Goal: Task Accomplishment & Management: Manage account settings

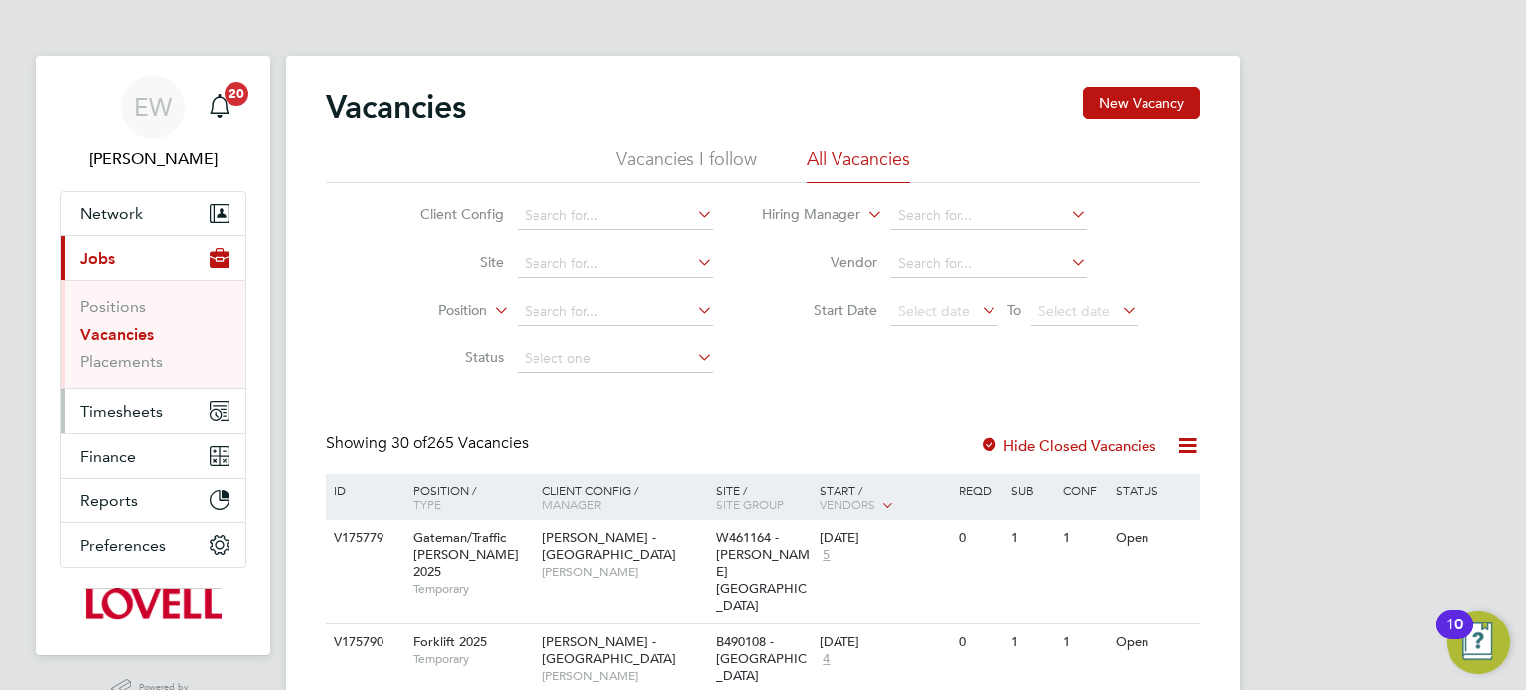
click at [126, 399] on button "Timesheets" at bounding box center [153, 411] width 185 height 44
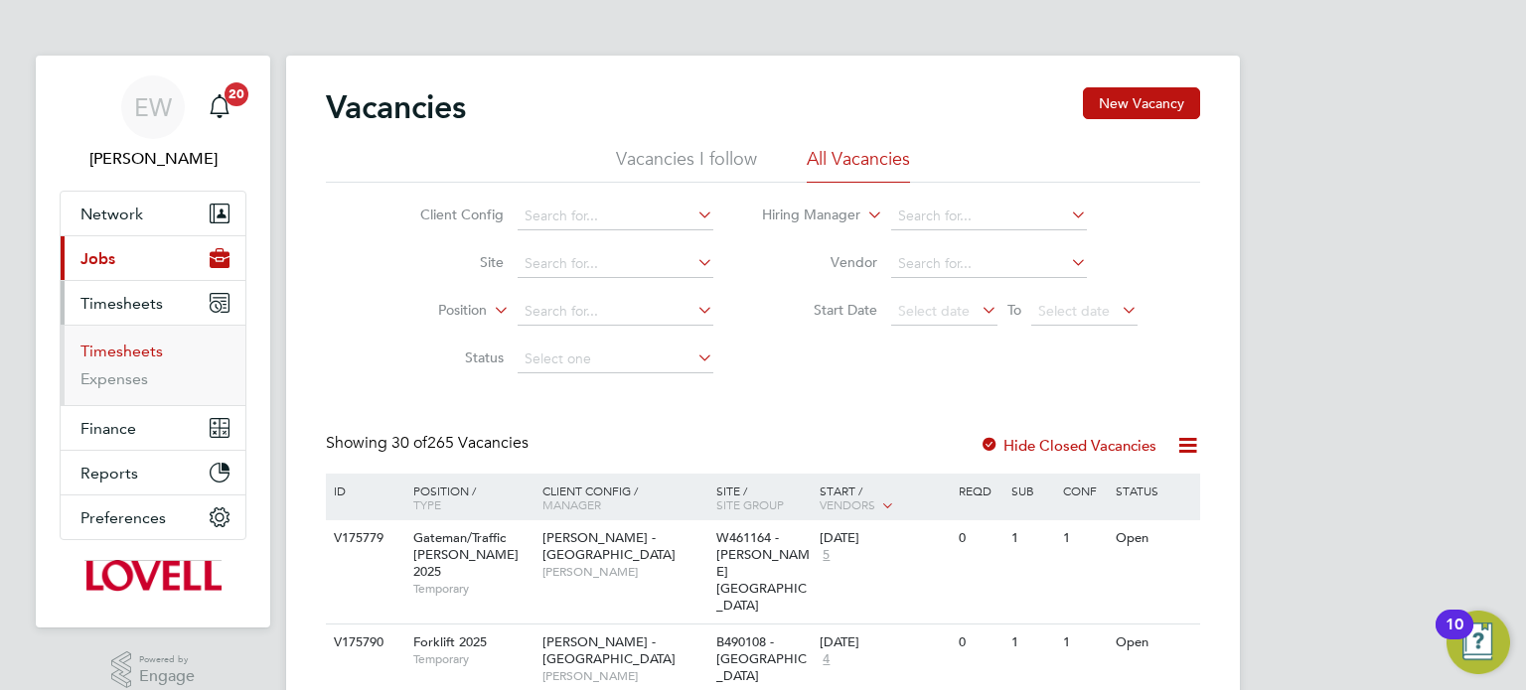
click at [126, 344] on link "Timesheets" at bounding box center [121, 351] width 82 height 19
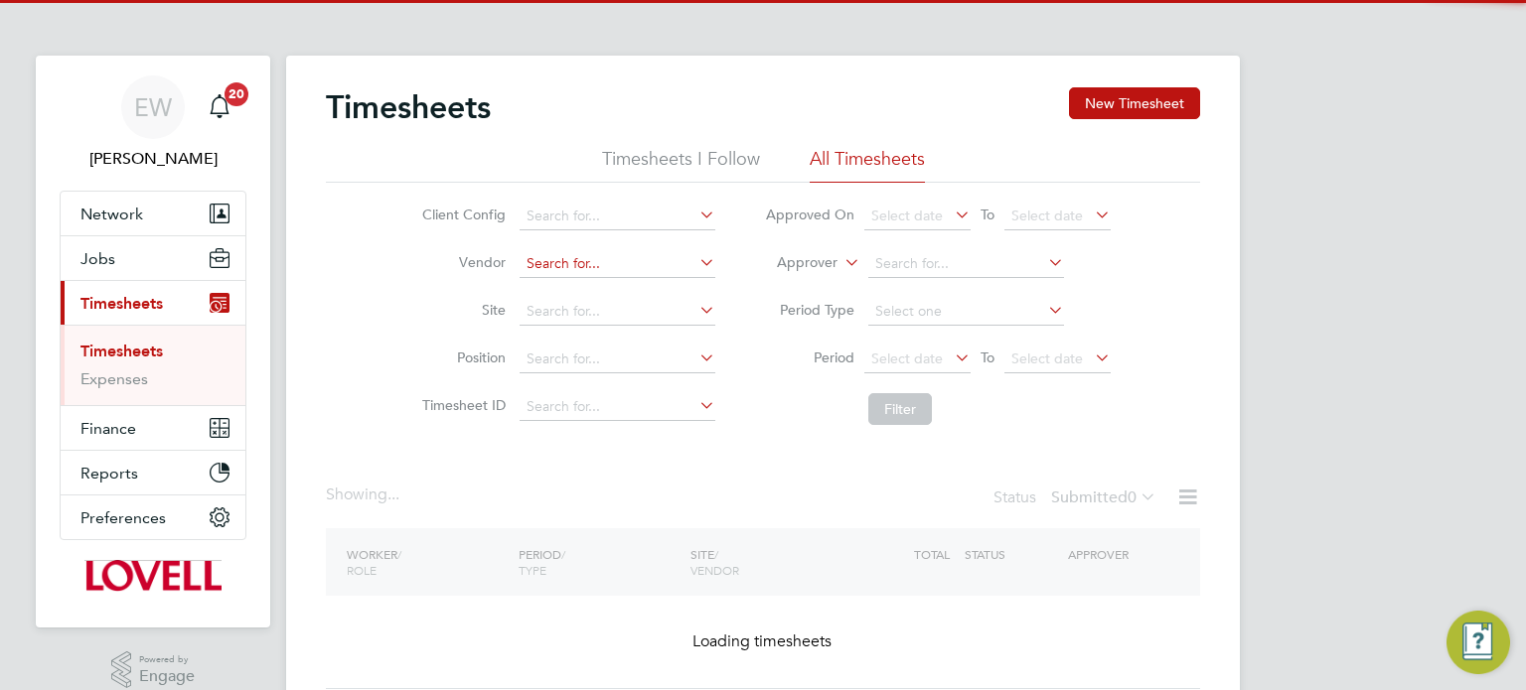
click at [561, 270] on input at bounding box center [618, 264] width 196 height 28
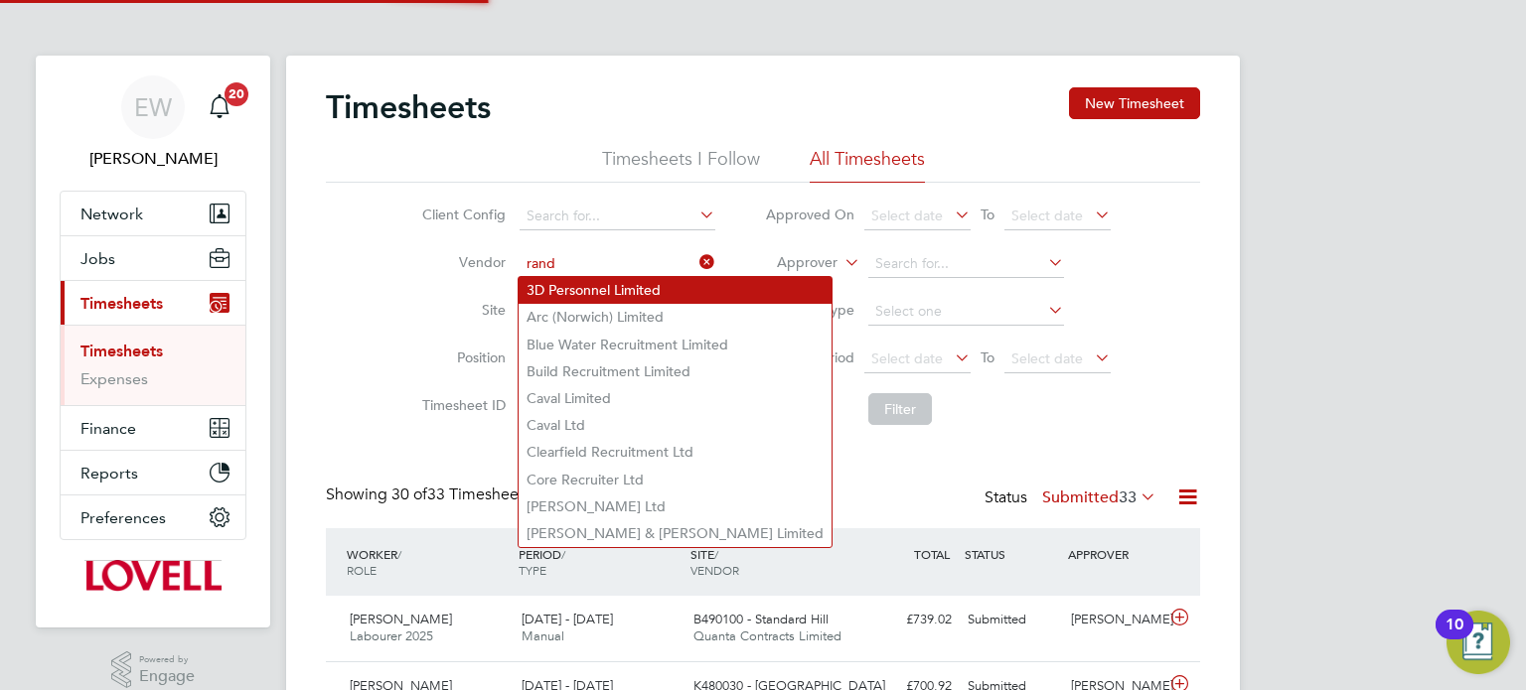
type input "Randstad Solutions Limited"
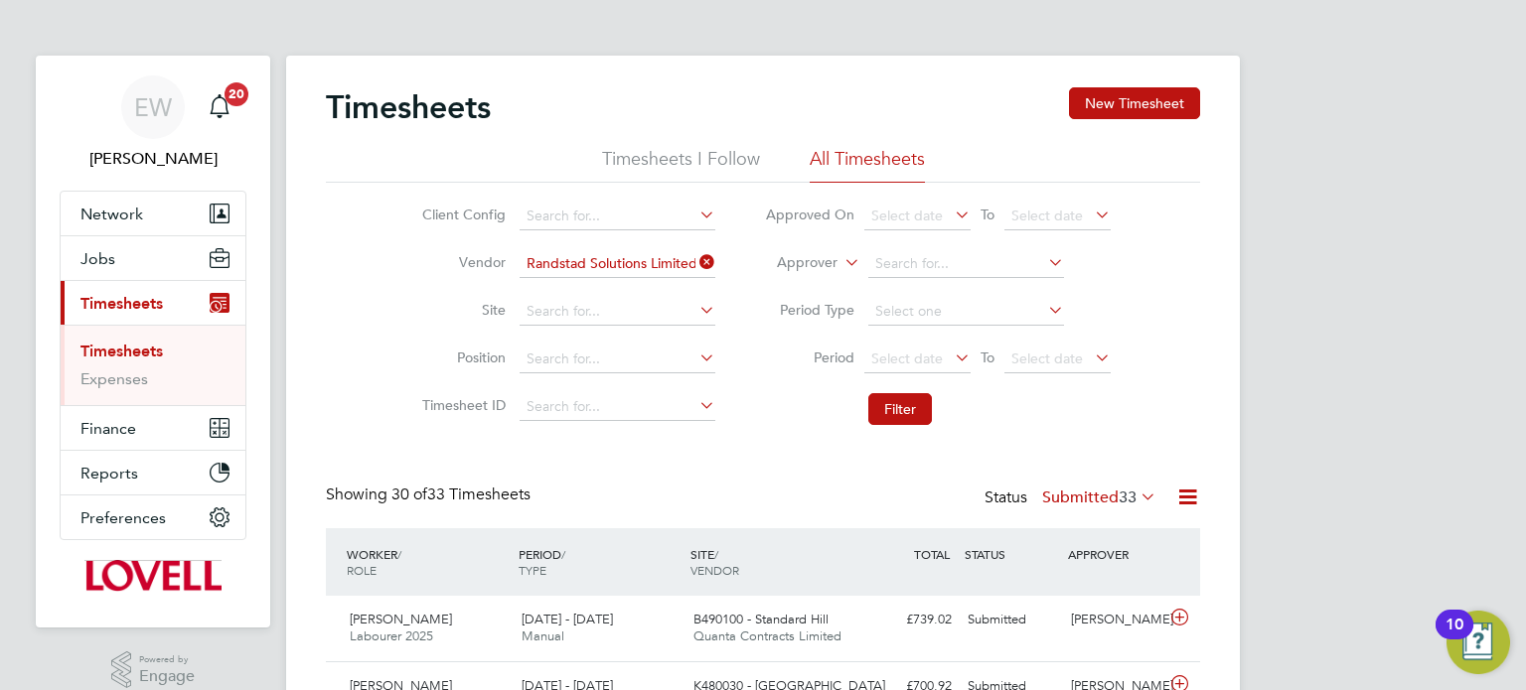
click at [920, 374] on li "Period Select date To Select date" at bounding box center [937, 360] width 395 height 48
click at [920, 362] on span "Select date" at bounding box center [907, 359] width 72 height 18
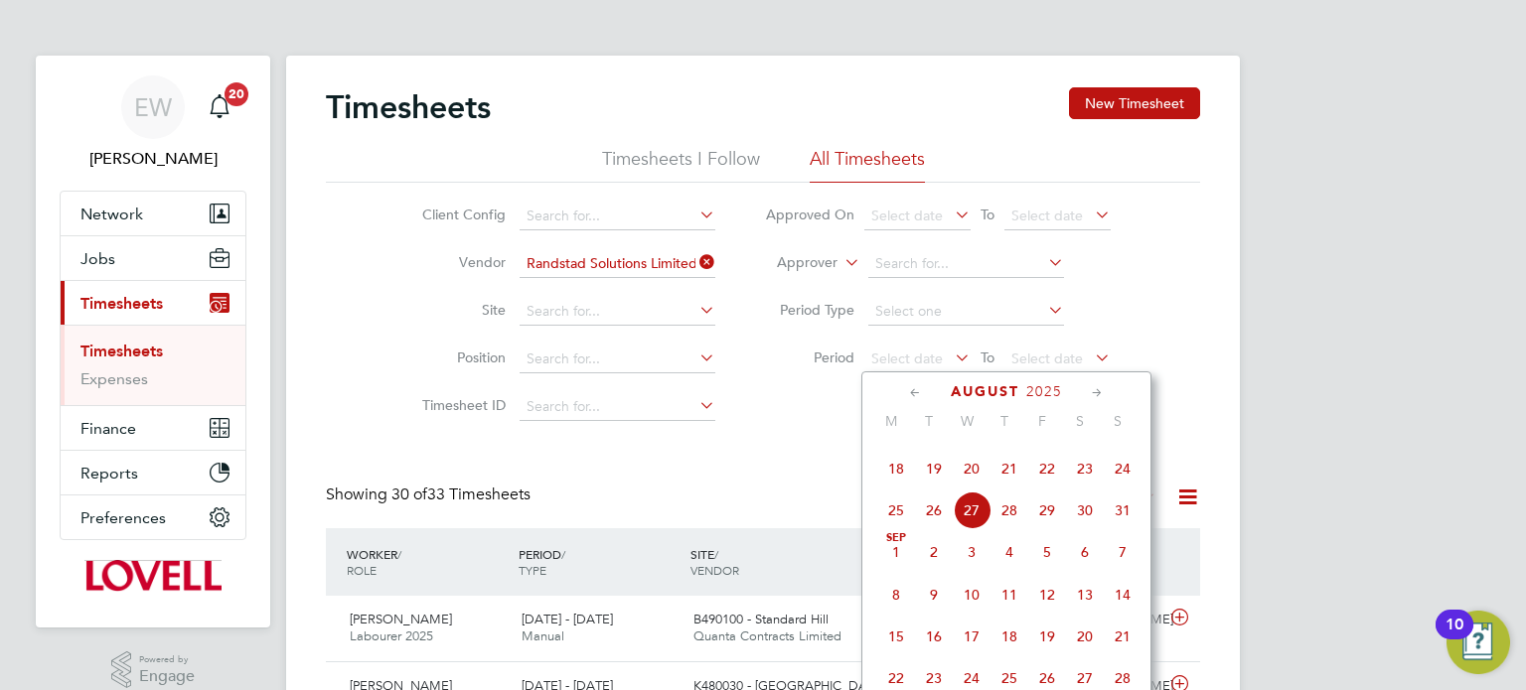
click at [1083, 446] on span "16" at bounding box center [1085, 427] width 38 height 38
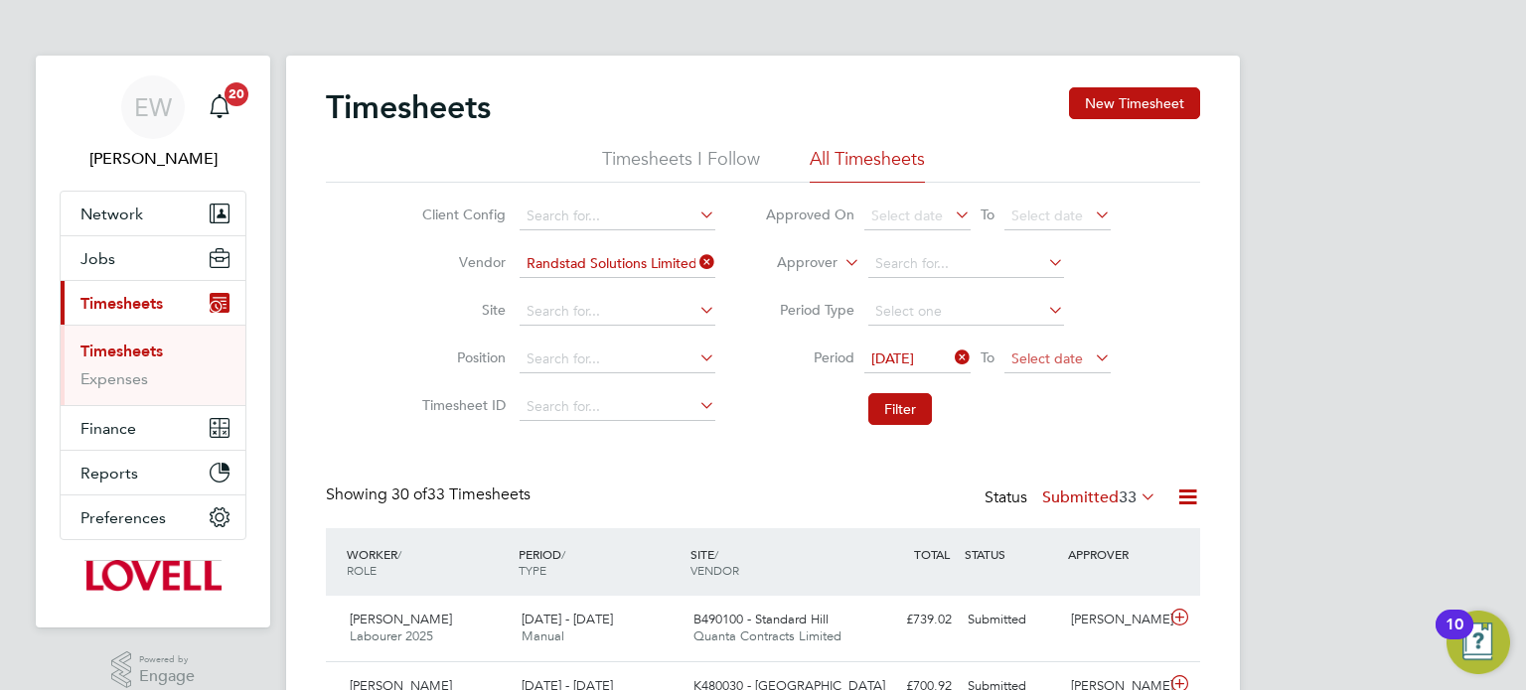
click at [1056, 358] on span "Select date" at bounding box center [1047, 359] width 72 height 18
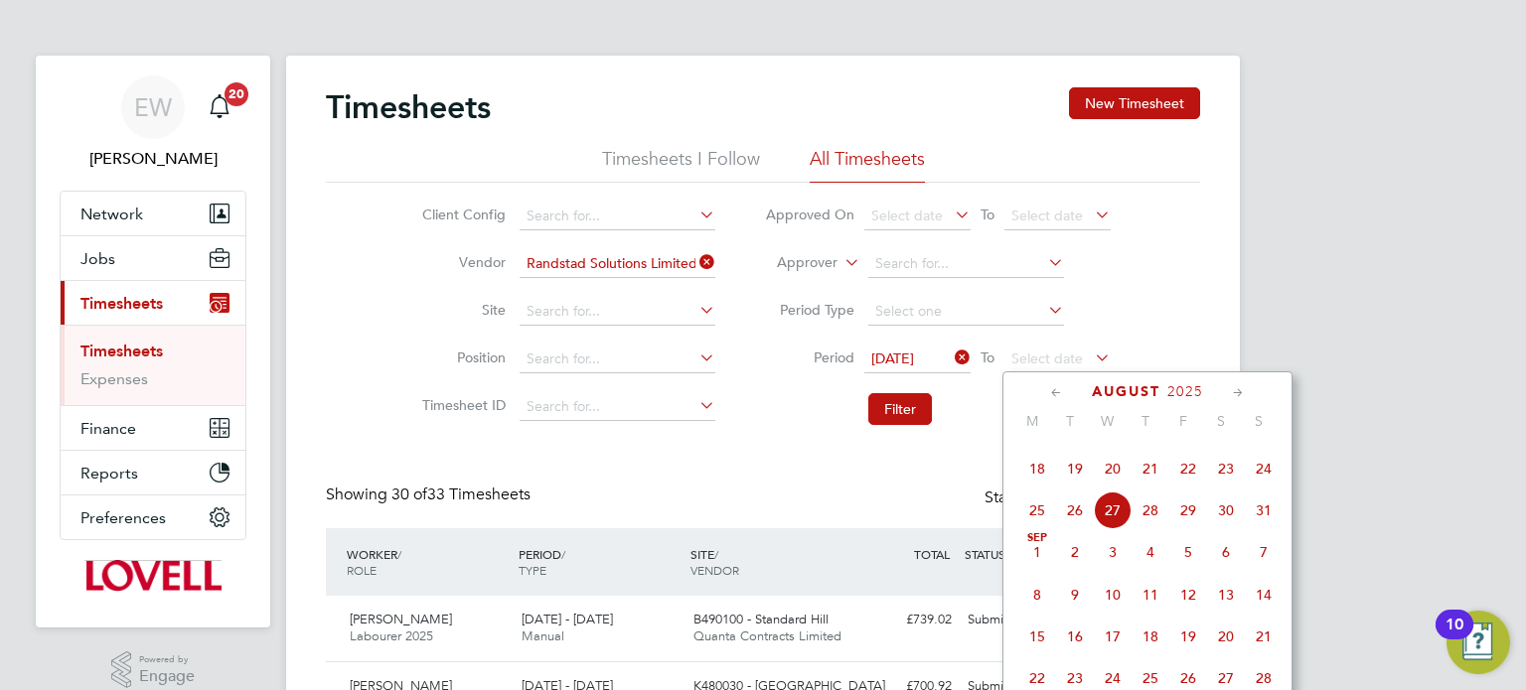
click at [1186, 488] on span "22" at bounding box center [1188, 469] width 38 height 38
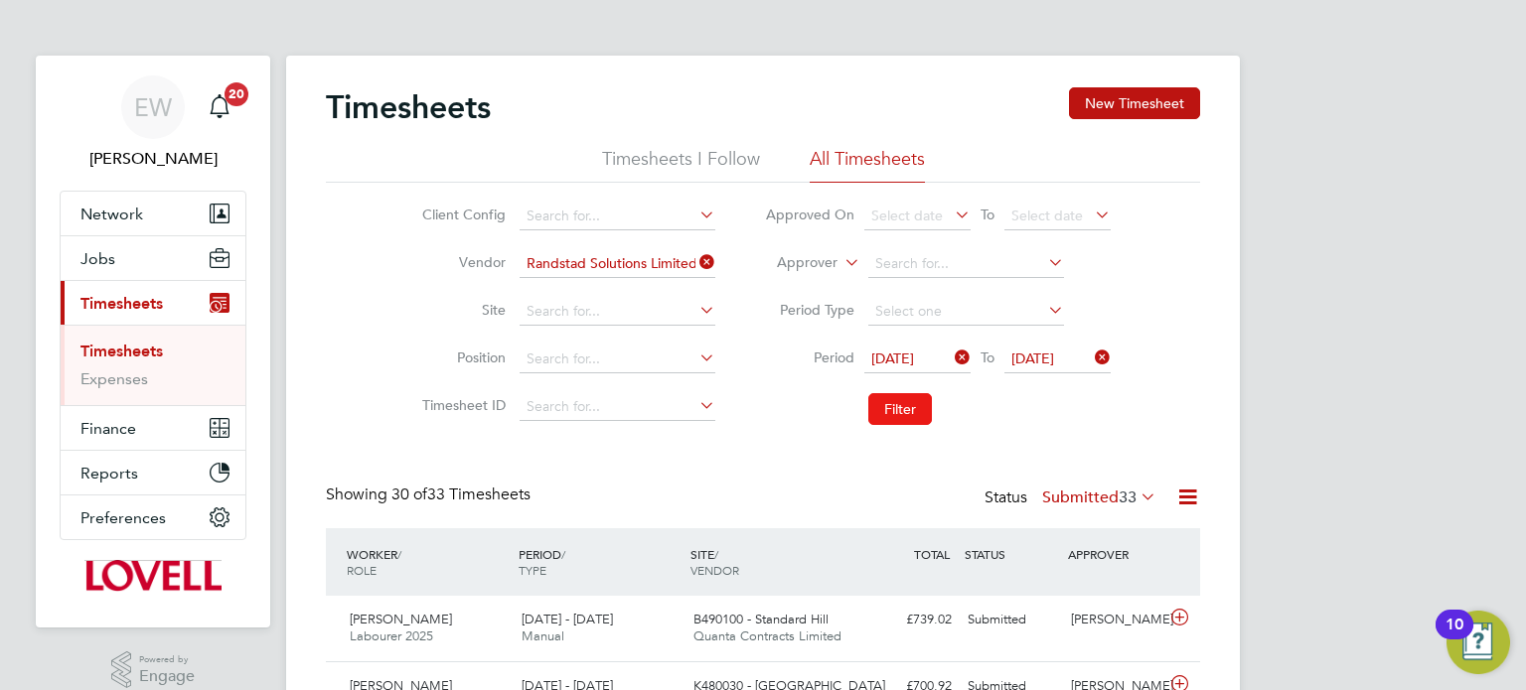
click at [921, 412] on button "Filter" at bounding box center [900, 409] width 64 height 32
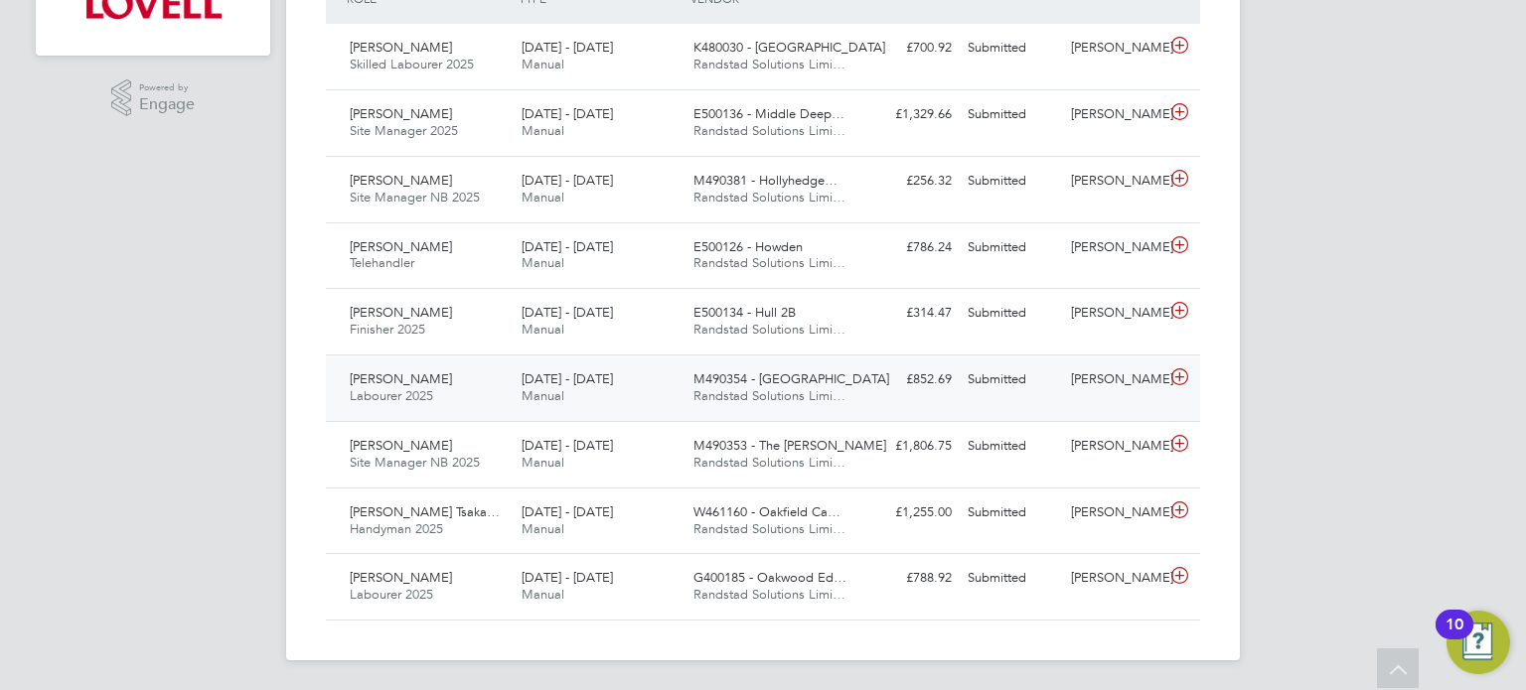
click at [1133, 393] on div "Simon Penn" at bounding box center [1114, 380] width 103 height 33
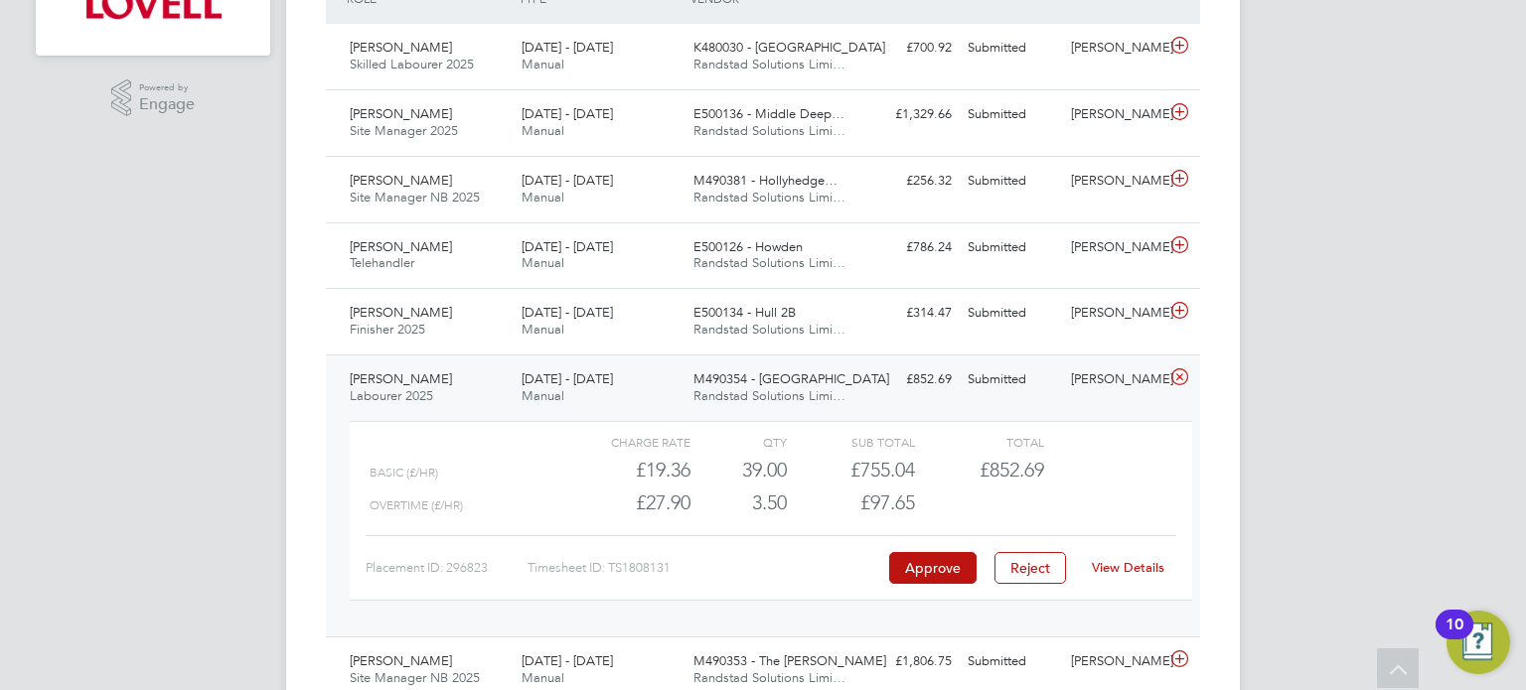
click at [1124, 571] on link "View Details" at bounding box center [1128, 567] width 73 height 17
click at [1090, 388] on div "Simon Penn" at bounding box center [1114, 380] width 103 height 33
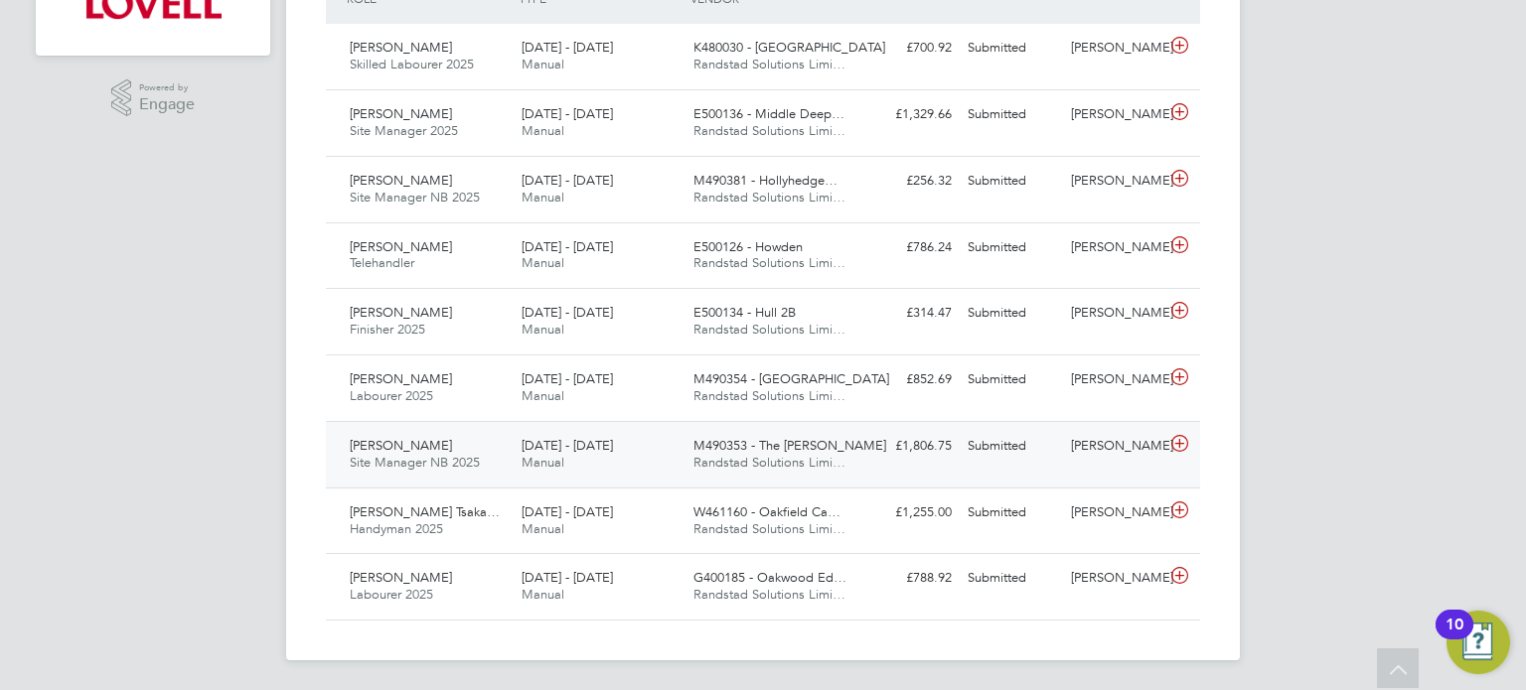
click at [1107, 474] on div "Robert Whitehouse Site Manager NB 2025 16 - 22 Aug 2025 16 - 22 Aug 2025 Manual…" at bounding box center [763, 454] width 874 height 67
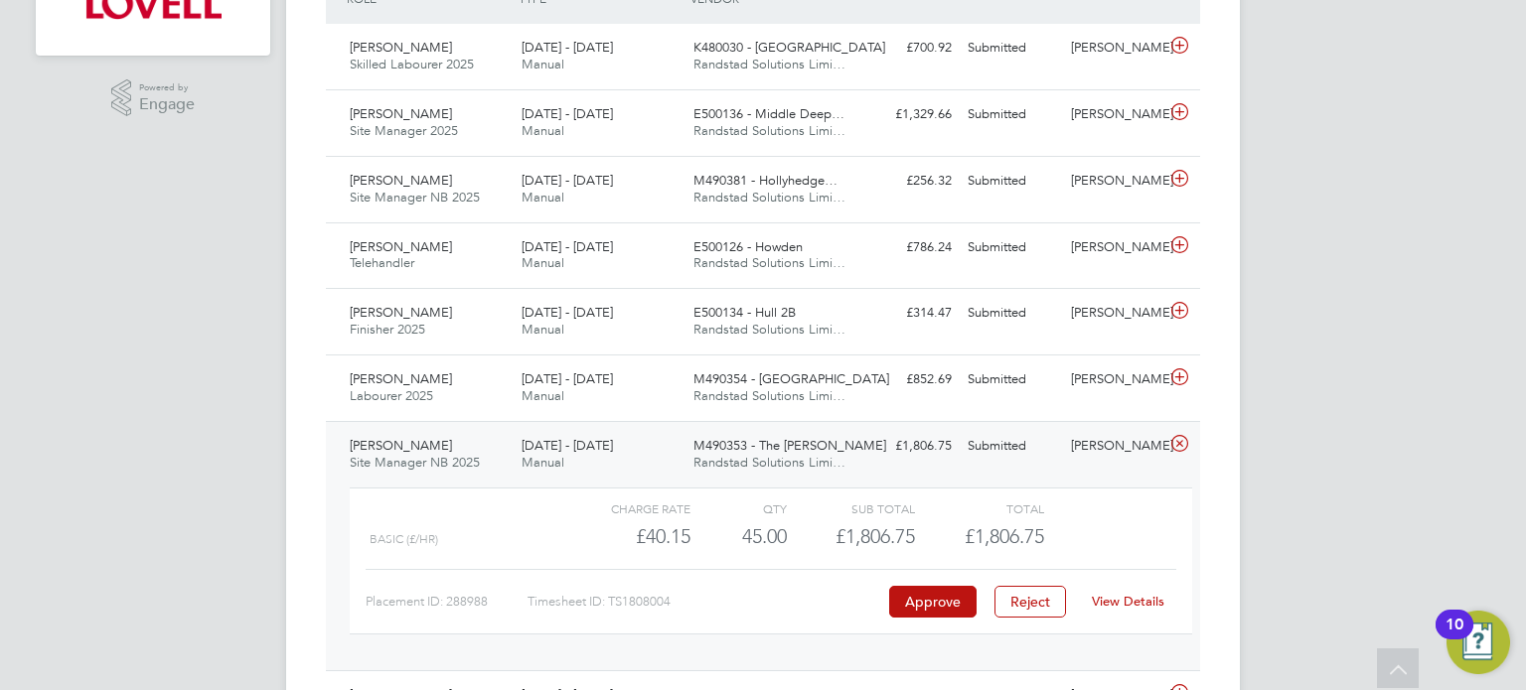
click at [1118, 598] on link "View Details" at bounding box center [1128, 601] width 73 height 17
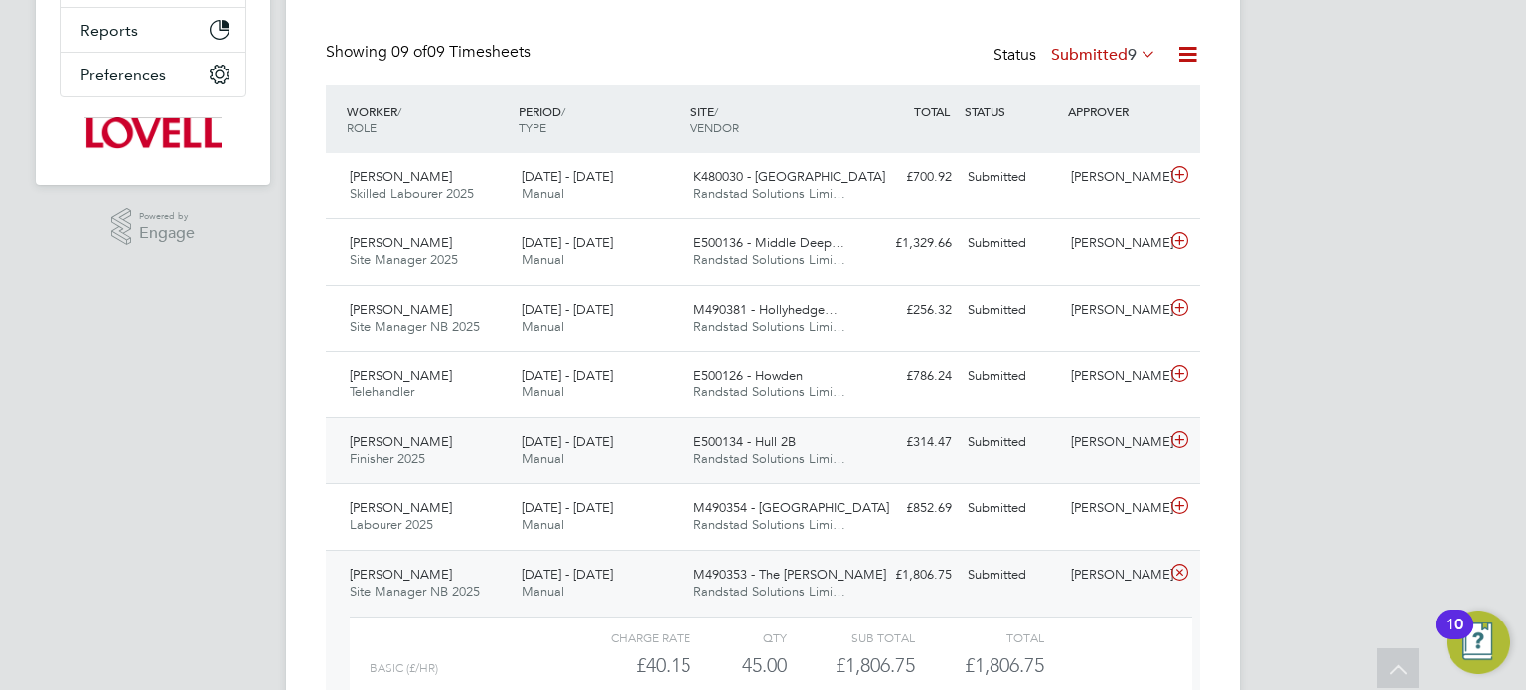
scroll to position [442, 0]
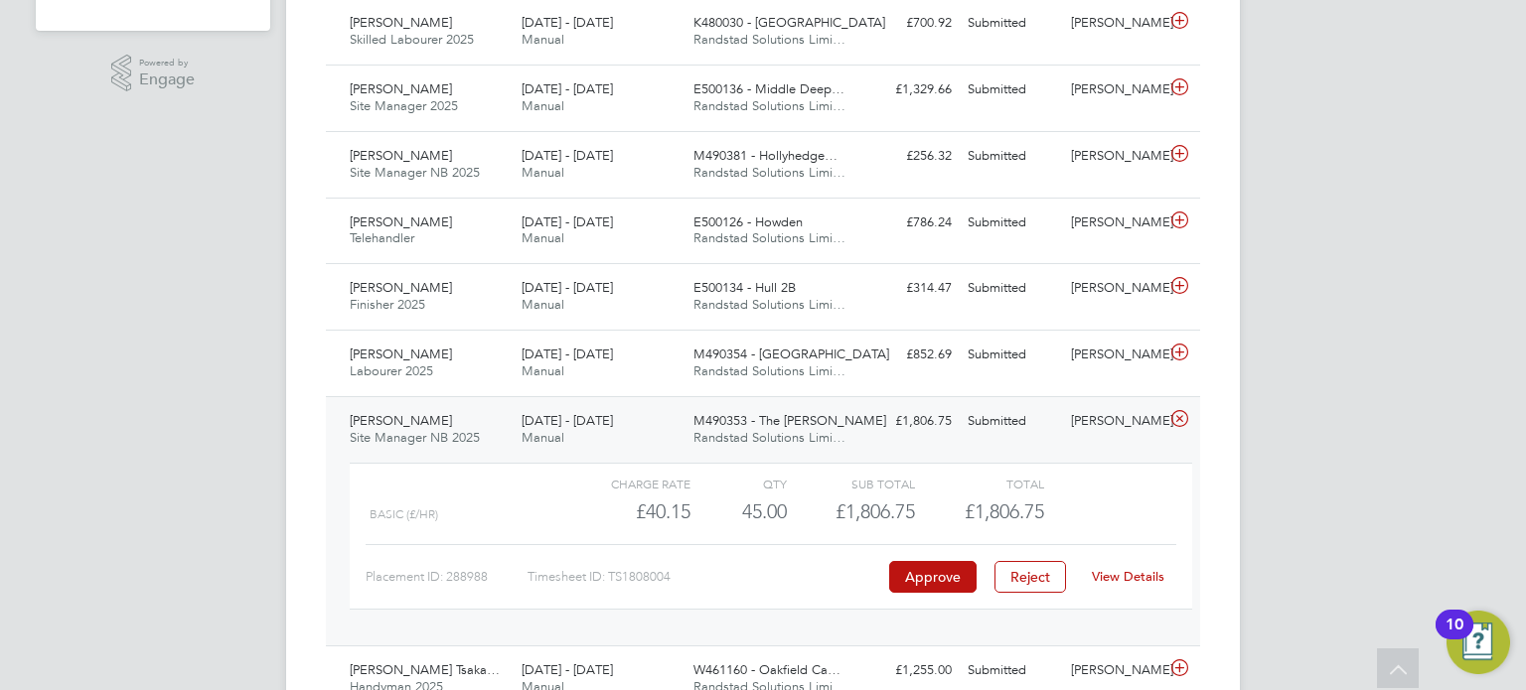
click at [1095, 416] on div "Greg Parton" at bounding box center [1114, 421] width 103 height 33
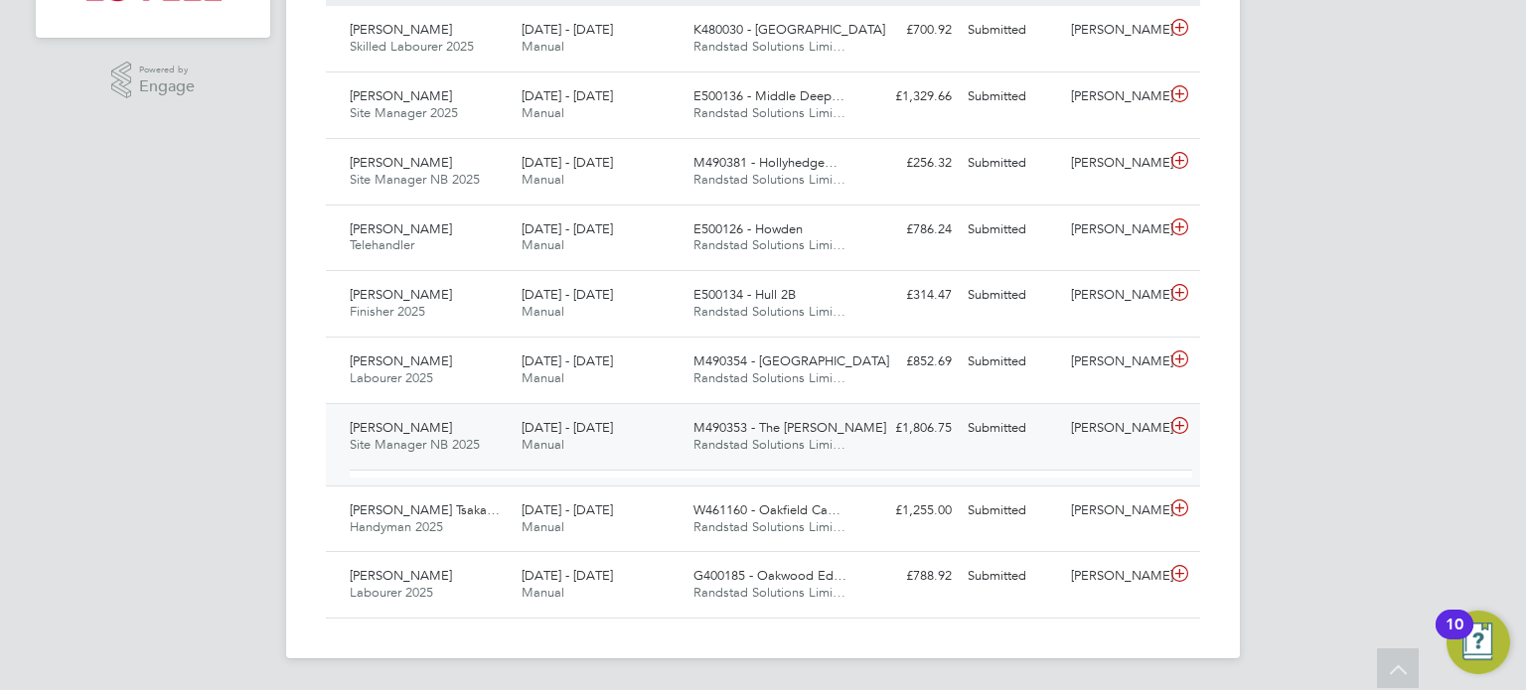
scroll to position [572, 0]
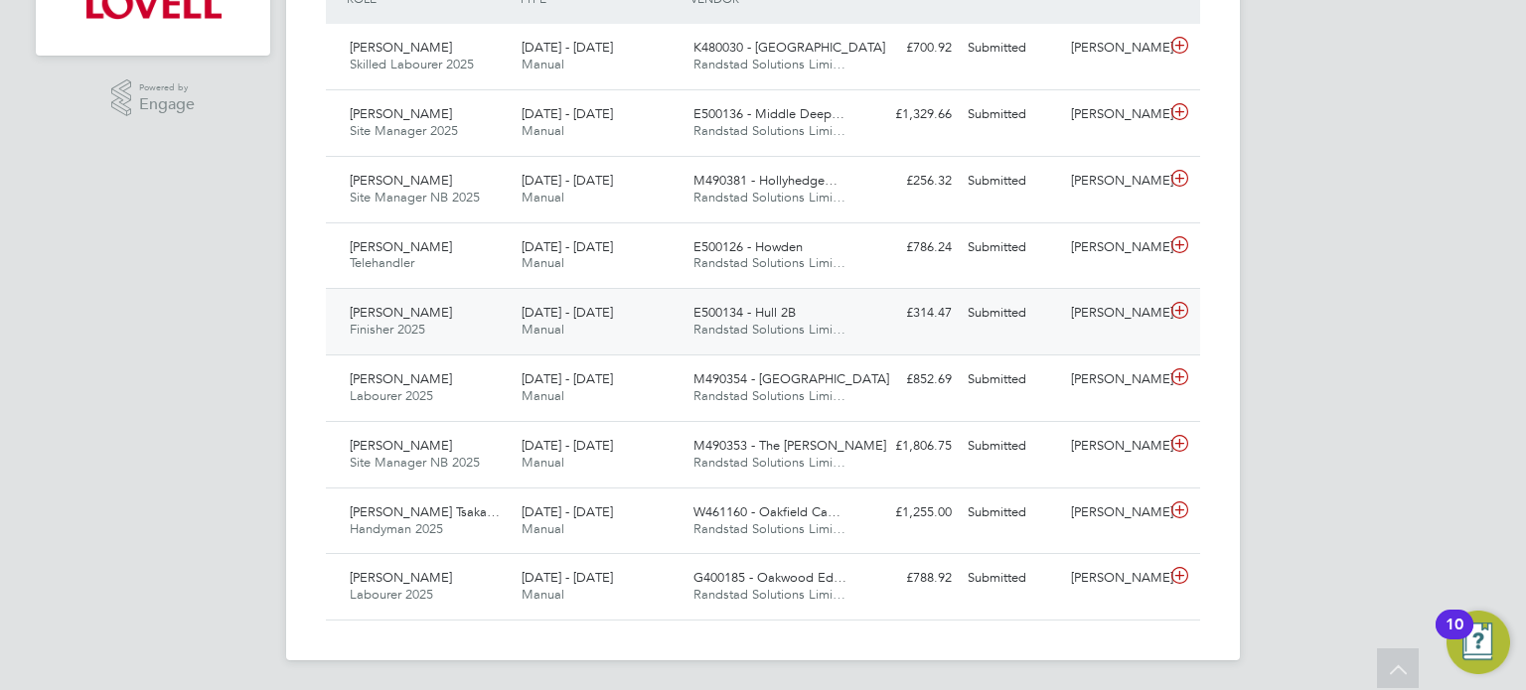
click at [1126, 298] on div "John Leadley" at bounding box center [1114, 313] width 103 height 33
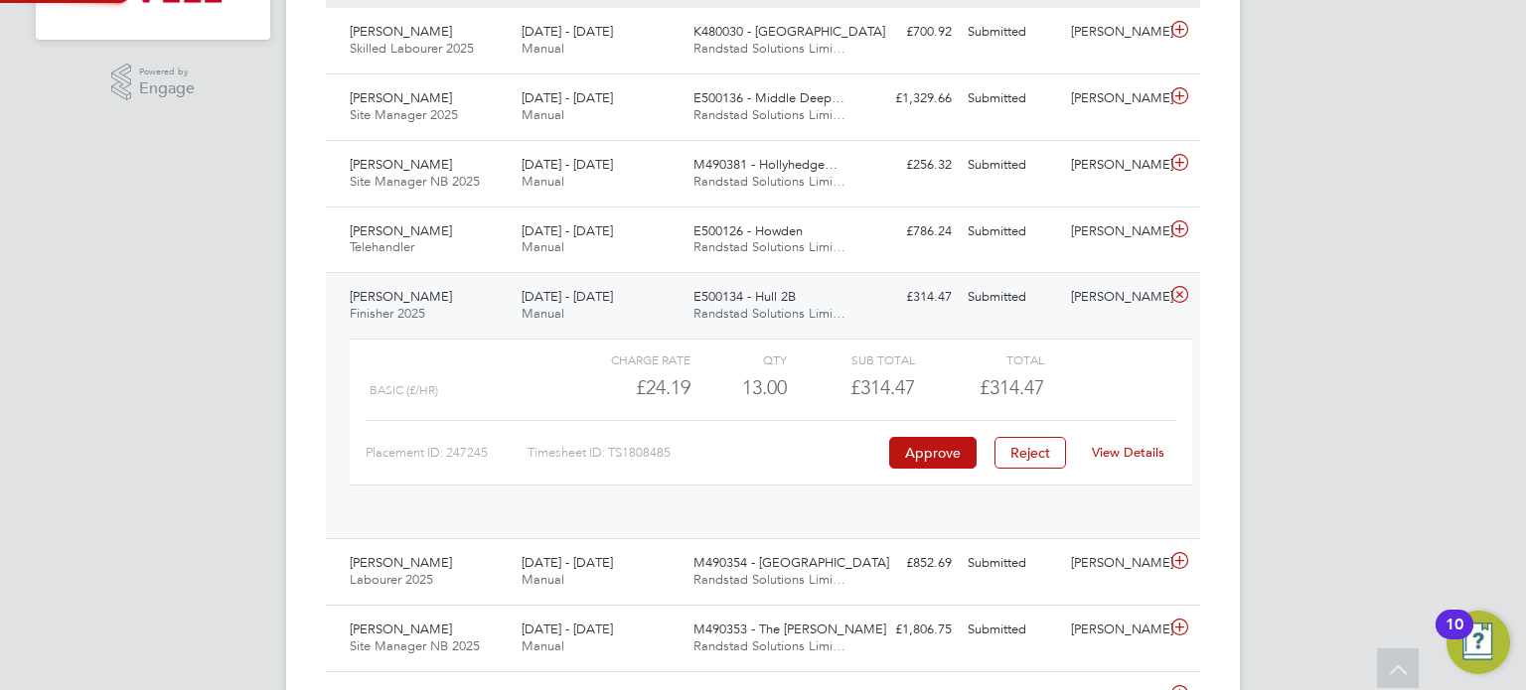
scroll to position [33, 193]
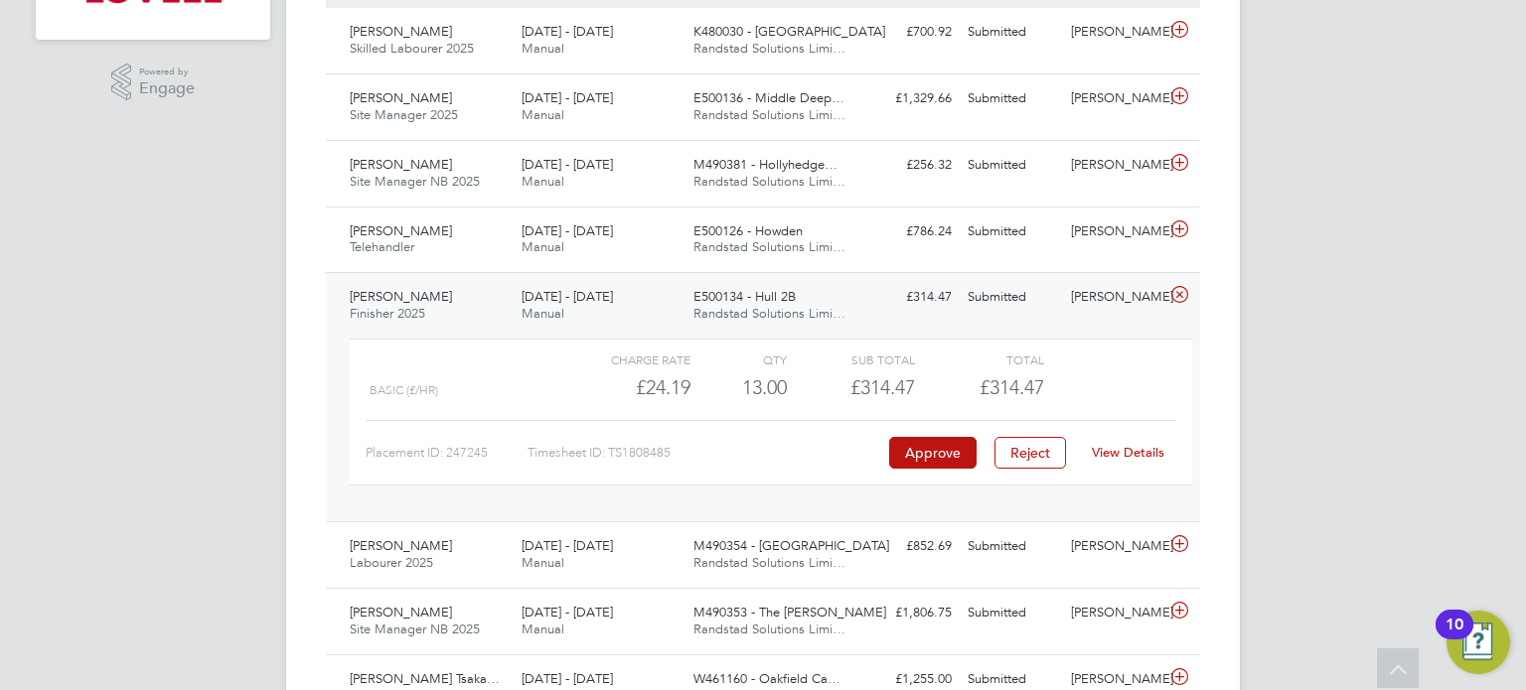
click at [1124, 445] on link "View Details" at bounding box center [1128, 452] width 73 height 17
click at [1118, 276] on div "Kieran Mcanerney Finisher 2025 16 - 22 Aug 2025 16 - 22 Aug 2025 Manual E500134…" at bounding box center [763, 396] width 874 height 249
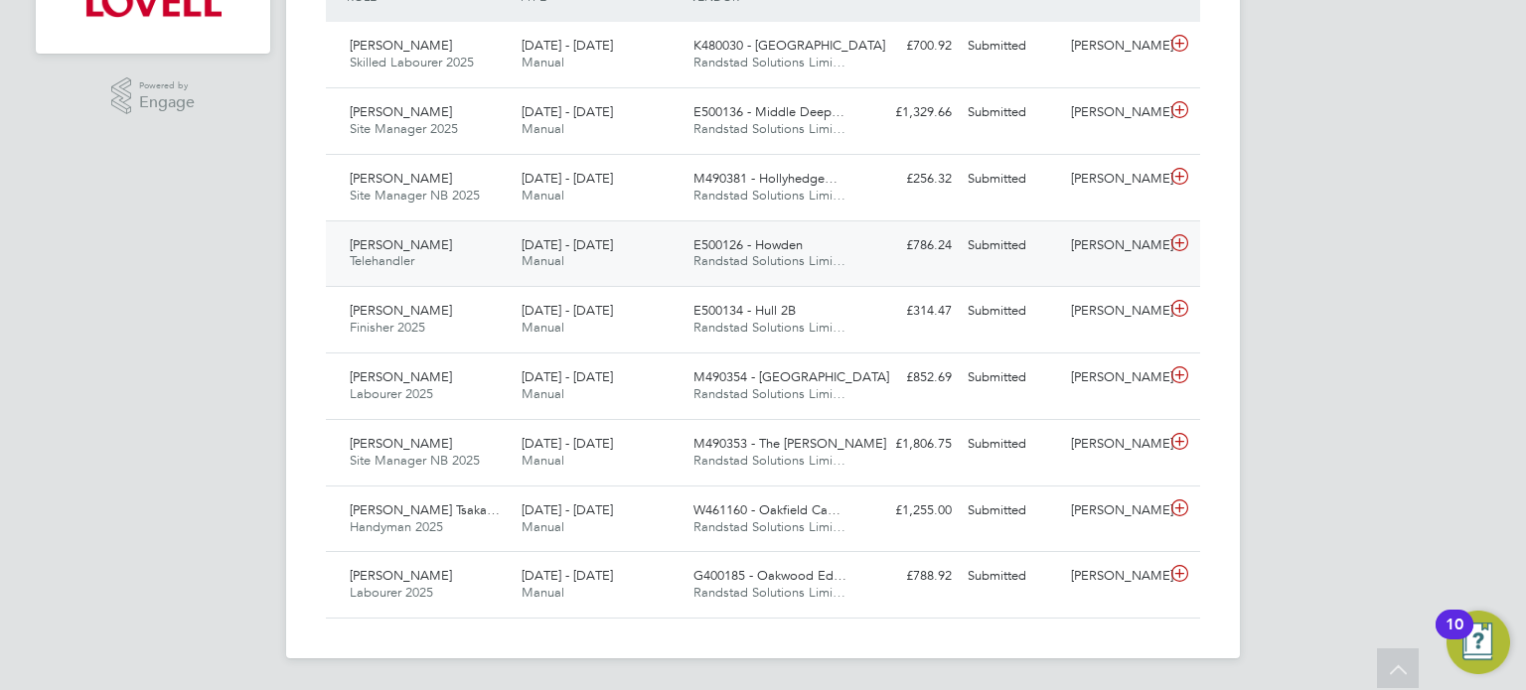
scroll to position [572, 0]
click at [1114, 249] on div "David Bunko" at bounding box center [1114, 247] width 103 height 33
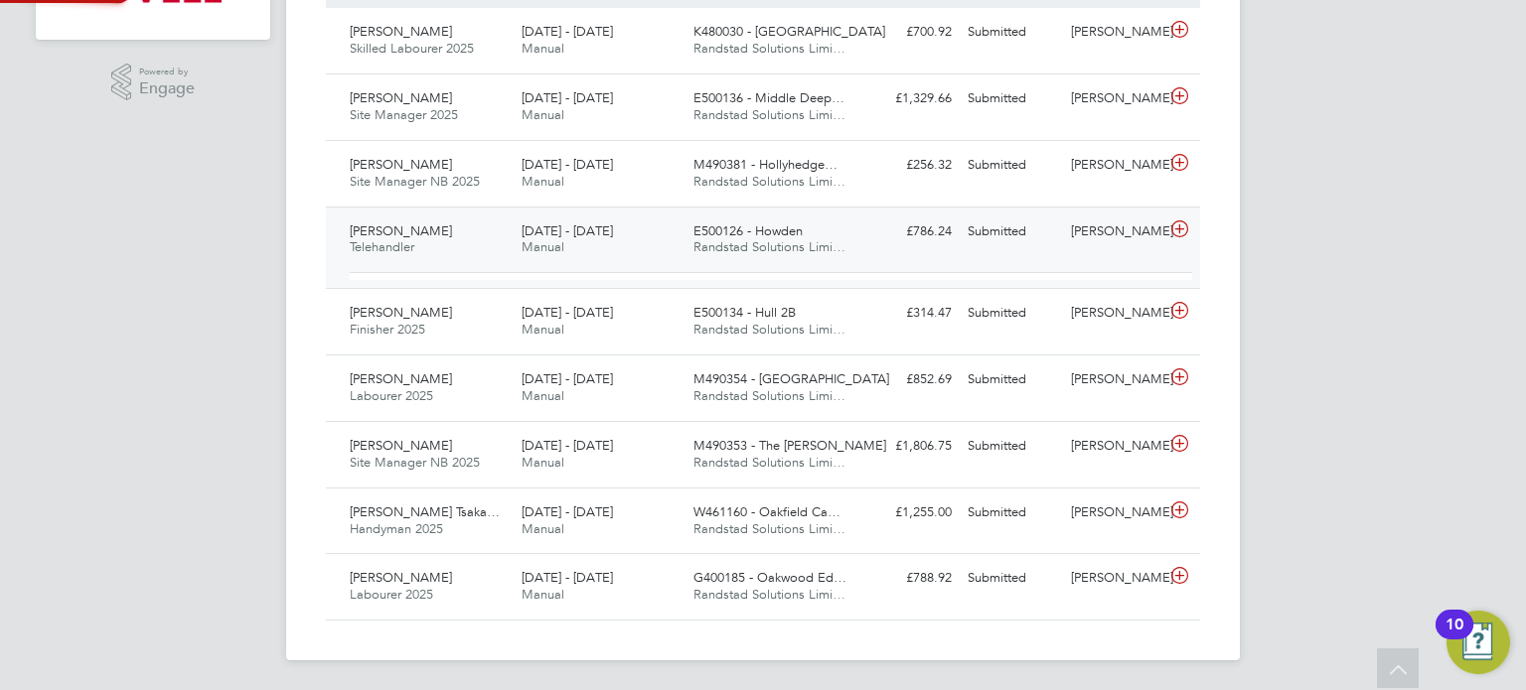
scroll to position [33, 193]
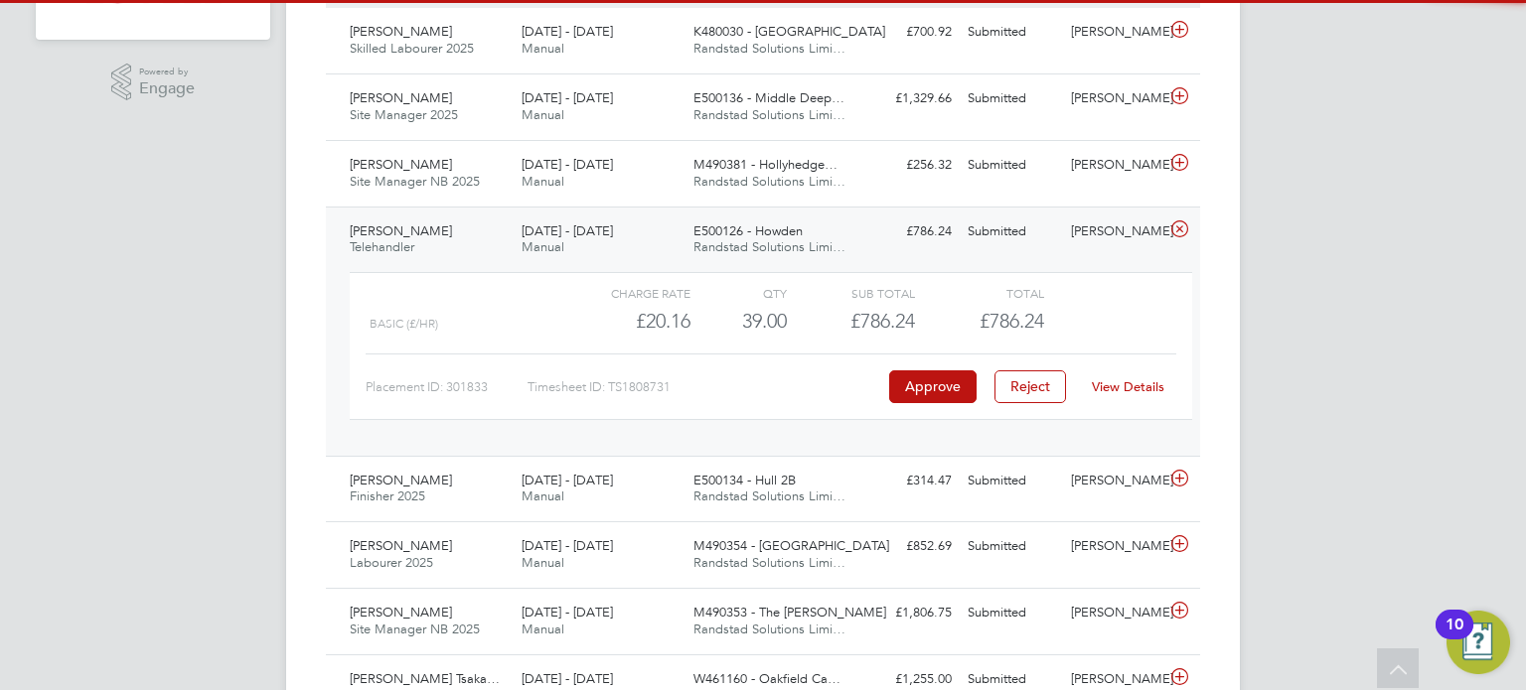
click at [1118, 380] on link "View Details" at bounding box center [1128, 386] width 73 height 17
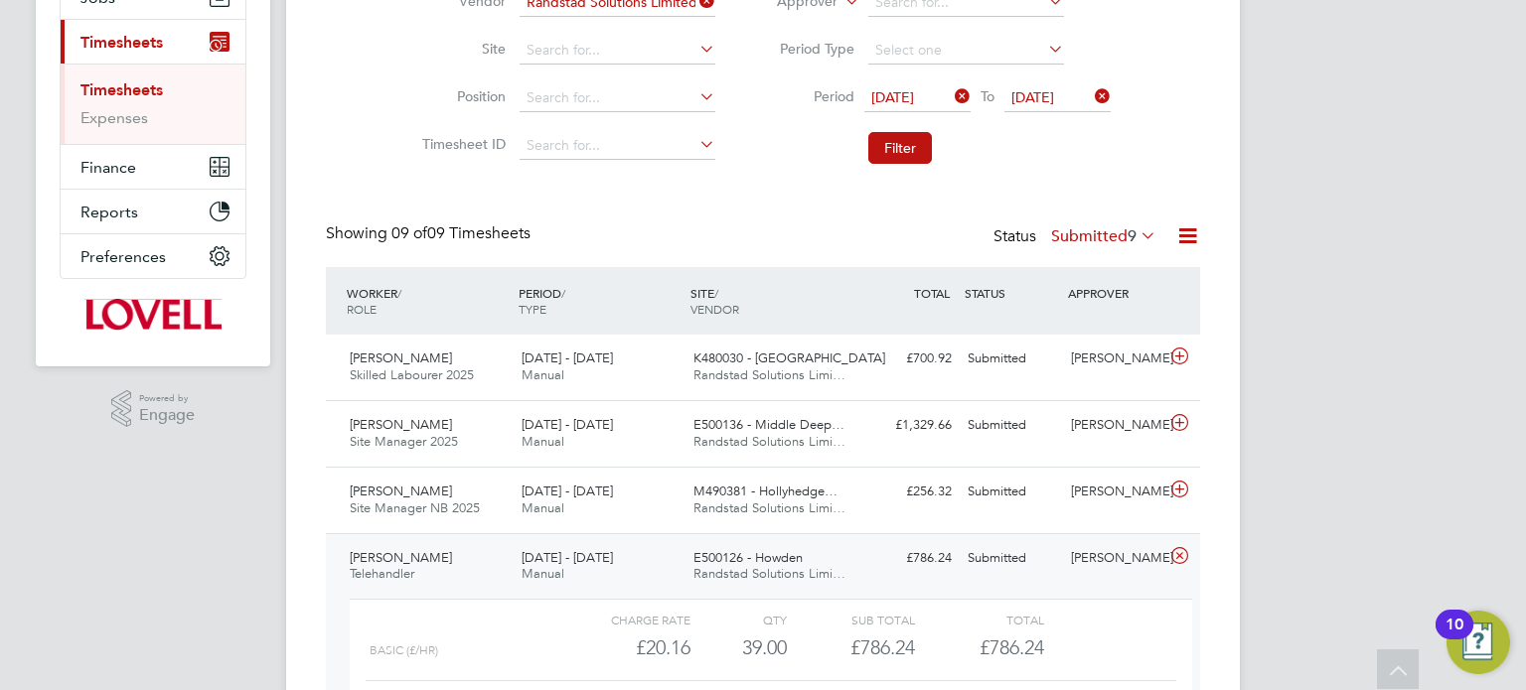
scroll to position [274, 0]
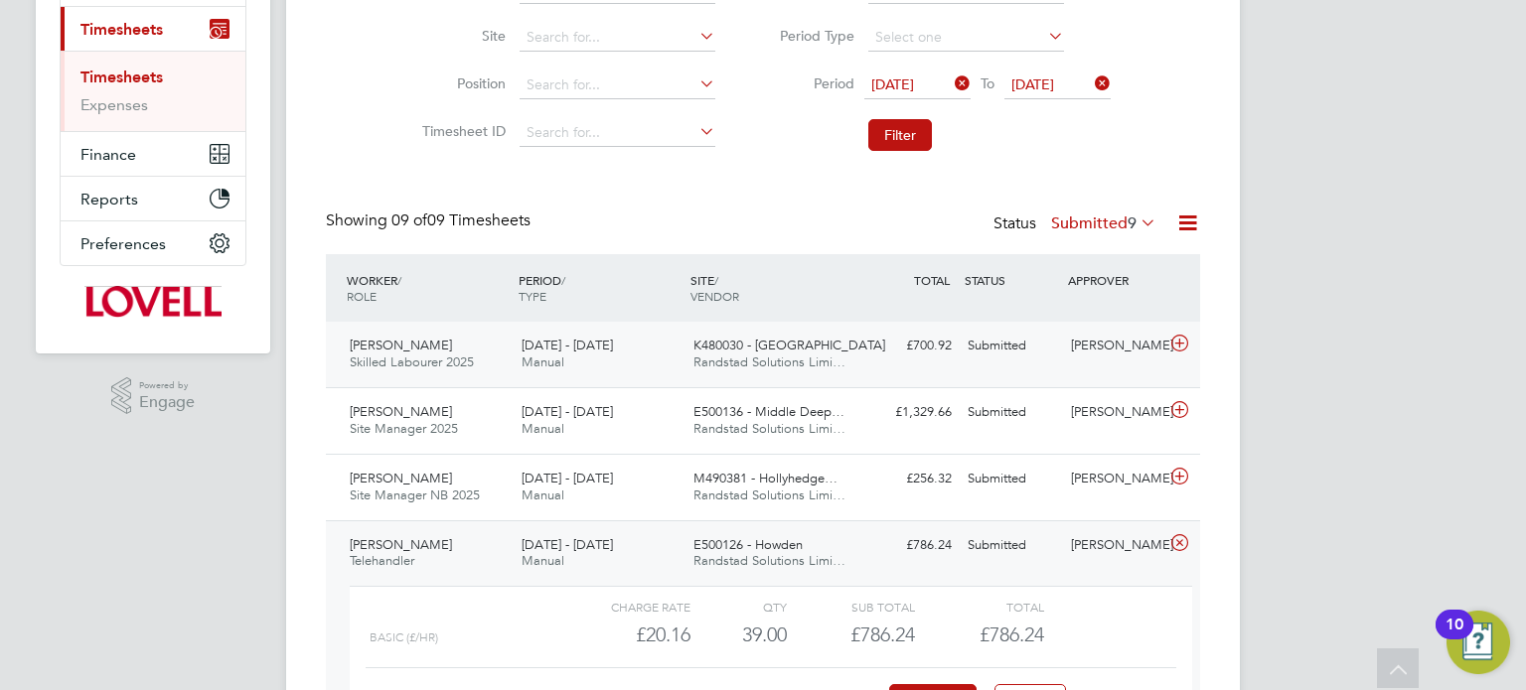
click at [1097, 373] on div "Matthew Somner Skilled Labourer 2025 16 - 22 Aug 2025 16 - 22 Aug 2025 Manual K…" at bounding box center [763, 355] width 874 height 66
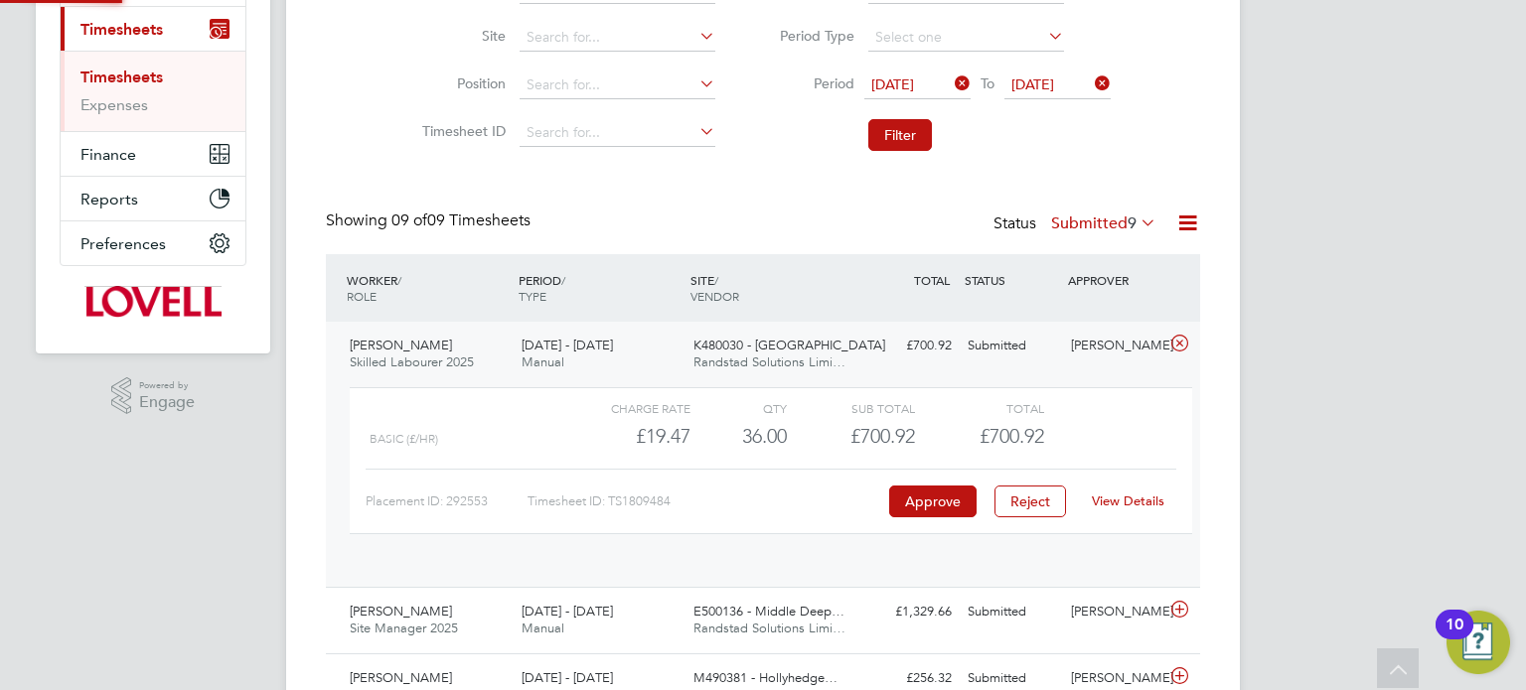
scroll to position [33, 193]
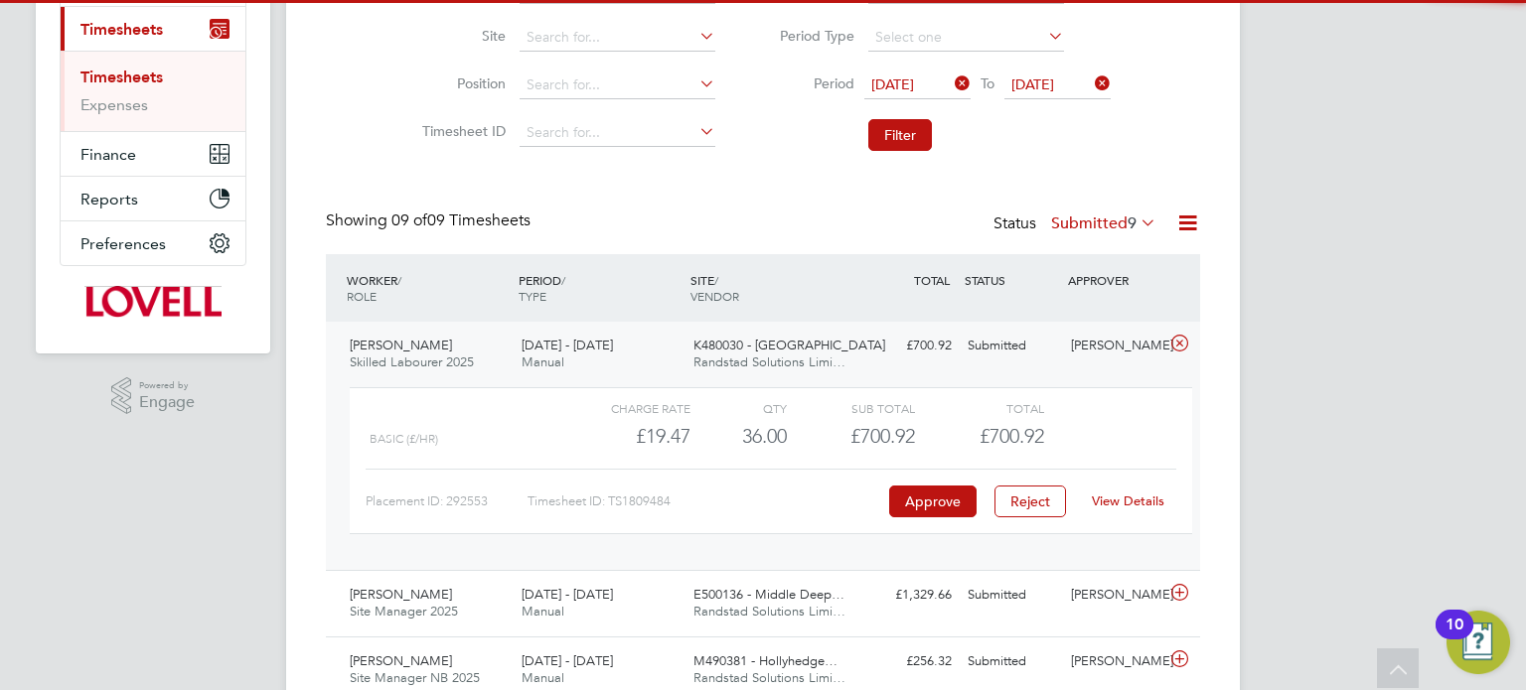
click at [1118, 486] on div "View Details" at bounding box center [1127, 502] width 97 height 32
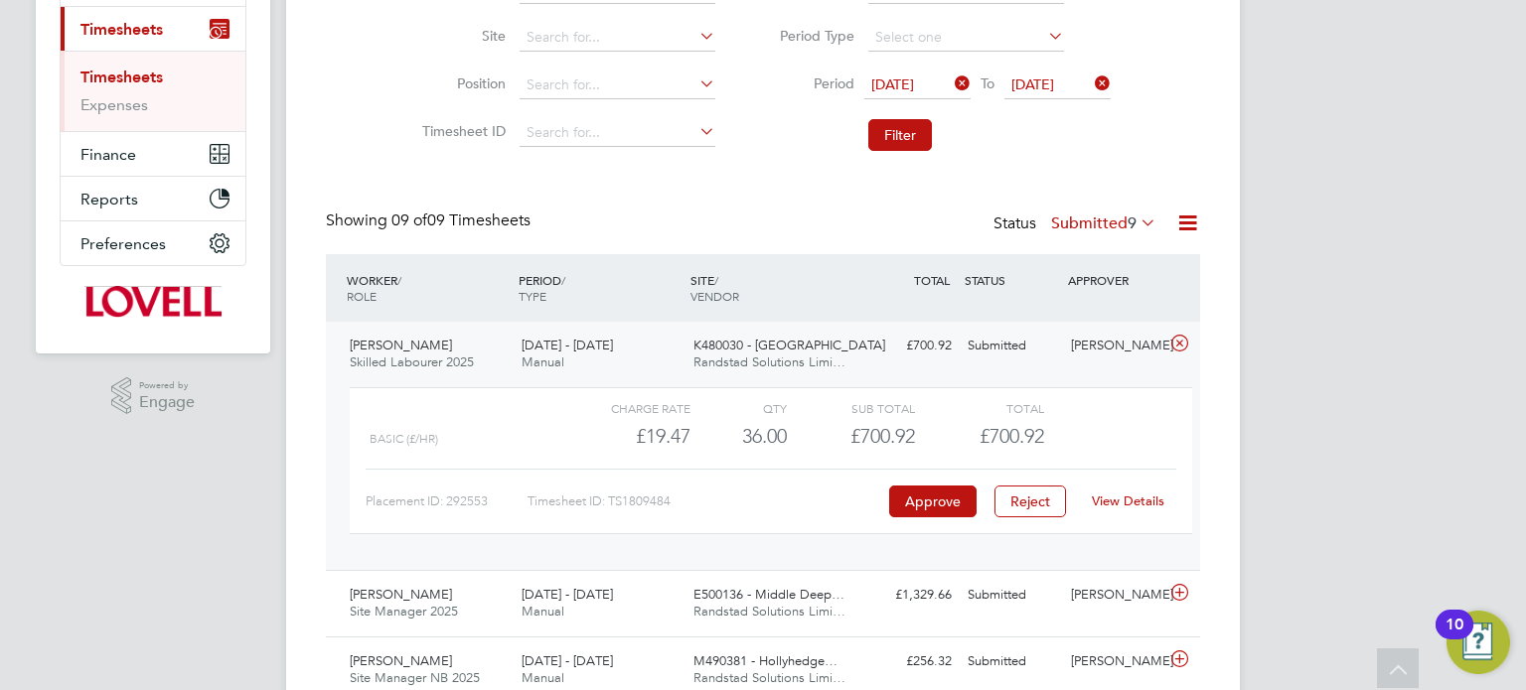
click at [1123, 490] on div "View Details" at bounding box center [1127, 502] width 97 height 32
click at [1138, 503] on link "View Details" at bounding box center [1128, 501] width 73 height 17
click at [1138, 330] on div "Ryan Gill" at bounding box center [1114, 346] width 103 height 33
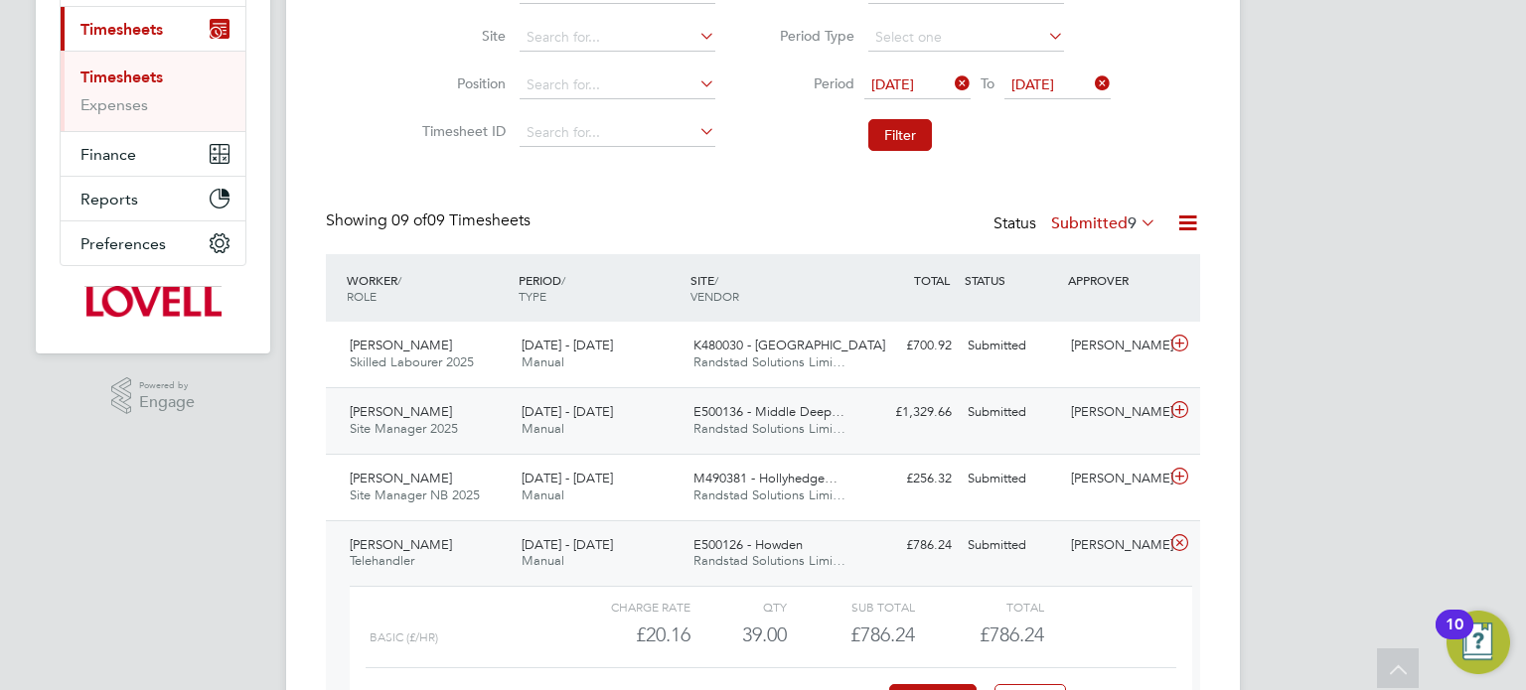
click at [1120, 407] on div "Gary Tansey" at bounding box center [1114, 412] width 103 height 33
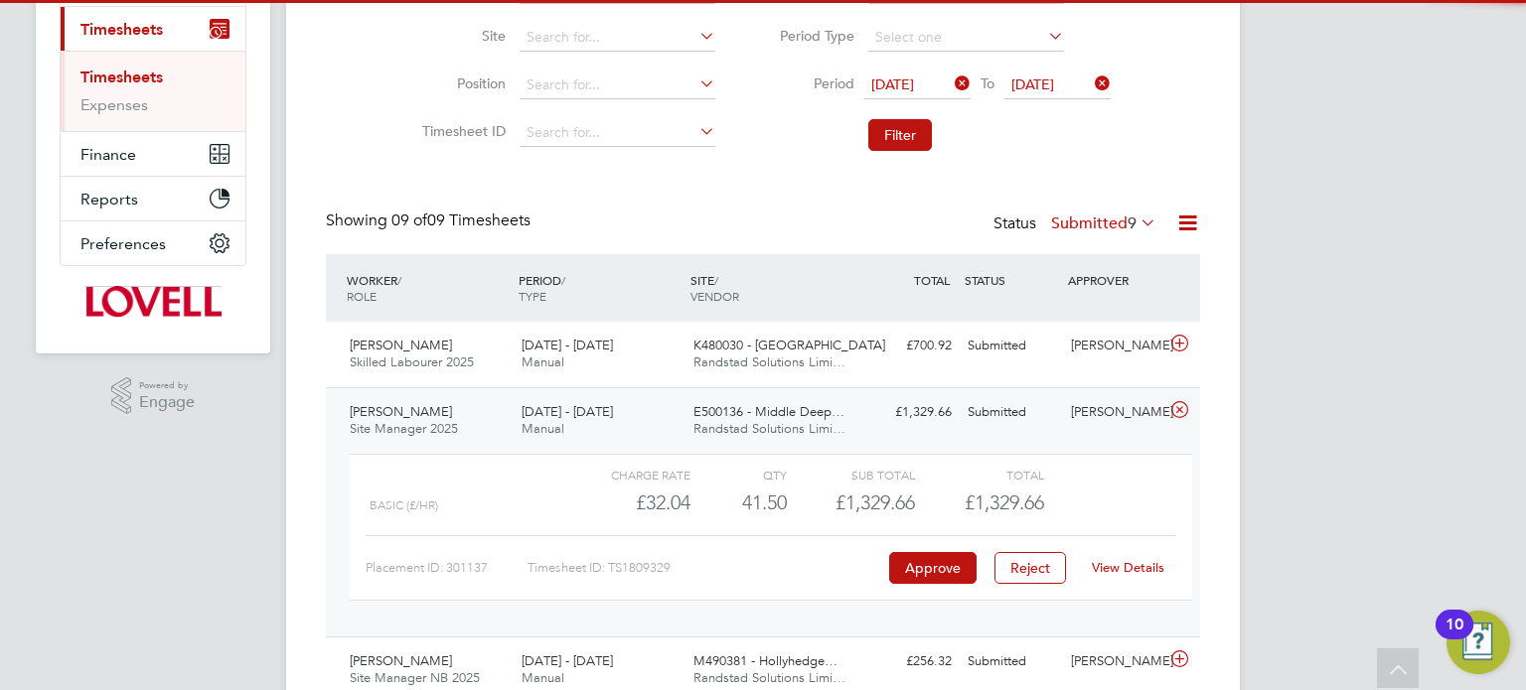
click at [1114, 566] on link "View Details" at bounding box center [1128, 567] width 73 height 17
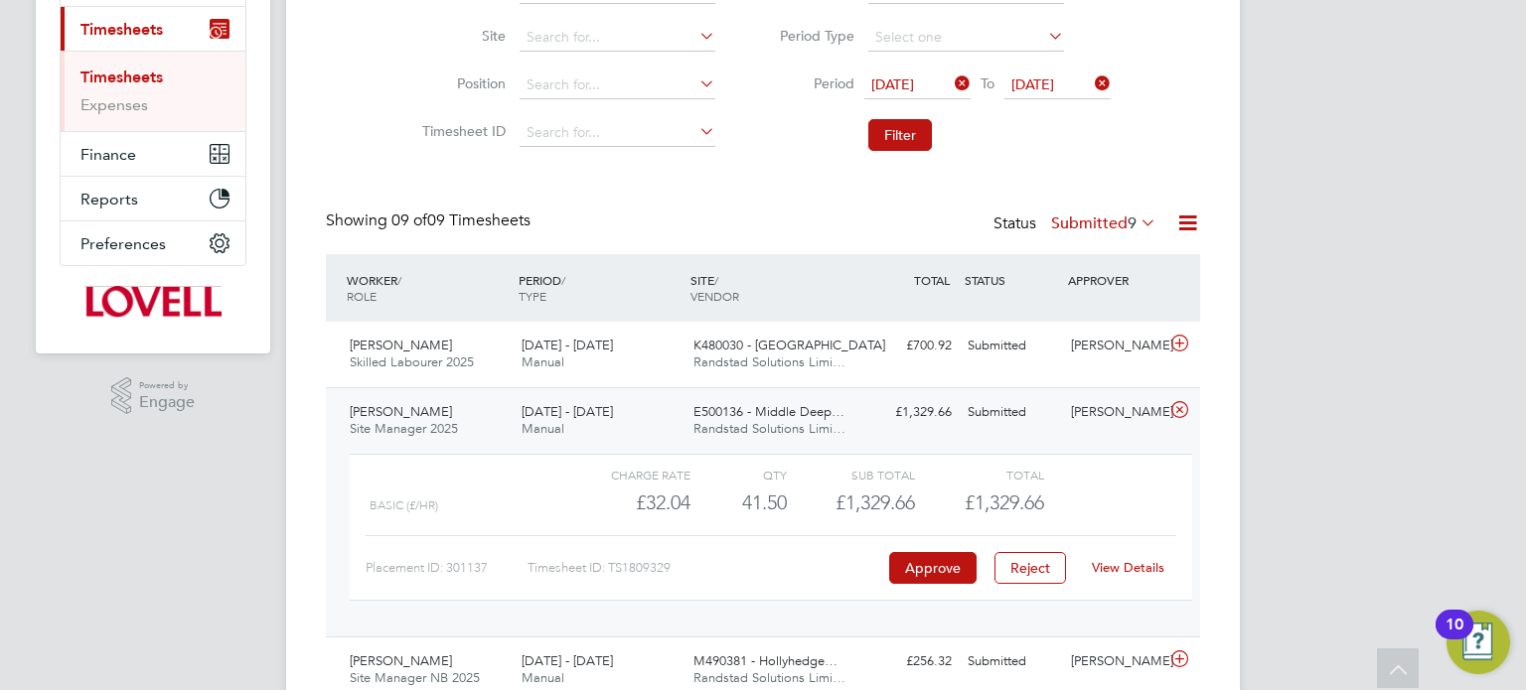
click at [1078, 418] on div "Gary Tansey" at bounding box center [1114, 412] width 103 height 33
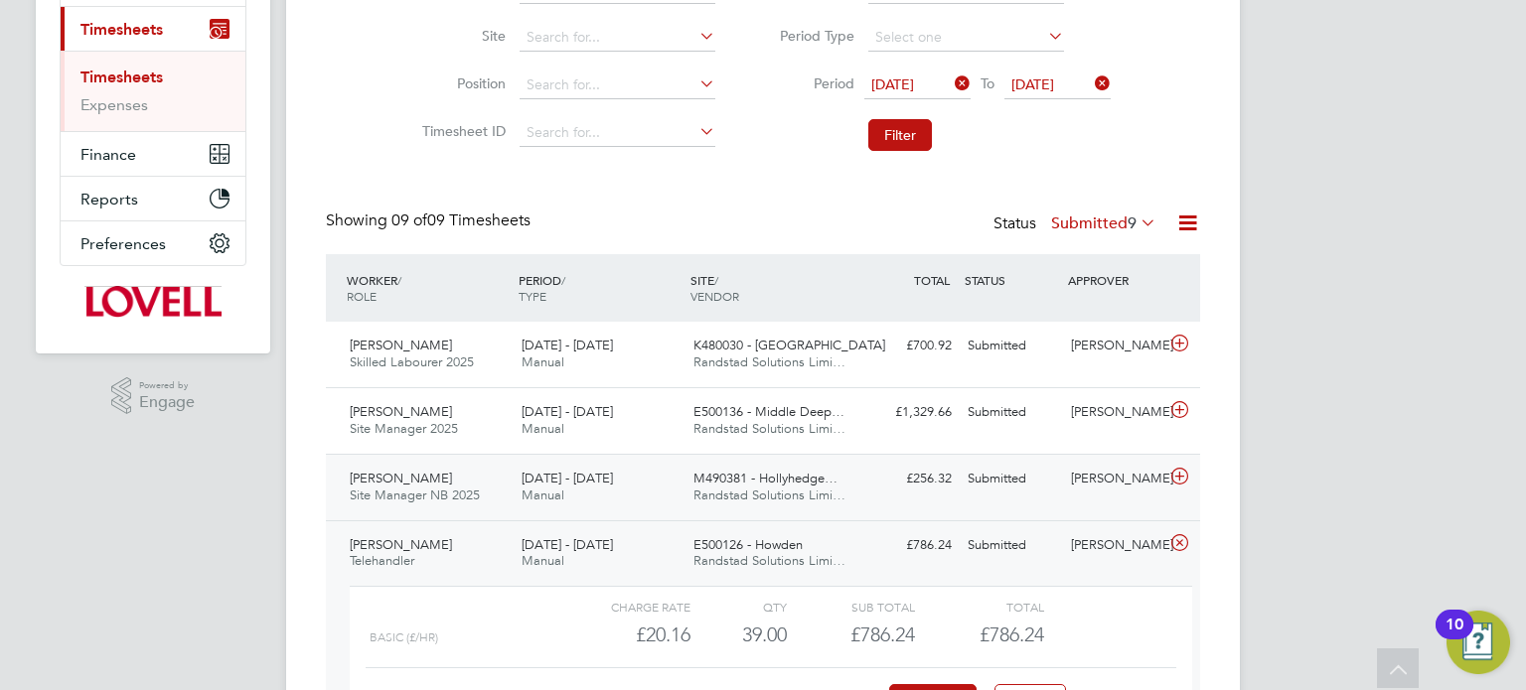
click at [1085, 472] on div "Ryan O'Connor" at bounding box center [1114, 479] width 103 height 33
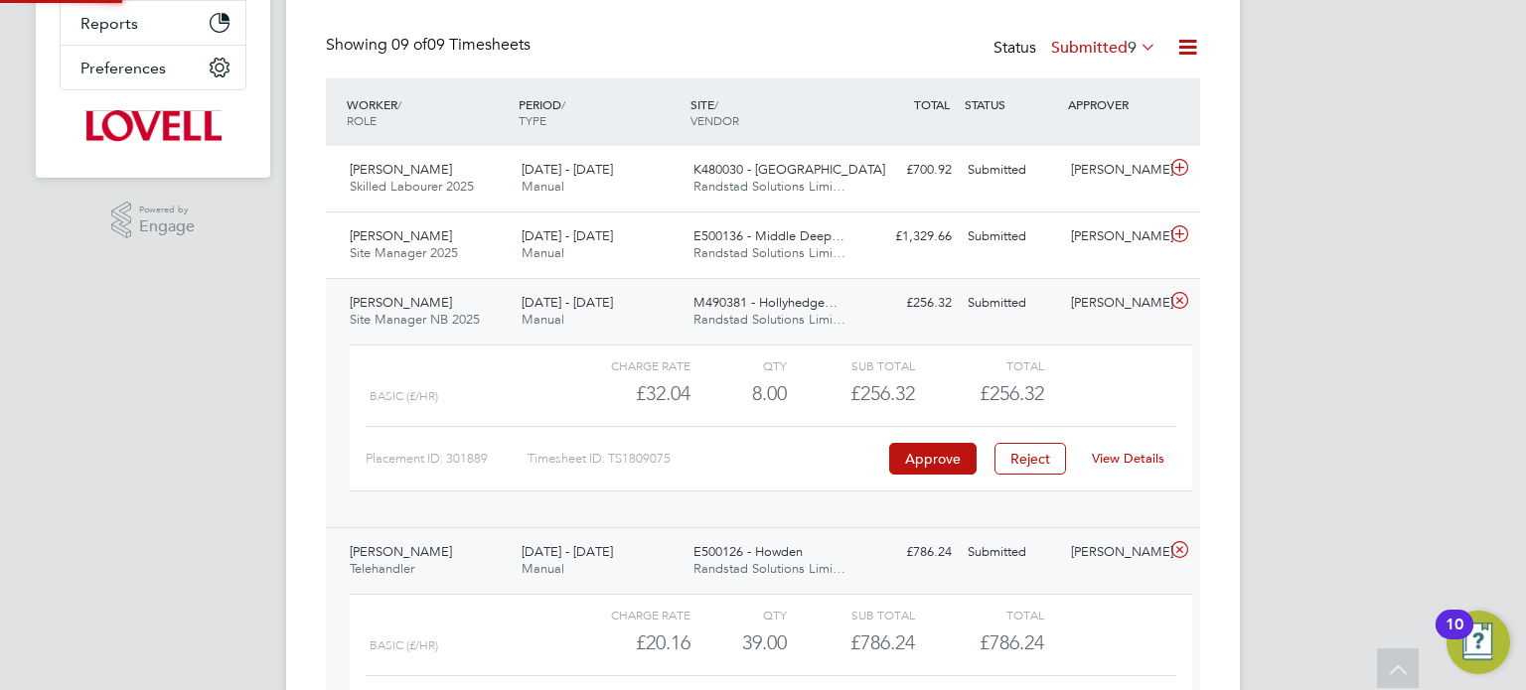
scroll to position [490, 0]
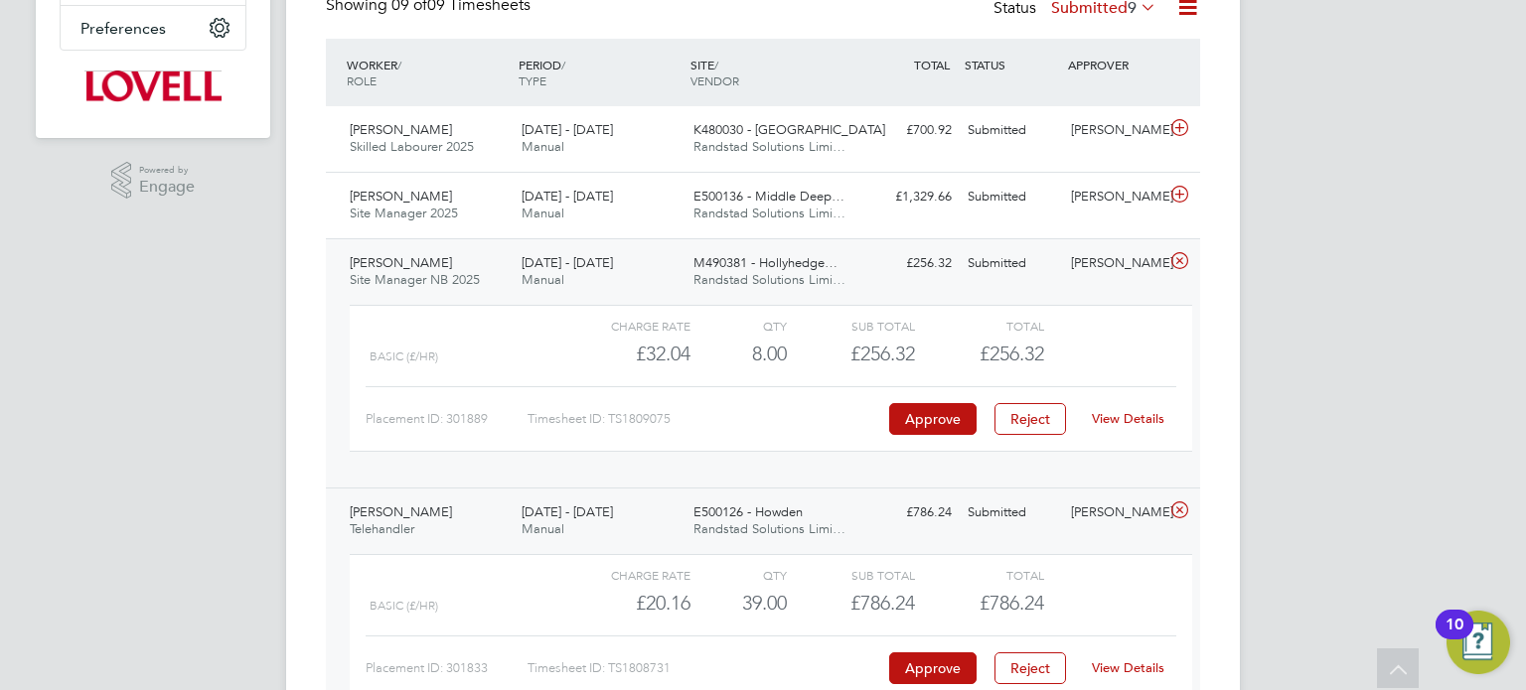
click at [1132, 419] on link "View Details" at bounding box center [1128, 418] width 73 height 17
click at [1133, 276] on div "Ryan O'Connor" at bounding box center [1114, 263] width 103 height 33
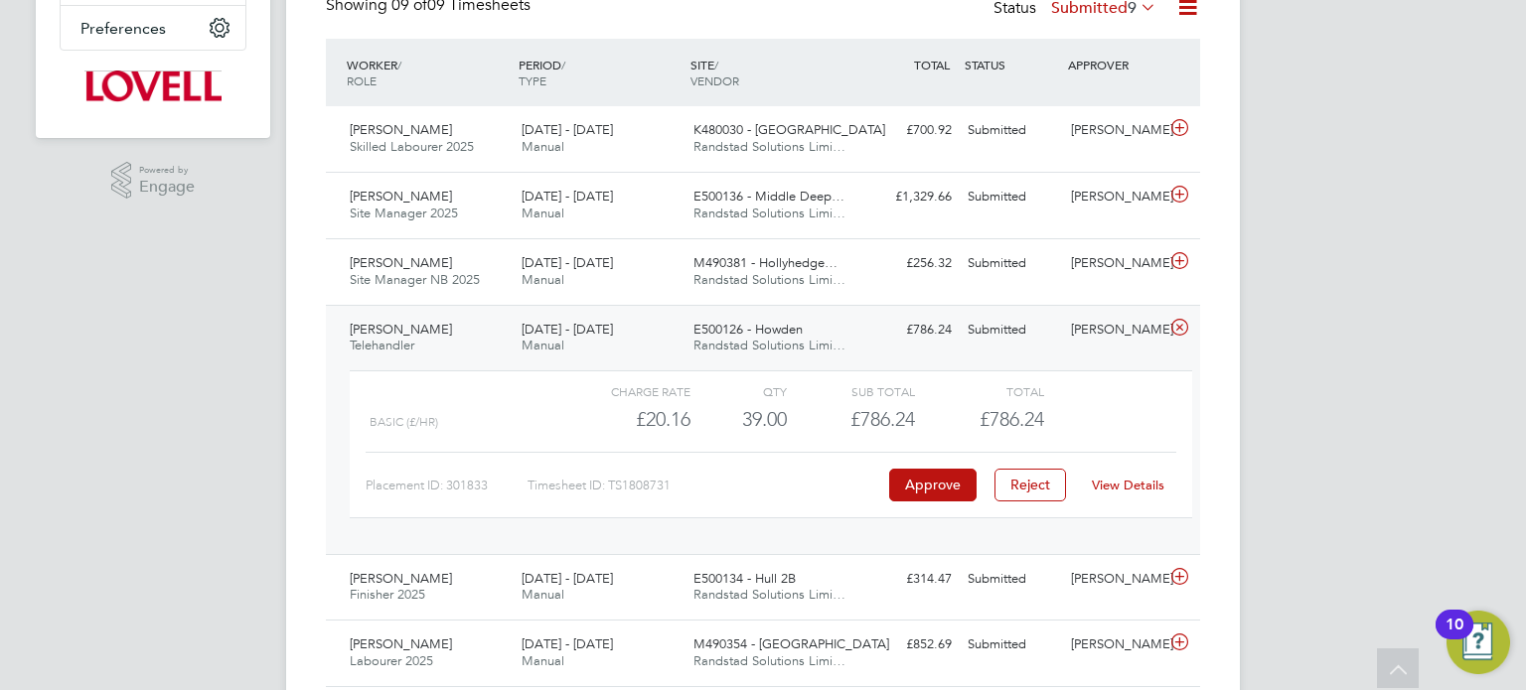
click at [1161, 473] on div "View Details" at bounding box center [1127, 486] width 97 height 32
click at [1139, 493] on div "View Details" at bounding box center [1127, 486] width 97 height 32
click at [1137, 477] on link "View Details" at bounding box center [1128, 485] width 73 height 17
click at [1116, 346] on div "Darren Knott Telehandler 16 - 22 Aug 2025 16 - 22 Aug 2025 Manual E500126 - How…" at bounding box center [763, 429] width 874 height 249
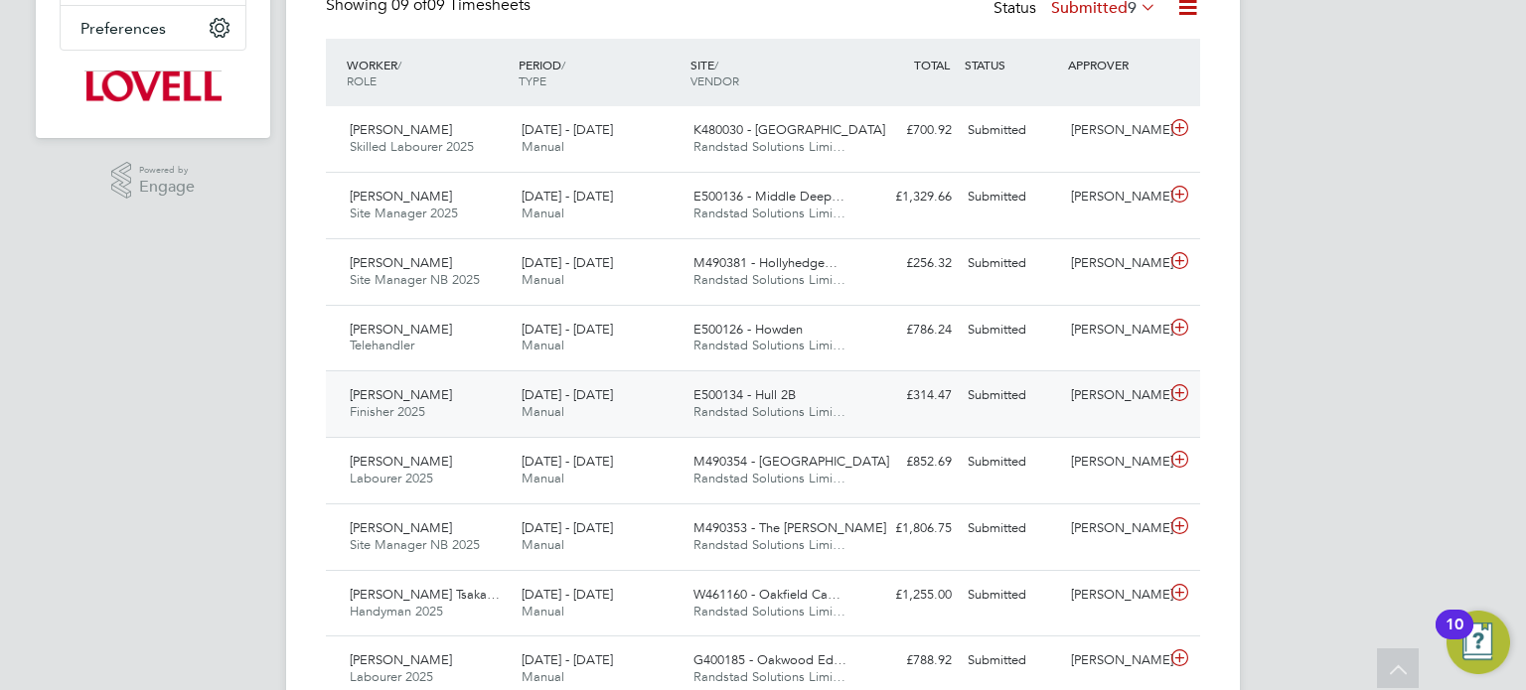
click at [1120, 421] on div "Kieran Mcanerney Finisher 2025 16 - 22 Aug 2025 16 - 22 Aug 2025 Manual E500134…" at bounding box center [763, 404] width 874 height 67
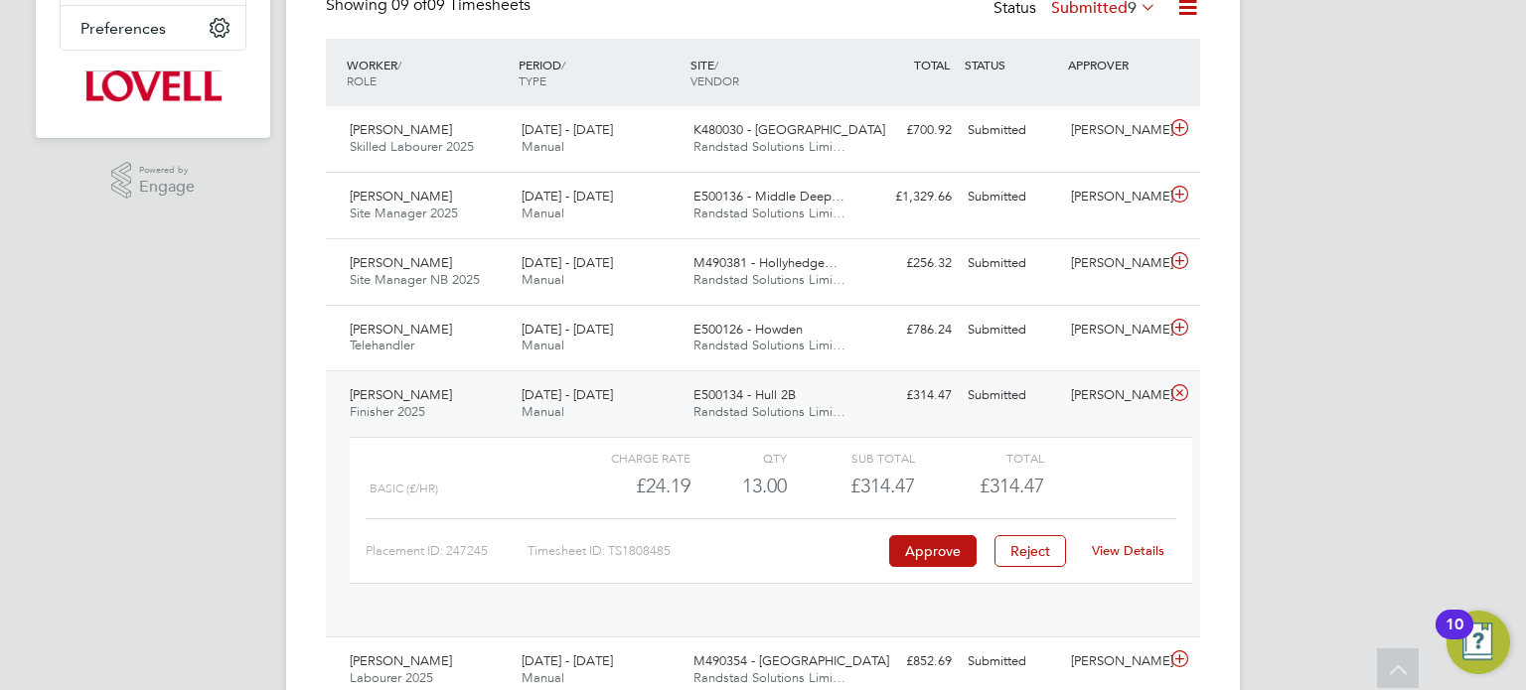
scroll to position [33, 193]
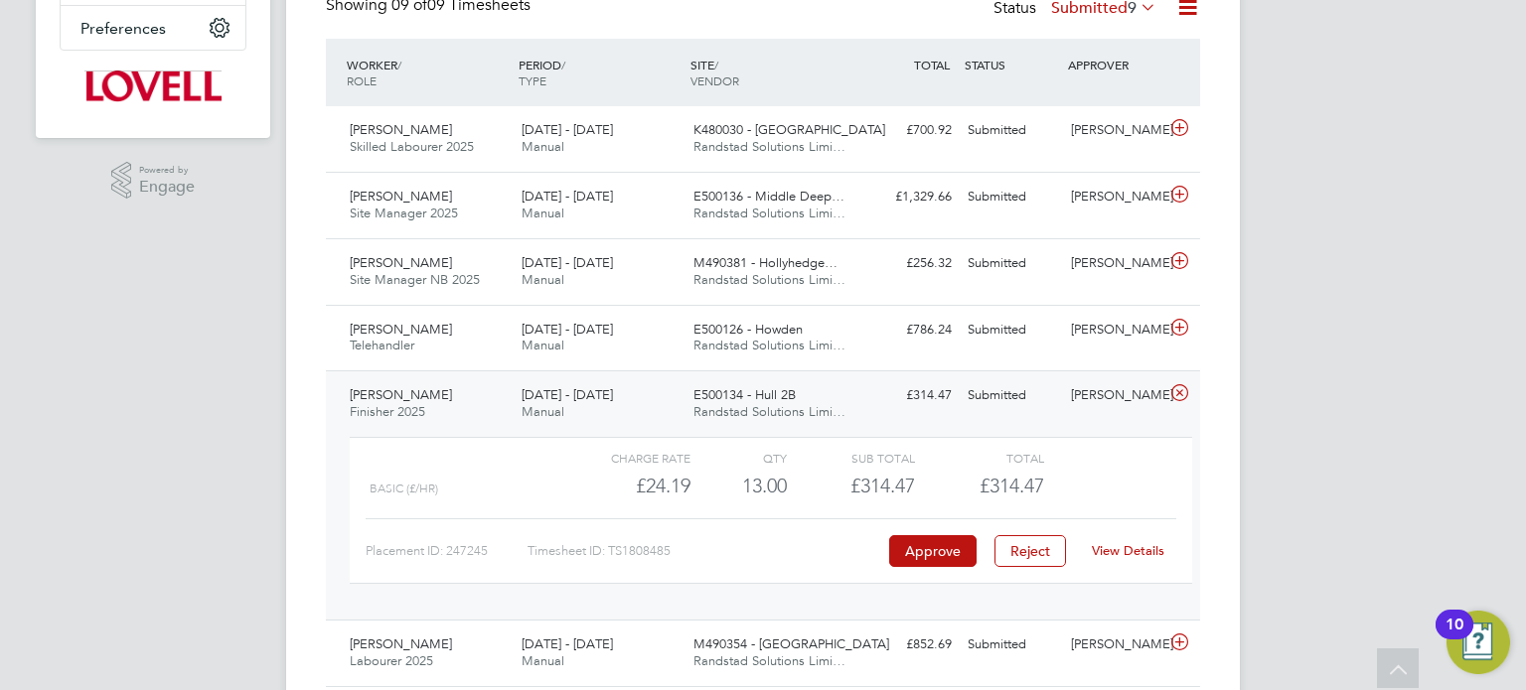
click at [1128, 544] on link "View Details" at bounding box center [1128, 550] width 73 height 17
click at [1104, 402] on div "John Leadley" at bounding box center [1114, 395] width 103 height 33
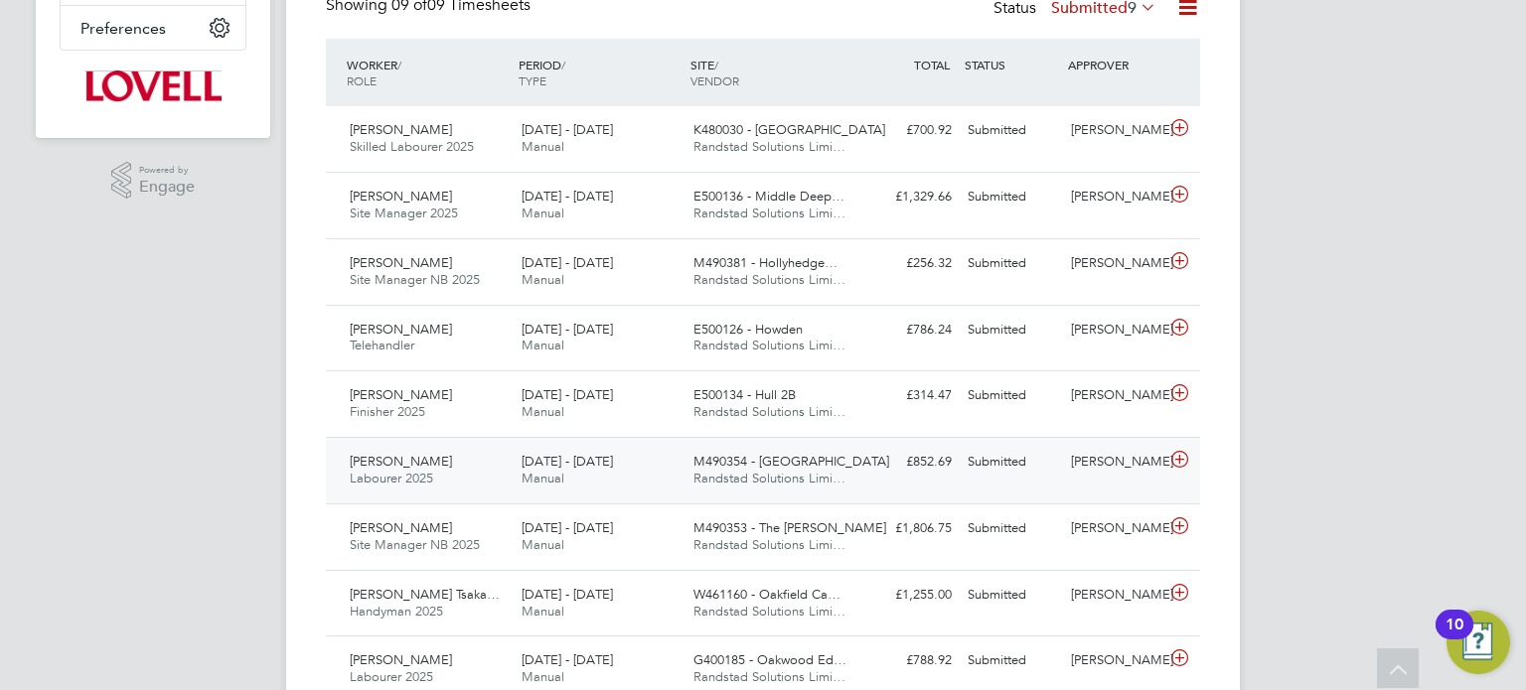
click at [1110, 463] on div "Simon Penn" at bounding box center [1114, 462] width 103 height 33
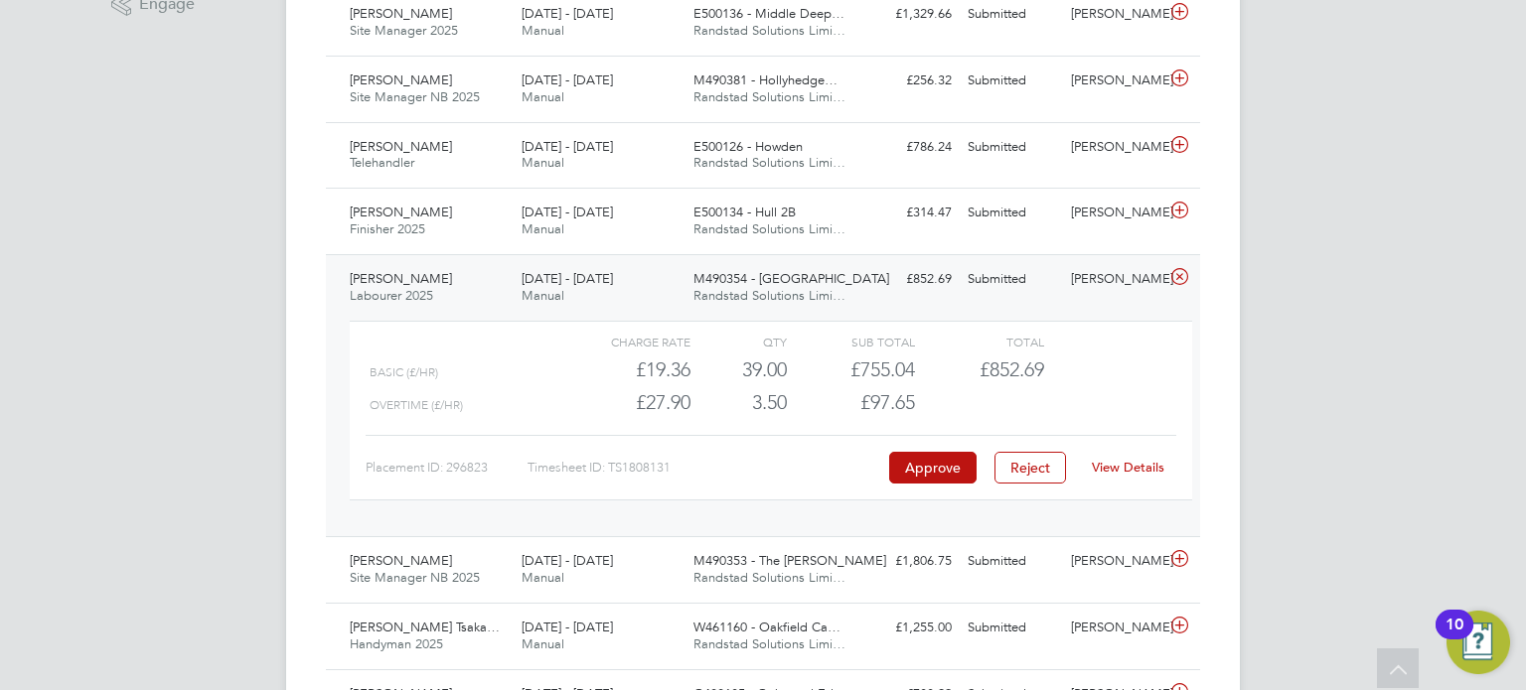
scroll to position [691, 0]
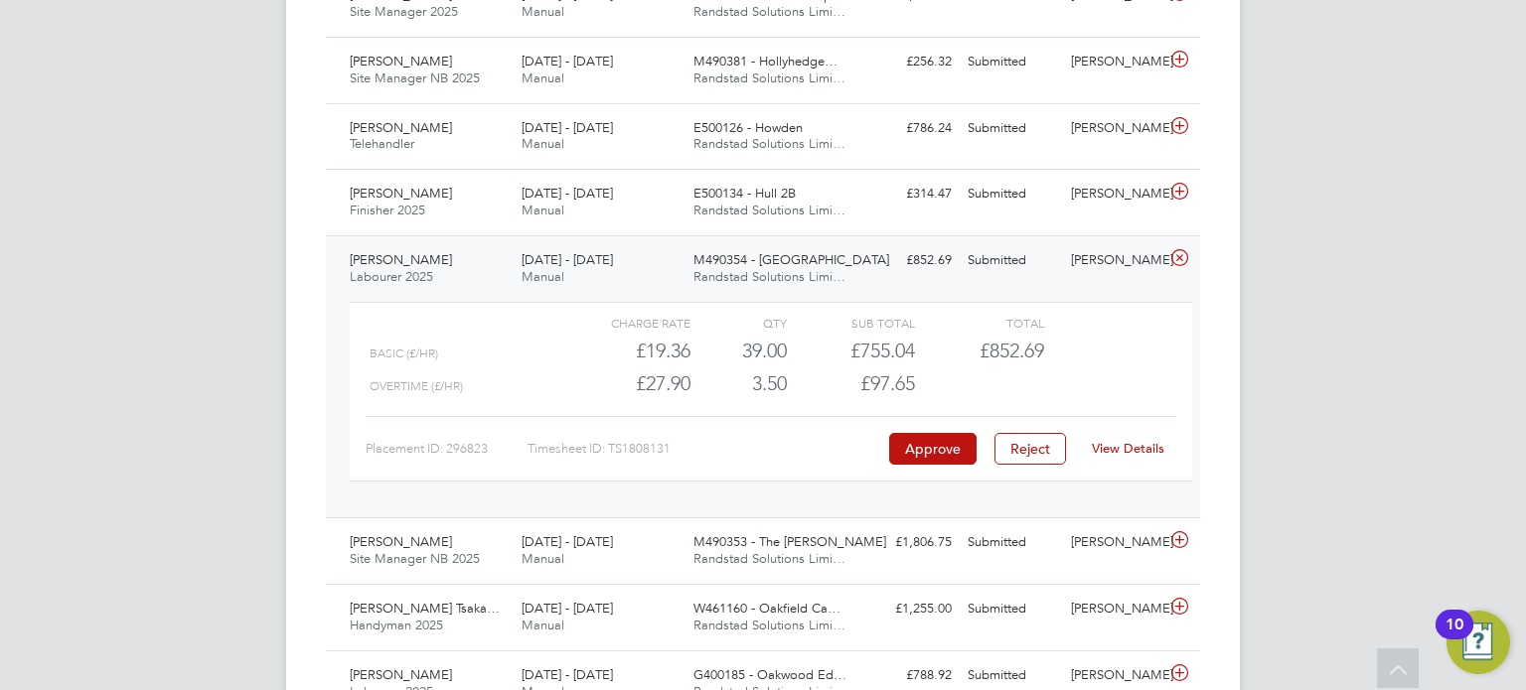
click at [1129, 450] on link "View Details" at bounding box center [1128, 448] width 73 height 17
click at [1101, 272] on div "Simon Penn" at bounding box center [1114, 260] width 103 height 33
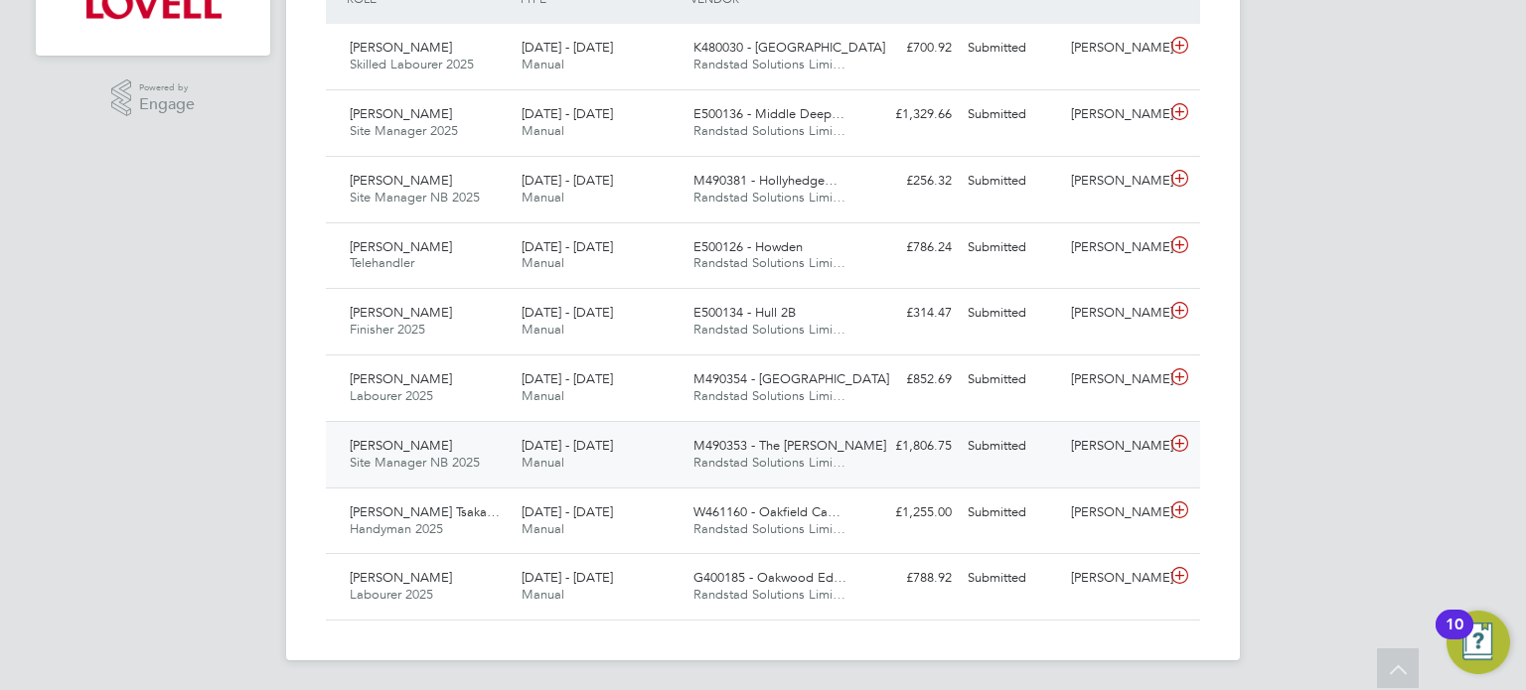
click at [1098, 458] on div "Greg Parton" at bounding box center [1114, 446] width 103 height 33
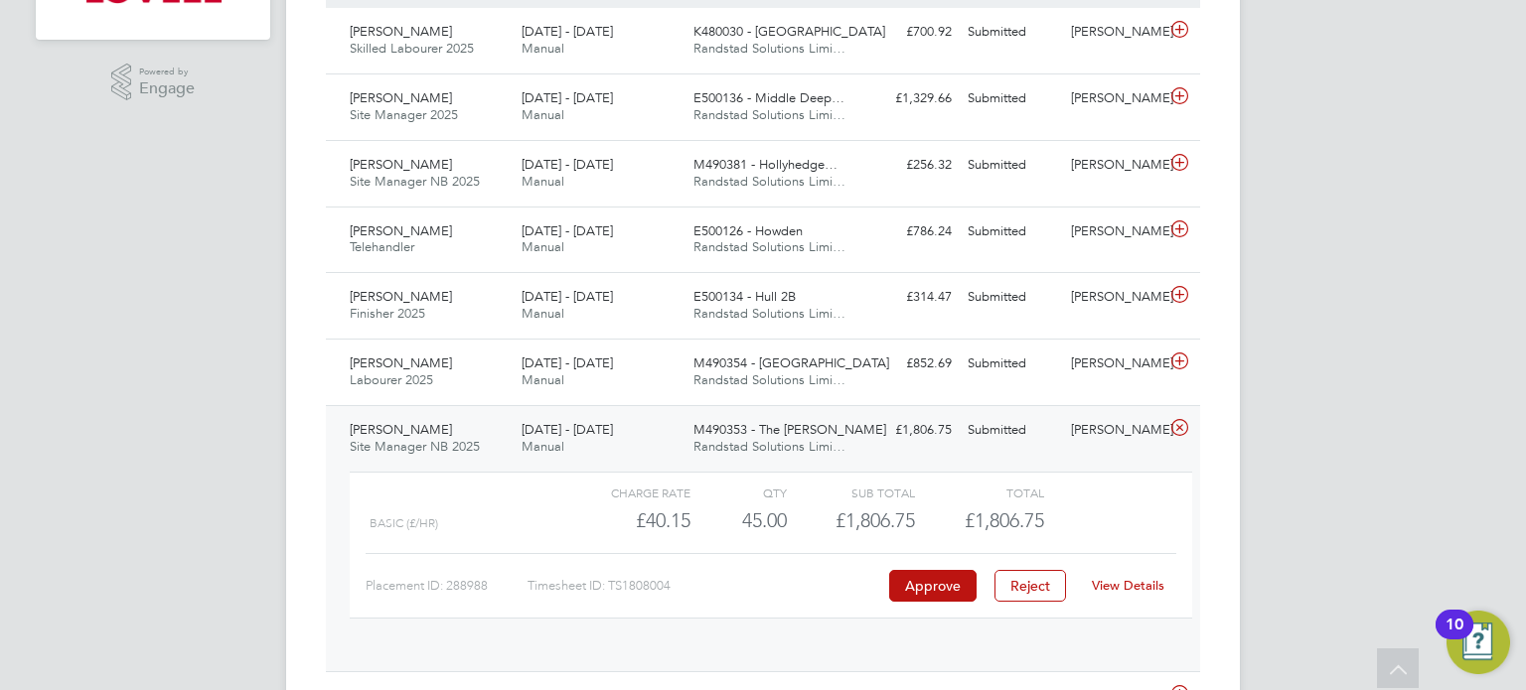
scroll to position [33, 193]
click at [1120, 582] on link "View Details" at bounding box center [1128, 585] width 73 height 17
click at [1017, 464] on div "Charge rate QTY Sub Total Total Basic (£/HR) £40.15 45 45.00 45 £1,806.75 £1,80…" at bounding box center [771, 555] width 858 height 183
click at [1041, 437] on div "Submitted" at bounding box center [1011, 430] width 103 height 33
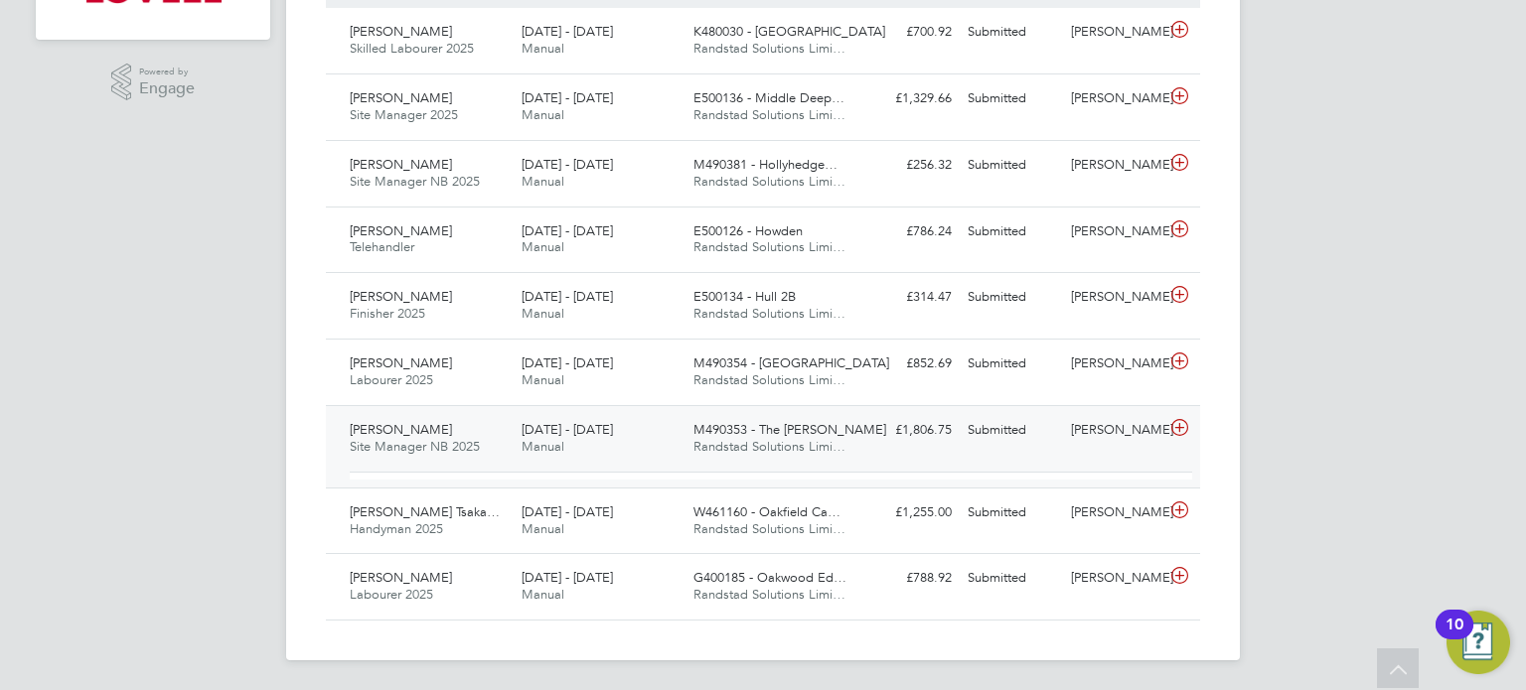
scroll to position [572, 0]
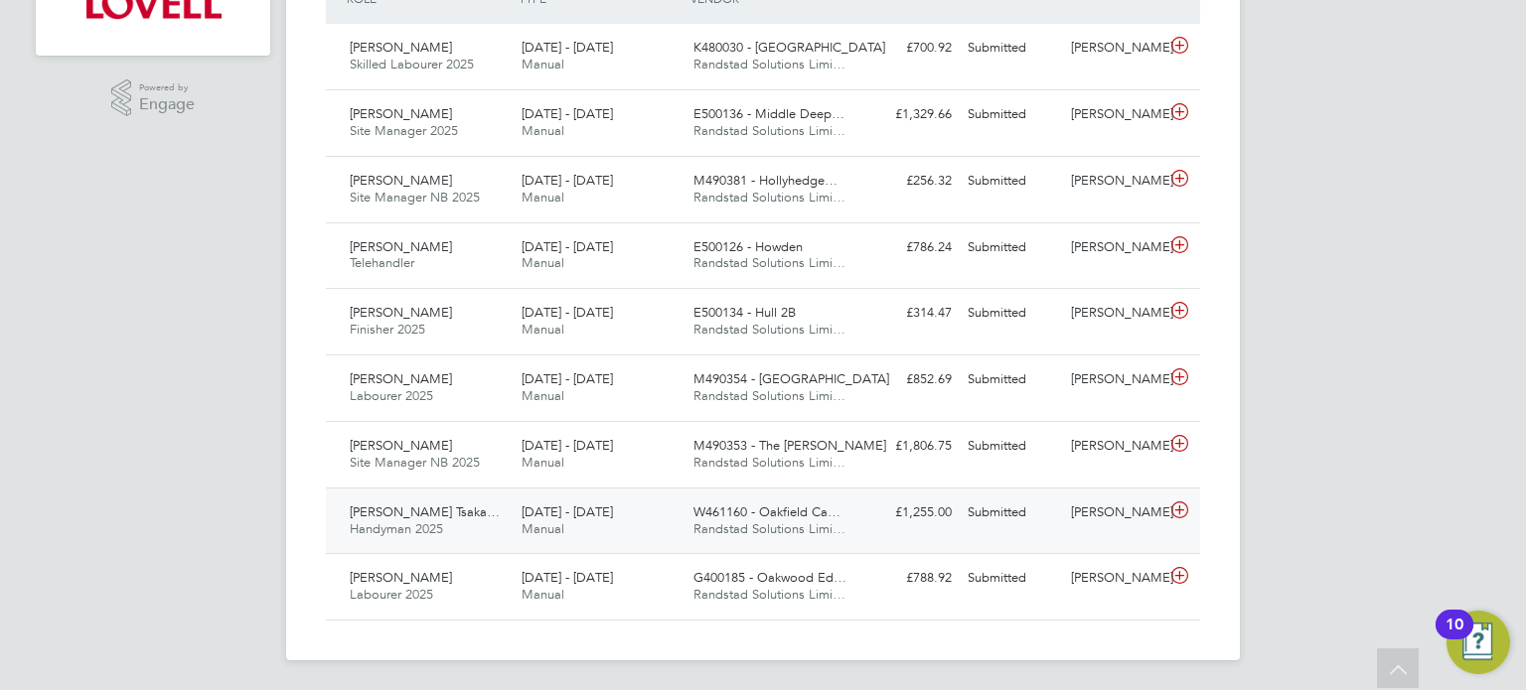
click at [1079, 506] on div "Michael Darcy" at bounding box center [1114, 513] width 103 height 33
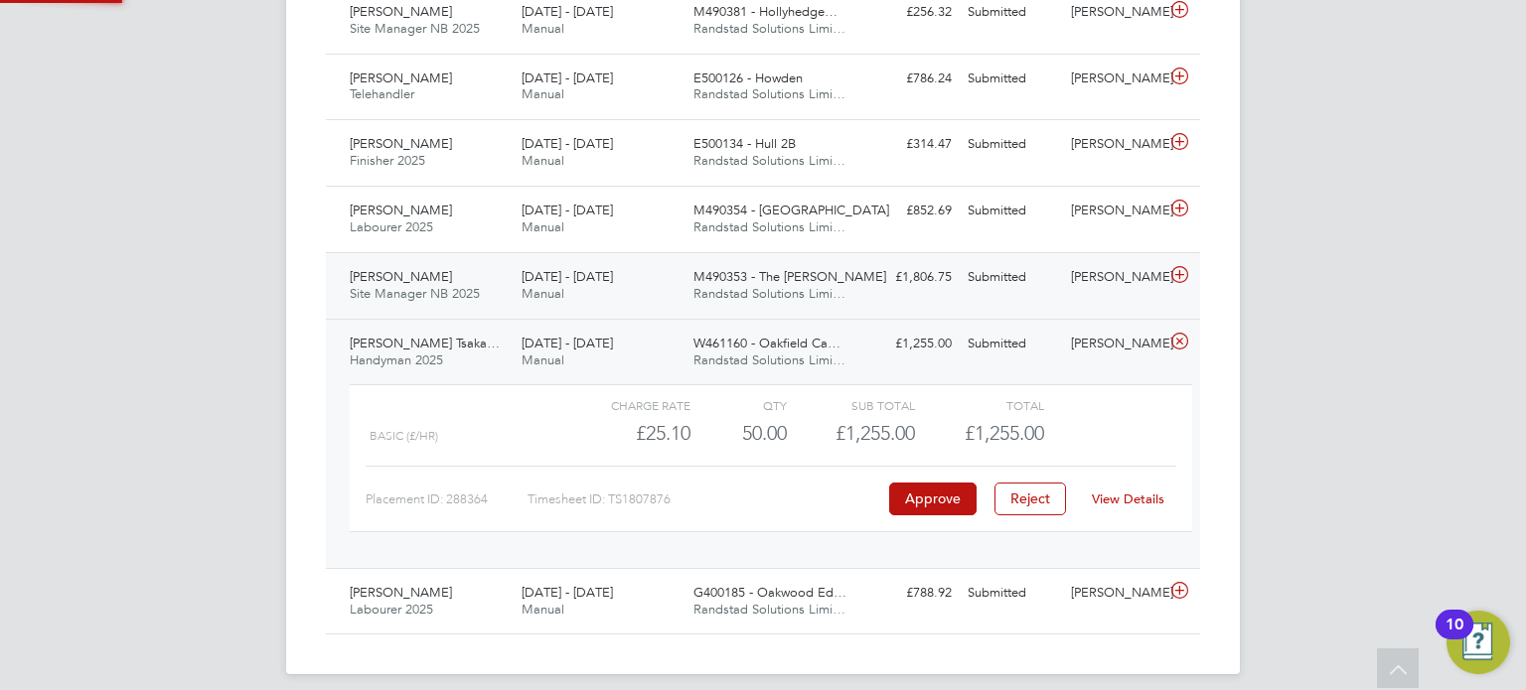
scroll to position [755, 0]
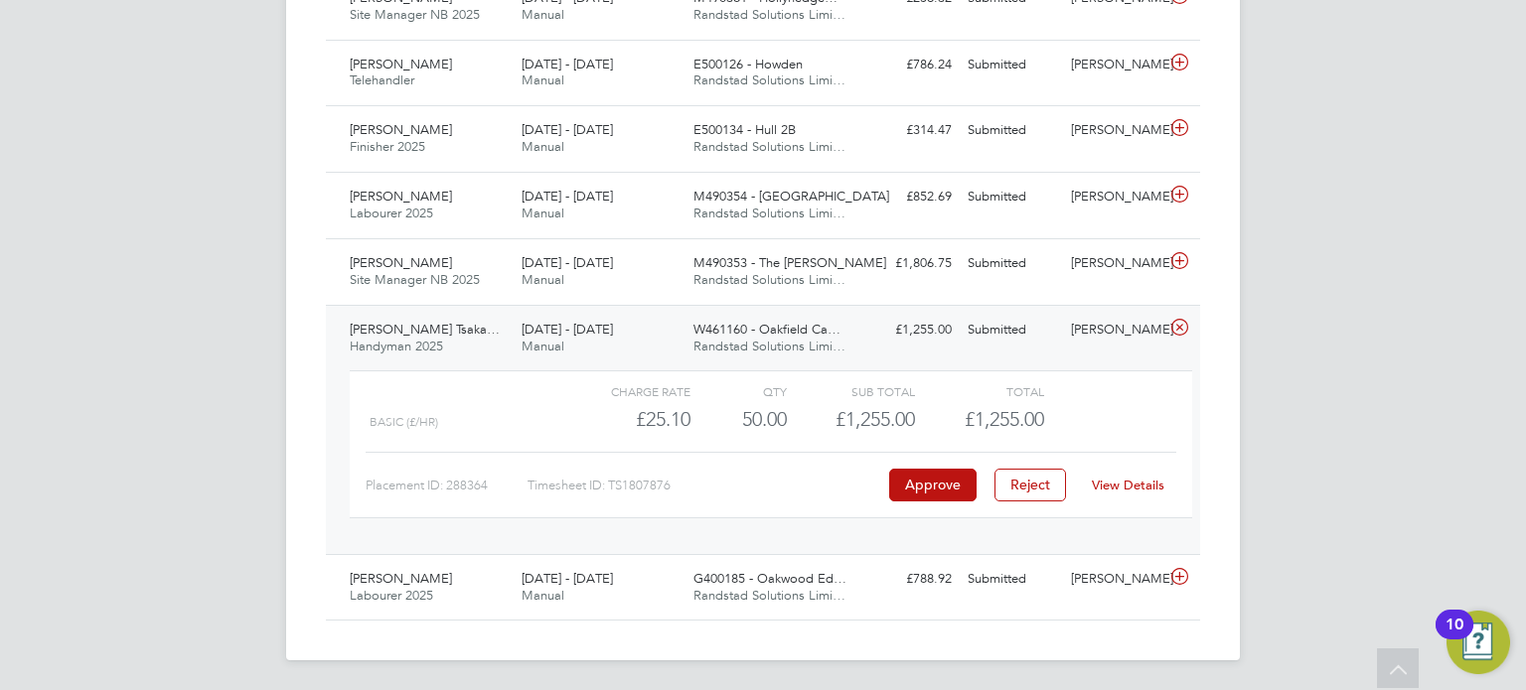
click at [1124, 479] on link "View Details" at bounding box center [1128, 485] width 73 height 17
click at [1009, 349] on div "Georgios Tsakalos Tsaka… Handyman 2025 16 - 22 Aug 2025 16 - 22 Aug 2025 Manual…" at bounding box center [763, 429] width 874 height 249
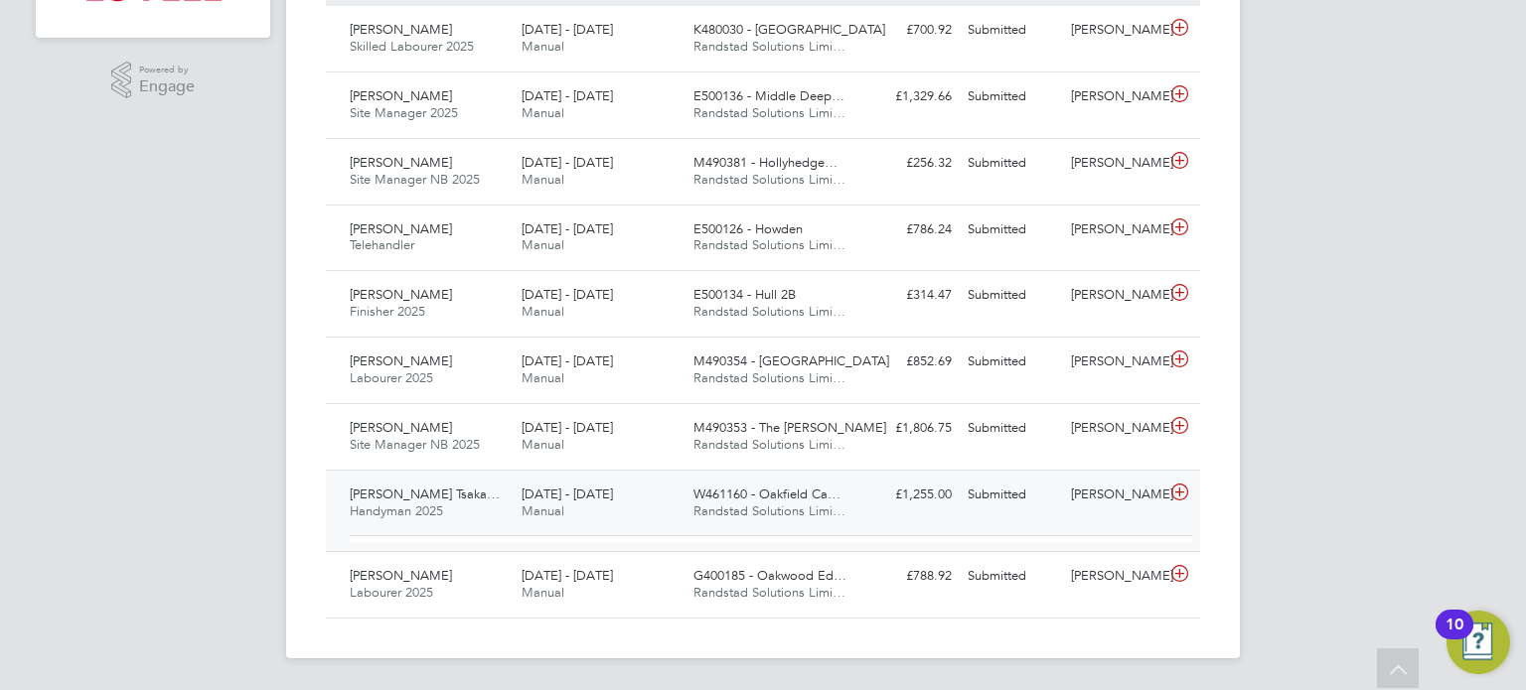
scroll to position [572, 0]
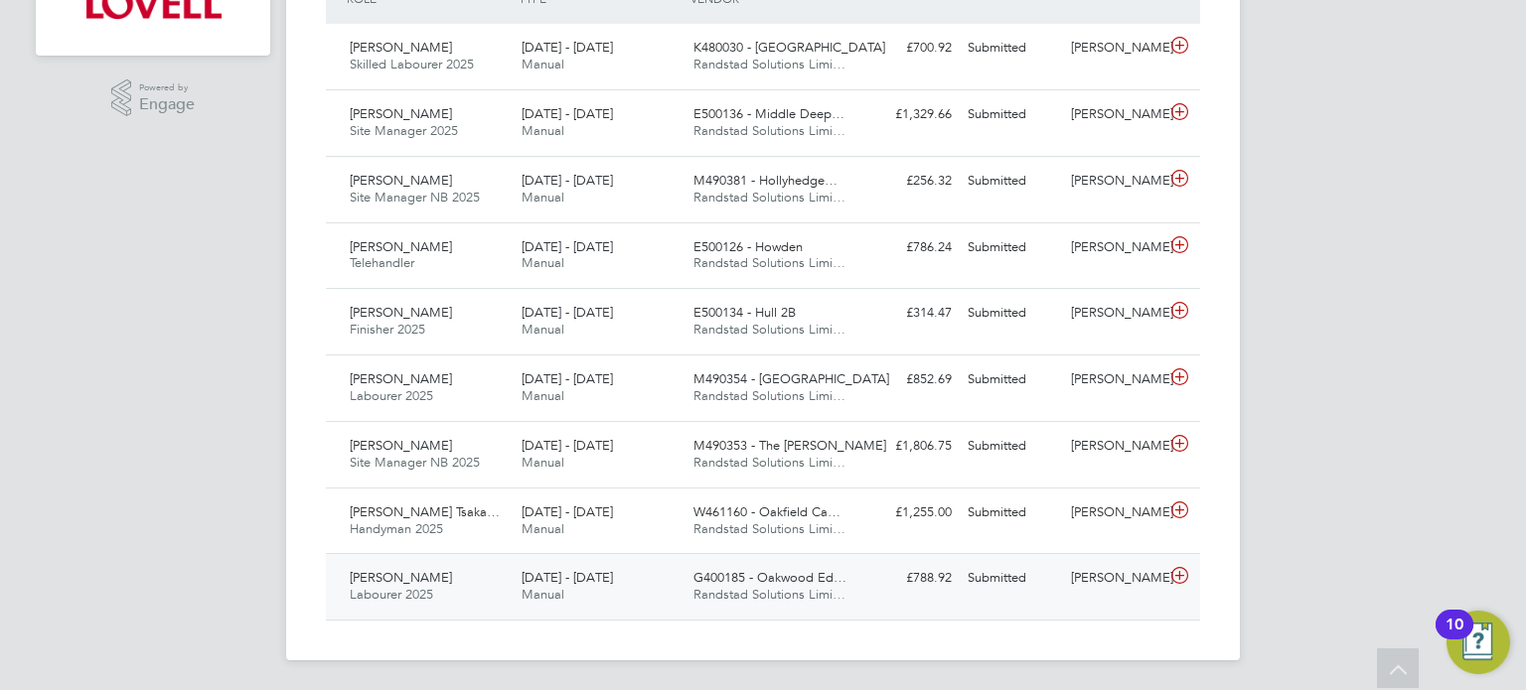
click at [1082, 601] on div "Neill Fairgrieve Labourer 2025 16 - 22 Aug 2025 16 - 22 Aug 2025 Manual G400185…" at bounding box center [763, 586] width 874 height 67
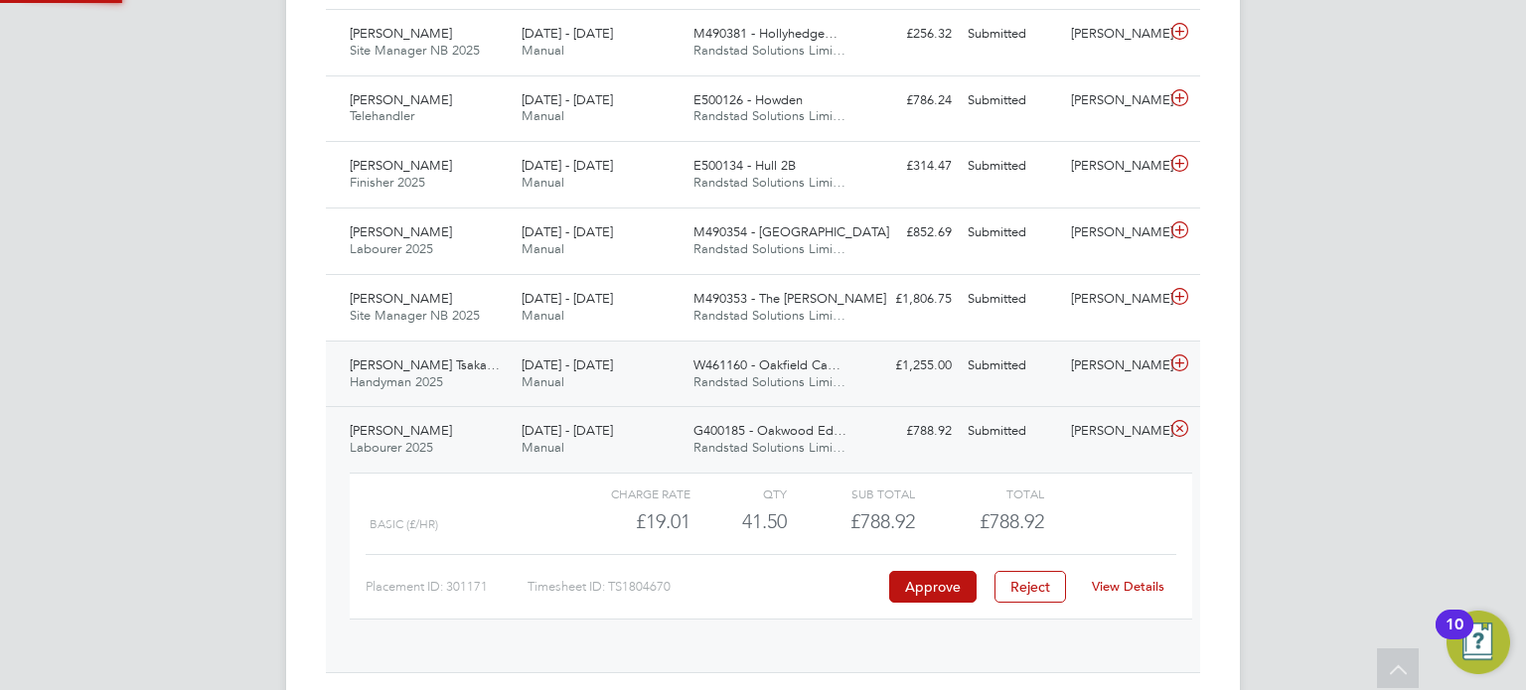
scroll to position [755, 0]
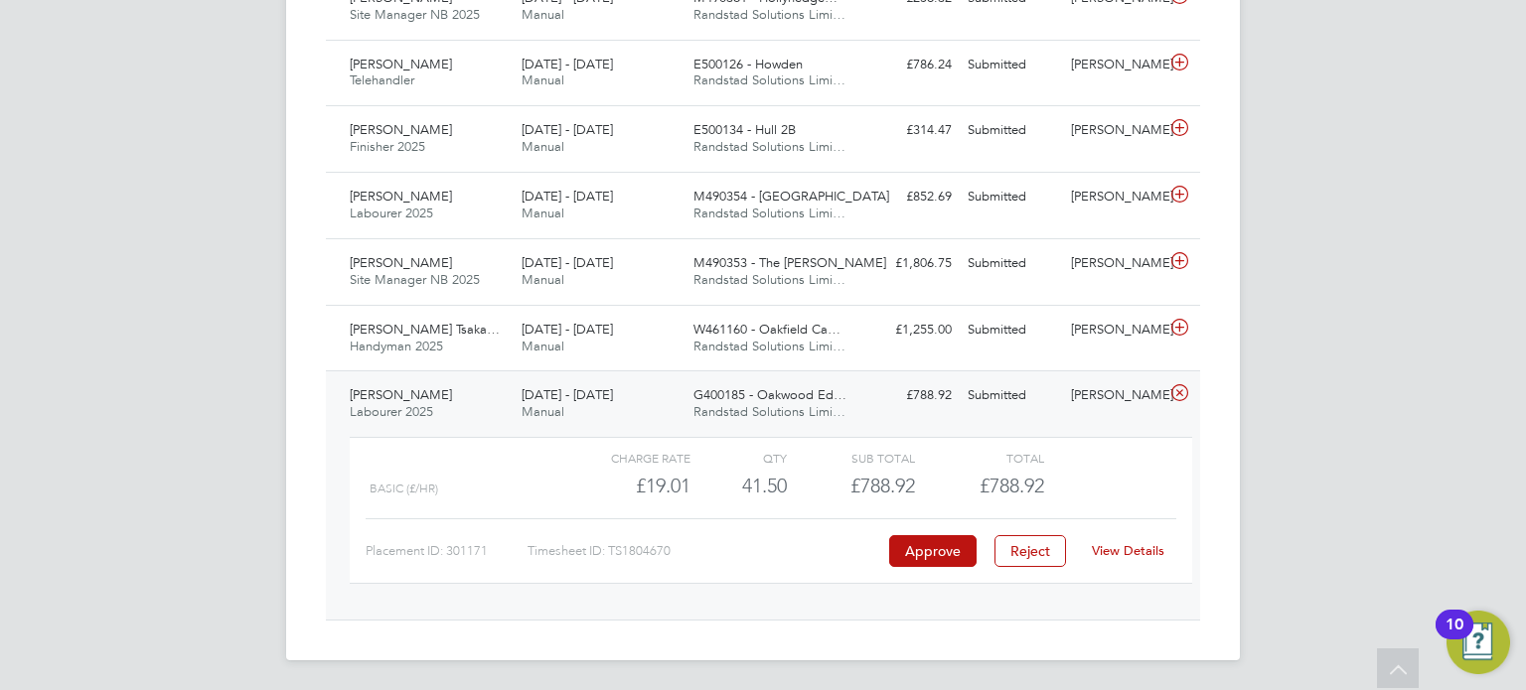
click at [1125, 553] on link "View Details" at bounding box center [1128, 550] width 73 height 17
click at [1123, 542] on link "View Details" at bounding box center [1128, 550] width 73 height 17
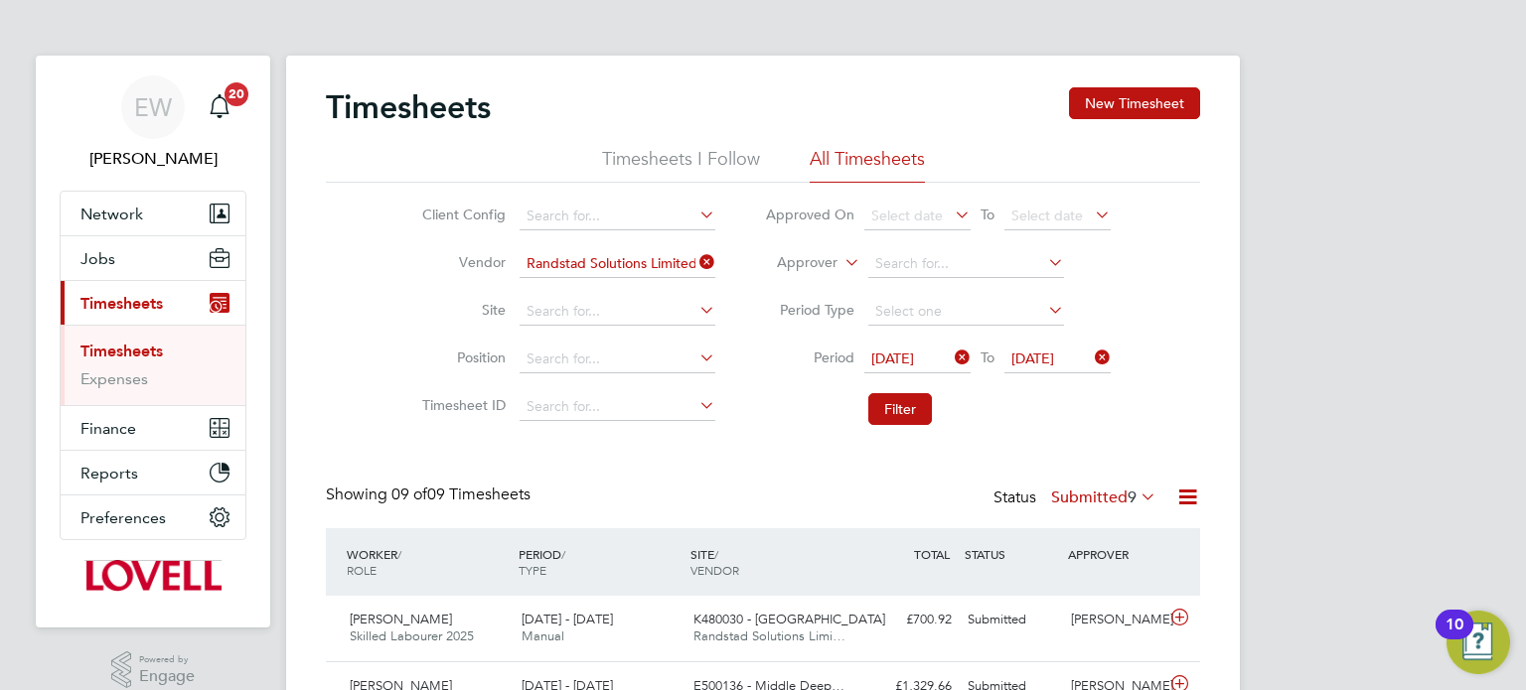
click at [1058, 491] on label "Submitted 9" at bounding box center [1103, 498] width 105 height 20
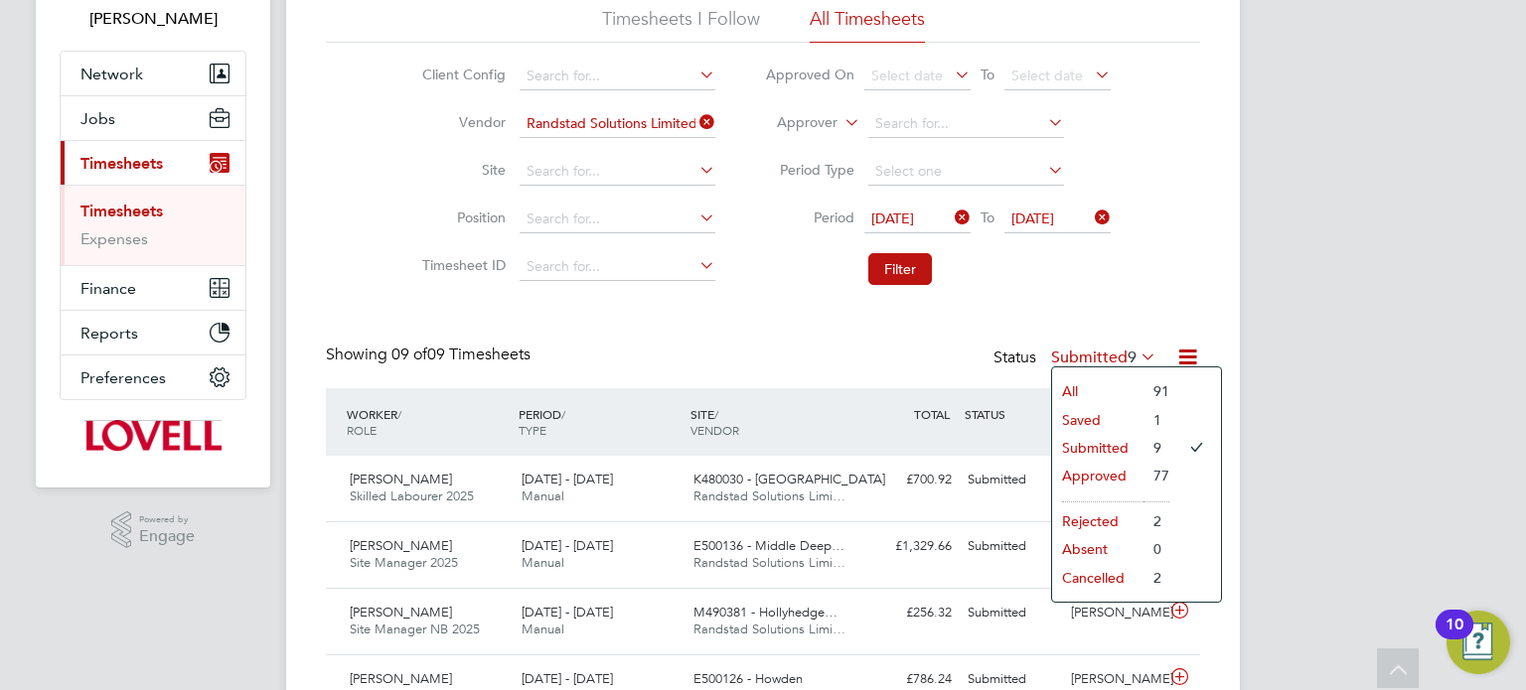
click at [1085, 409] on li "Saved" at bounding box center [1097, 420] width 91 height 28
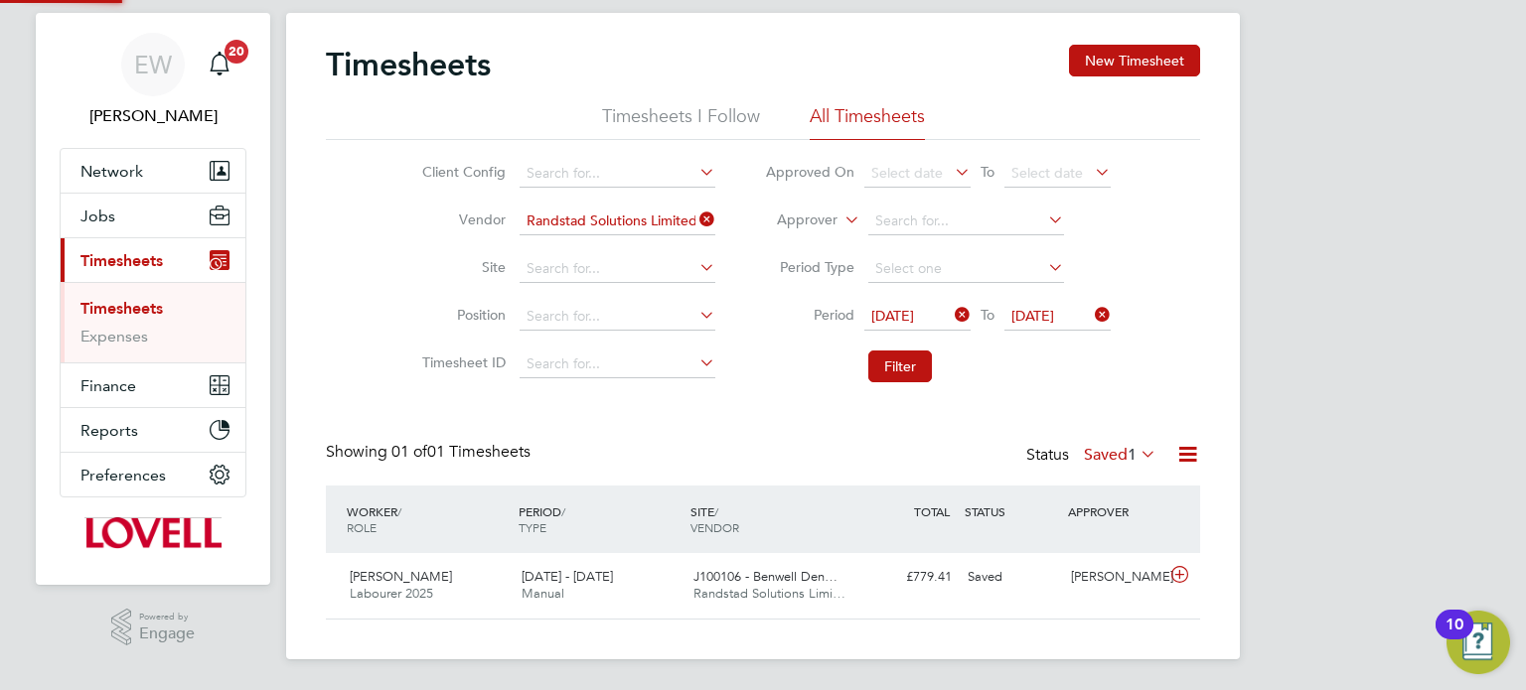
scroll to position [50, 173]
click at [994, 580] on div "Saved" at bounding box center [1011, 577] width 103 height 33
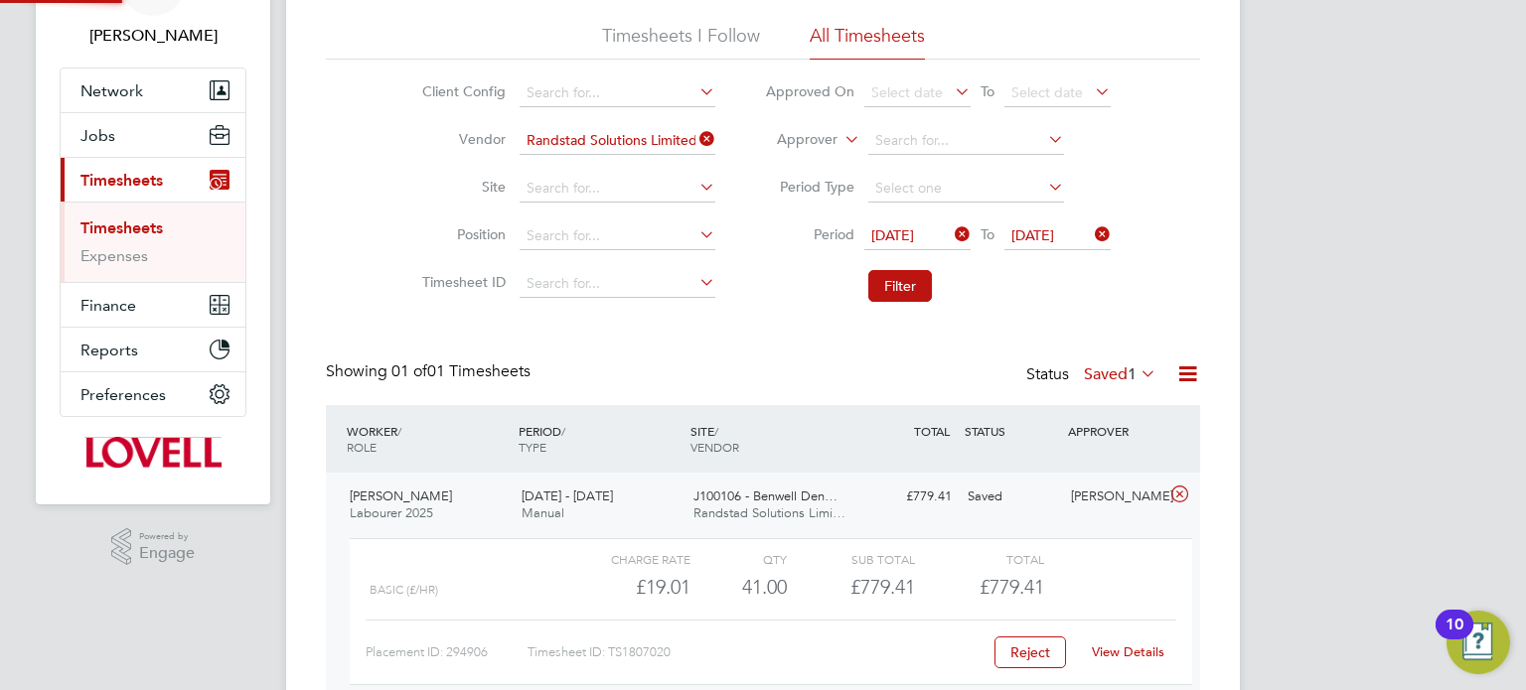
scroll to position [185, 0]
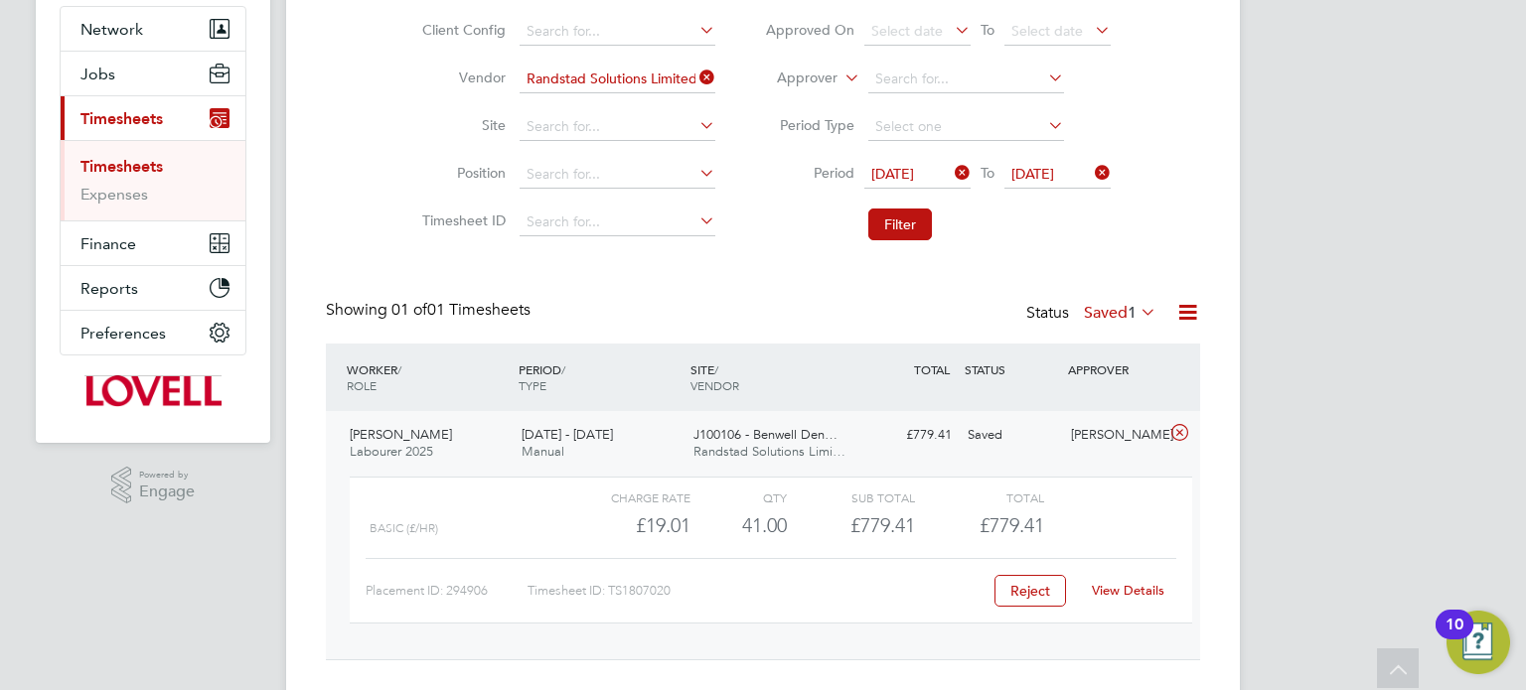
click at [1120, 585] on link "View Details" at bounding box center [1128, 590] width 73 height 17
click at [1128, 313] on span "1" at bounding box center [1132, 313] width 9 height 20
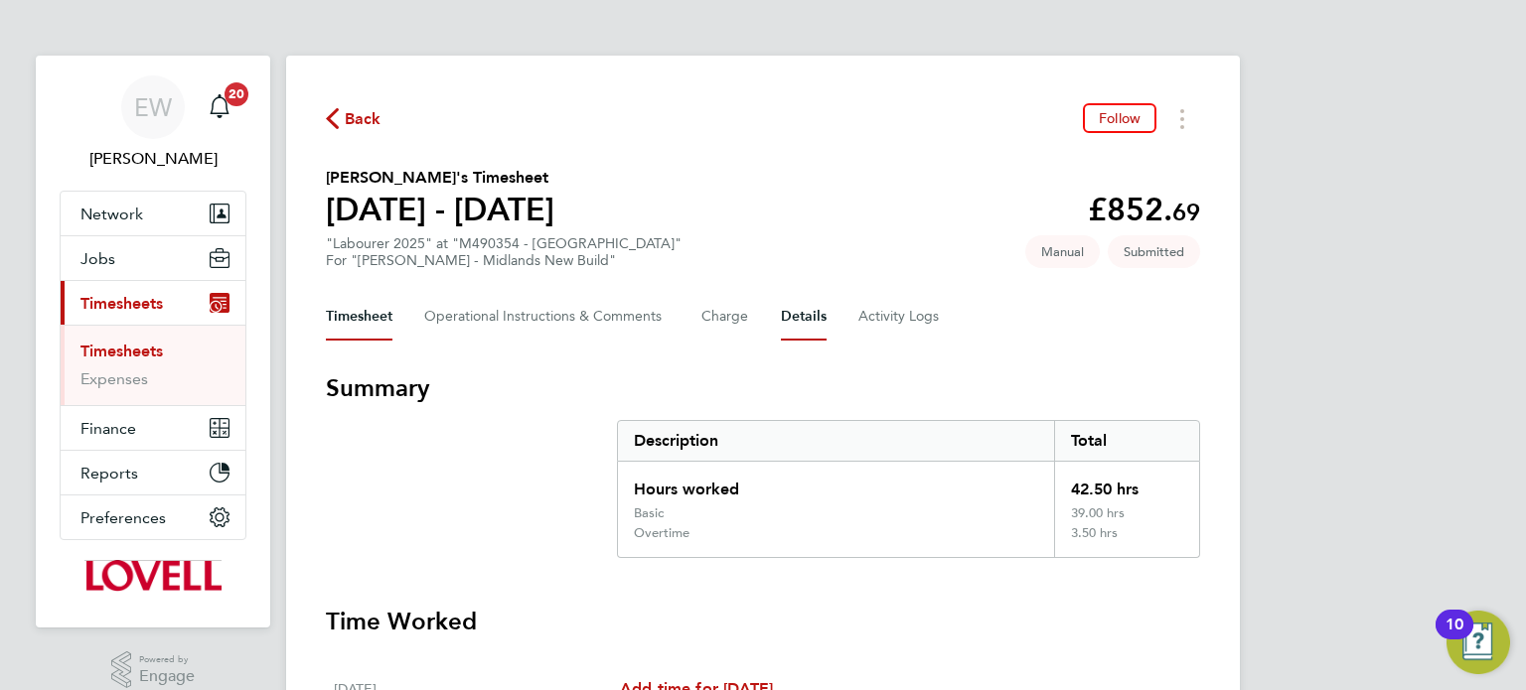
click at [800, 322] on button "Details" at bounding box center [804, 317] width 46 height 48
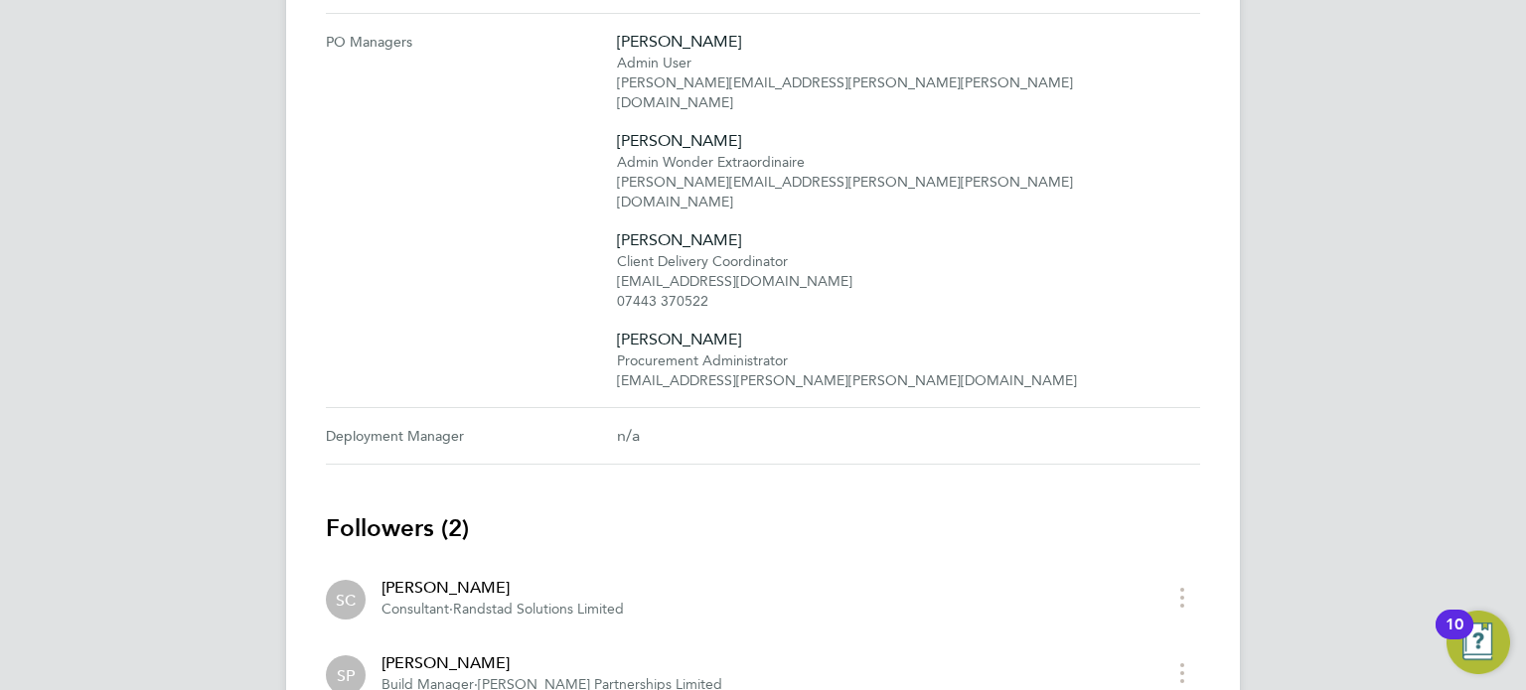
scroll to position [896, 0]
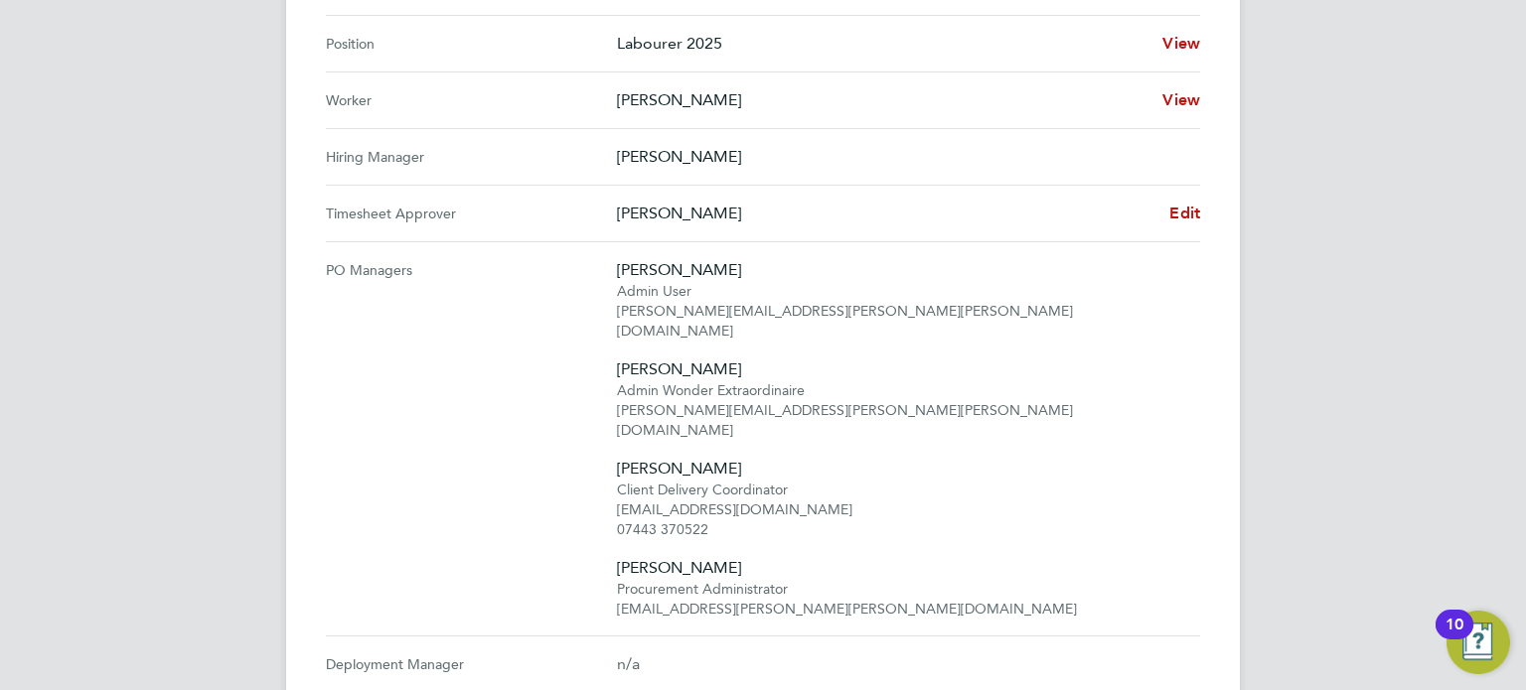
click at [1194, 224] on Approver "Timesheet Approver Simon Penn Edit" at bounding box center [763, 214] width 874 height 57
click at [1181, 210] on span "Edit" at bounding box center [1184, 213] width 31 height 19
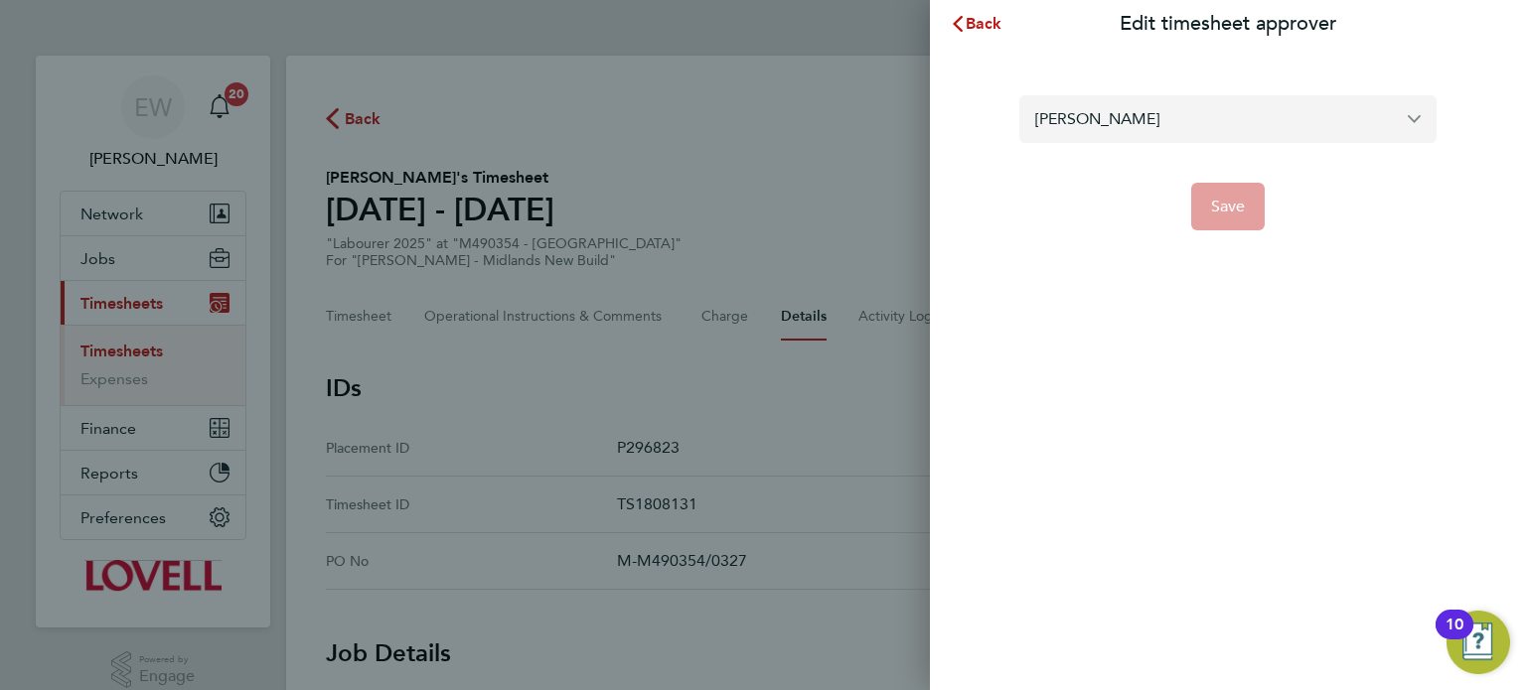
click at [1154, 134] on input "Simon Penn" at bounding box center [1227, 118] width 417 height 47
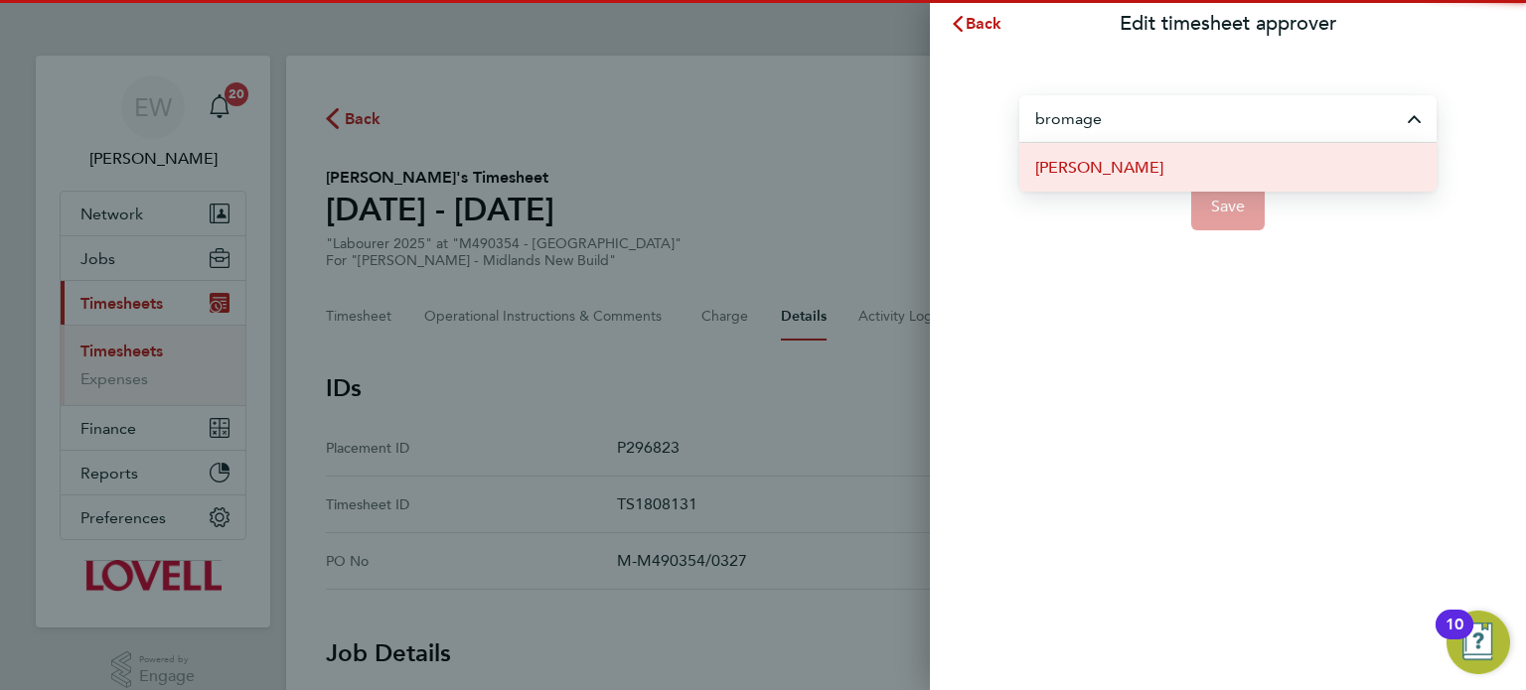
click at [1175, 169] on li "Wayne Bromage" at bounding box center [1227, 167] width 417 height 49
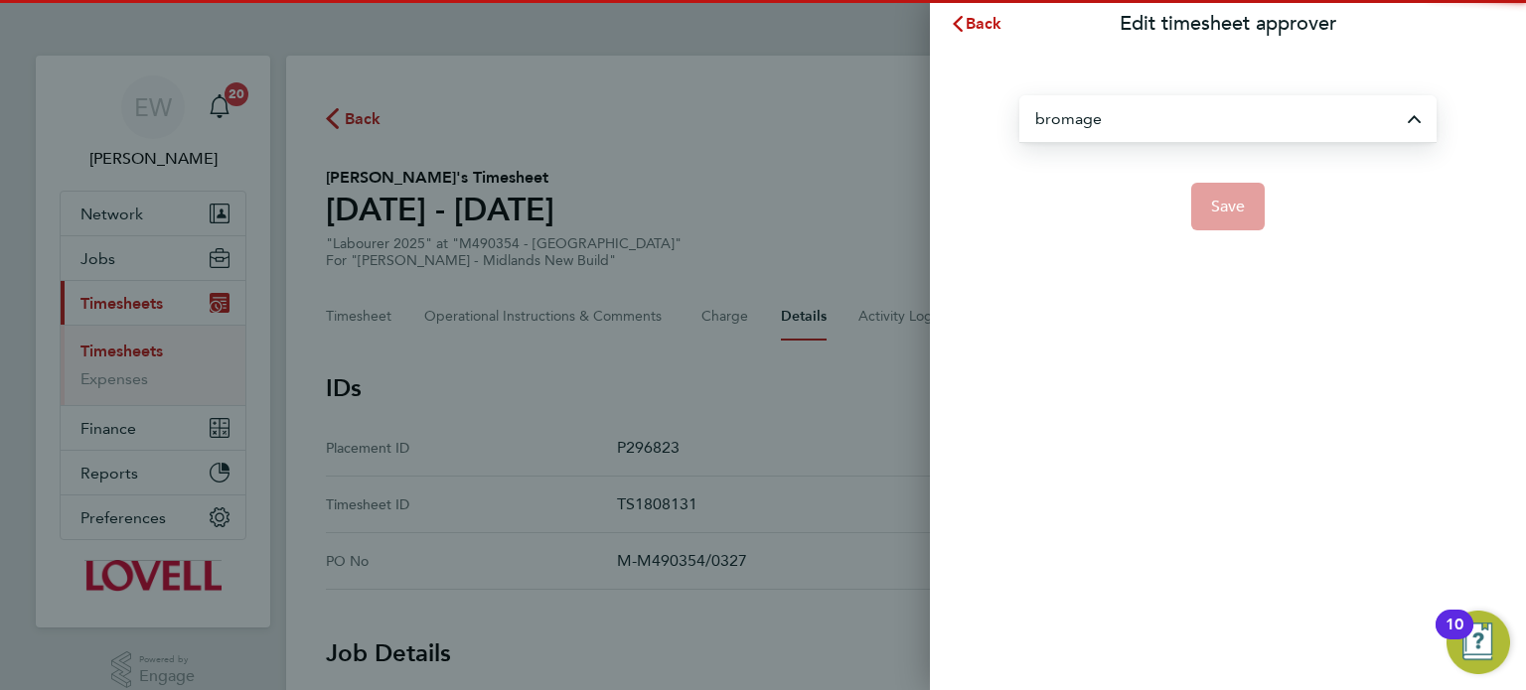
type input "Wayne Bromage"
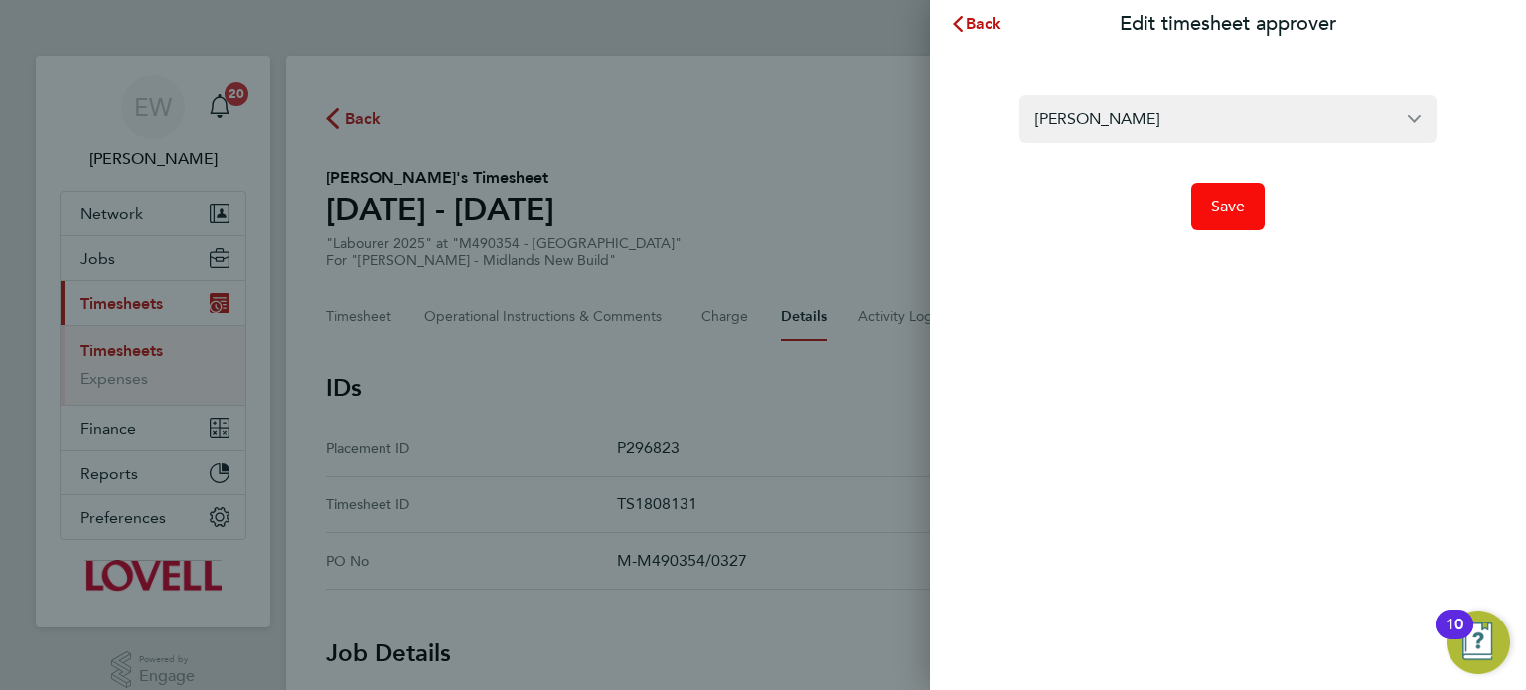
click at [1218, 207] on span "Save" at bounding box center [1228, 207] width 35 height 20
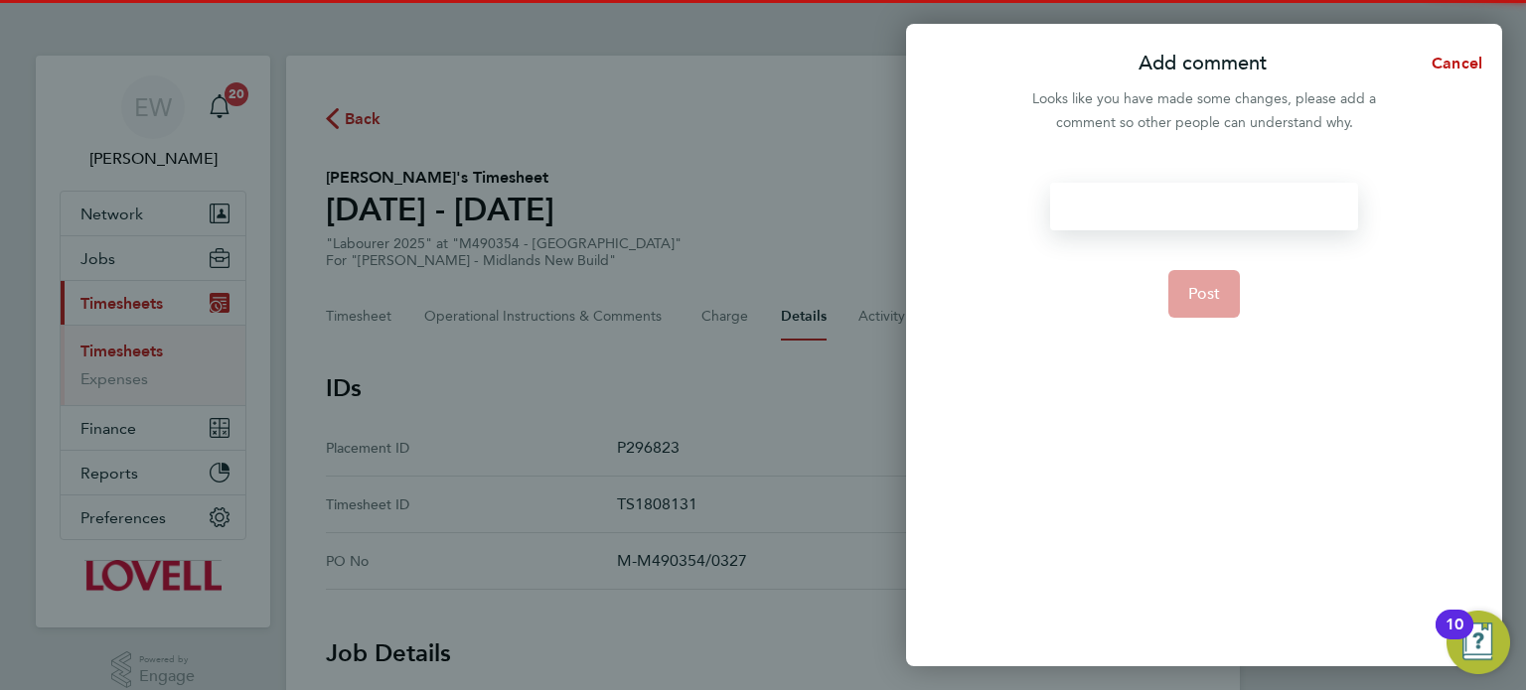
click at [1218, 207] on div at bounding box center [1203, 207] width 307 height 48
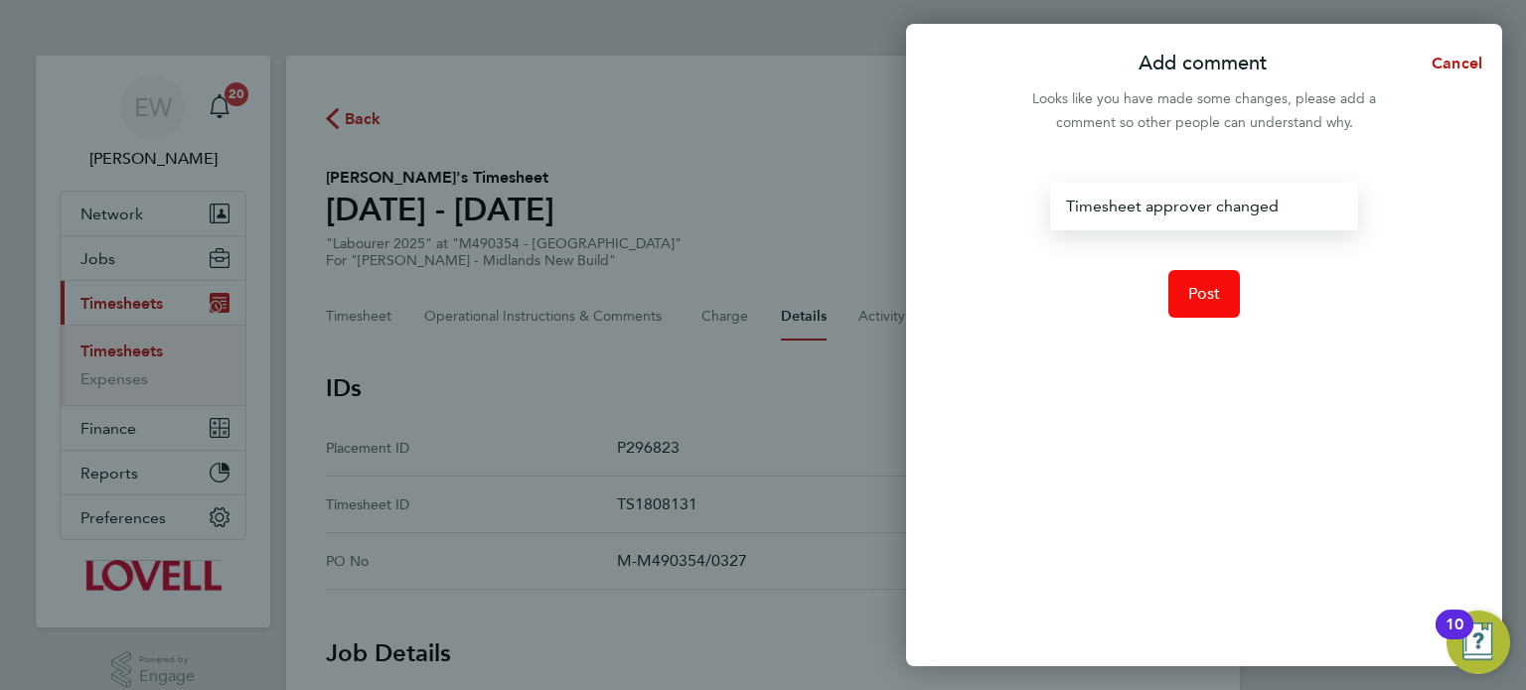
click at [1211, 284] on span "Post" at bounding box center [1204, 294] width 33 height 20
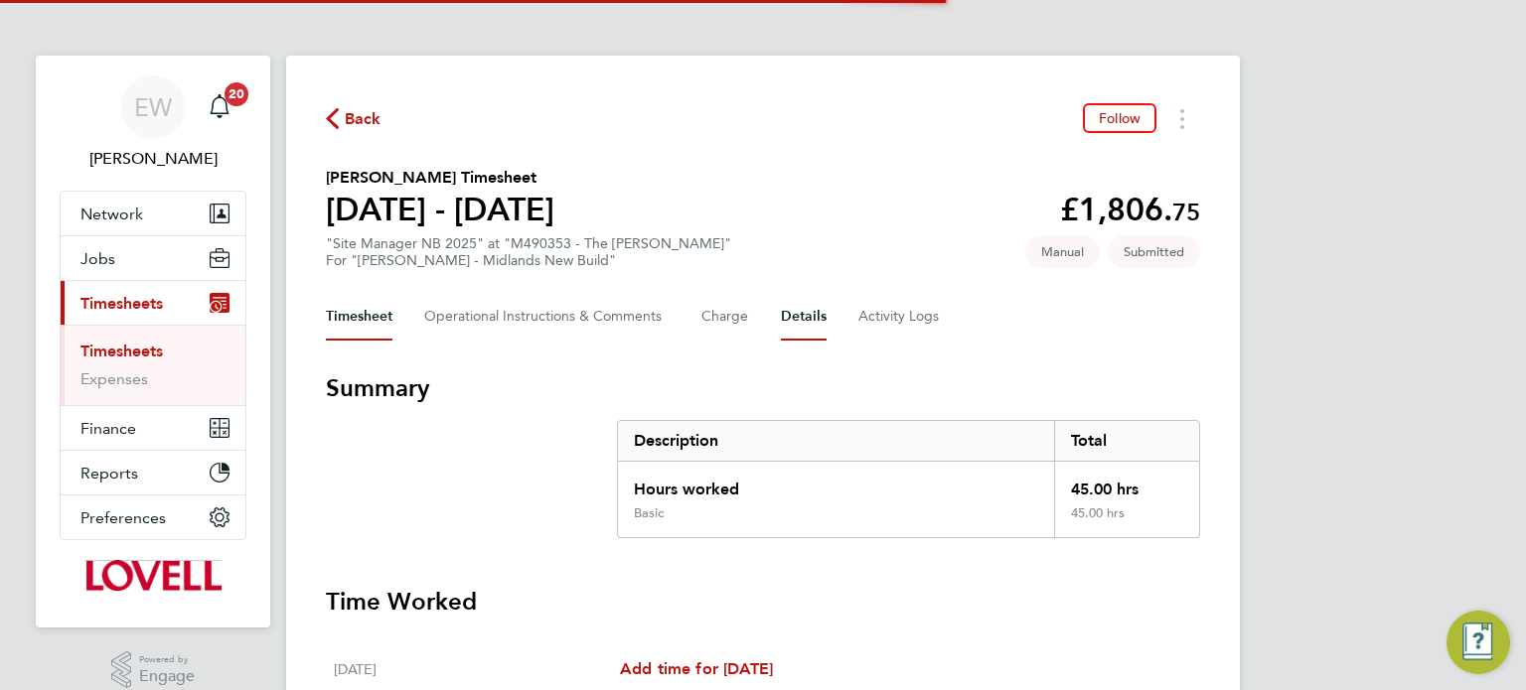
click at [801, 308] on button "Details" at bounding box center [804, 317] width 46 height 48
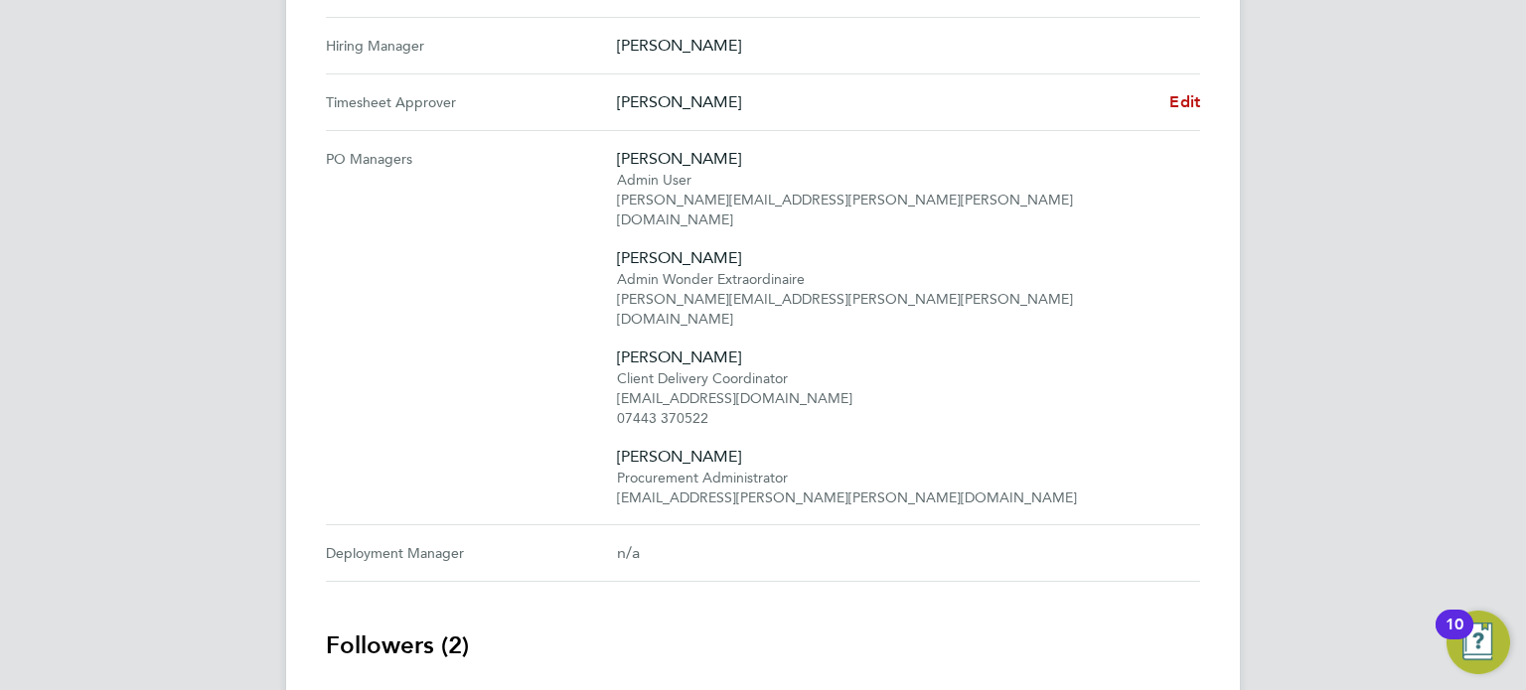
scroll to position [1001, 0]
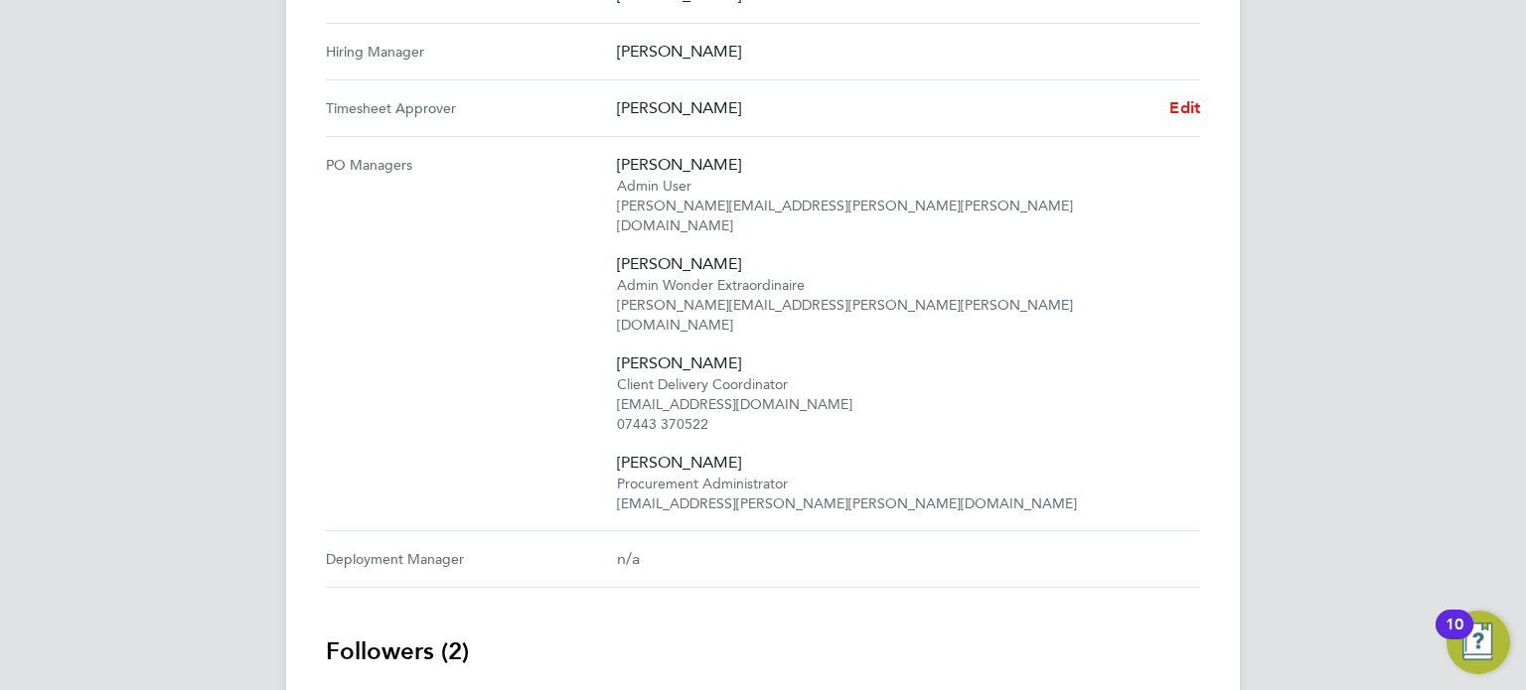
click at [1193, 102] on span "Edit" at bounding box center [1184, 107] width 31 height 19
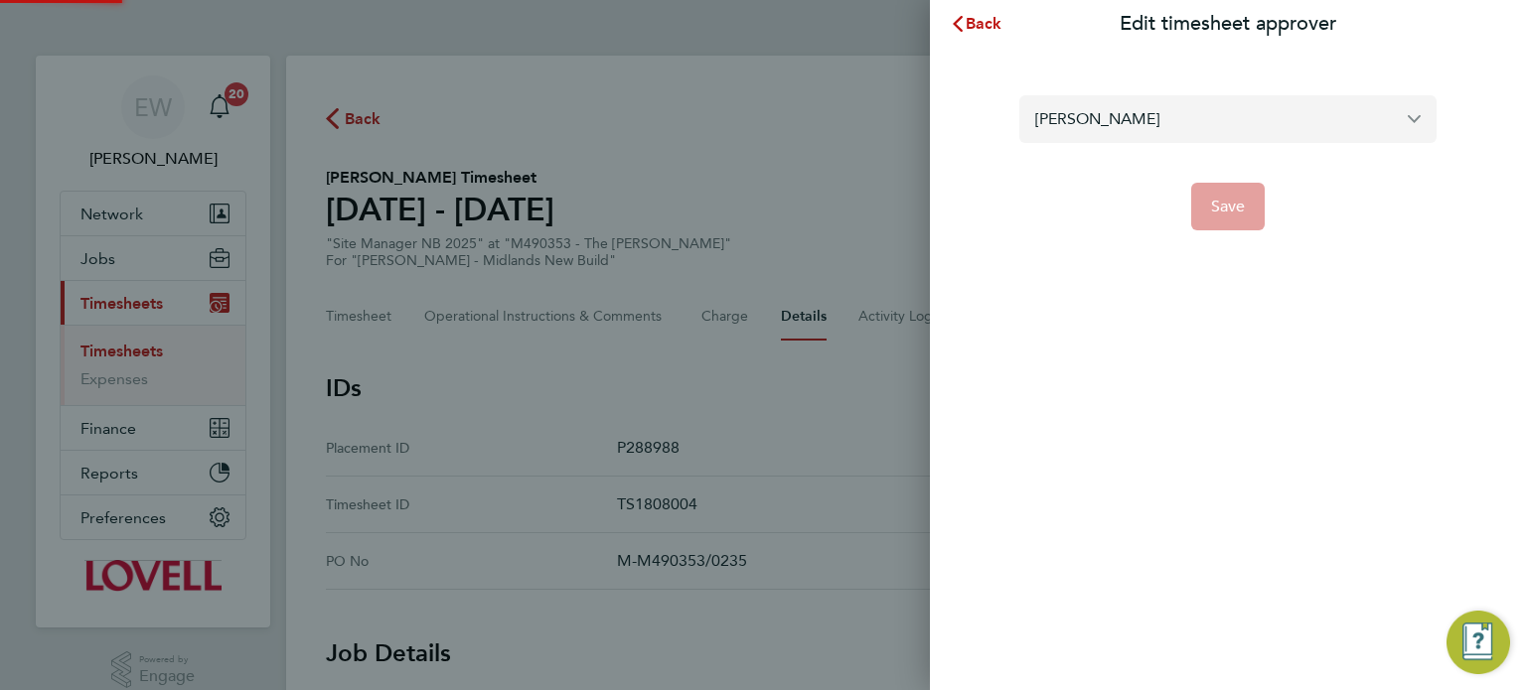
click at [1150, 106] on input "Greg Parton" at bounding box center [1227, 118] width 417 height 47
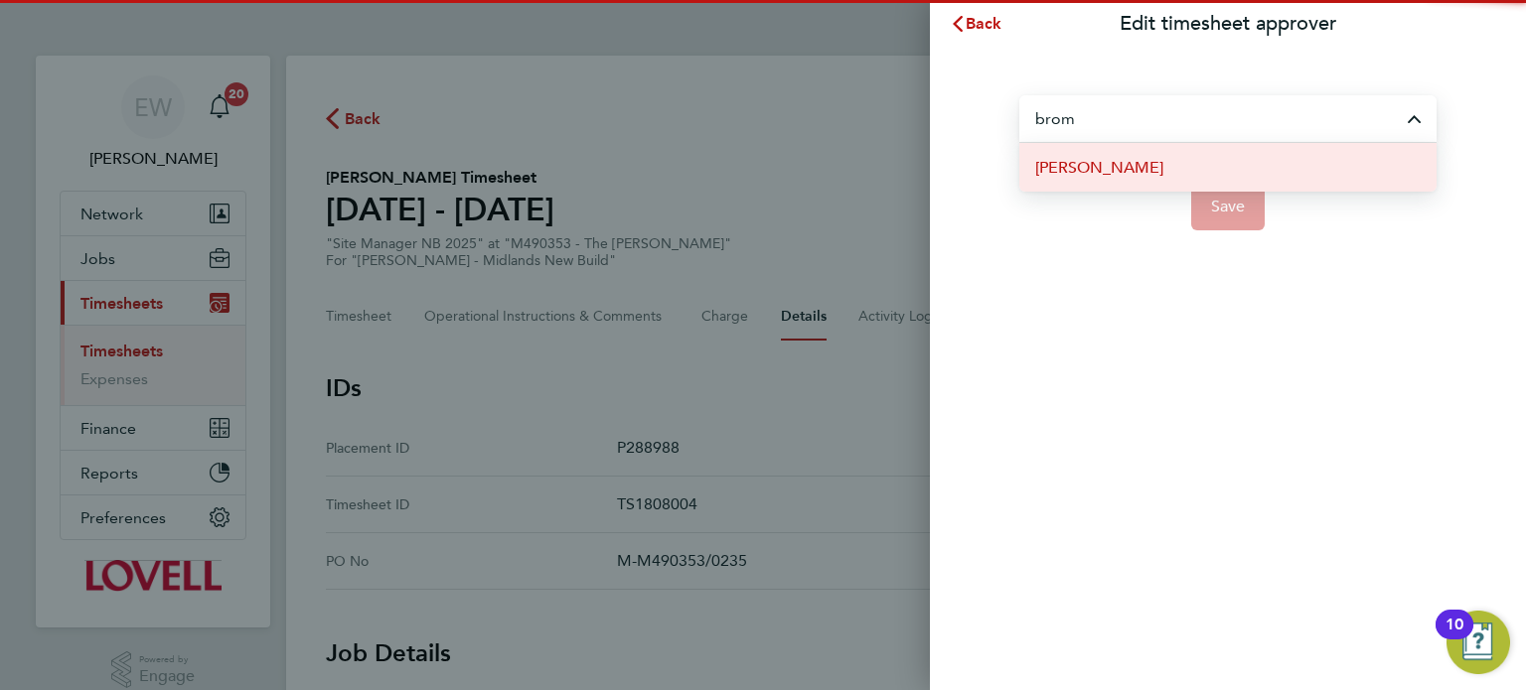
click at [1173, 176] on li "Wayne Bromage" at bounding box center [1227, 167] width 417 height 49
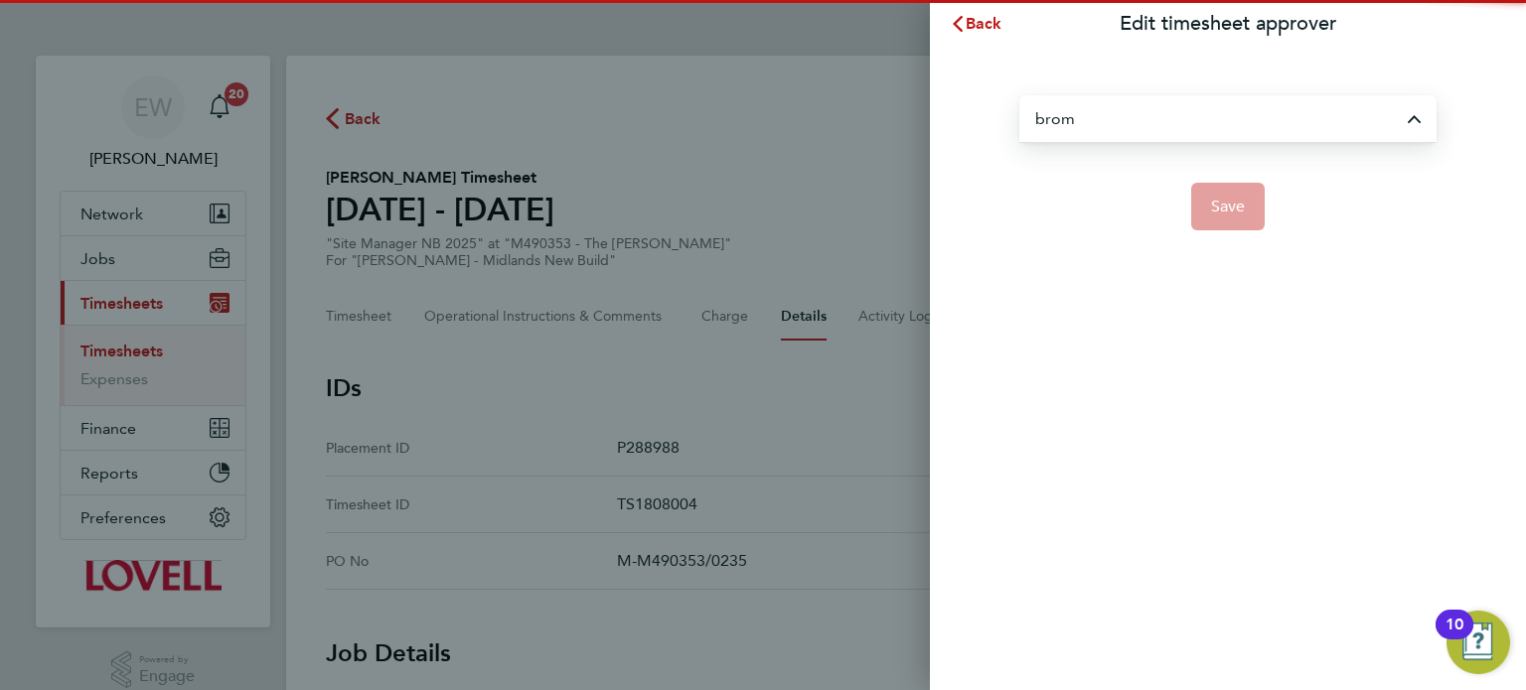
type input "Wayne Bromage"
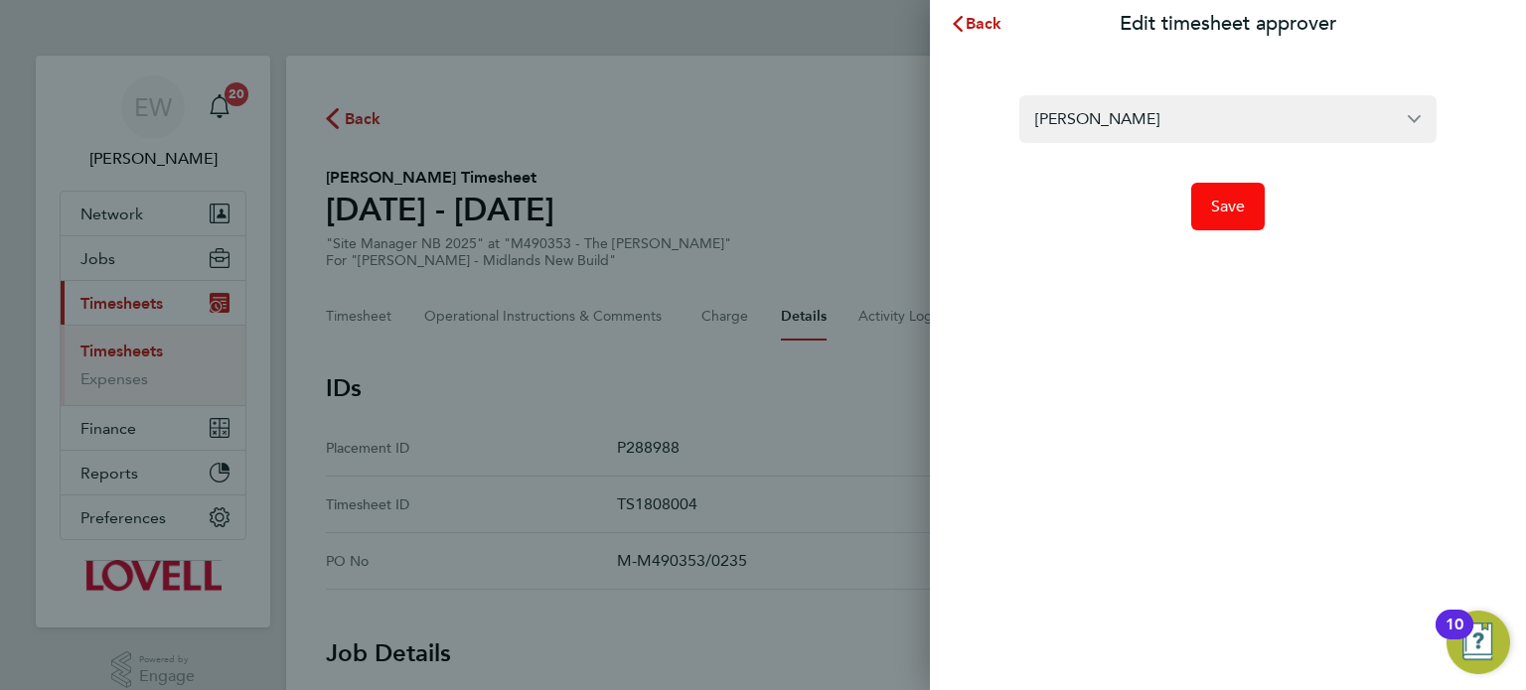
click at [1216, 207] on span "Save" at bounding box center [1228, 207] width 35 height 20
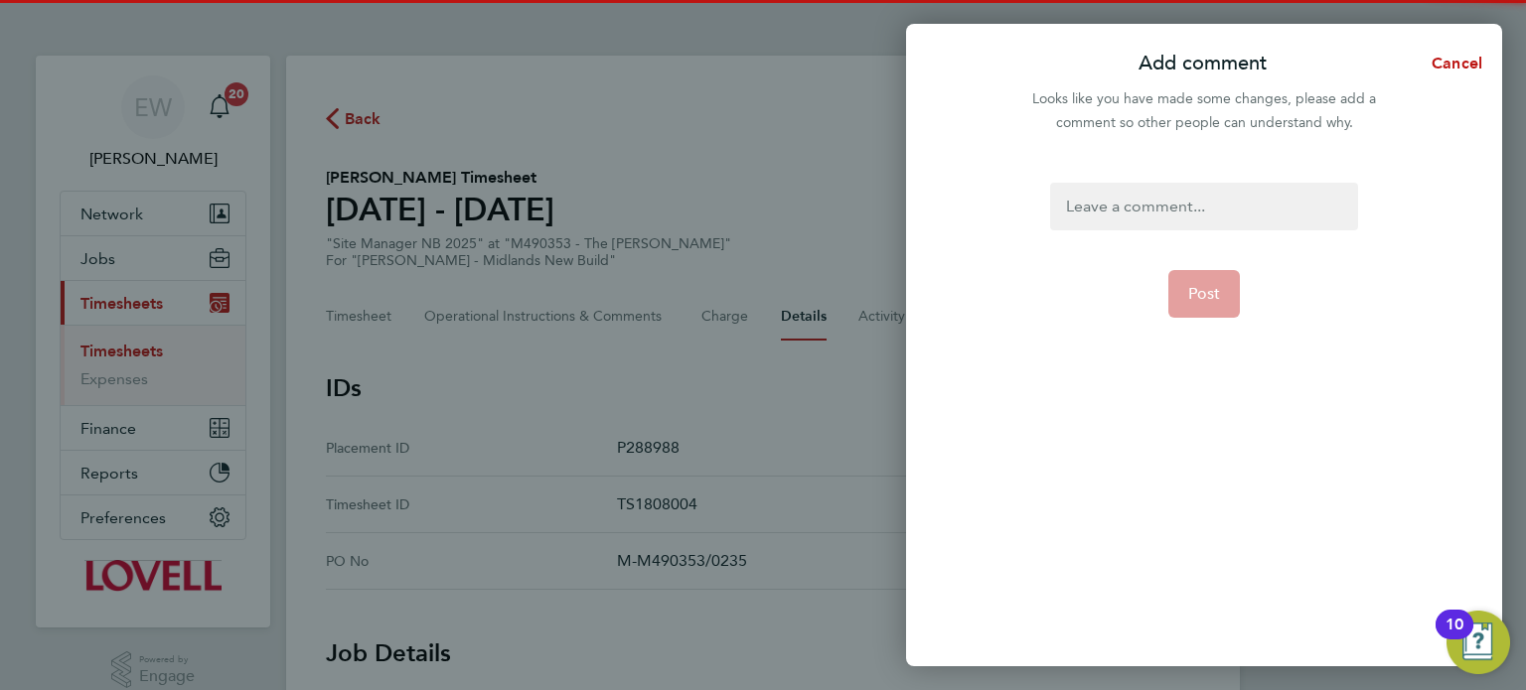
click at [1216, 207] on div at bounding box center [1203, 207] width 307 height 48
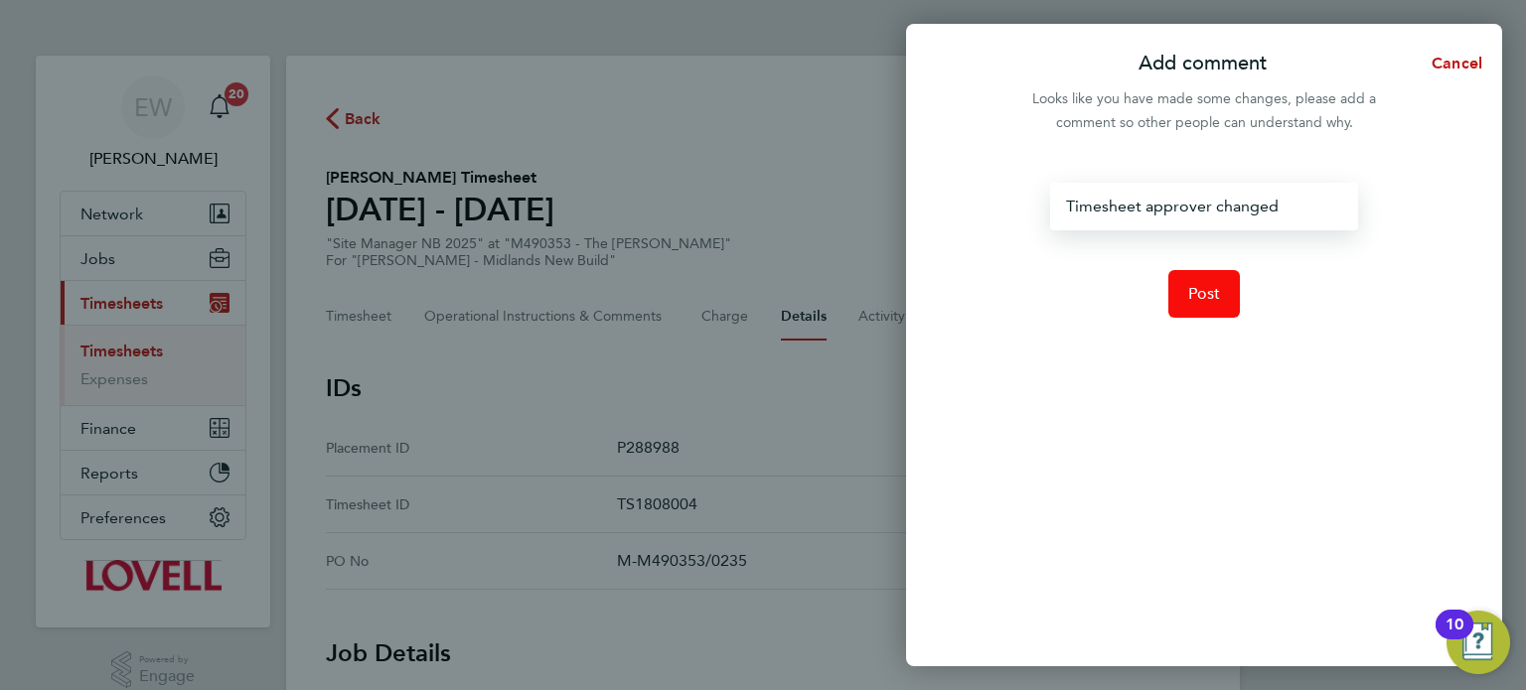
click at [1186, 299] on button "Post" at bounding box center [1204, 294] width 73 height 48
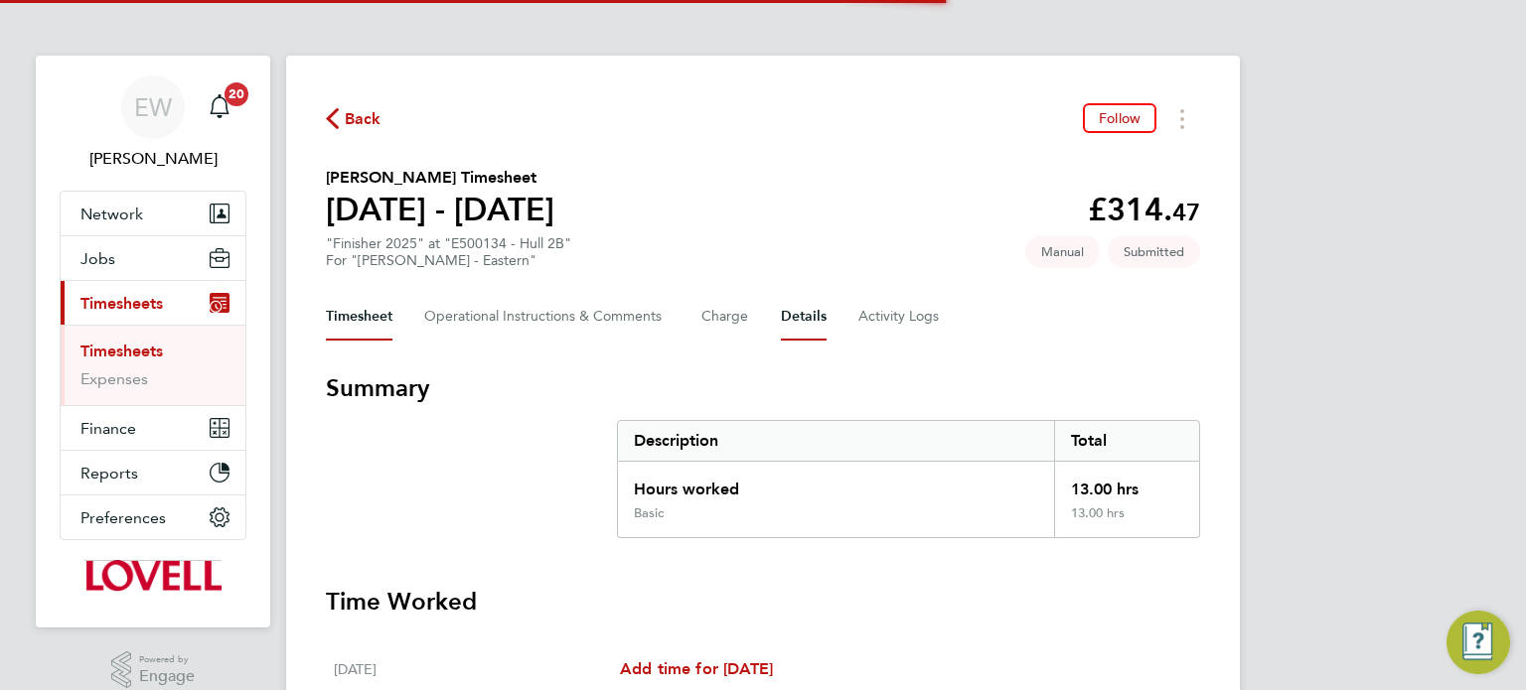
click at [792, 320] on button "Details" at bounding box center [804, 317] width 46 height 48
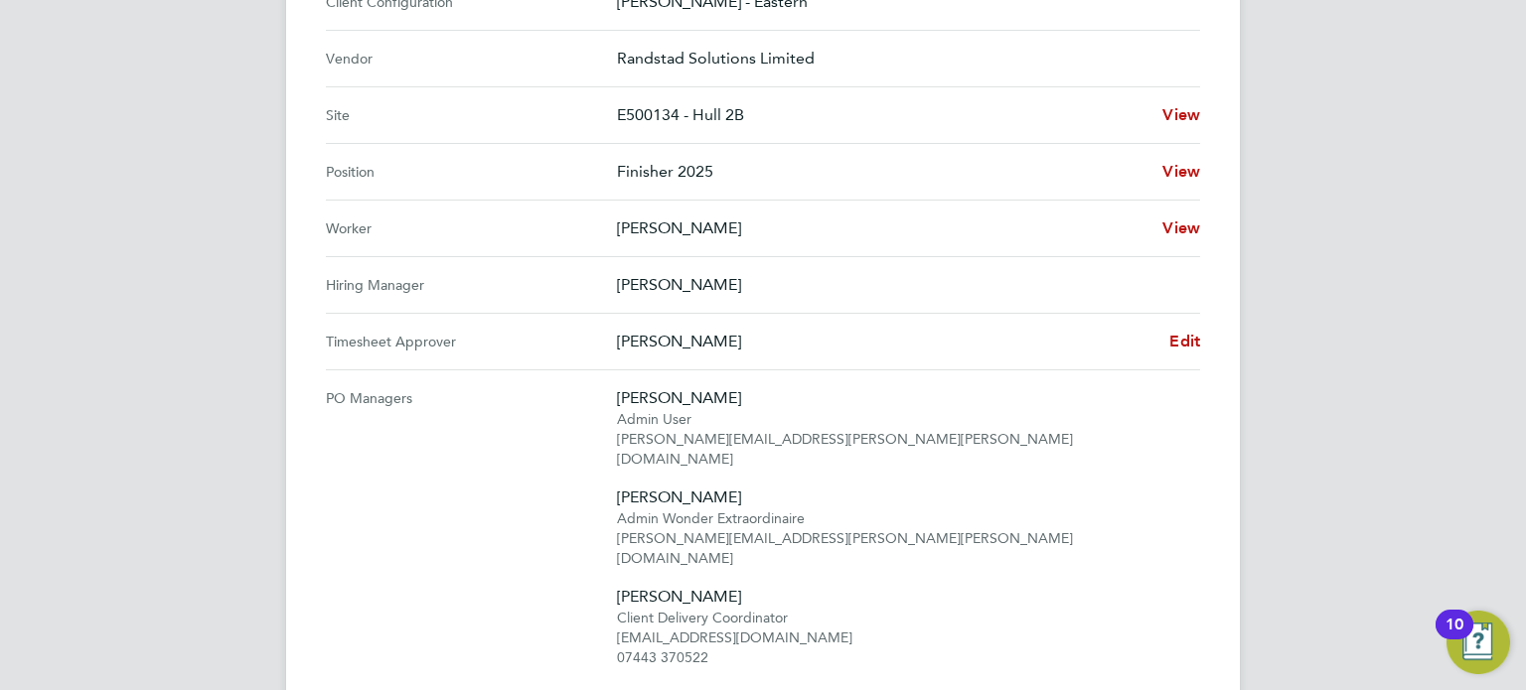
scroll to position [691, 0]
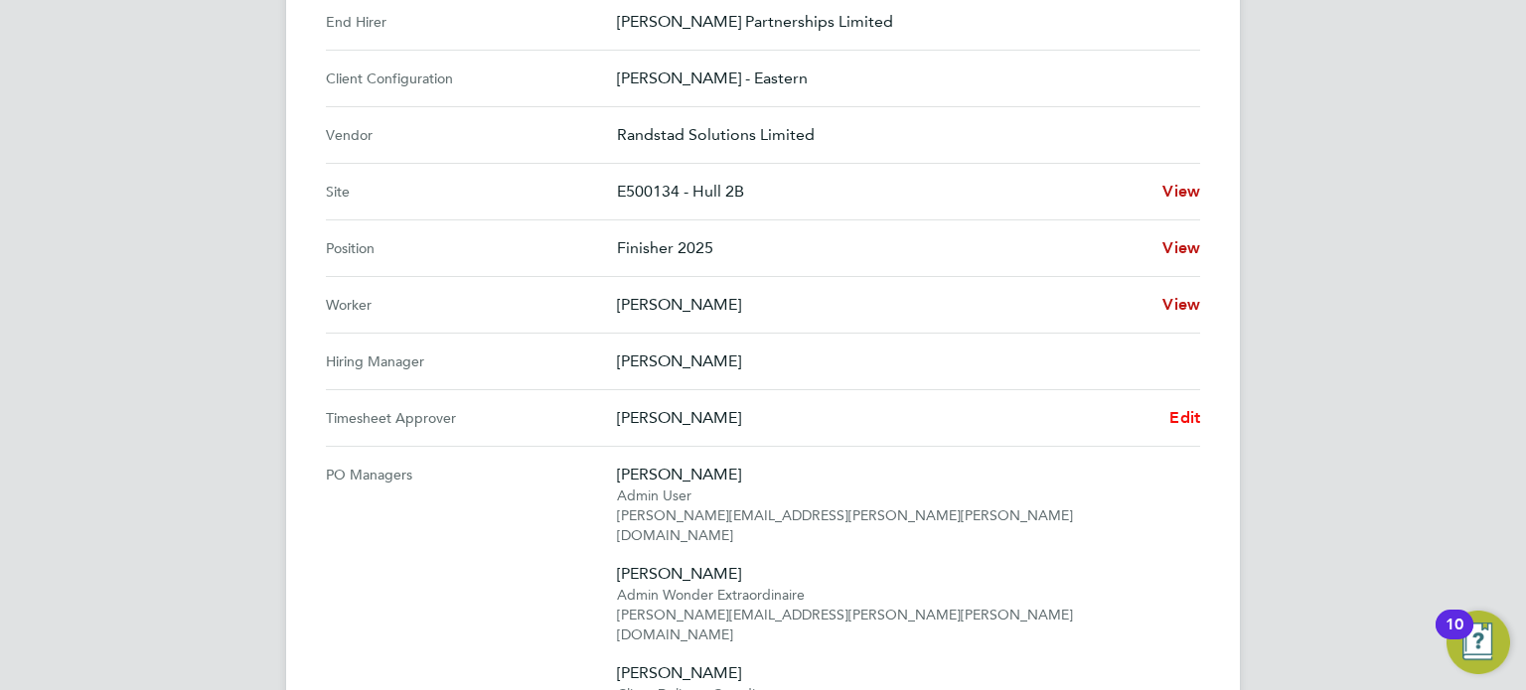
click at [1192, 408] on span "Edit" at bounding box center [1184, 417] width 31 height 19
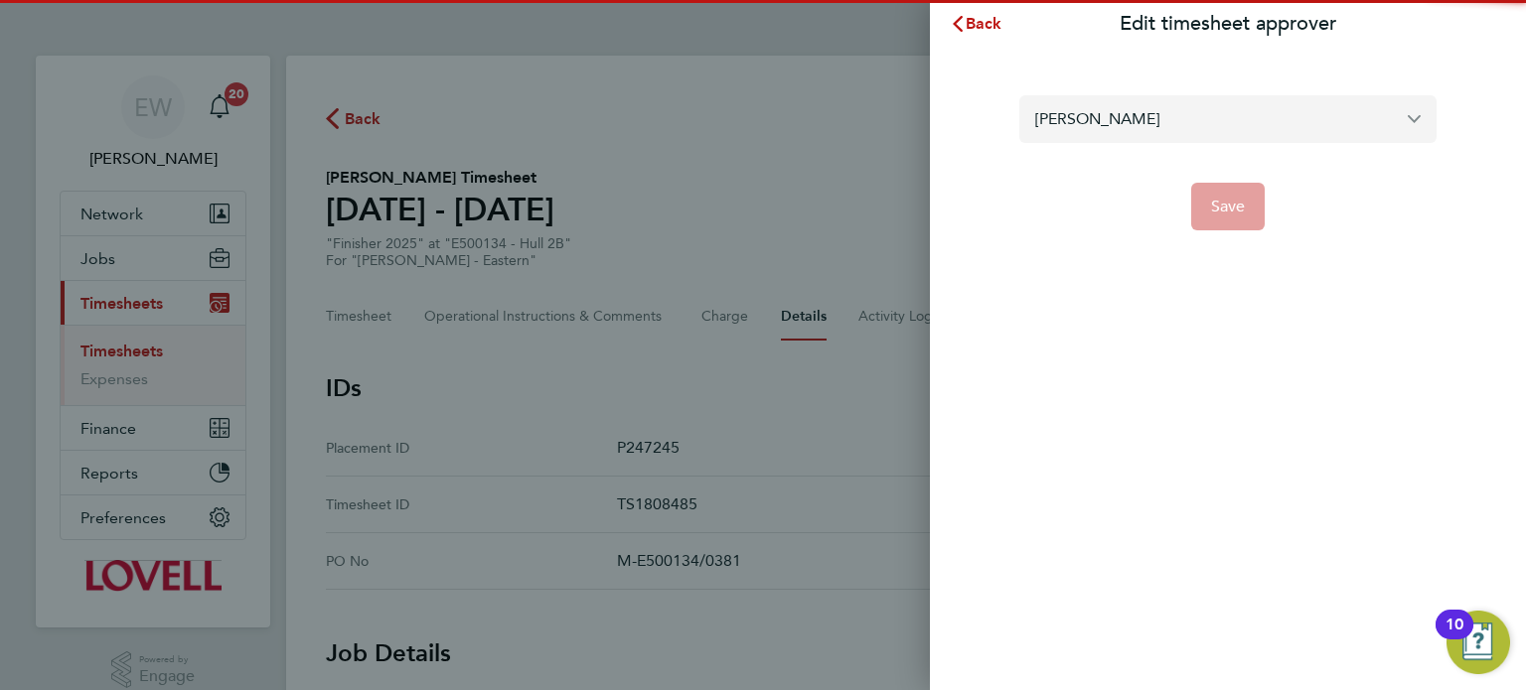
click at [1122, 131] on input "[PERSON_NAME]" at bounding box center [1227, 118] width 417 height 47
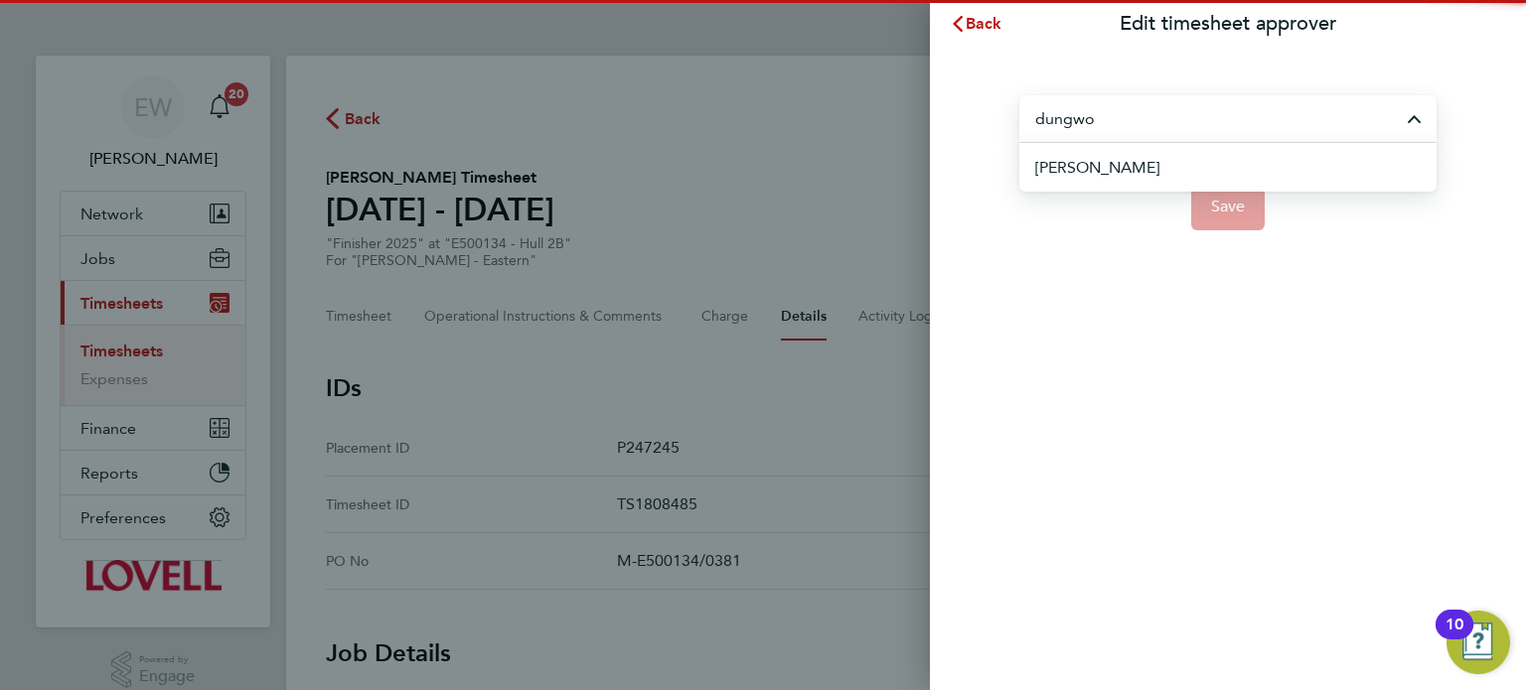
click at [1131, 166] on span "[PERSON_NAME]" at bounding box center [1097, 168] width 124 height 24
type input "[PERSON_NAME]"
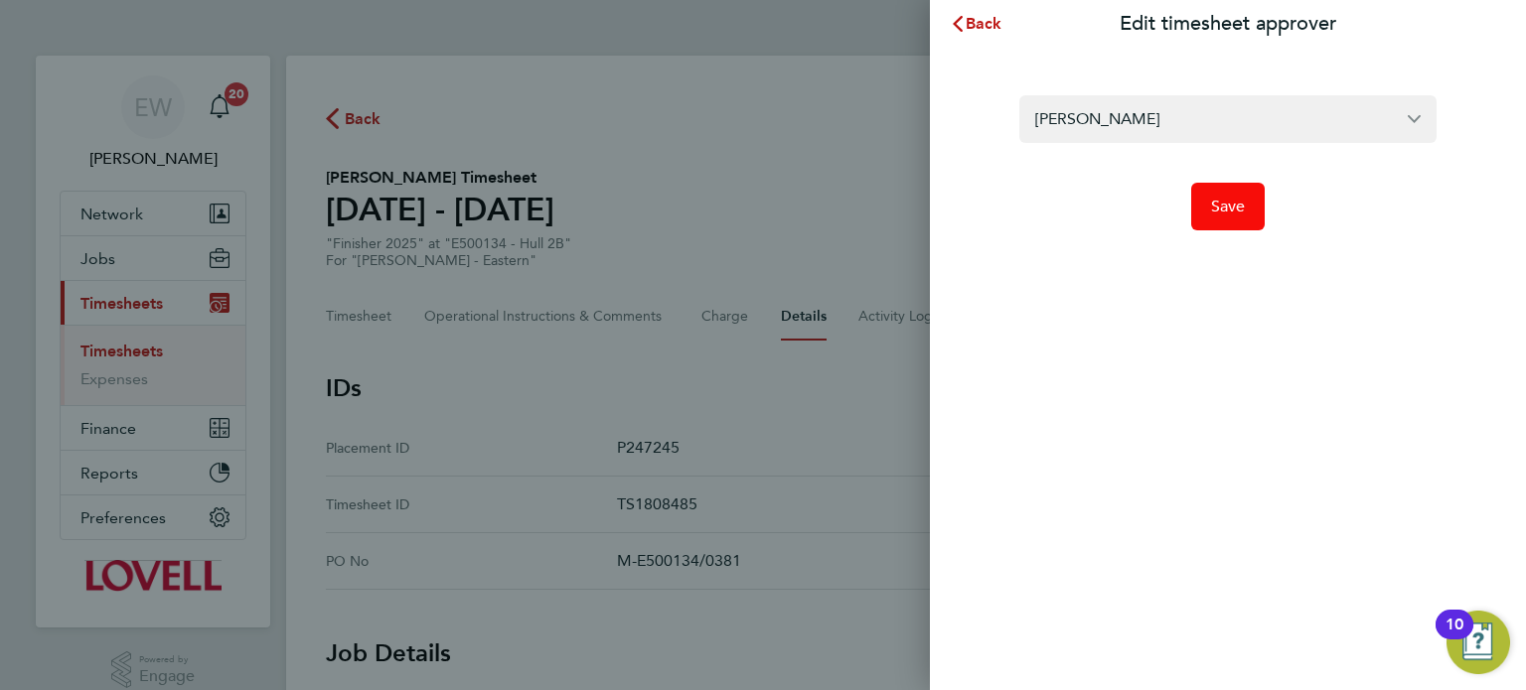
click at [1257, 202] on button "Save" at bounding box center [1228, 207] width 75 height 48
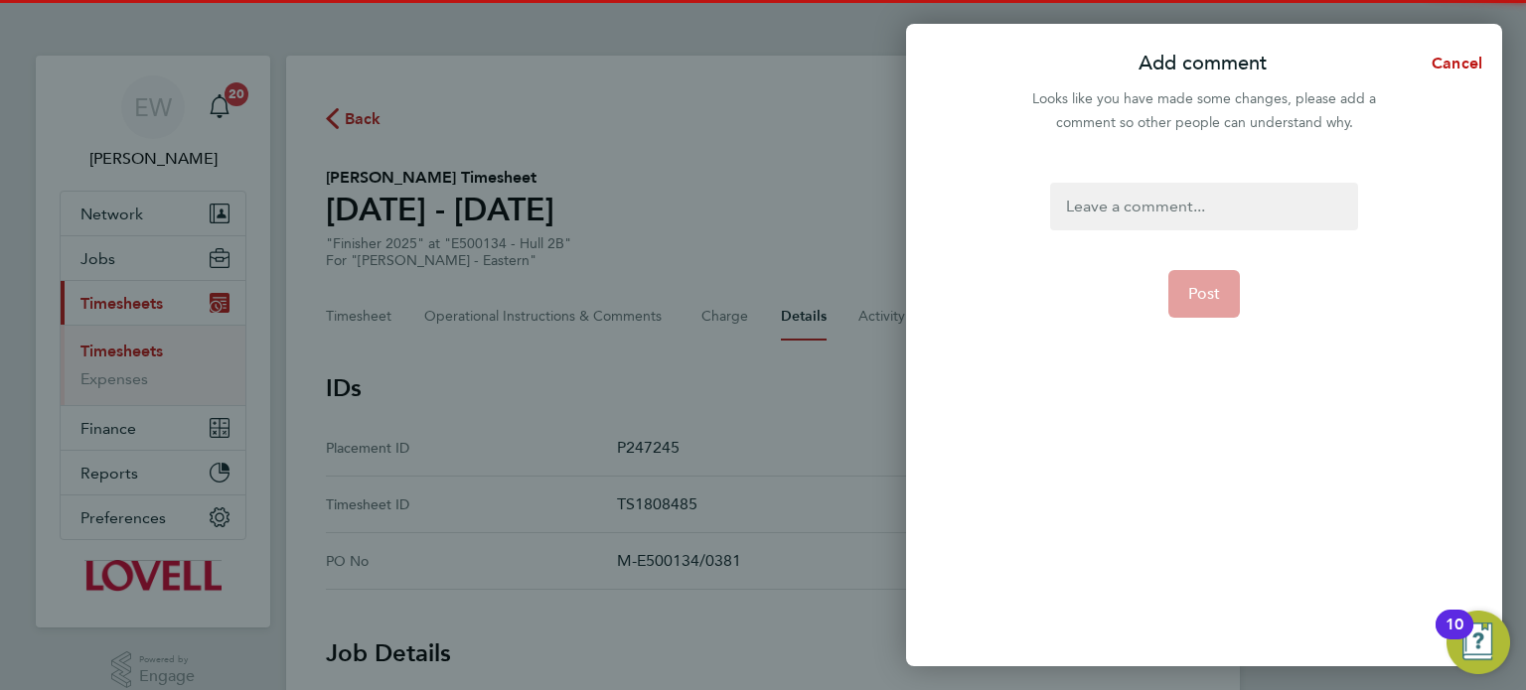
click at [1257, 202] on div at bounding box center [1203, 207] width 307 height 48
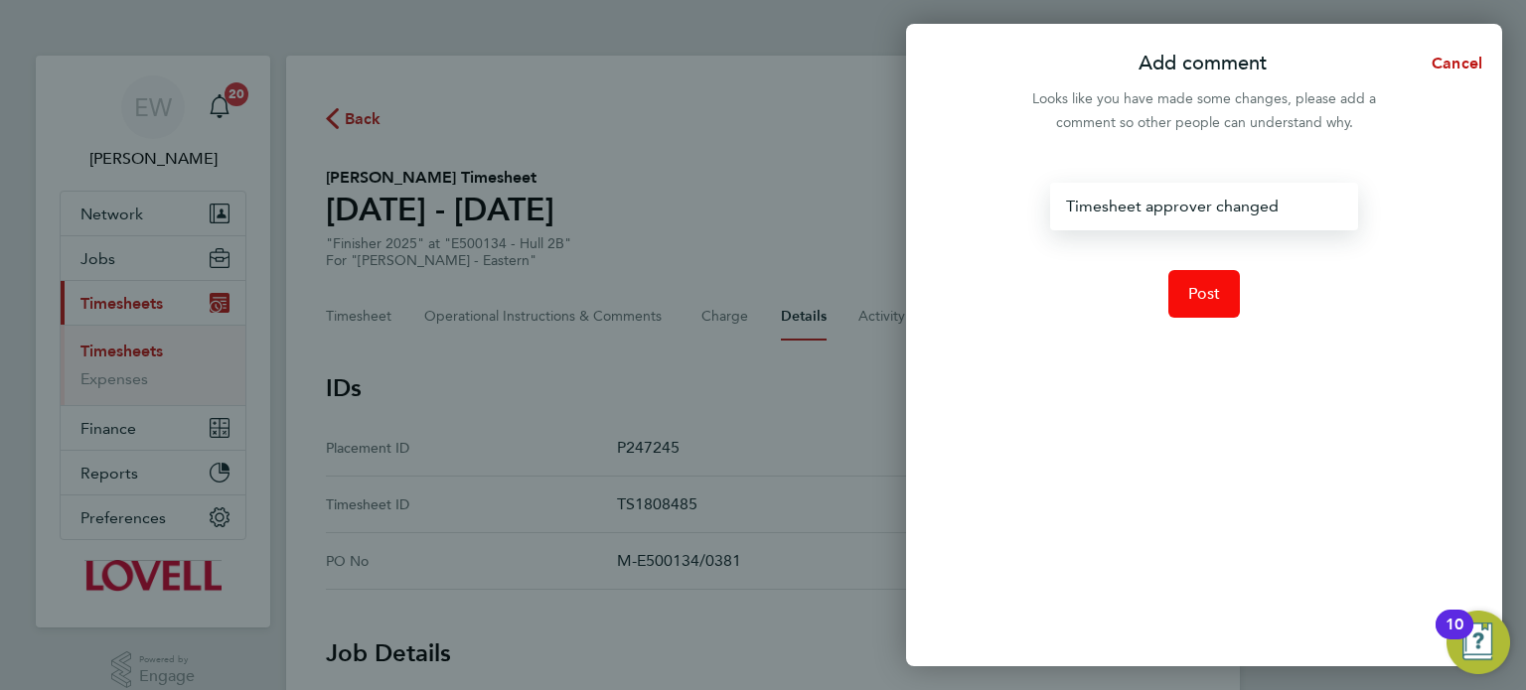
click at [1214, 292] on span "Post" at bounding box center [1204, 294] width 33 height 20
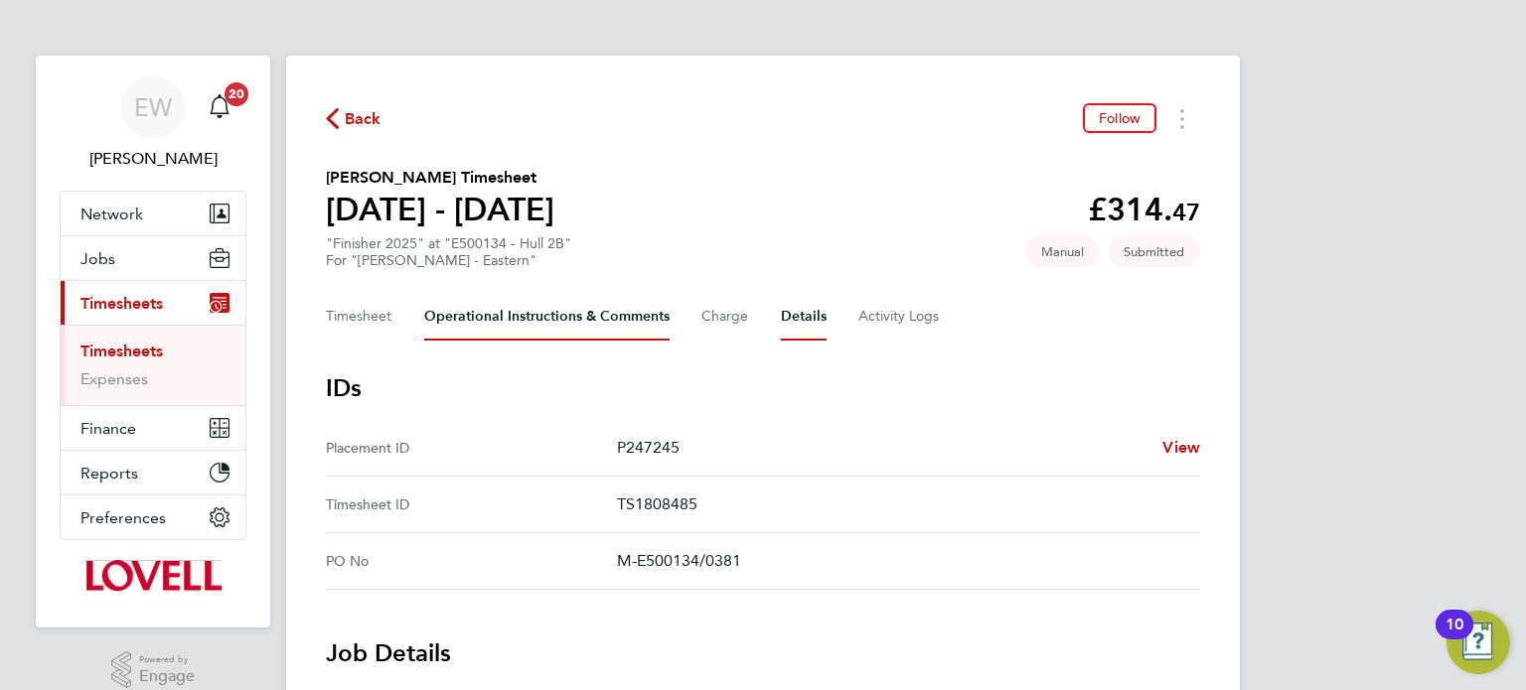
click at [560, 306] on Comments-tab "Operational Instructions & Comments" at bounding box center [546, 317] width 245 height 48
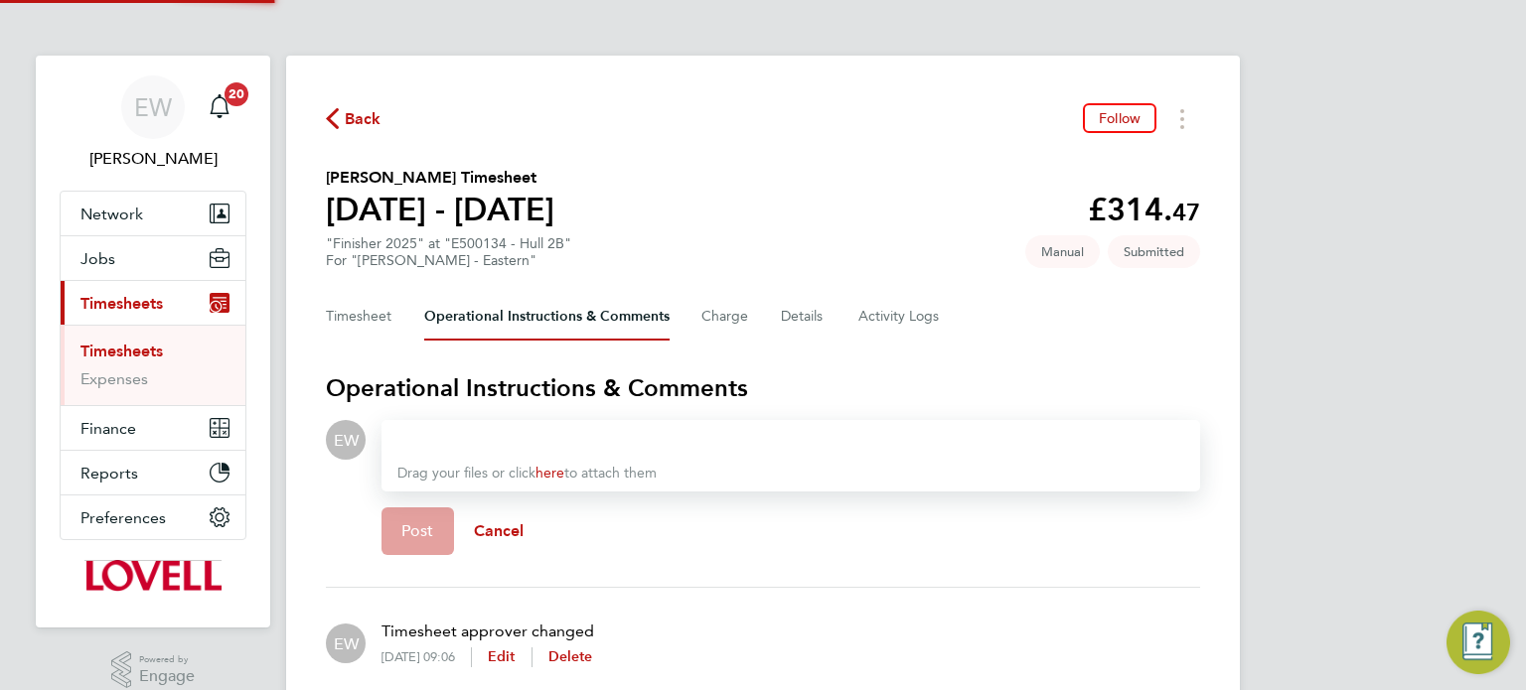
scroll to position [195, 0]
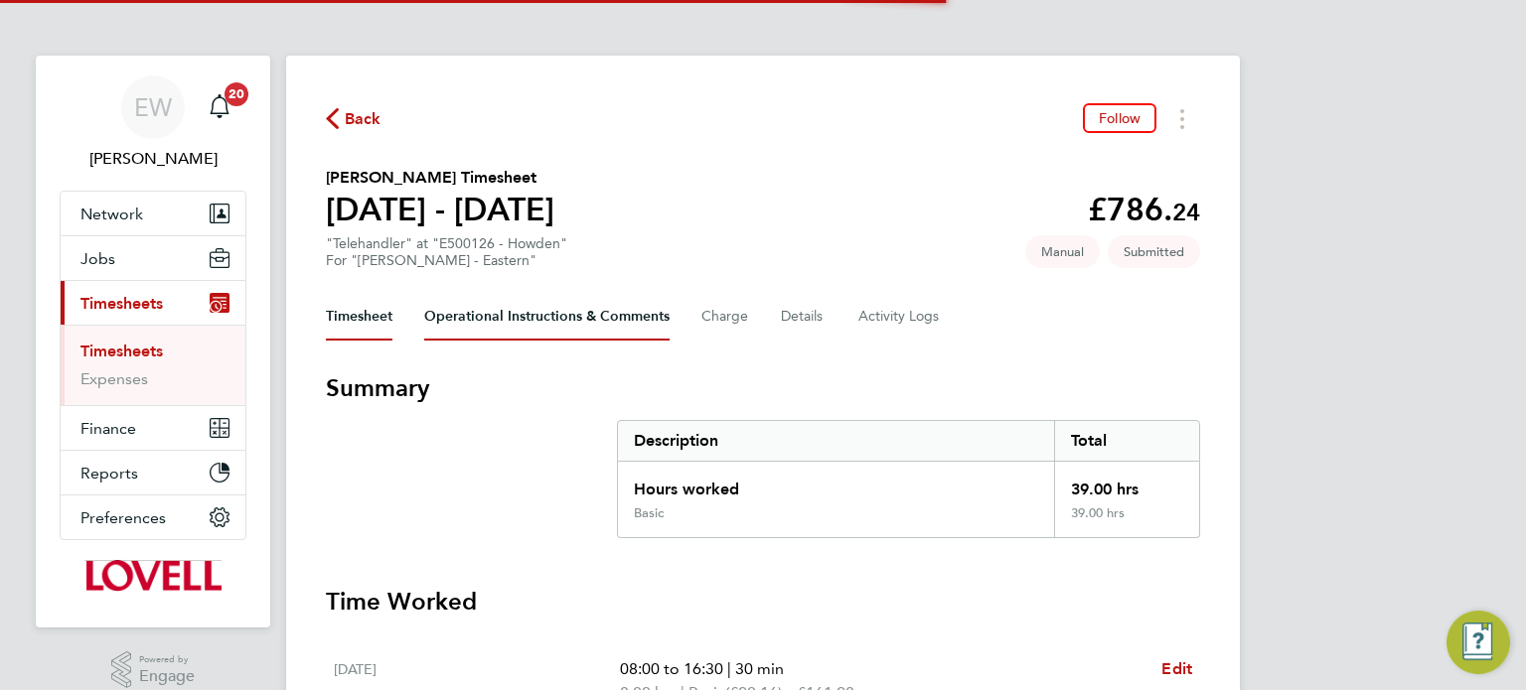
click at [531, 319] on Comments-tab "Operational Instructions & Comments" at bounding box center [546, 317] width 245 height 48
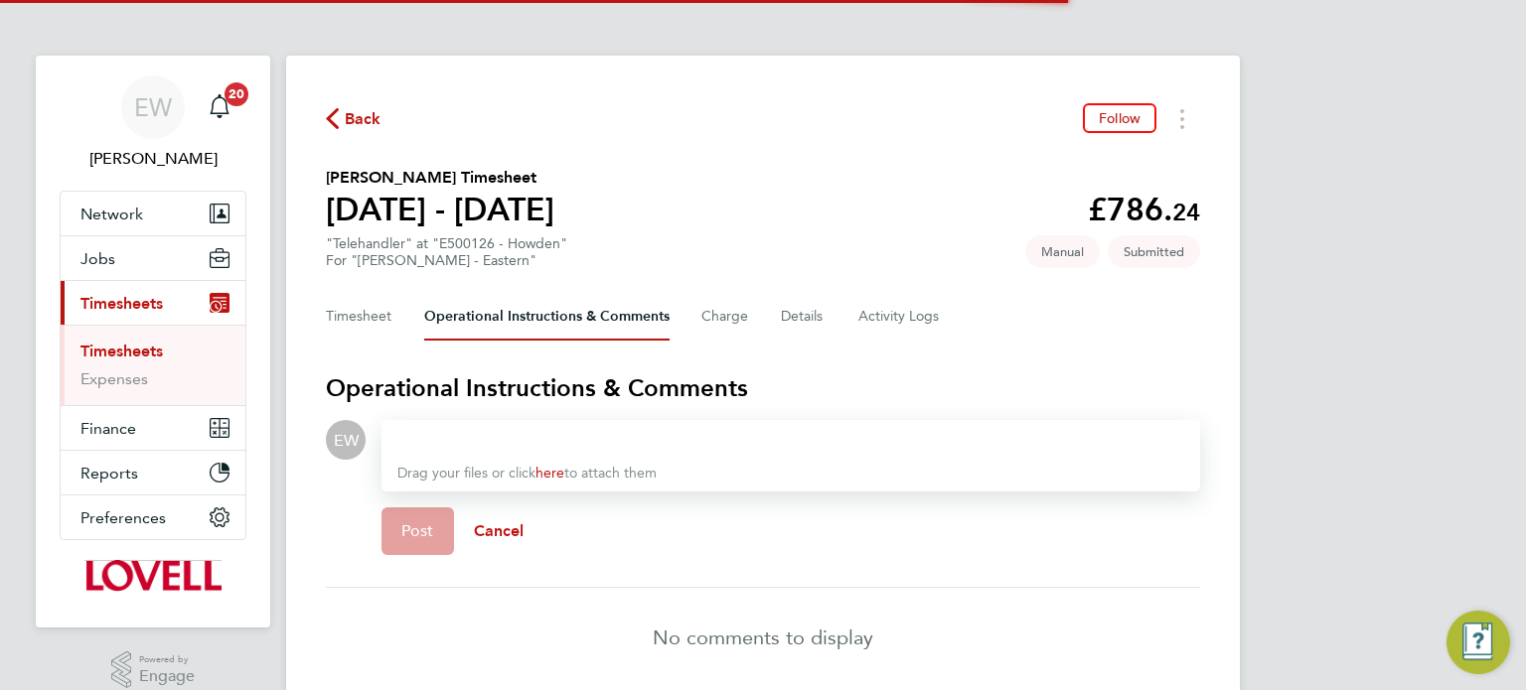
scroll to position [76, 0]
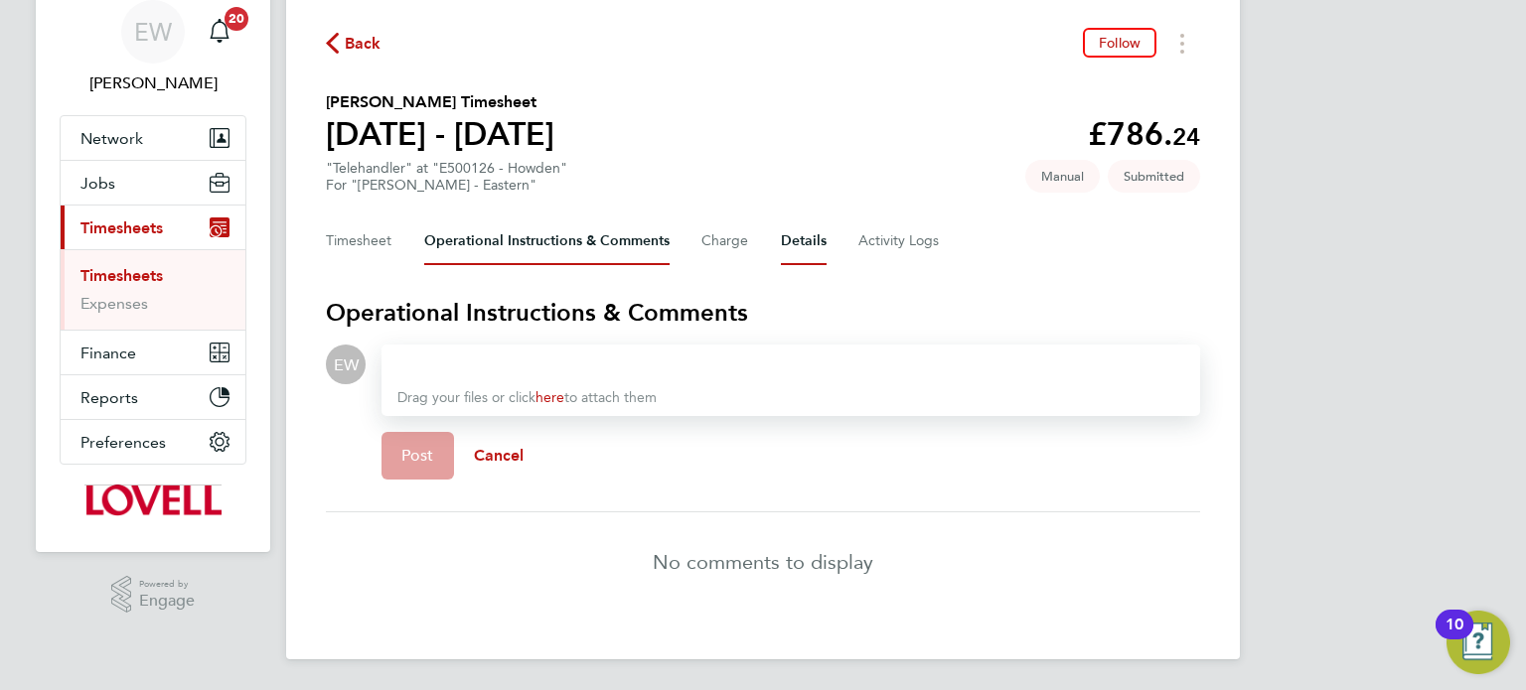
click at [800, 243] on button "Details" at bounding box center [804, 242] width 46 height 48
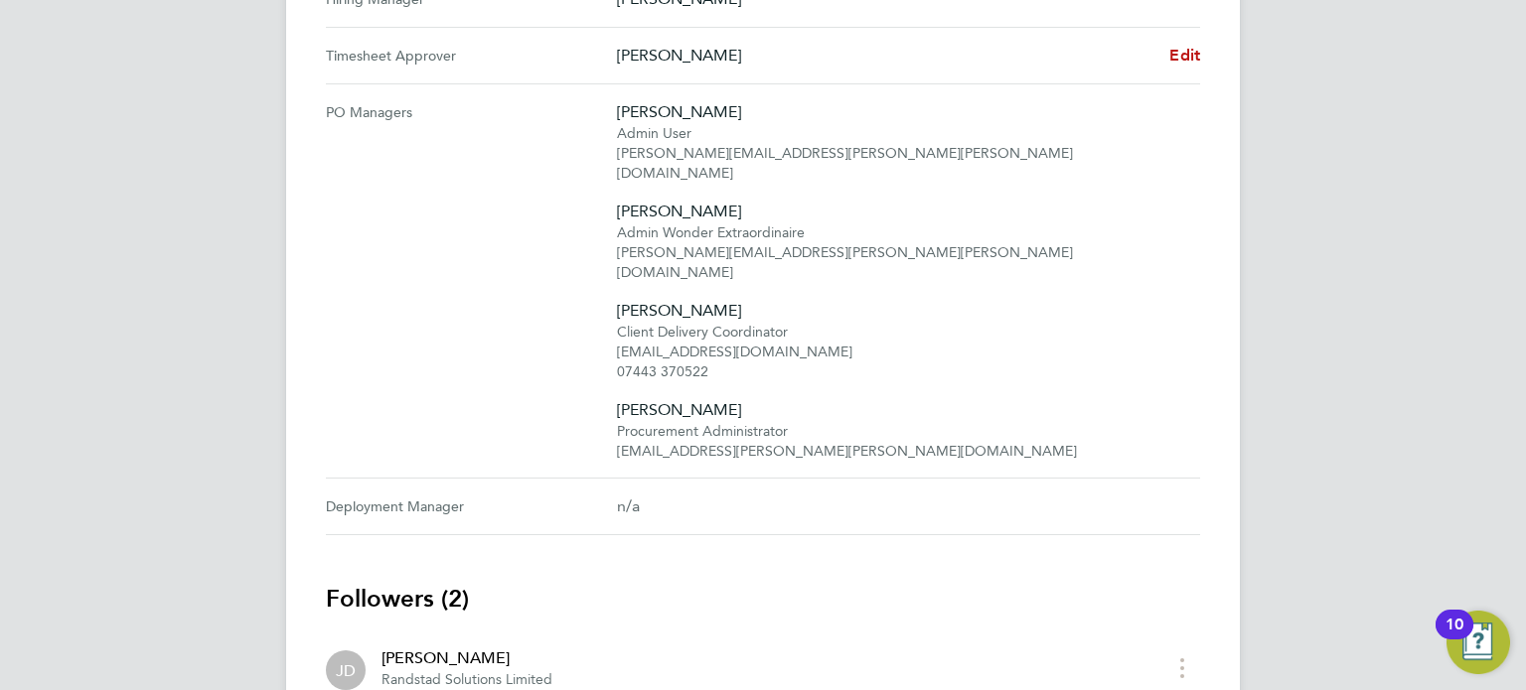
scroll to position [1040, 0]
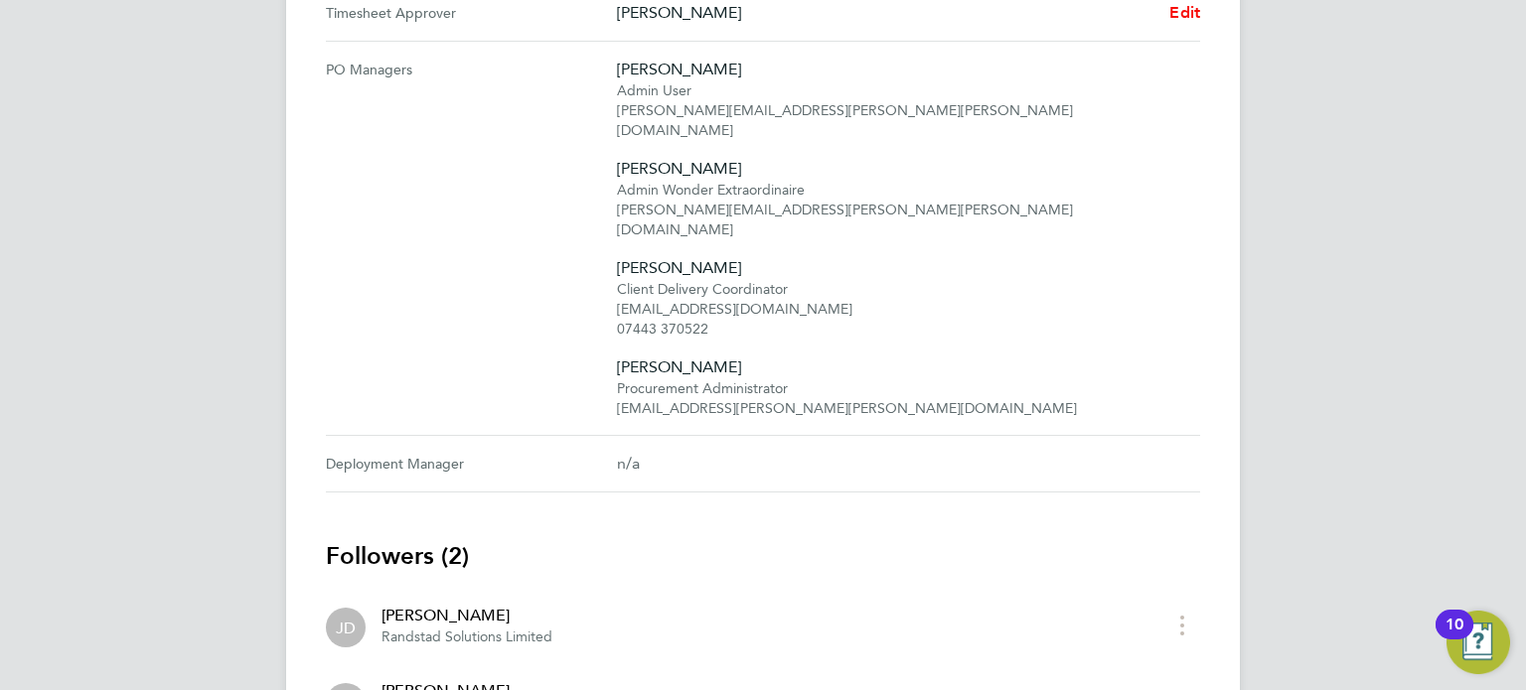
click at [1182, 15] on span "Edit" at bounding box center [1184, 12] width 31 height 19
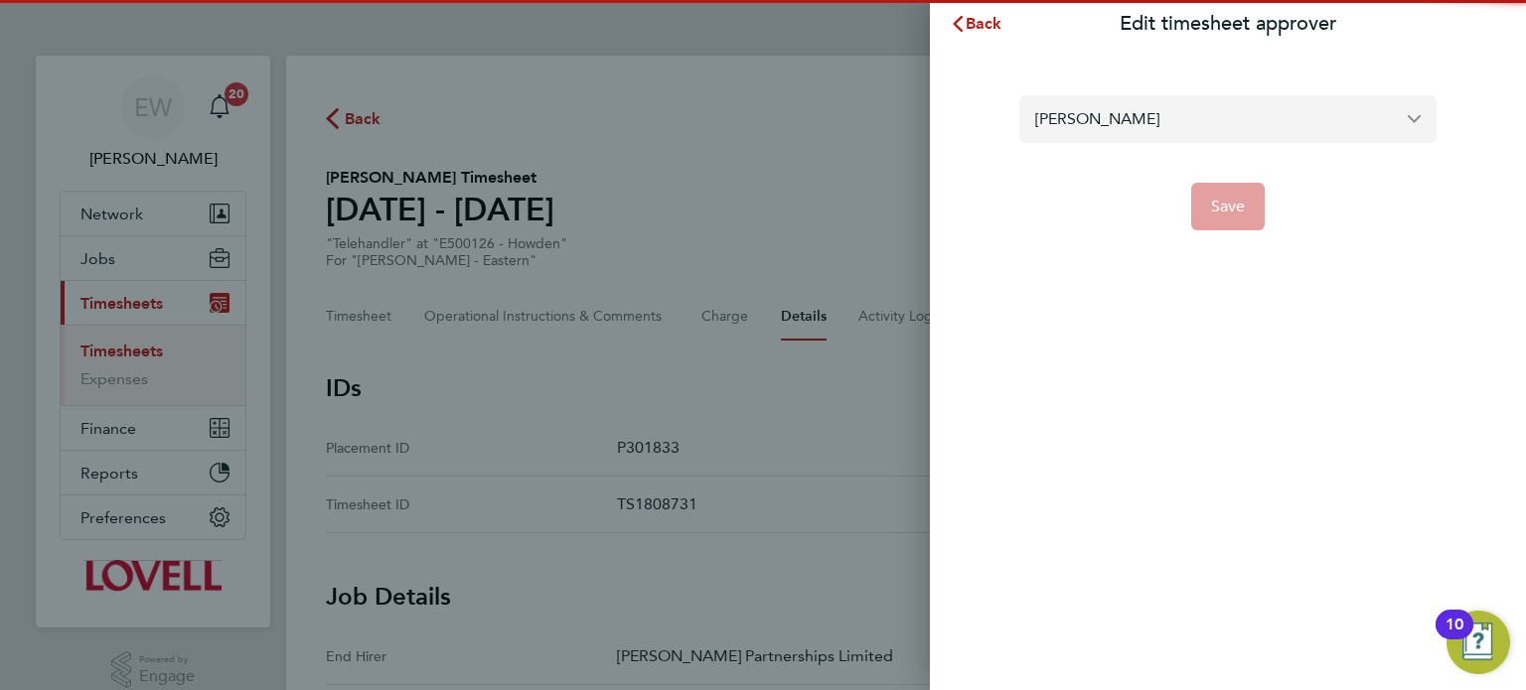
click at [1101, 120] on input "David Bunko" at bounding box center [1227, 118] width 417 height 47
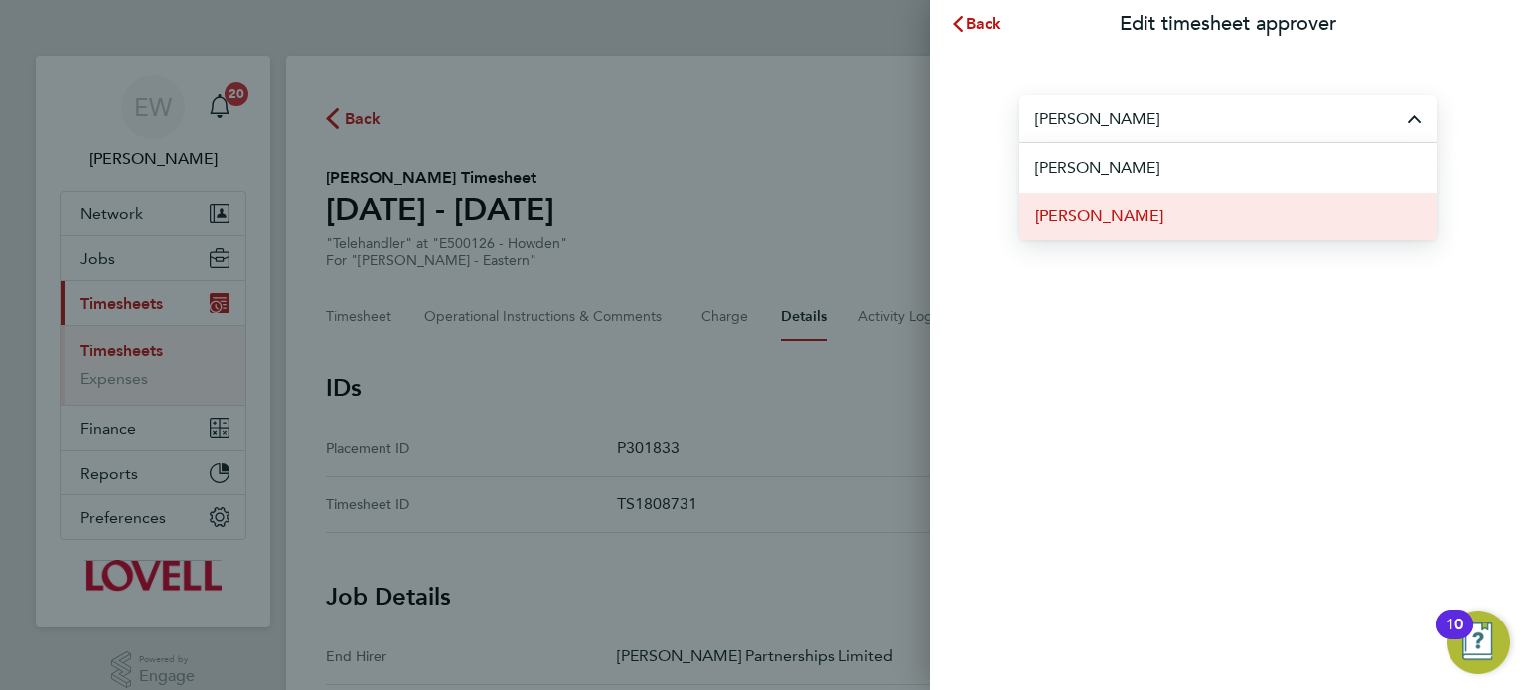
click at [1115, 209] on span "Giles Burton" at bounding box center [1099, 217] width 128 height 24
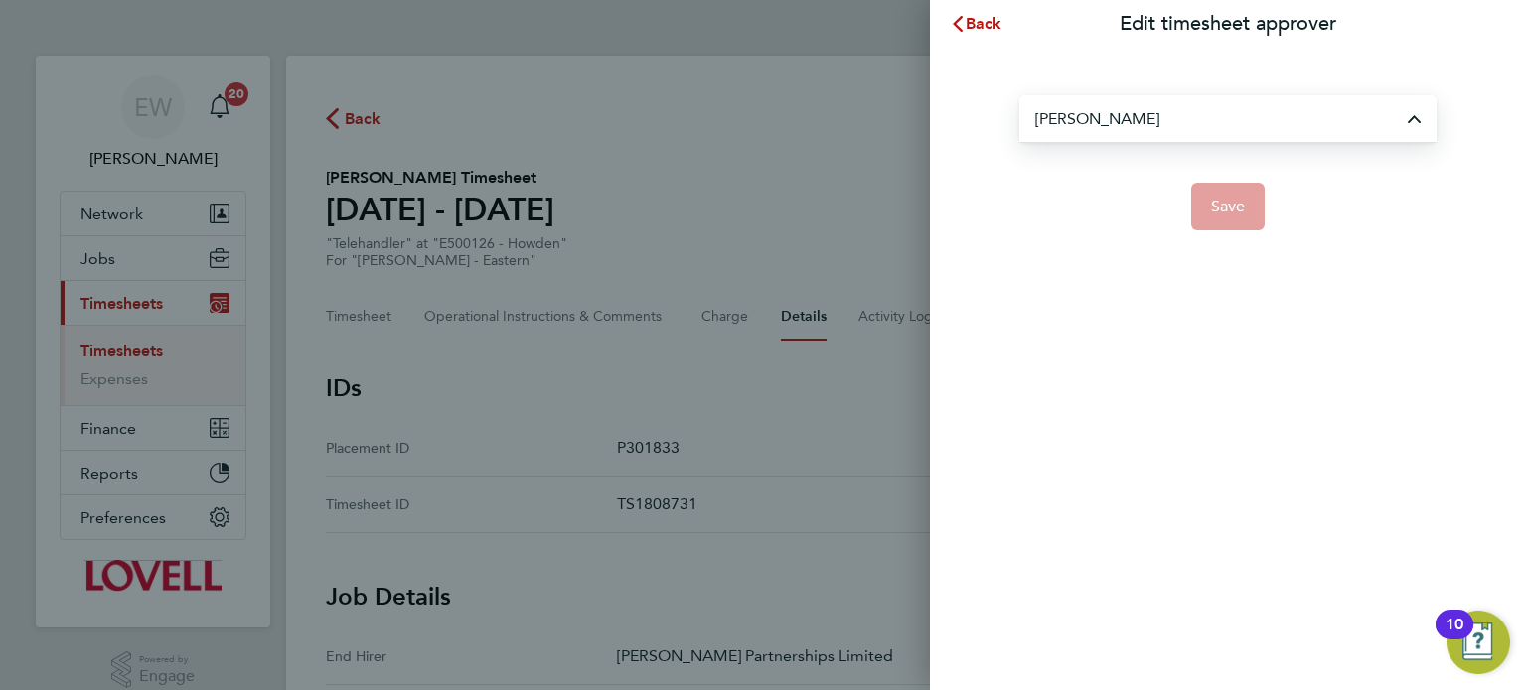
type input "Giles Burton"
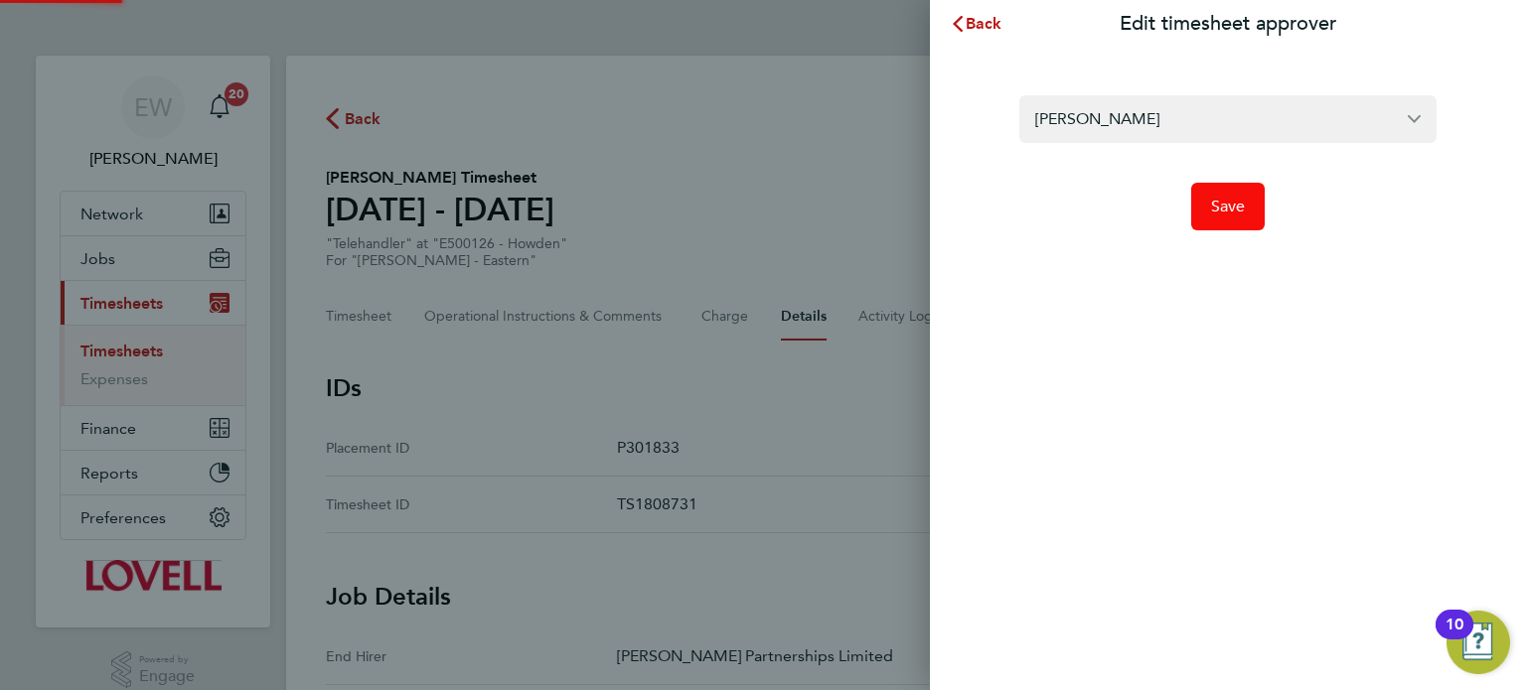
click at [1194, 208] on button "Save" at bounding box center [1228, 207] width 75 height 48
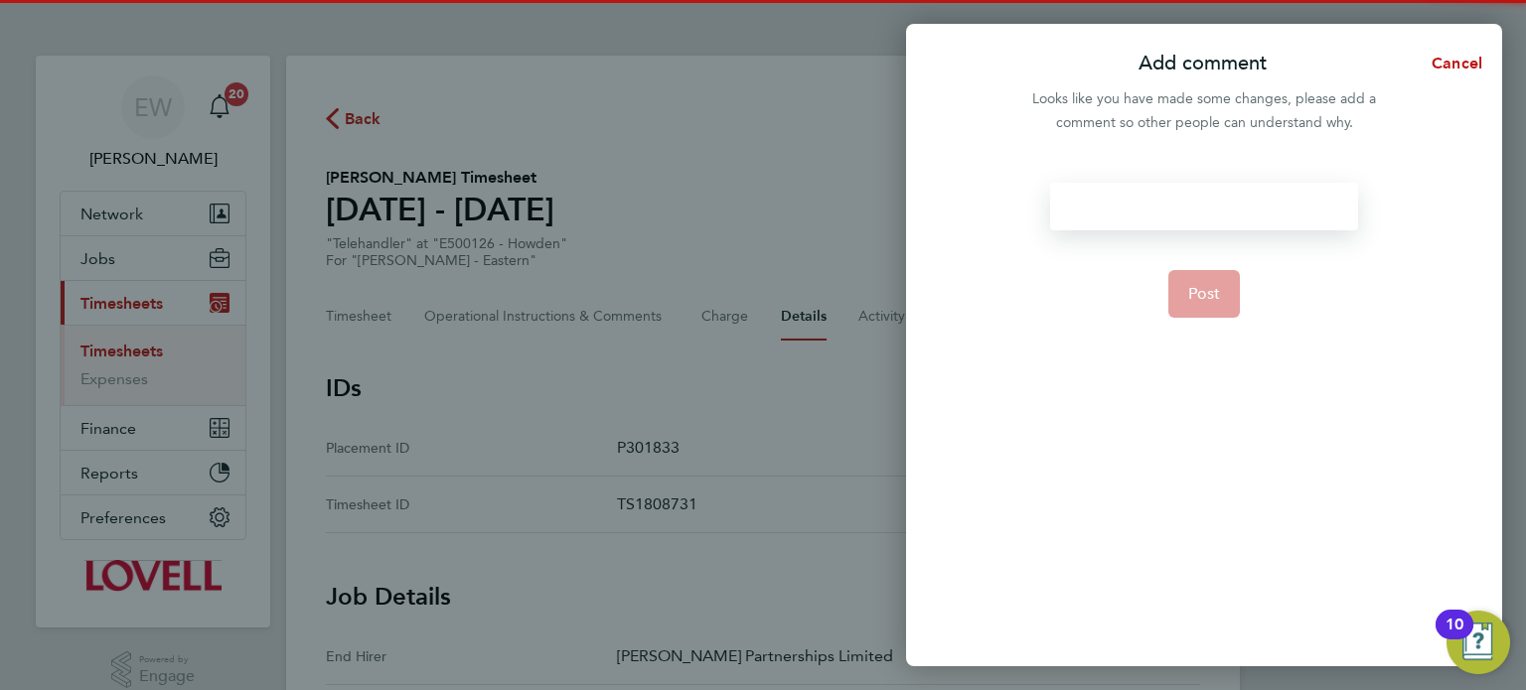
click at [1194, 208] on div at bounding box center [1203, 207] width 307 height 48
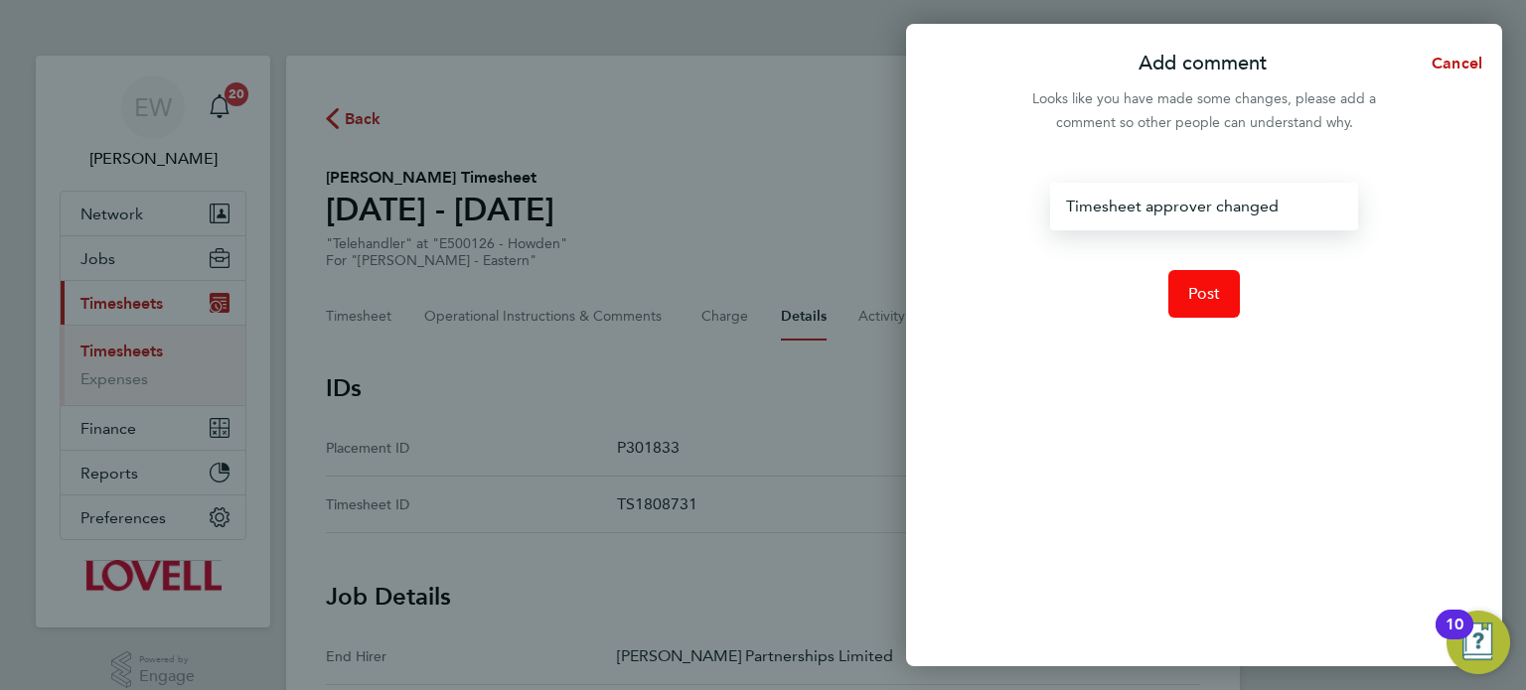
click at [1188, 297] on span "Post" at bounding box center [1204, 294] width 33 height 20
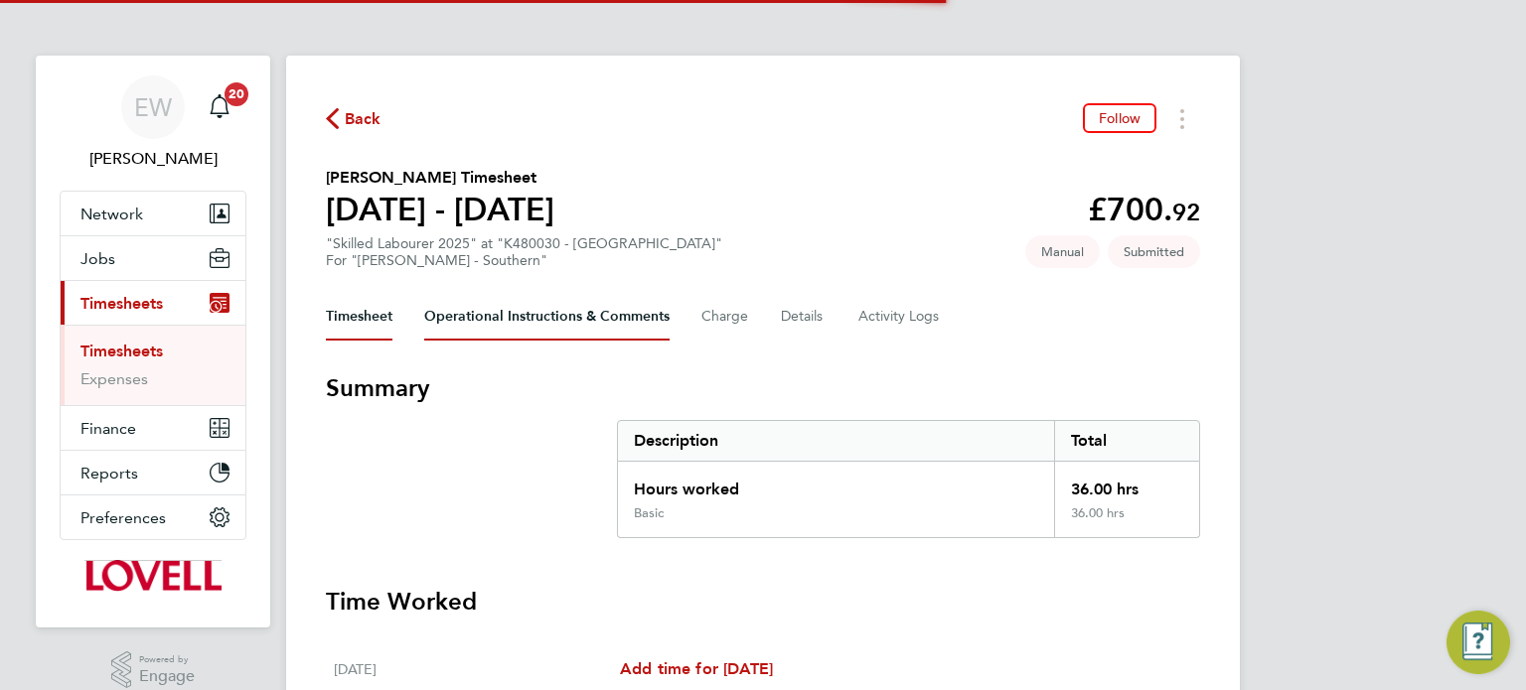
click at [589, 314] on Comments-tab "Operational Instructions & Comments" at bounding box center [546, 317] width 245 height 48
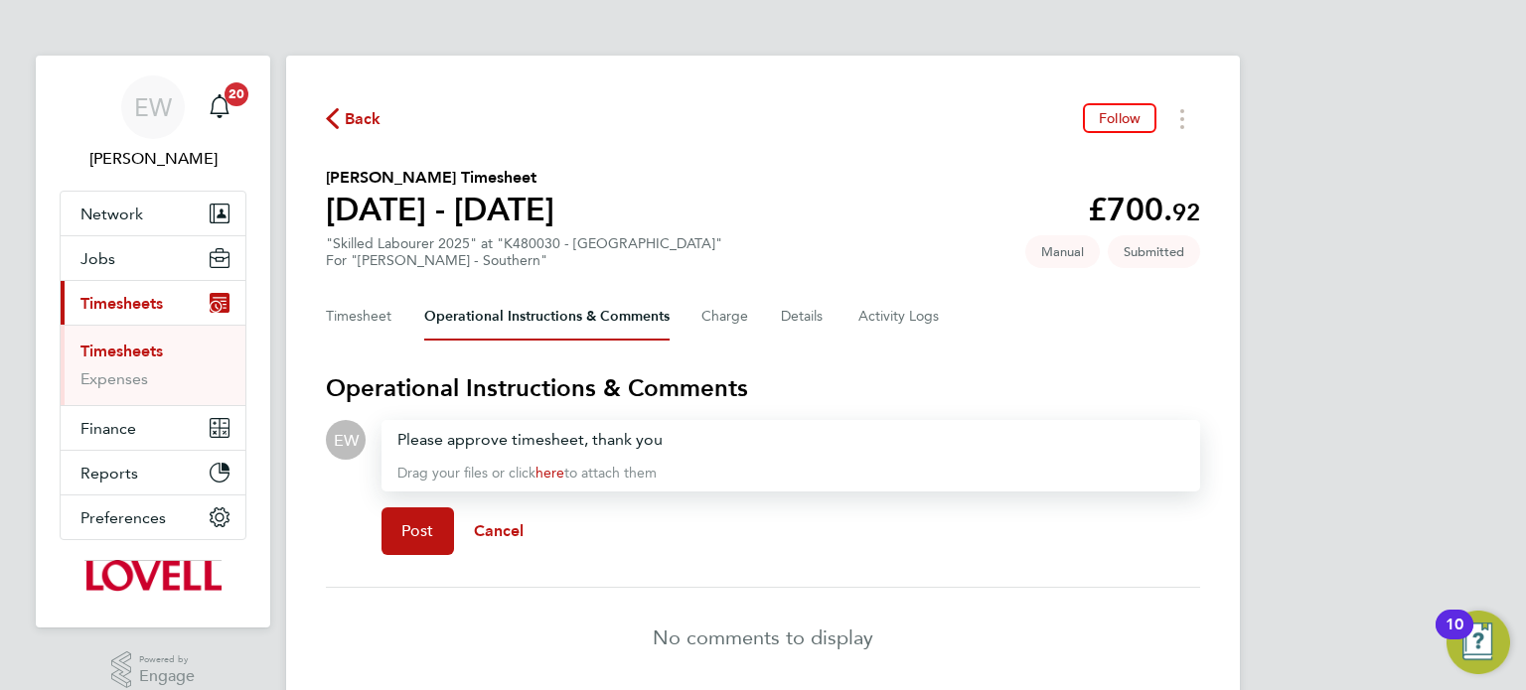
click at [697, 440] on div "Please approve timesheet, thank you" at bounding box center [790, 440] width 787 height 24
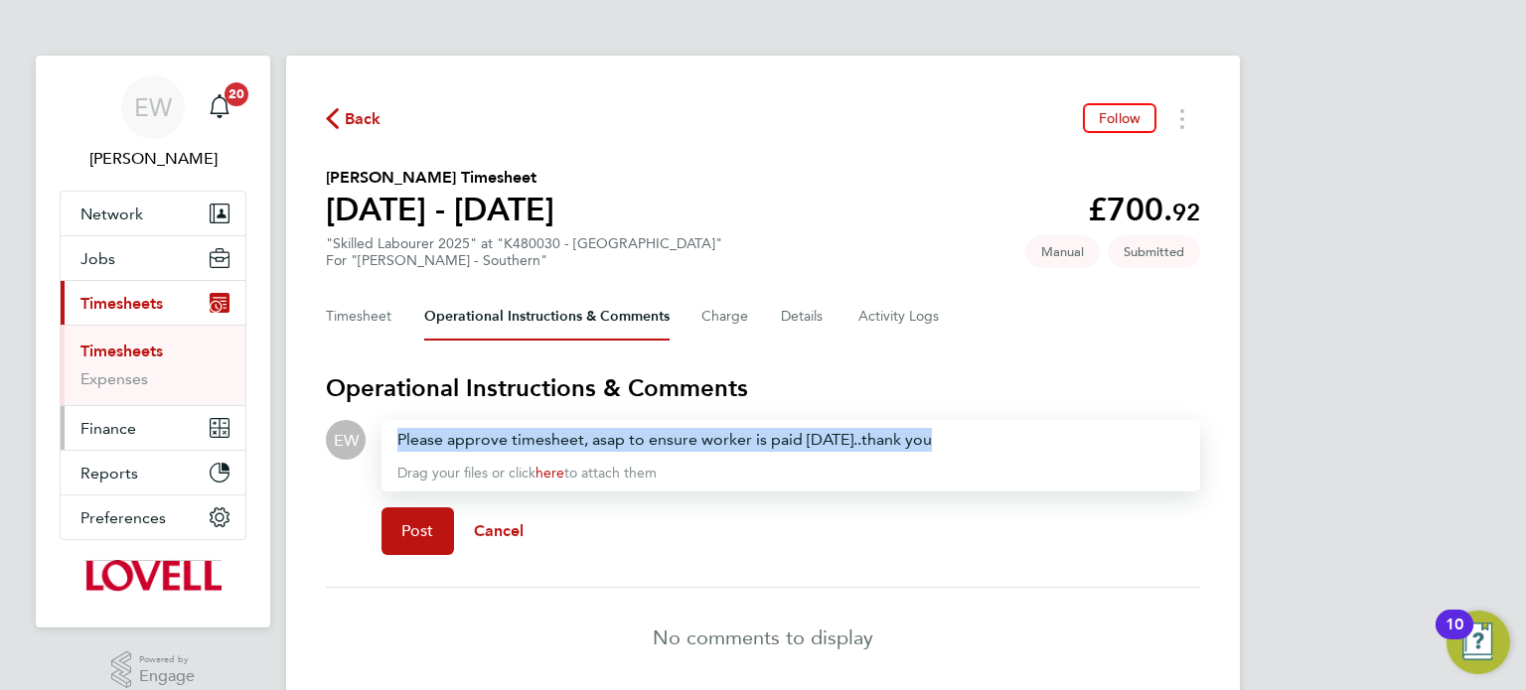
drag, startPoint x: 952, startPoint y: 443, endPoint x: 154, endPoint y: 429, distance: 797.8
click at [154, 429] on div "EW Emma Wells Notifications 20 Applications: Network Team Members Businesses Si…" at bounding box center [763, 383] width 1526 height 767
copy div "Please approve timesheet, asap to ensure worker is paid [DATE]..thank you"
click at [411, 538] on span "Post" at bounding box center [417, 532] width 33 height 20
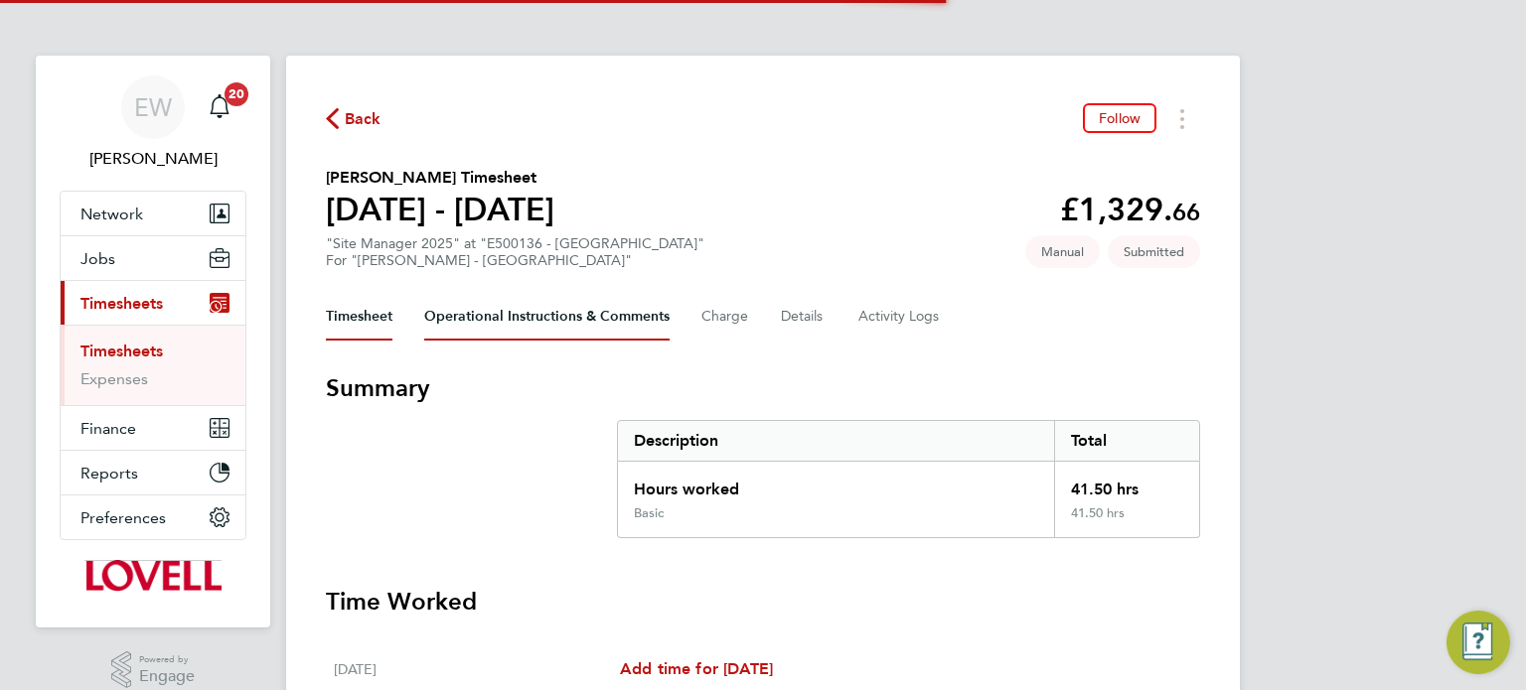
click at [547, 326] on Comments-tab "Operational Instructions & Comments" at bounding box center [546, 317] width 245 height 48
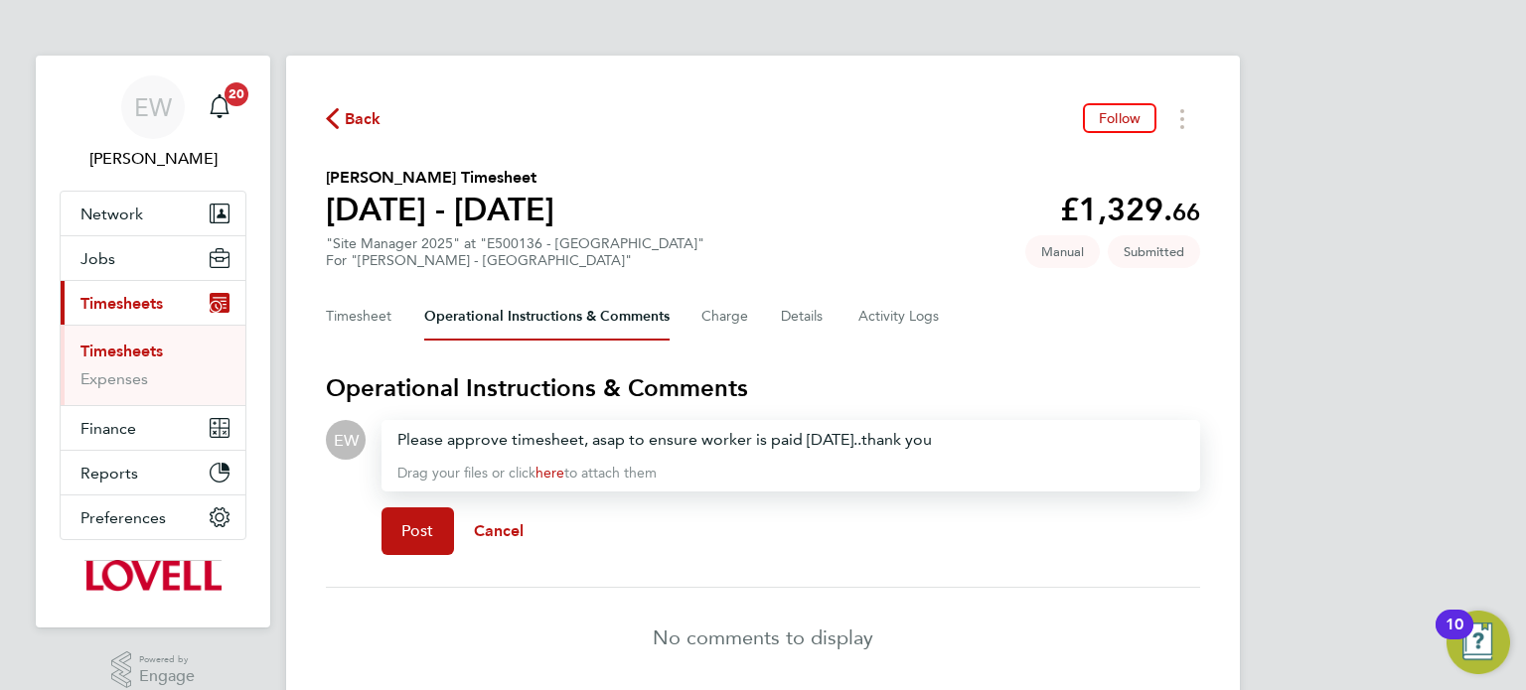
click at [394, 501] on div "Post Cancel" at bounding box center [790, 531] width 819 height 79
click at [404, 517] on button "Post" at bounding box center [417, 532] width 73 height 48
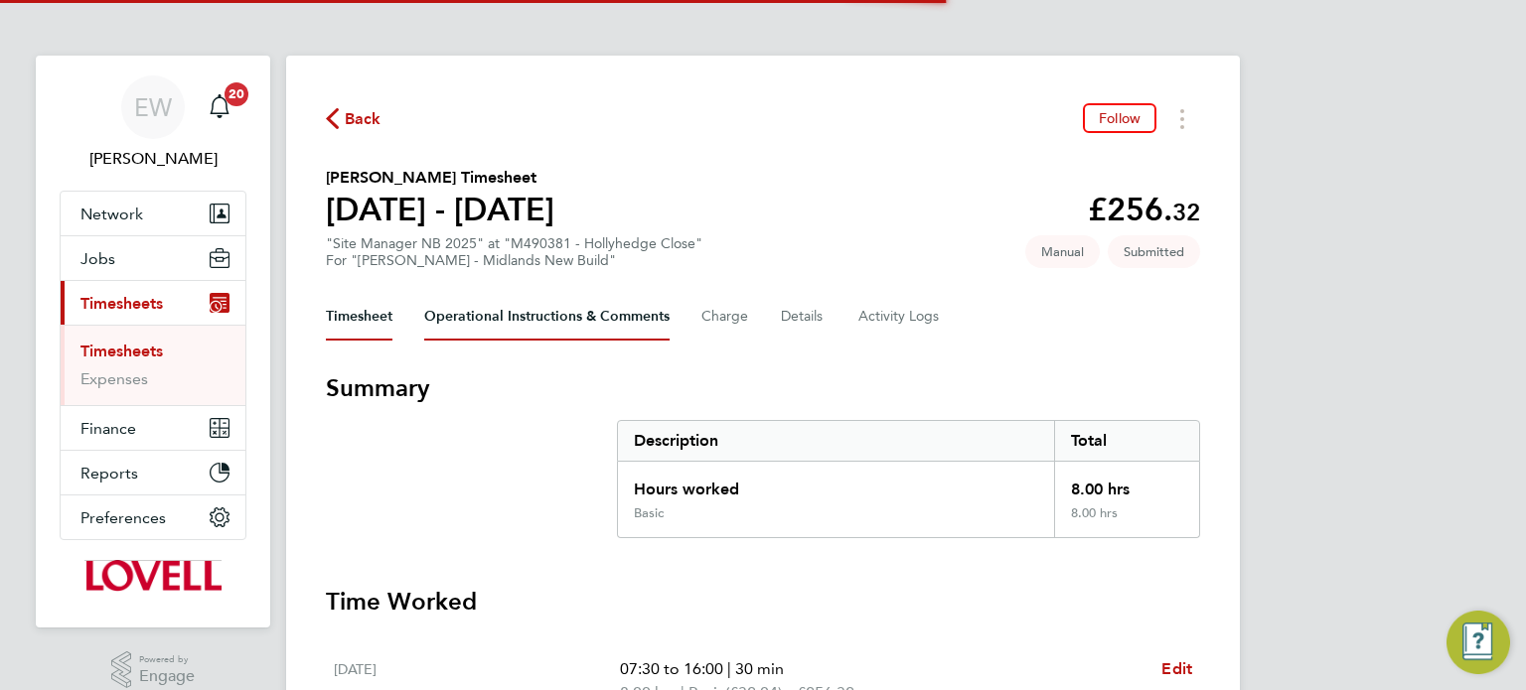
click at [516, 330] on Comments-tab "Operational Instructions & Comments" at bounding box center [546, 317] width 245 height 48
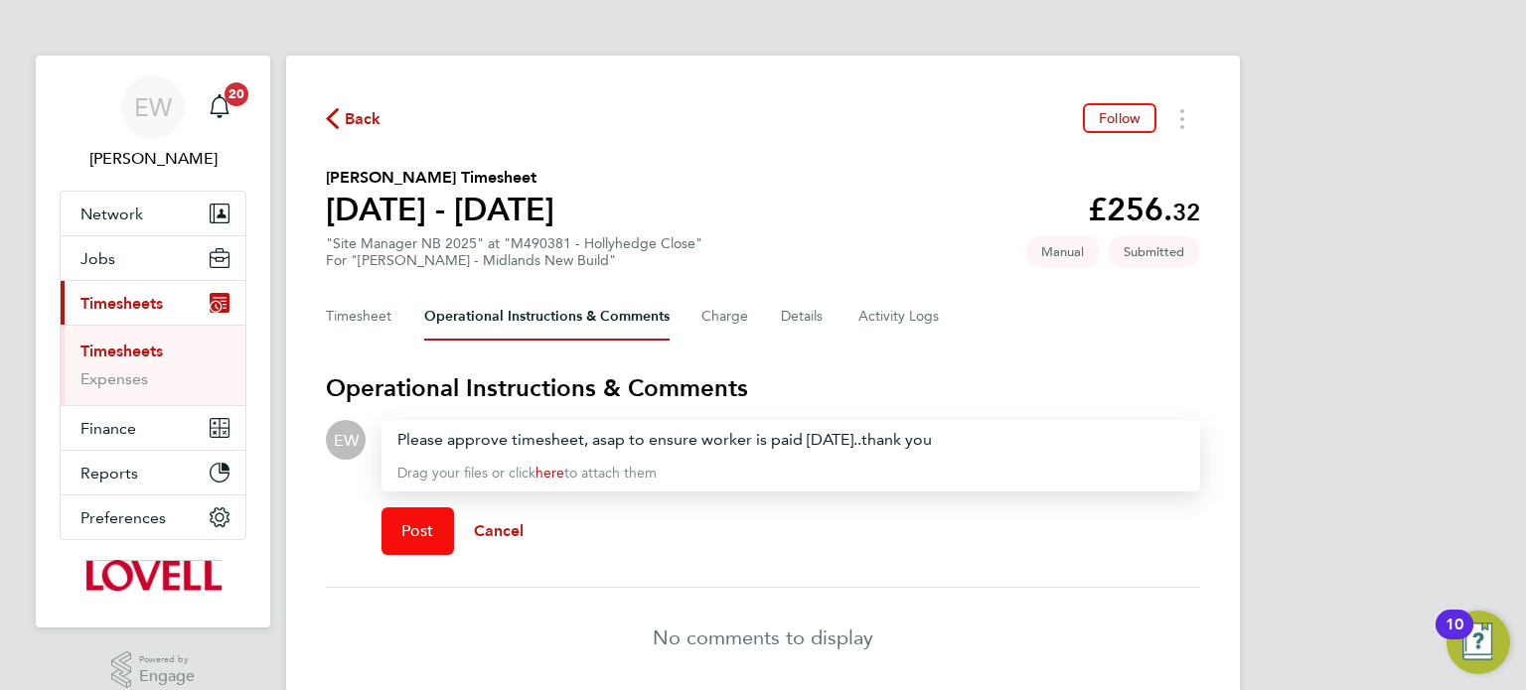
click at [417, 524] on span "Post" at bounding box center [417, 532] width 33 height 20
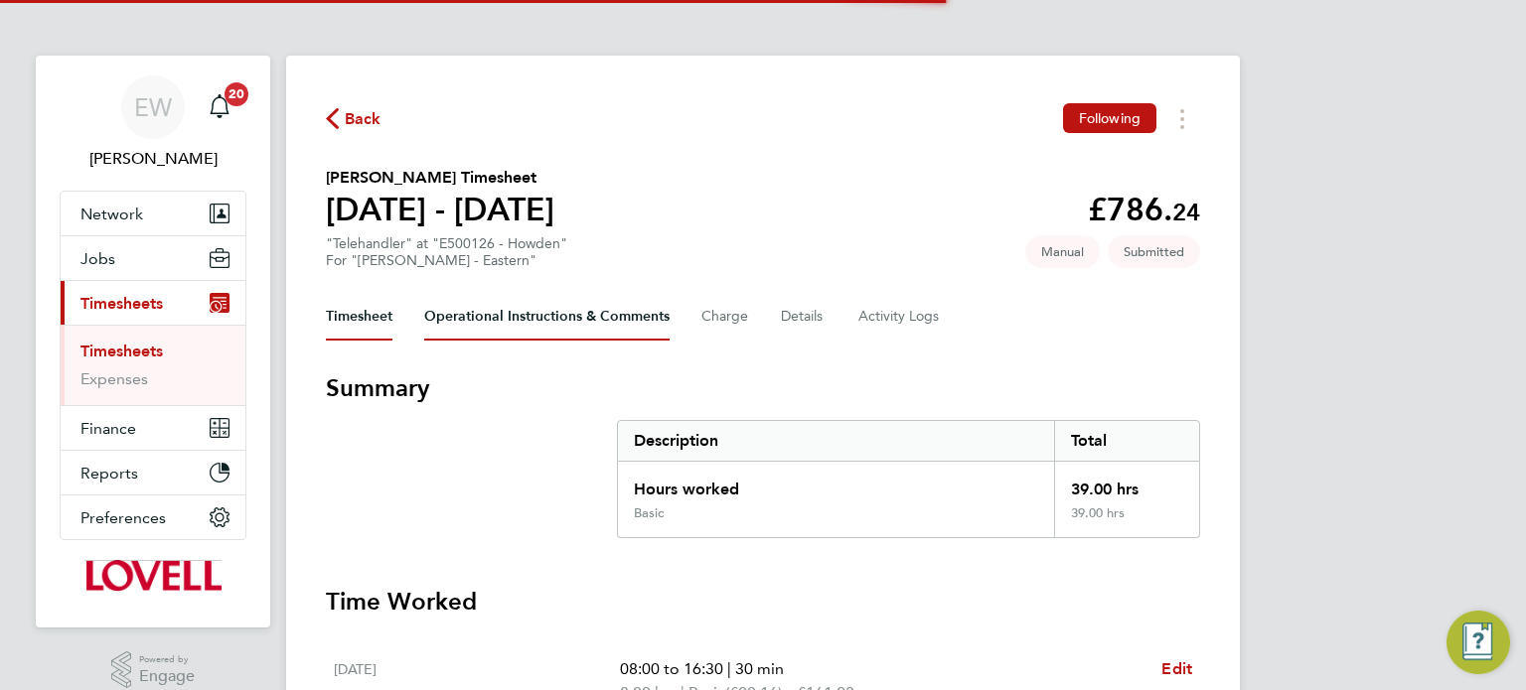
click at [553, 327] on Comments-tab "Operational Instructions & Comments" at bounding box center [546, 317] width 245 height 48
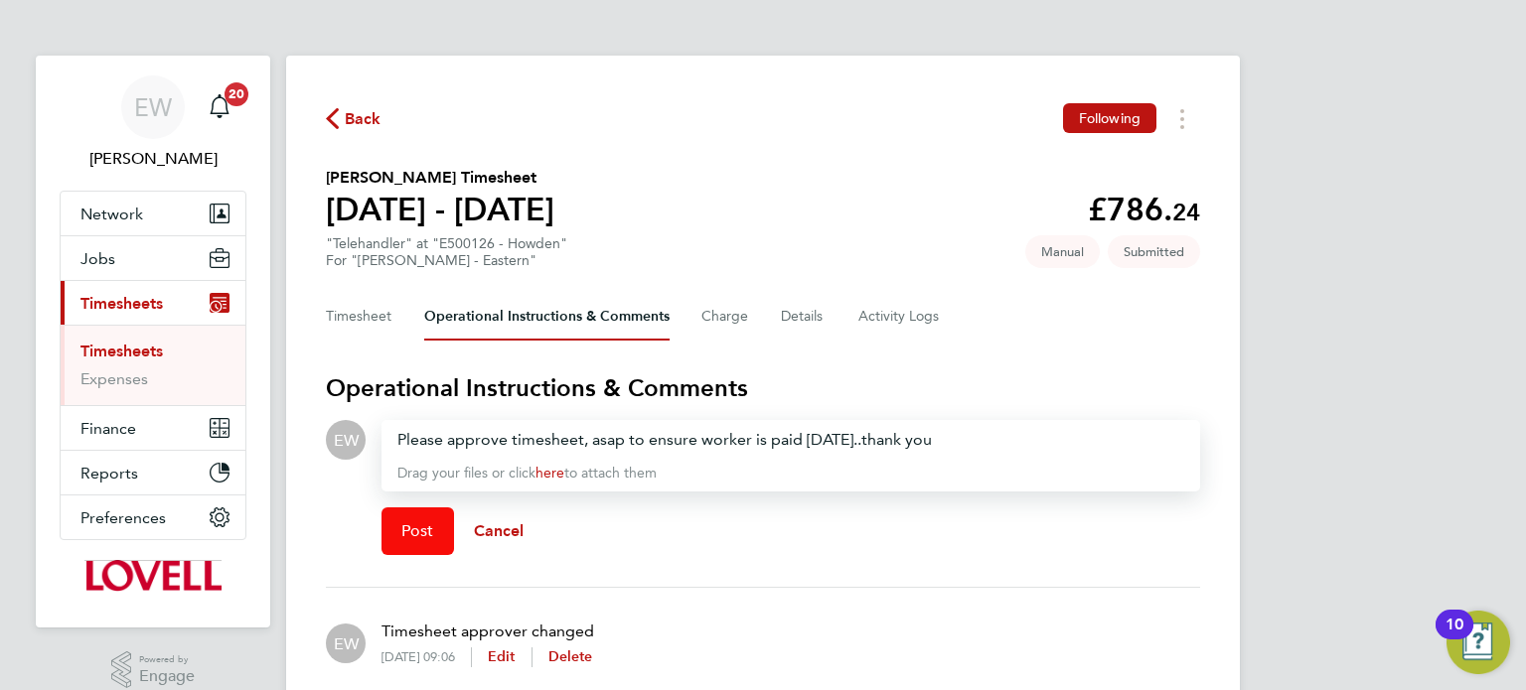
click at [425, 551] on button "Post" at bounding box center [417, 532] width 73 height 48
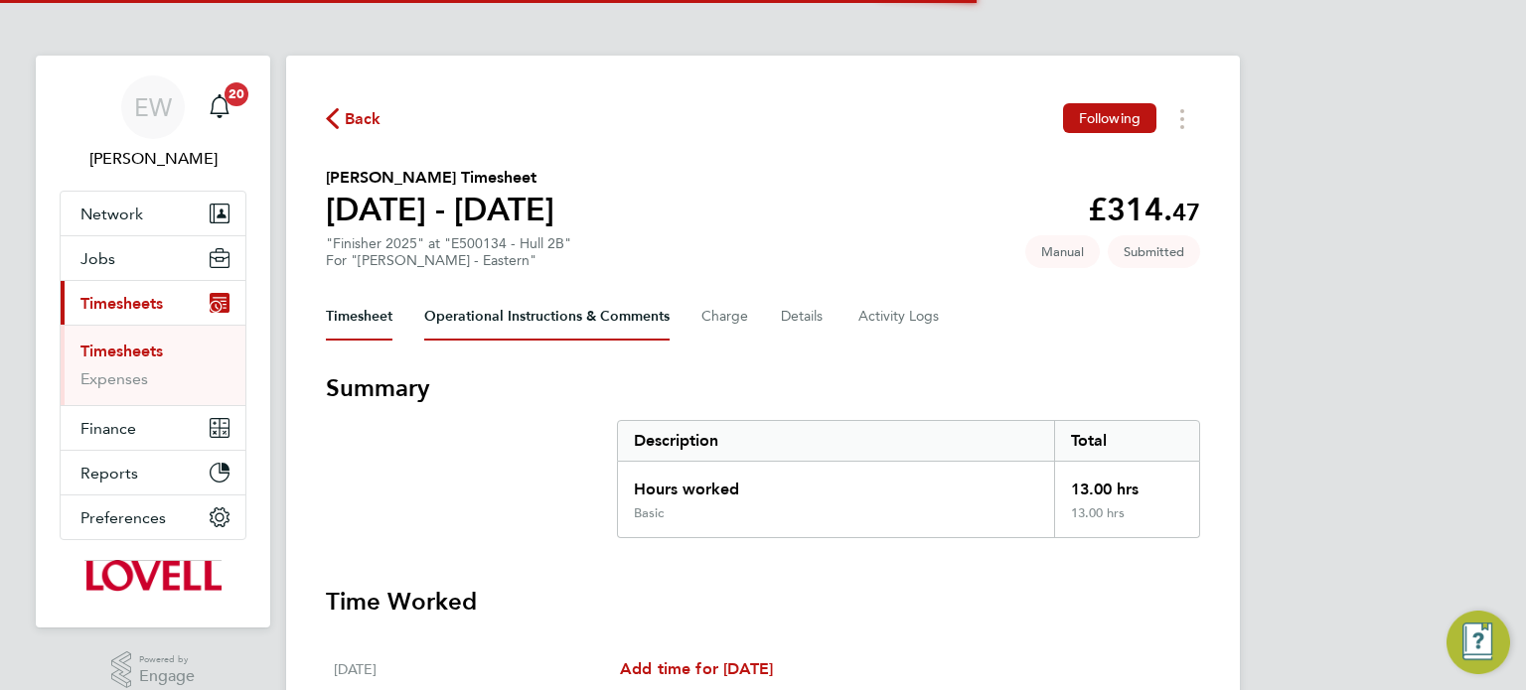
click at [500, 327] on Comments-tab "Operational Instructions & Comments" at bounding box center [546, 317] width 245 height 48
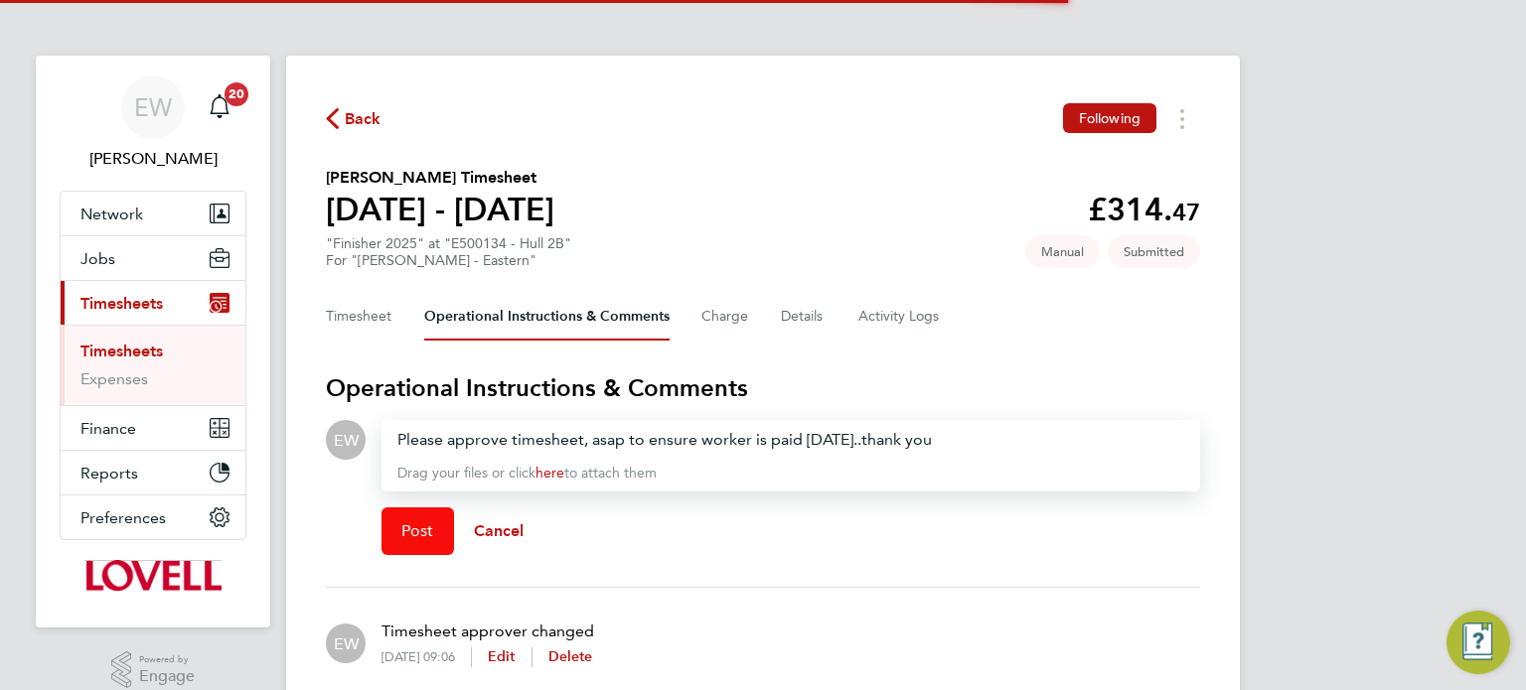
click at [422, 533] on span "Post" at bounding box center [417, 532] width 33 height 20
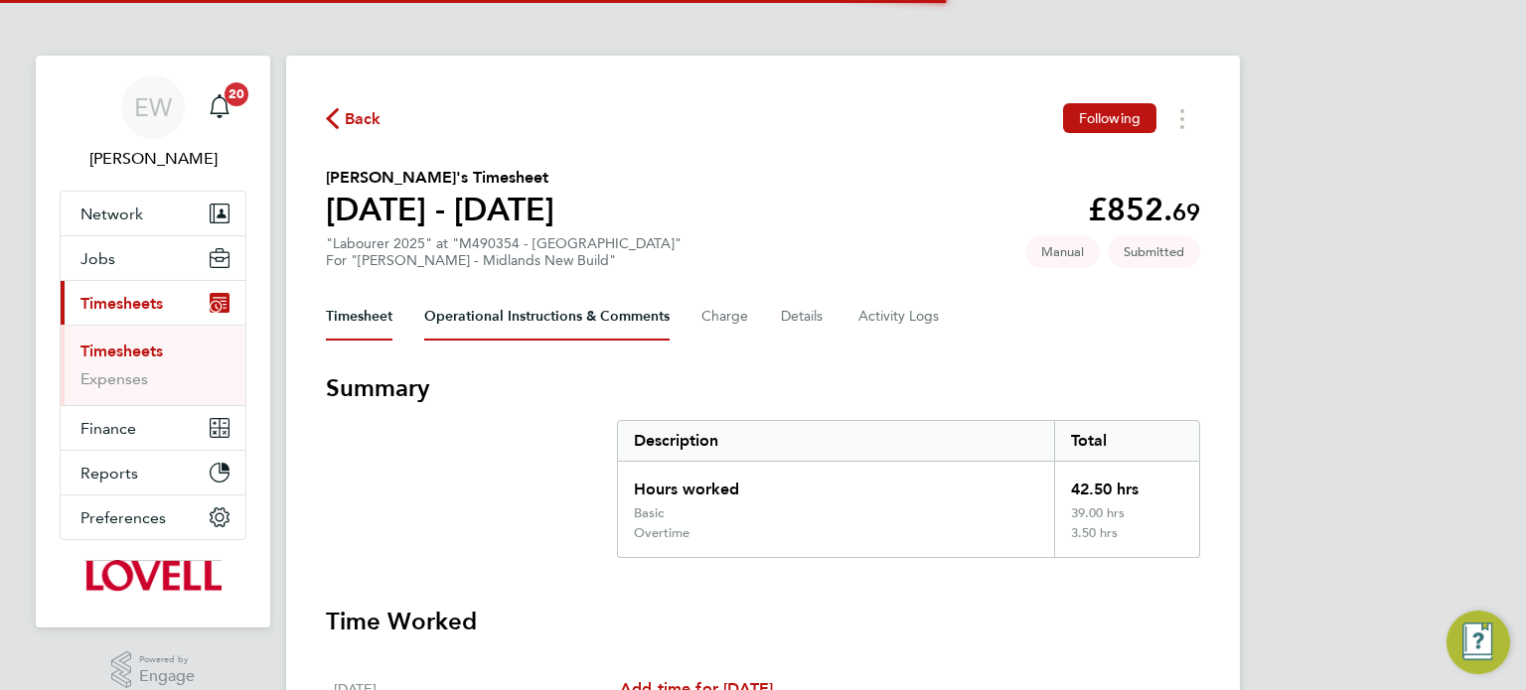
click at [536, 311] on Comments-tab "Operational Instructions & Comments" at bounding box center [546, 317] width 245 height 48
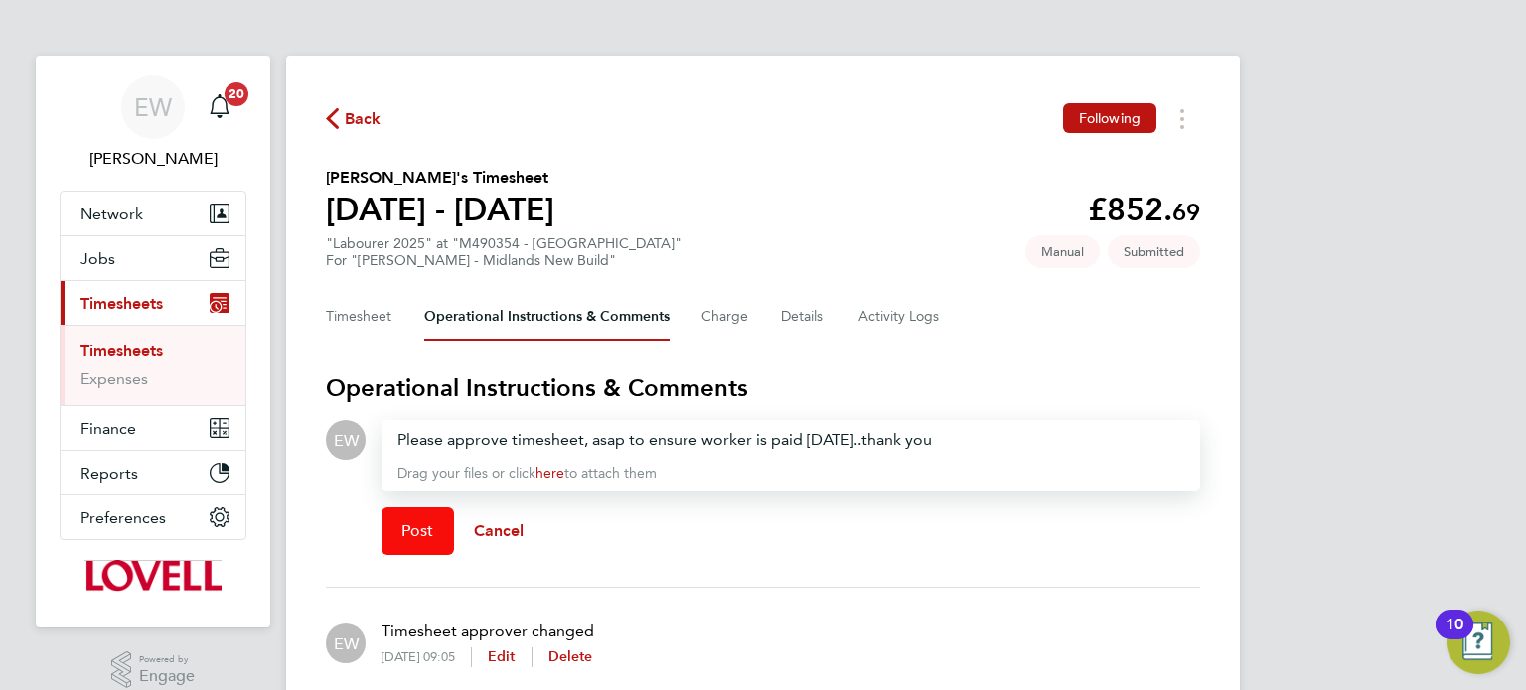
click at [421, 519] on button "Post" at bounding box center [417, 532] width 73 height 48
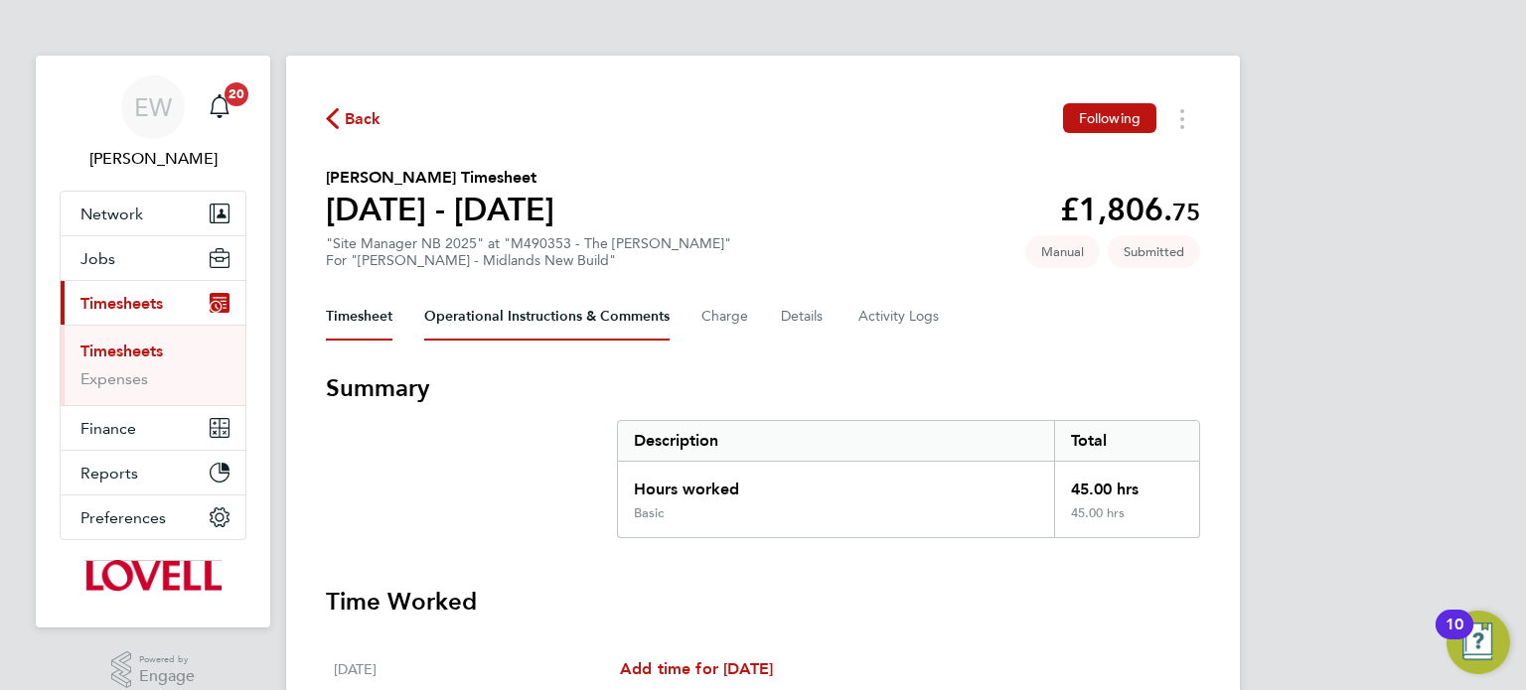
click at [562, 324] on Comments-tab "Operational Instructions & Comments" at bounding box center [546, 317] width 245 height 48
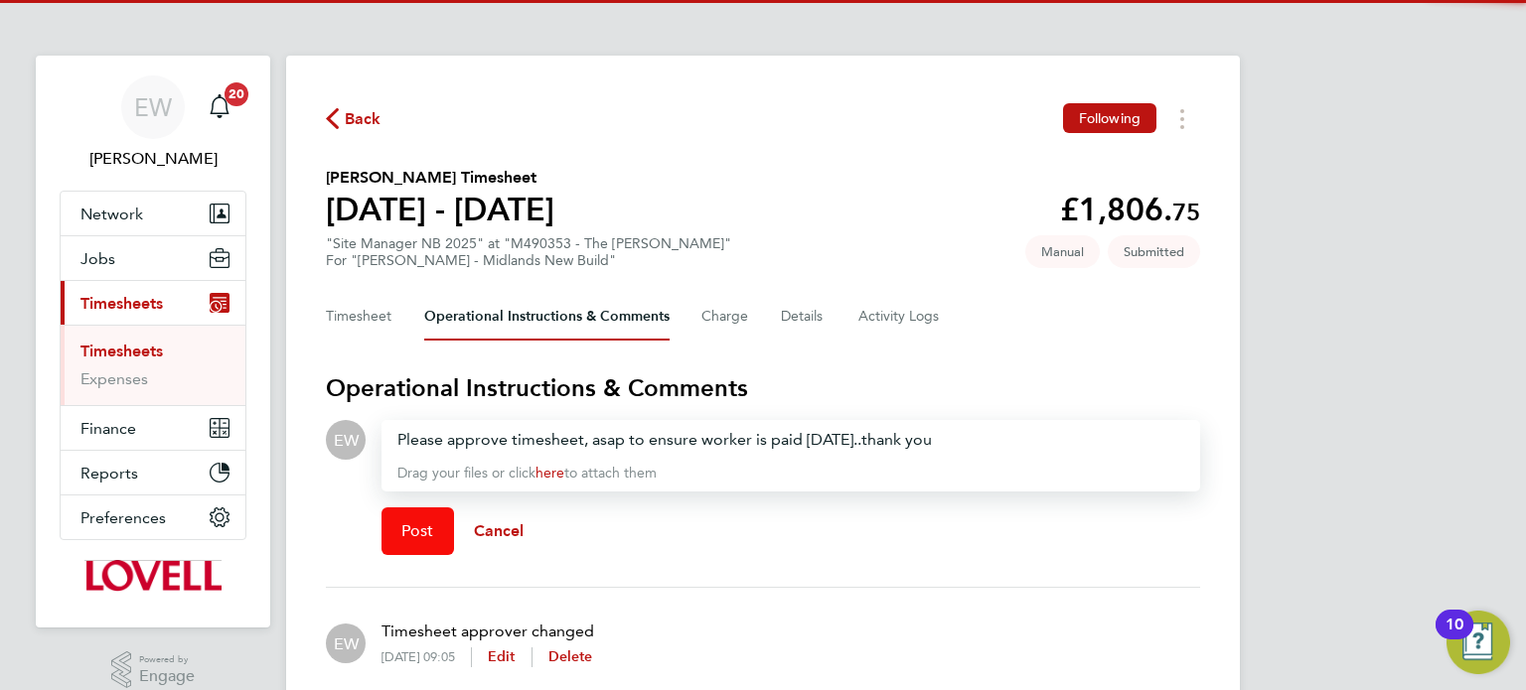
click at [435, 550] on button "Post" at bounding box center [417, 532] width 73 height 48
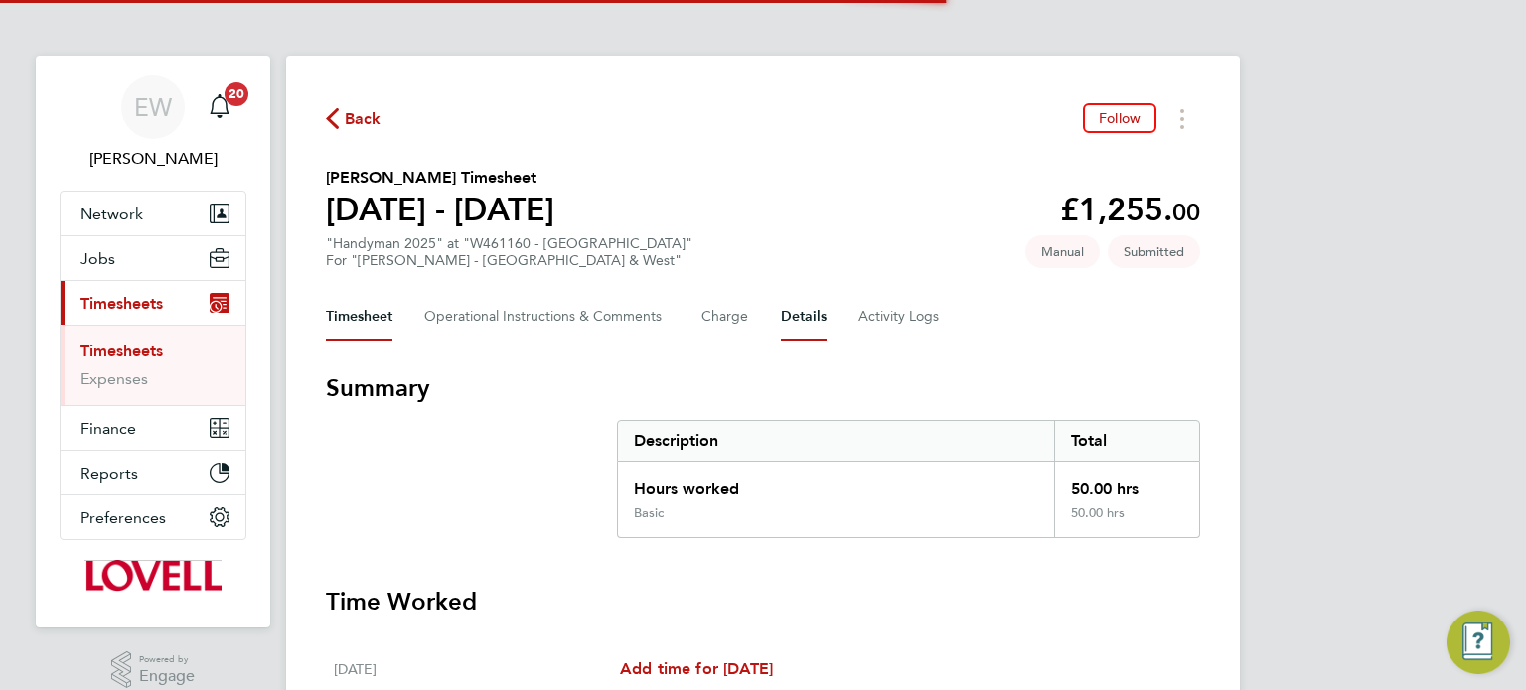
click at [803, 310] on button "Details" at bounding box center [804, 317] width 46 height 48
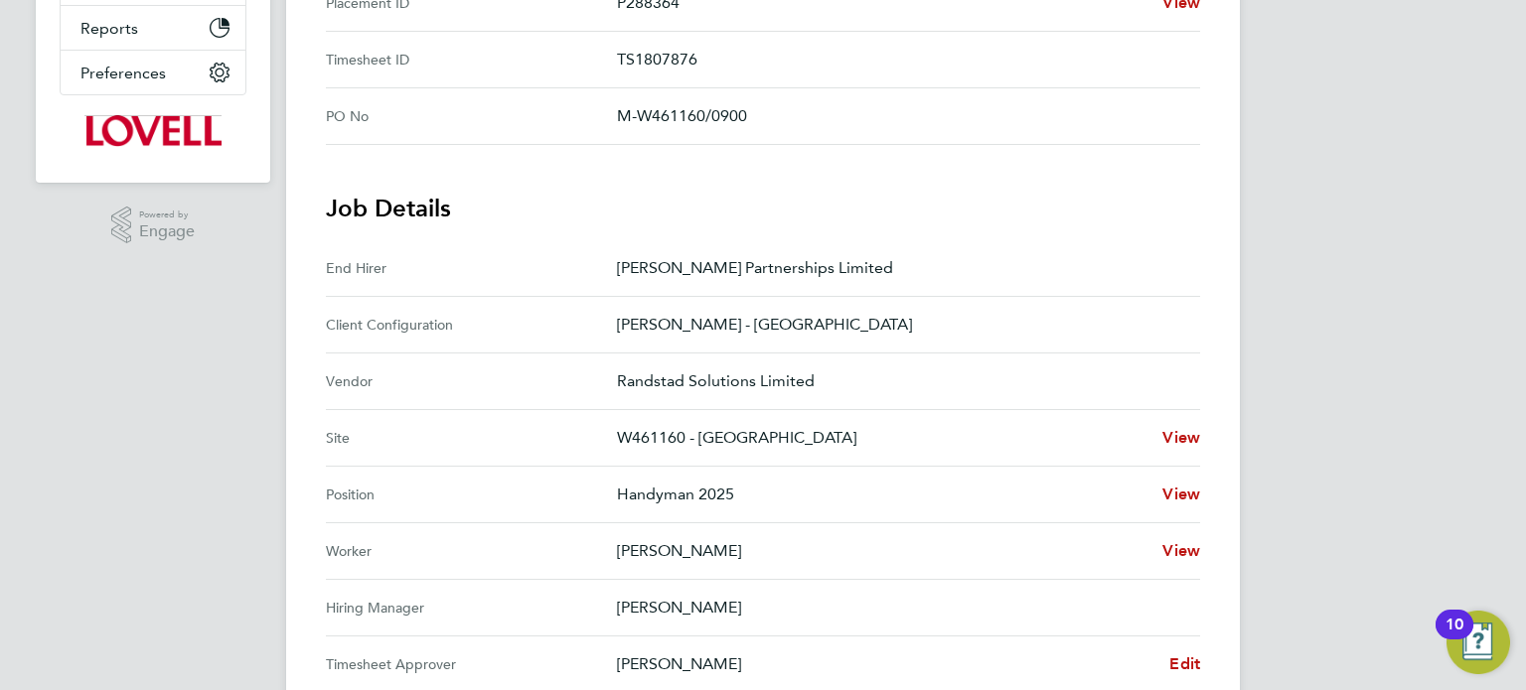
scroll to position [691, 0]
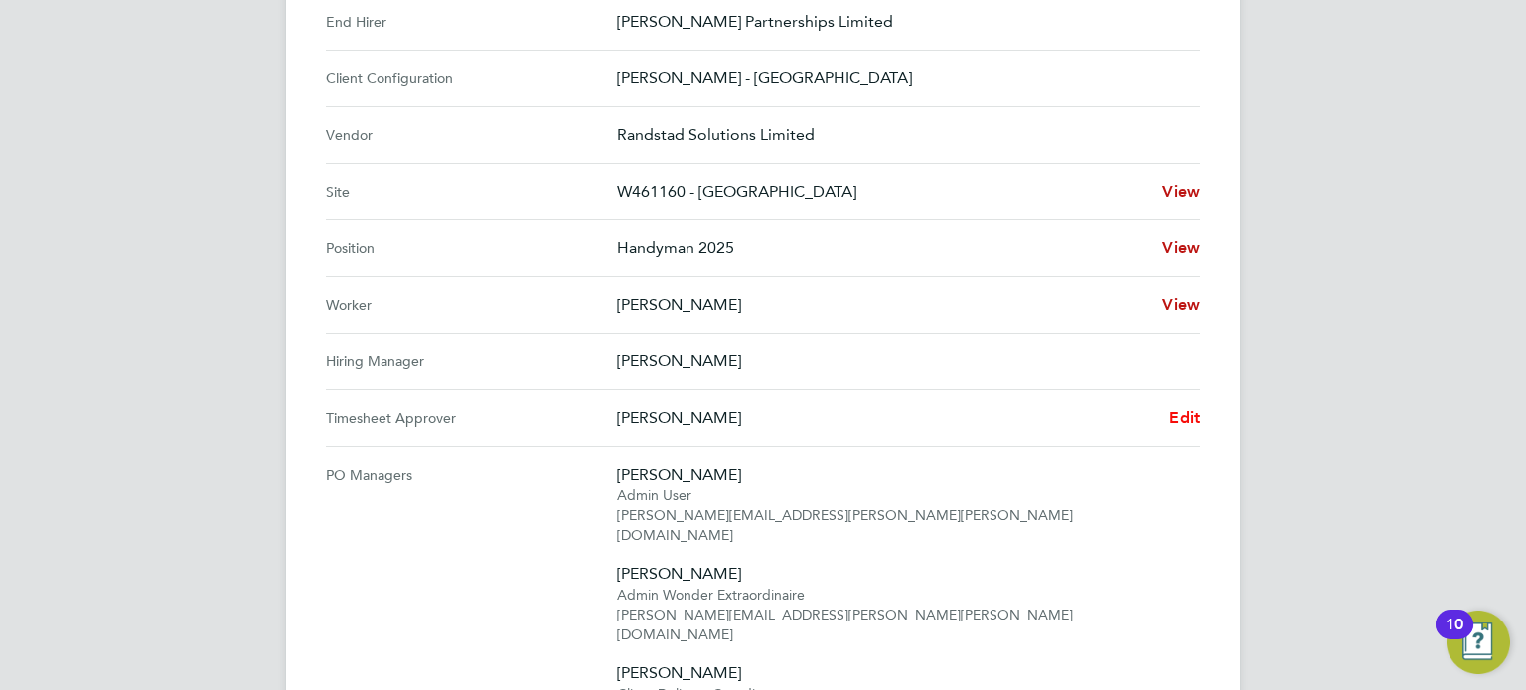
click at [1174, 406] on link "Edit" at bounding box center [1184, 418] width 31 height 24
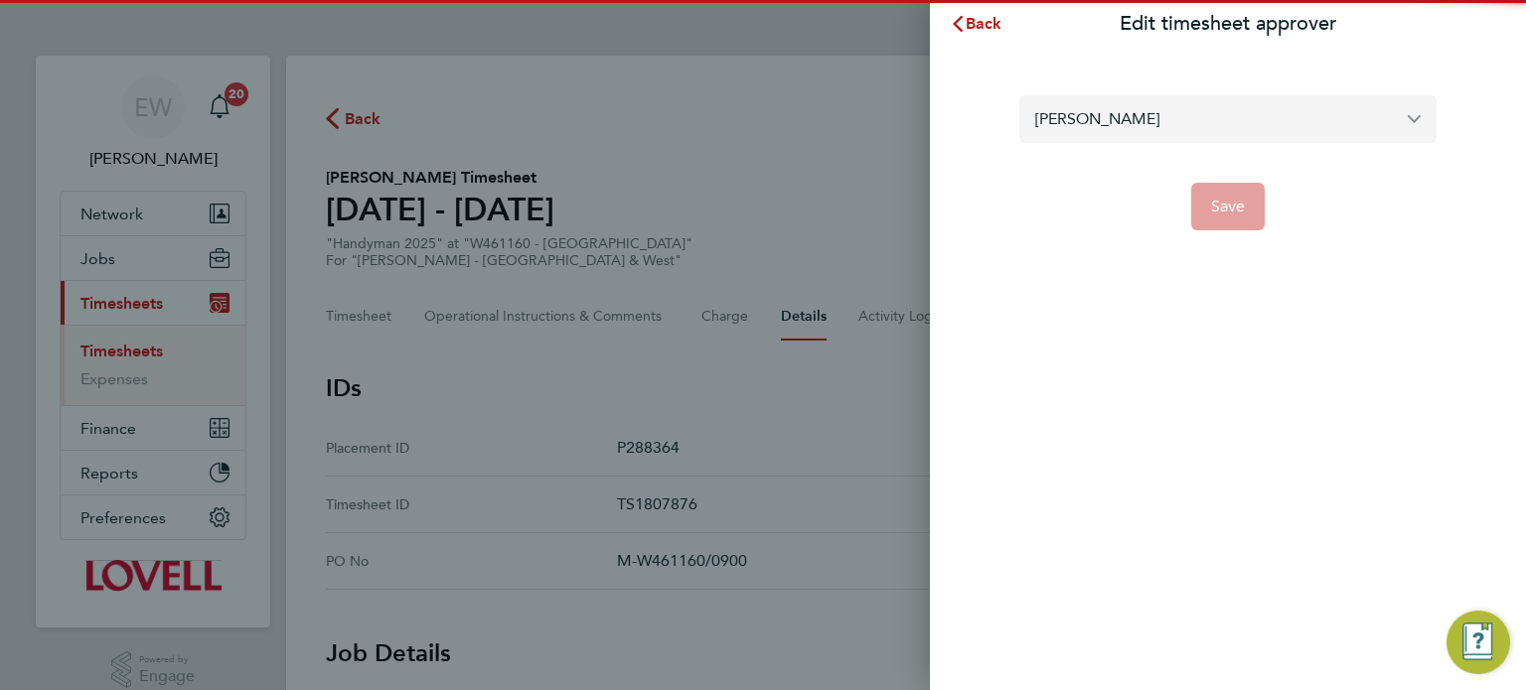
click at [1158, 118] on input "Michael Darcy" at bounding box center [1227, 118] width 417 height 47
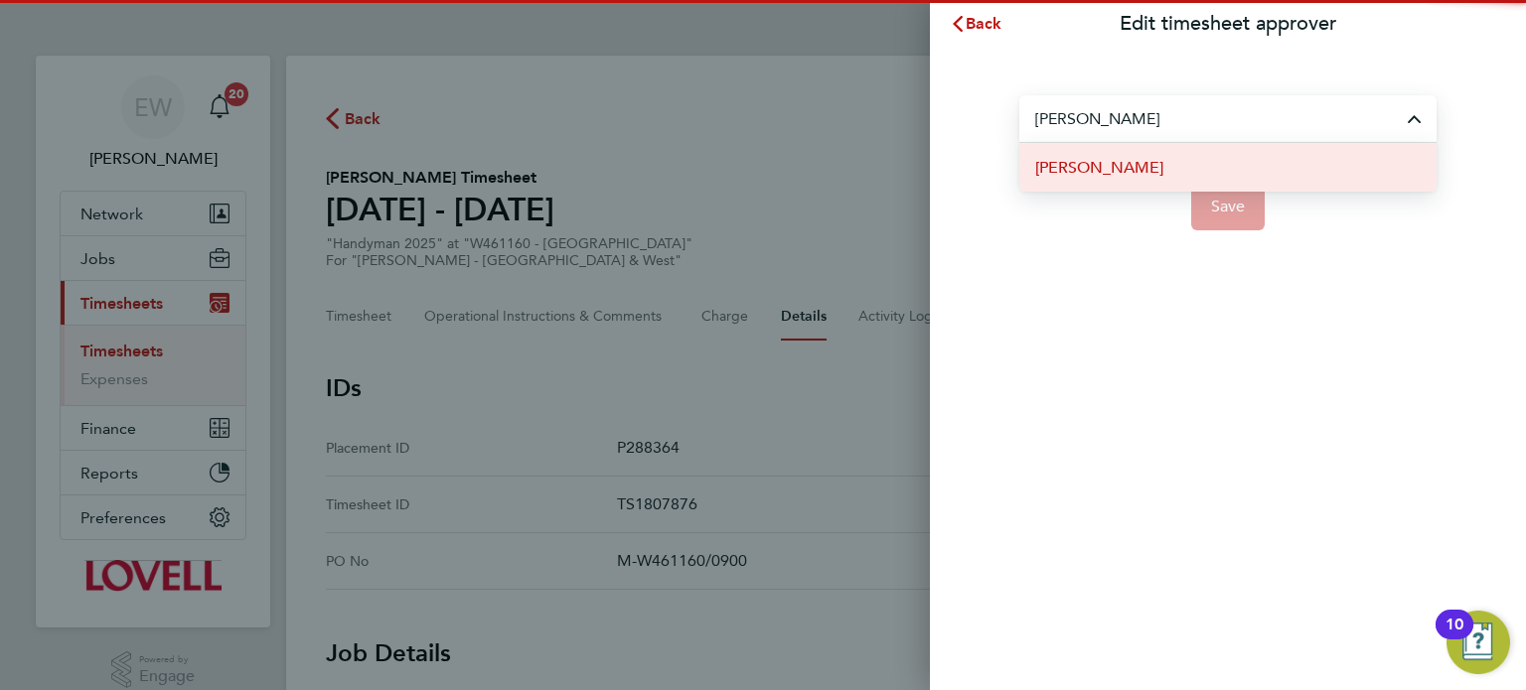
click at [1175, 174] on li "Neil Palmer" at bounding box center [1227, 167] width 417 height 49
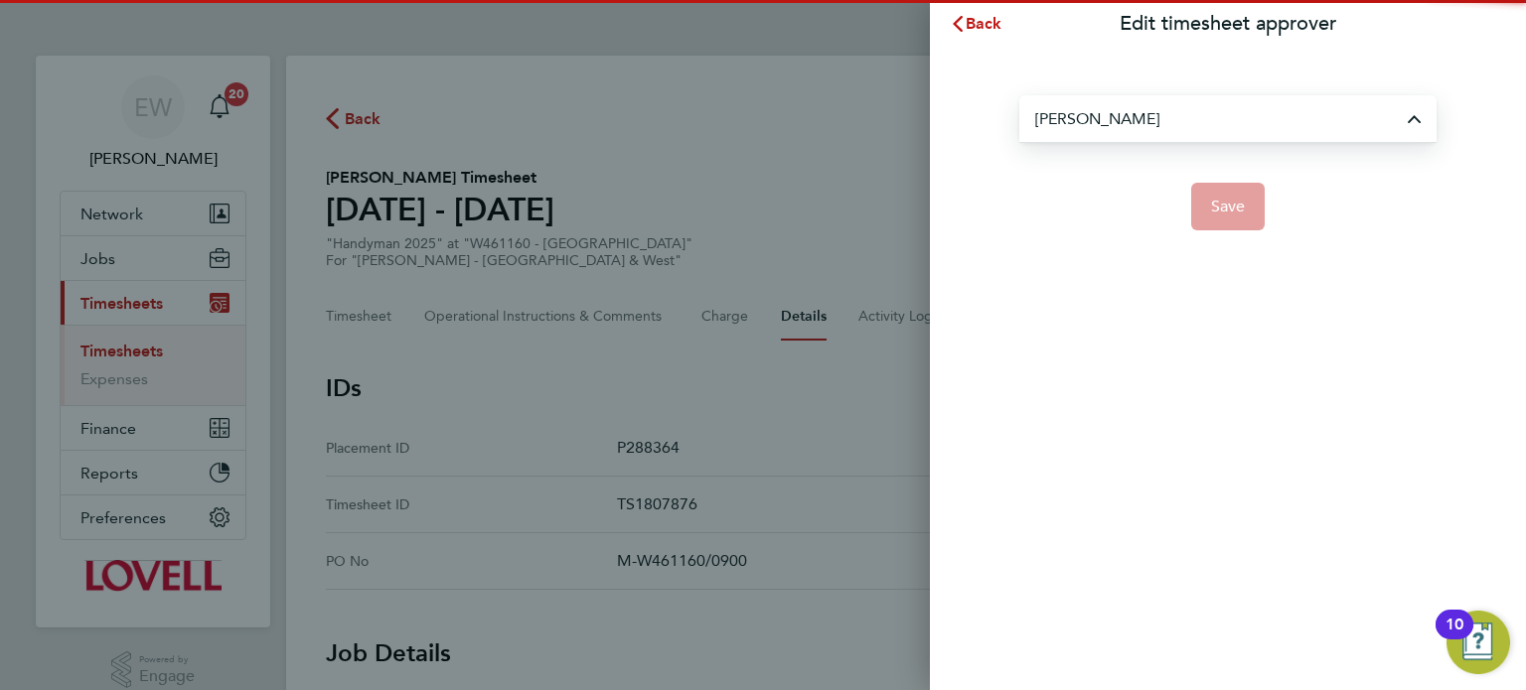
type input "Neil Palmer"
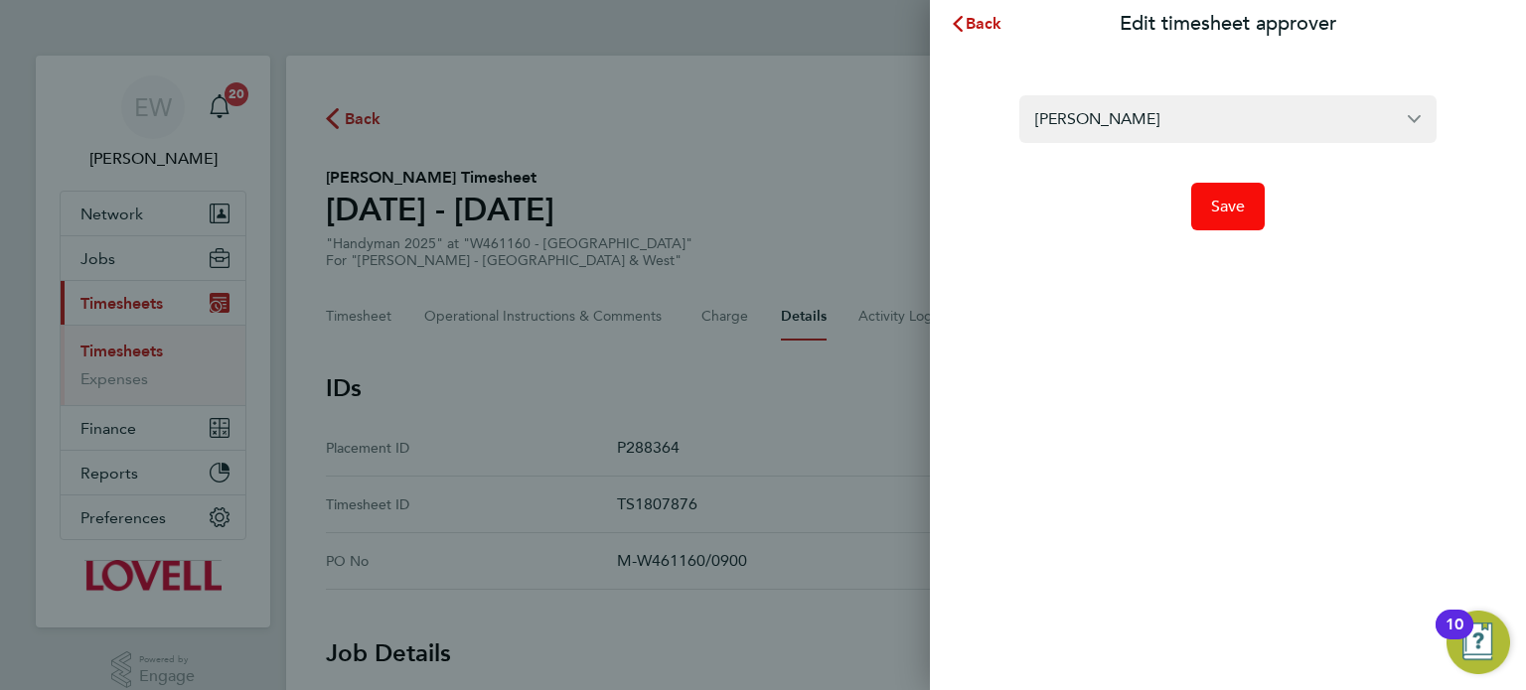
click at [1216, 205] on span "Save" at bounding box center [1228, 207] width 35 height 20
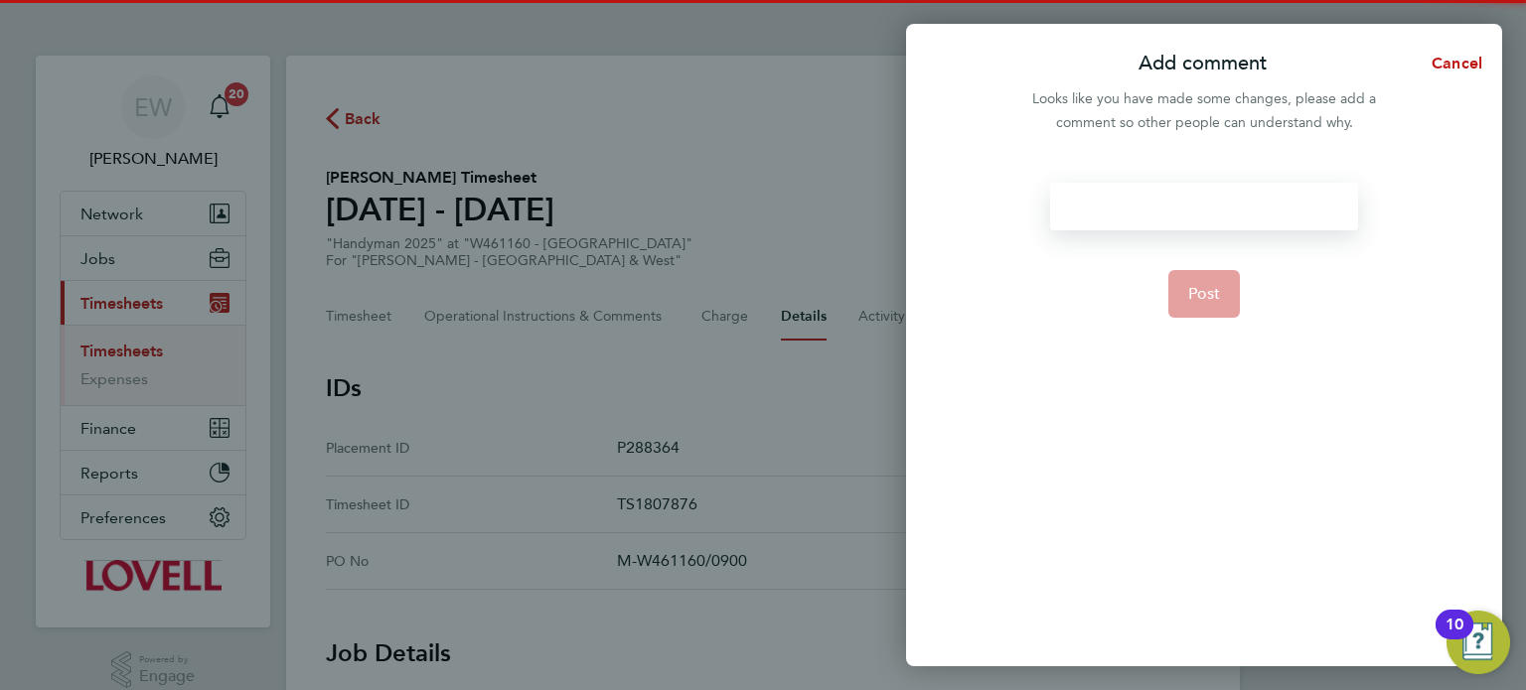
click at [1216, 205] on div at bounding box center [1203, 207] width 307 height 48
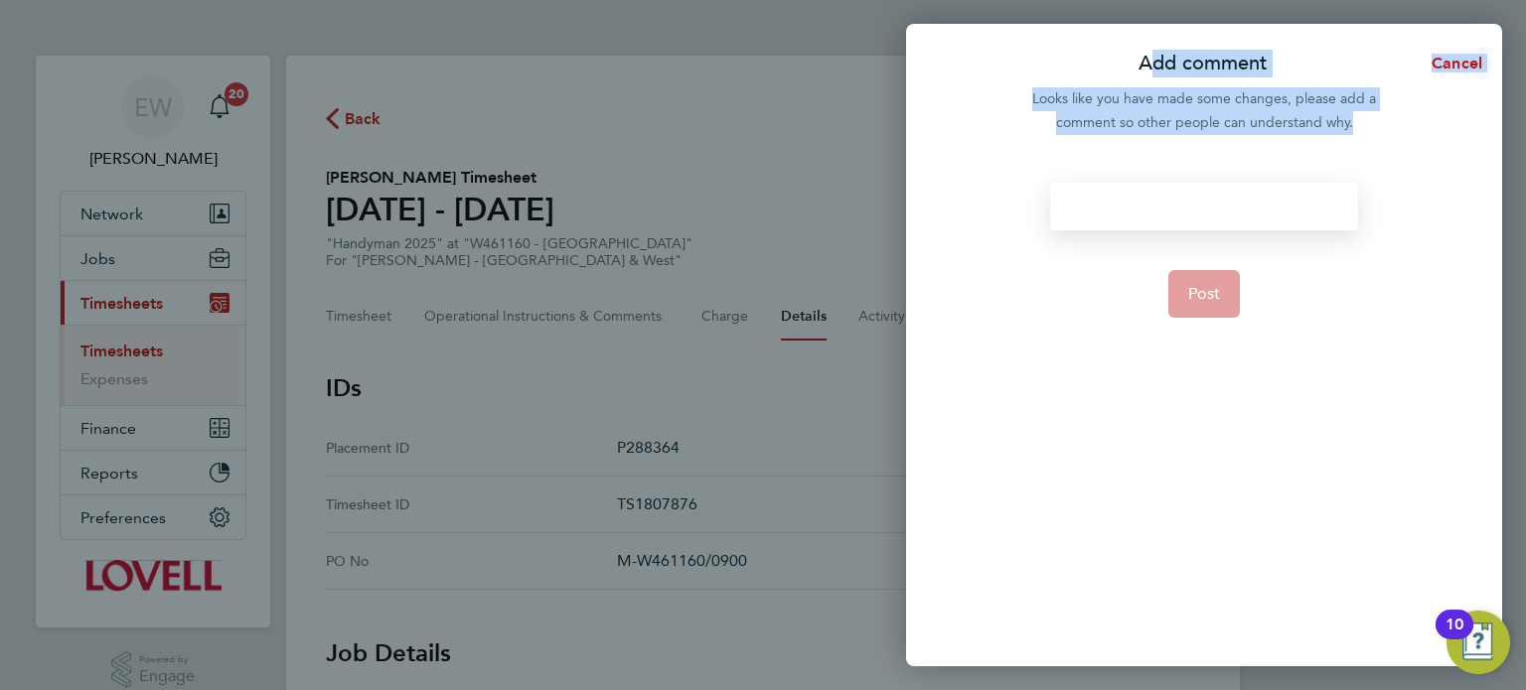
click at [1216, 205] on div at bounding box center [1203, 207] width 307 height 48
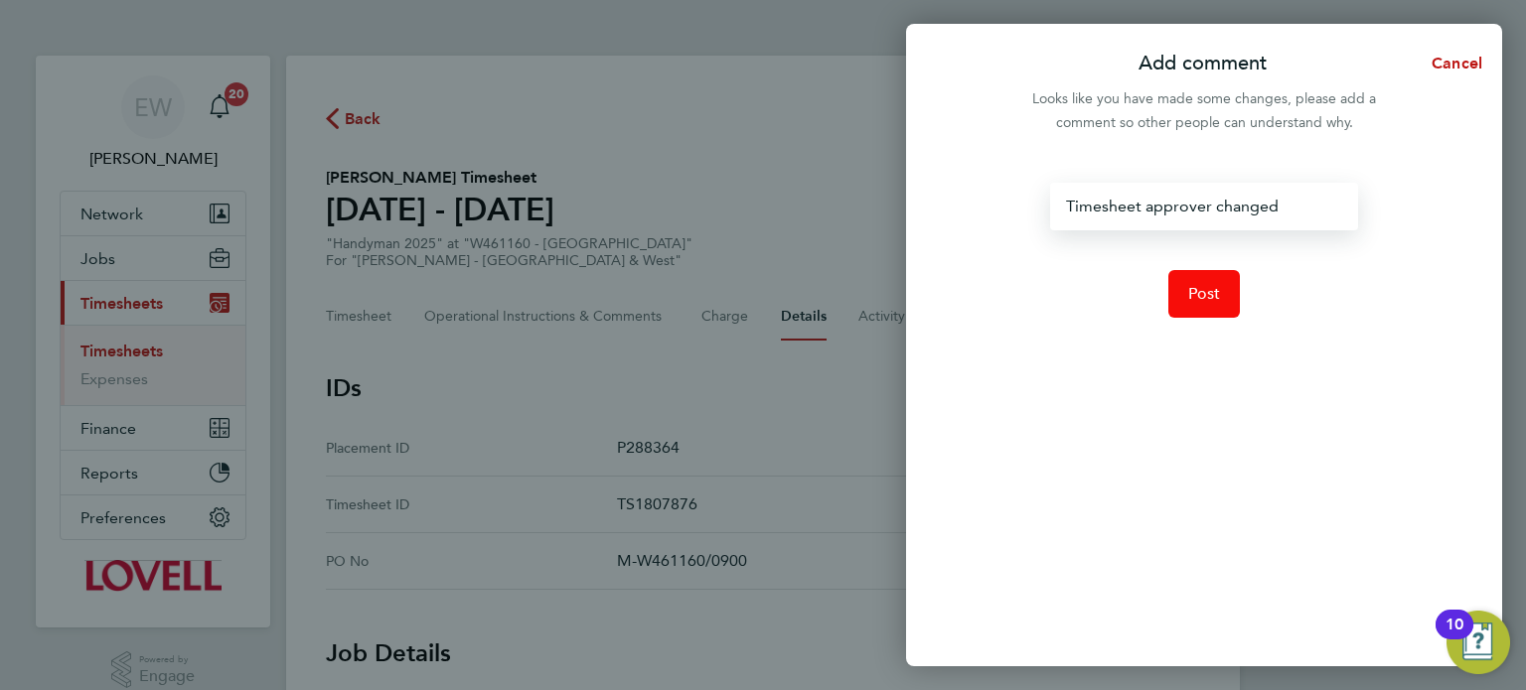
click at [1210, 309] on button "Post" at bounding box center [1204, 294] width 73 height 48
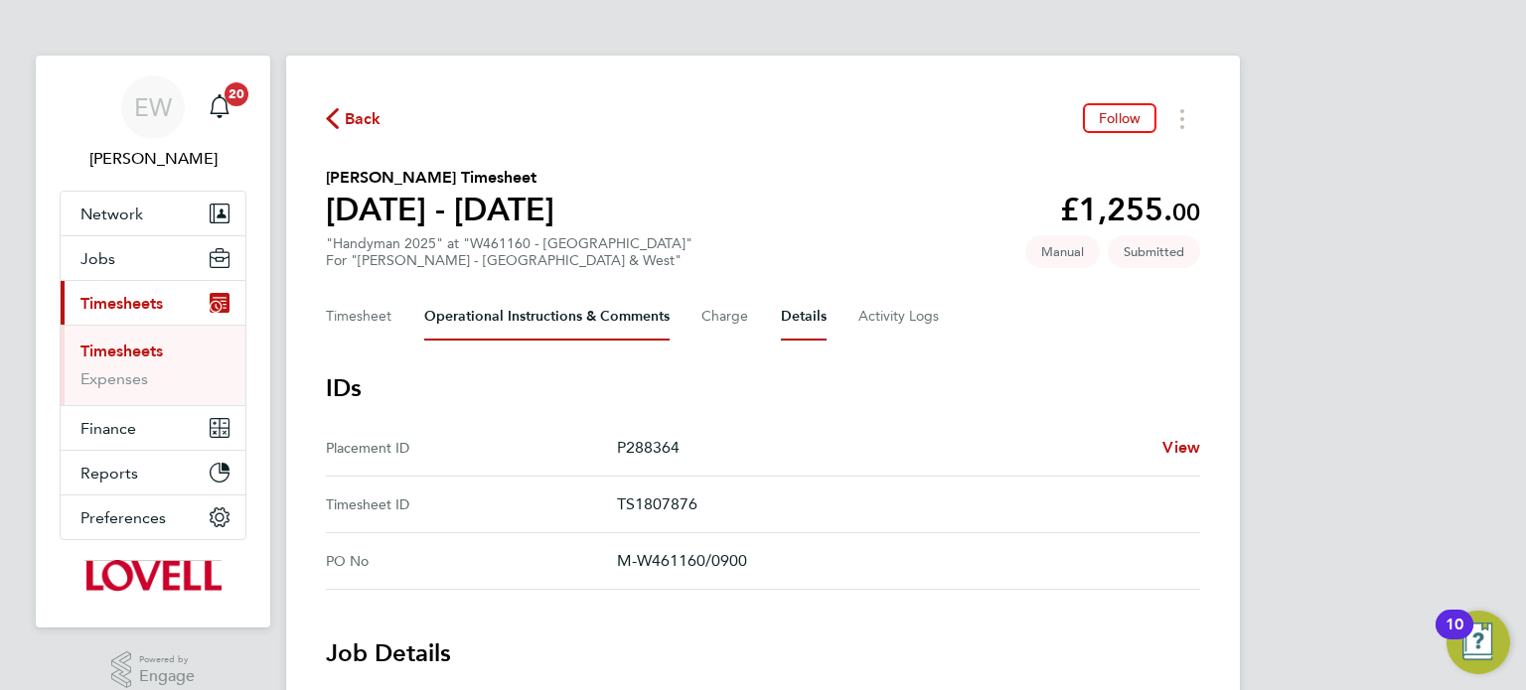
click at [515, 301] on Comments-tab "Operational Instructions & Comments" at bounding box center [546, 317] width 245 height 48
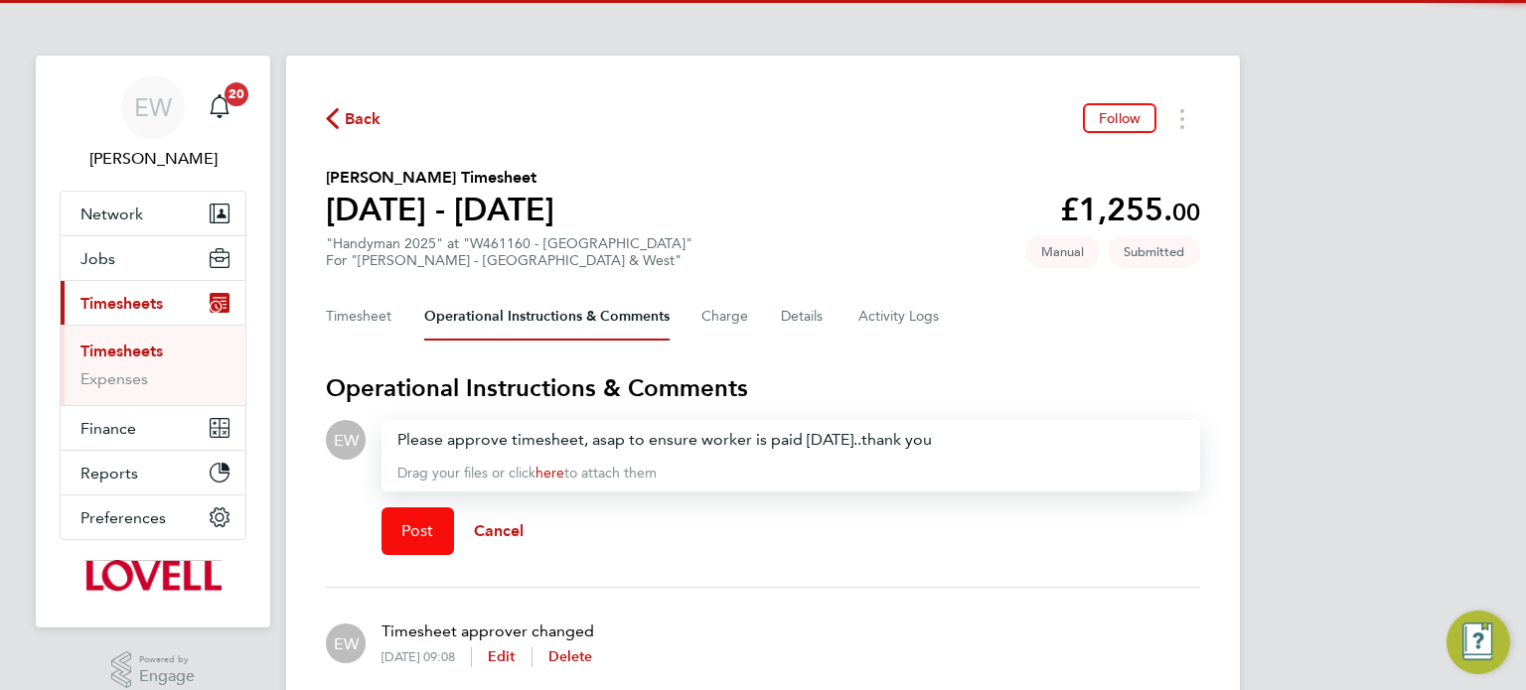
click at [432, 518] on button "Post" at bounding box center [417, 532] width 73 height 48
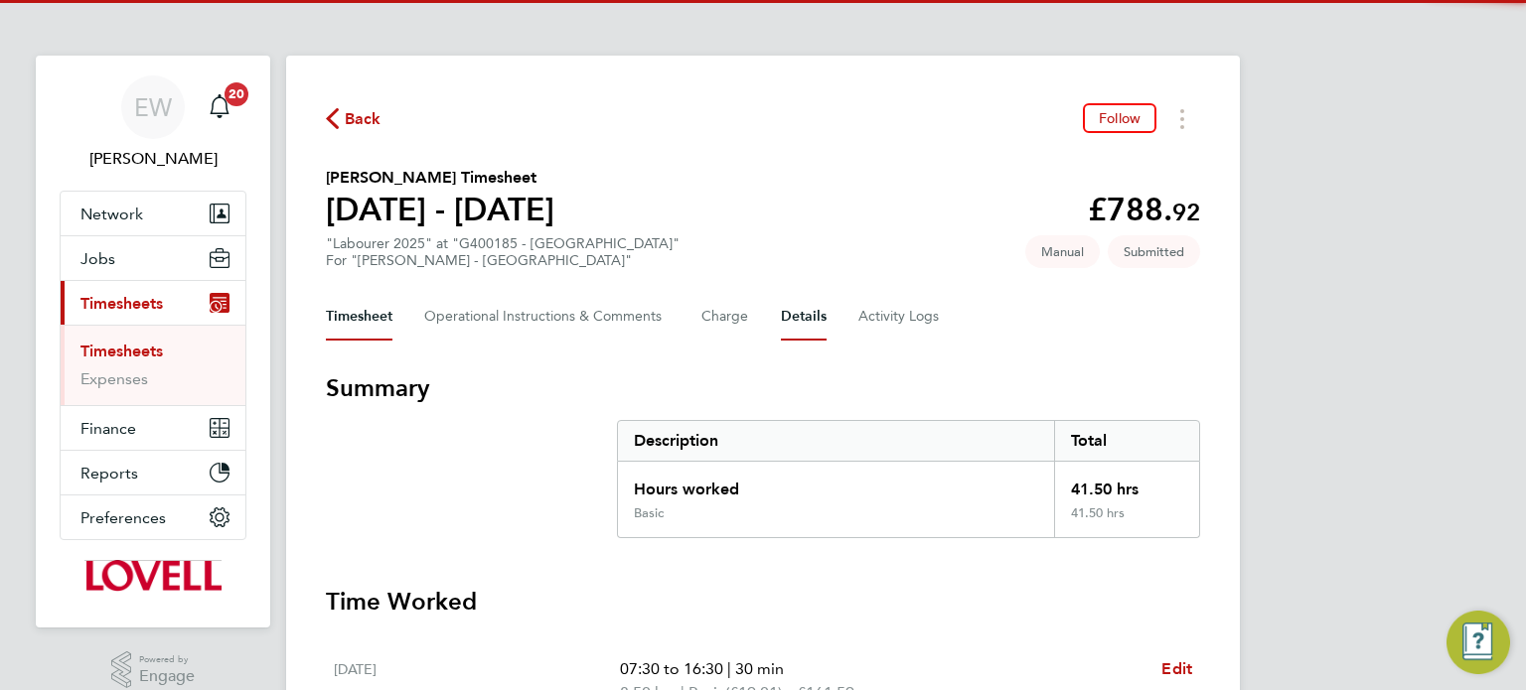
click at [825, 326] on button "Details" at bounding box center [804, 317] width 46 height 48
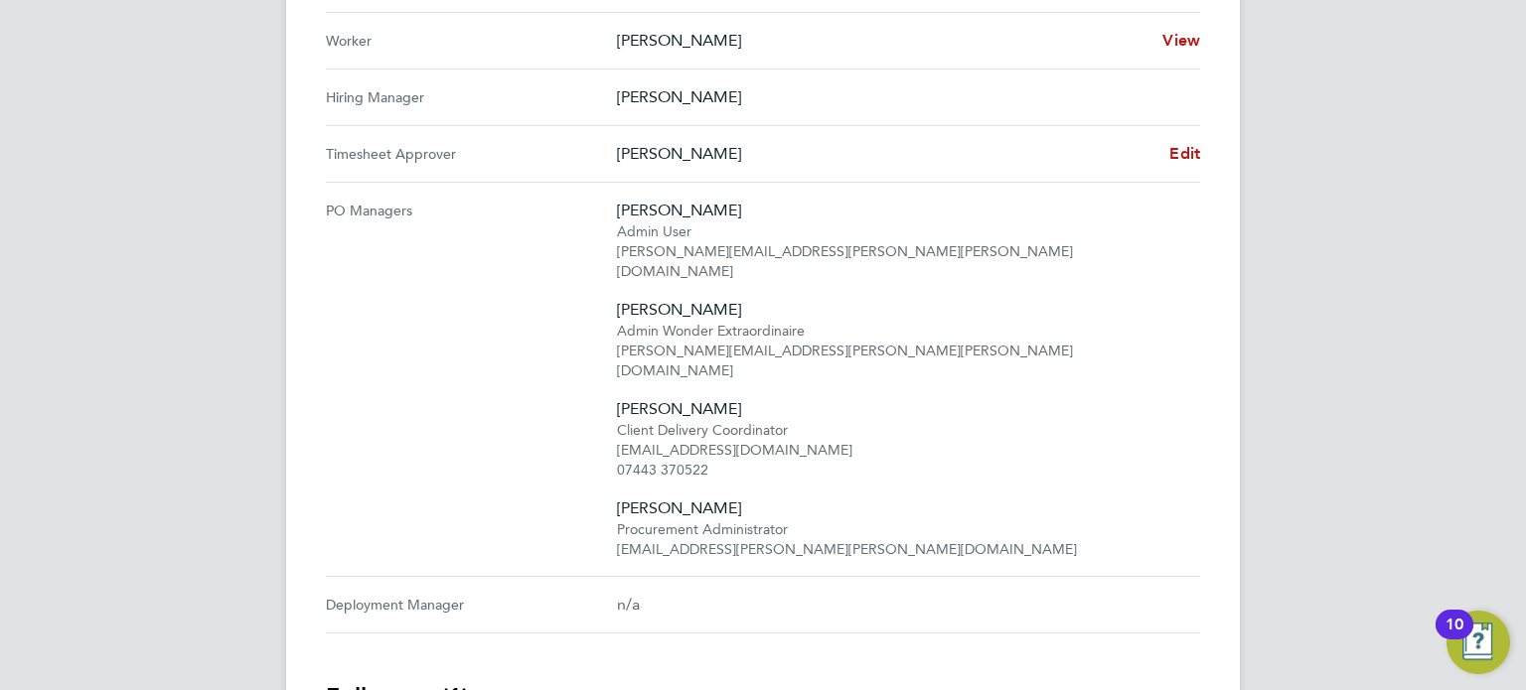
scroll to position [946, 0]
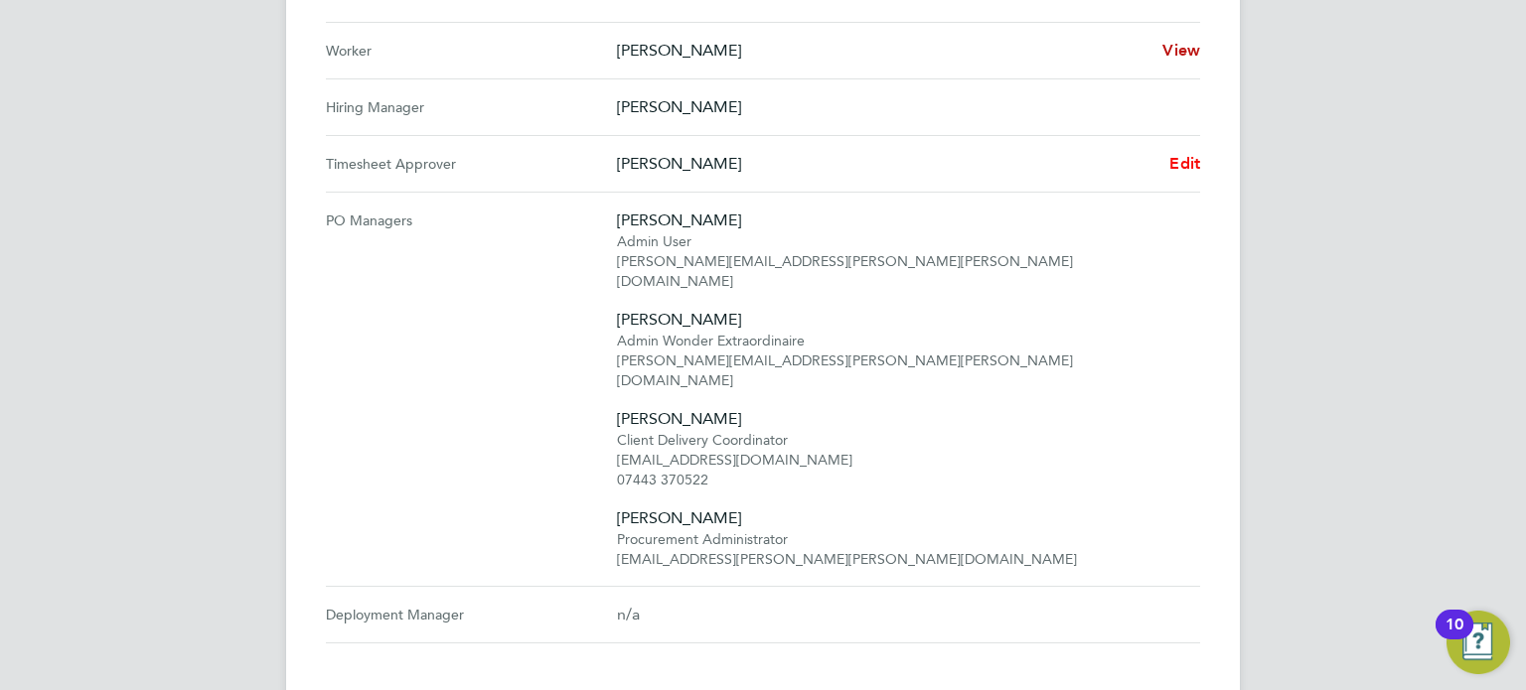
click at [1188, 171] on link "Edit" at bounding box center [1184, 164] width 31 height 24
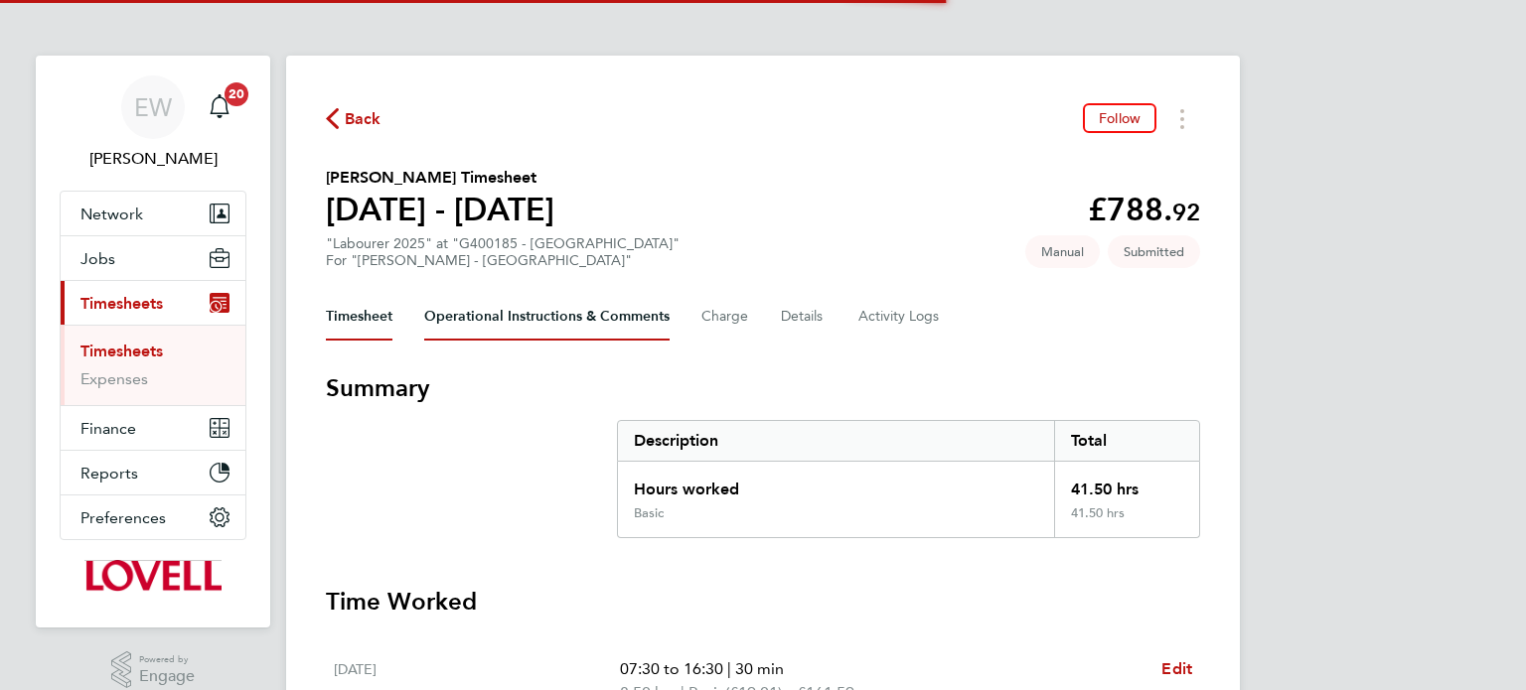
click at [505, 328] on Comments-tab "Operational Instructions & Comments" at bounding box center [546, 317] width 245 height 48
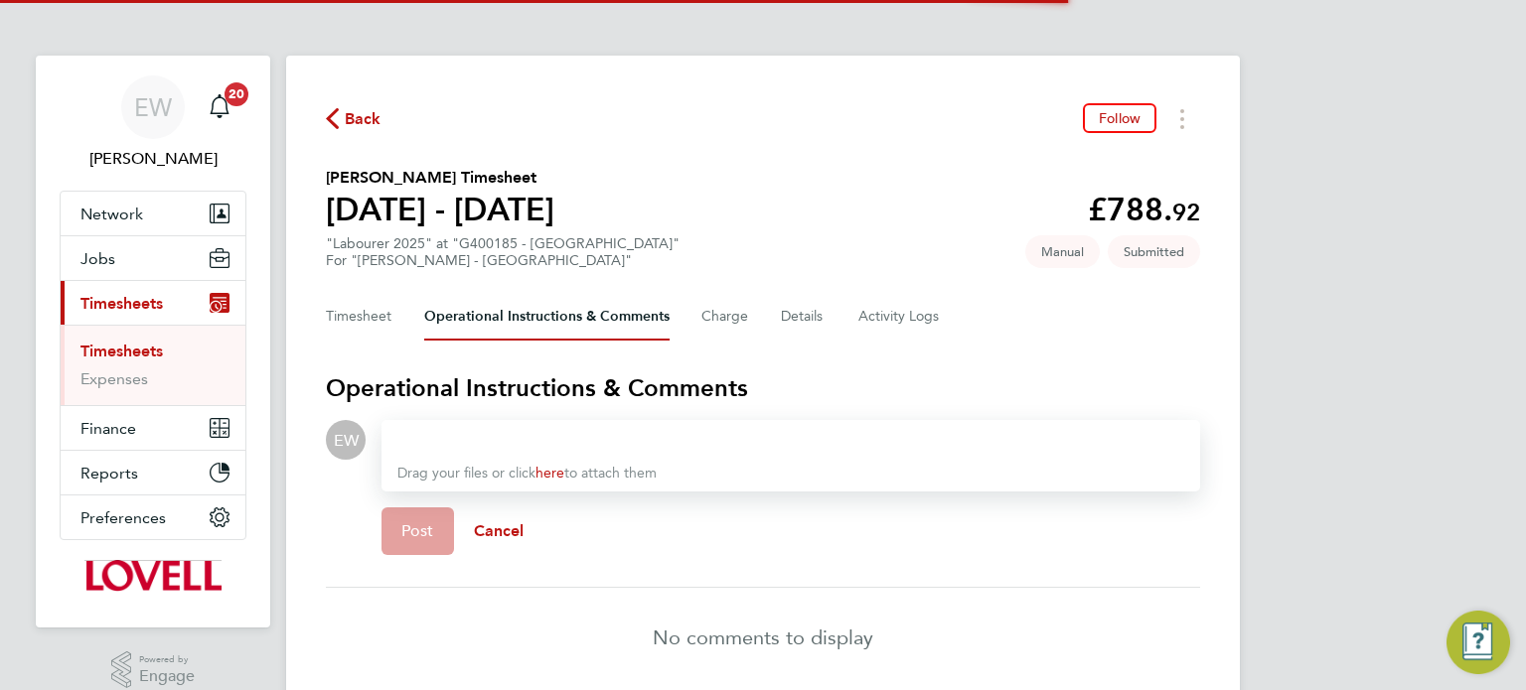
scroll to position [76, 0]
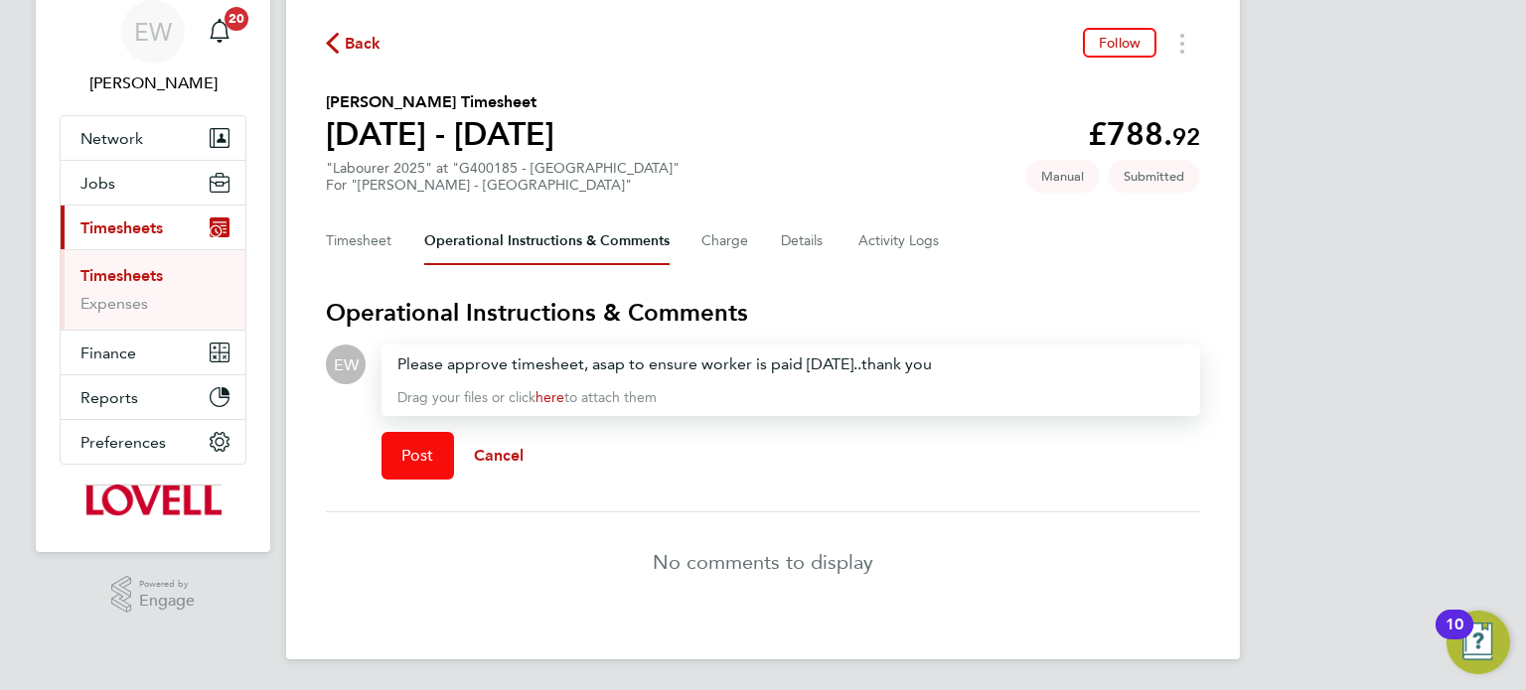
click at [391, 467] on button "Post" at bounding box center [417, 456] width 73 height 48
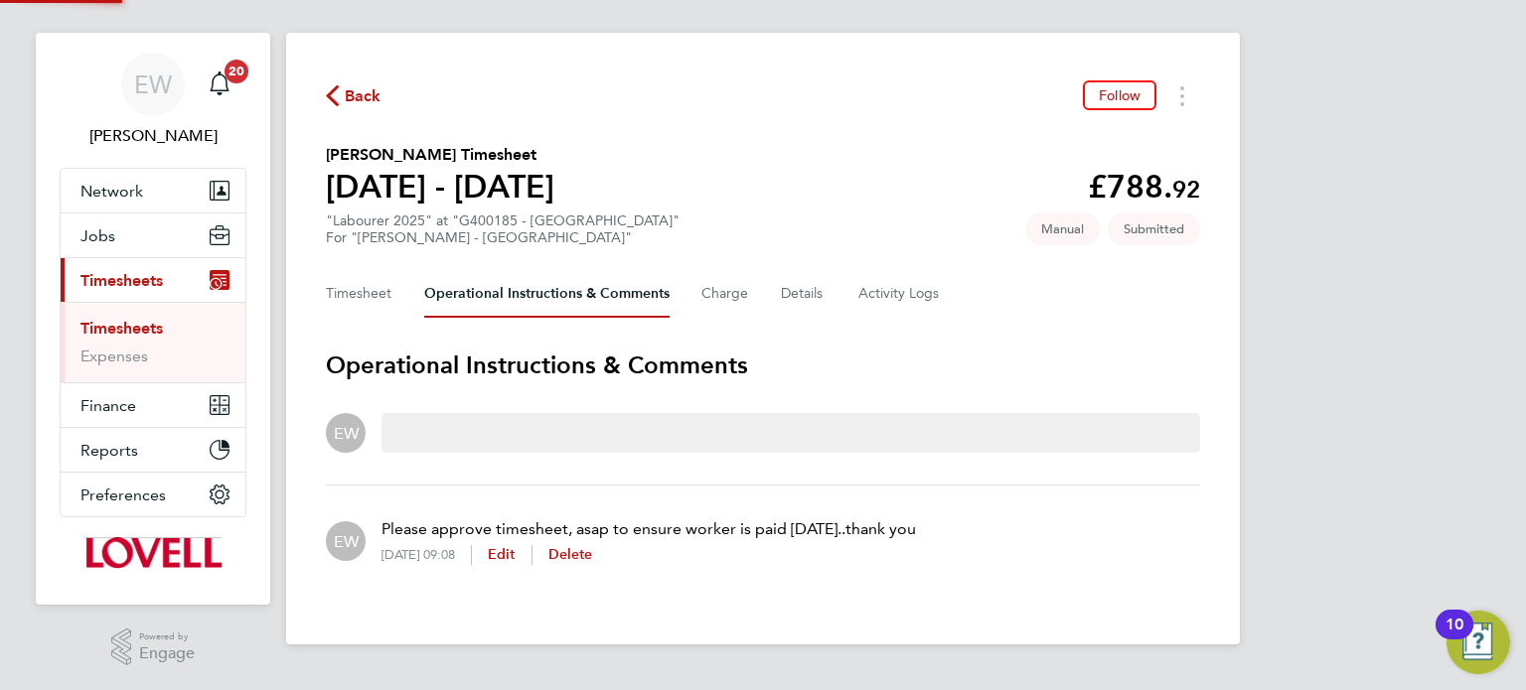
scroll to position [20, 0]
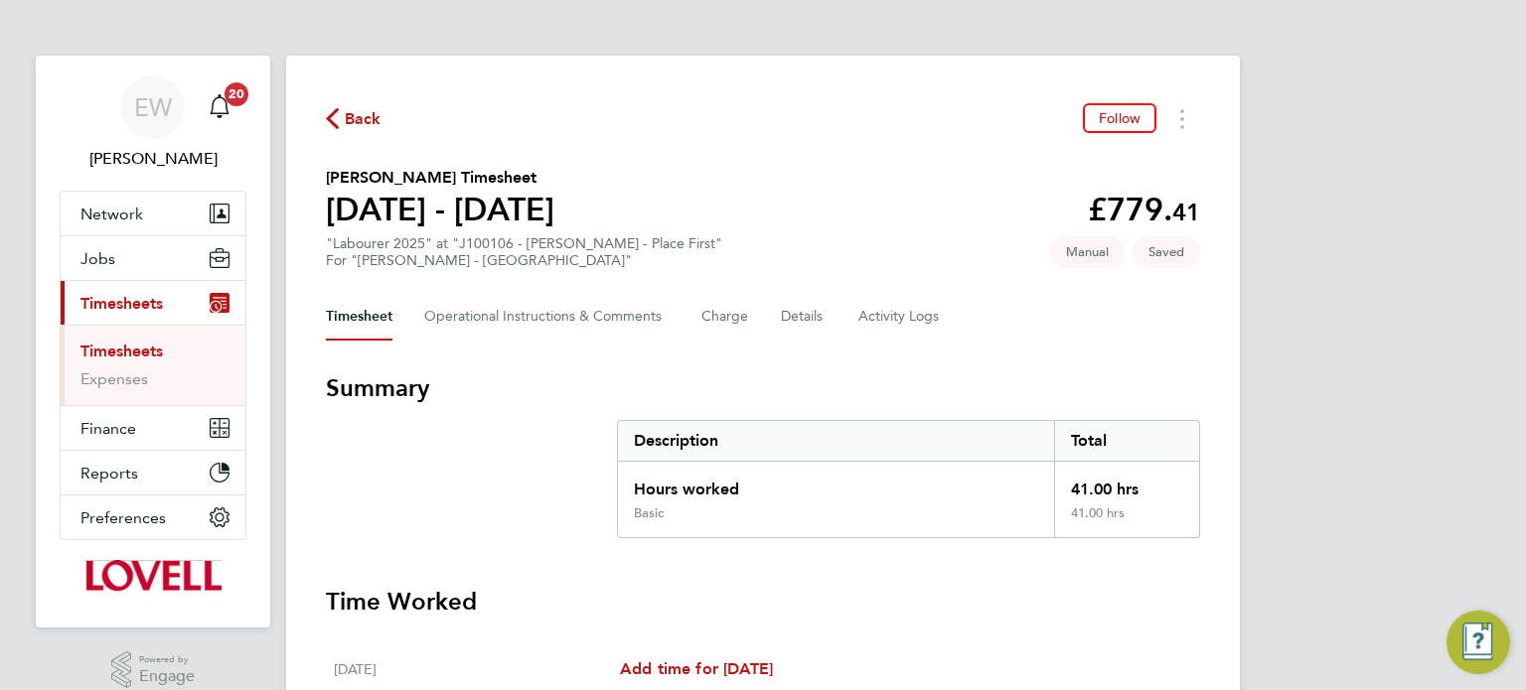
scroll to position [741, 0]
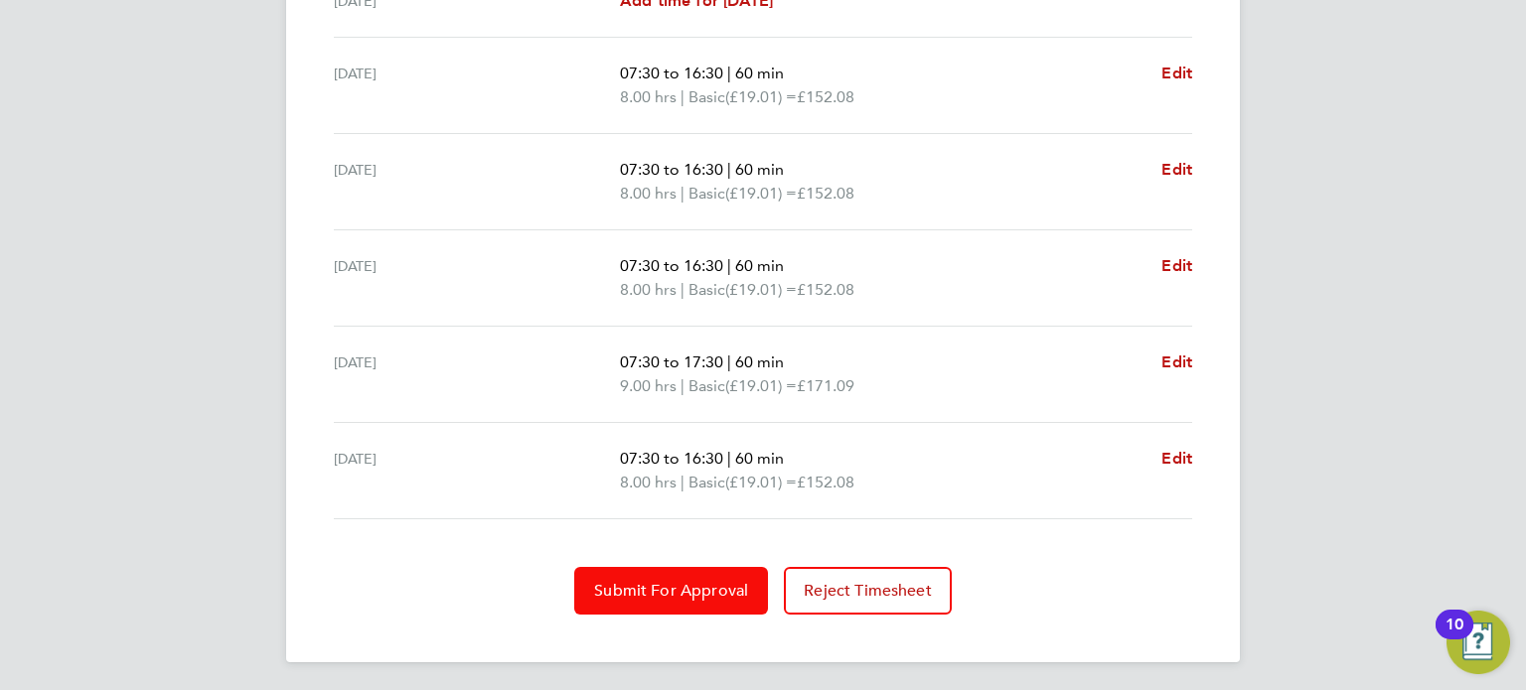
click at [668, 605] on button "Submit For Approval" at bounding box center [671, 591] width 194 height 48
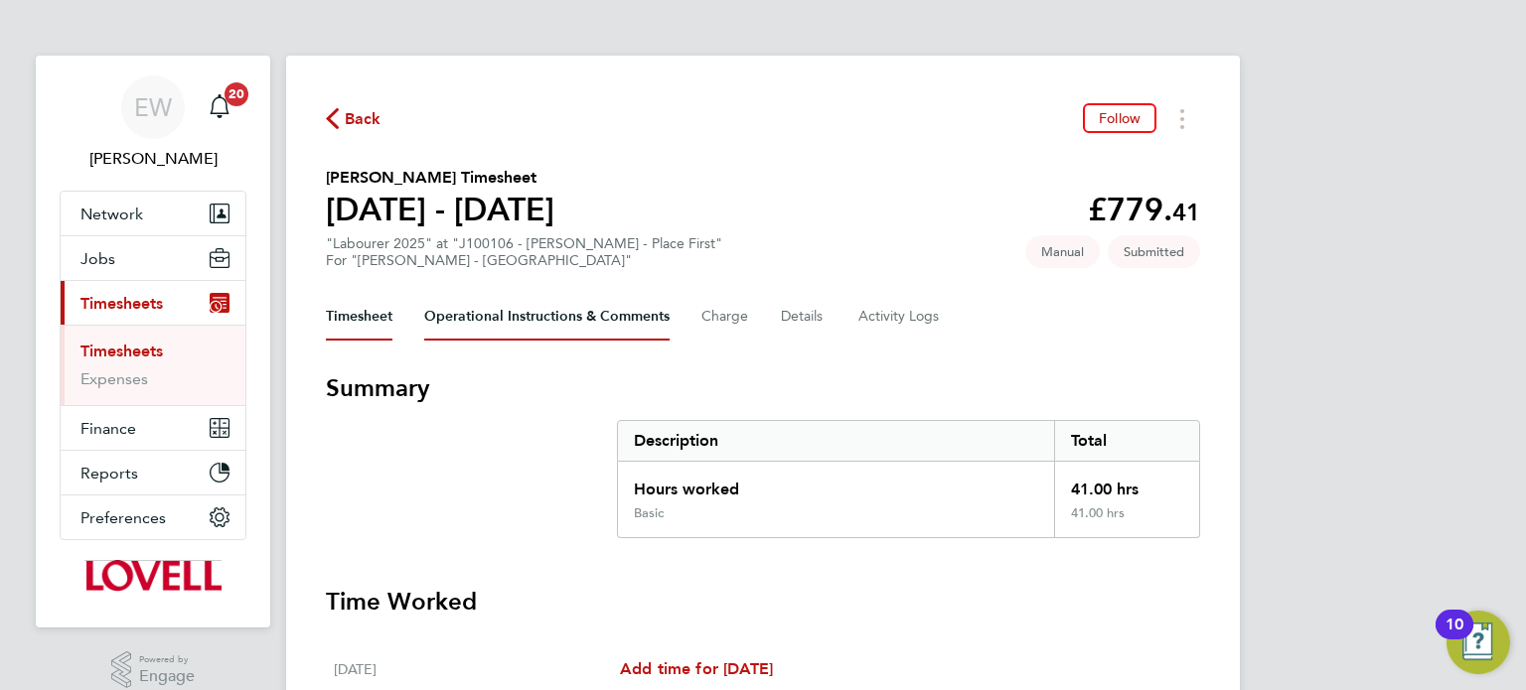
click at [524, 306] on Comments-tab "Operational Instructions & Comments" at bounding box center [546, 317] width 245 height 48
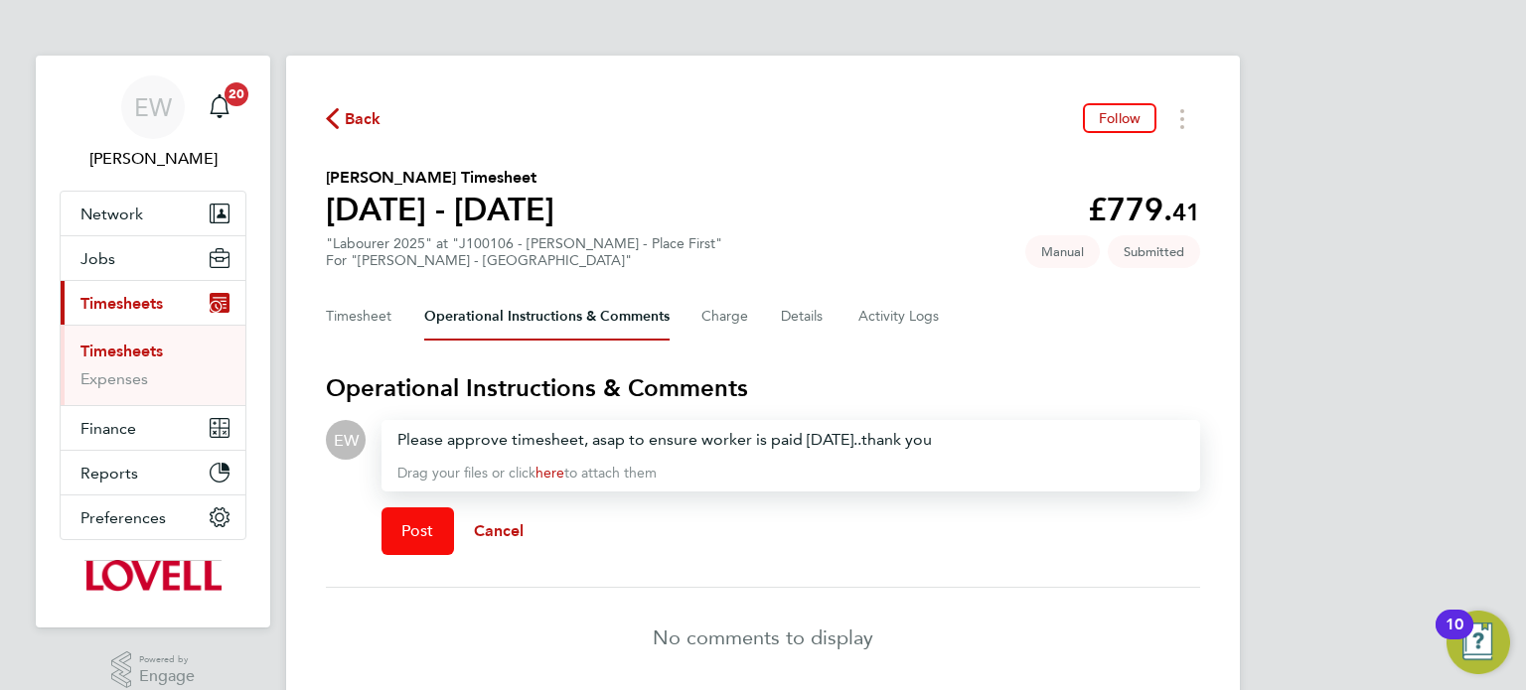
click at [412, 542] on button "Post" at bounding box center [417, 532] width 73 height 48
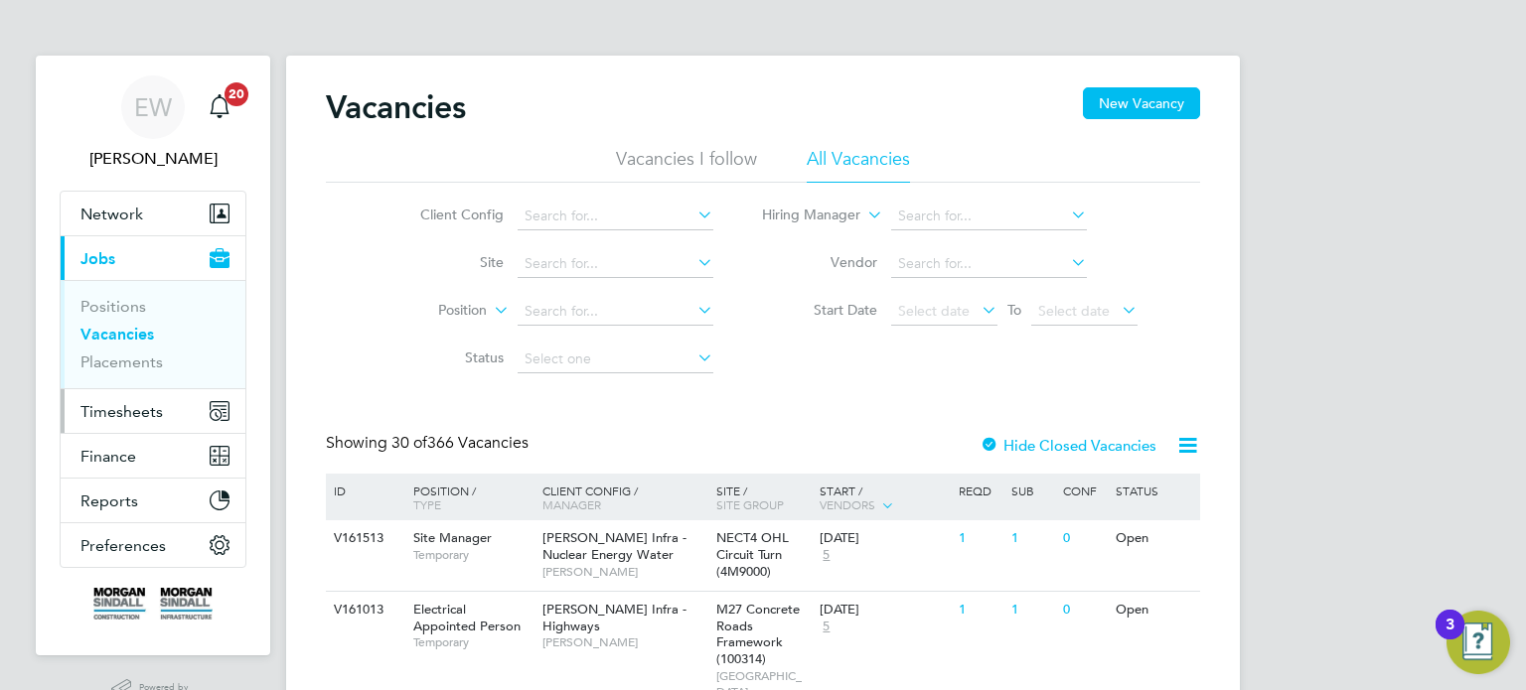
click at [115, 404] on span "Timesheets" at bounding box center [121, 411] width 82 height 19
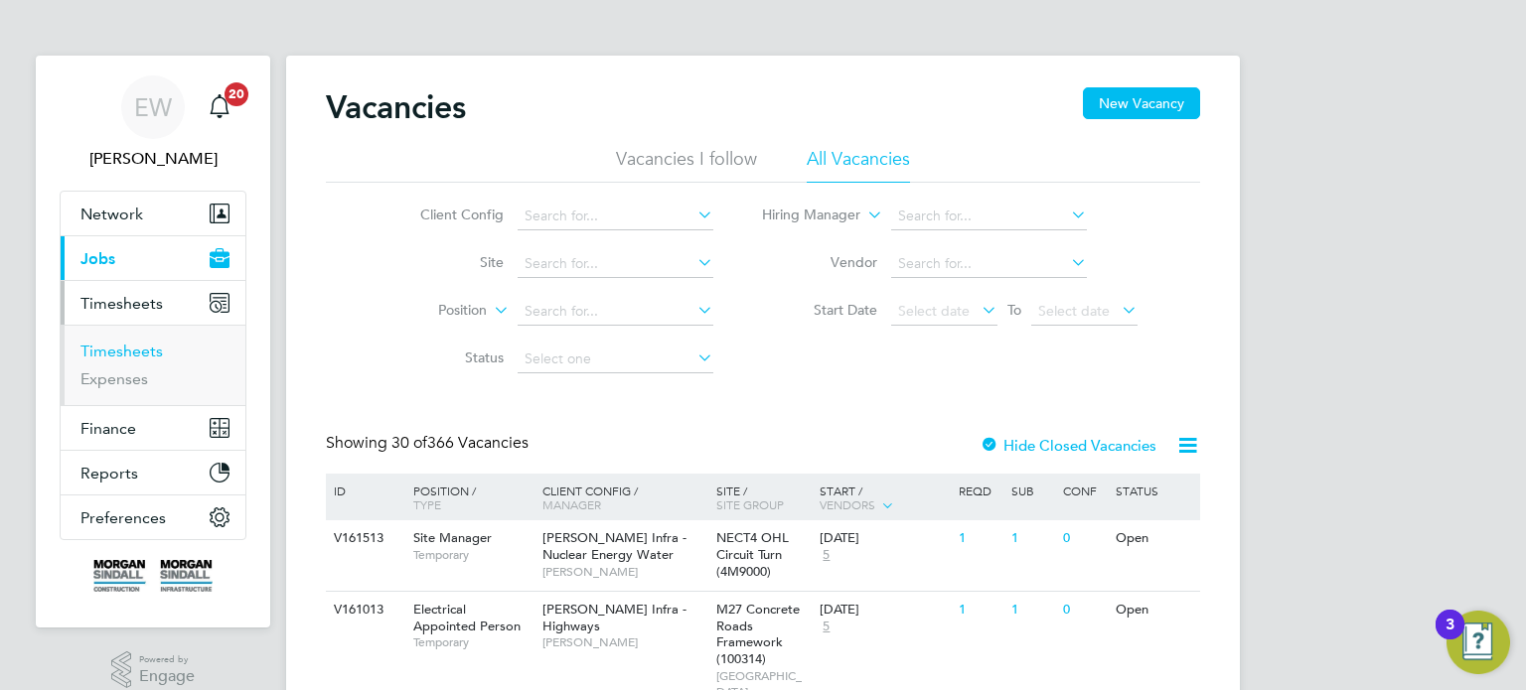
click at [132, 352] on link "Timesheets" at bounding box center [121, 351] width 82 height 19
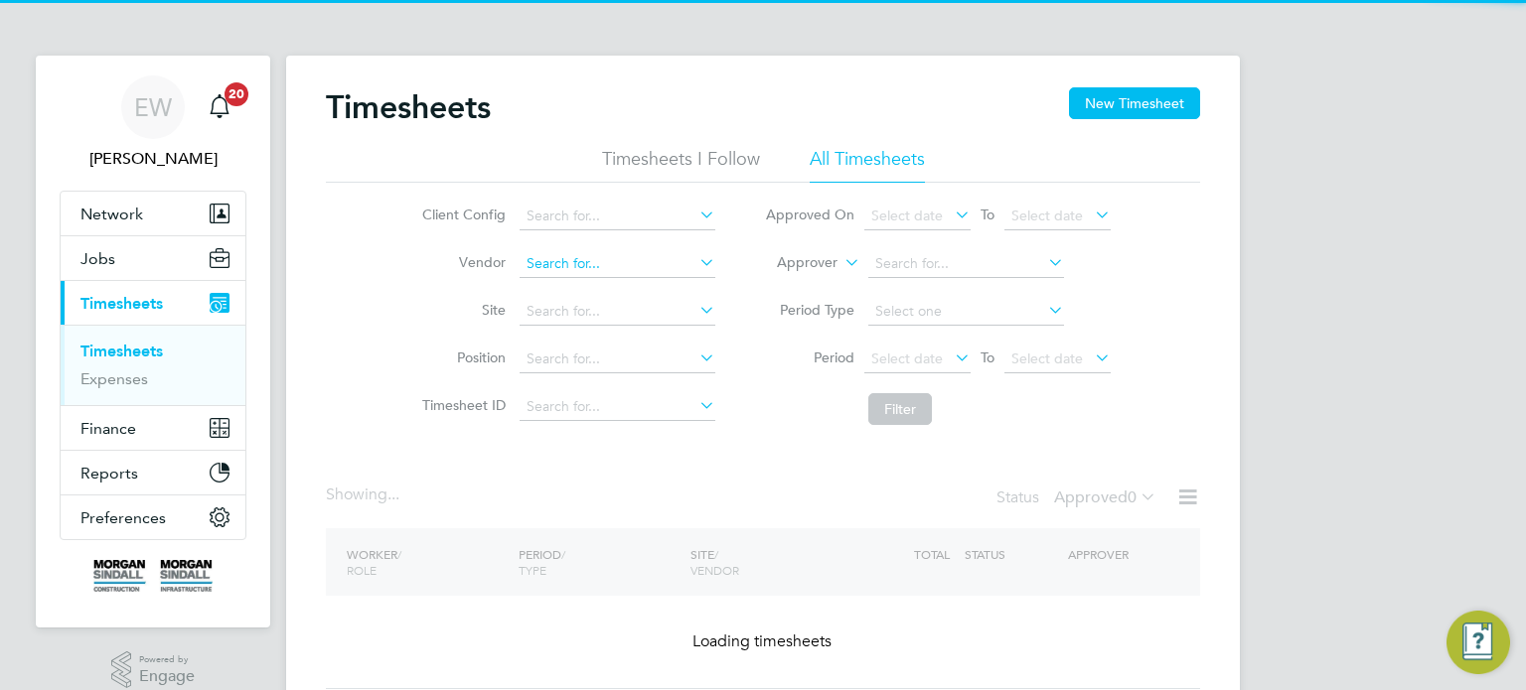
click at [603, 260] on input at bounding box center [618, 264] width 196 height 28
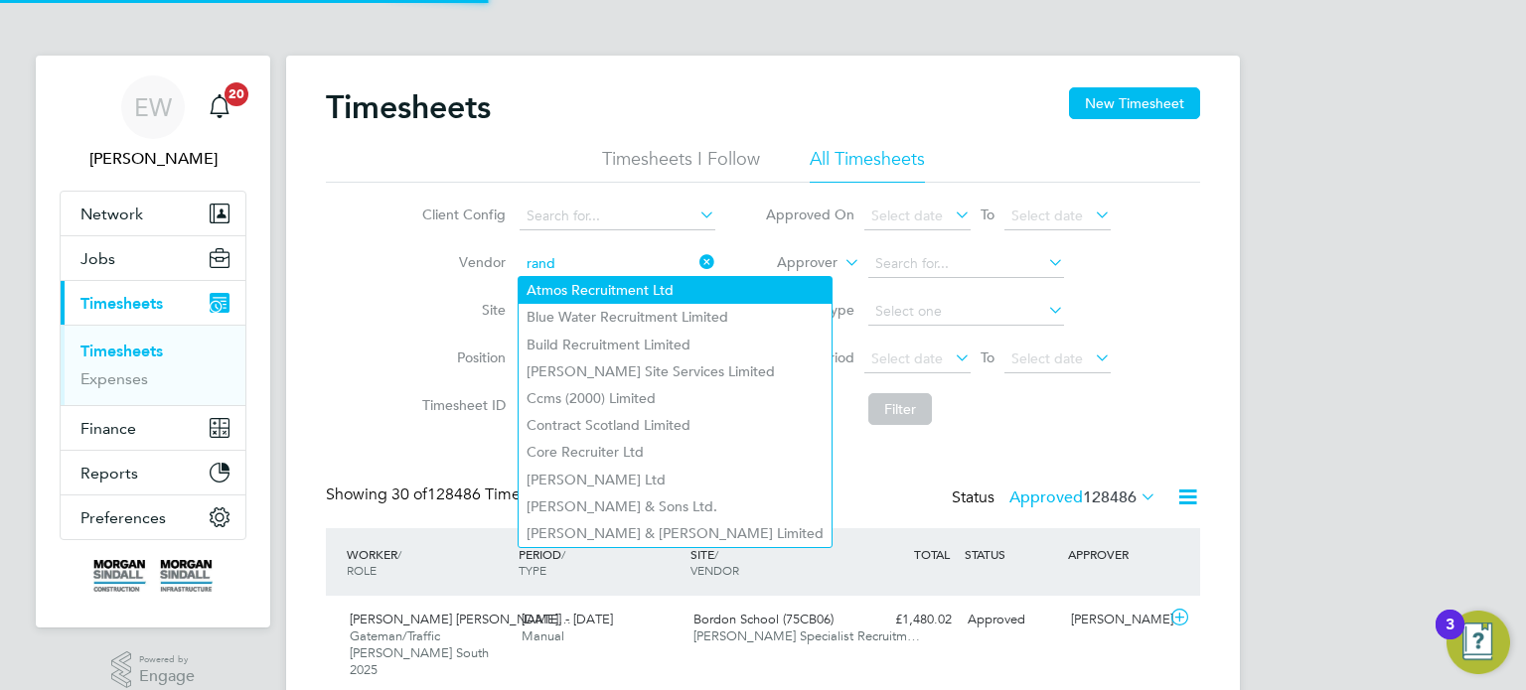
type input "Randstad Solutions Limited"
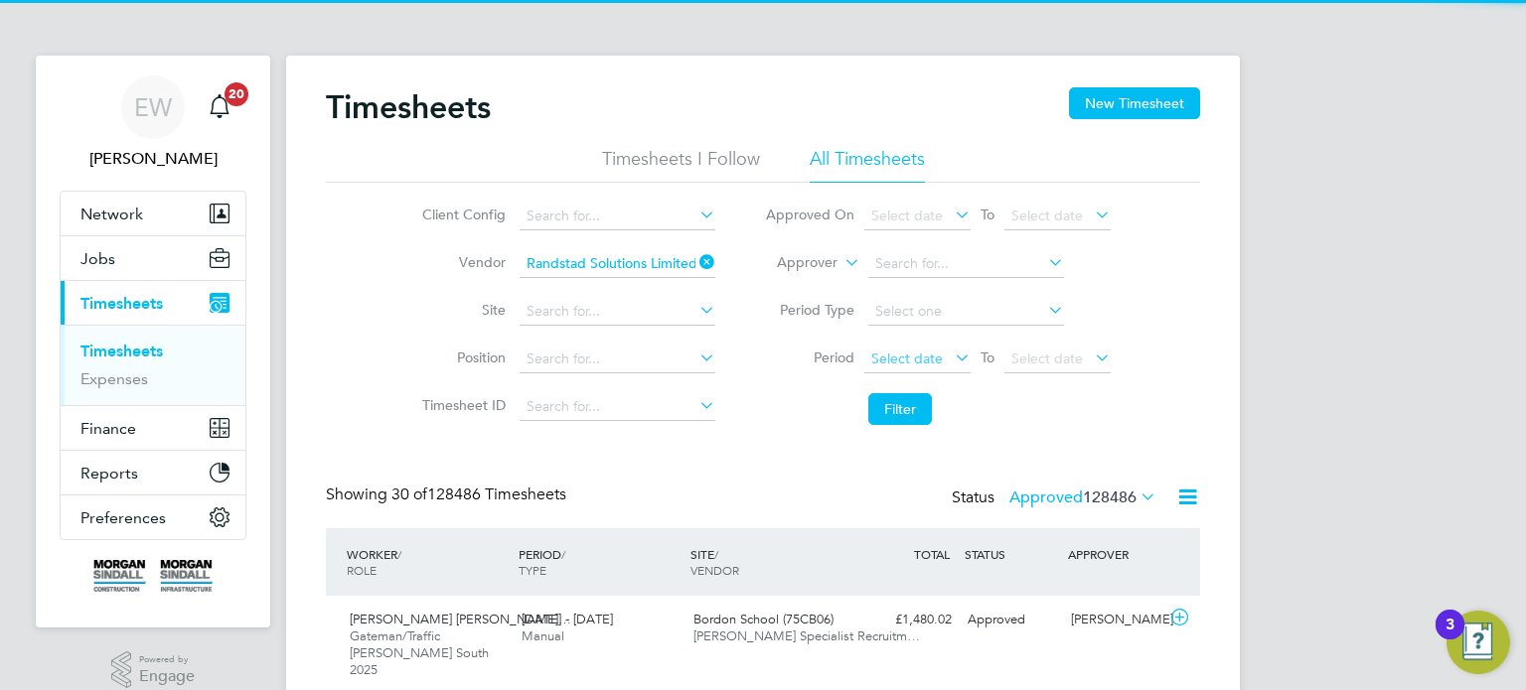
click at [887, 350] on span "Select date" at bounding box center [907, 359] width 72 height 18
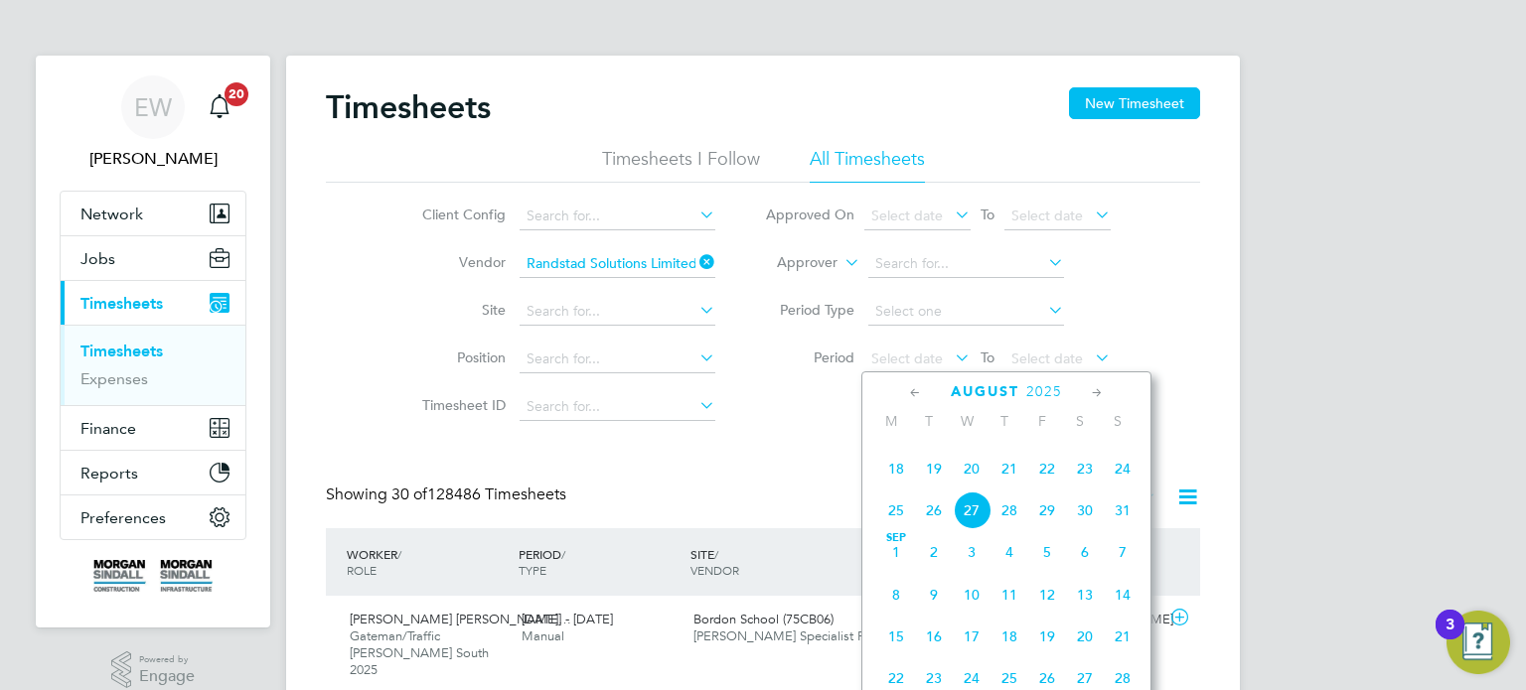
click at [1085, 446] on span "16" at bounding box center [1085, 427] width 38 height 38
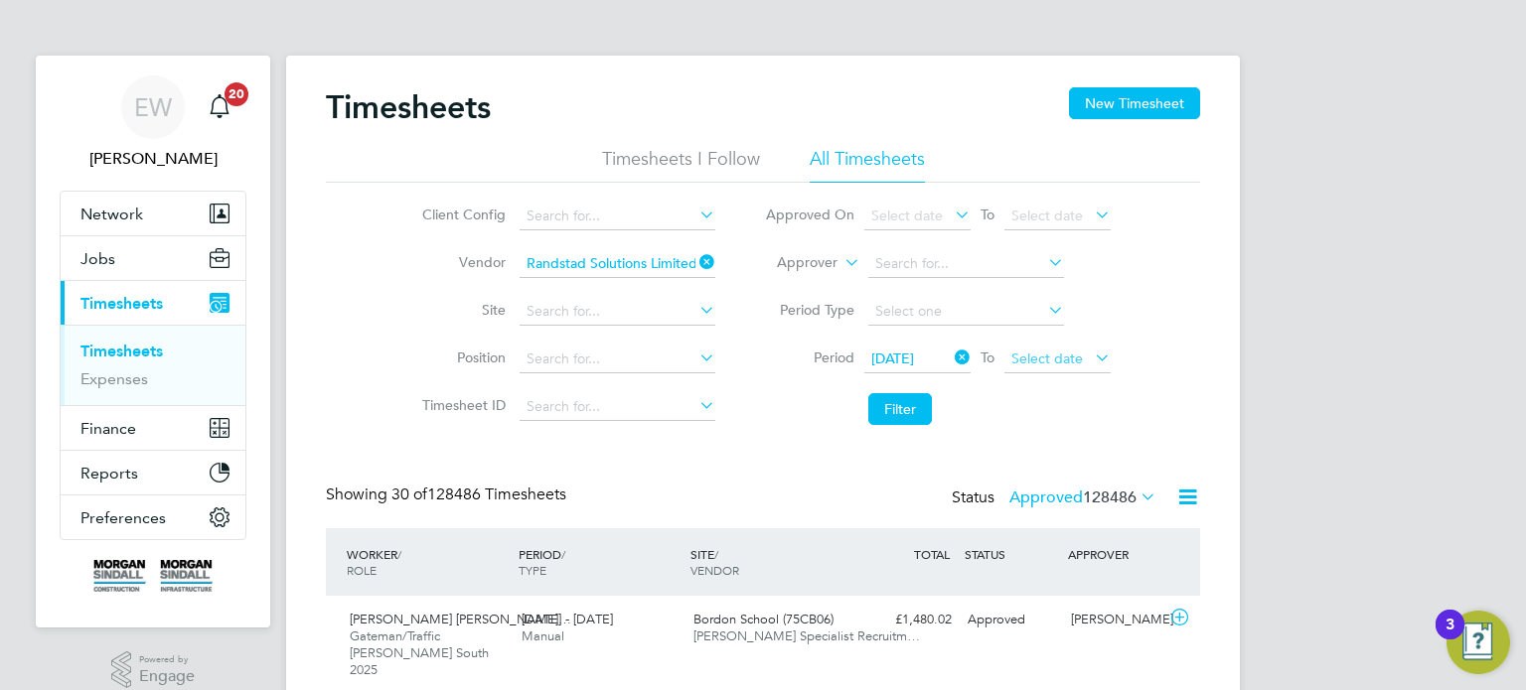
click at [1058, 364] on span "Select date" at bounding box center [1047, 359] width 72 height 18
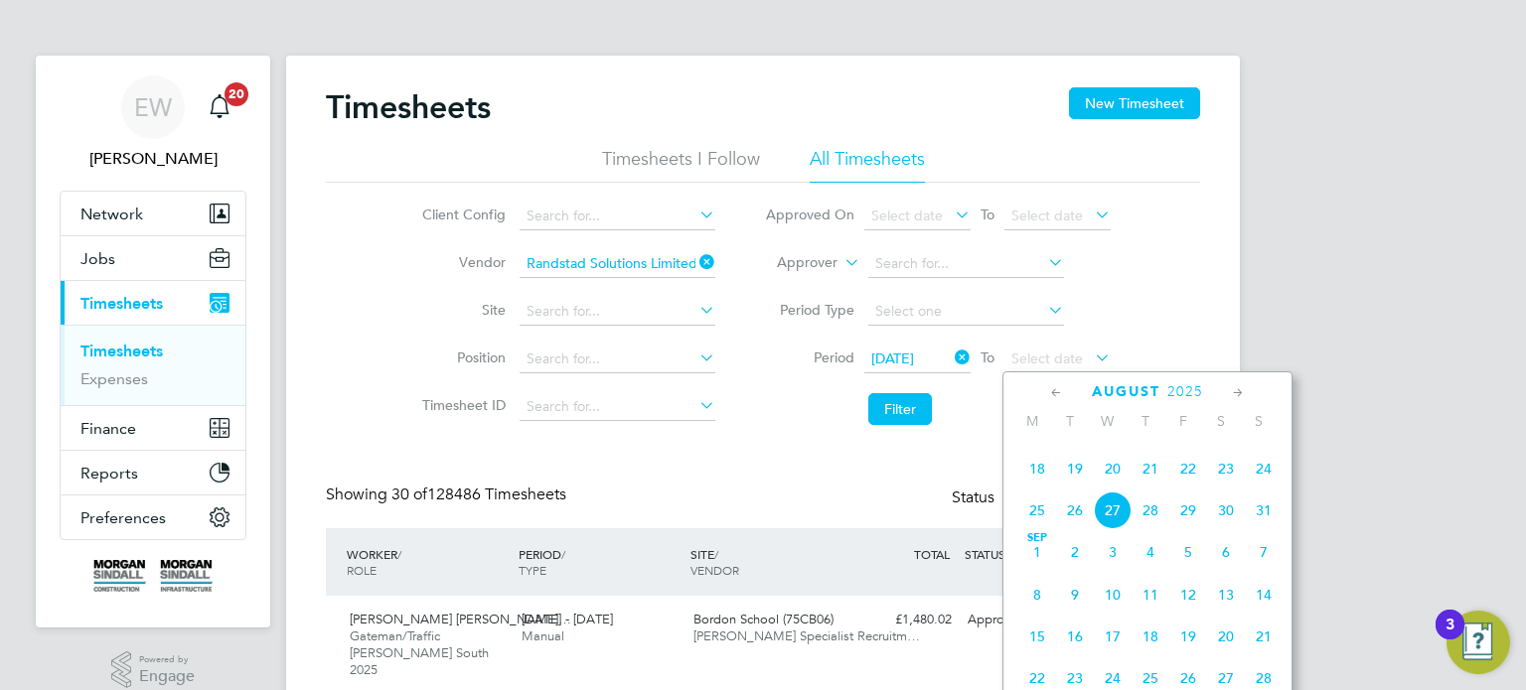
click at [1198, 488] on span "22" at bounding box center [1188, 469] width 38 height 38
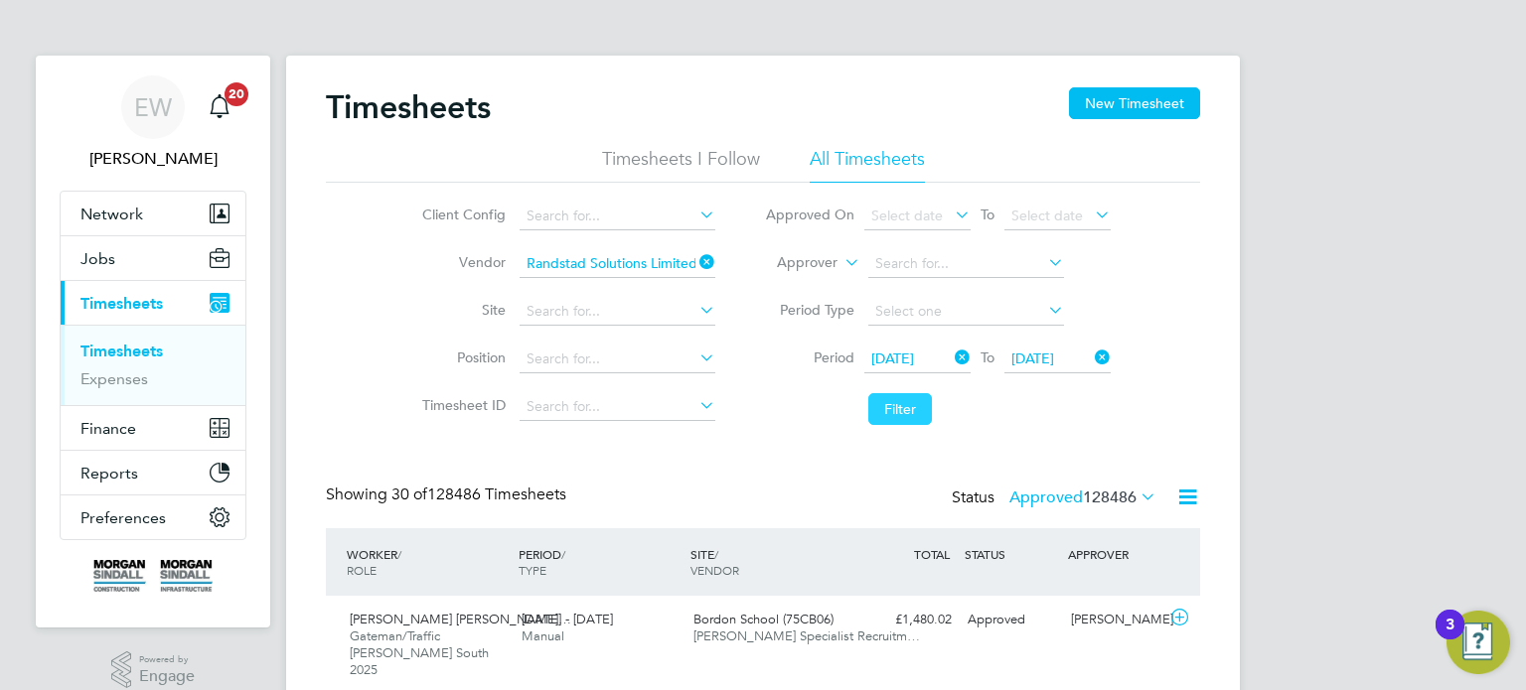
click at [911, 420] on button "Filter" at bounding box center [900, 409] width 64 height 32
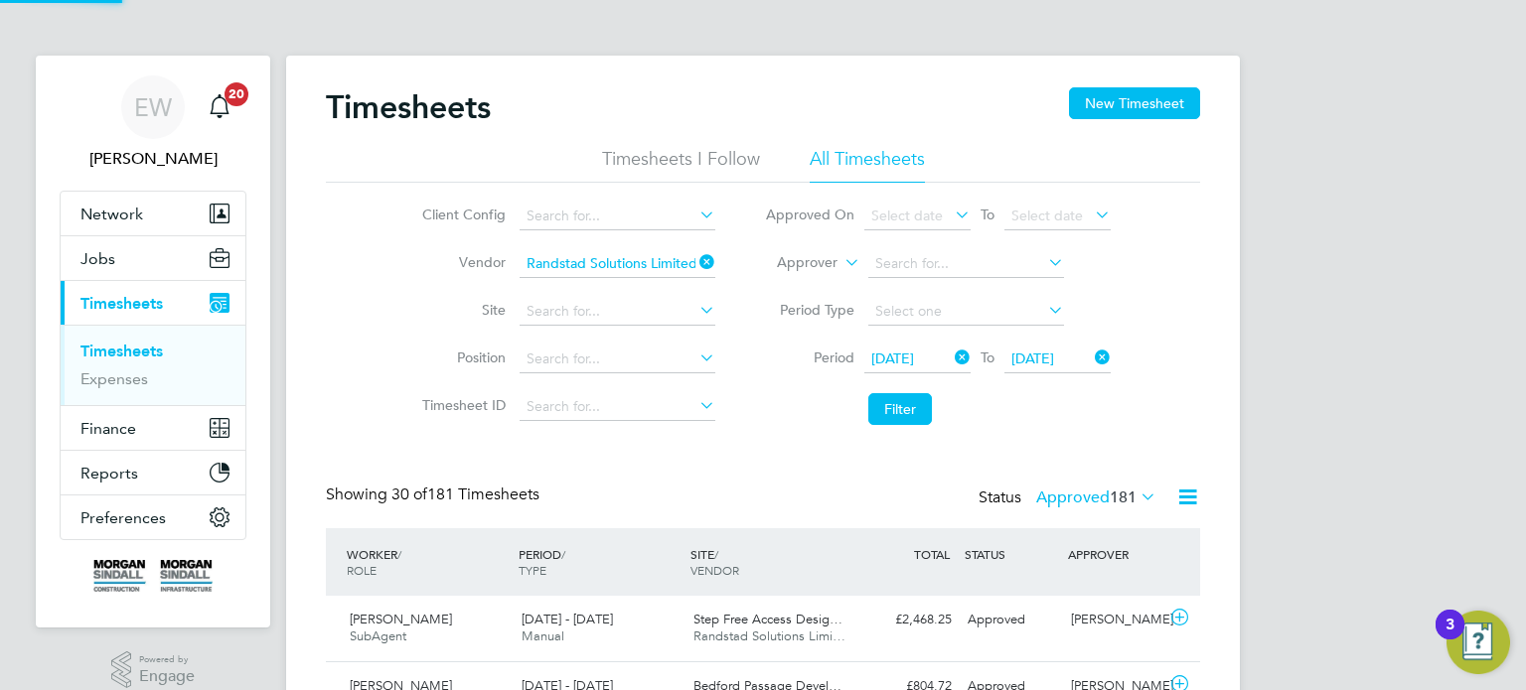
click at [1136, 497] on icon at bounding box center [1136, 497] width 0 height 28
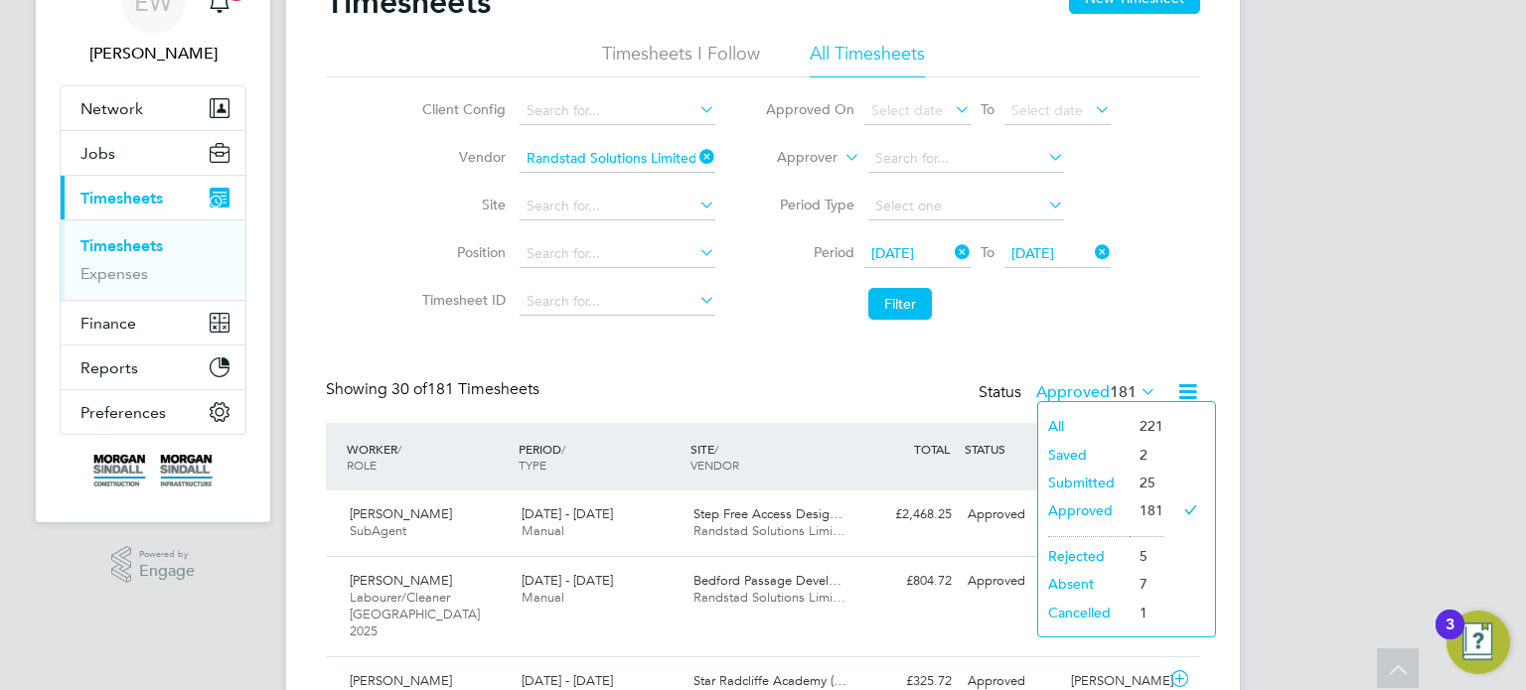
click at [1065, 448] on li "Saved" at bounding box center [1083, 455] width 91 height 28
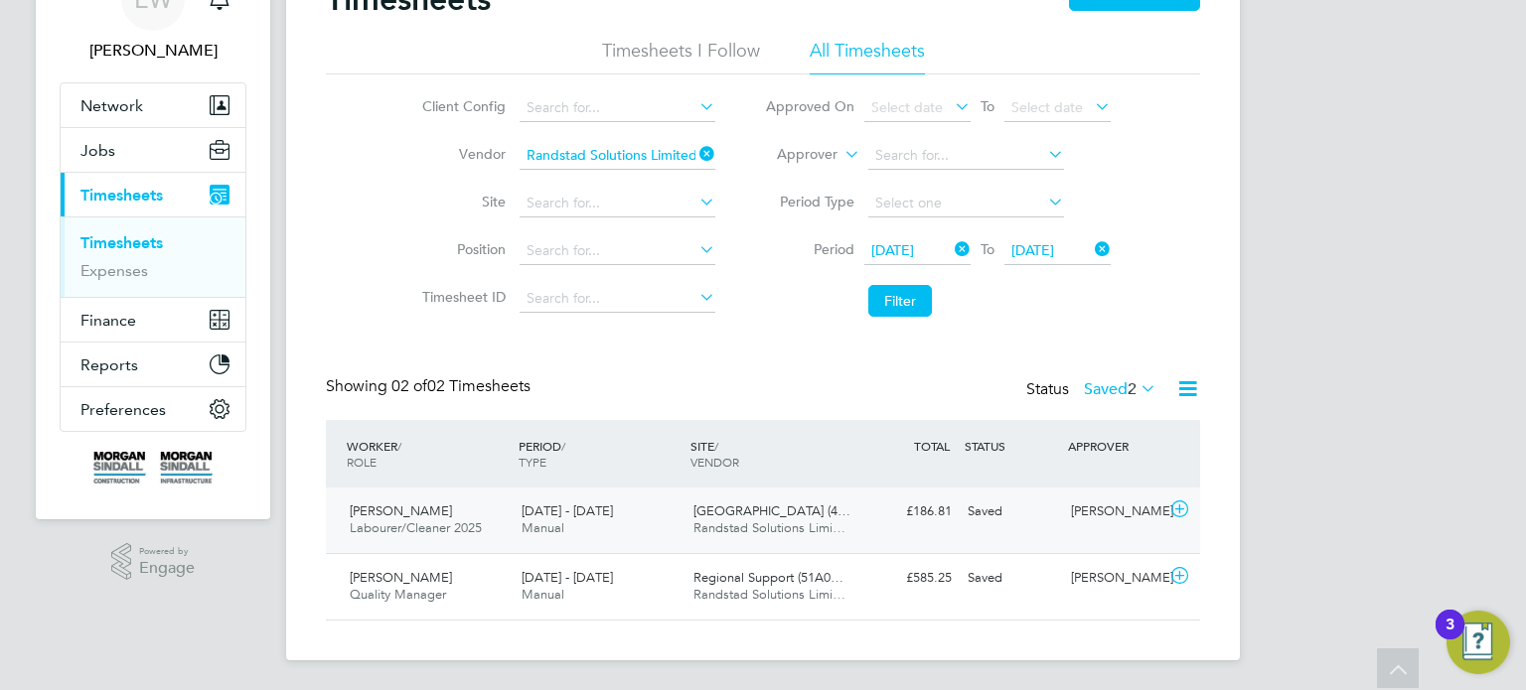
click at [986, 514] on div "Saved" at bounding box center [1011, 512] width 103 height 33
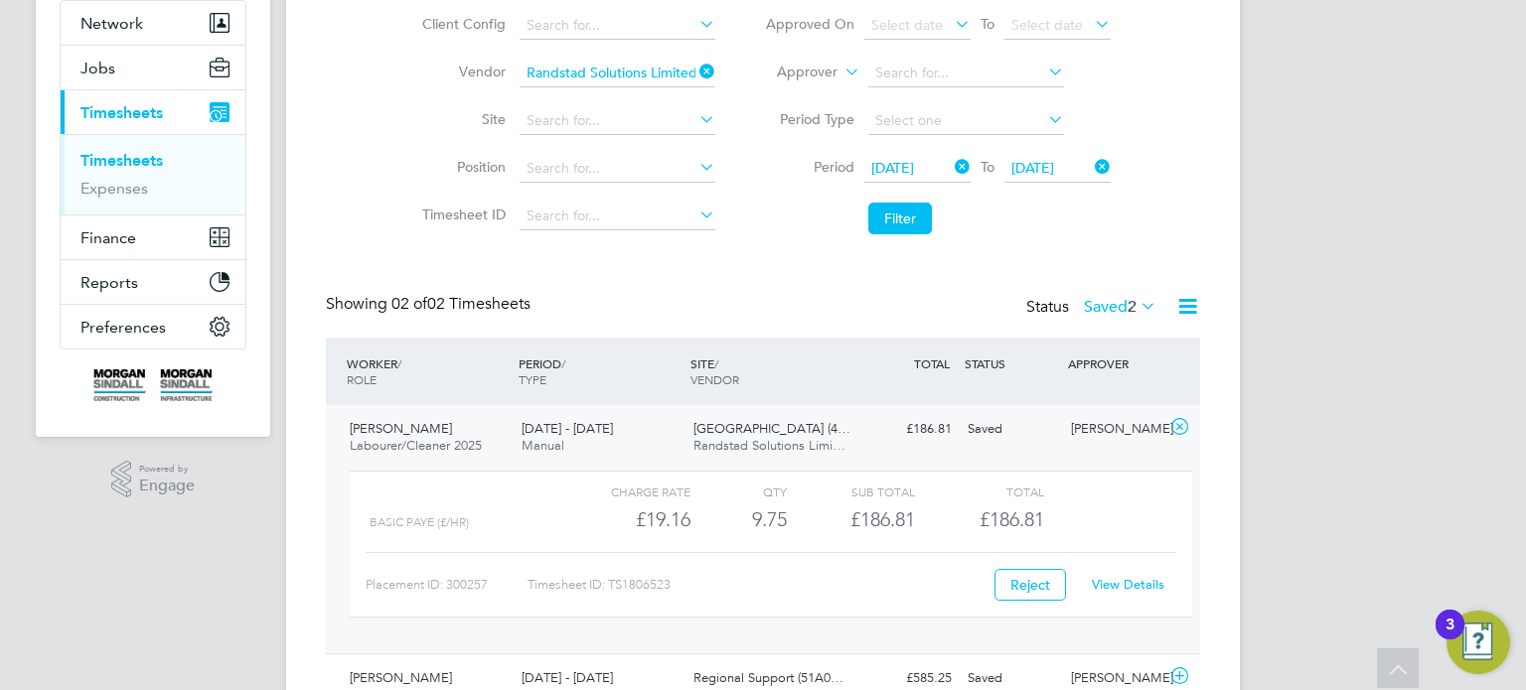
click at [1133, 576] on link "View Details" at bounding box center [1128, 584] width 73 height 17
click at [982, 417] on div "Saved" at bounding box center [1011, 429] width 103 height 33
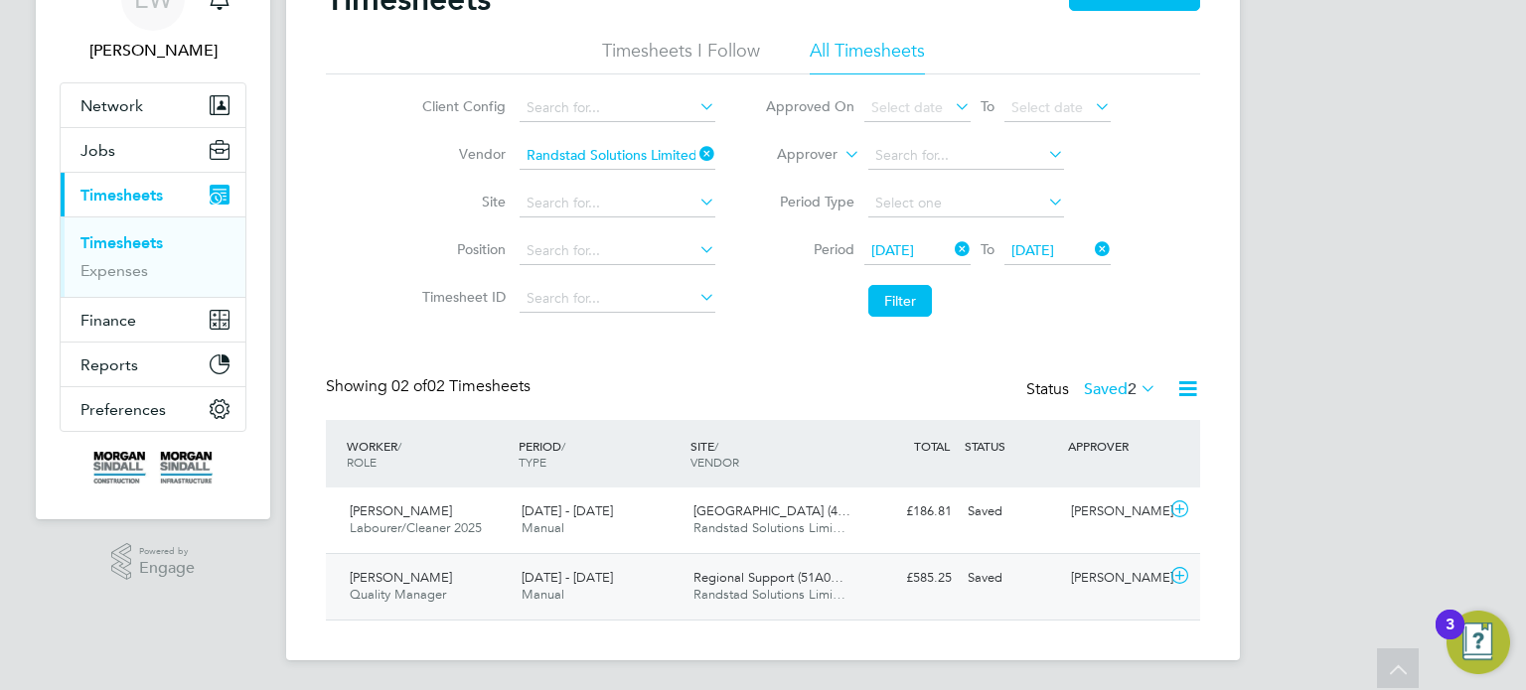
click at [943, 596] on div "Colin Ratcliffe Quality Manager 16 - 22 Aug 2025 16 - 22 Aug 2025 Manual Region…" at bounding box center [763, 586] width 874 height 67
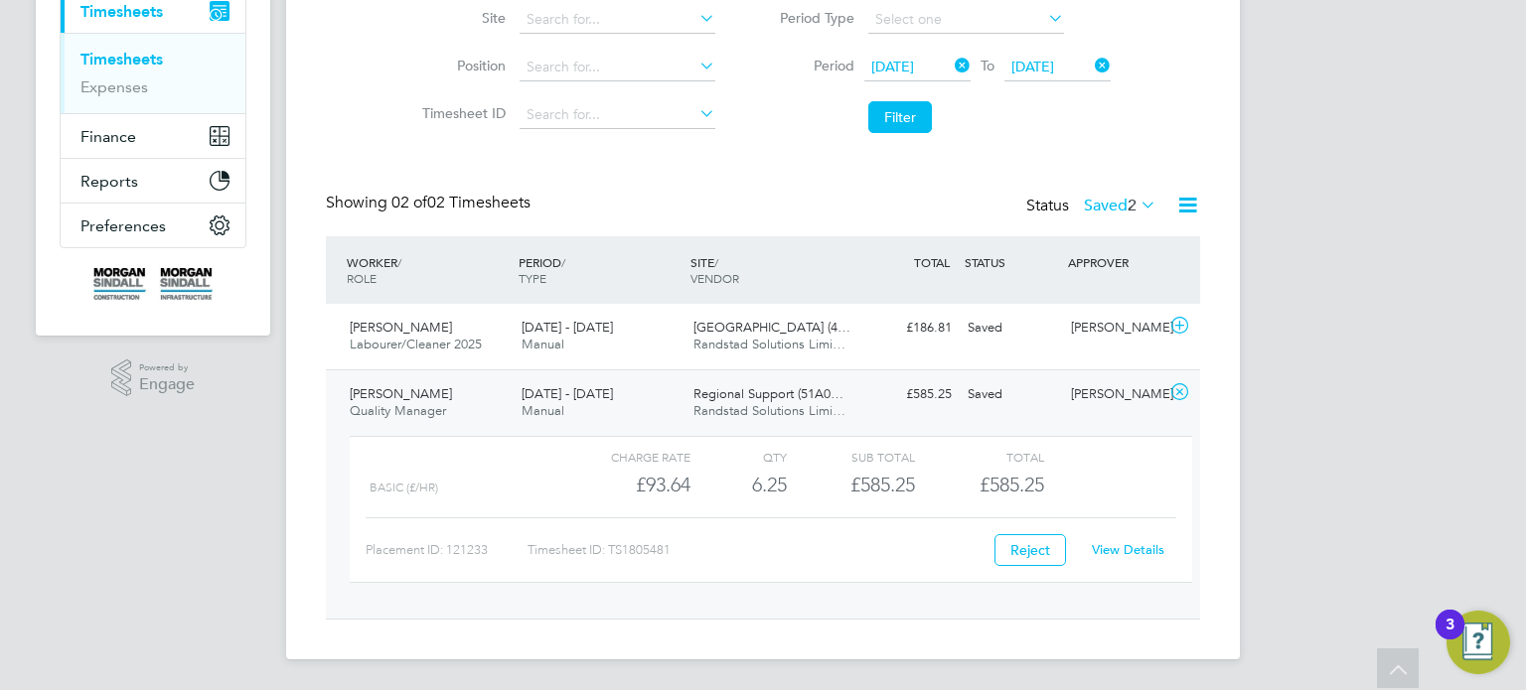
click at [1122, 548] on link "View Details" at bounding box center [1128, 549] width 73 height 17
click at [1112, 211] on label "Saved 2" at bounding box center [1120, 206] width 73 height 20
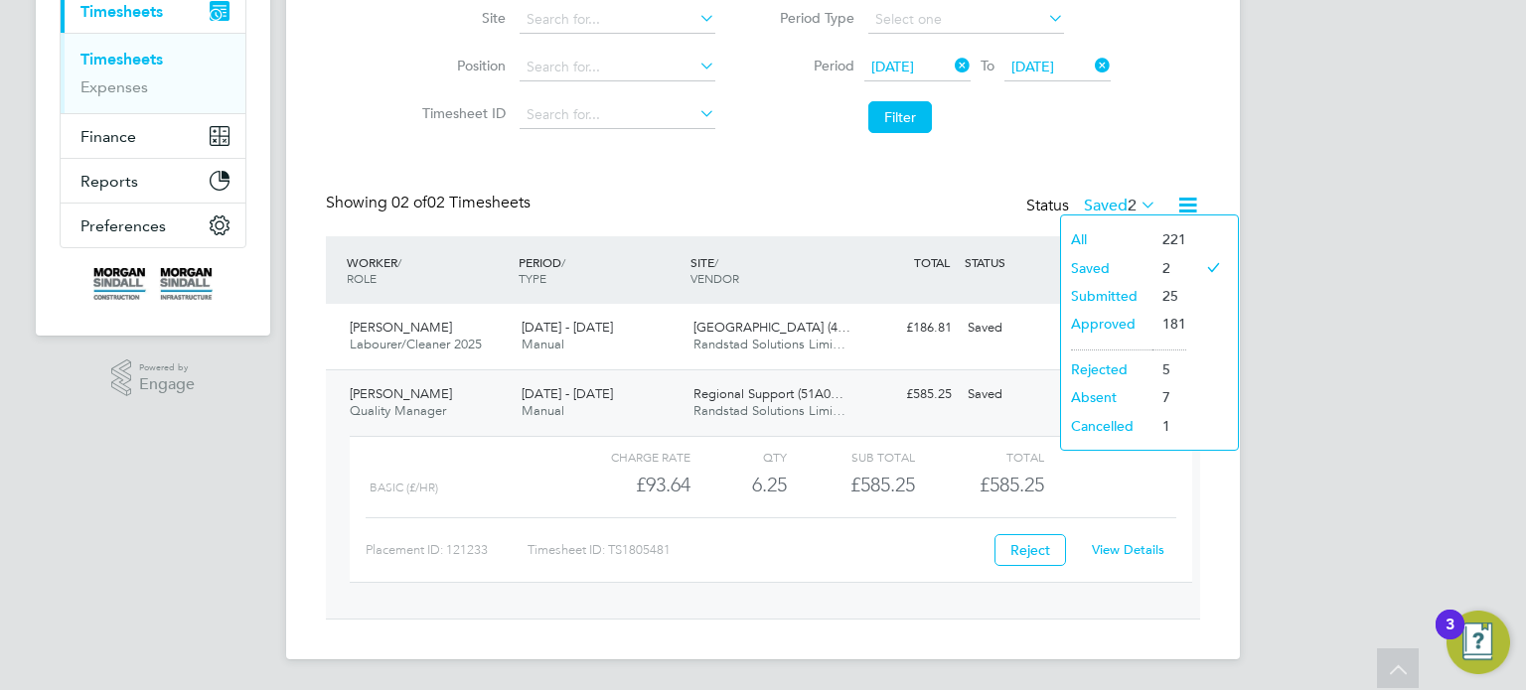
click at [1090, 291] on li "Submitted" at bounding box center [1106, 296] width 91 height 28
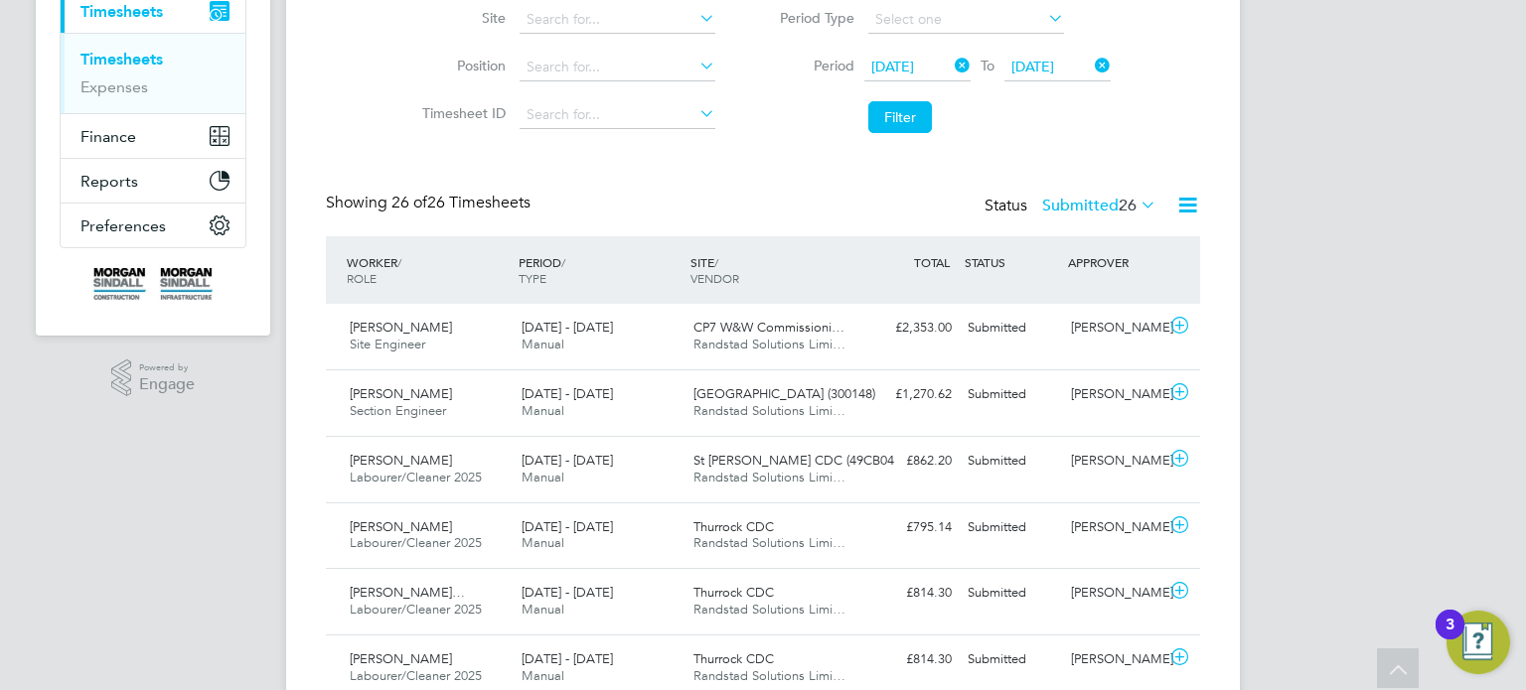
click at [1076, 210] on label "Submitted 26" at bounding box center [1099, 206] width 114 height 20
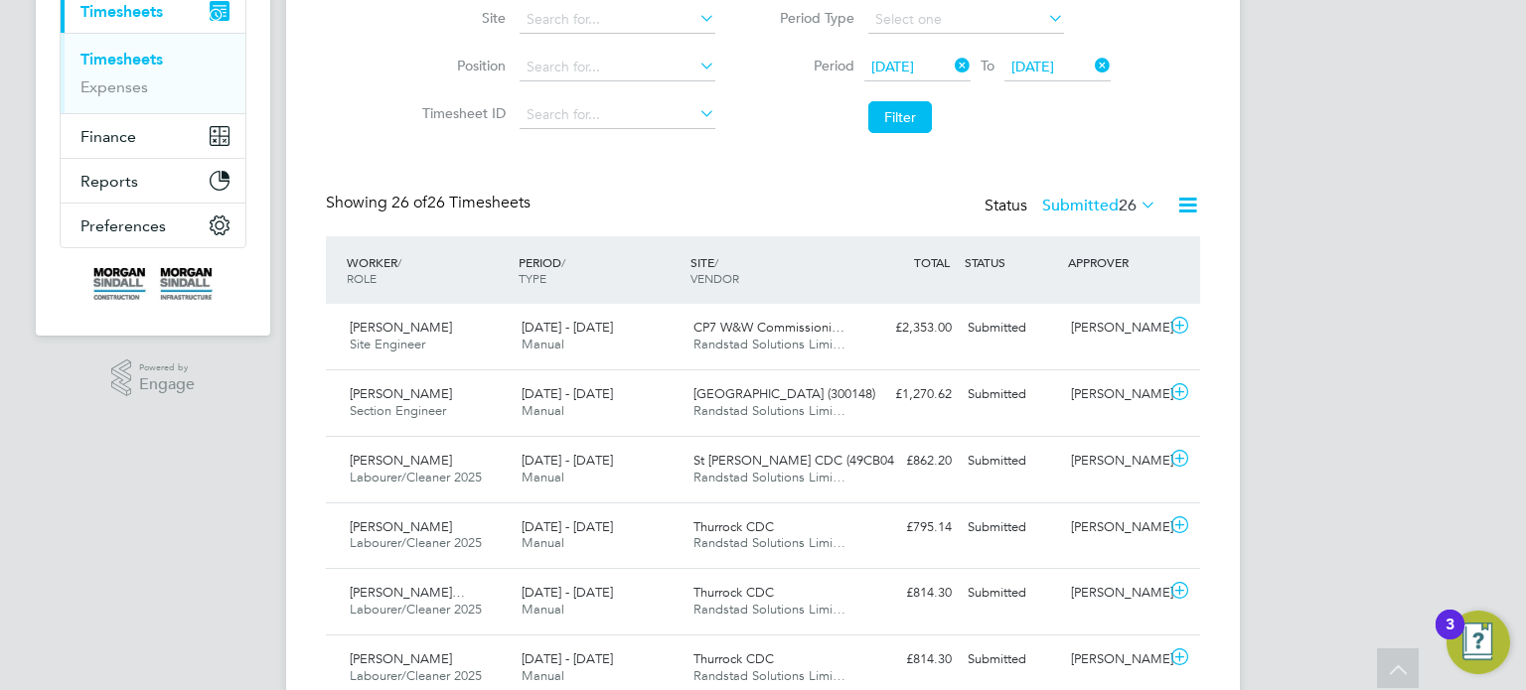
click at [1103, 203] on label "Submitted 26" at bounding box center [1099, 206] width 114 height 20
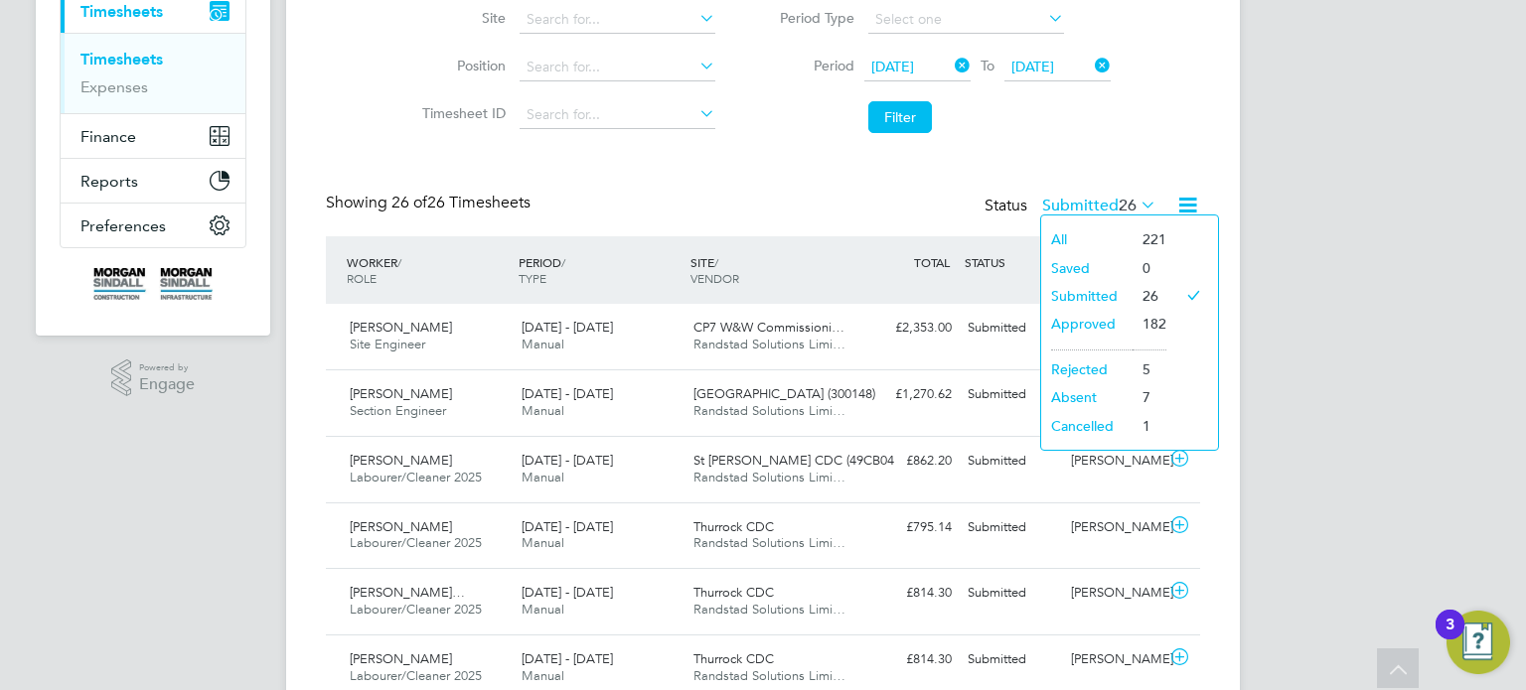
click at [1104, 329] on li "Approved" at bounding box center [1086, 324] width 91 height 28
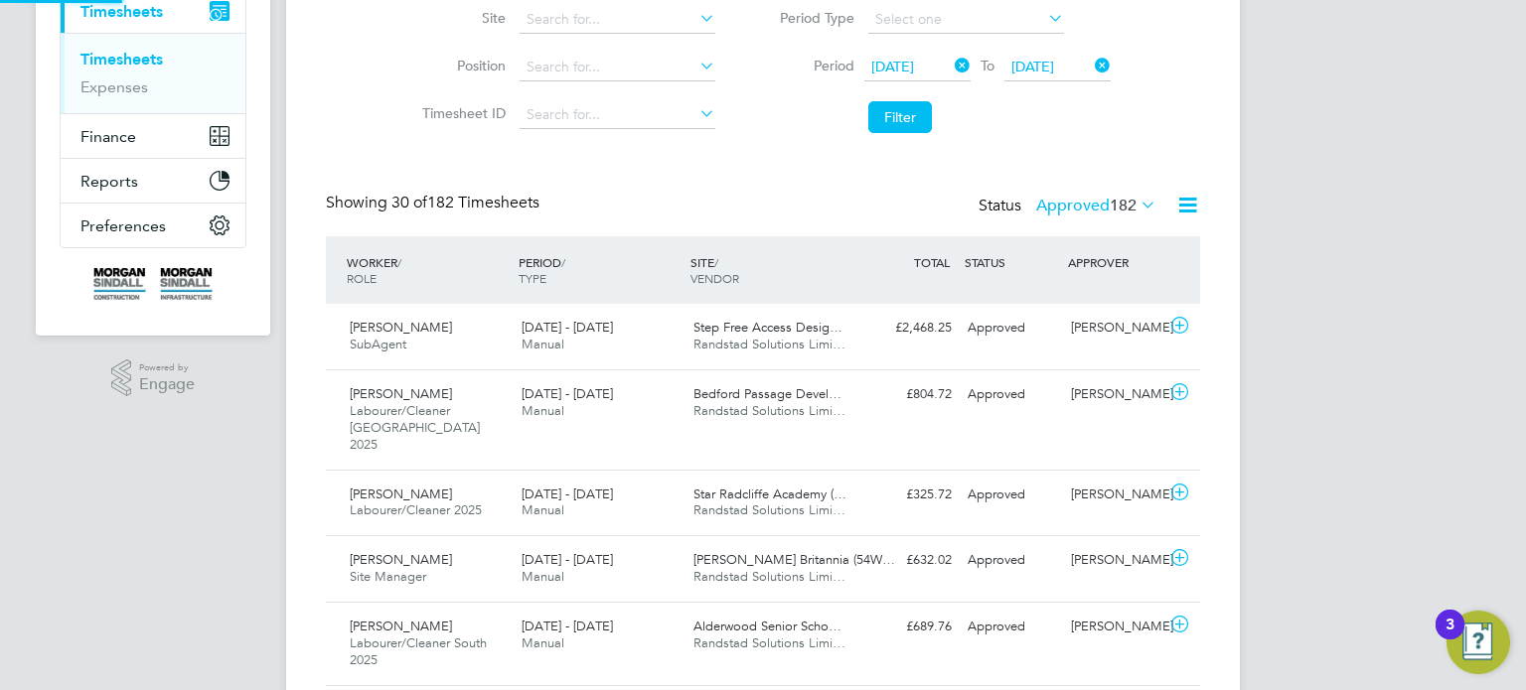
scroll to position [9, 10]
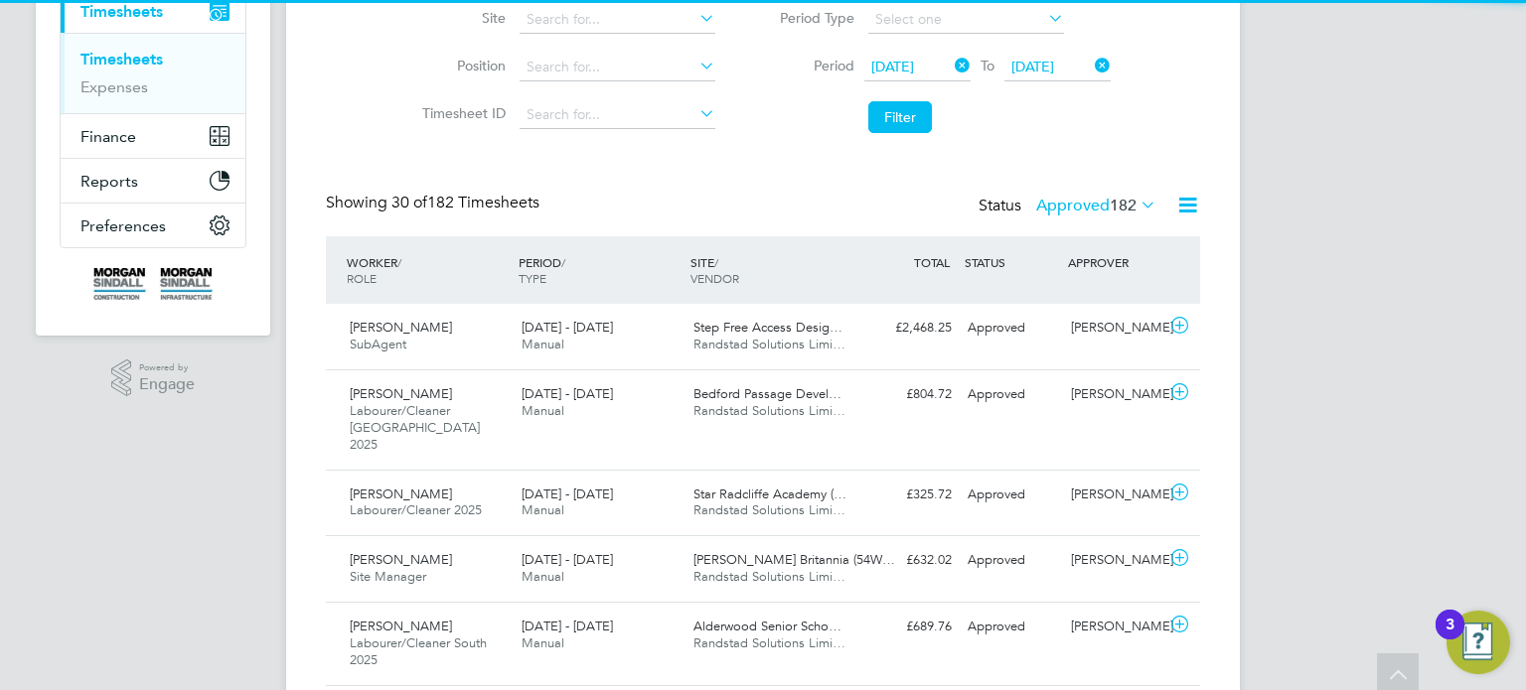
click at [1094, 205] on label "Approved 182" at bounding box center [1096, 206] width 120 height 20
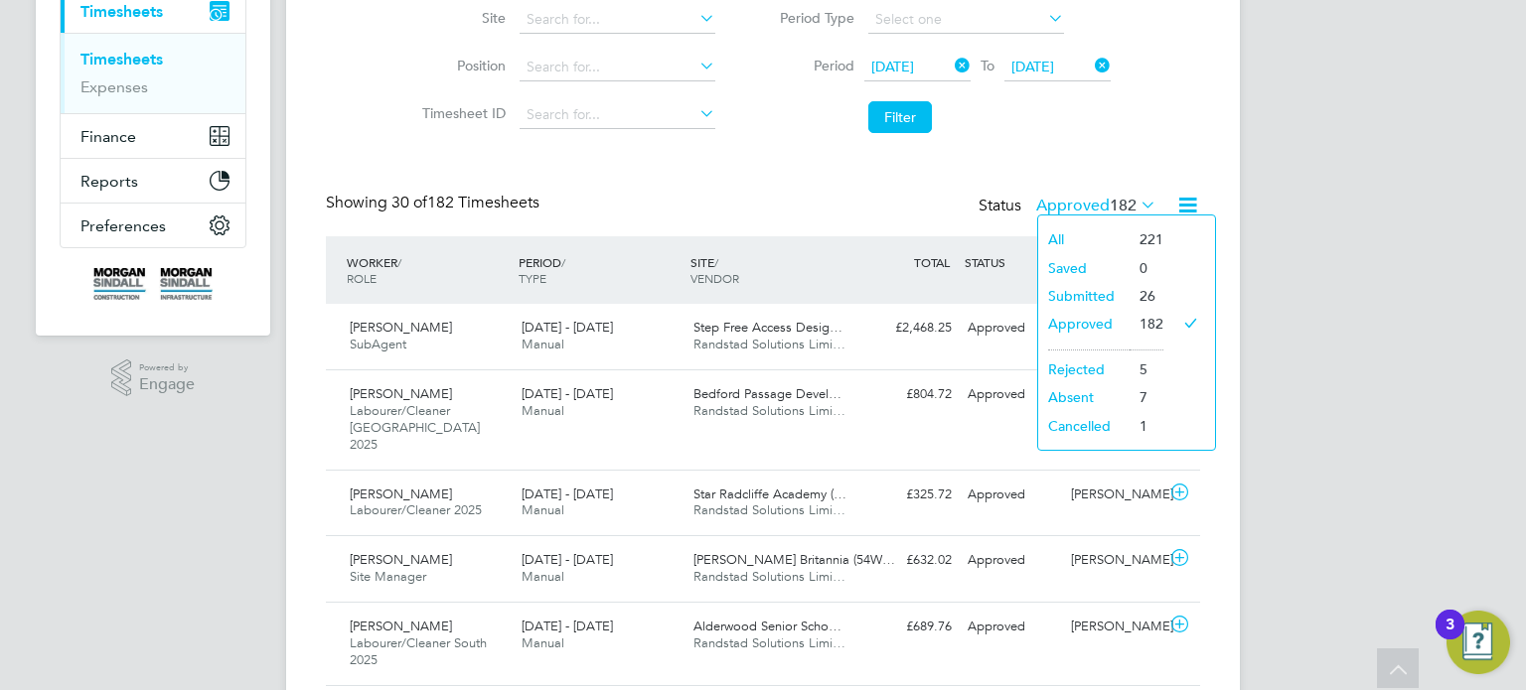
click at [1103, 291] on li "Submitted" at bounding box center [1083, 296] width 91 height 28
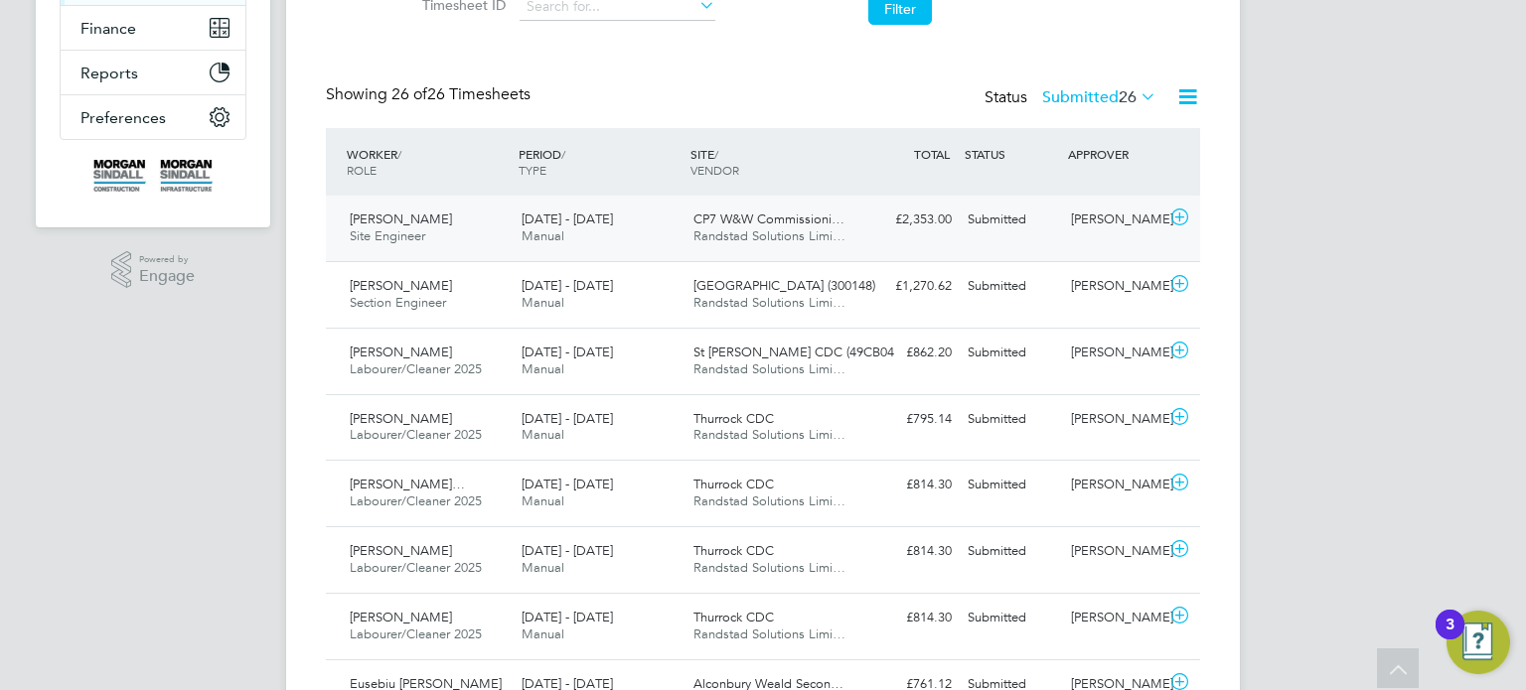
click at [1128, 206] on div "Haroon Farooqui" at bounding box center [1114, 220] width 103 height 33
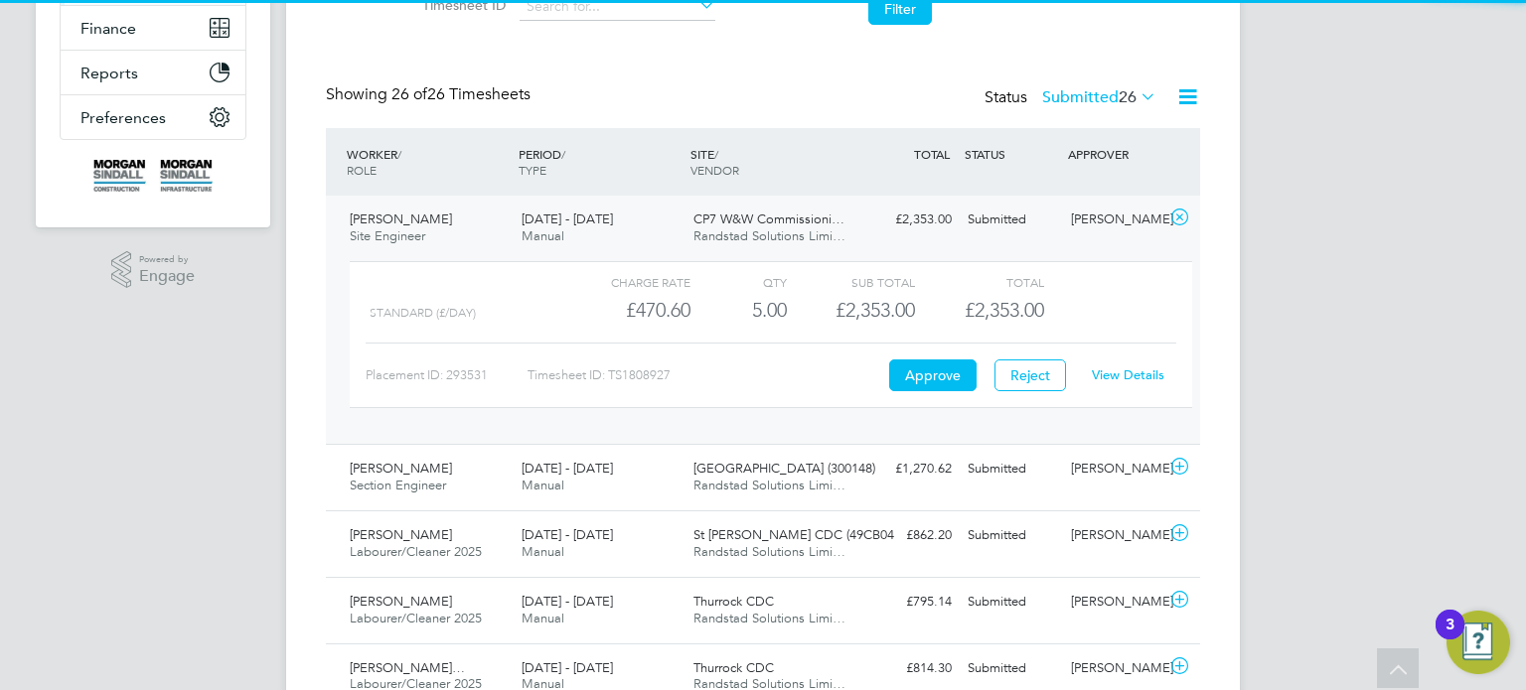
click at [1123, 370] on link "View Details" at bounding box center [1128, 375] width 73 height 17
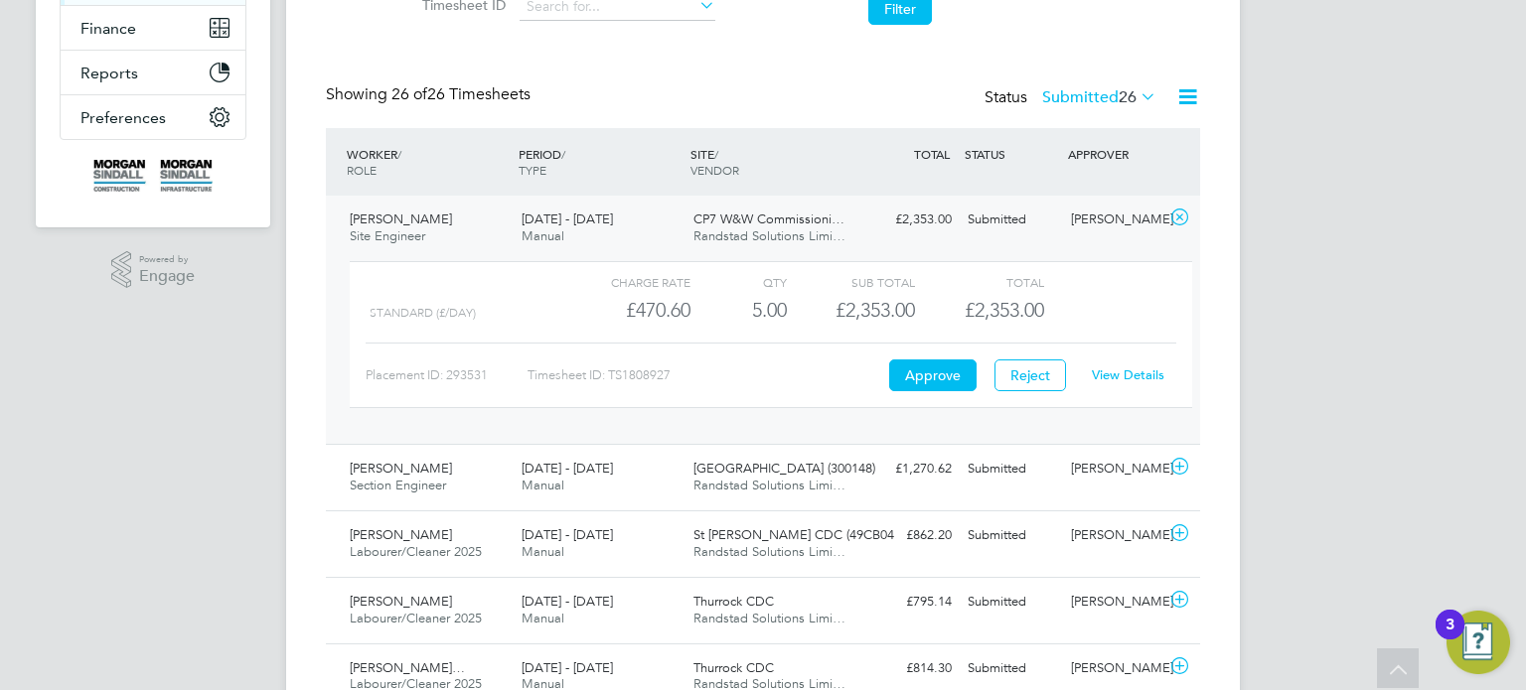
click at [1089, 234] on div "Haroon Farooqui" at bounding box center [1114, 220] width 103 height 33
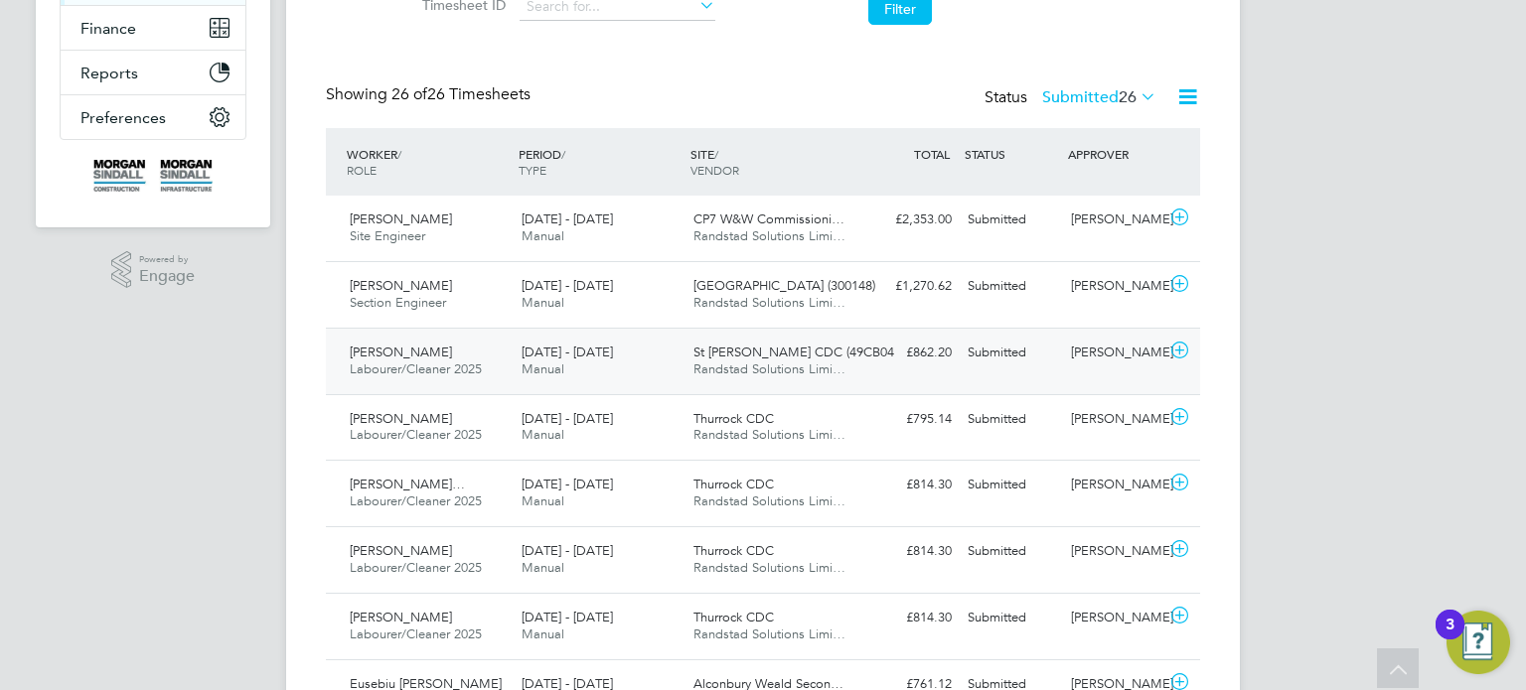
click at [1087, 330] on div "Dumitru Tanasov Labourer/Cleaner 2025 16 - 22 Aug 2025 16 - 22 Aug 2025 Manual …" at bounding box center [763, 361] width 874 height 67
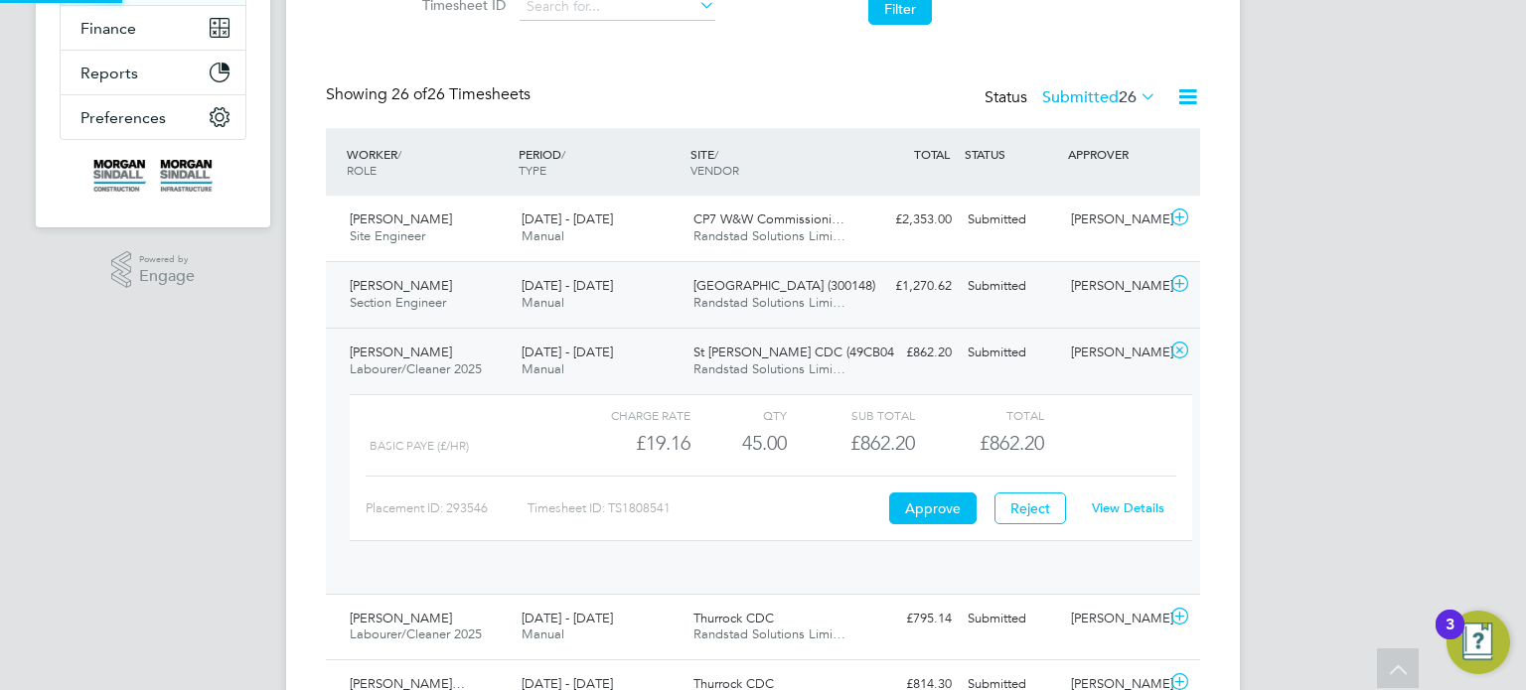
click at [1094, 298] on div "Neil Blow" at bounding box center [1114, 286] width 103 height 33
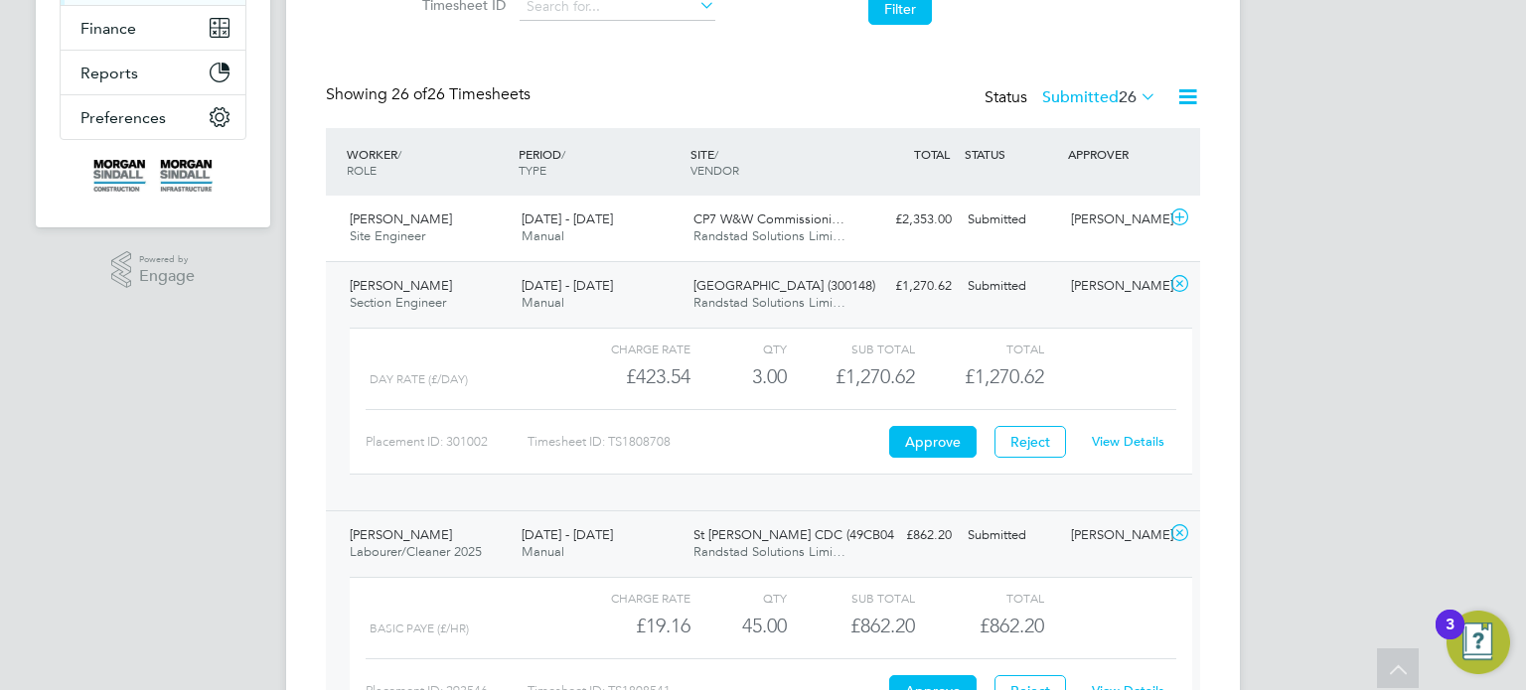
click at [1124, 436] on link "View Details" at bounding box center [1128, 441] width 73 height 17
click at [1124, 280] on div "Neil Blow" at bounding box center [1114, 286] width 103 height 33
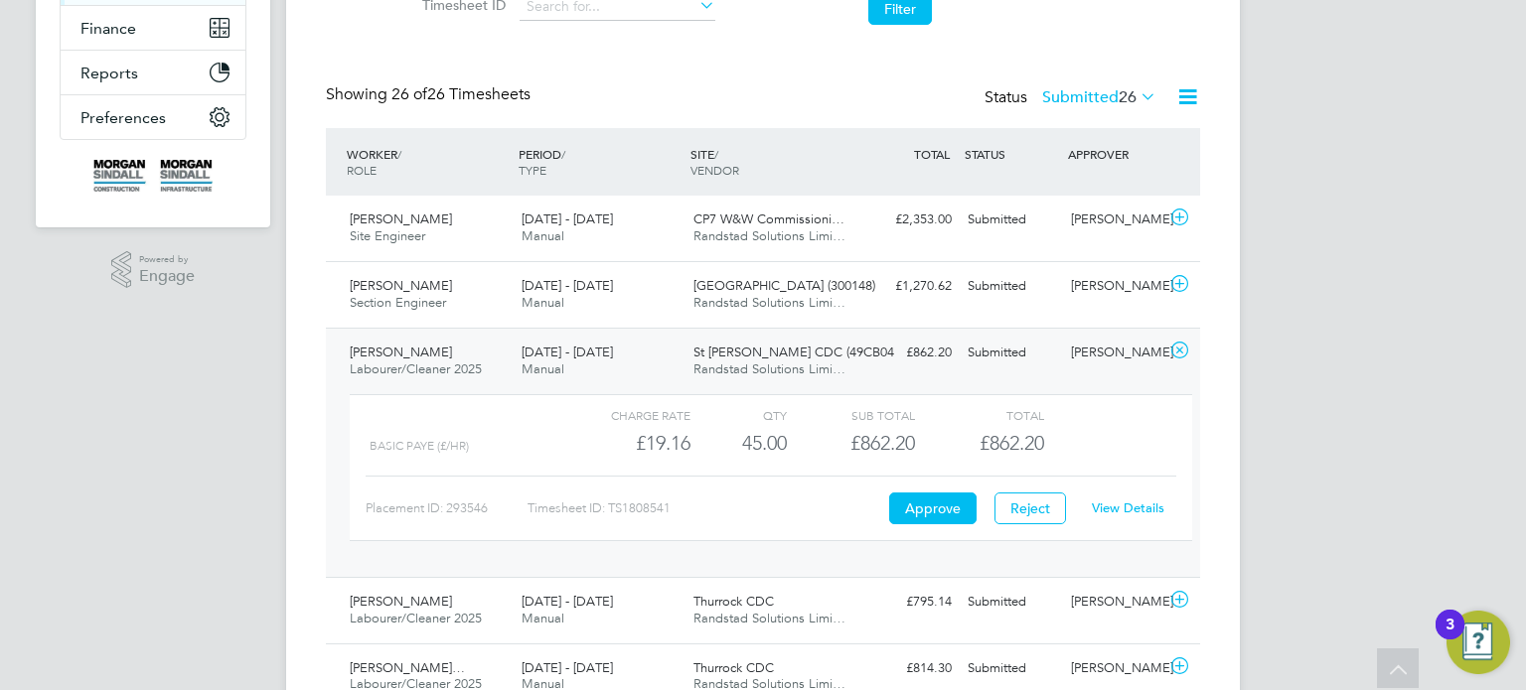
click at [1128, 512] on link "View Details" at bounding box center [1128, 508] width 73 height 17
click at [1108, 341] on div "Ben Jackman" at bounding box center [1114, 353] width 103 height 33
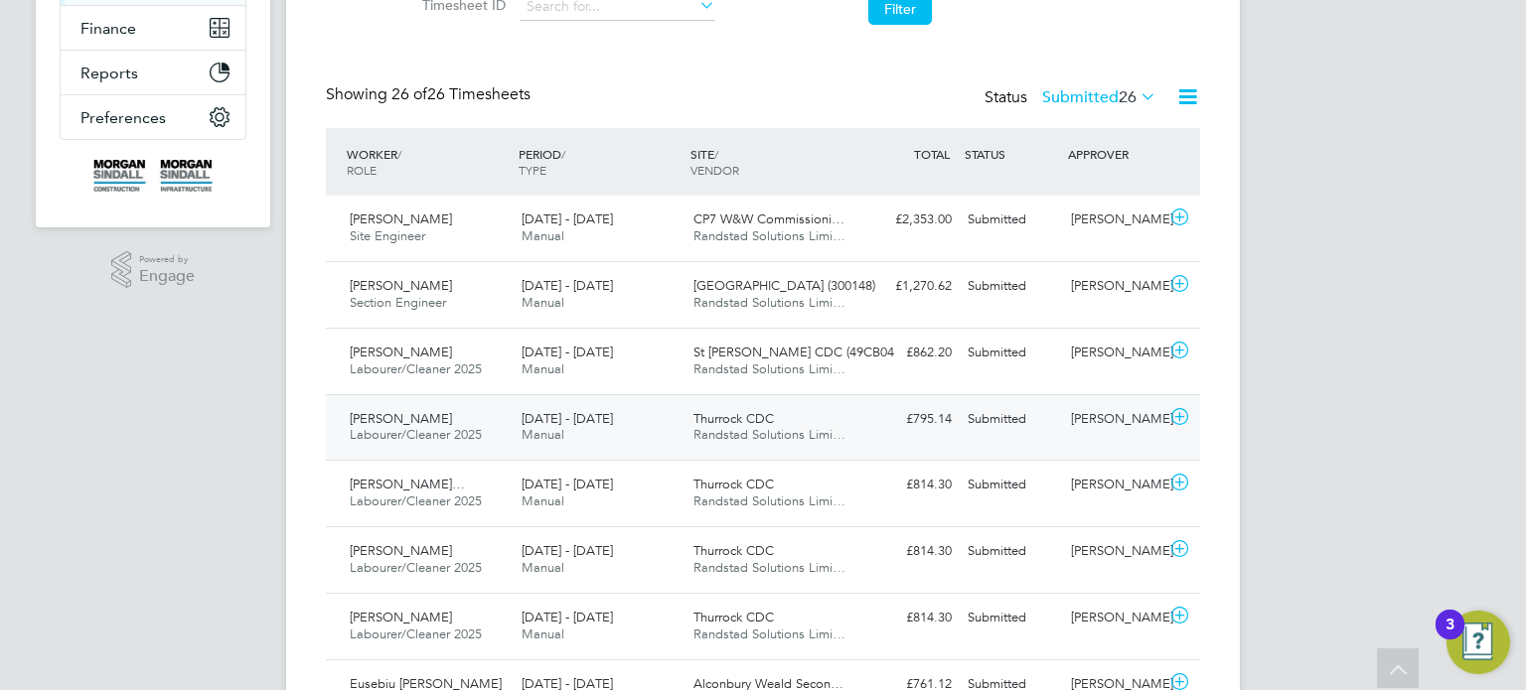
click at [1118, 438] on div "William Lewis Labourer/Cleaner 2025 16 - 22 Aug 2025 16 - 22 Aug 2025 Manual Th…" at bounding box center [763, 427] width 874 height 67
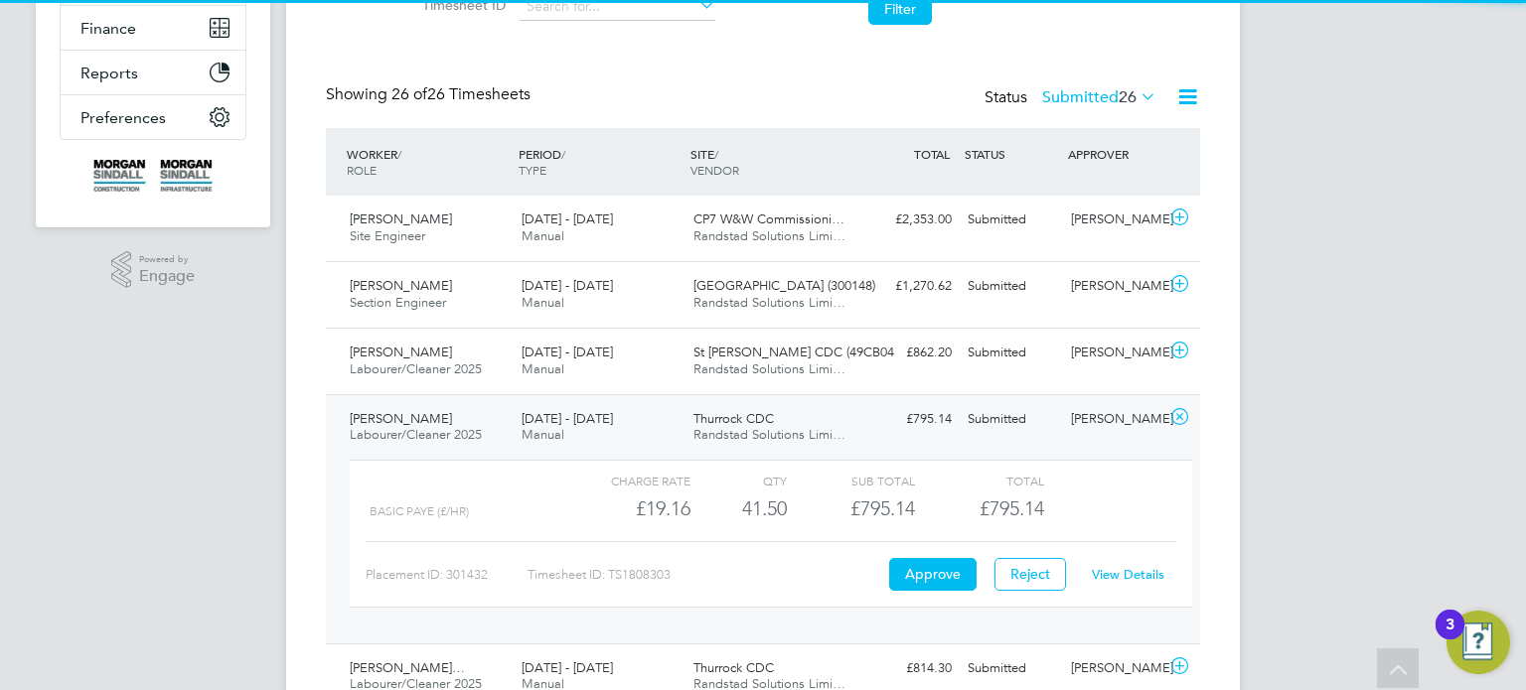
click at [1117, 571] on link "View Details" at bounding box center [1128, 574] width 73 height 17
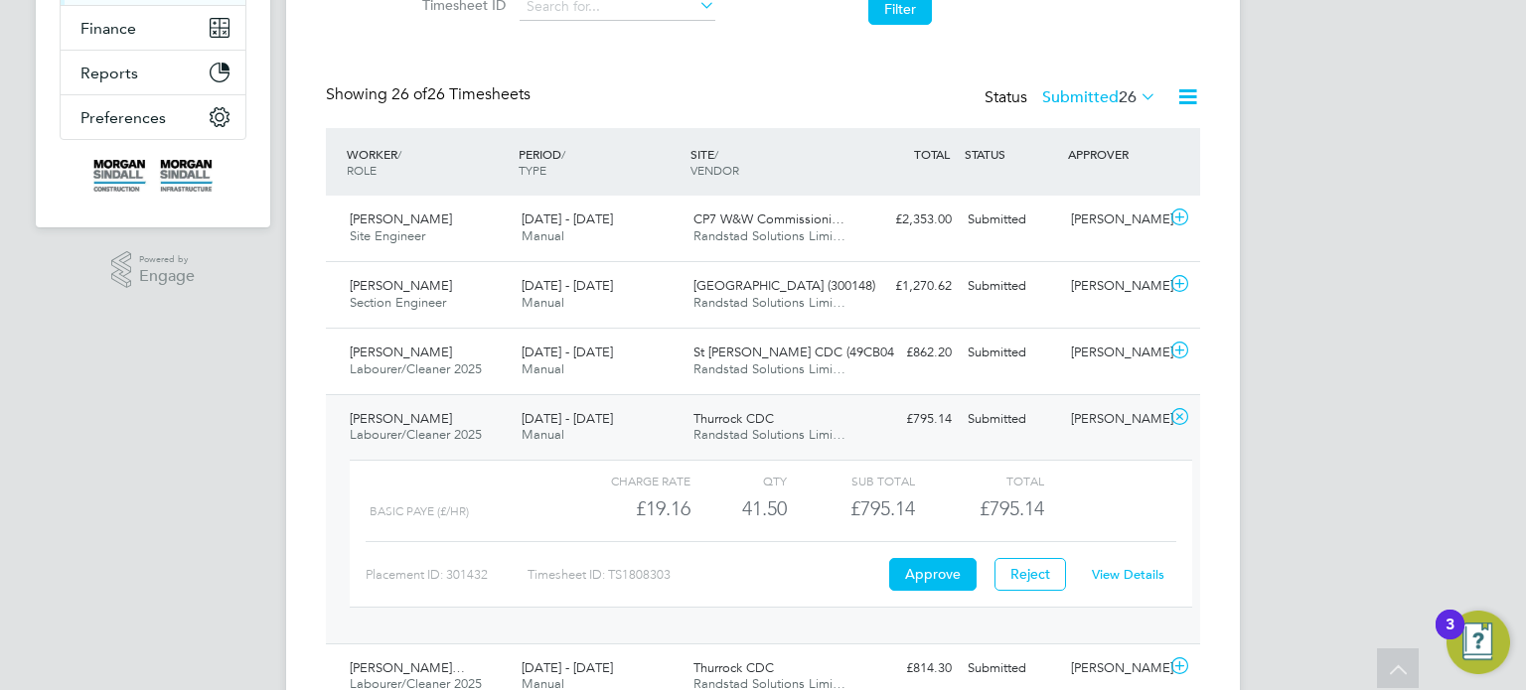
click at [1074, 403] on div "Joe Hopewell" at bounding box center [1114, 419] width 103 height 33
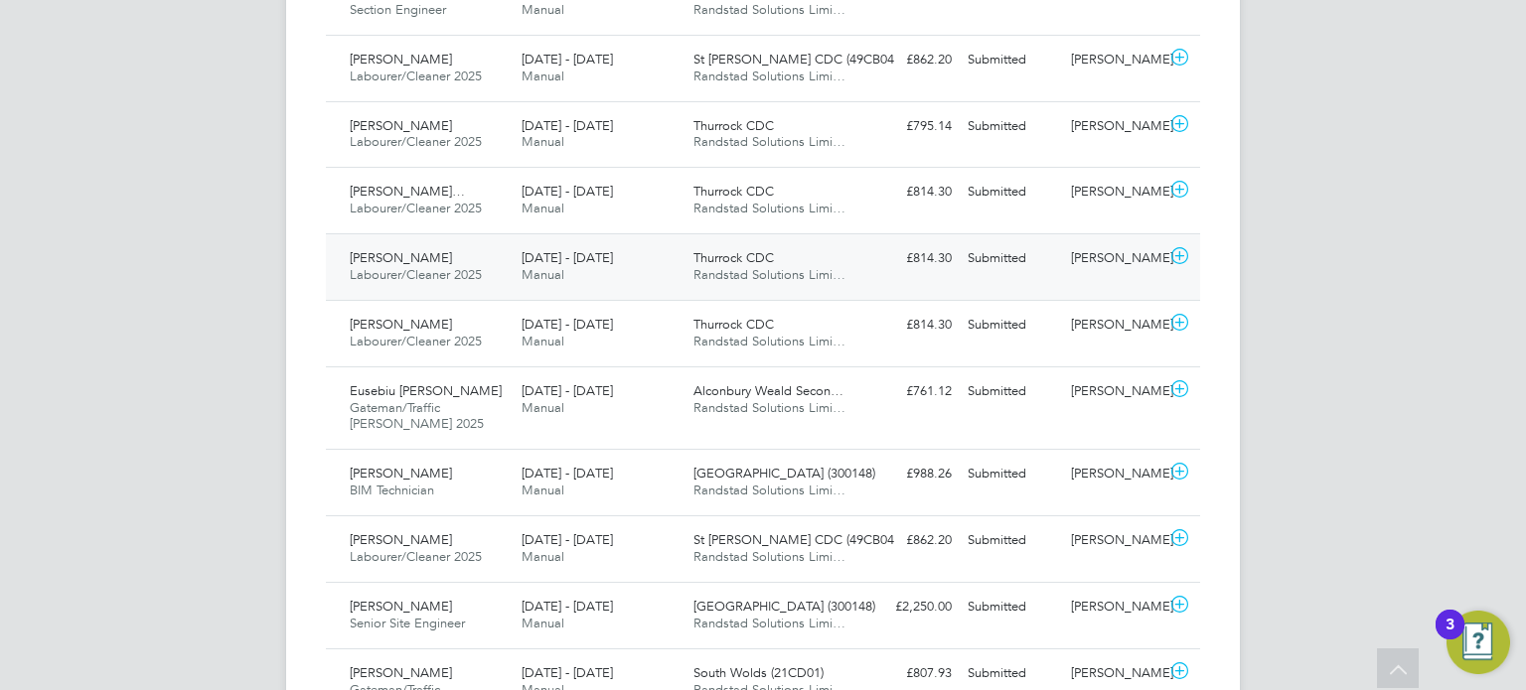
click at [1123, 238] on div "Steven Davidson Labourer/Cleaner 2025 16 - 22 Aug 2025 16 - 22 Aug 2025 Manual …" at bounding box center [763, 266] width 874 height 67
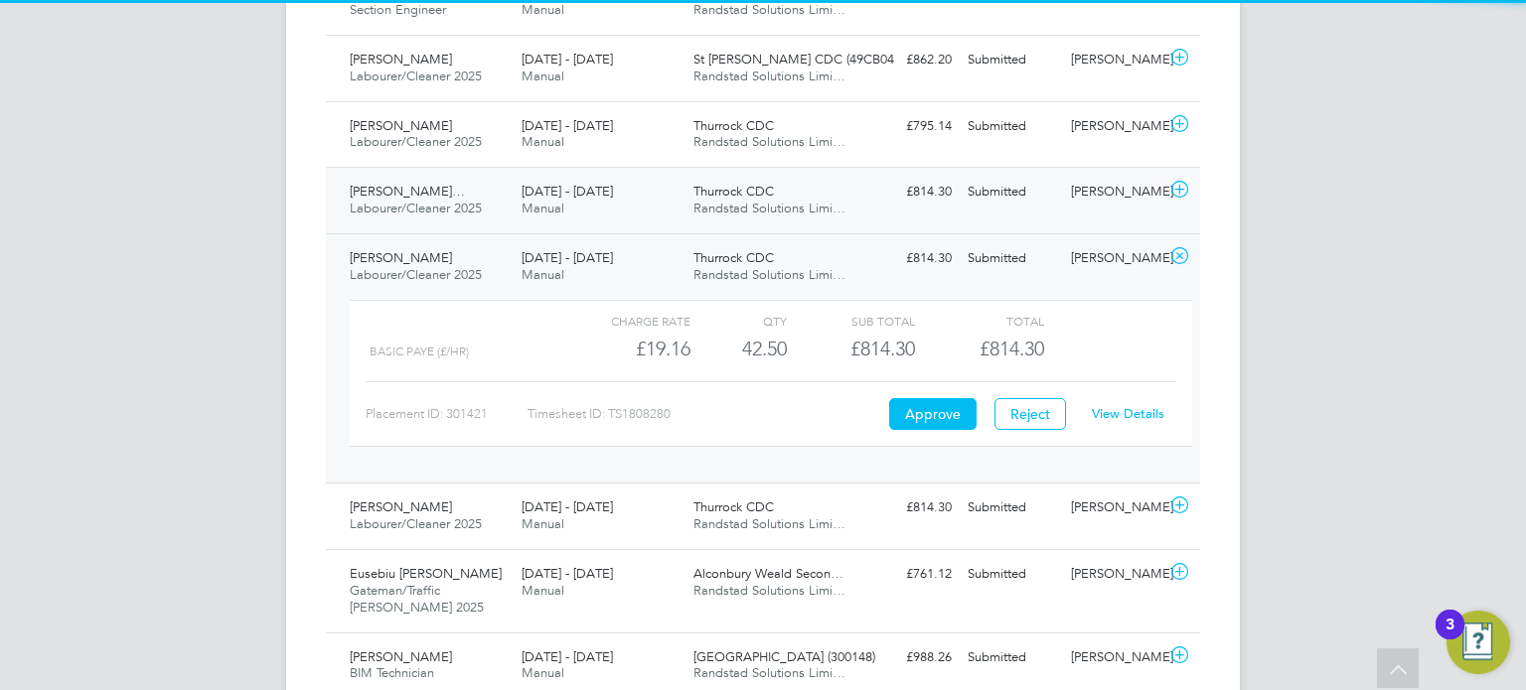
click at [1123, 210] on div "Hussein Adam Adamu… Labourer/Cleaner 2025 16 - 22 Aug 2025 16 - 22 Aug 2025 Man…" at bounding box center [763, 200] width 874 height 67
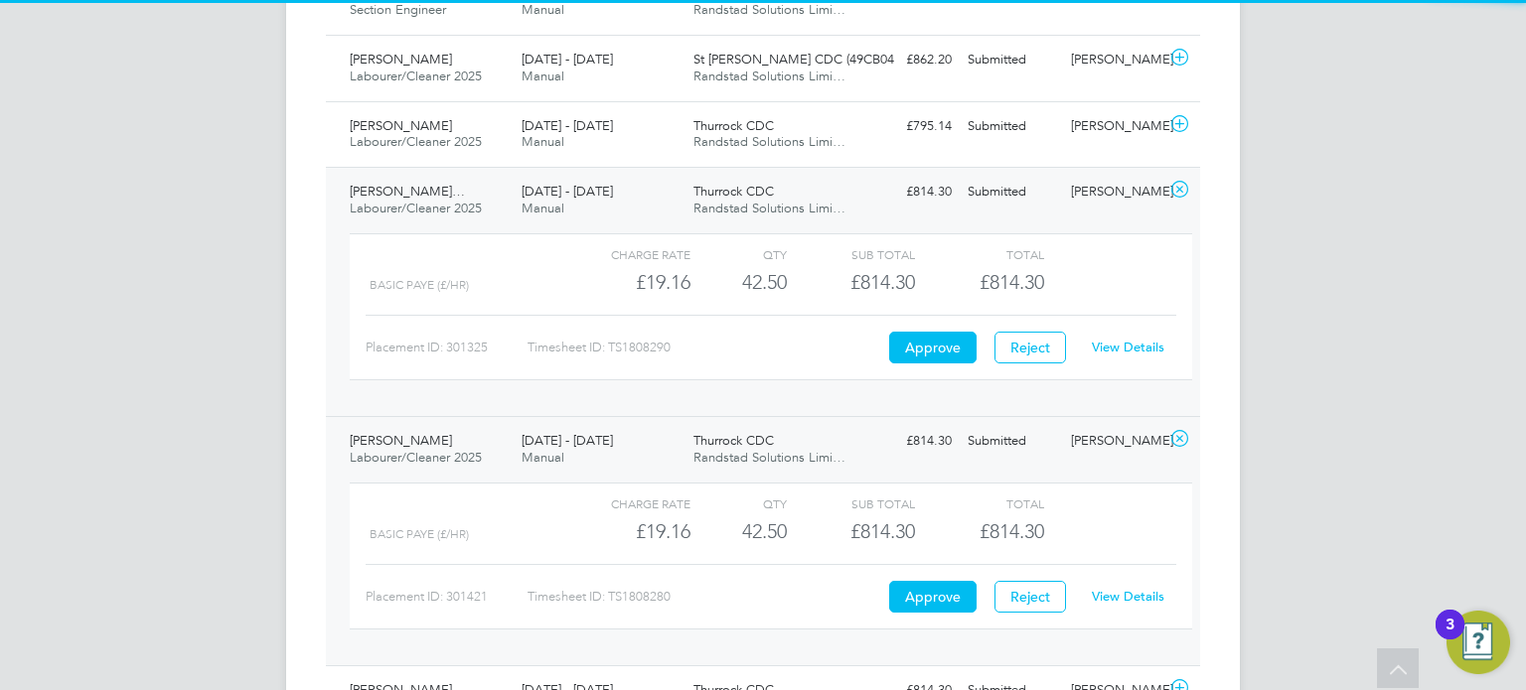
click at [1136, 339] on link "View Details" at bounding box center [1128, 347] width 73 height 17
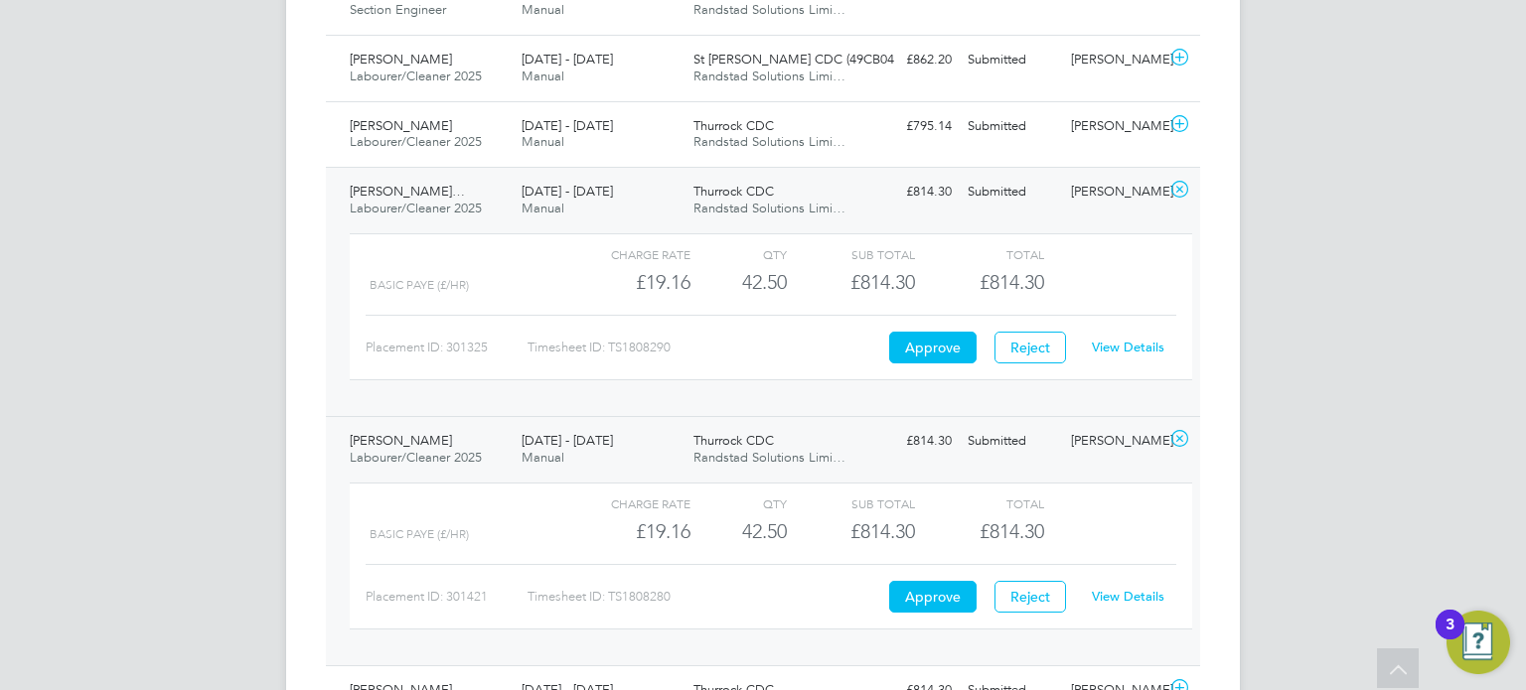
click at [1071, 194] on div "Joe Hopewell" at bounding box center [1114, 192] width 103 height 33
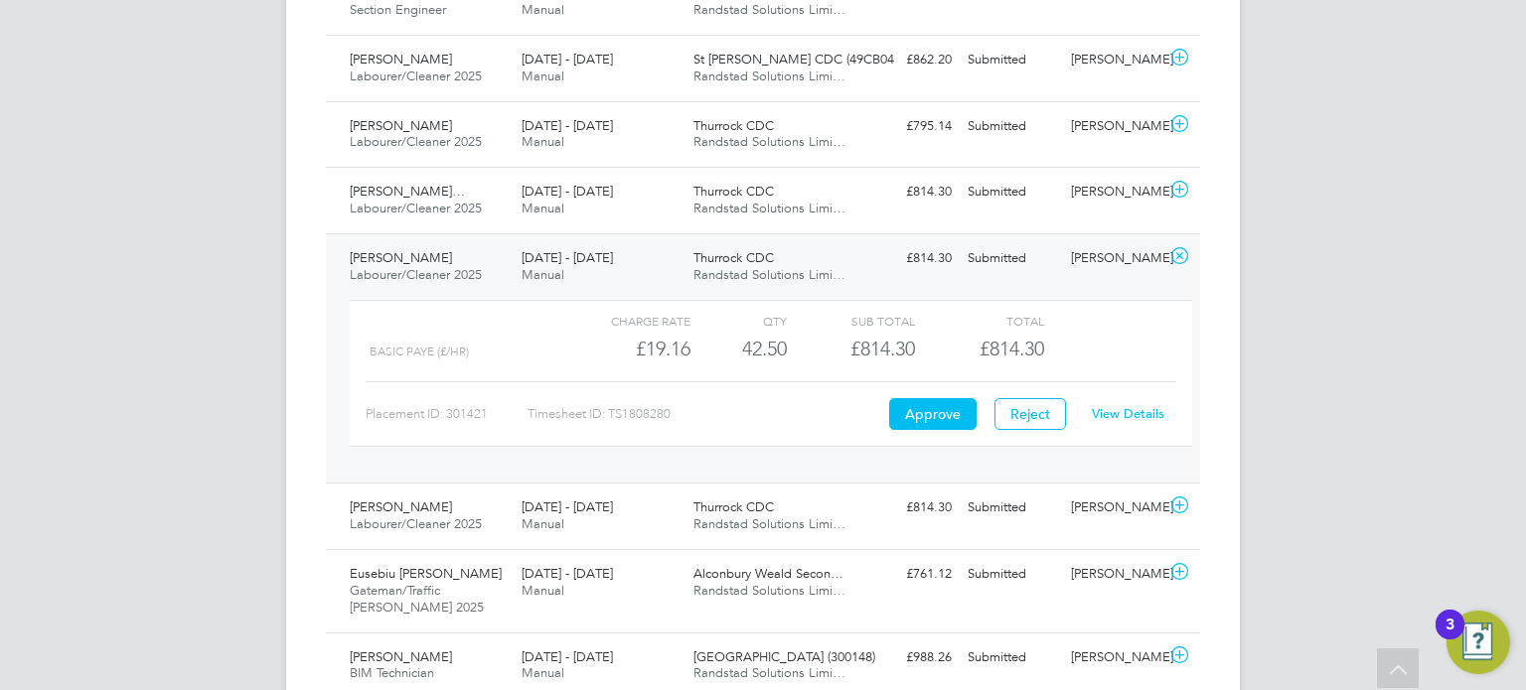
click at [1123, 399] on div "View Details" at bounding box center [1127, 414] width 97 height 32
click at [1125, 406] on link "View Details" at bounding box center [1128, 413] width 73 height 17
click at [1080, 246] on div "Joe Hopewell" at bounding box center [1114, 258] width 103 height 33
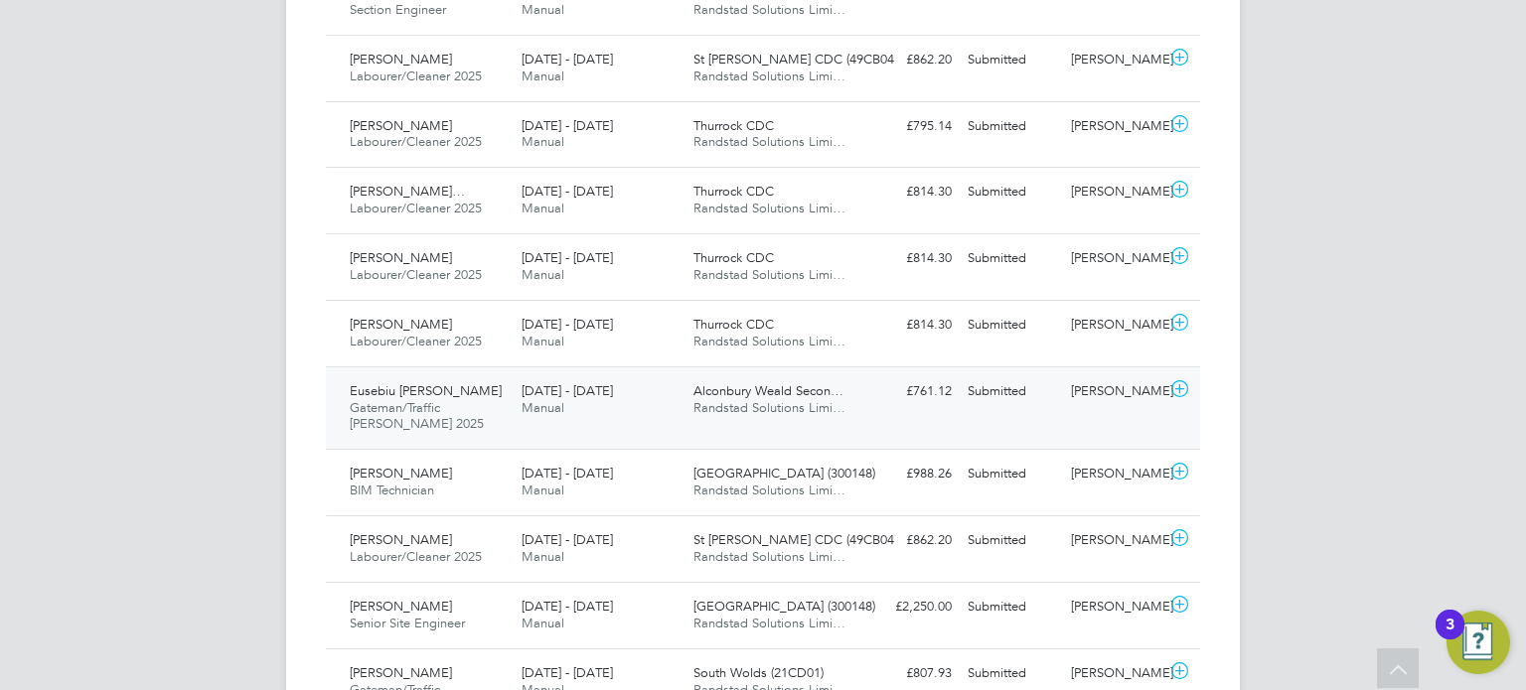
click at [1121, 367] on div "Eusebiu Cristian Spiridon Gateman/Traffic Marshall 2025 16 - 22 Aug 2025 16 - 2…" at bounding box center [763, 408] width 874 height 83
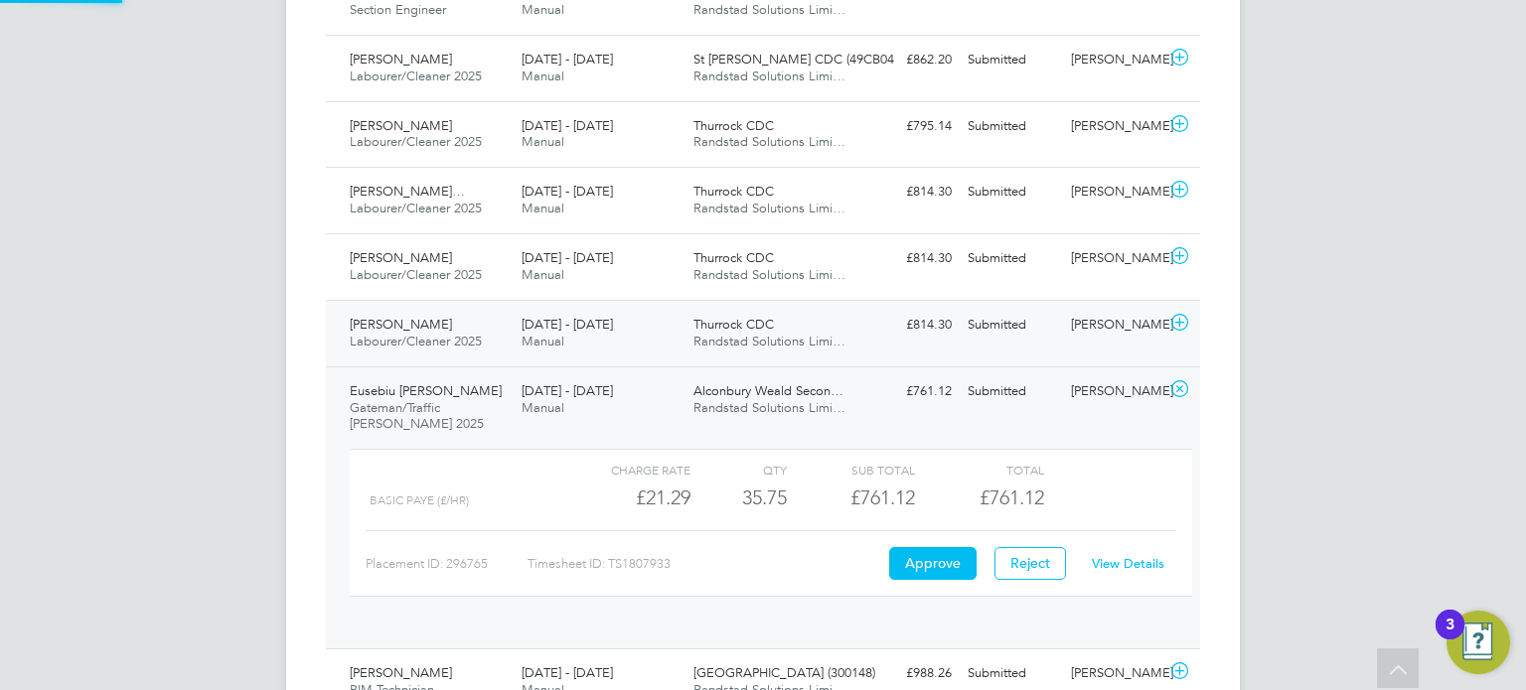
scroll to position [33, 193]
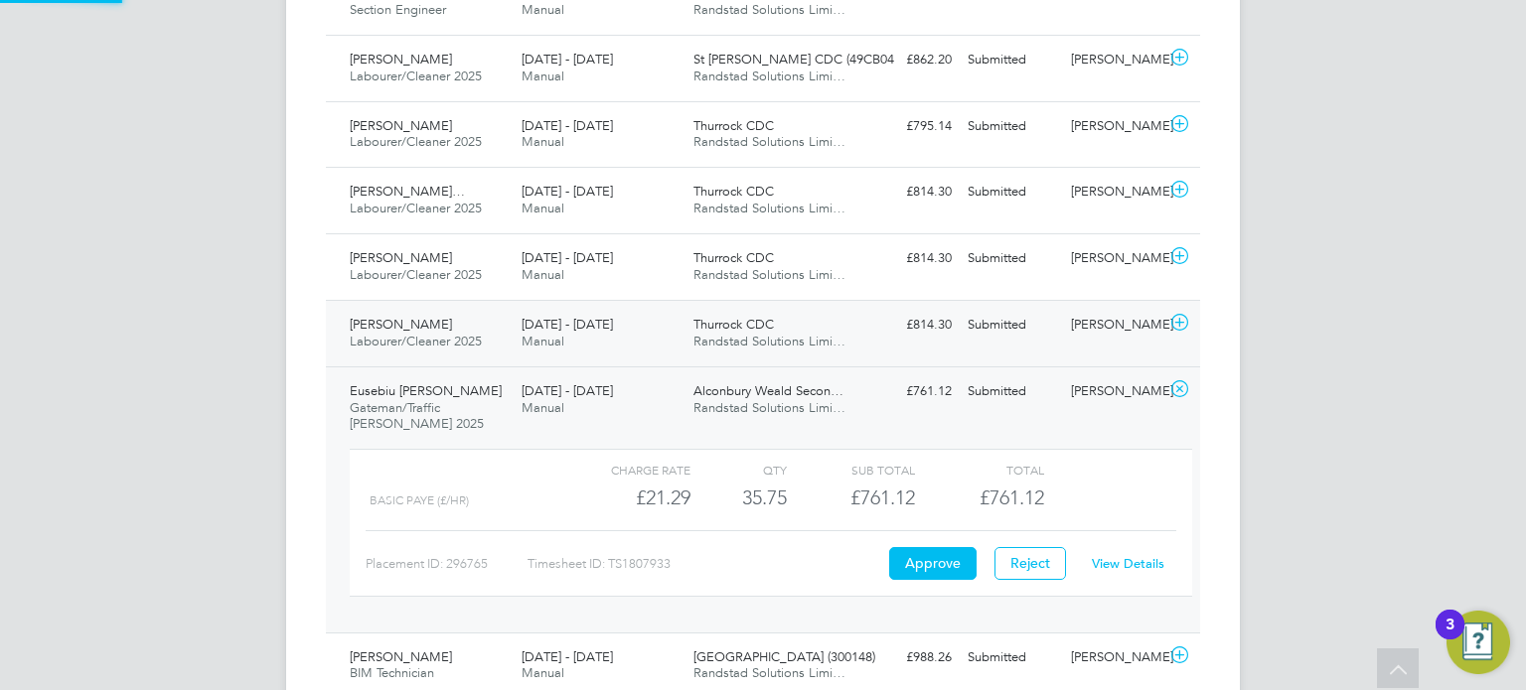
click at [1120, 351] on div "Derrick Shard Labourer/Cleaner 2025 16 - 22 Aug 2025 16 - 22 Aug 2025 Manual Th…" at bounding box center [763, 333] width 874 height 67
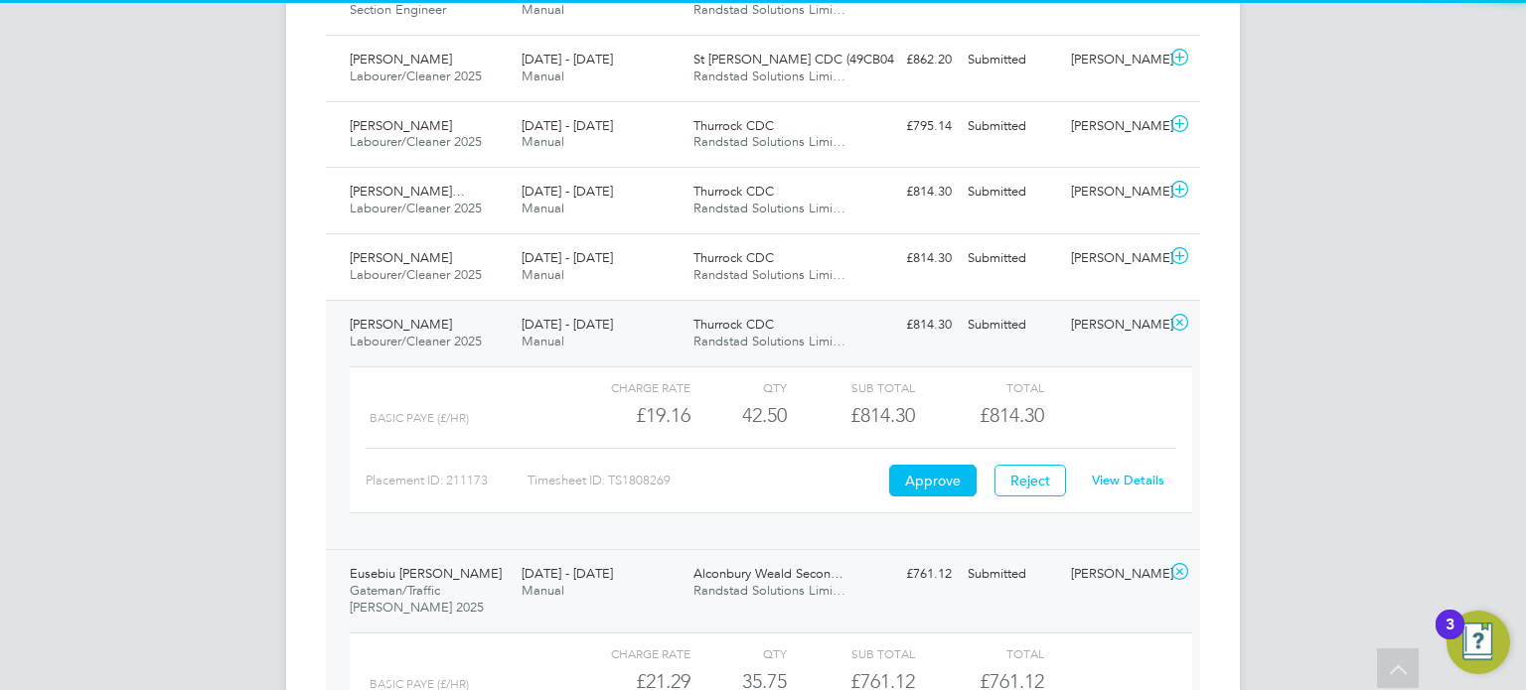
click at [1130, 476] on link "View Details" at bounding box center [1128, 480] width 73 height 17
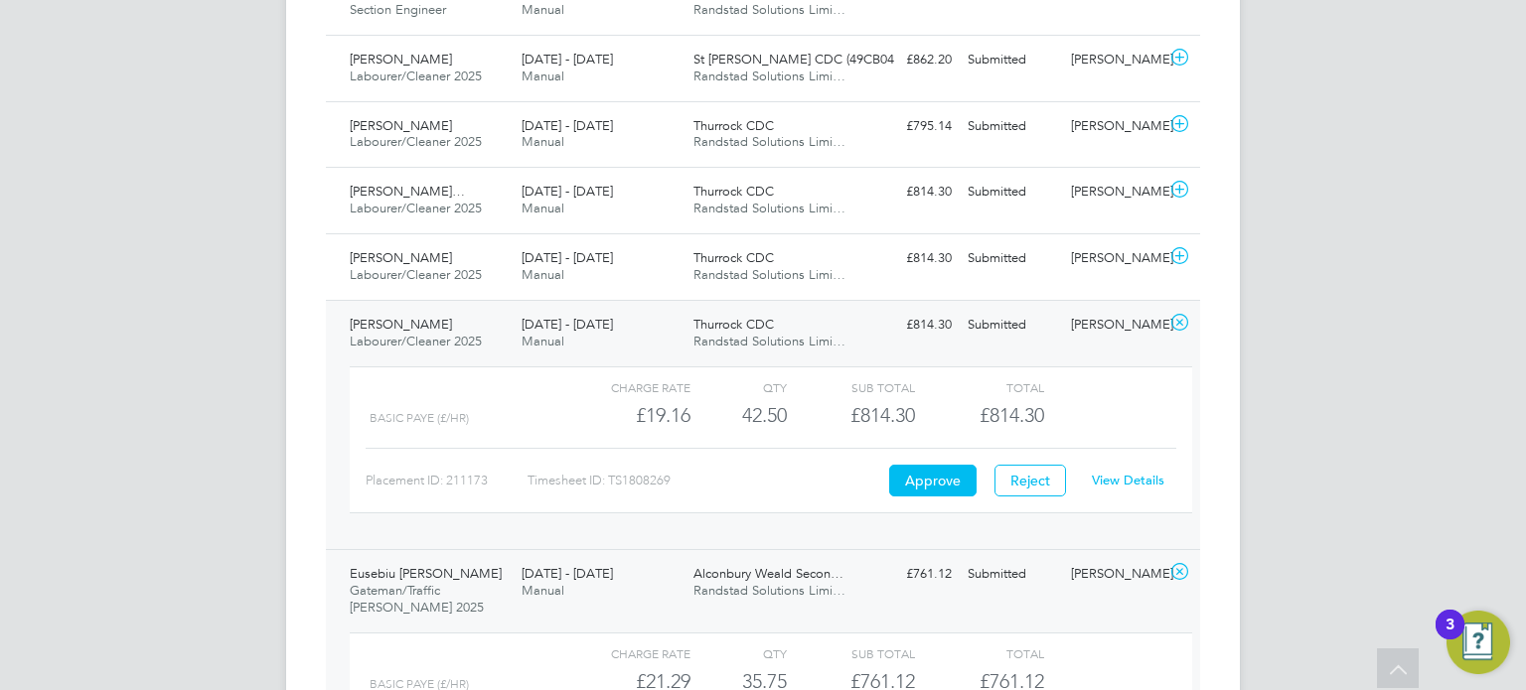
click at [1064, 333] on div "Chris Luckie" at bounding box center [1114, 325] width 103 height 33
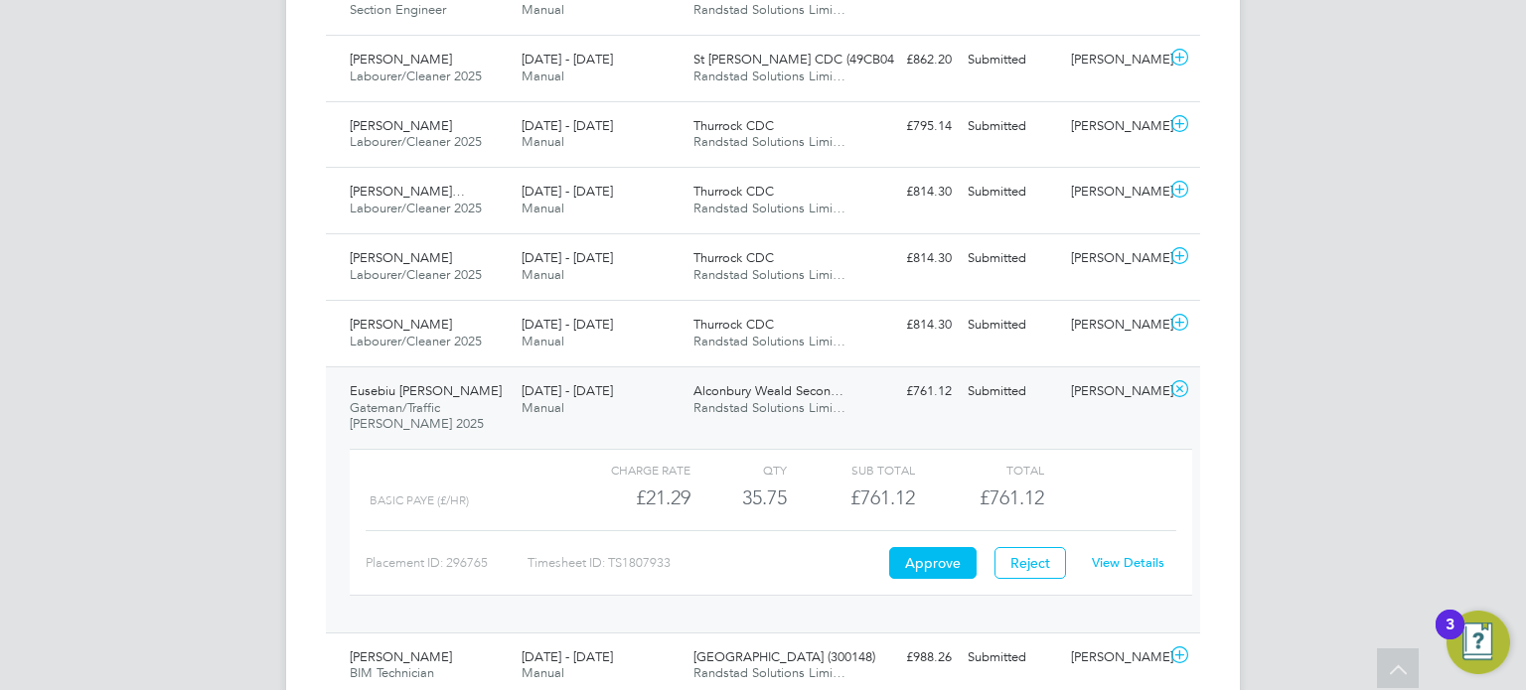
click at [1118, 560] on link "View Details" at bounding box center [1128, 563] width 73 height 17
click at [1051, 417] on div "Eusebiu Cristian Spiridon Gateman/Traffic Marshall 2025 16 - 22 Aug 2025 16 - 2…" at bounding box center [763, 500] width 874 height 266
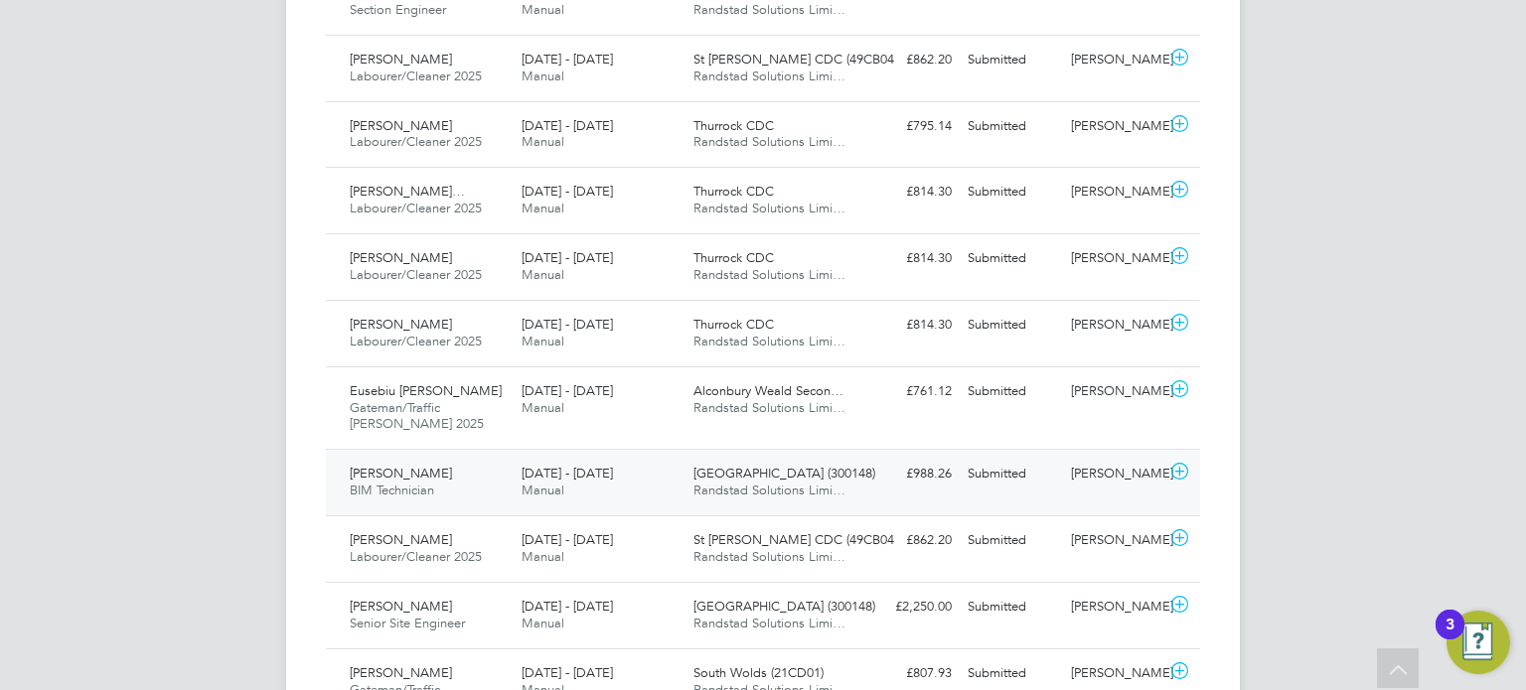
click at [1116, 489] on div "Patrick Stedford BIM Technician 16 - 22 Aug 2025 16 - 22 Aug 2025 Manual Beckto…" at bounding box center [763, 482] width 874 height 67
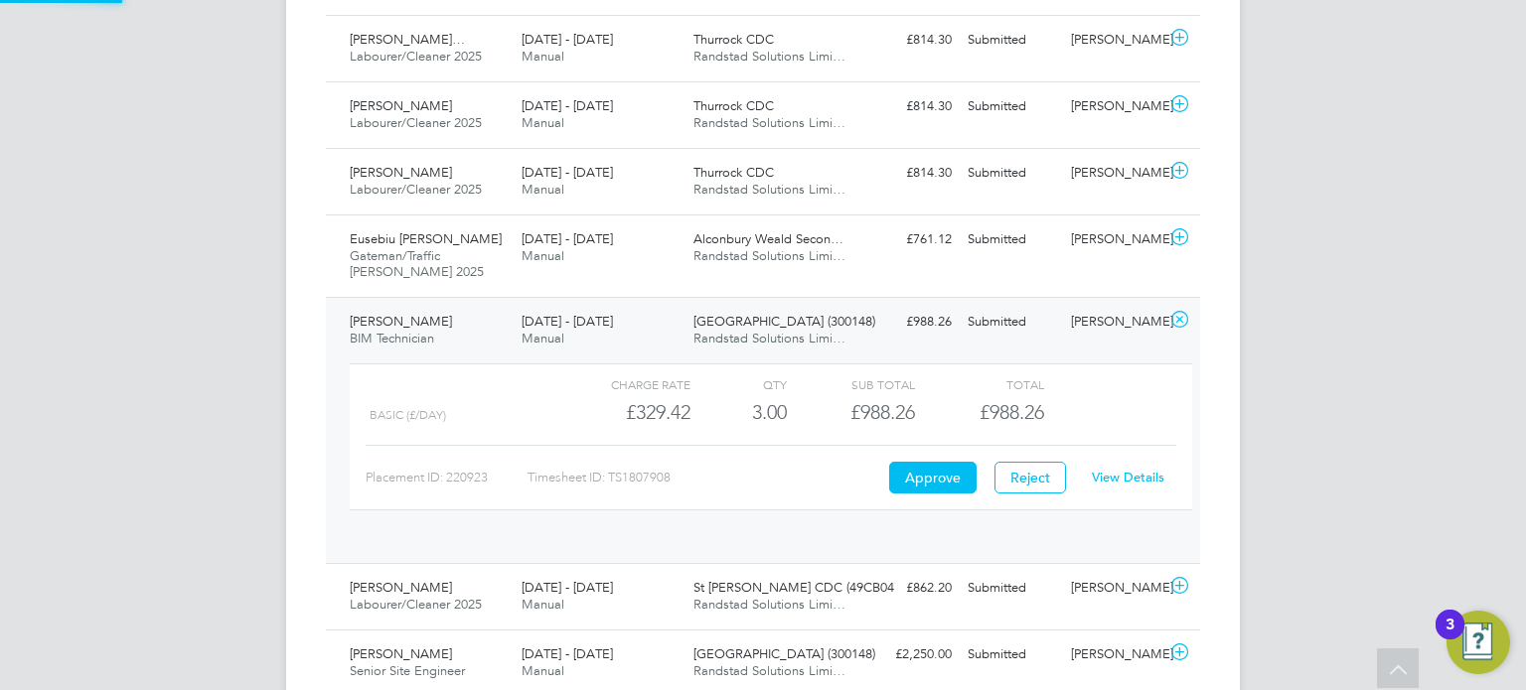
scroll to position [858, 0]
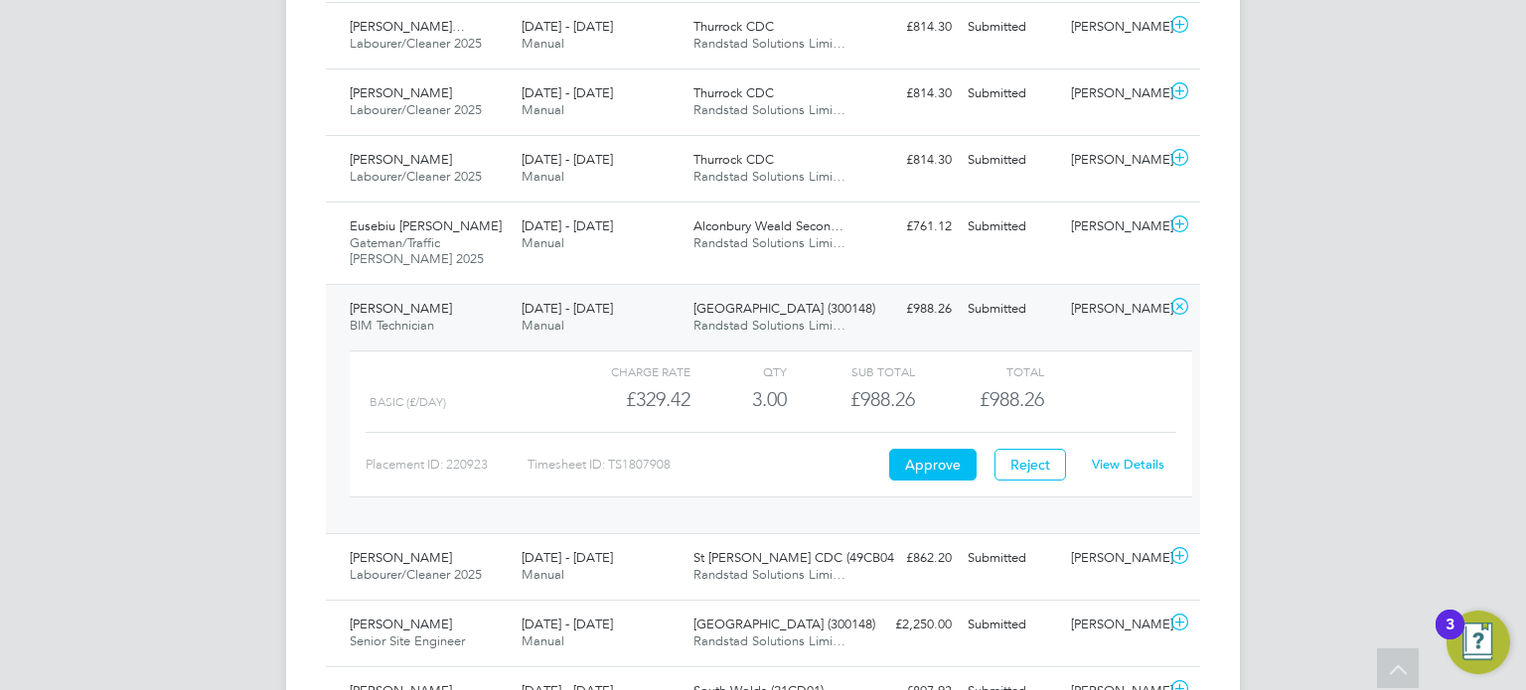
click at [1144, 469] on link "View Details" at bounding box center [1128, 464] width 73 height 17
click at [1069, 309] on div "Neil Blow" at bounding box center [1114, 309] width 103 height 33
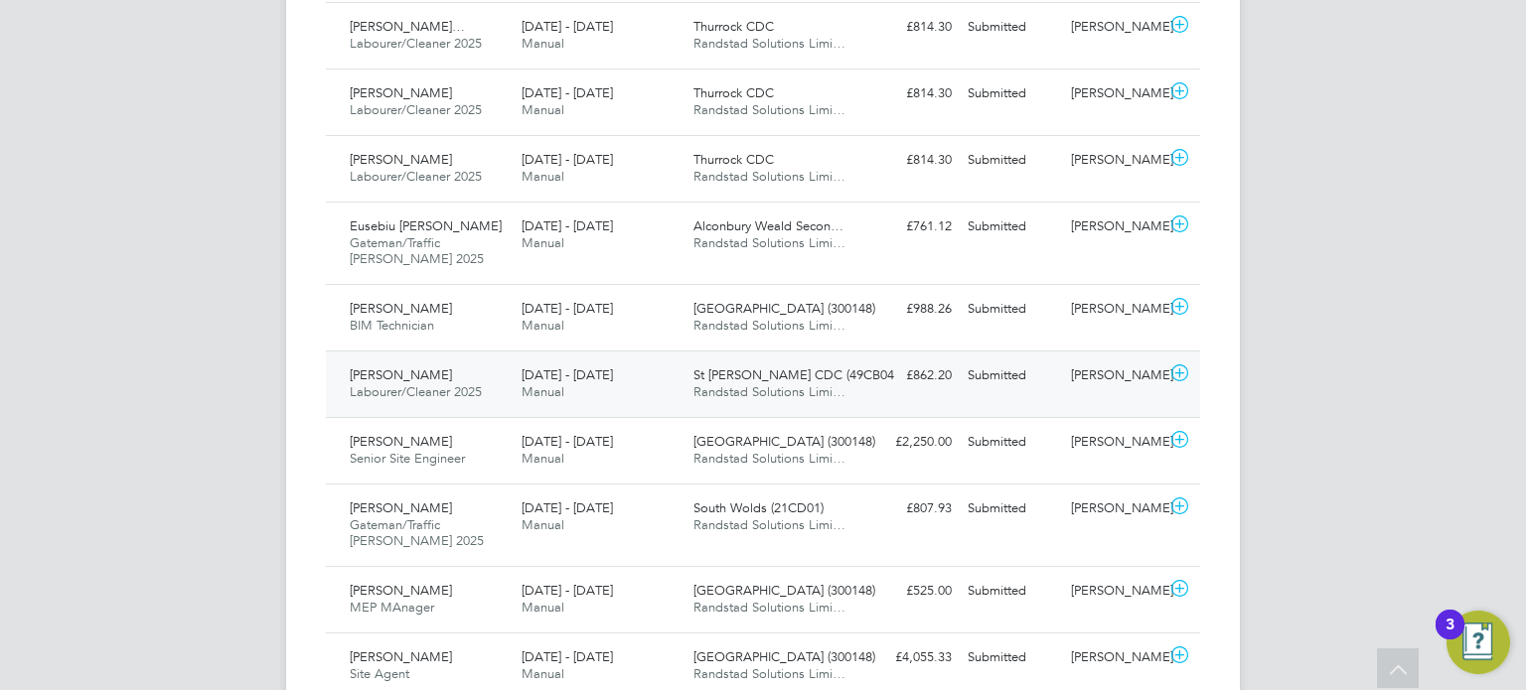
click at [1096, 378] on div "Ben Jackman" at bounding box center [1114, 376] width 103 height 33
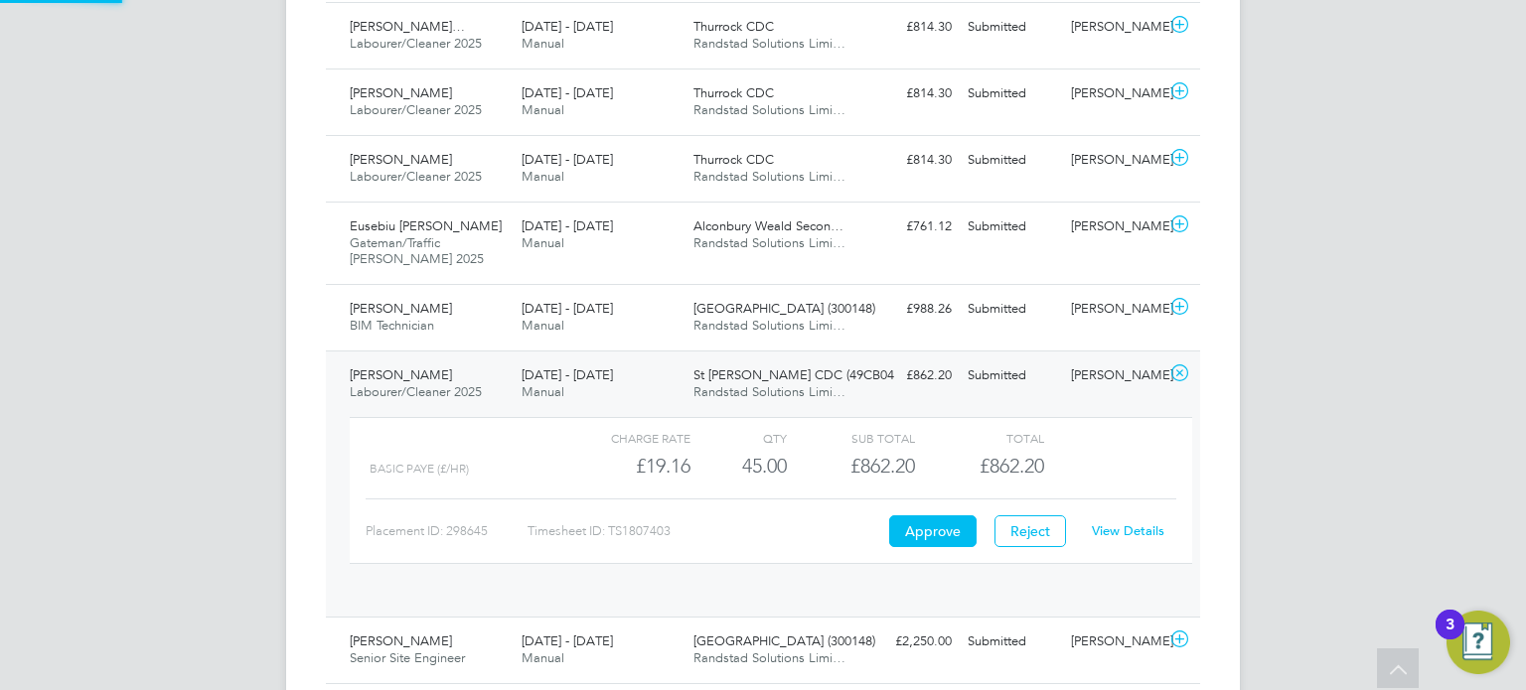
scroll to position [33, 193]
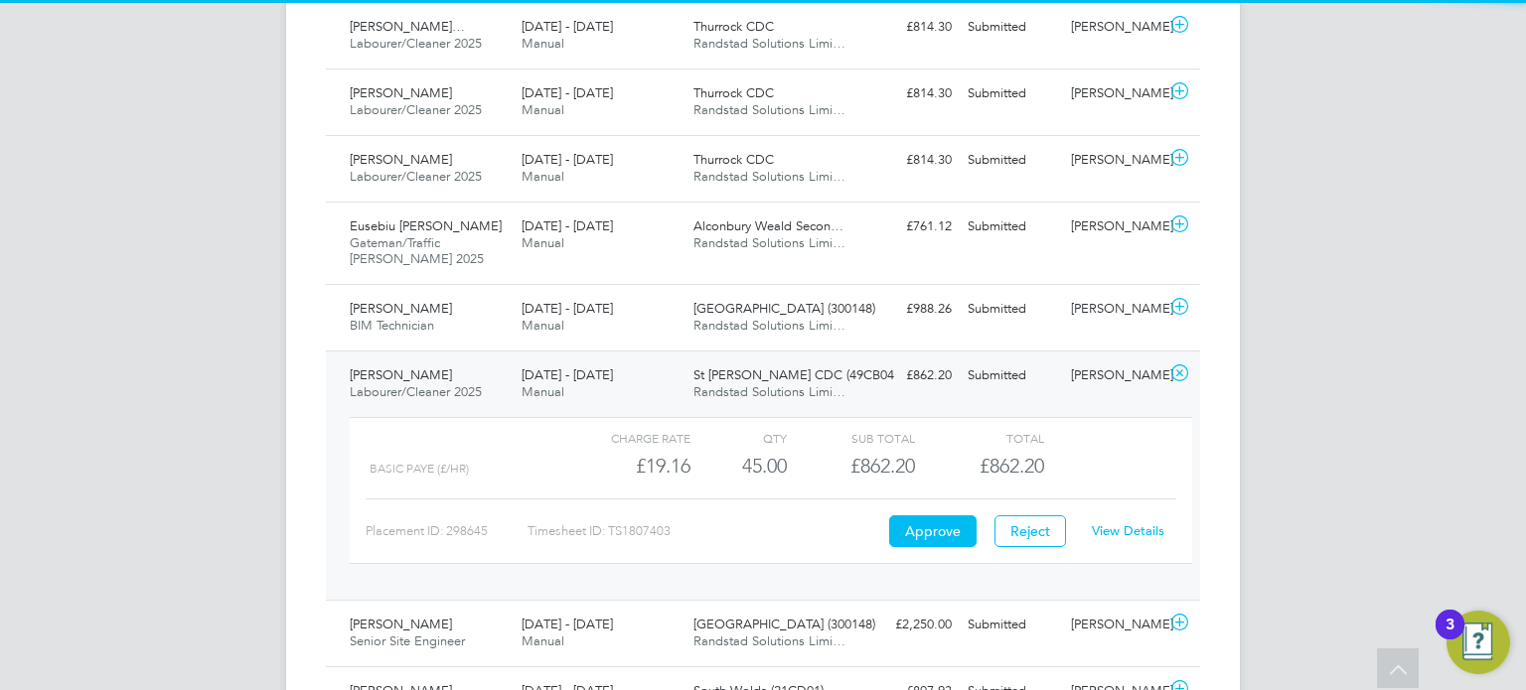
click at [1125, 539] on div "View Details" at bounding box center [1127, 532] width 97 height 32
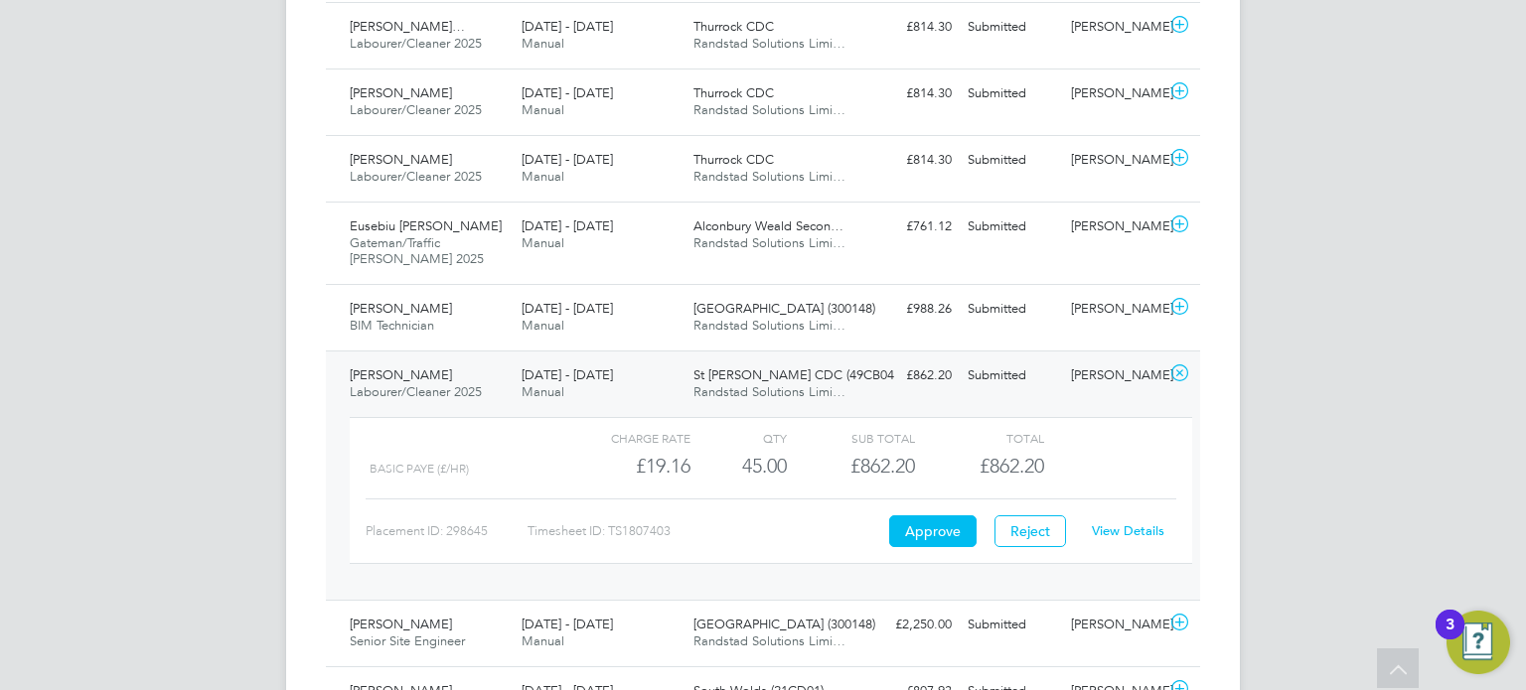
click at [1129, 535] on link "View Details" at bounding box center [1128, 531] width 73 height 17
click at [1049, 388] on div "Submitted" at bounding box center [1011, 376] width 103 height 33
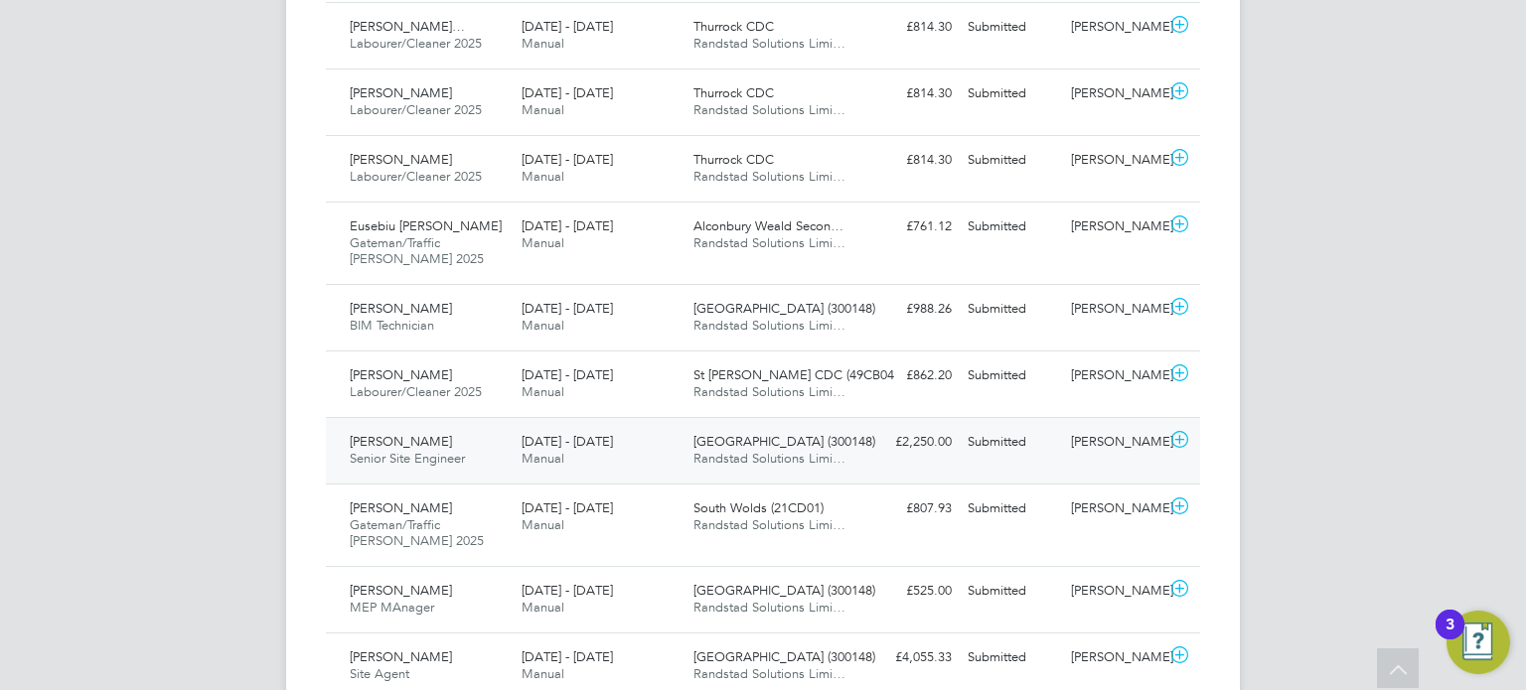
click at [1088, 448] on div "Neil Blow" at bounding box center [1114, 442] width 103 height 33
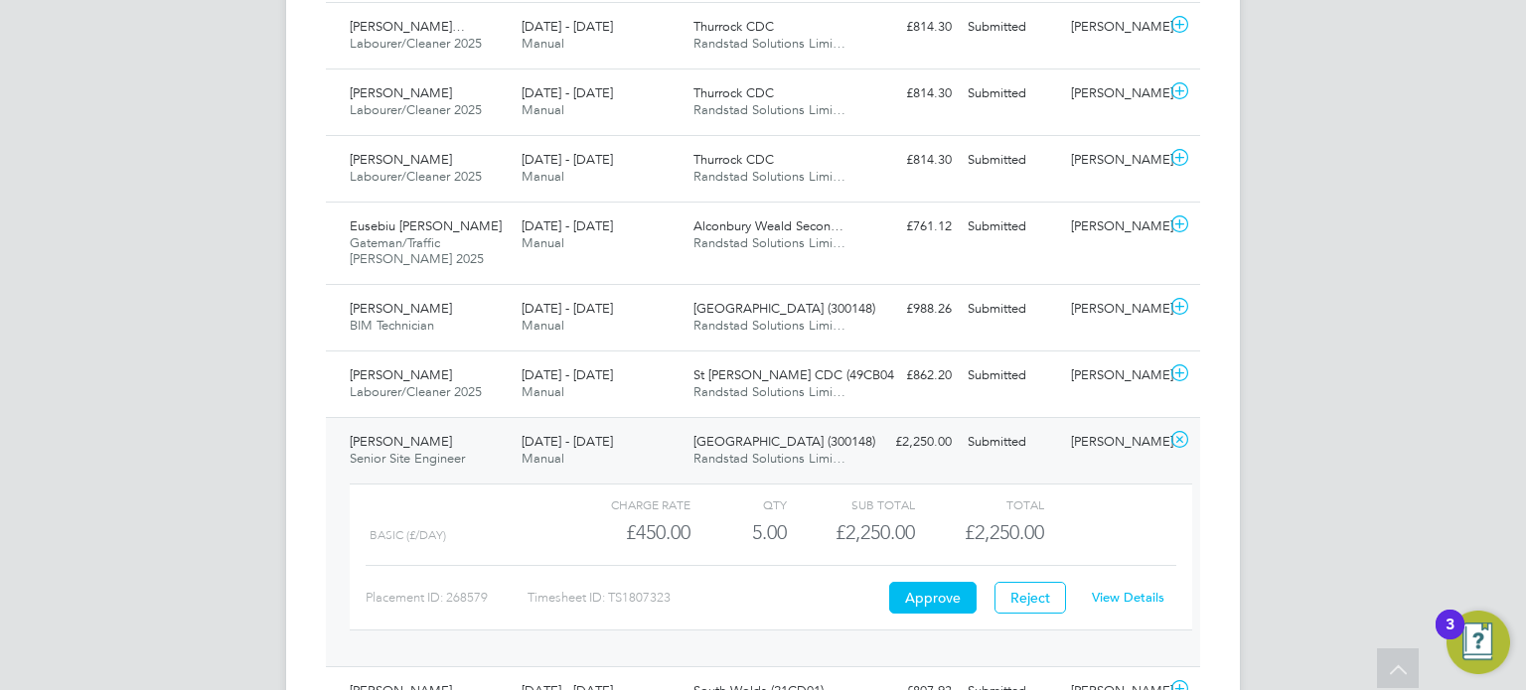
click at [1120, 596] on link "View Details" at bounding box center [1128, 597] width 73 height 17
click at [1130, 449] on div "Neil Blow" at bounding box center [1114, 442] width 103 height 33
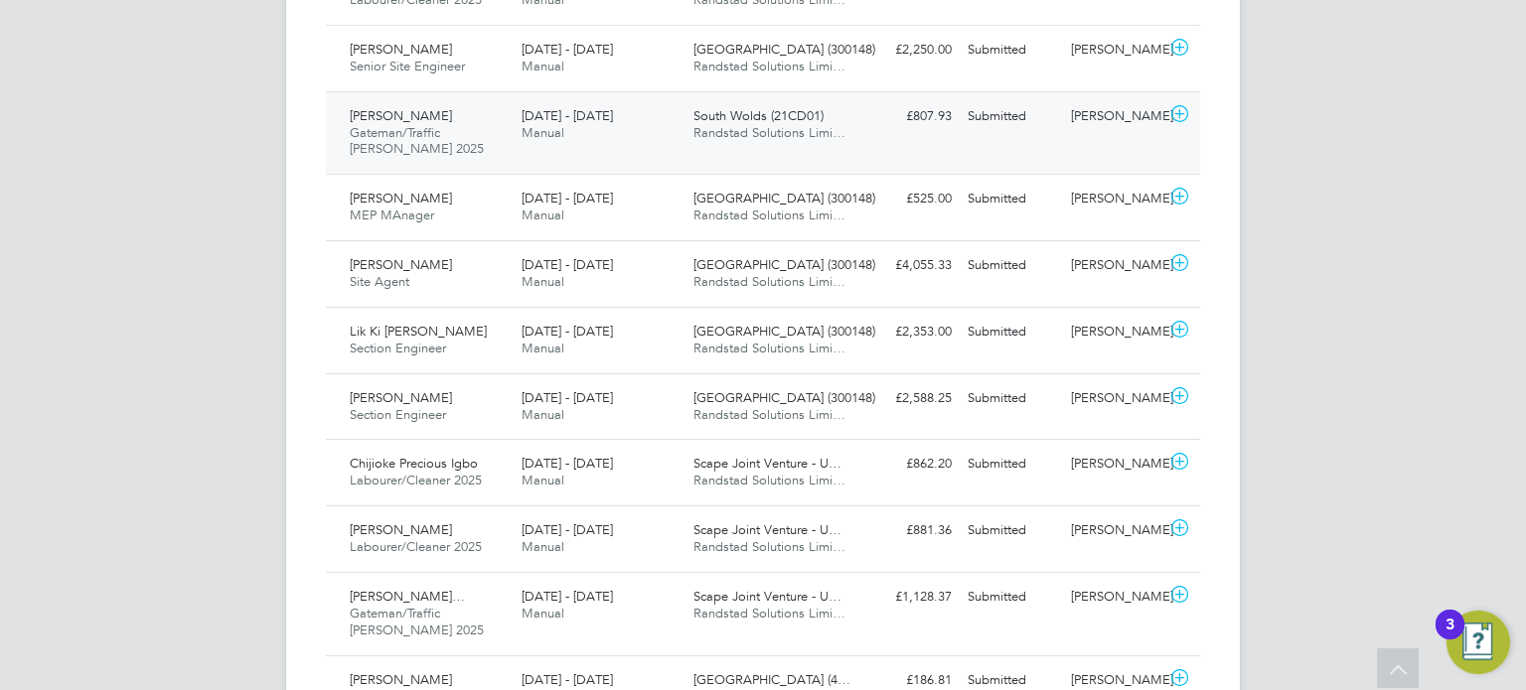
scroll to position [1255, 0]
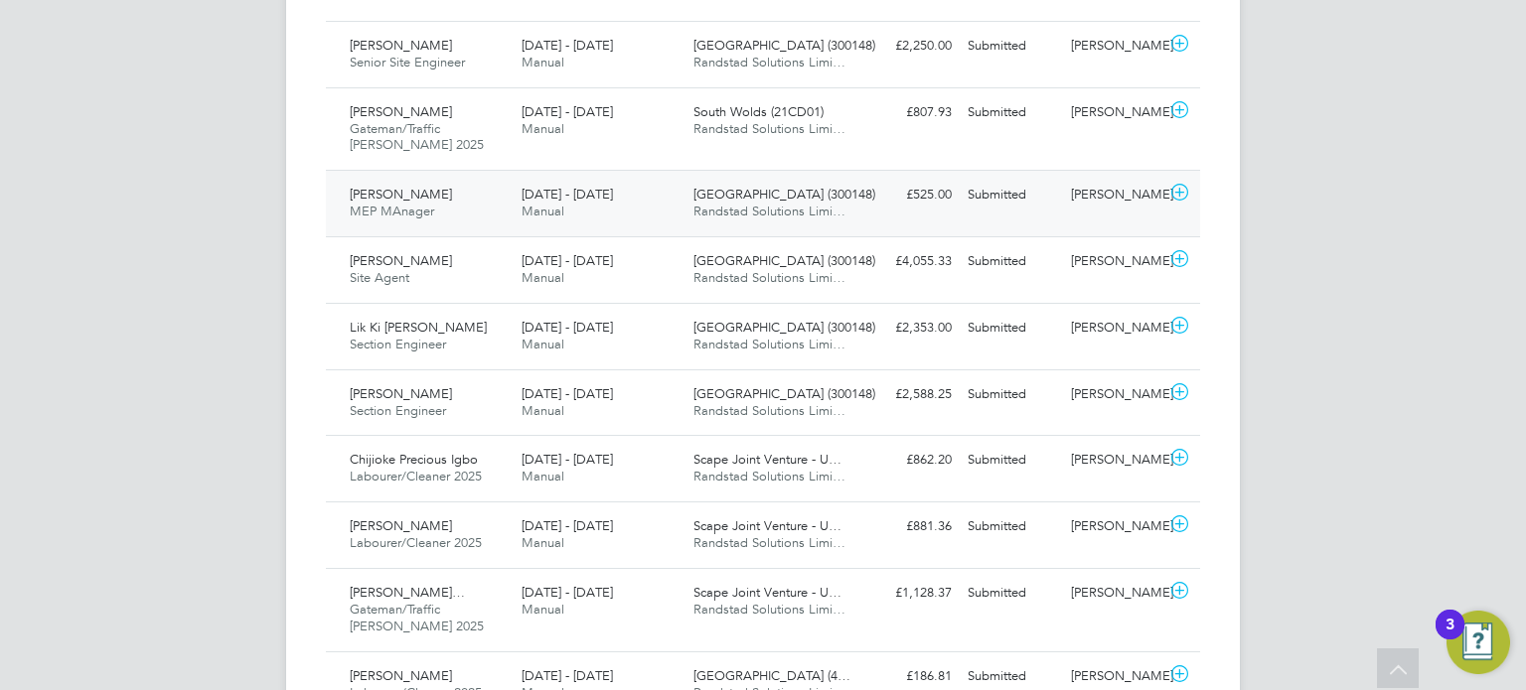
click at [1120, 201] on div "Neil Blow" at bounding box center [1114, 195] width 103 height 33
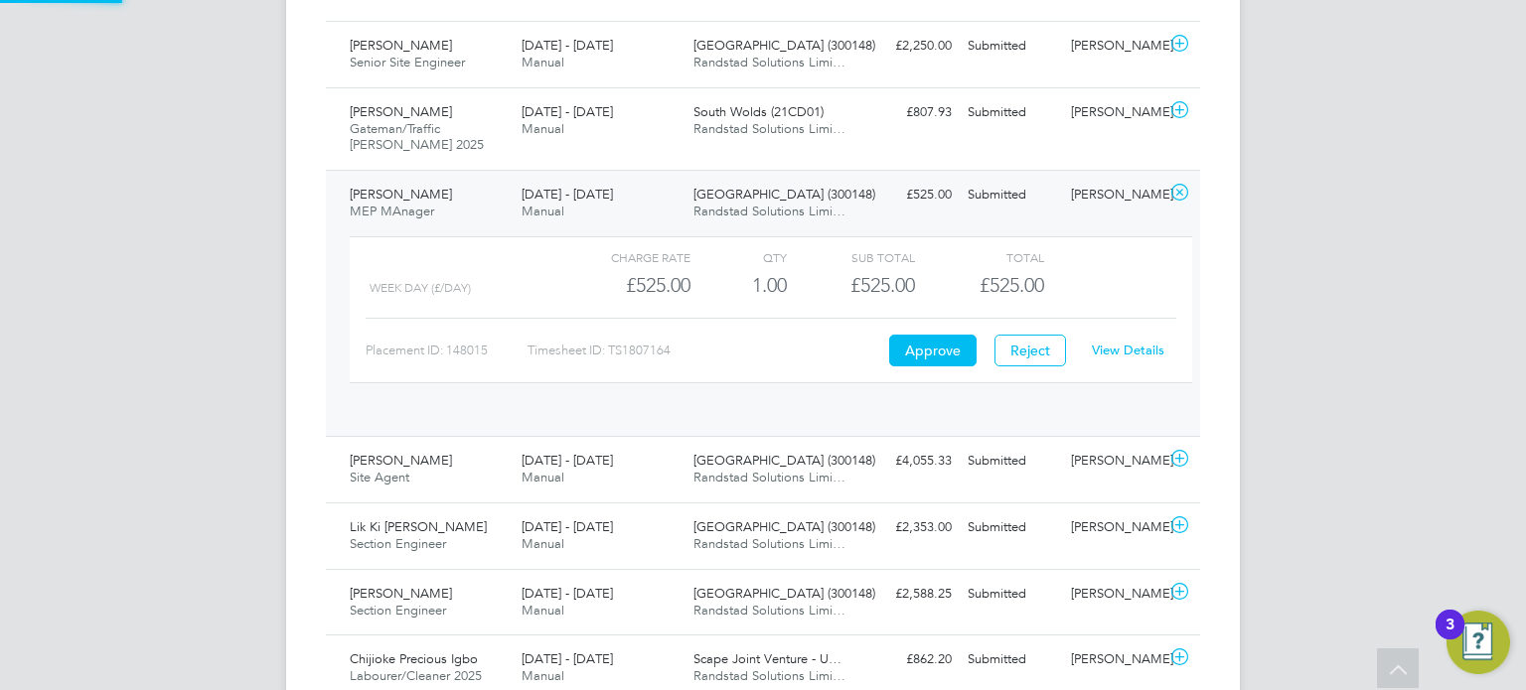
scroll to position [33, 193]
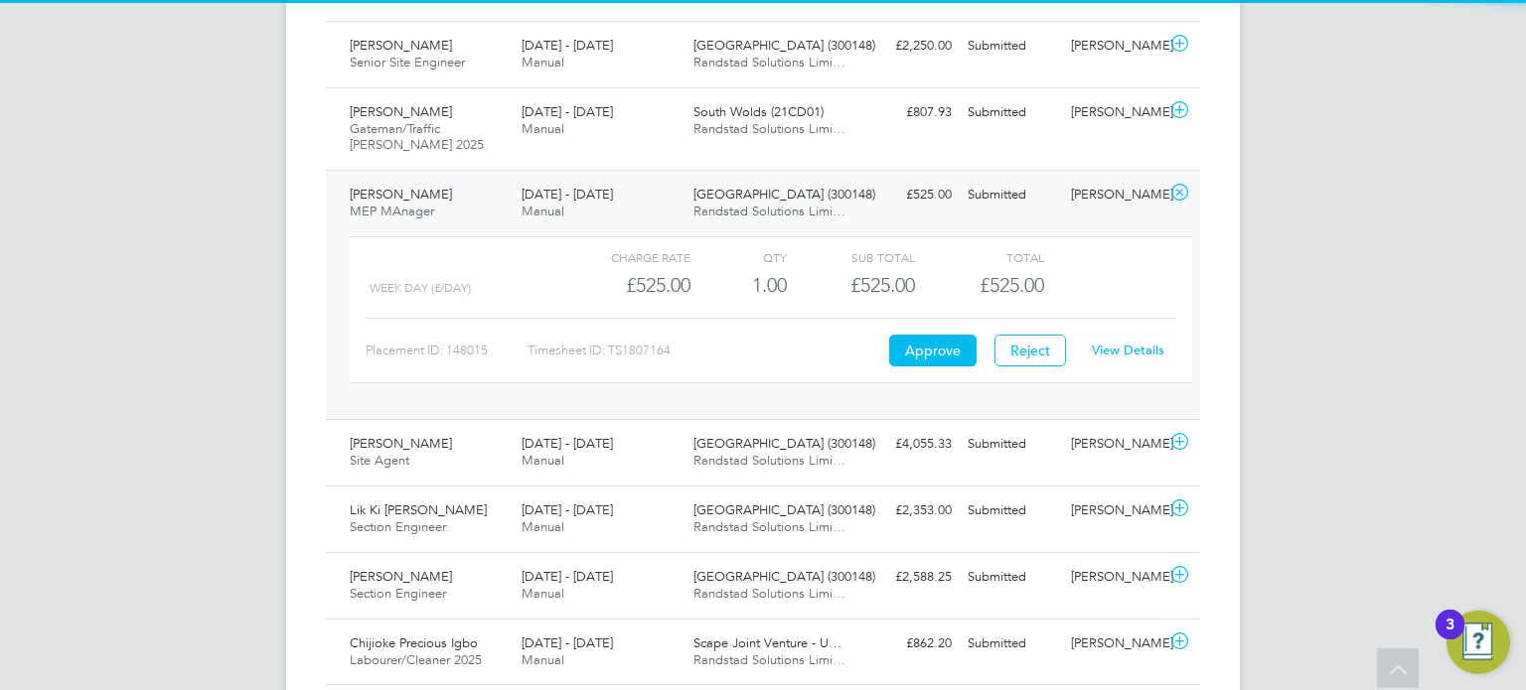
click at [1134, 342] on link "View Details" at bounding box center [1128, 350] width 73 height 17
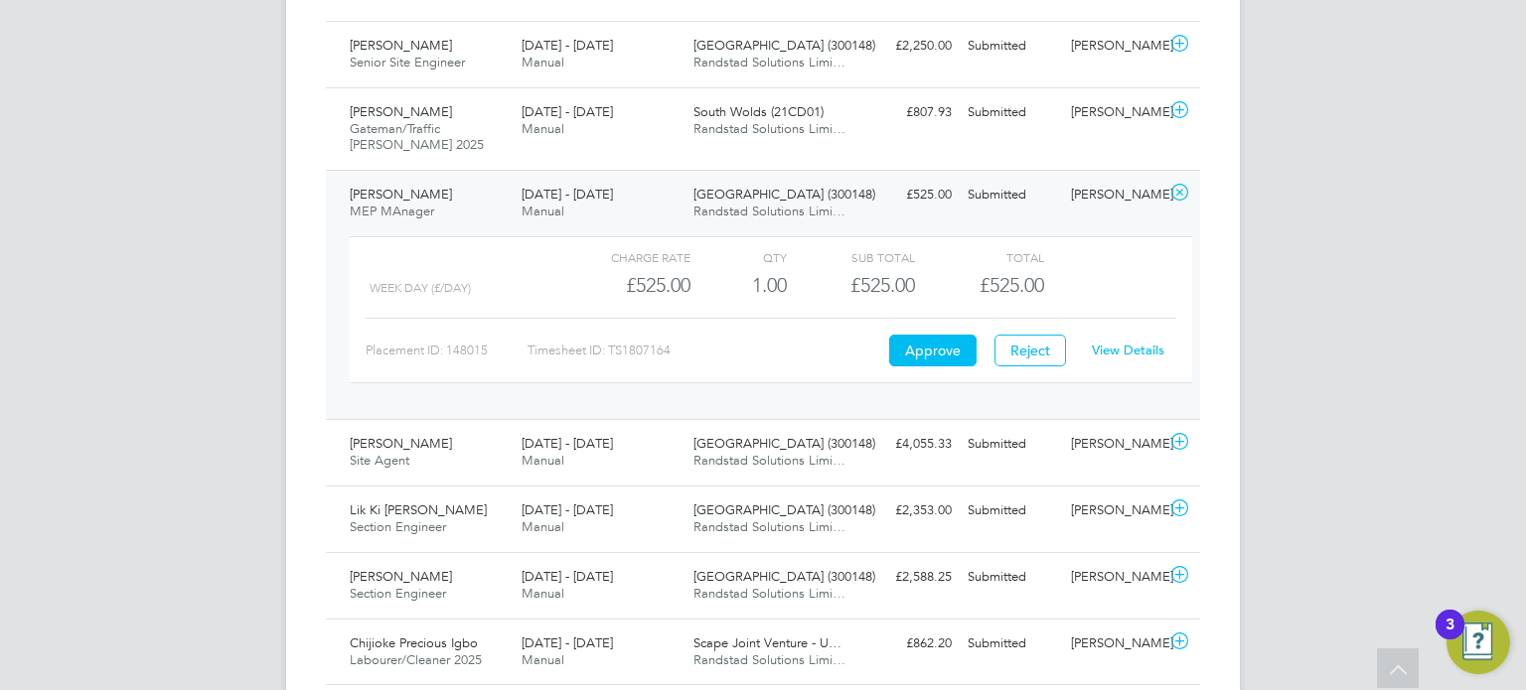
click at [1086, 193] on div "Neil Blow" at bounding box center [1114, 195] width 103 height 33
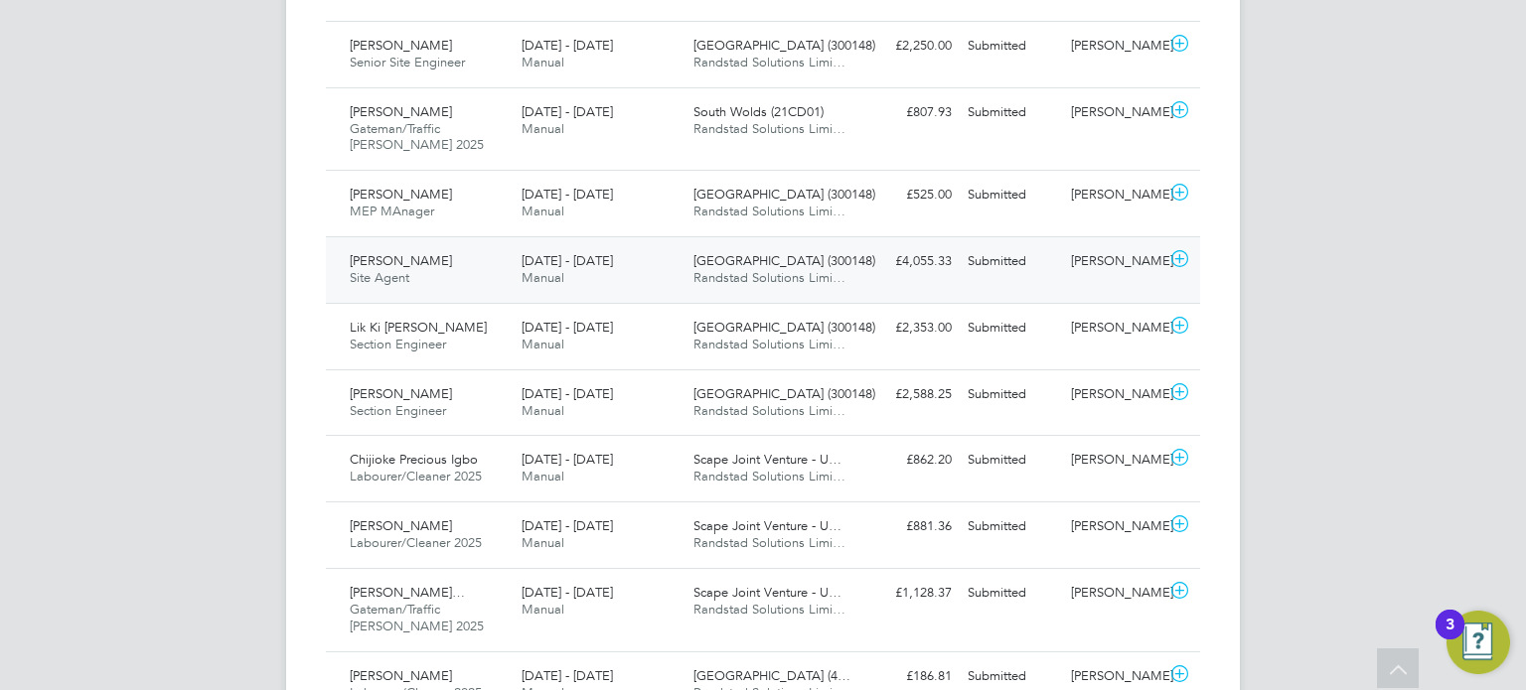
click at [1127, 264] on div "Neil Blow" at bounding box center [1114, 261] width 103 height 33
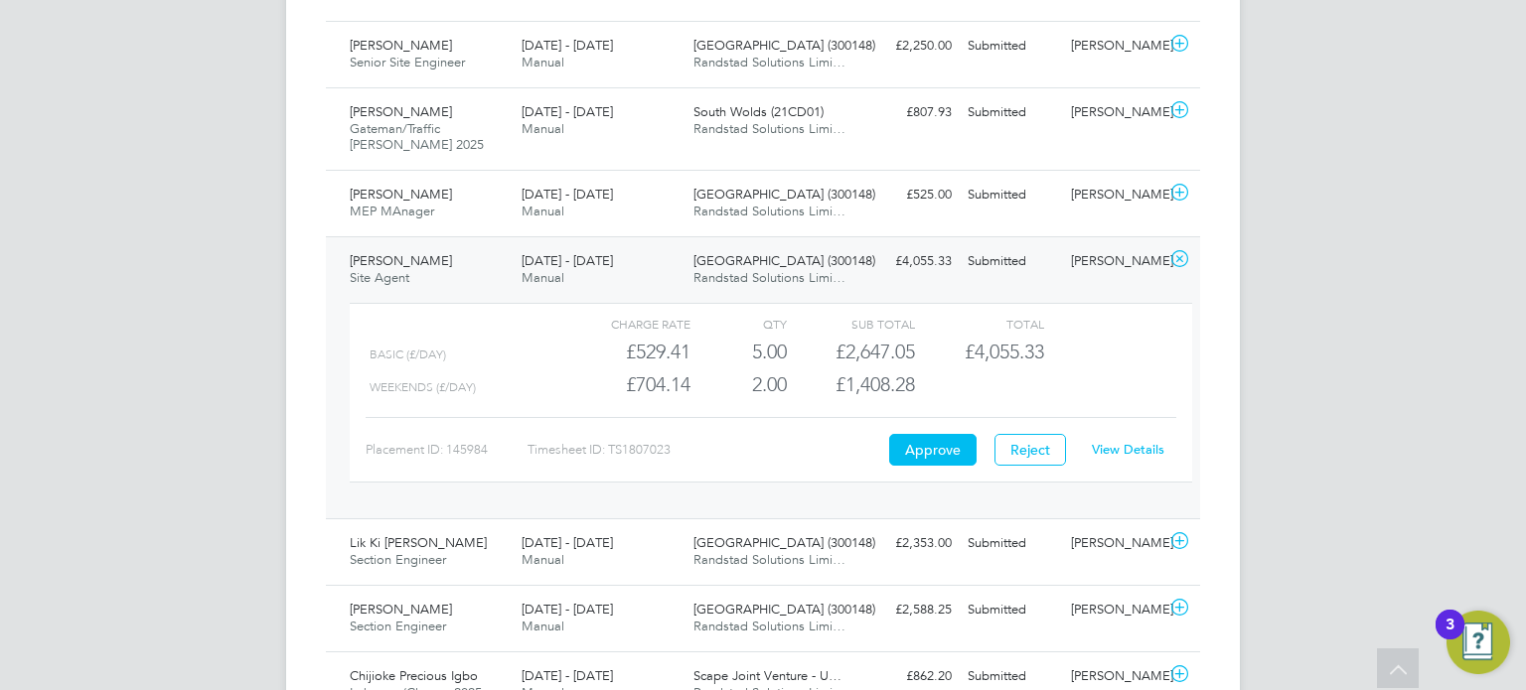
click at [1127, 442] on link "View Details" at bounding box center [1128, 449] width 73 height 17
click at [1083, 249] on div "Neil Blow" at bounding box center [1114, 261] width 103 height 33
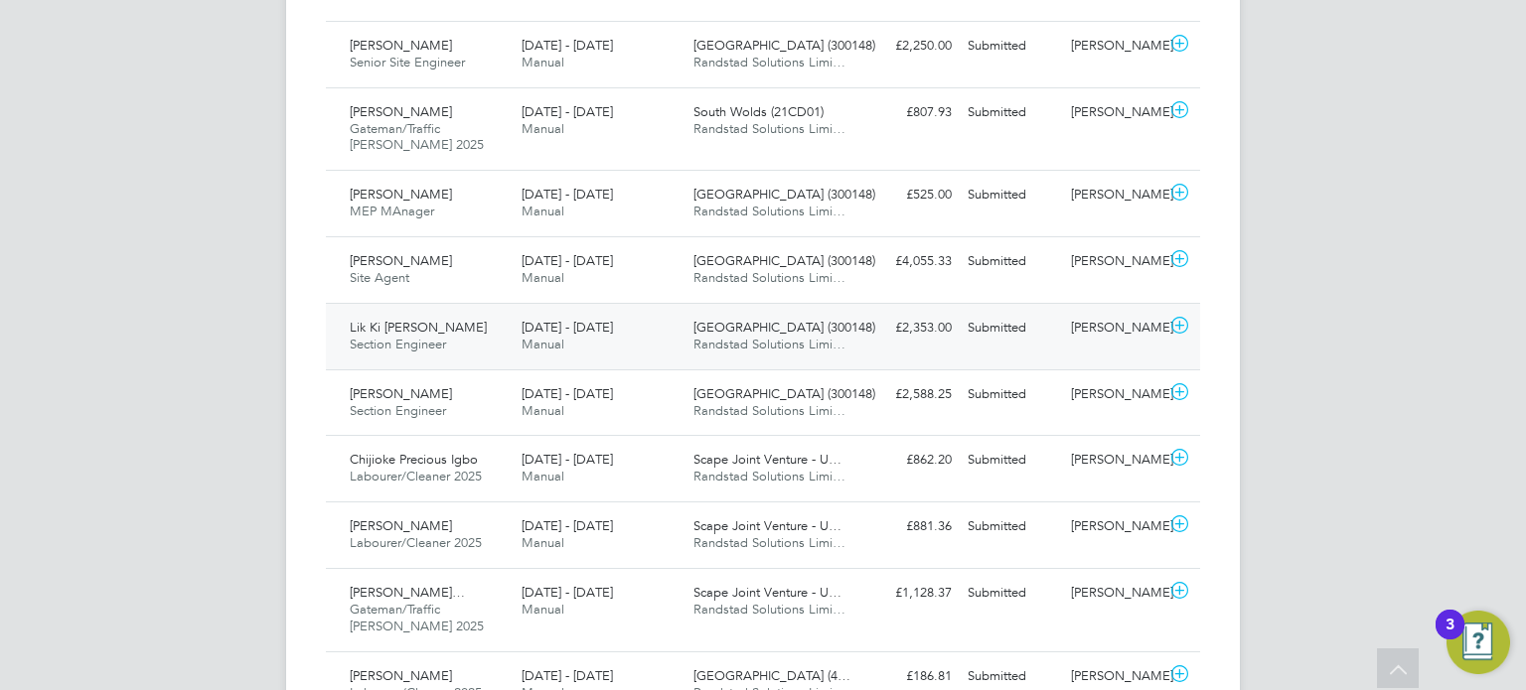
click at [1103, 320] on div "Neil Blow" at bounding box center [1114, 328] width 103 height 33
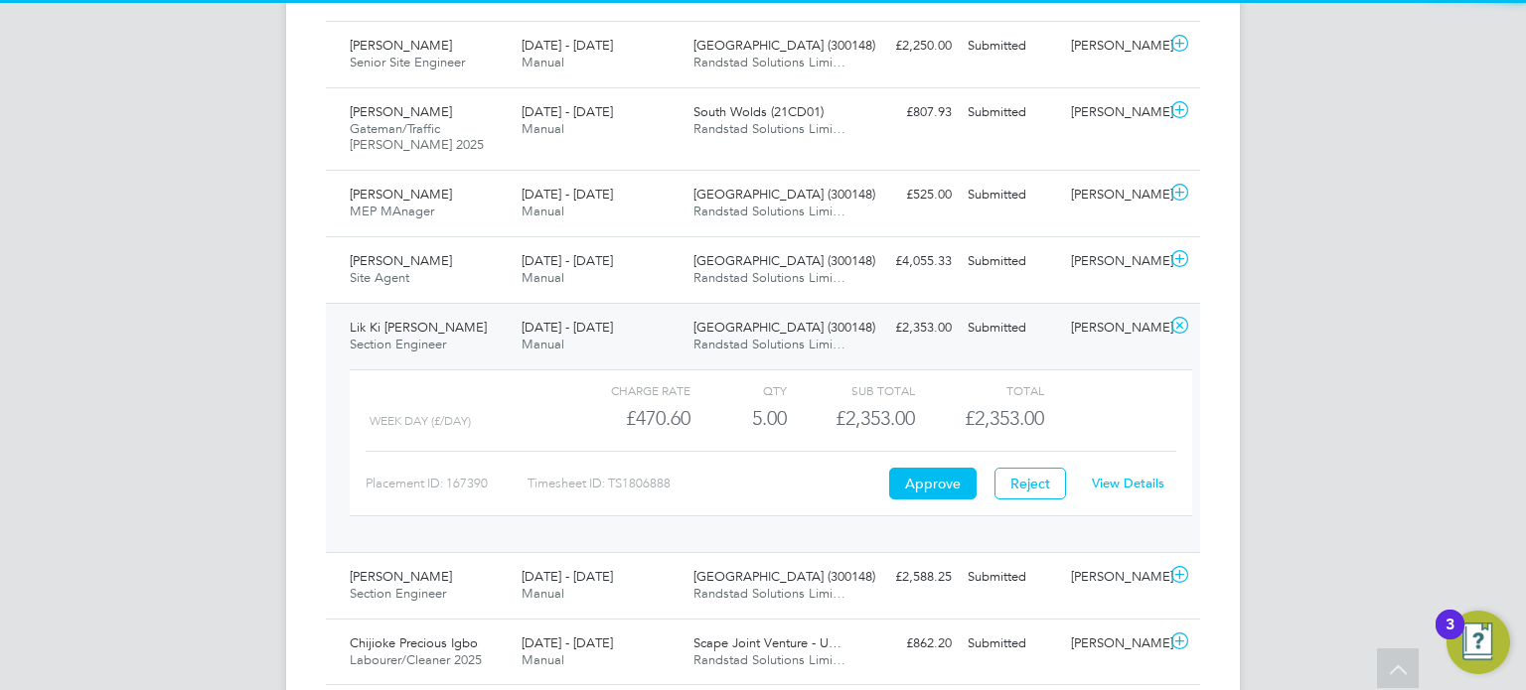
click at [1119, 482] on link "View Details" at bounding box center [1128, 483] width 73 height 17
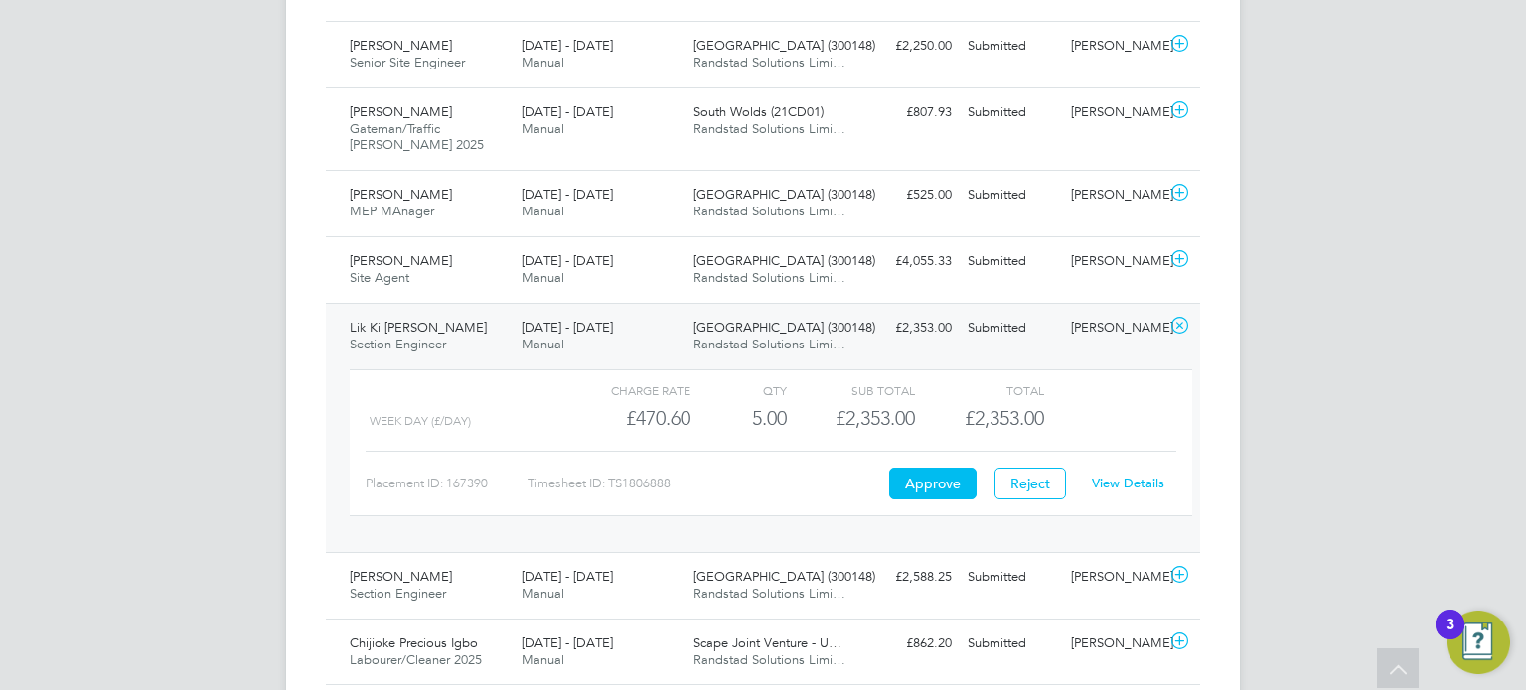
click at [1122, 350] on div "Lik Ki Nicky Yu Section Engineer 16 - 22 Aug 2025 16 - 22 Aug 2025 Manual Beckt…" at bounding box center [763, 427] width 874 height 249
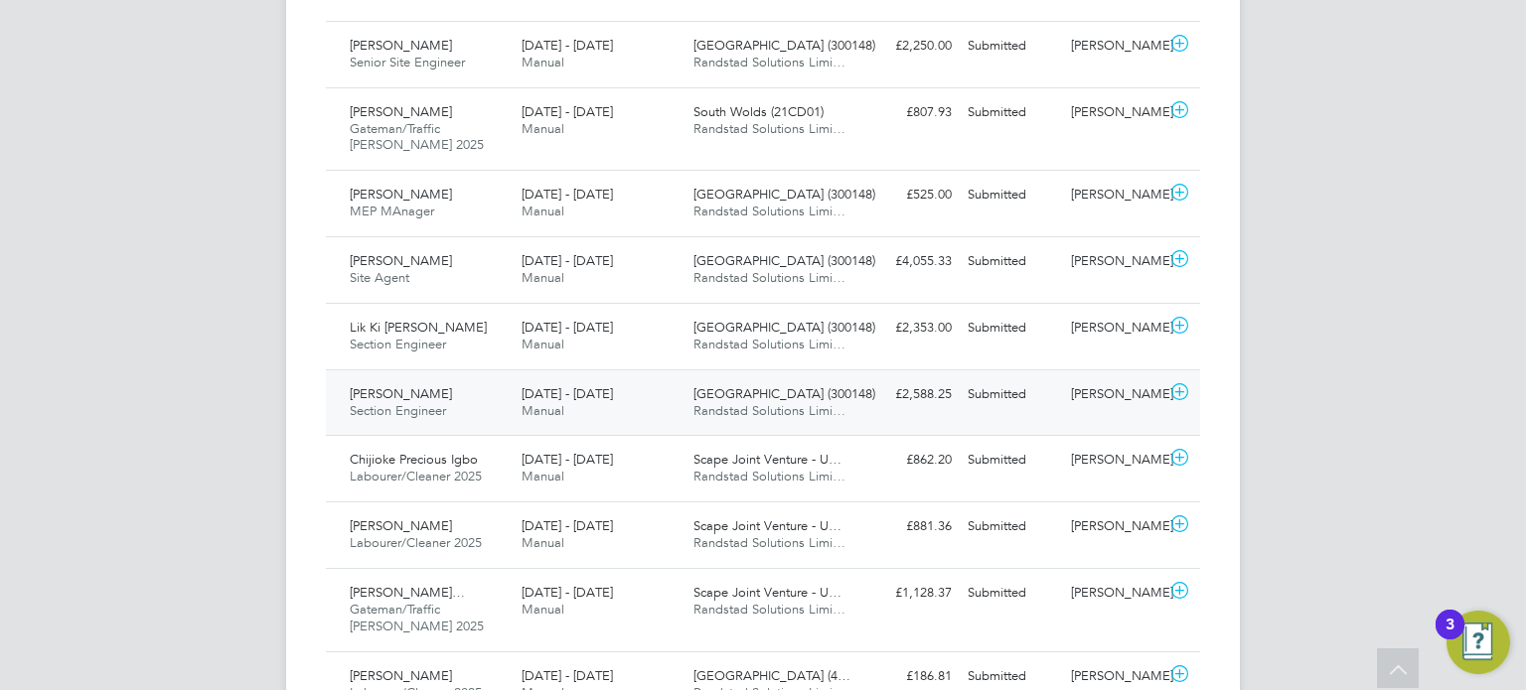
click at [1119, 397] on div "Neil Blow" at bounding box center [1114, 394] width 103 height 33
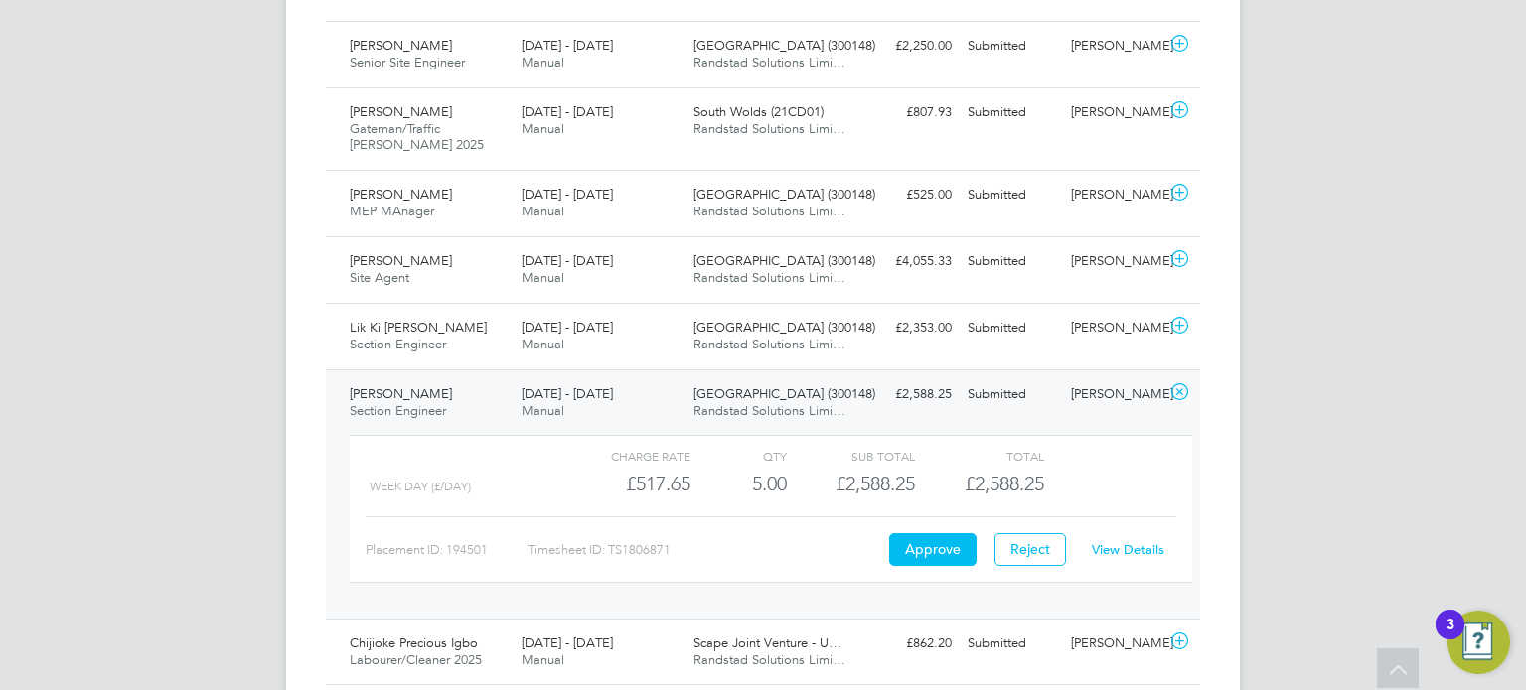
click at [1113, 541] on link "View Details" at bounding box center [1128, 549] width 73 height 17
click at [1091, 427] on div "Charge rate QTY Sub Total Total Week Day (£/day) £517.65 5 5.00 5 £2,588.25 £2,…" at bounding box center [771, 518] width 858 height 183
click at [1106, 403] on div "Neil Blow" at bounding box center [1114, 394] width 103 height 33
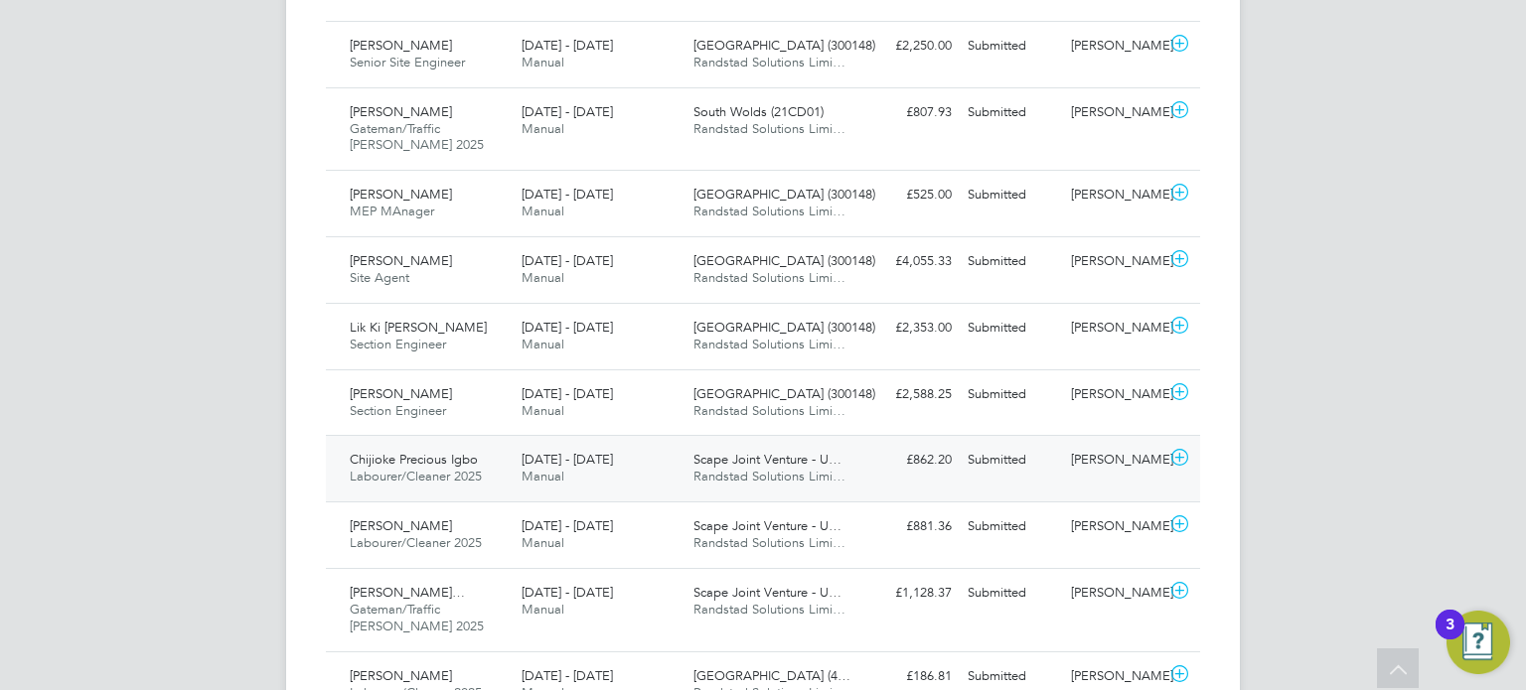
click at [1110, 460] on div "Elliott Cope" at bounding box center [1114, 460] width 103 height 33
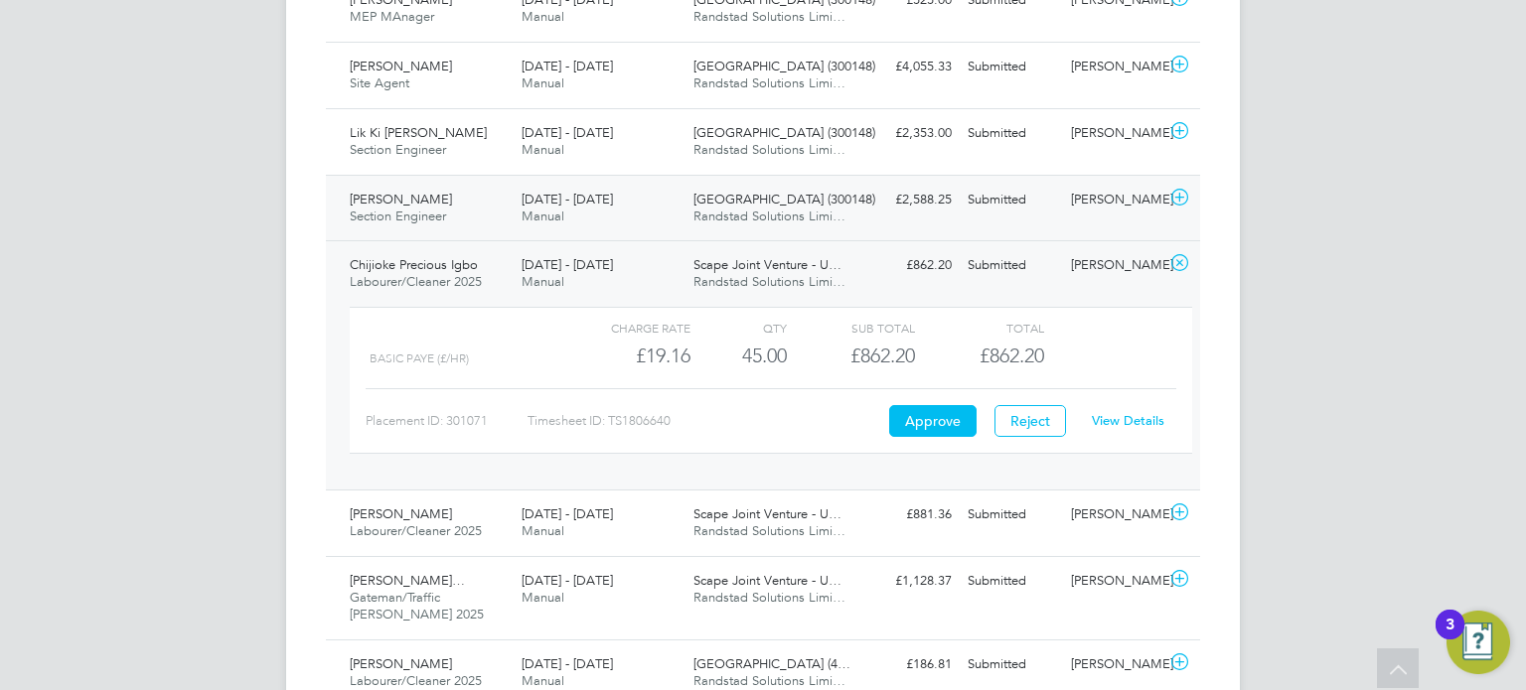
scroll to position [1450, 0]
click at [1116, 404] on div "View Details" at bounding box center [1127, 420] width 97 height 32
click at [1124, 413] on link "View Details" at bounding box center [1128, 419] width 73 height 17
click at [1036, 264] on div "Submitted" at bounding box center [1011, 264] width 103 height 33
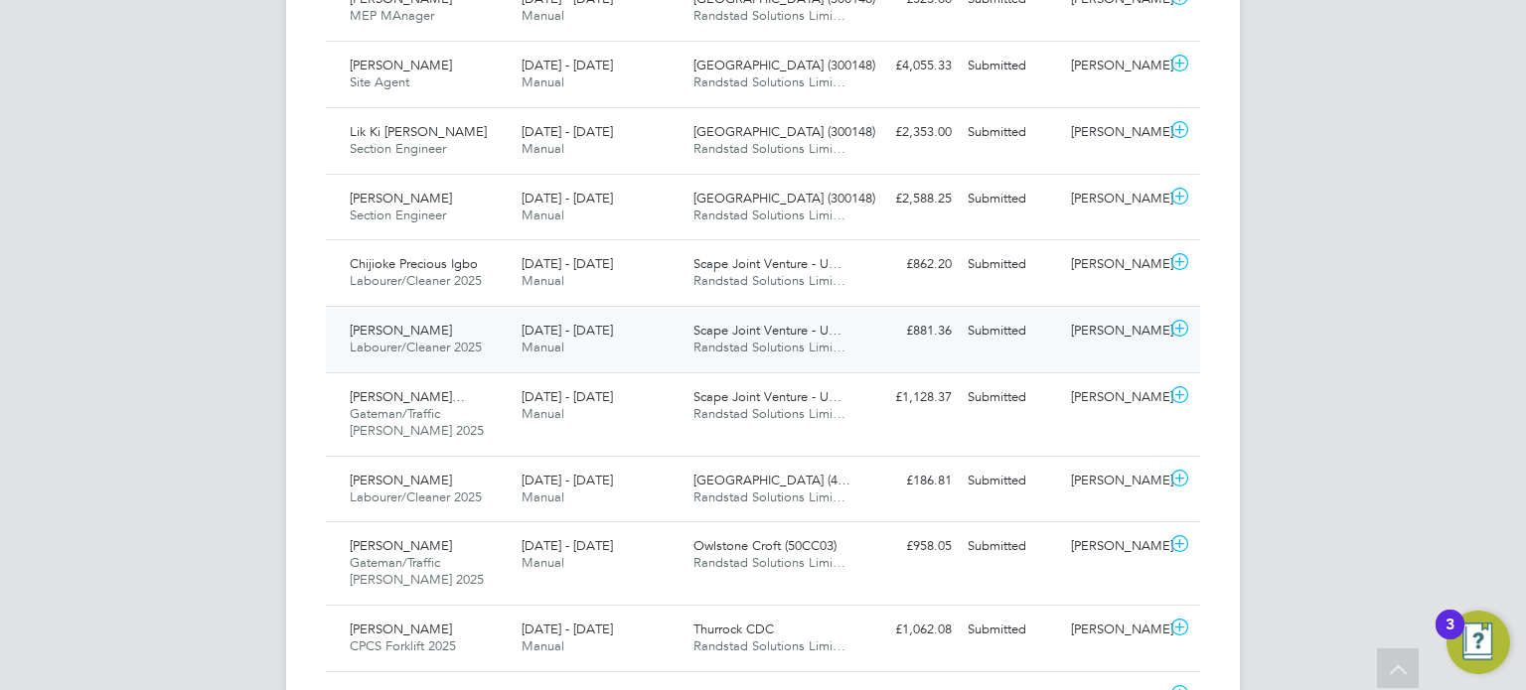
click at [1091, 335] on div "[PERSON_NAME]" at bounding box center [1114, 331] width 103 height 33
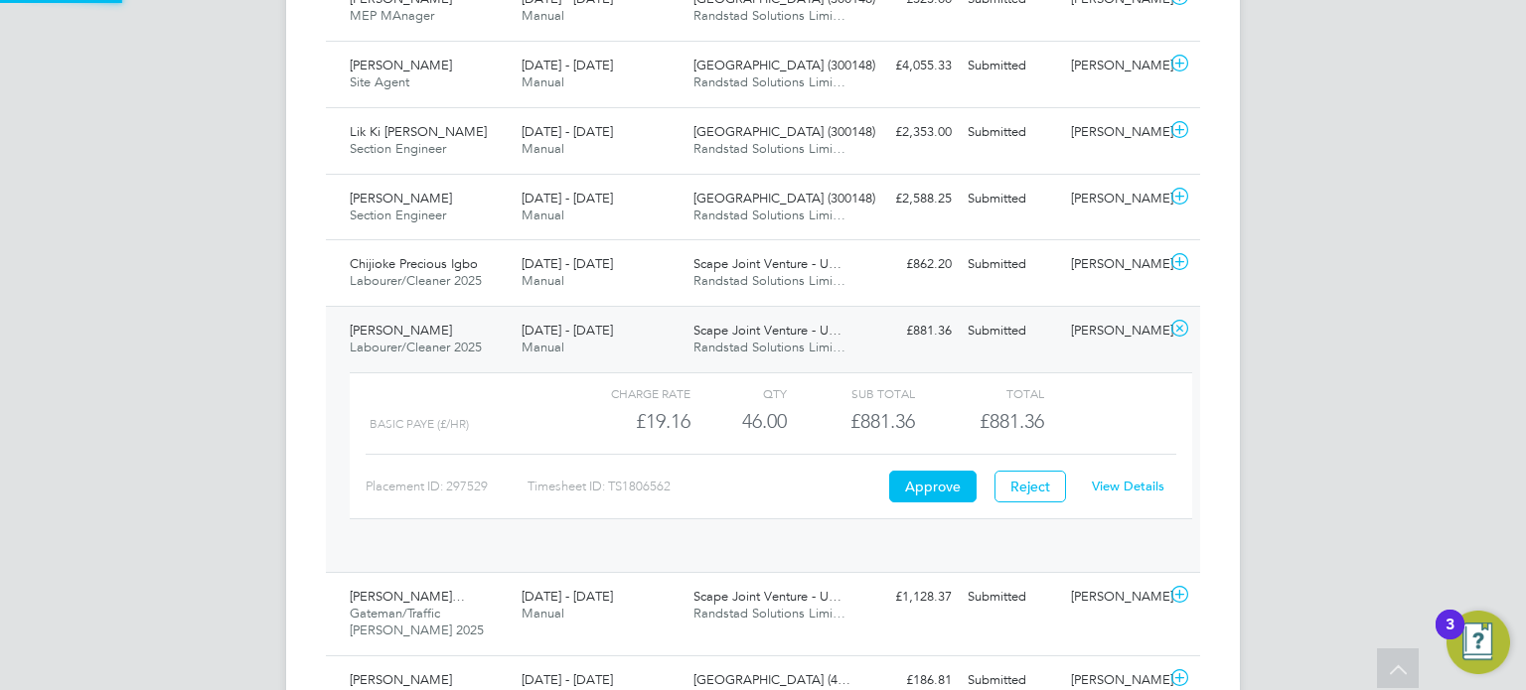
scroll to position [33, 193]
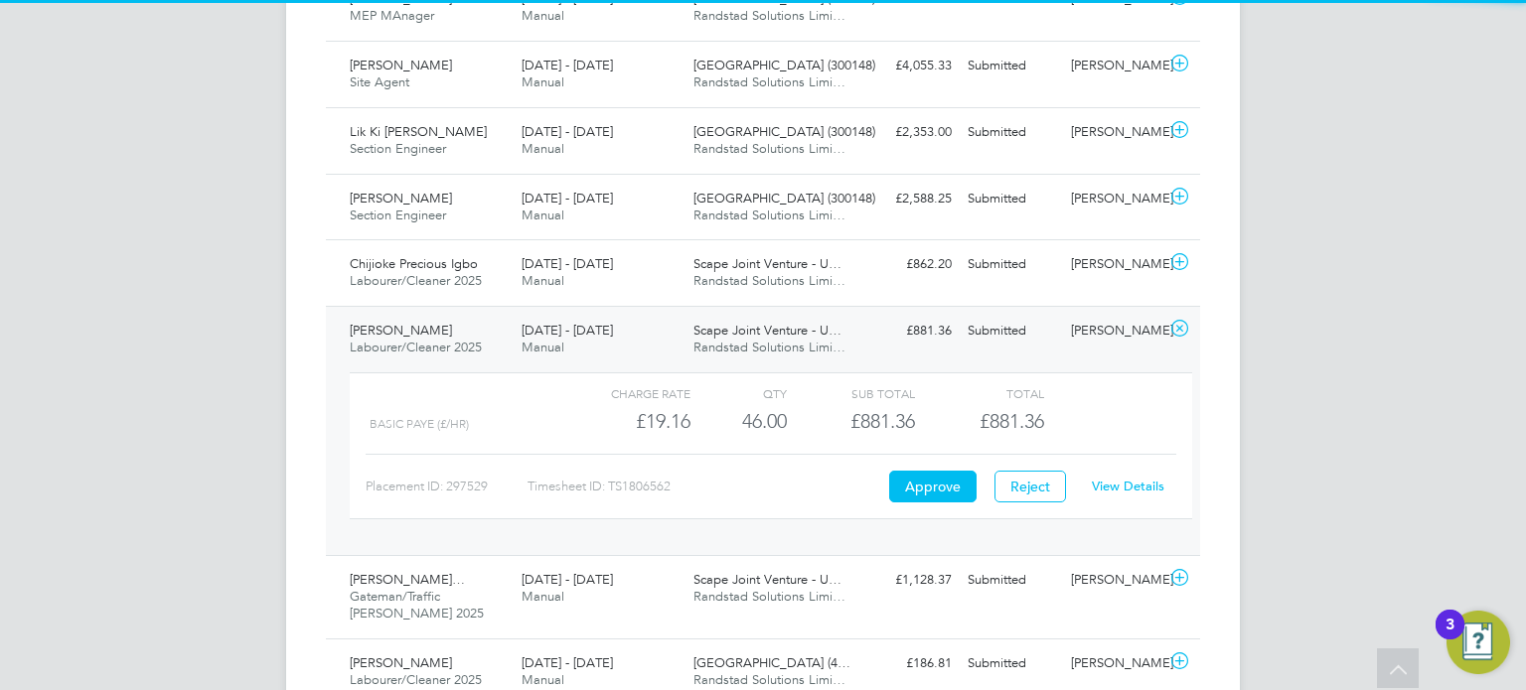
click at [1124, 478] on link "View Details" at bounding box center [1128, 486] width 73 height 17
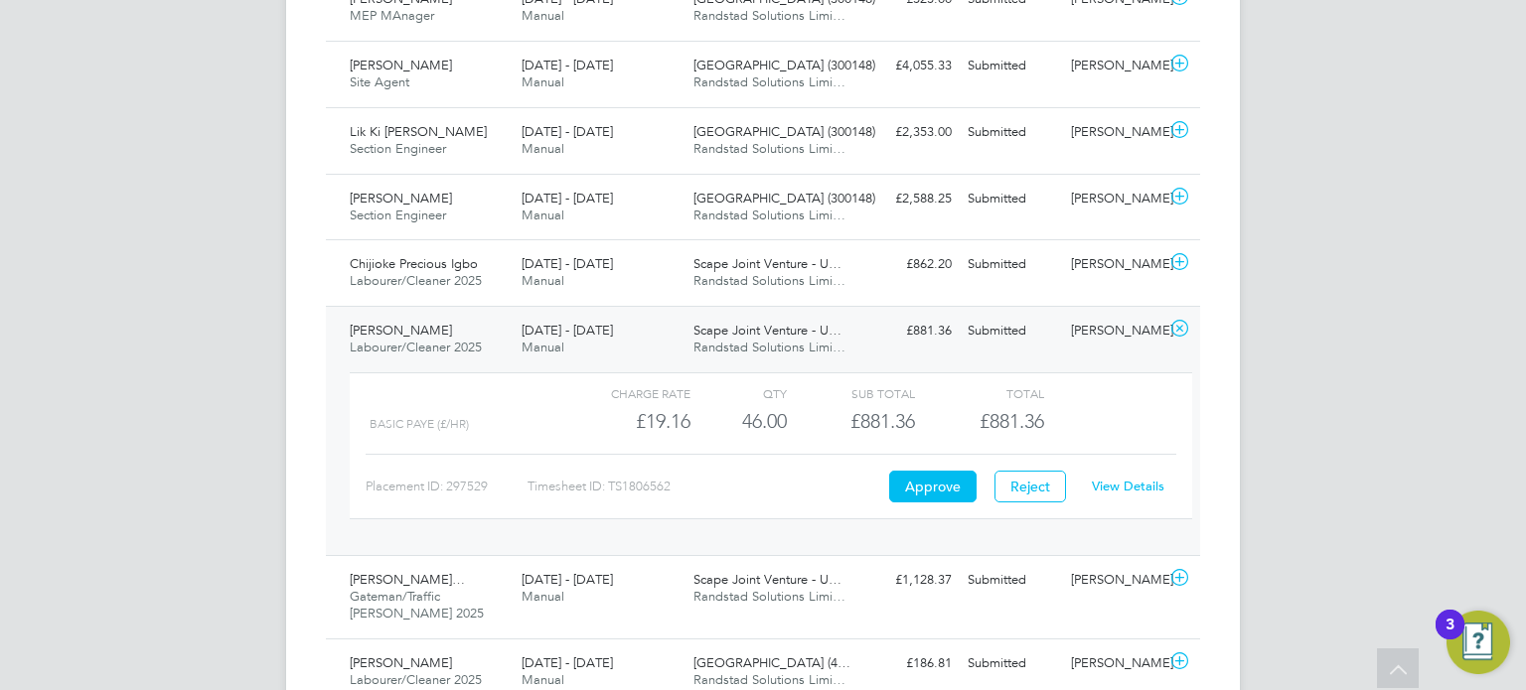
click at [1040, 326] on div "Submitted" at bounding box center [1011, 331] width 103 height 33
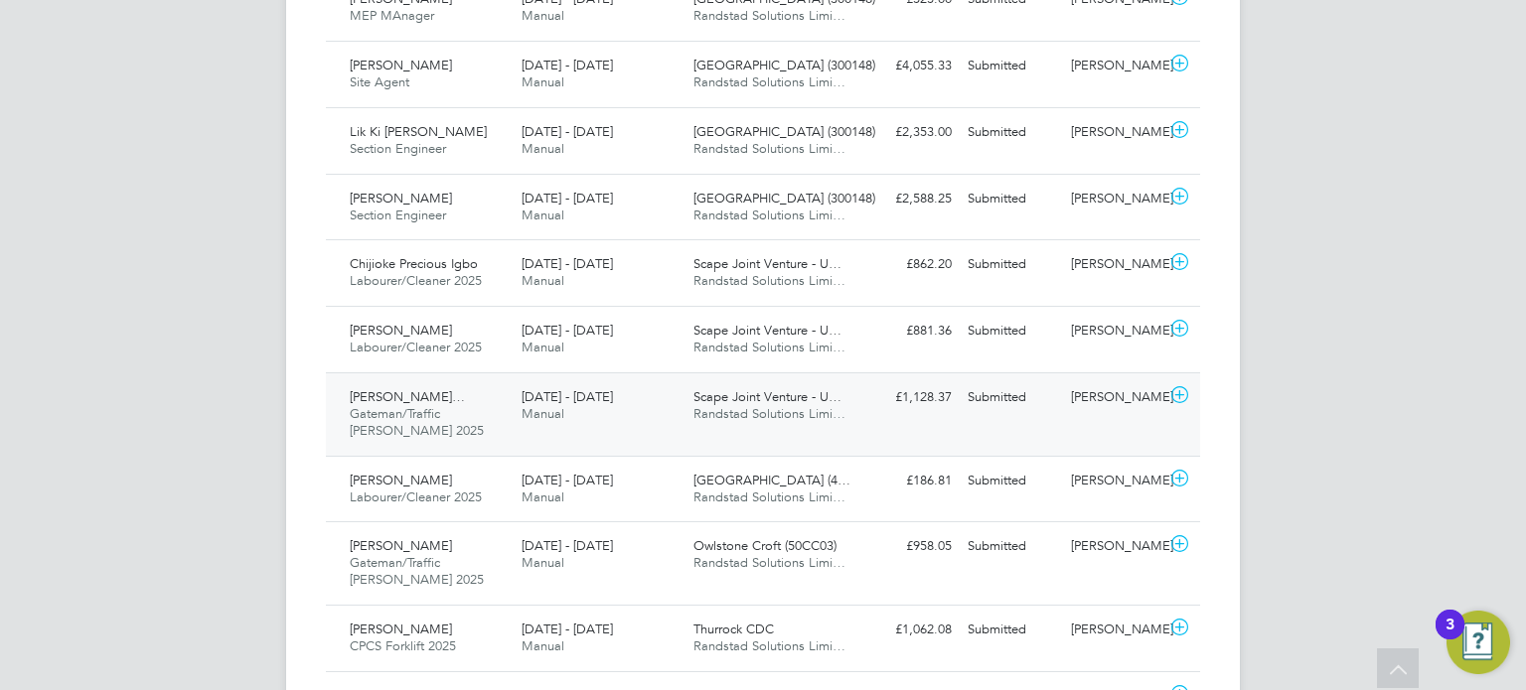
click at [1084, 385] on div "Elliott Cope" at bounding box center [1114, 397] width 103 height 33
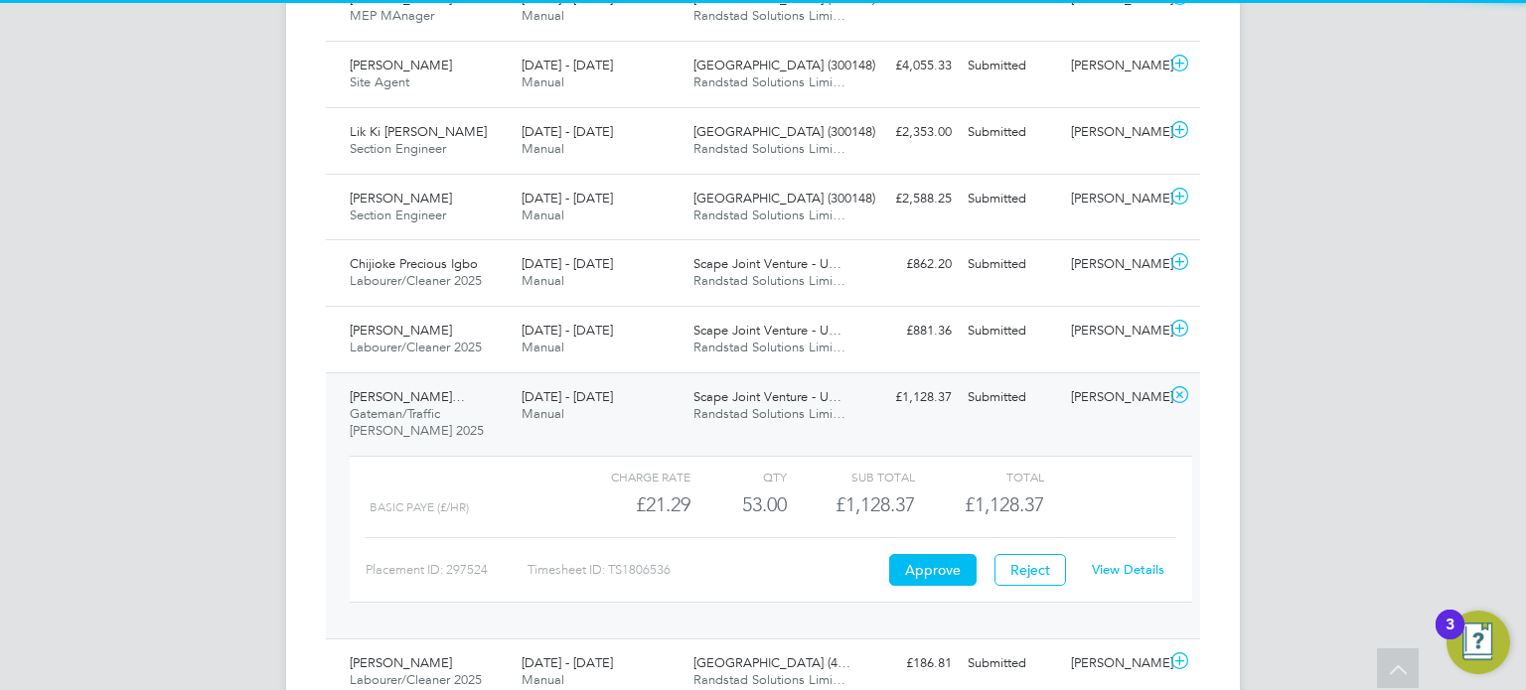
click at [1115, 565] on link "View Details" at bounding box center [1128, 569] width 73 height 17
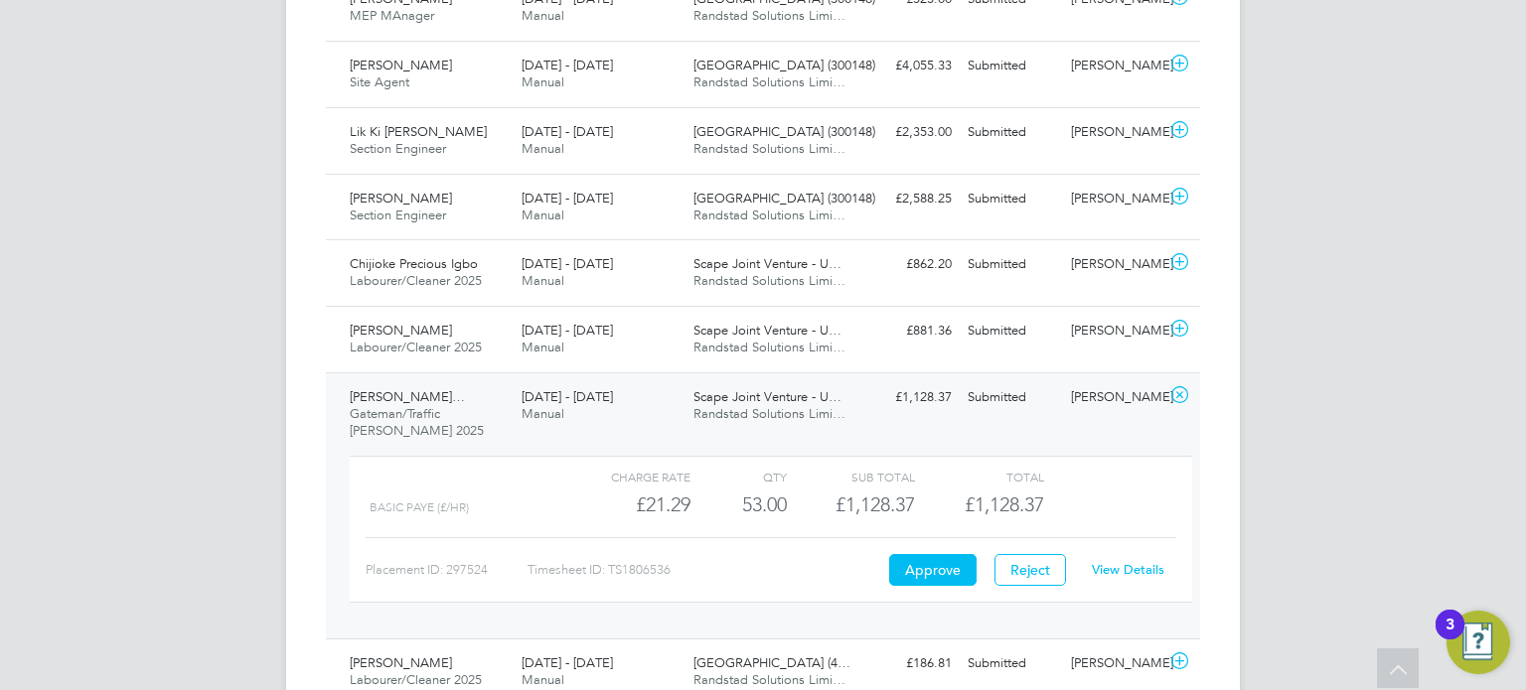
click at [1080, 394] on div "Elliott Cope" at bounding box center [1114, 397] width 103 height 33
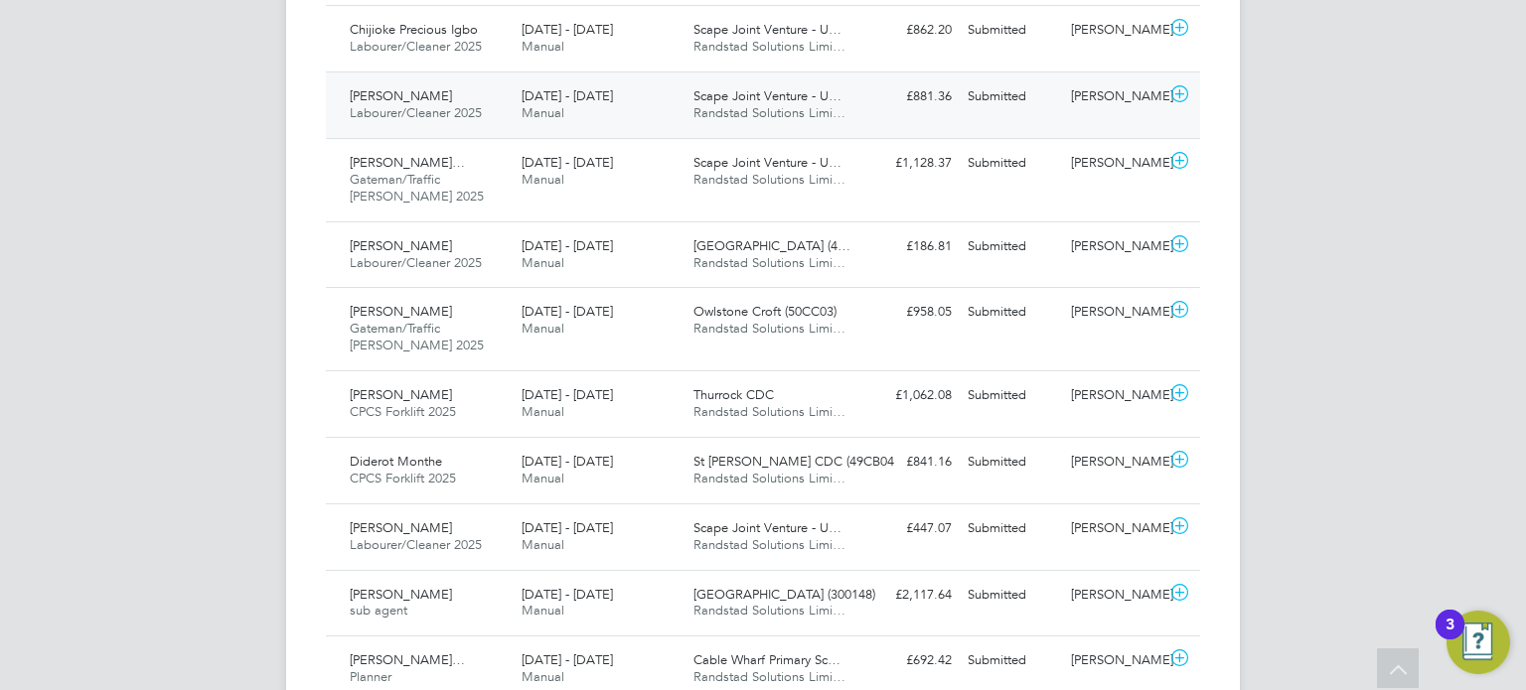
scroll to position [1685, 0]
click at [1127, 222] on div "Archie Edson Labourer/Cleaner 2025 16 - 22 Aug 2025 16 - 22 Aug 2025 Manual Car…" at bounding box center [763, 255] width 874 height 67
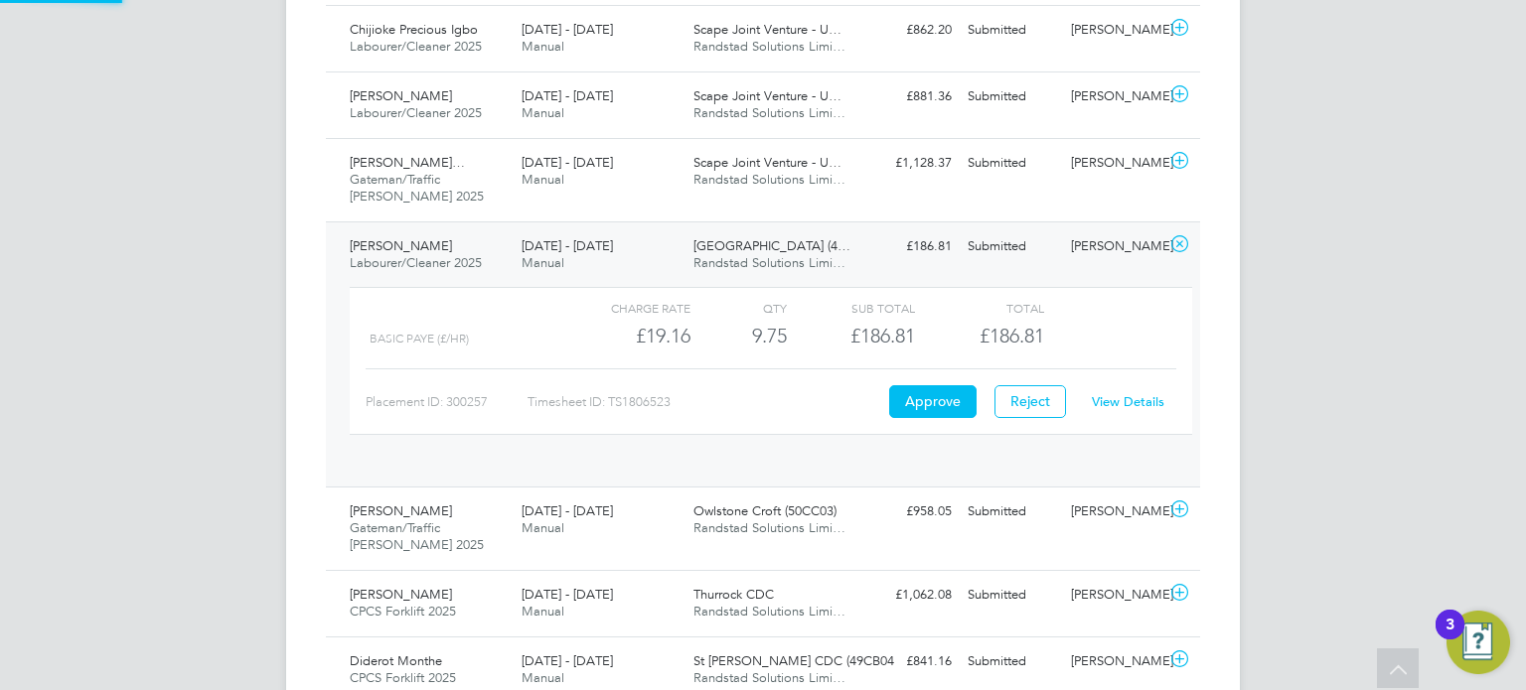
scroll to position [33, 193]
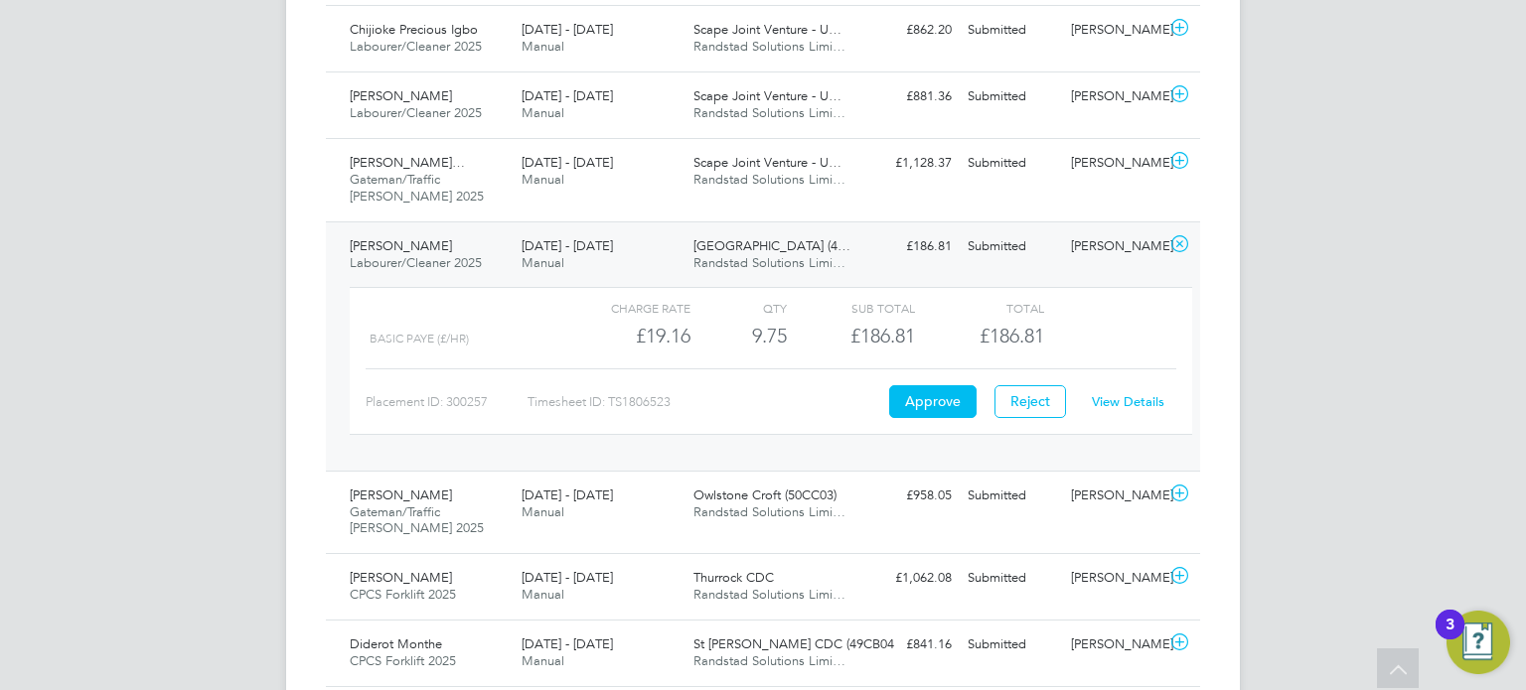
click at [1128, 393] on link "View Details" at bounding box center [1128, 401] width 73 height 17
click at [965, 254] on div "Submitted" at bounding box center [1011, 246] width 103 height 33
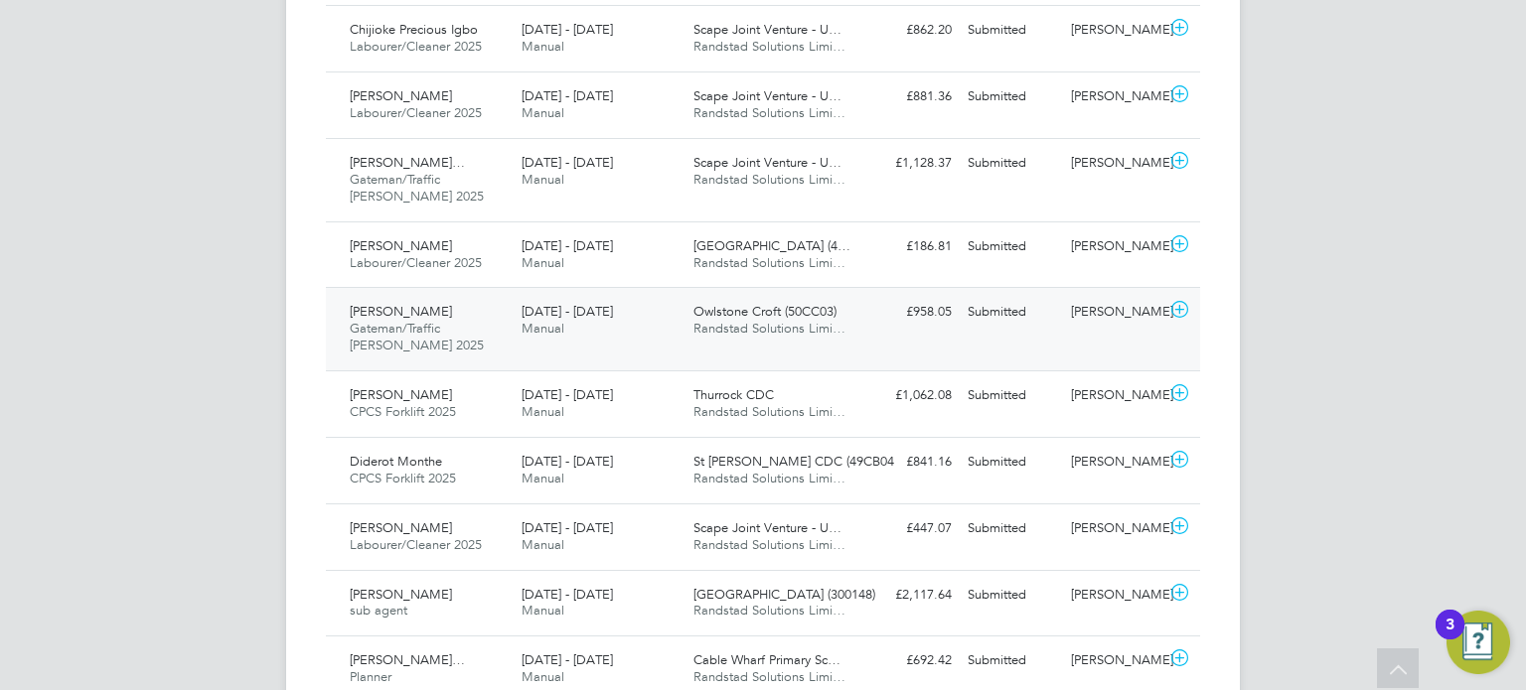
click at [1064, 340] on div "Dimitri Spanos Spanelis Gateman/Traffic Marshall 2025 16 - 22 Aug 2025 16 - 22 …" at bounding box center [763, 328] width 874 height 83
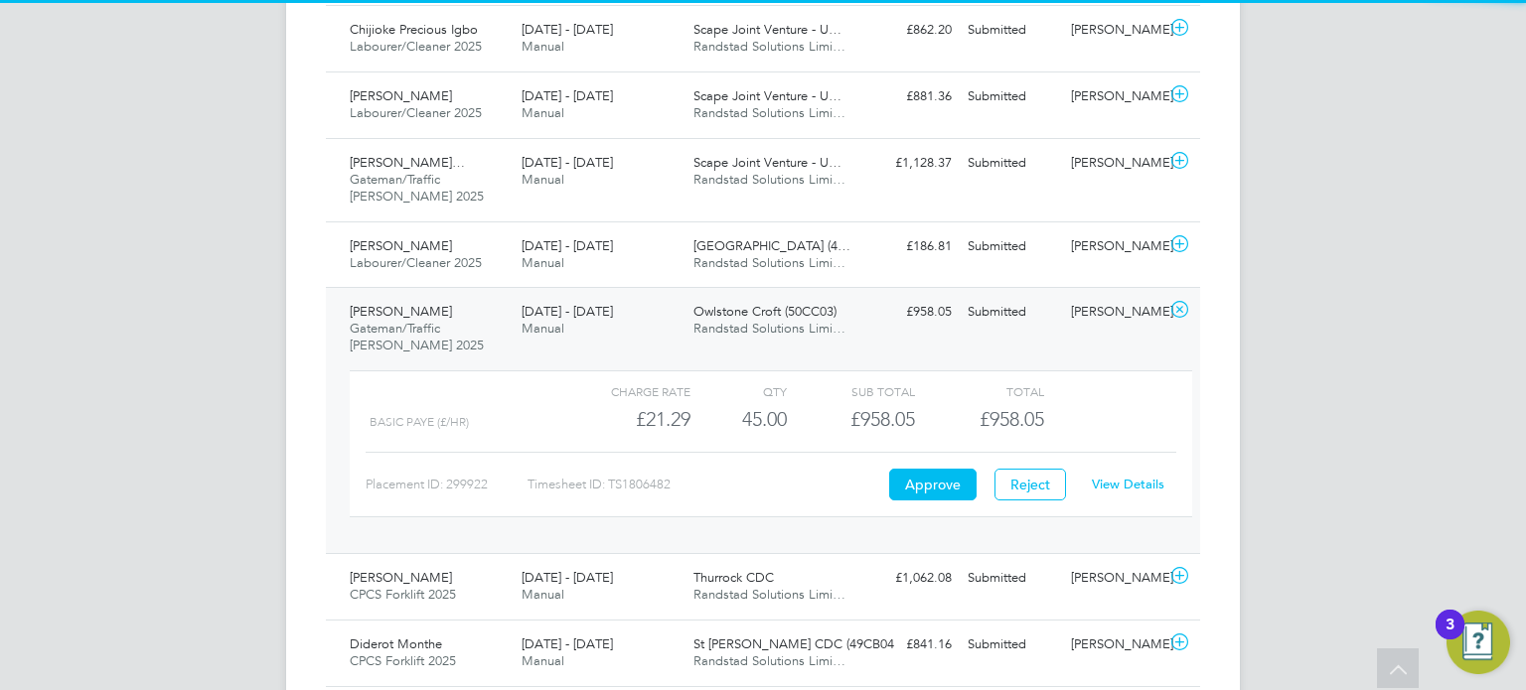
click at [1128, 460] on div "Placement ID: 299922 Timesheet ID: TS1806482 Approve Reject View Details" at bounding box center [771, 476] width 811 height 49
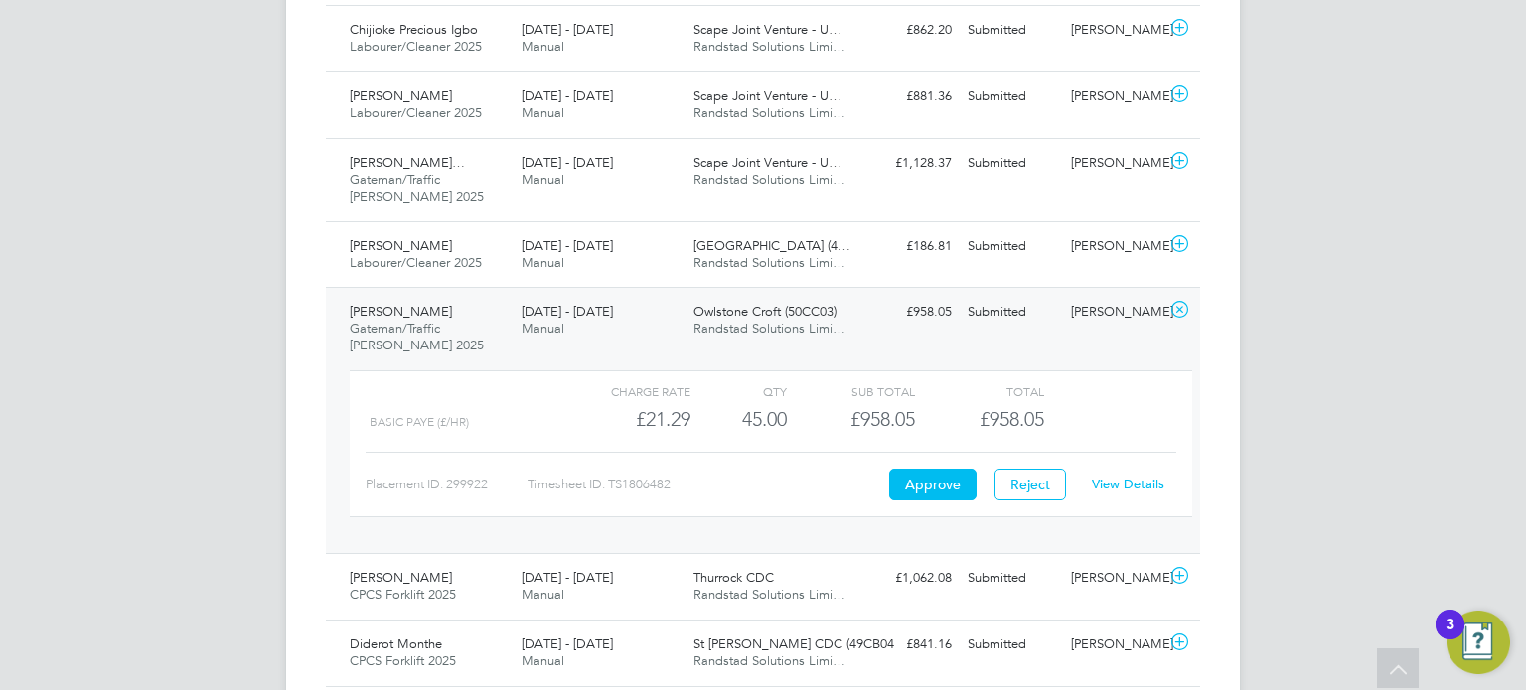
click at [1133, 478] on link "View Details" at bounding box center [1128, 484] width 73 height 17
click at [1036, 313] on div "Submitted" at bounding box center [1011, 312] width 103 height 33
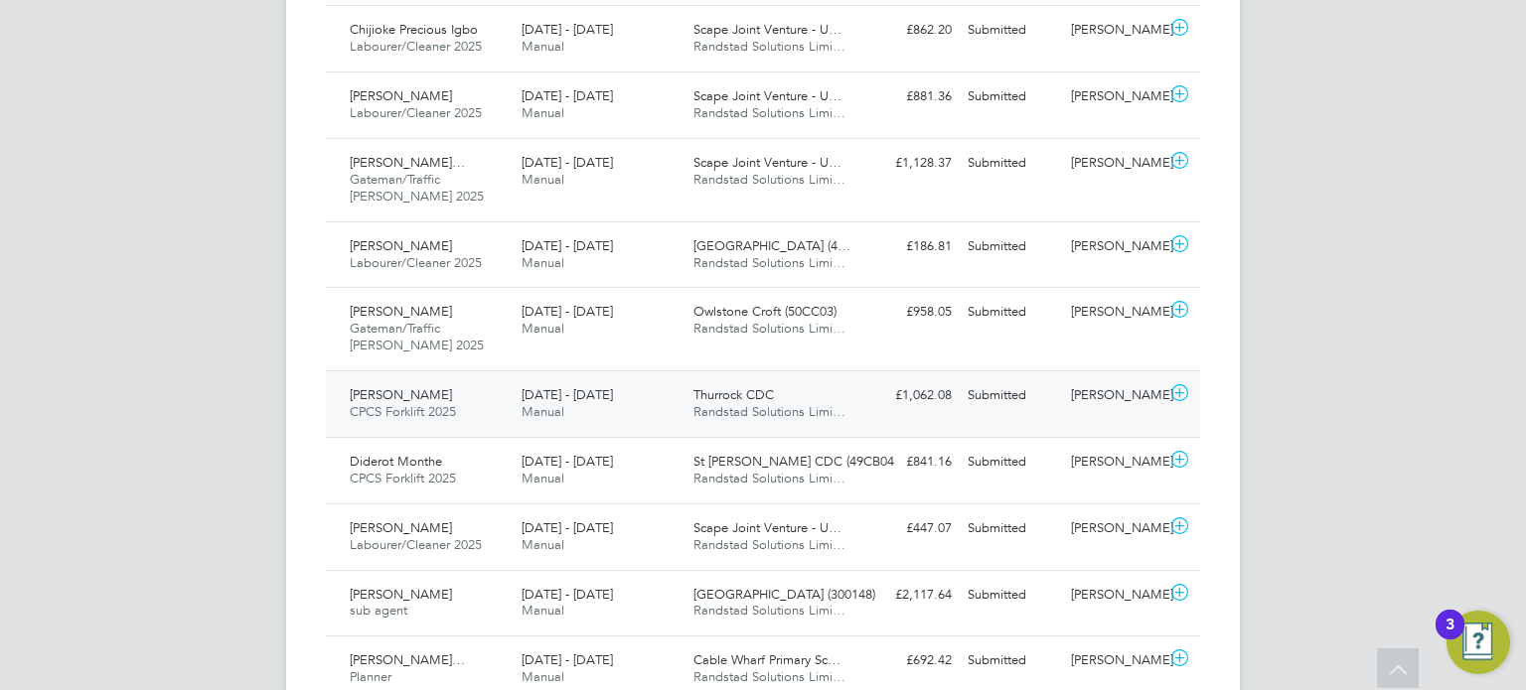
click at [1073, 371] on div "Gabriel Rosca CPCS Forklift 2025 16 - 22 Aug 2025 16 - 22 Aug 2025 Manual Thurr…" at bounding box center [763, 404] width 874 height 67
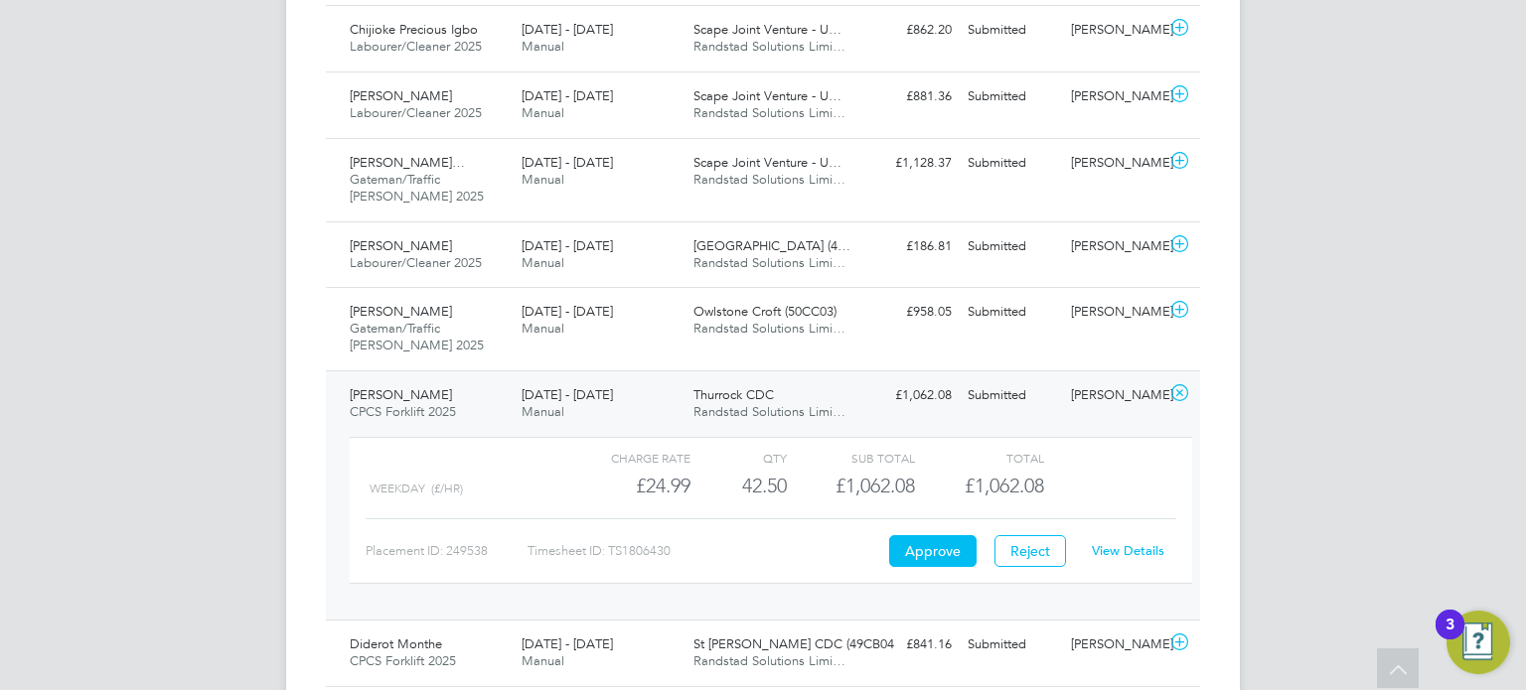
click at [1137, 545] on link "View Details" at bounding box center [1128, 550] width 73 height 17
click at [1087, 400] on div "Chris Luckie" at bounding box center [1114, 395] width 103 height 33
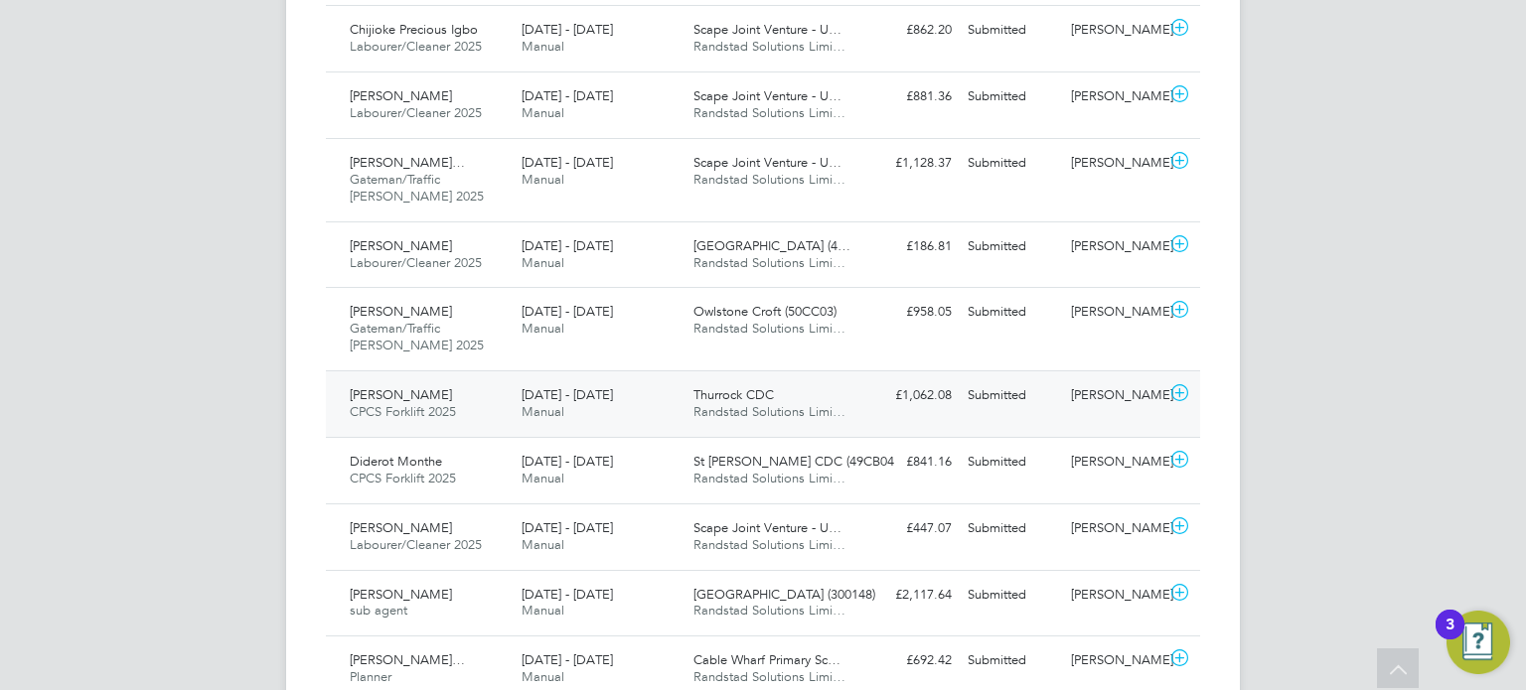
scroll to position [1764, 0]
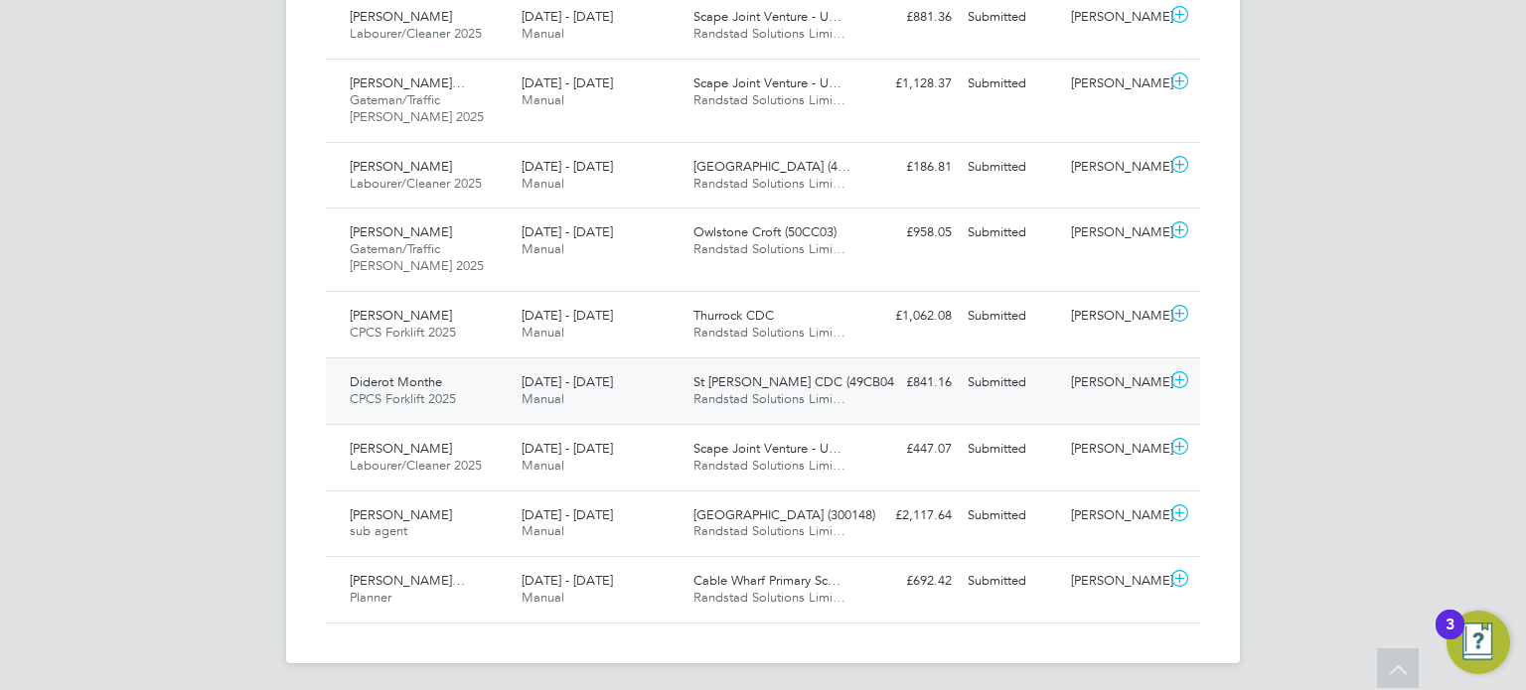
click at [1114, 387] on div "Ben Jackman" at bounding box center [1114, 383] width 103 height 33
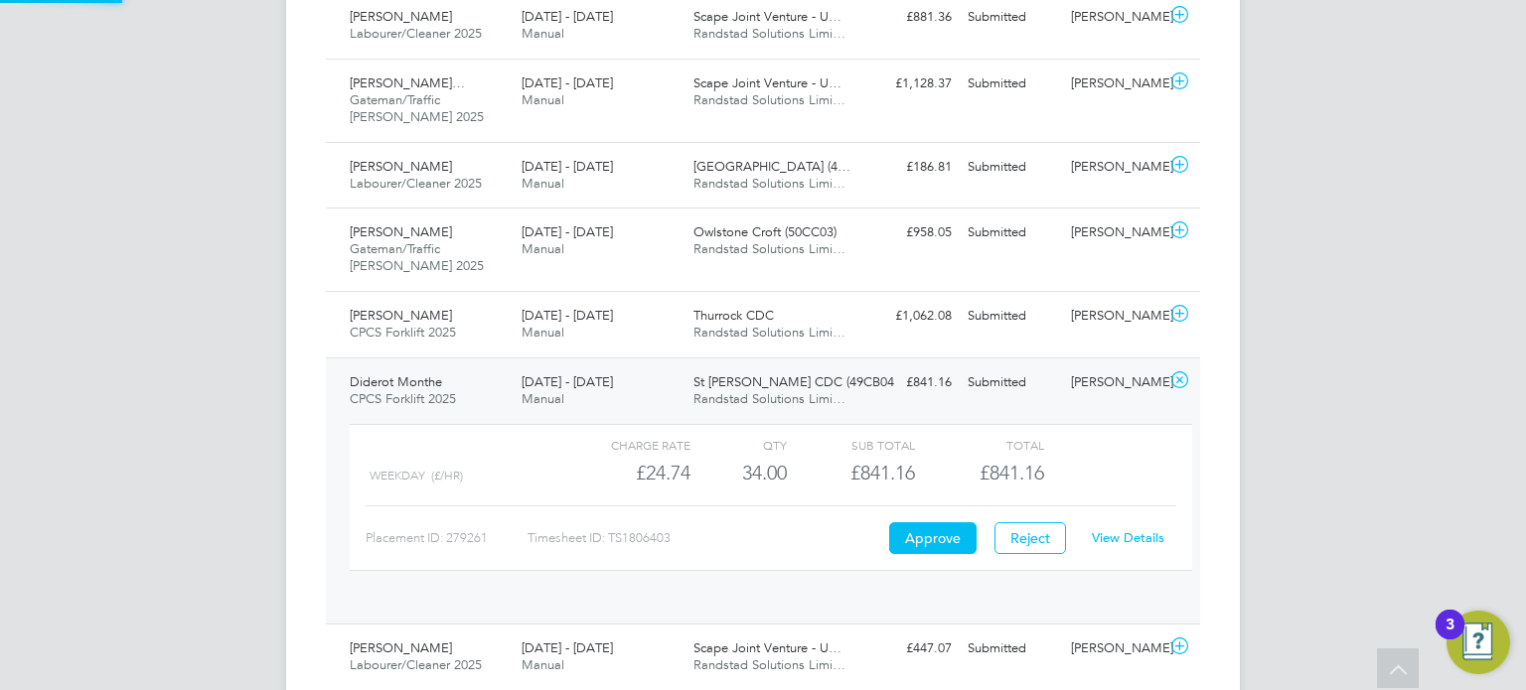
scroll to position [33, 193]
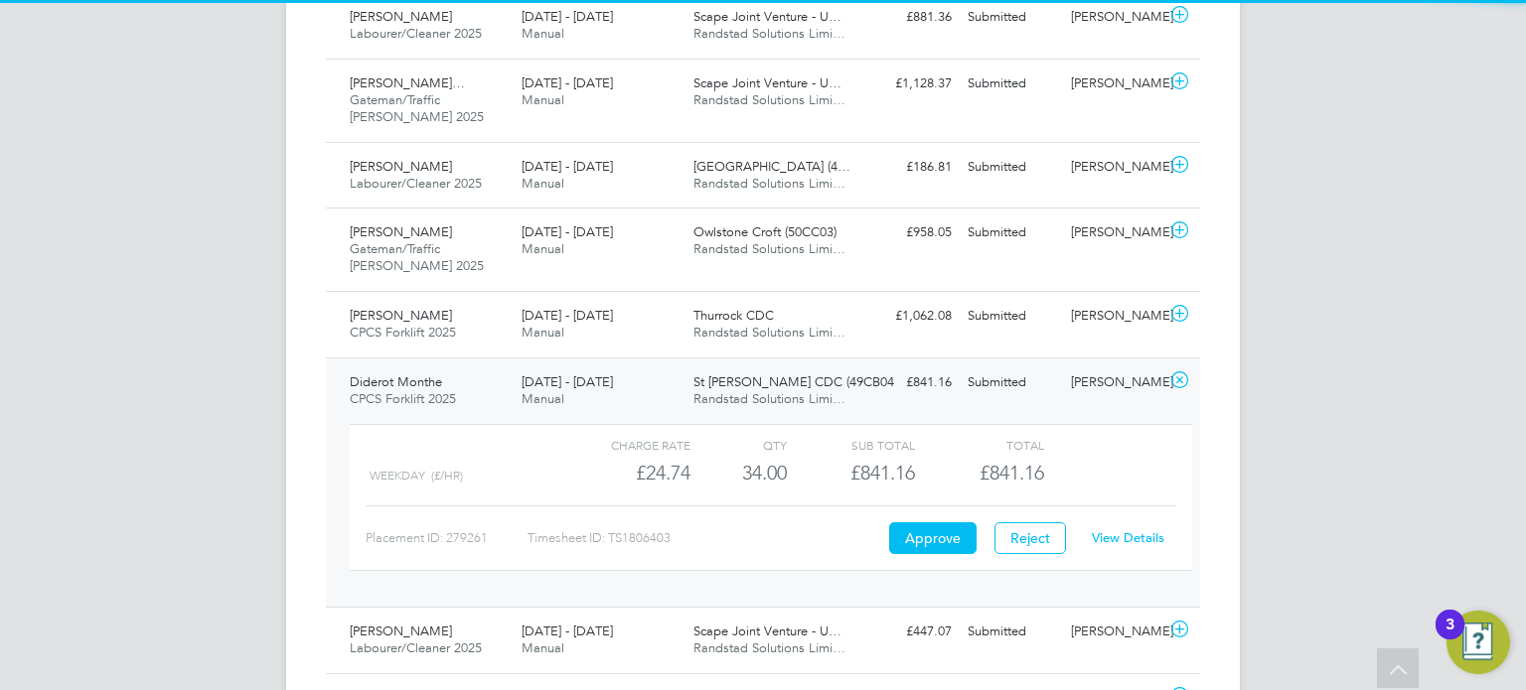
click at [1123, 529] on link "View Details" at bounding box center [1128, 537] width 73 height 17
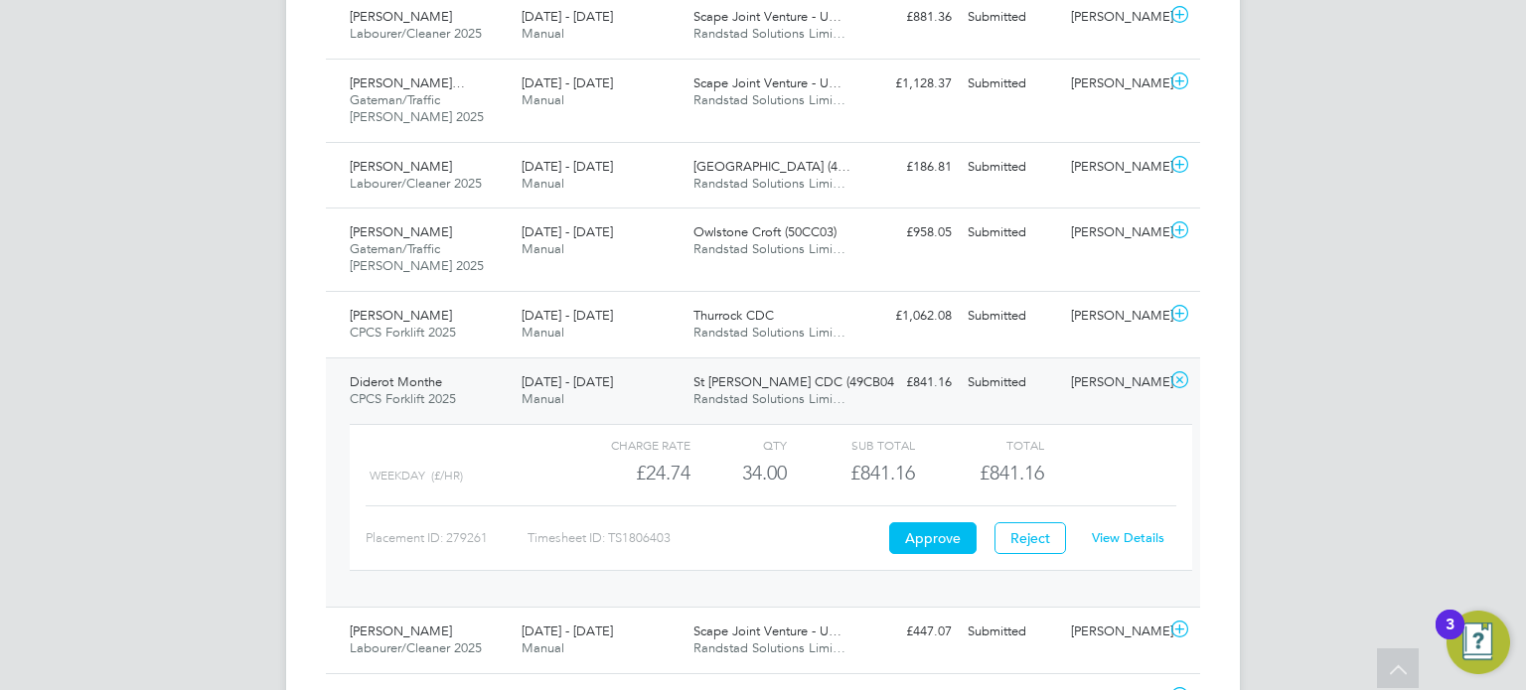
click at [1053, 393] on div "Submitted" at bounding box center [1011, 383] width 103 height 33
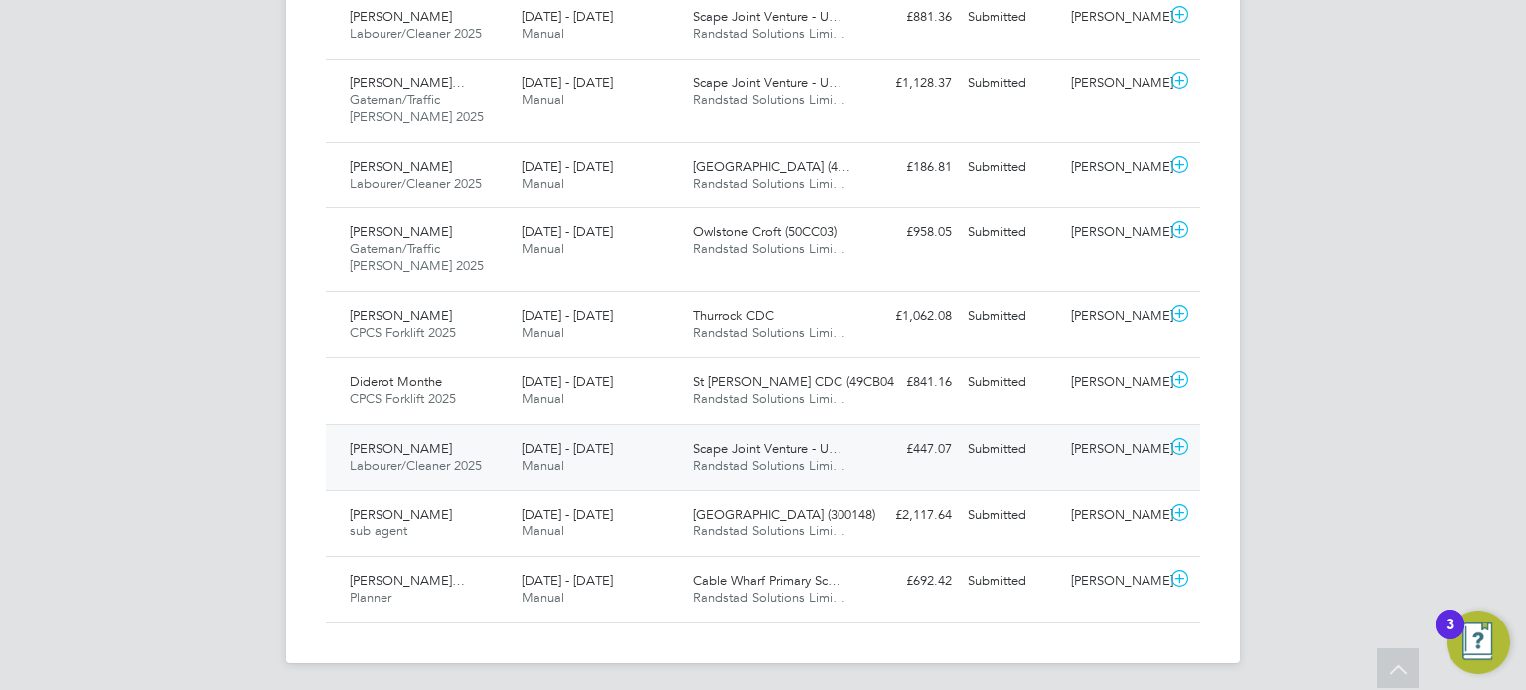
click at [1081, 433] on div "Elliott Cope" at bounding box center [1114, 449] width 103 height 33
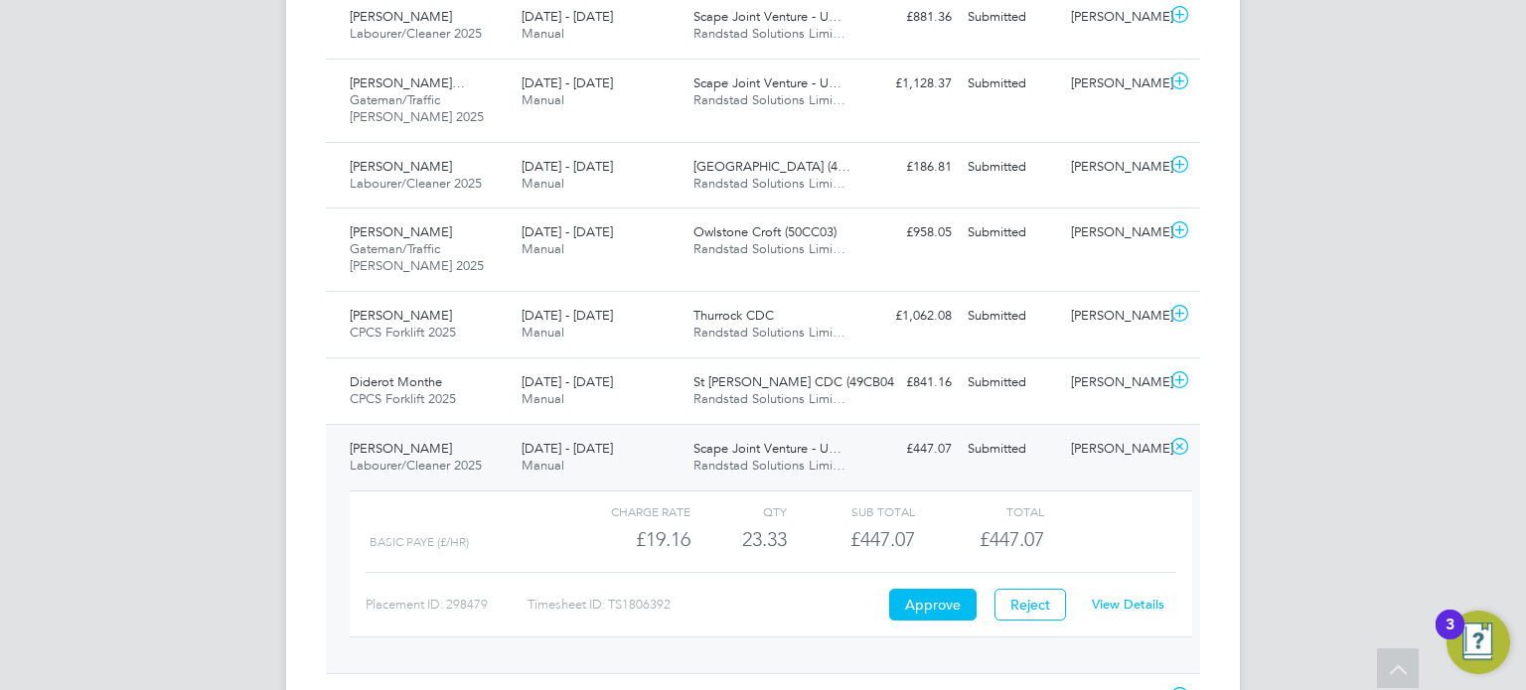
click at [1120, 598] on link "View Details" at bounding box center [1128, 604] width 73 height 17
click at [1035, 438] on div "Submitted" at bounding box center [1011, 449] width 103 height 33
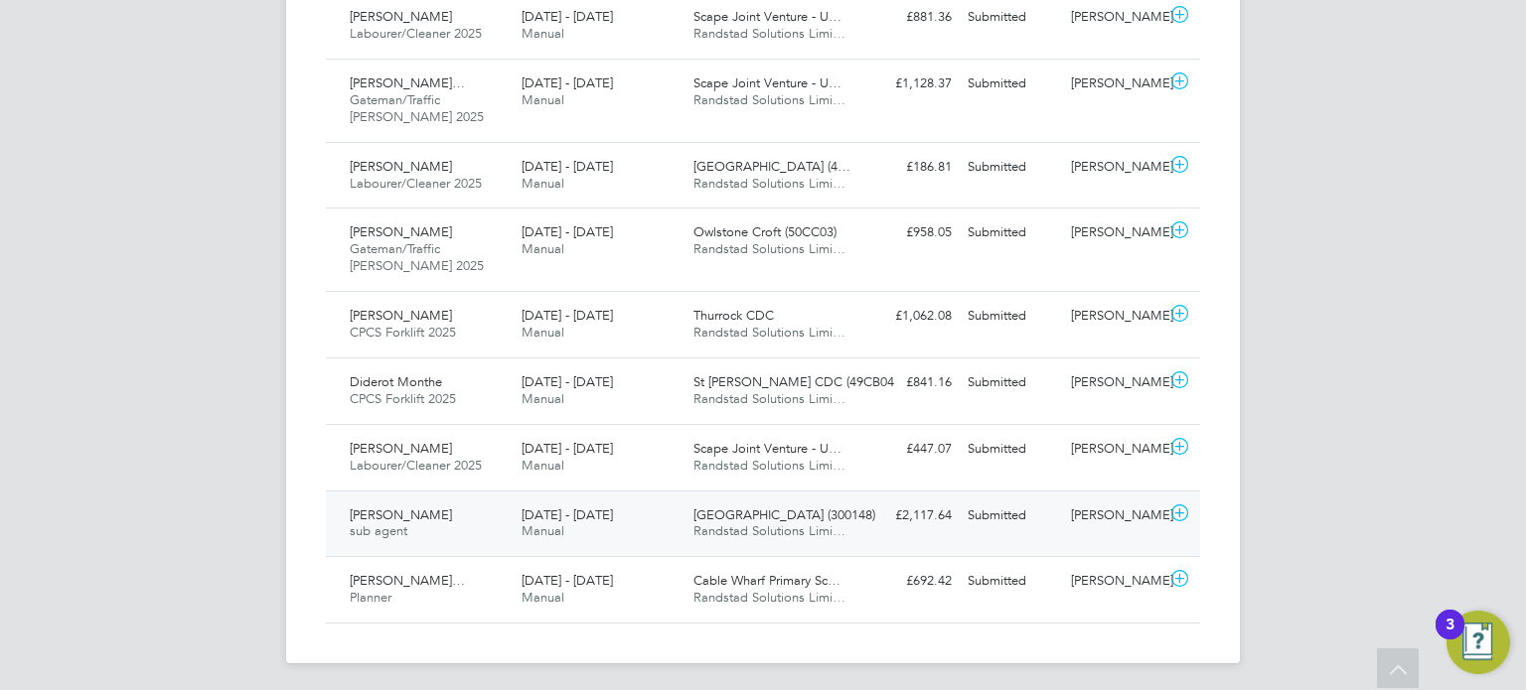
click at [1105, 526] on div "Neil Blow" at bounding box center [1114, 516] width 103 height 33
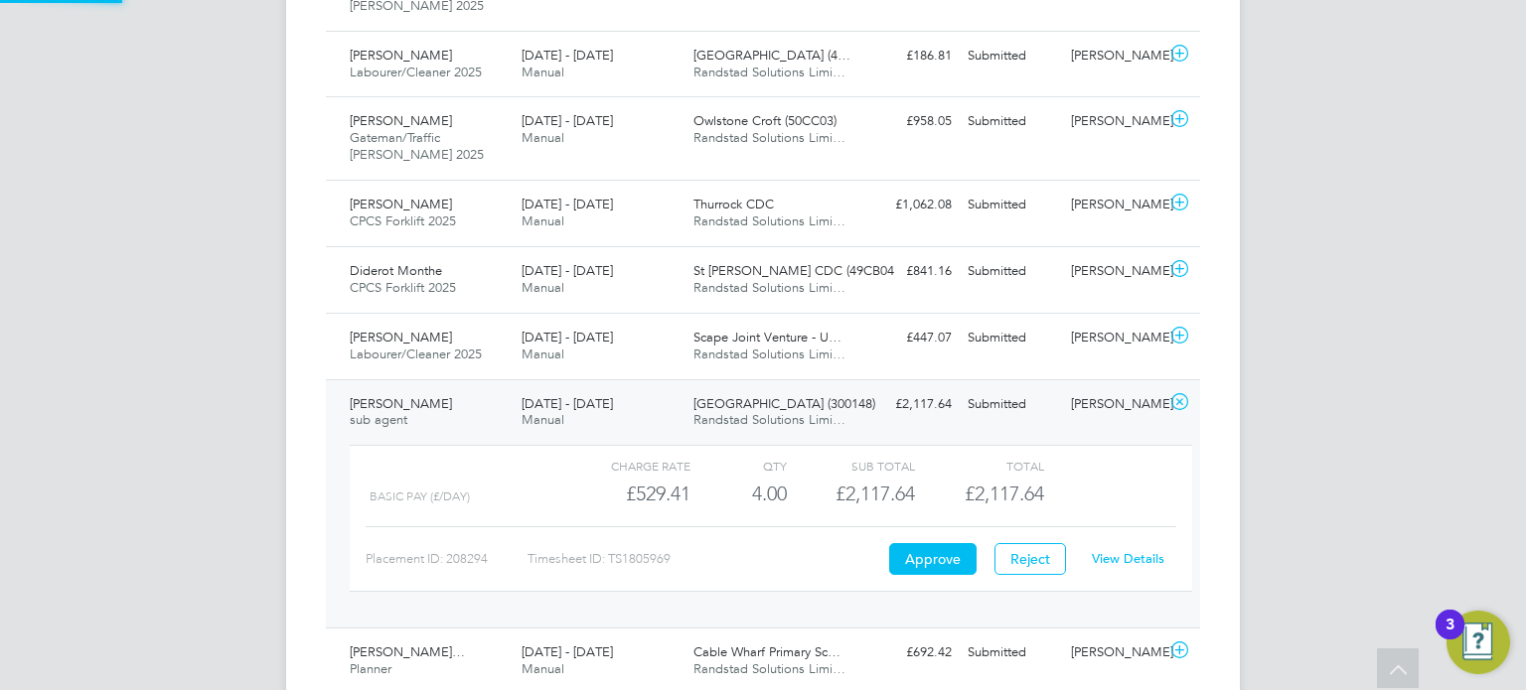
scroll to position [1884, 0]
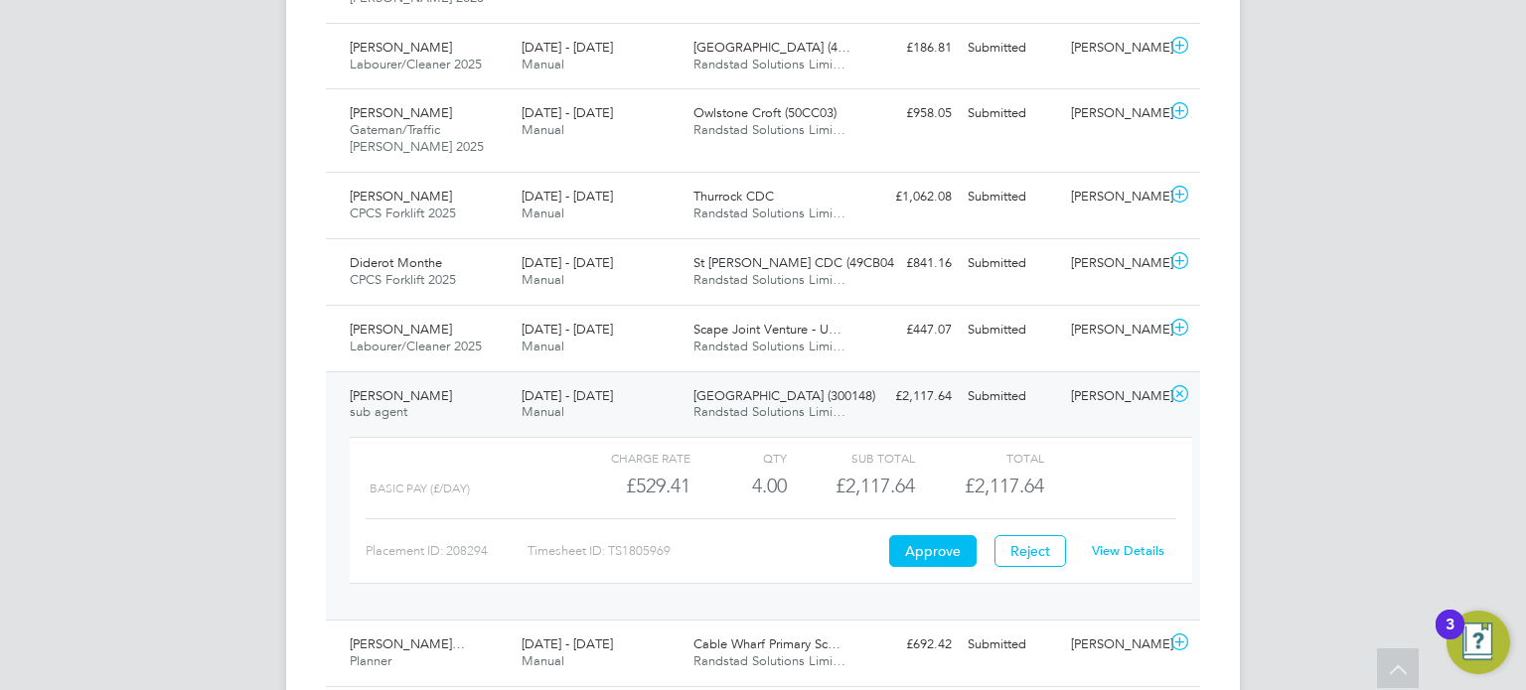
click at [1115, 542] on link "View Details" at bounding box center [1128, 550] width 73 height 17
click at [1090, 397] on div "Neil Blow" at bounding box center [1114, 396] width 103 height 33
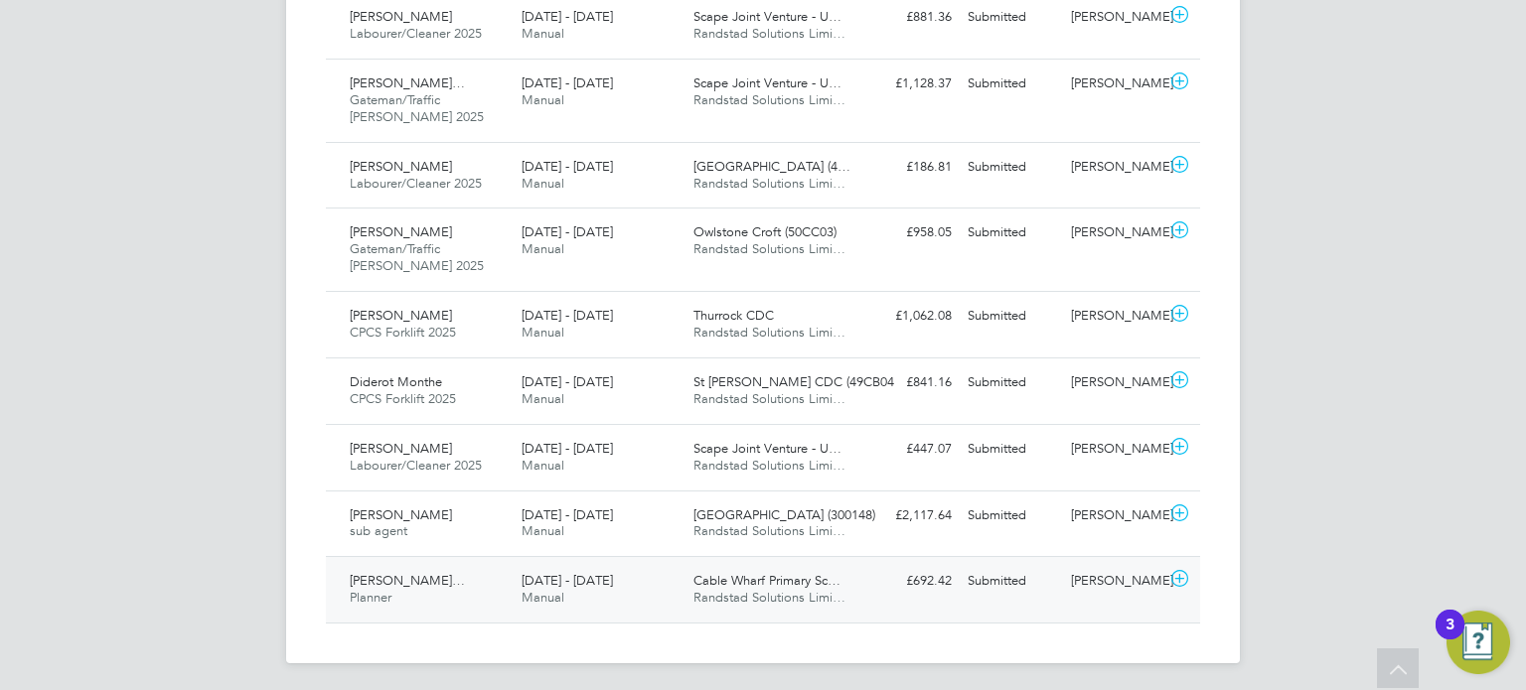
click at [1084, 585] on div "Adrian Broadway" at bounding box center [1114, 581] width 103 height 33
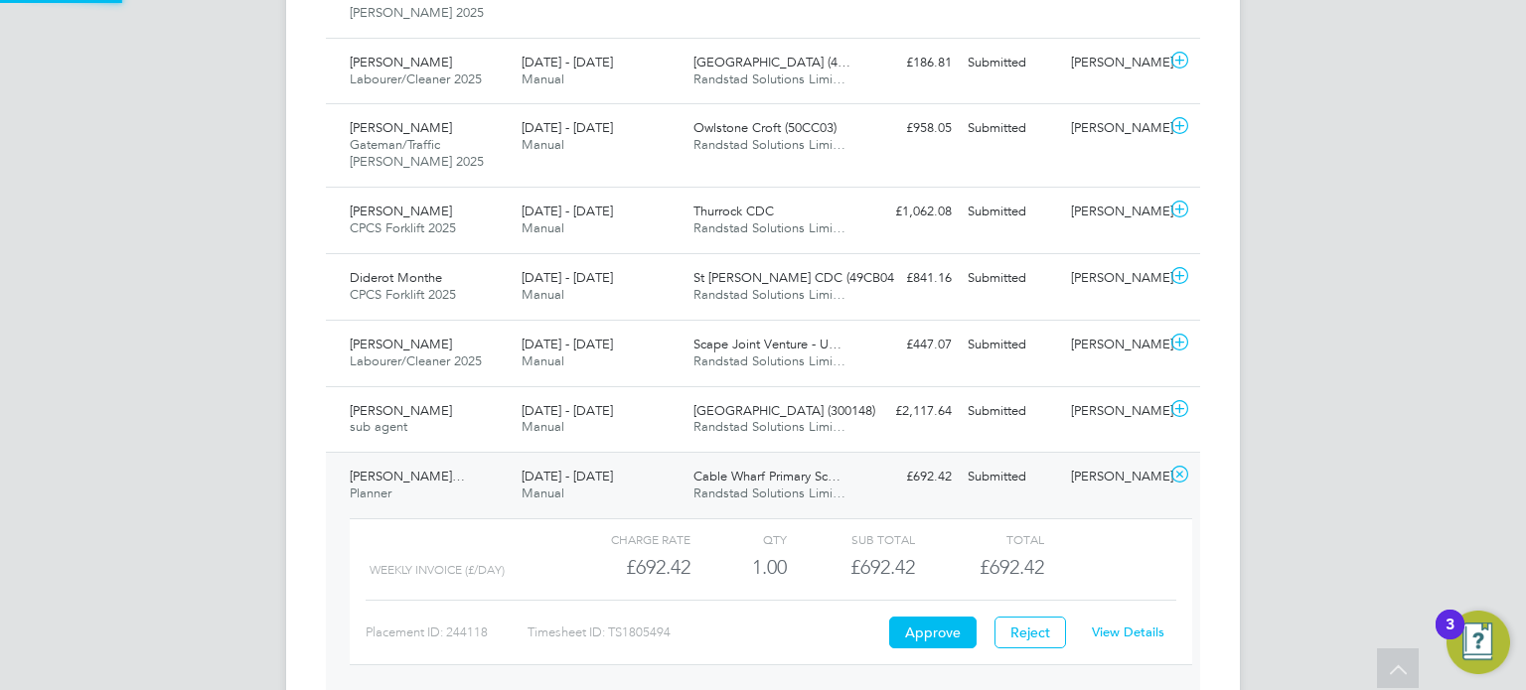
scroll to position [1880, 0]
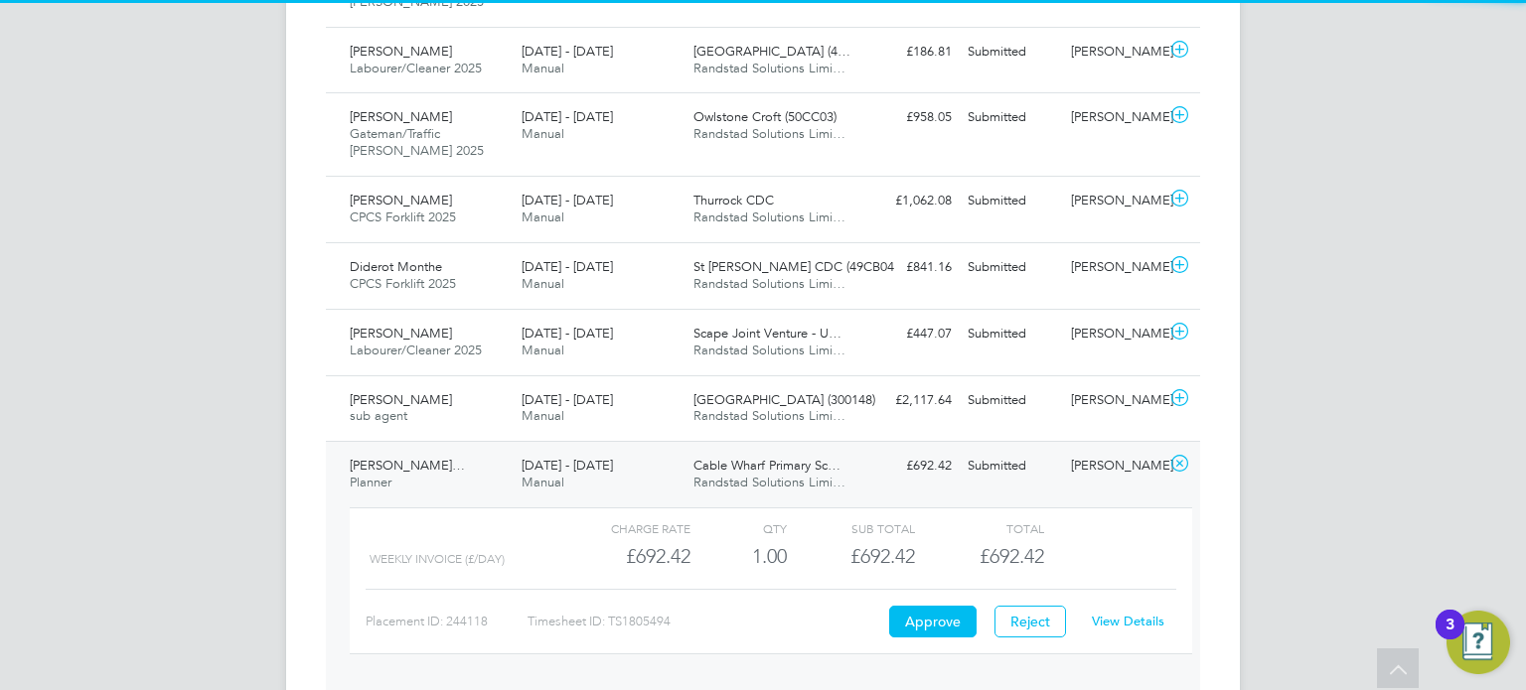
click at [1114, 614] on link "View Details" at bounding box center [1128, 621] width 73 height 17
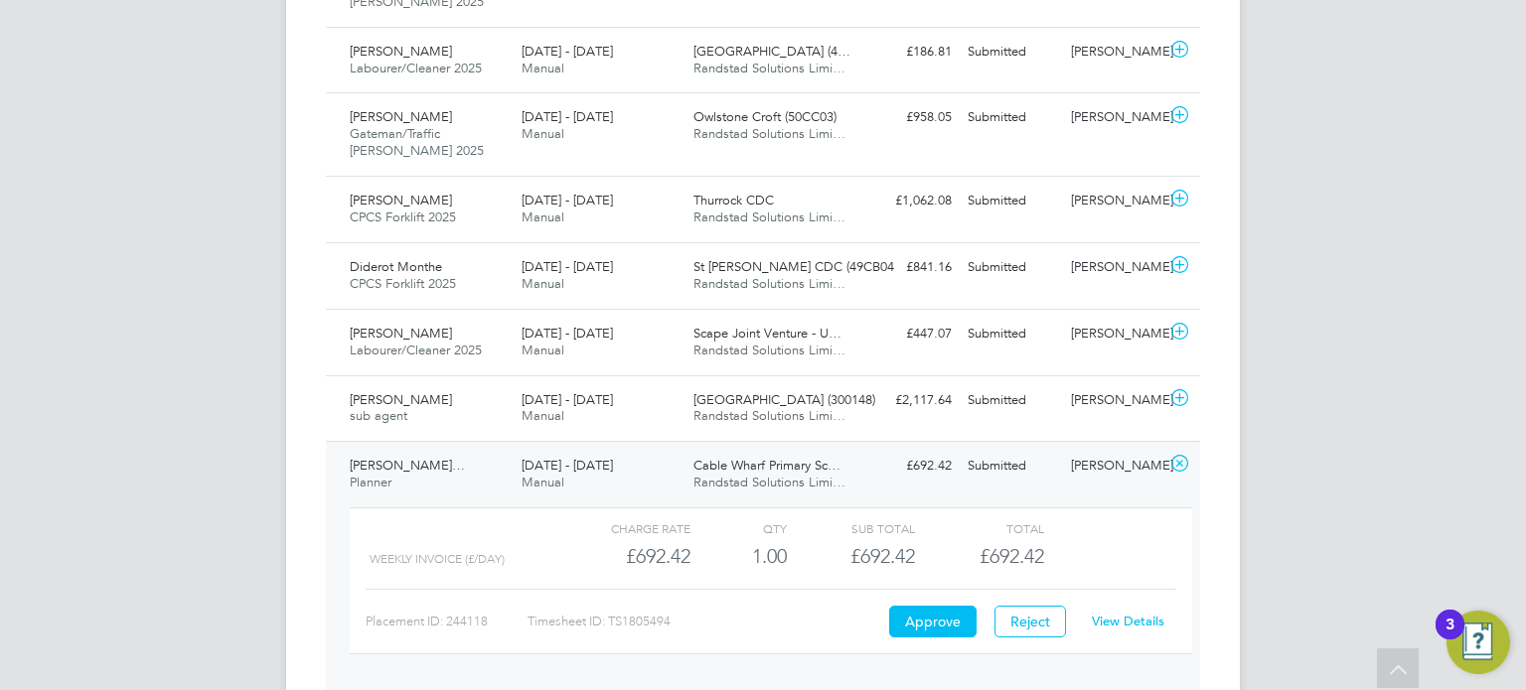
click at [1054, 474] on div "Submitted" at bounding box center [1011, 466] width 103 height 33
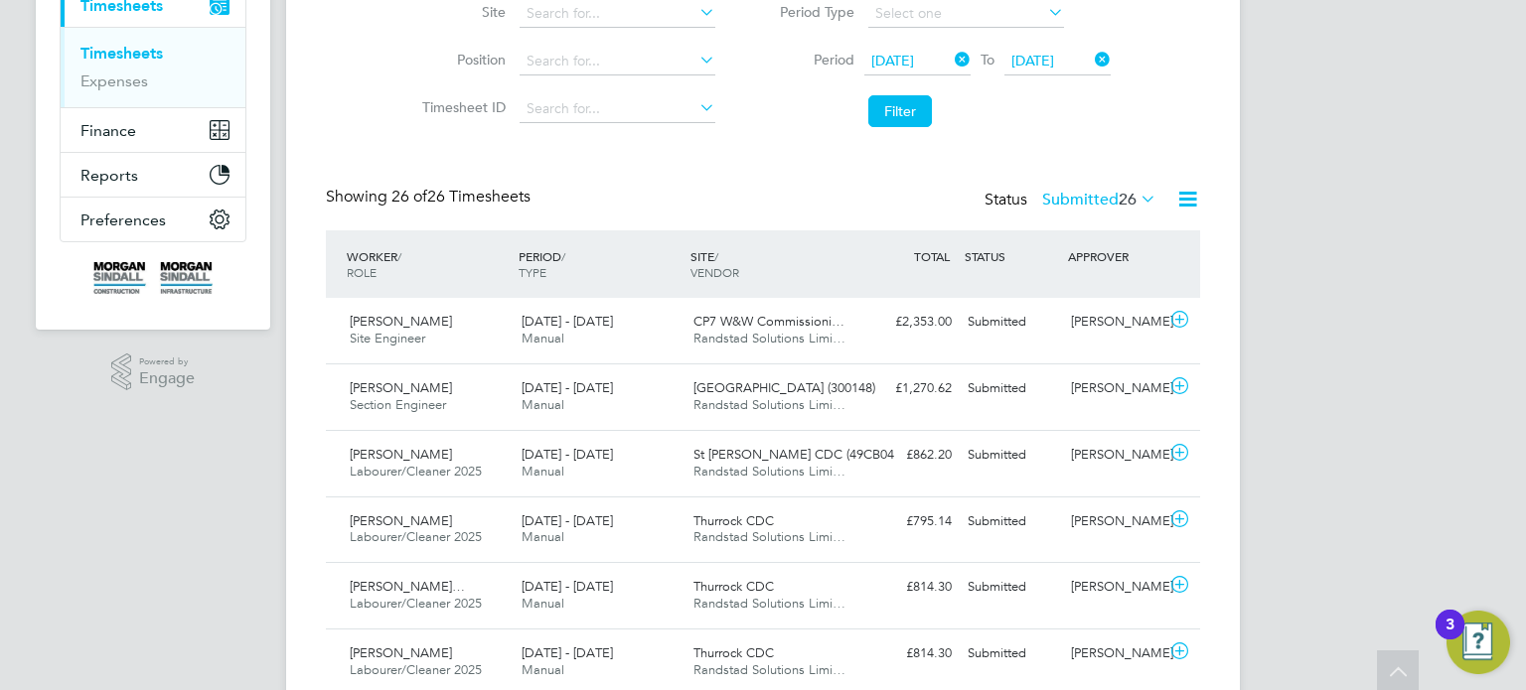
scroll to position [94, 0]
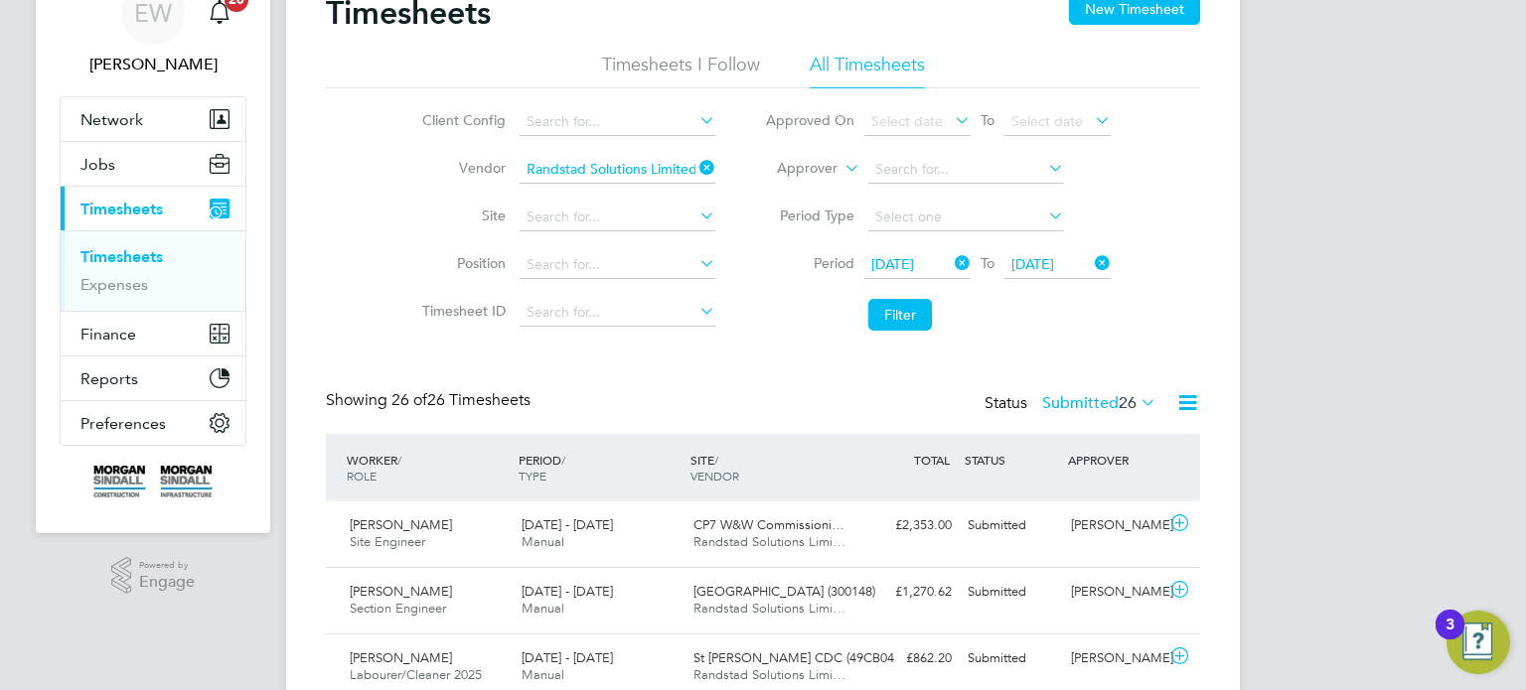
click at [132, 187] on button "Current page: Timesheets" at bounding box center [153, 209] width 185 height 44
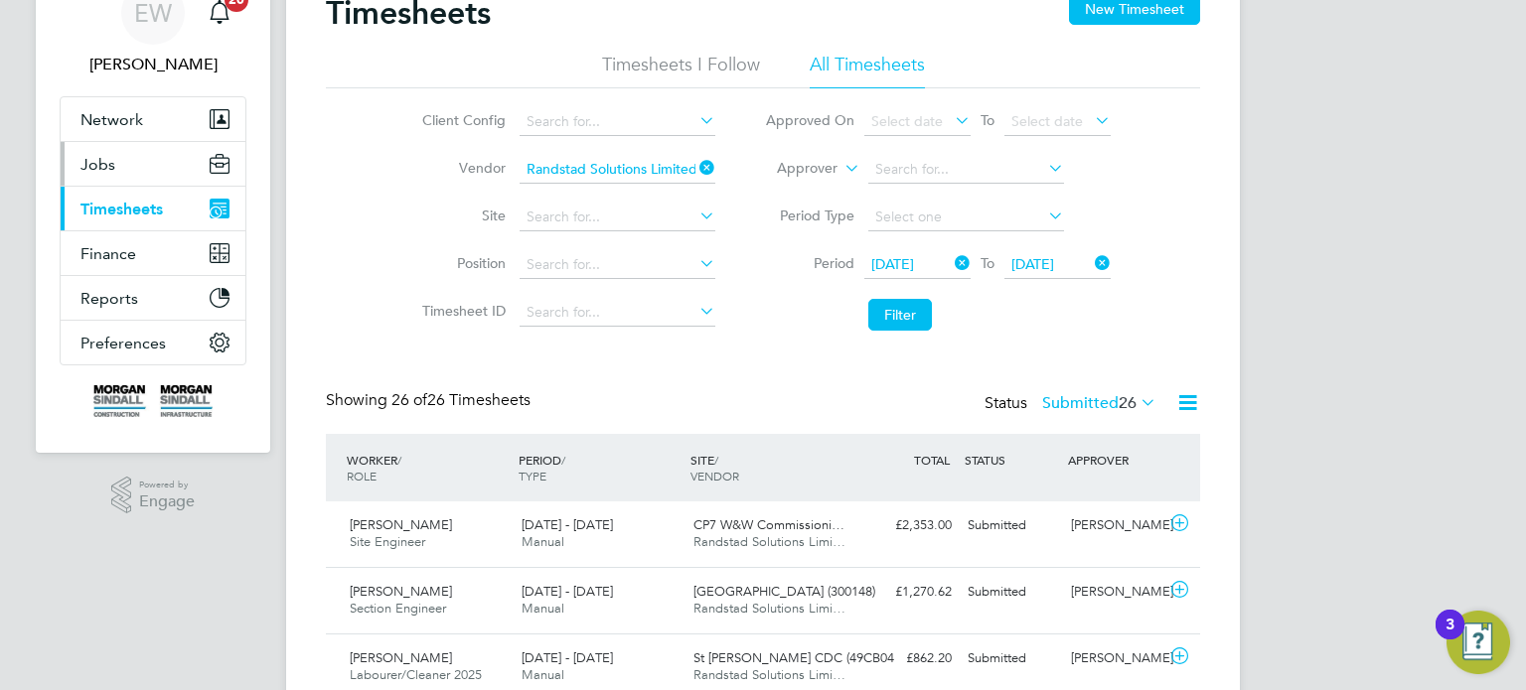
click at [90, 148] on button "Jobs" at bounding box center [153, 164] width 185 height 44
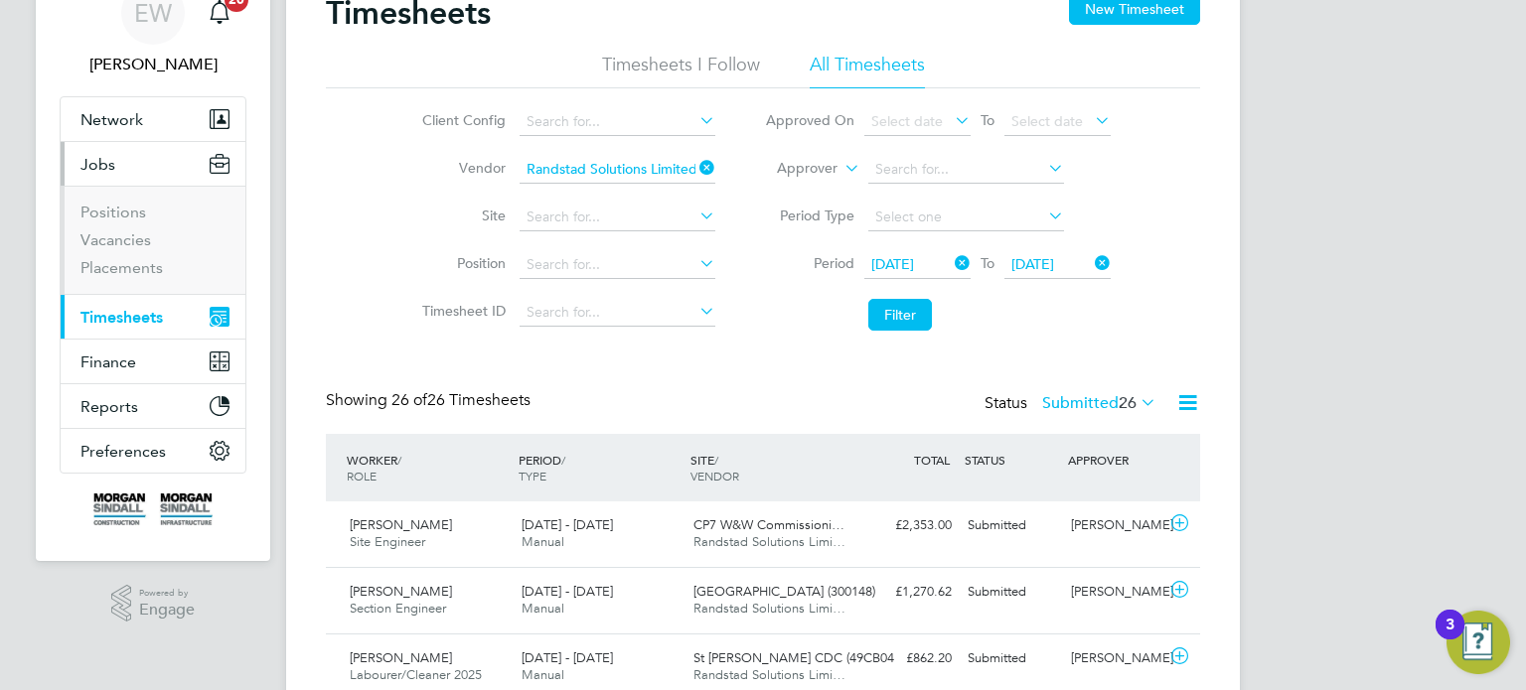
click at [129, 251] on li "Vacancies" at bounding box center [154, 244] width 149 height 28
click at [138, 266] on link "Placements" at bounding box center [121, 267] width 82 height 19
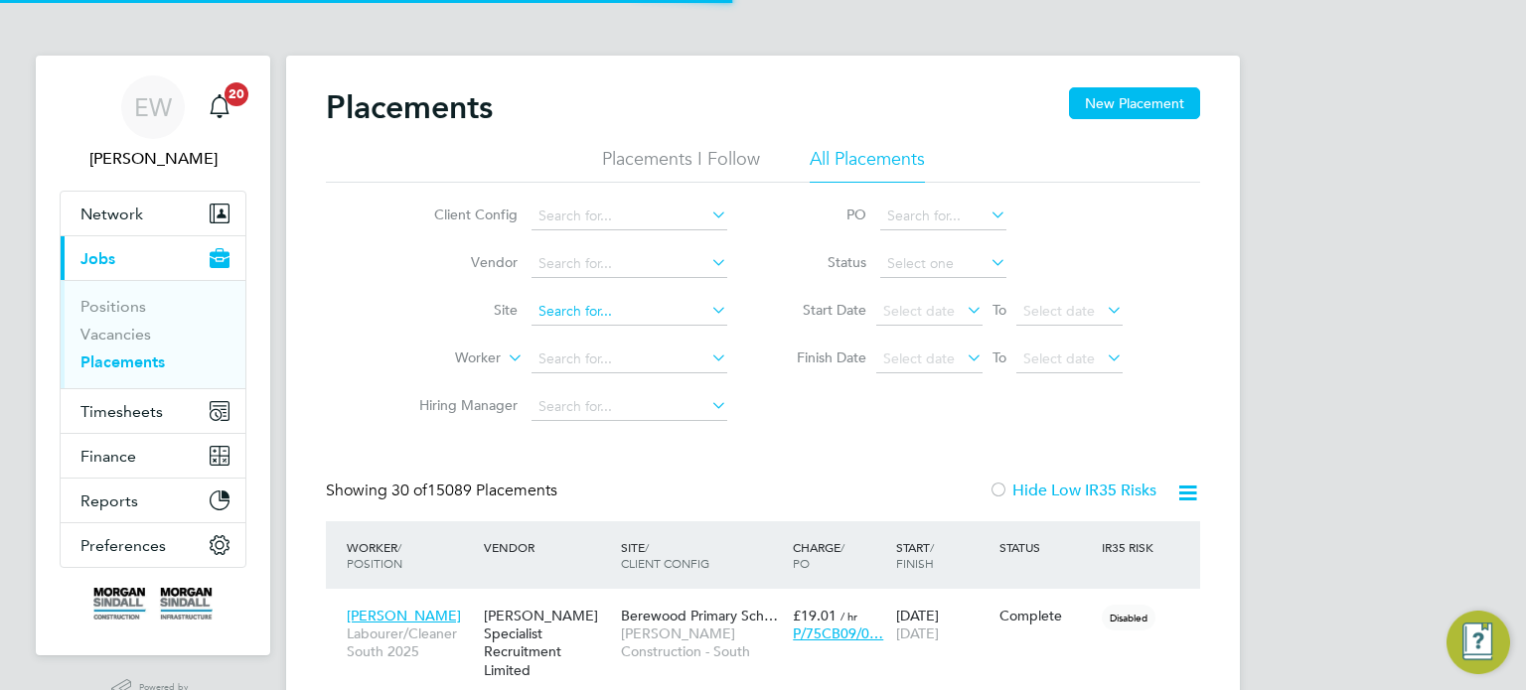
click at [603, 306] on input at bounding box center [629, 312] width 196 height 28
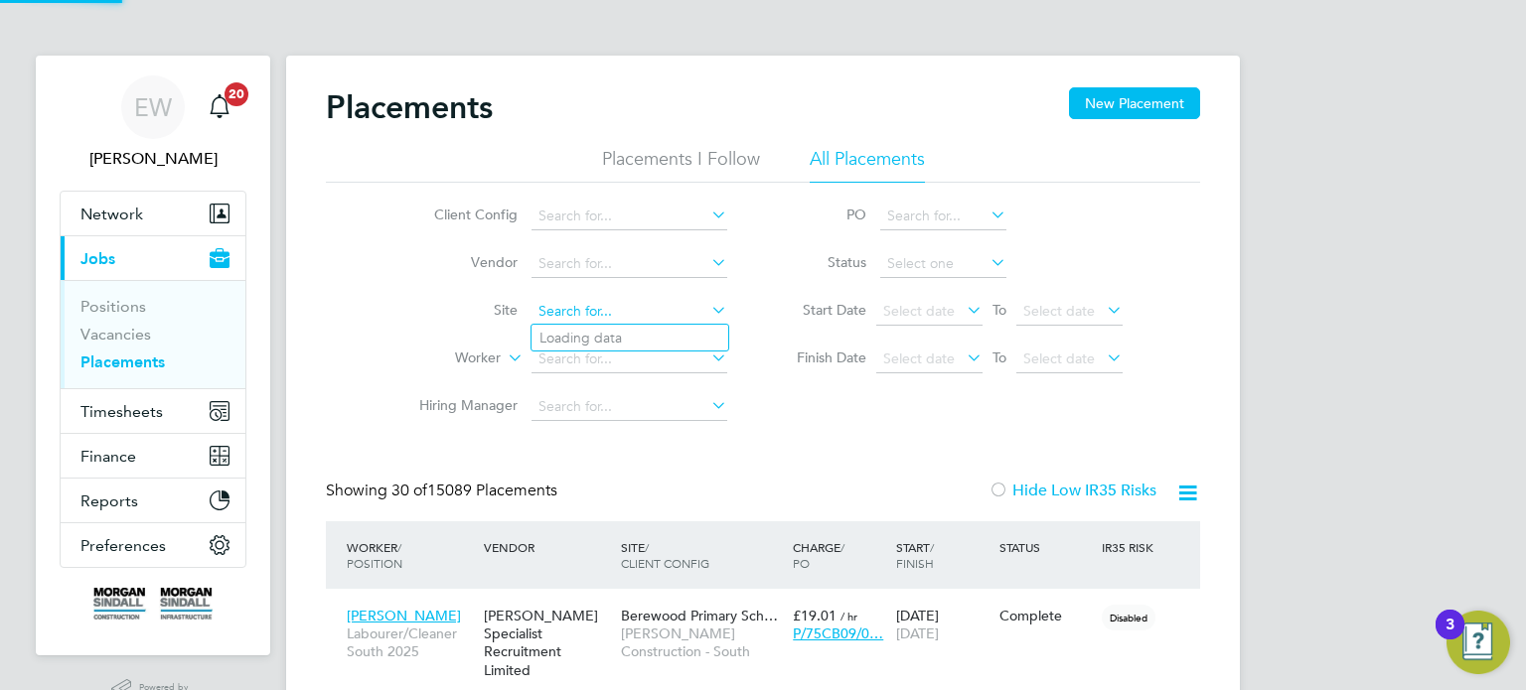
scroll to position [75, 173]
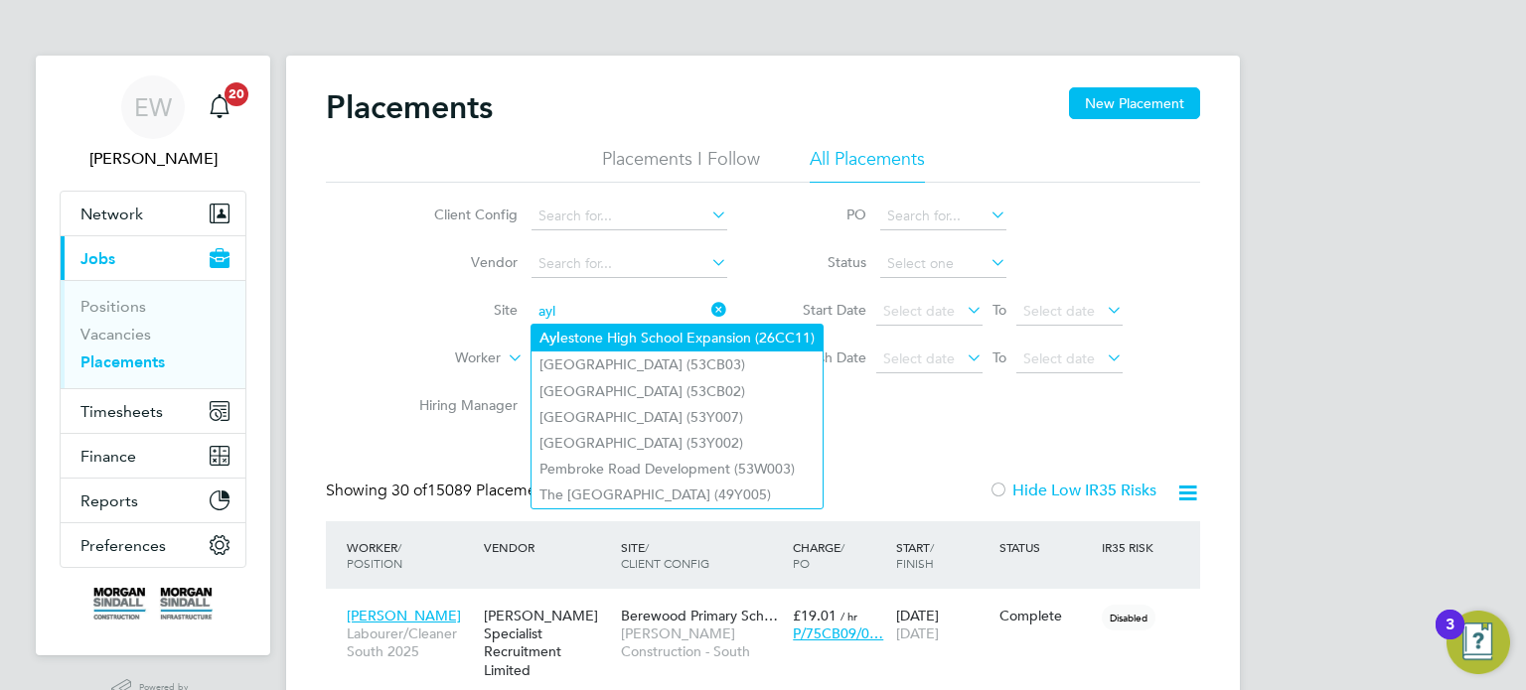
click at [621, 332] on li "Ayl estone High School Expansion (26CC11)" at bounding box center [676, 338] width 291 height 27
type input "Aylestone High School Expansion (26CC11)"
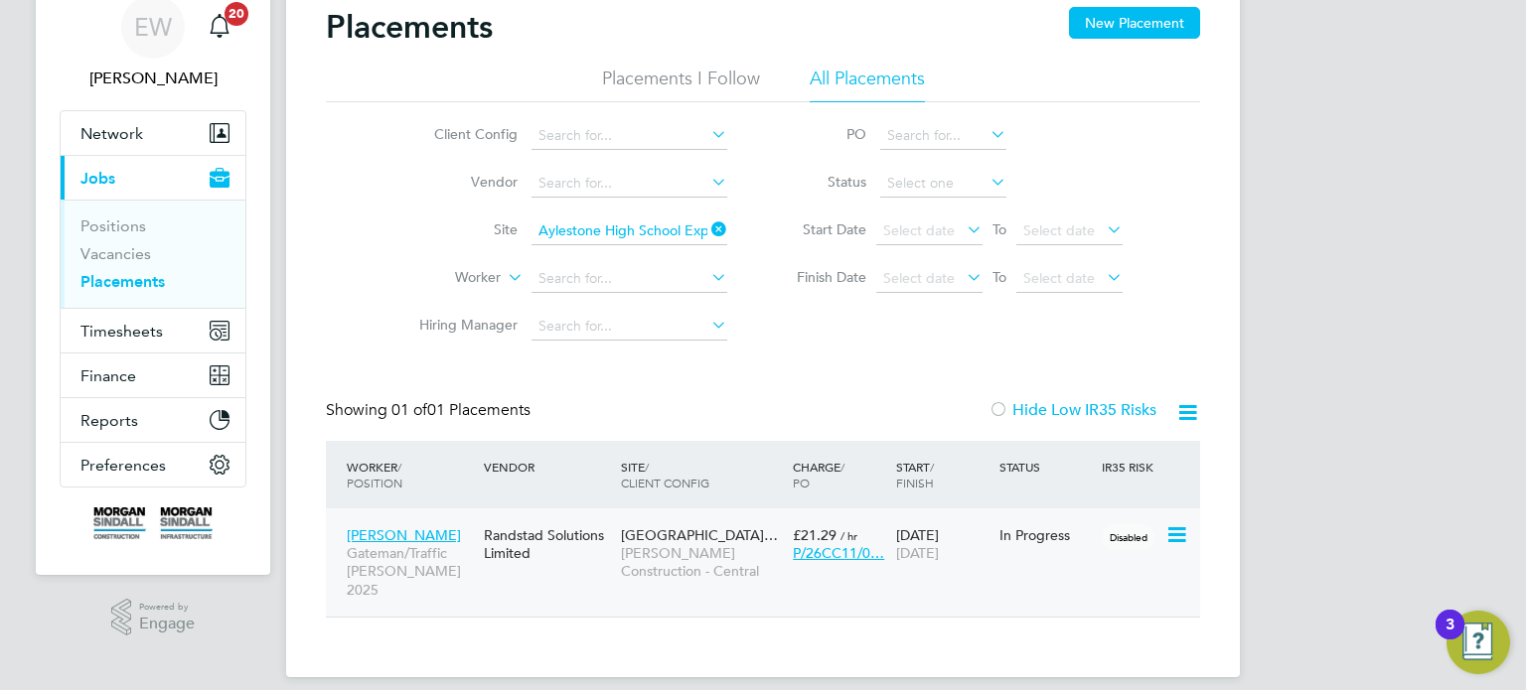
click at [923, 542] on div "30 Jul 2025 29 Aug 2025" at bounding box center [942, 545] width 103 height 56
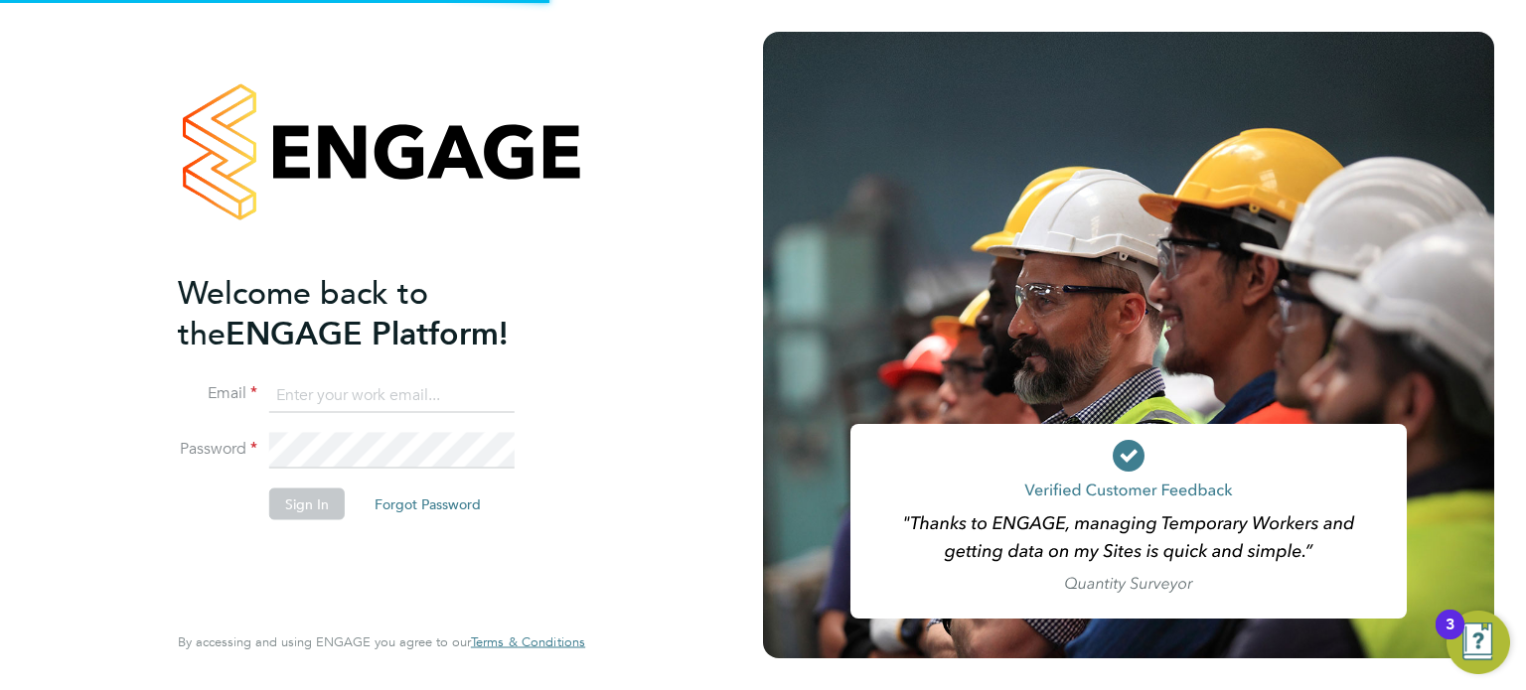
type input "[EMAIL_ADDRESS][PERSON_NAME][DOMAIN_NAME]"
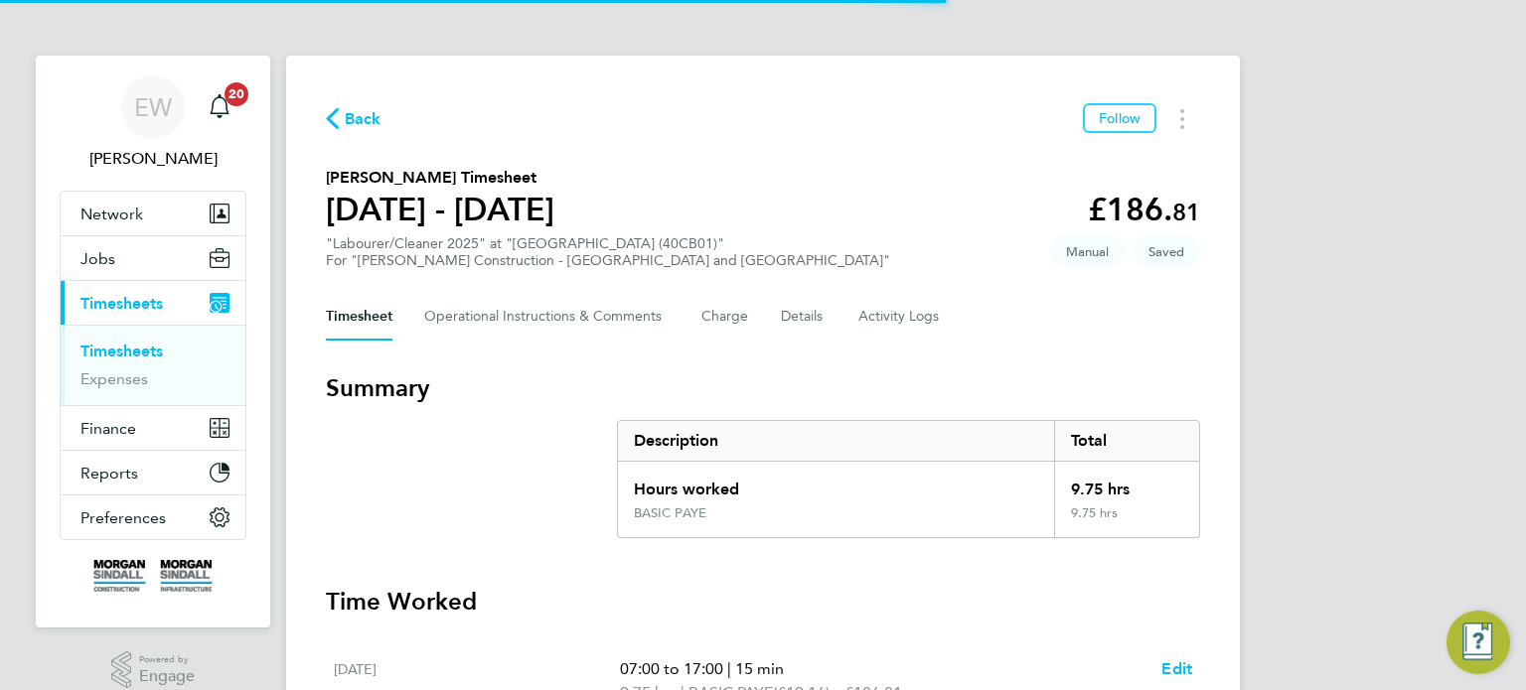
scroll to position [212, 0]
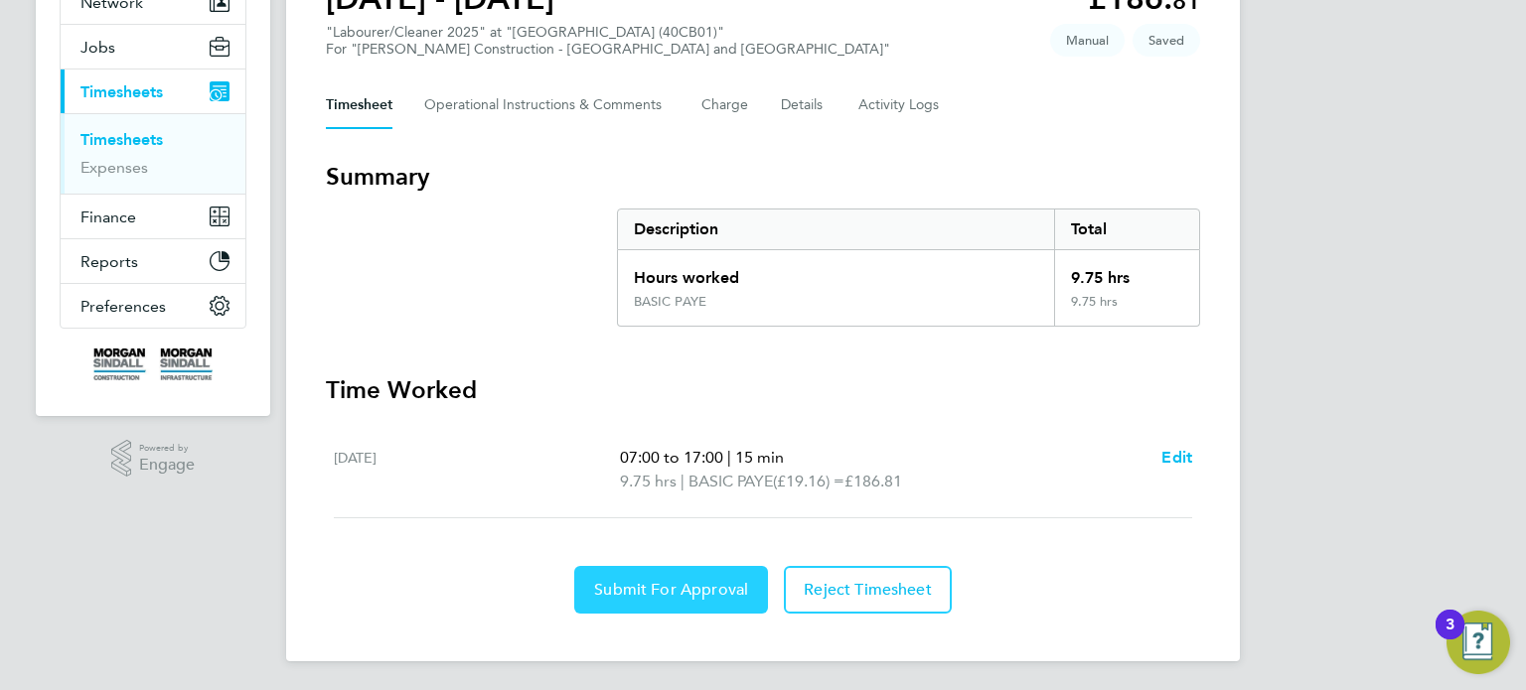
click at [673, 594] on span "Submit For Approval" at bounding box center [671, 590] width 154 height 20
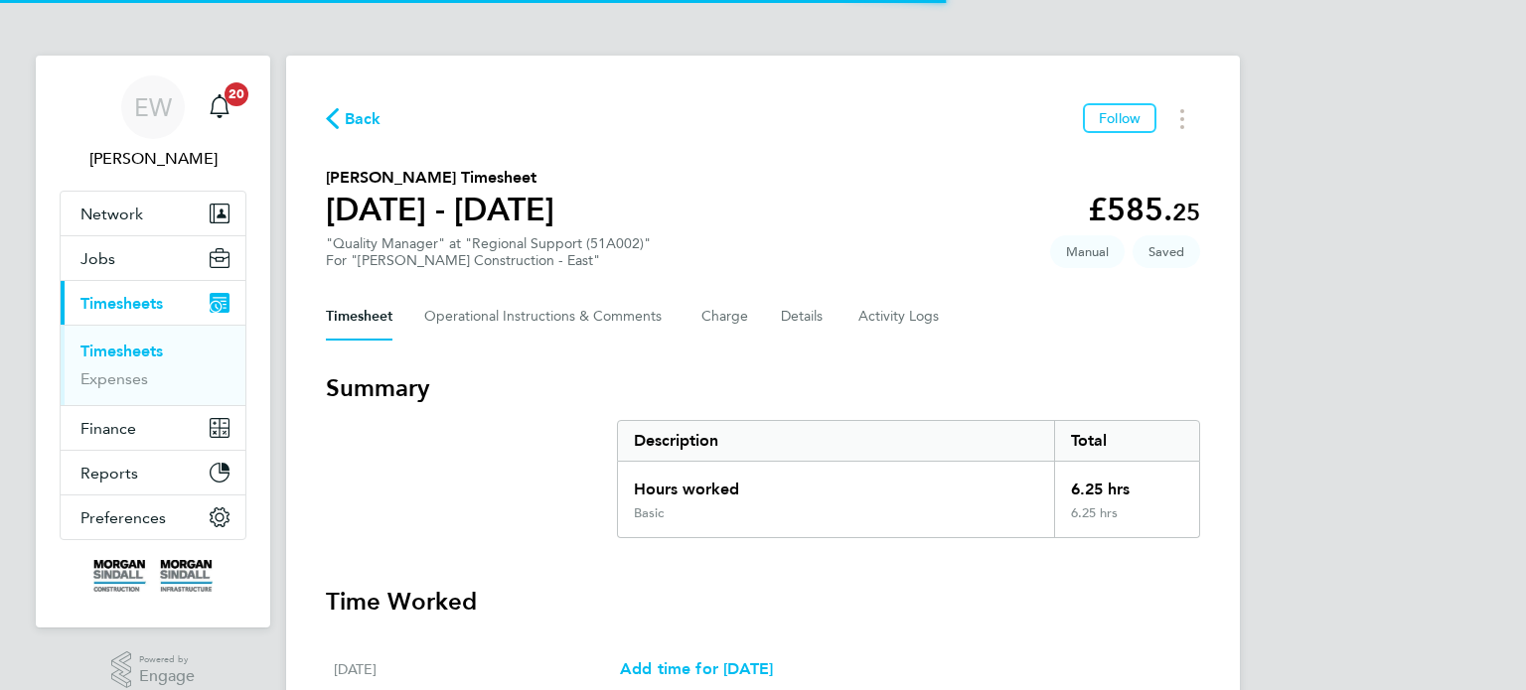
scroll to position [646, 0]
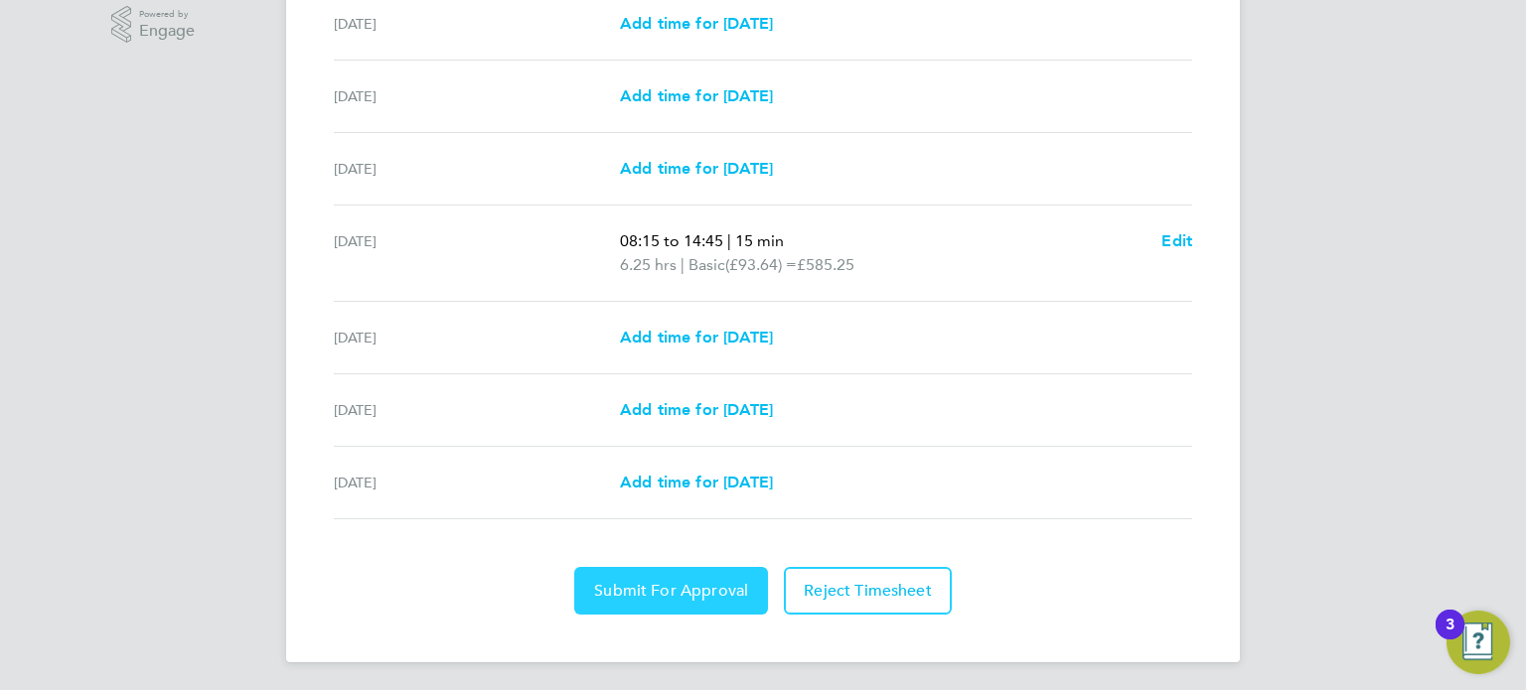
click at [695, 582] on span "Submit For Approval" at bounding box center [671, 591] width 154 height 20
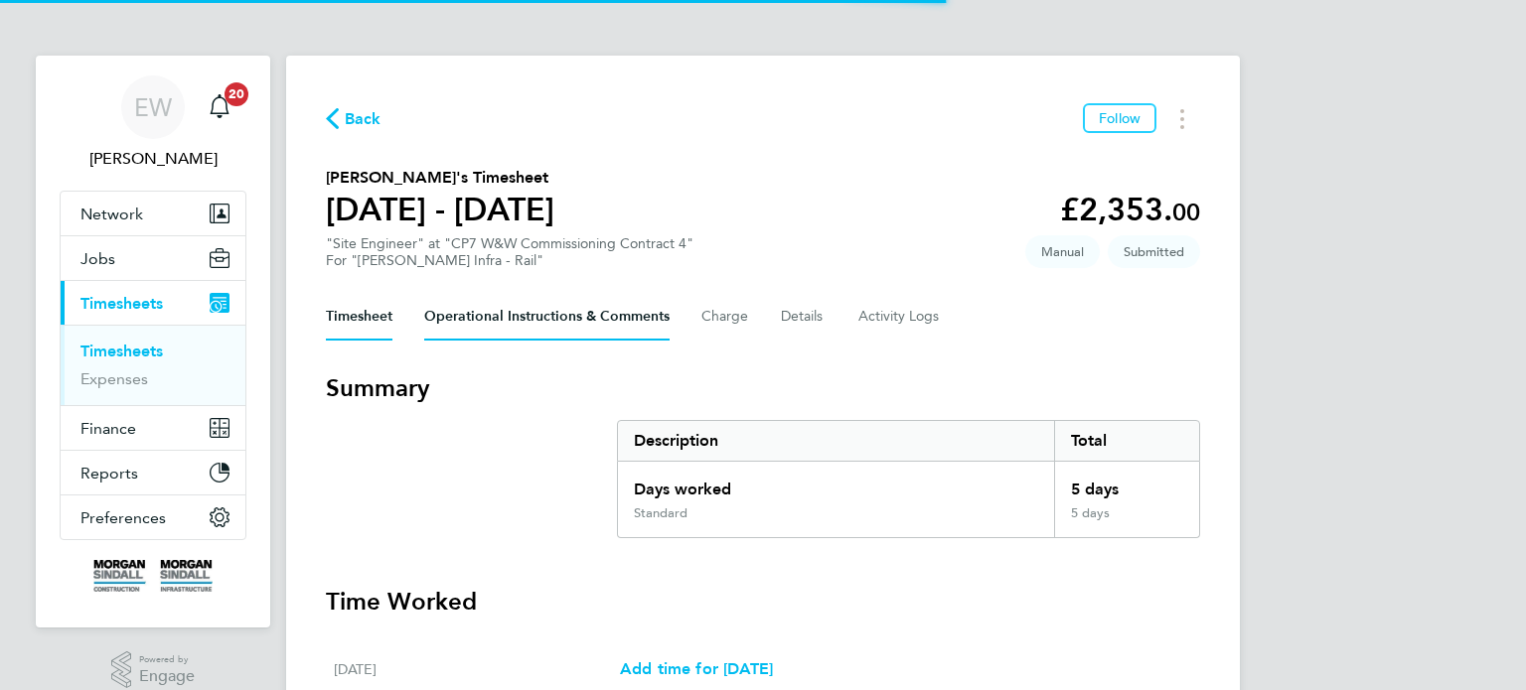
click at [529, 322] on Comments-tab "Operational Instructions & Comments" at bounding box center [546, 317] width 245 height 48
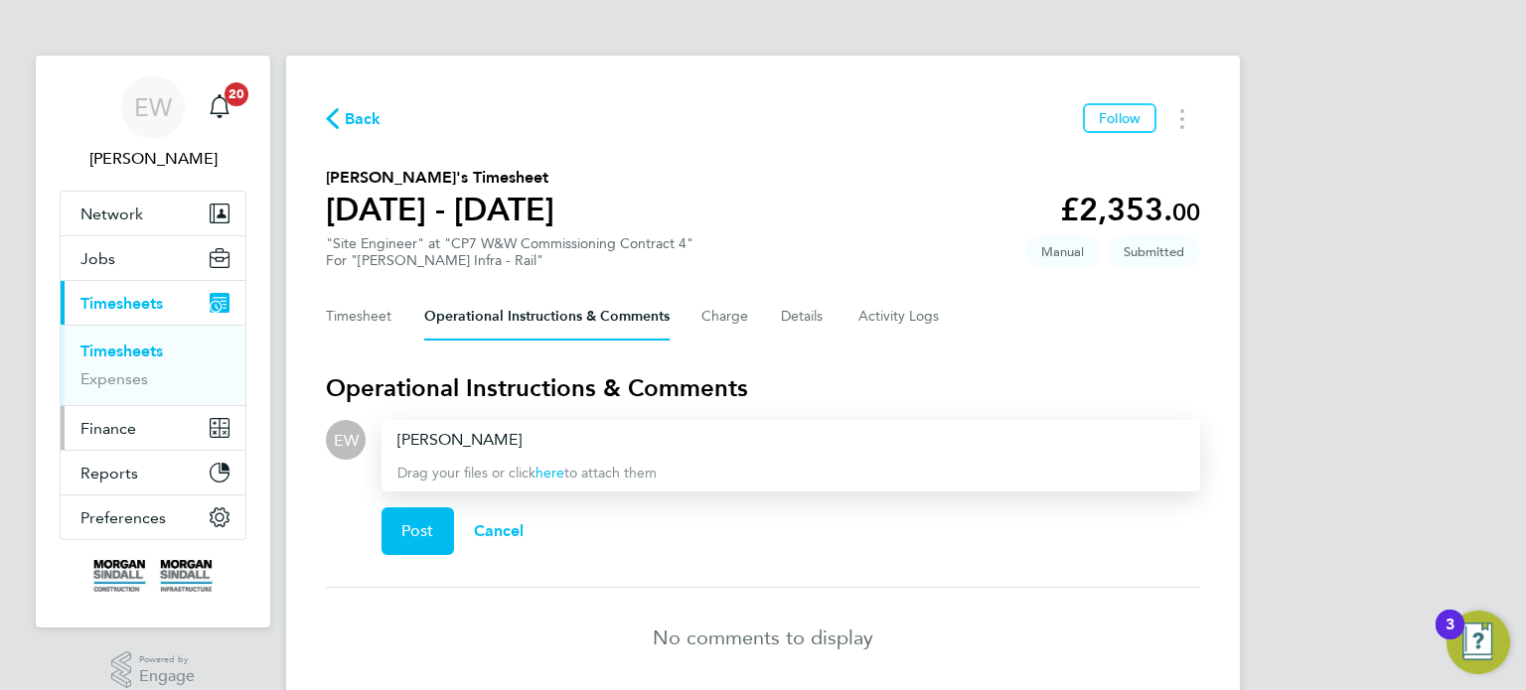
drag, startPoint x: 535, startPoint y: 437, endPoint x: 152, endPoint y: 437, distance: 383.5
click at [152, 437] on div "EW Emma Wells Notifications 20 Applications: Network Team Members Businesses Si…" at bounding box center [763, 383] width 1526 height 767
drag, startPoint x: 536, startPoint y: 437, endPoint x: 211, endPoint y: 461, distance: 326.7
click at [211, 461] on div "EW Emma Wells Notifications 20 Applications: Network Team Members Businesses Si…" at bounding box center [763, 383] width 1526 height 767
click at [952, 422] on div "Please approve timesheet asap to ensure worker is paid Friday..thank you Drag y…" at bounding box center [790, 456] width 819 height 72
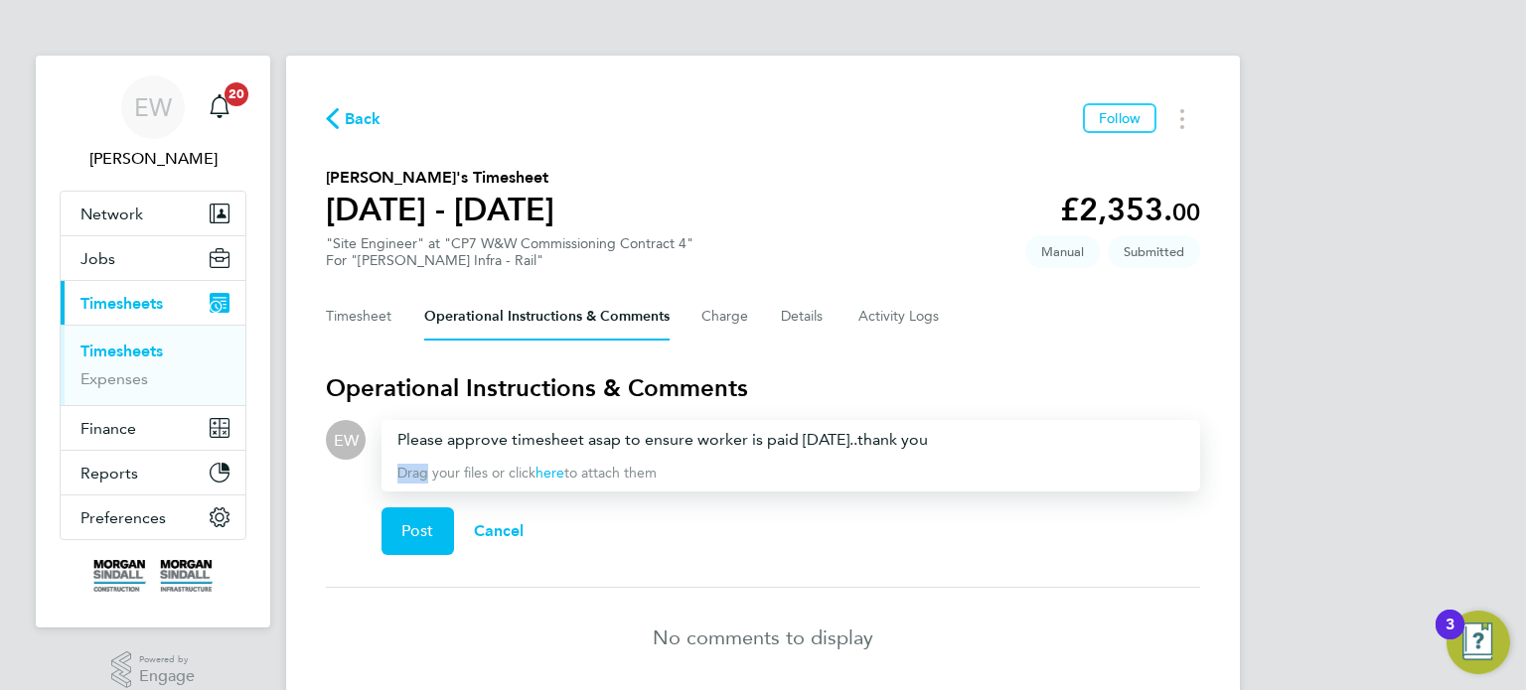
click at [952, 422] on div "Please approve timesheet asap to ensure worker is paid Friday..thank you Drag y…" at bounding box center [790, 456] width 819 height 72
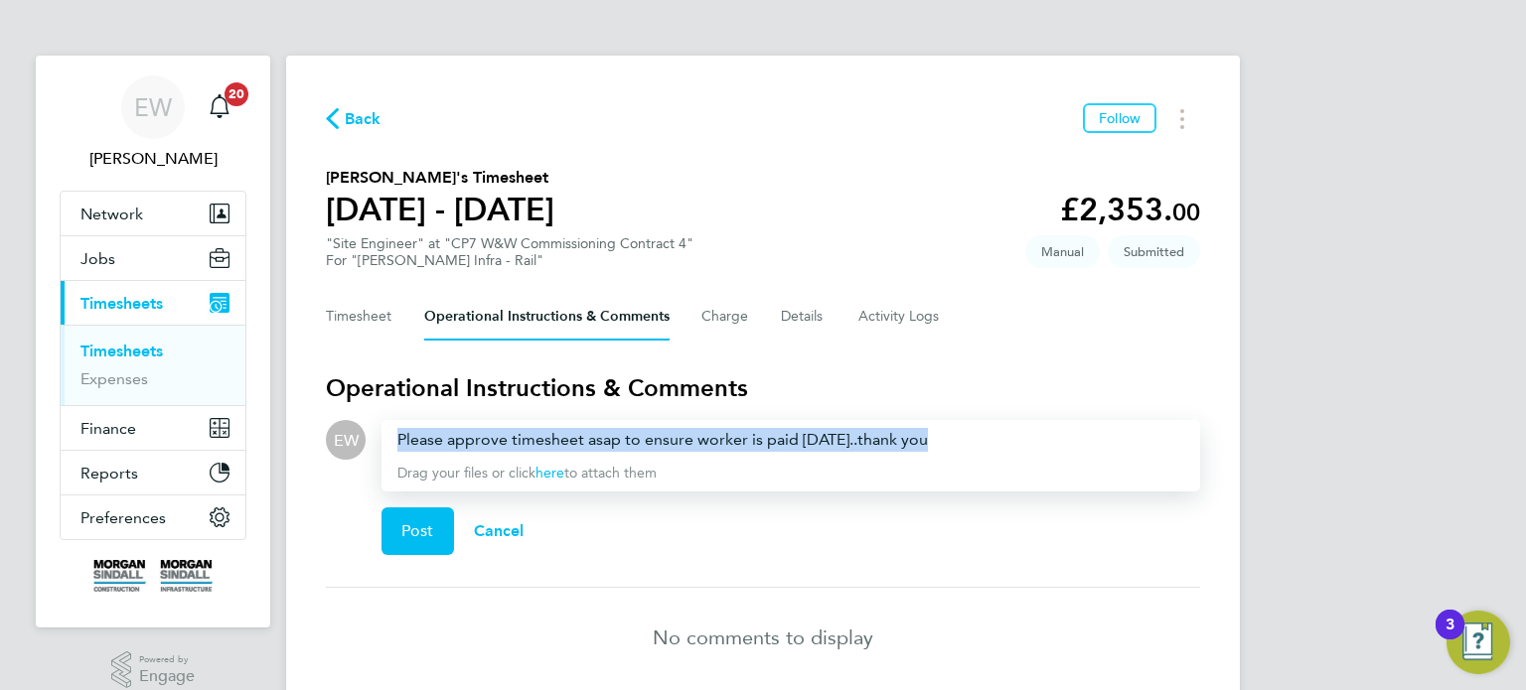
drag, startPoint x: 929, startPoint y: 439, endPoint x: 261, endPoint y: 423, distance: 667.8
click at [261, 423] on div "EW Emma Wells Notifications 20 Applications: Network Team Members Businesses Si…" at bounding box center [763, 383] width 1526 height 767
copy div "Please approve timesheet asap to ensure worker is paid [DATE]..thank you"
click at [374, 485] on div "Drop your files here Supported files: JPG, JPEG, PNG, GIF or PDF Please approve…" at bounding box center [783, 495] width 834 height 151
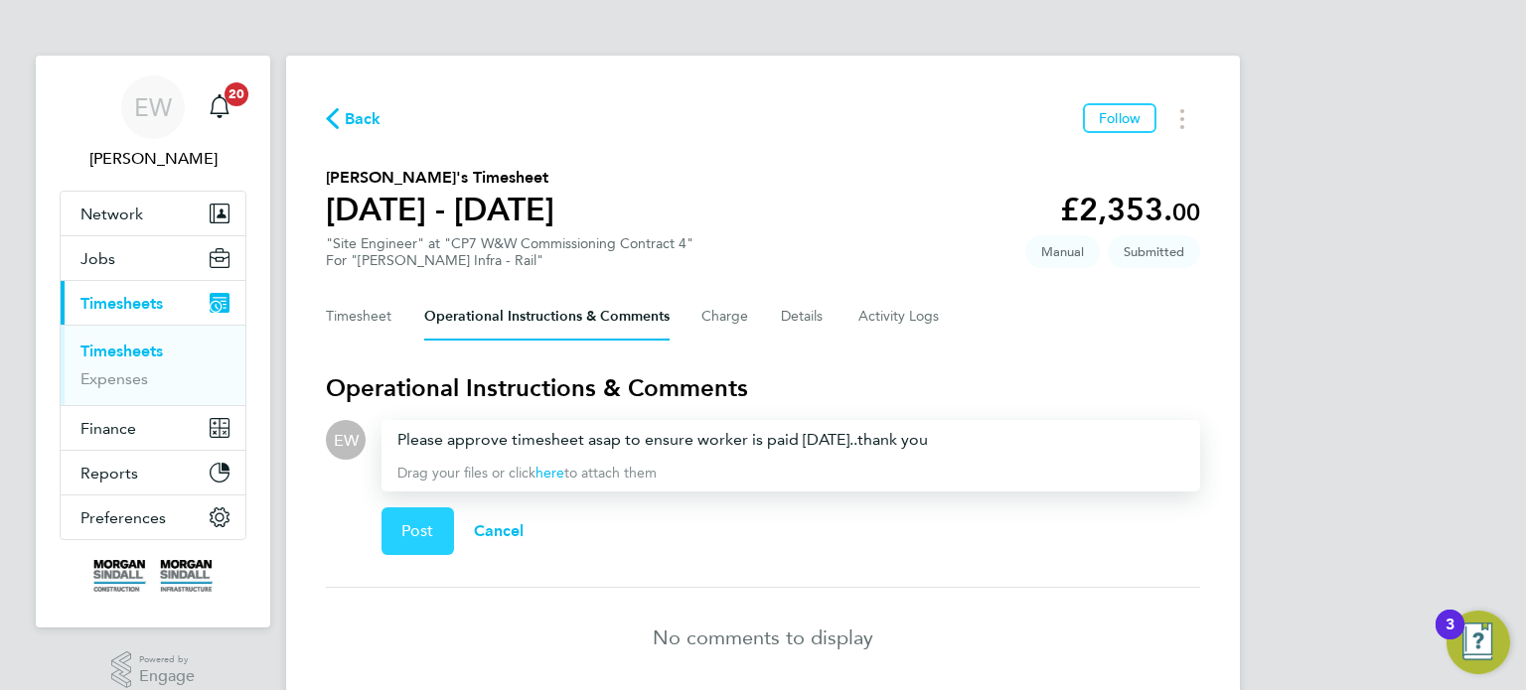
click at [414, 531] on span "Post" at bounding box center [417, 532] width 33 height 20
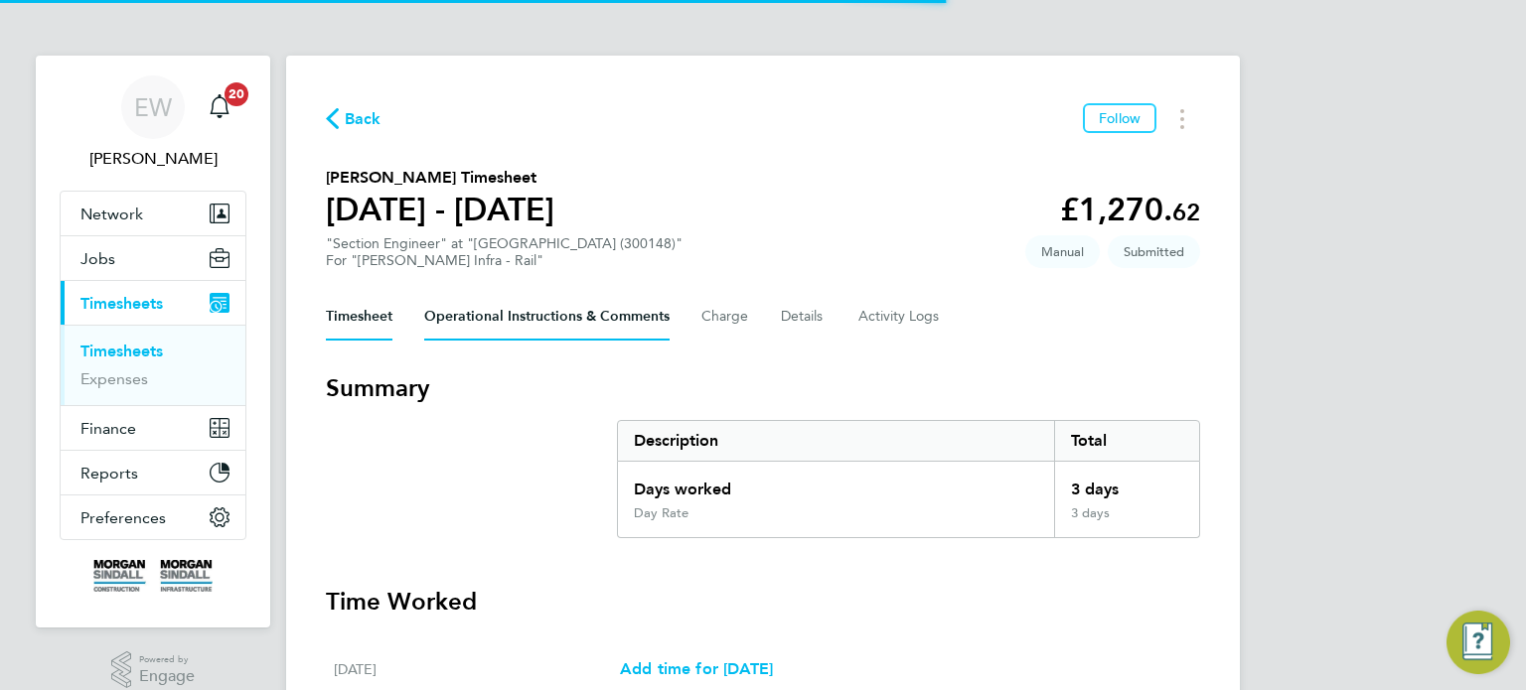
click at [471, 310] on Comments-tab "Operational Instructions & Comments" at bounding box center [546, 317] width 245 height 48
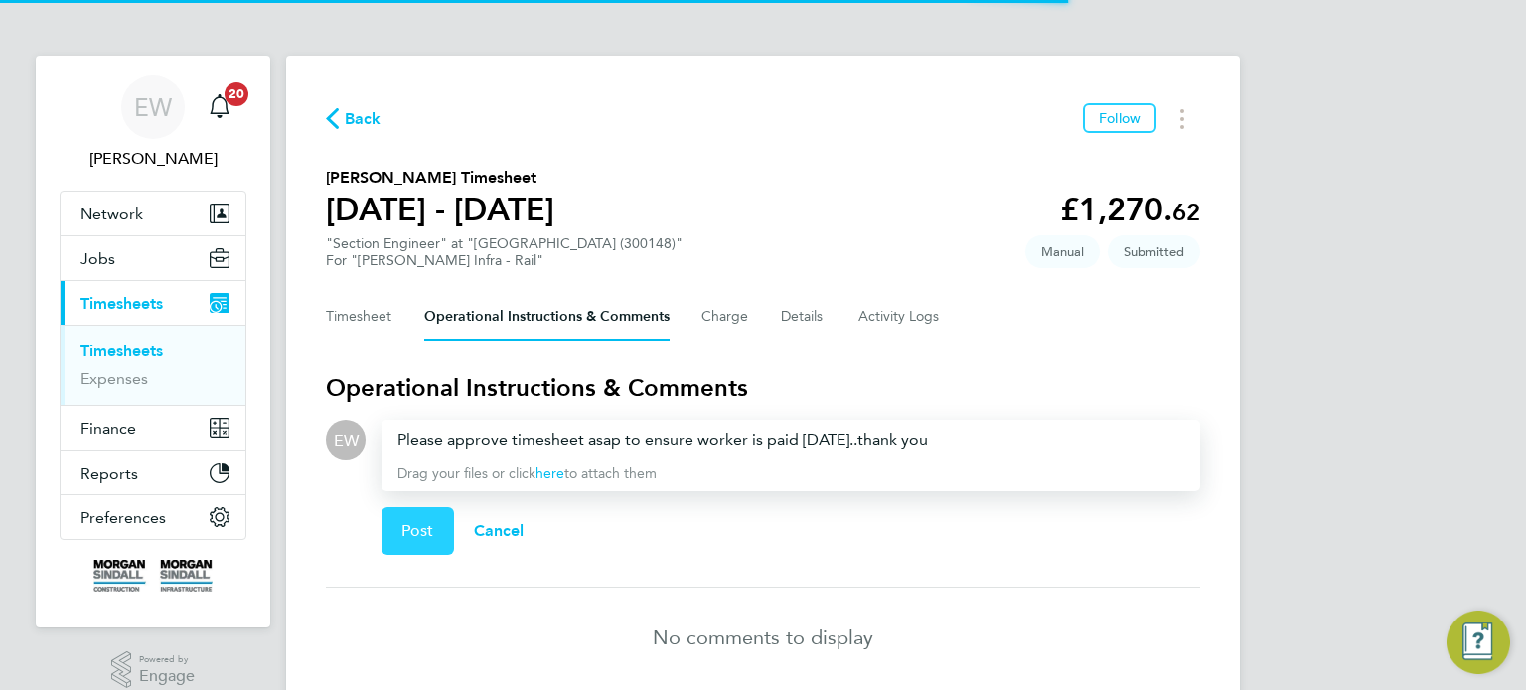
click at [433, 528] on span "Post" at bounding box center [417, 532] width 33 height 20
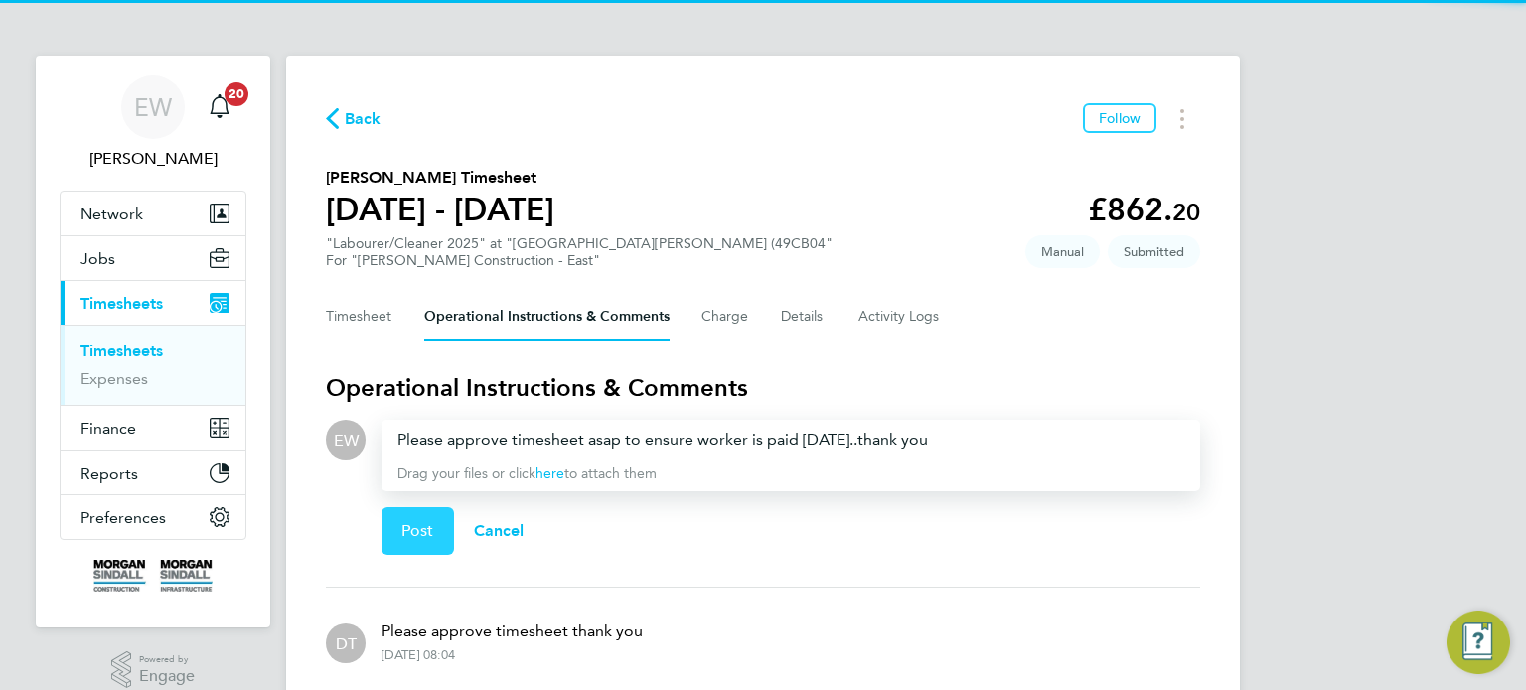
click at [426, 527] on span "Post" at bounding box center [417, 532] width 33 height 20
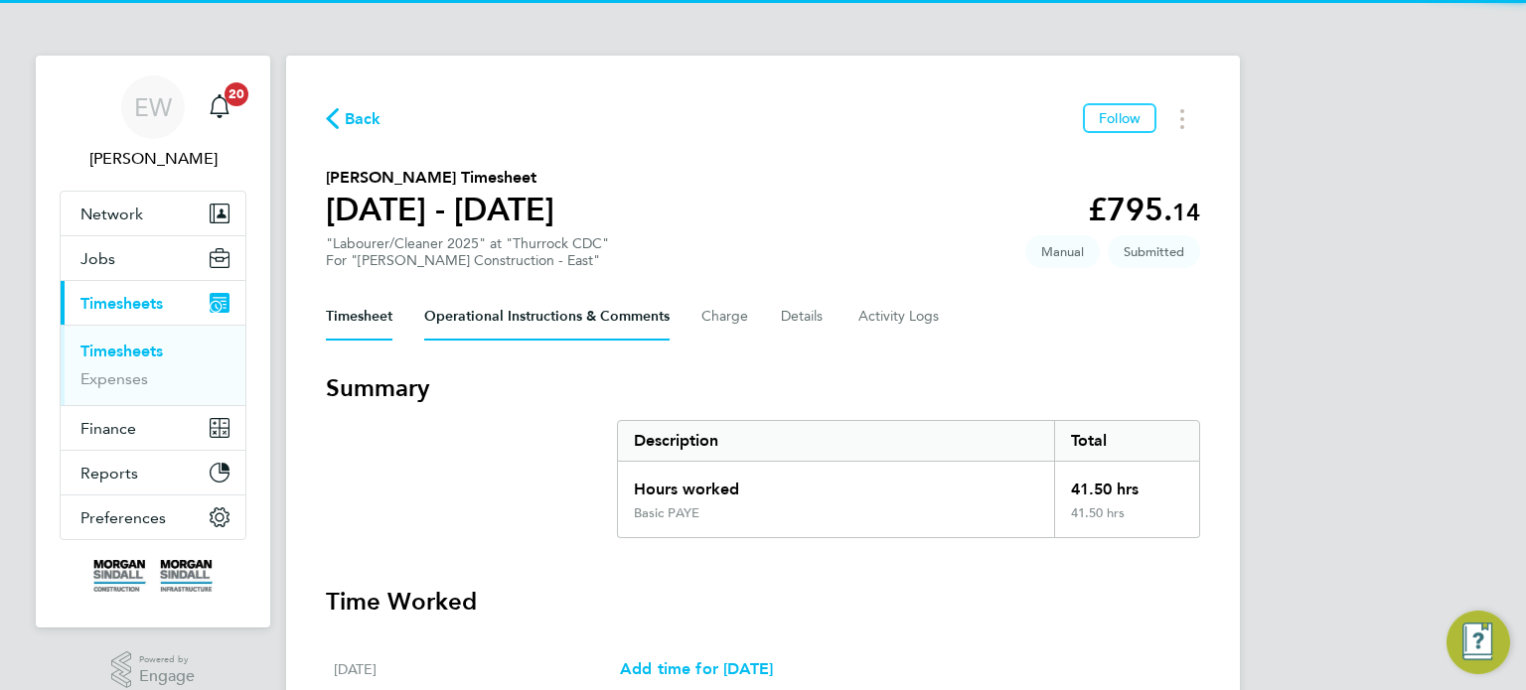
click at [547, 325] on Comments-tab "Operational Instructions & Comments" at bounding box center [546, 317] width 245 height 48
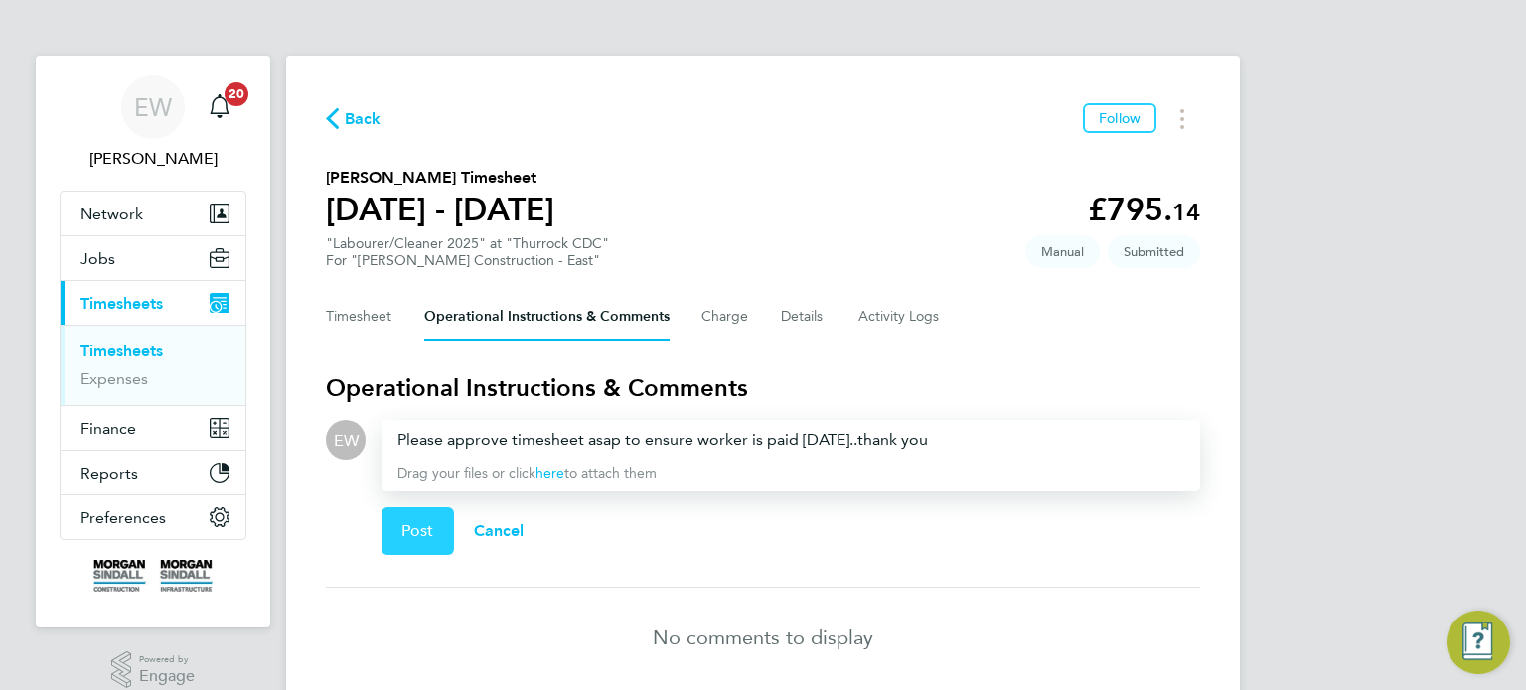
click at [404, 542] on button "Post" at bounding box center [417, 532] width 73 height 48
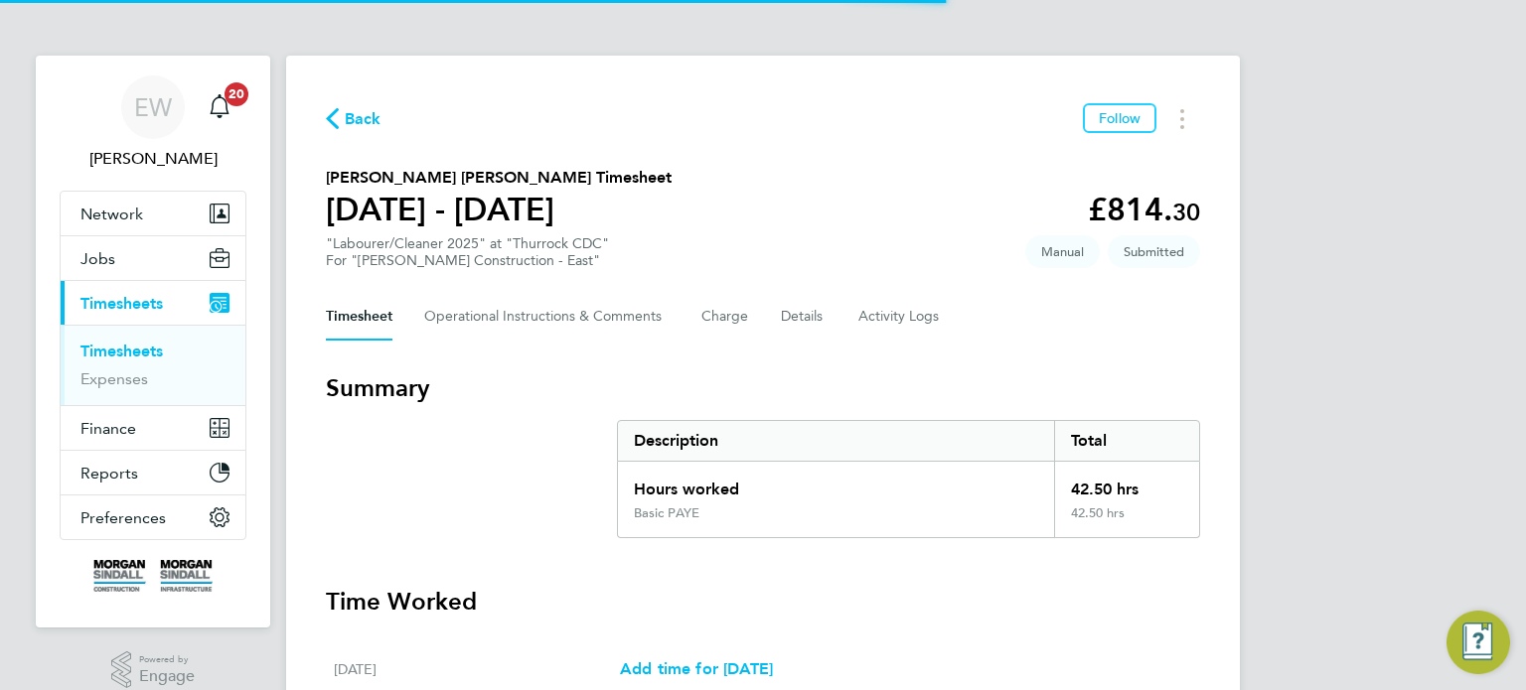
click at [483, 322] on Comments-tab "Operational Instructions & Comments" at bounding box center [546, 317] width 245 height 48
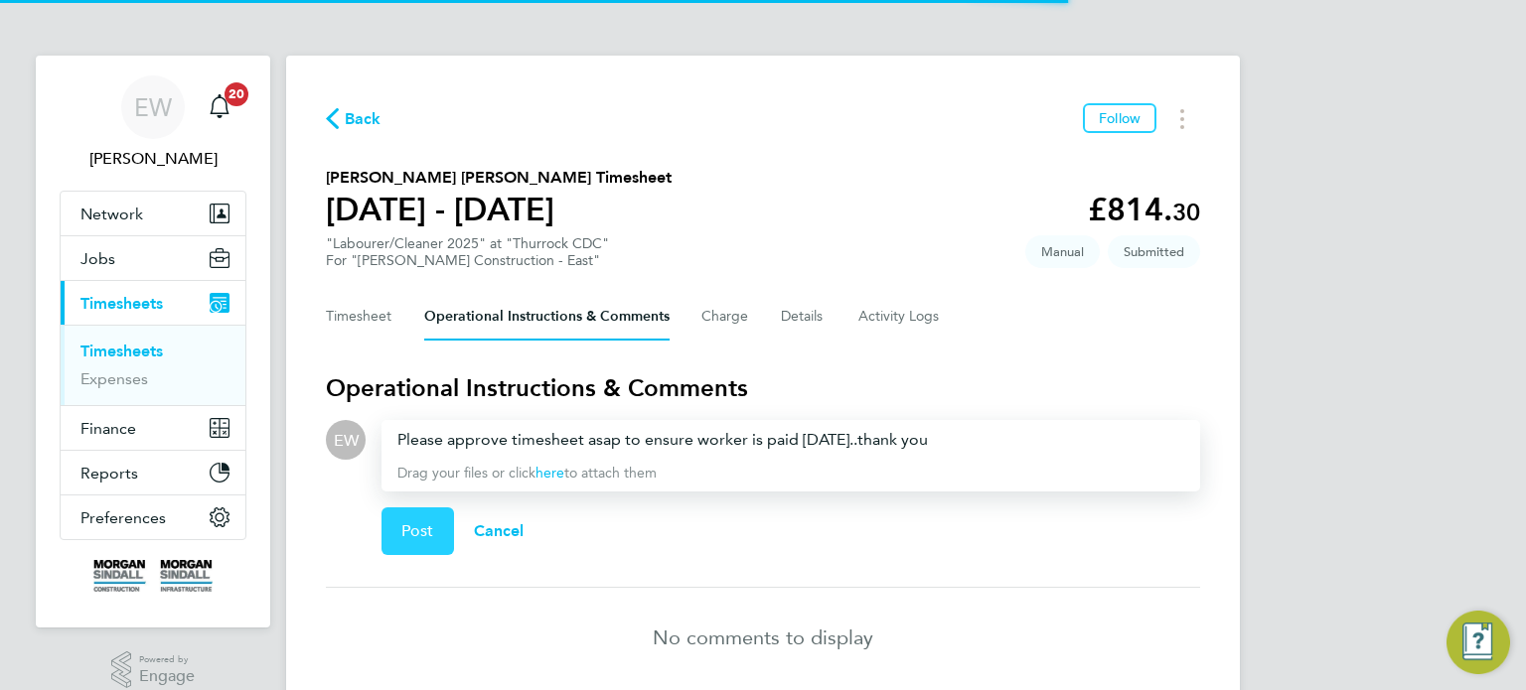
click at [417, 526] on span "Post" at bounding box center [417, 532] width 33 height 20
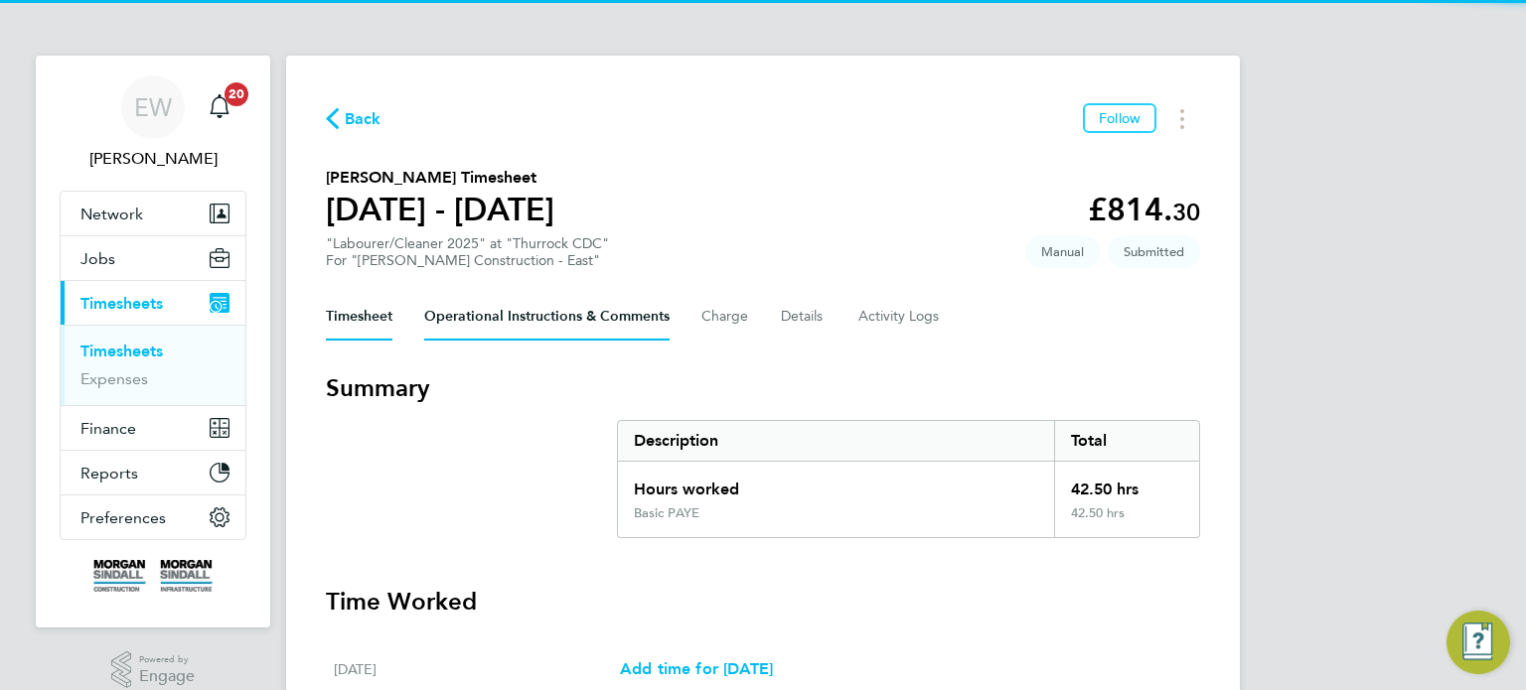
click at [539, 326] on Comments-tab "Operational Instructions & Comments" at bounding box center [546, 317] width 245 height 48
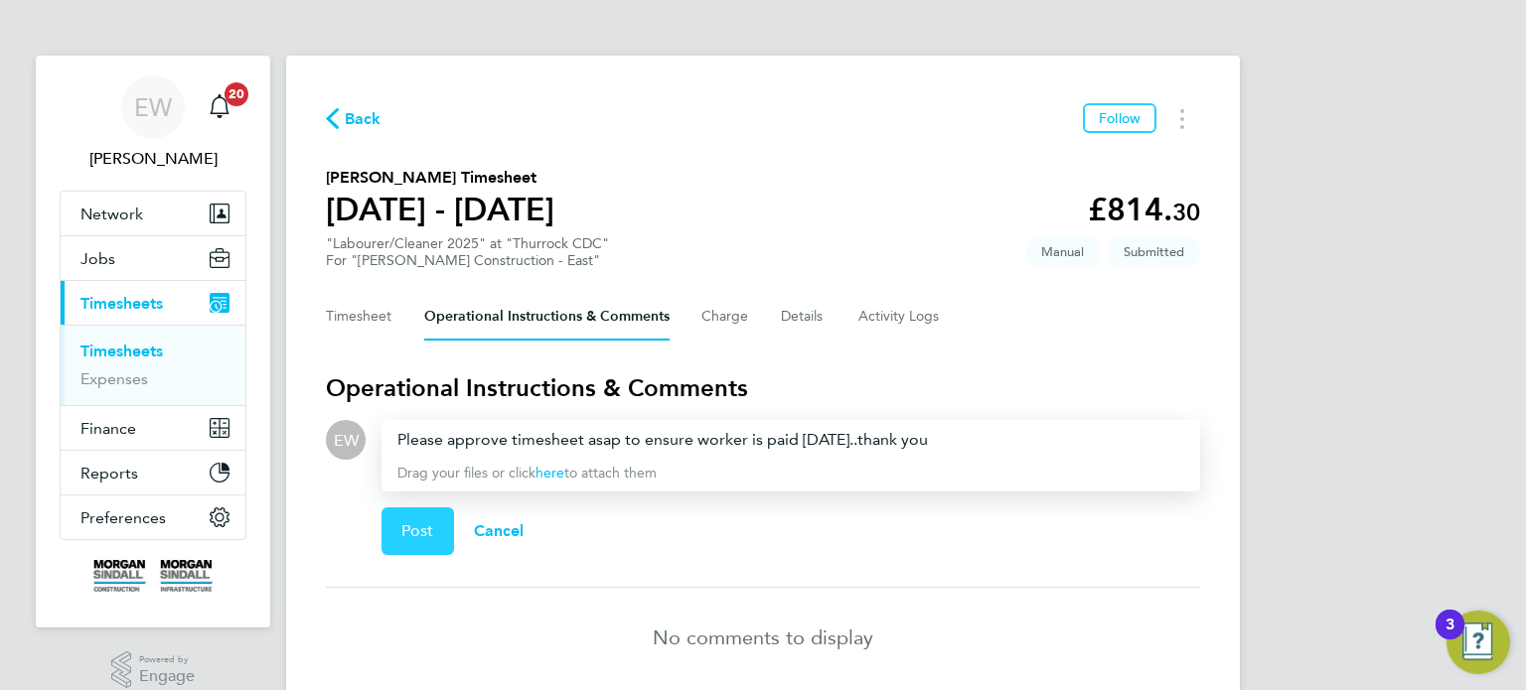
click at [401, 527] on span "Post" at bounding box center [417, 532] width 33 height 20
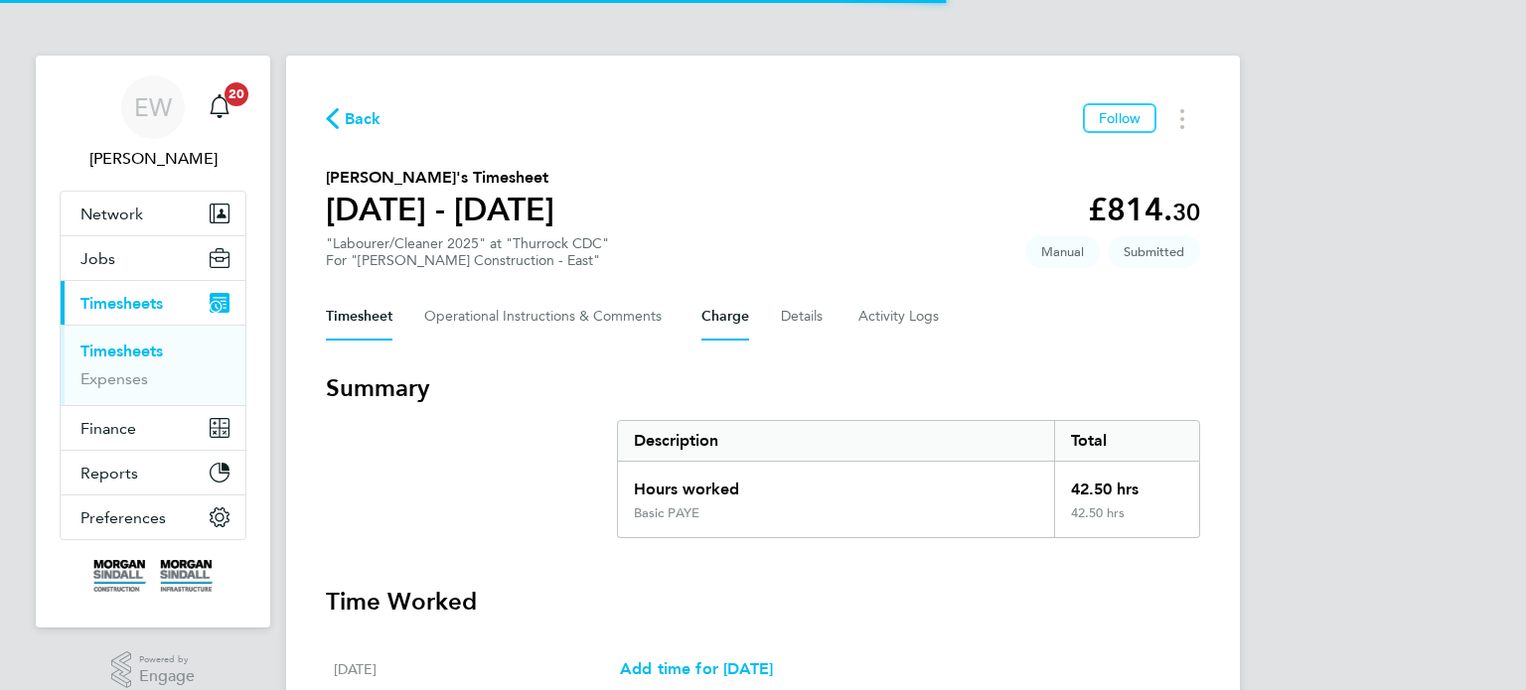
click at [731, 309] on button "Charge" at bounding box center [725, 317] width 48 height 48
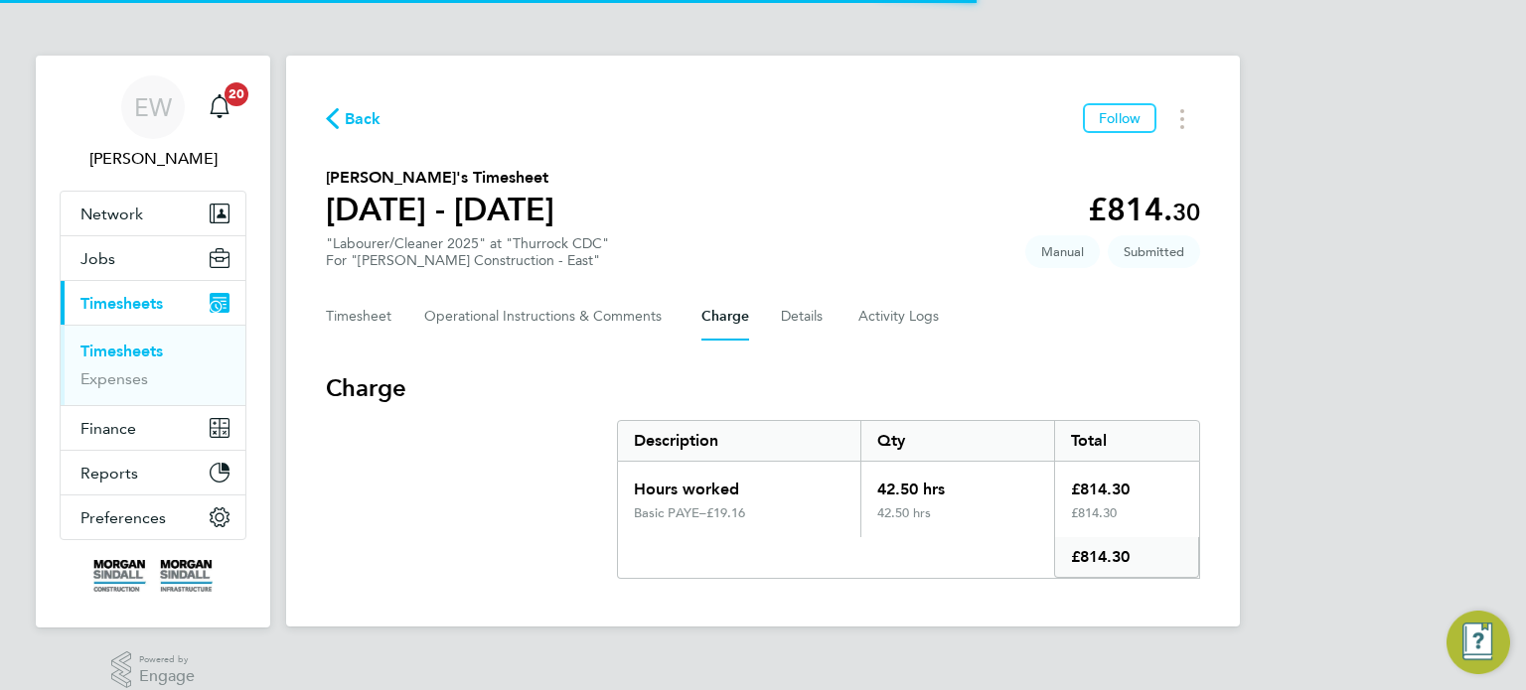
click at [773, 310] on div "Timesheet Operational Instructions & Comments Charge Details Activity Logs" at bounding box center [763, 317] width 874 height 48
click at [799, 316] on button "Details" at bounding box center [804, 317] width 46 height 48
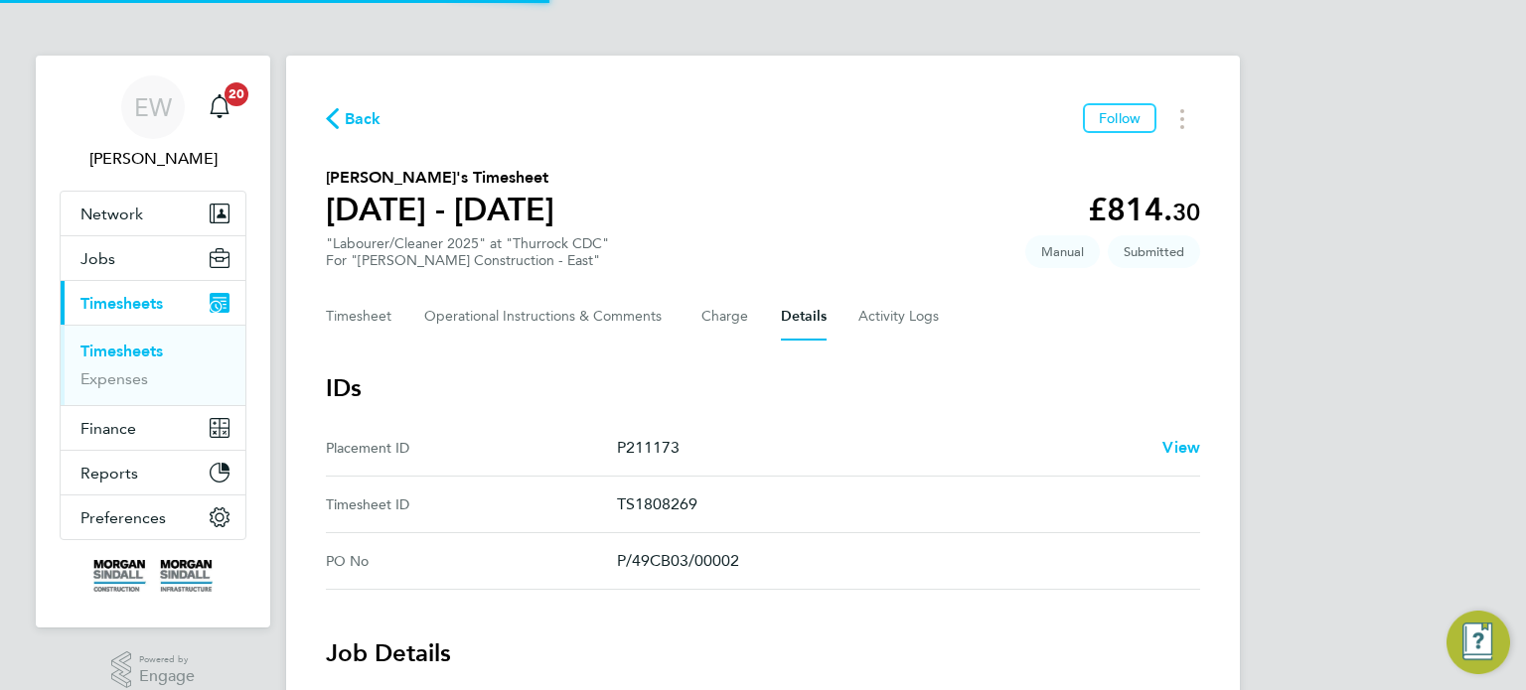
scroll to position [946, 0]
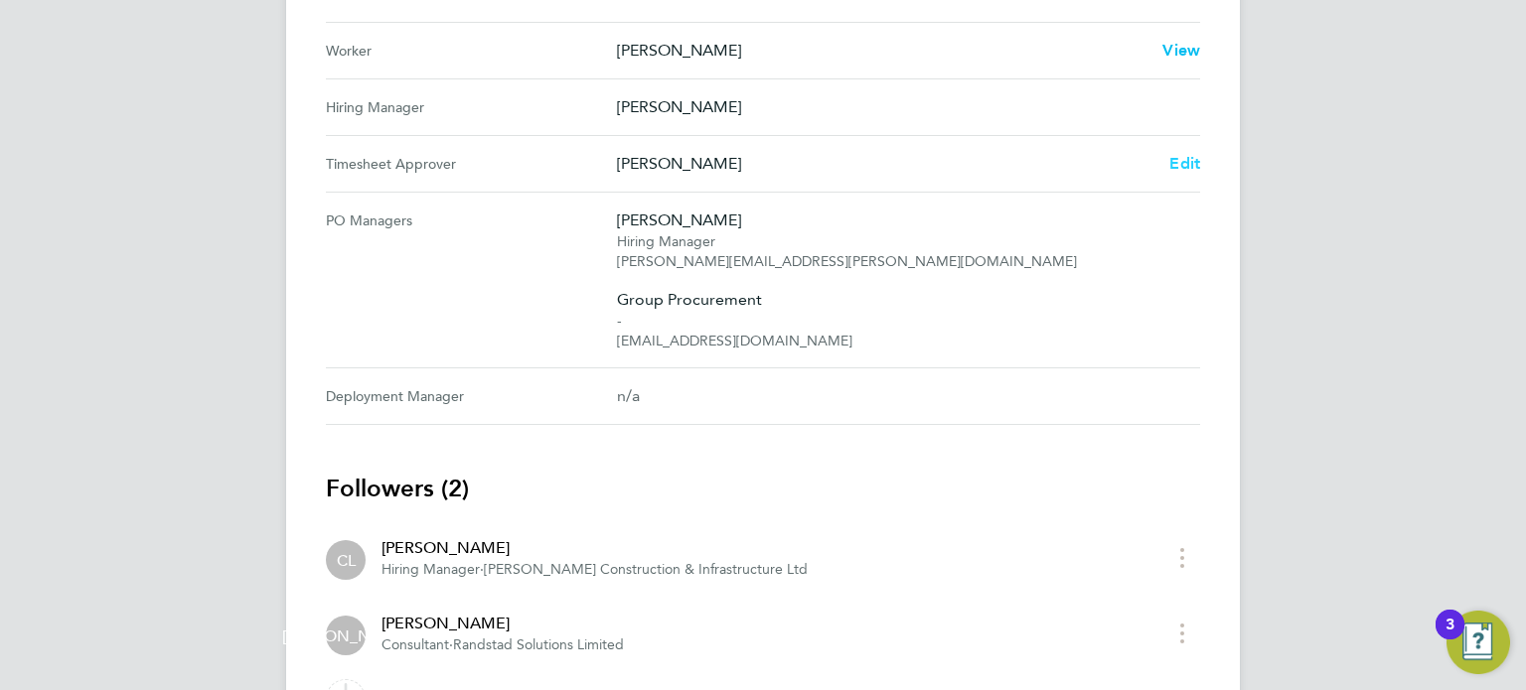
click at [1183, 166] on span "Edit" at bounding box center [1184, 163] width 31 height 19
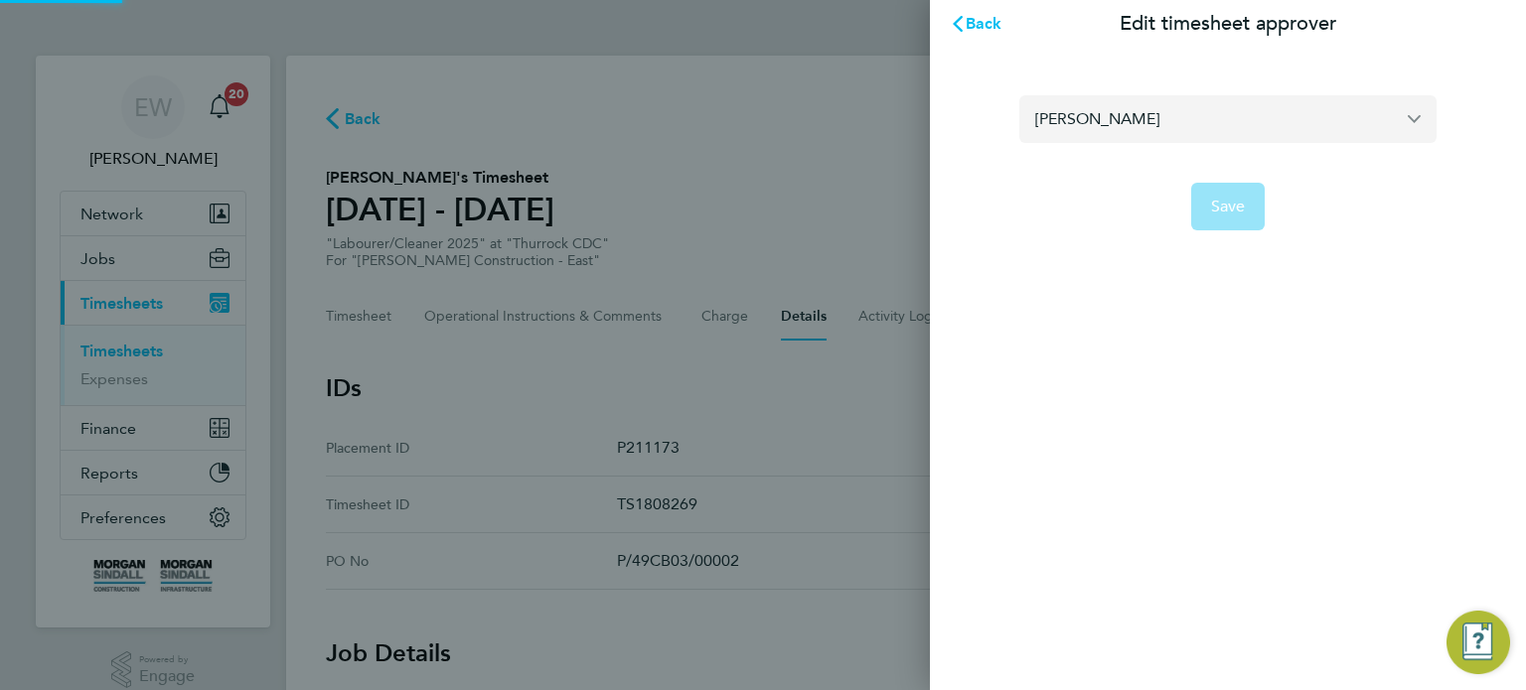
click at [1146, 127] on input "Chris Luckie" at bounding box center [1227, 118] width 417 height 47
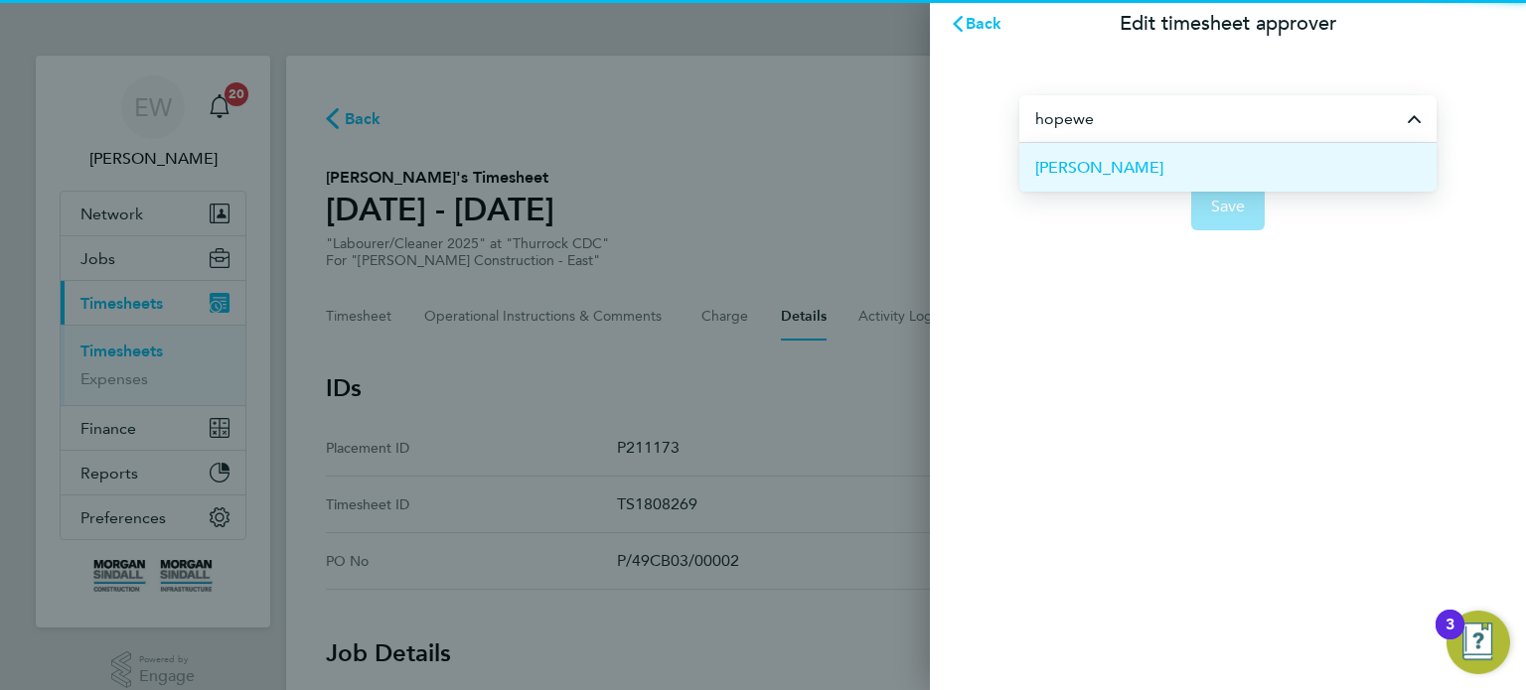
click at [1180, 175] on li "Joe Hopewell" at bounding box center [1227, 167] width 417 height 49
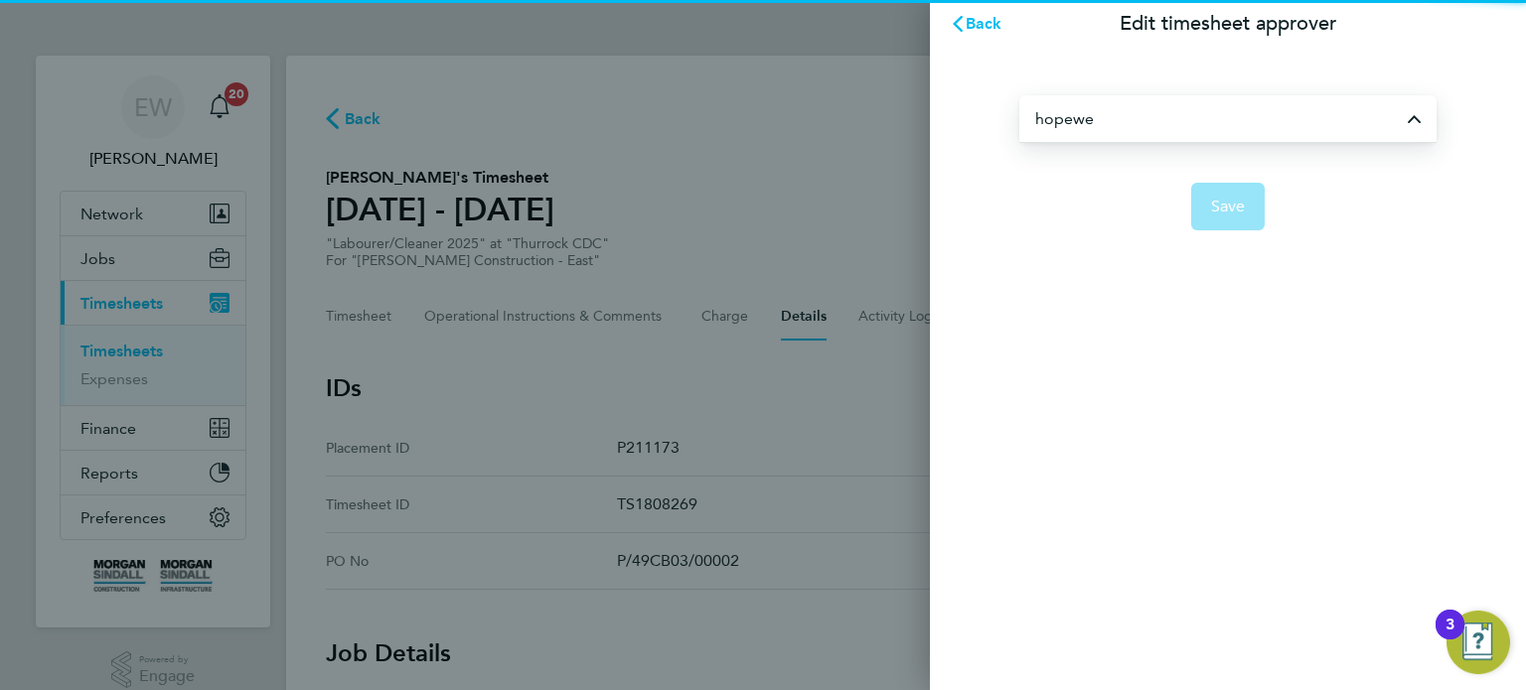
type input "Joe Hopewell"
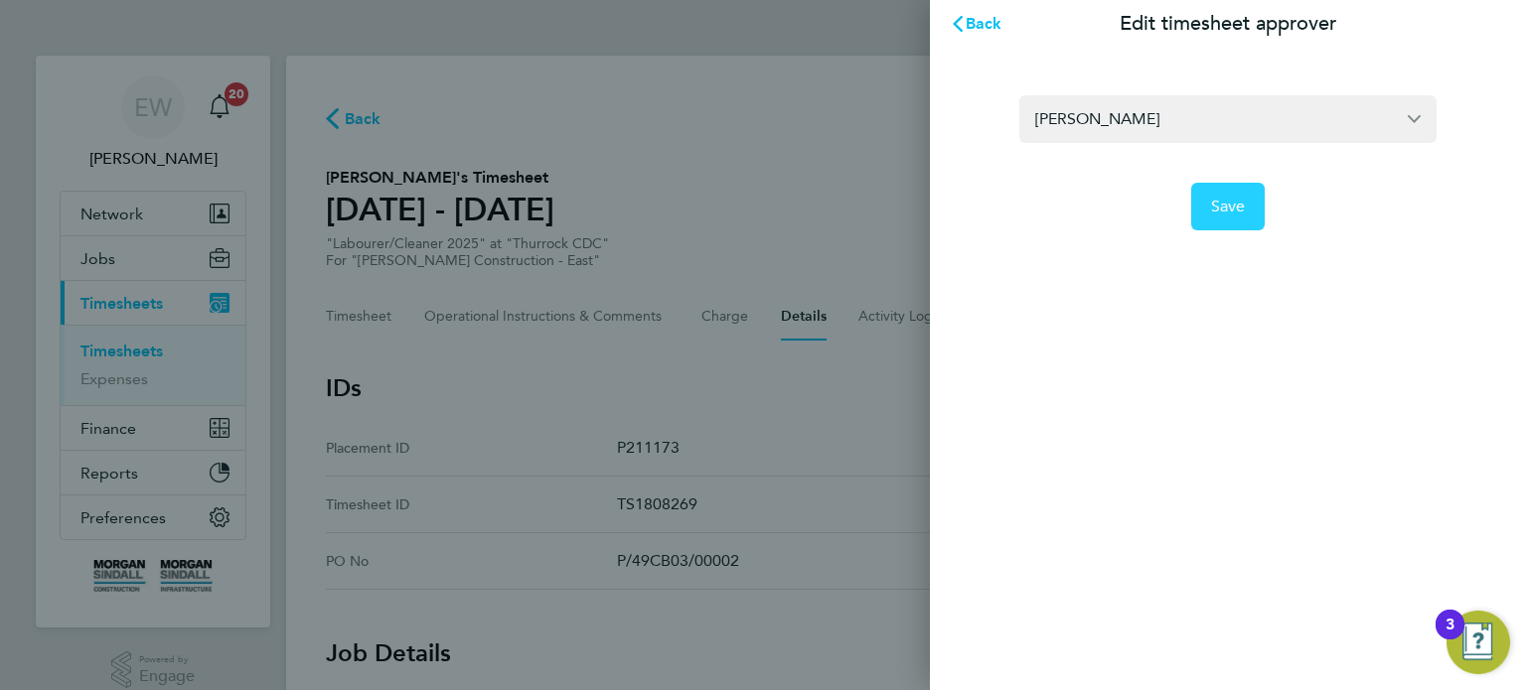
click at [1211, 199] on span "Save" at bounding box center [1228, 207] width 35 height 20
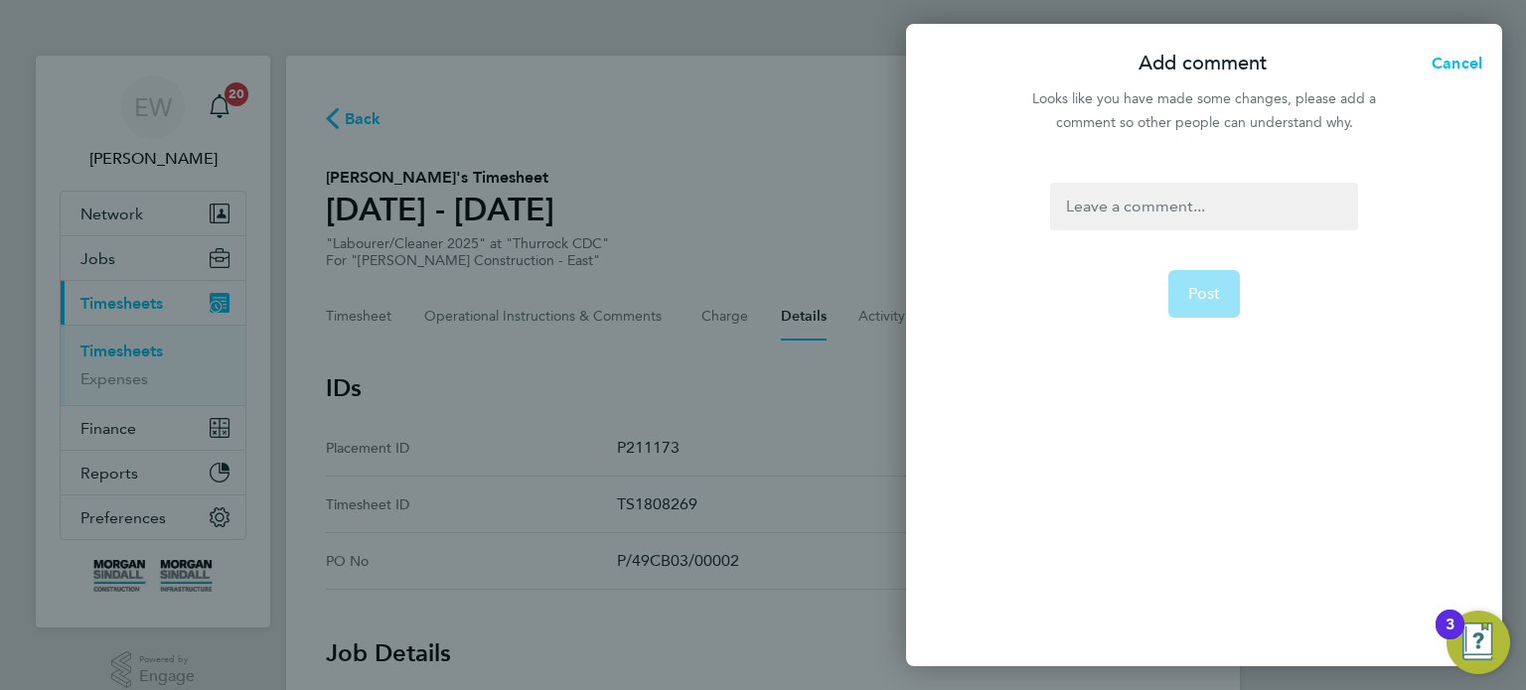
click at [1209, 199] on div at bounding box center [1203, 207] width 307 height 48
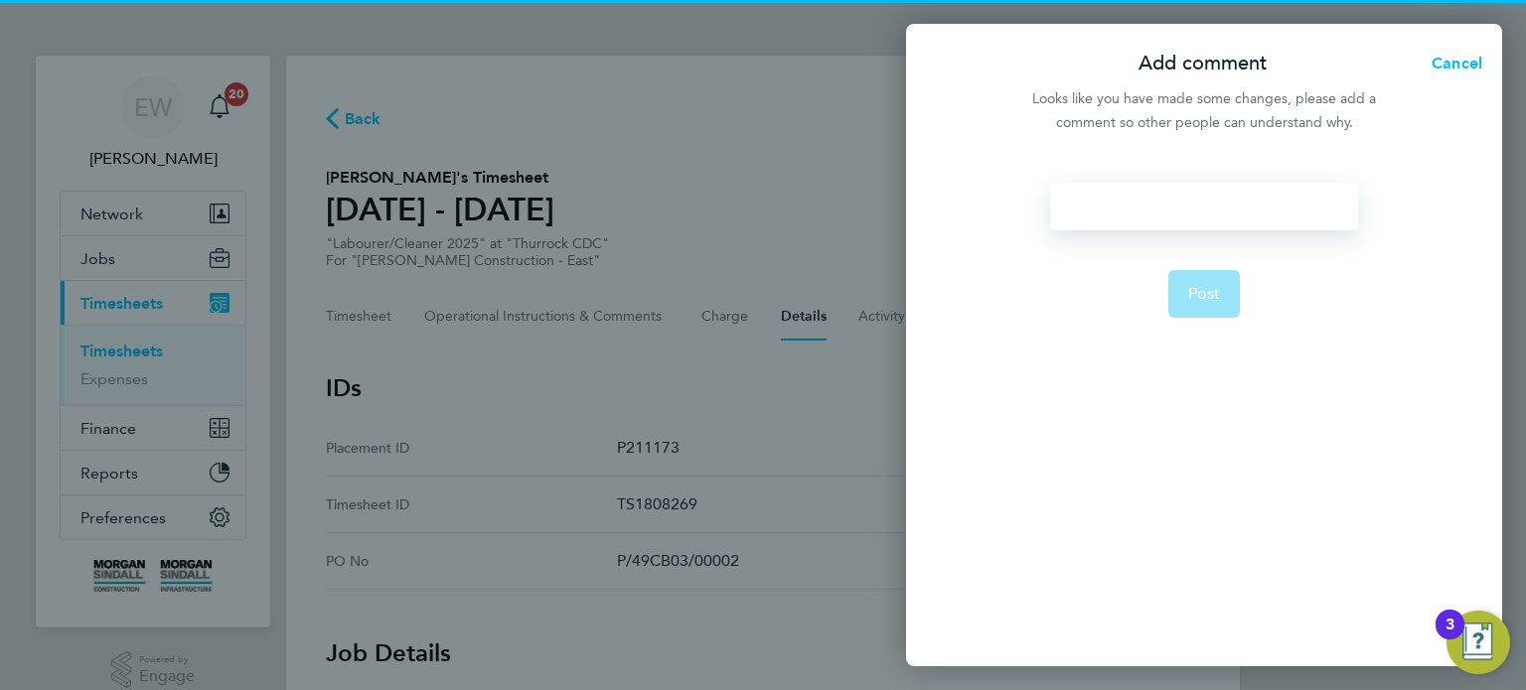
click at [1209, 199] on div at bounding box center [1203, 207] width 307 height 48
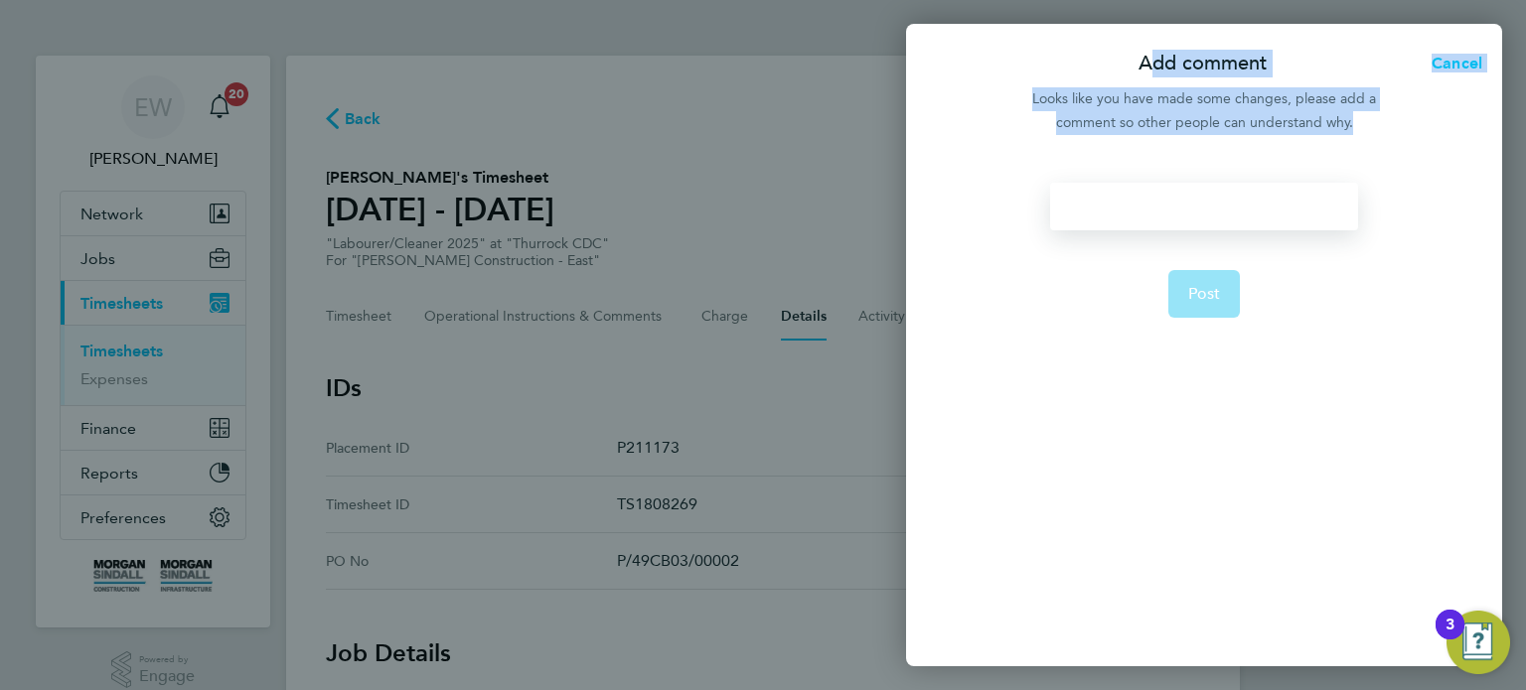
click at [1209, 199] on div at bounding box center [1203, 207] width 307 height 48
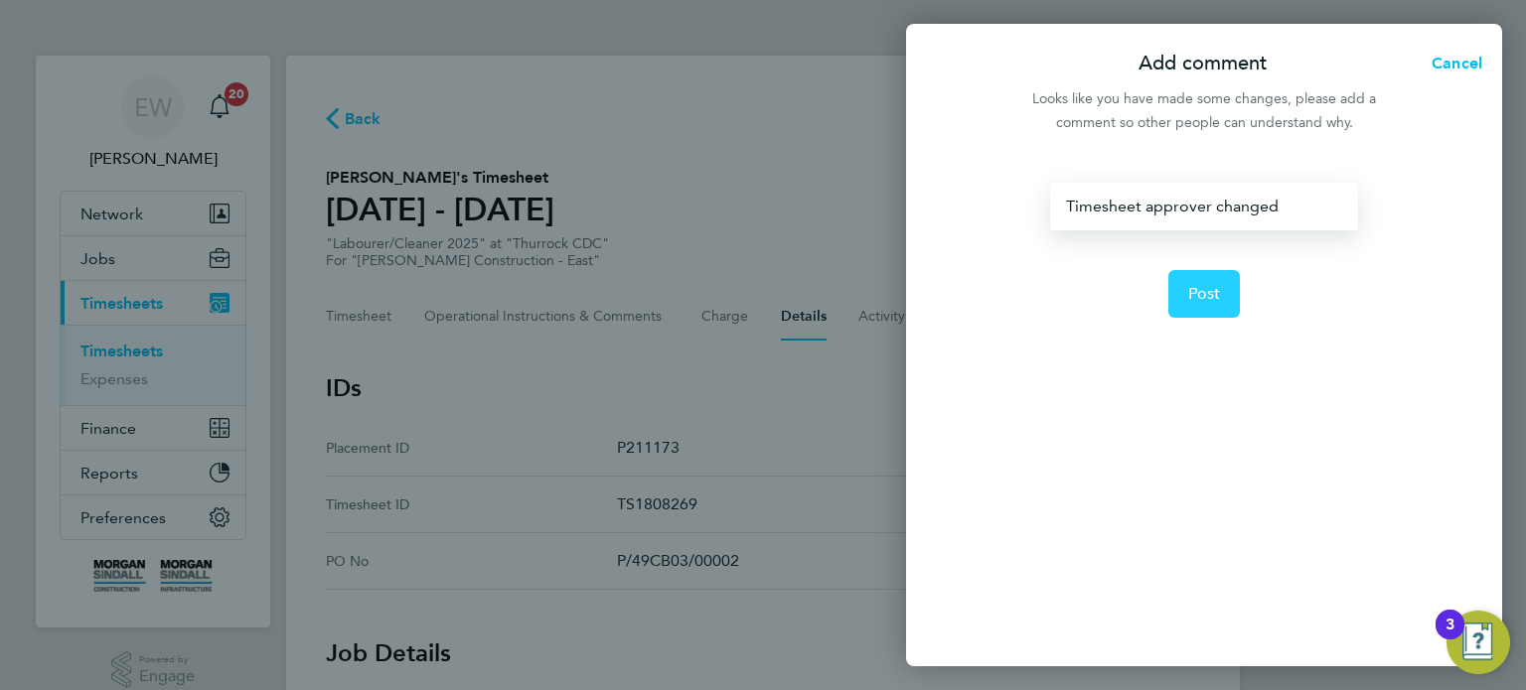
click at [1210, 302] on span "Post" at bounding box center [1204, 294] width 33 height 20
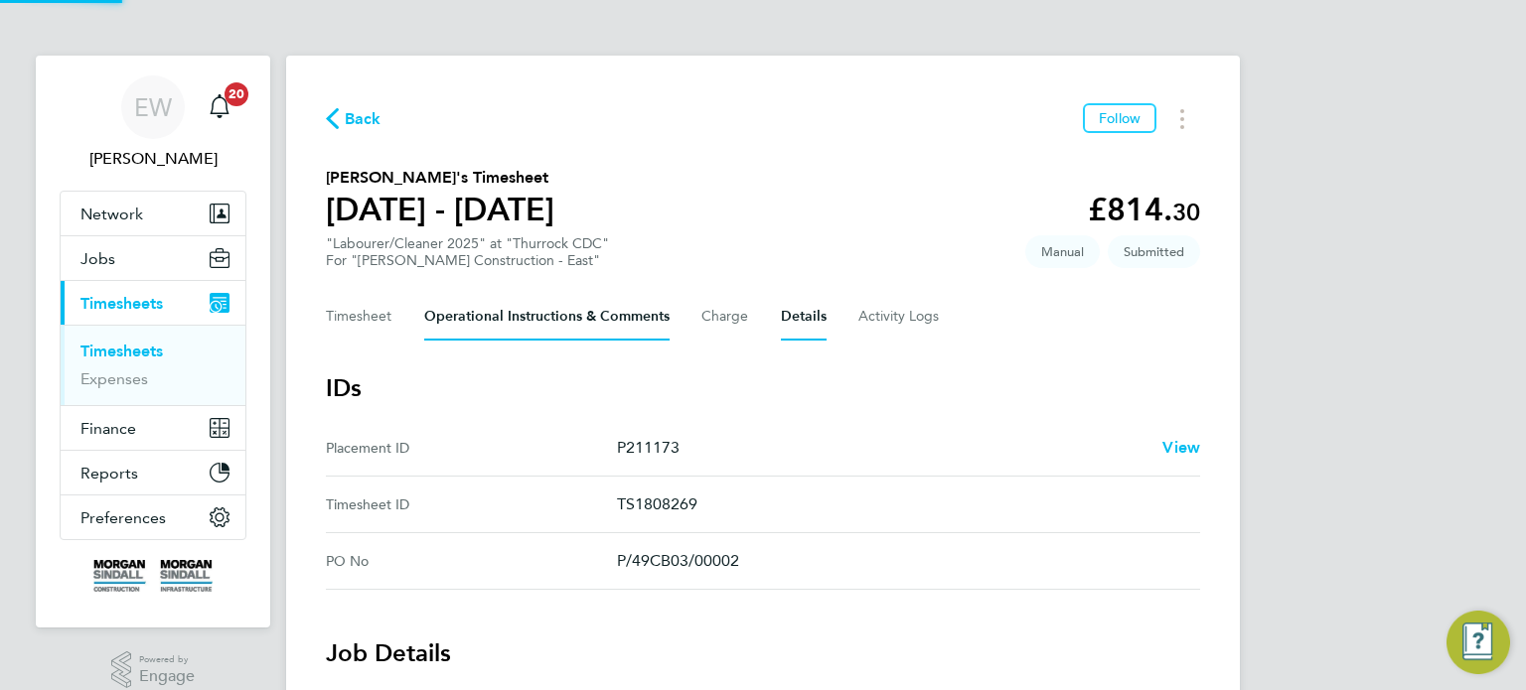
click at [539, 324] on Comments-tab "Operational Instructions & Comments" at bounding box center [546, 317] width 245 height 48
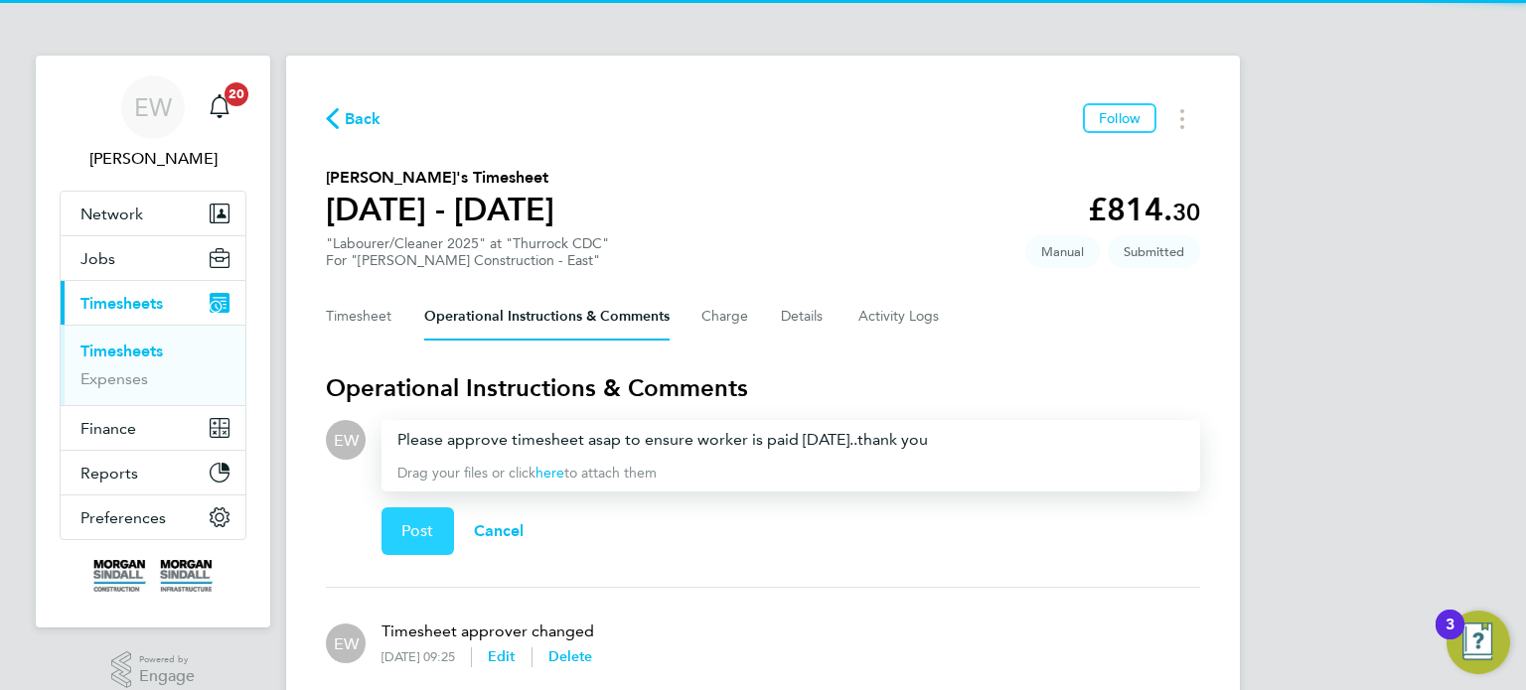
click at [410, 516] on button "Post" at bounding box center [417, 532] width 73 height 48
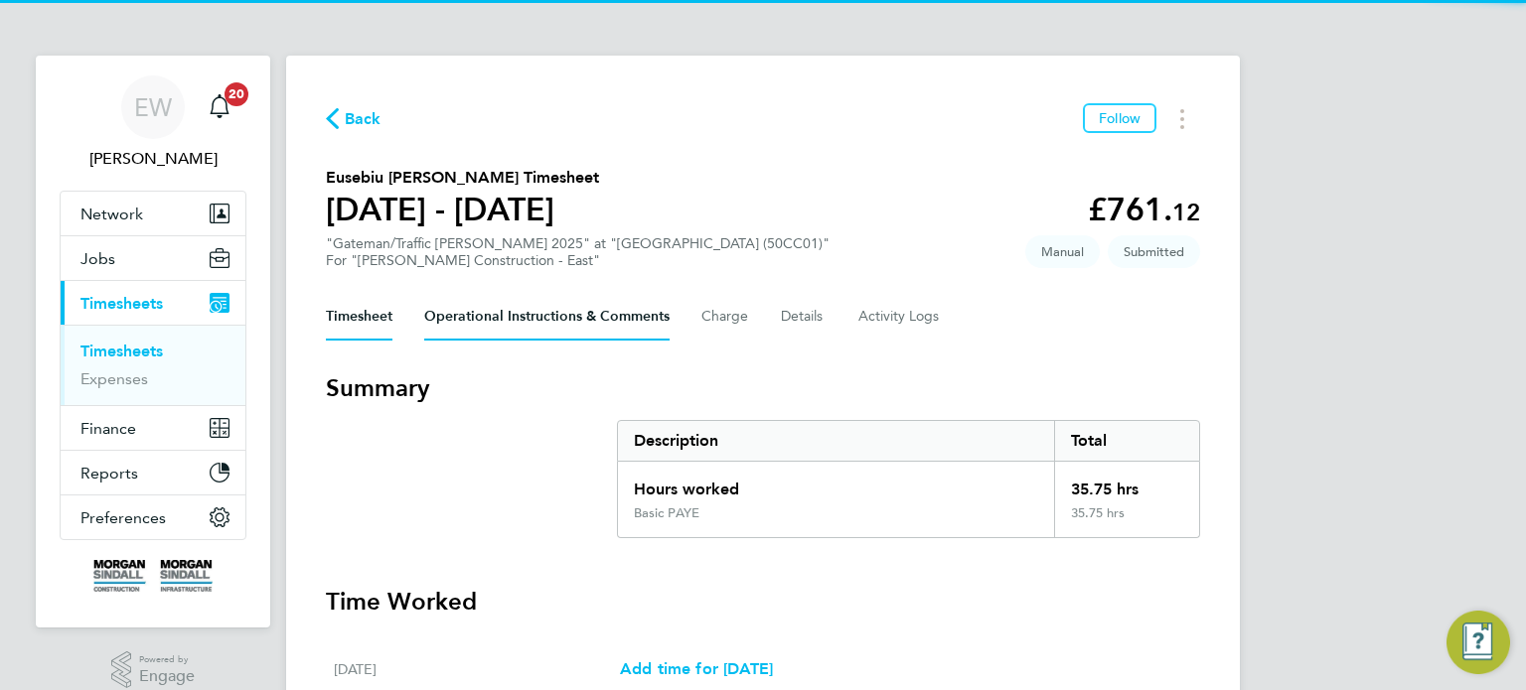
click at [542, 333] on Comments-tab "Operational Instructions & Comments" at bounding box center [546, 317] width 245 height 48
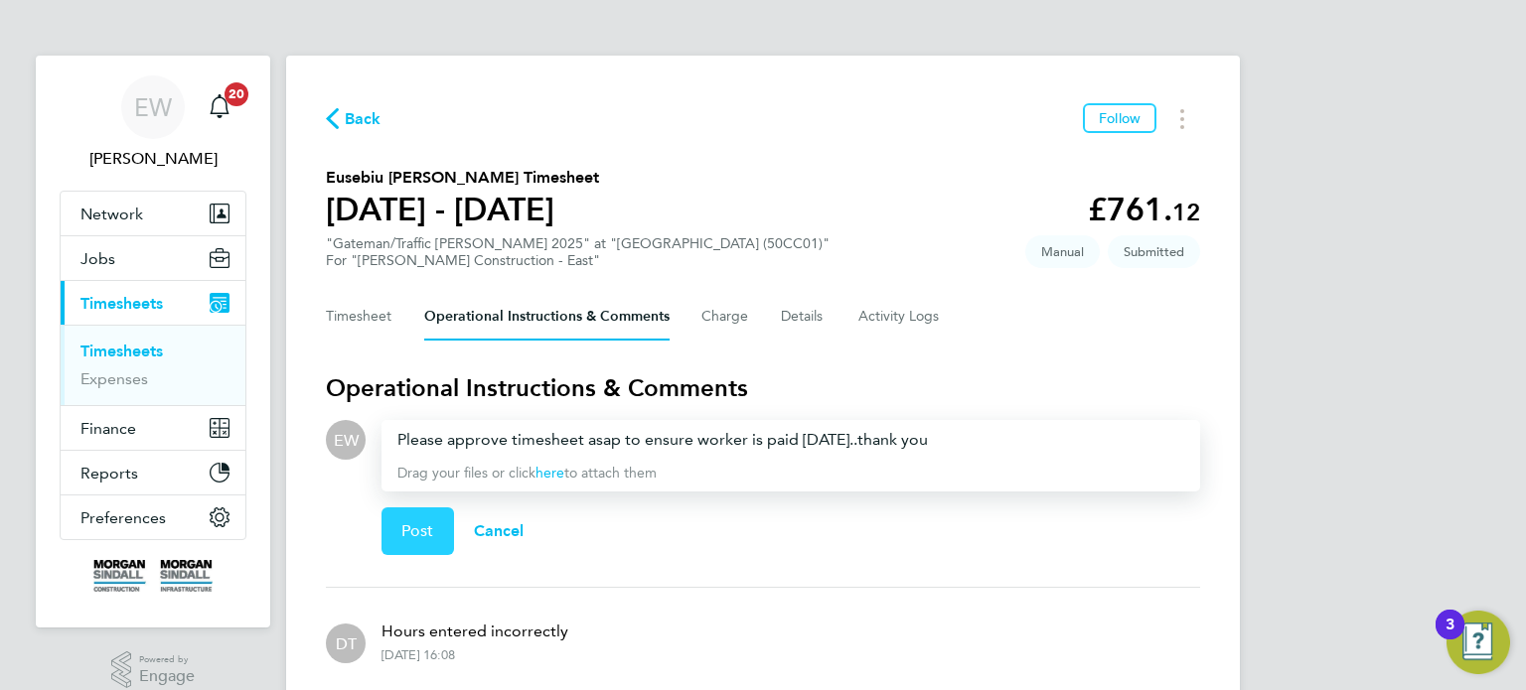
click at [424, 535] on span "Post" at bounding box center [417, 532] width 33 height 20
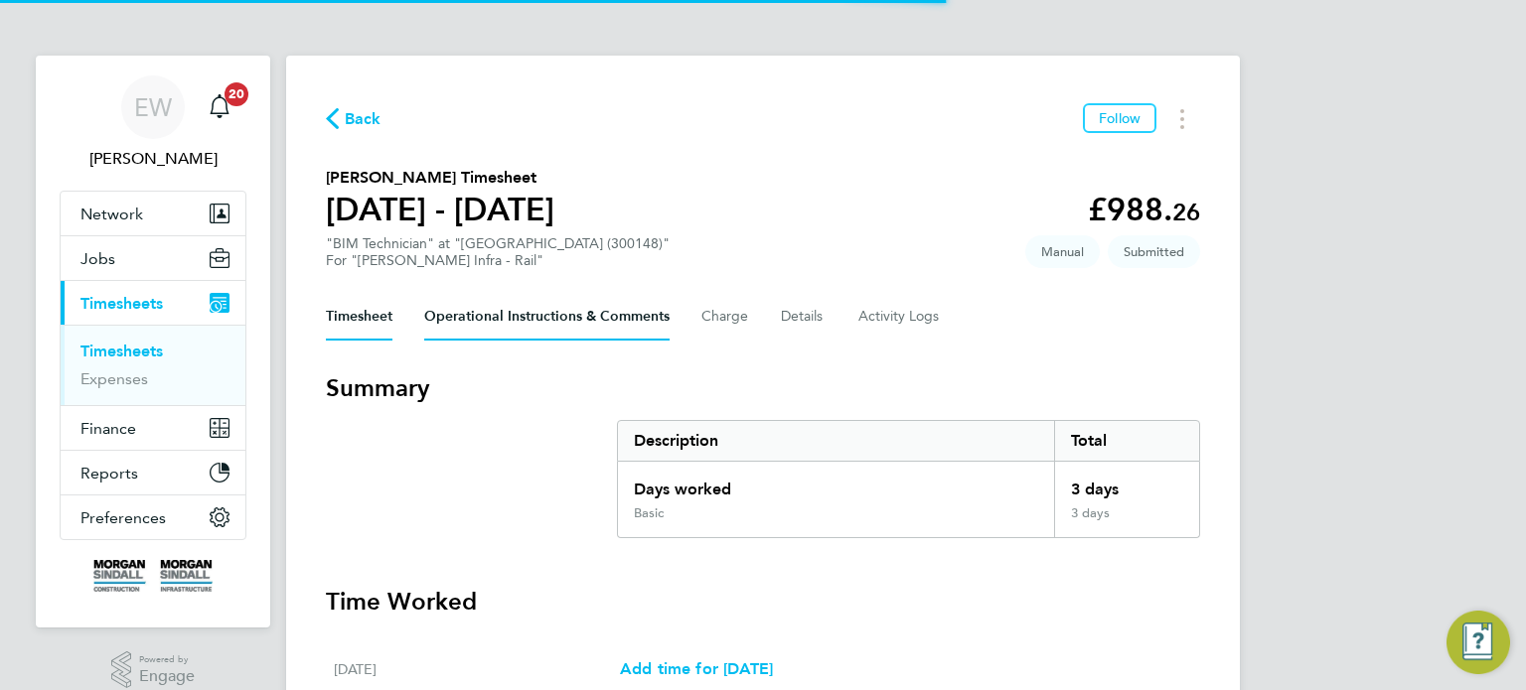
click at [540, 329] on Comments-tab "Operational Instructions & Comments" at bounding box center [546, 317] width 245 height 48
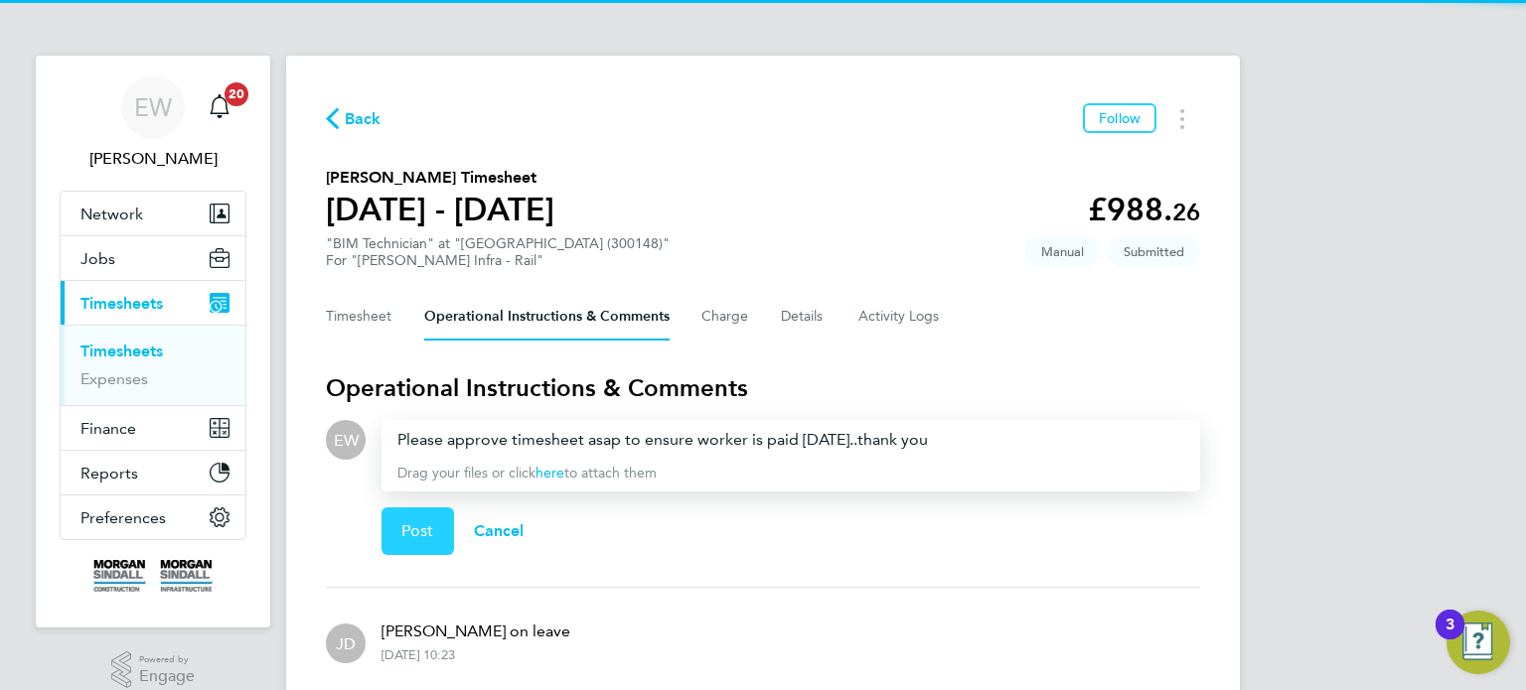
click at [415, 518] on button "Post" at bounding box center [417, 532] width 73 height 48
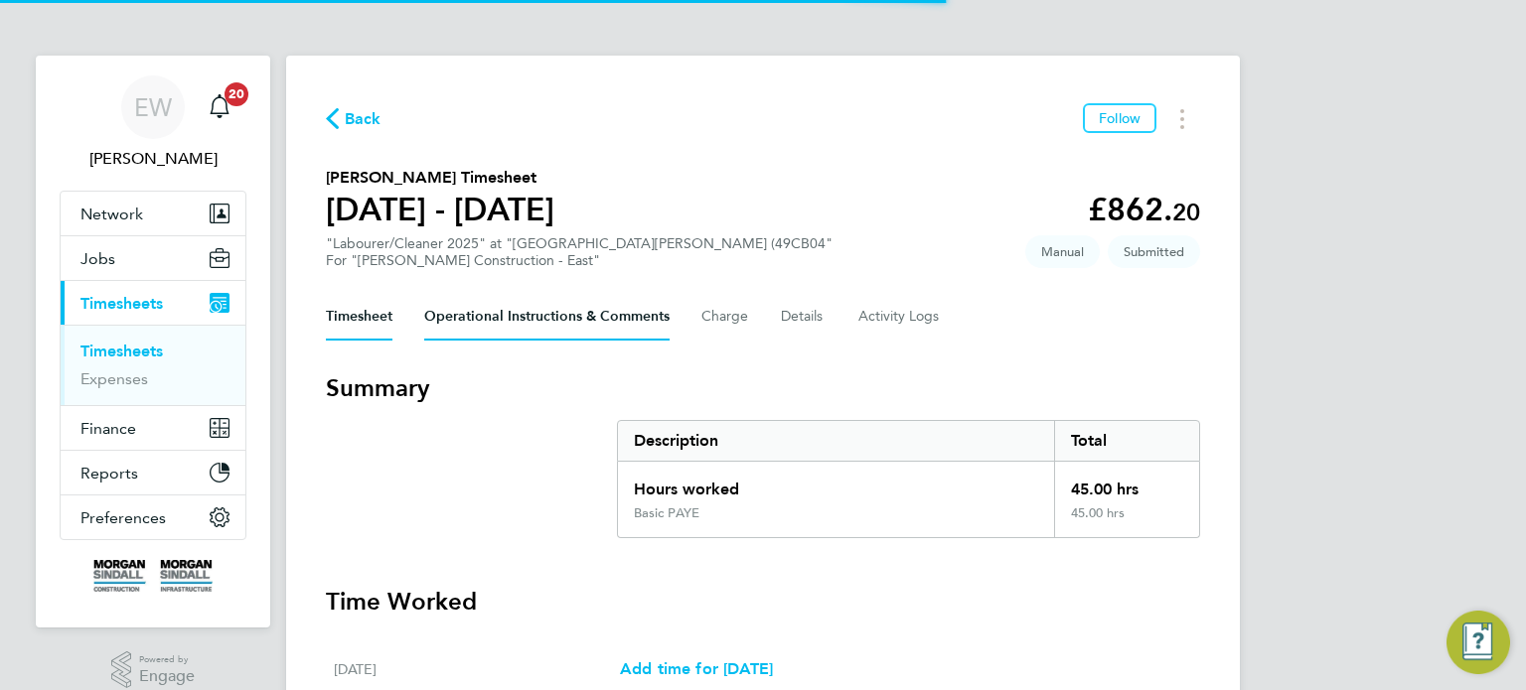
click at [547, 321] on Comments-tab "Operational Instructions & Comments" at bounding box center [546, 317] width 245 height 48
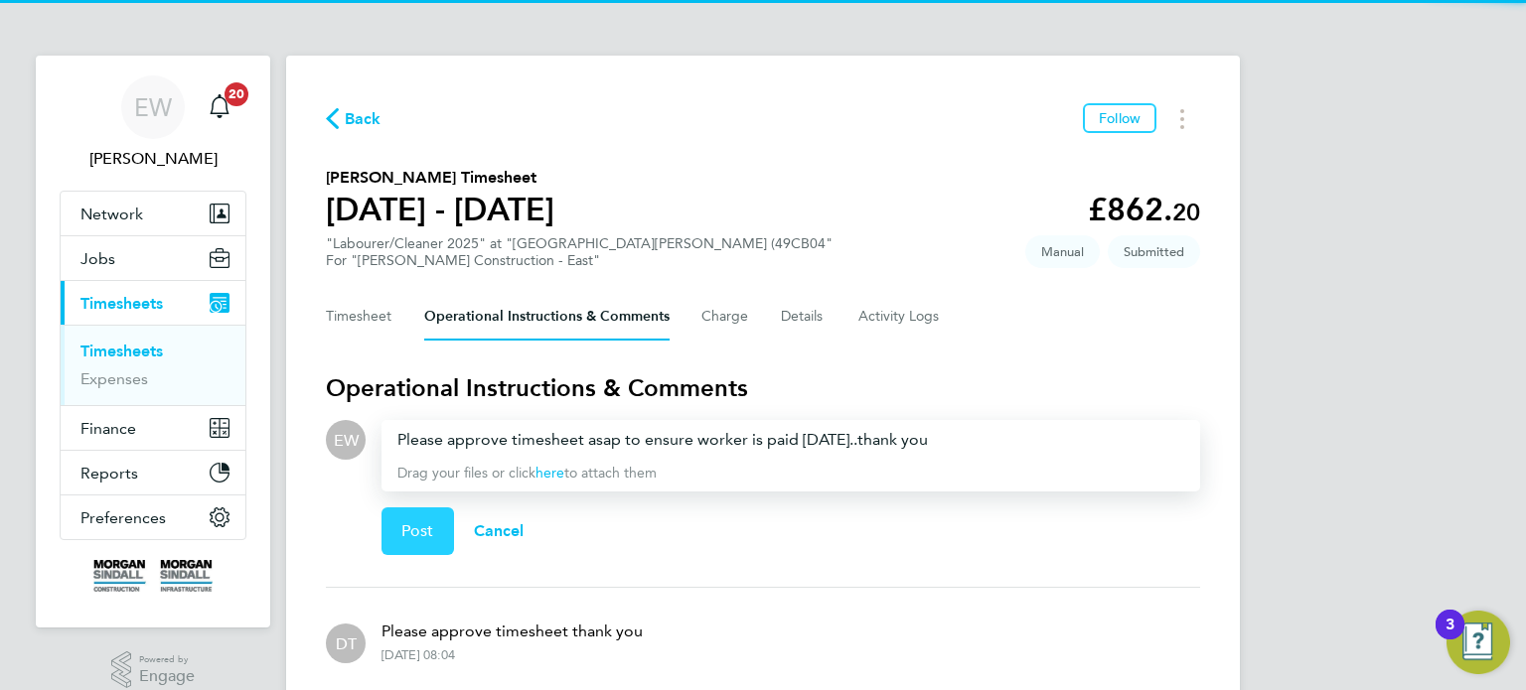
click at [426, 529] on span "Post" at bounding box center [417, 532] width 33 height 20
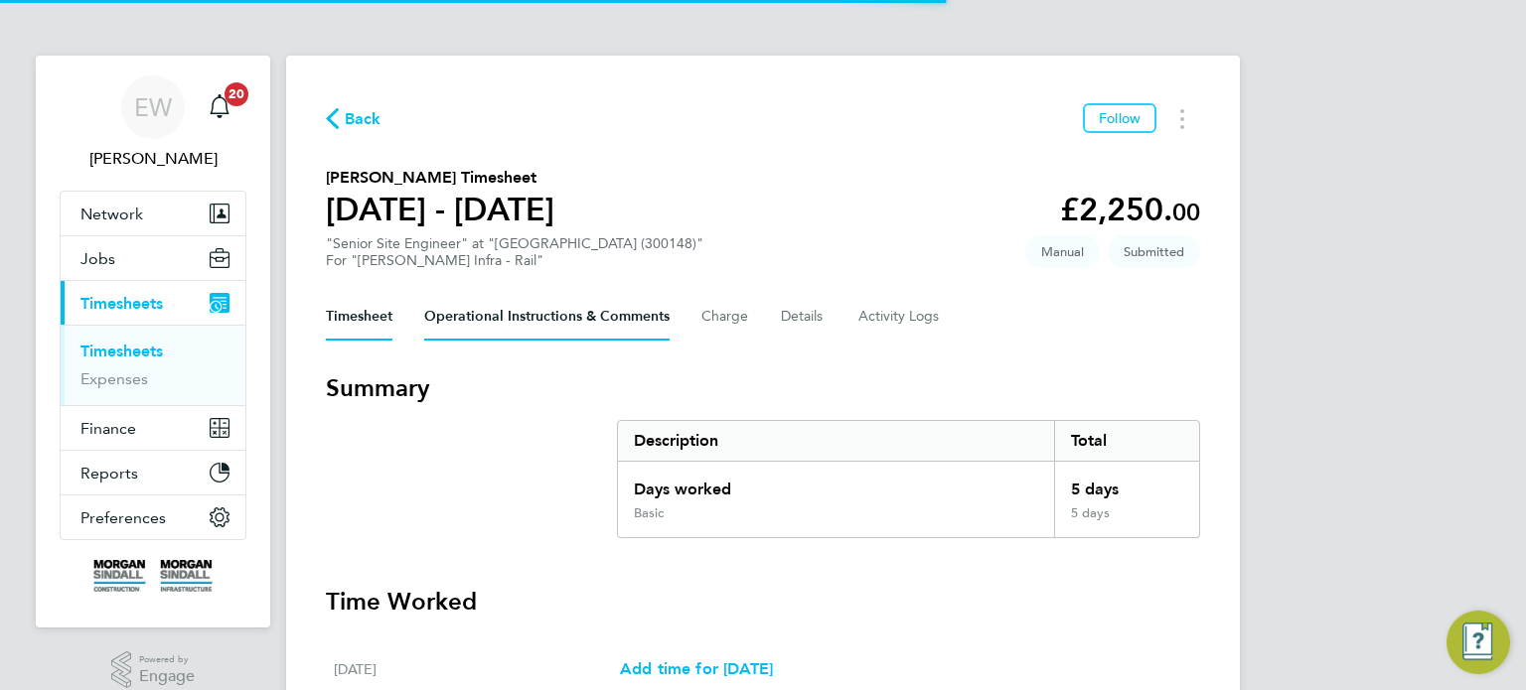
click at [594, 321] on Comments-tab "Operational Instructions & Comments" at bounding box center [546, 317] width 245 height 48
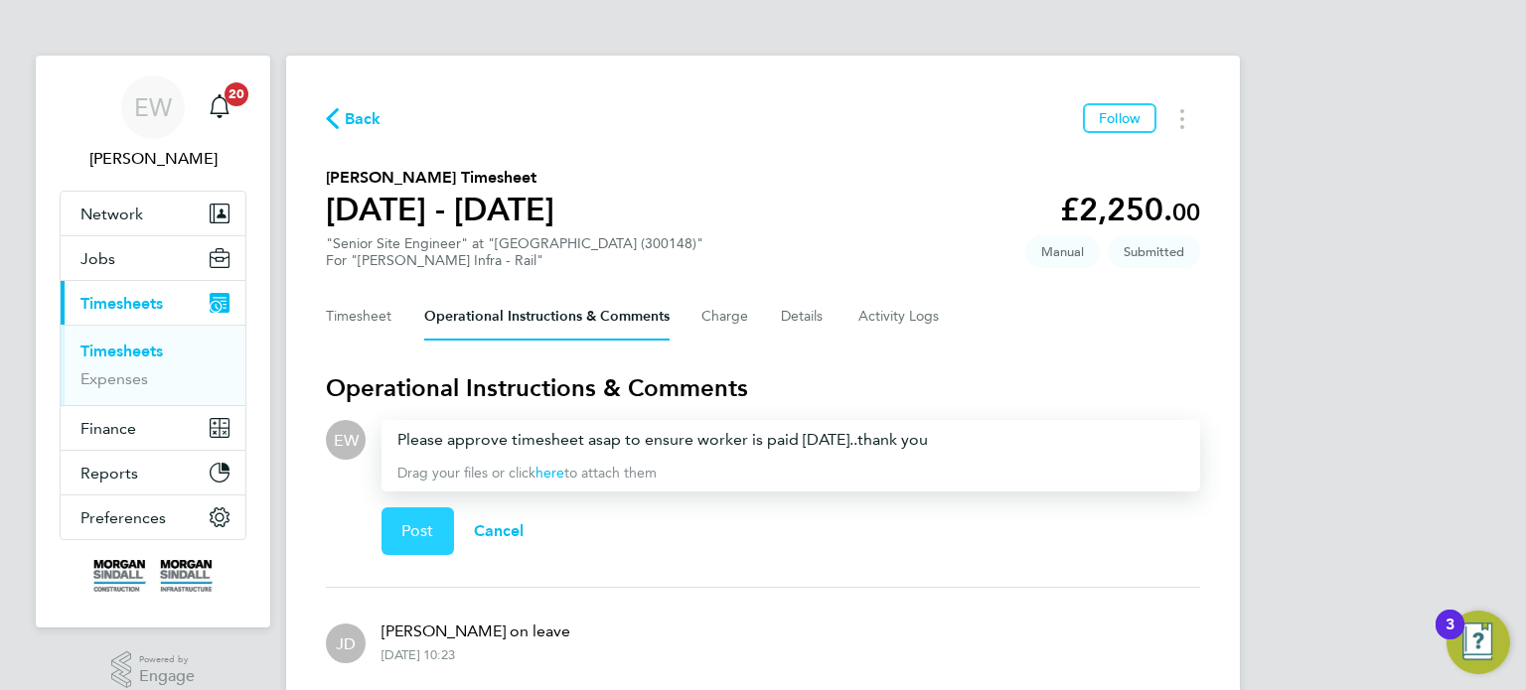
click at [426, 512] on button "Post" at bounding box center [417, 532] width 73 height 48
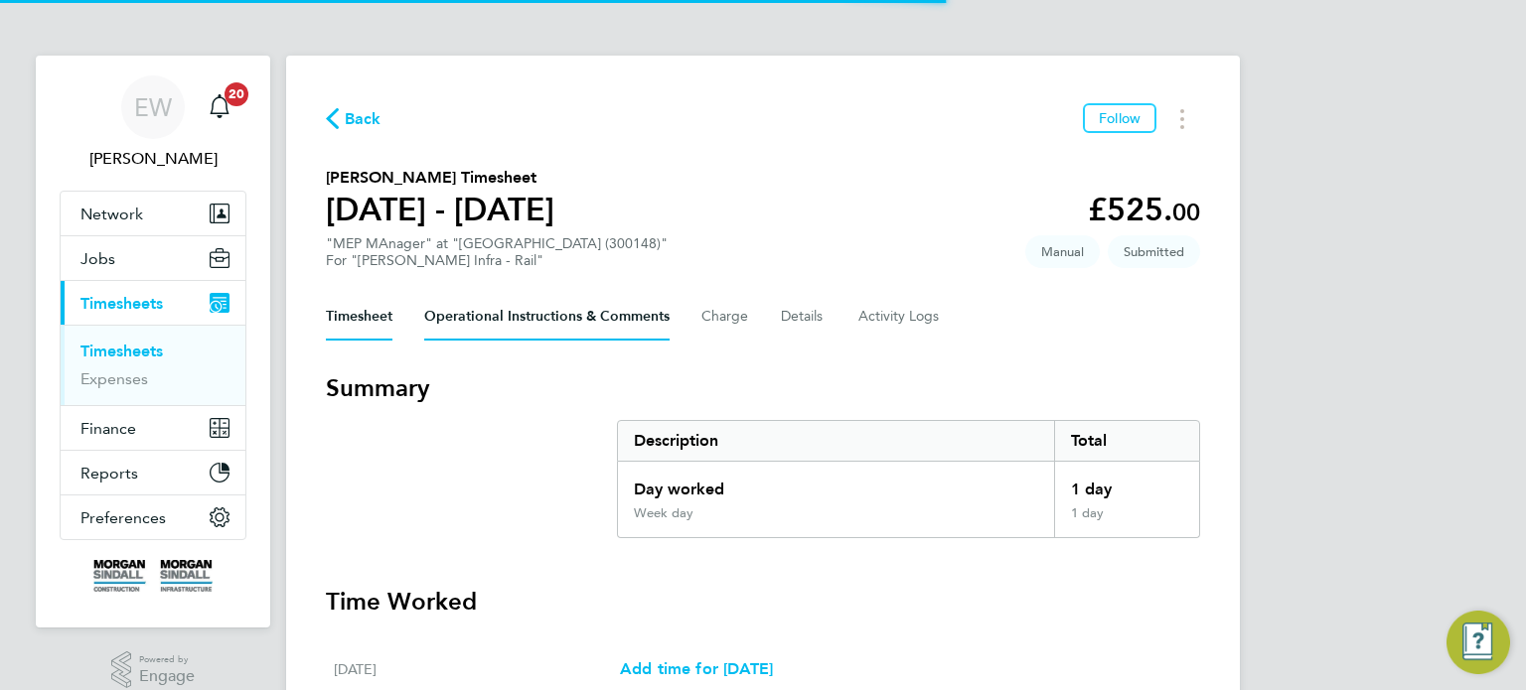
click at [538, 316] on Comments-tab "Operational Instructions & Comments" at bounding box center [546, 317] width 245 height 48
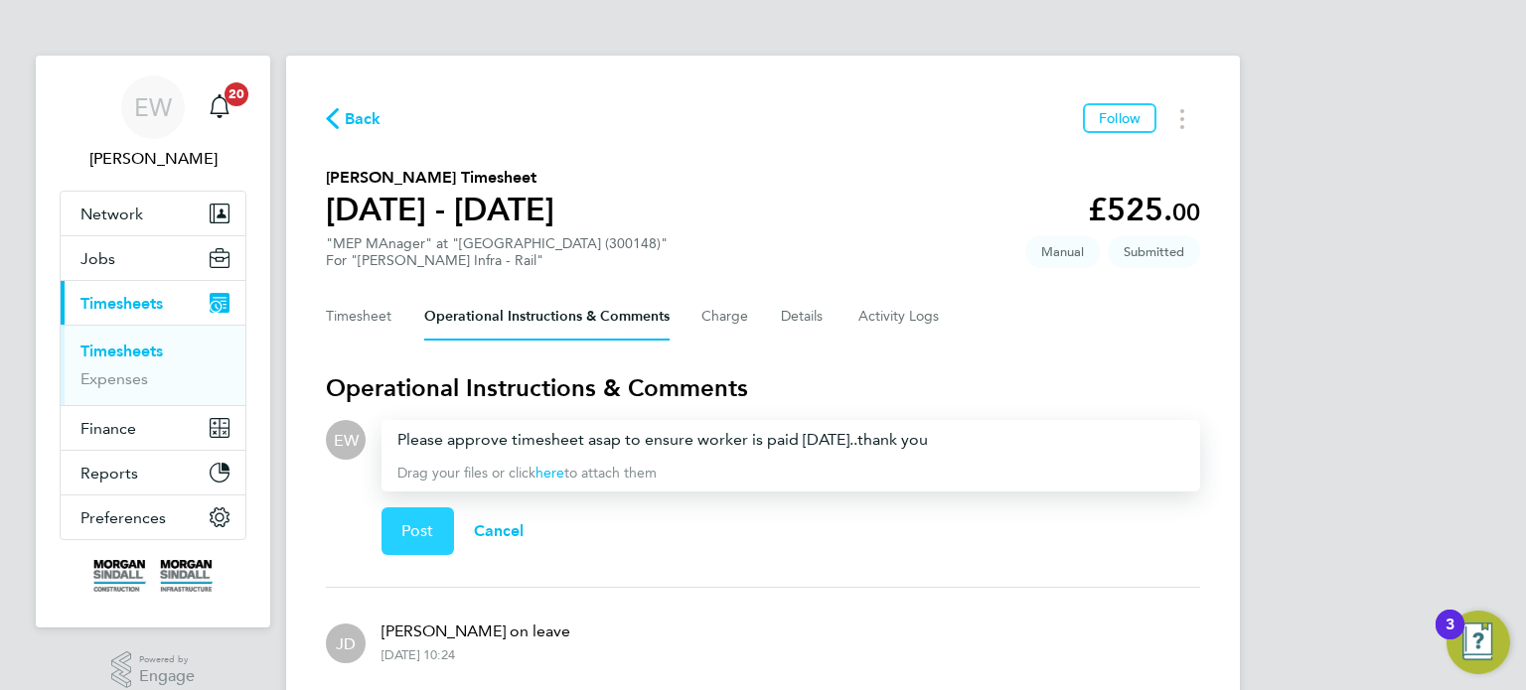
click at [428, 512] on button "Post" at bounding box center [417, 532] width 73 height 48
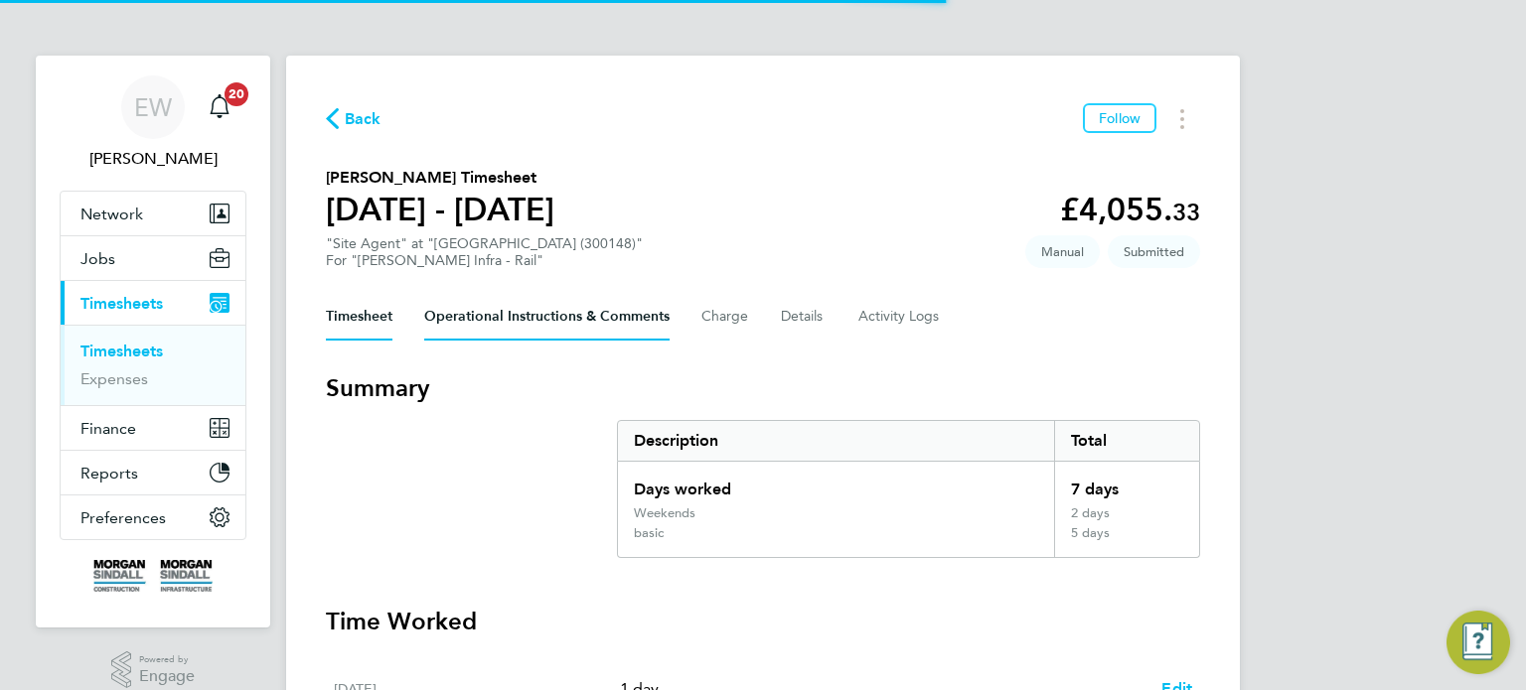
click at [557, 300] on Comments-tab "Operational Instructions & Comments" at bounding box center [546, 317] width 245 height 48
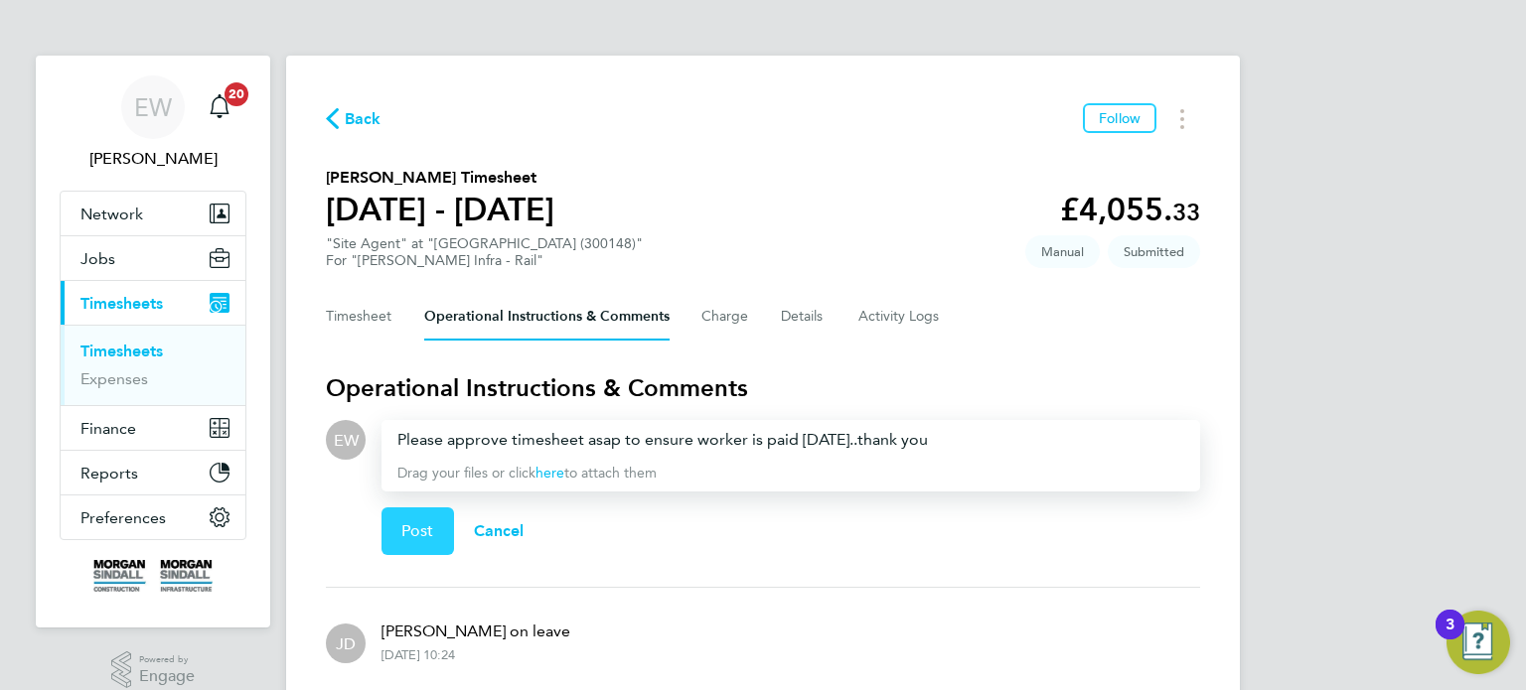
click at [417, 530] on span "Post" at bounding box center [417, 532] width 33 height 20
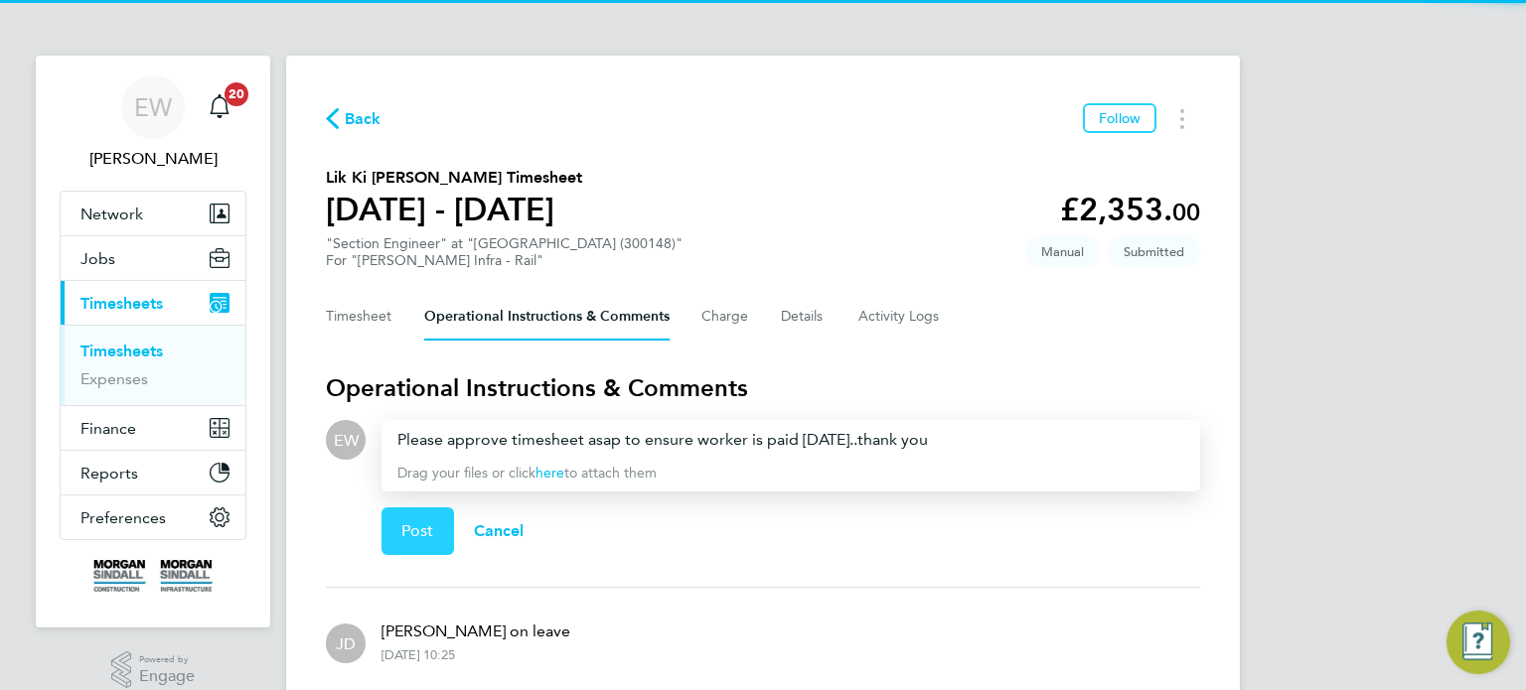
click at [424, 533] on span "Post" at bounding box center [417, 532] width 33 height 20
click at [412, 522] on span "Post" at bounding box center [417, 532] width 33 height 20
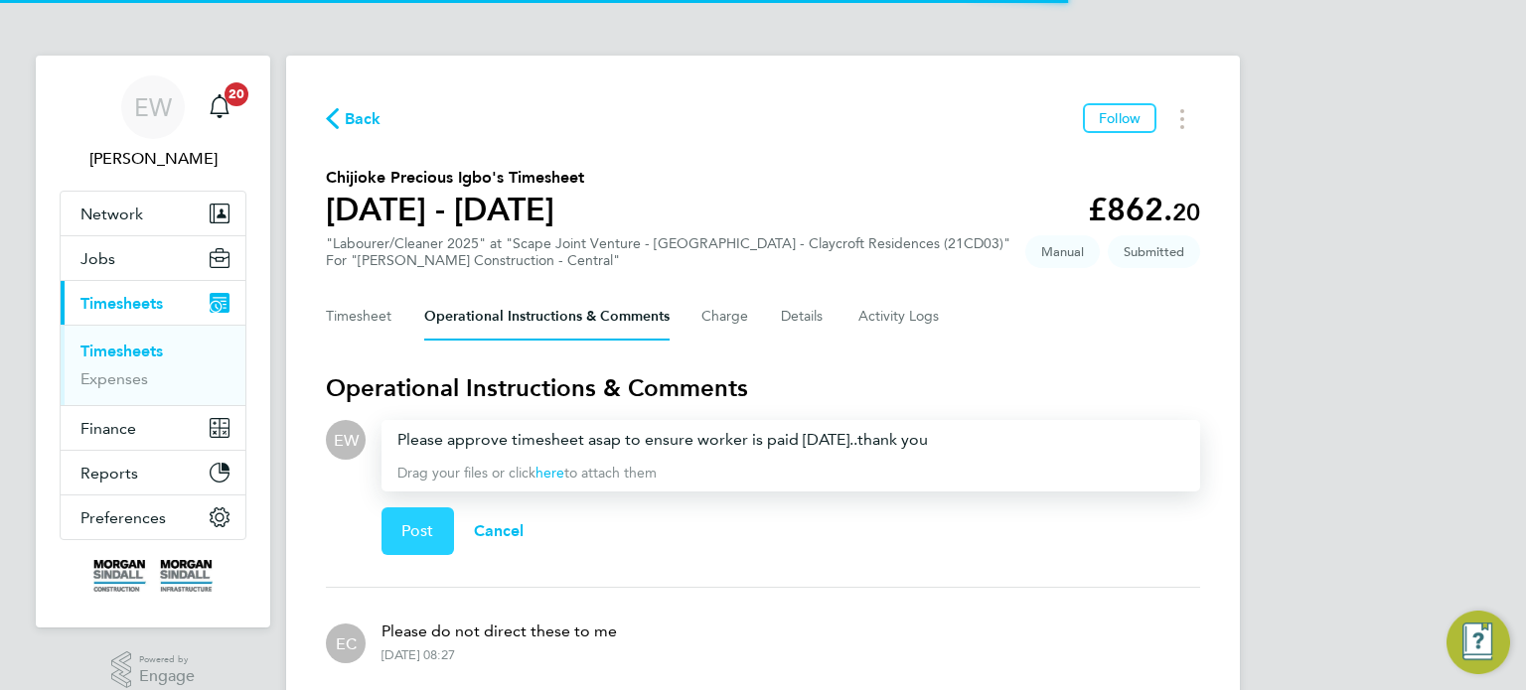
click at [415, 532] on span "Post" at bounding box center [417, 532] width 33 height 20
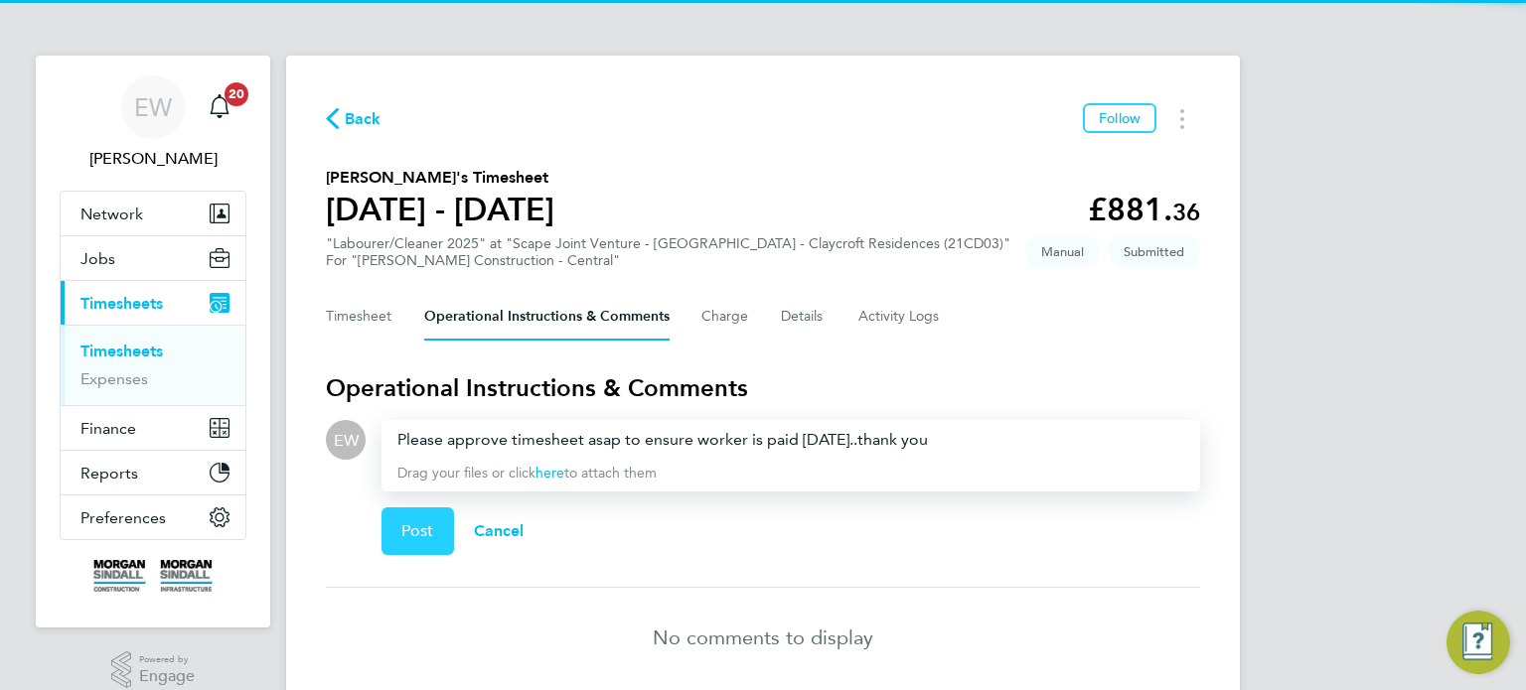
click at [421, 518] on button "Post" at bounding box center [417, 532] width 73 height 48
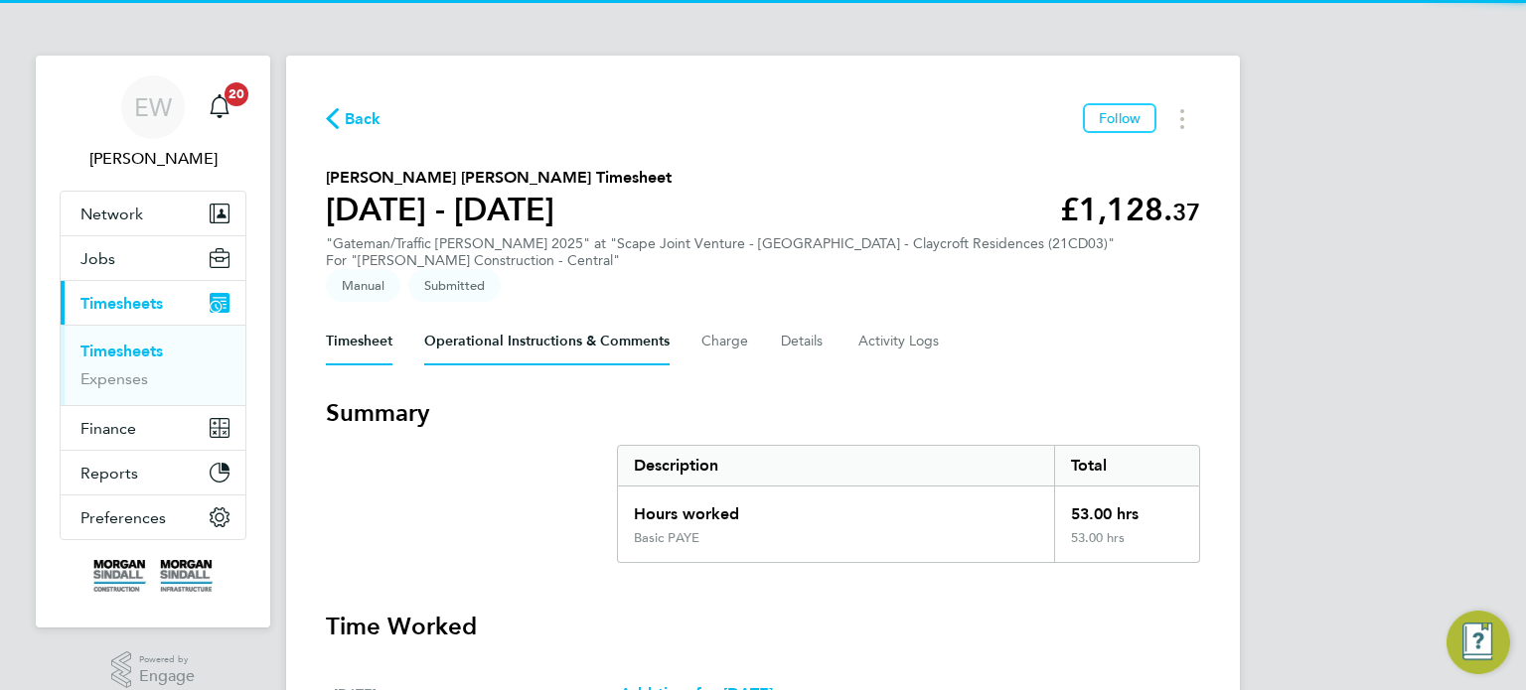
click at [516, 325] on Comments-tab "Operational Instructions & Comments" at bounding box center [546, 342] width 245 height 48
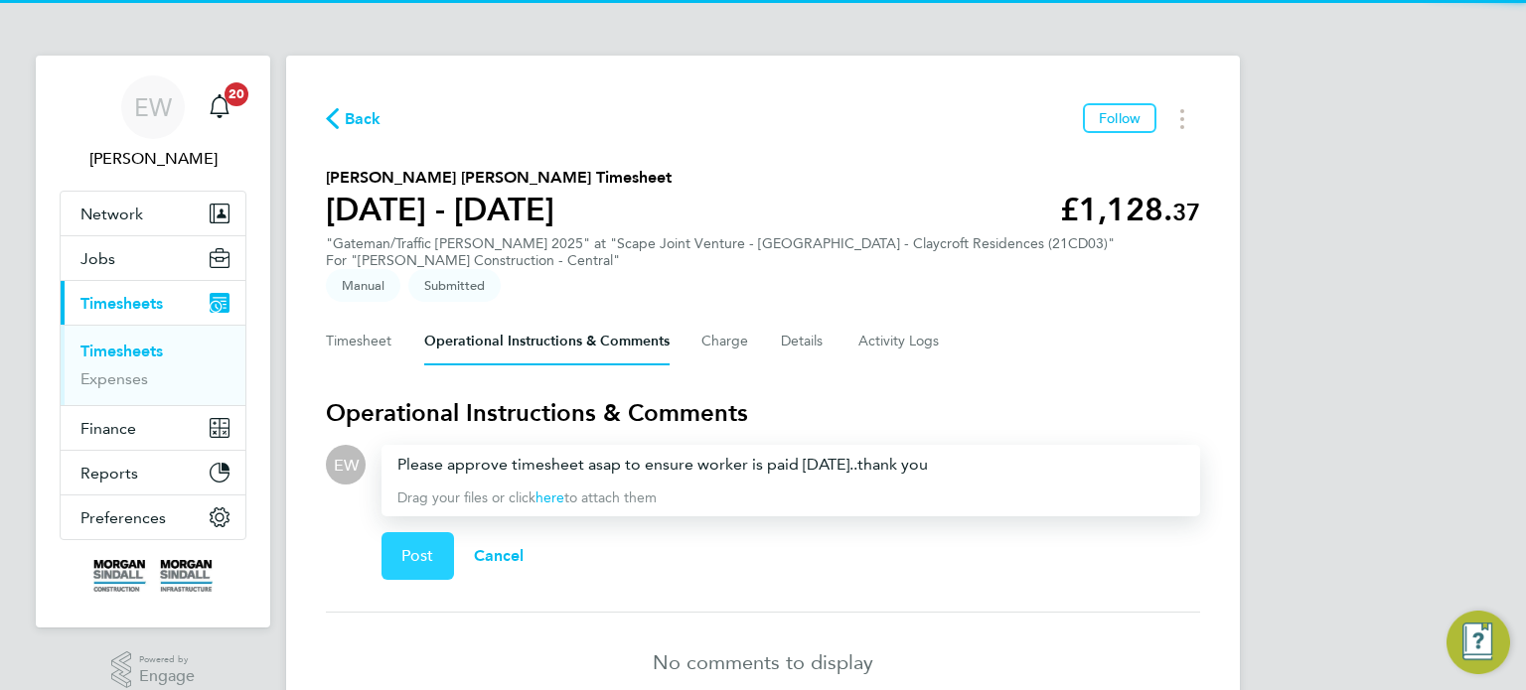
click at [399, 560] on button "Post" at bounding box center [417, 556] width 73 height 48
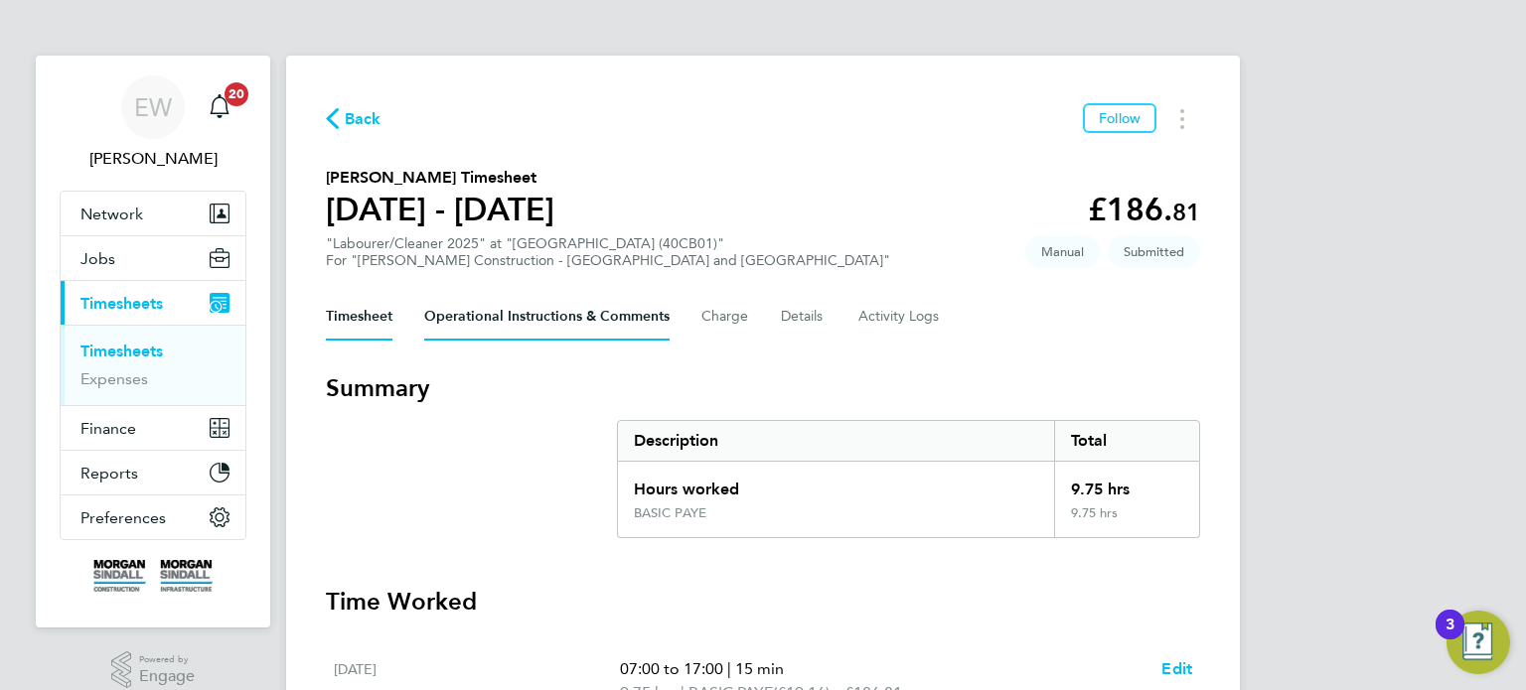
click at [546, 310] on Comments-tab "Operational Instructions & Comments" at bounding box center [546, 317] width 245 height 48
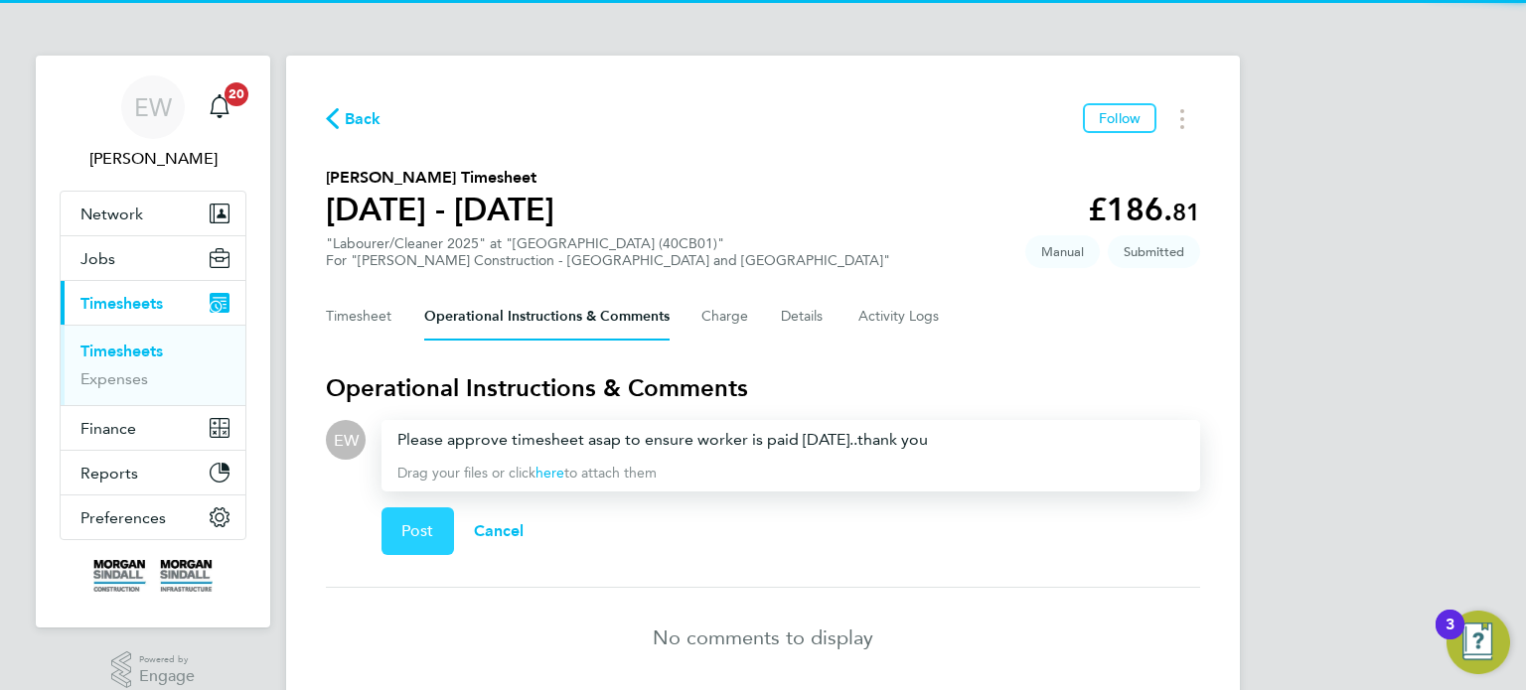
click at [422, 511] on button "Post" at bounding box center [417, 532] width 73 height 48
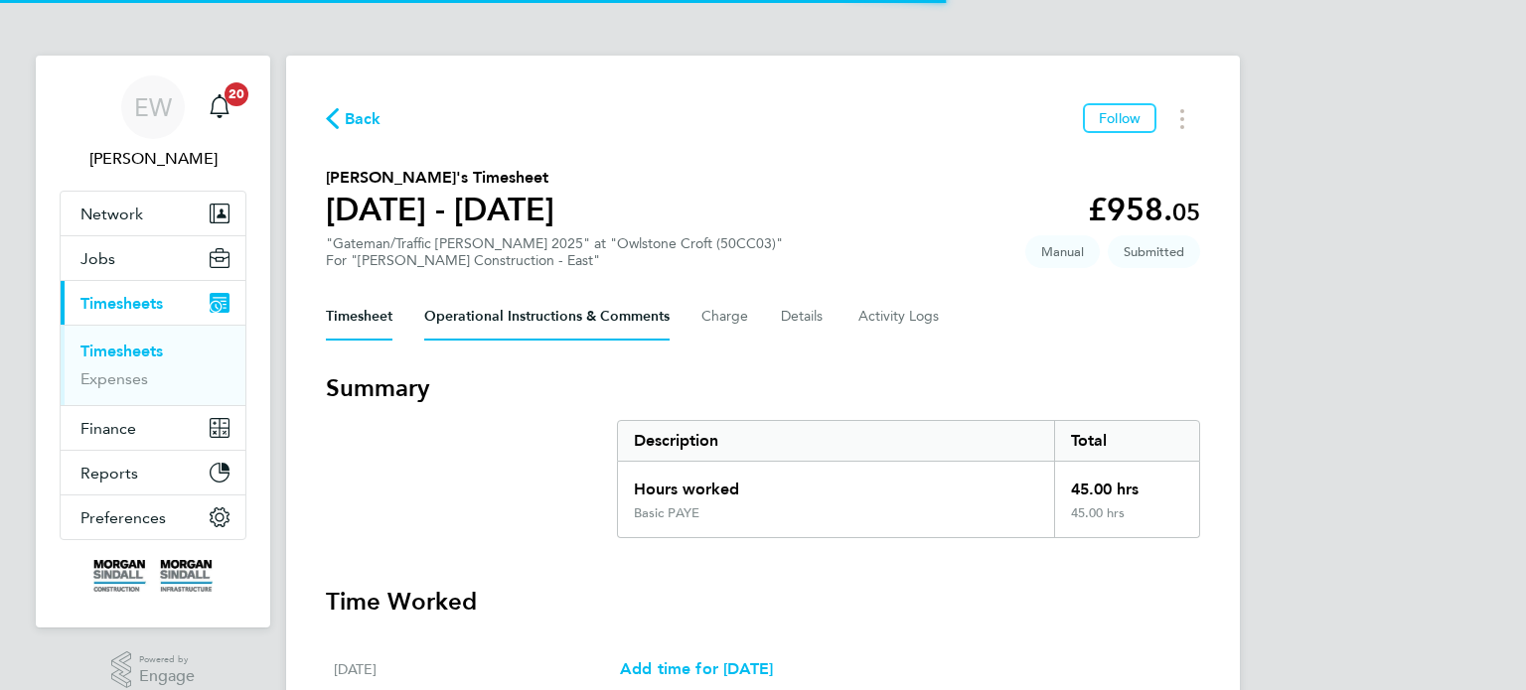
click at [524, 315] on Comments-tab "Operational Instructions & Comments" at bounding box center [546, 317] width 245 height 48
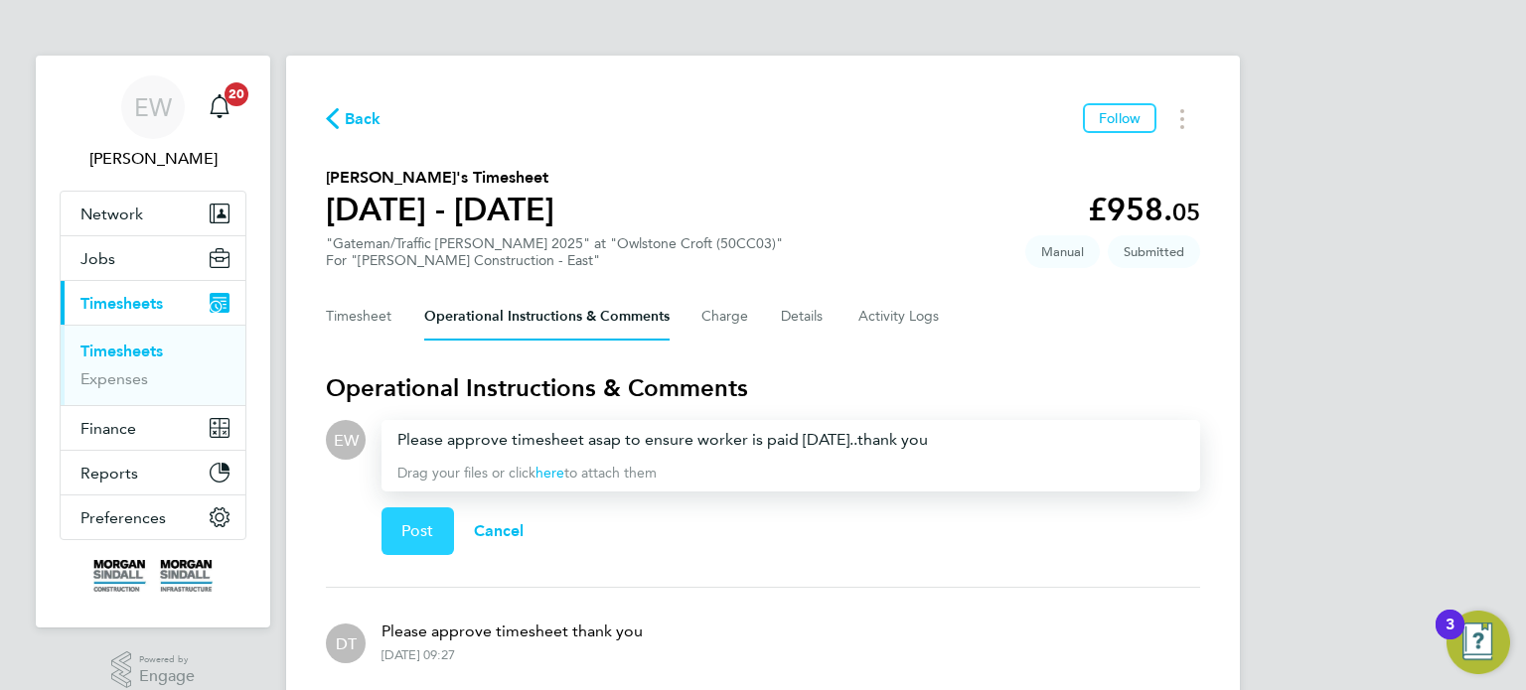
click at [411, 547] on button "Post" at bounding box center [417, 532] width 73 height 48
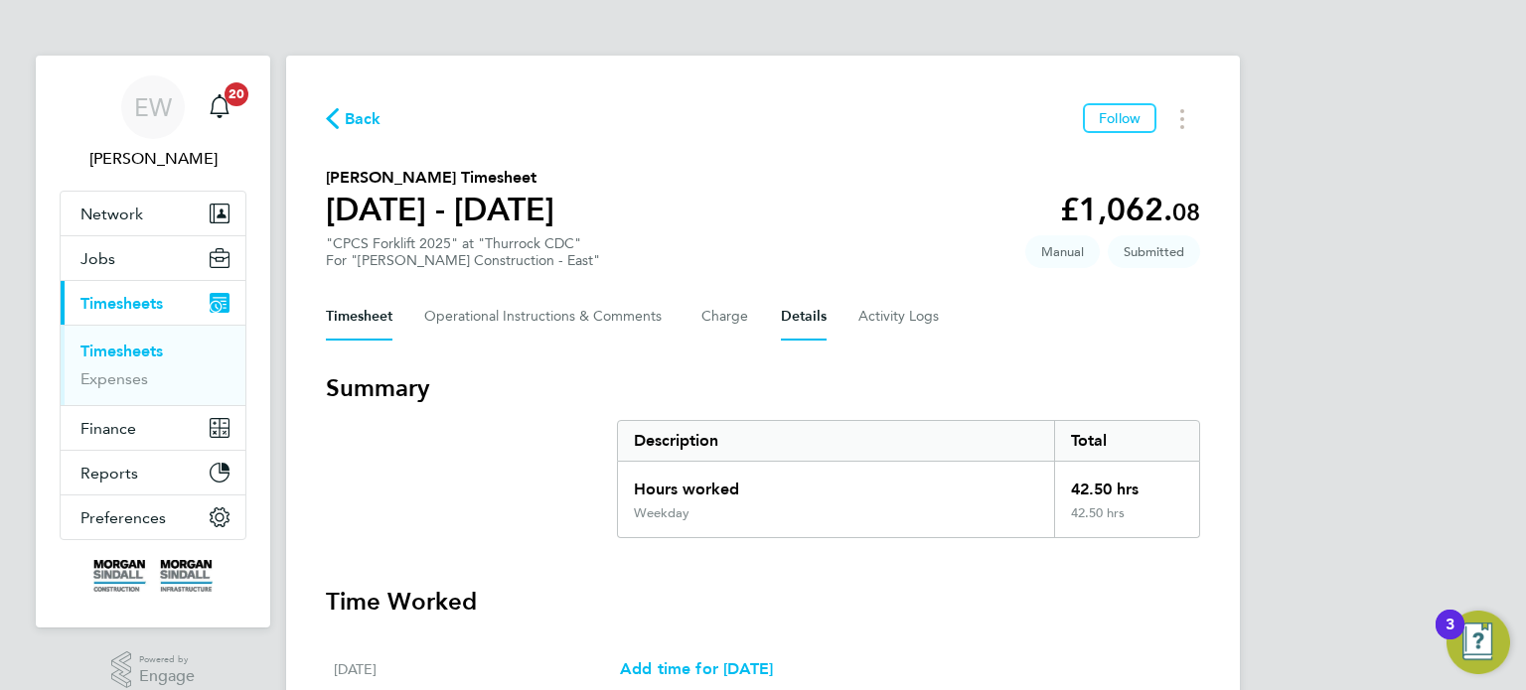
click at [787, 321] on button "Details" at bounding box center [804, 317] width 46 height 48
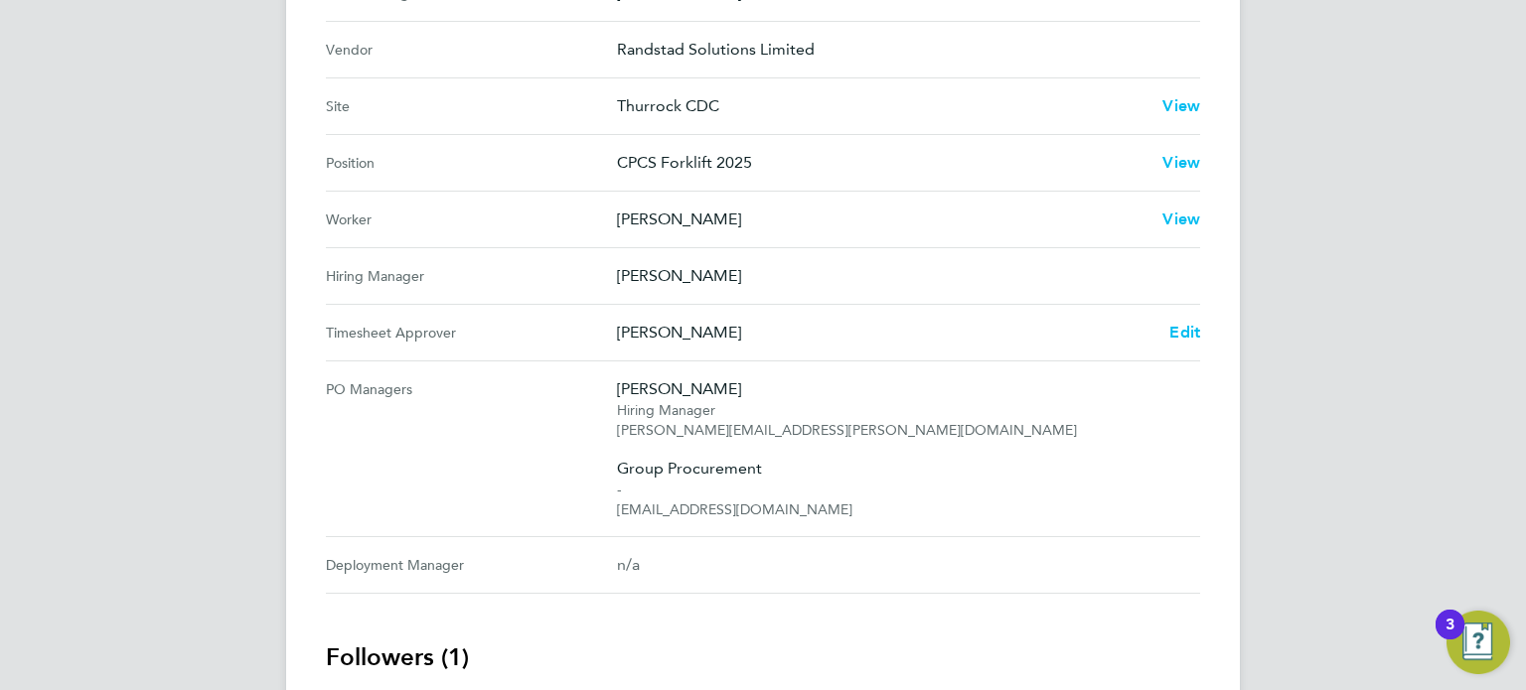
scroll to position [982, 0]
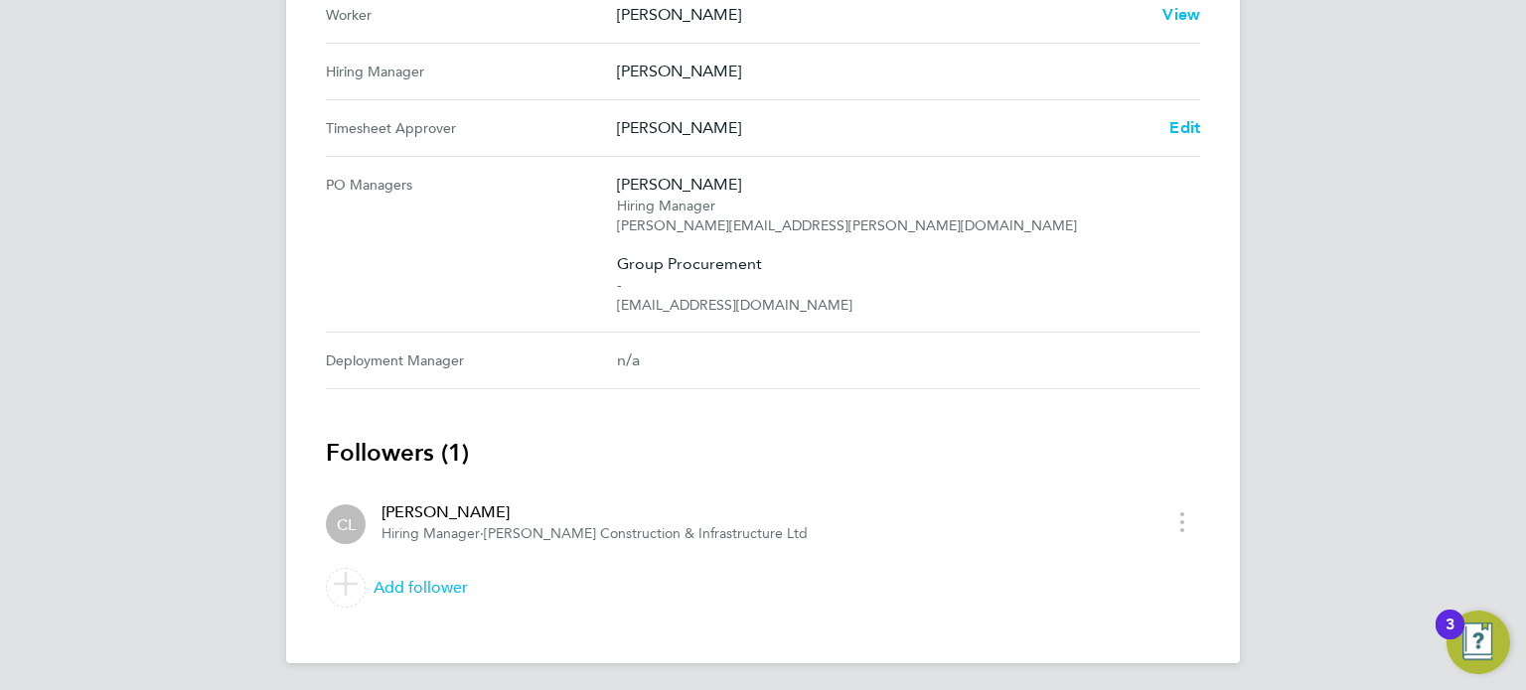
click at [1166, 126] on div "Chris Luckie Edit" at bounding box center [908, 128] width 583 height 24
click at [1171, 126] on span "Edit" at bounding box center [1184, 127] width 31 height 19
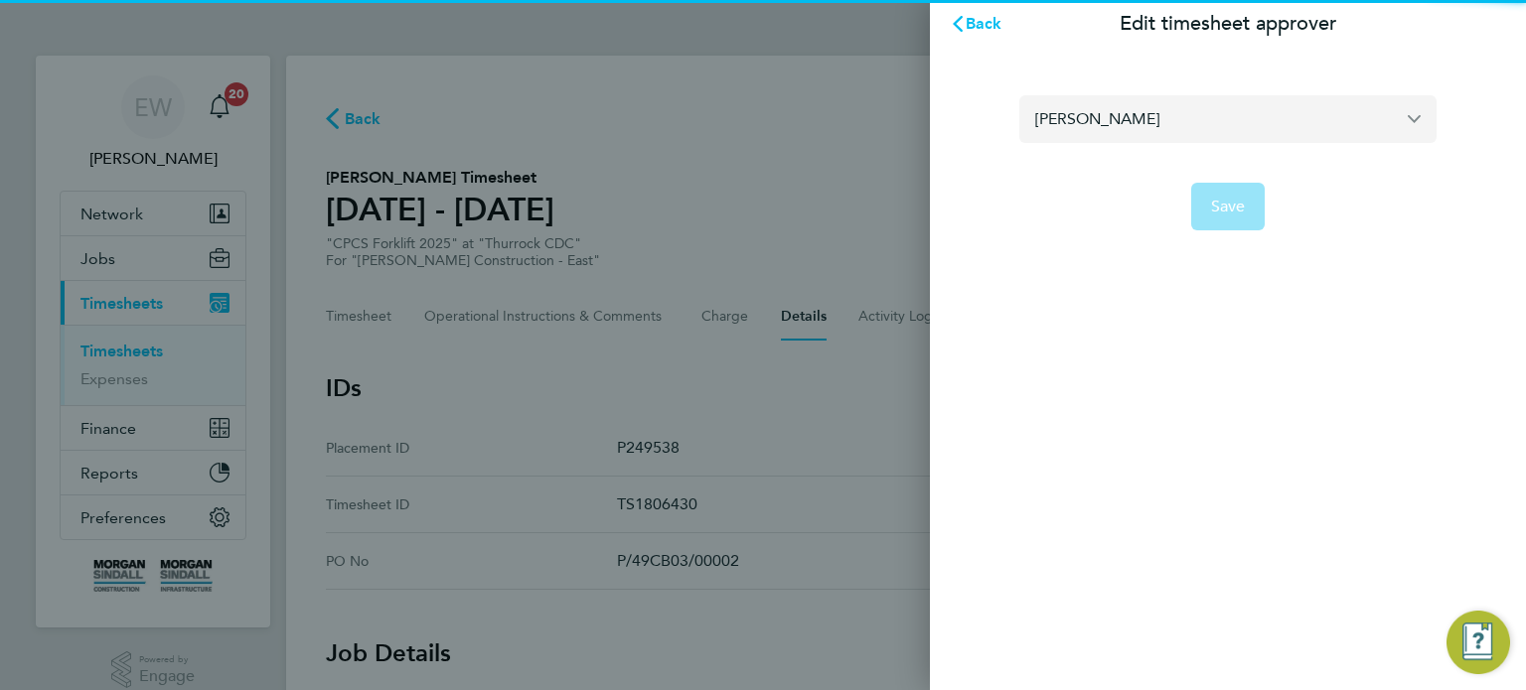
click at [1136, 105] on input "Chris Luckie" at bounding box center [1227, 118] width 417 height 47
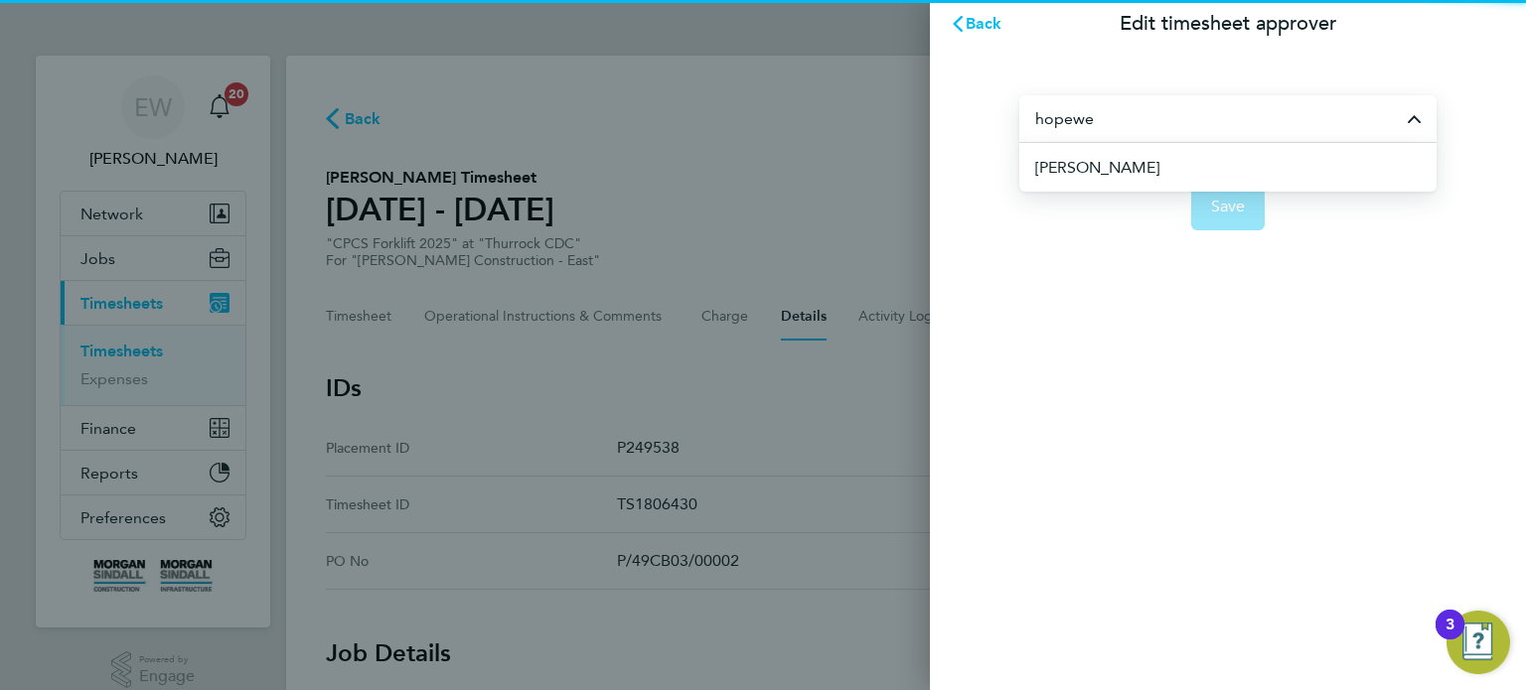
click at [1165, 161] on li "Joe Hopewell" at bounding box center [1235, 167] width 401 height 49
type input "Joe Hopewell"
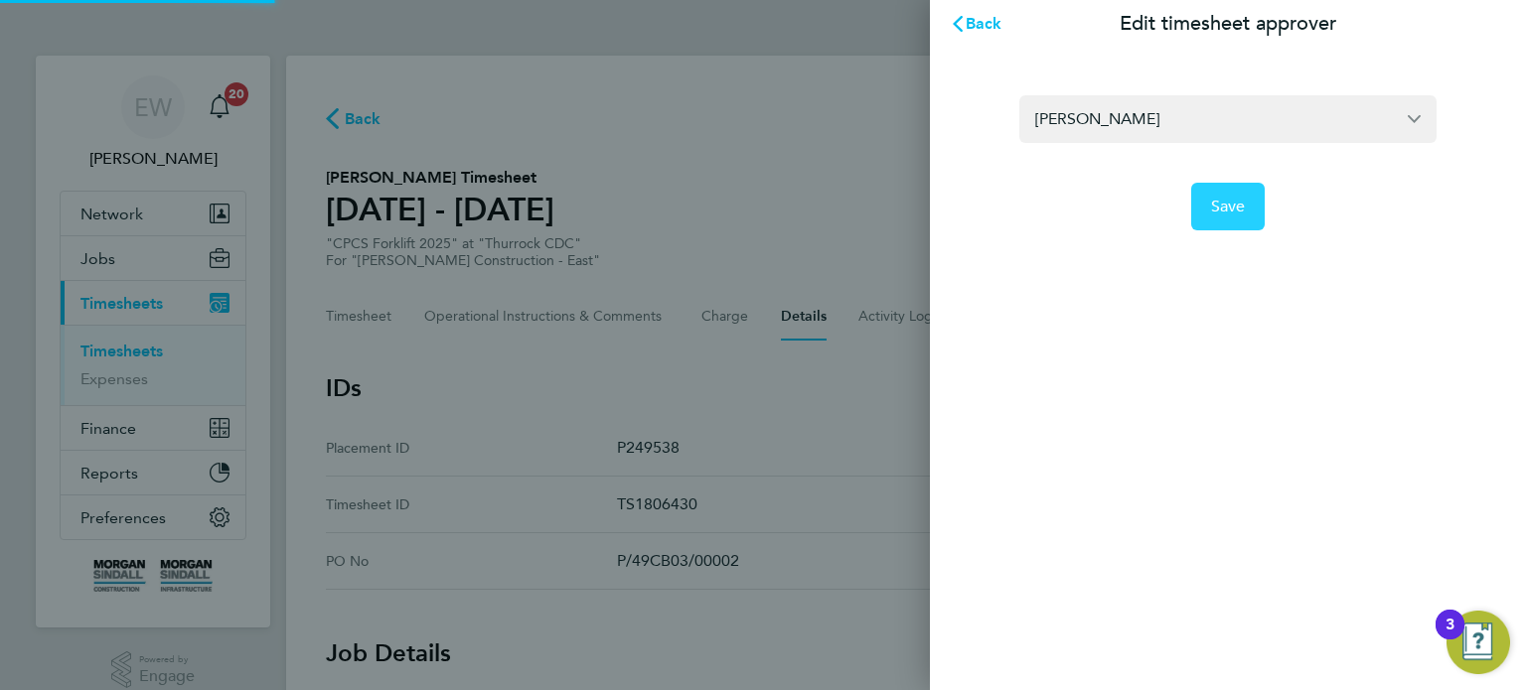
click at [1234, 211] on span "Save" at bounding box center [1228, 207] width 35 height 20
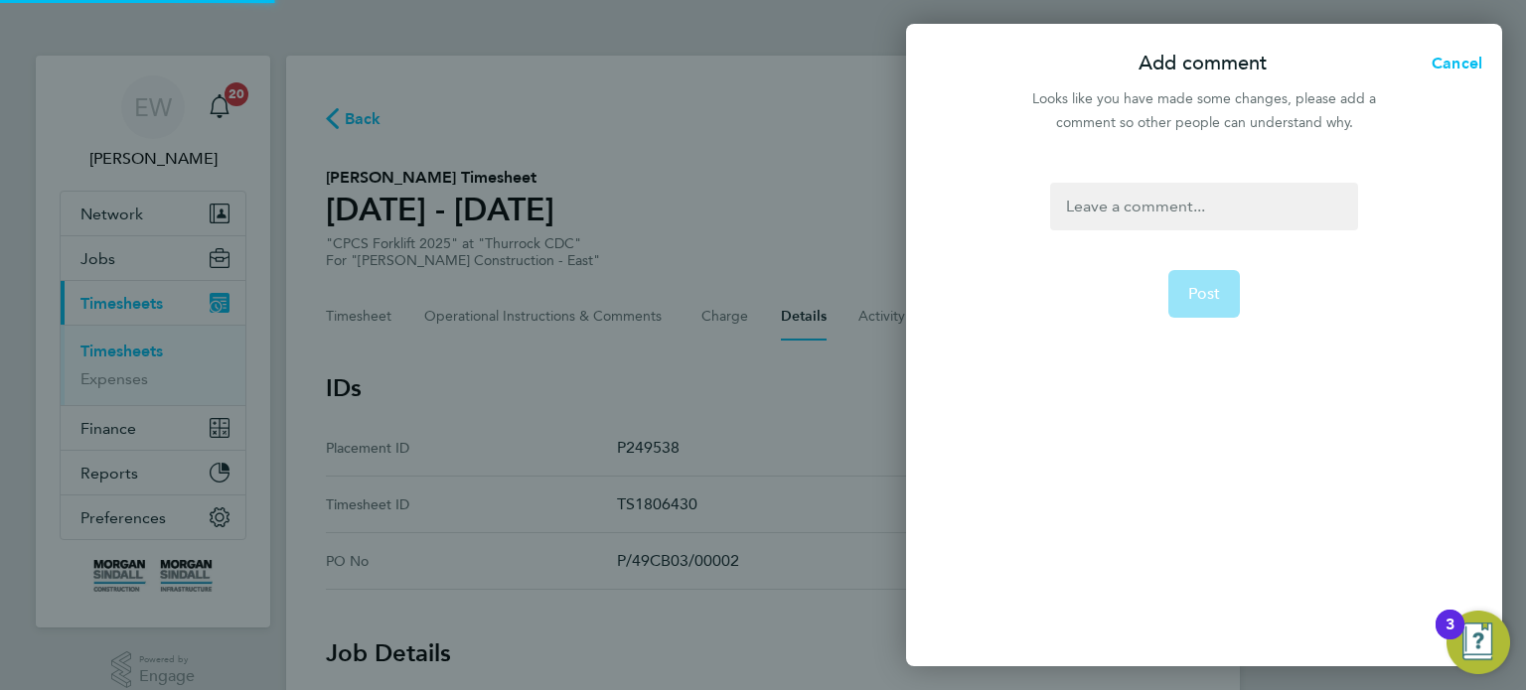
click at [1234, 211] on div at bounding box center [1203, 207] width 307 height 48
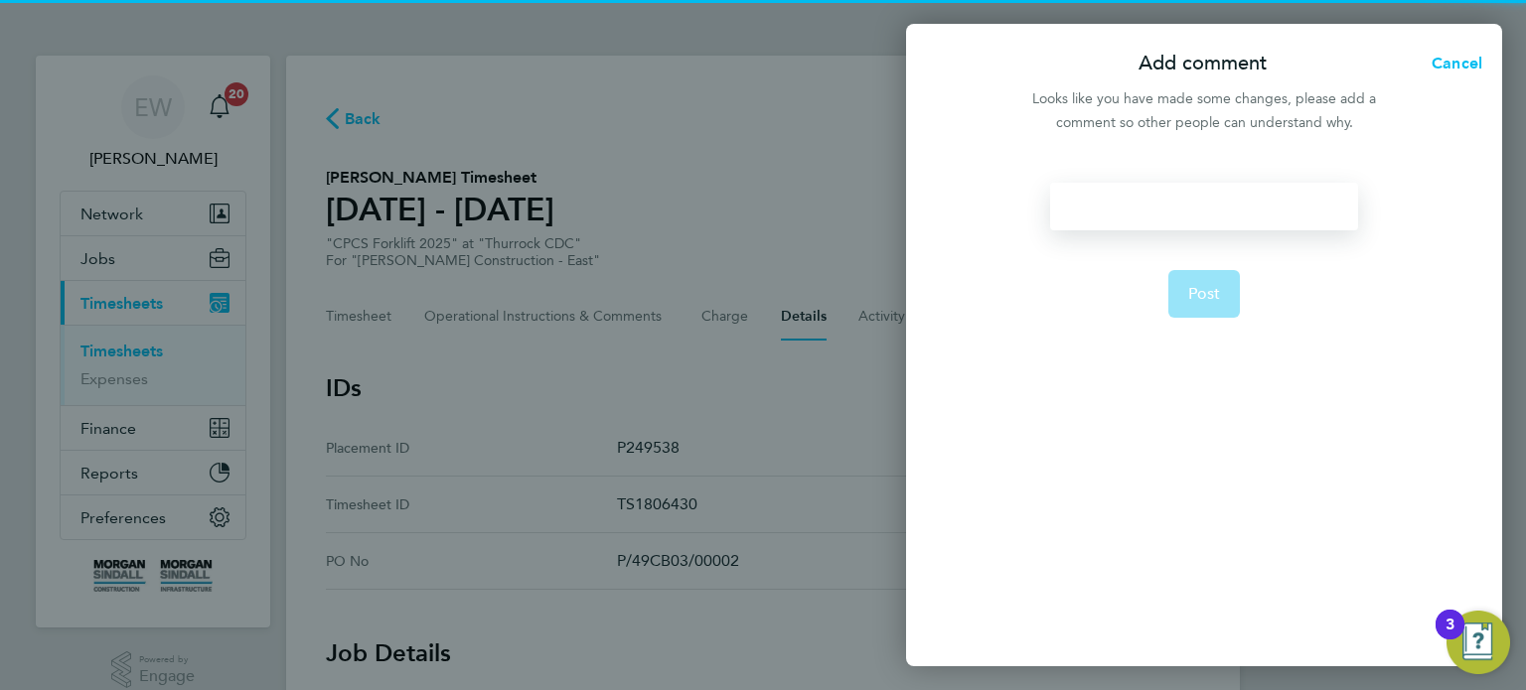
click at [1234, 211] on div at bounding box center [1203, 207] width 307 height 48
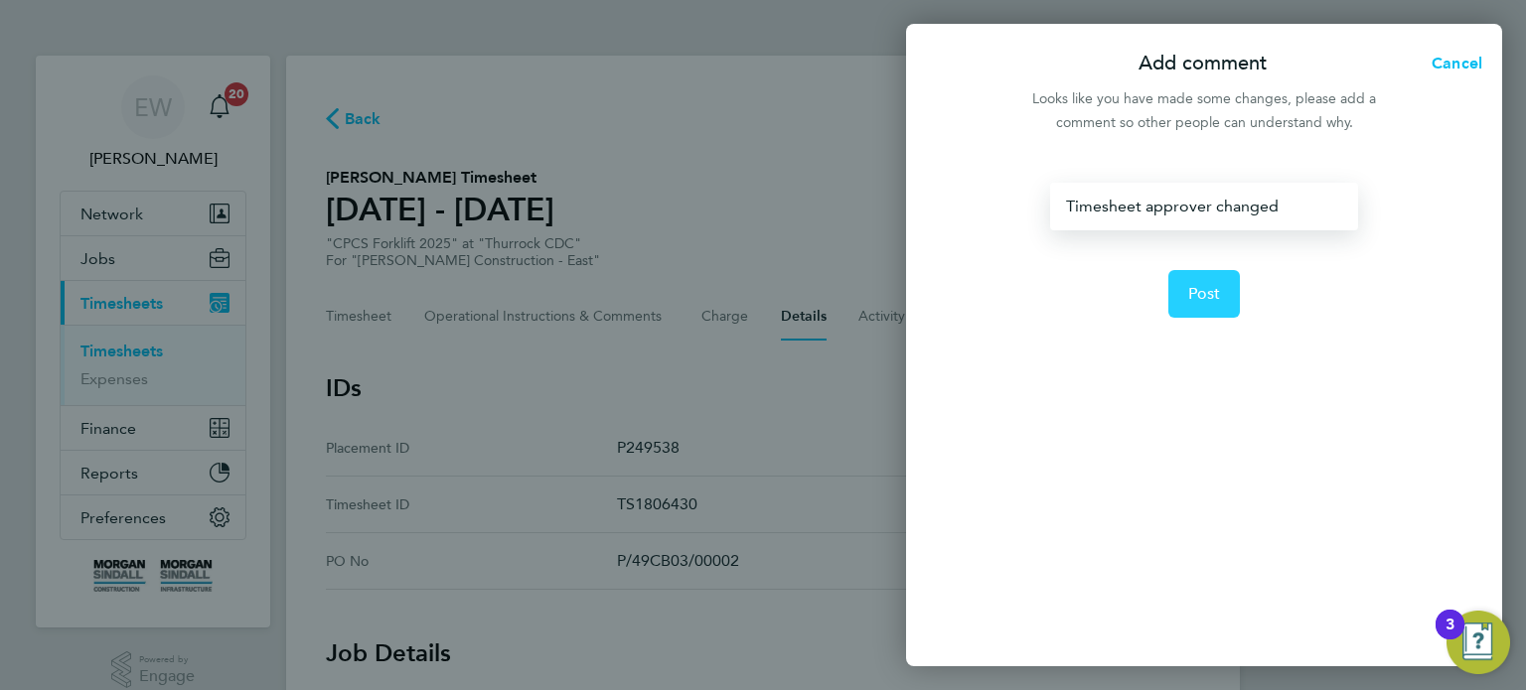
click at [1211, 307] on button "Post" at bounding box center [1204, 294] width 73 height 48
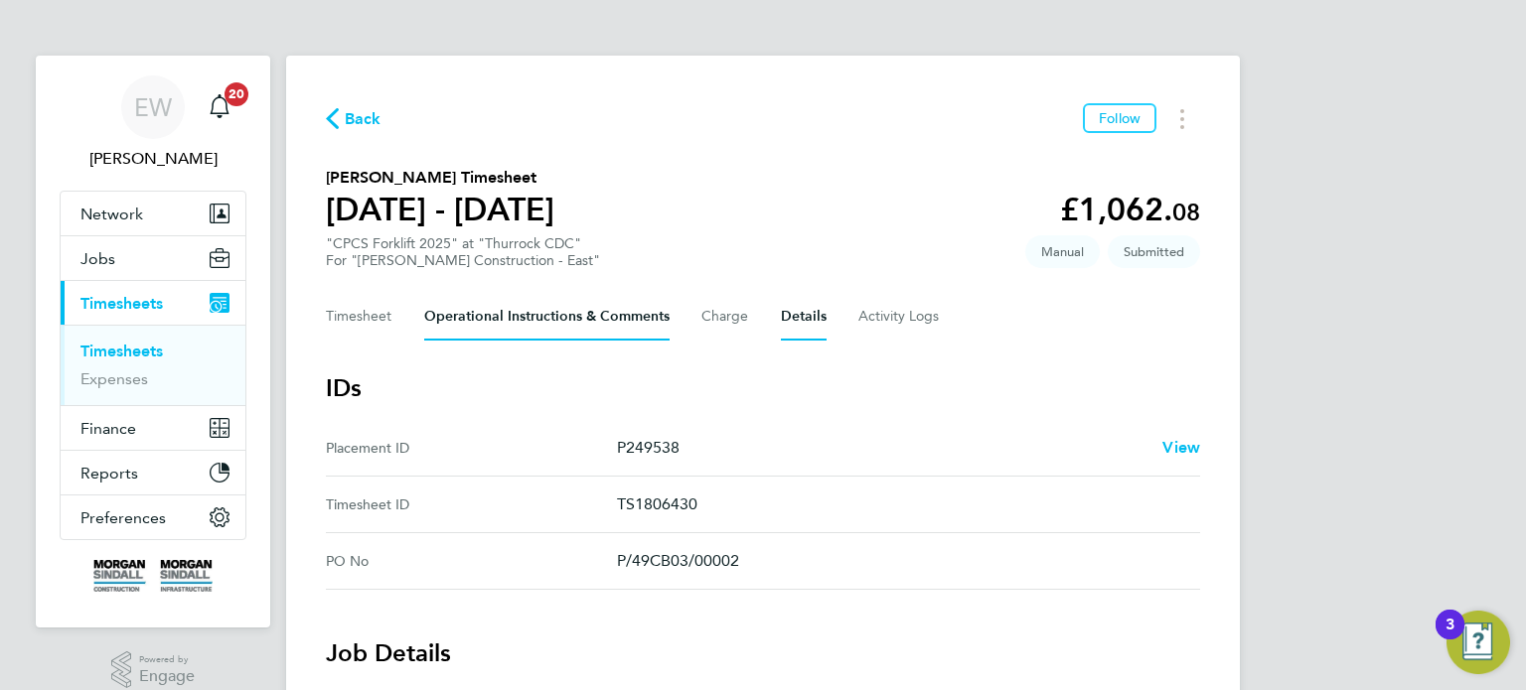
click at [605, 319] on Comments-tab "Operational Instructions & Comments" at bounding box center [546, 317] width 245 height 48
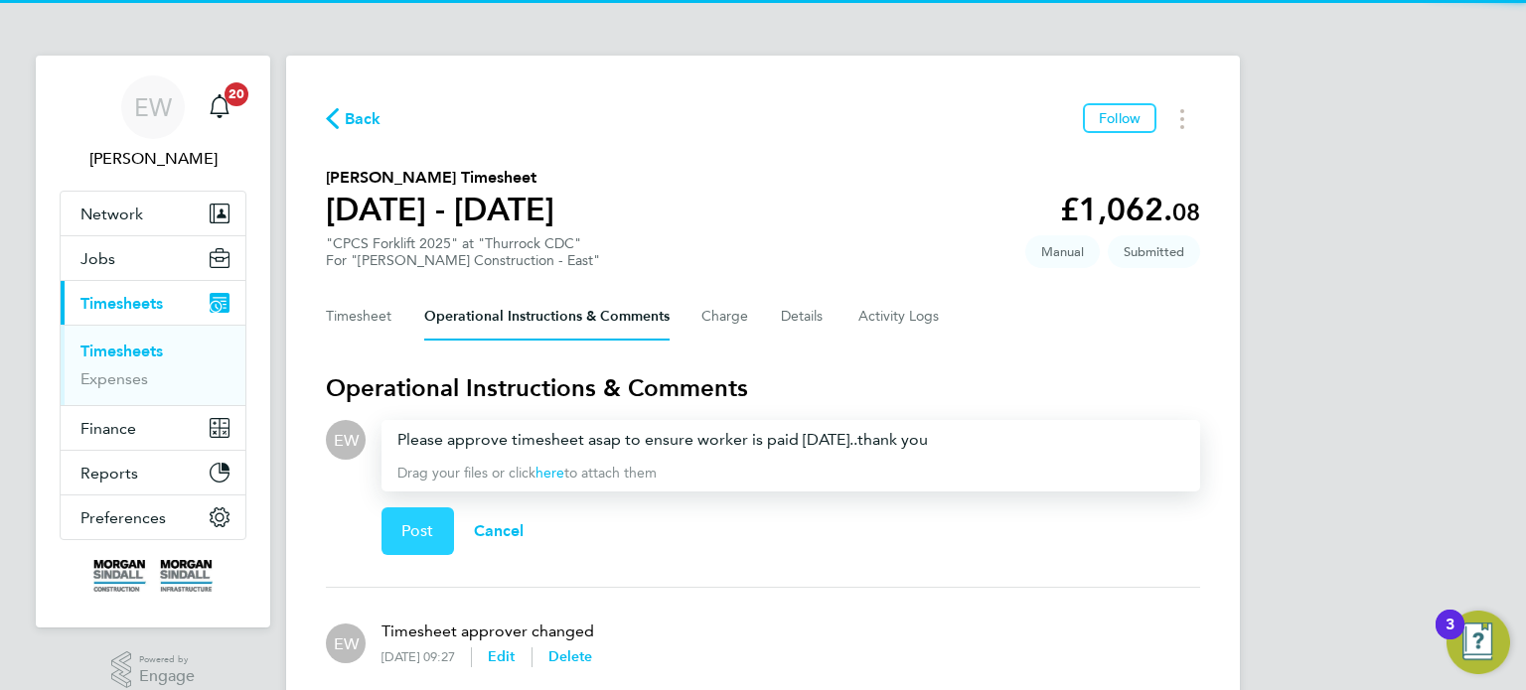
click at [405, 534] on span "Post" at bounding box center [417, 532] width 33 height 20
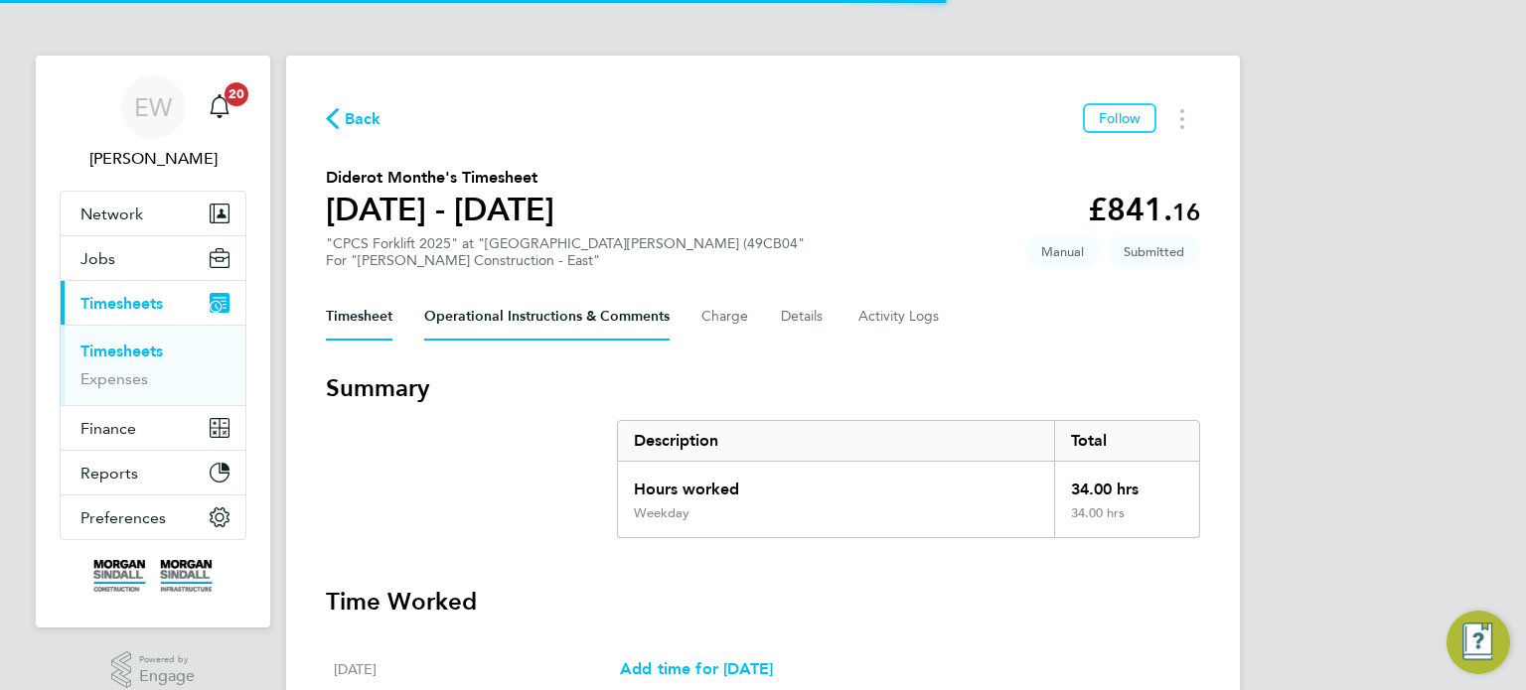
click at [577, 339] on Comments-tab "Operational Instructions & Comments" at bounding box center [546, 317] width 245 height 48
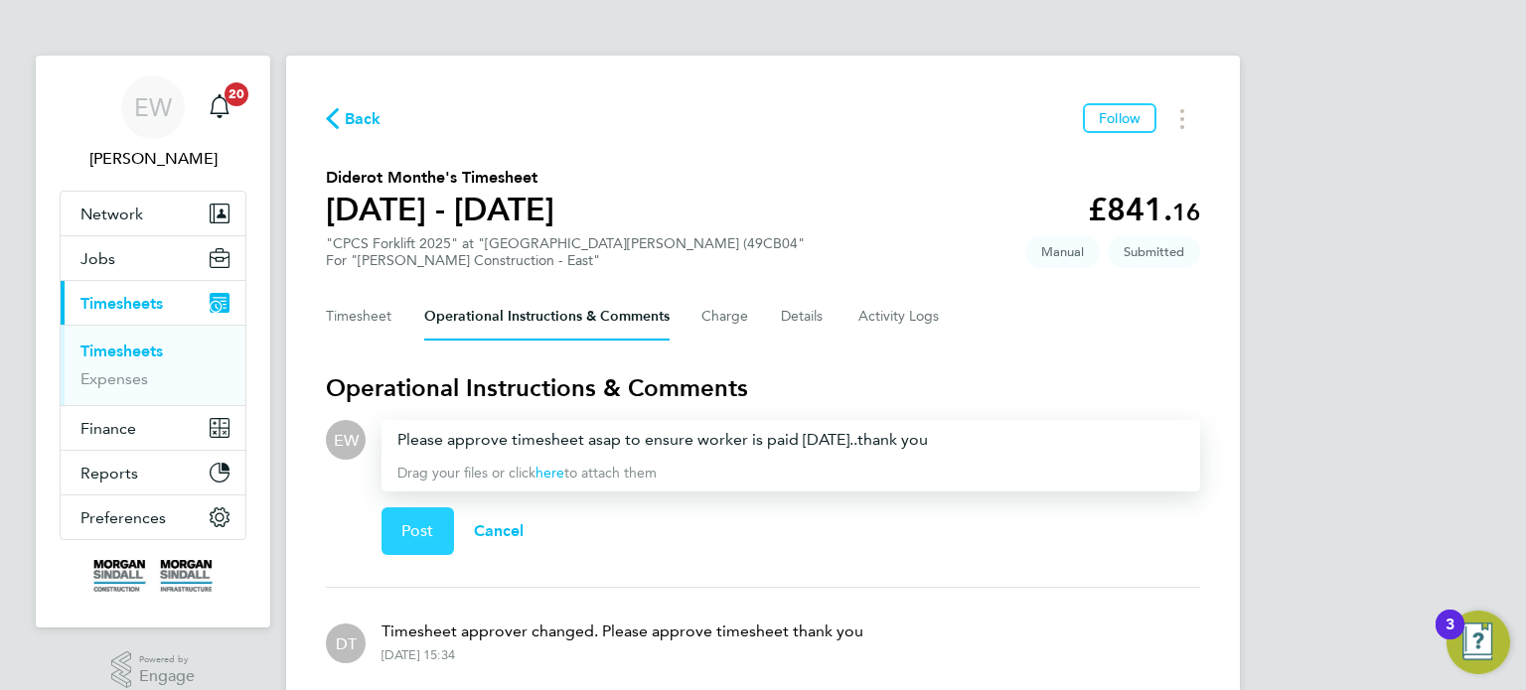
click at [434, 529] on button "Post" at bounding box center [417, 532] width 73 height 48
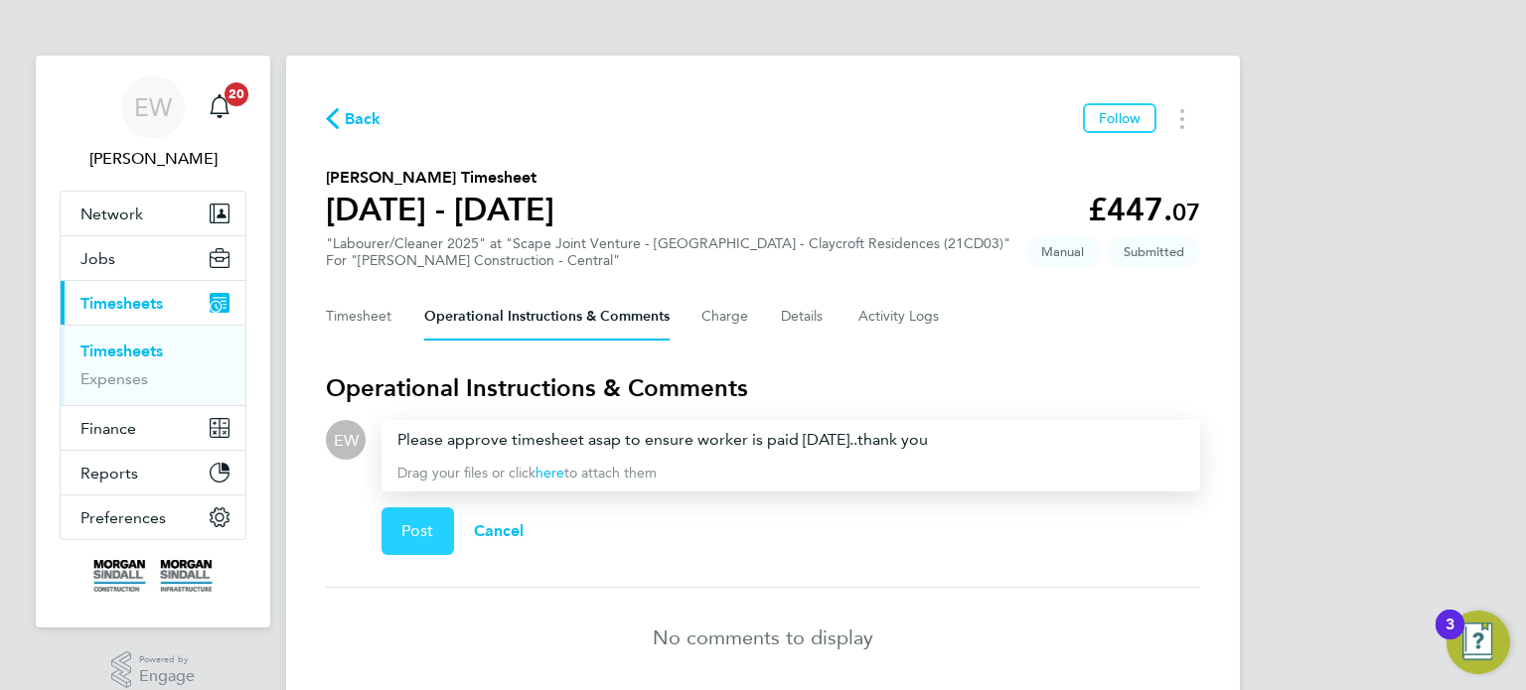
click at [421, 528] on span "Post" at bounding box center [417, 532] width 33 height 20
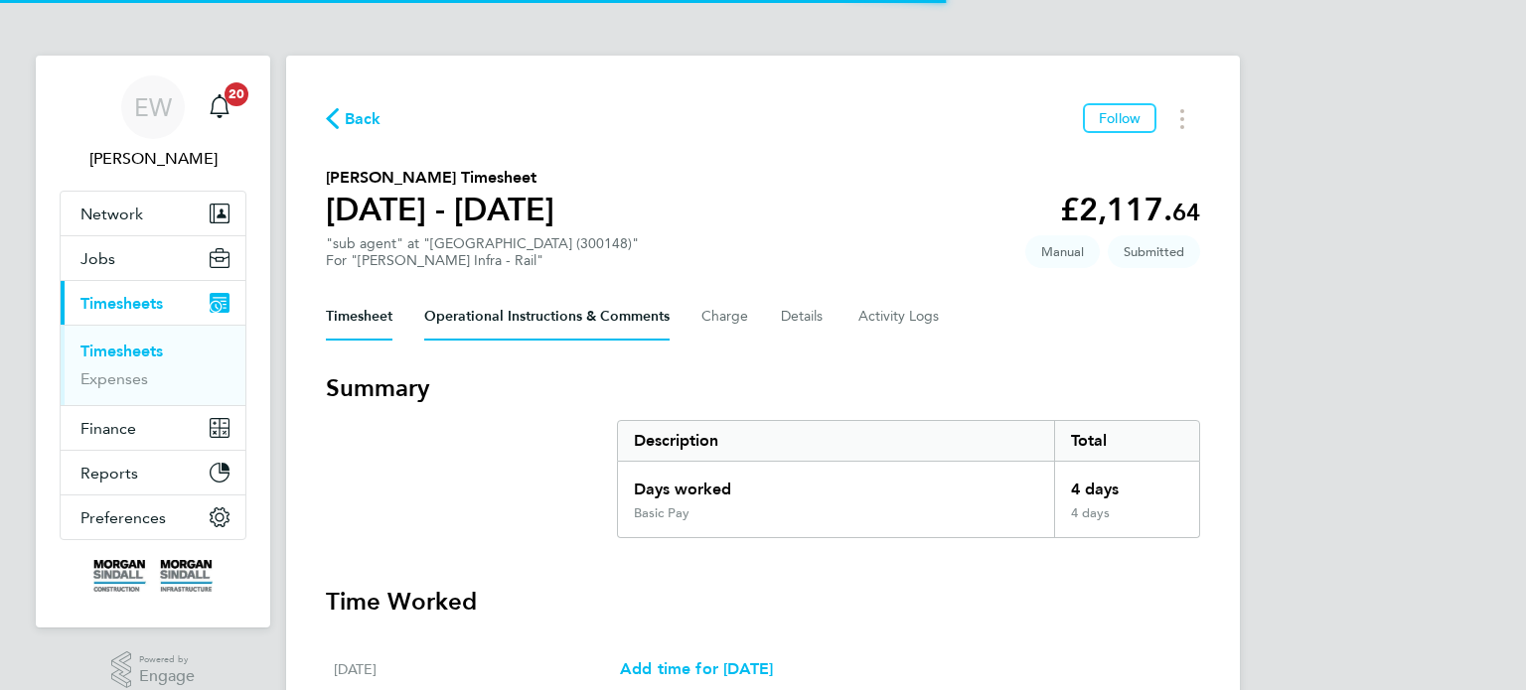
click at [489, 314] on Comments-tab "Operational Instructions & Comments" at bounding box center [546, 317] width 245 height 48
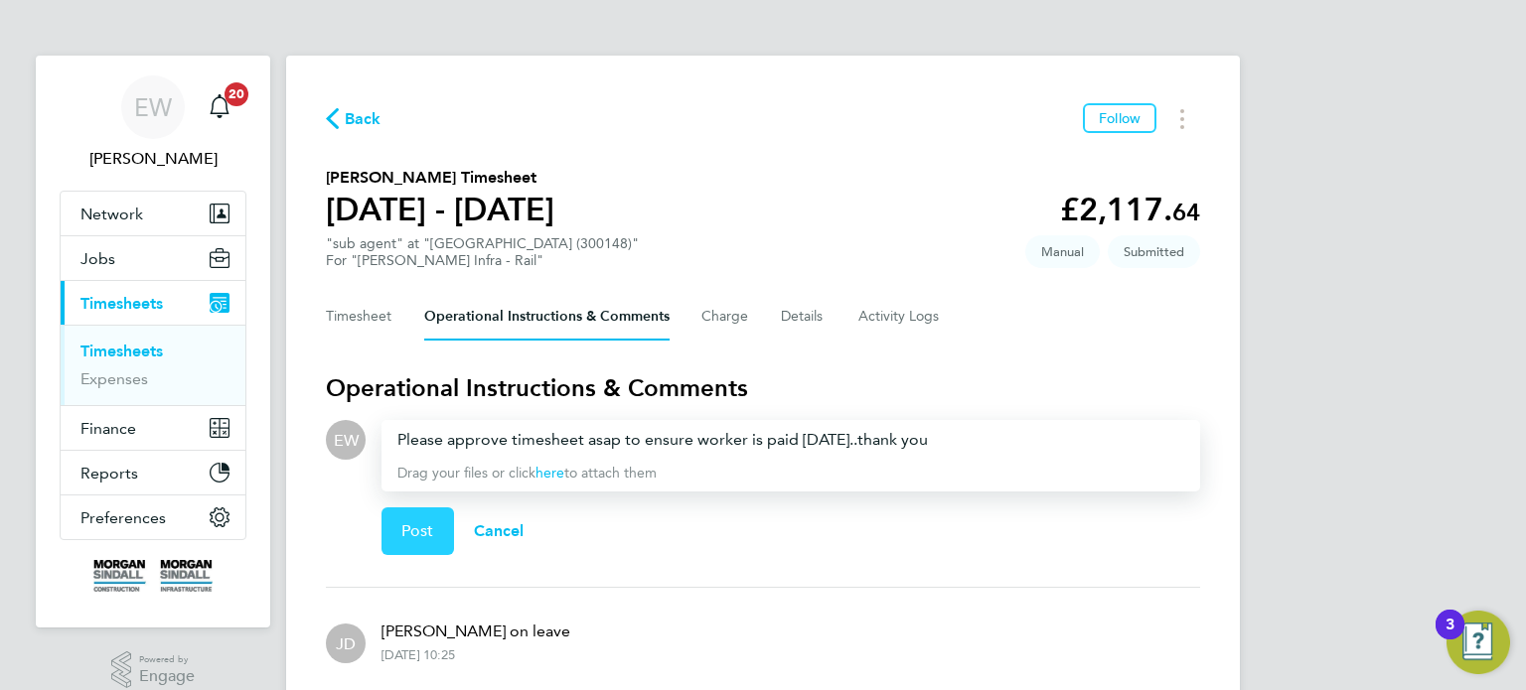
click at [415, 540] on button "Post" at bounding box center [417, 532] width 73 height 48
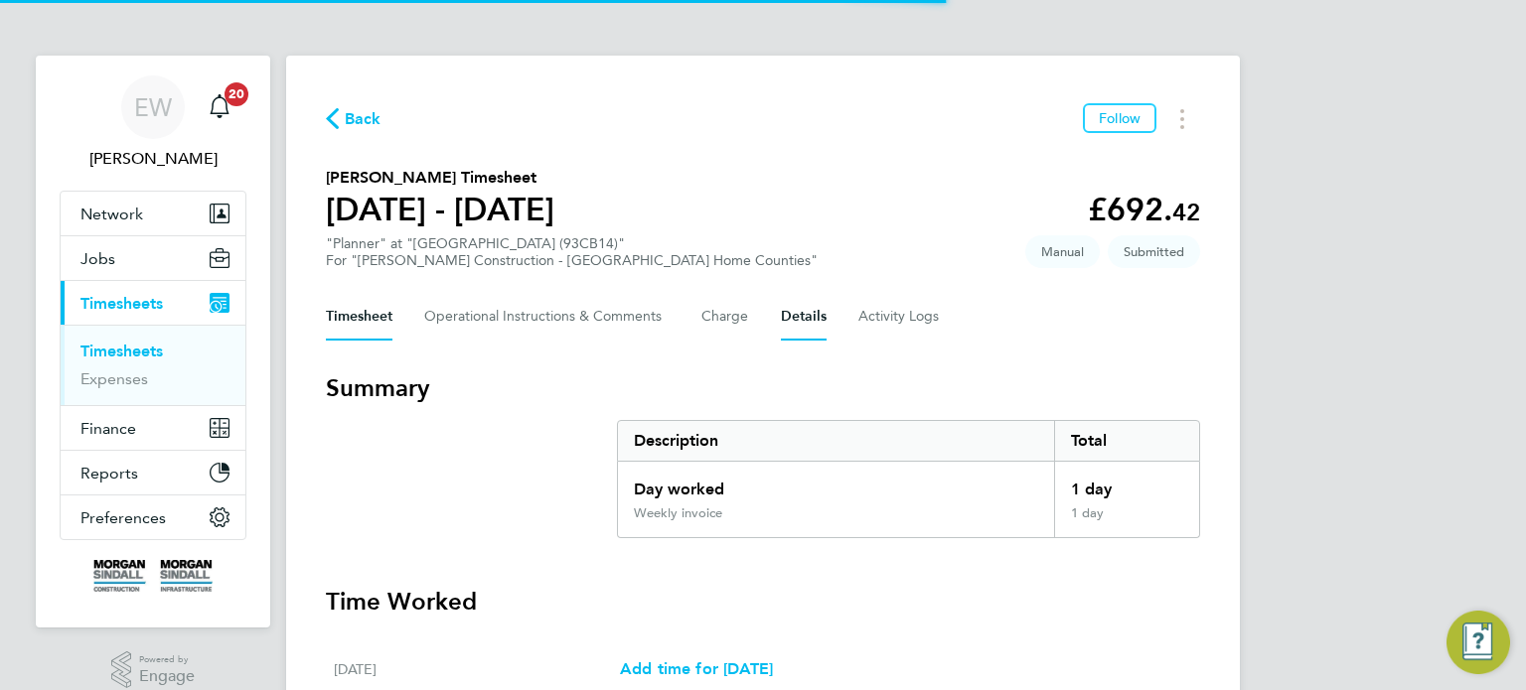
click at [812, 317] on button "Details" at bounding box center [804, 317] width 46 height 48
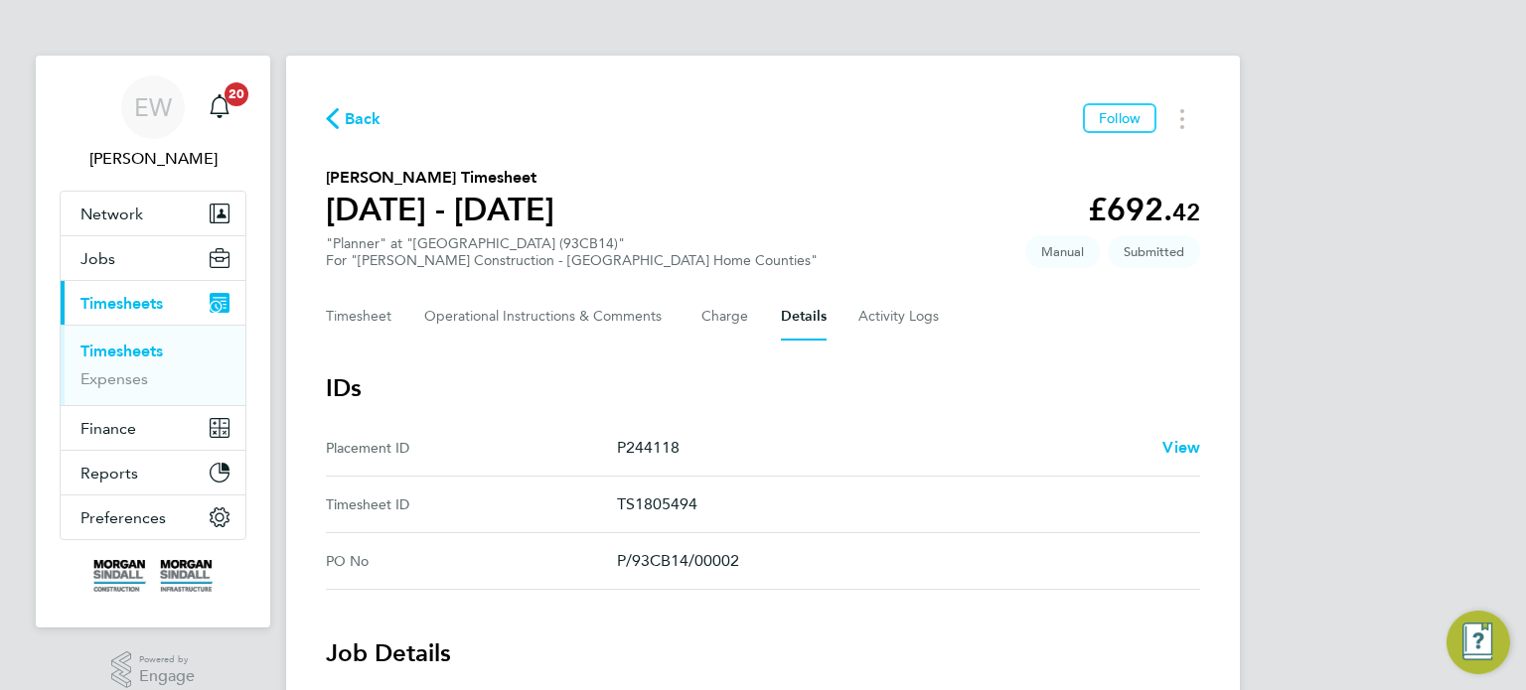
scroll to position [946, 0]
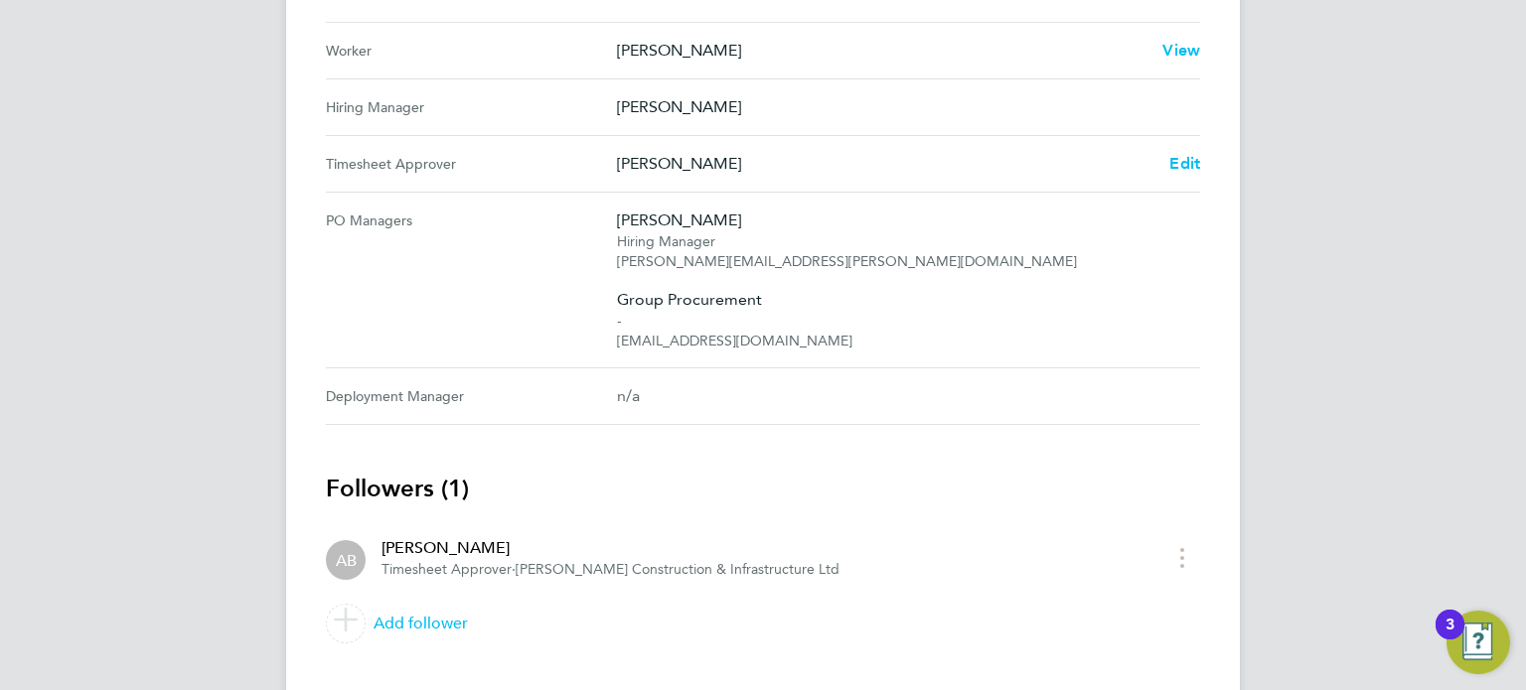
click at [1195, 145] on Approver "Timesheet Approver [PERSON_NAME] Edit" at bounding box center [763, 164] width 874 height 57
click at [1192, 154] on span "Edit" at bounding box center [1184, 163] width 31 height 19
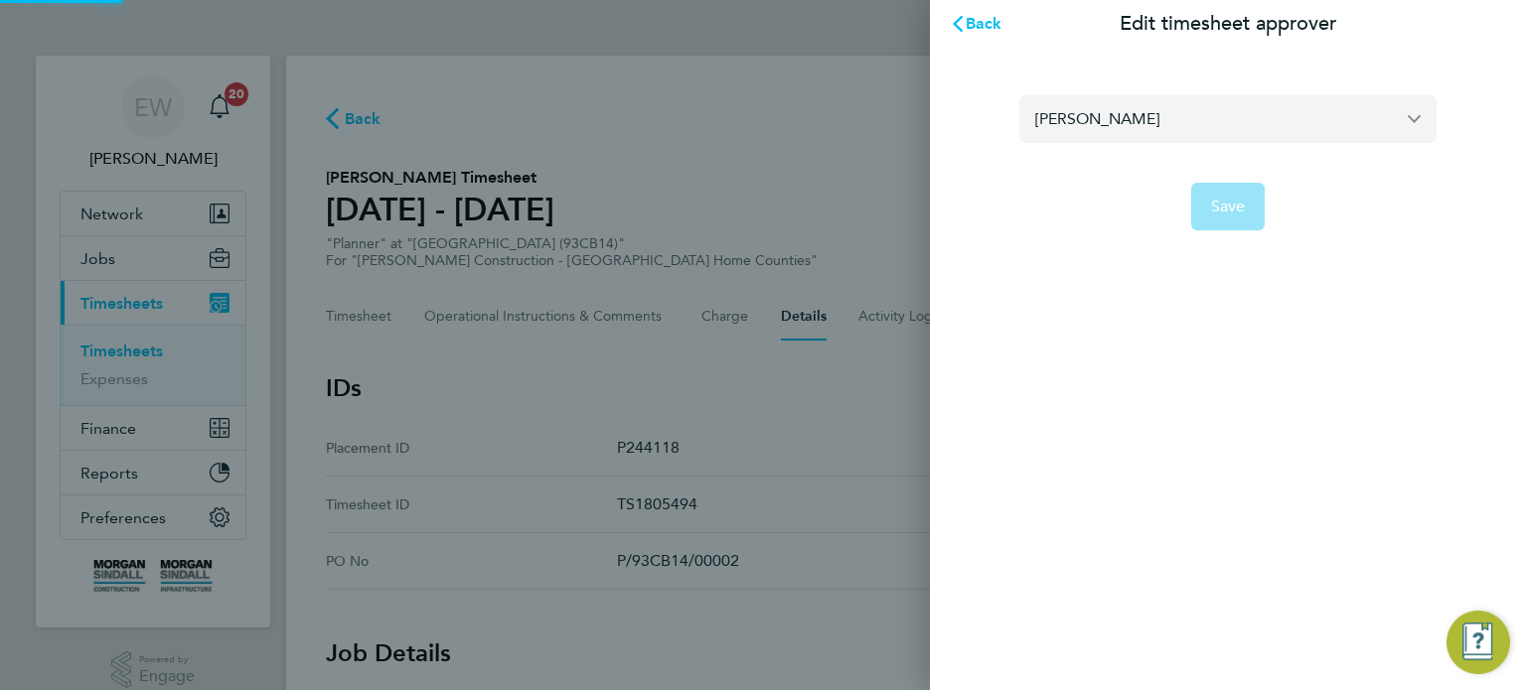
click at [1150, 125] on input "Adrian Broadway" at bounding box center [1227, 118] width 417 height 47
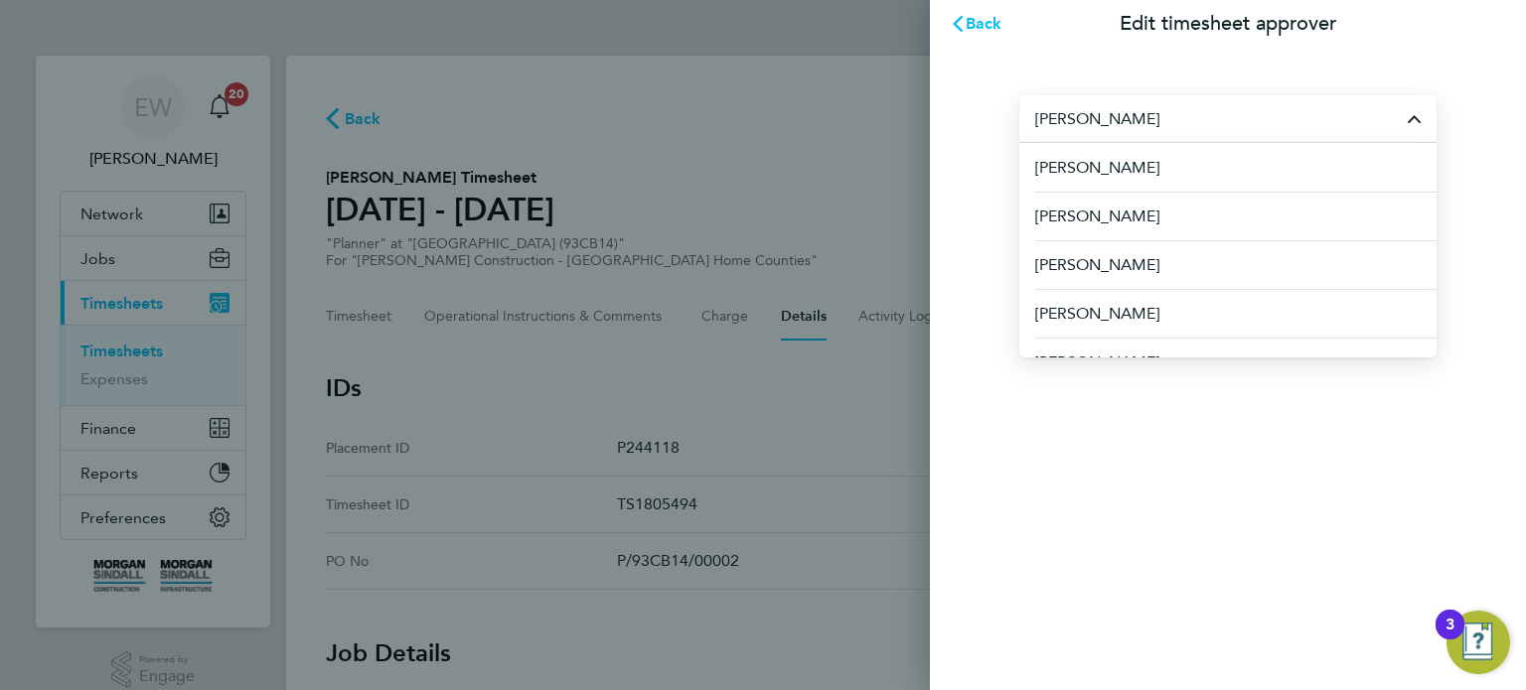
type input "a"
type input "j"
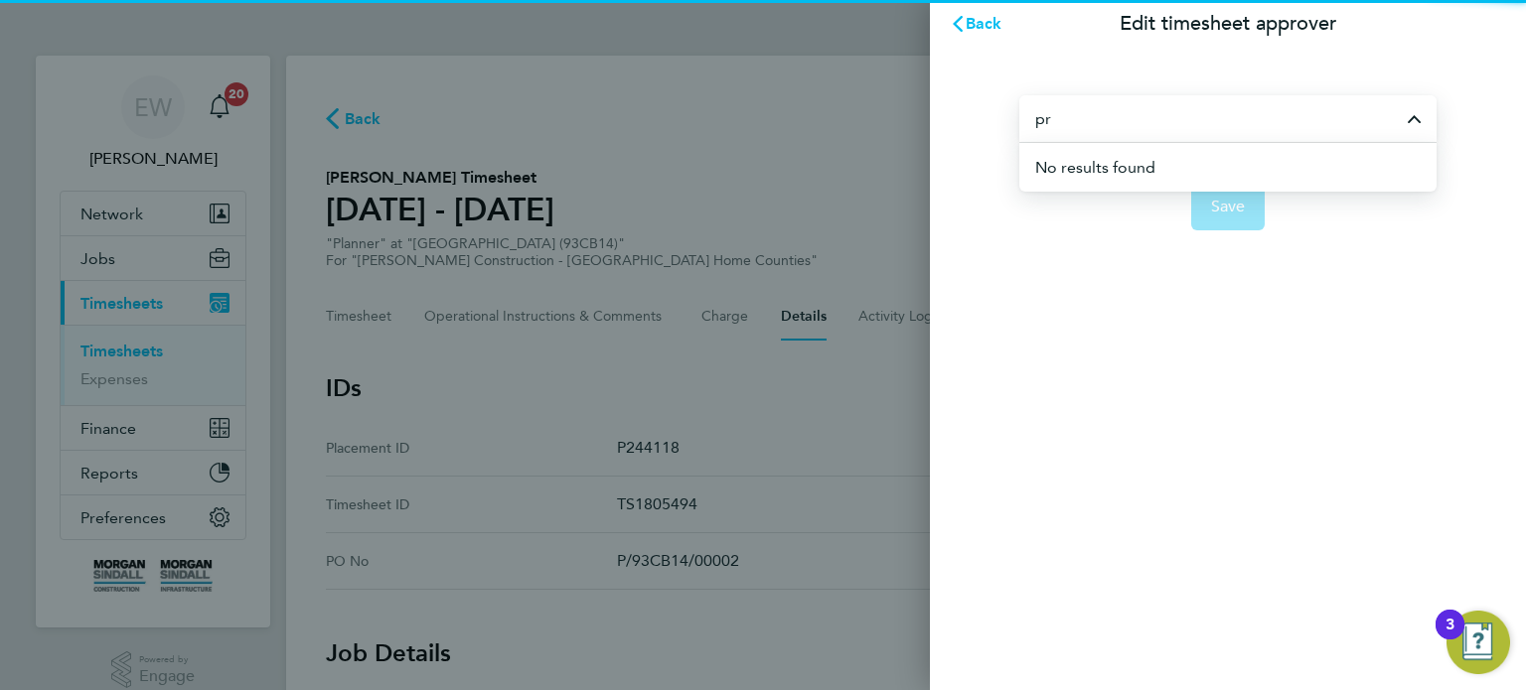
type input "p"
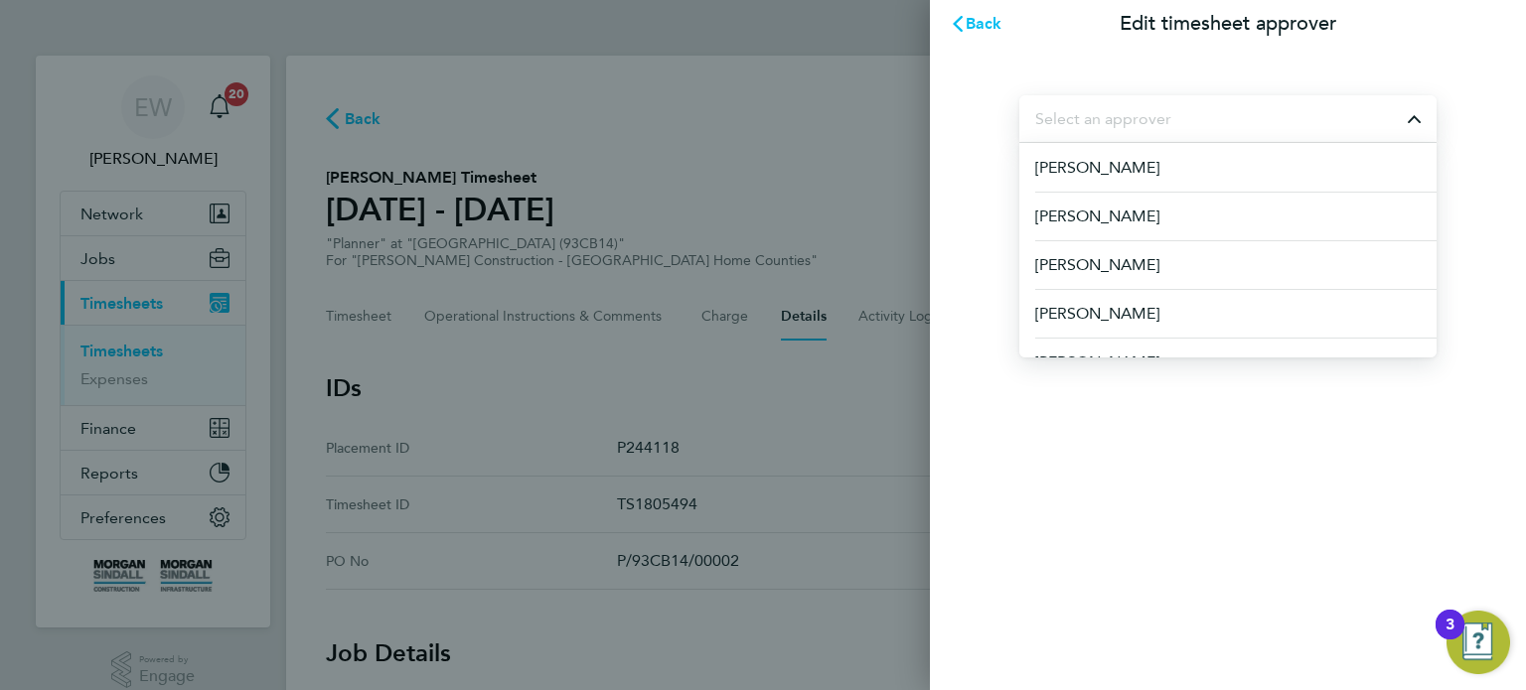
type input "p"
type input "james"
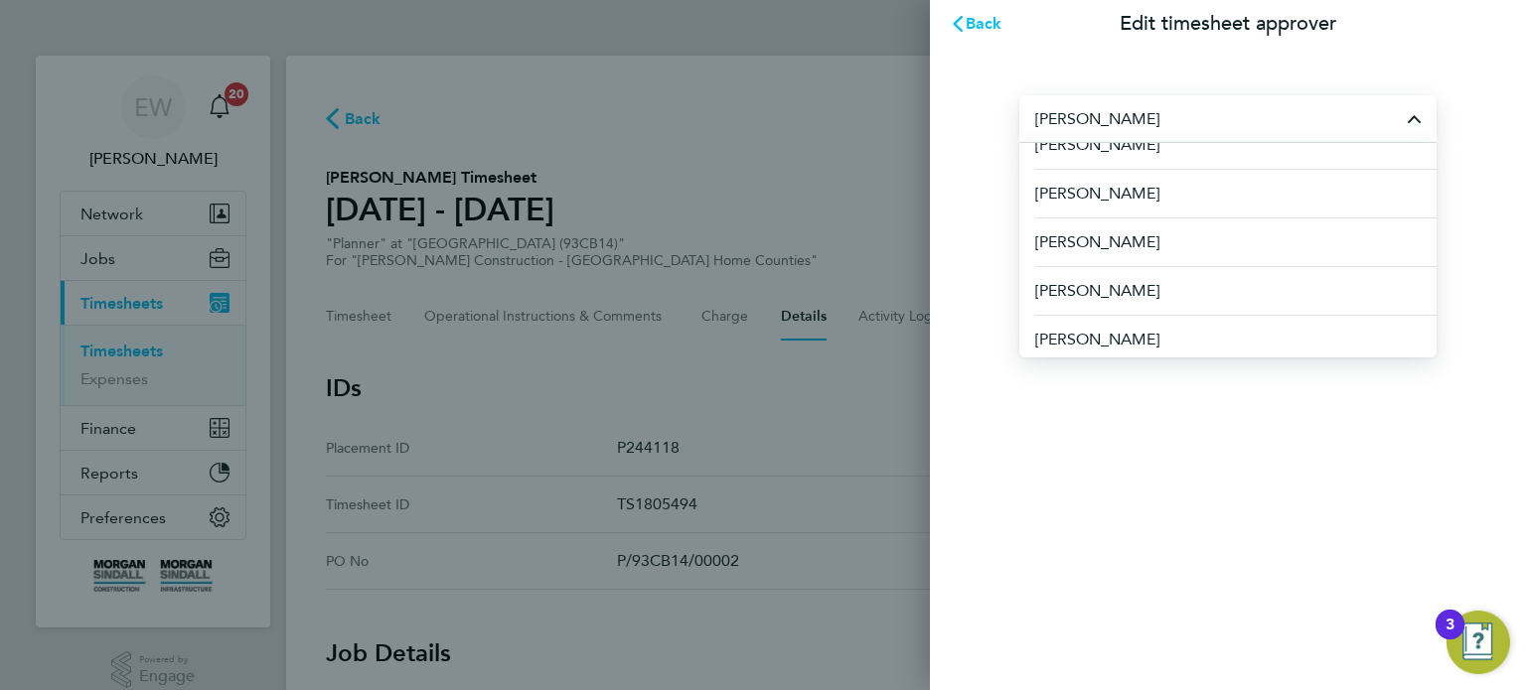
scroll to position [755, 0]
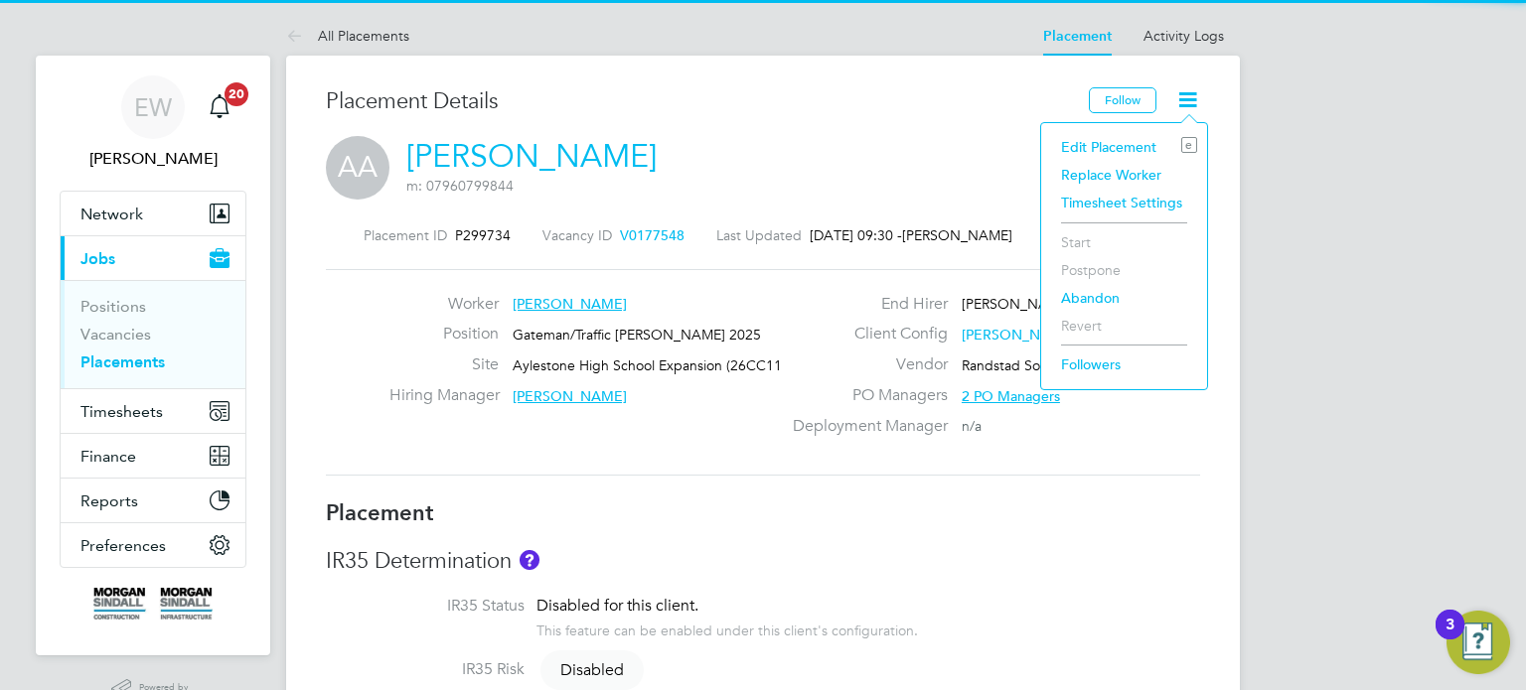
click at [1085, 150] on li "Edit Placement e" at bounding box center [1124, 147] width 146 height 28
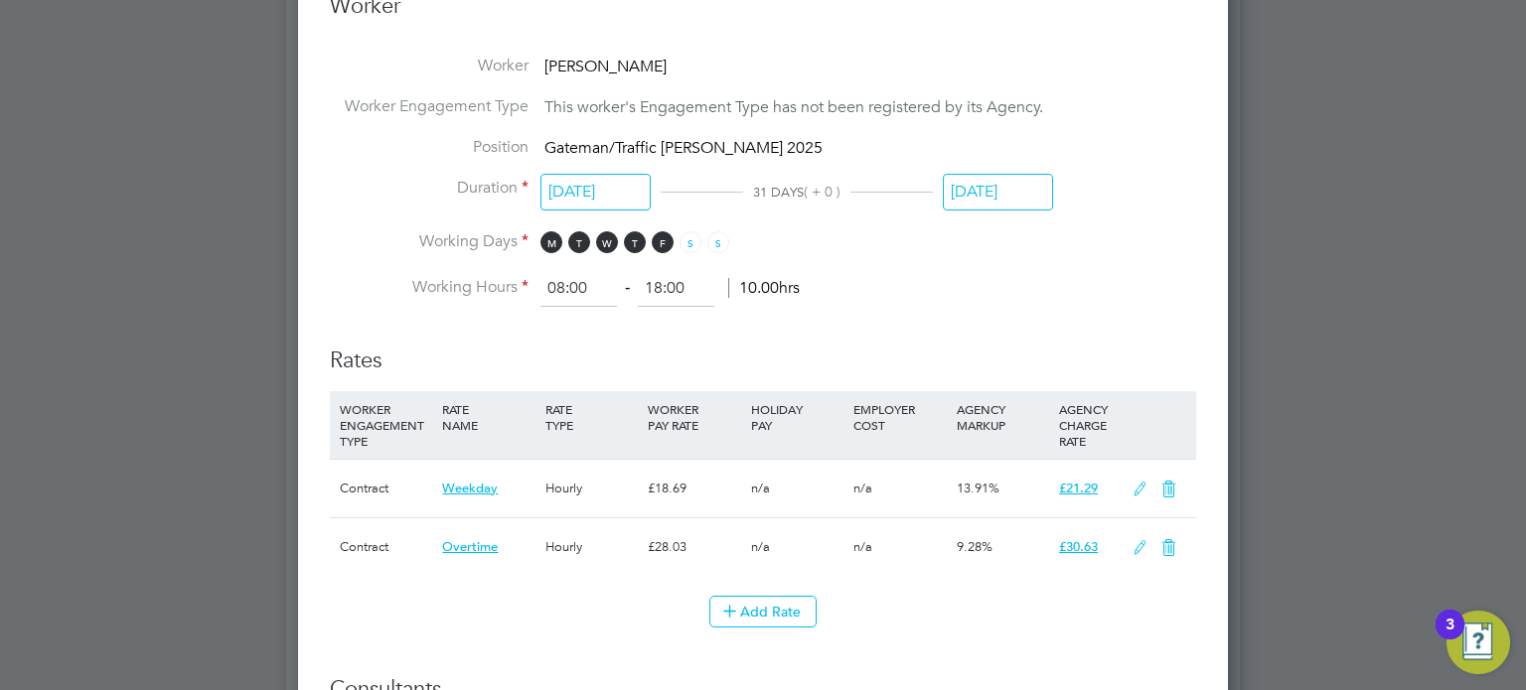
click at [989, 194] on input "29 Aug 2025" at bounding box center [998, 192] width 110 height 37
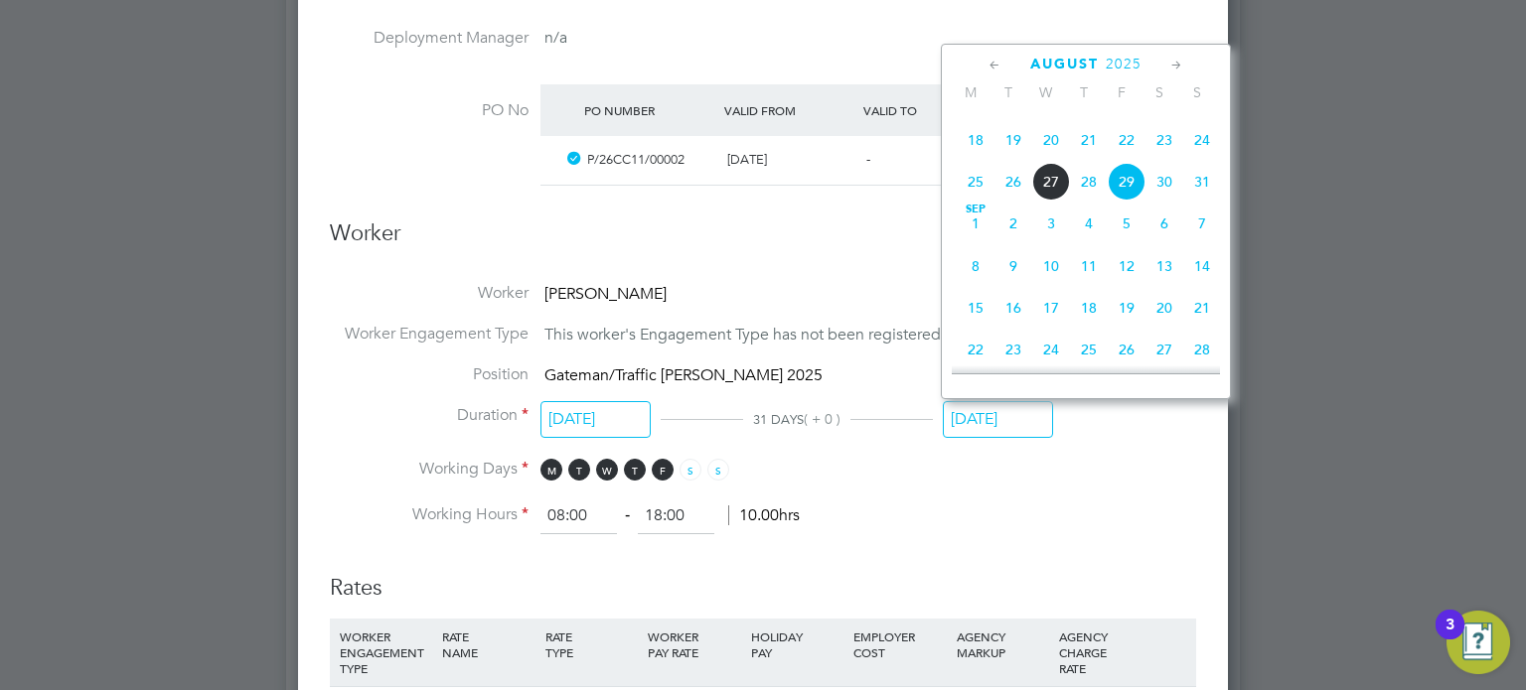
click at [1012, 242] on span "2" at bounding box center [1013, 224] width 38 height 38
type input "02 Sep 2025"
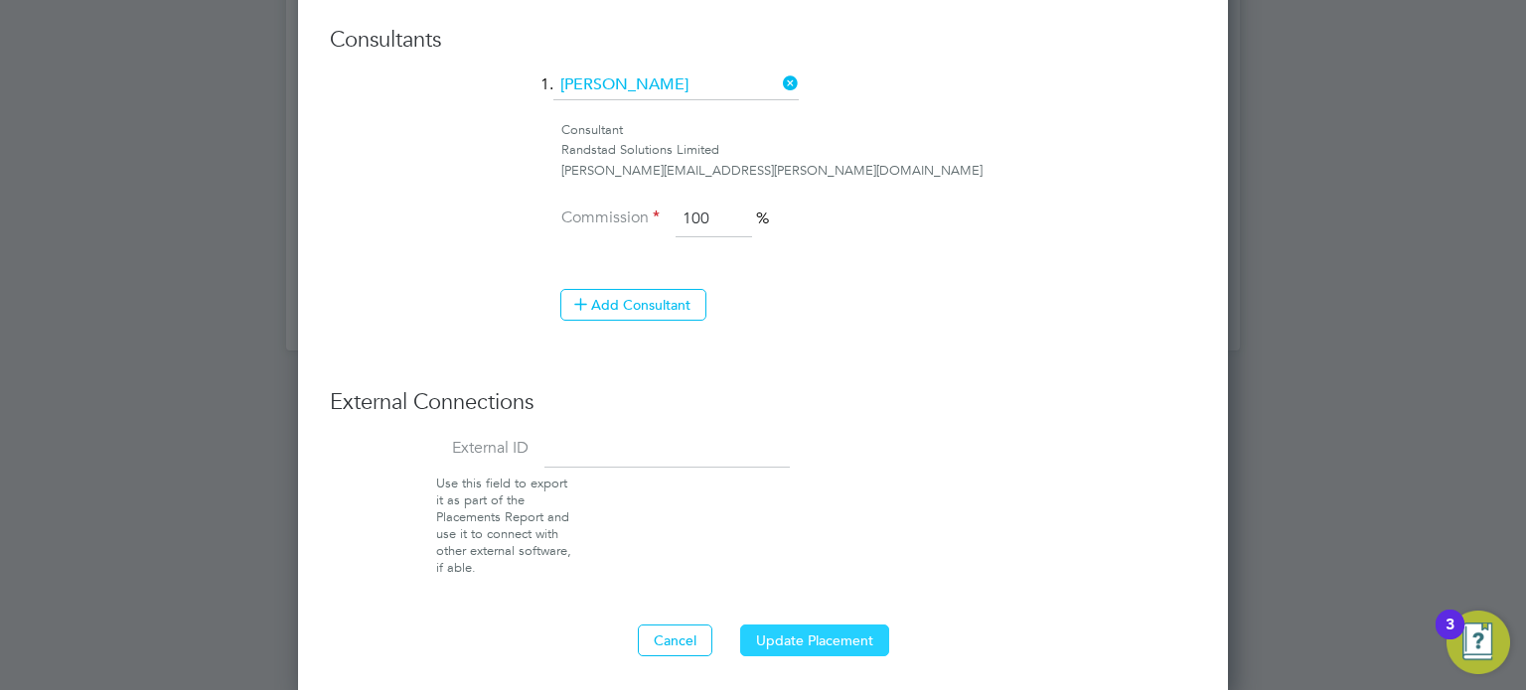
click at [815, 641] on button "Update Placement" at bounding box center [814, 641] width 149 height 32
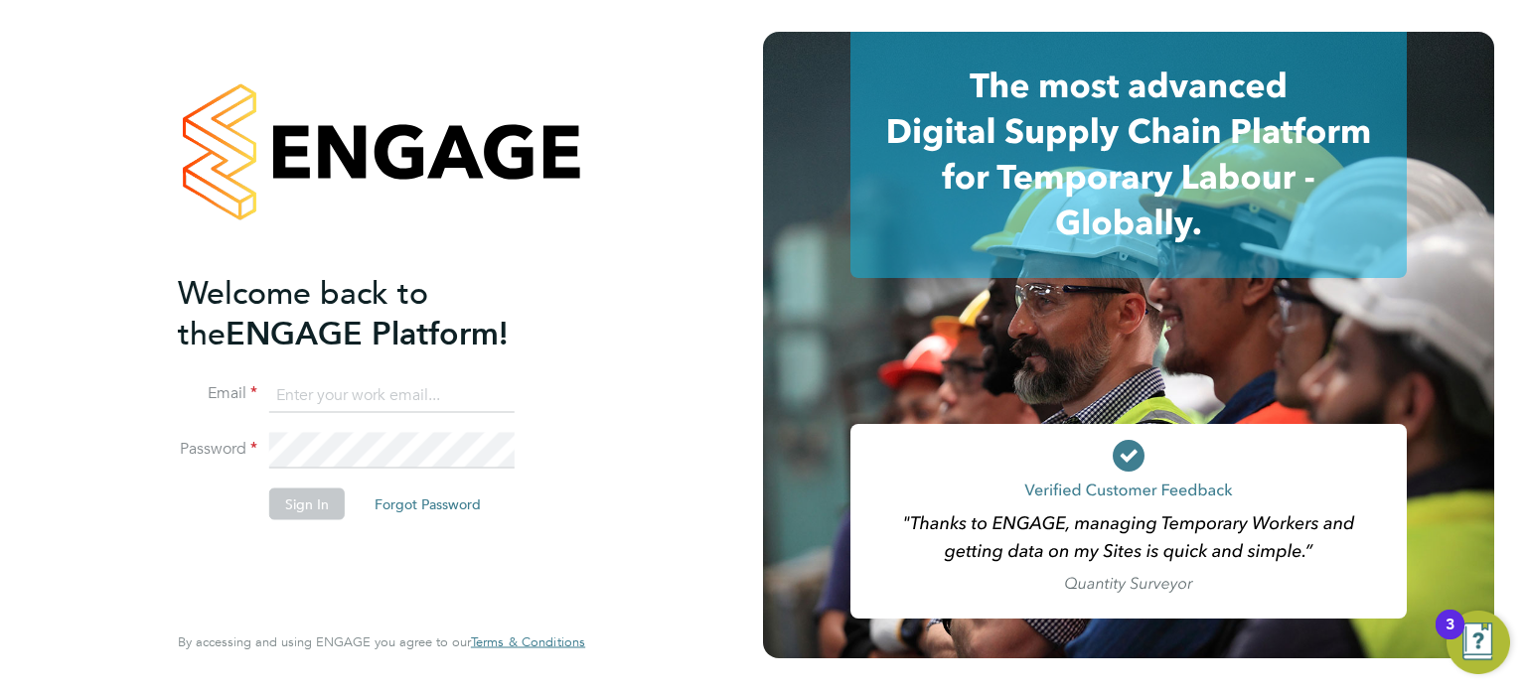
type input "[EMAIL_ADDRESS][PERSON_NAME][DOMAIN_NAME]"
click at [357, 397] on input "[EMAIL_ADDRESS][PERSON_NAME][DOMAIN_NAME]" at bounding box center [391, 396] width 245 height 36
click at [316, 505] on button "Sign In" at bounding box center [307, 504] width 76 height 32
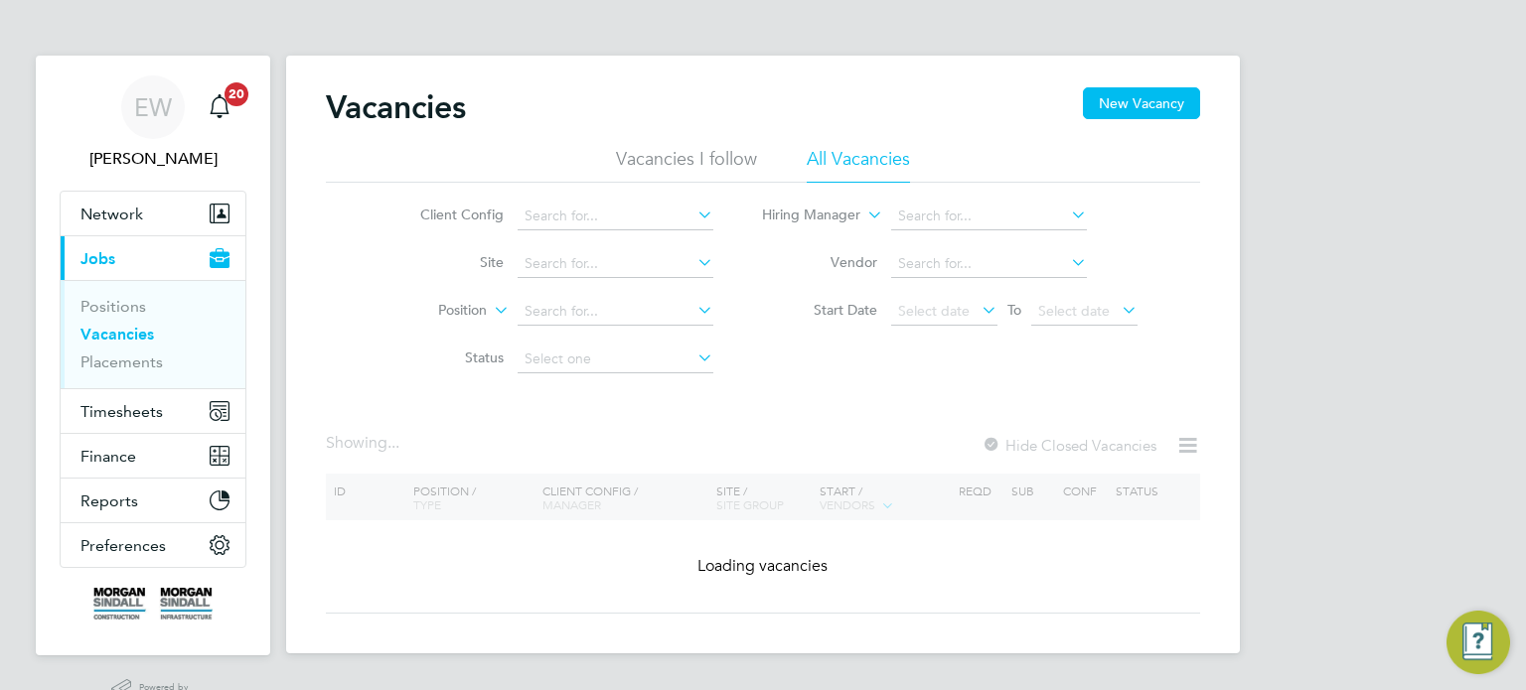
click at [137, 380] on ul "Positions Vacancies Placements" at bounding box center [153, 334] width 185 height 108
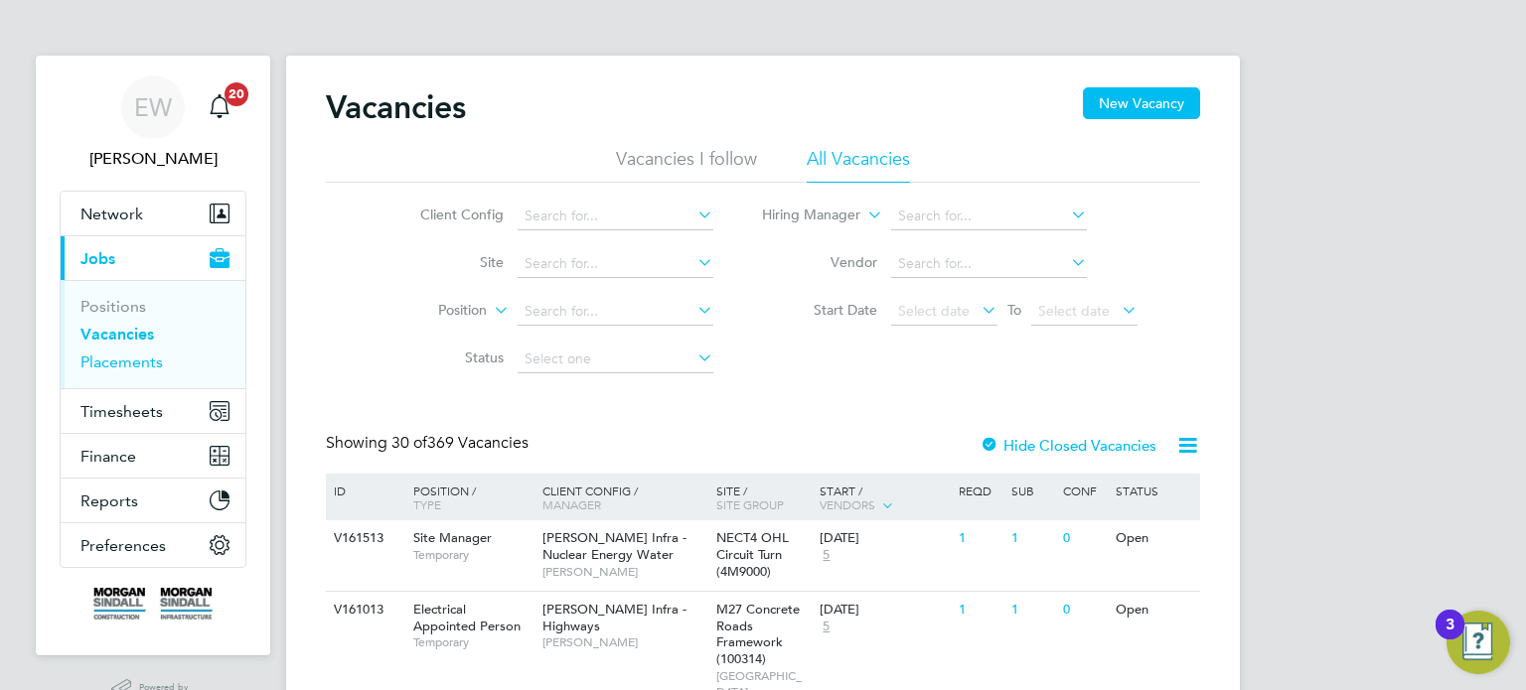
click at [125, 366] on link "Placements" at bounding box center [121, 362] width 82 height 19
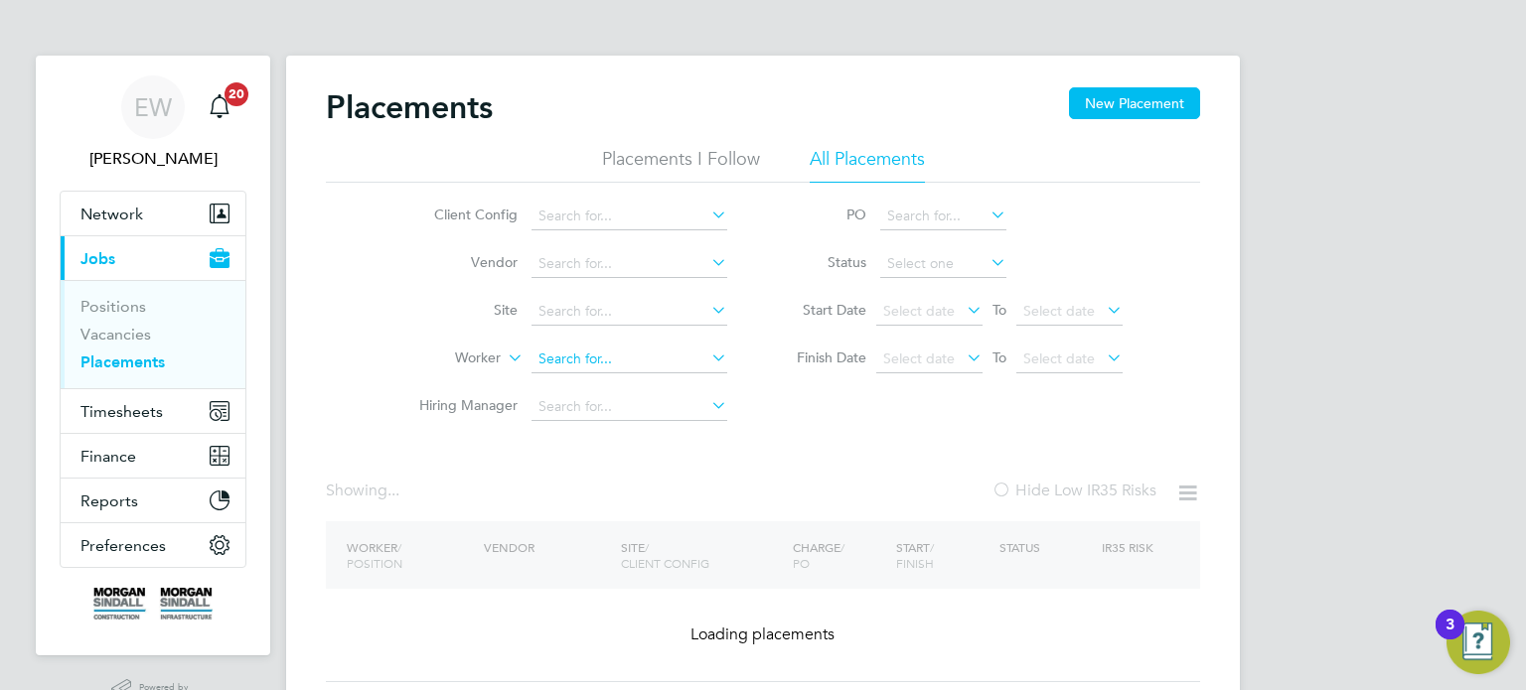
click at [559, 349] on input at bounding box center [629, 360] width 196 height 28
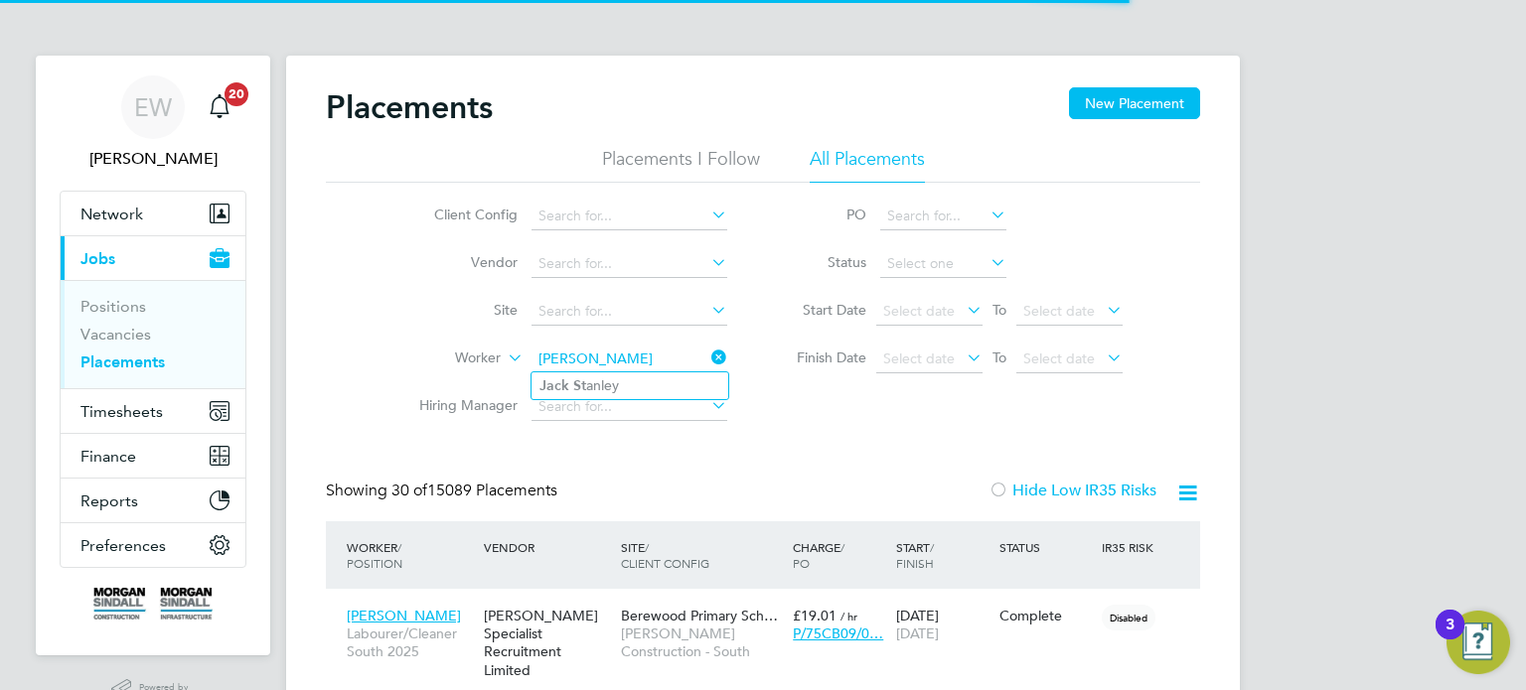
click at [634, 385] on li "Jack St anley" at bounding box center [629, 386] width 197 height 27
type input "[PERSON_NAME]"
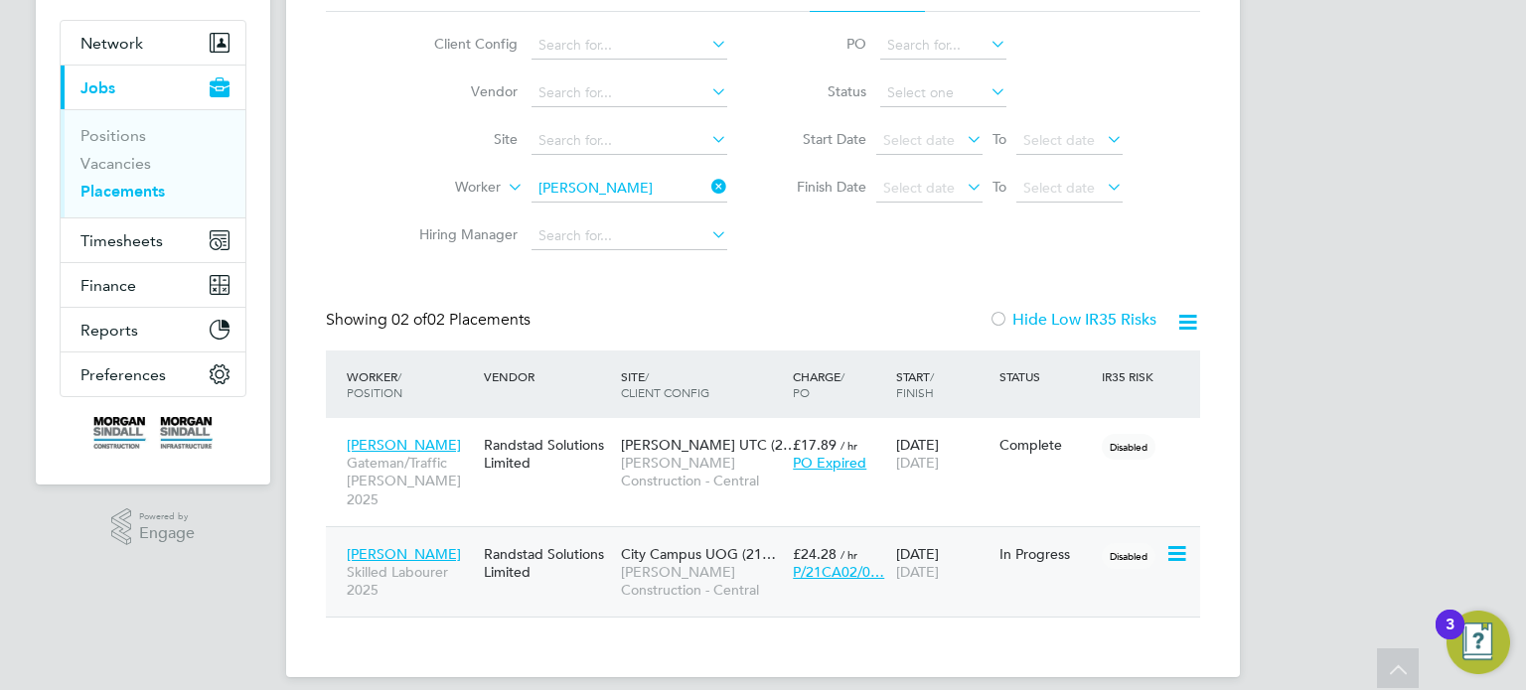
click at [627, 563] on span "[PERSON_NAME] Construction - Central" at bounding box center [702, 581] width 162 height 36
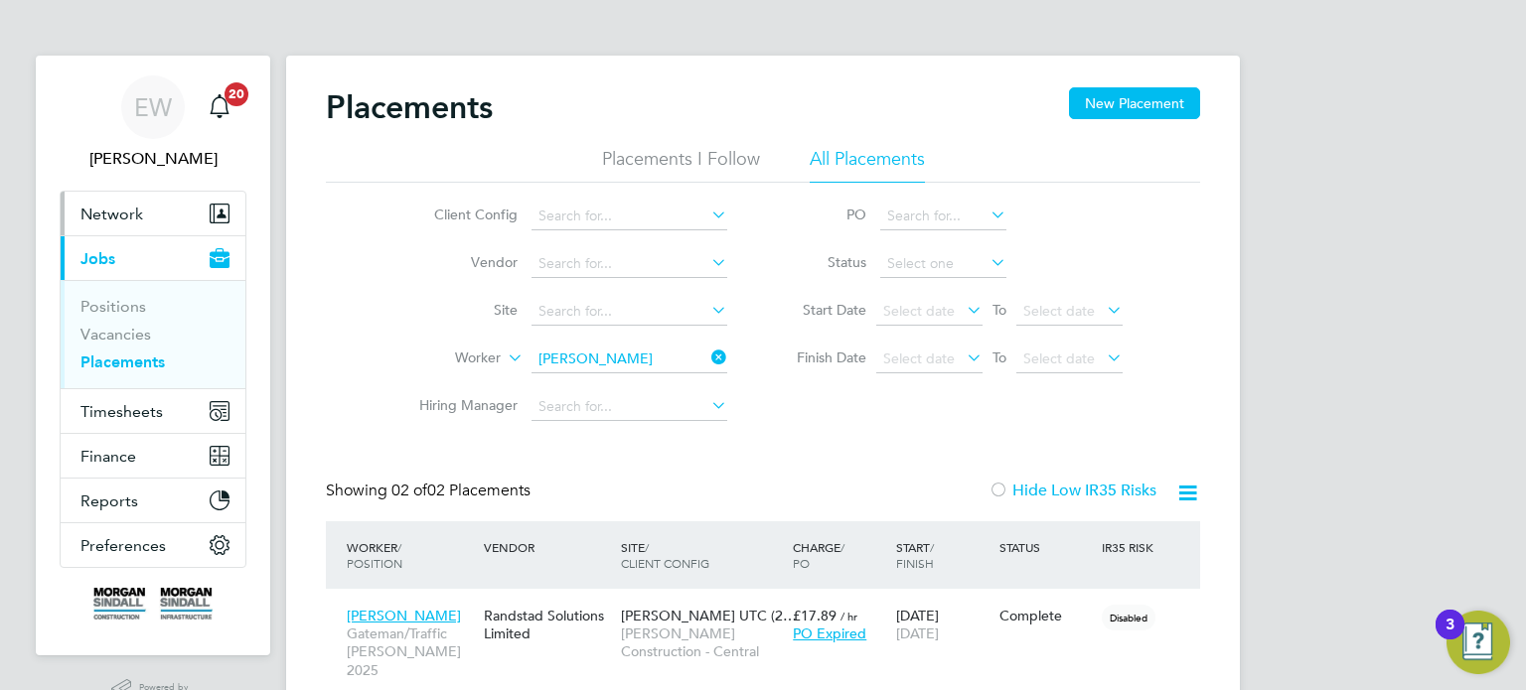
click at [106, 207] on span "Network" at bounding box center [111, 214] width 63 height 19
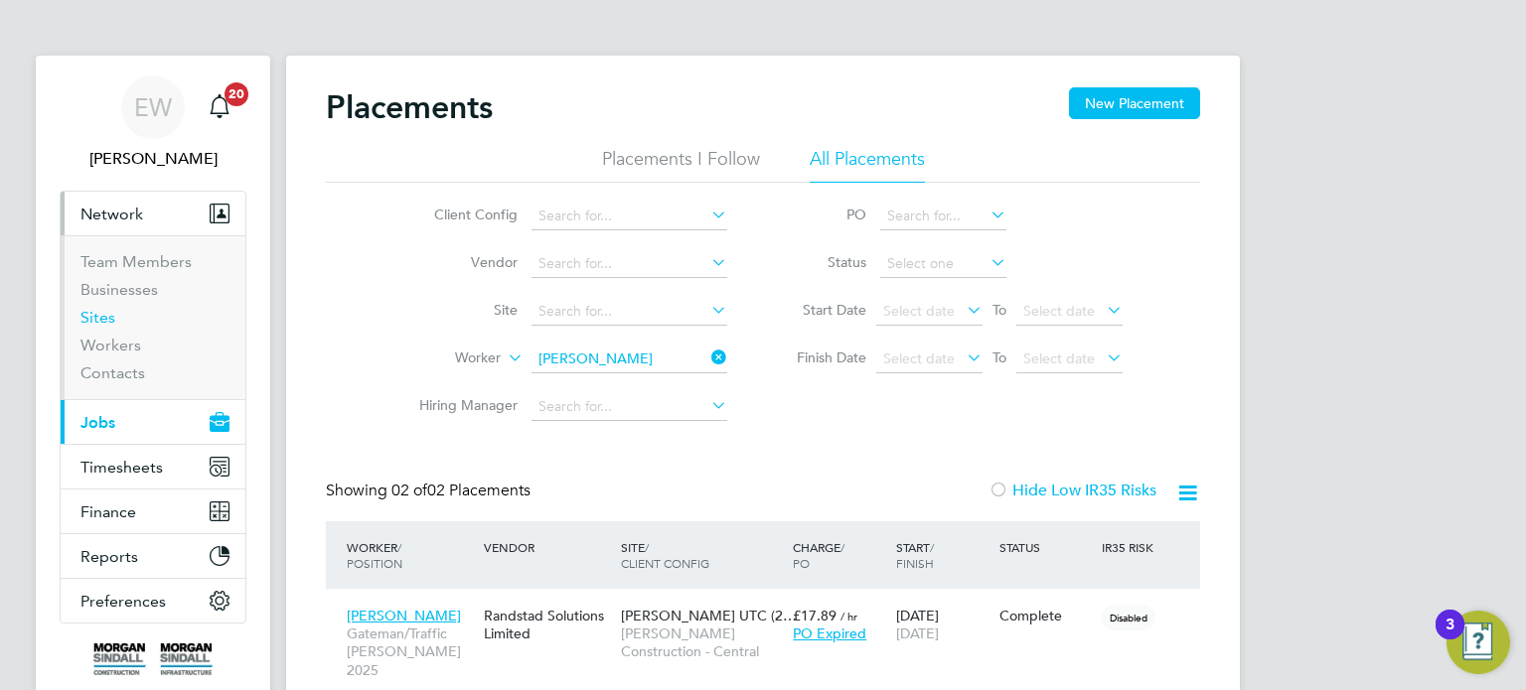
click at [88, 313] on link "Sites" at bounding box center [97, 317] width 35 height 19
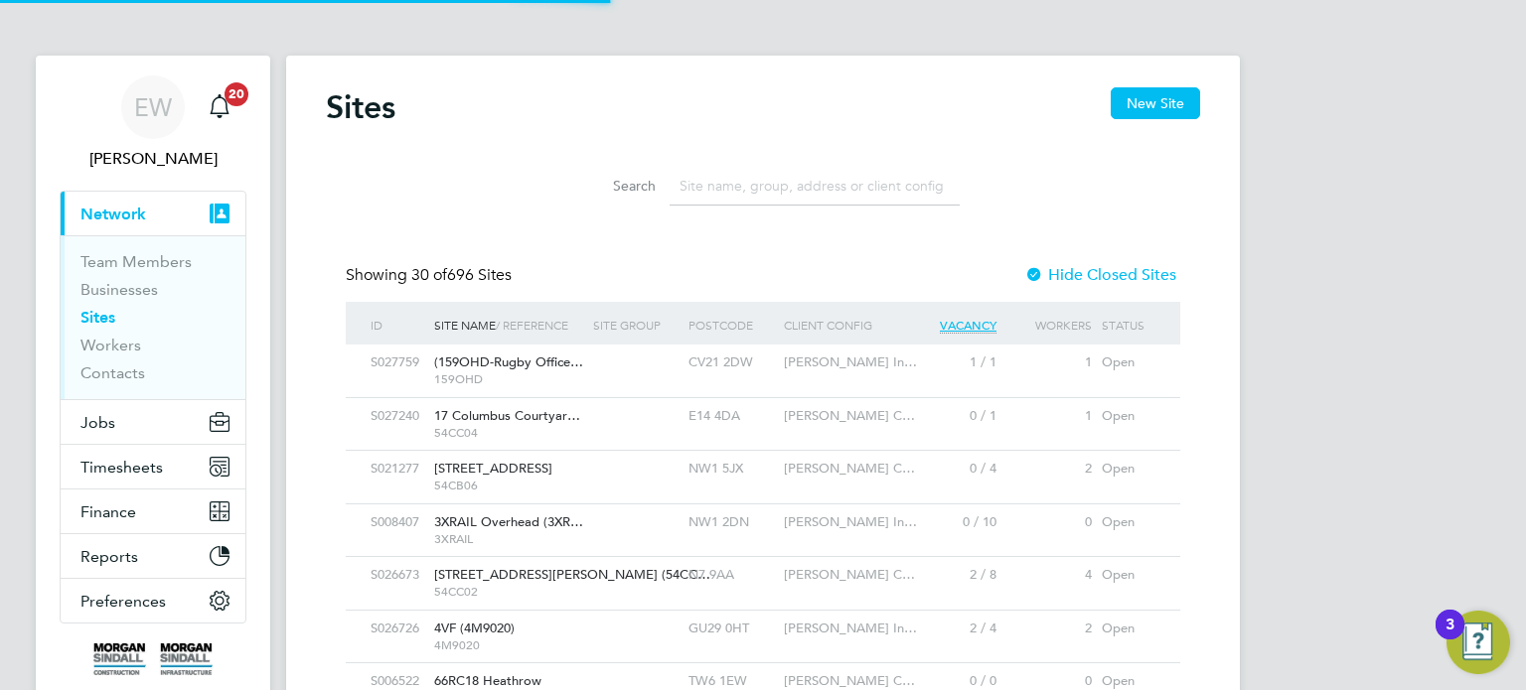
click at [737, 192] on input at bounding box center [815, 186] width 290 height 39
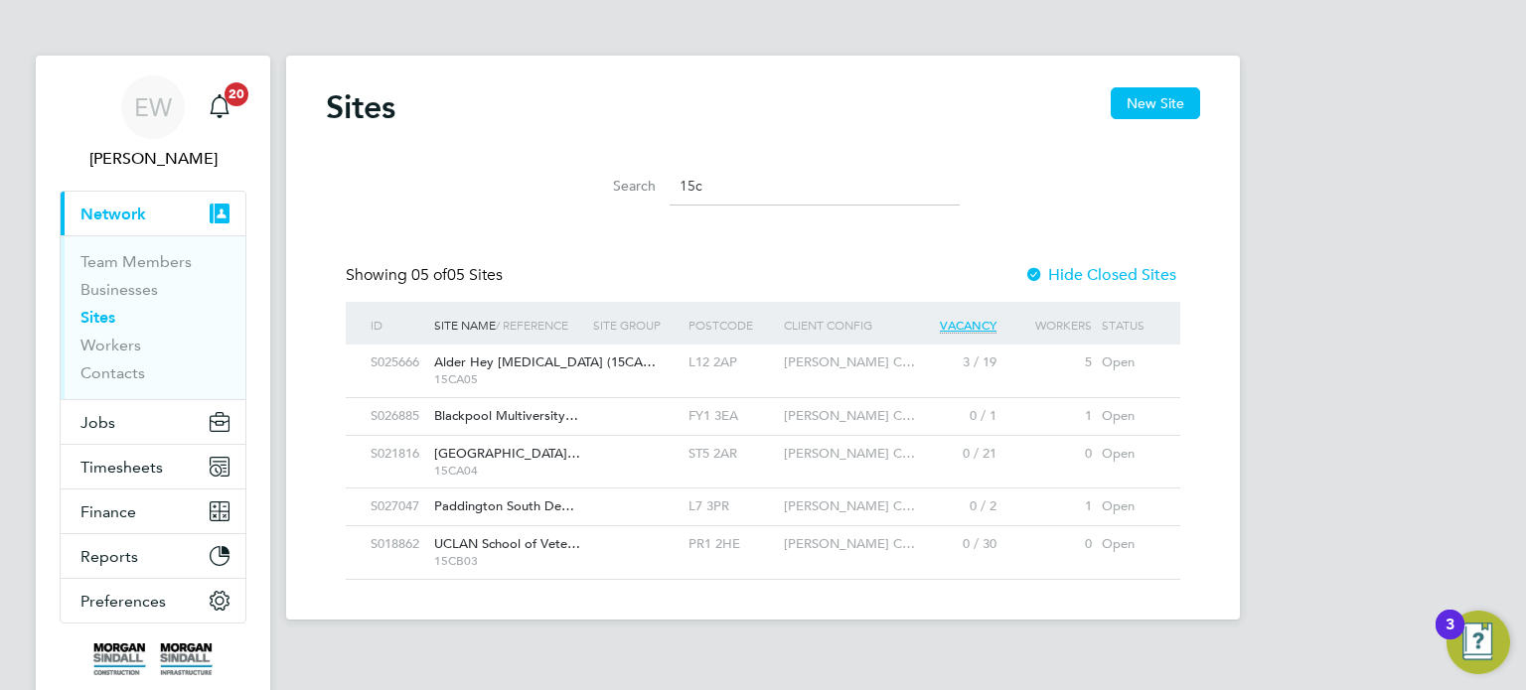
drag, startPoint x: 724, startPoint y: 184, endPoint x: 506, endPoint y: 184, distance: 218.6
click at [506, 184] on div "Search 15c" at bounding box center [763, 181] width 874 height 69
paste input
type input "1"
paste input "15c"
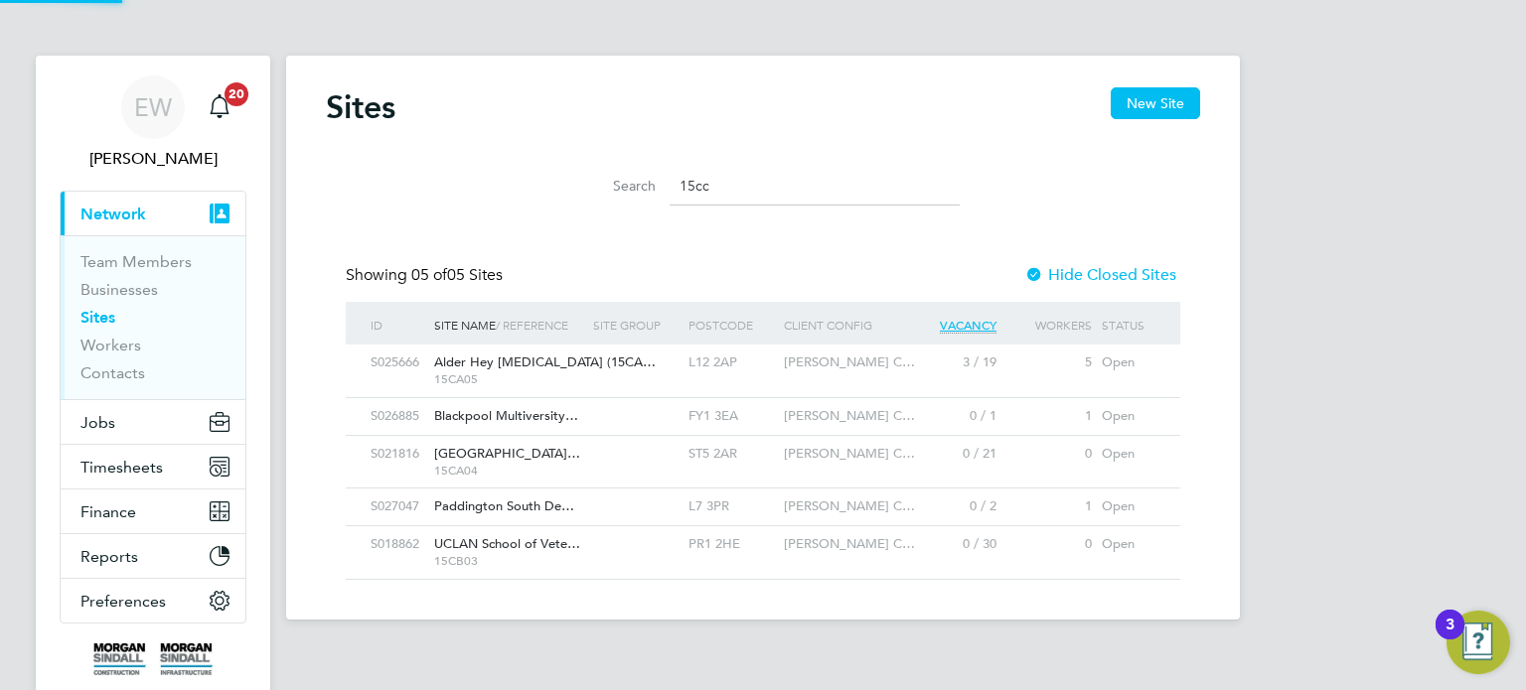
scroll to position [0, 0]
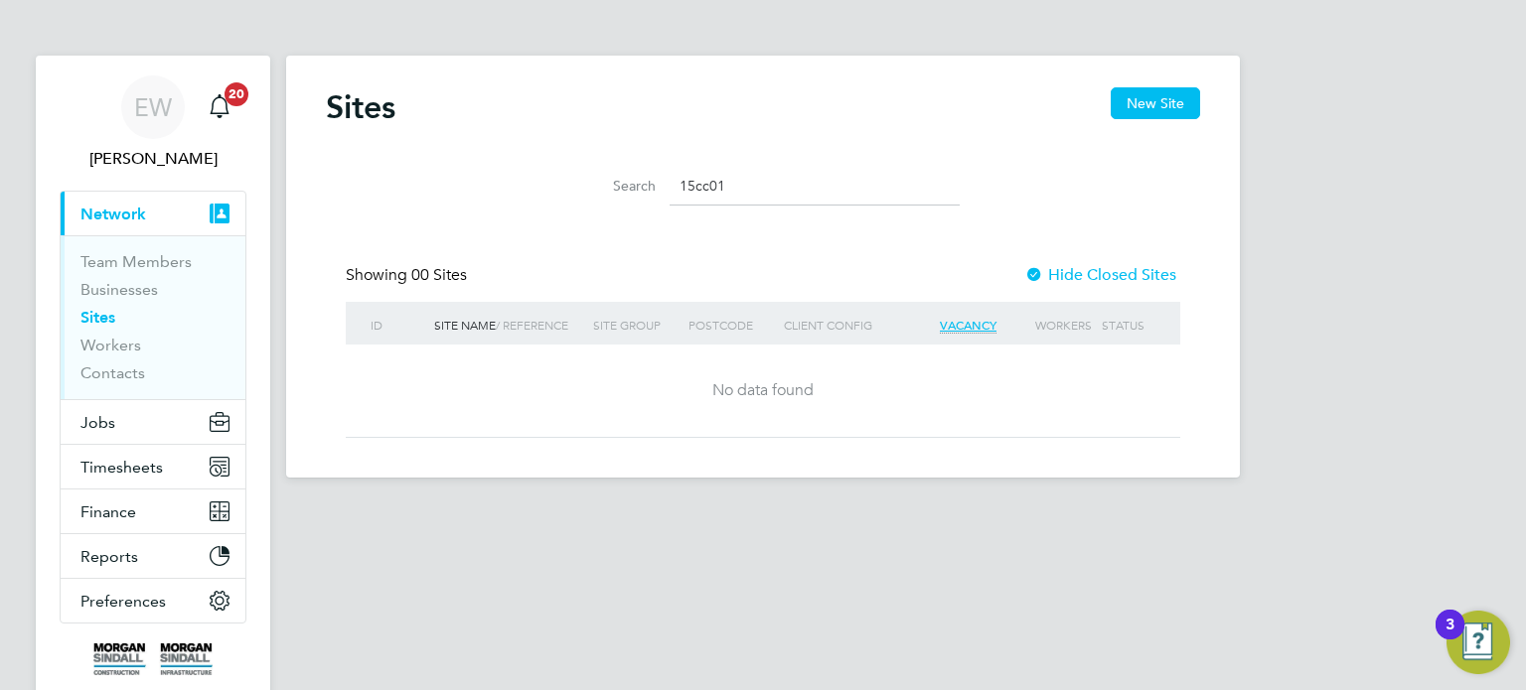
type input "15cc01"
click at [1024, 268] on div at bounding box center [1034, 276] width 20 height 20
click at [1028, 270] on div at bounding box center [1034, 276] width 20 height 20
click at [103, 421] on span "Jobs" at bounding box center [97, 422] width 35 height 19
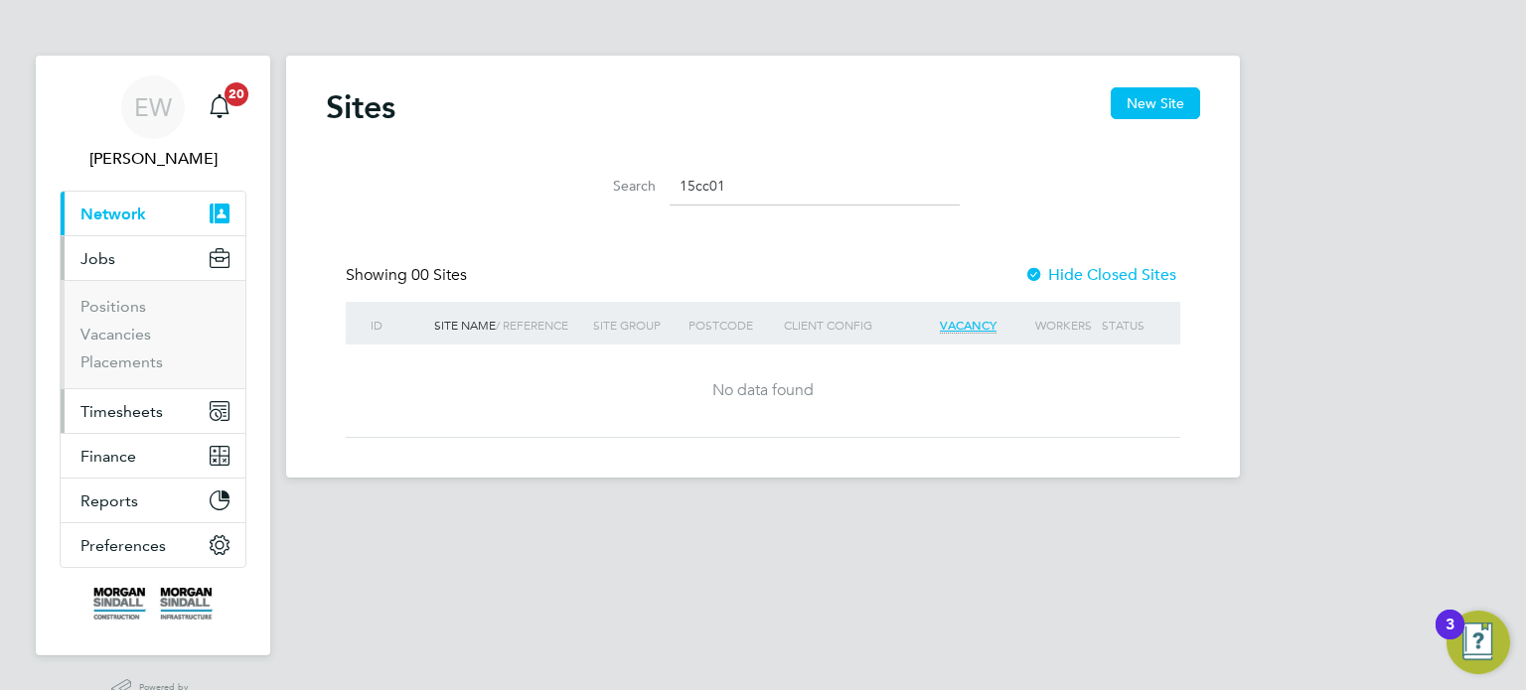
click at [133, 416] on span "Timesheets" at bounding box center [121, 411] width 82 height 19
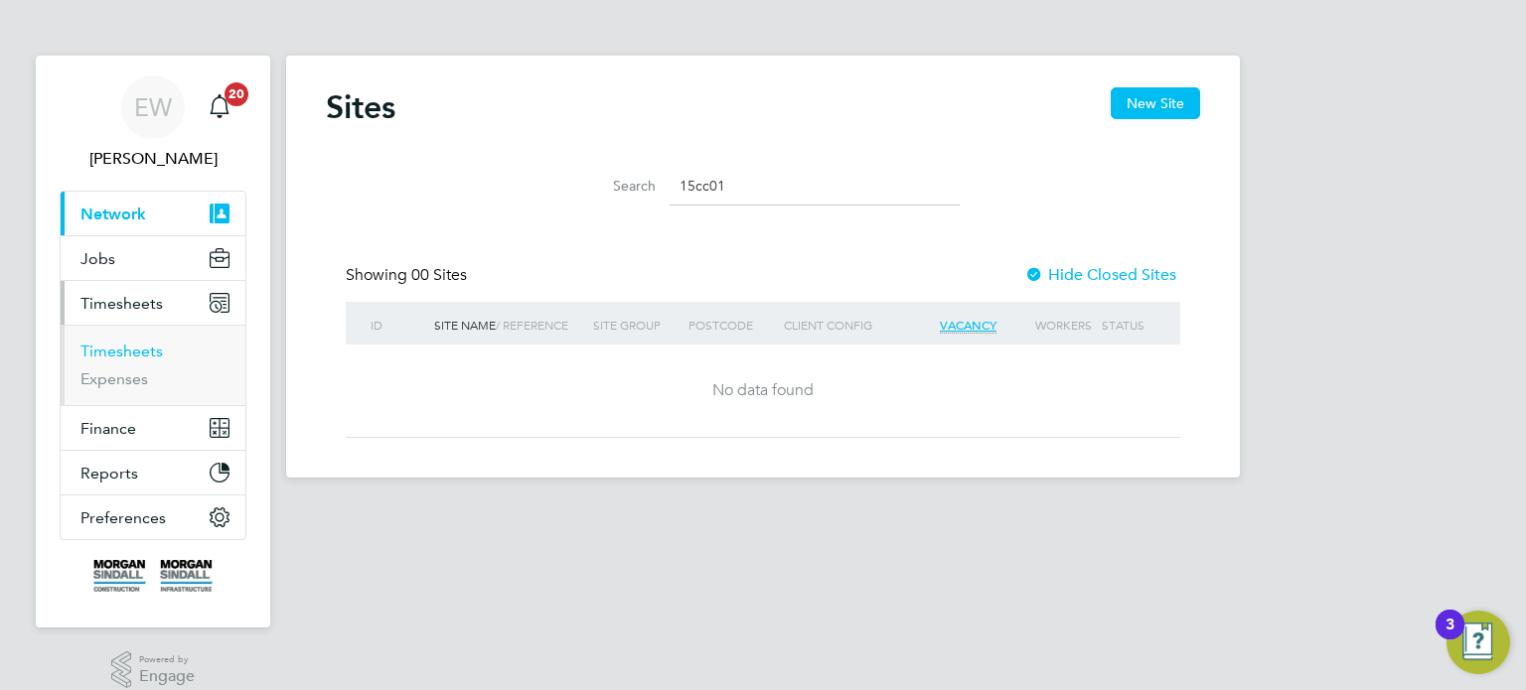
click at [126, 343] on link "Timesheets" at bounding box center [121, 351] width 82 height 19
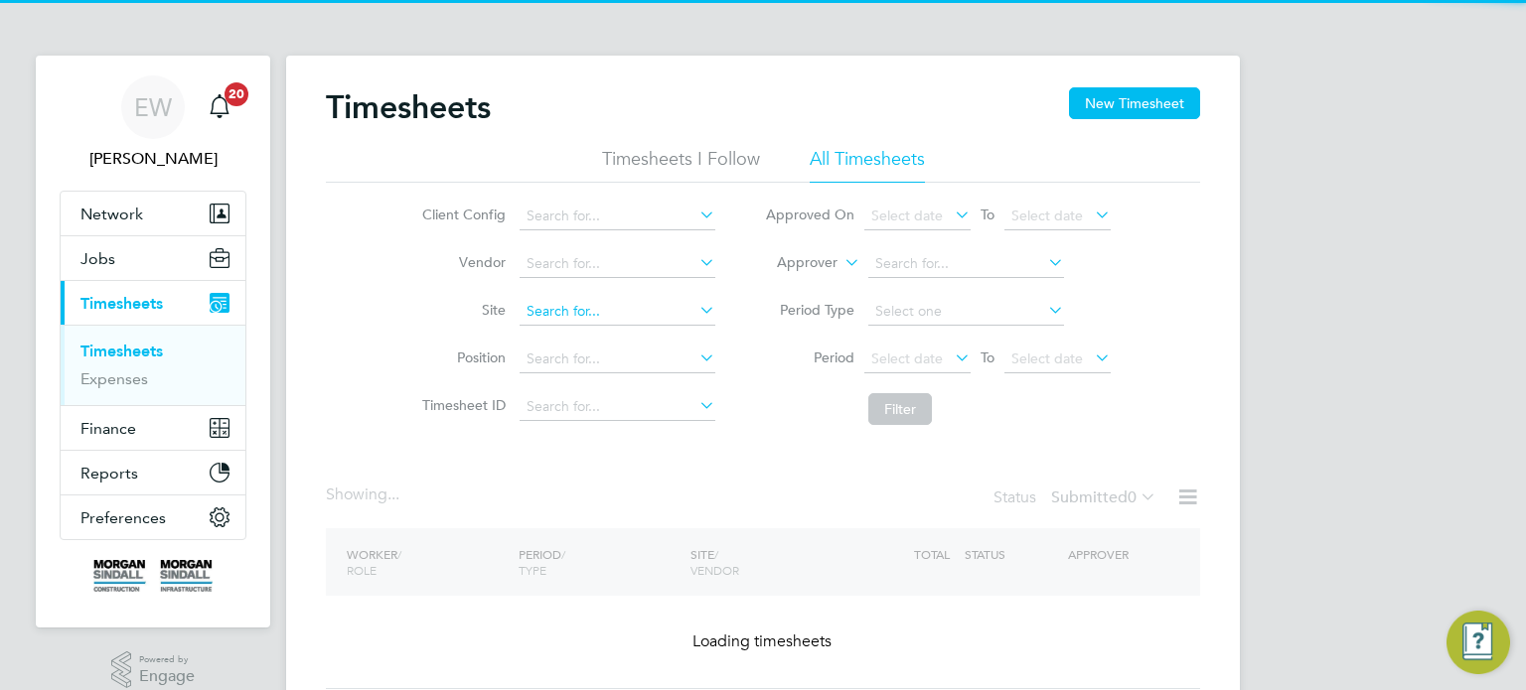
click at [564, 312] on input at bounding box center [618, 312] width 196 height 28
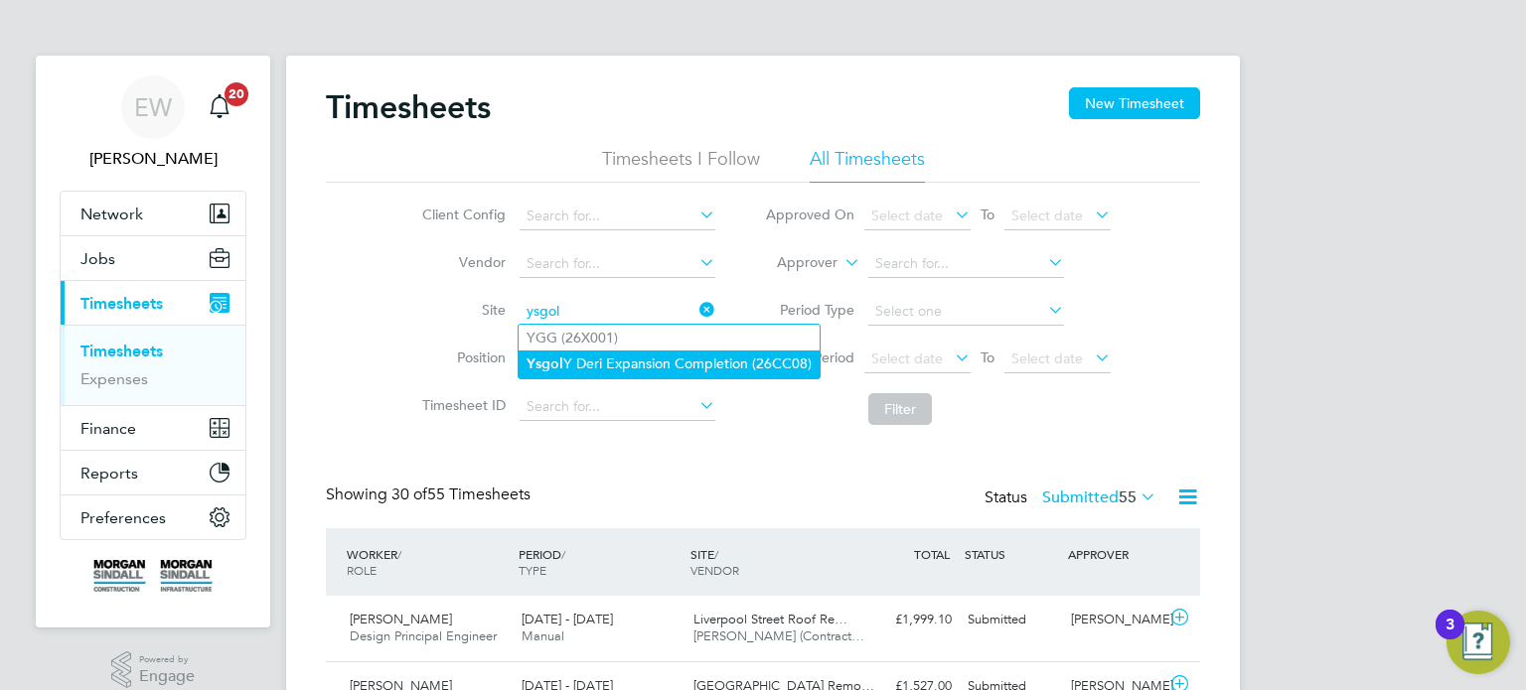
click at [630, 370] on li "Ysgol Y Deri Expansion Completion (26CC08)" at bounding box center [669, 364] width 301 height 27
type input "Ysgol Y Deri Expansion Completion (26CC08)"
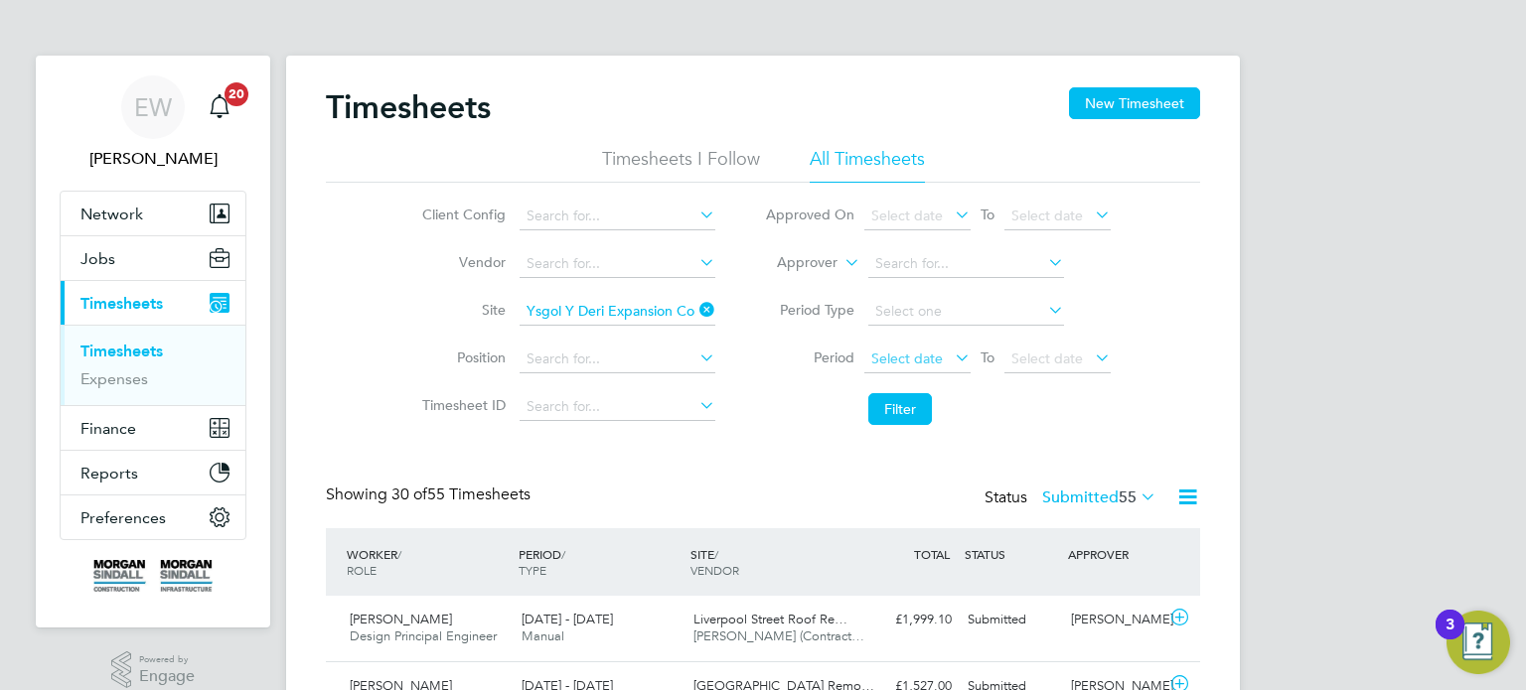
click at [909, 363] on span "Select date" at bounding box center [907, 359] width 72 height 18
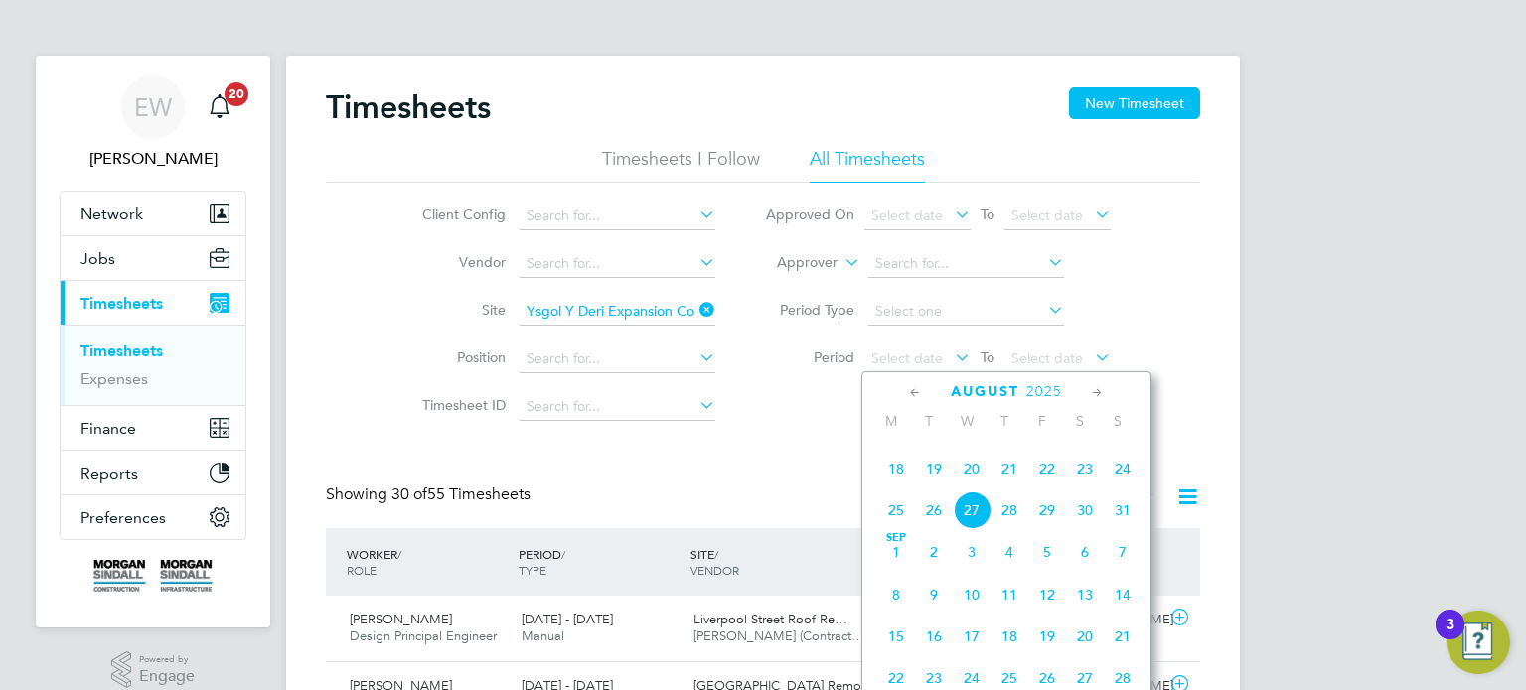
click at [1074, 446] on span "16" at bounding box center [1085, 427] width 38 height 38
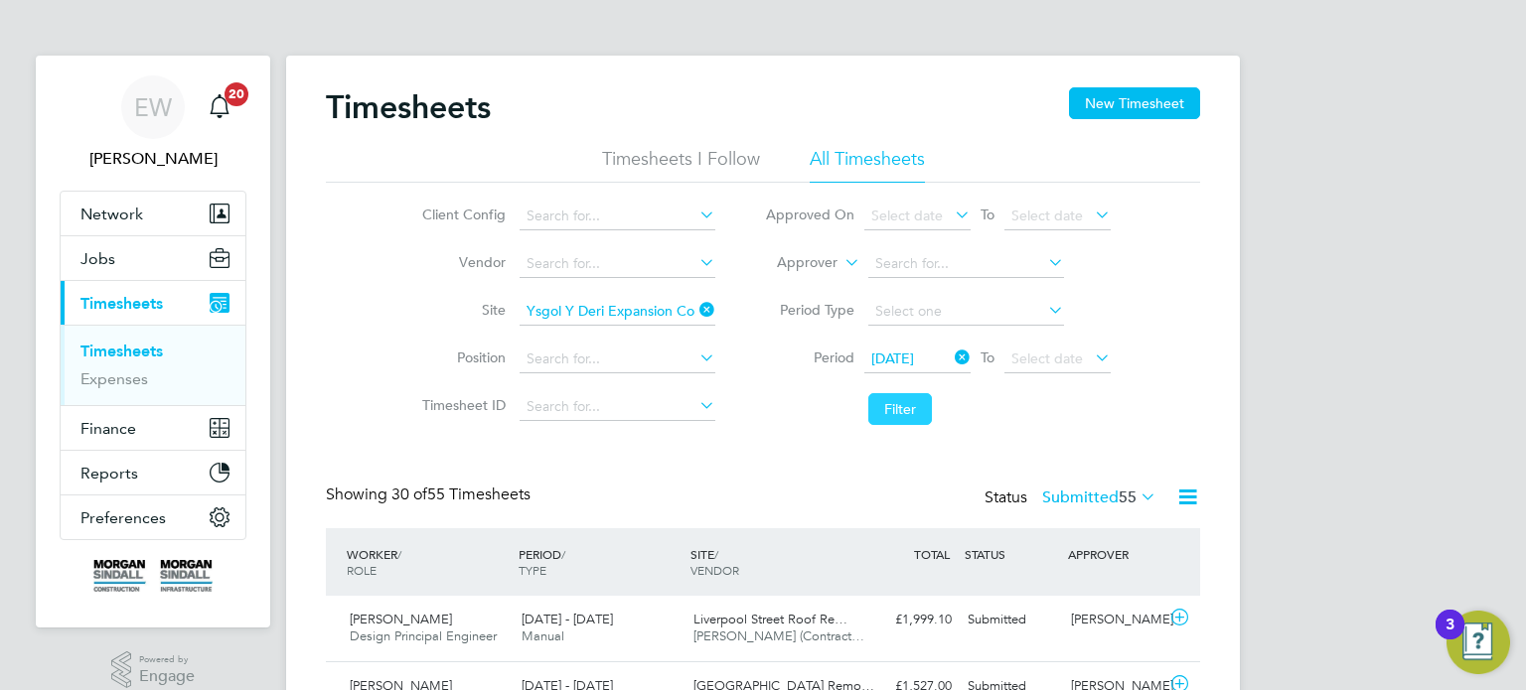
click at [916, 407] on button "Filter" at bounding box center [900, 409] width 64 height 32
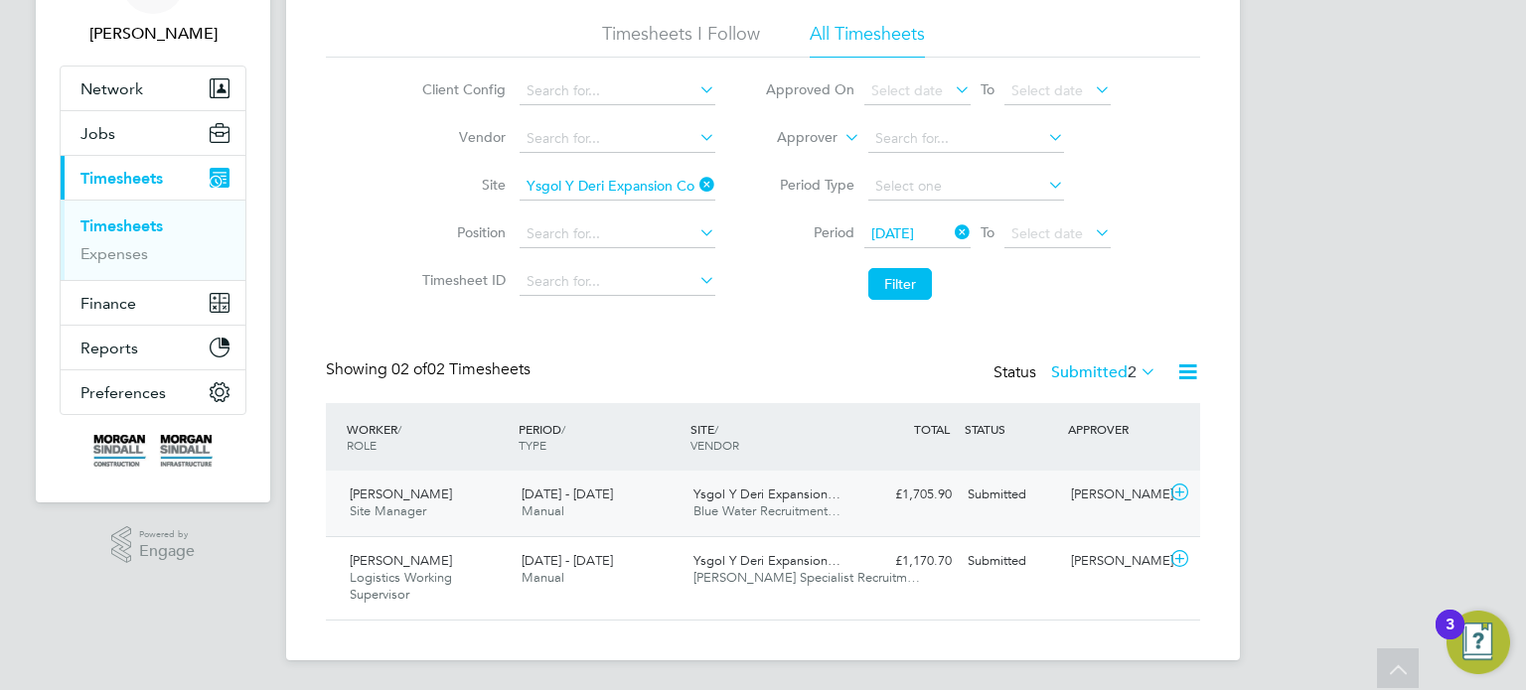
click at [1097, 508] on div "Amanda Wells" at bounding box center [1114, 495] width 103 height 33
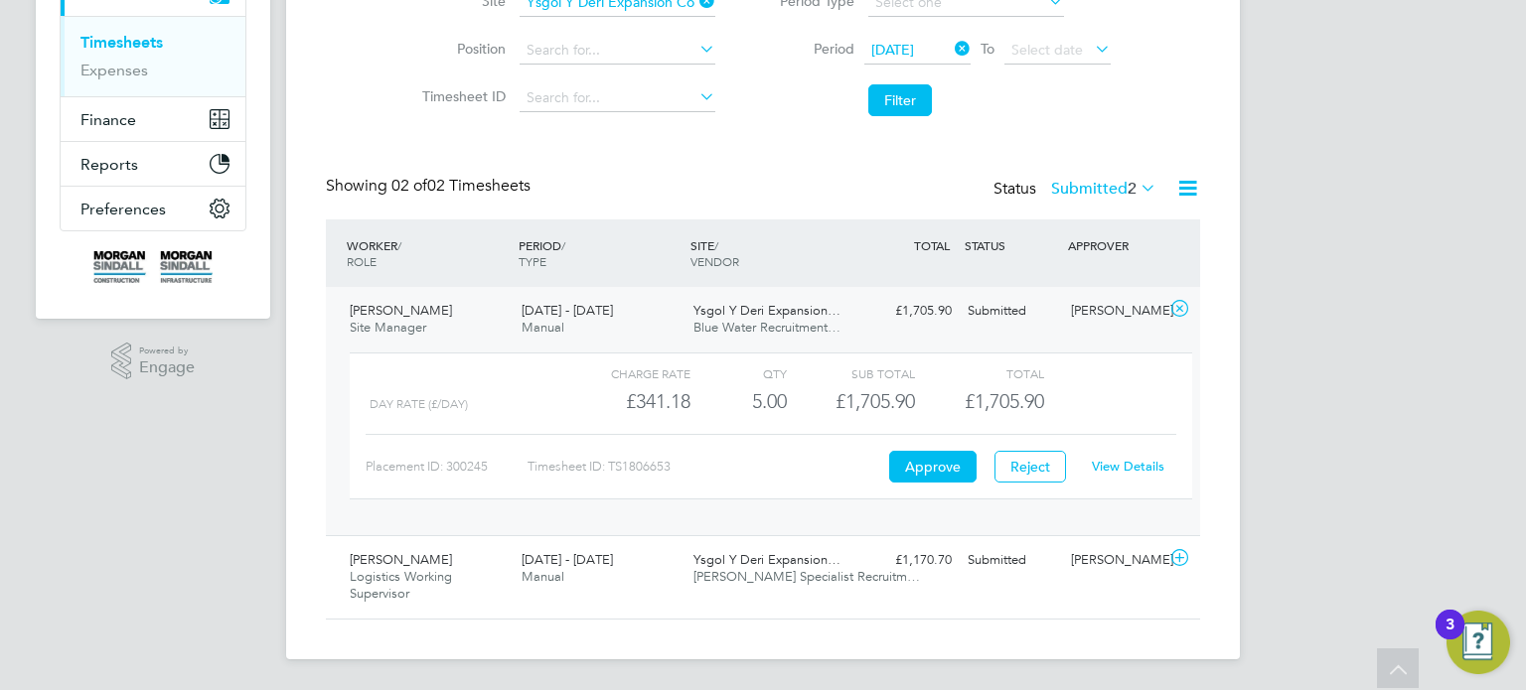
click at [1123, 465] on link "View Details" at bounding box center [1128, 466] width 73 height 17
click at [1078, 310] on div "Amanda Wells" at bounding box center [1114, 311] width 103 height 33
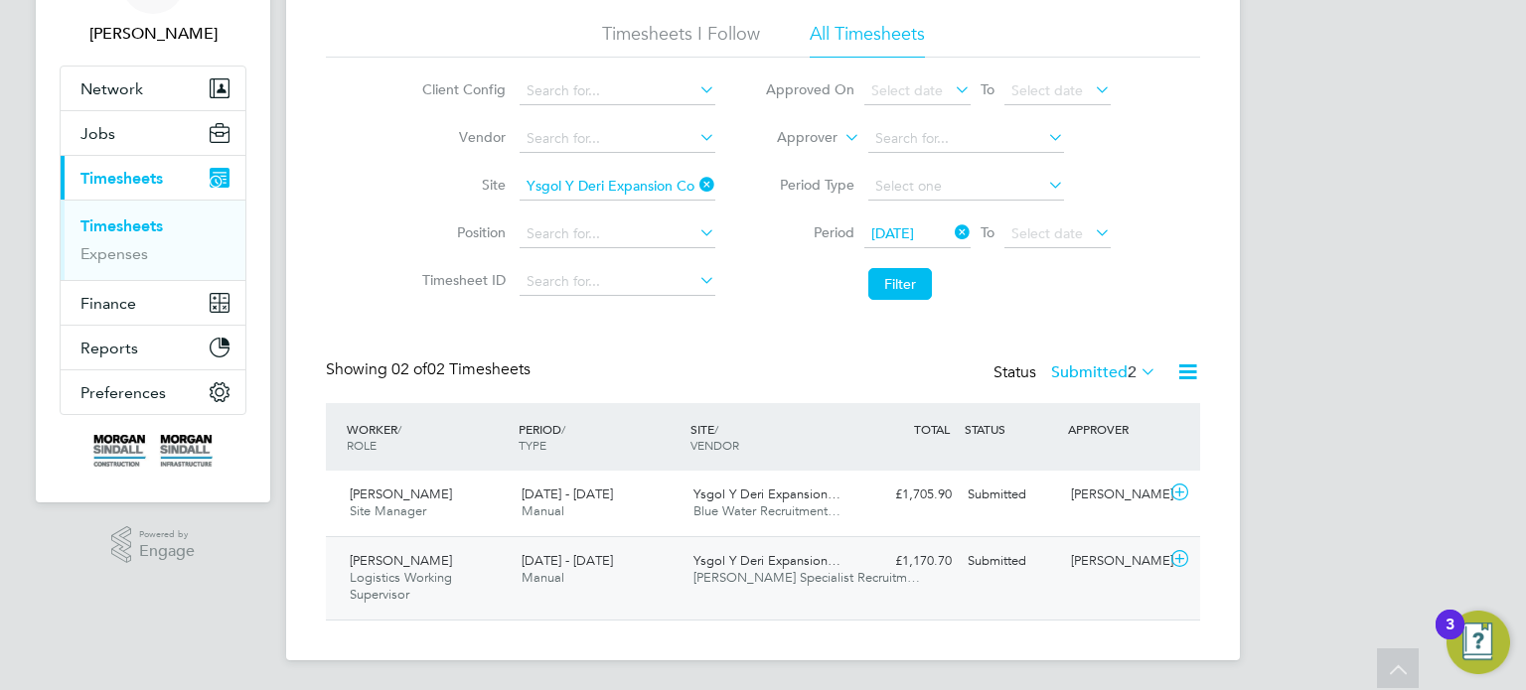
click at [1041, 587] on div "Michael Williams Logistics Working Supervisor 16 - 22 Aug 2025 16 - 22 Aug 2025…" at bounding box center [763, 577] width 874 height 83
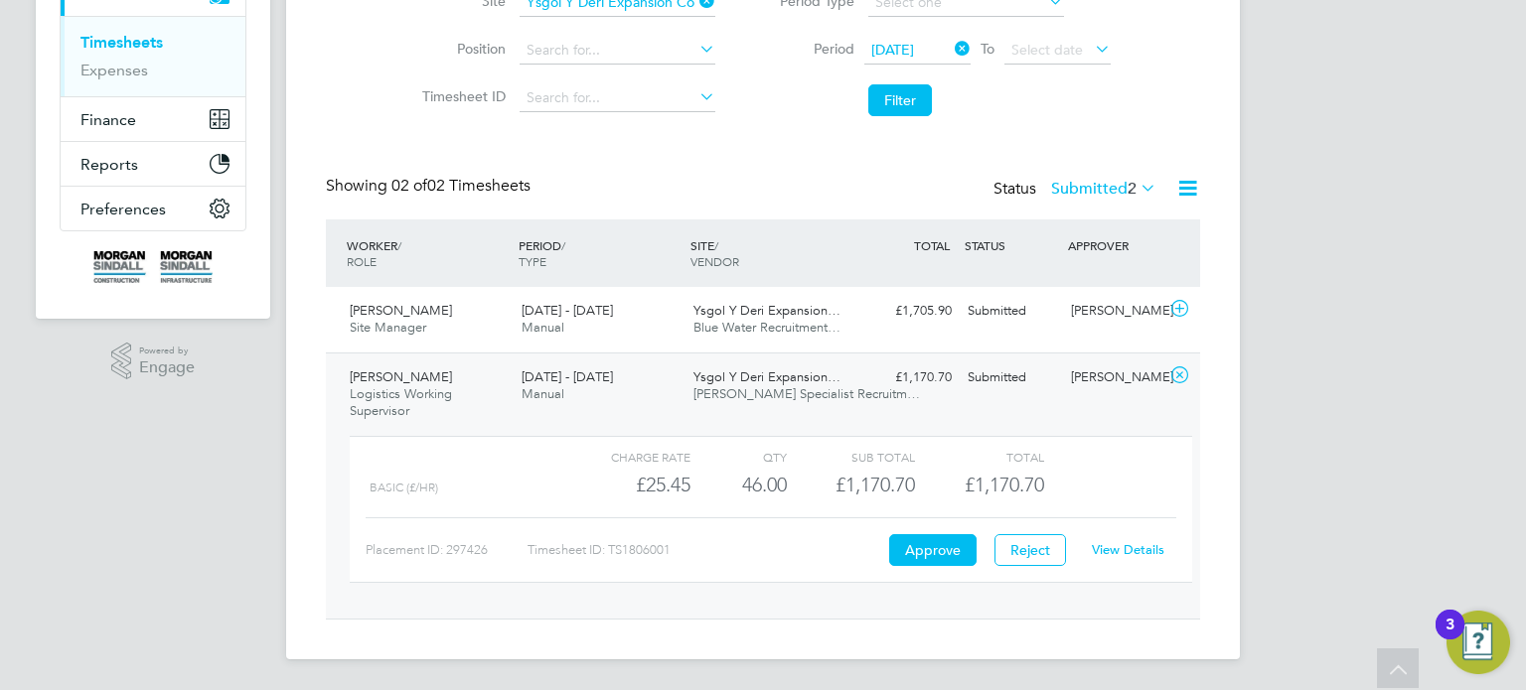
click at [1121, 549] on link "View Details" at bounding box center [1128, 549] width 73 height 17
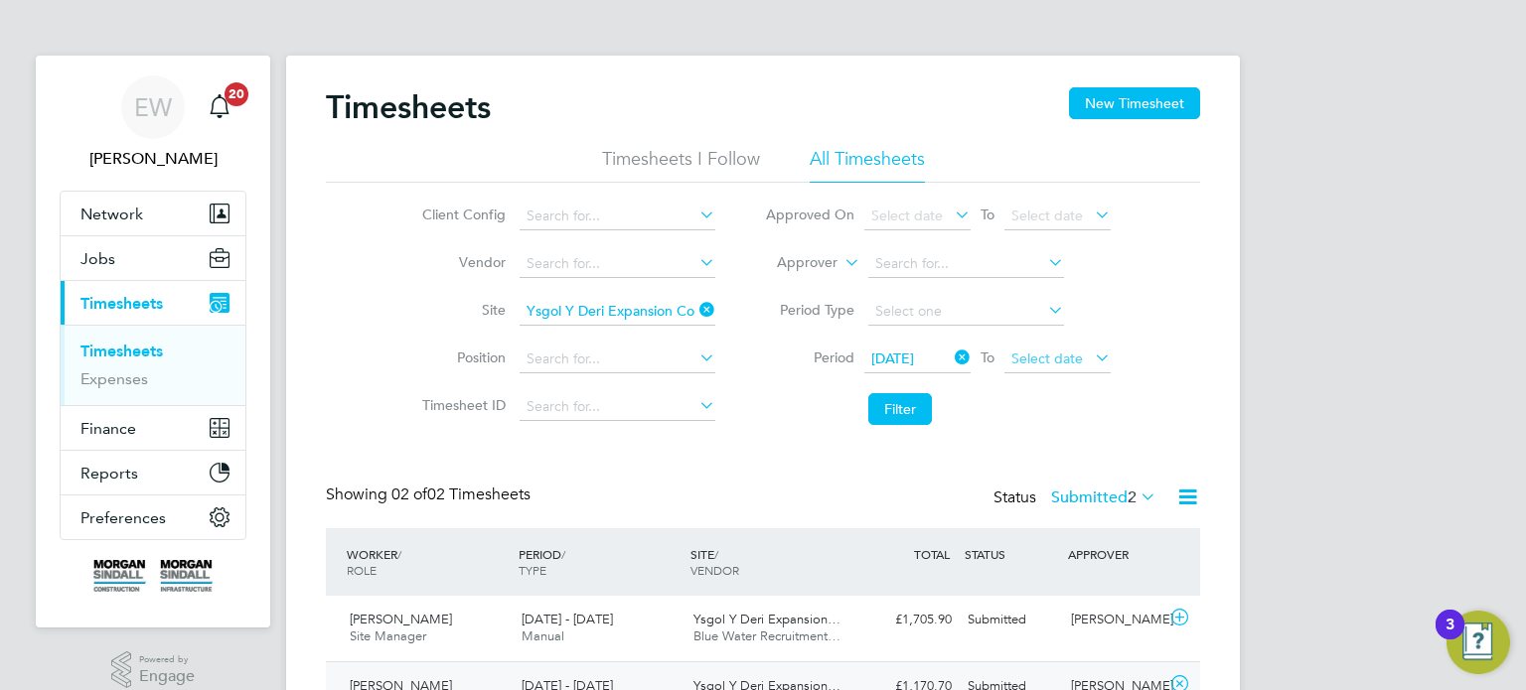
click at [1012, 352] on span "Select date" at bounding box center [1047, 359] width 72 height 18
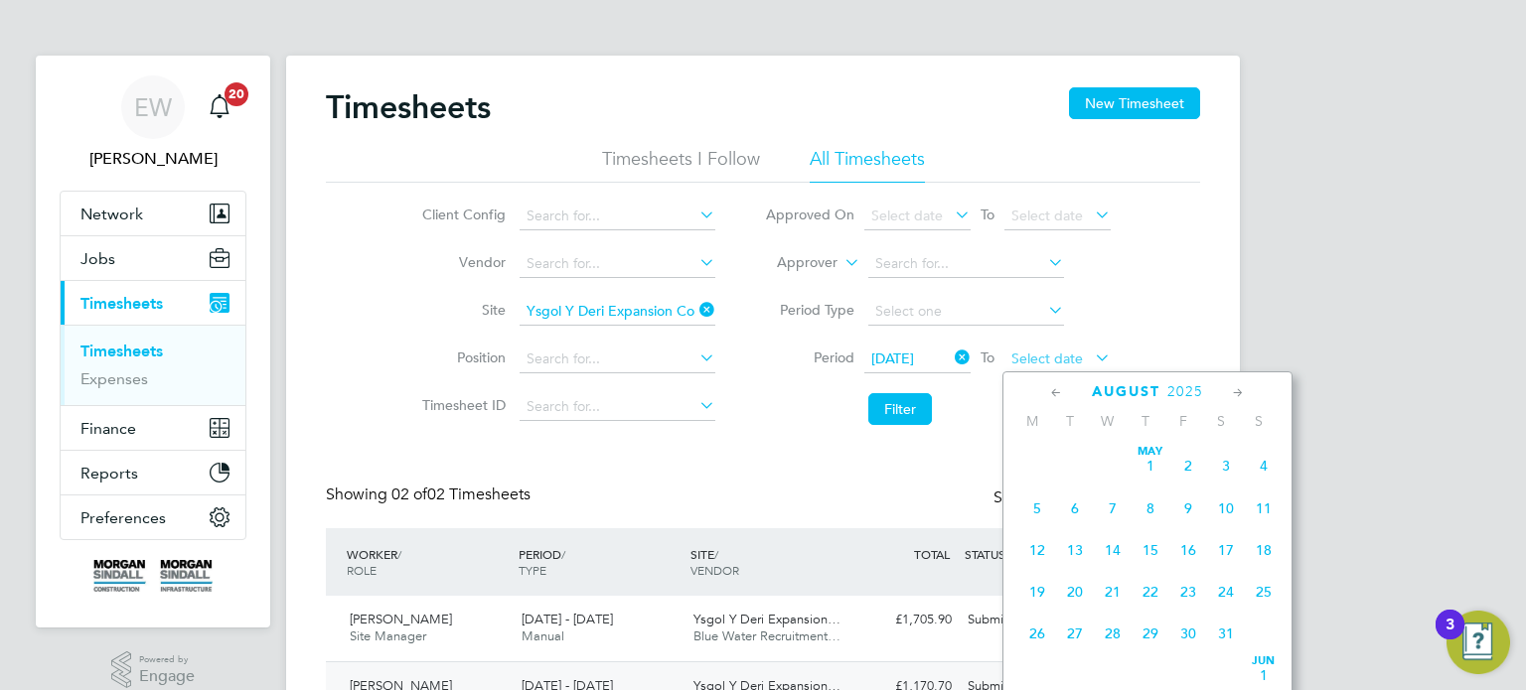
scroll to position [794, 0]
click at [1189, 488] on span "22" at bounding box center [1188, 469] width 38 height 38
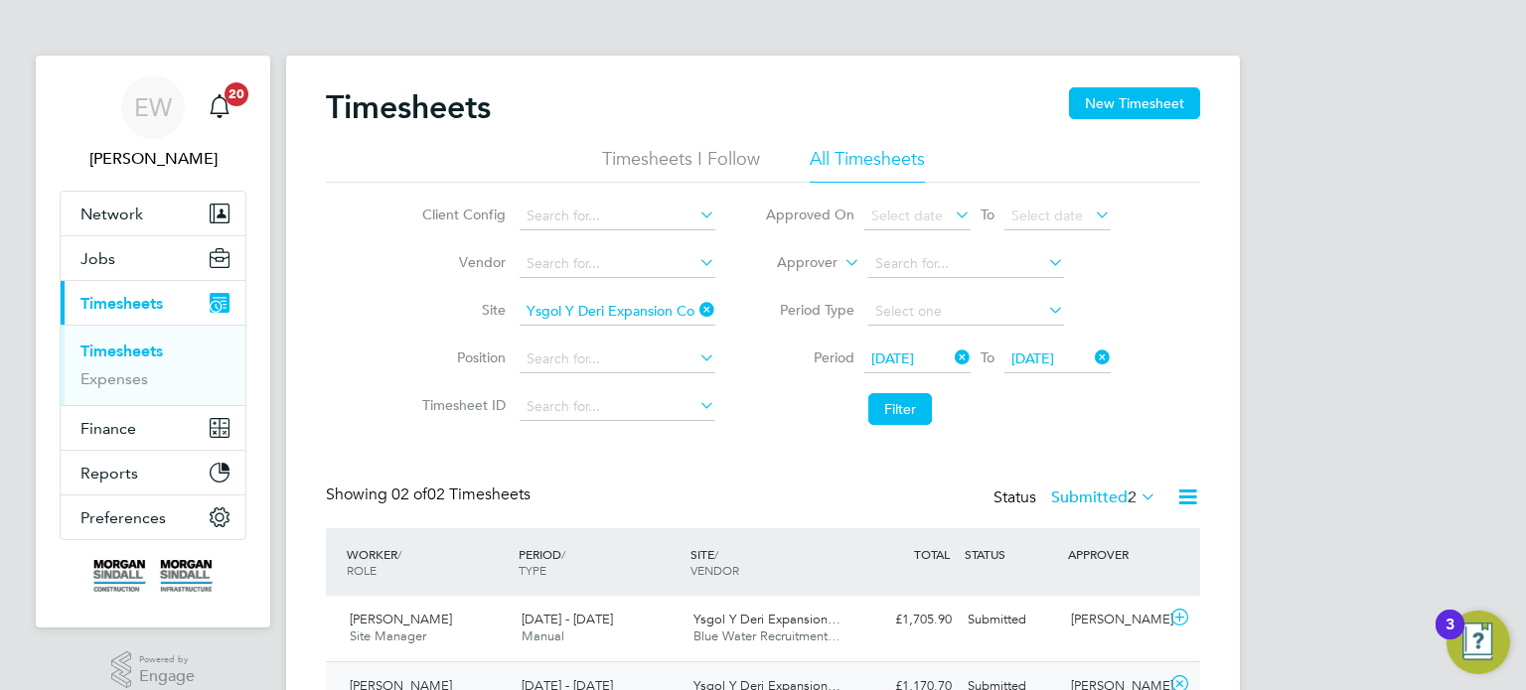
click at [695, 305] on icon at bounding box center [695, 310] width 0 height 28
click at [591, 259] on input at bounding box center [618, 264] width 196 height 28
click at [617, 291] on li "Rand stad Solutions Limited" at bounding box center [617, 290] width 197 height 27
type input "Randstad Solutions Limited"
click at [907, 427] on li "Filter" at bounding box center [937, 409] width 395 height 52
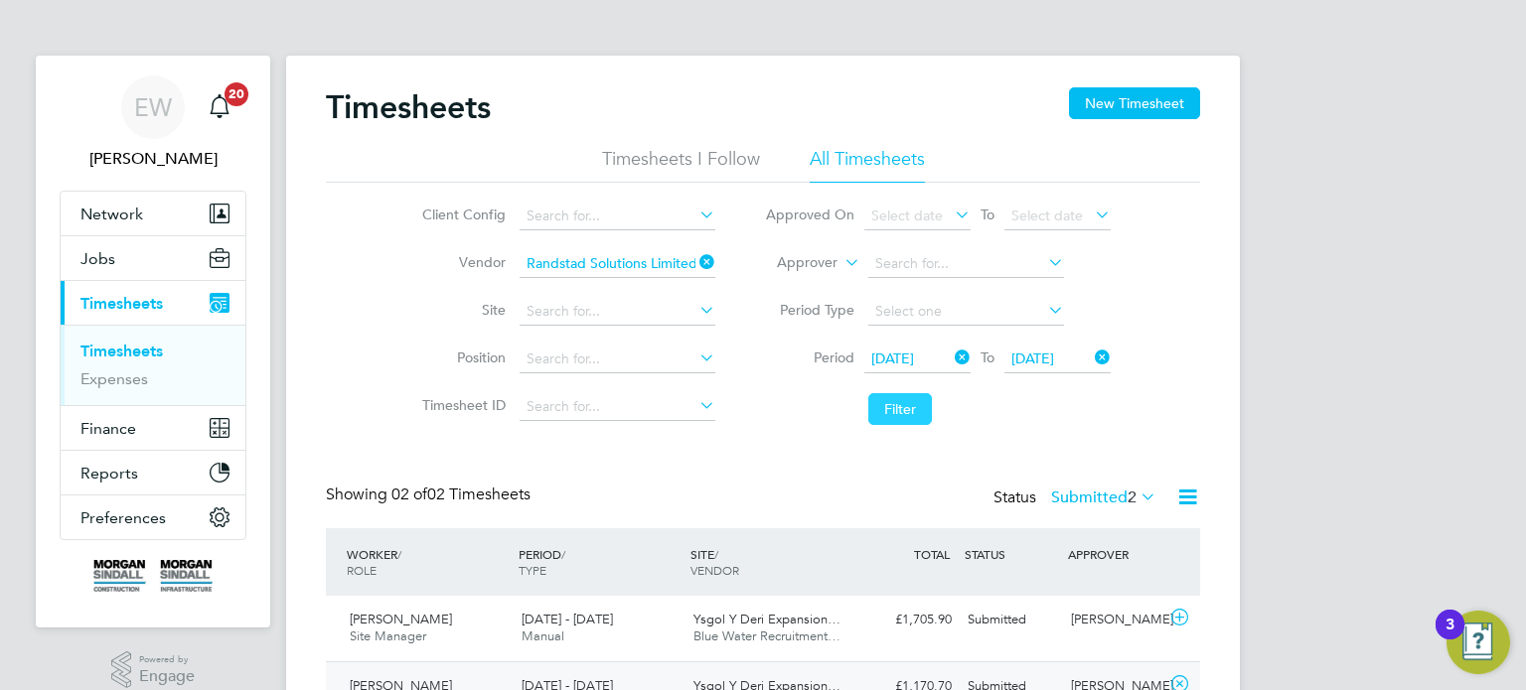
click at [900, 397] on button "Filter" at bounding box center [900, 409] width 64 height 32
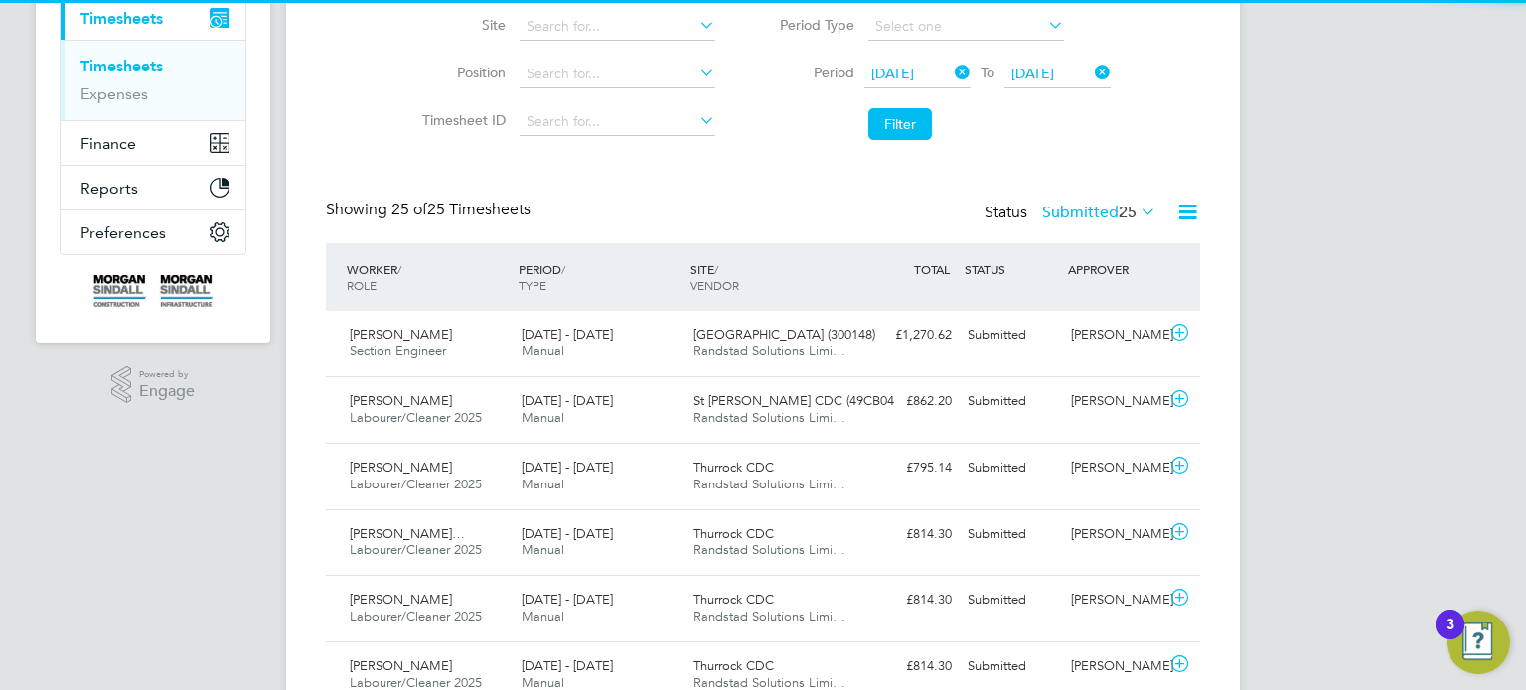
scroll to position [9, 10]
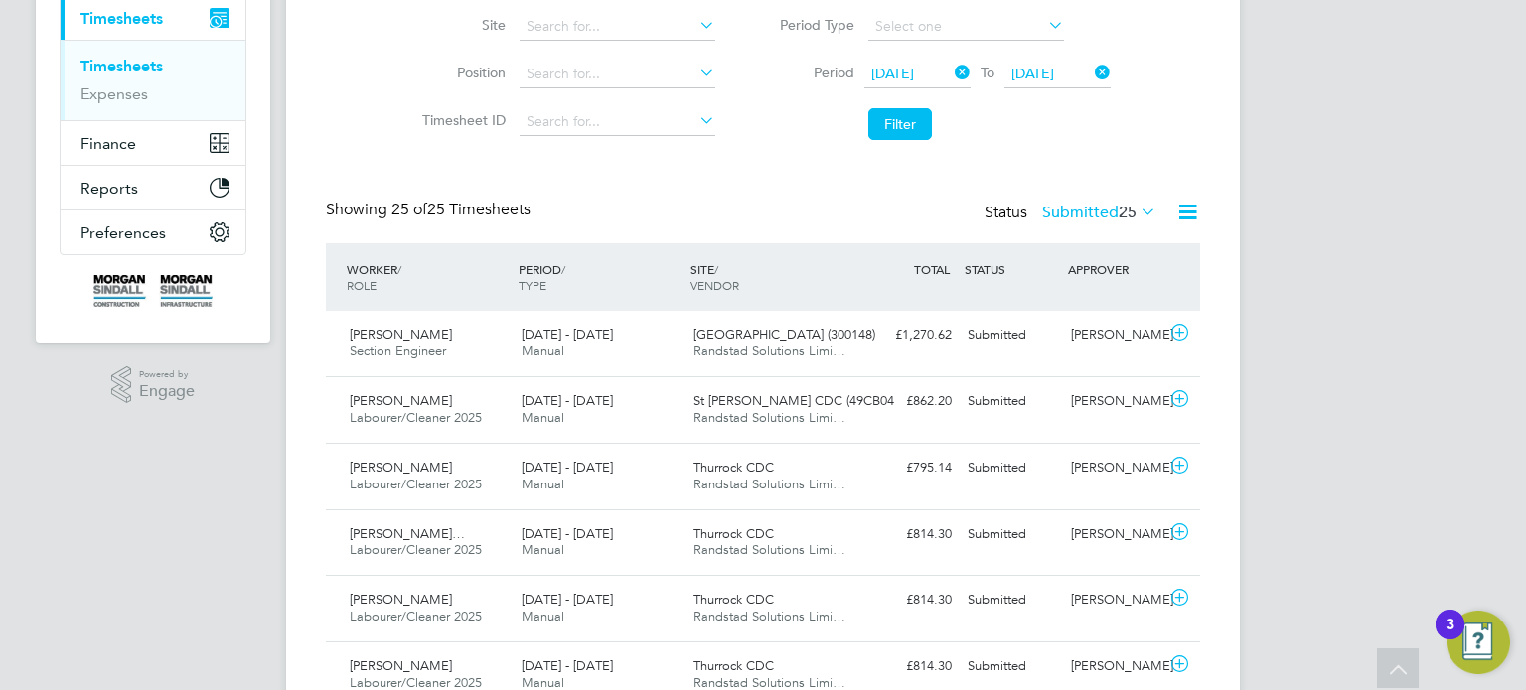
click at [1093, 205] on label "Submitted 25" at bounding box center [1099, 213] width 114 height 20
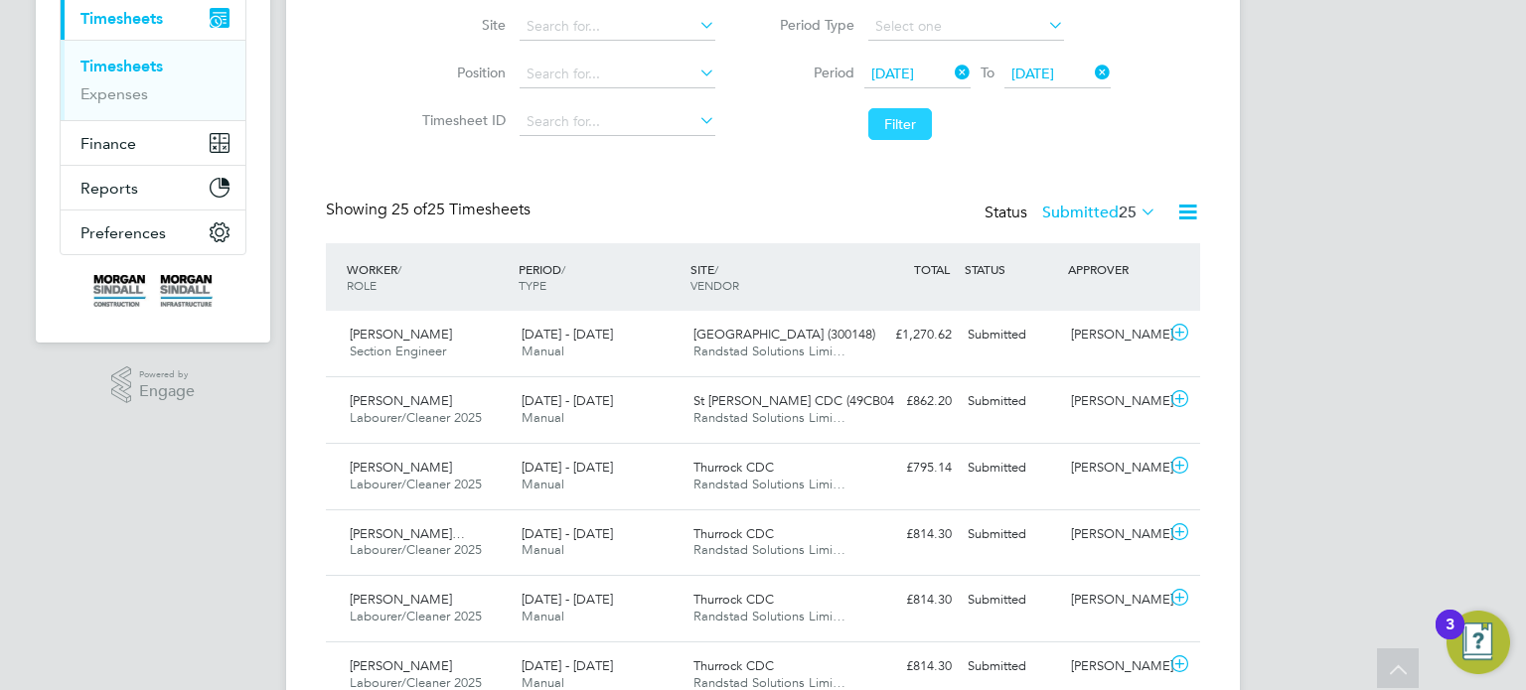
click at [900, 129] on button "Filter" at bounding box center [900, 124] width 64 height 32
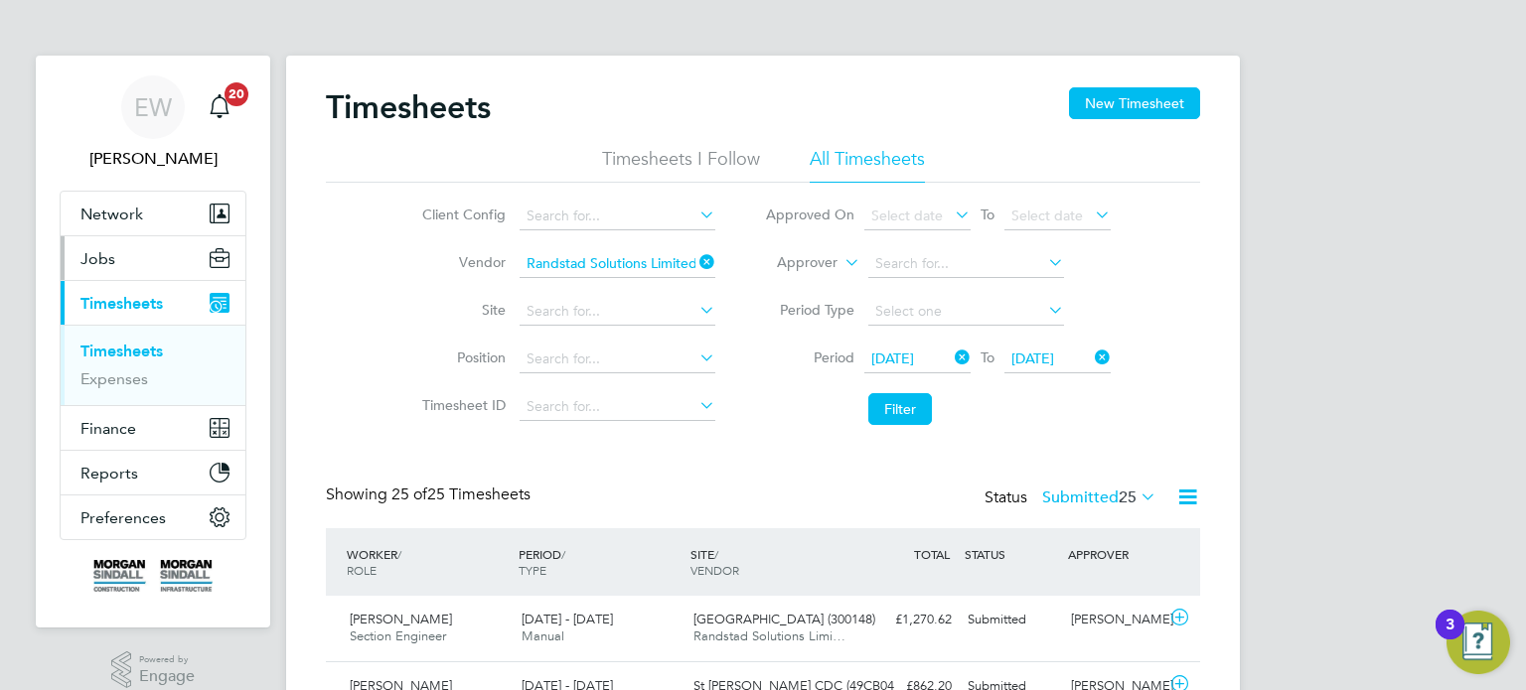
click at [115, 249] on button "Jobs" at bounding box center [153, 258] width 185 height 44
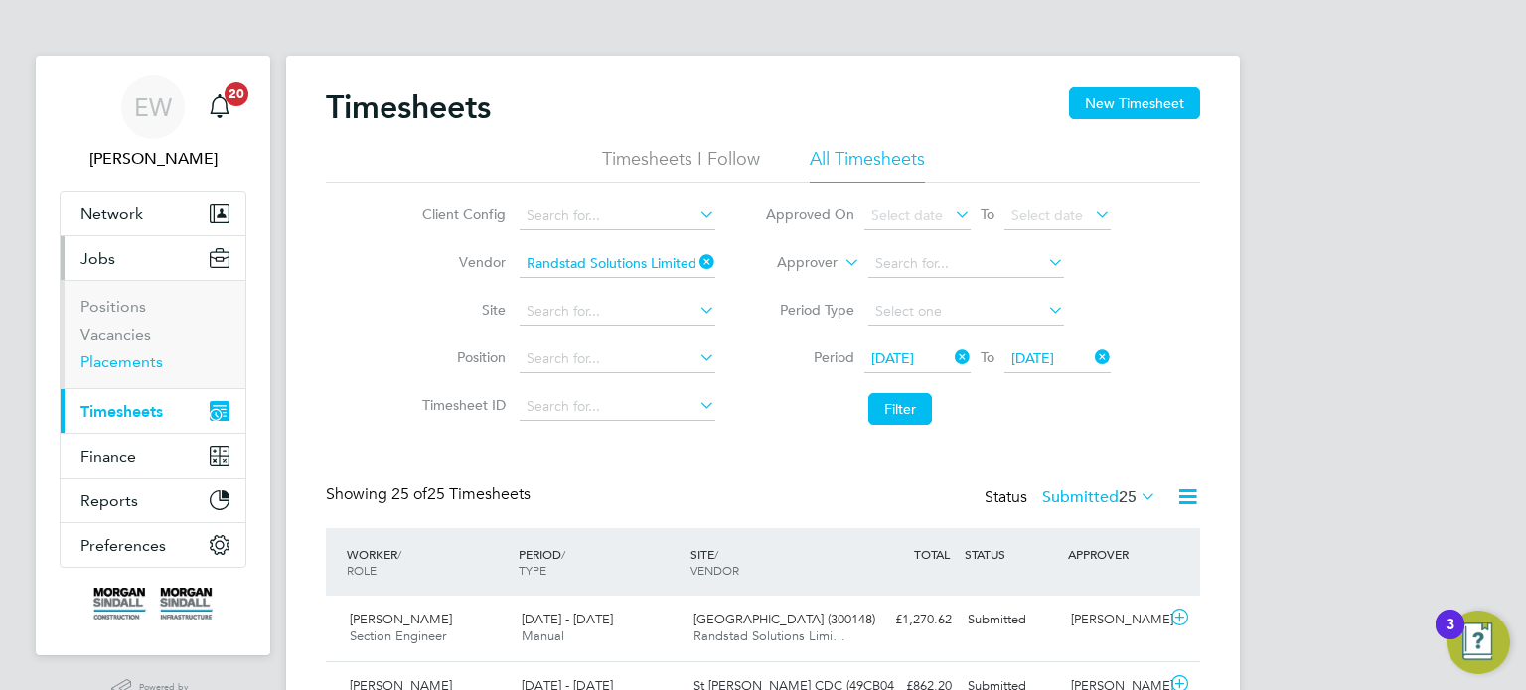
click at [136, 362] on link "Placements" at bounding box center [121, 362] width 82 height 19
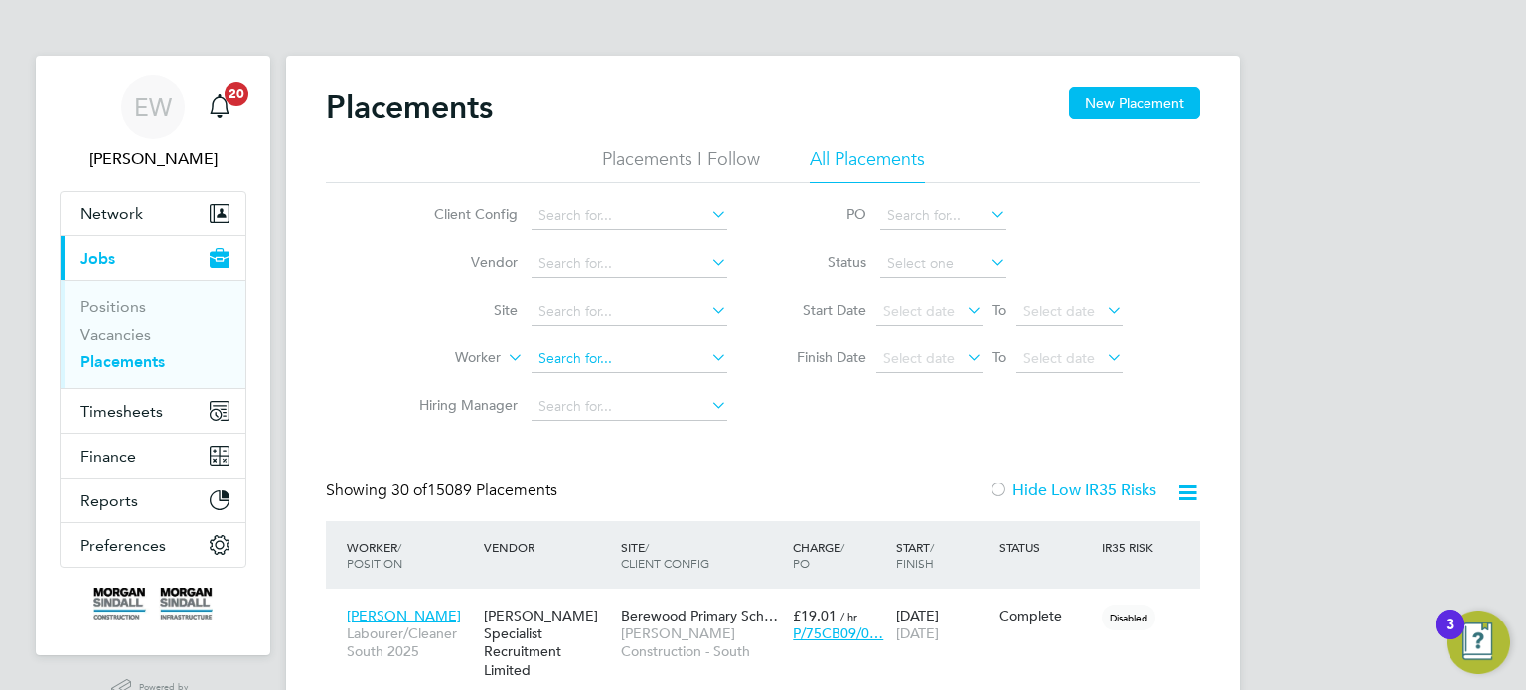
click at [580, 346] on input at bounding box center [629, 360] width 196 height 28
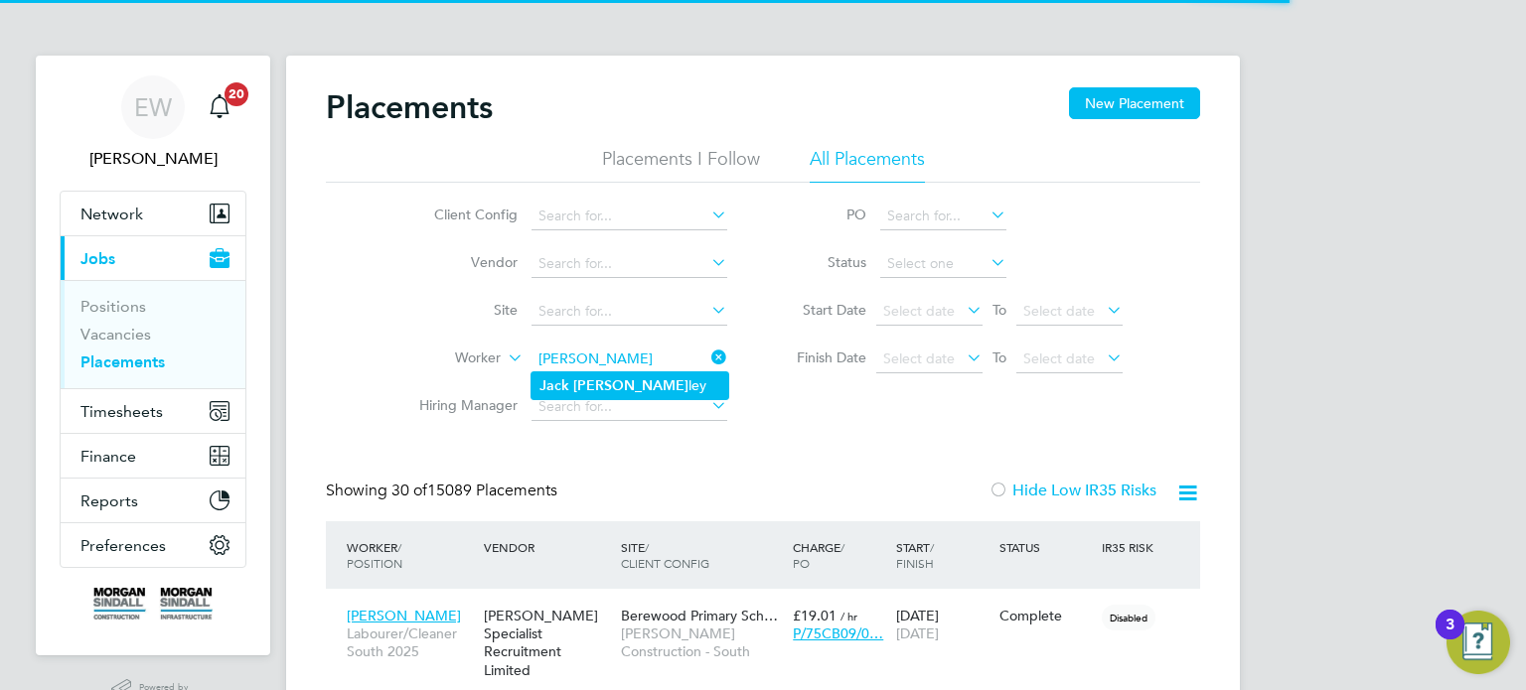
click at [604, 380] on li "Jack Stan ley" at bounding box center [629, 386] width 197 height 27
type input "Jack Stanley"
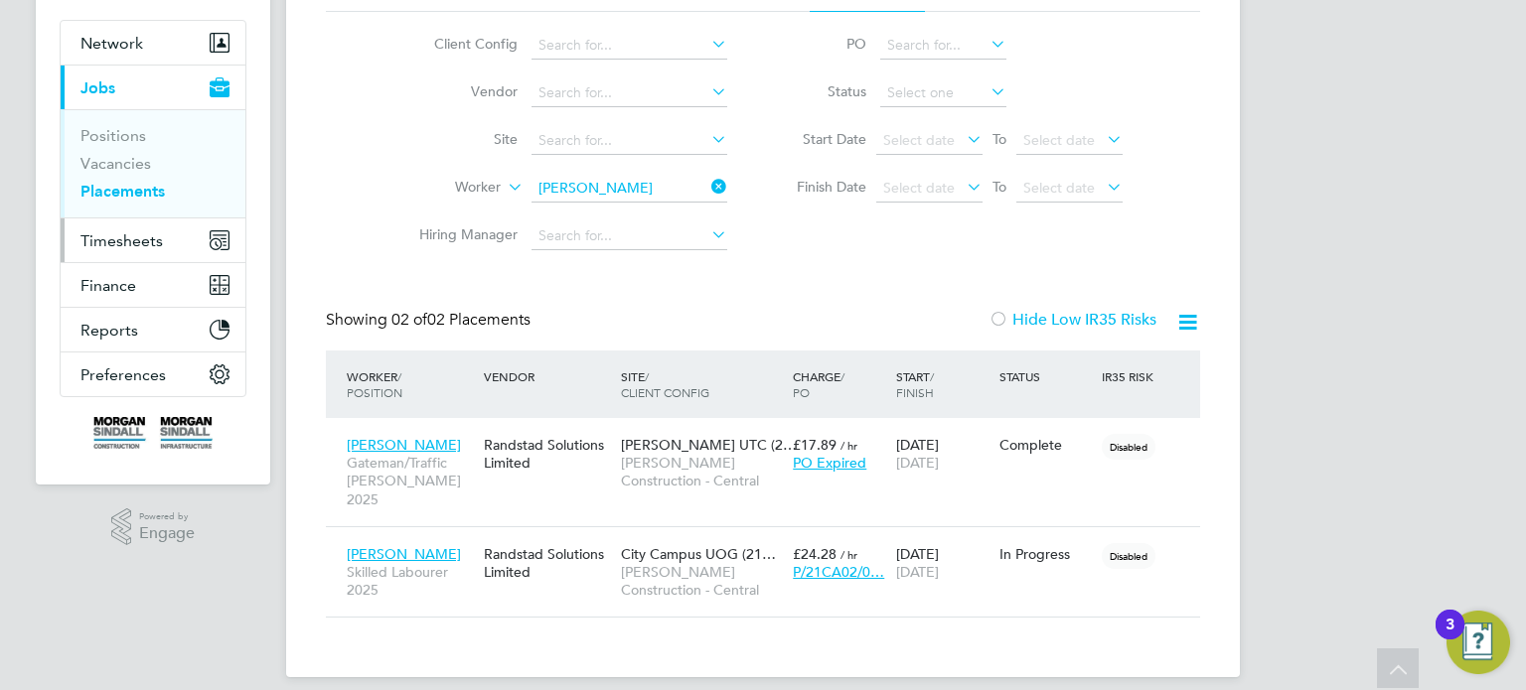
click at [130, 226] on button "Timesheets" at bounding box center [153, 241] width 185 height 44
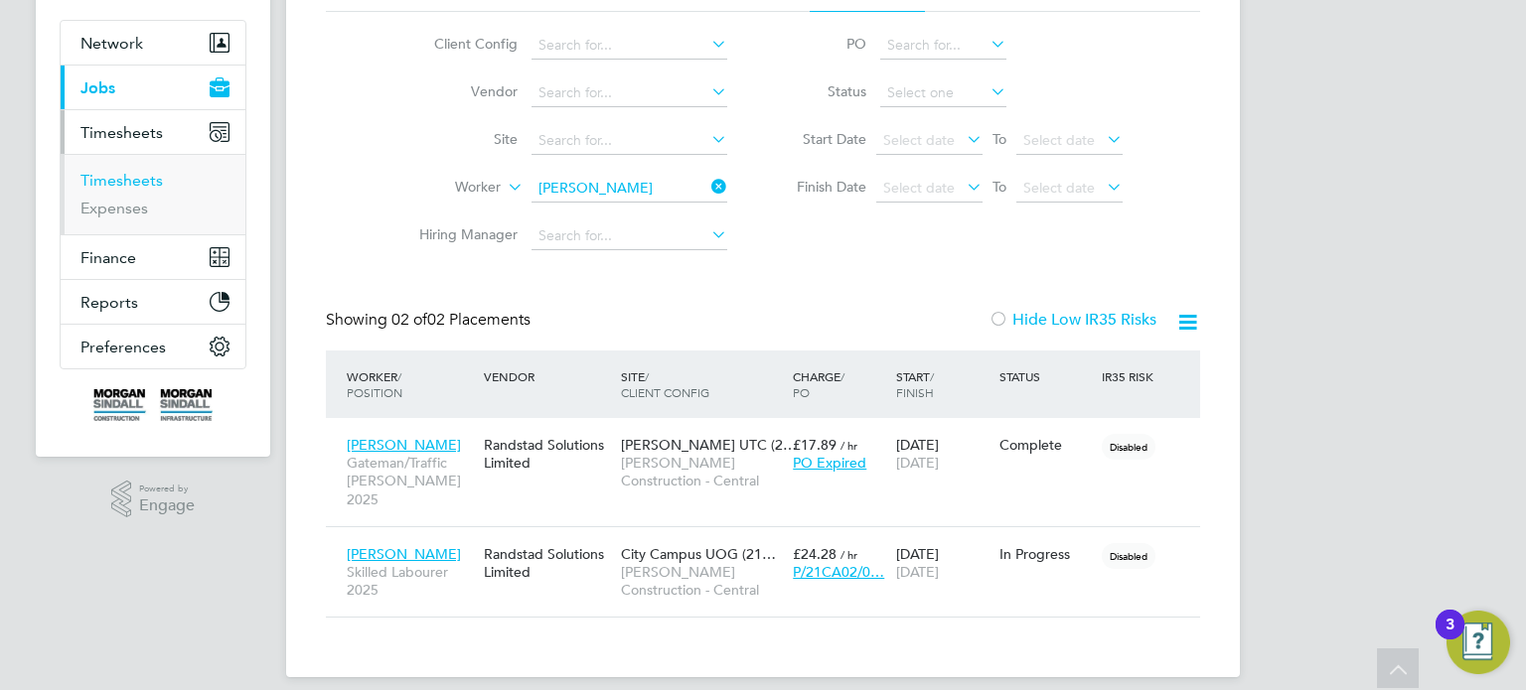
click at [134, 181] on link "Timesheets" at bounding box center [121, 180] width 82 height 19
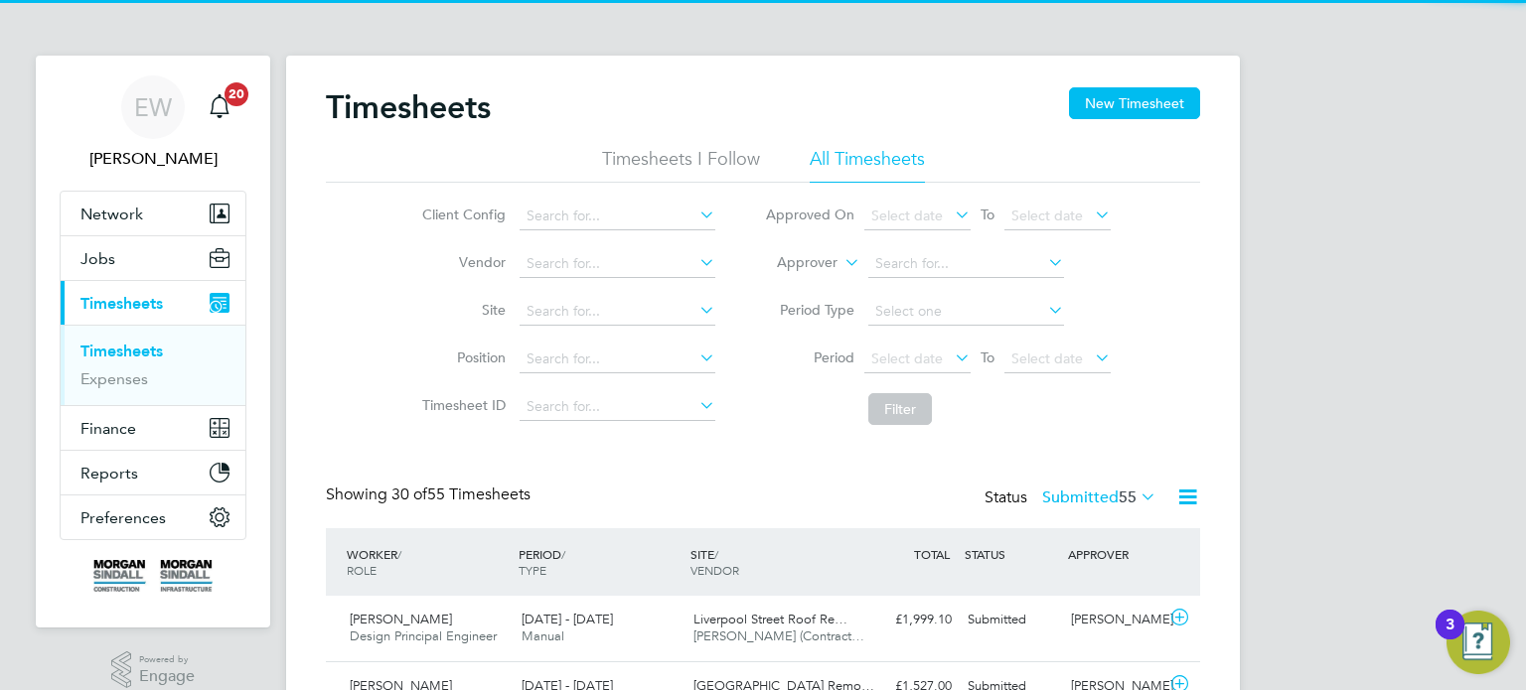
scroll to position [50, 173]
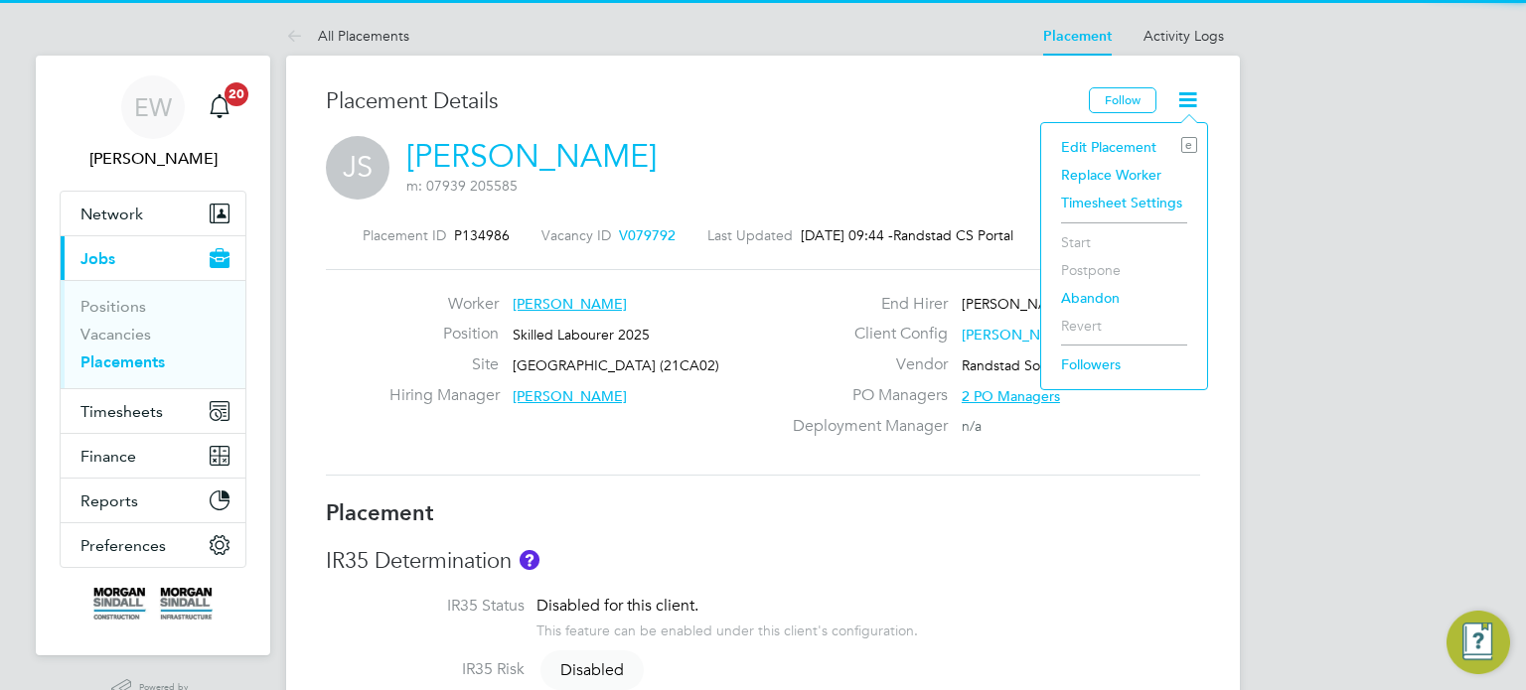
click at [1100, 145] on li "Edit Placement e" at bounding box center [1124, 147] width 146 height 28
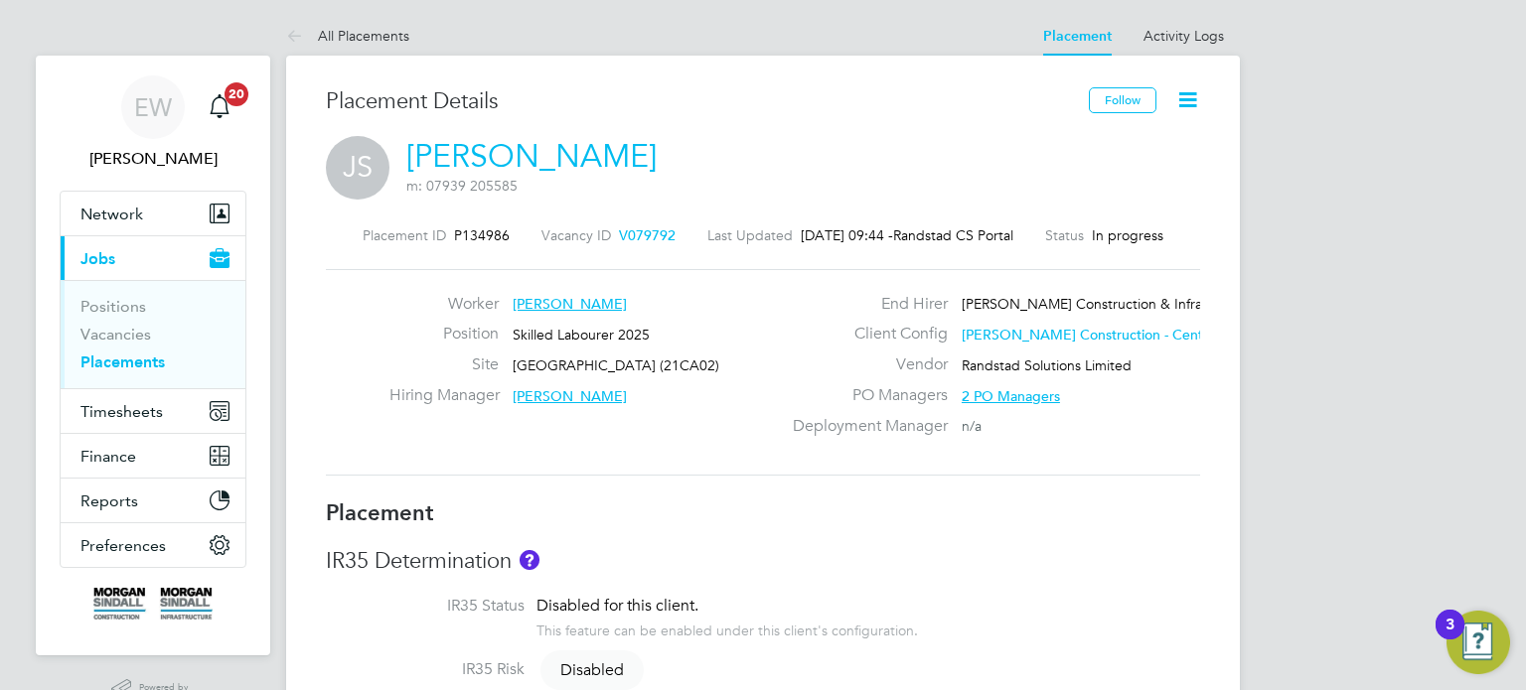
type input "[PERSON_NAME]"
type input "[DATE]"
type input "08:00"
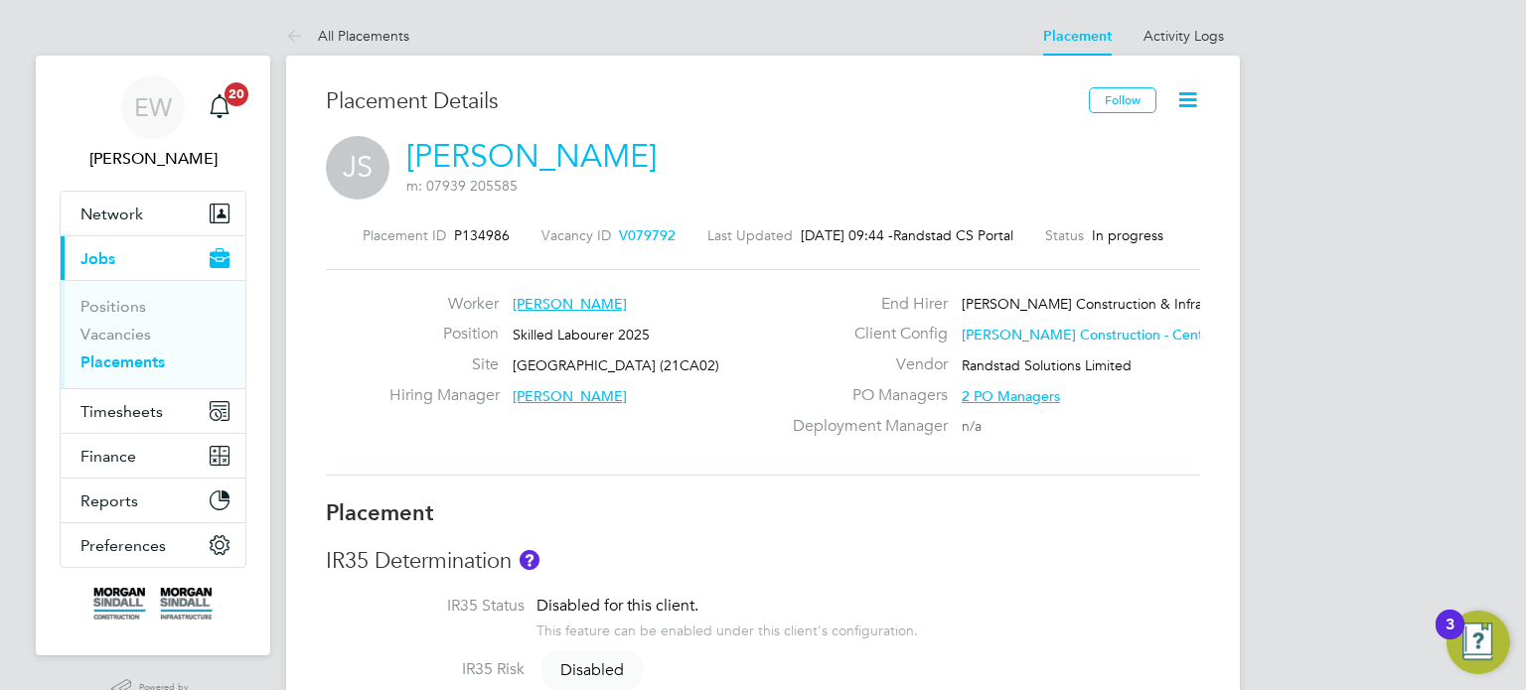
type input "18:00"
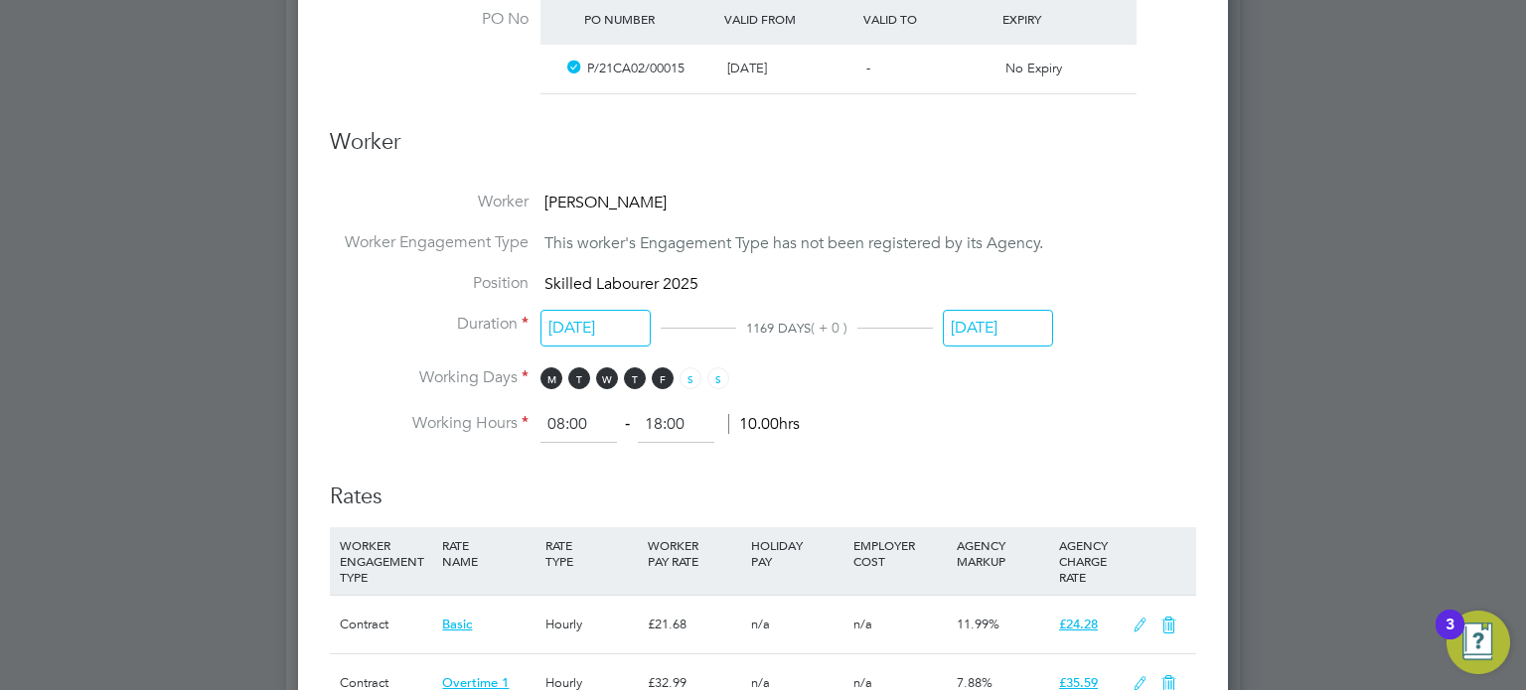
click at [1002, 313] on input "[DATE]" at bounding box center [998, 328] width 110 height 37
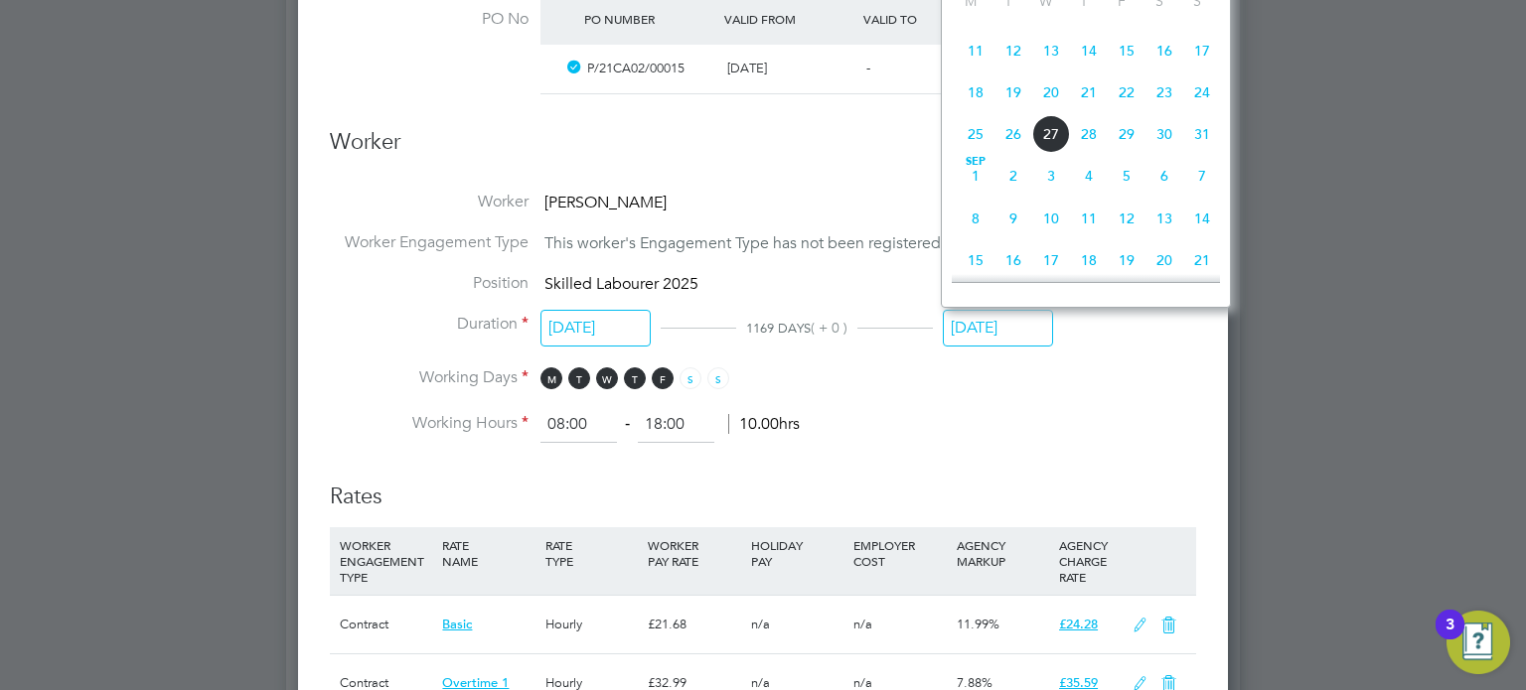
click at [1146, 142] on span "30" at bounding box center [1164, 134] width 38 height 38
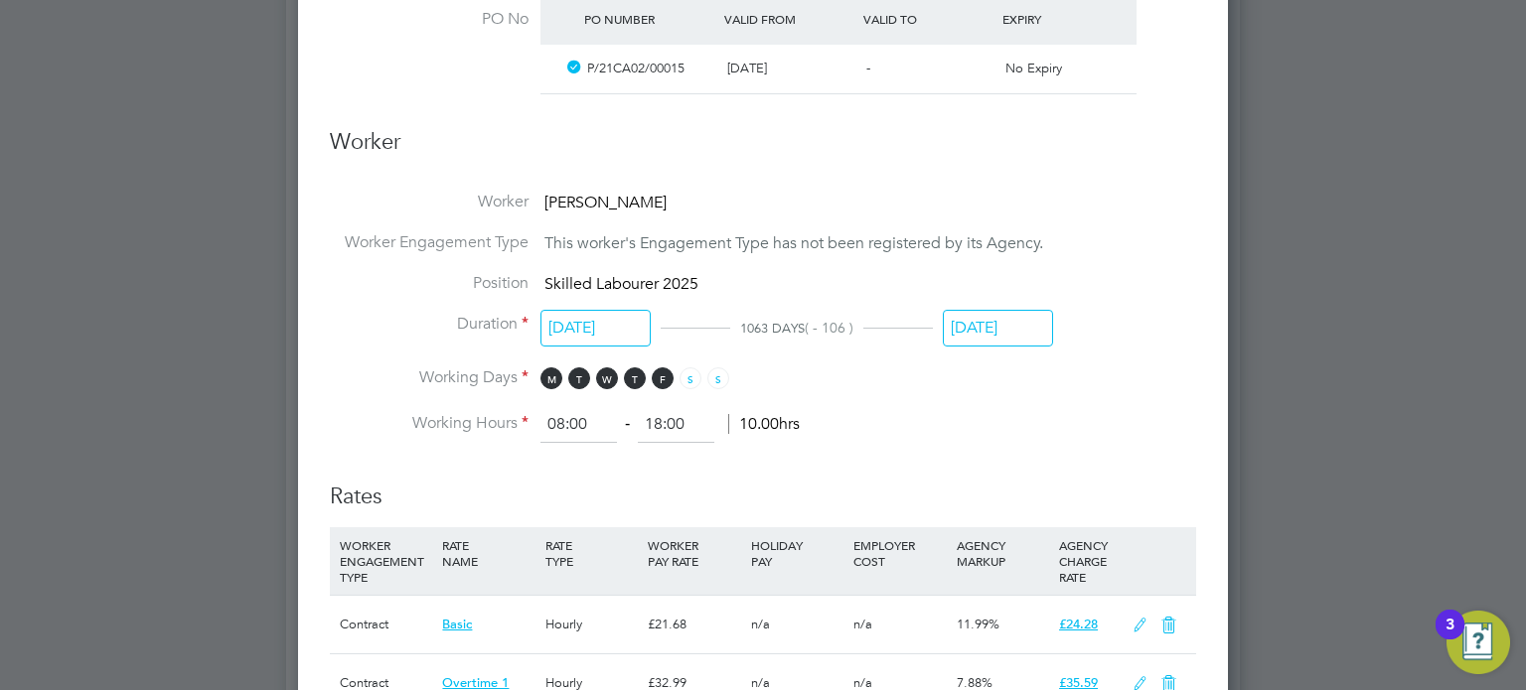
click at [983, 333] on input "[DATE]" at bounding box center [998, 328] width 110 height 37
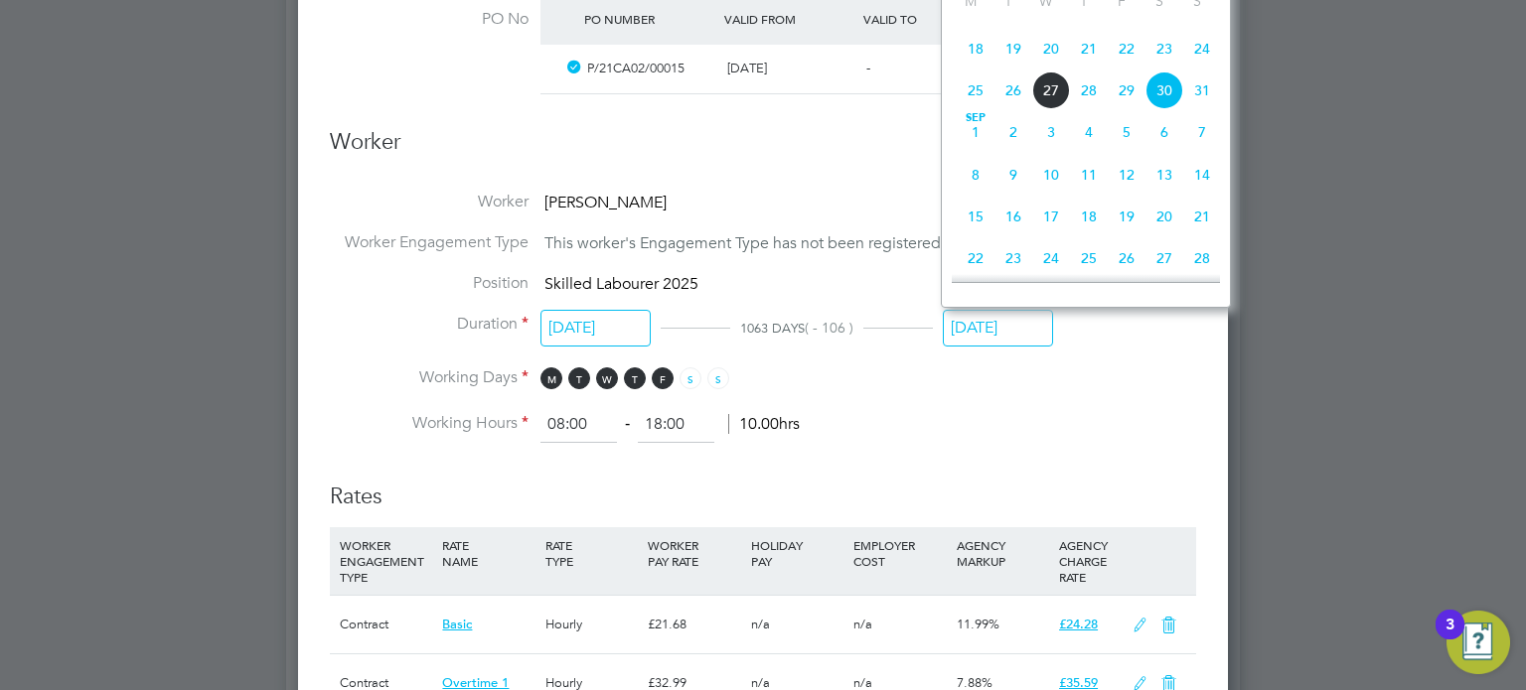
click at [1133, 109] on span "29" at bounding box center [1127, 91] width 38 height 38
type input "[DATE]"
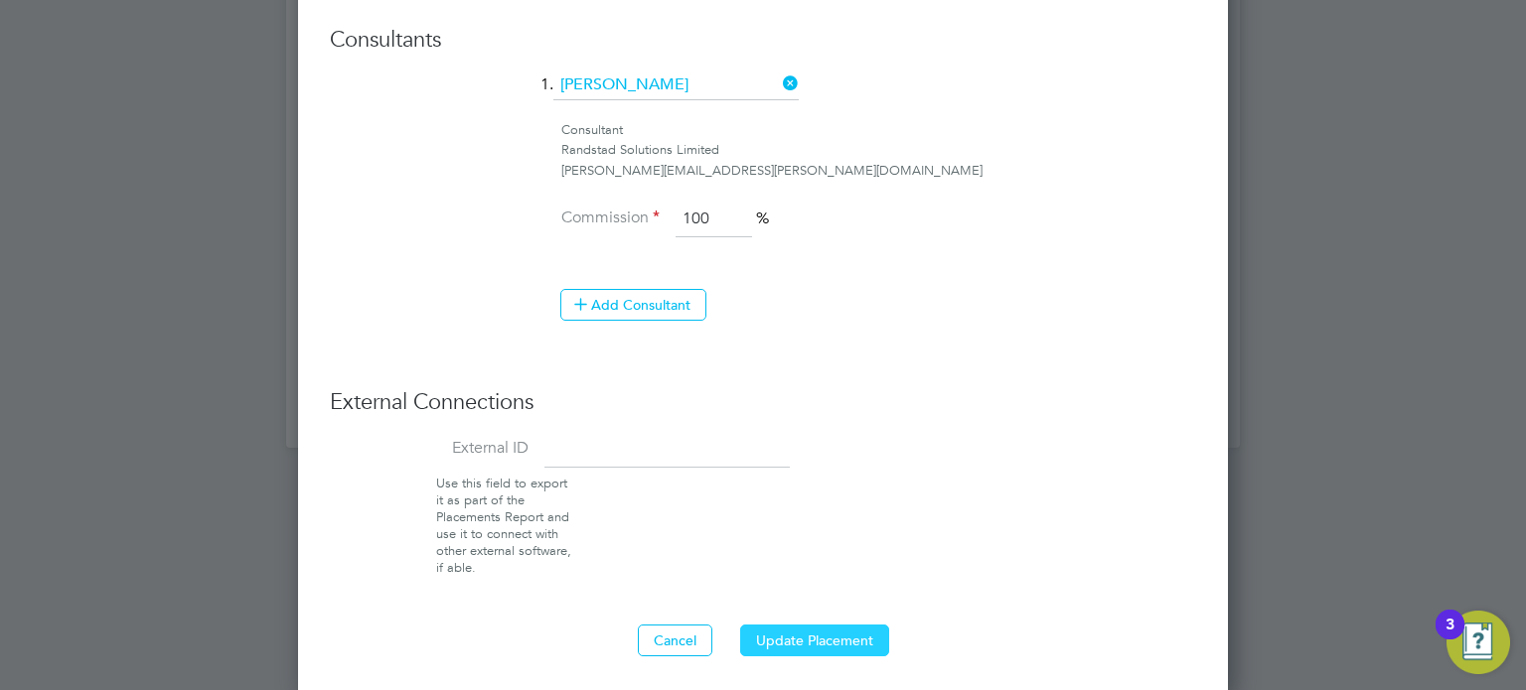
click at [800, 638] on button "Update Placement" at bounding box center [814, 641] width 149 height 32
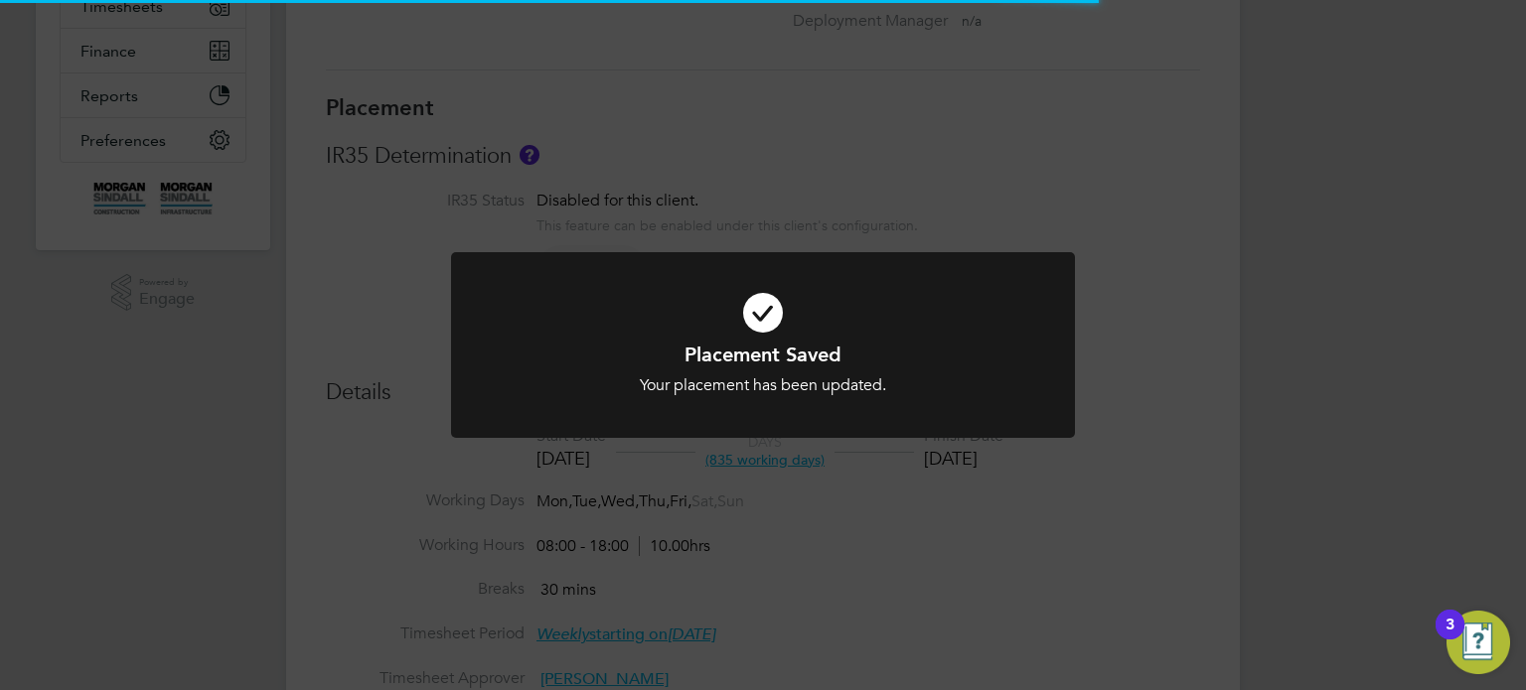
click at [1321, 313] on div "Placement Saved Your placement has been updated. Cancel Okay" at bounding box center [763, 345] width 1526 height 690
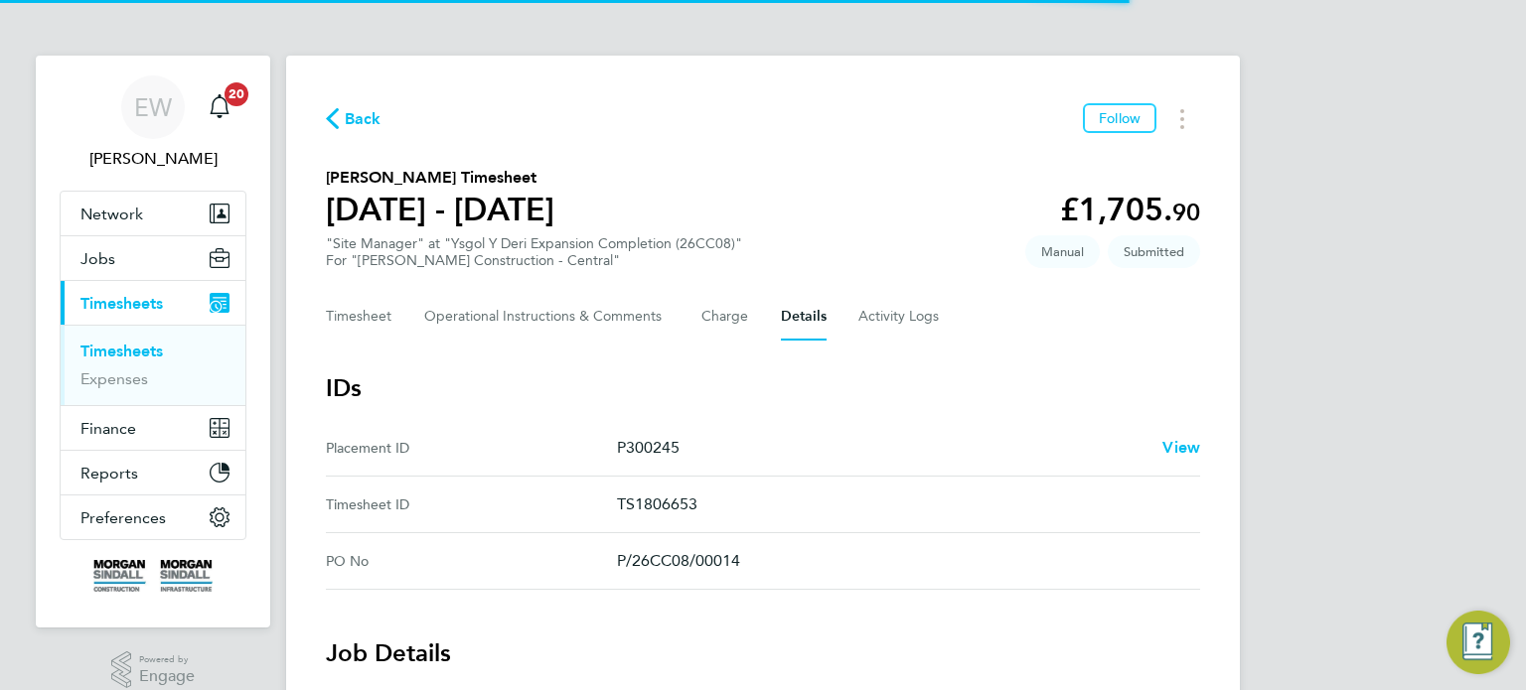
scroll to position [946, 0]
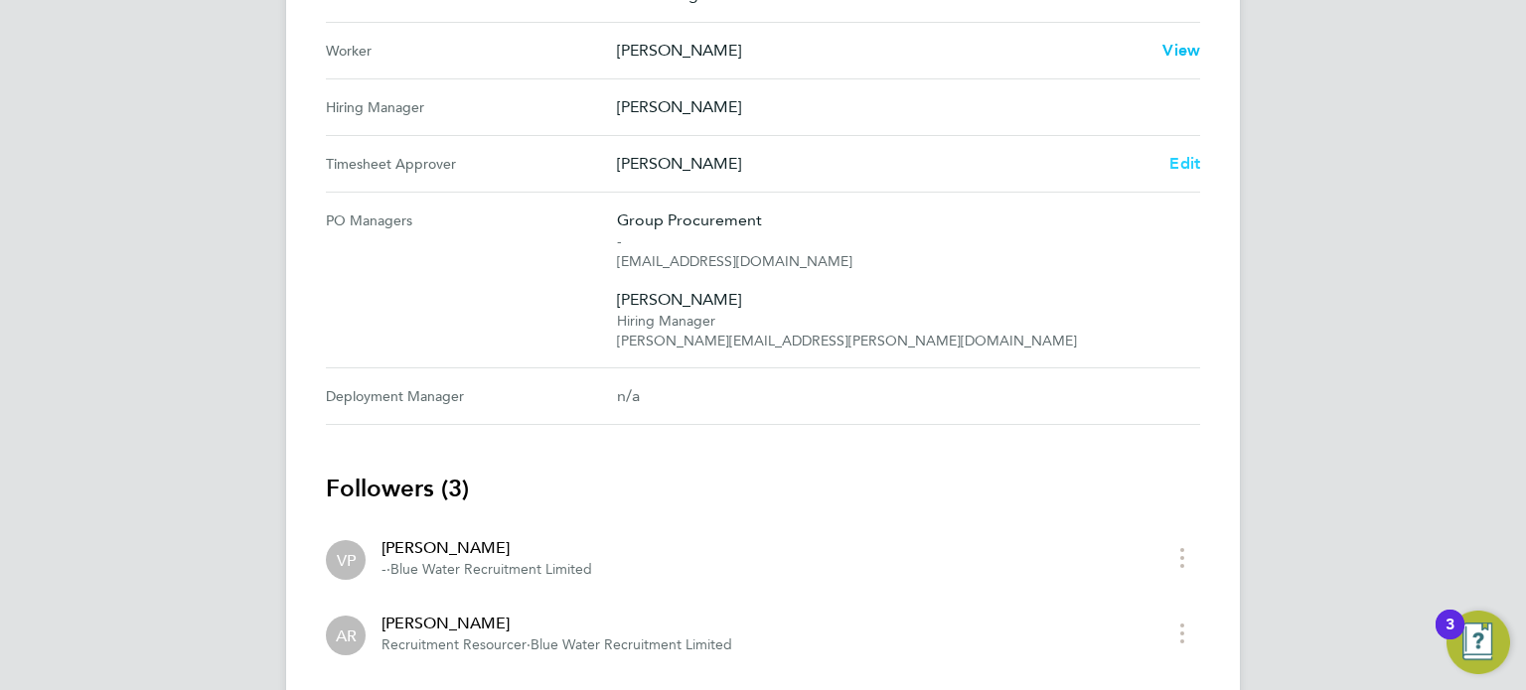
click at [1177, 159] on span "Edit" at bounding box center [1184, 163] width 31 height 19
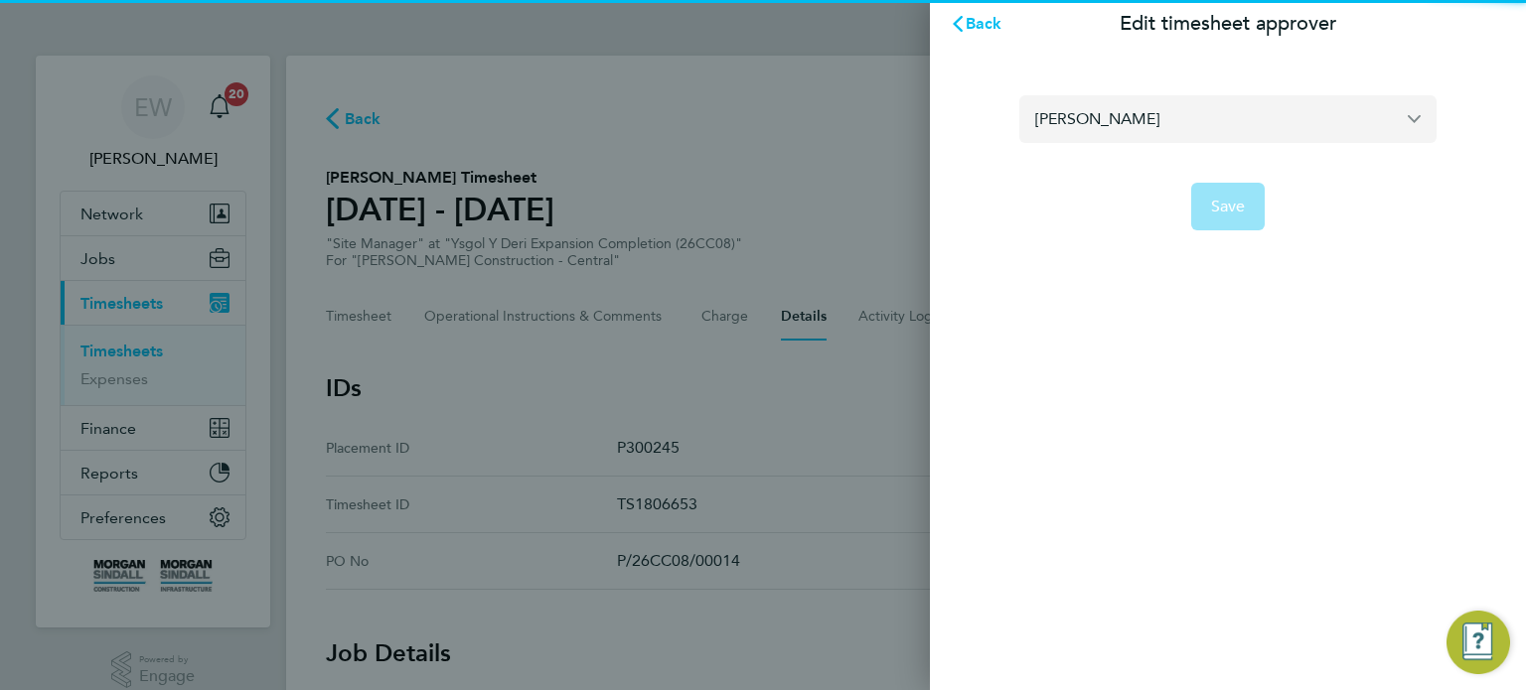
click at [1110, 124] on input "[PERSON_NAME]" at bounding box center [1227, 118] width 417 height 47
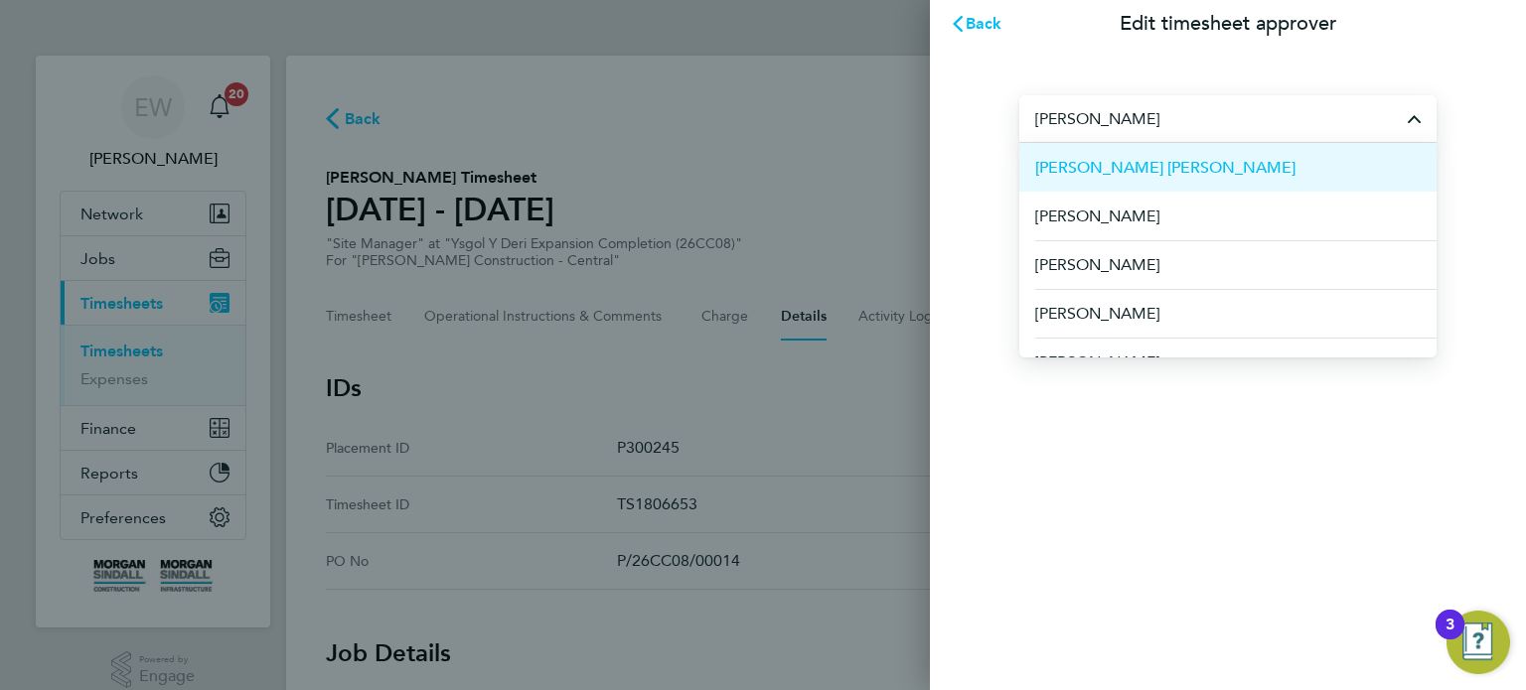
click at [1138, 181] on li "[PERSON_NAME] [PERSON_NAME]" at bounding box center [1227, 167] width 417 height 49
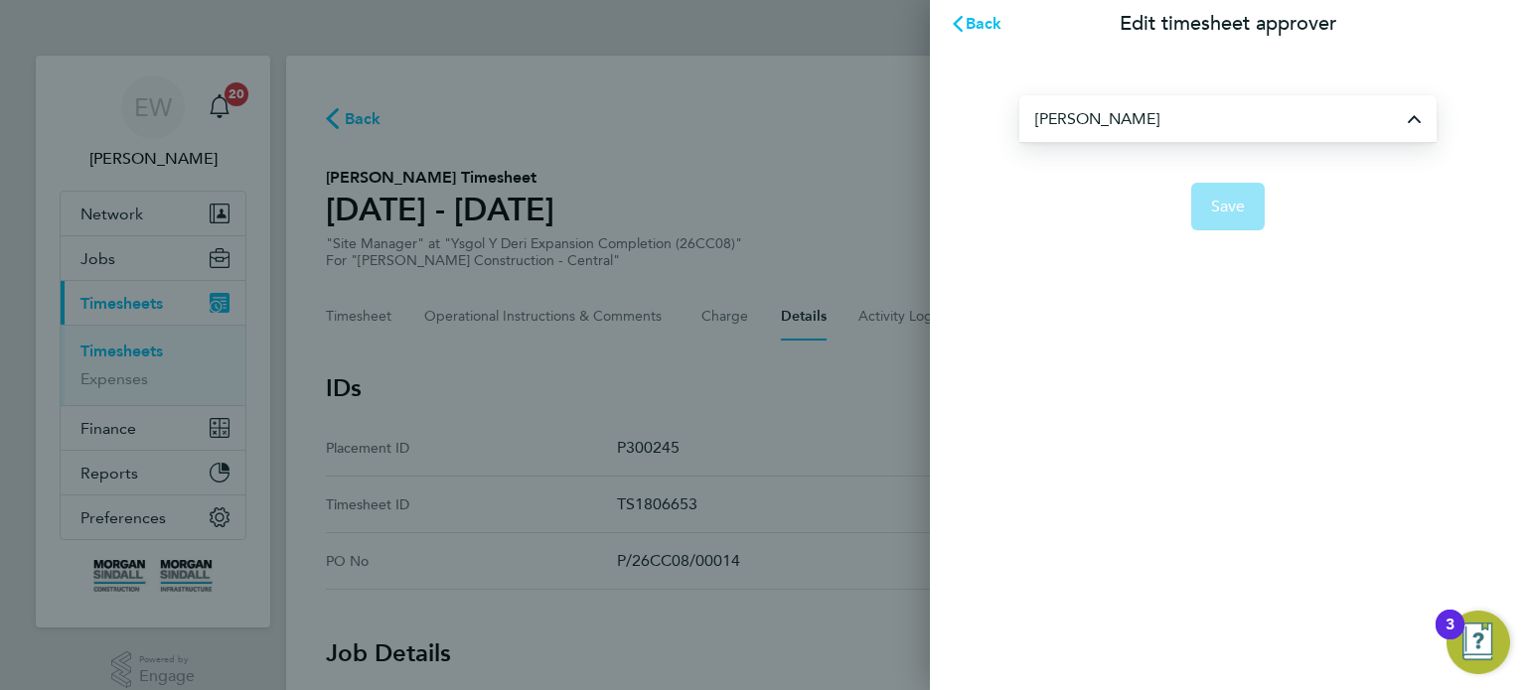
type input "[PERSON_NAME] [PERSON_NAME]"
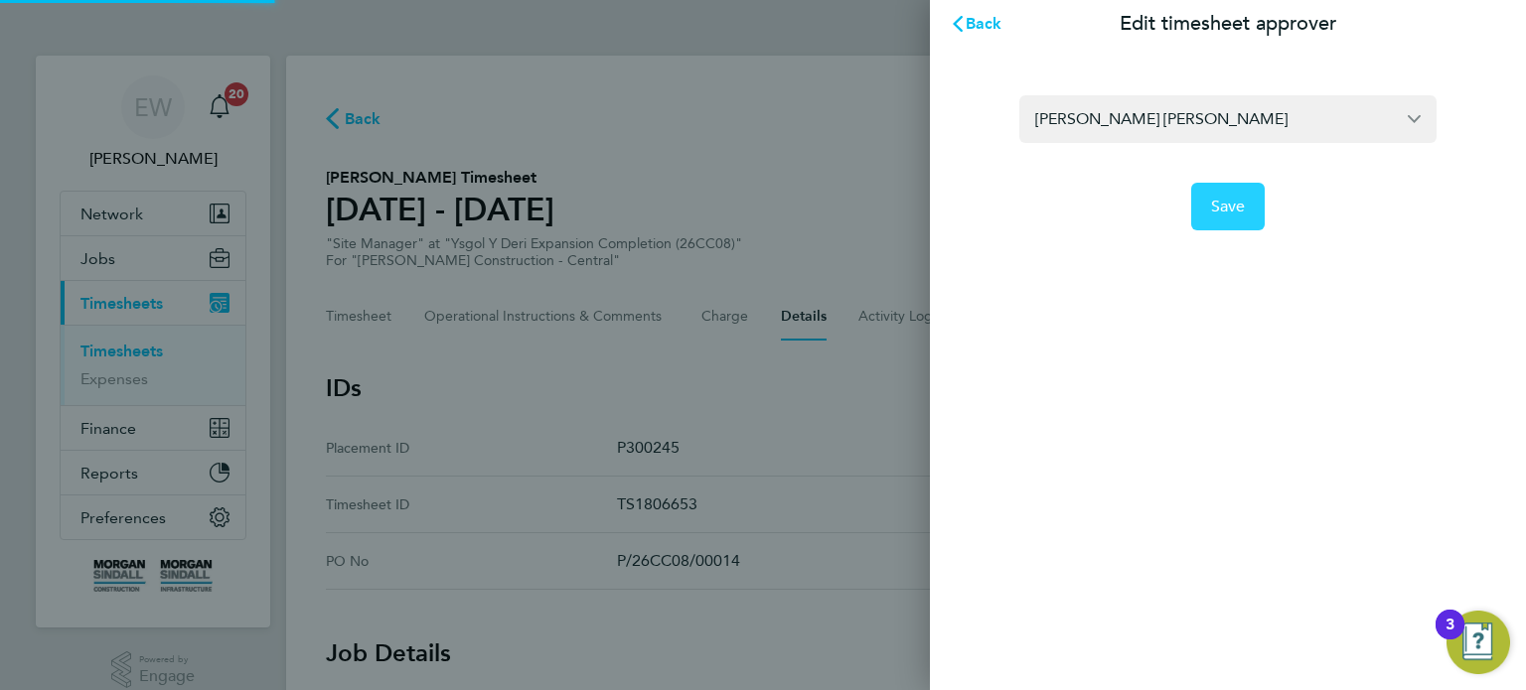
click at [1247, 194] on button "Save" at bounding box center [1228, 207] width 75 height 48
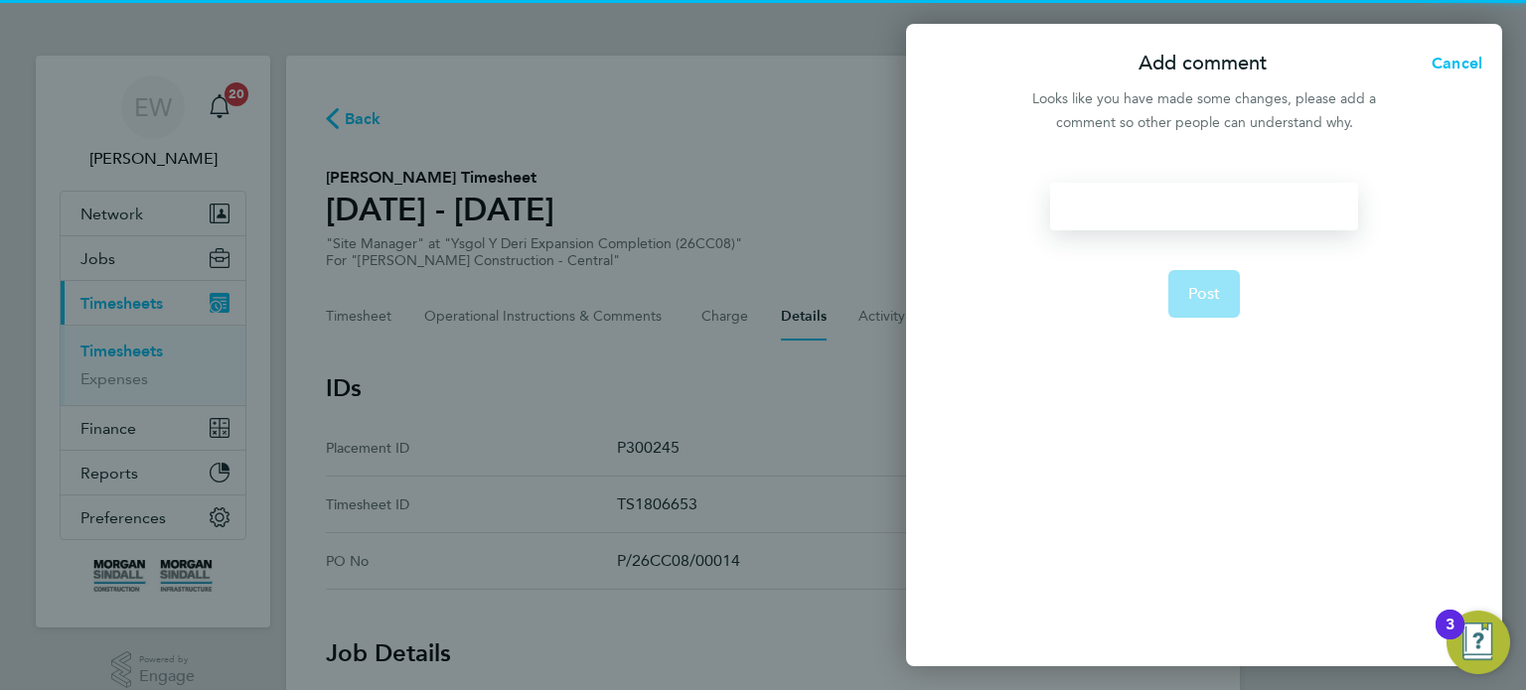
click at [1247, 194] on div at bounding box center [1203, 207] width 307 height 48
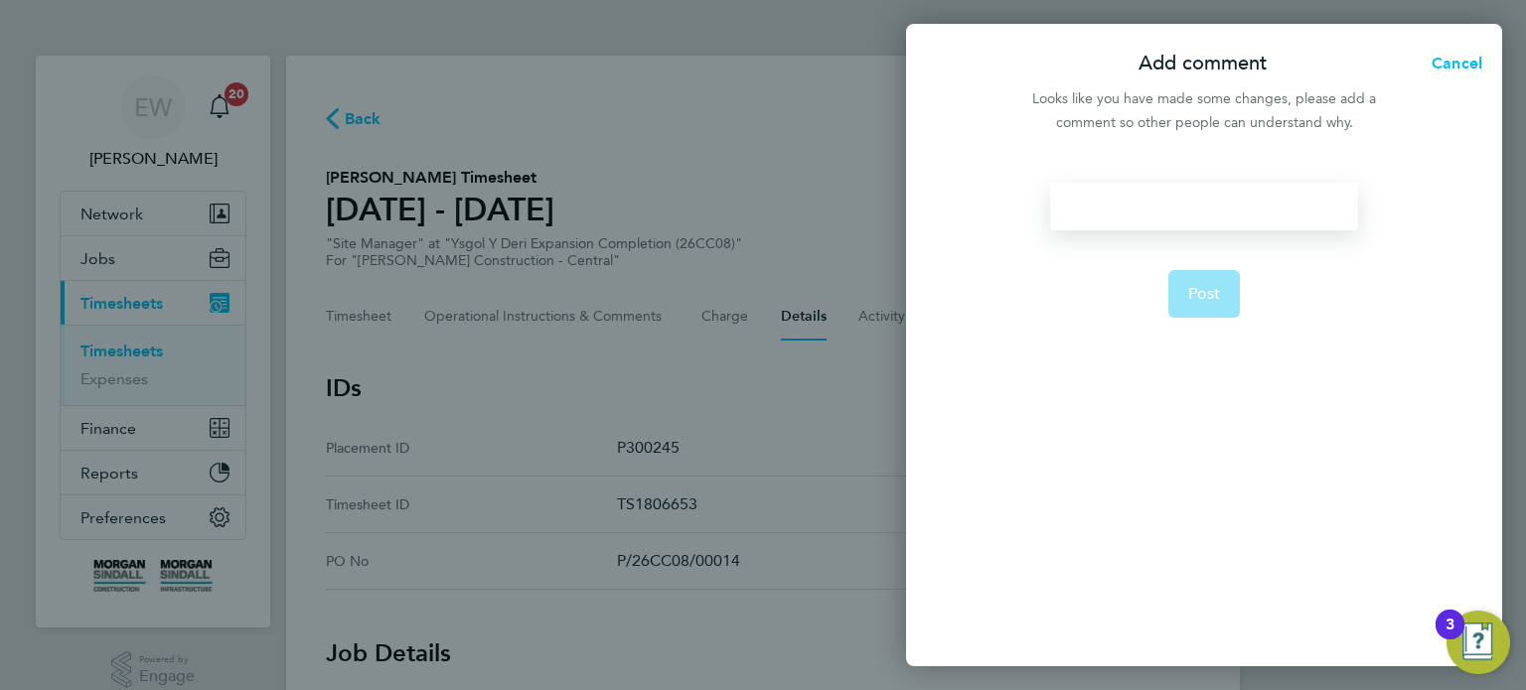
click at [1247, 194] on div at bounding box center [1203, 207] width 307 height 48
drag, startPoint x: 1290, startPoint y: 211, endPoint x: 1009, endPoint y: 210, distance: 281.1
click at [1009, 210] on div "Timesheet approver changed Post" at bounding box center [1204, 413] width 596 height 508
copy div "Timesheet approver changed"
click at [1207, 292] on span "Post" at bounding box center [1204, 294] width 33 height 20
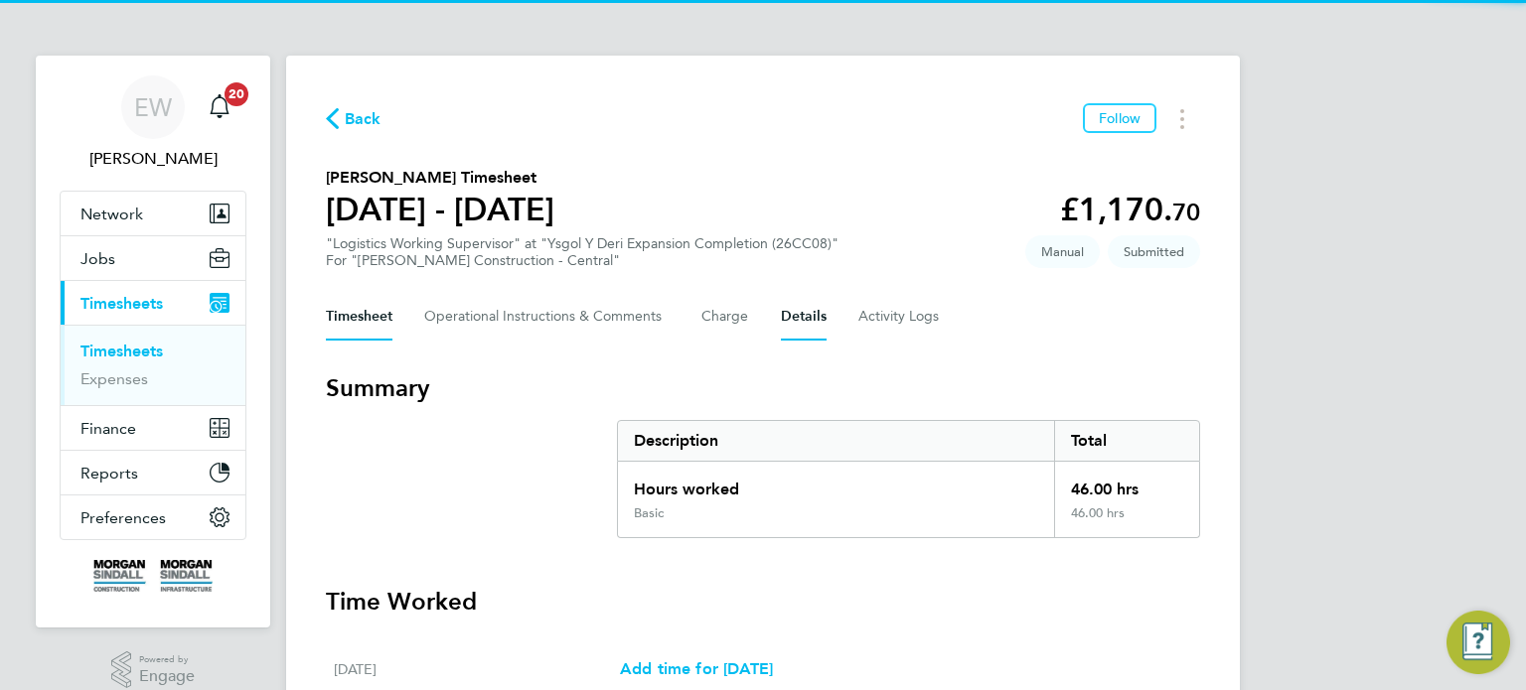
click at [814, 315] on button "Details" at bounding box center [804, 317] width 46 height 48
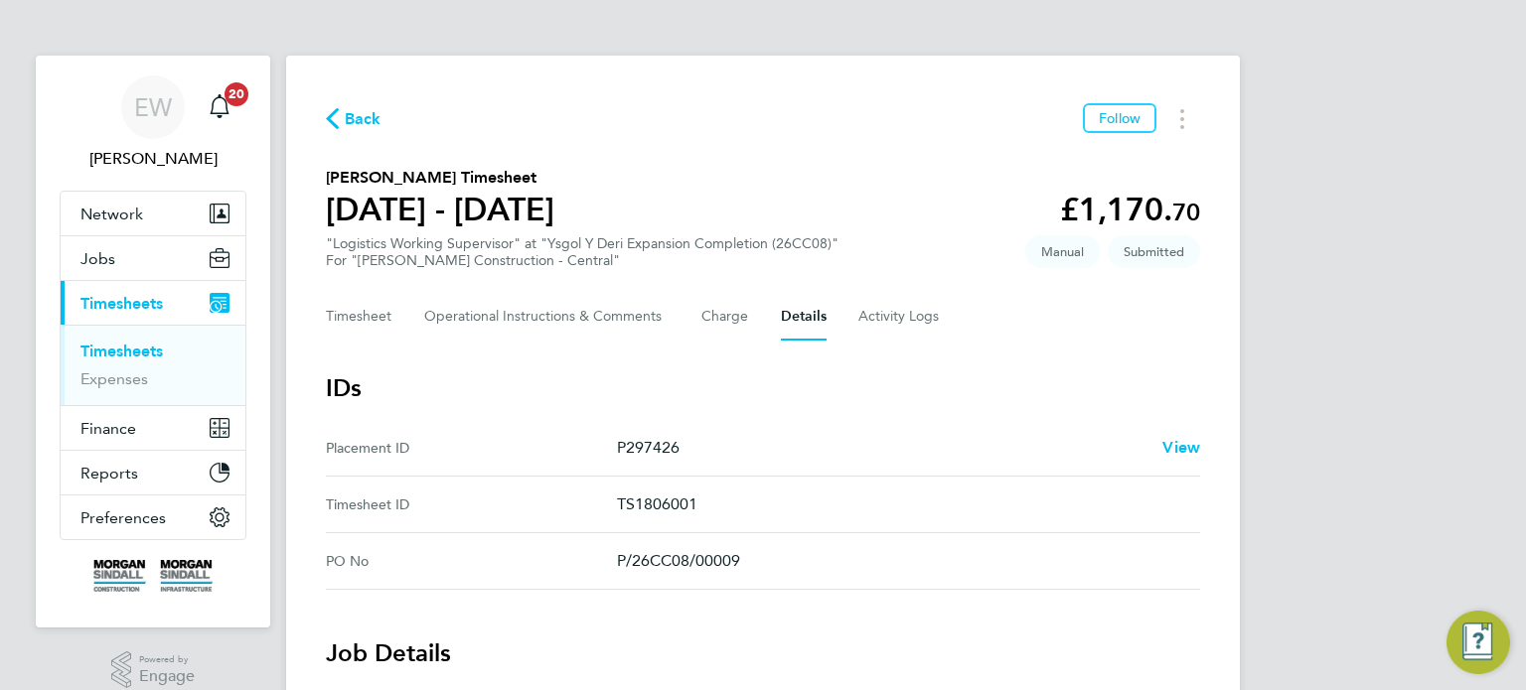
scroll to position [946, 0]
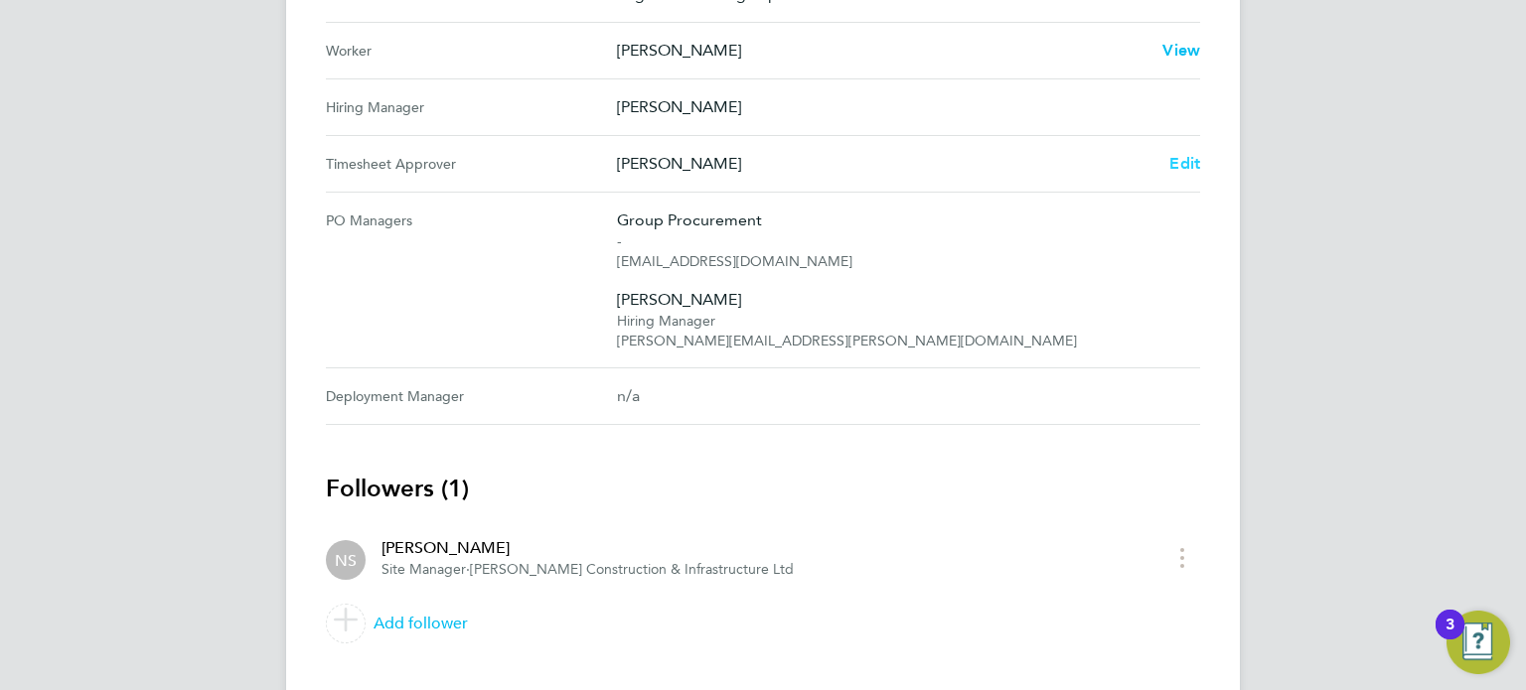
click at [1182, 158] on span "Edit" at bounding box center [1184, 163] width 31 height 19
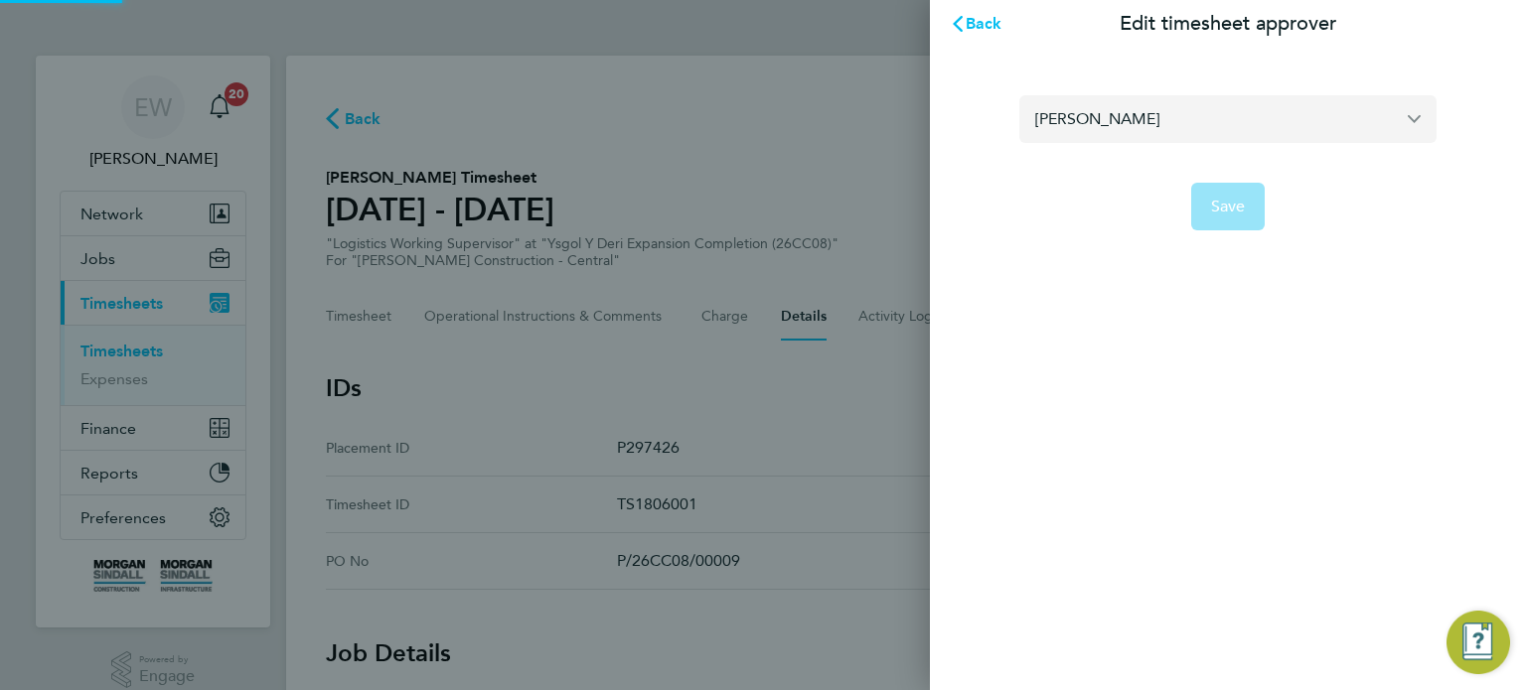
click at [1163, 127] on input "[PERSON_NAME]" at bounding box center [1227, 118] width 417 height 47
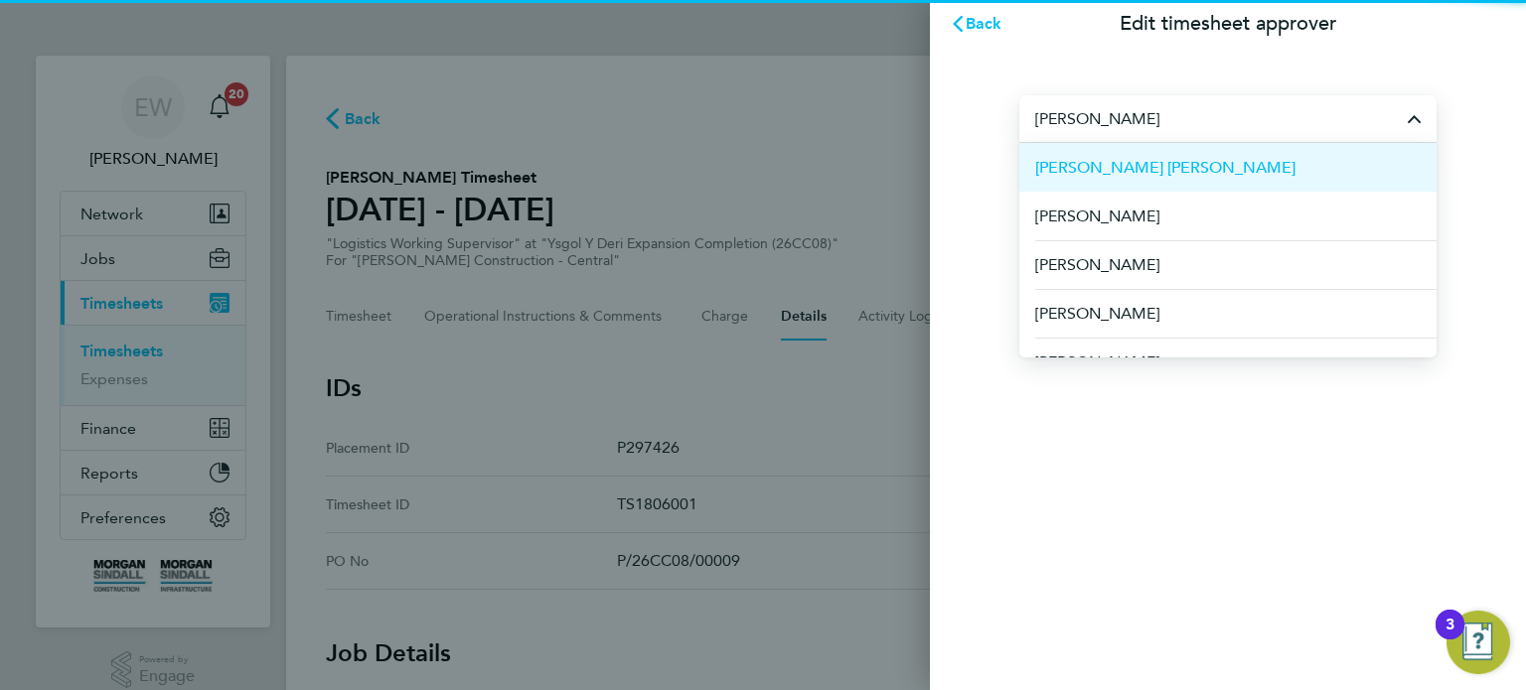
click at [1169, 174] on li "[PERSON_NAME] [PERSON_NAME]" at bounding box center [1227, 167] width 417 height 49
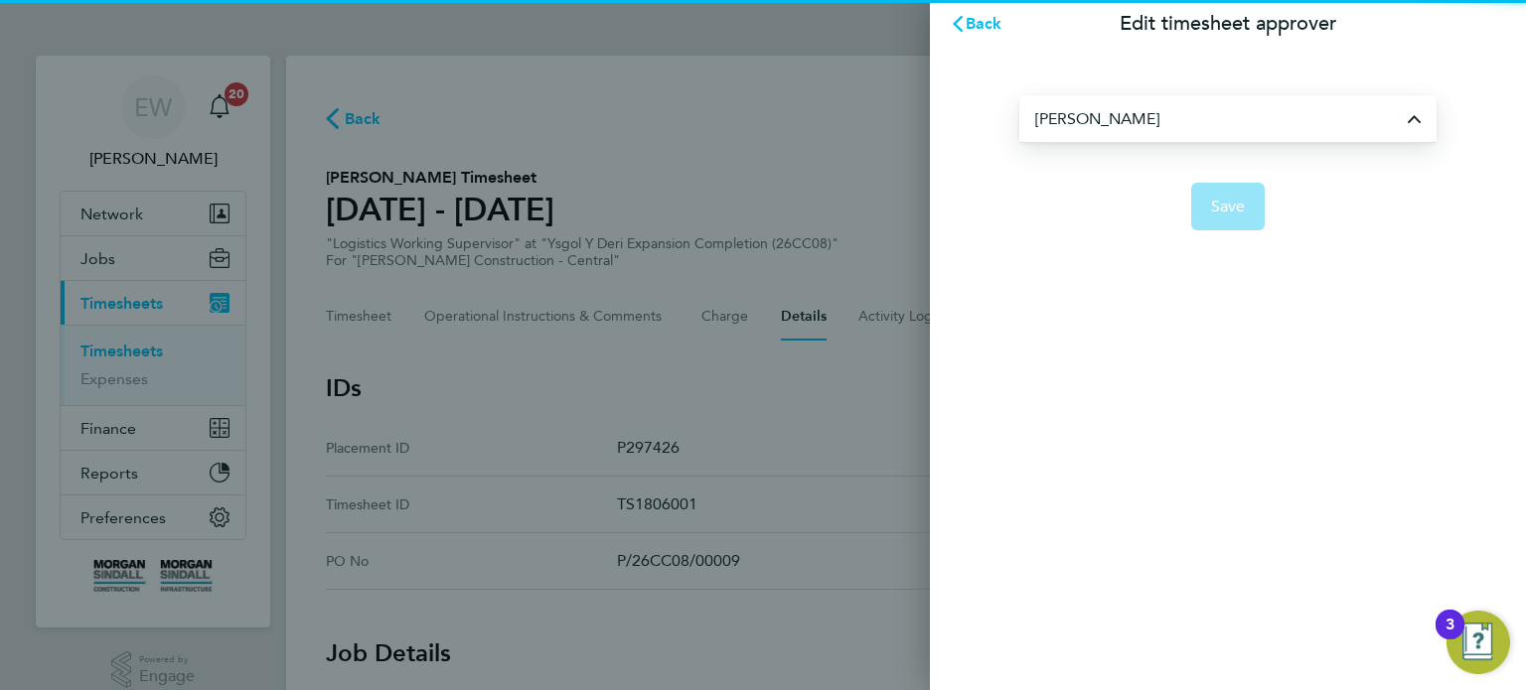
type input "[PERSON_NAME] [PERSON_NAME]"
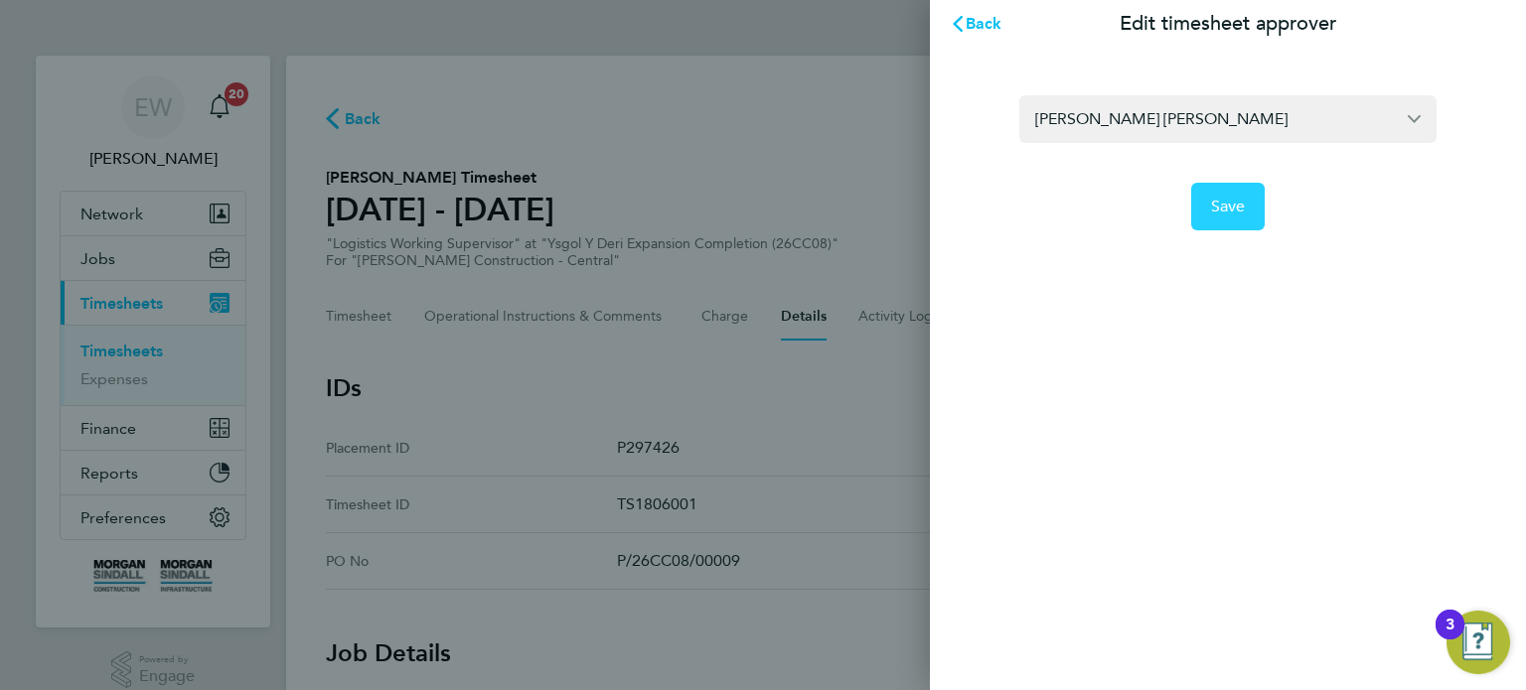
click at [1232, 227] on button "Save" at bounding box center [1228, 207] width 75 height 48
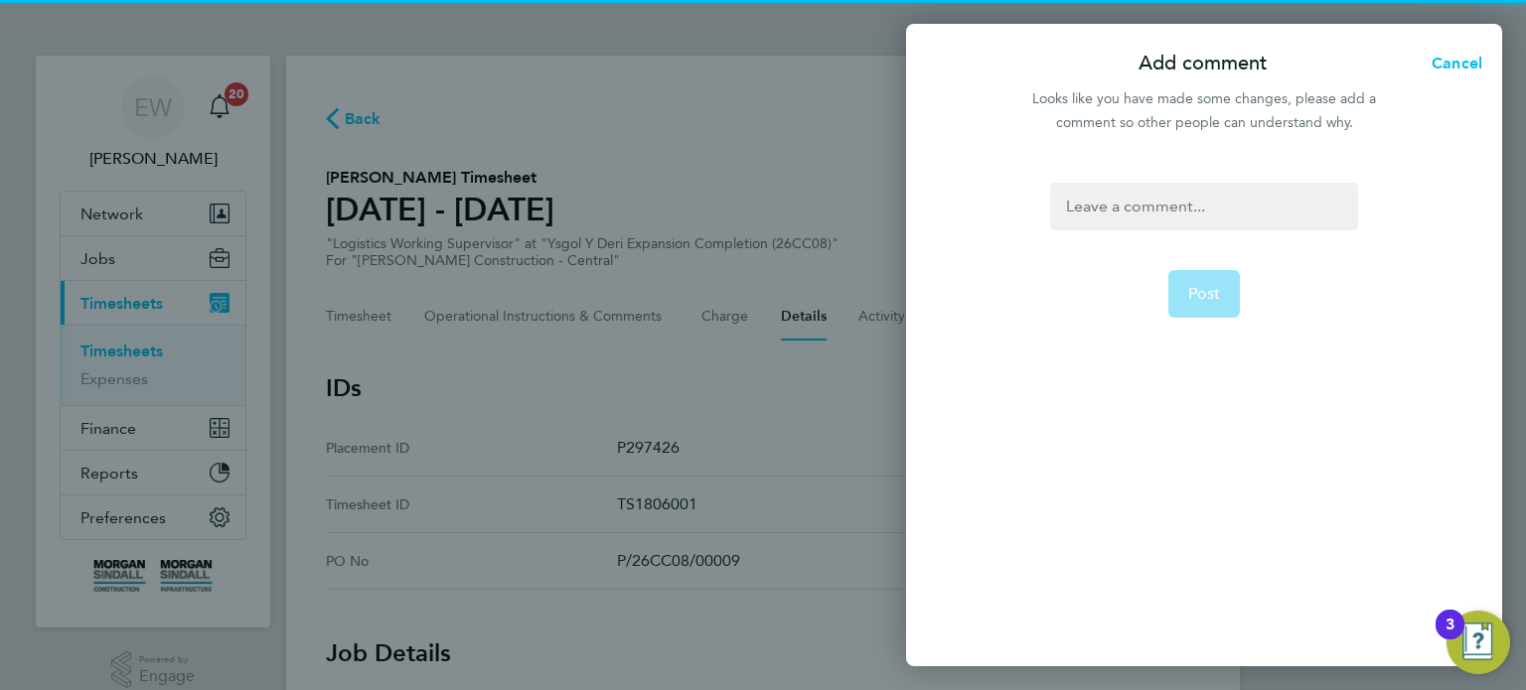
click at [1232, 227] on div at bounding box center [1203, 207] width 307 height 48
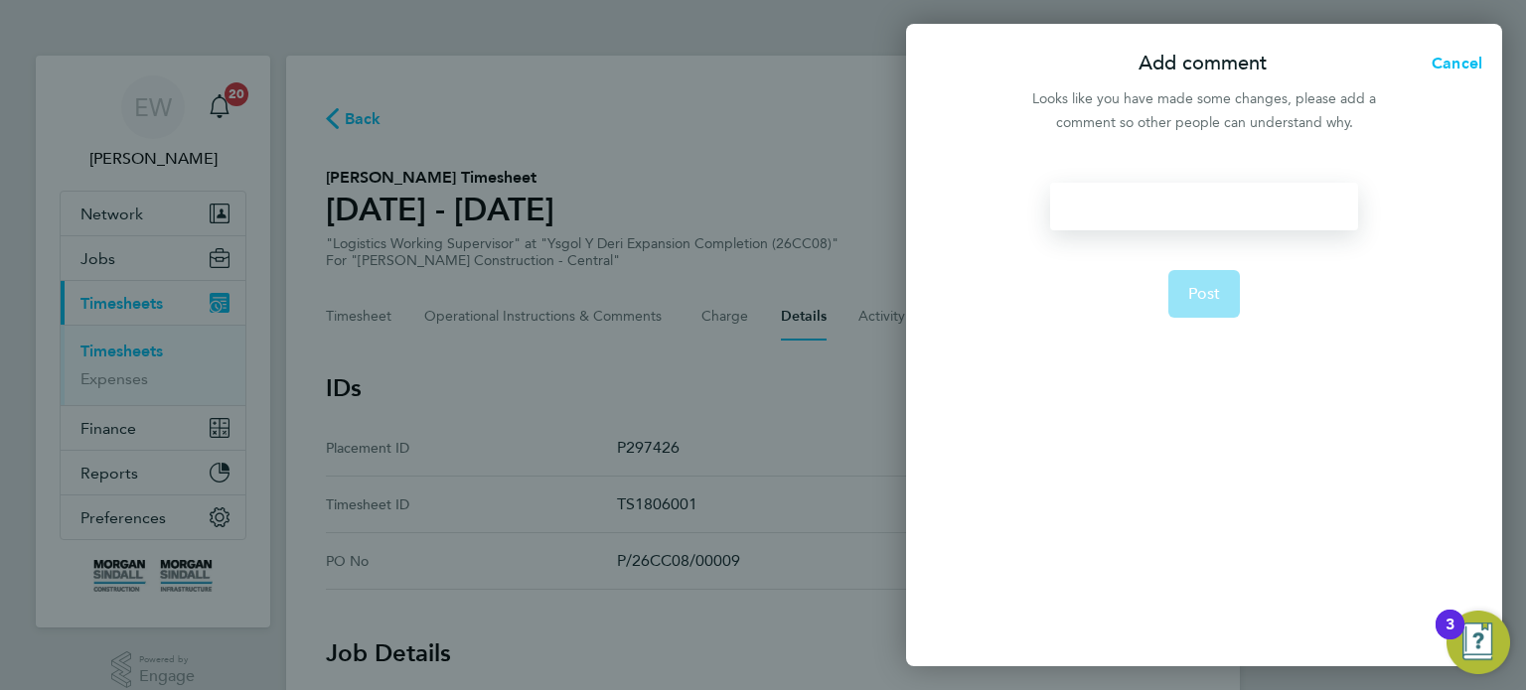
paste div
click at [1215, 281] on button "Post" at bounding box center [1204, 294] width 73 height 48
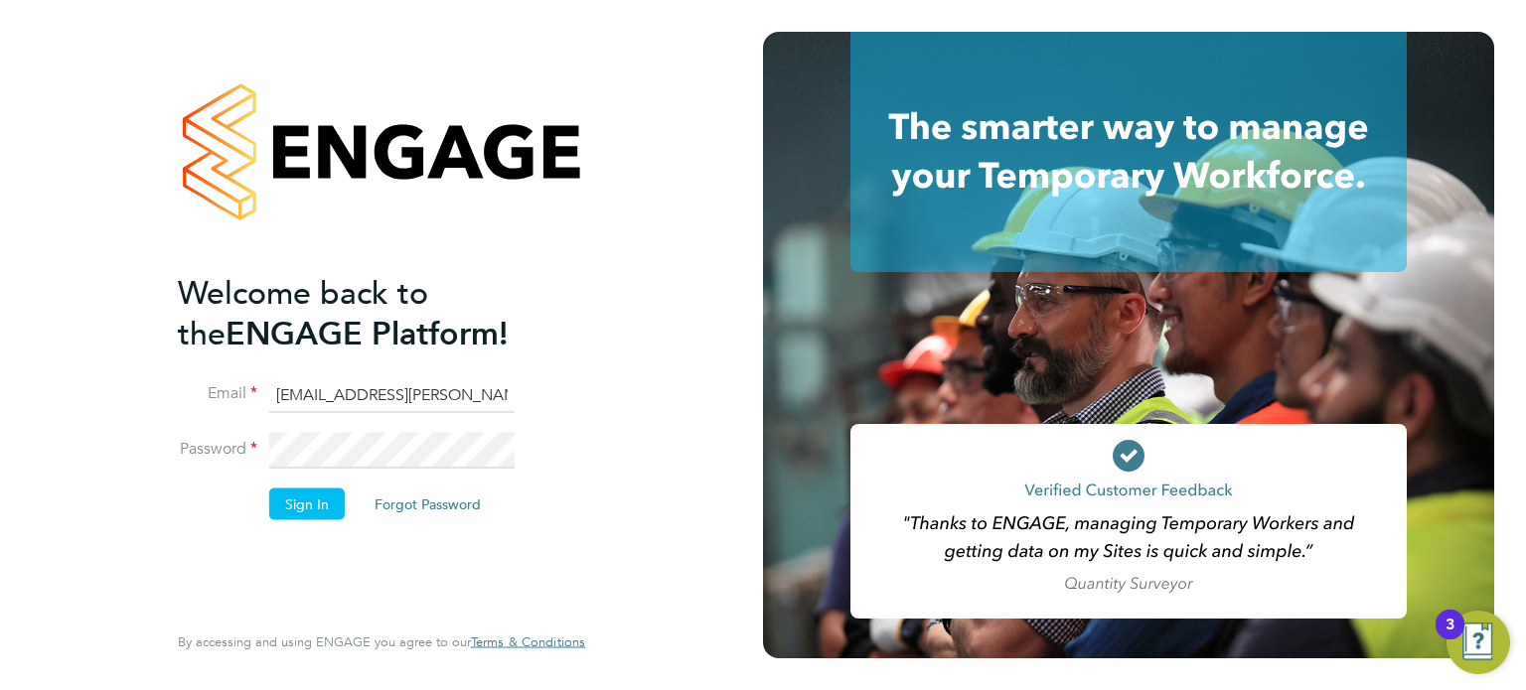
type input "[EMAIL_ADDRESS][DOMAIN_NAME]"
click at [296, 507] on button "Sign In" at bounding box center [307, 504] width 76 height 32
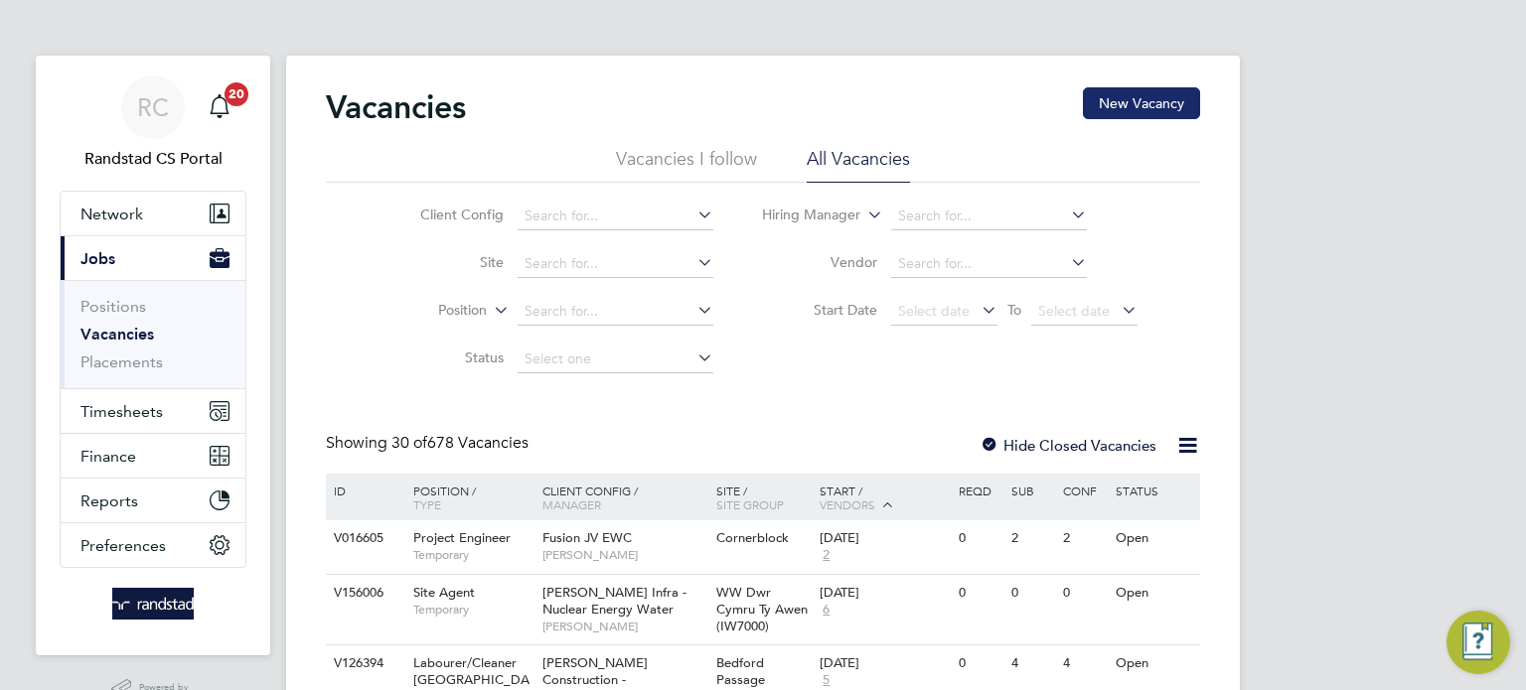
click at [1105, 98] on button "New Vacancy" at bounding box center [1141, 103] width 117 height 32
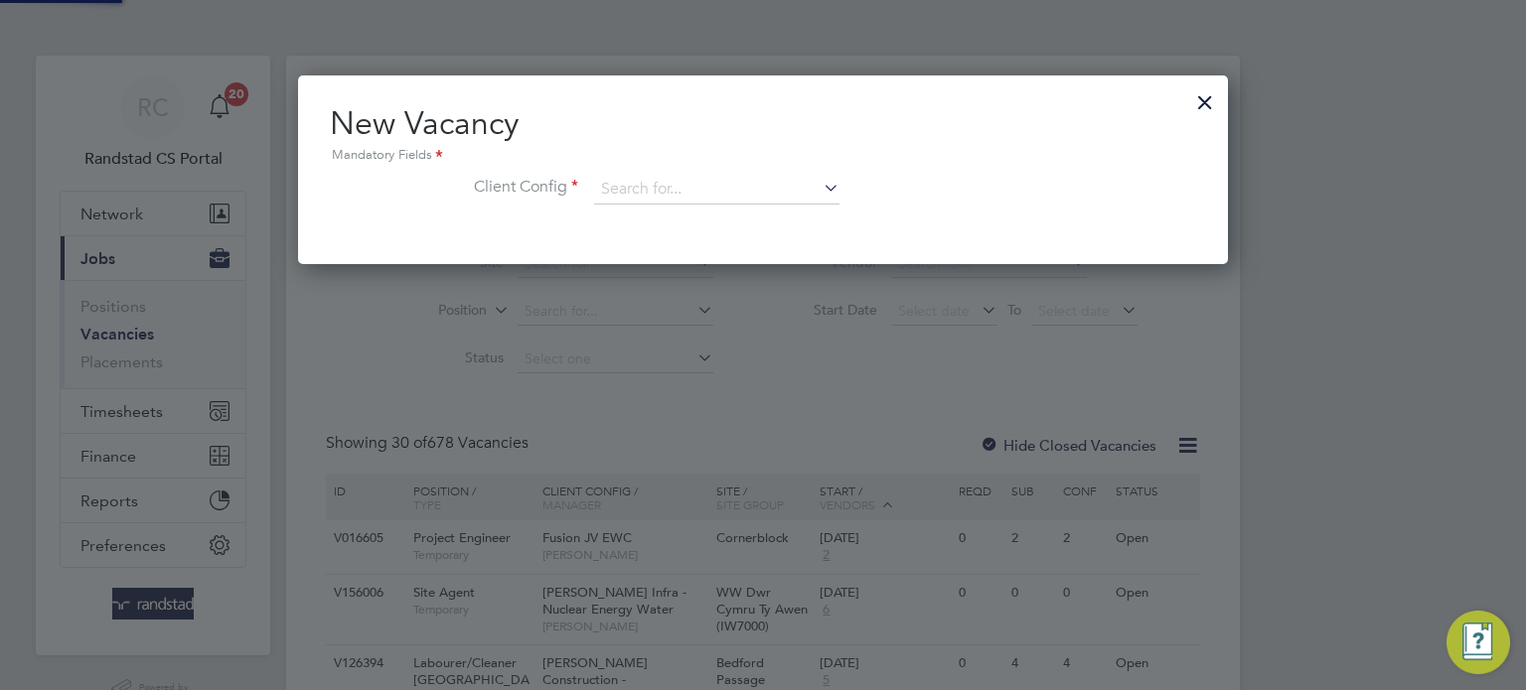
scroll to position [188, 931]
click at [718, 197] on input at bounding box center [716, 190] width 245 height 30
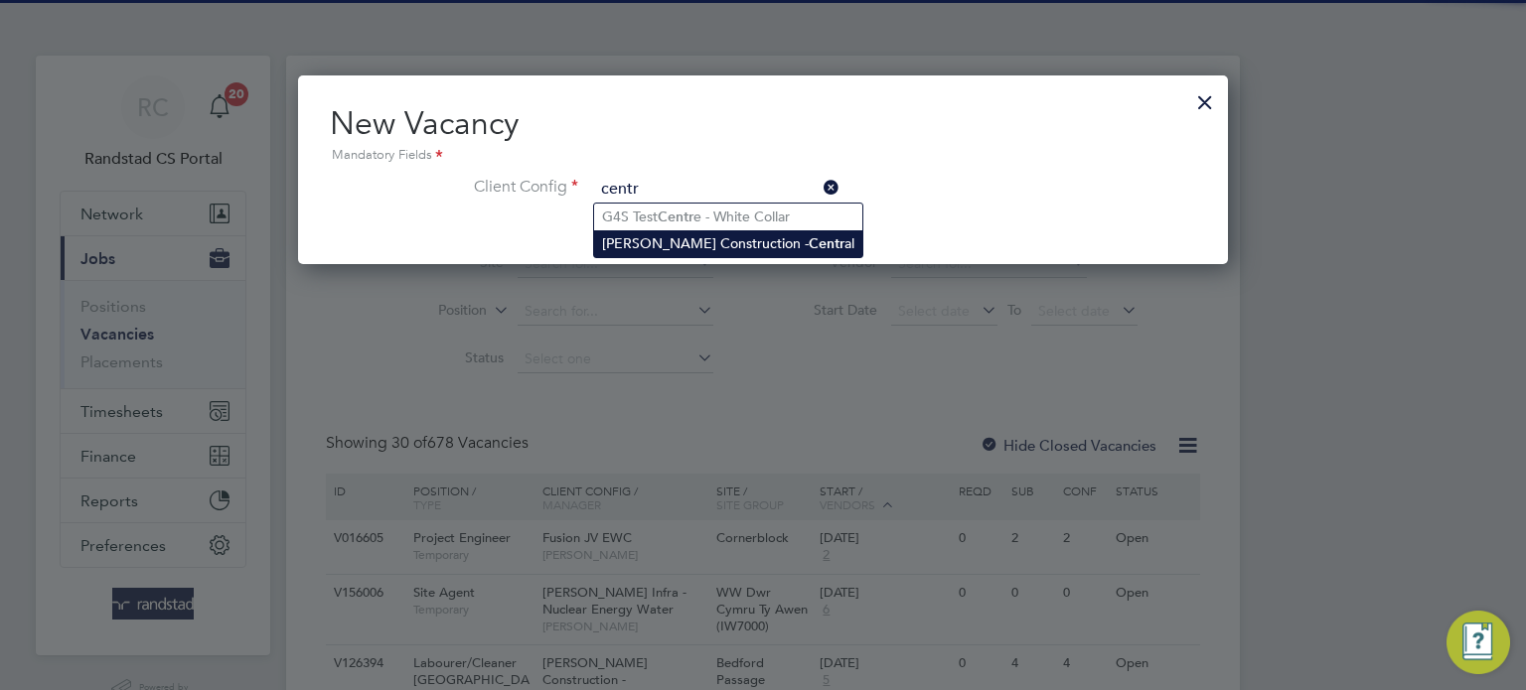
click at [743, 234] on li "Morgan Sindall Construction - Centr al" at bounding box center [728, 243] width 268 height 27
type input "Morgan Sindall Construction - Central"
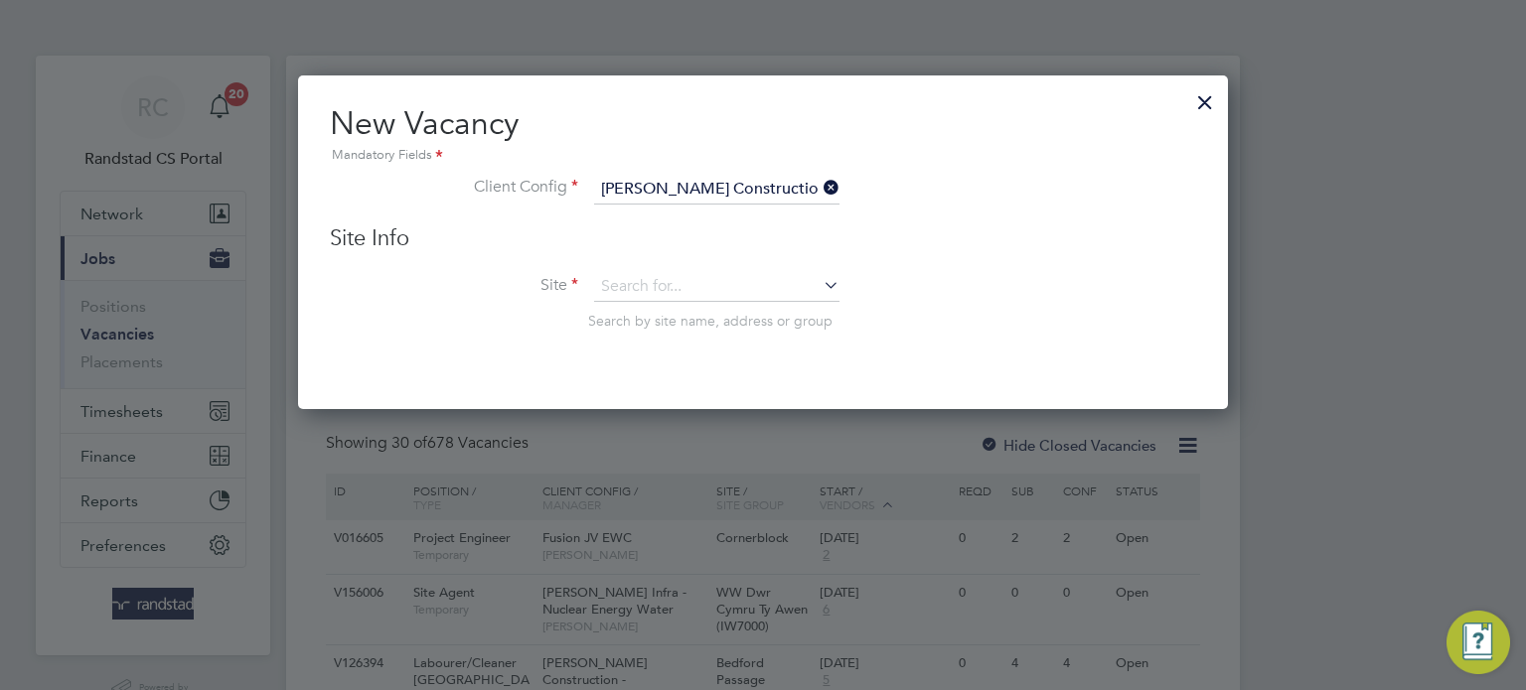
scroll to position [334, 931]
click at [683, 290] on input at bounding box center [716, 287] width 245 height 30
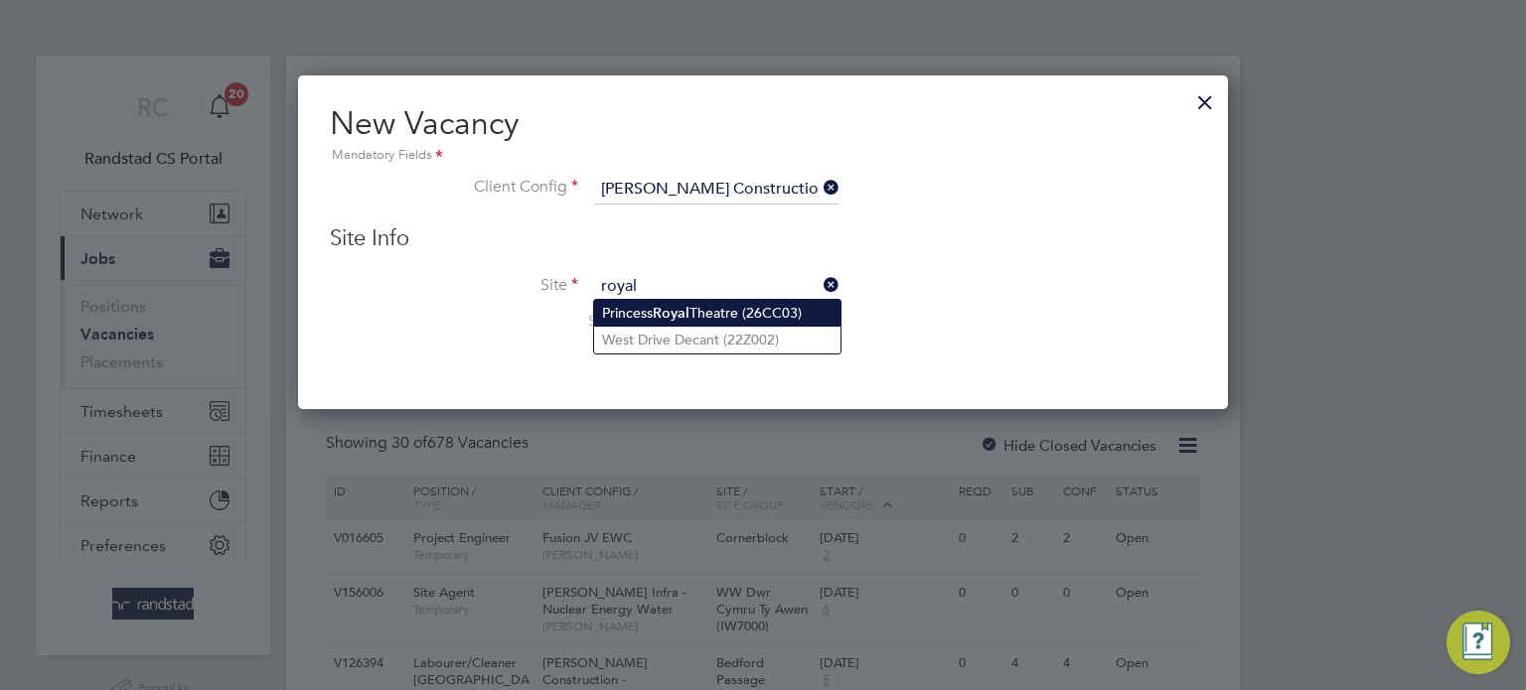
click at [684, 318] on b "Royal" at bounding box center [671, 313] width 37 height 17
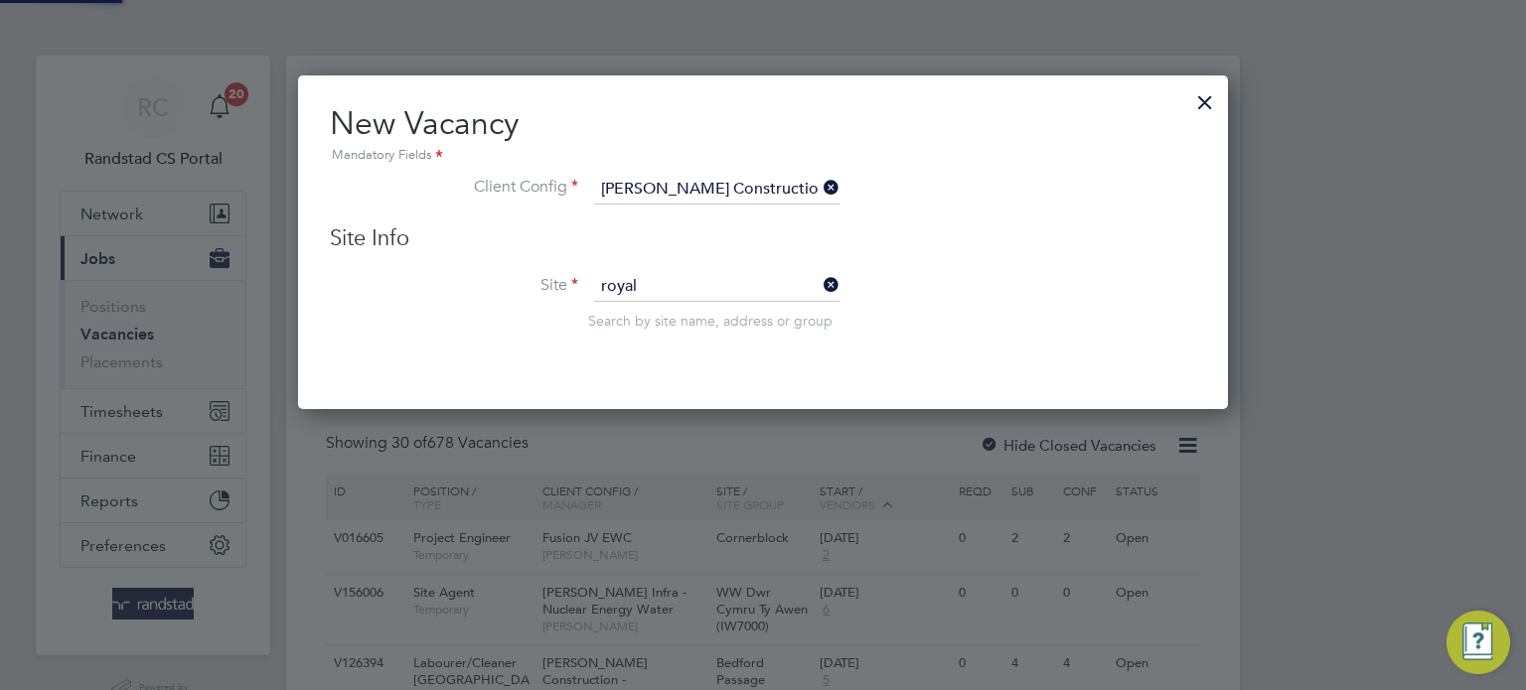
type input "Princess Royal Theatre (26CC03)"
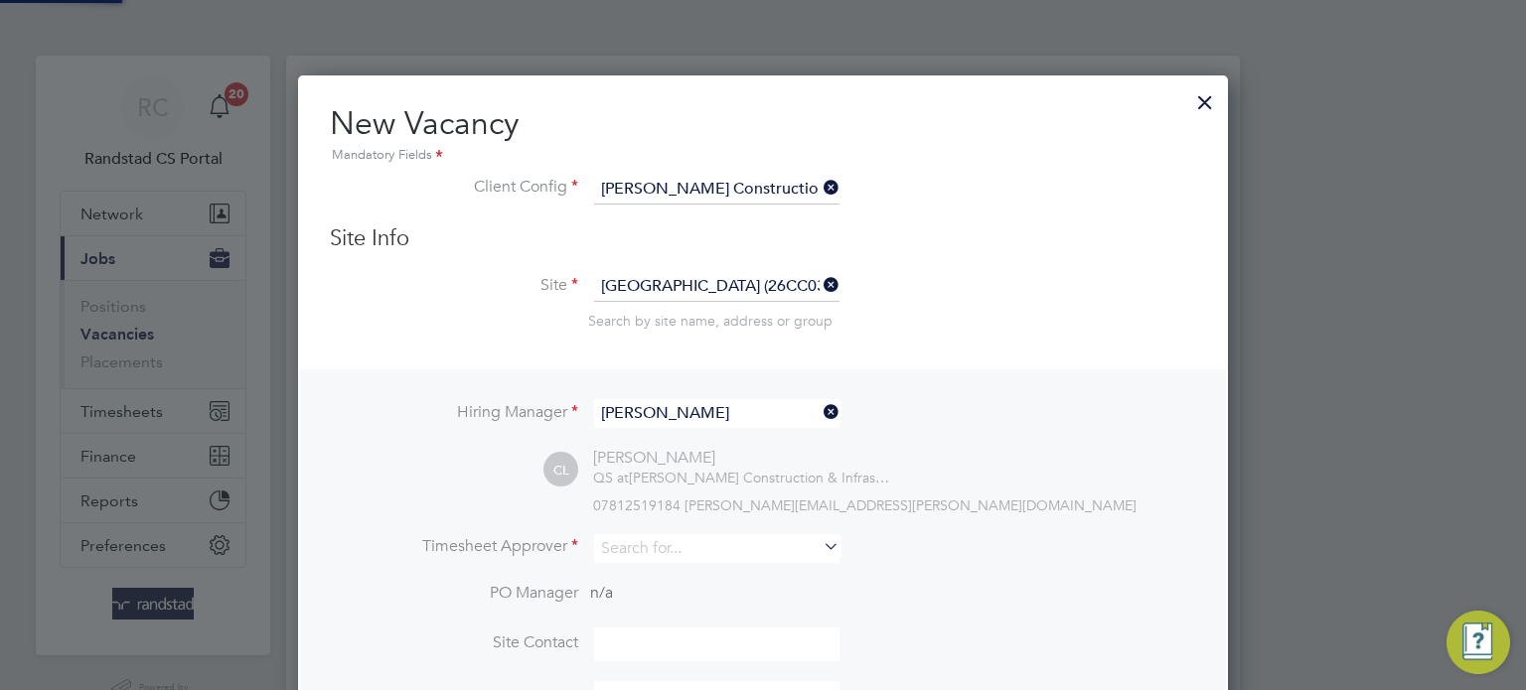
scroll to position [10, 10]
click at [668, 420] on input "Christopher Lewis" at bounding box center [716, 413] width 245 height 29
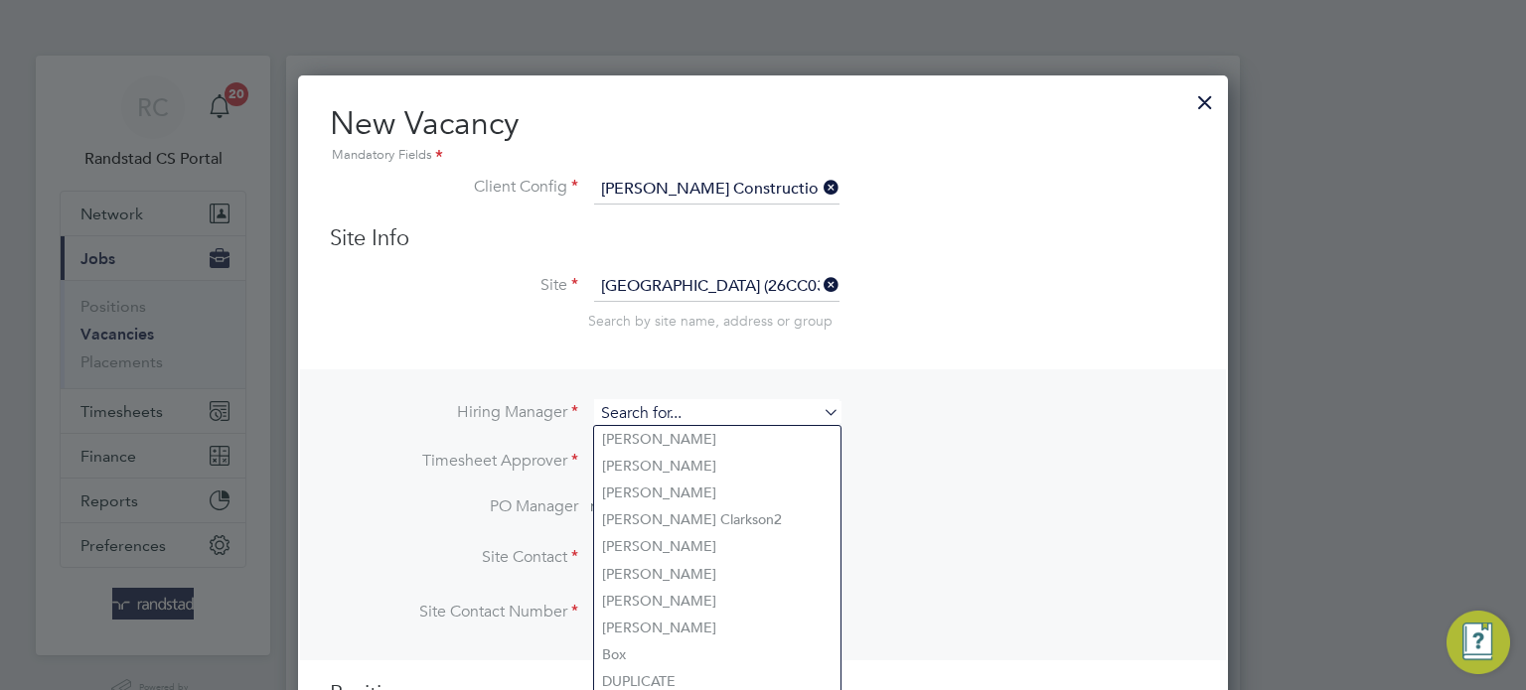
type input "i"
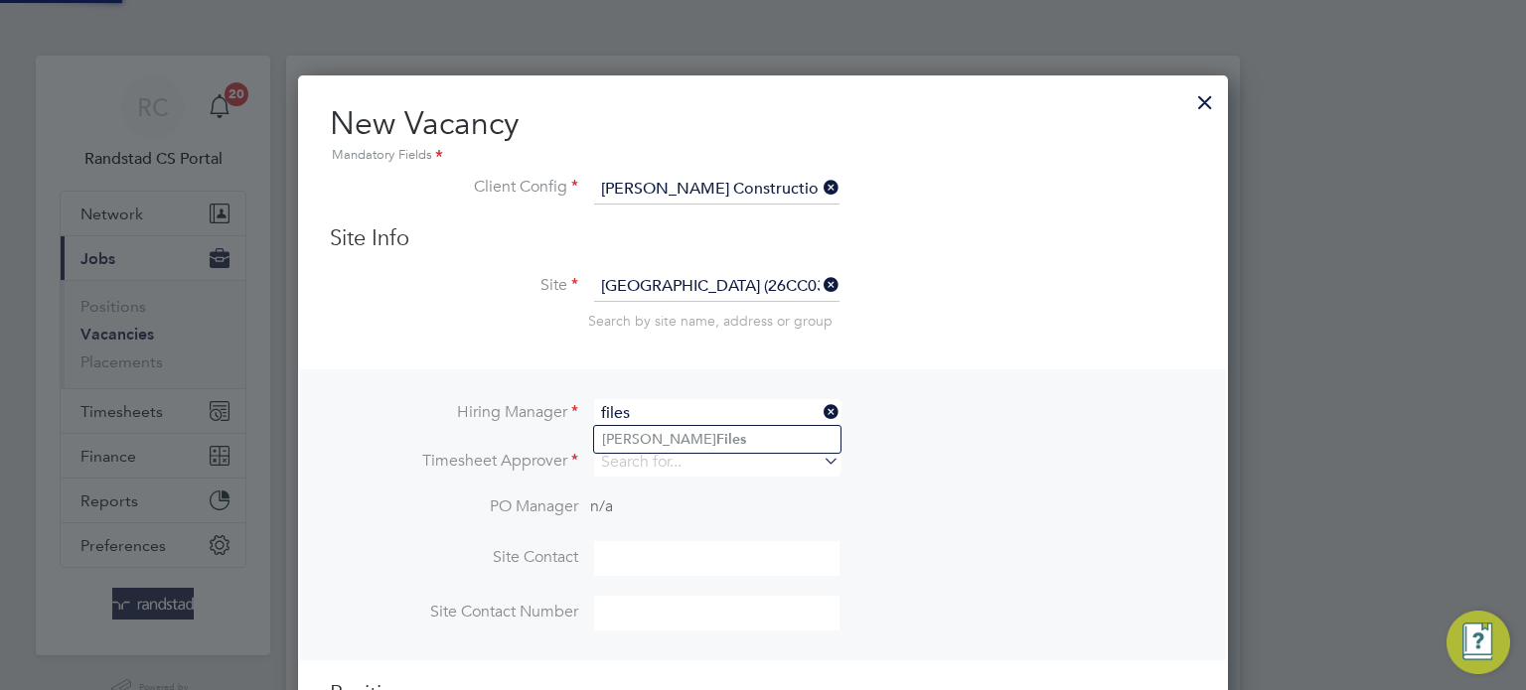
click at [687, 436] on li "David Files" at bounding box center [717, 439] width 246 height 27
type input "David Files"
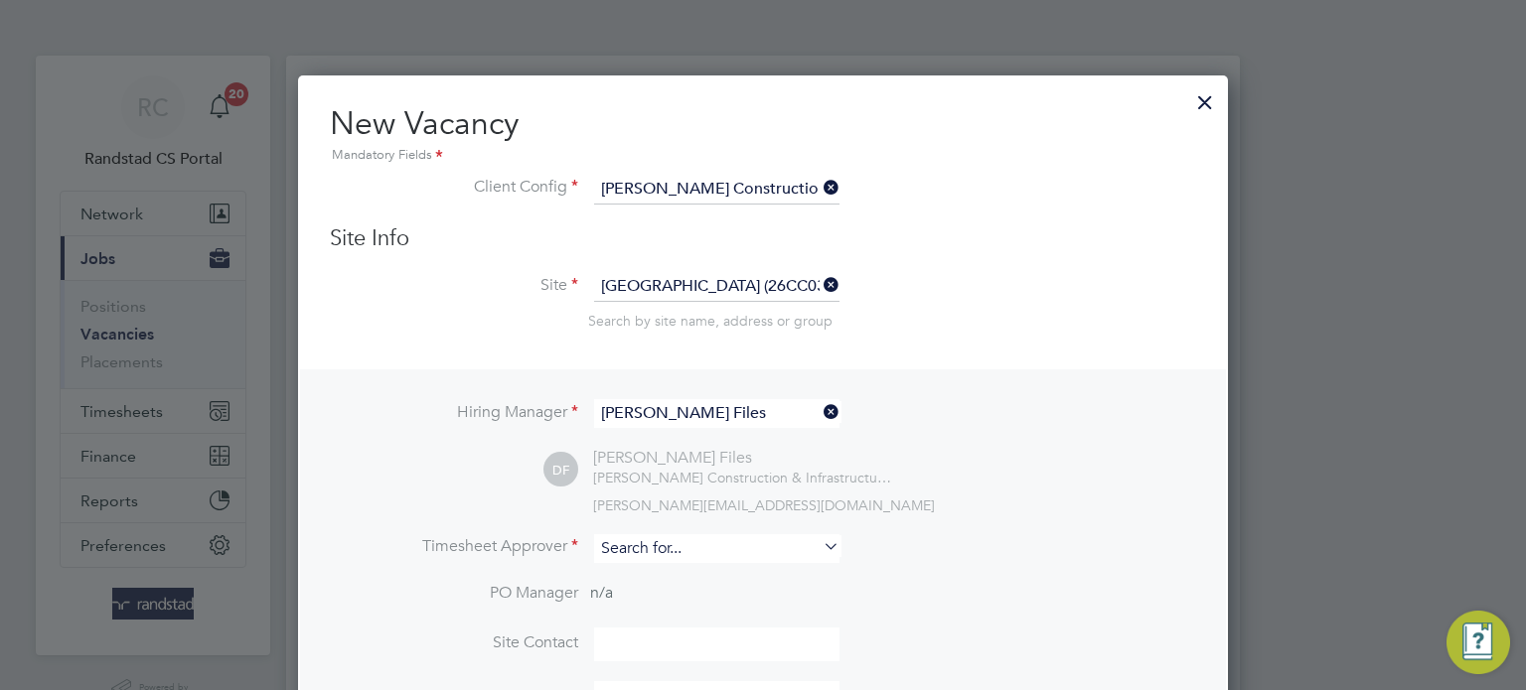
click at [656, 544] on input at bounding box center [716, 548] width 245 height 29
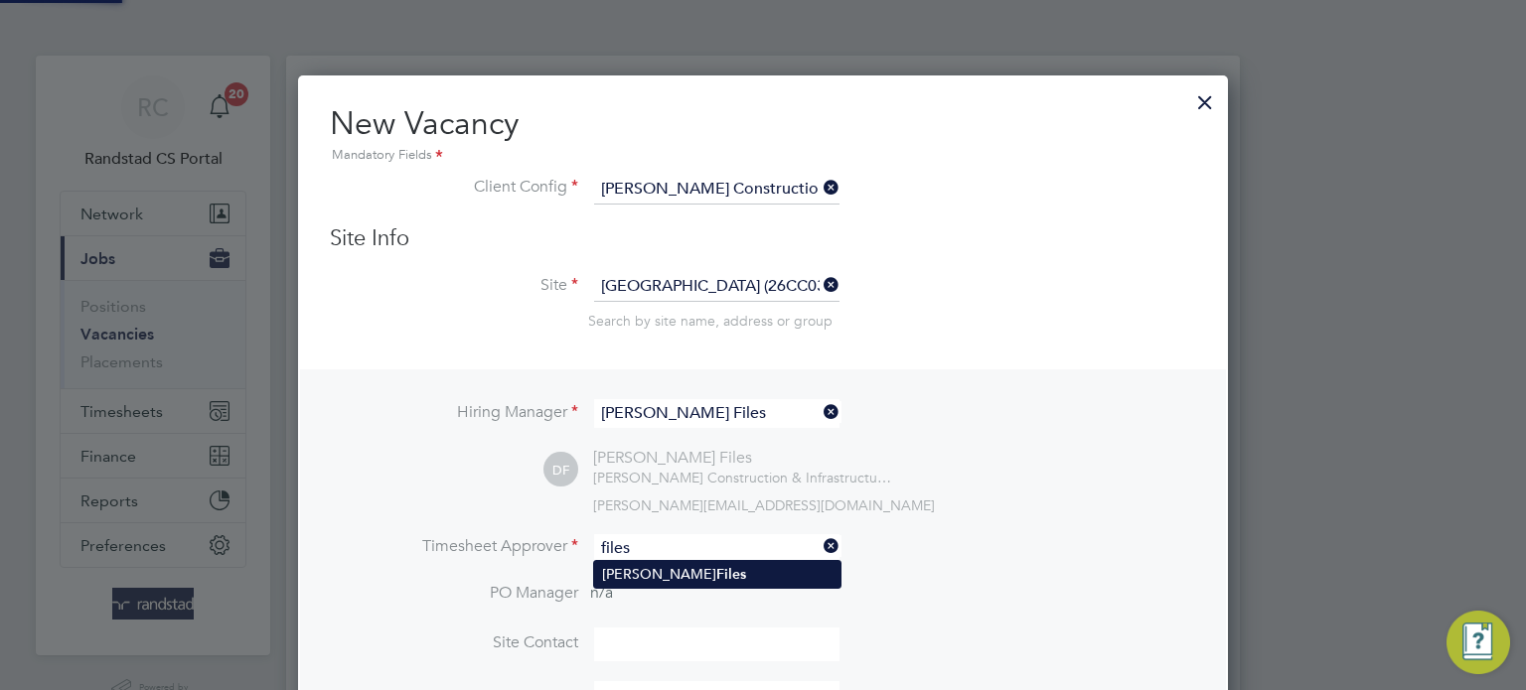
click at [674, 570] on li "David Files" at bounding box center [717, 574] width 246 height 27
type input "David Files"
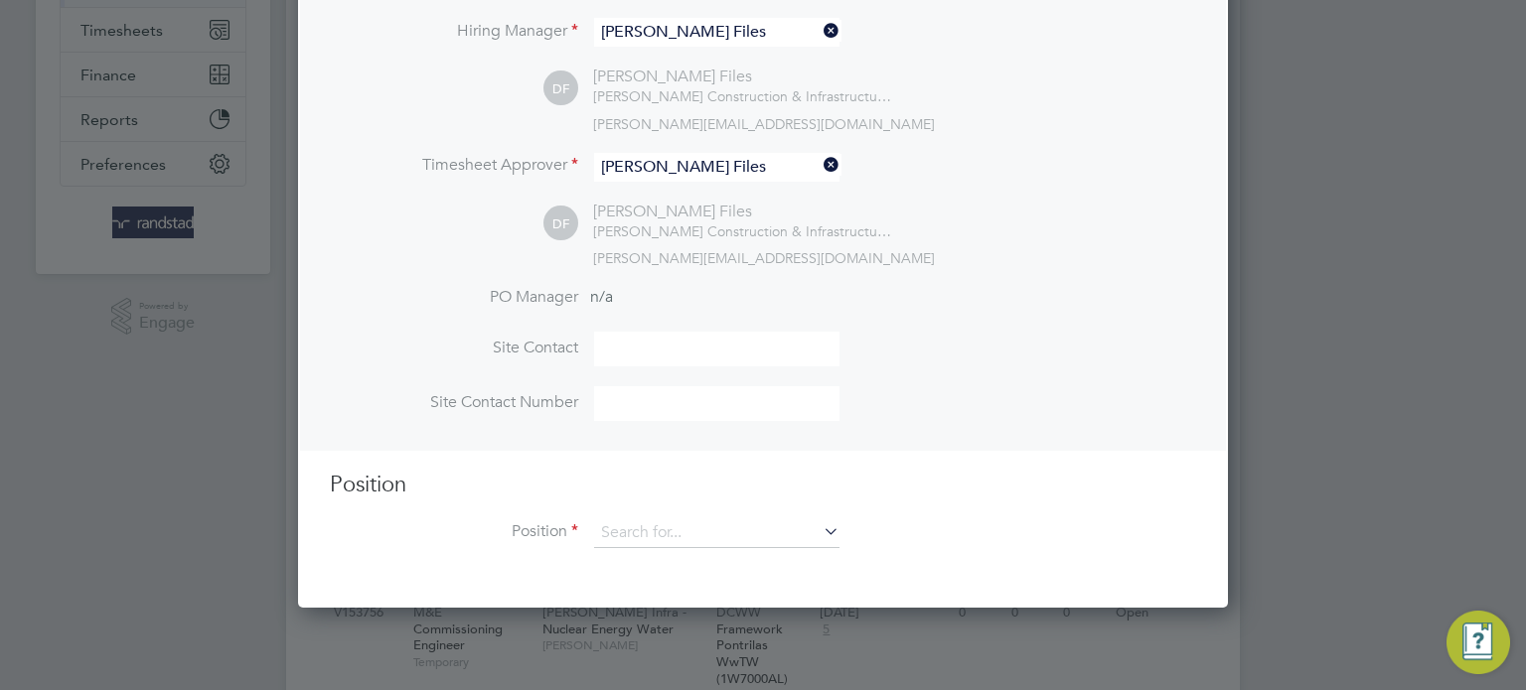
scroll to position [406, 0]
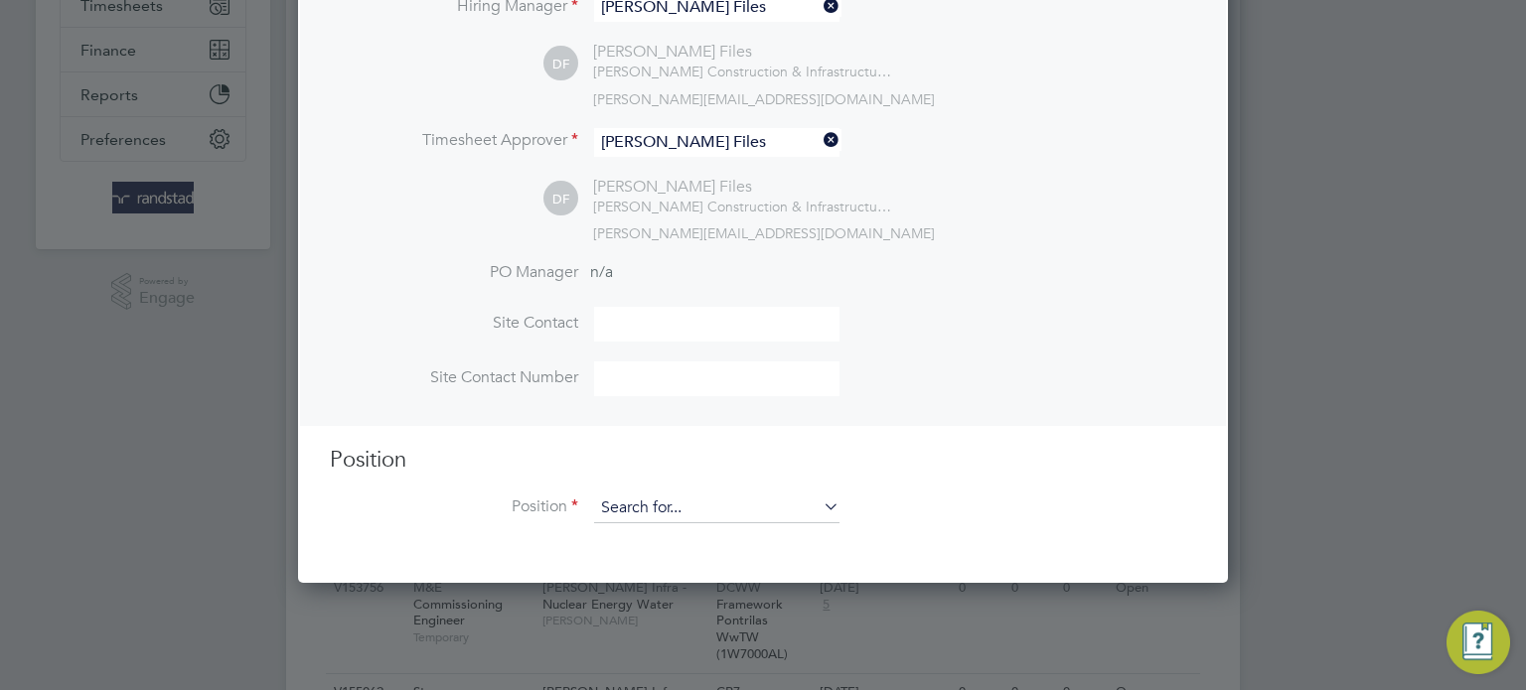
click at [672, 506] on input at bounding box center [716, 509] width 245 height 30
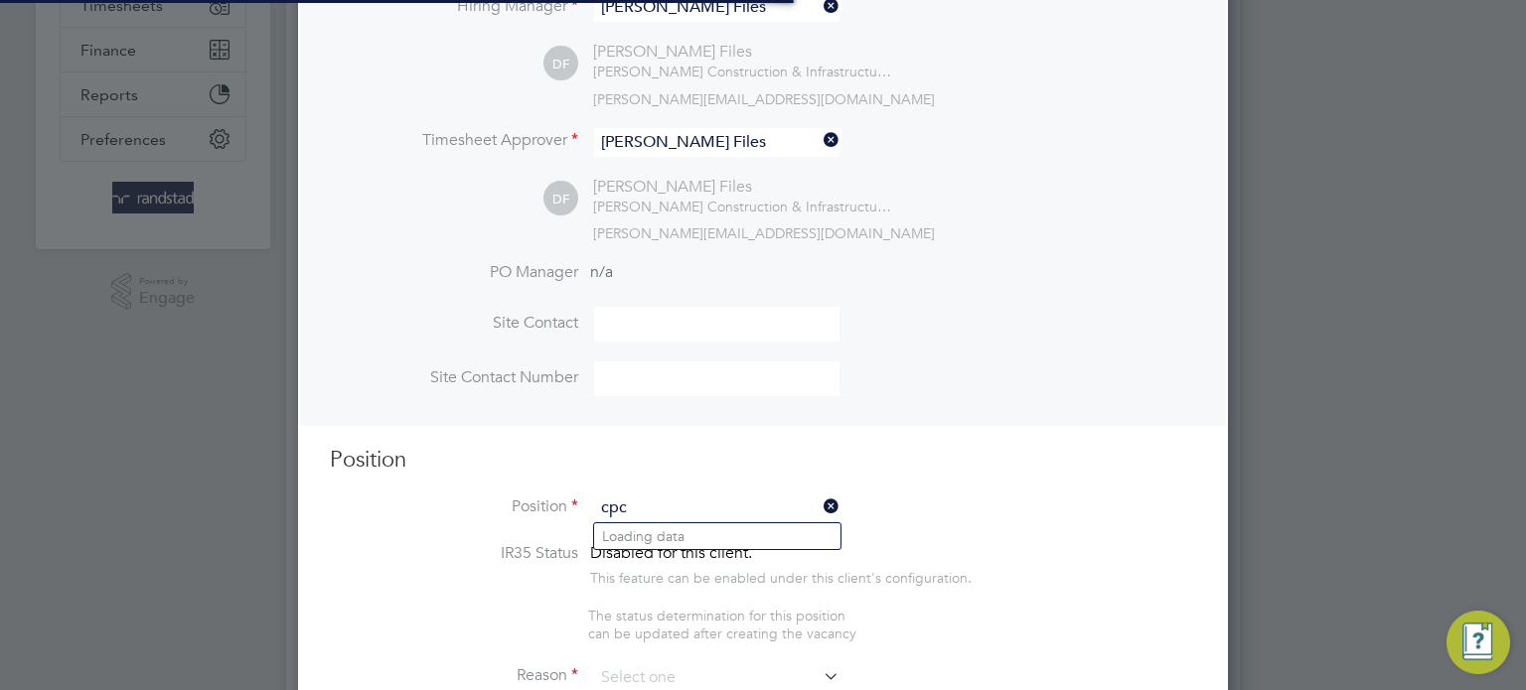
scroll to position [2809, 931]
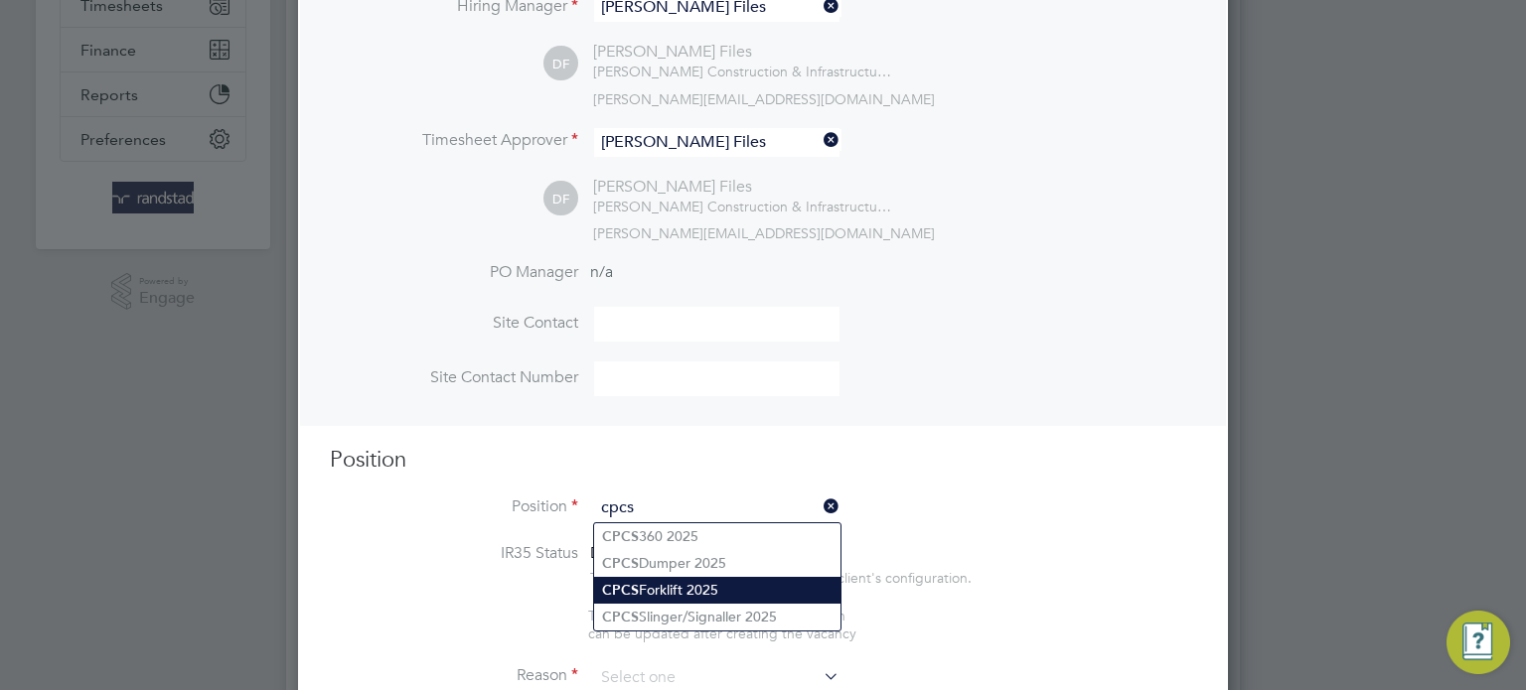
click at [682, 583] on li "CPCS Forklift 2025" at bounding box center [717, 590] width 246 height 27
type input "CPCS Forklift 2025"
type textarea "Full understanding of all aspects & responsibilities of a Telescopic Handler. E…"
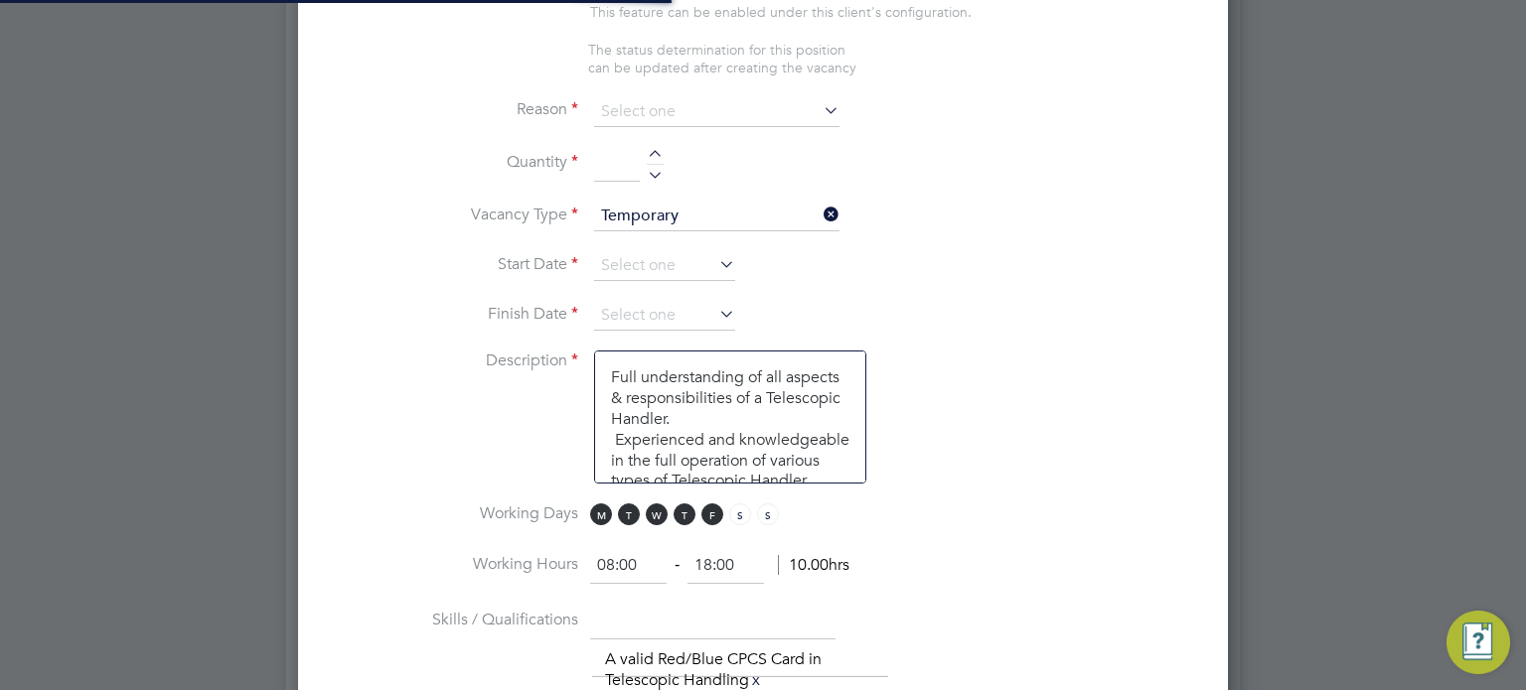
scroll to position [0, 0]
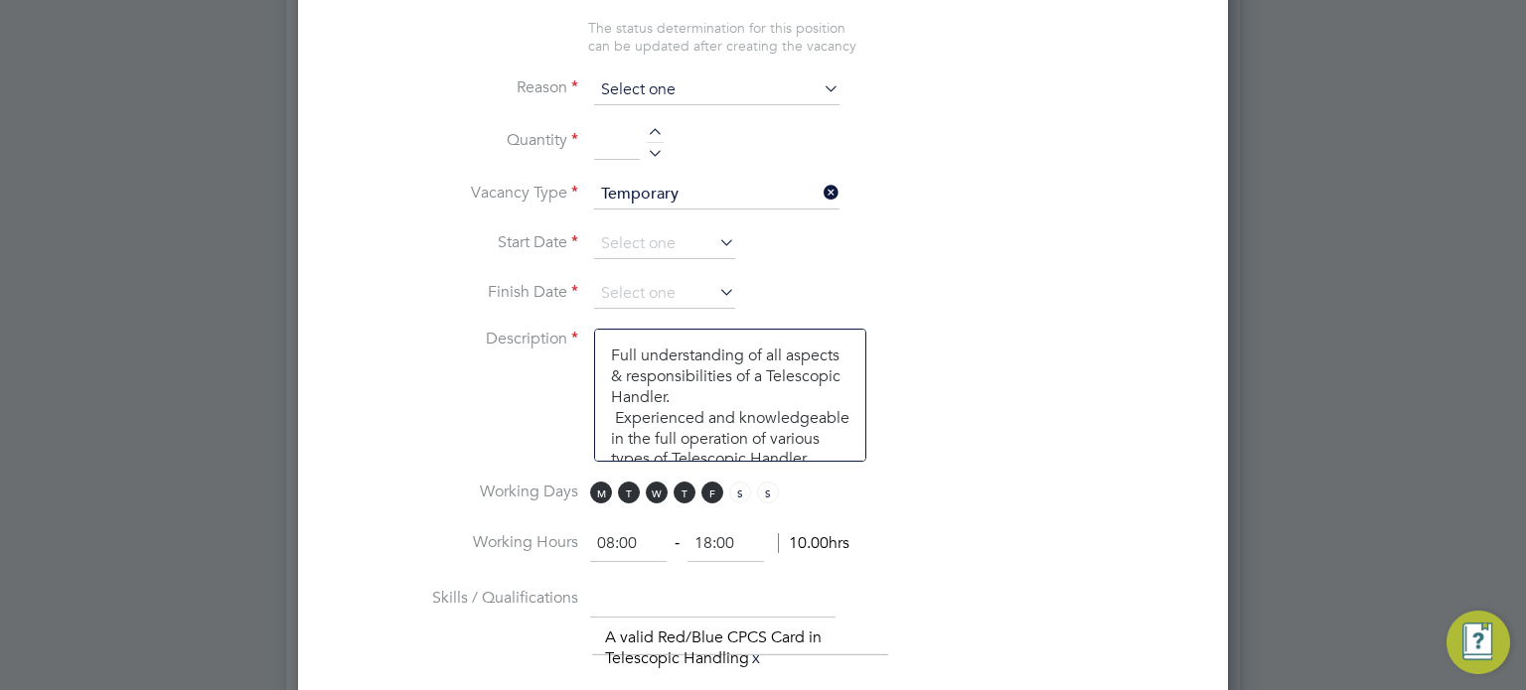
click at [626, 86] on input at bounding box center [716, 91] width 245 height 30
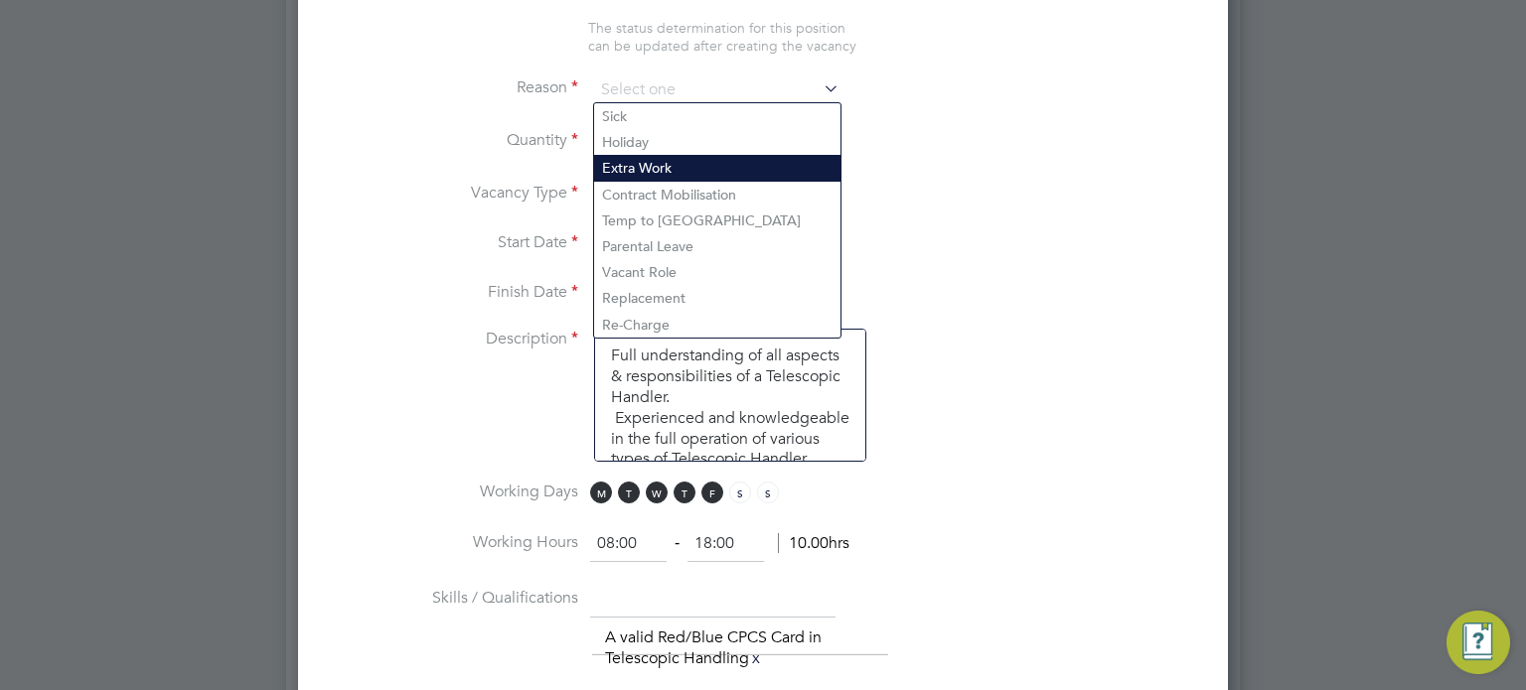
click at [630, 171] on li "Extra Work" at bounding box center [717, 168] width 246 height 26
type input "Extra Work"
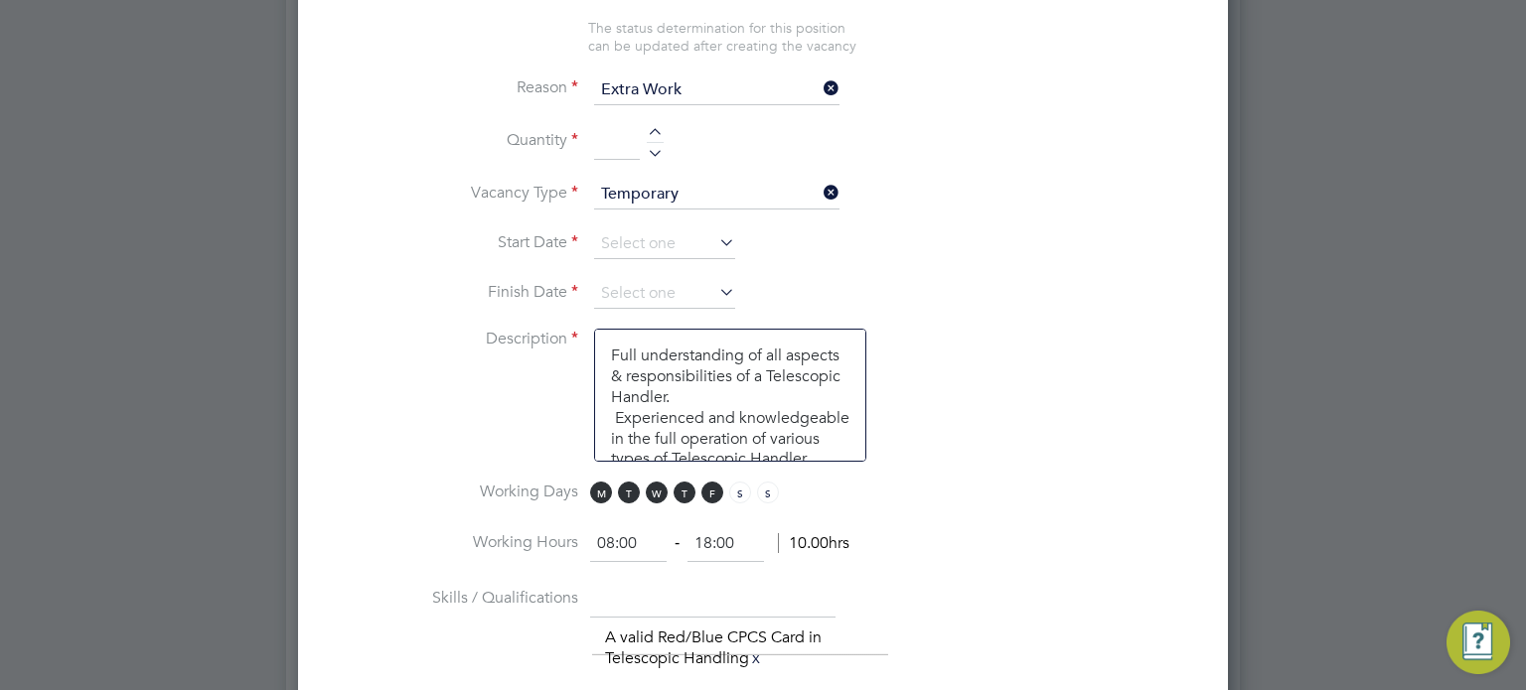
click at [659, 147] on div at bounding box center [655, 150] width 17 height 14
type input "1"
click at [623, 238] on input at bounding box center [664, 244] width 141 height 30
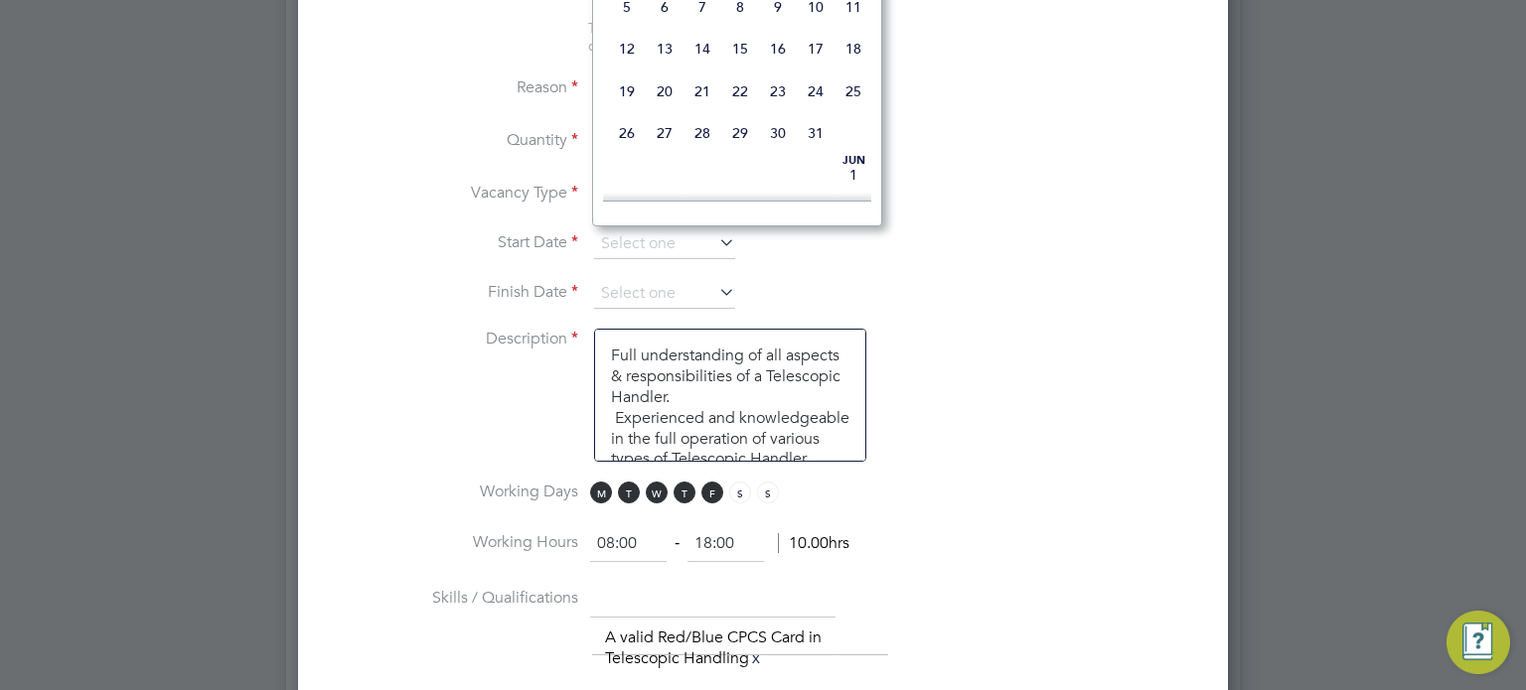
scroll to position [794, 0]
click at [658, 29] on span "26" at bounding box center [665, 10] width 38 height 38
type input "26 Aug 2025"
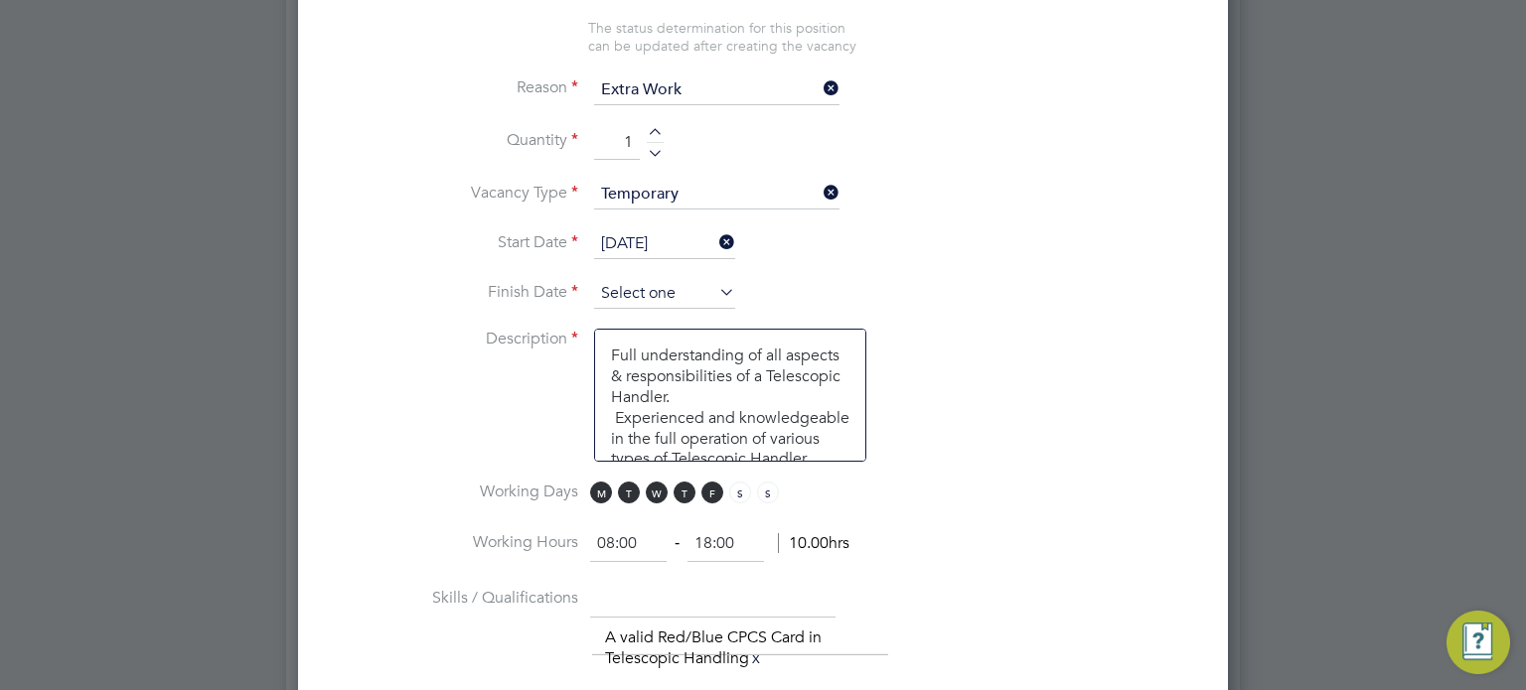
click at [658, 284] on input at bounding box center [664, 294] width 141 height 30
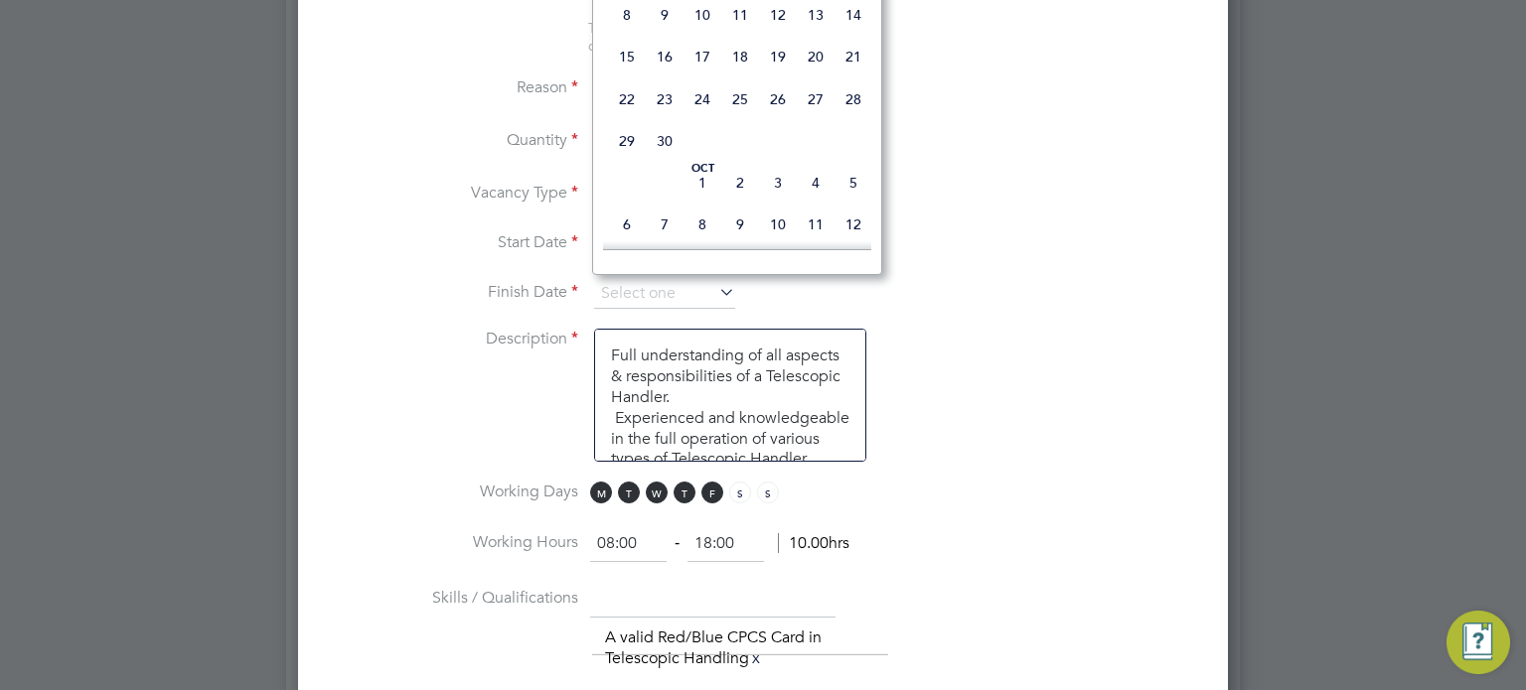
scroll to position [925, 0]
click at [781, 198] on span "3" at bounding box center [778, 179] width 38 height 38
type input "03 Oct 2025"
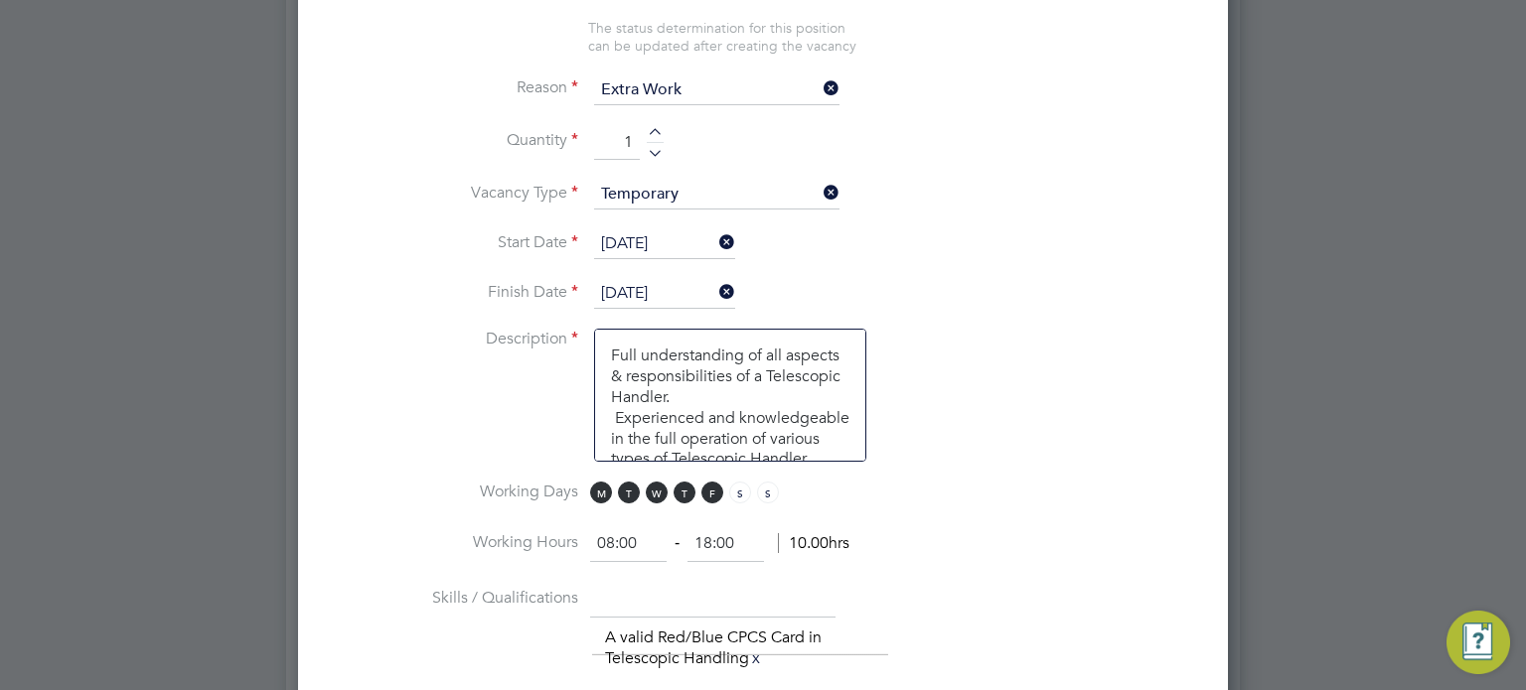
scroll to position [2425, 0]
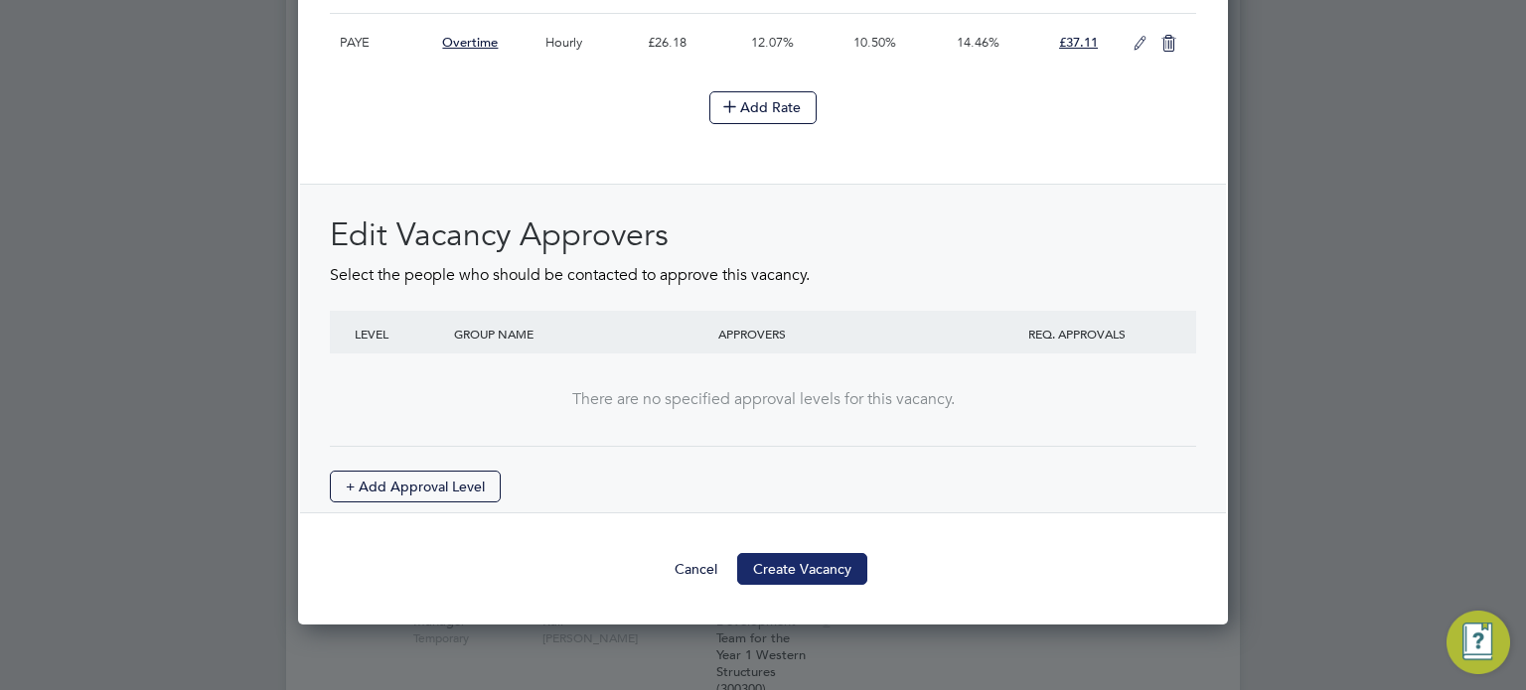
click at [797, 557] on button "Create Vacancy" at bounding box center [802, 569] width 130 height 32
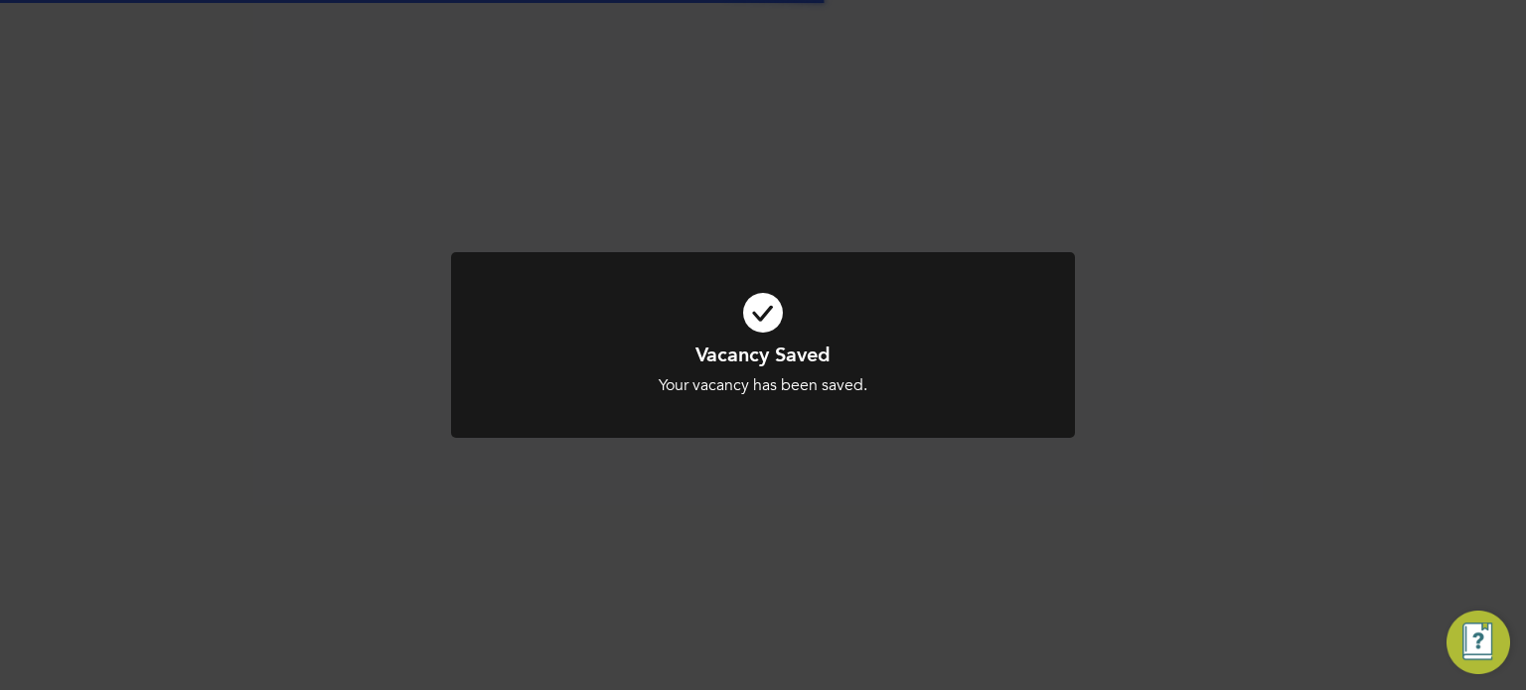
click at [1368, 399] on div "Vacancy Saved Your vacancy has been saved. Cancel Okay" at bounding box center [763, 345] width 1526 height 690
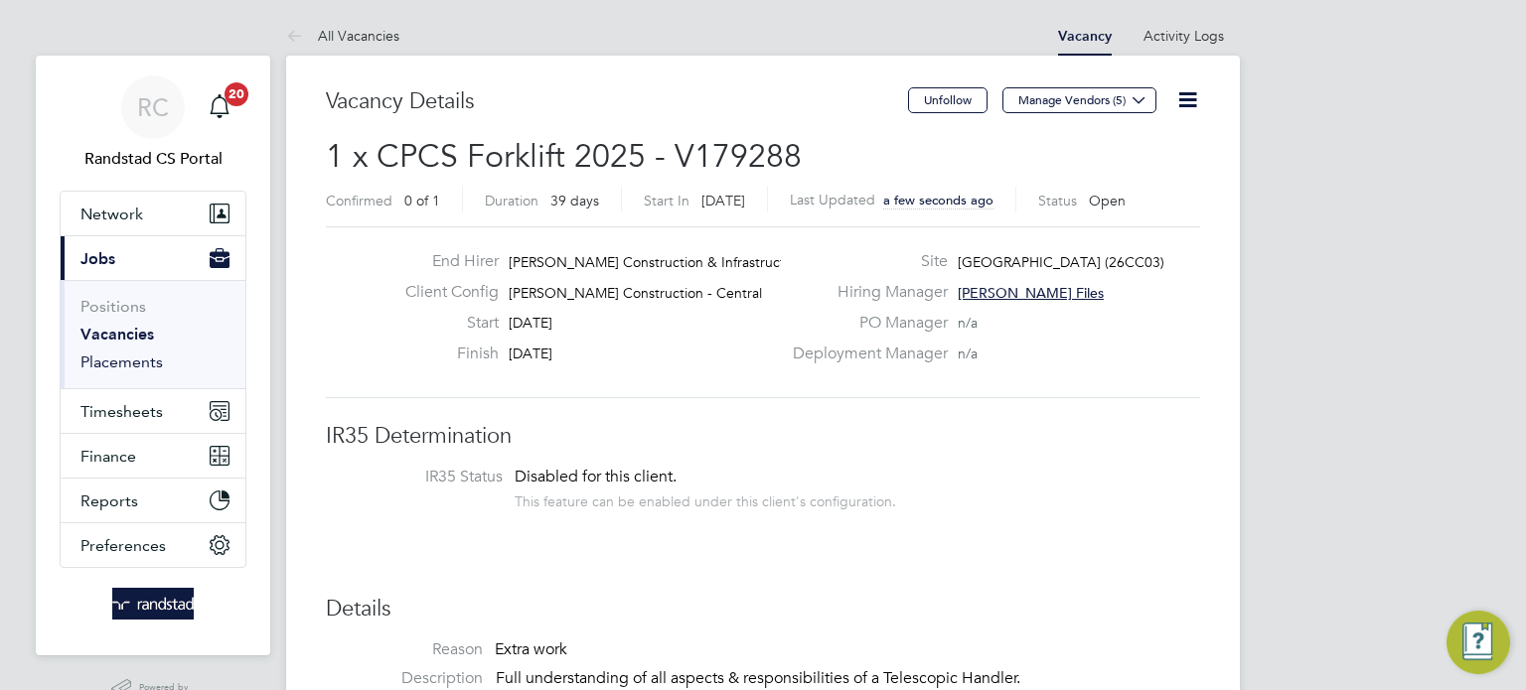
click at [102, 353] on link "Placements" at bounding box center [121, 362] width 82 height 19
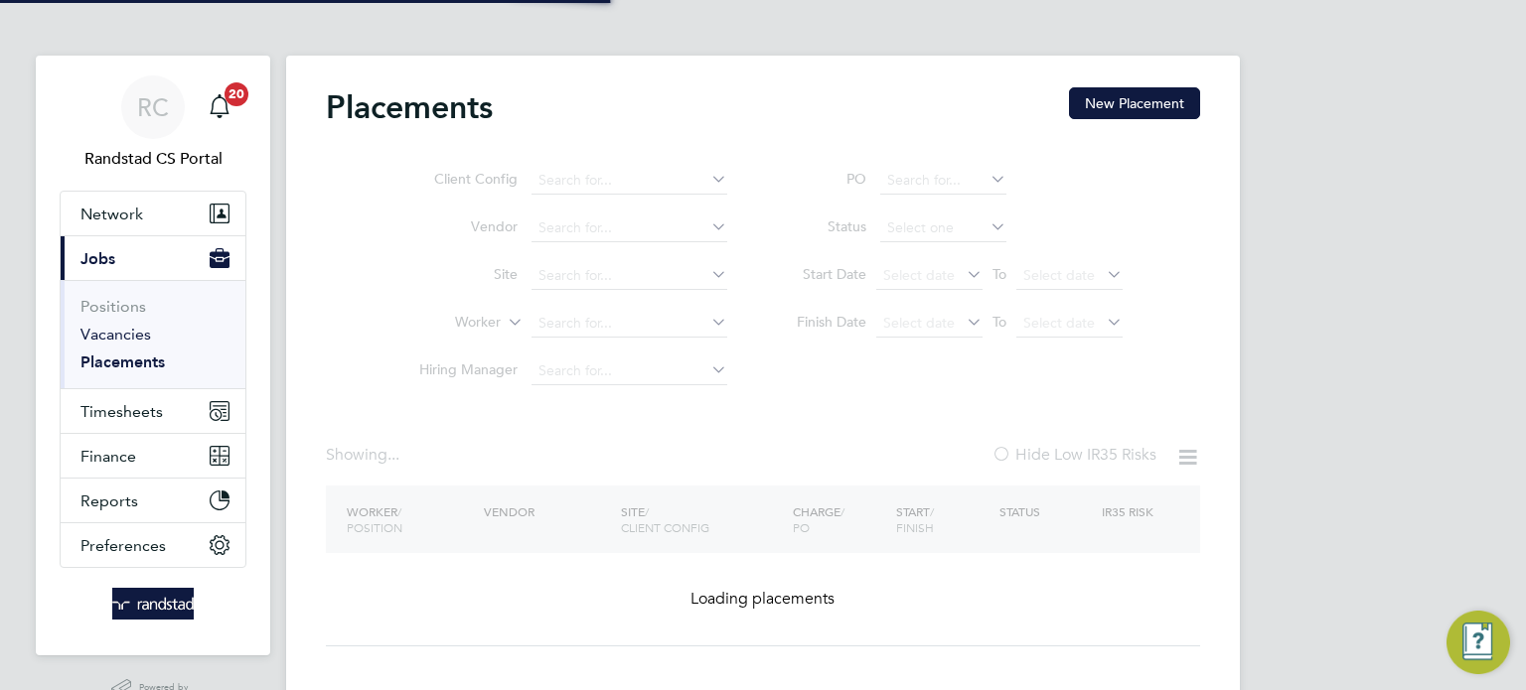
click at [113, 343] on link "Vacancies" at bounding box center [115, 334] width 71 height 19
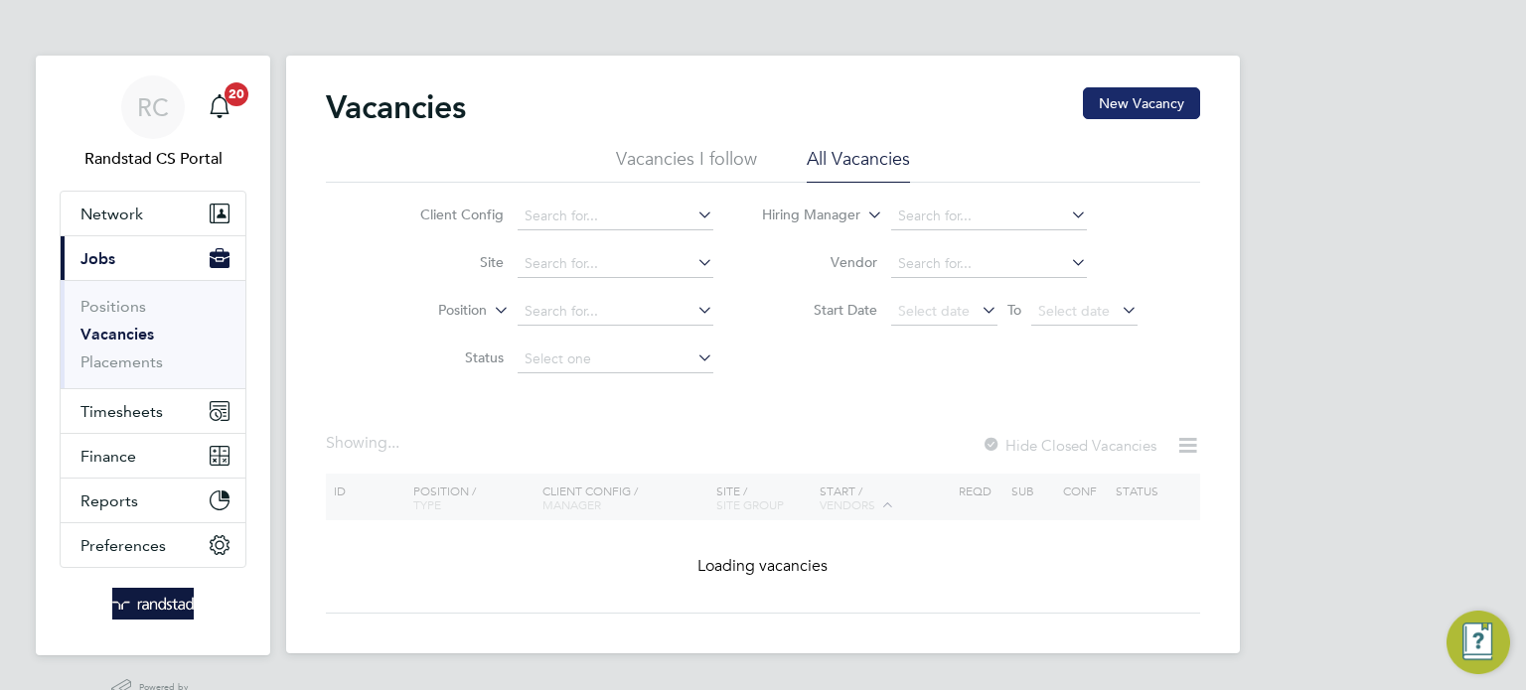
click at [1131, 108] on button "New Vacancy" at bounding box center [1141, 103] width 117 height 32
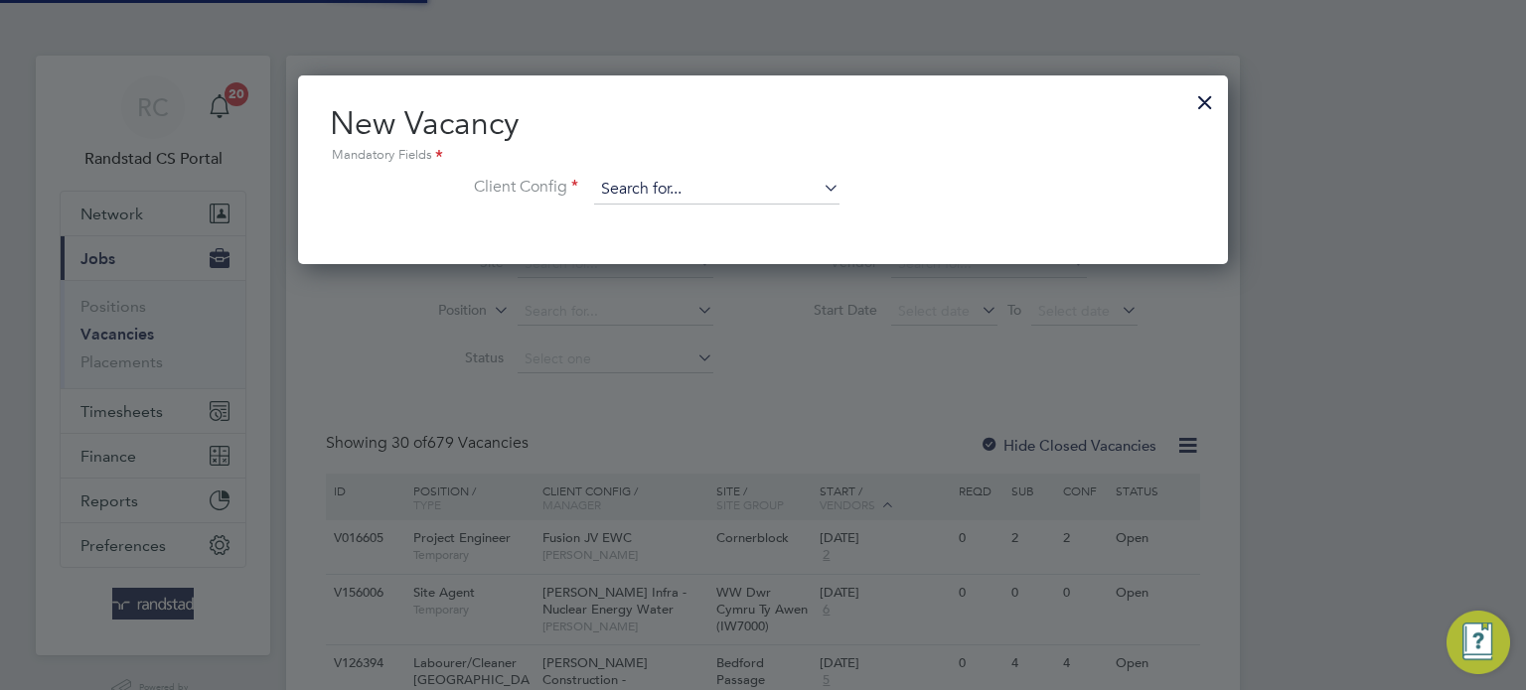
click at [657, 192] on input at bounding box center [716, 190] width 245 height 30
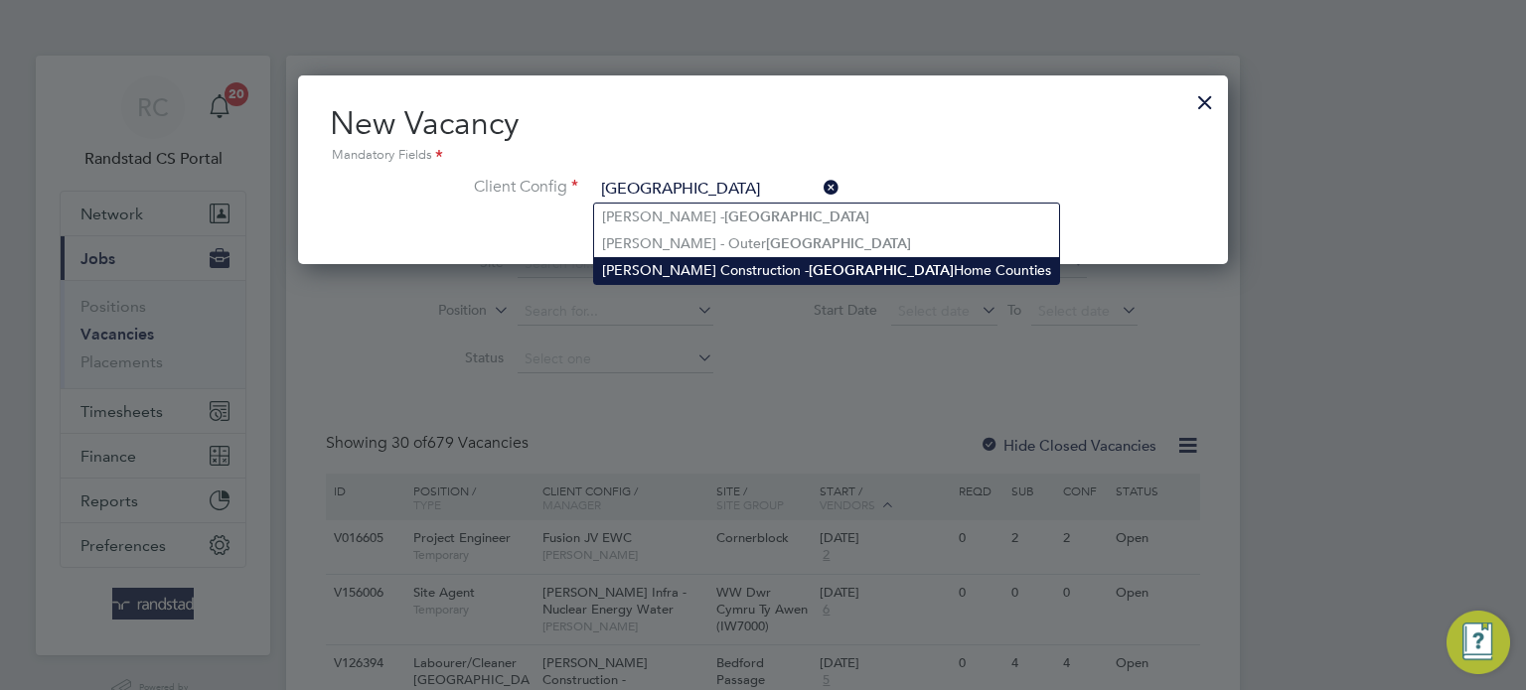
click at [716, 264] on li "Morgan Sindall Construction - London Home Counties" at bounding box center [826, 270] width 465 height 27
type input "Morgan Sindall Construction - London Home Counties"
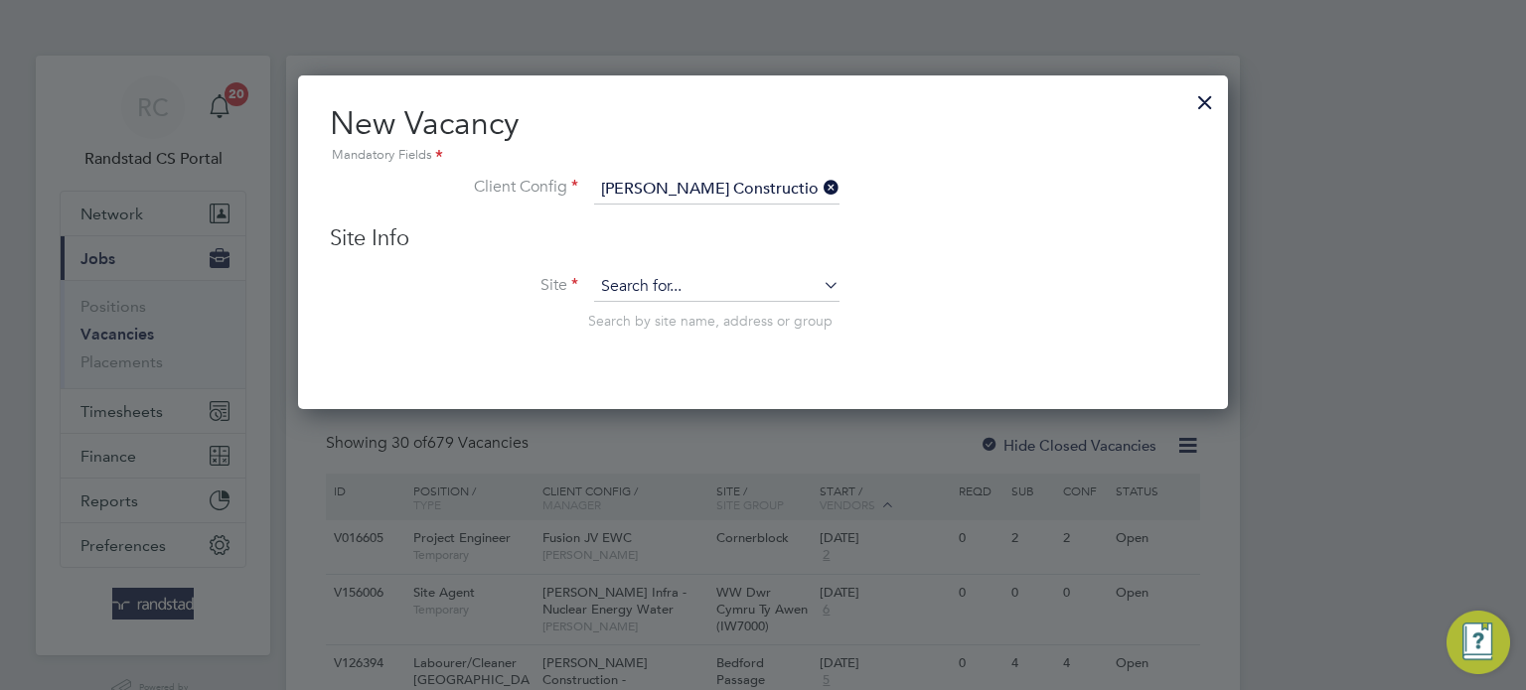
click at [633, 281] on input at bounding box center [716, 287] width 245 height 30
type input "birching"
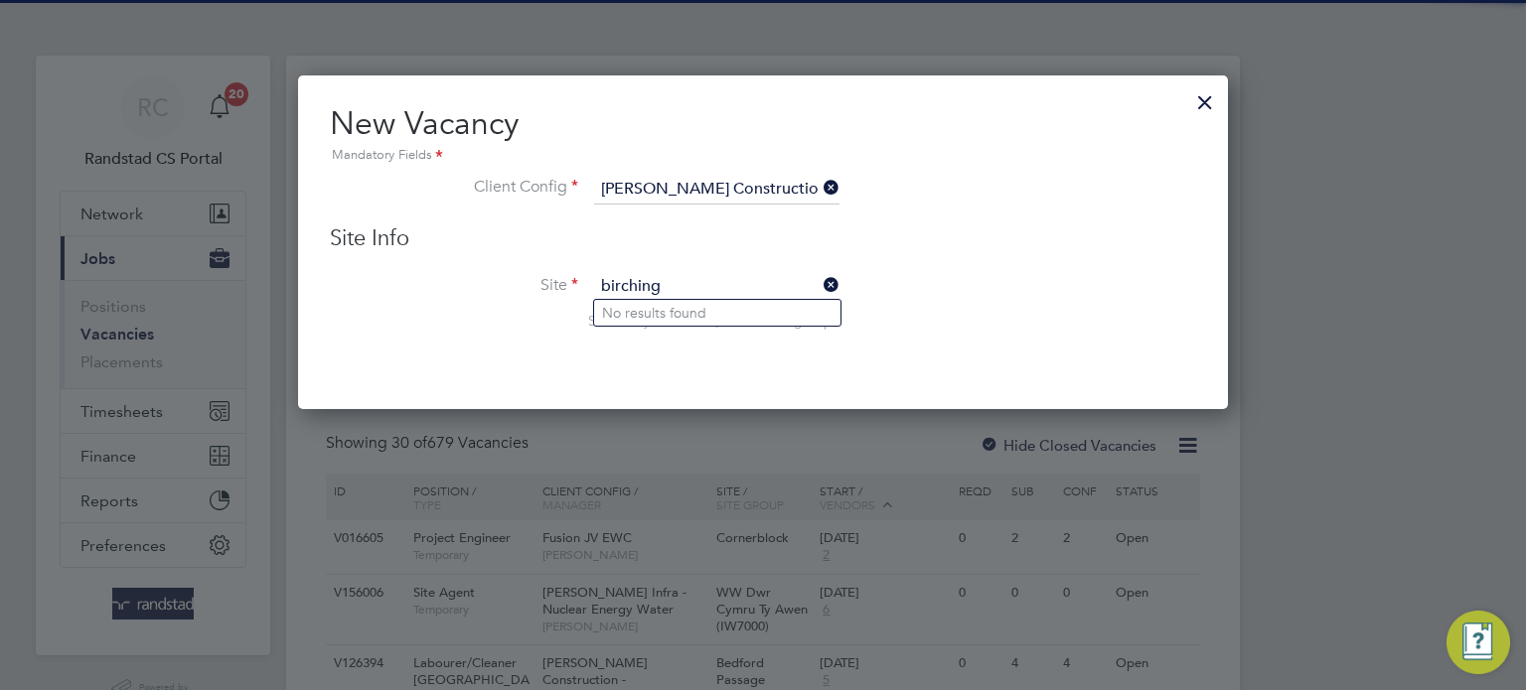
click at [771, 196] on input "[PERSON_NAME] Construction - [GEOGRAPHIC_DATA] Home Counties" at bounding box center [716, 190] width 245 height 30
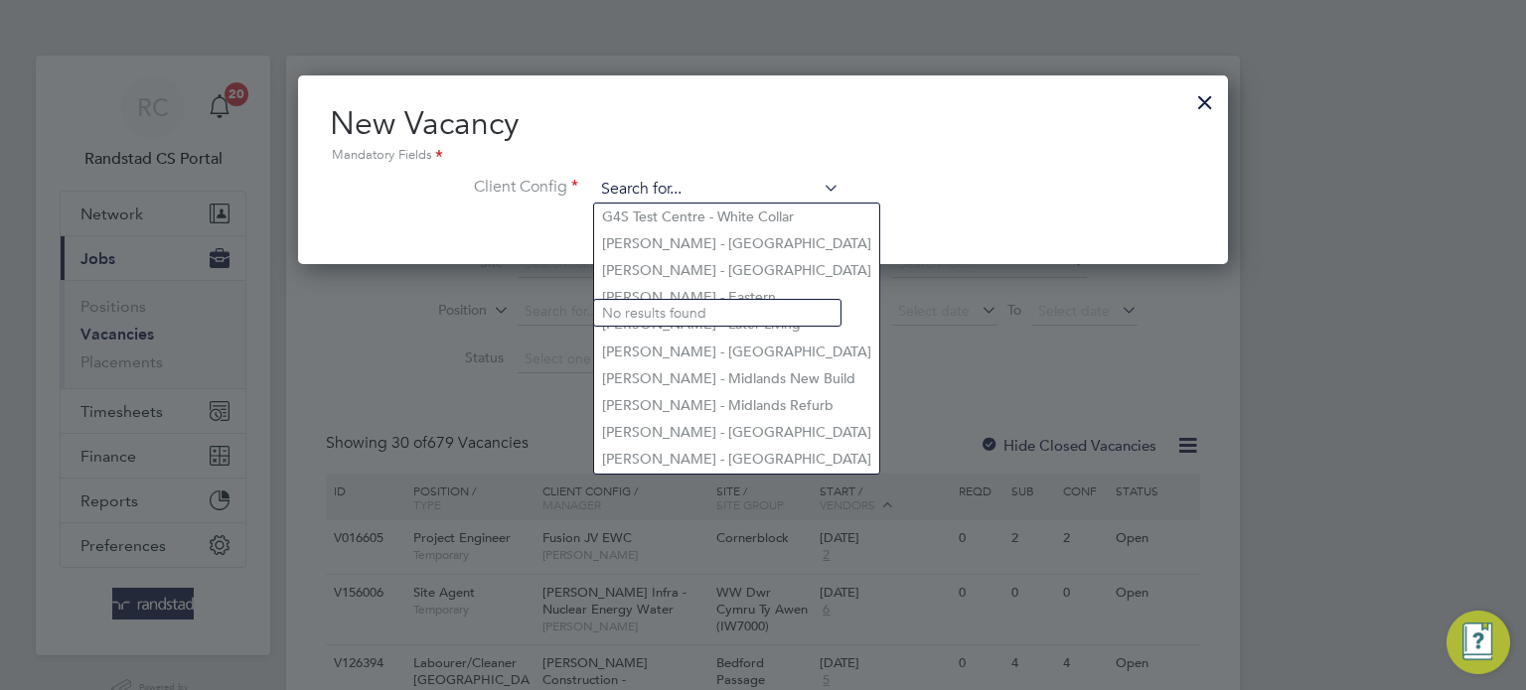
type input "l"
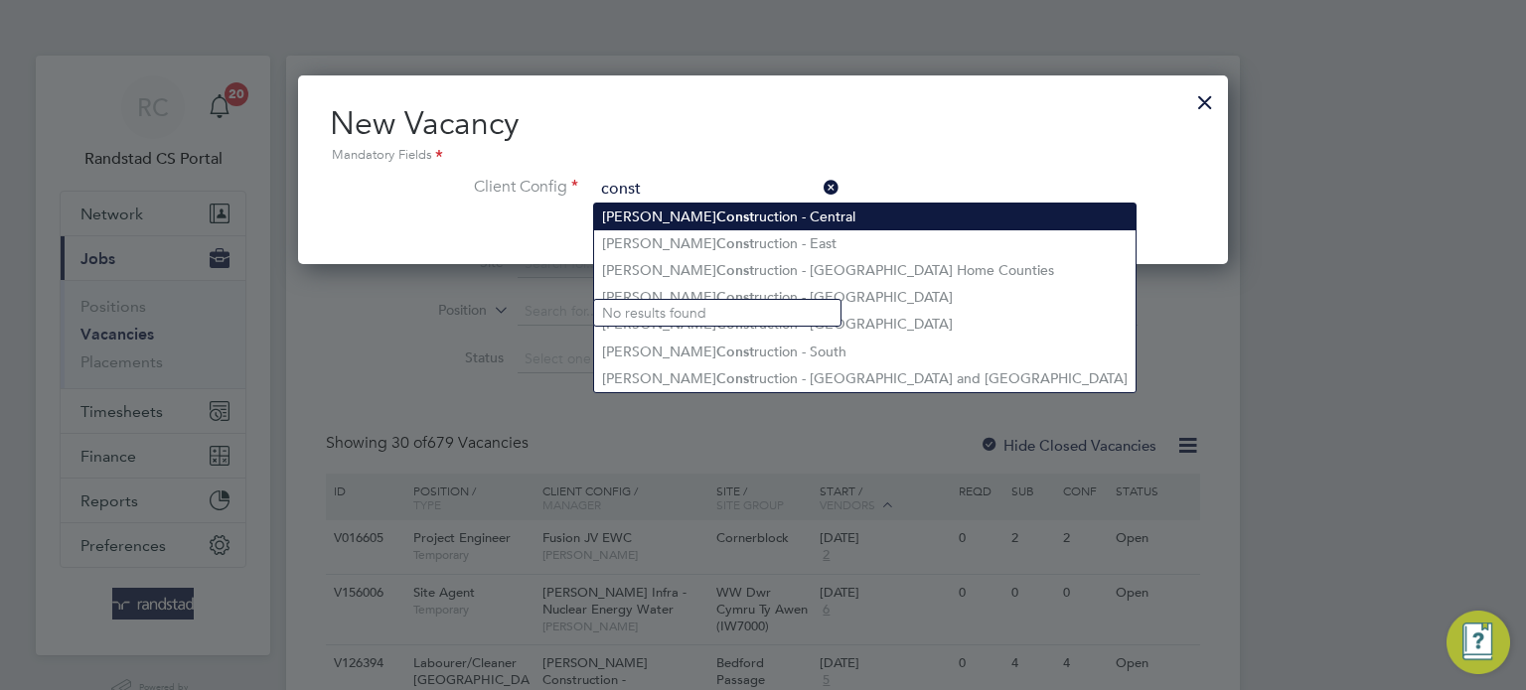
click at [826, 223] on li "Morgan Sindall Const ruction - Central" at bounding box center [864, 217] width 541 height 27
type input "Morgan Sindall Construction - Central"
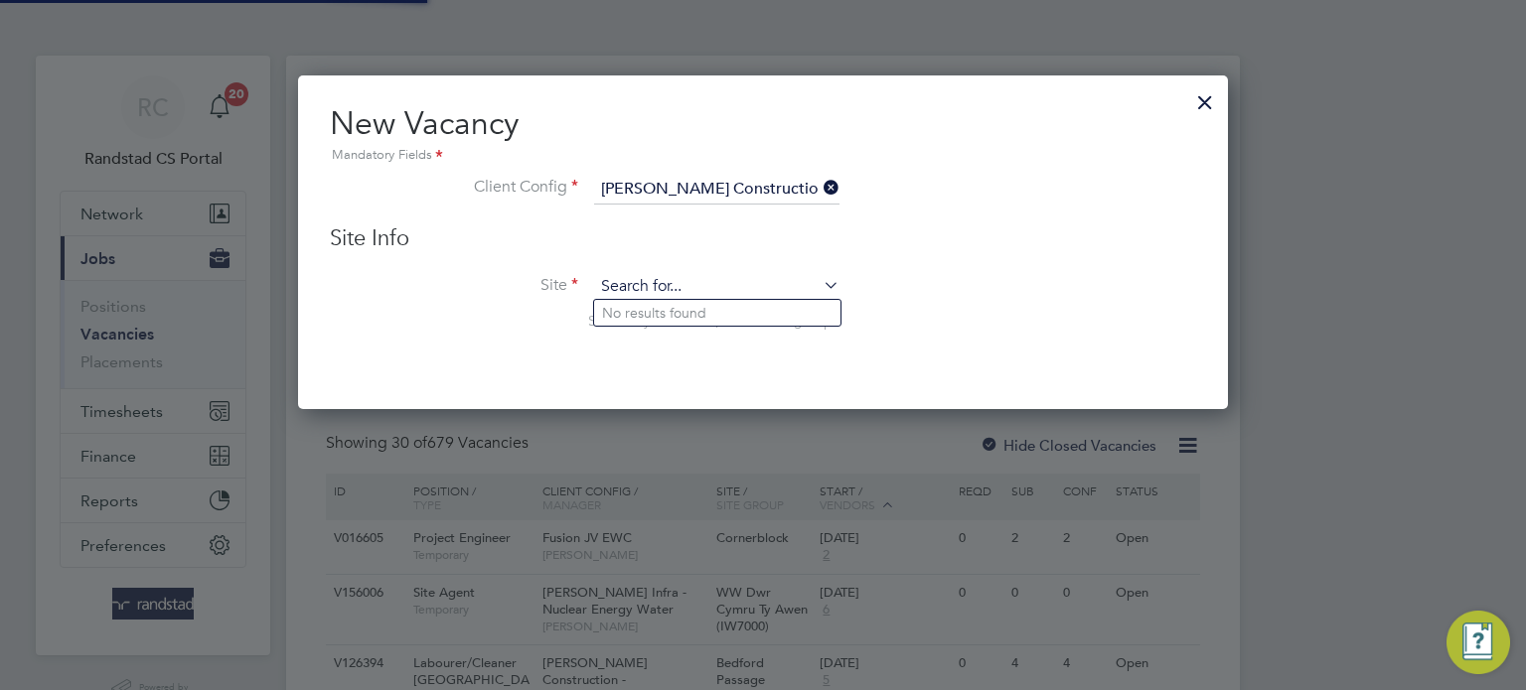
click at [670, 280] on input at bounding box center [716, 287] width 245 height 30
type input "birch"
click at [1211, 82] on div at bounding box center [1205, 97] width 36 height 36
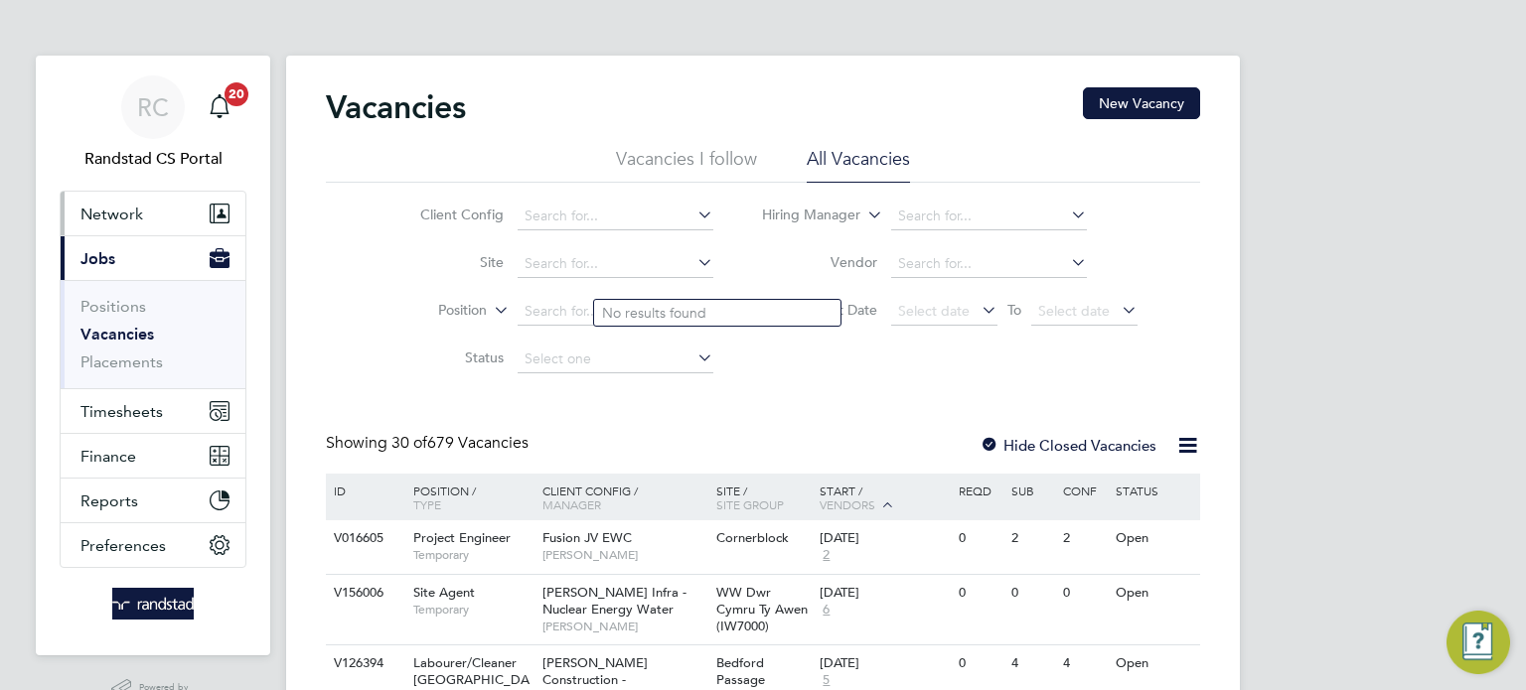
click at [152, 192] on button "Network" at bounding box center [153, 214] width 185 height 44
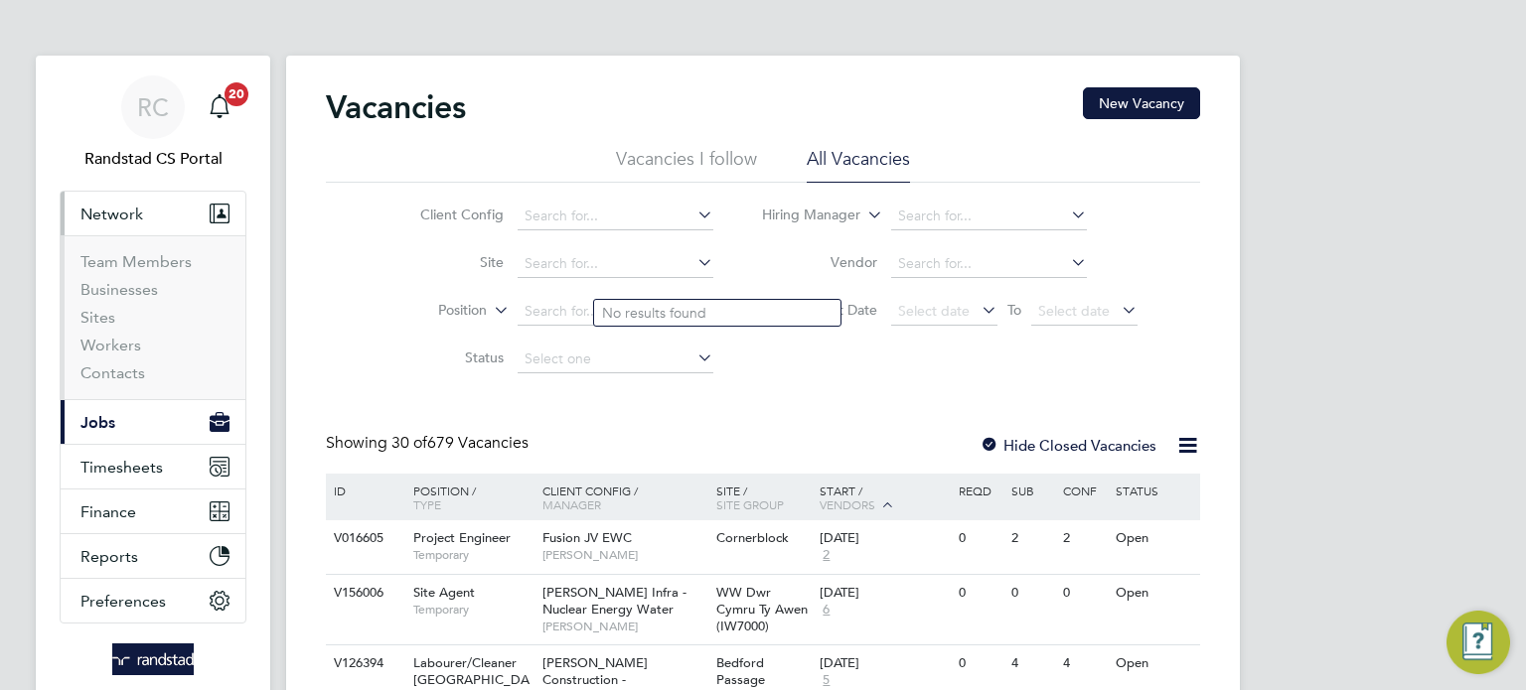
click at [92, 327] on li "Sites" at bounding box center [154, 322] width 149 height 28
click at [95, 323] on link "Sites" at bounding box center [97, 317] width 35 height 19
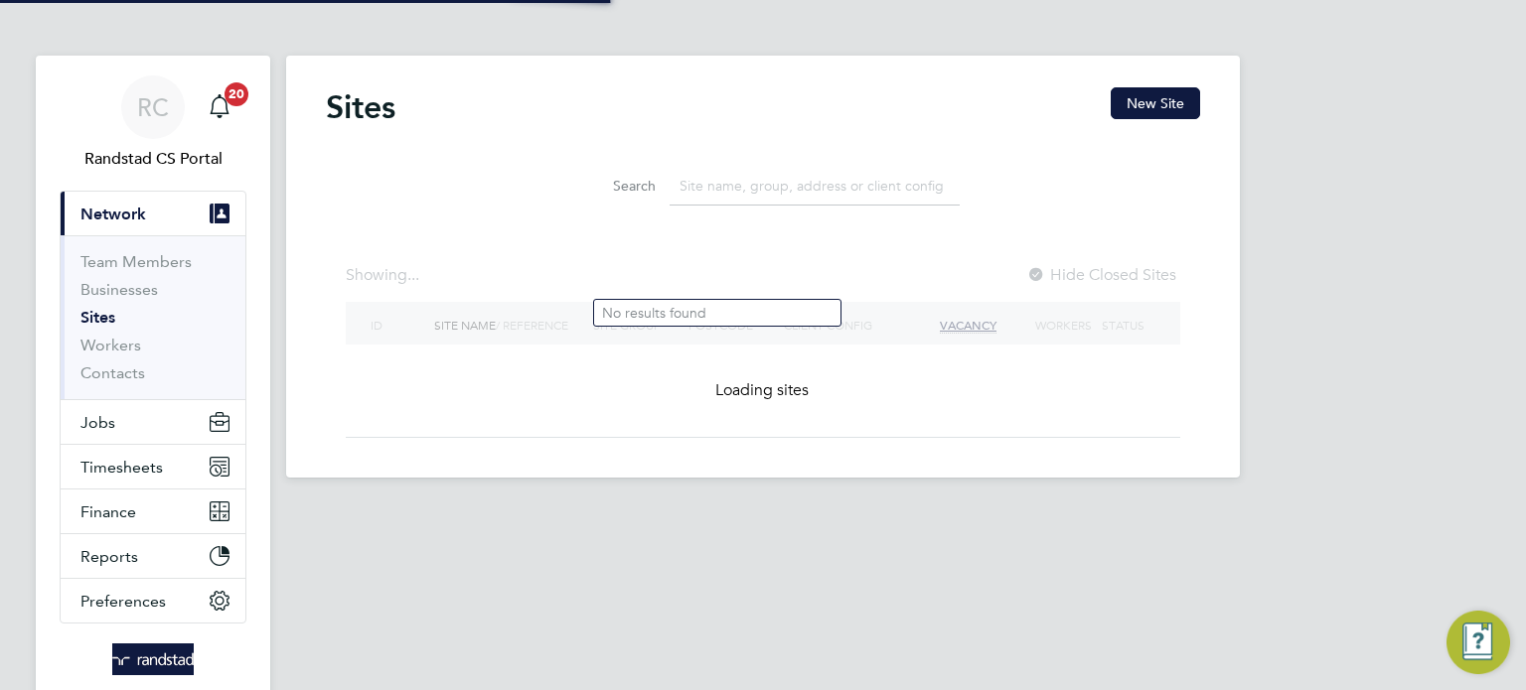
click at [747, 199] on input at bounding box center [815, 186] width 290 height 39
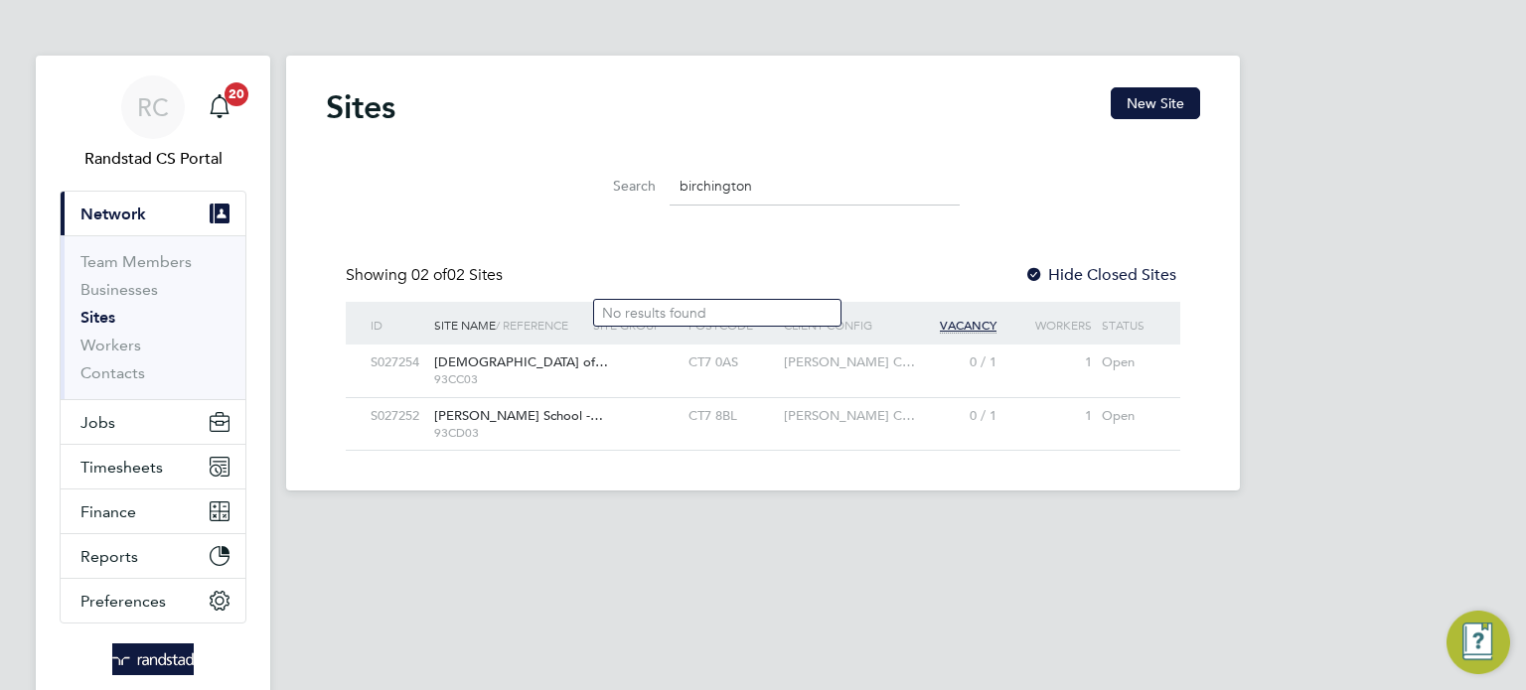
type input "birchington"
click at [787, 359] on span "Morgan Sindall C…" at bounding box center [849, 362] width 131 height 17
click at [110, 406] on button "Jobs" at bounding box center [153, 422] width 185 height 44
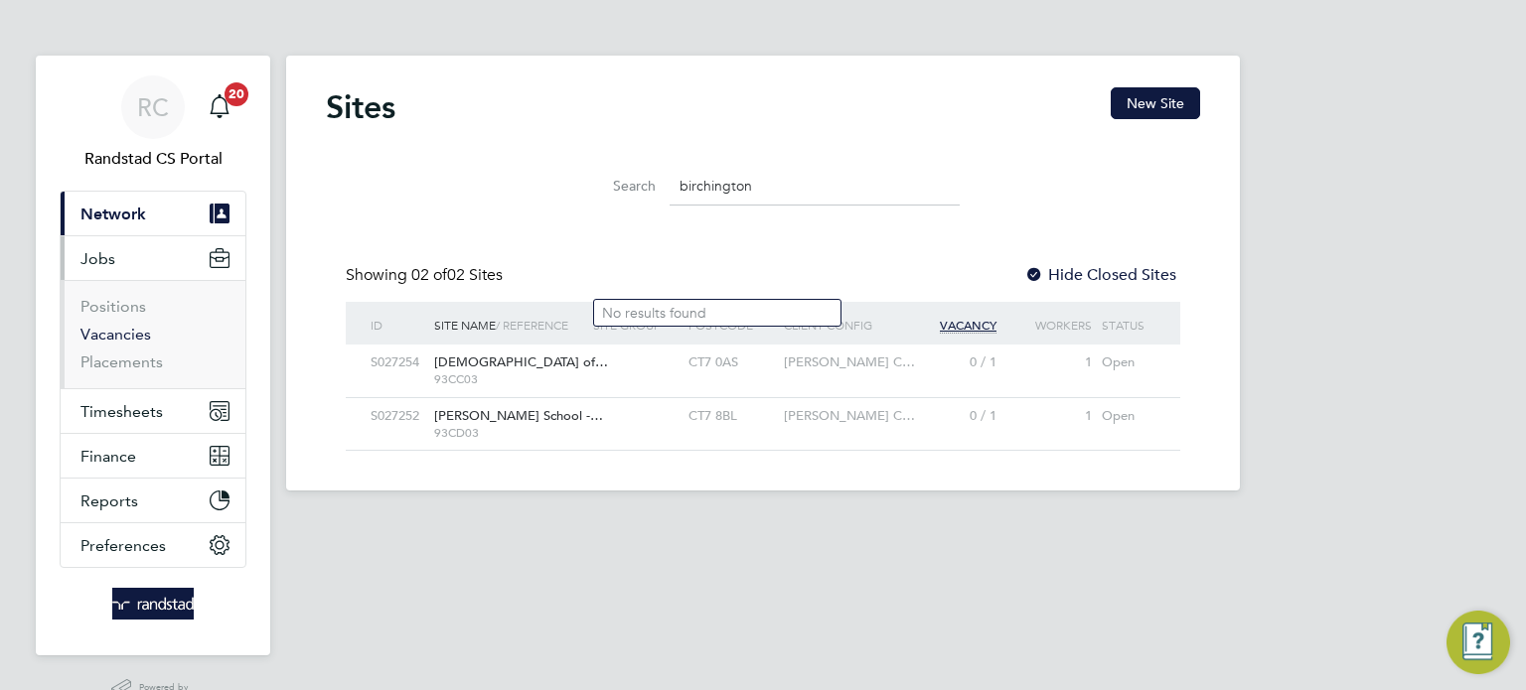
click at [121, 339] on link "Vacancies" at bounding box center [115, 334] width 71 height 19
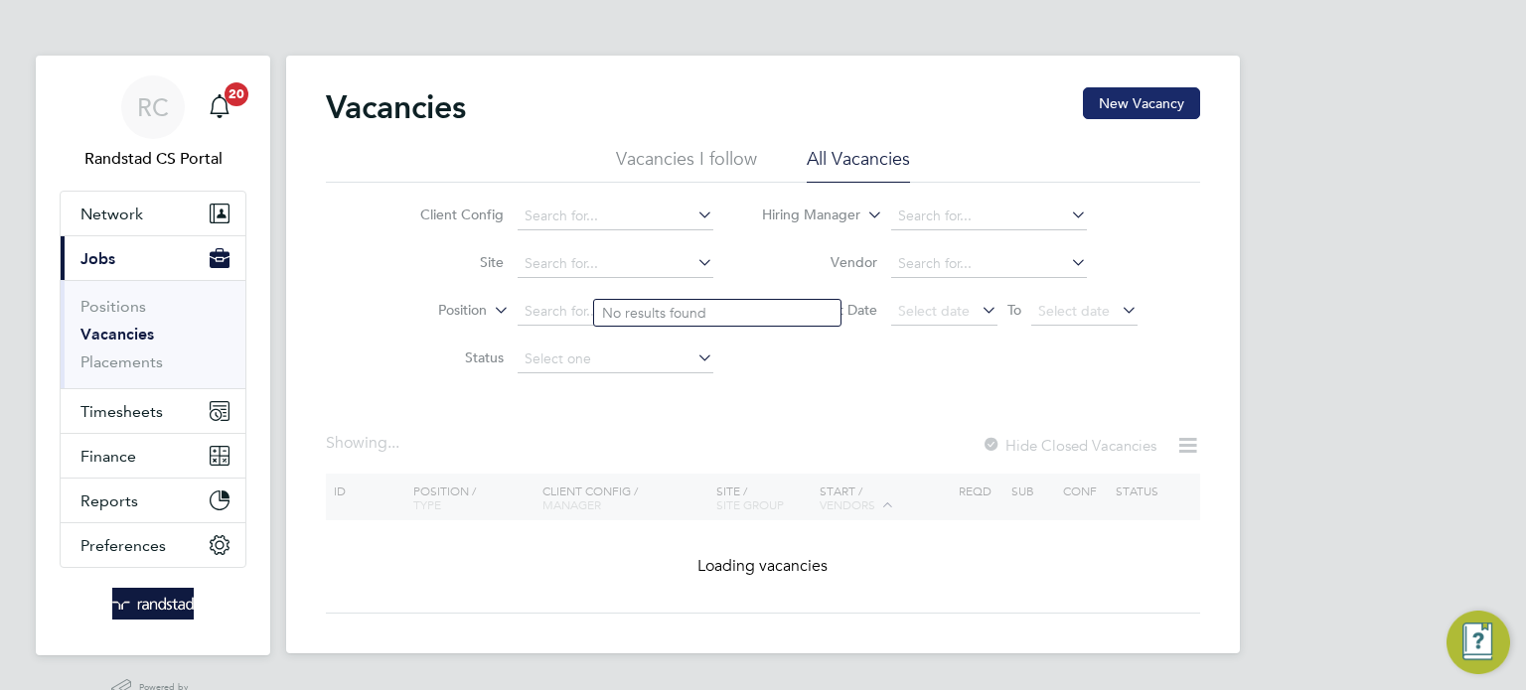
click at [1129, 102] on button "New Vacancy" at bounding box center [1141, 103] width 117 height 32
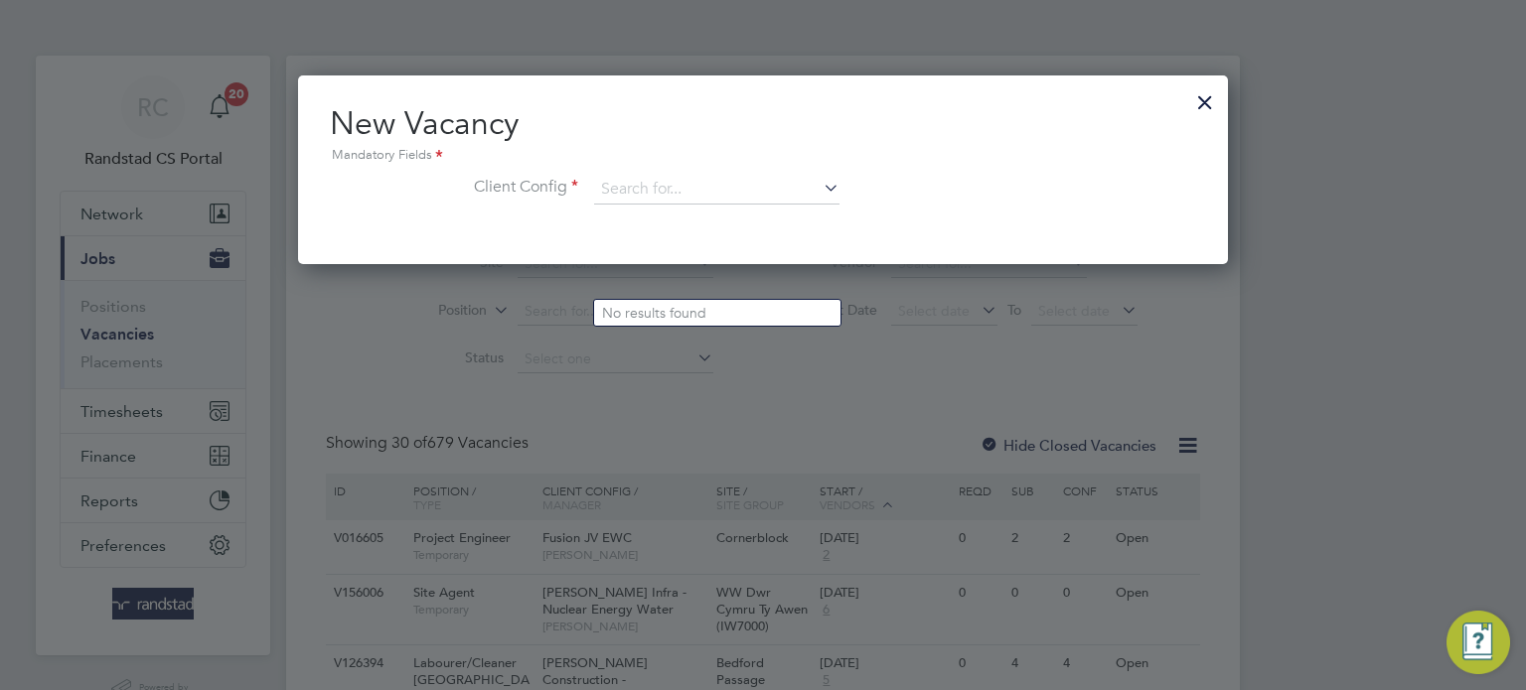
click at [723, 169] on div "New Vacancy Mandatory Fields Client Config" at bounding box center [763, 163] width 866 height 121
click at [701, 187] on input at bounding box center [716, 190] width 245 height 30
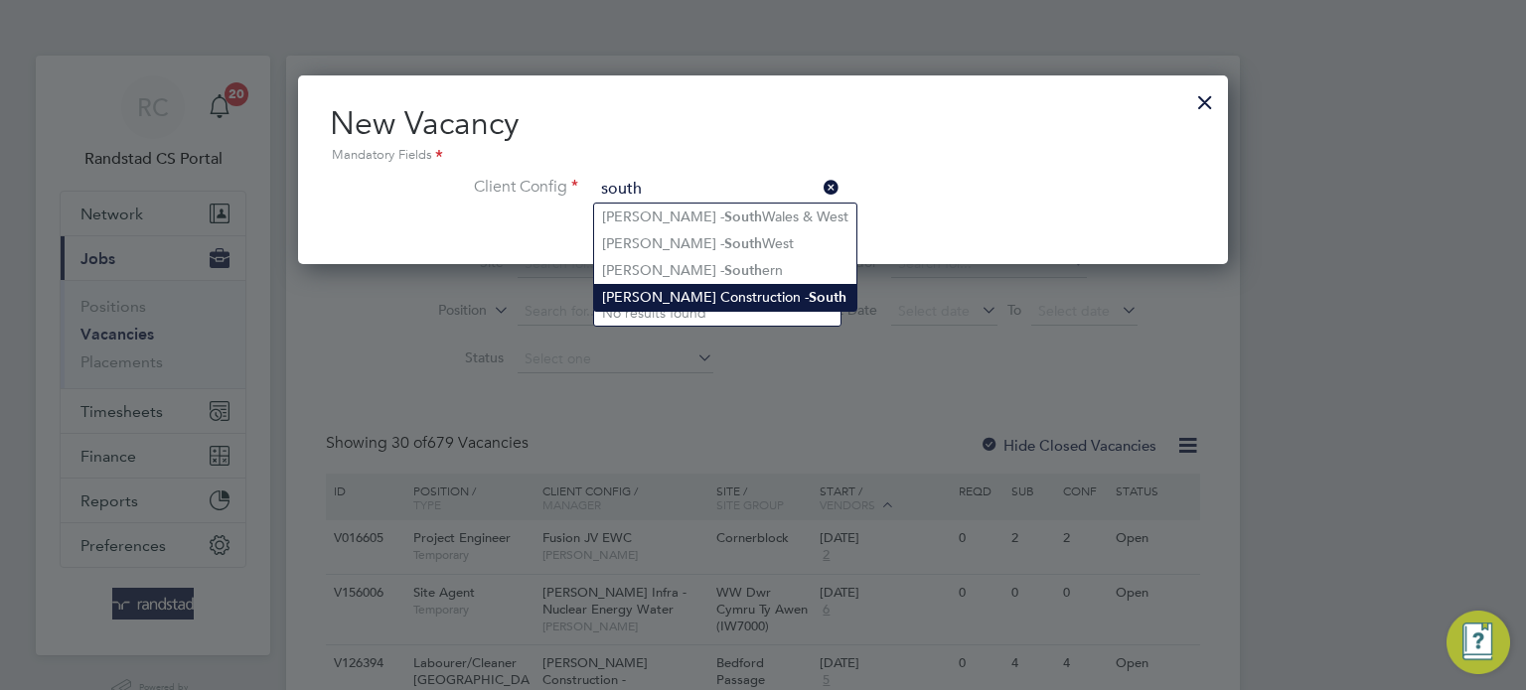
click at [721, 299] on li "[PERSON_NAME] Construction - South" at bounding box center [725, 297] width 262 height 27
type input "[PERSON_NAME] Construction - South"
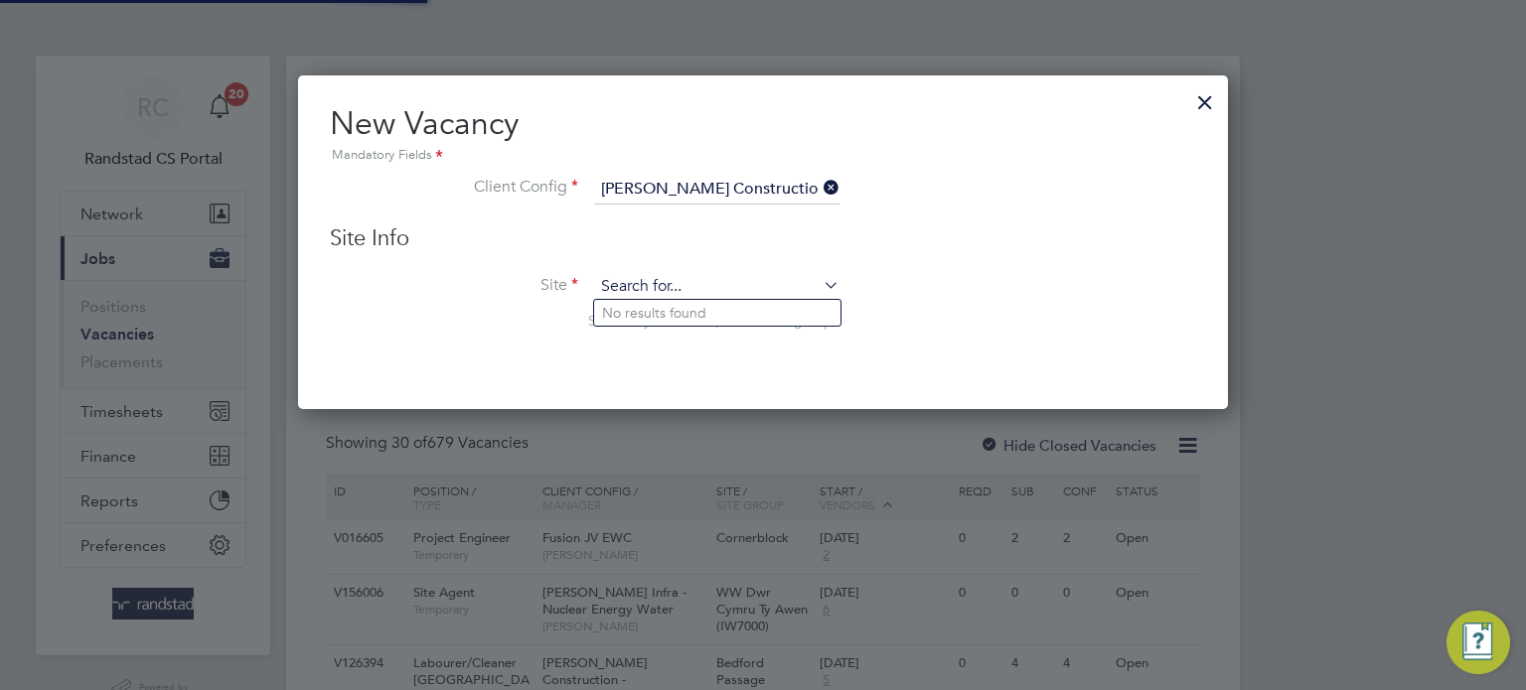
click at [666, 279] on input at bounding box center [716, 287] width 245 height 30
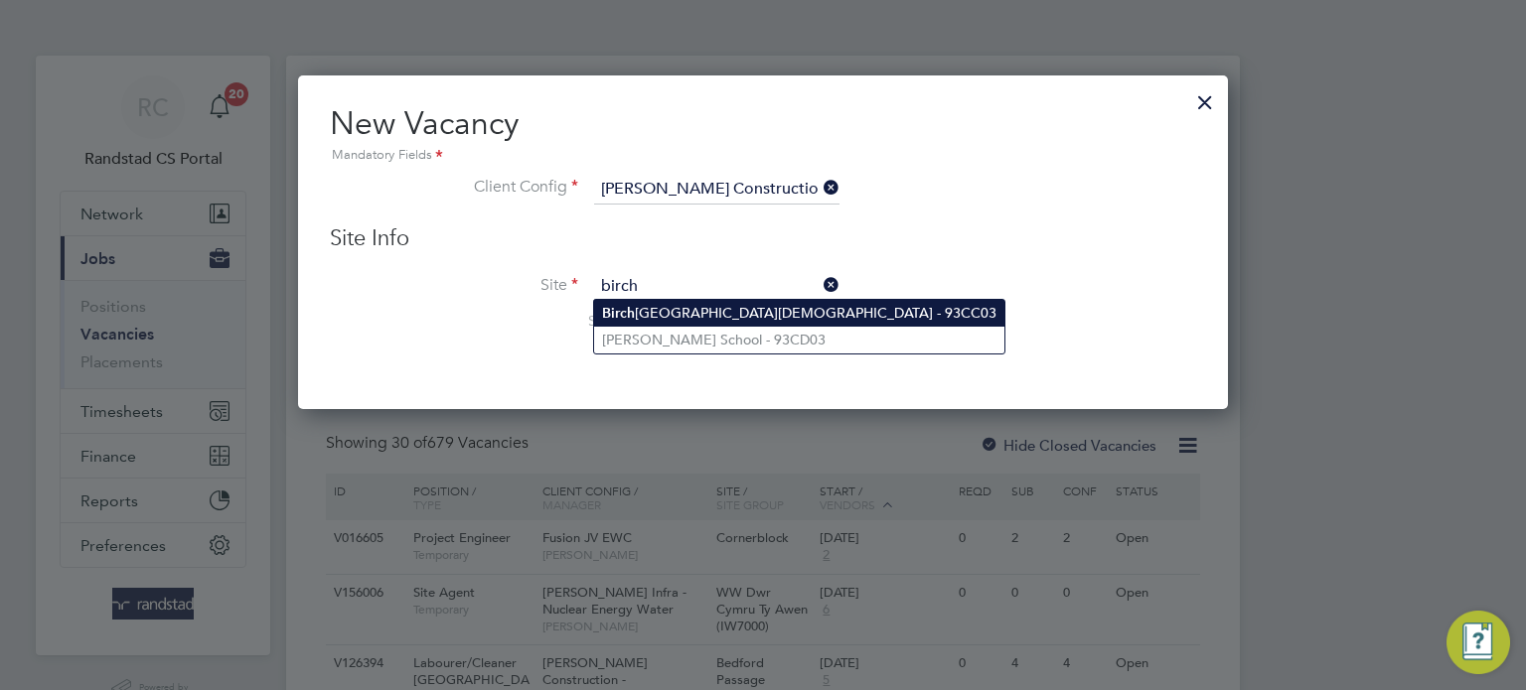
click at [684, 312] on li "[GEOGRAPHIC_DATA][DEMOGRAPHIC_DATA] - 93CC03" at bounding box center [799, 313] width 410 height 27
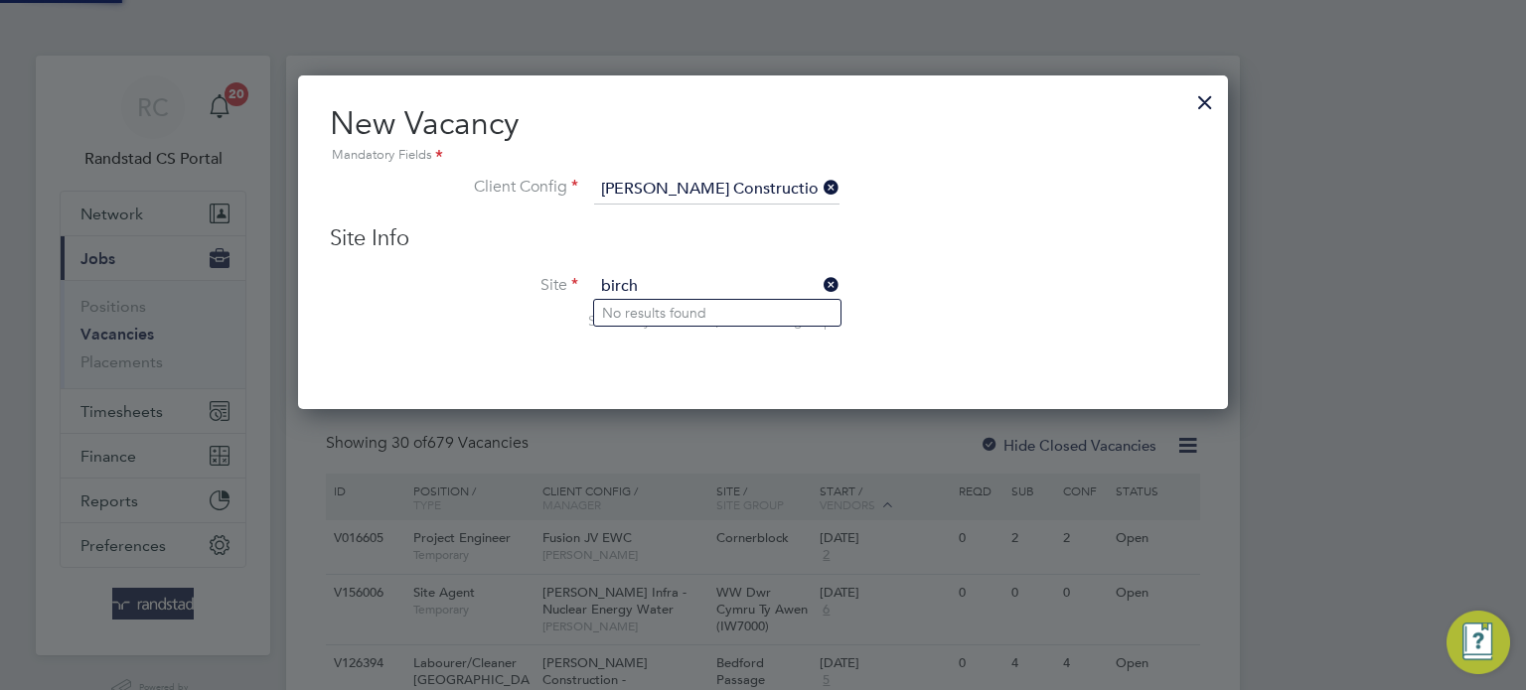
type input "[GEOGRAPHIC_DATA][DEMOGRAPHIC_DATA] - 93CC03"
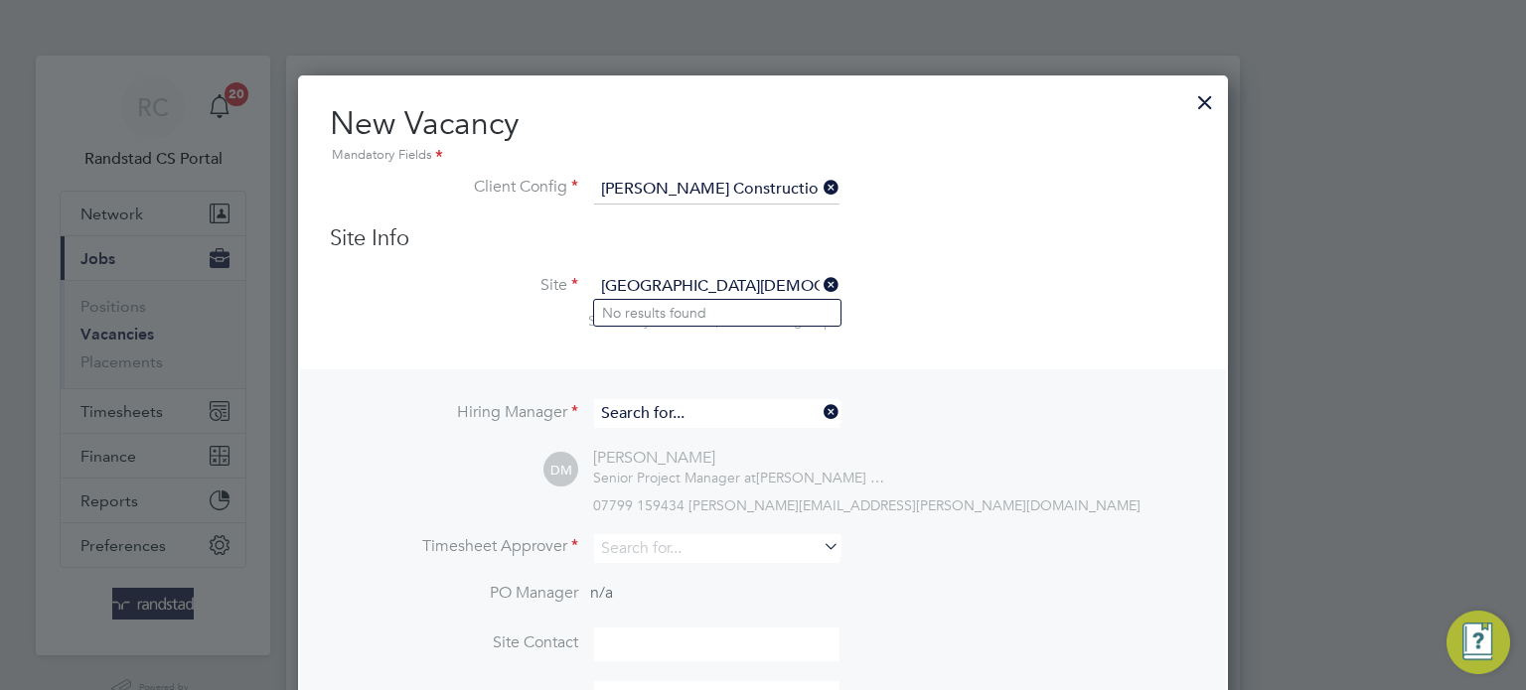
click at [696, 416] on input at bounding box center [716, 413] width 245 height 29
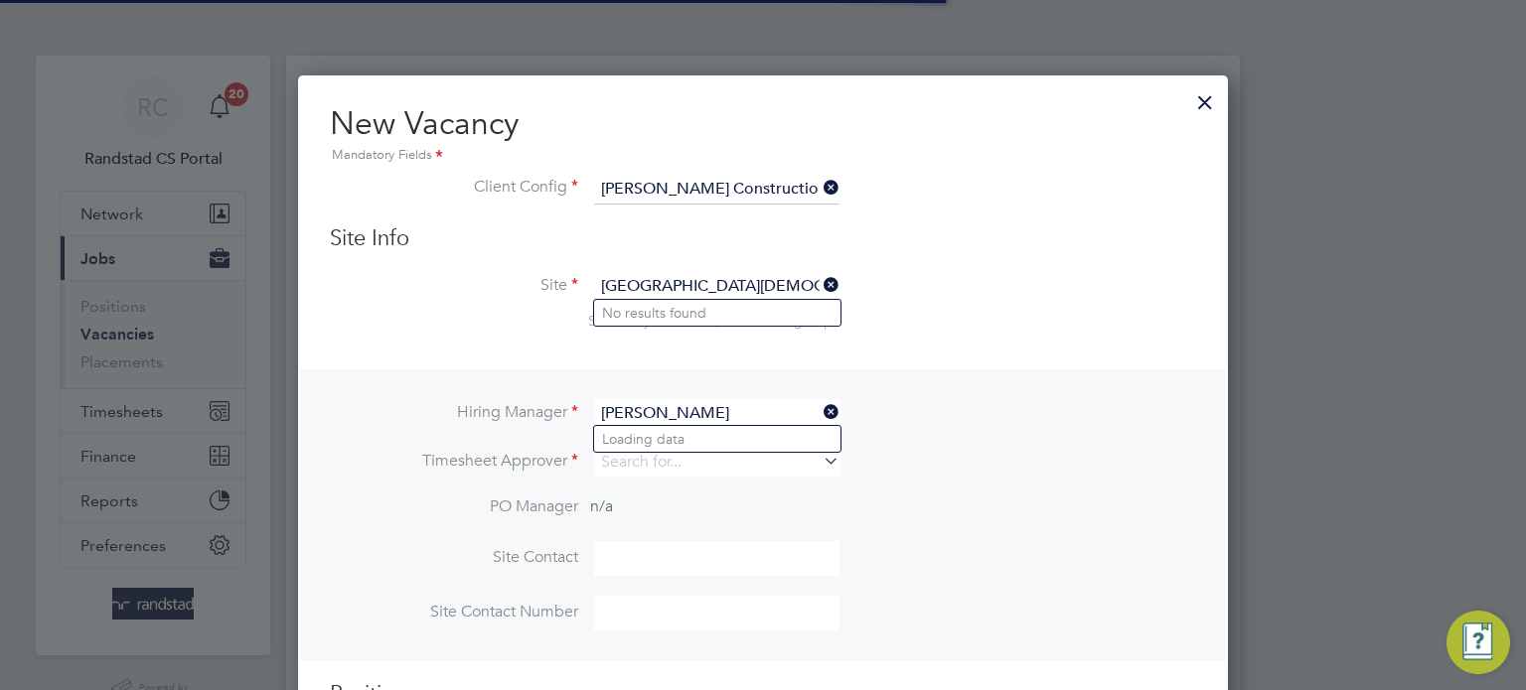
type input "[PERSON_NAME]"
click at [1207, 107] on div at bounding box center [1205, 97] width 36 height 36
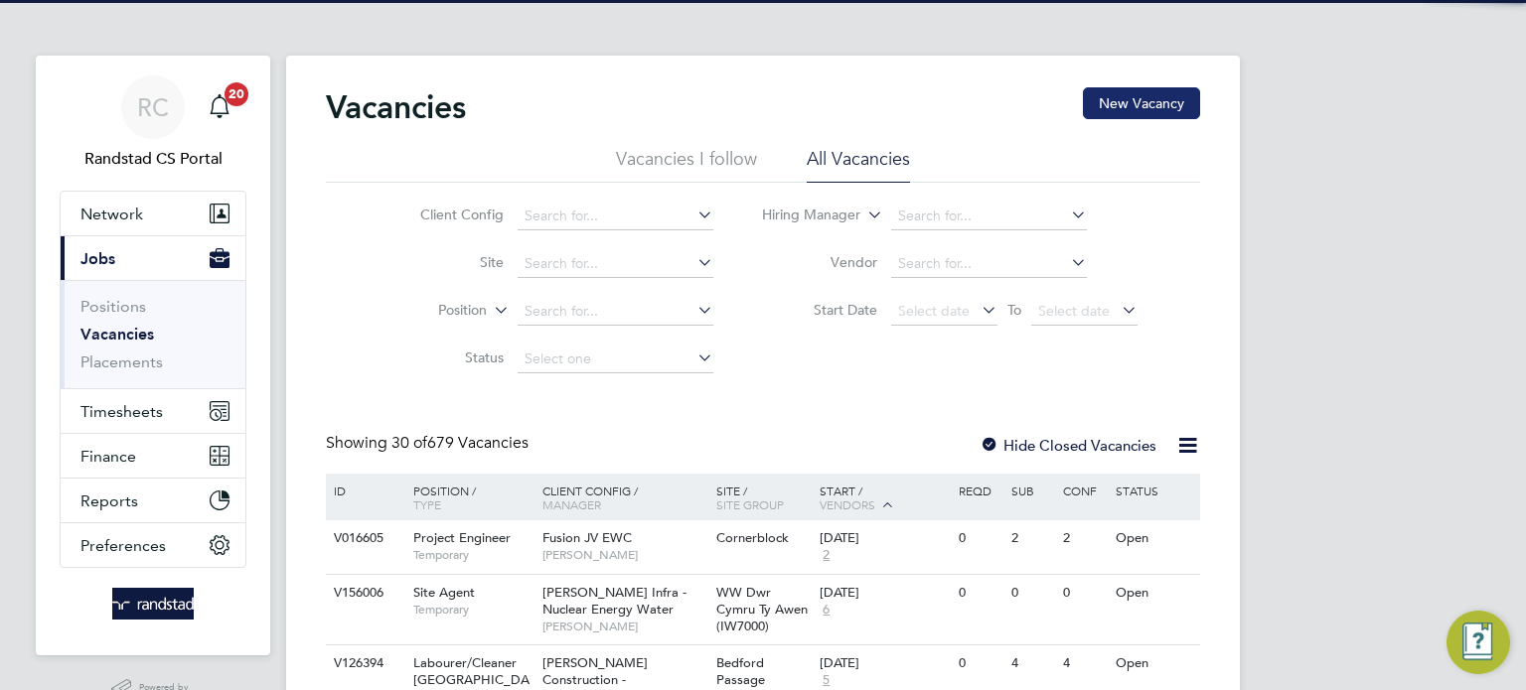
click at [1133, 110] on button "New Vacancy" at bounding box center [1141, 103] width 117 height 32
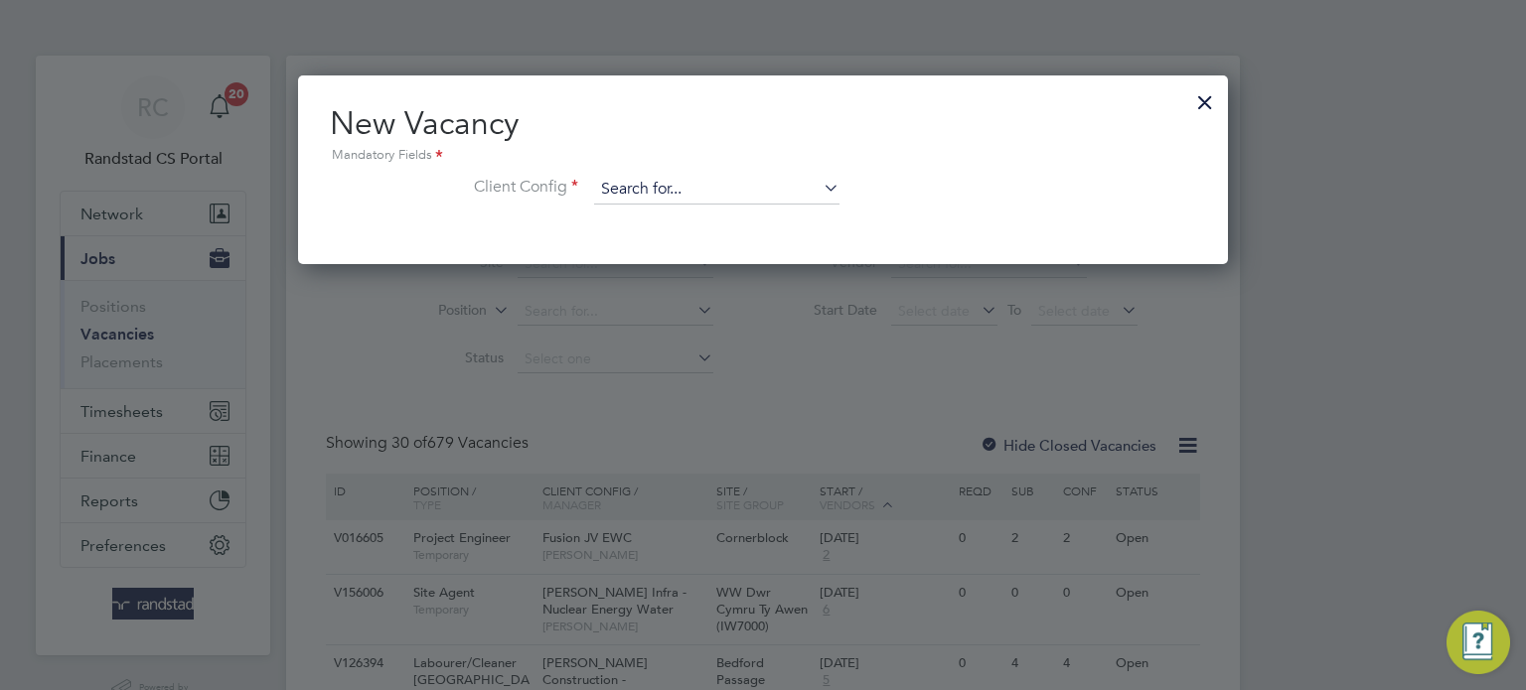
scroll to position [188, 931]
click at [640, 194] on input at bounding box center [716, 190] width 245 height 30
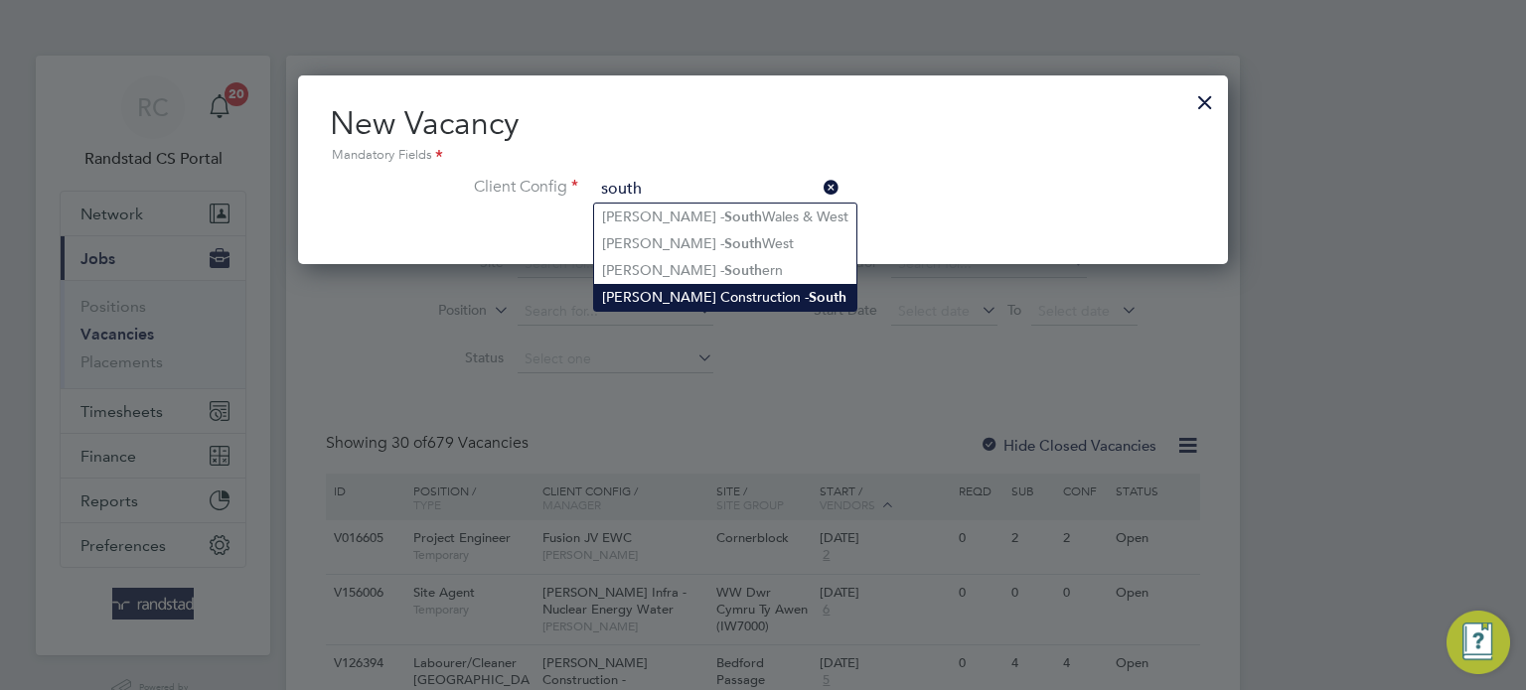
click at [691, 284] on li "[PERSON_NAME] Construction - South" at bounding box center [725, 297] width 262 height 27
type input "[PERSON_NAME] Construction - South"
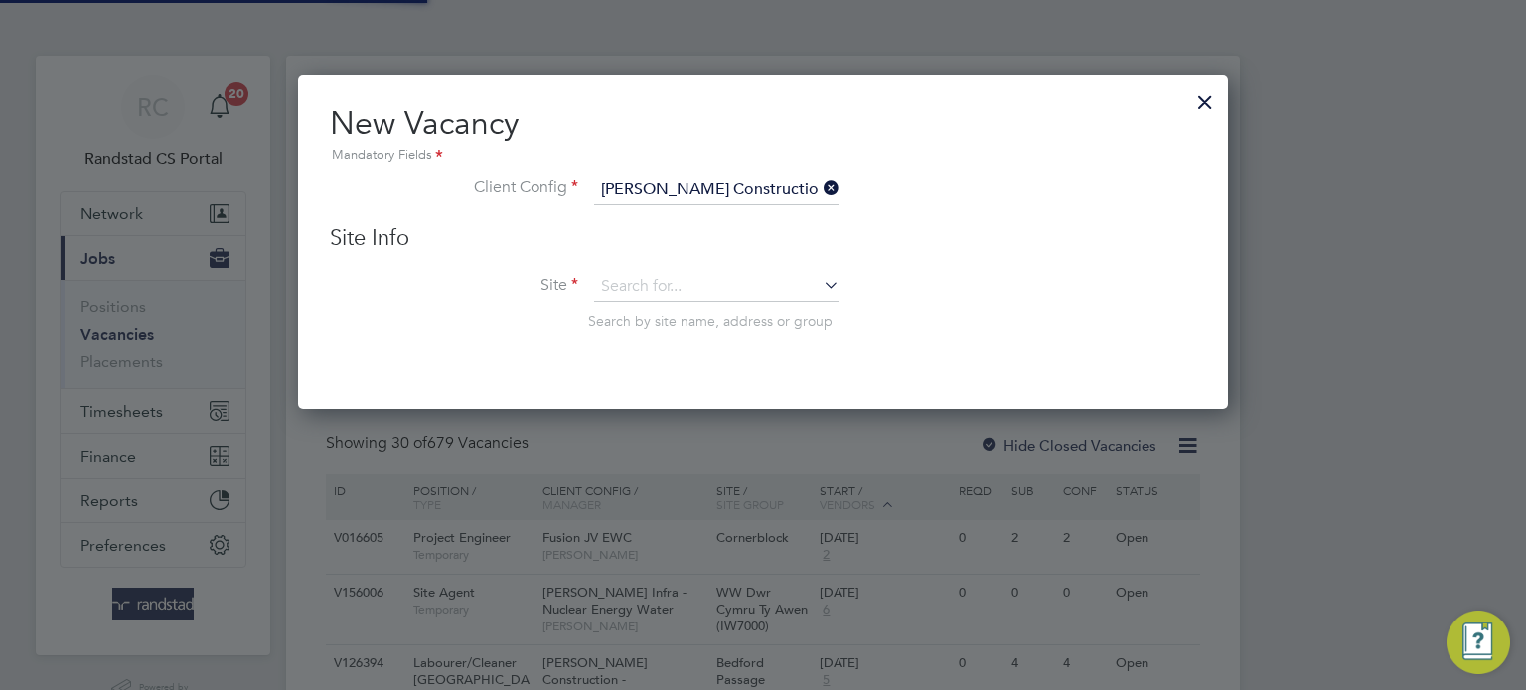
scroll to position [334, 931]
click at [630, 278] on input at bounding box center [716, 287] width 245 height 30
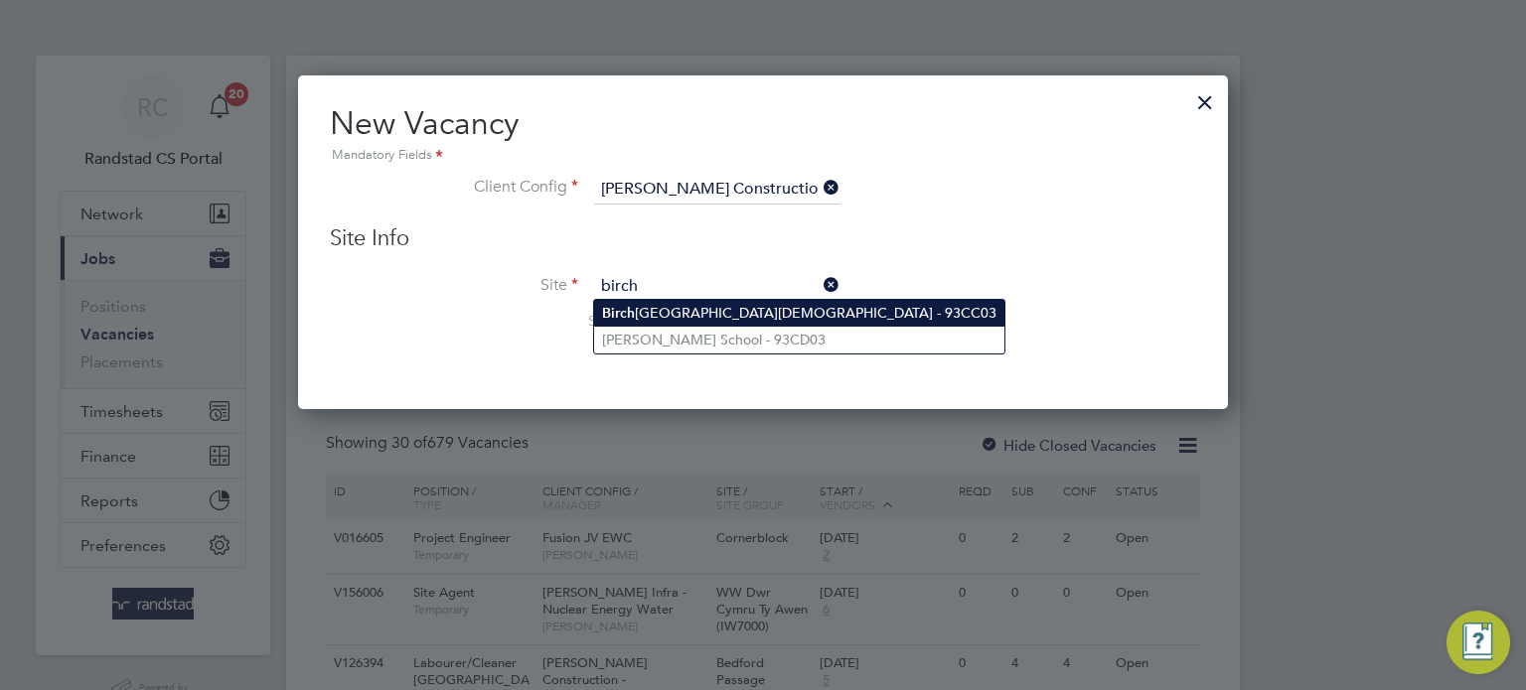
click at [714, 322] on li "[GEOGRAPHIC_DATA][DEMOGRAPHIC_DATA] - 93CC03" at bounding box center [799, 313] width 410 height 27
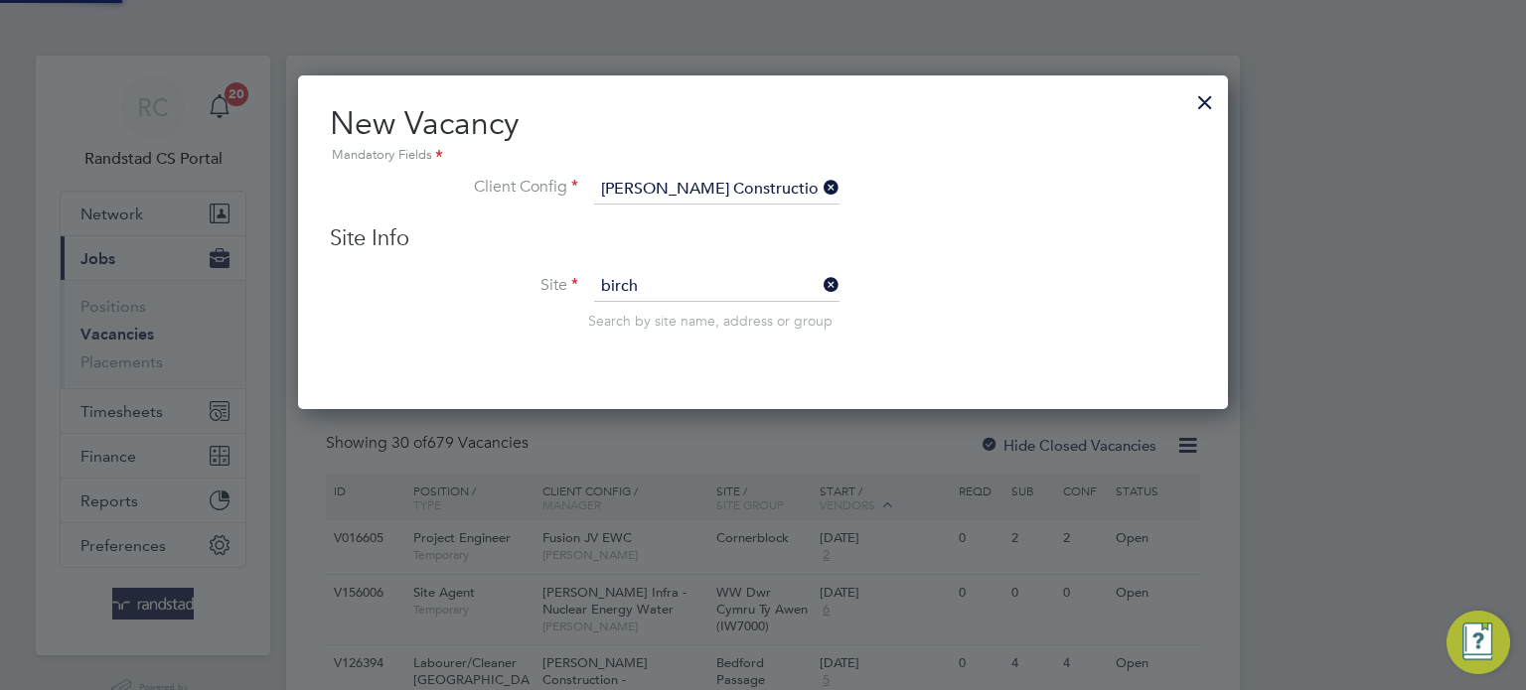
type input "[GEOGRAPHIC_DATA][DEMOGRAPHIC_DATA] - 93CC03"
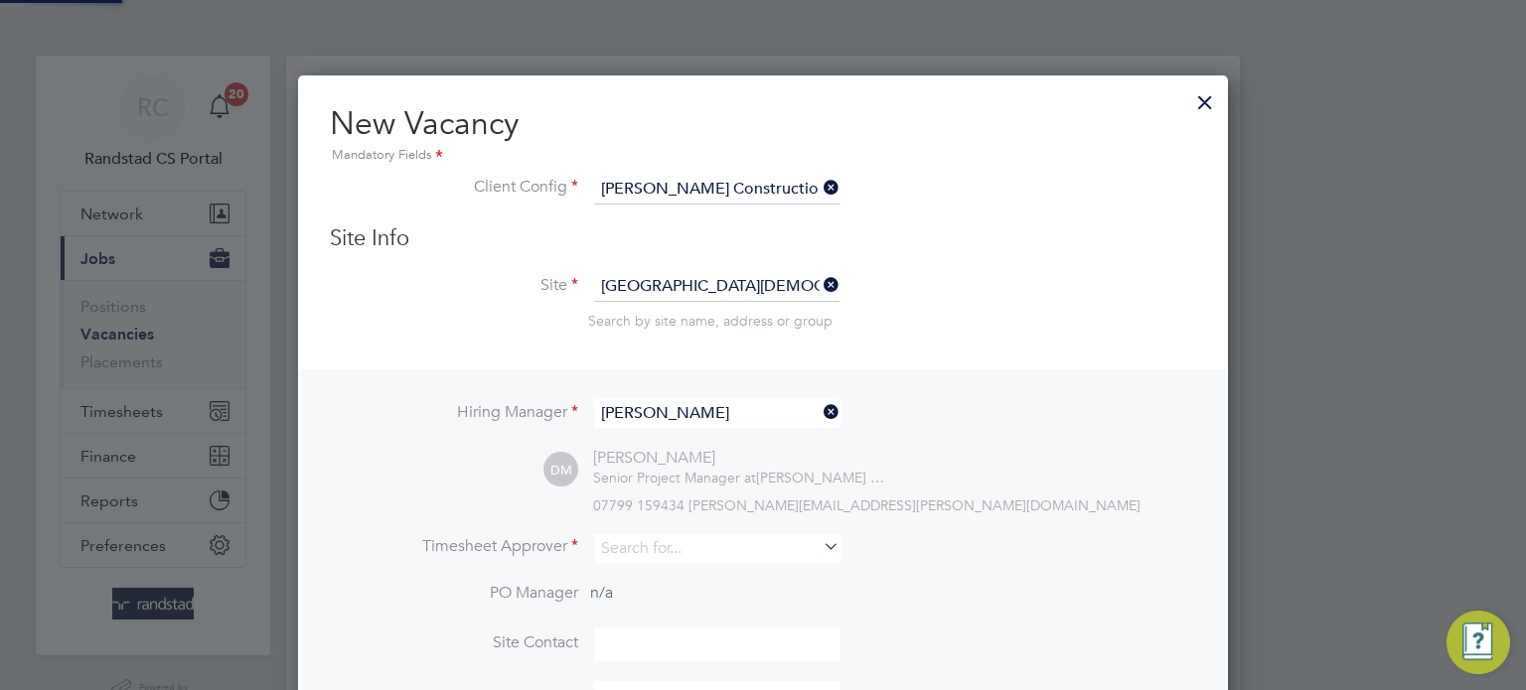
scroll to position [10, 10]
click at [668, 411] on input "[PERSON_NAME]" at bounding box center [716, 413] width 245 height 29
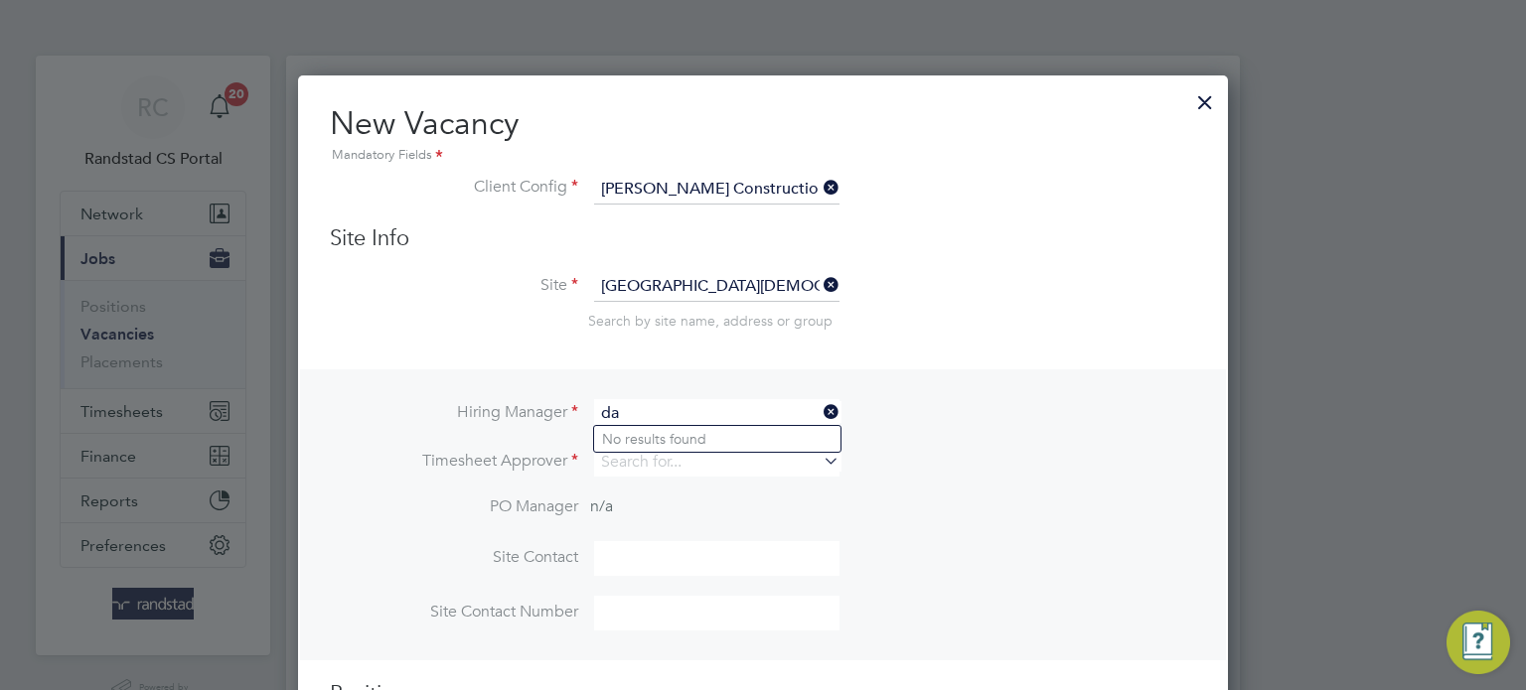
type input "d"
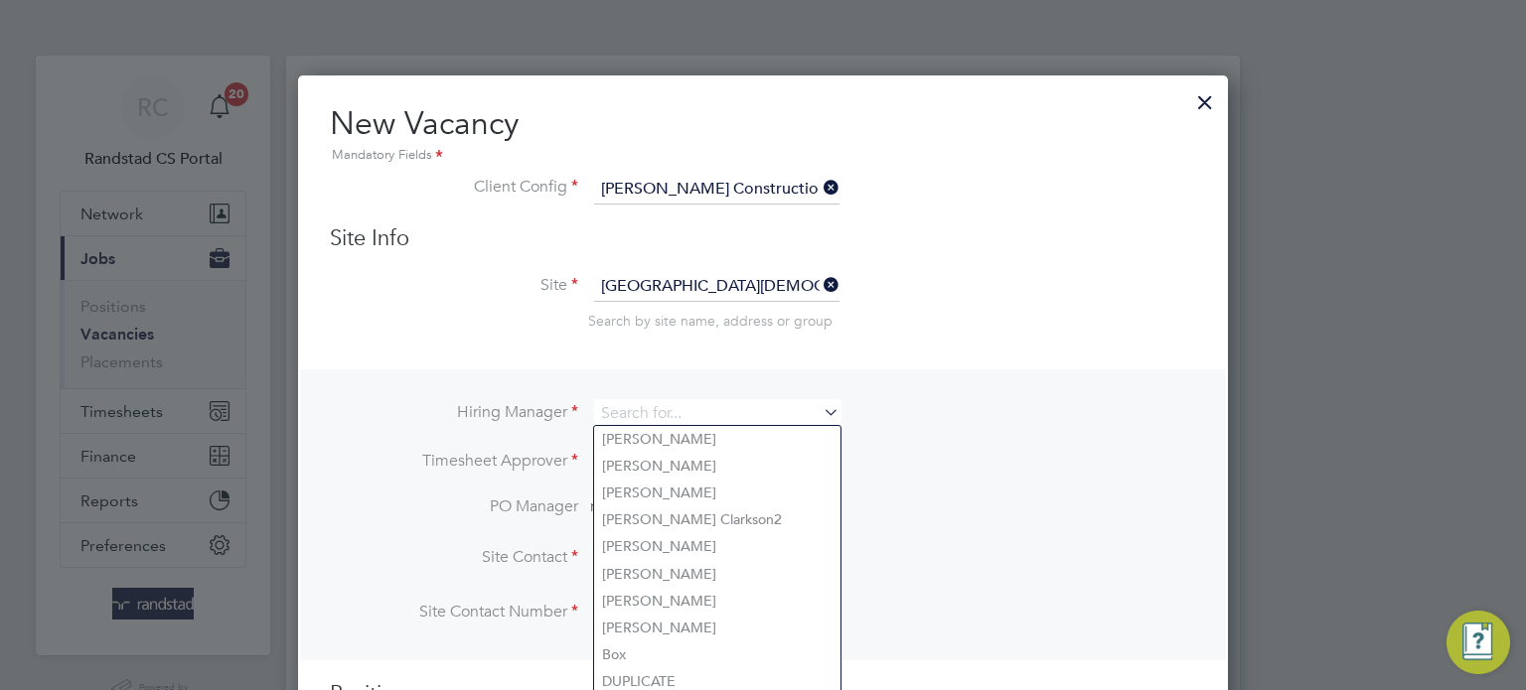
click at [1206, 97] on div at bounding box center [1205, 97] width 36 height 36
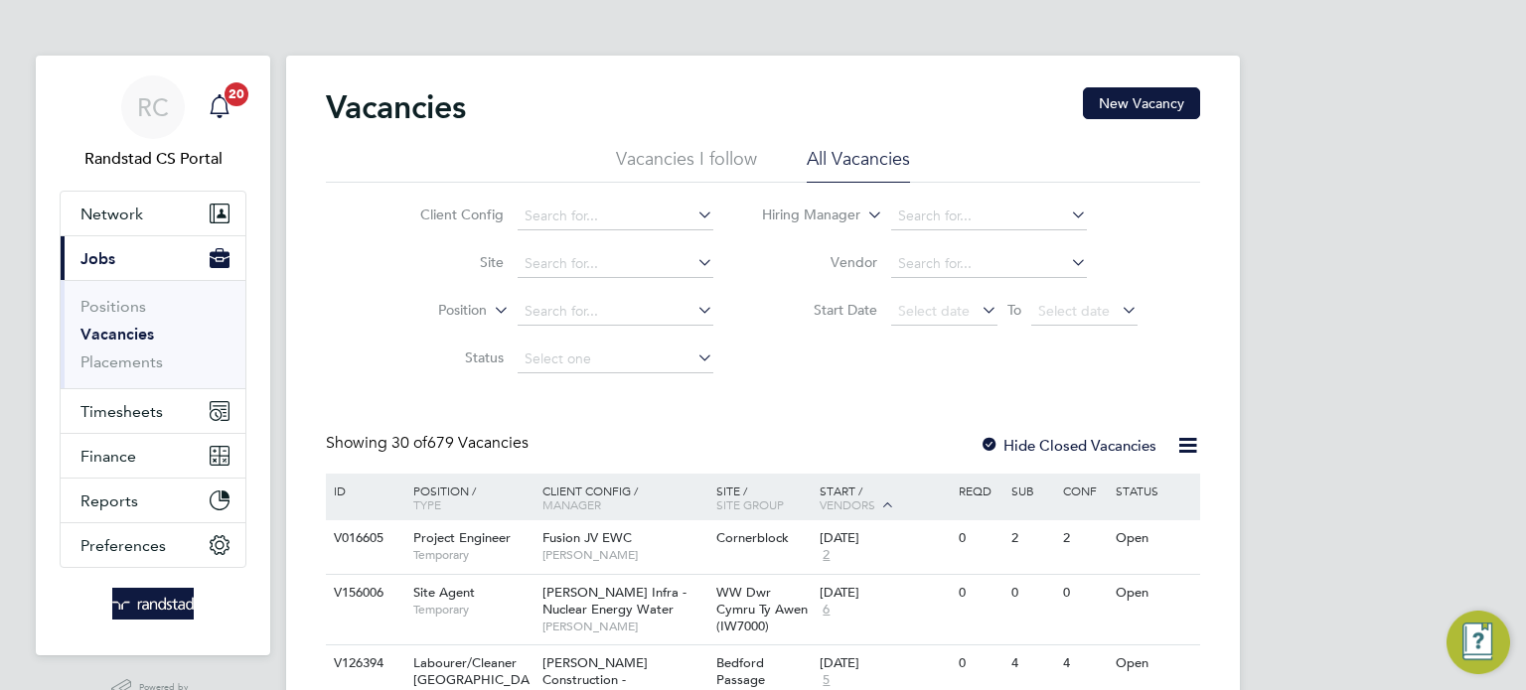
click at [202, 100] on div "Main navigation" at bounding box center [220, 107] width 40 height 40
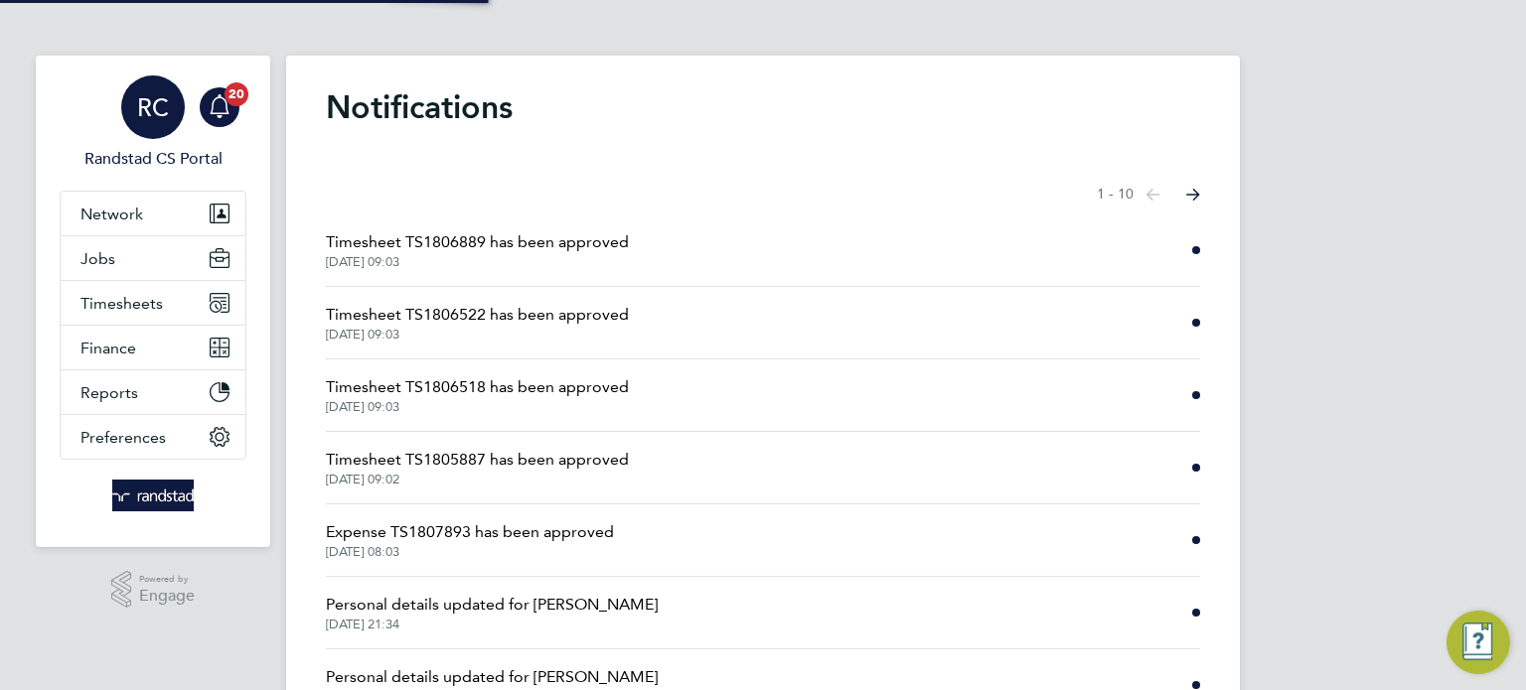
click at [142, 115] on span "RC" at bounding box center [153, 107] width 32 height 26
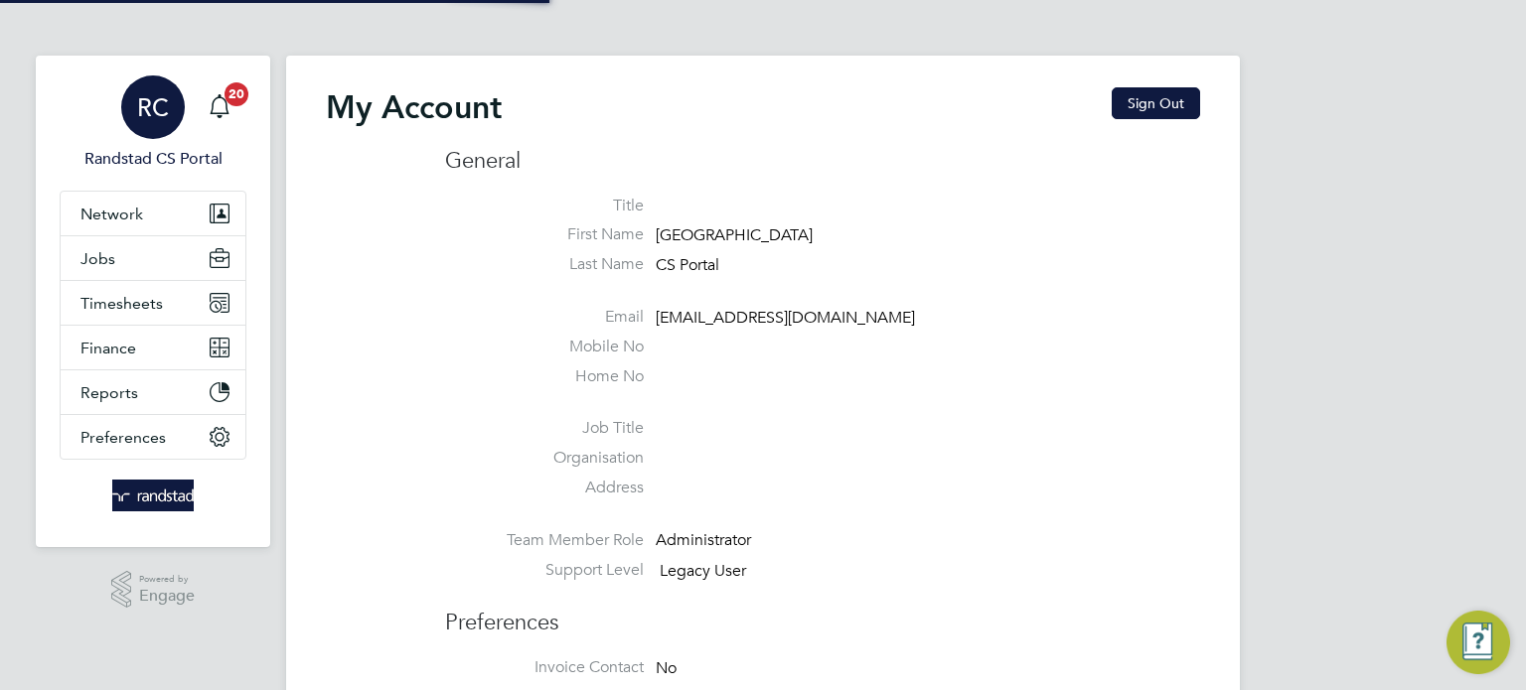
type input "[EMAIL_ADDRESS][DOMAIN_NAME]"
click at [1175, 98] on button "Sign Out" at bounding box center [1156, 103] width 88 height 32
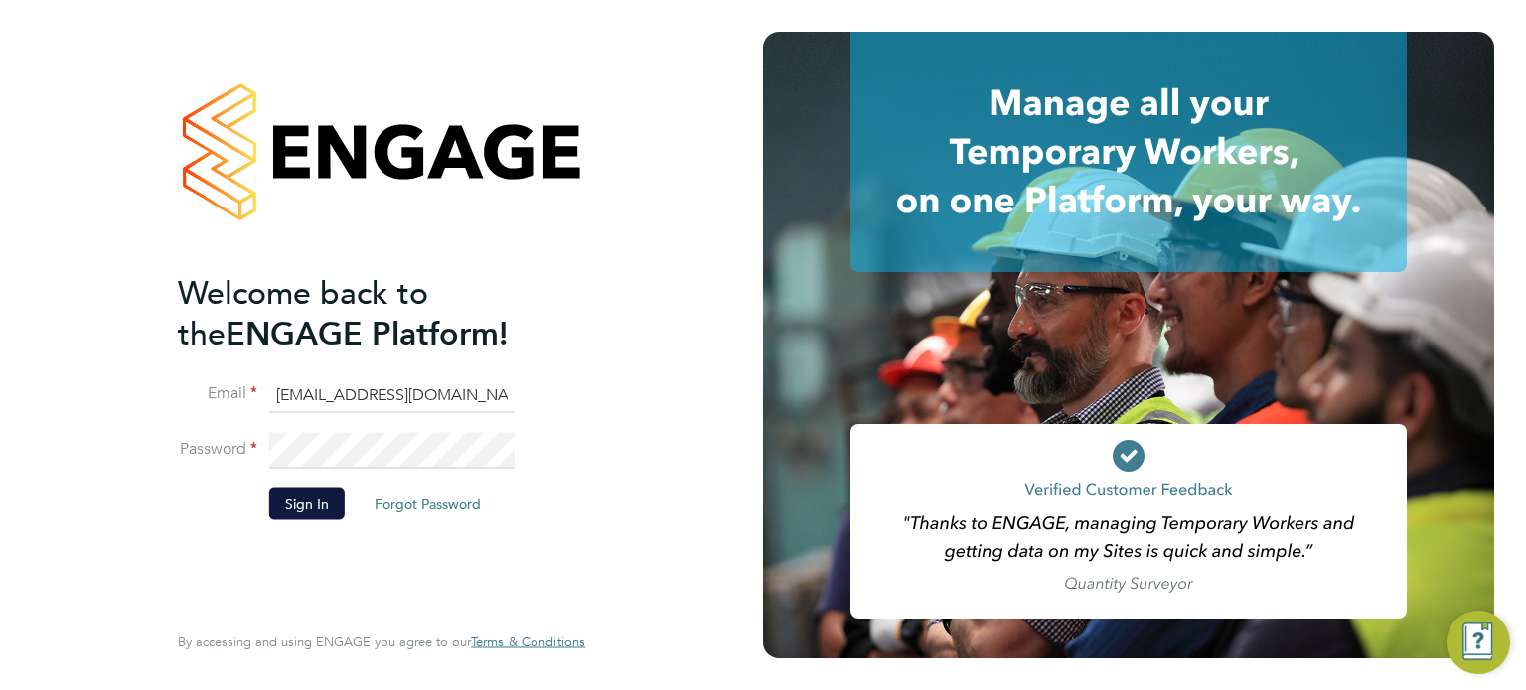
click at [317, 386] on input "cscportals@randstadcpe.com" at bounding box center [391, 396] width 245 height 36
type input "[EMAIL_ADDRESS][PERSON_NAME][DOMAIN_NAME]"
click at [304, 497] on button "Sign In" at bounding box center [307, 504] width 76 height 32
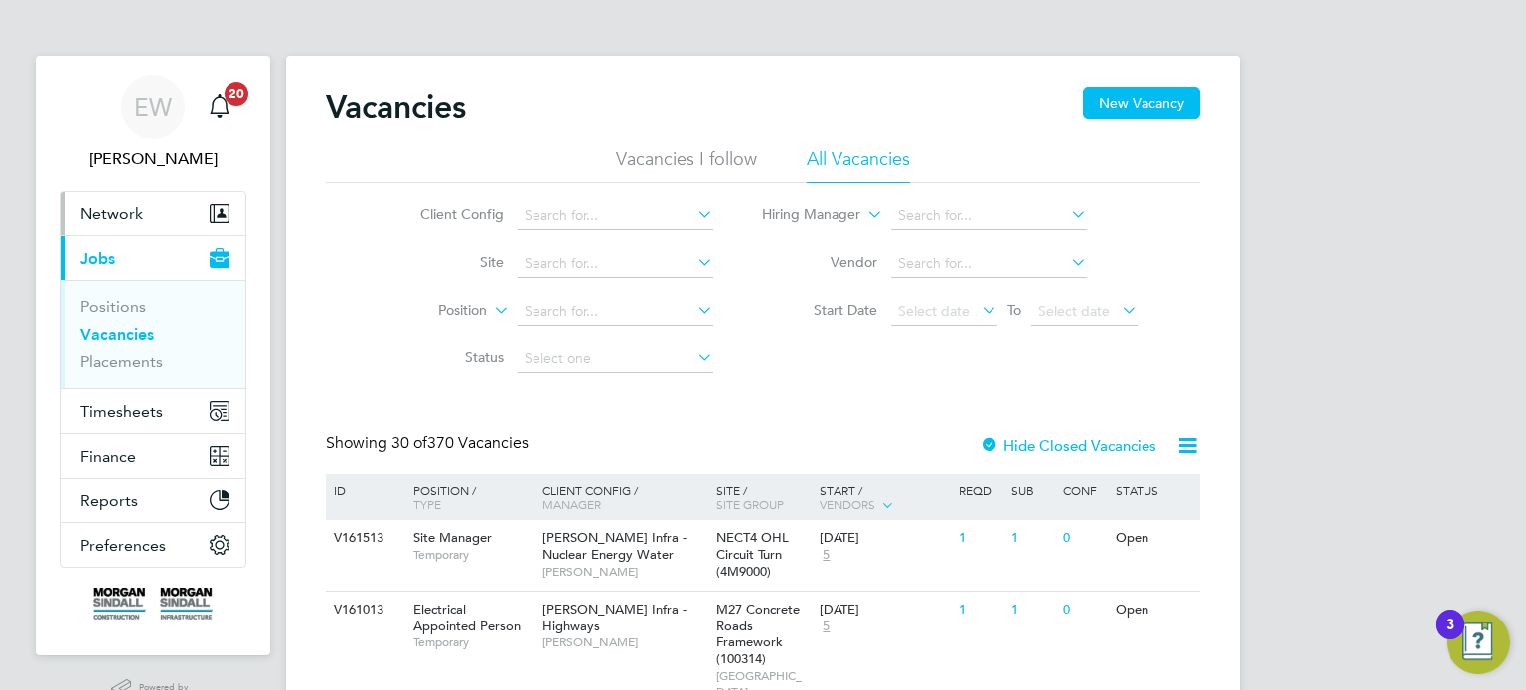
click at [116, 209] on span "Network" at bounding box center [111, 214] width 63 height 19
click at [113, 231] on button "Network" at bounding box center [153, 214] width 185 height 44
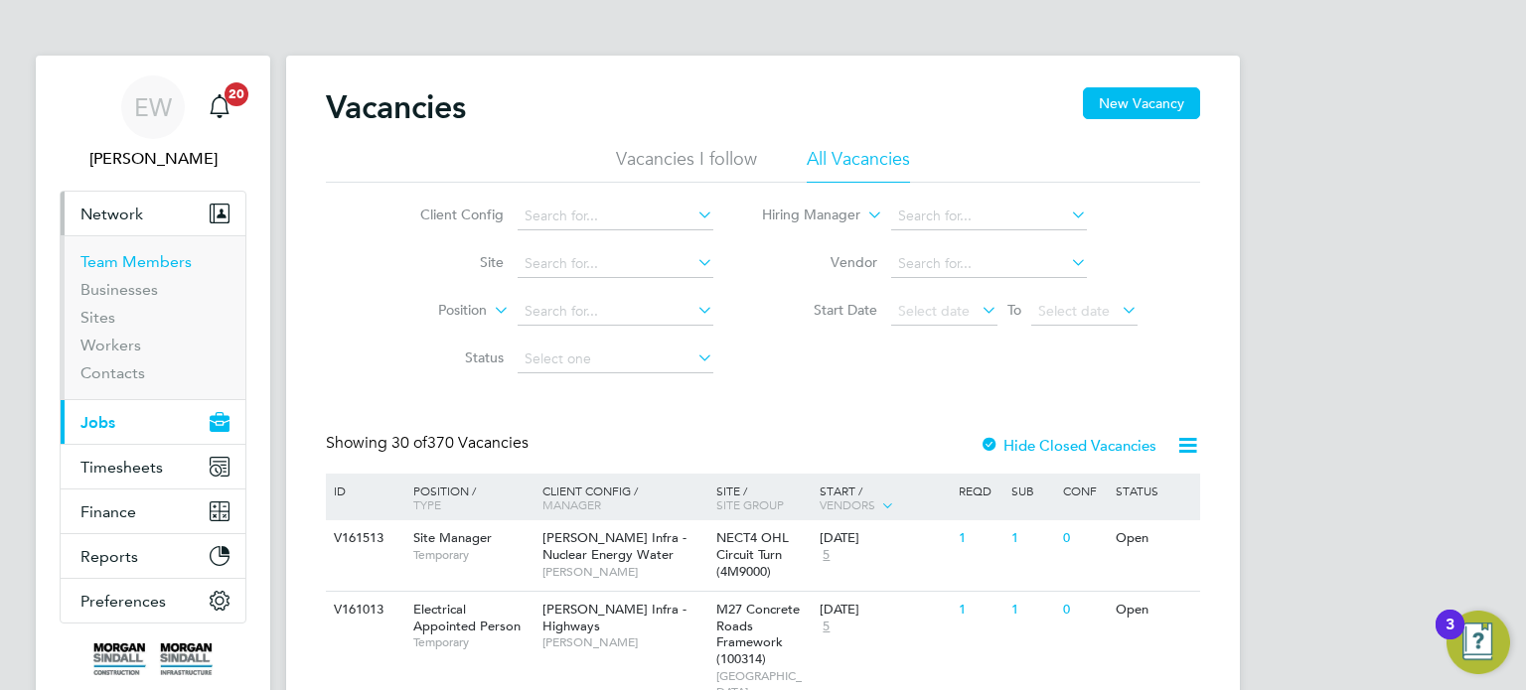
click at [154, 268] on link "Team Members" at bounding box center [135, 261] width 111 height 19
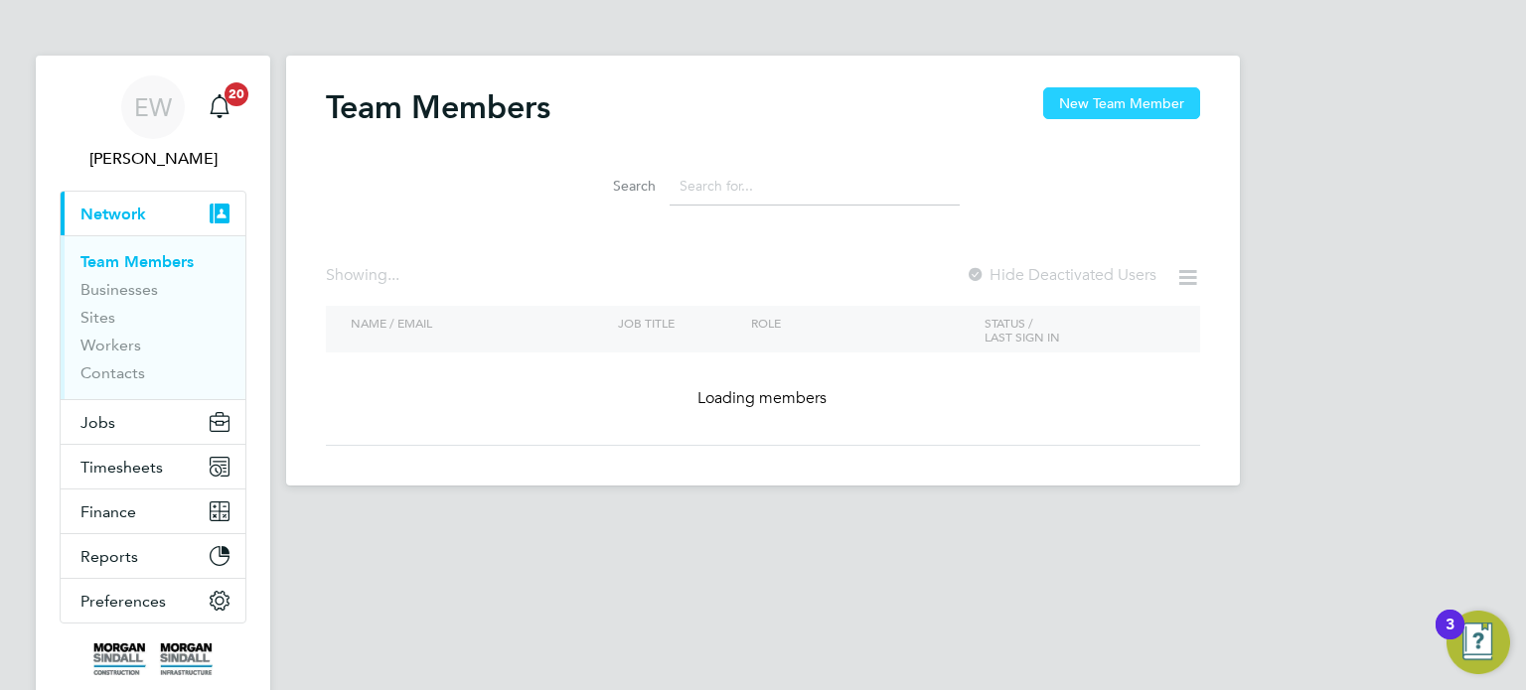
click at [1098, 101] on button "New Team Member" at bounding box center [1121, 103] width 157 height 32
click at [1132, 84] on div "Team Members New Team Member Search Showing ... Hide Deactivated Users NAME / E…" at bounding box center [763, 271] width 954 height 430
click at [1125, 111] on button "New Team Member" at bounding box center [1121, 103] width 157 height 32
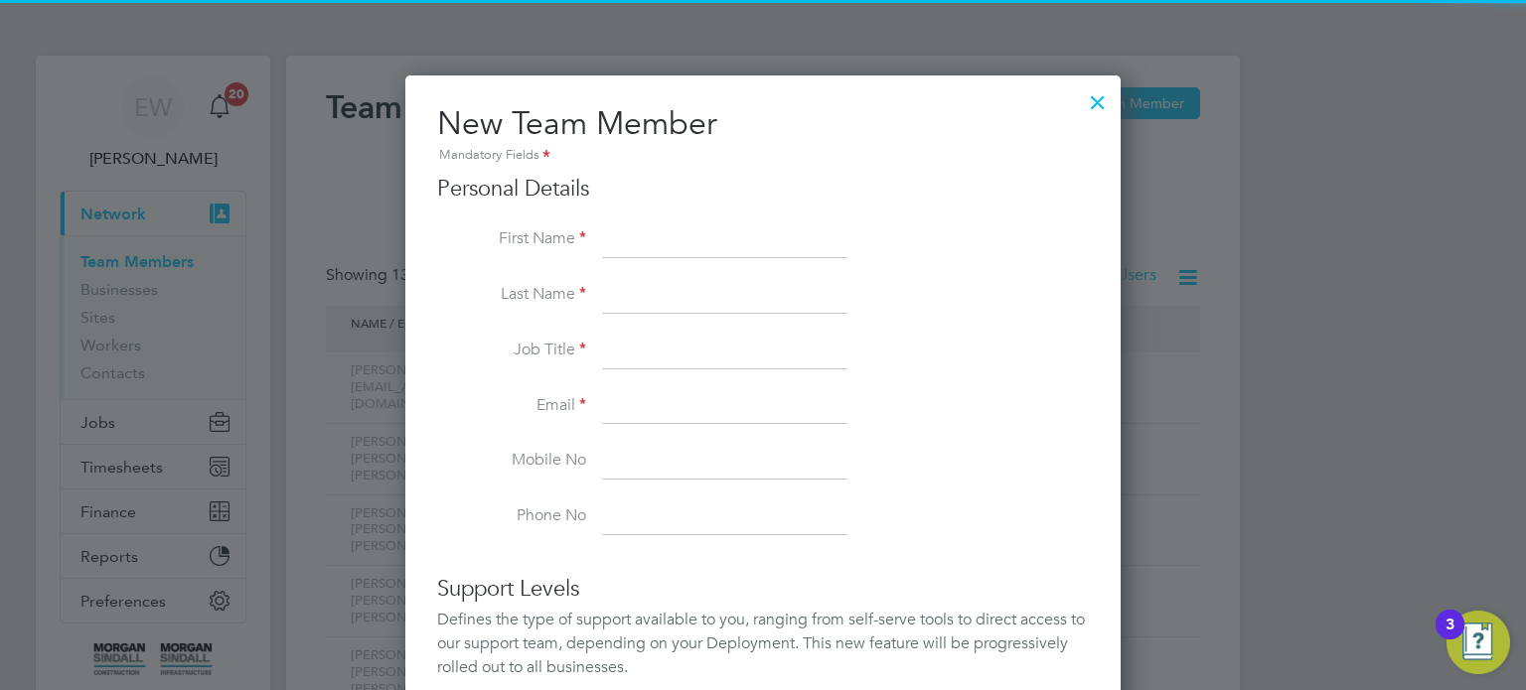
click at [566, 235] on label "First Name" at bounding box center [511, 238] width 149 height 21
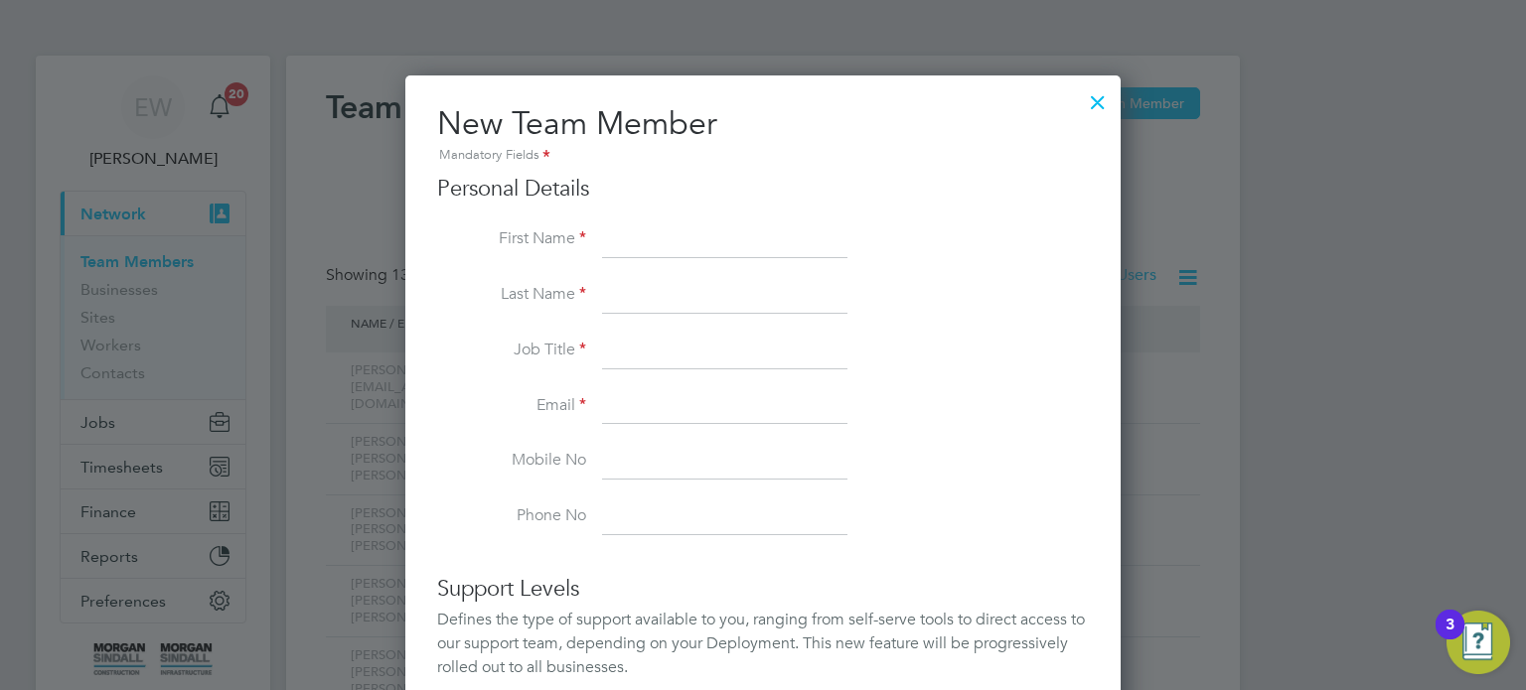
click at [633, 236] on input at bounding box center [724, 241] width 245 height 36
type input "Rciahrd Daley"
click at [655, 285] on input at bounding box center [724, 296] width 245 height 36
type input "Daley"
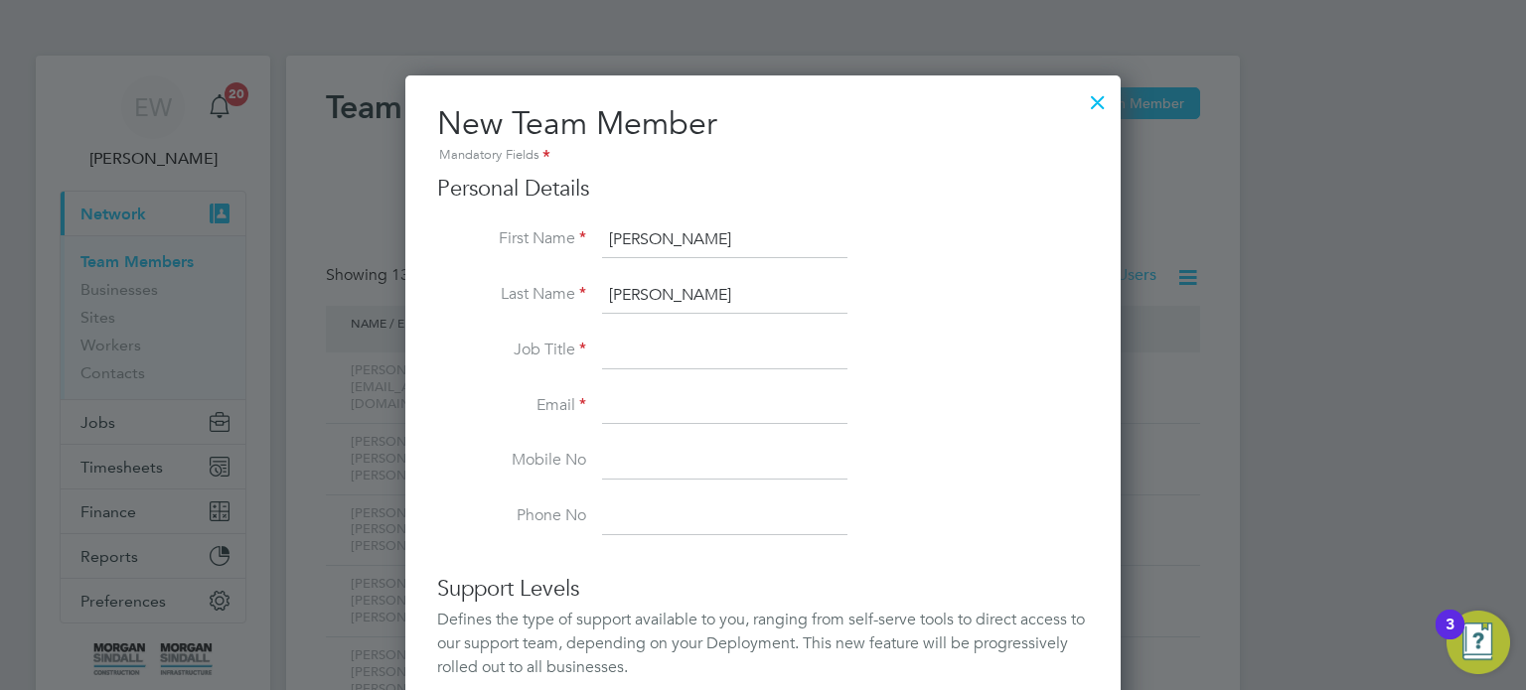
click at [739, 249] on input "Rciahrd Daley" at bounding box center [724, 241] width 245 height 36
type input "R"
type input "Richard"
click at [660, 397] on input at bounding box center [724, 407] width 245 height 36
paste input "Richard.Daley@morgansindall.com"
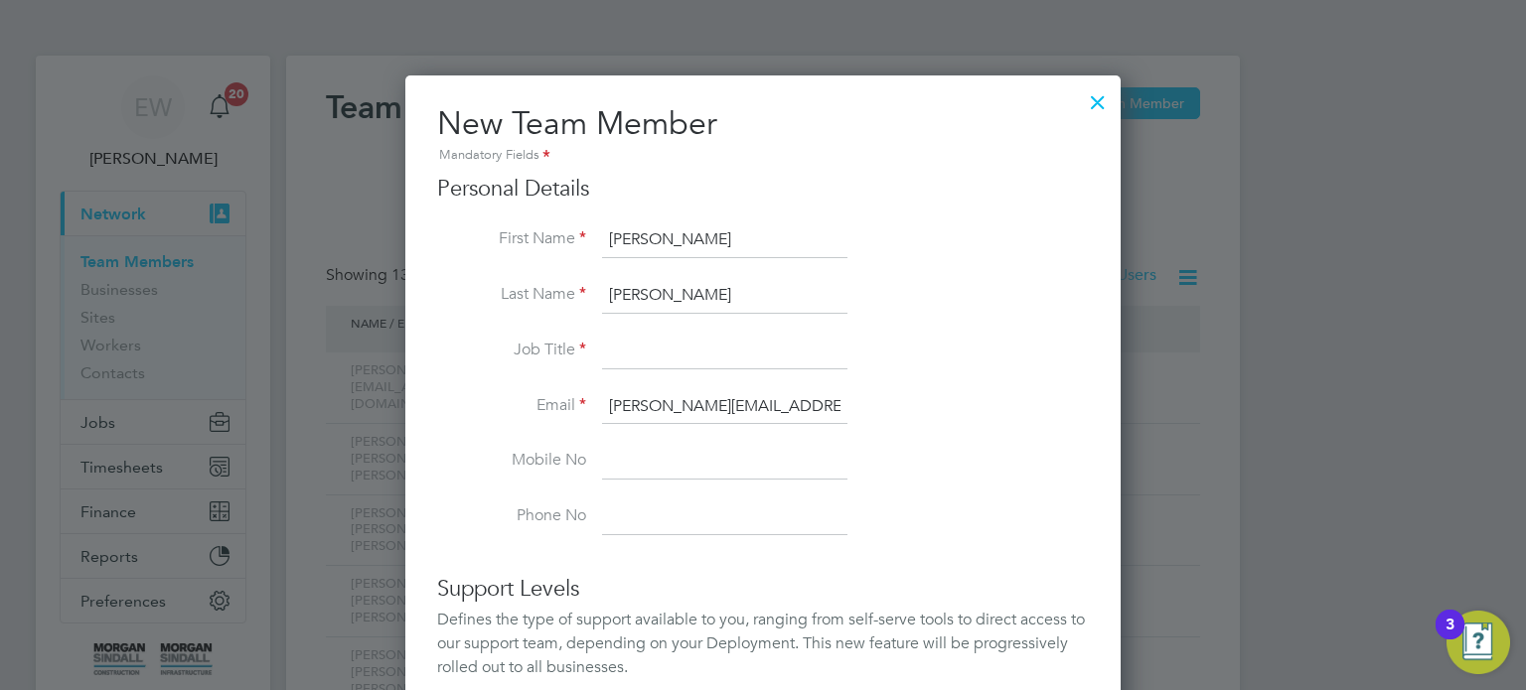
scroll to position [0, 13]
type input "Richard.Daley@morgansindall.com"
click at [667, 355] on input at bounding box center [724, 352] width 245 height 36
type input "Senior Site manager"
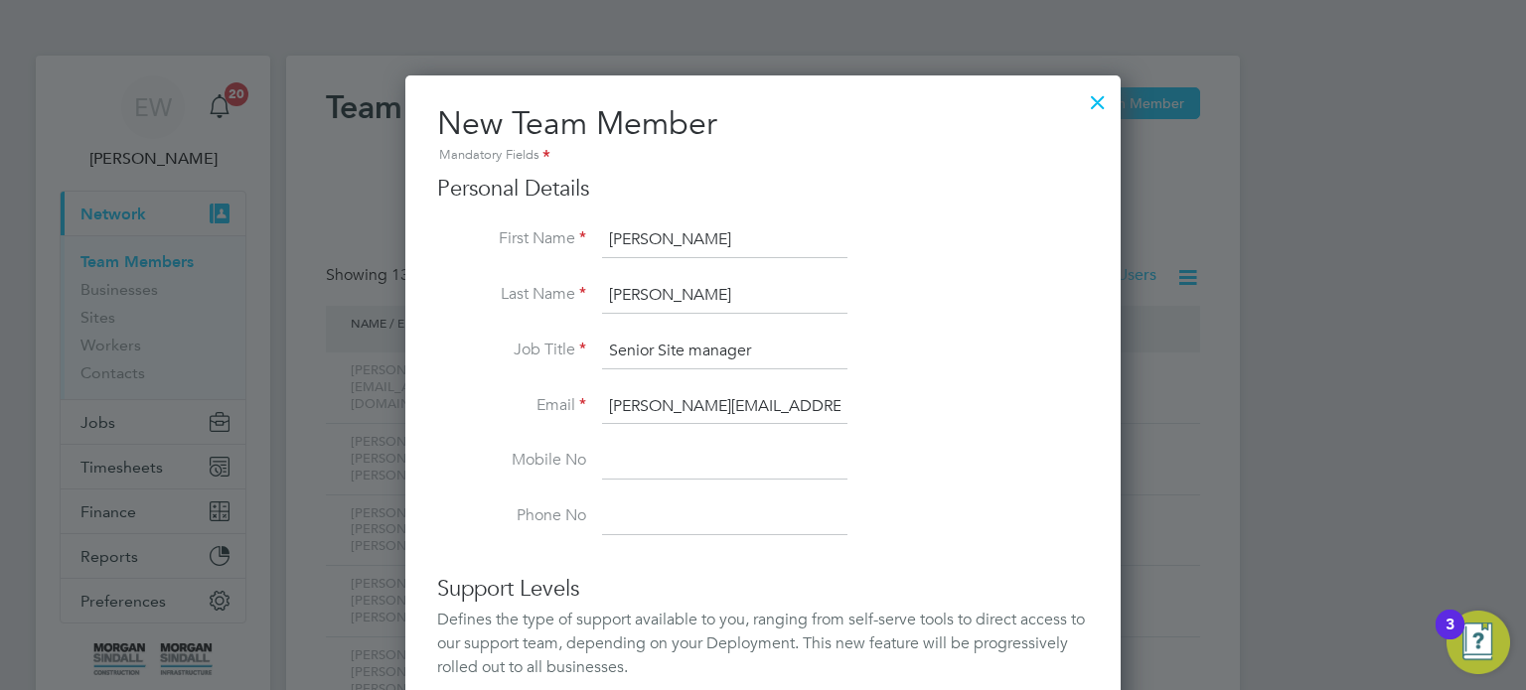
click at [958, 361] on li "Job Title Senior Site manager" at bounding box center [763, 362] width 652 height 56
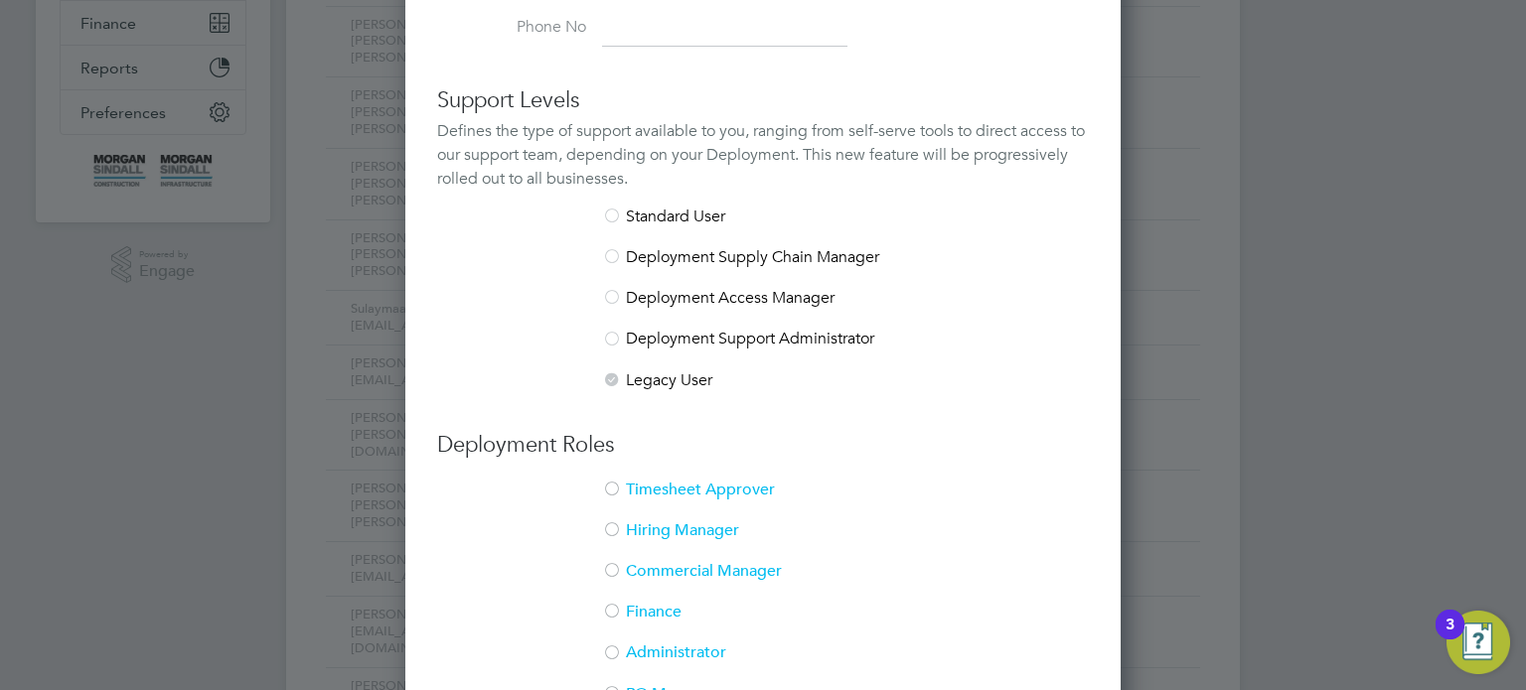
click at [627, 485] on li "Timesheet Approver" at bounding box center [763, 500] width 652 height 41
click at [614, 534] on div at bounding box center [612, 532] width 20 height 20
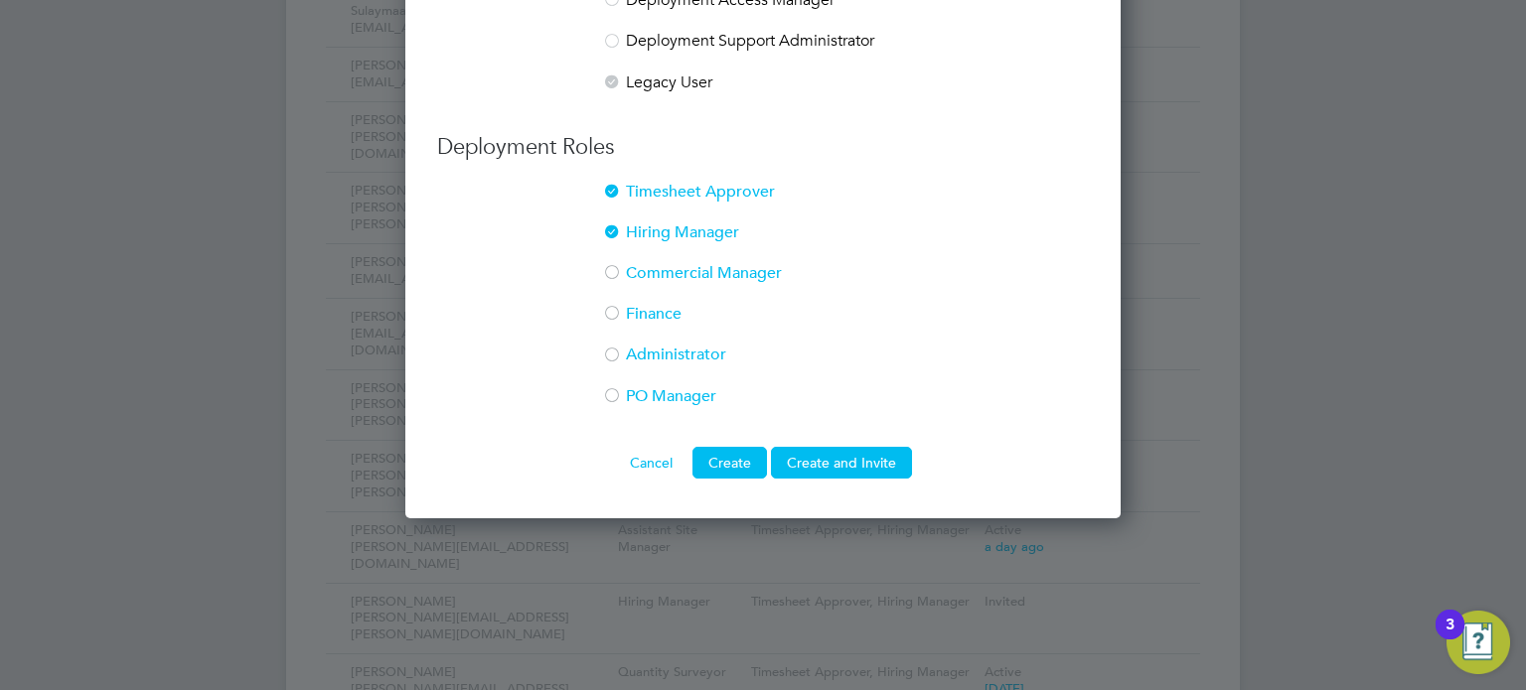
scroll to position [780, 0]
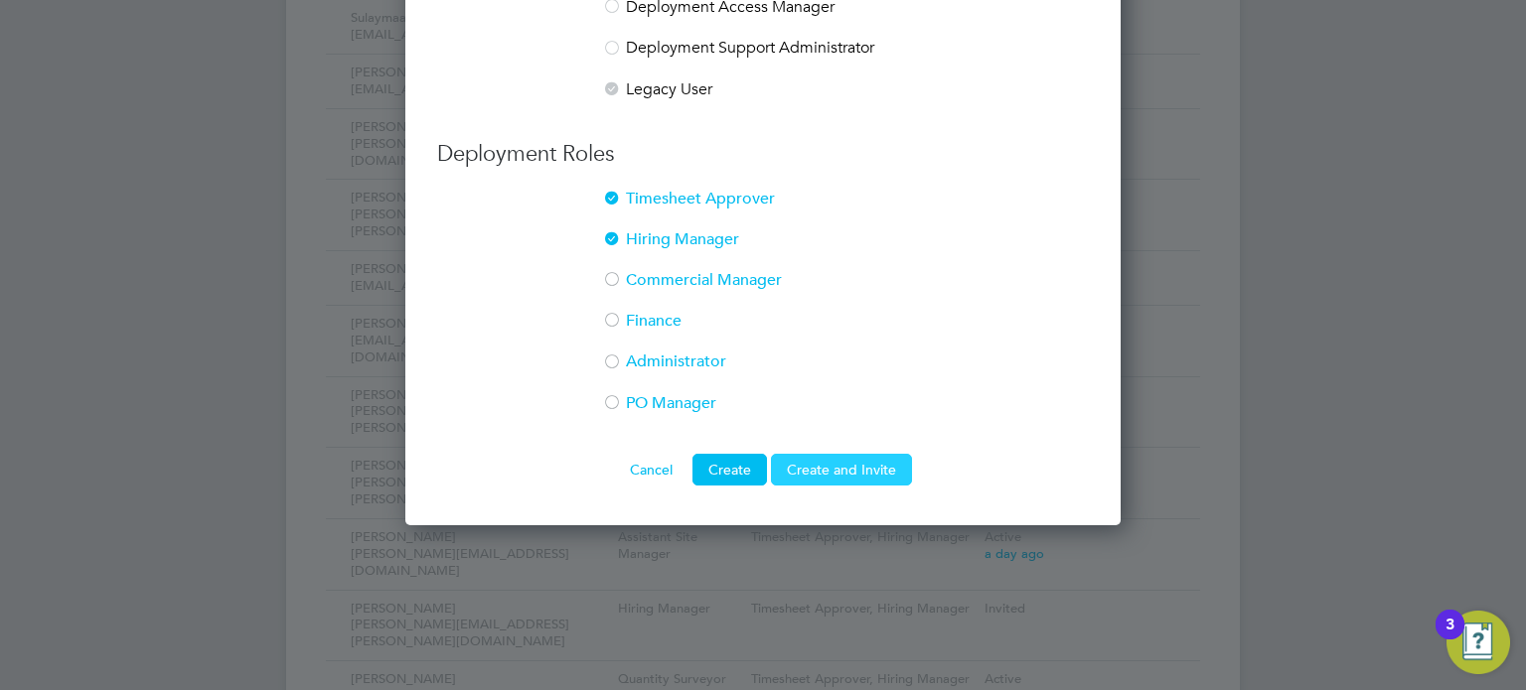
click at [842, 467] on button "Create and Invite" at bounding box center [841, 470] width 141 height 32
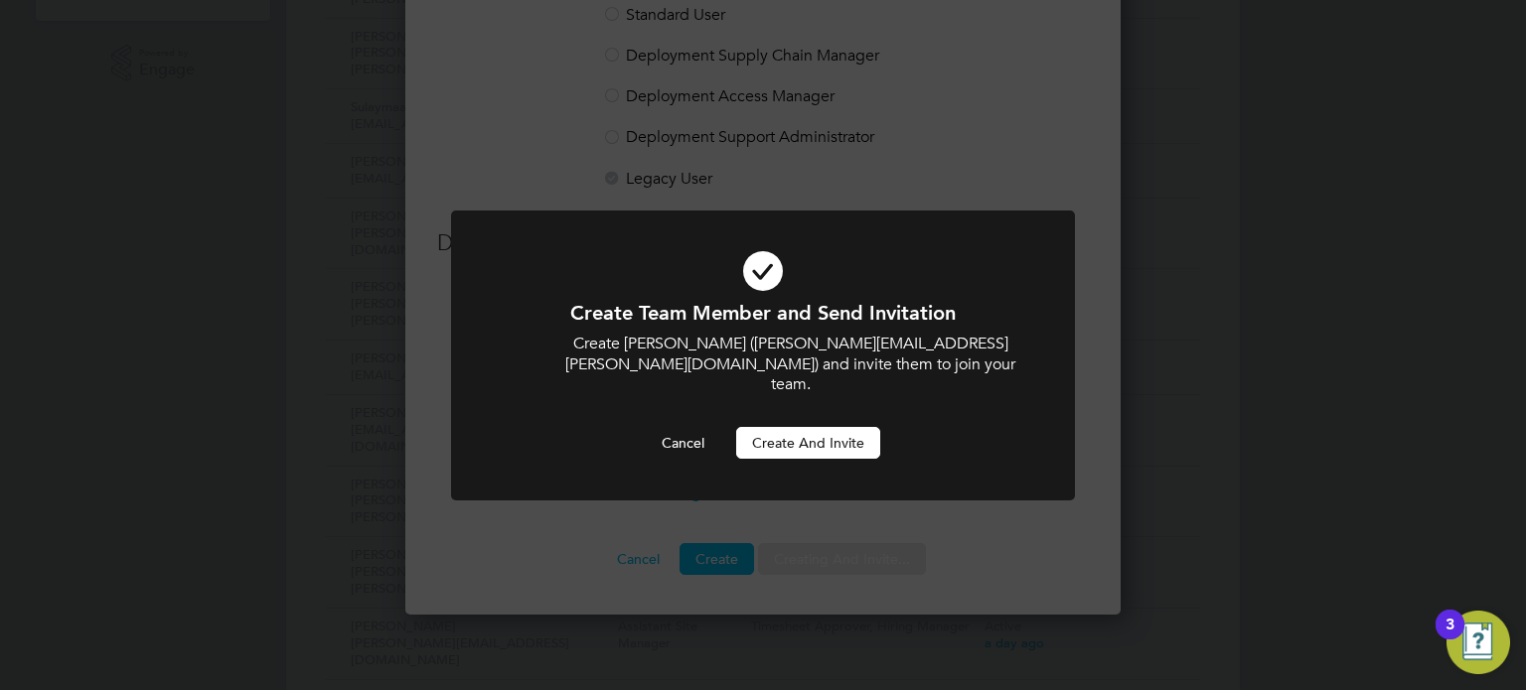
click at [782, 427] on button "Create and invite" at bounding box center [808, 443] width 144 height 32
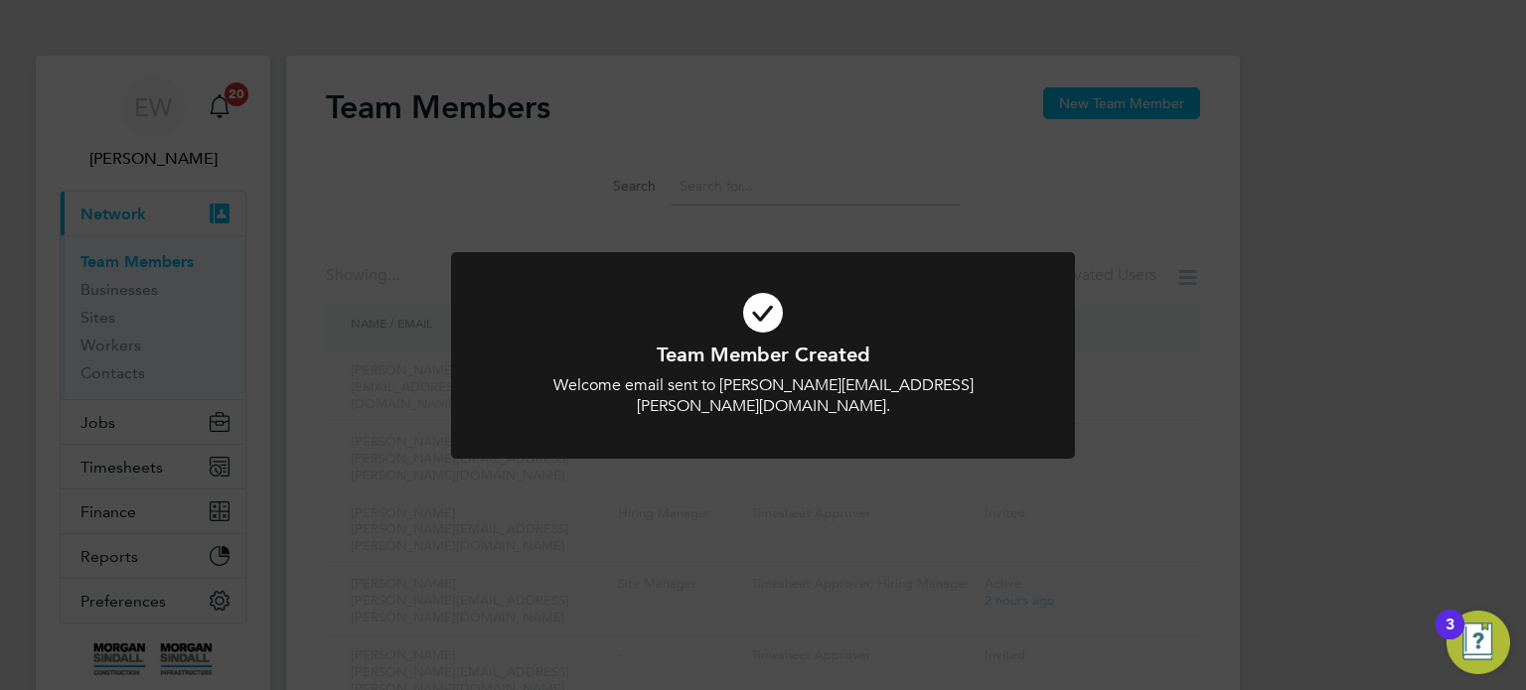
click at [1305, 382] on div "Team Member Created Welcome email sent to Richard.Daley@morgansindall.com. Canc…" at bounding box center [763, 345] width 1526 height 690
click at [1131, 186] on div "Team Member Created Welcome email sent to Richard.Daley@morgansindall.com. Canc…" at bounding box center [763, 345] width 1526 height 690
click at [913, 448] on div "Team Member Created Welcome email sent to Richard.Daley@morgansindall.com. Canc…" at bounding box center [763, 367] width 624 height 230
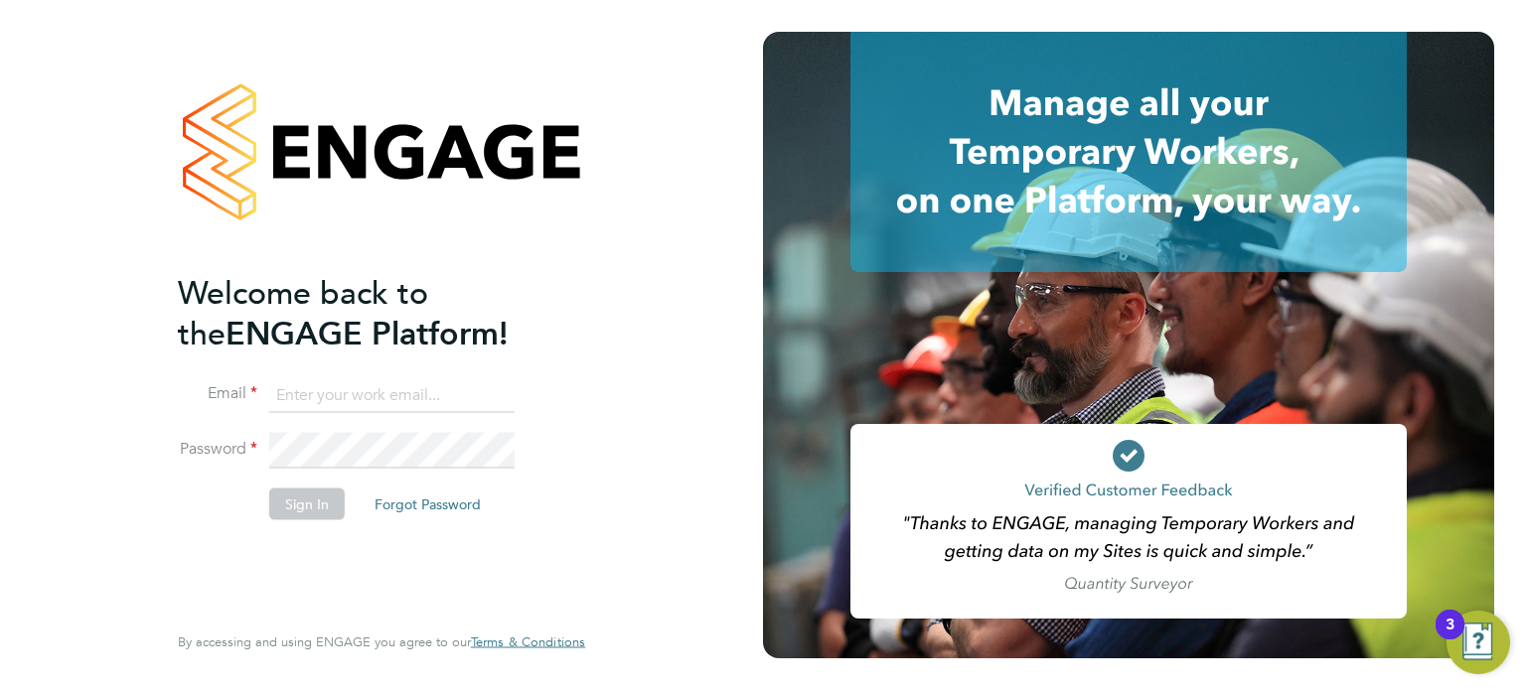
type input "cscportals@randstadcpe.com"
click at [281, 493] on button "Sign In" at bounding box center [307, 504] width 76 height 32
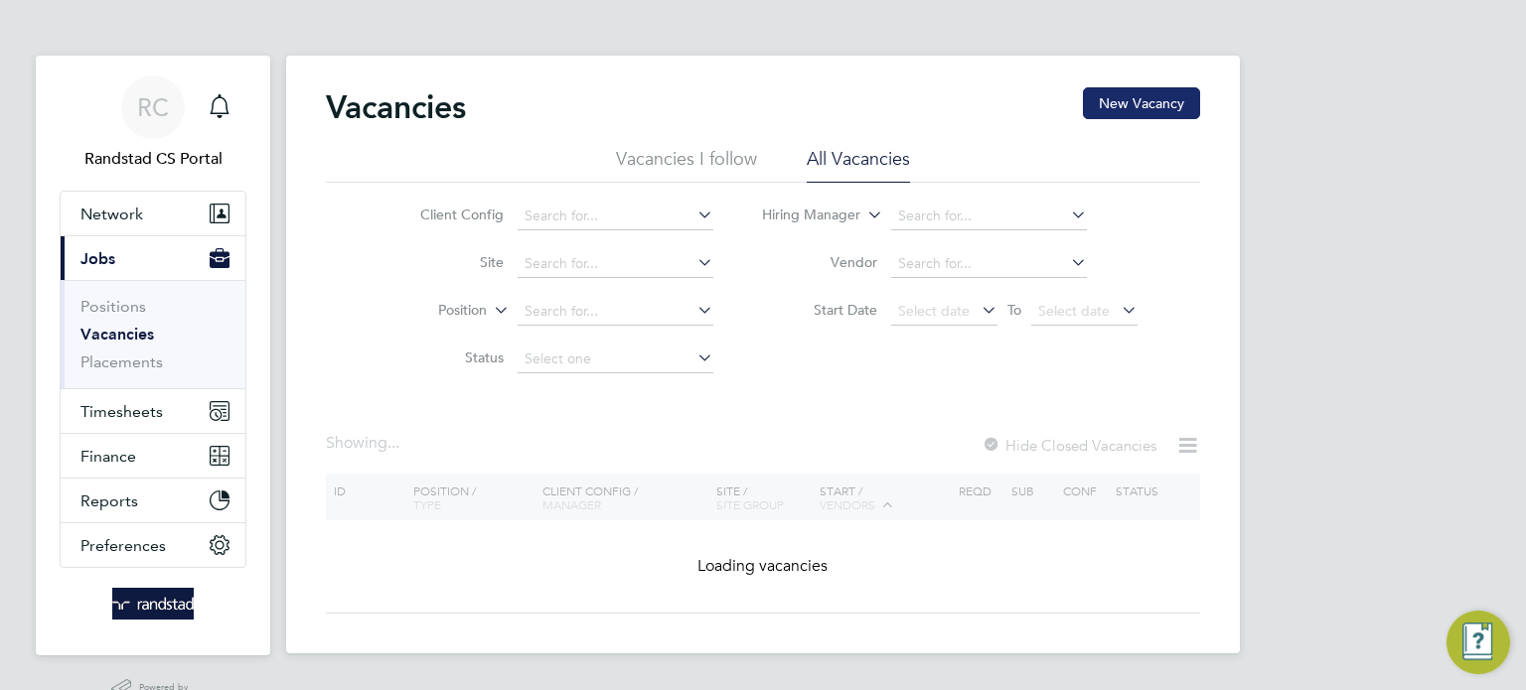
click at [1127, 116] on button "New Vacancy" at bounding box center [1141, 103] width 117 height 32
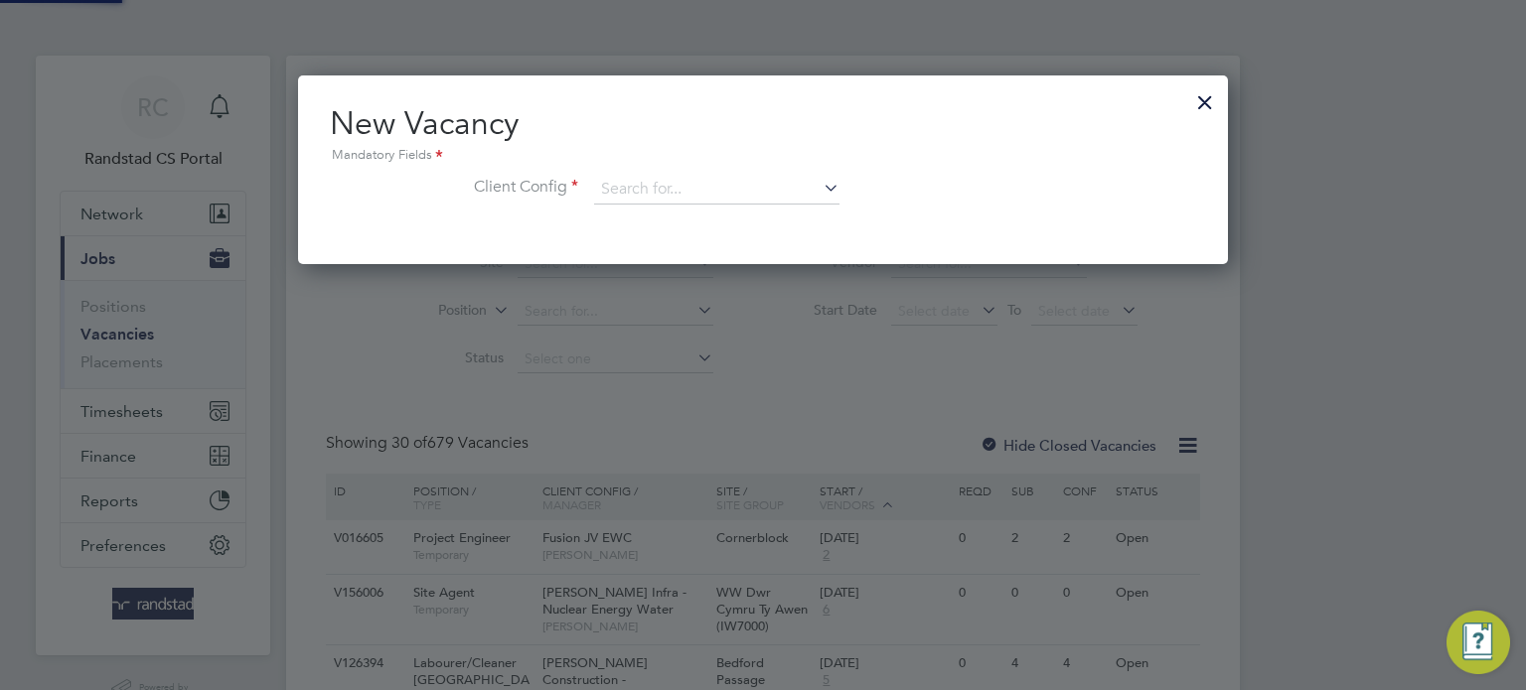
scroll to position [188, 931]
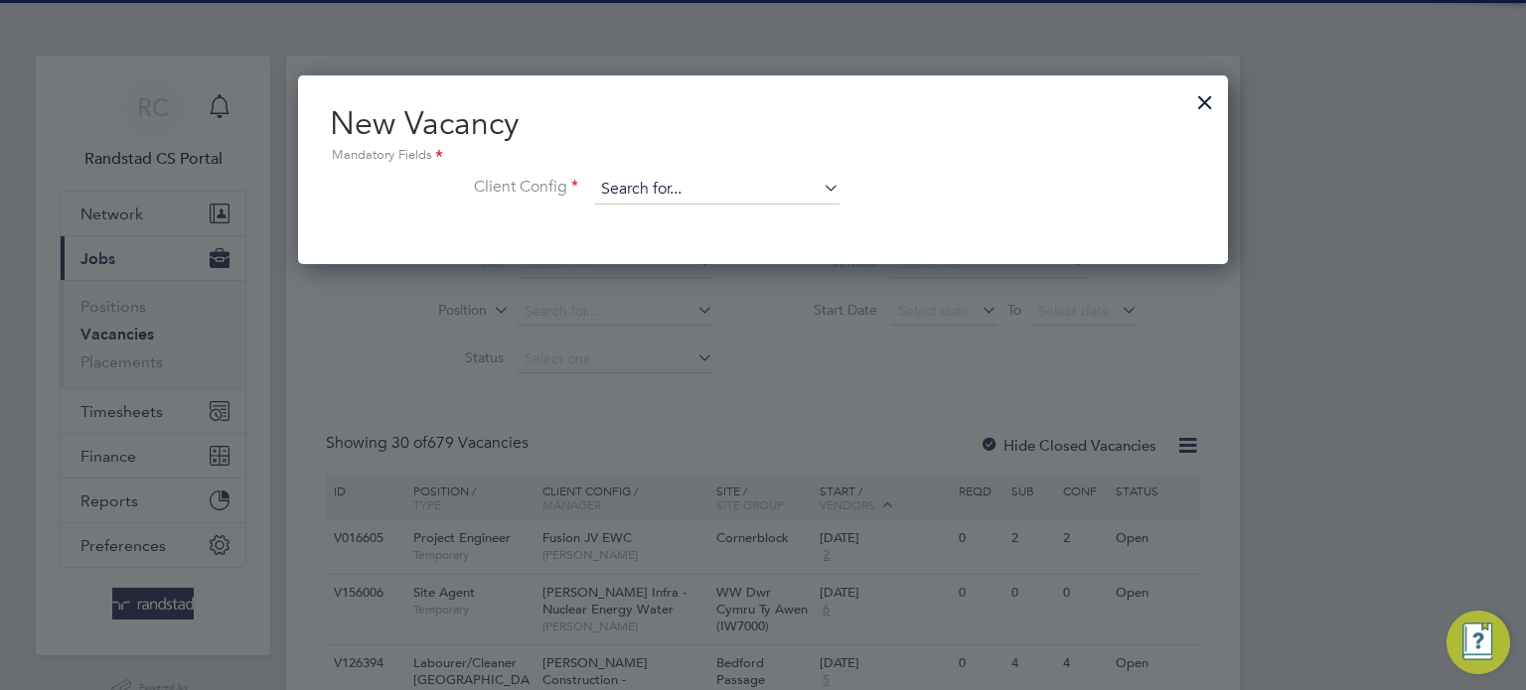
click at [705, 184] on input at bounding box center [716, 190] width 245 height 30
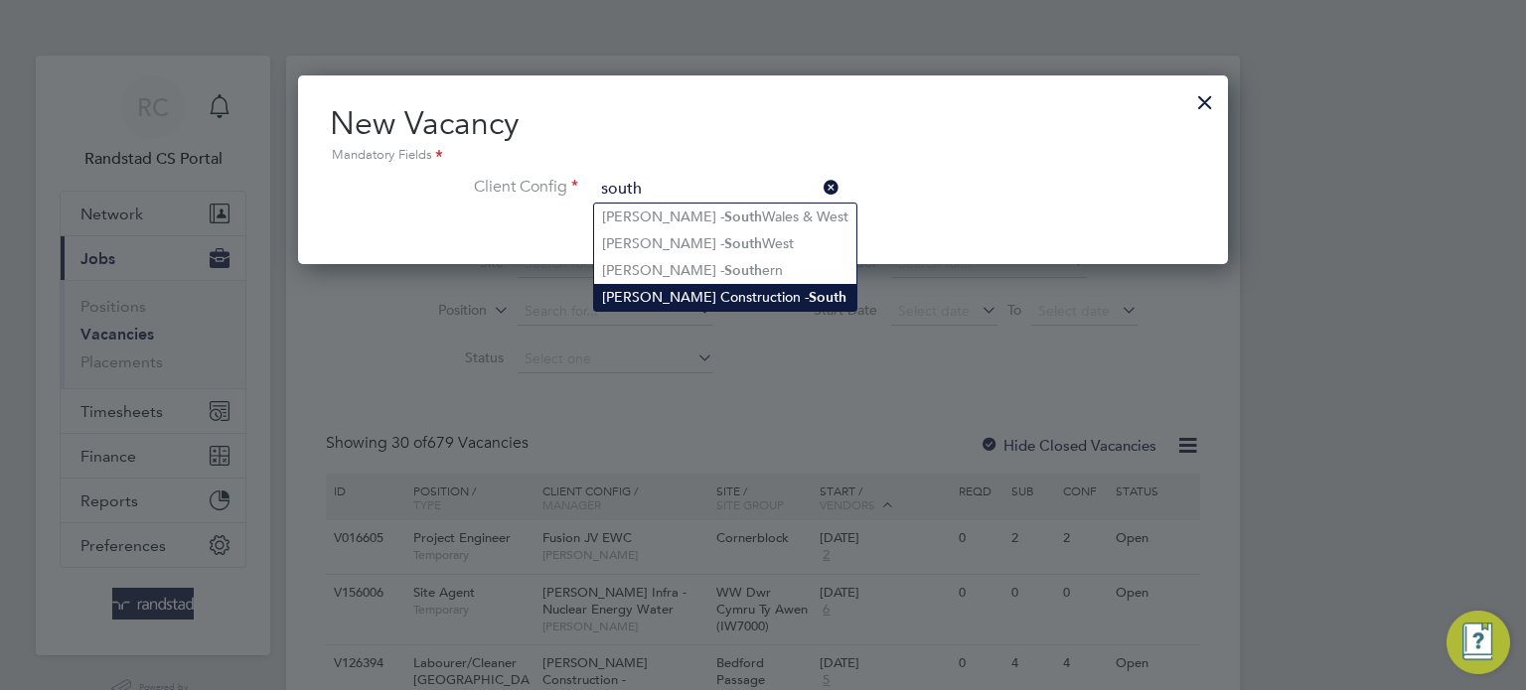
click at [756, 294] on li "[PERSON_NAME] Construction - South" at bounding box center [725, 297] width 262 height 27
type input "[PERSON_NAME] Construction - South"
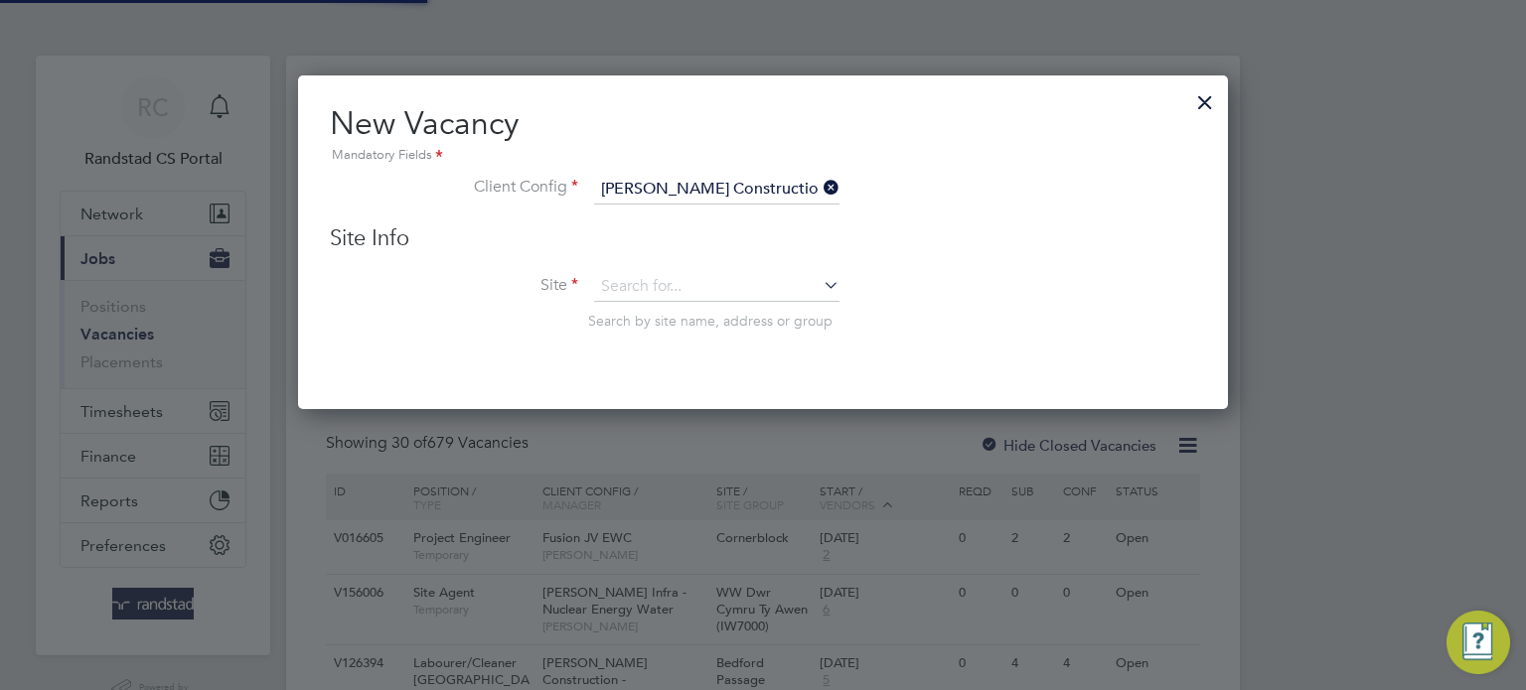
scroll to position [334, 931]
click at [662, 292] on input at bounding box center [716, 287] width 245 height 30
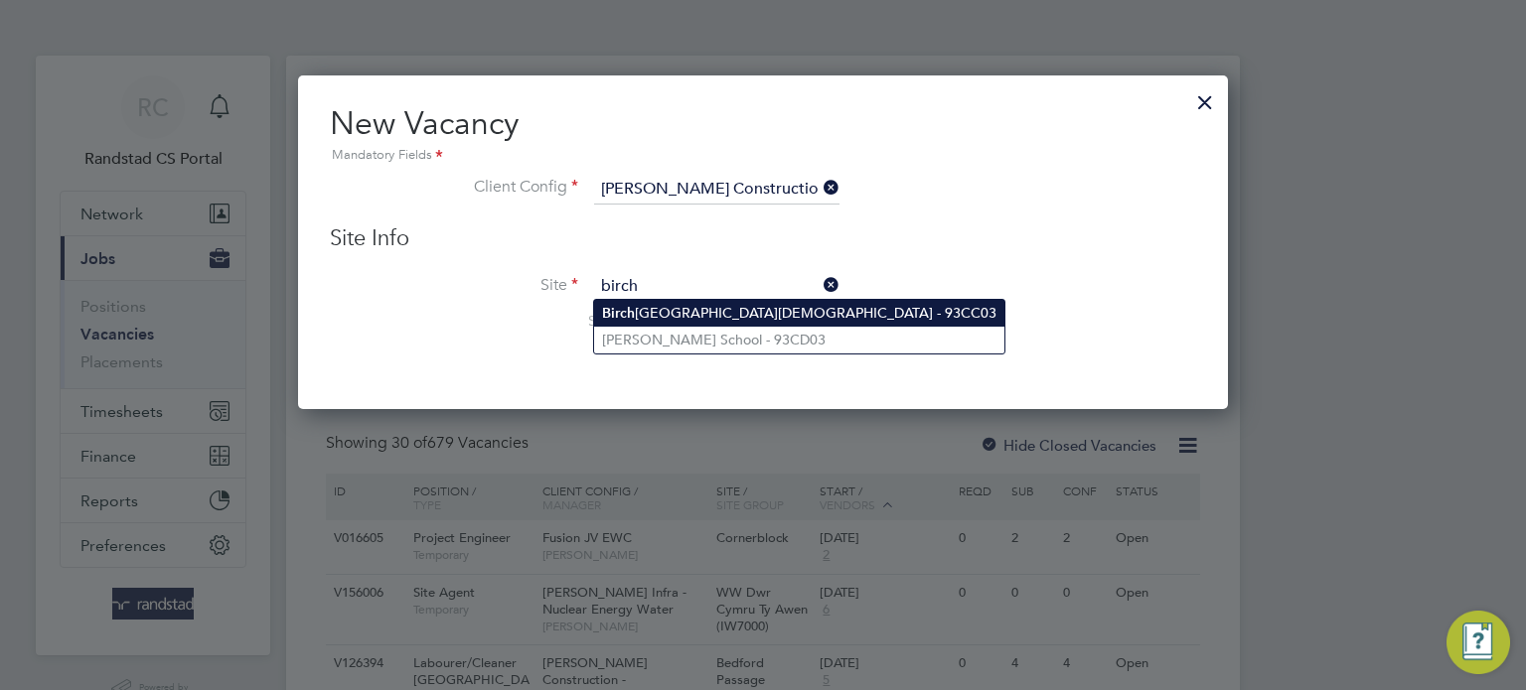
click at [716, 321] on li "[GEOGRAPHIC_DATA][DEMOGRAPHIC_DATA] - 93CC03" at bounding box center [799, 313] width 410 height 27
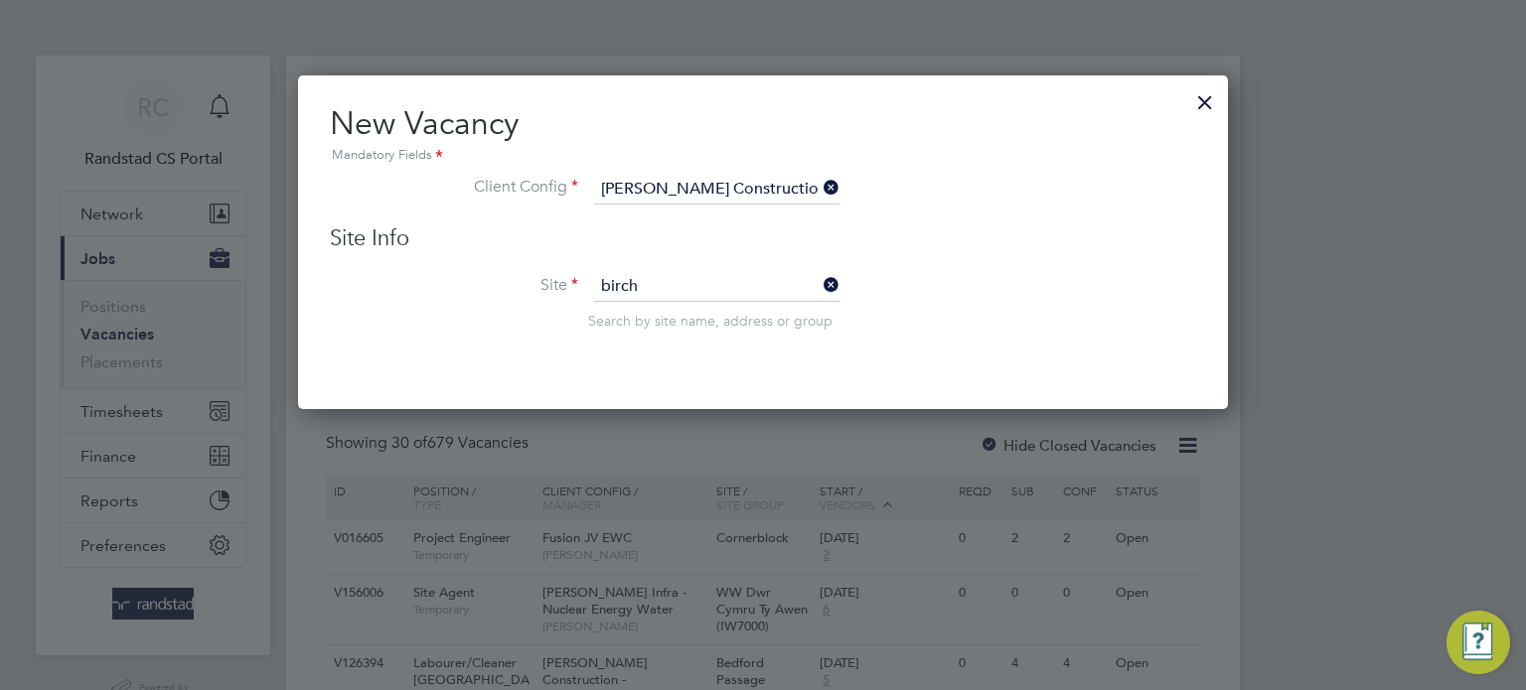
type input "[GEOGRAPHIC_DATA][DEMOGRAPHIC_DATA] - 93CC03"
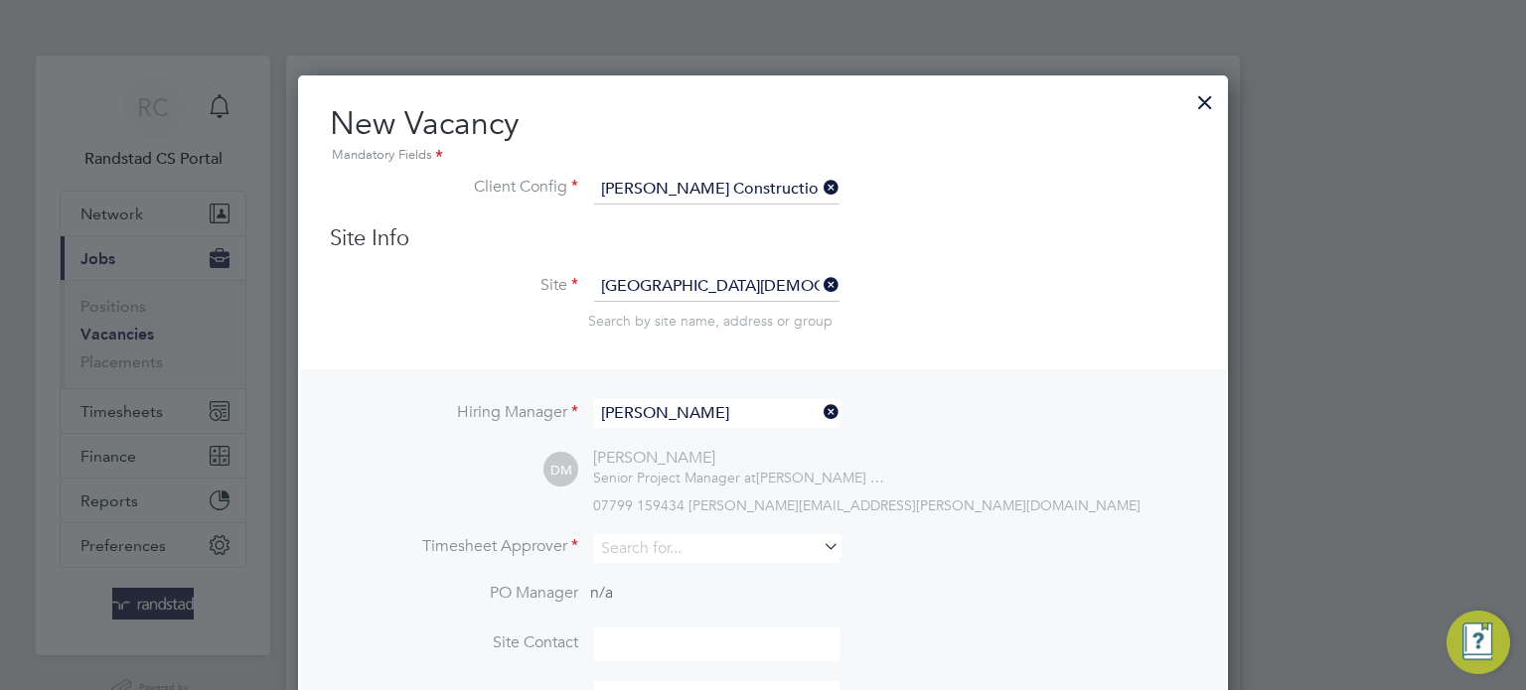
click at [681, 410] on input "[PERSON_NAME]" at bounding box center [716, 413] width 245 height 29
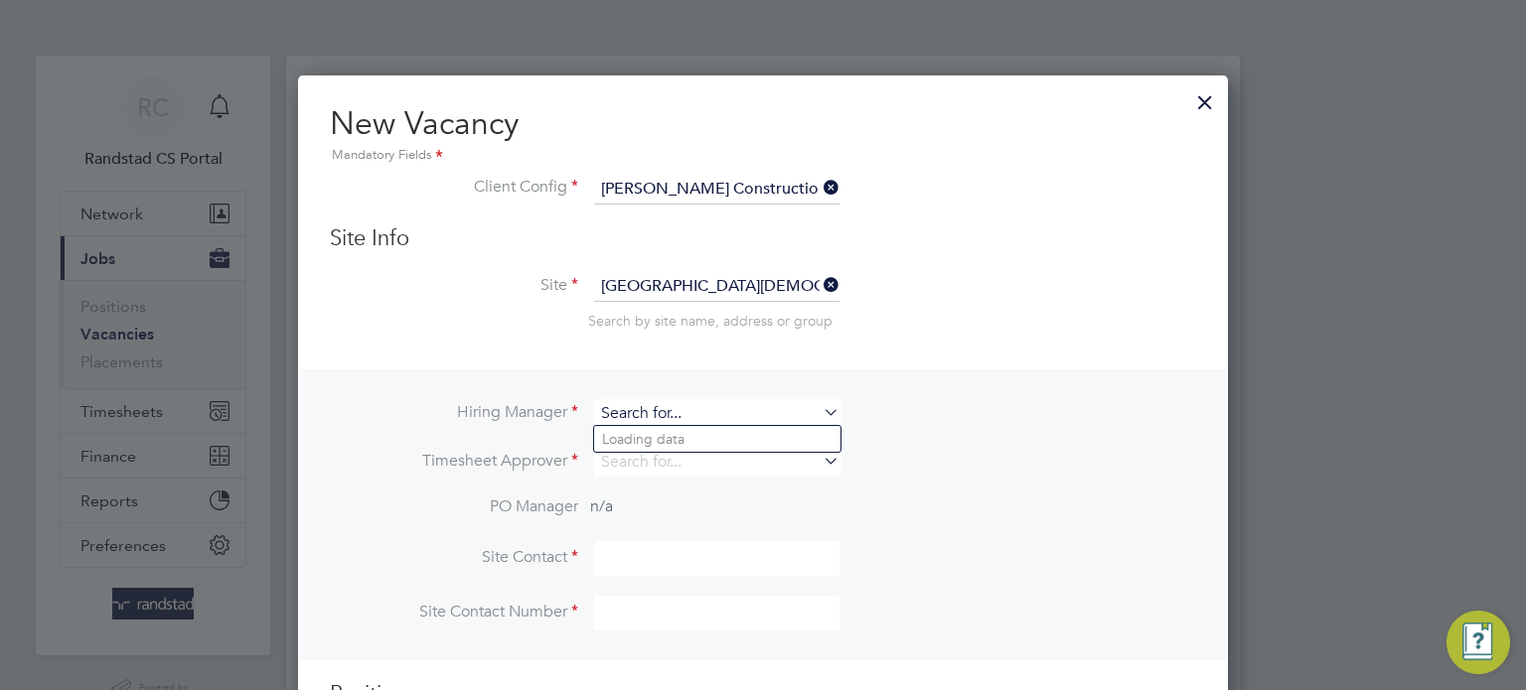
scroll to position [739, 931]
click at [705, 438] on li "[PERSON_NAME]" at bounding box center [717, 439] width 246 height 27
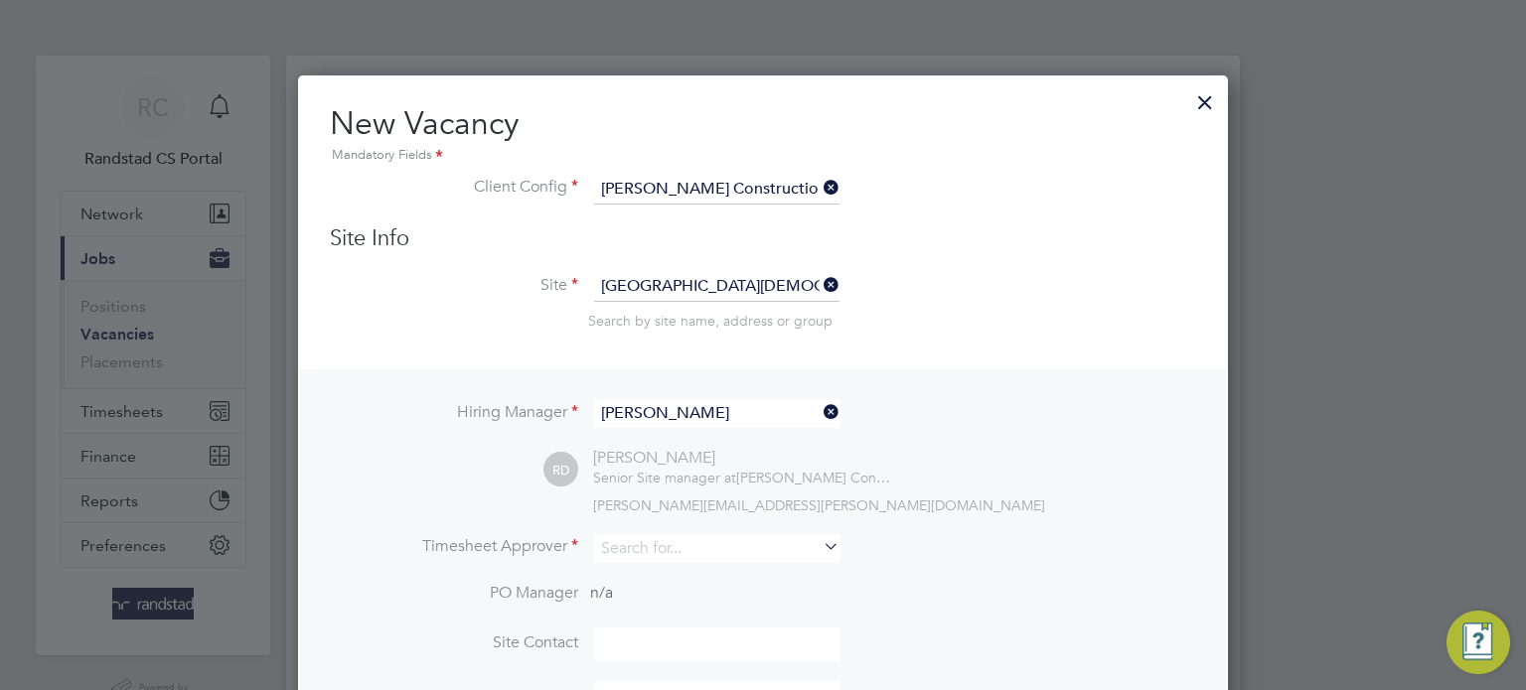
type input "[PERSON_NAME]"
click at [673, 546] on input at bounding box center [716, 548] width 245 height 29
type input "a"
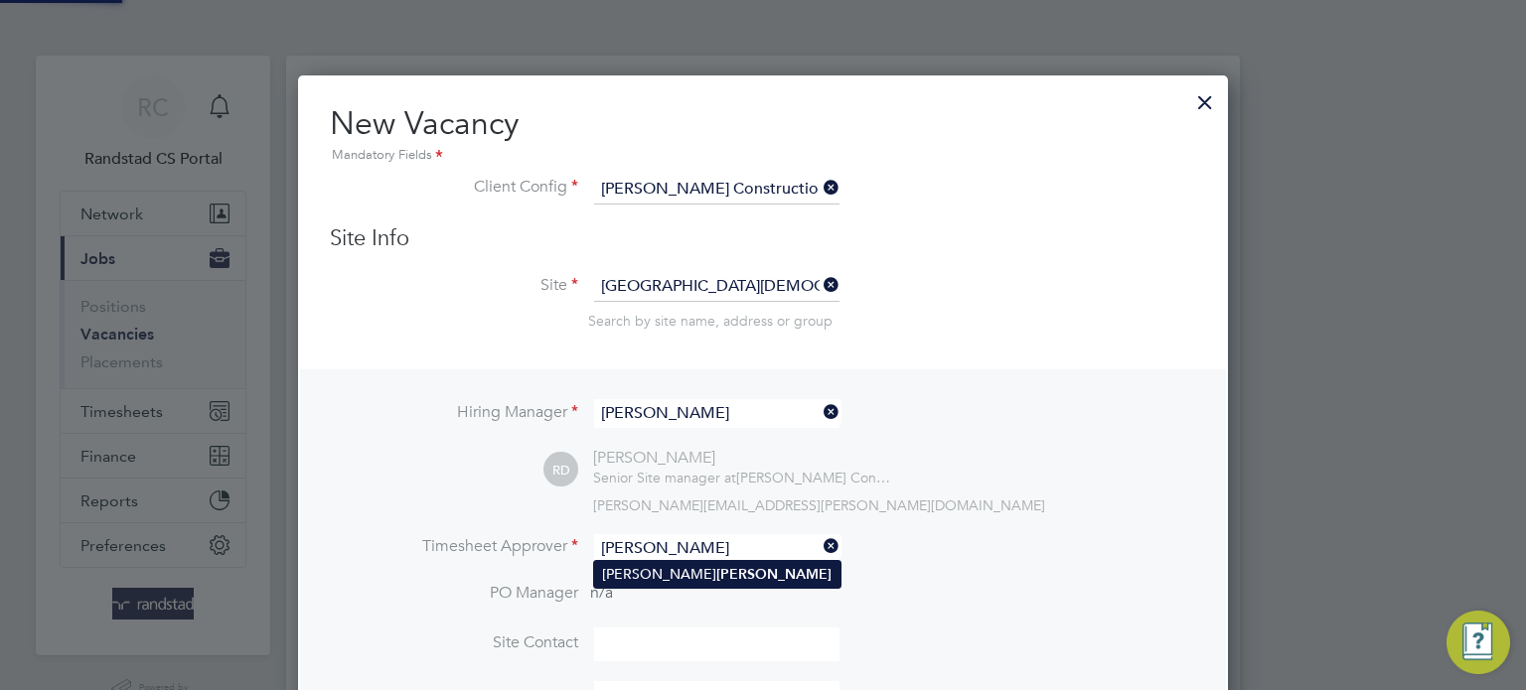
click at [691, 580] on li "Richard Daley" at bounding box center [717, 574] width 246 height 27
type input "Richard Daley"
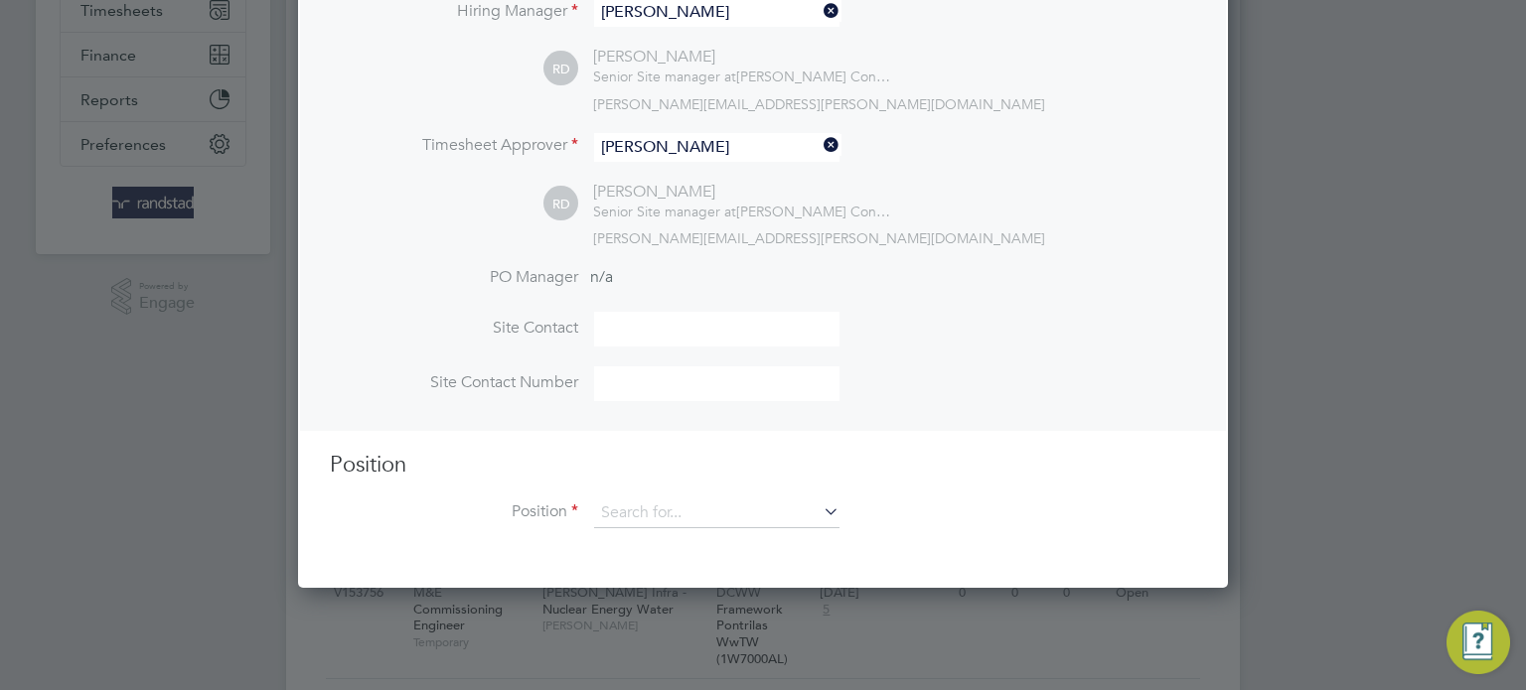
scroll to position [405, 0]
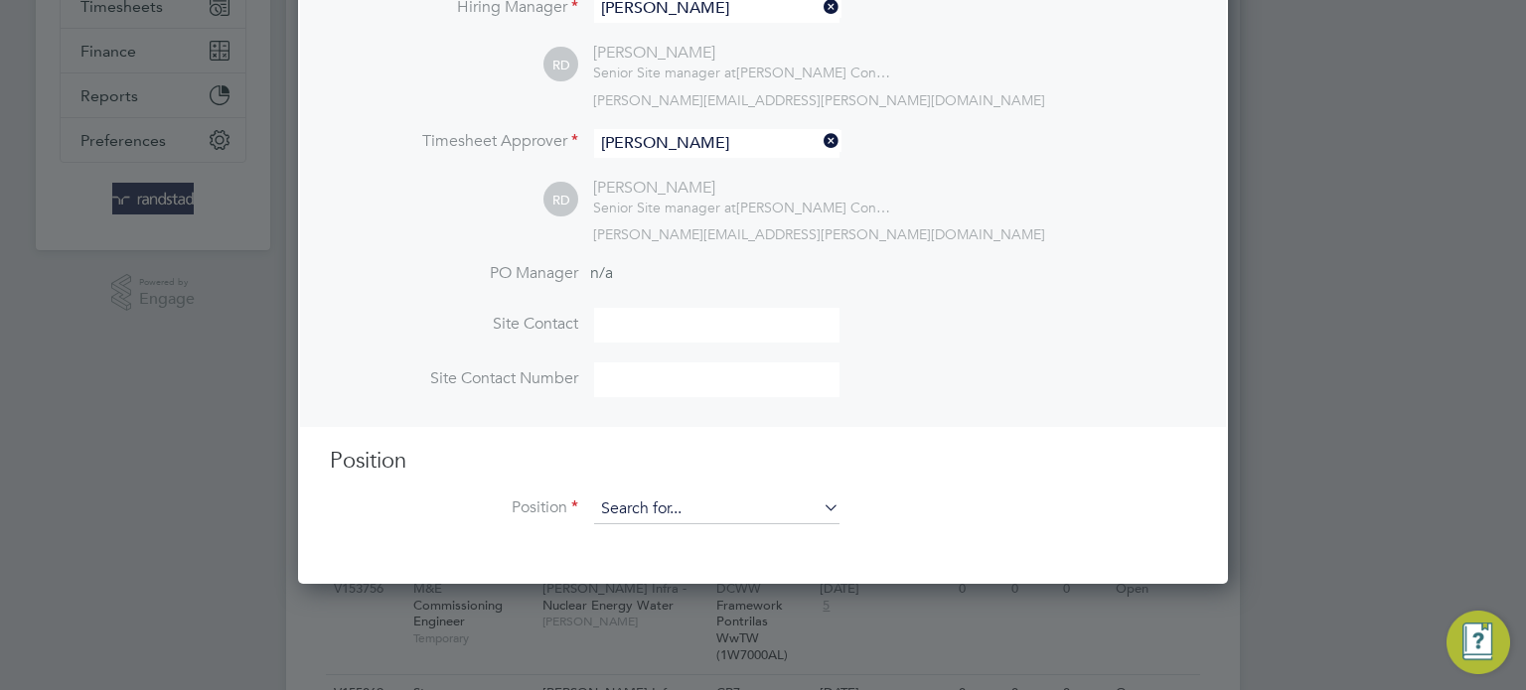
click at [689, 515] on input at bounding box center [716, 510] width 245 height 30
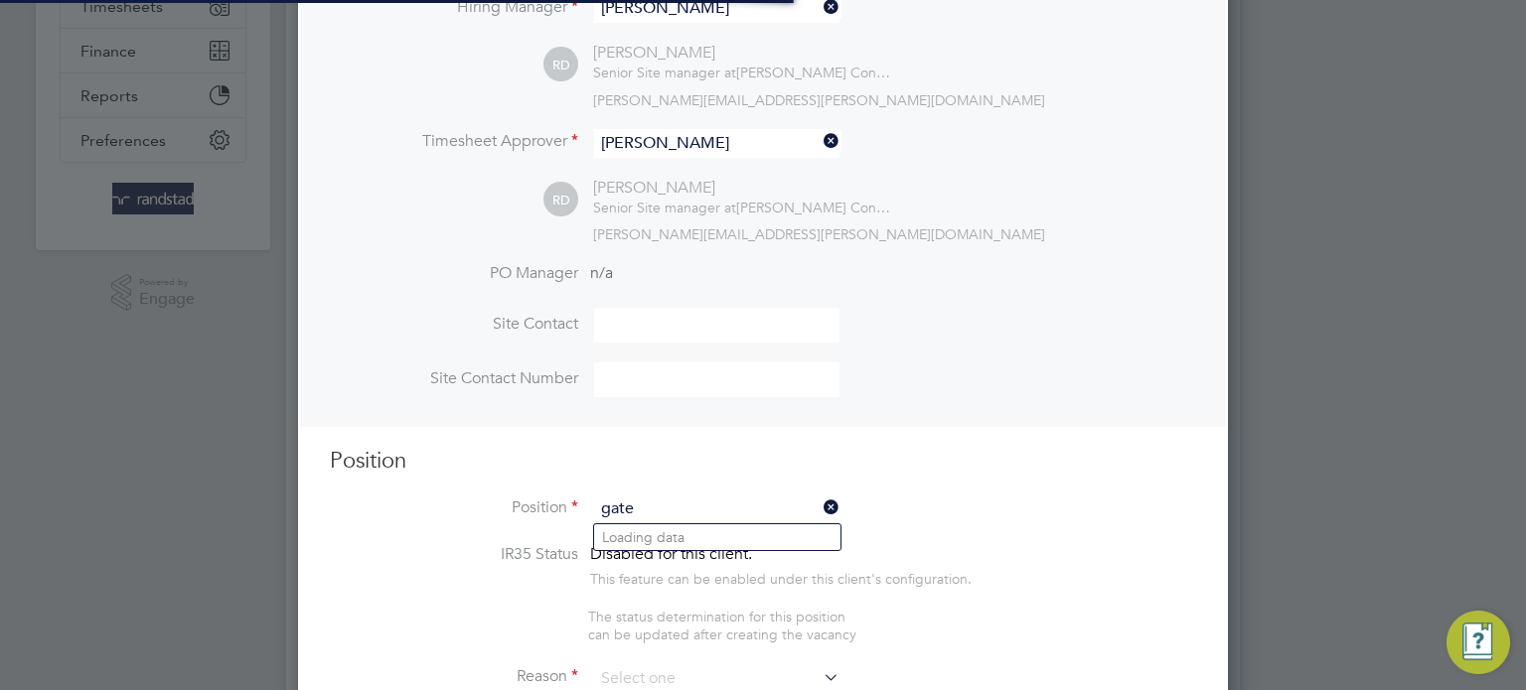
scroll to position [2809, 931]
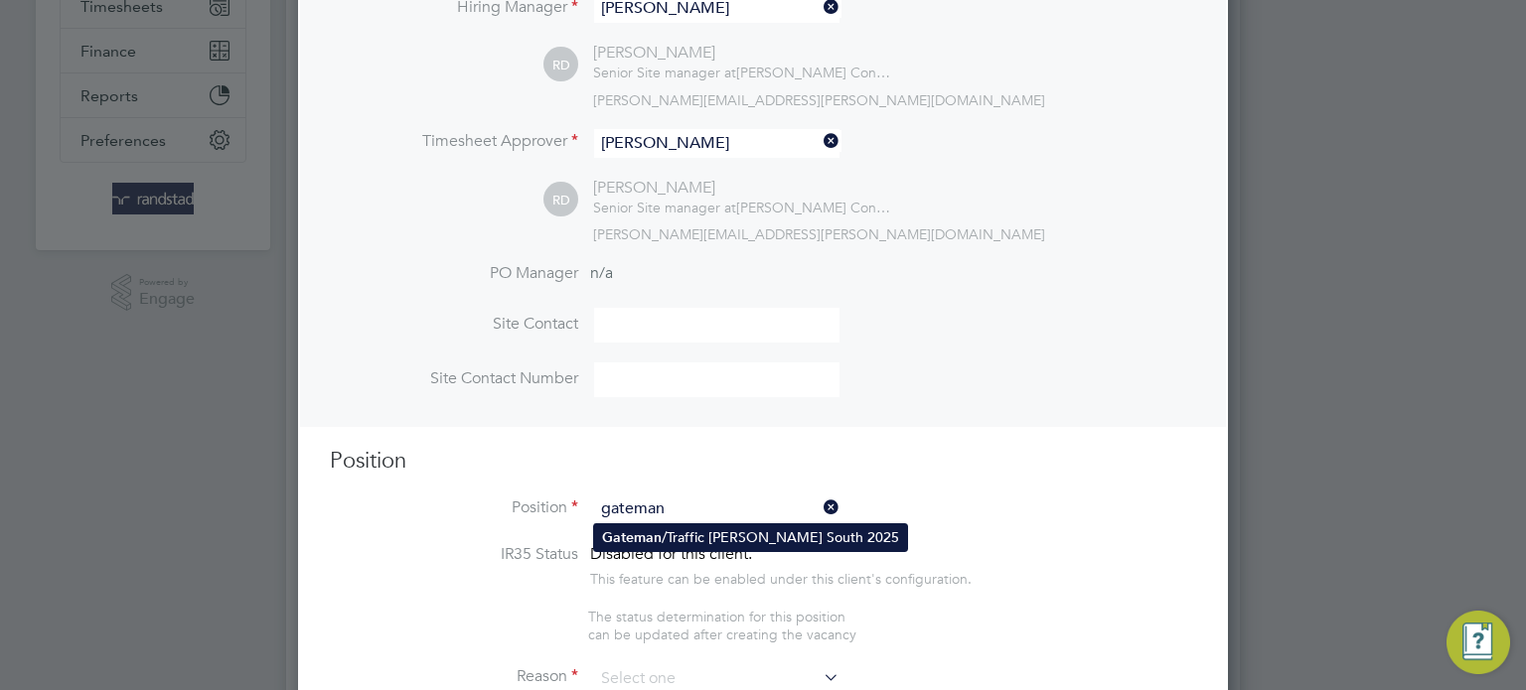
click at [708, 539] on li "Gateman /Traffic Marshall South 2025" at bounding box center [750, 538] width 313 height 27
type input "Gateman/Traffic Marshall South 2025"
type textarea "Duties as general labourer, but will control access to site and sign vehicles i…"
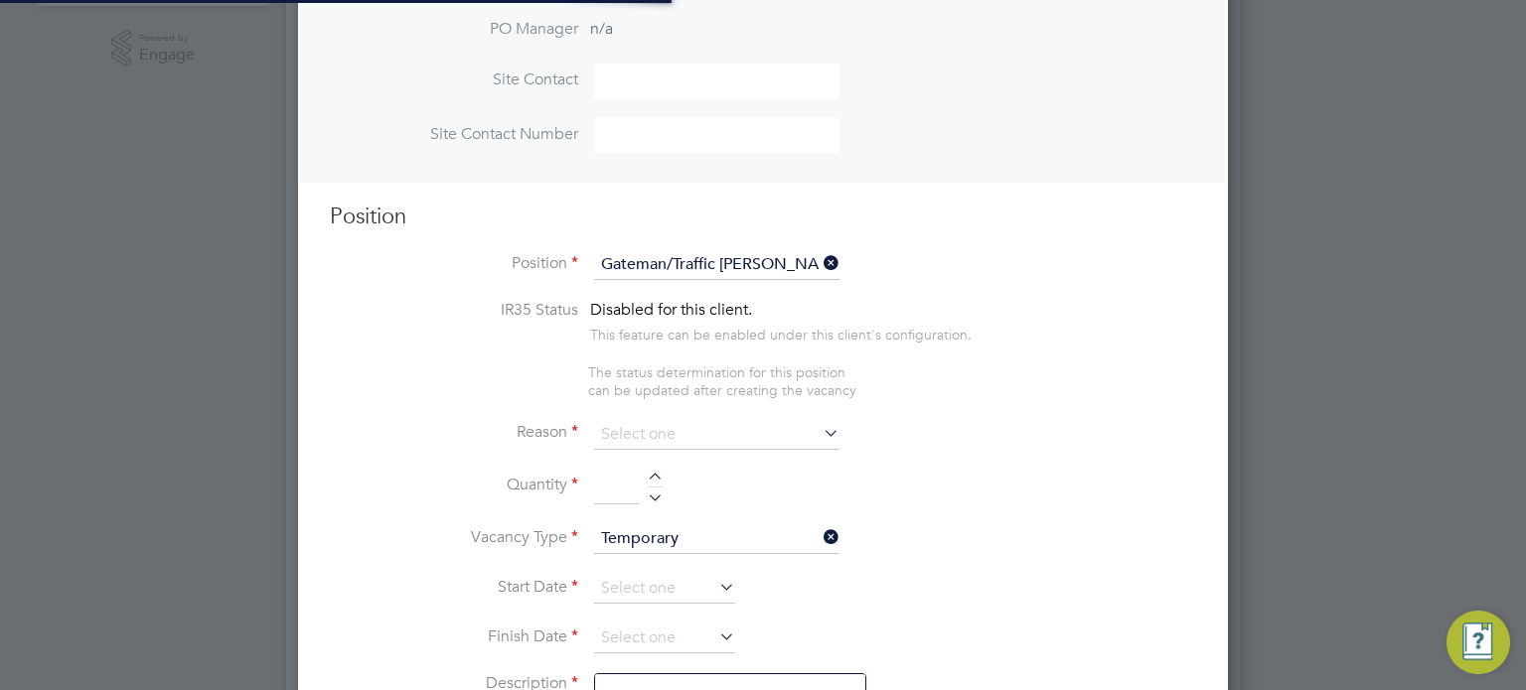
scroll to position [0, 0]
click at [654, 440] on input at bounding box center [716, 434] width 245 height 30
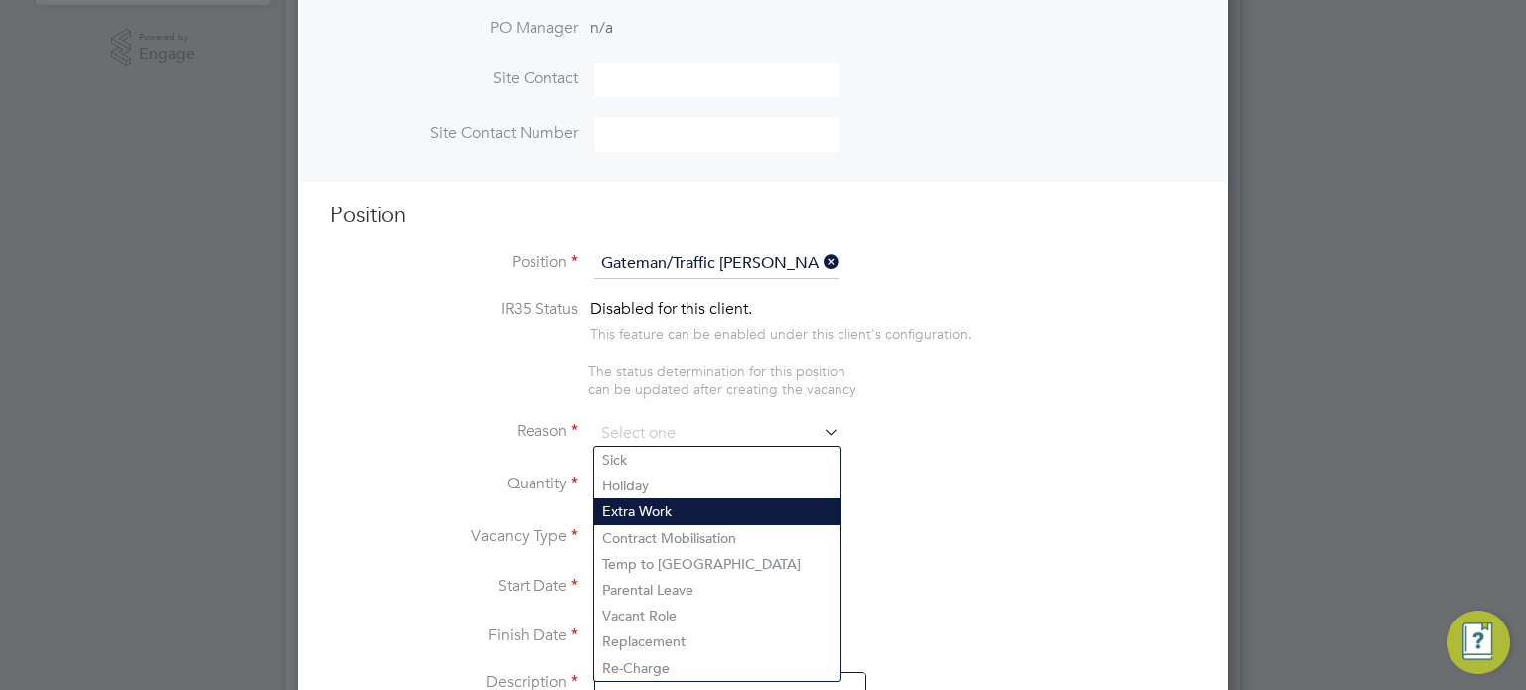
click at [653, 520] on li "Extra Work" at bounding box center [717, 512] width 246 height 26
type input "Extra Work"
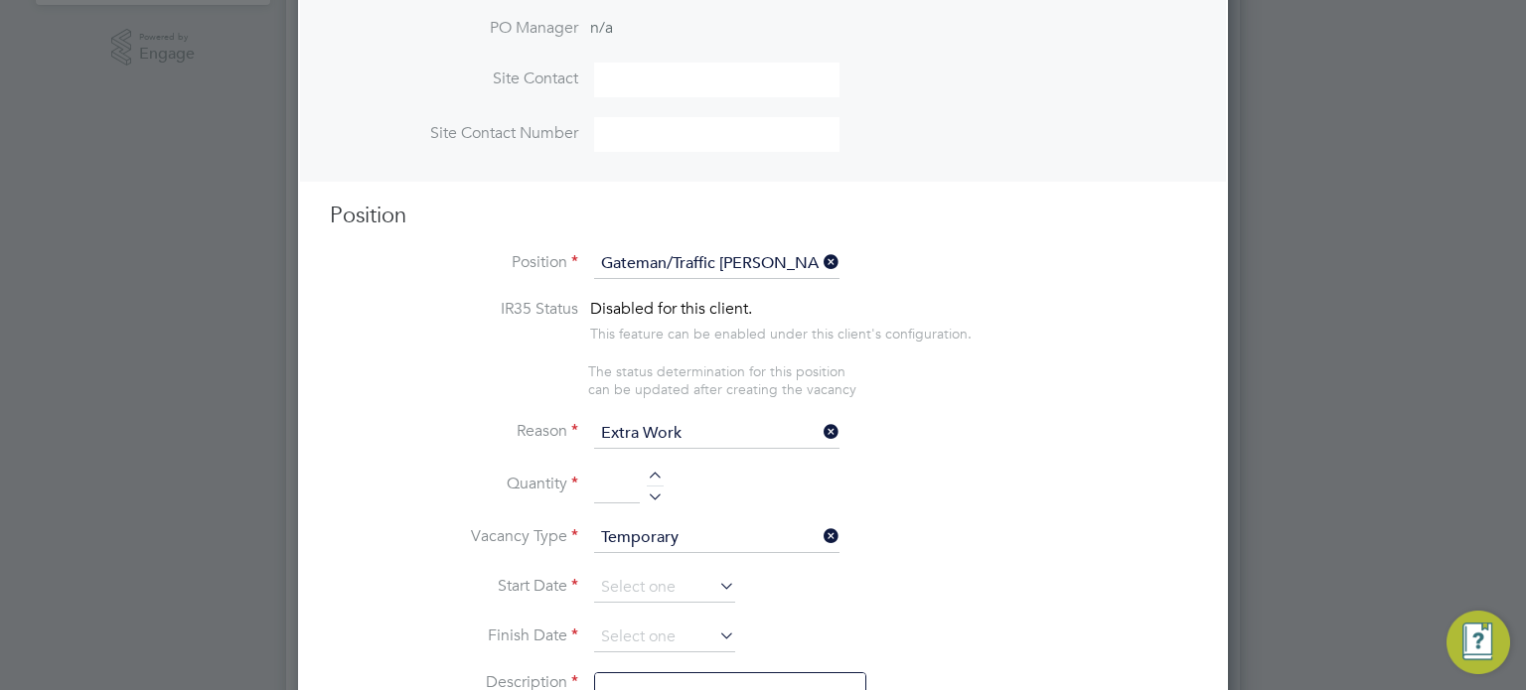
click at [654, 495] on div at bounding box center [655, 494] width 17 height 14
type input "1"
click at [626, 575] on input at bounding box center [664, 588] width 141 height 30
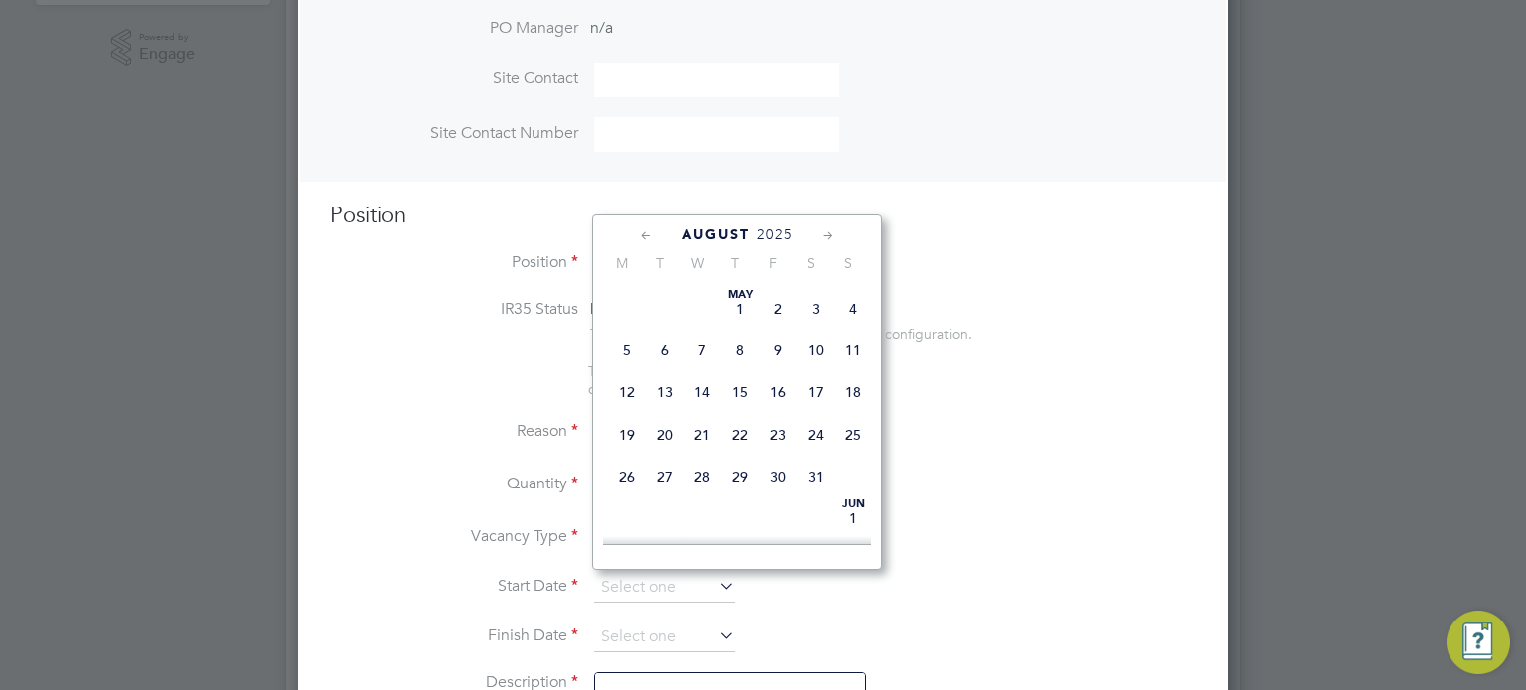
scroll to position [794, 0]
click at [705, 373] on span "27" at bounding box center [702, 354] width 38 height 38
type input "[DATE]"
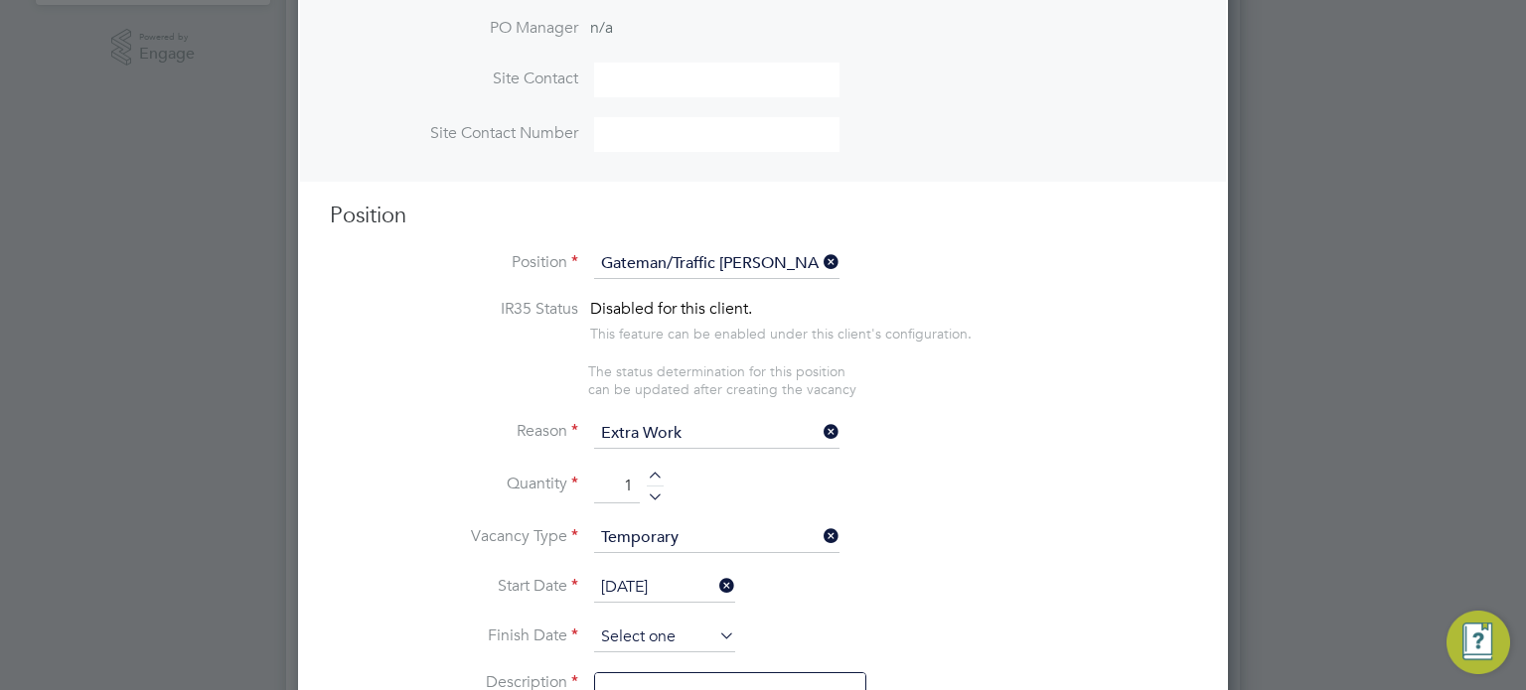
click at [653, 638] on input at bounding box center [664, 638] width 141 height 30
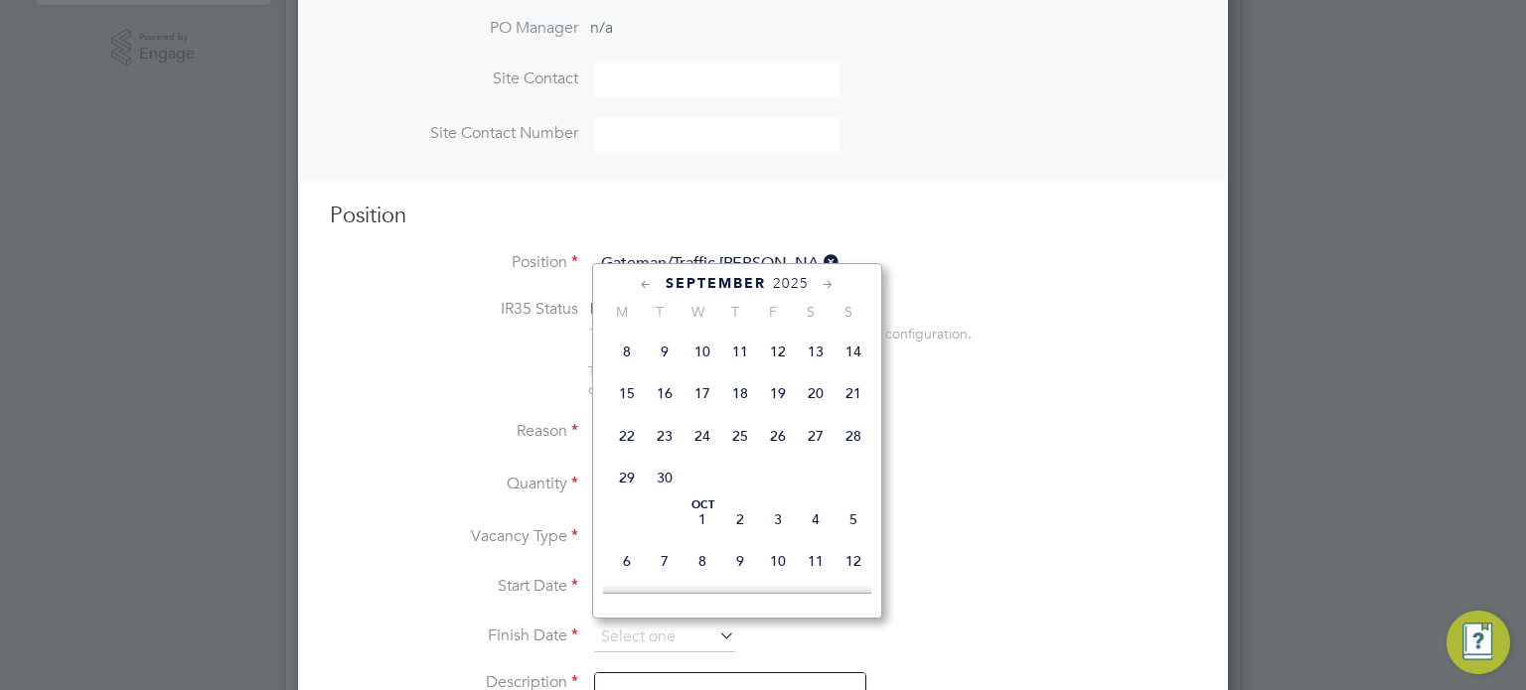
scroll to position [938, 0]
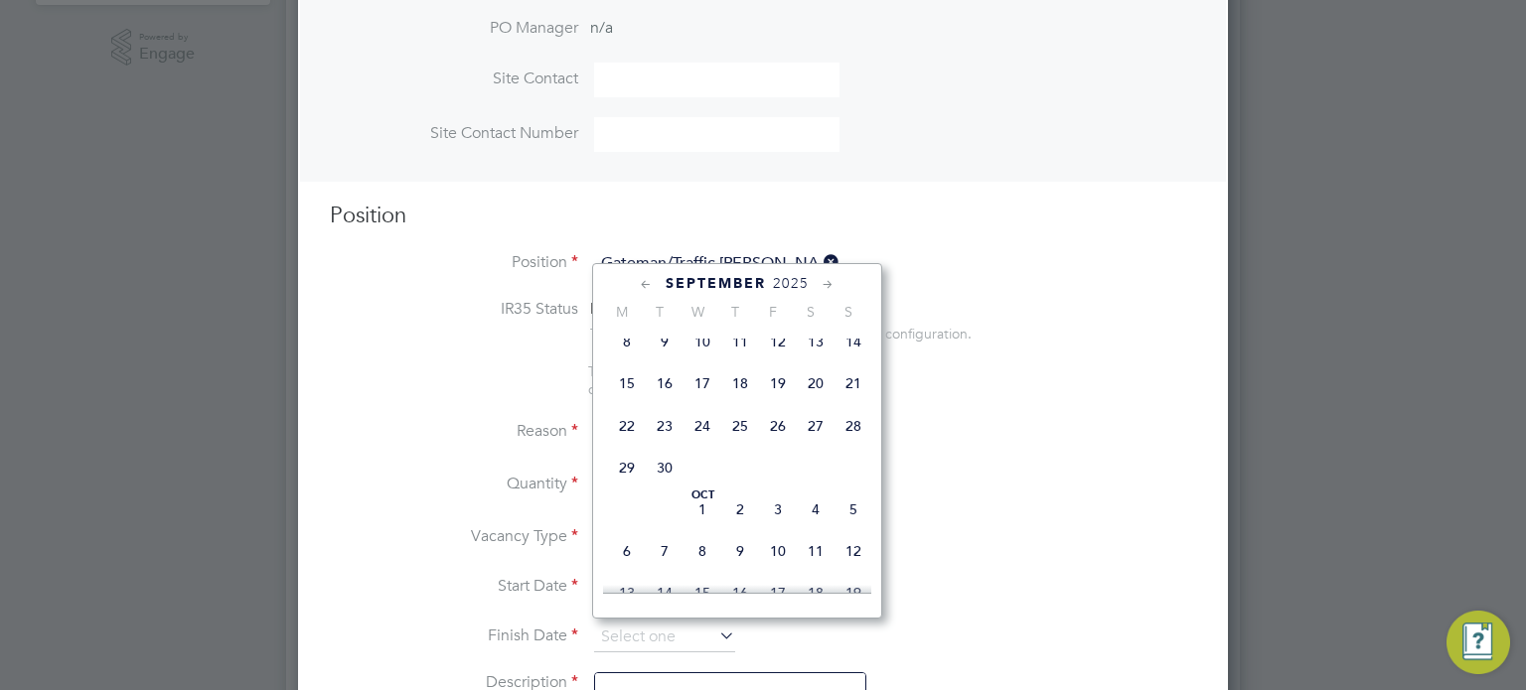
click at [780, 529] on span "3" at bounding box center [778, 510] width 38 height 38
type input "03 Oct 2025"
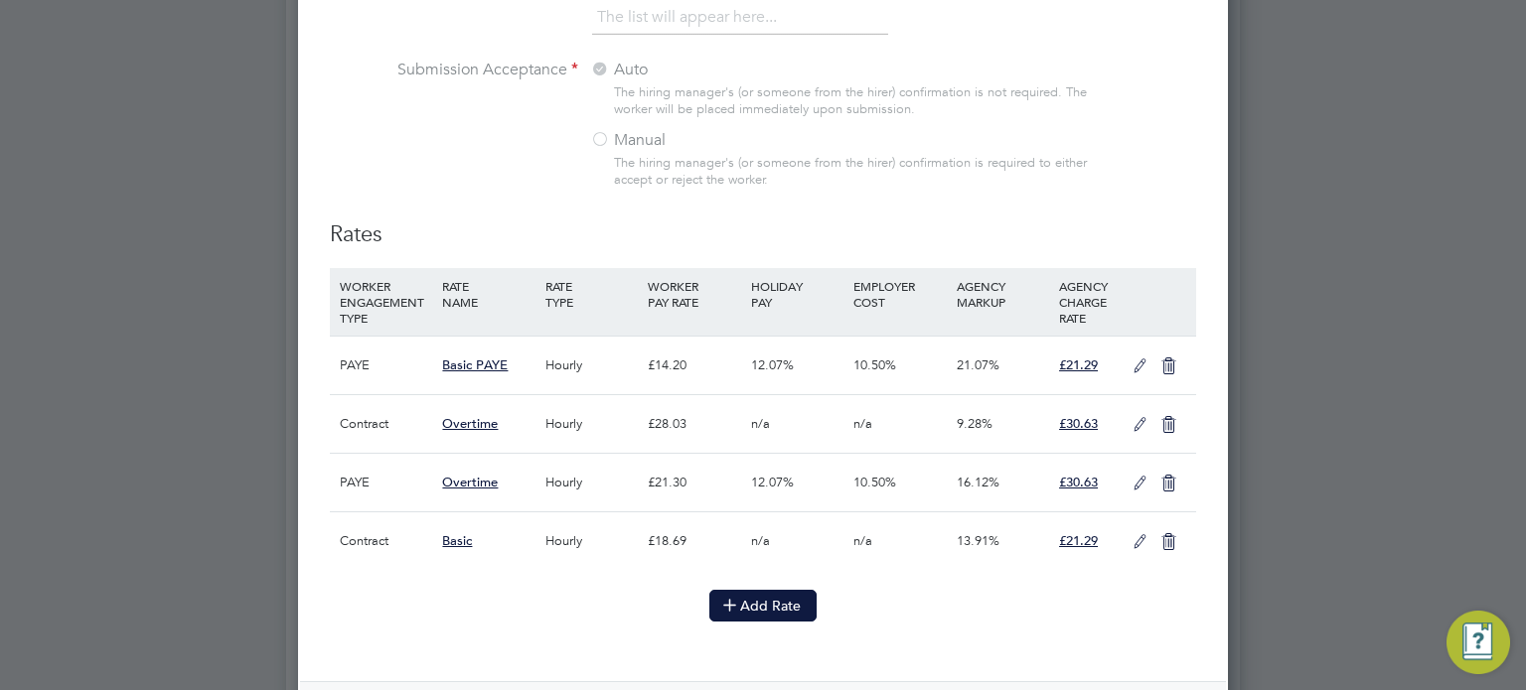
scroll to position [2425, 0]
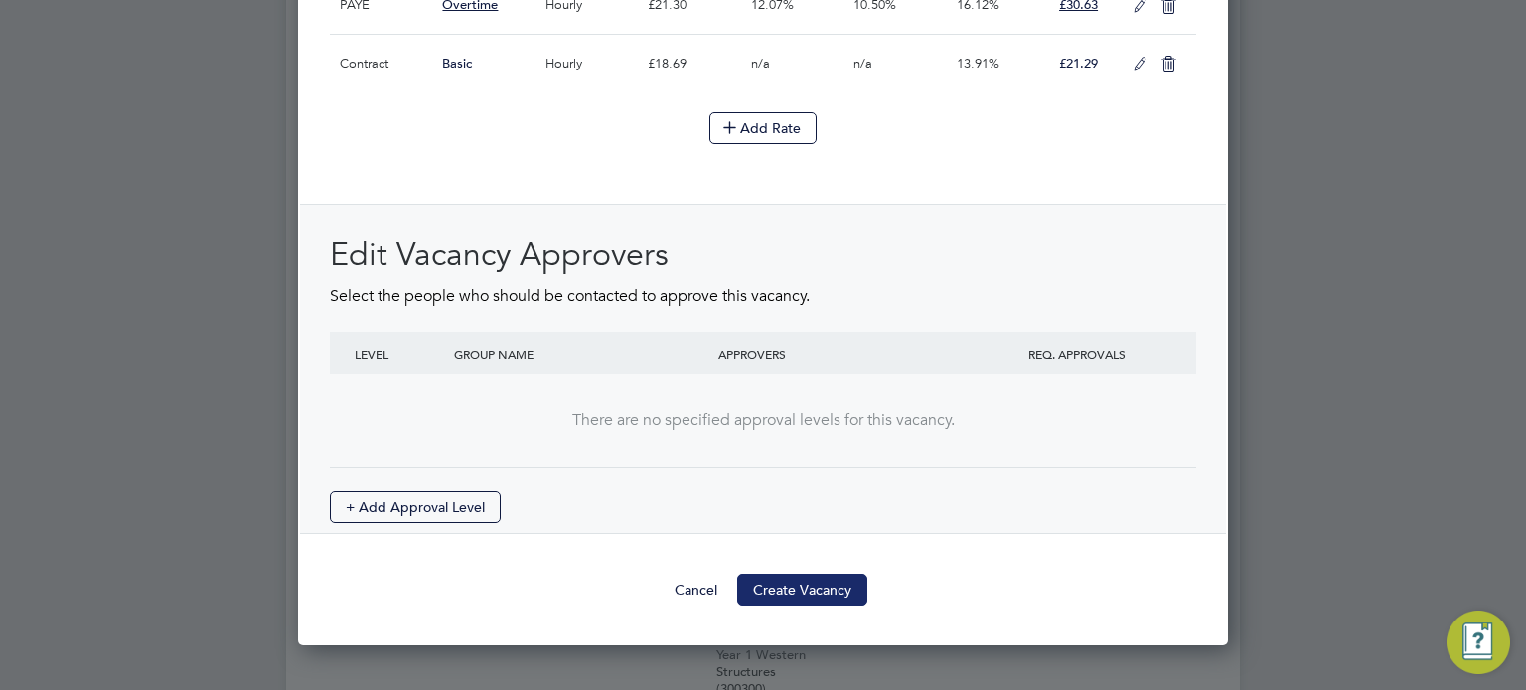
click at [837, 577] on button "Create Vacancy" at bounding box center [802, 590] width 130 height 32
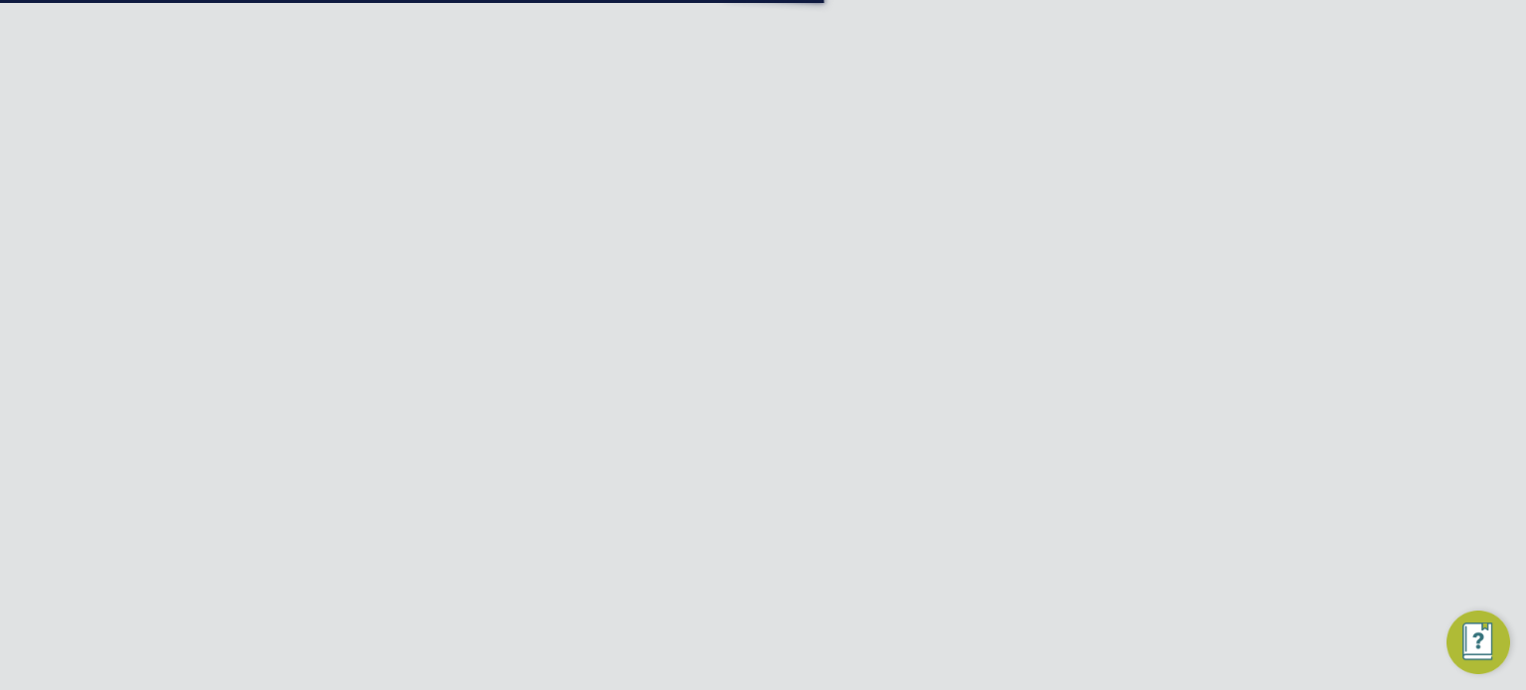
click at [1269, 391] on div "Vacancy Saved Your vacancy has been saved. Cancel Okay" at bounding box center [763, 345] width 1526 height 690
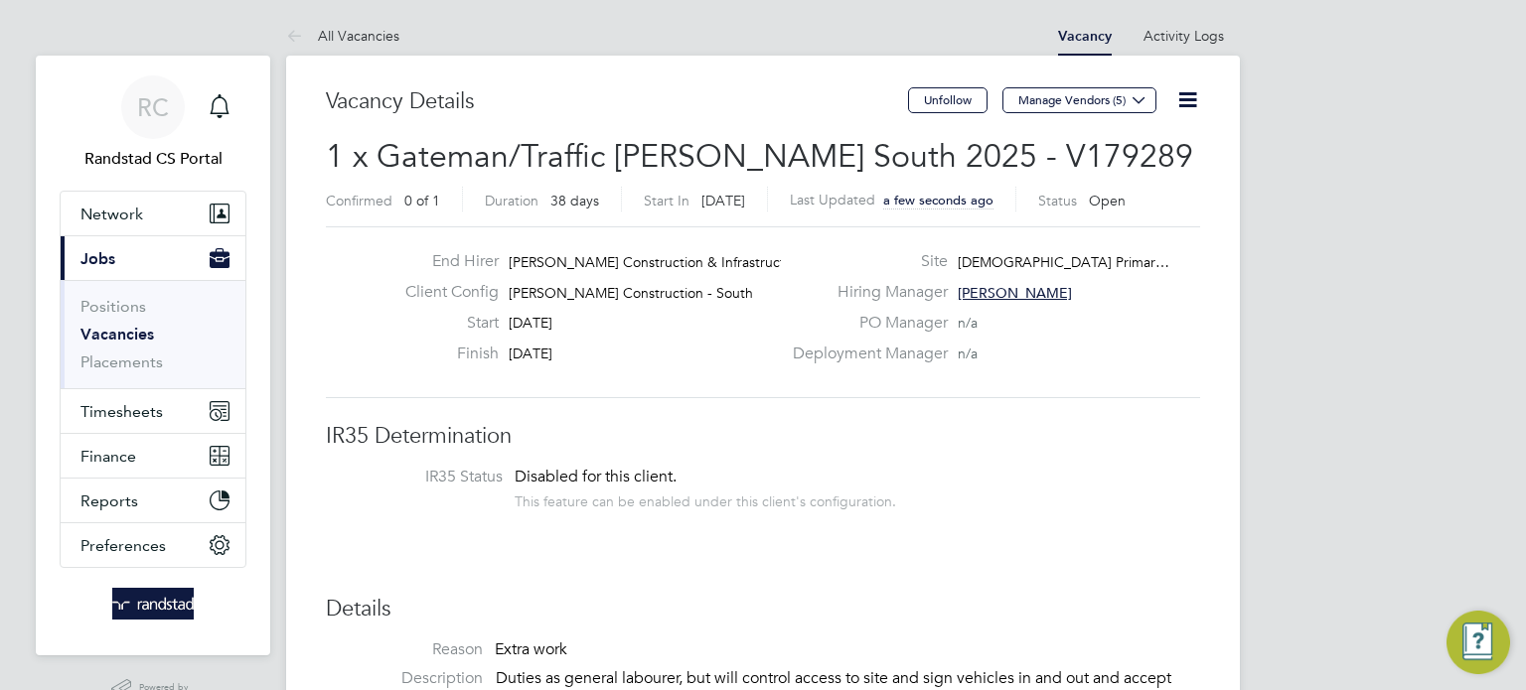
click at [138, 336] on link "Vacancies" at bounding box center [117, 334] width 74 height 19
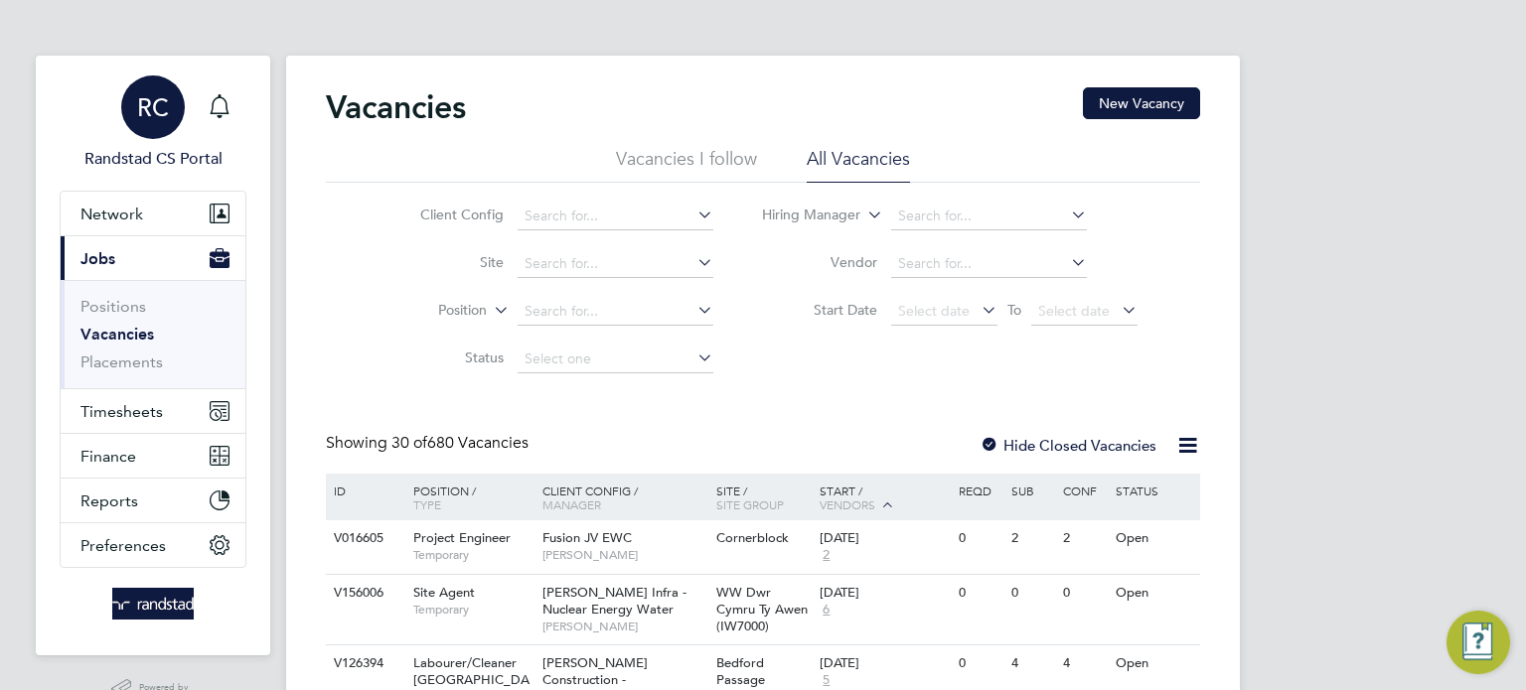
click at [127, 100] on div "RC" at bounding box center [153, 108] width 64 height 64
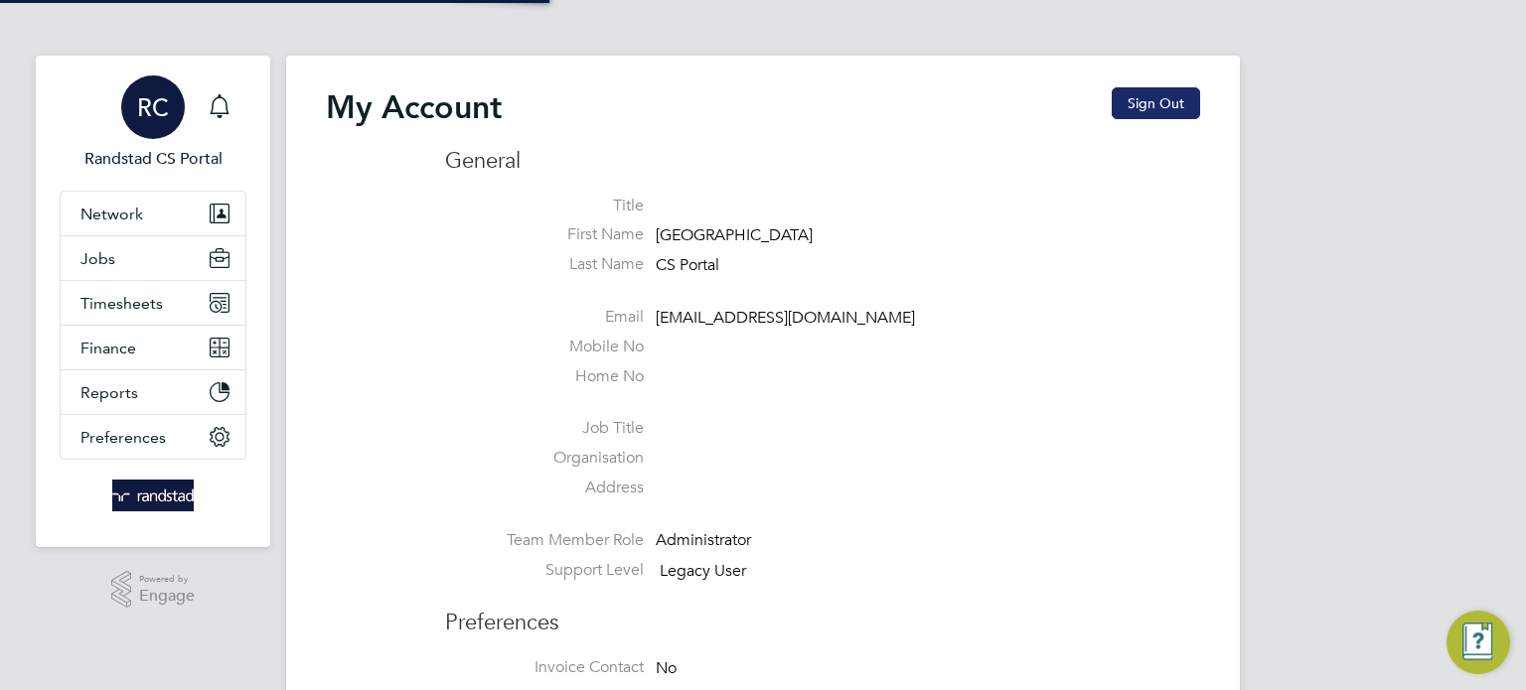
type input "cscportals@randstadcpe.com"
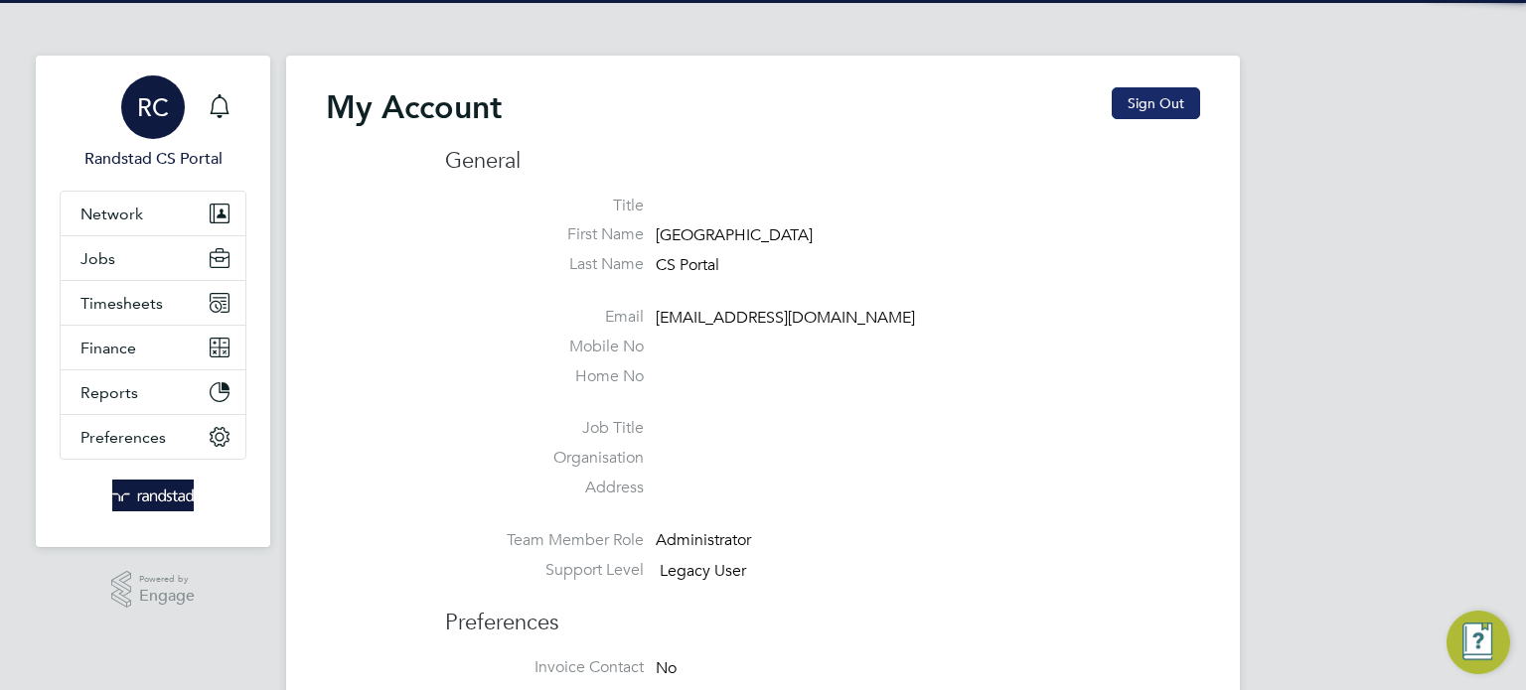
click at [1163, 91] on button "Sign Out" at bounding box center [1156, 103] width 88 height 32
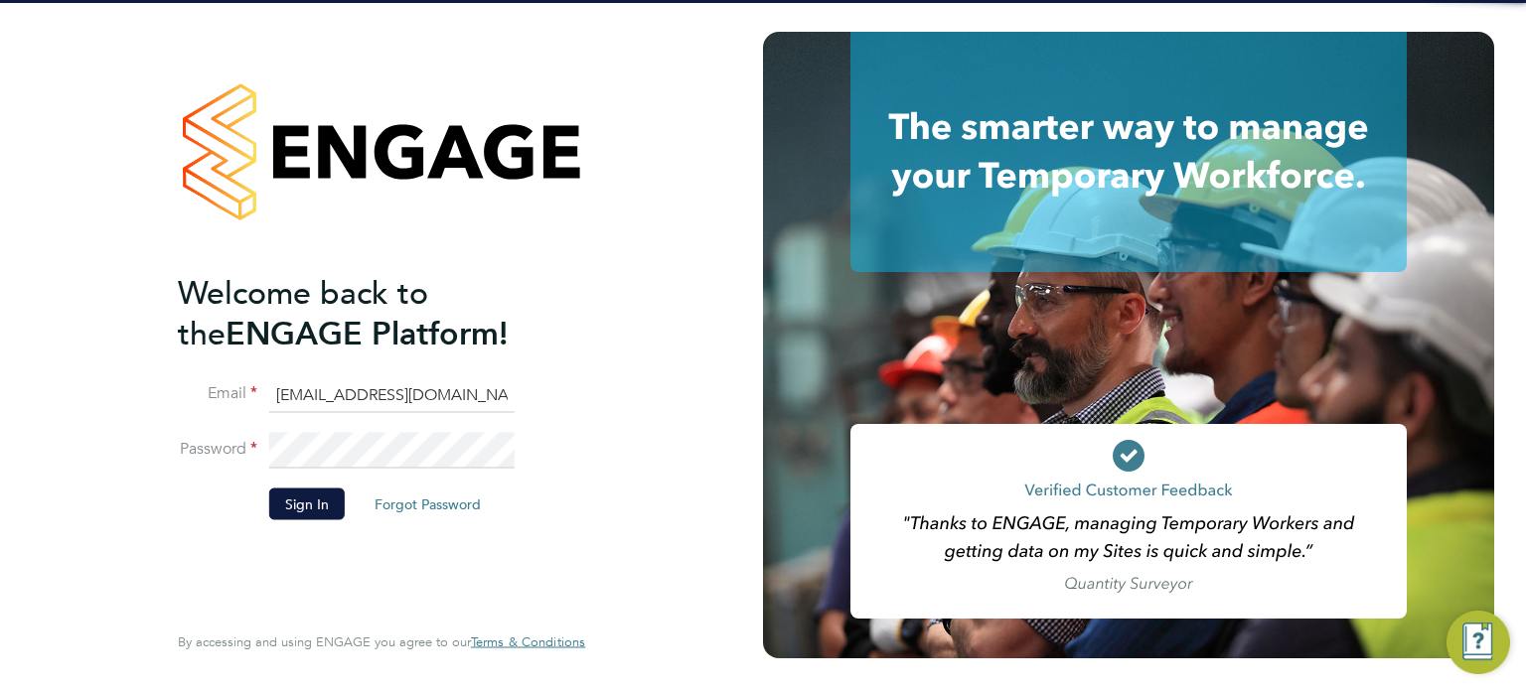
click at [421, 376] on ng-template "Welcome back to the ENGAGE Platform! Email cscportals@randstadcpe.com Password …" at bounding box center [371, 406] width 387 height 268
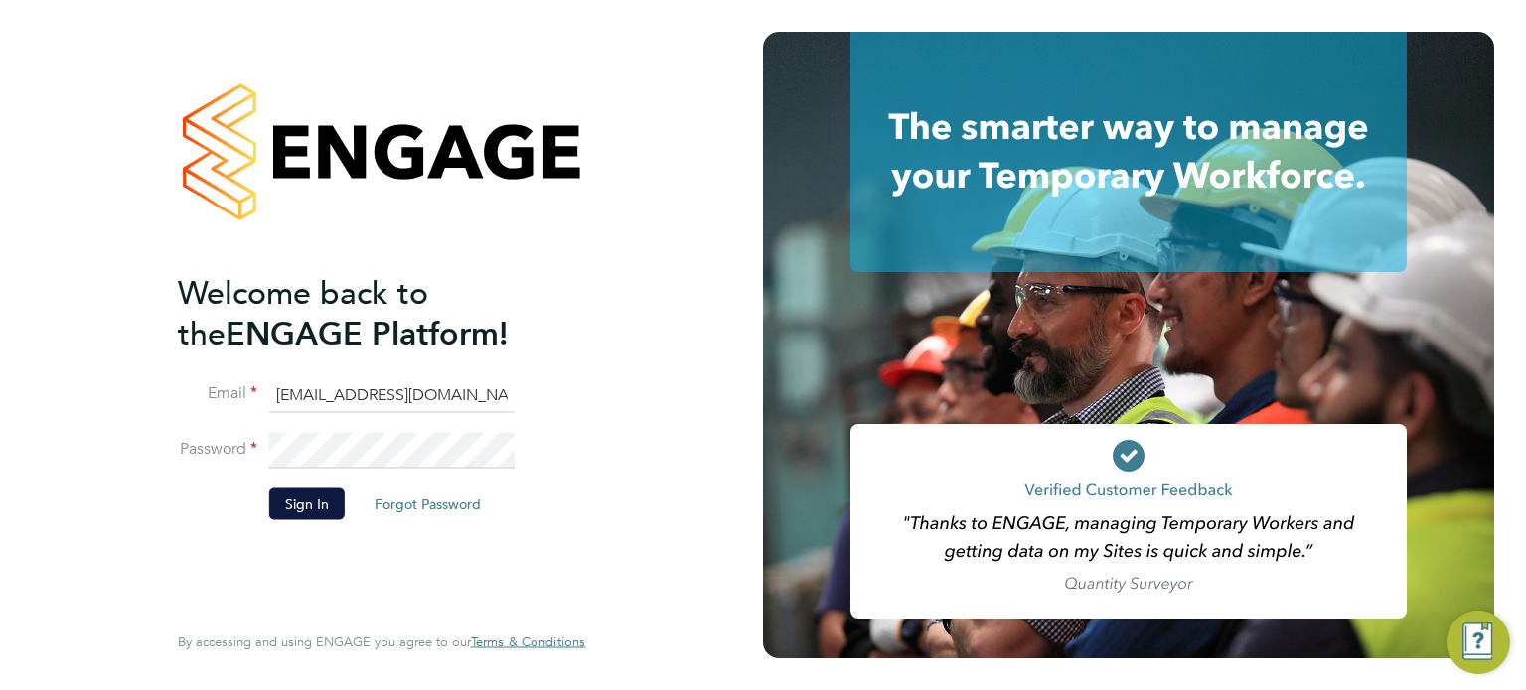
click at [421, 385] on input "cscportals@randstadcpe.com" at bounding box center [391, 396] width 245 height 36
type input "labourdeskmslv@randstadcpe.com"
click at [289, 515] on button "Sign In" at bounding box center [307, 504] width 76 height 32
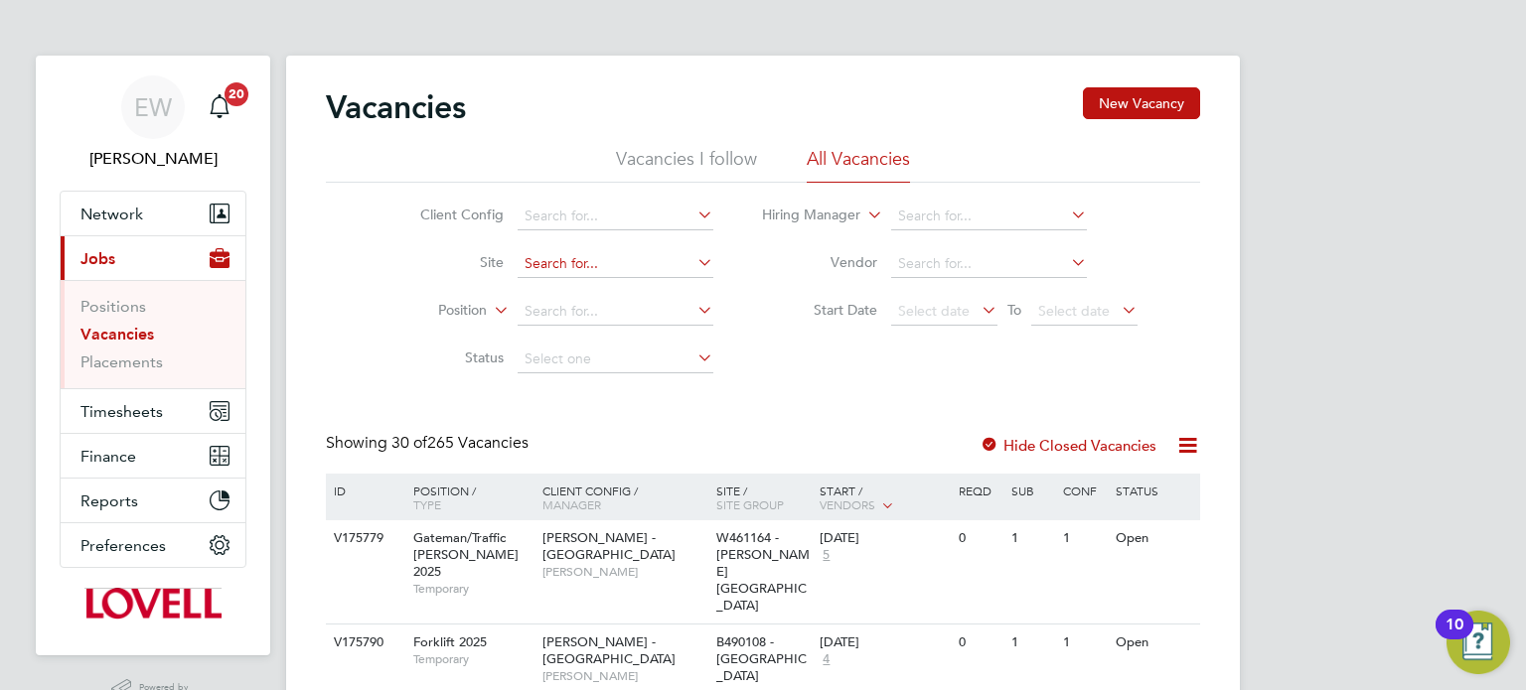
click at [554, 265] on input at bounding box center [616, 264] width 196 height 28
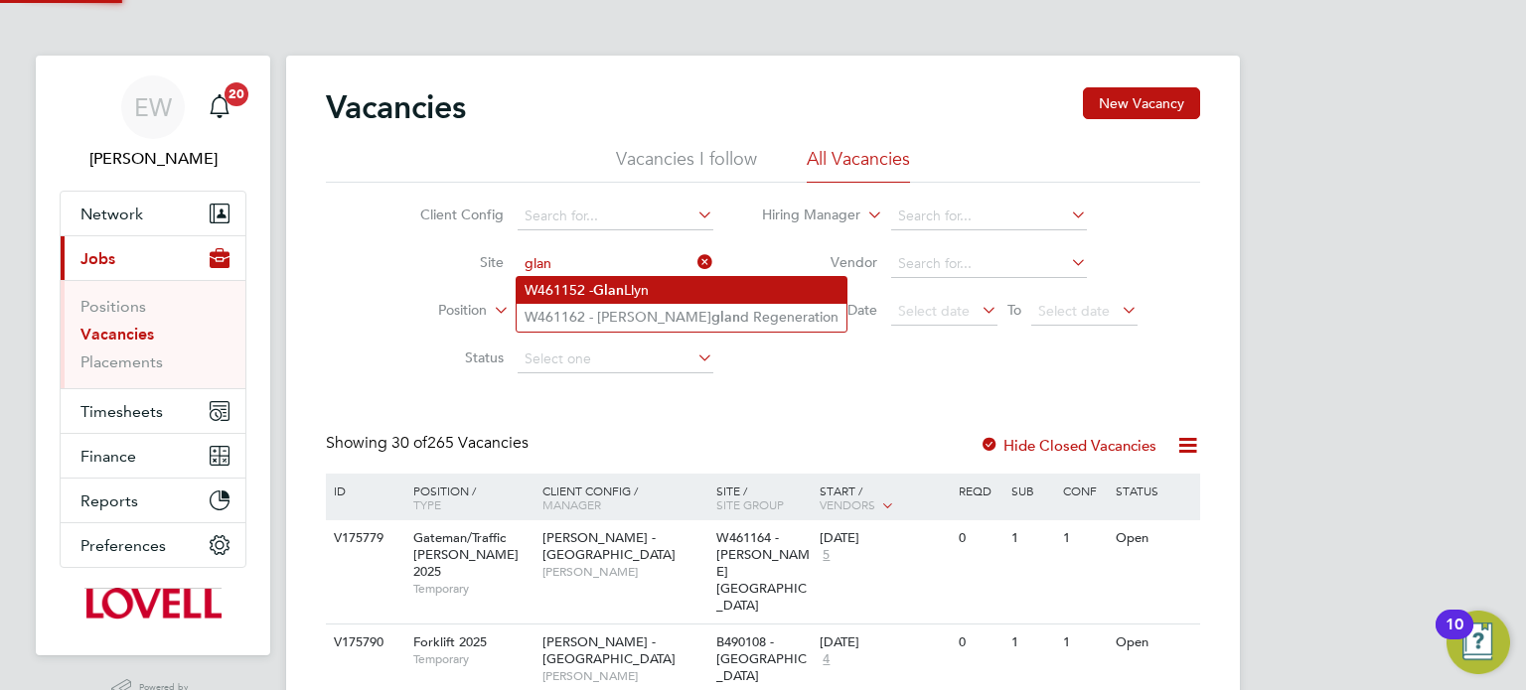
click at [577, 291] on li "W461152 - Glan Llyn" at bounding box center [682, 290] width 330 height 27
type input "W461152 - Glan Llyn"
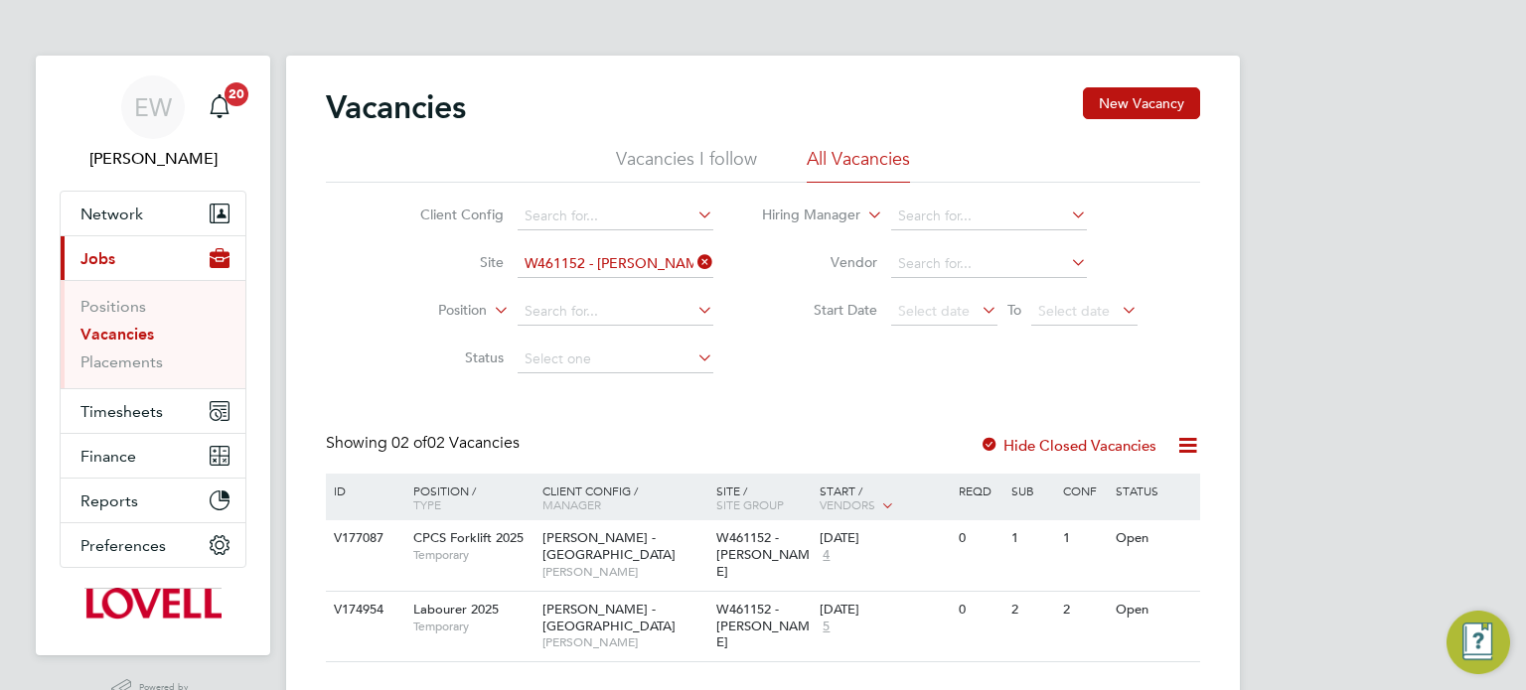
scroll to position [48, 0]
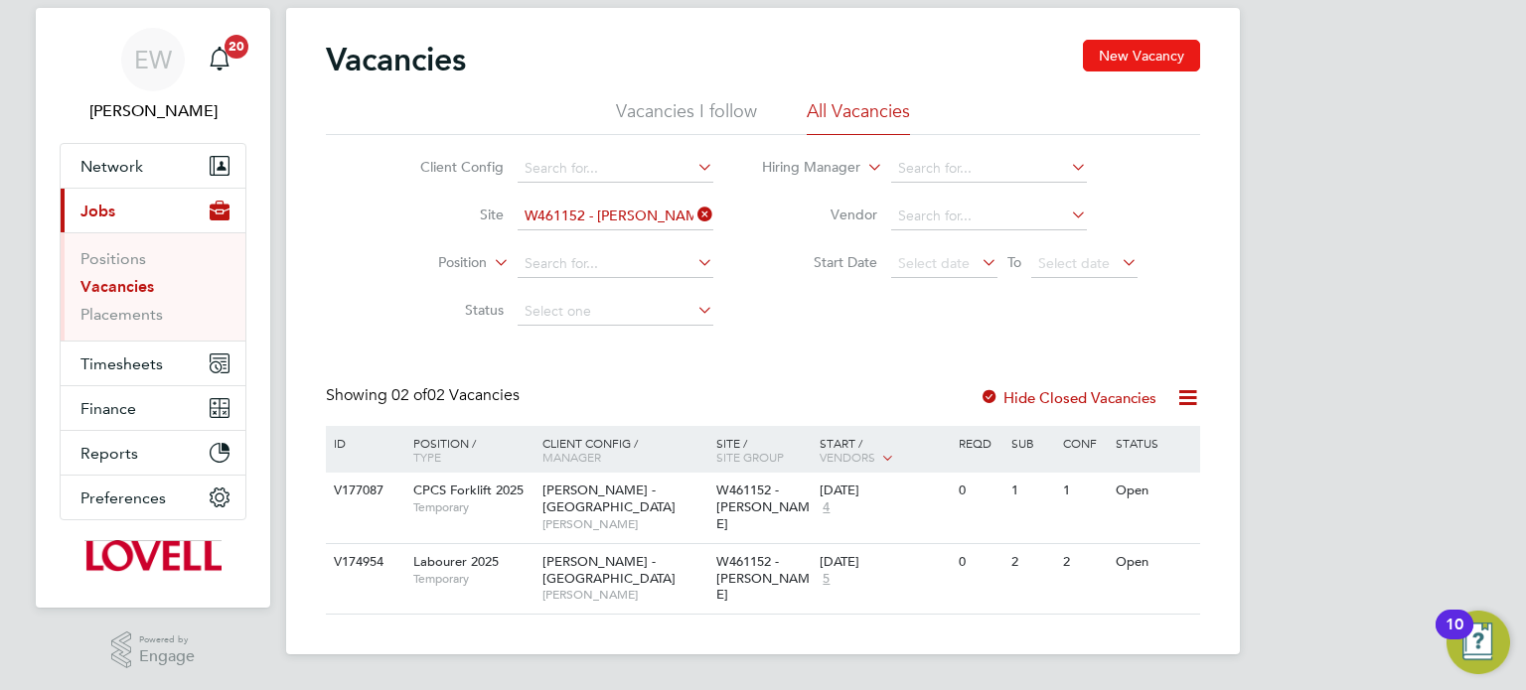
click at [1144, 48] on button "New Vacancy" at bounding box center [1141, 56] width 117 height 32
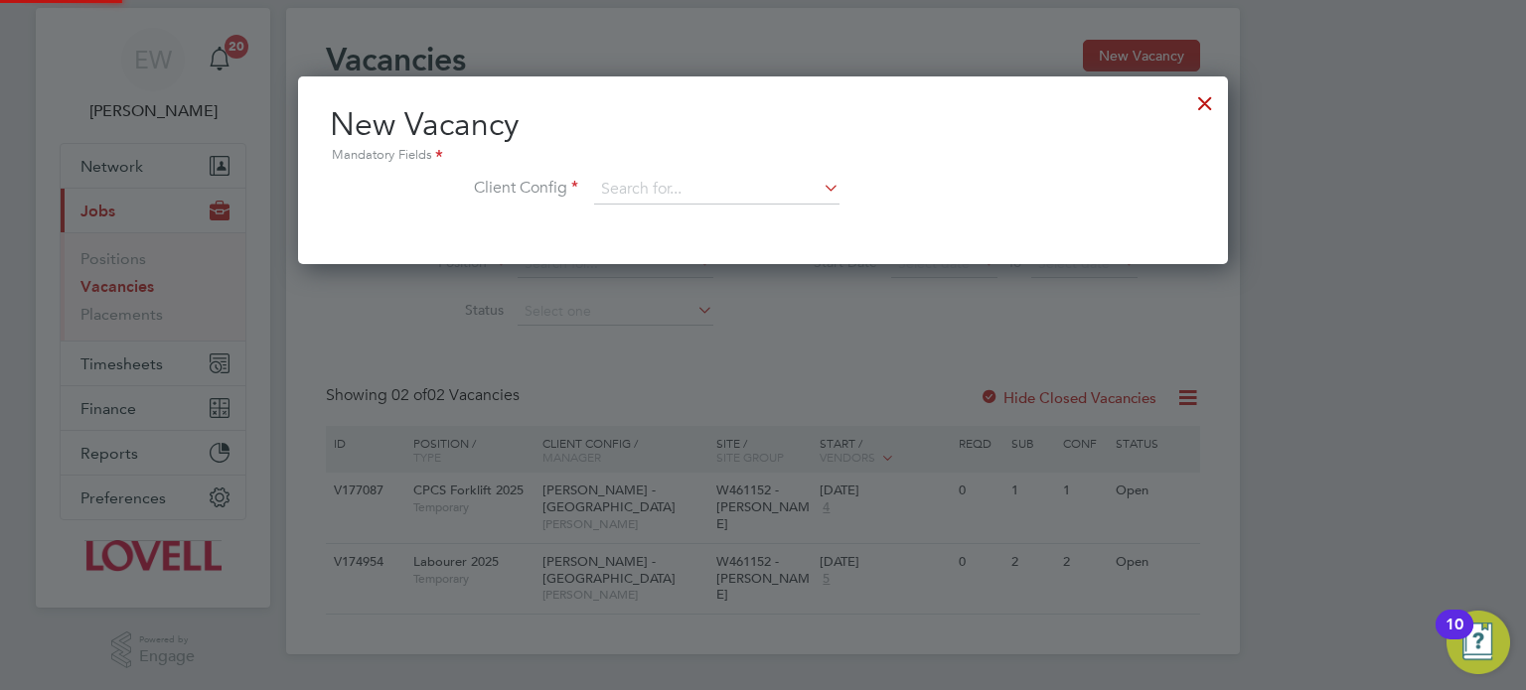
scroll to position [188, 931]
click at [642, 190] on input at bounding box center [716, 190] width 245 height 30
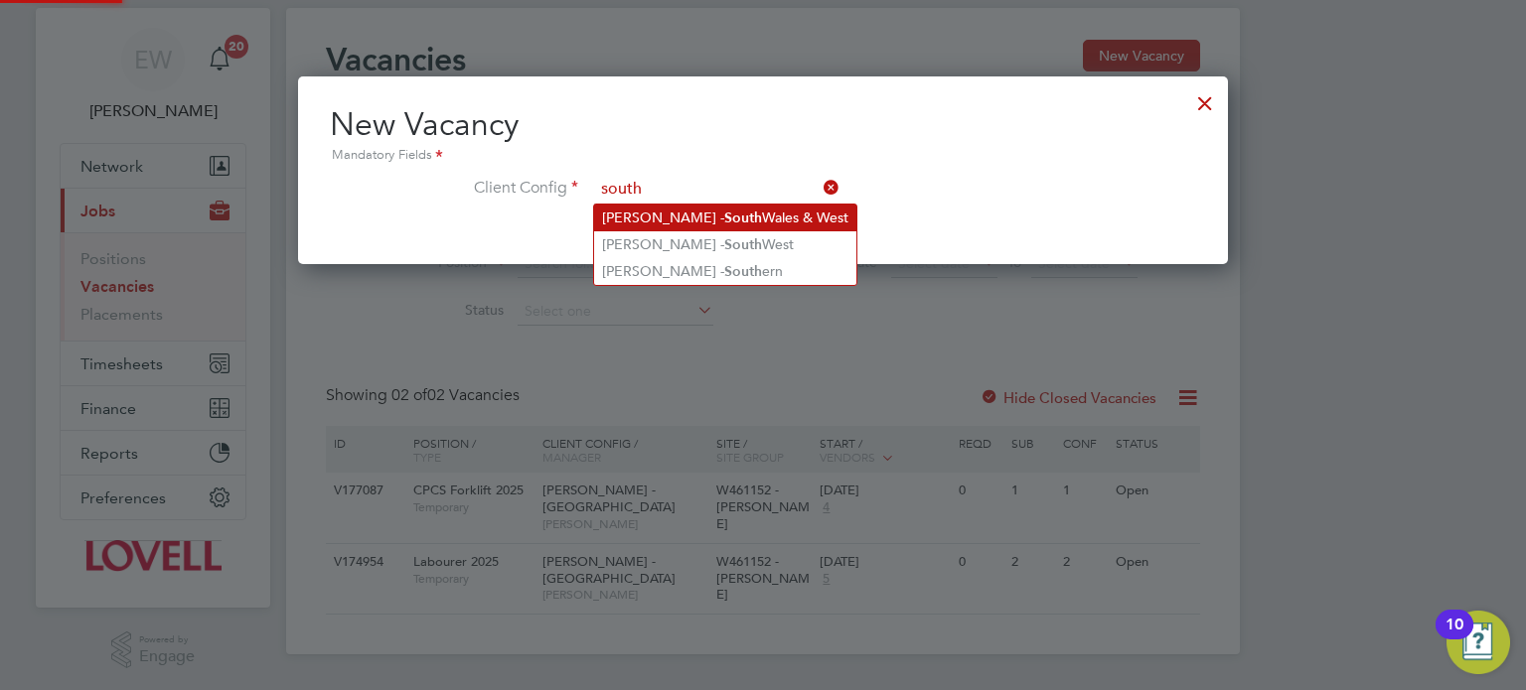
click at [724, 220] on b "South" at bounding box center [743, 218] width 38 height 17
type input "Lovell - South Wales & West"
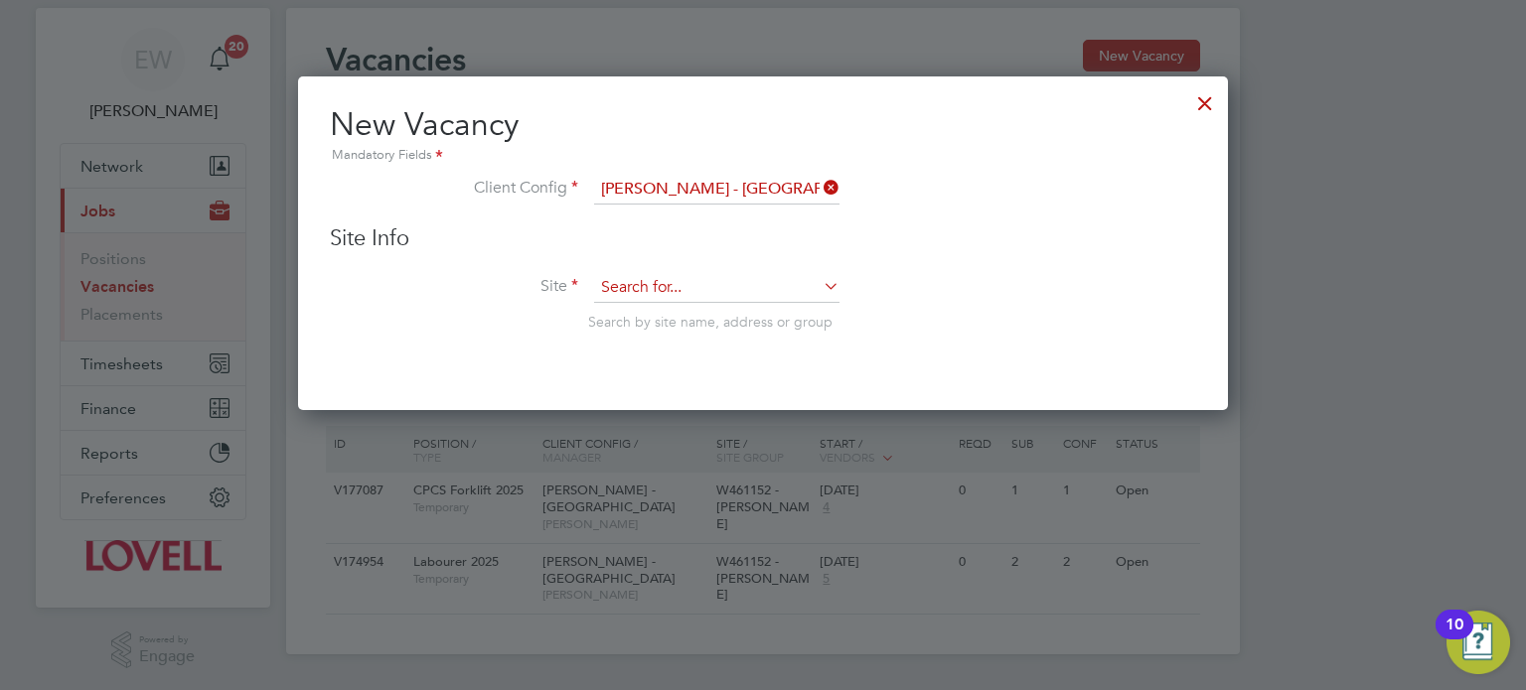
click at [660, 279] on input at bounding box center [716, 288] width 245 height 30
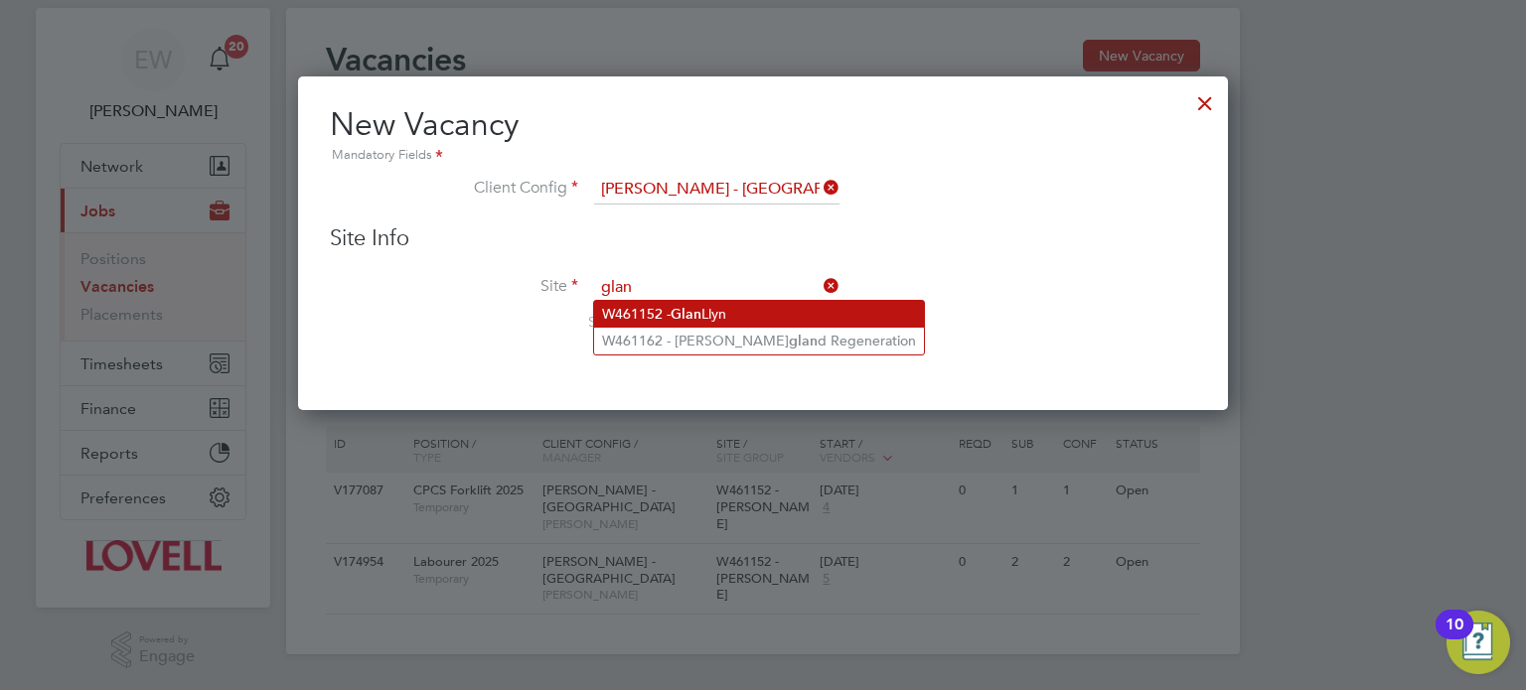
click at [690, 314] on b "Glan" at bounding box center [686, 314] width 31 height 17
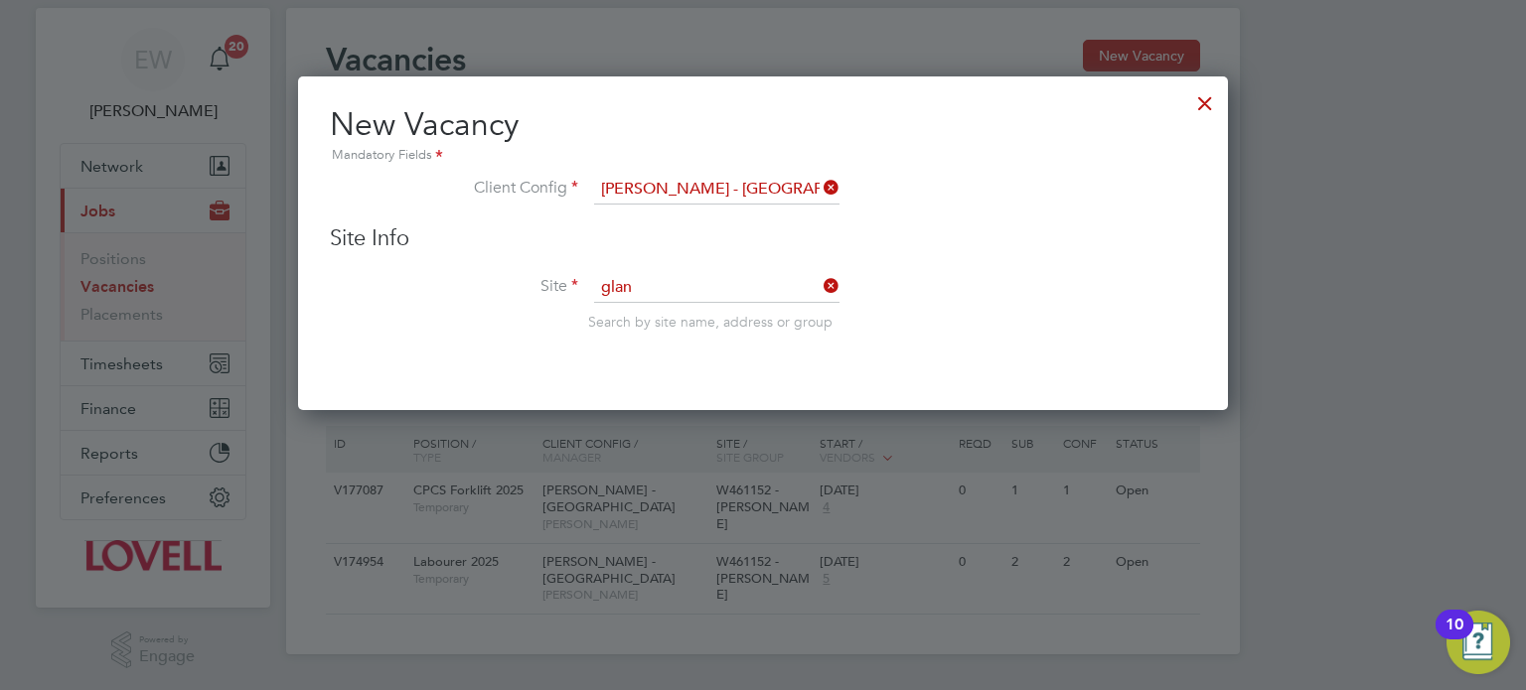
type input "W461152 - Glan Llyn"
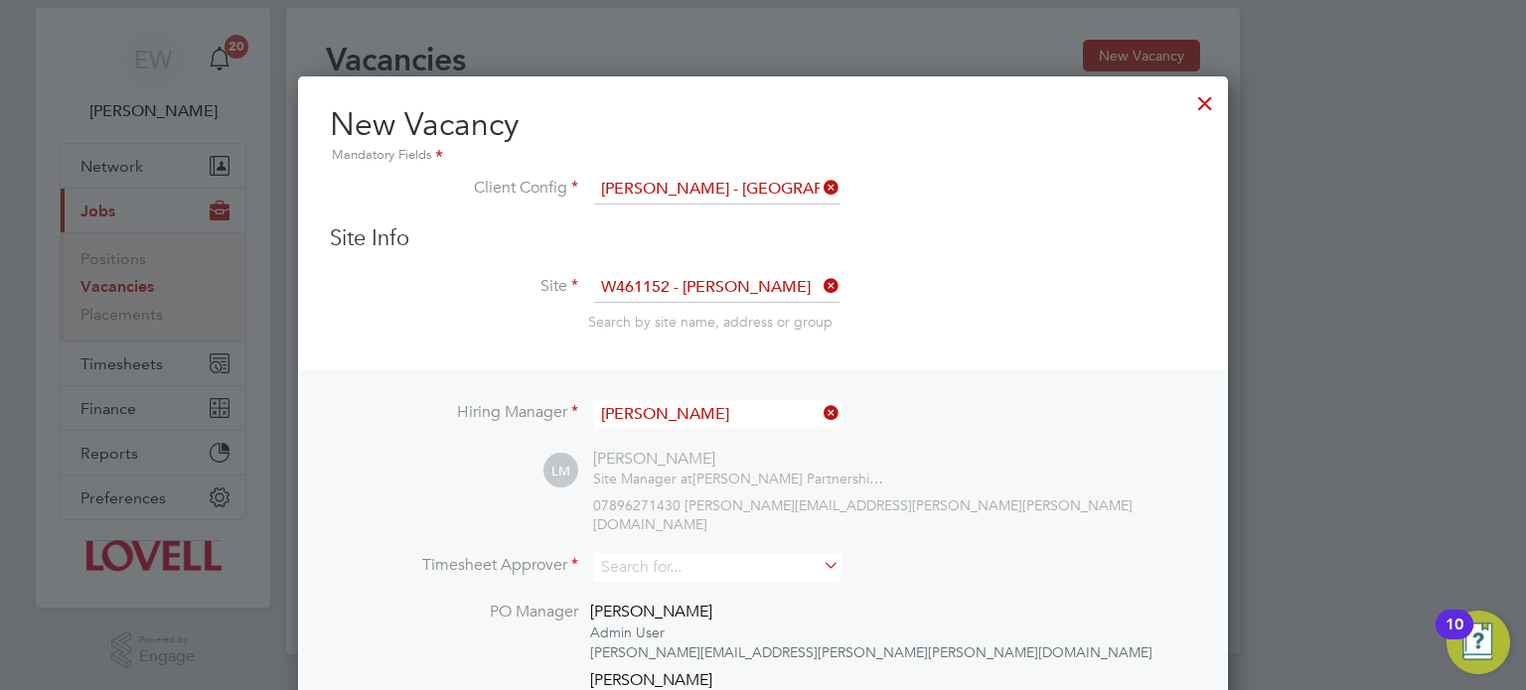
click at [678, 407] on input "Luke Morgan" at bounding box center [716, 414] width 245 height 29
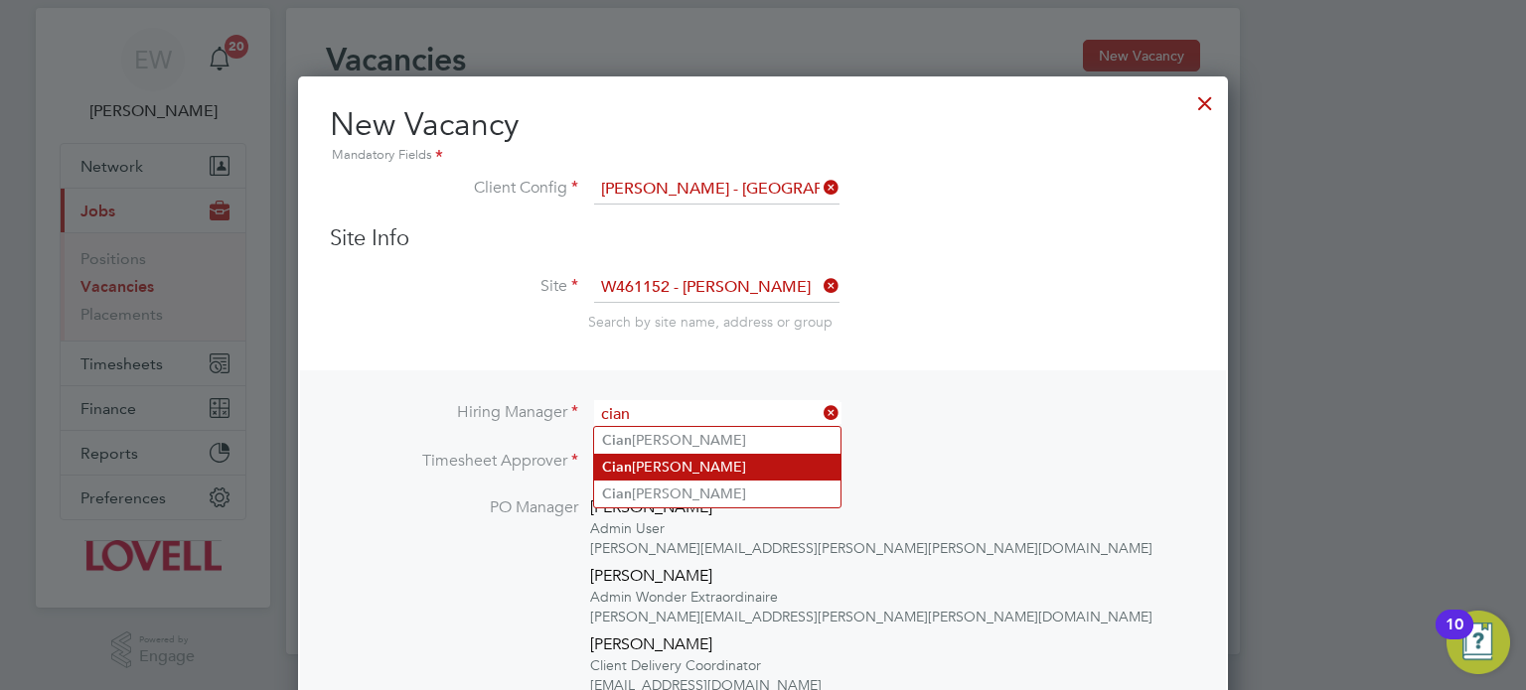
click at [681, 467] on li "Cian Taylor" at bounding box center [717, 467] width 246 height 27
type input "Cian Taylor"
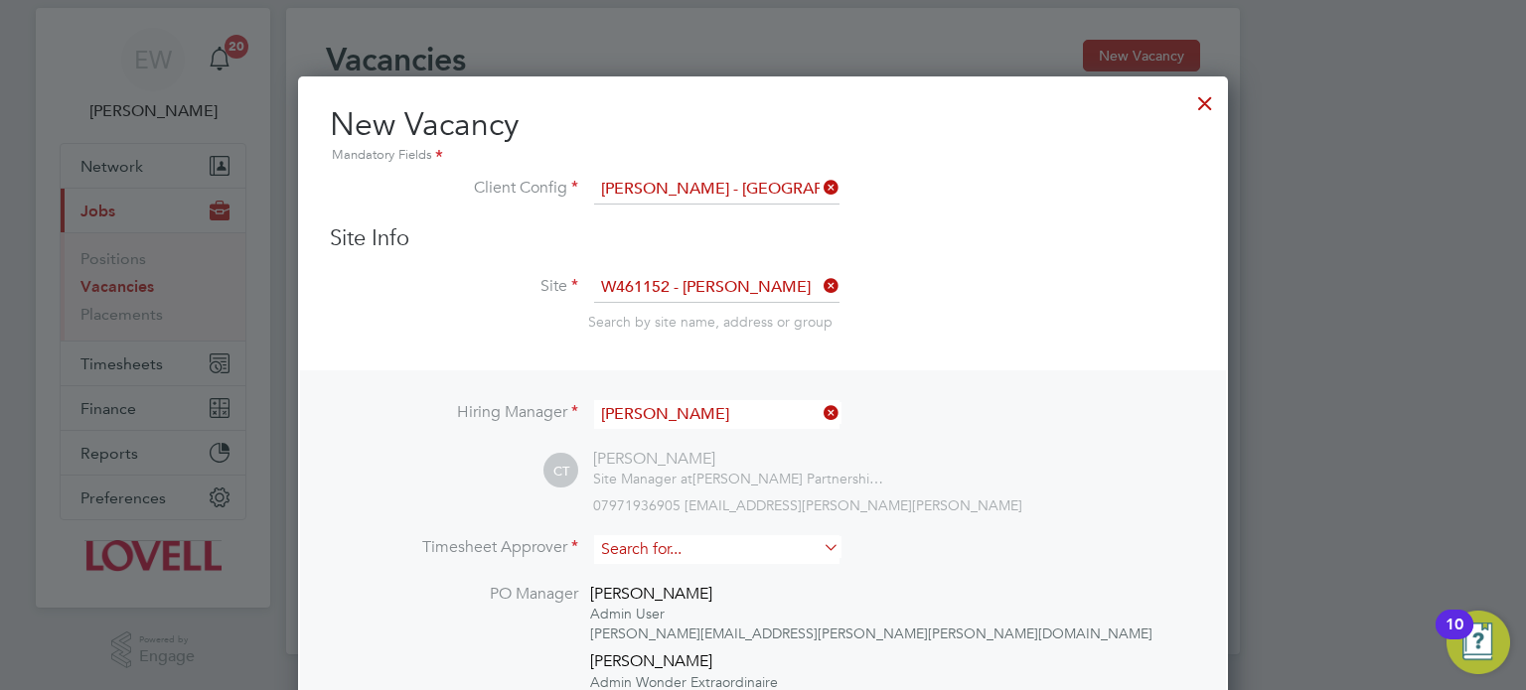
click at [664, 548] on input at bounding box center [716, 549] width 245 height 29
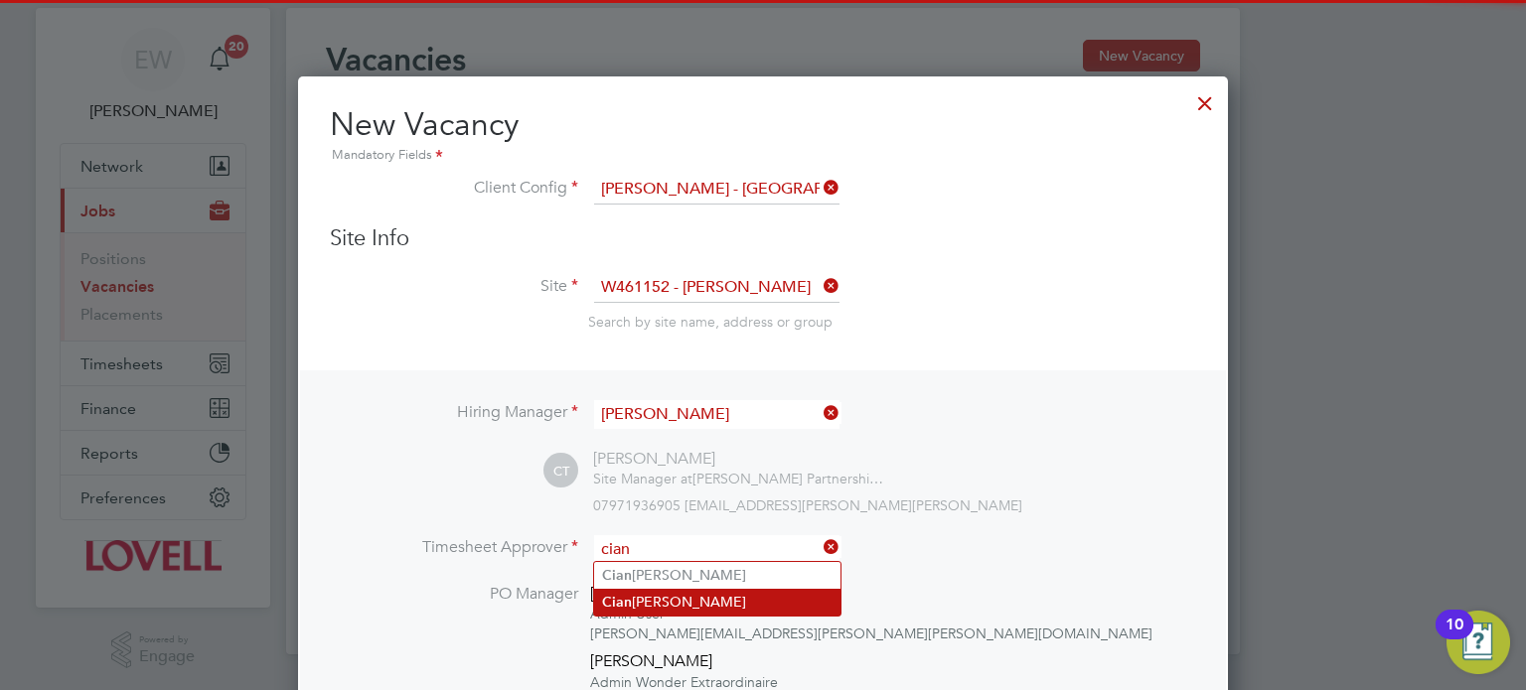
click at [680, 599] on li "Cian Taylor" at bounding box center [717, 602] width 246 height 27
type input "Cian Taylor"
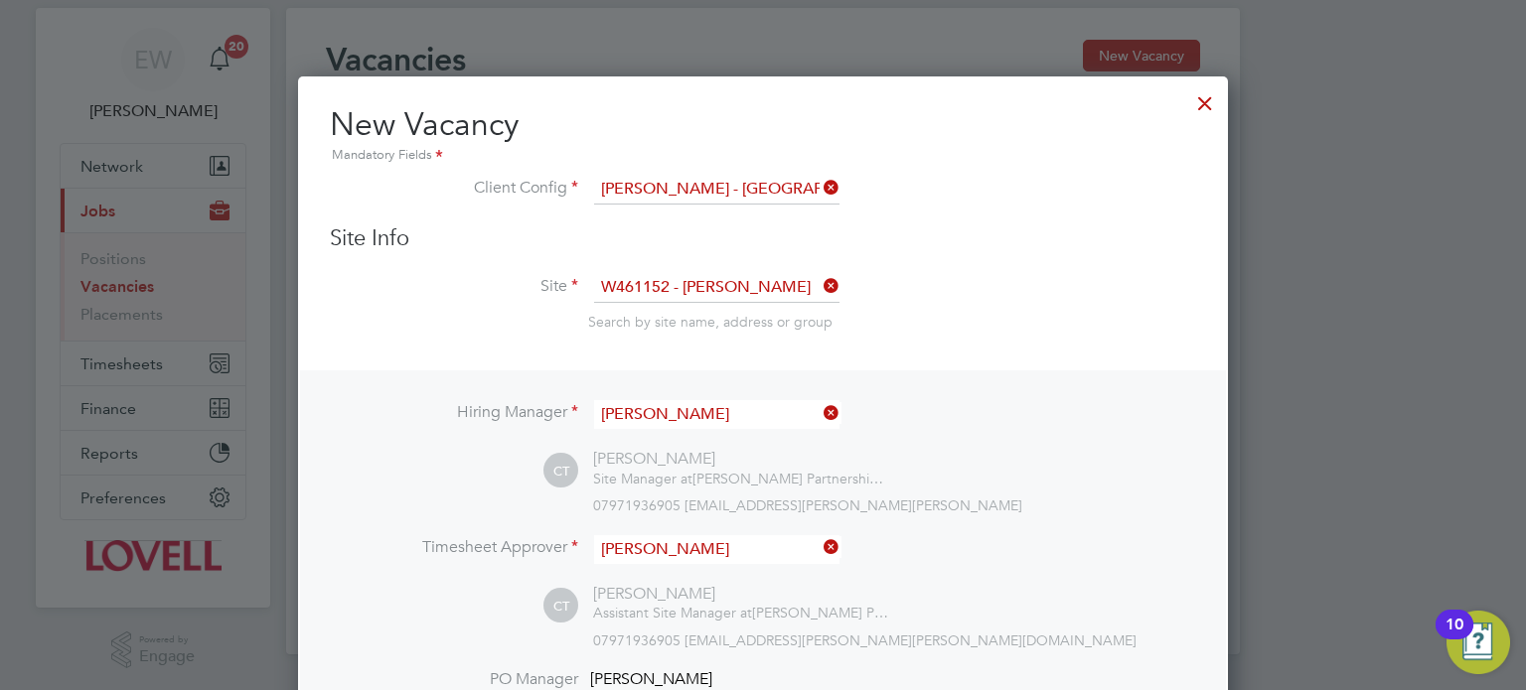
click at [704, 409] on input "Cian Taylor" at bounding box center [716, 414] width 245 height 29
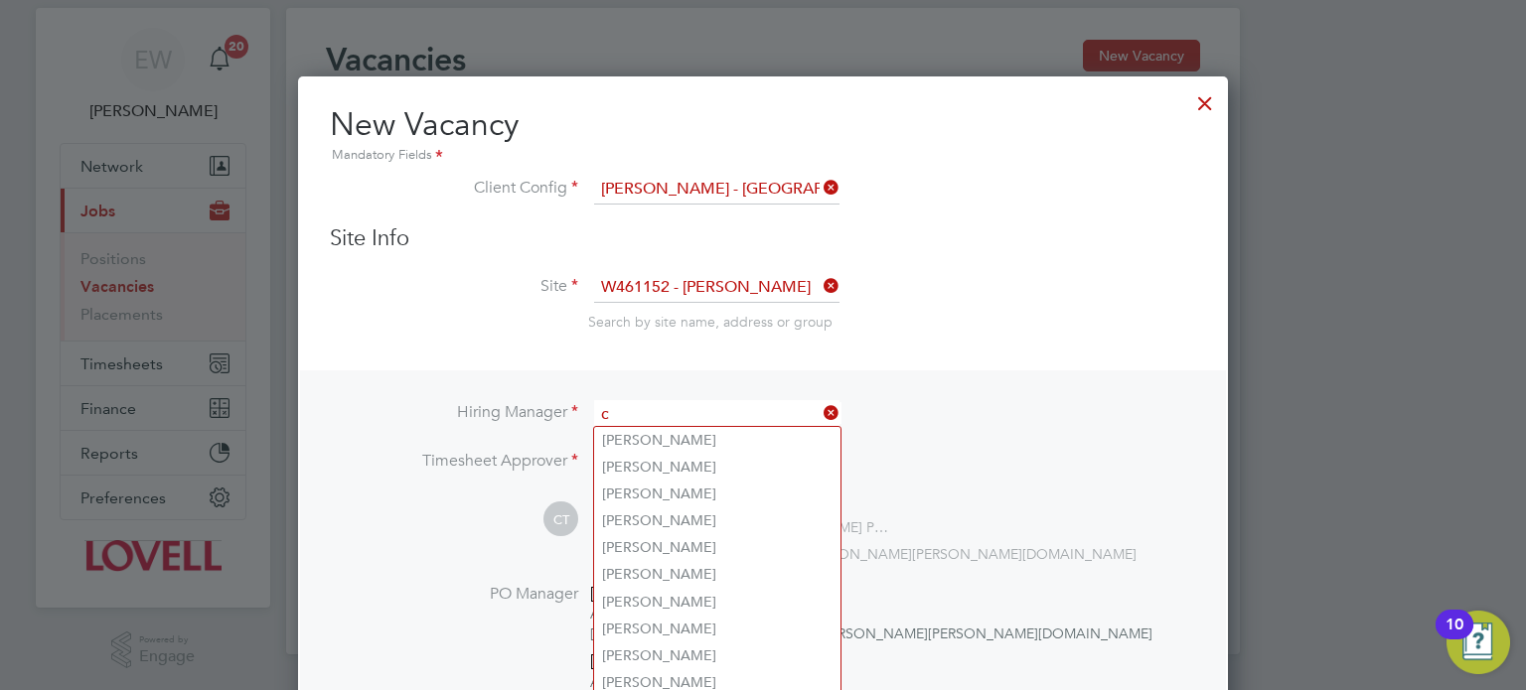
scroll to position [10, 10]
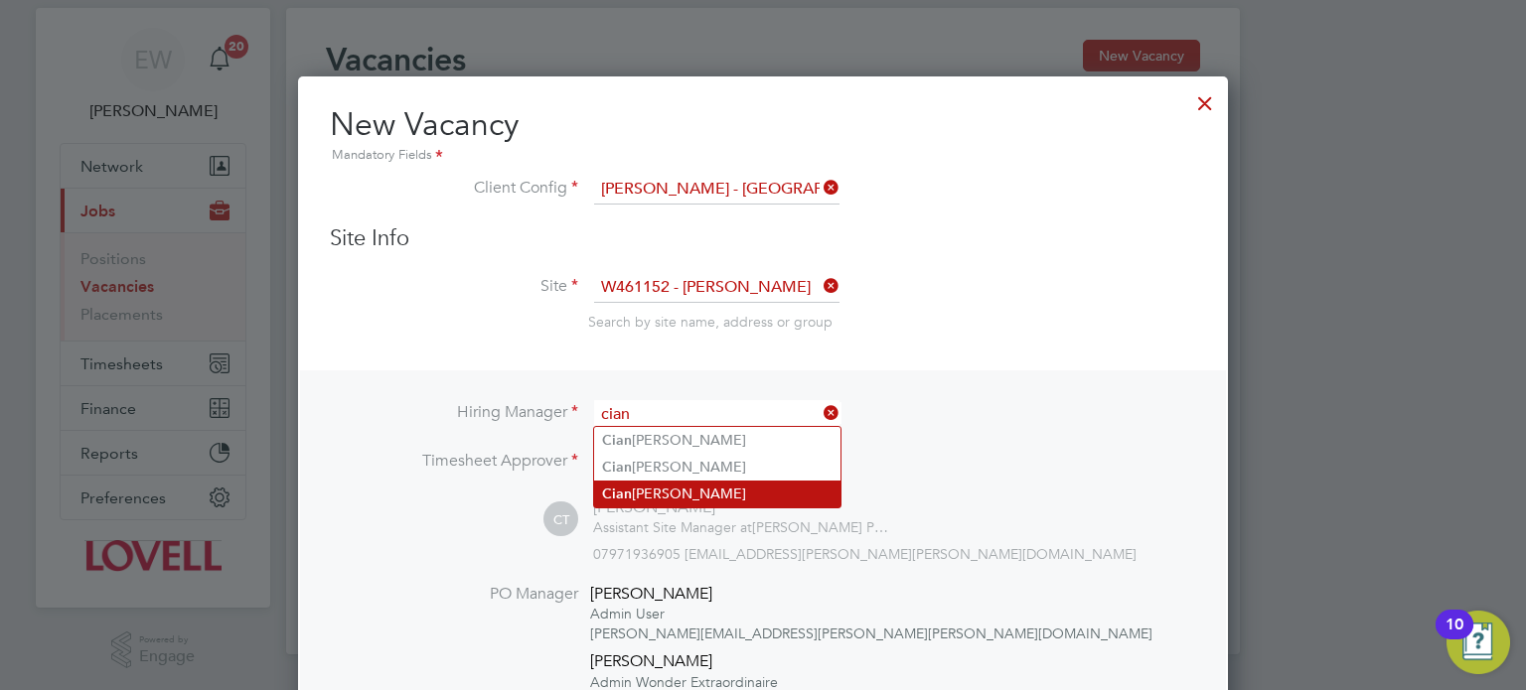
click at [705, 499] on li "Cian Taylor" at bounding box center [717, 494] width 246 height 27
type input "Cian Taylor"
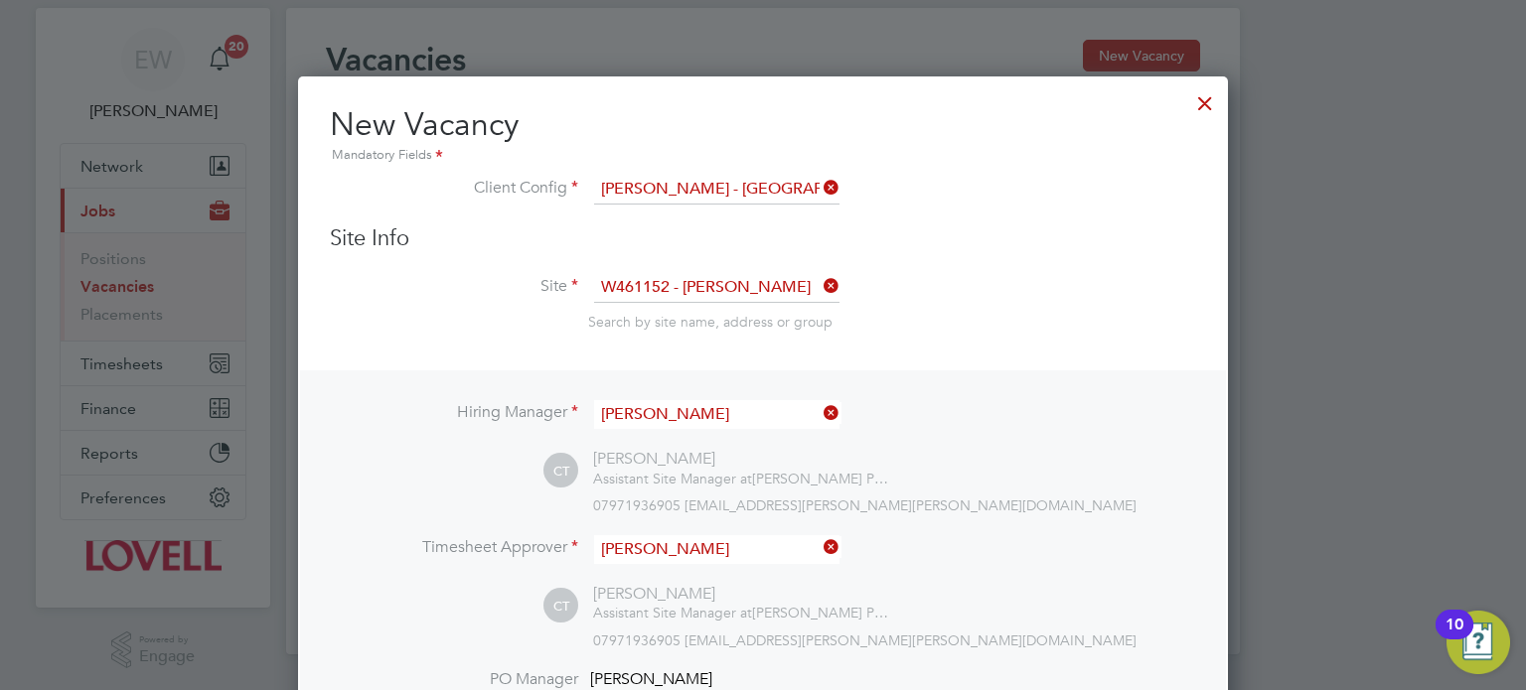
scroll to position [616, 0]
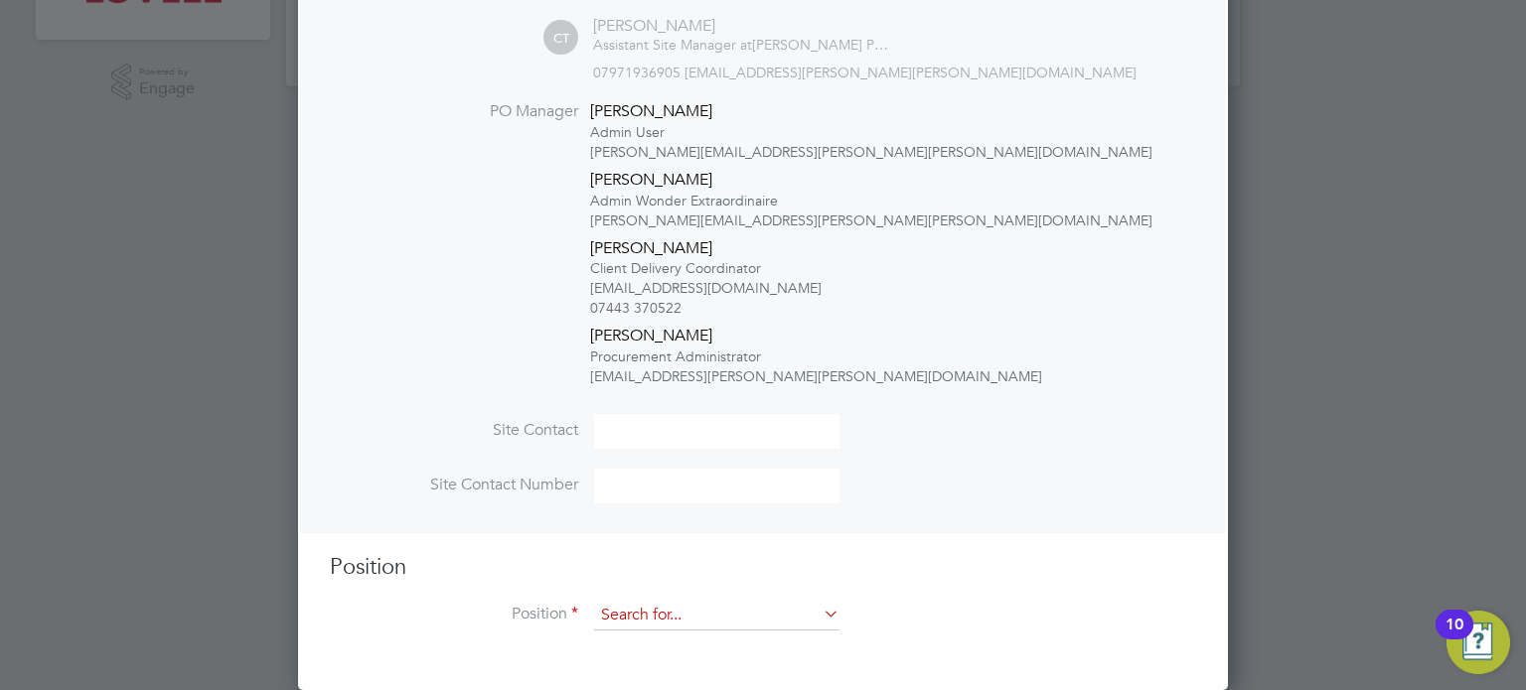
click at [674, 613] on input at bounding box center [716, 616] width 245 height 30
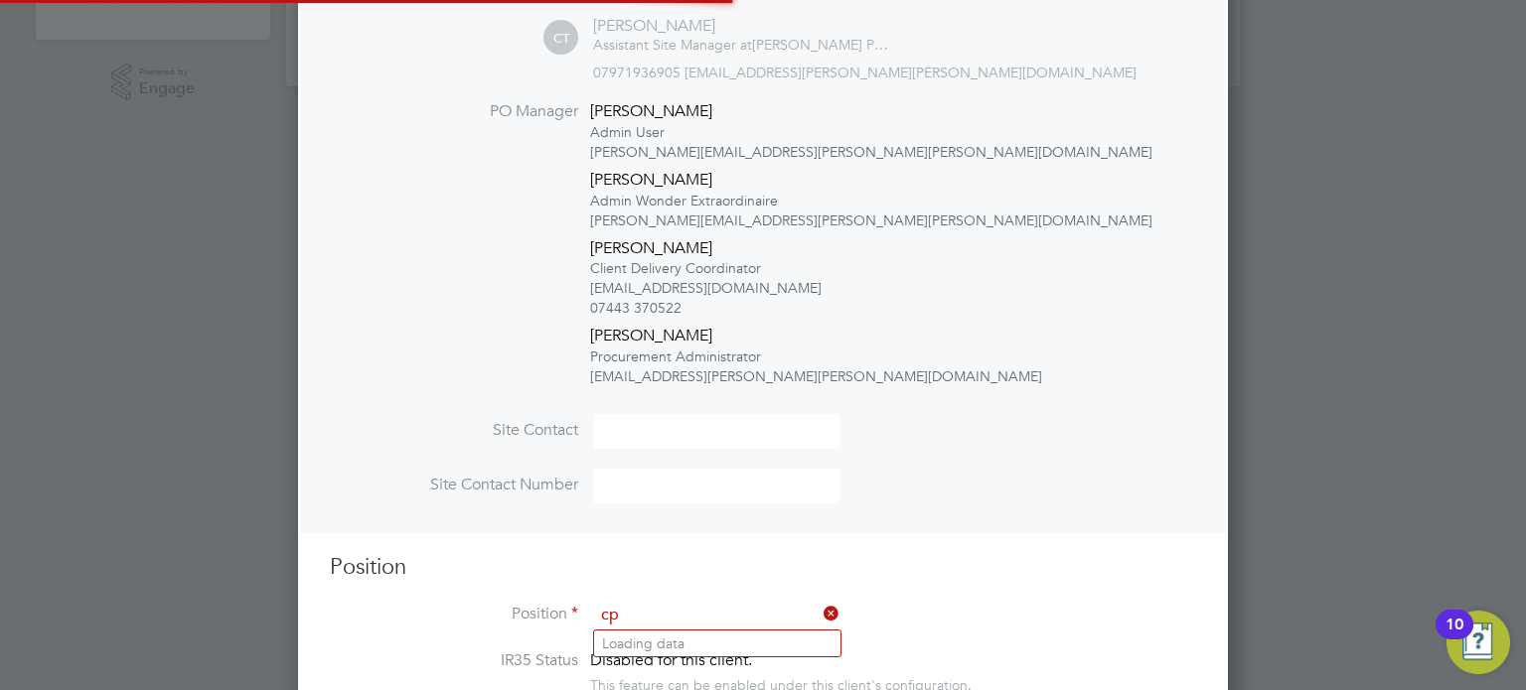
scroll to position [3523, 931]
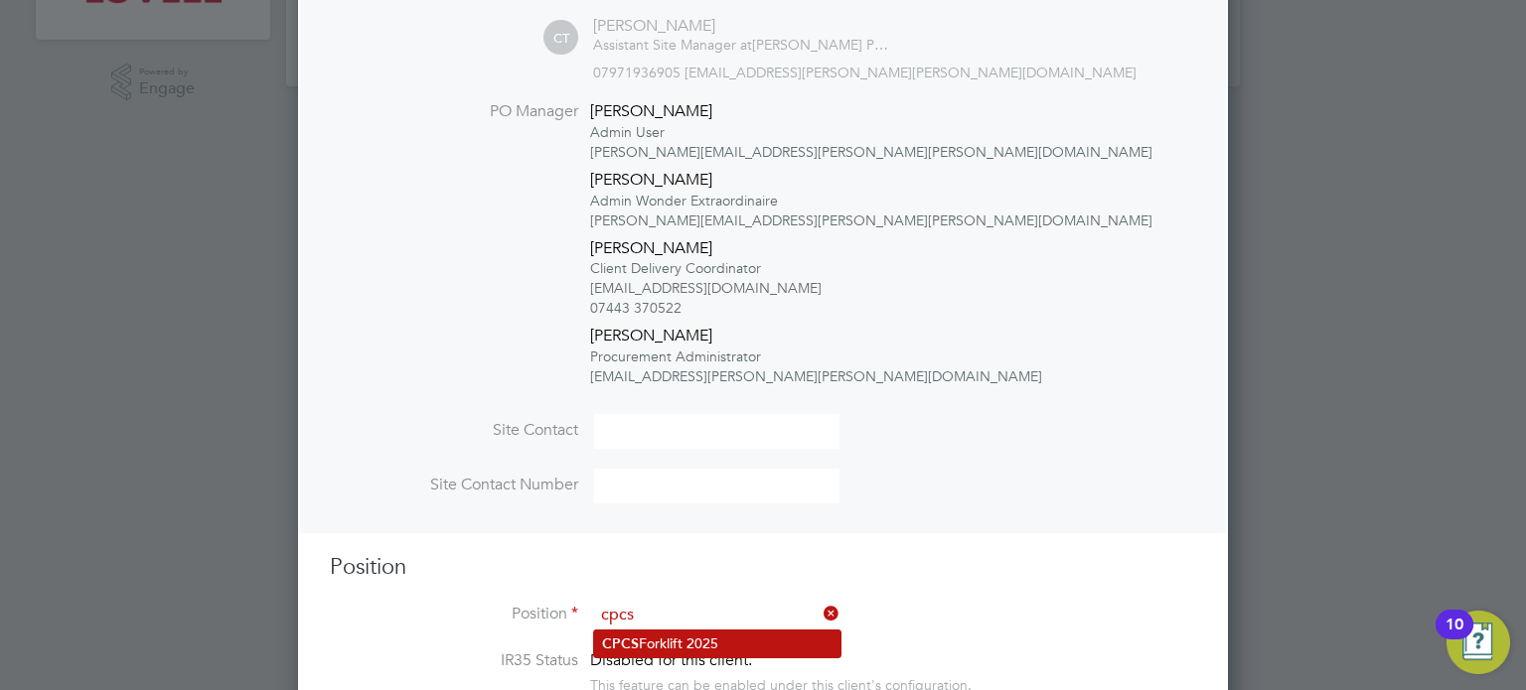
click at [689, 643] on li "CPCS Forklift 2025" at bounding box center [717, 644] width 246 height 27
type input "CPCS Forklift 2025"
type textarea "Full understanding of all aspects and responsibilities associated with the oper…"
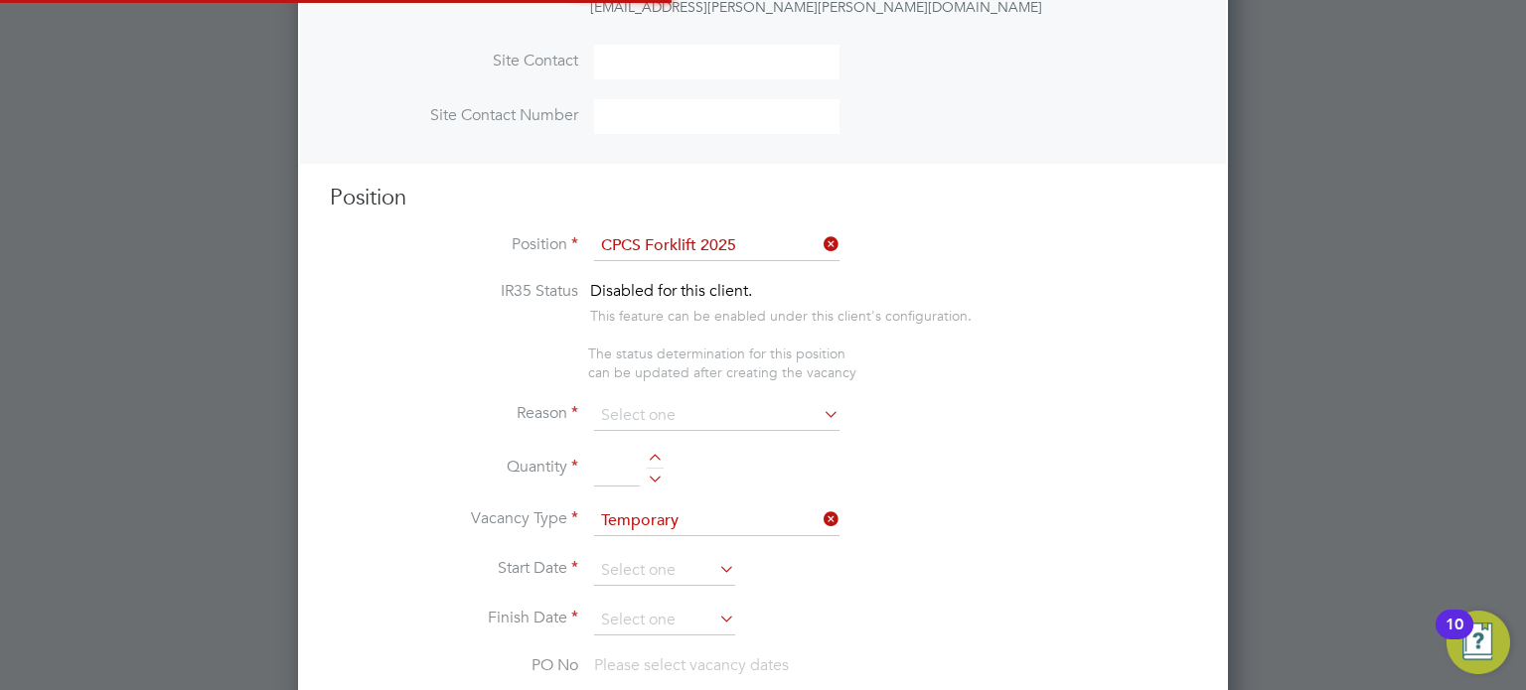
scroll to position [0, 0]
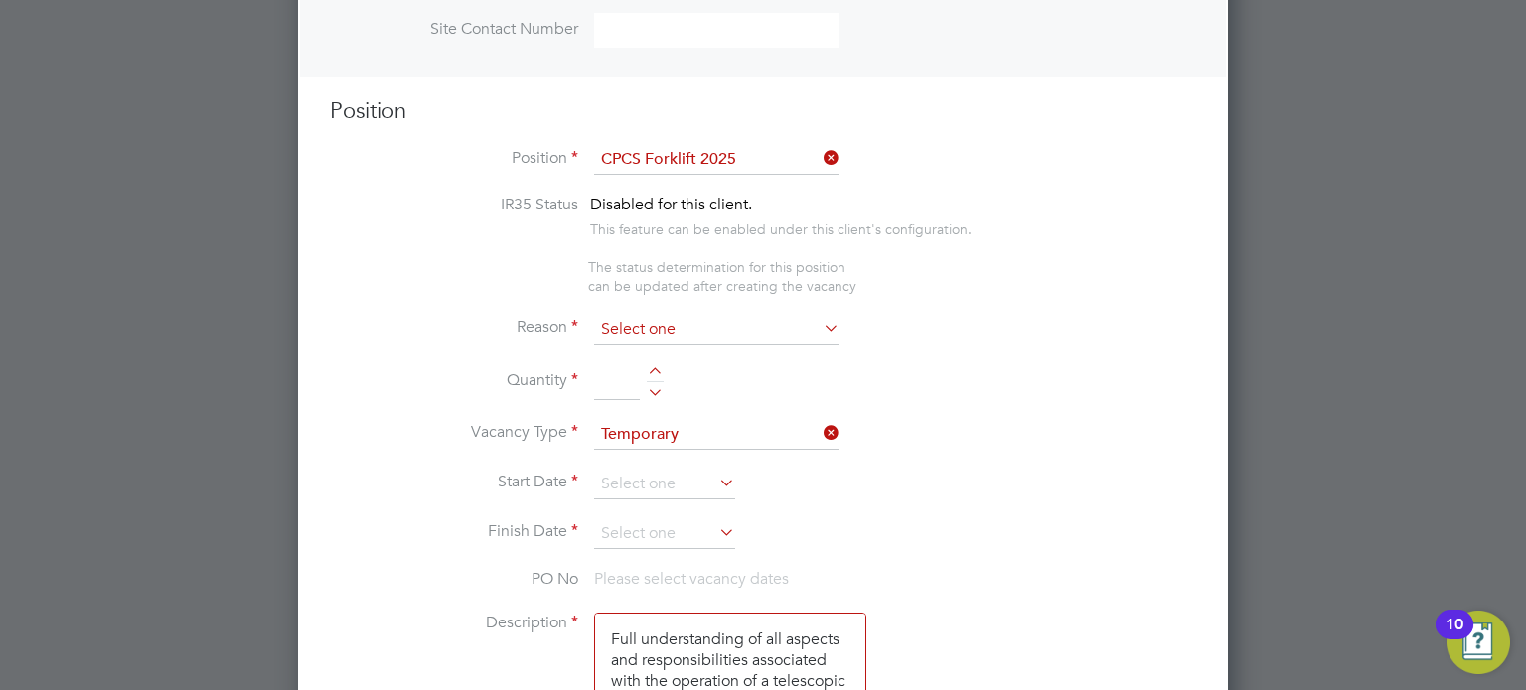
click at [659, 337] on input at bounding box center [716, 330] width 245 height 30
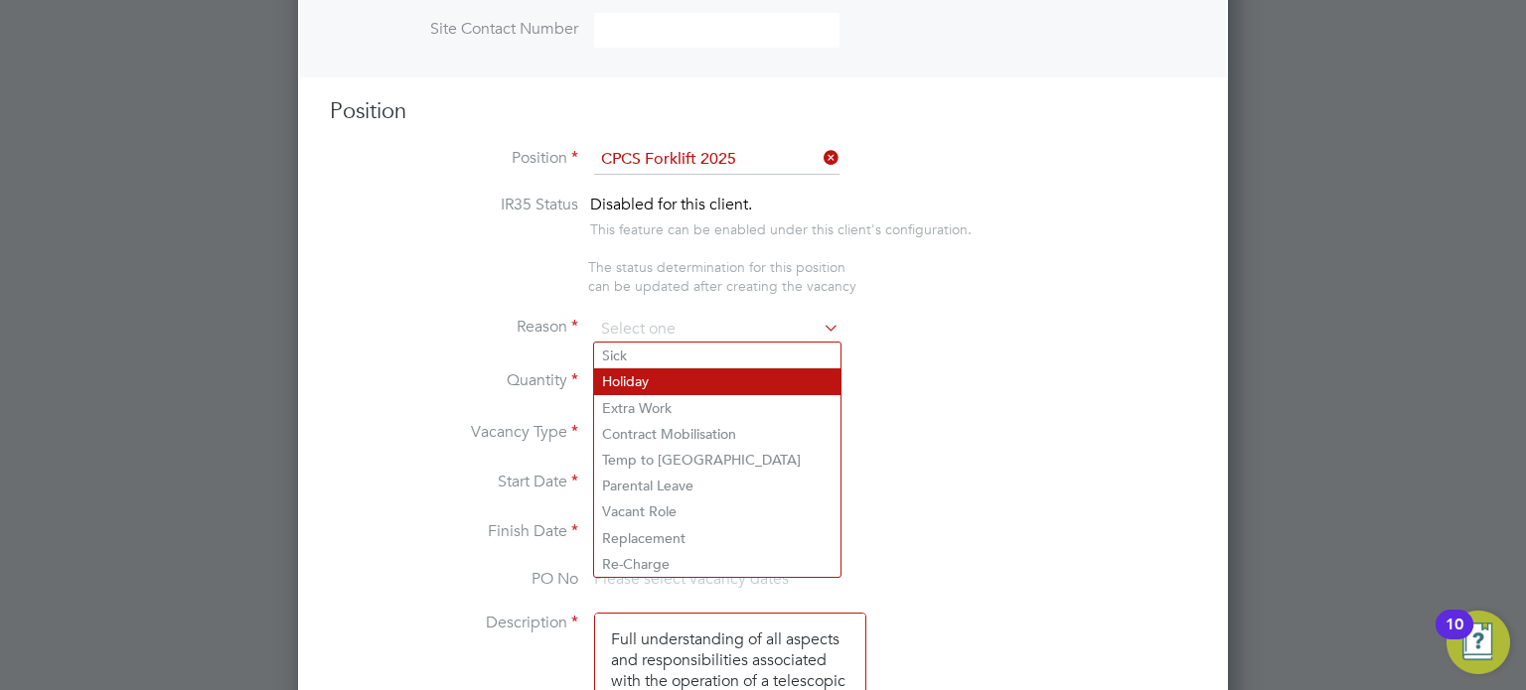
click at [644, 390] on li "Holiday" at bounding box center [717, 382] width 246 height 26
type input "Holiday"
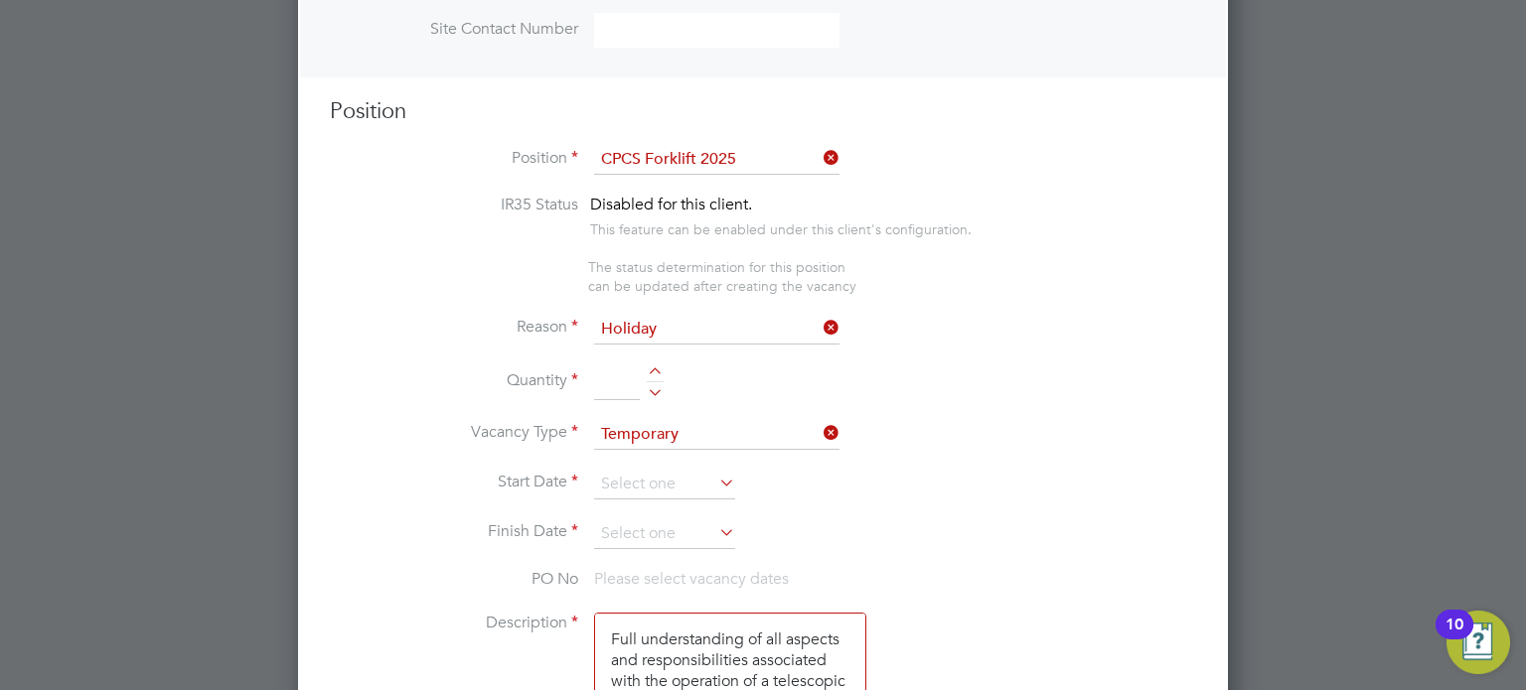
click at [658, 391] on div at bounding box center [655, 389] width 17 height 14
type input "1"
click at [623, 472] on input at bounding box center [664, 485] width 141 height 30
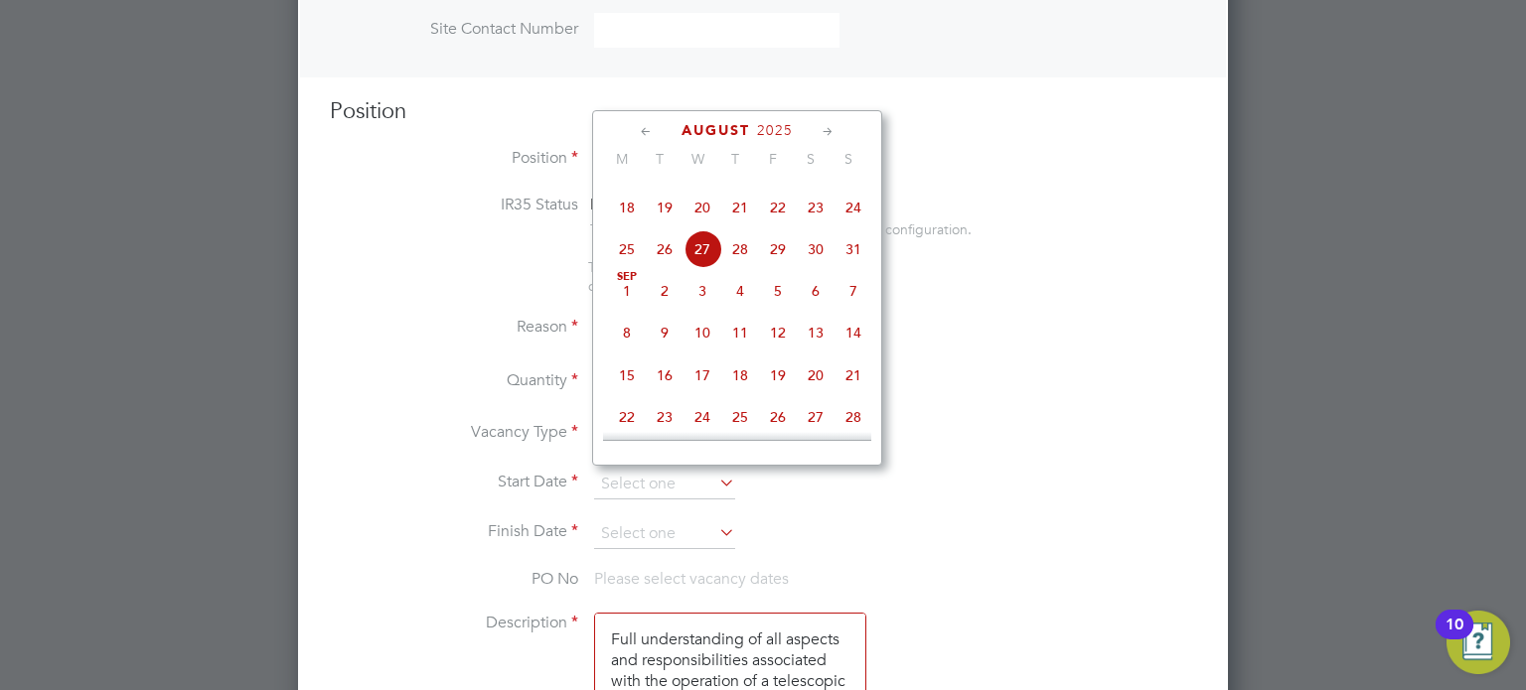
click at [754, 268] on span "28" at bounding box center [740, 249] width 38 height 38
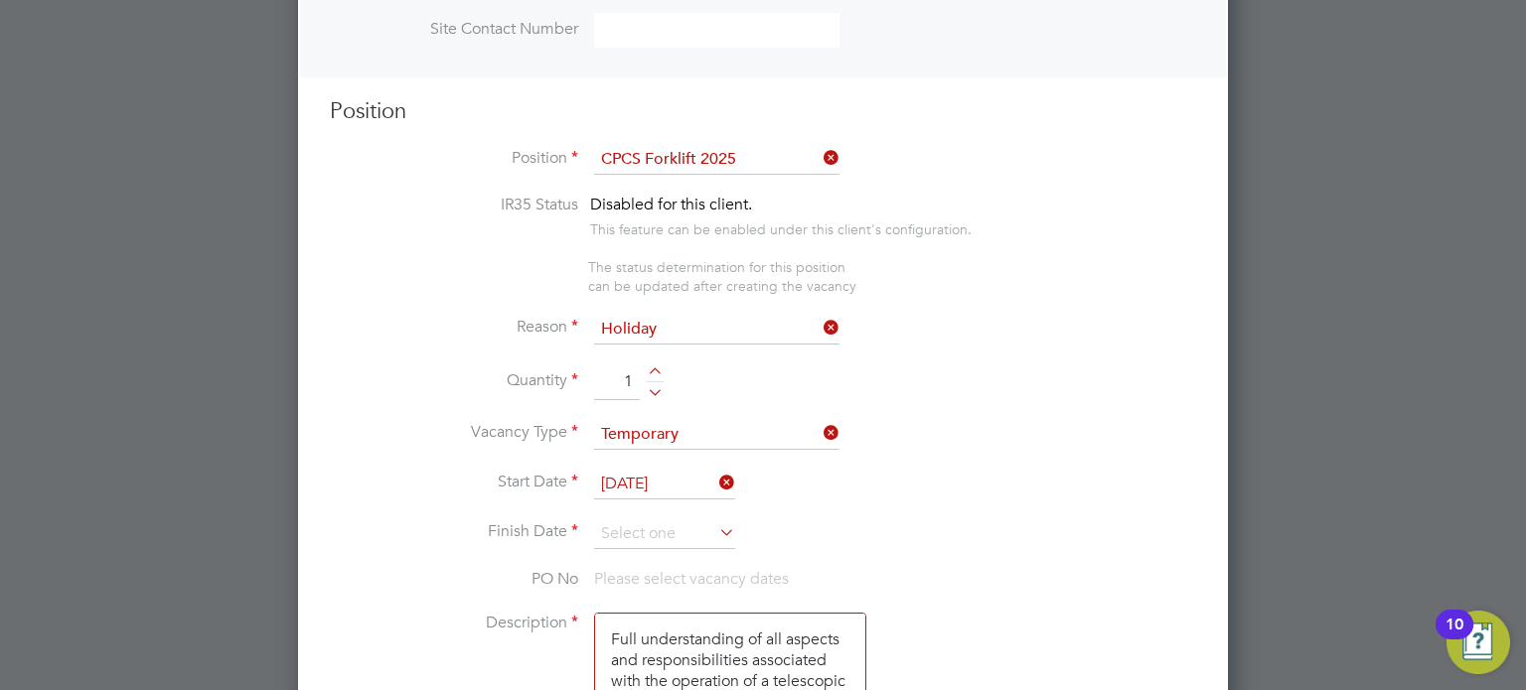
click at [653, 485] on input "28 Aug 2025" at bounding box center [664, 485] width 141 height 30
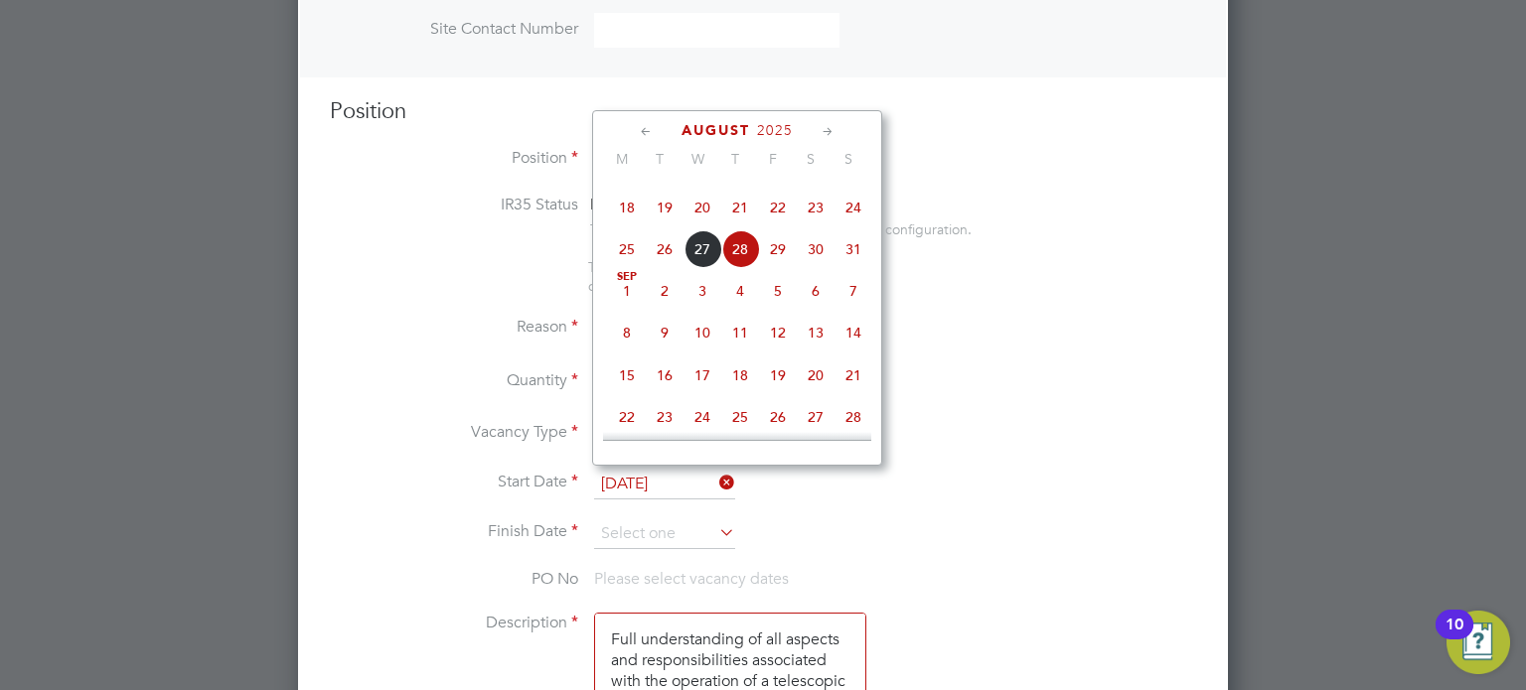
click at [696, 268] on span "27" at bounding box center [702, 249] width 38 height 38
type input "27 Aug 2025"
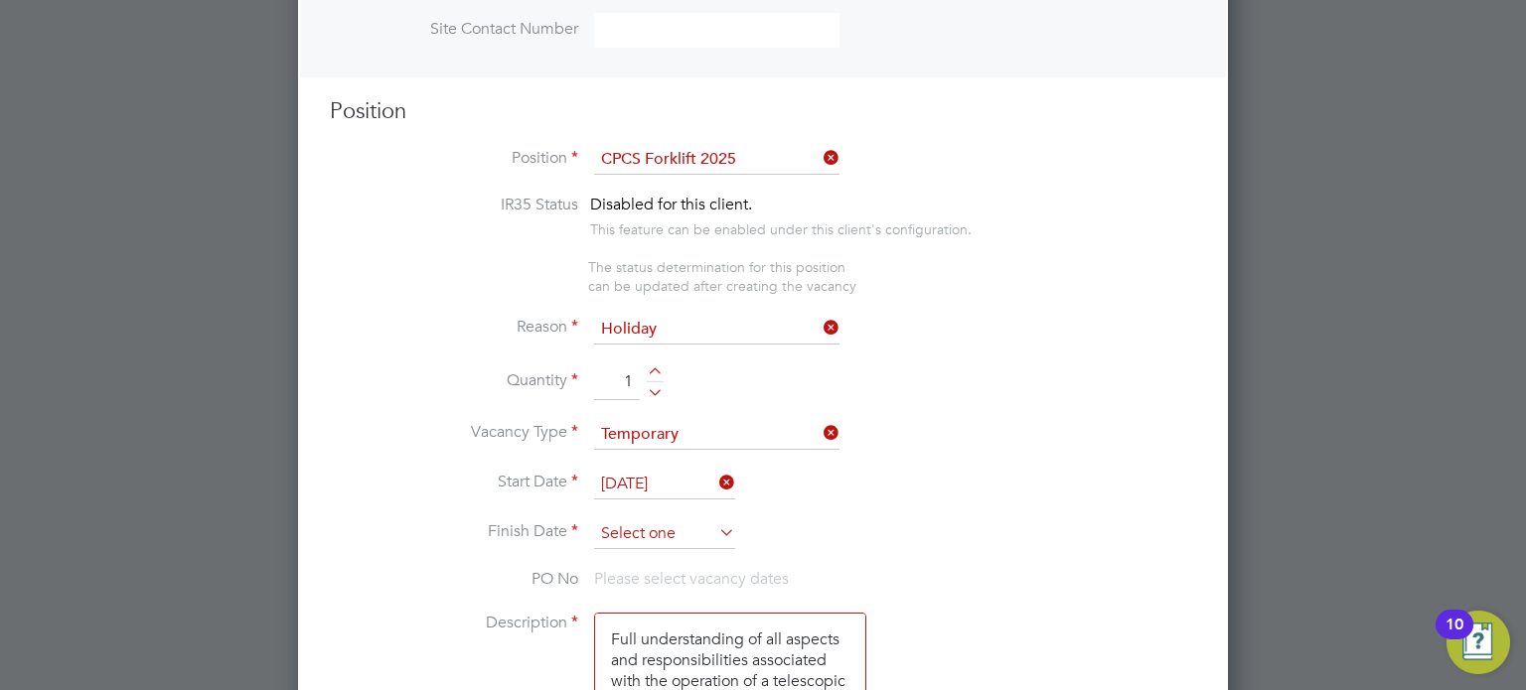
click at [629, 528] on input at bounding box center [664, 535] width 141 height 30
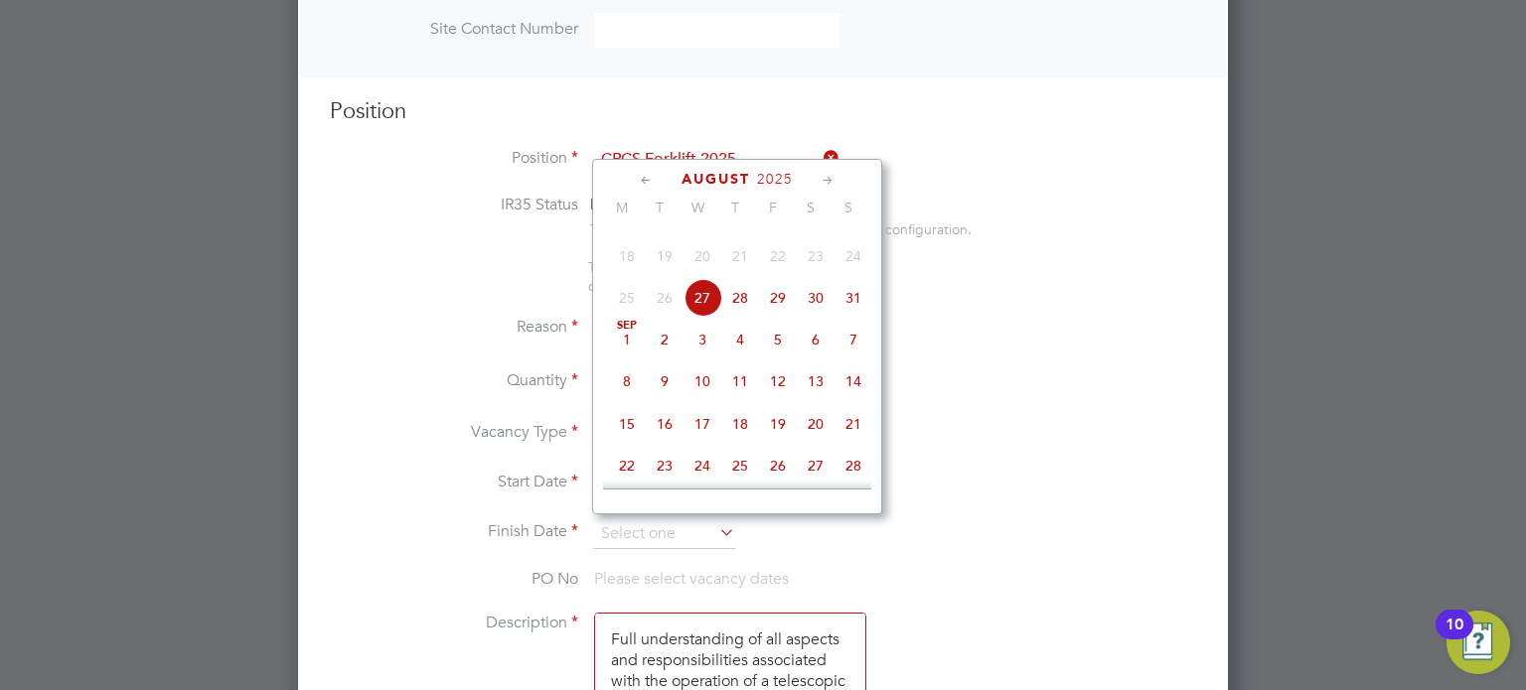
click at [780, 317] on span "29" at bounding box center [778, 298] width 38 height 38
type input "29 Aug 2025"
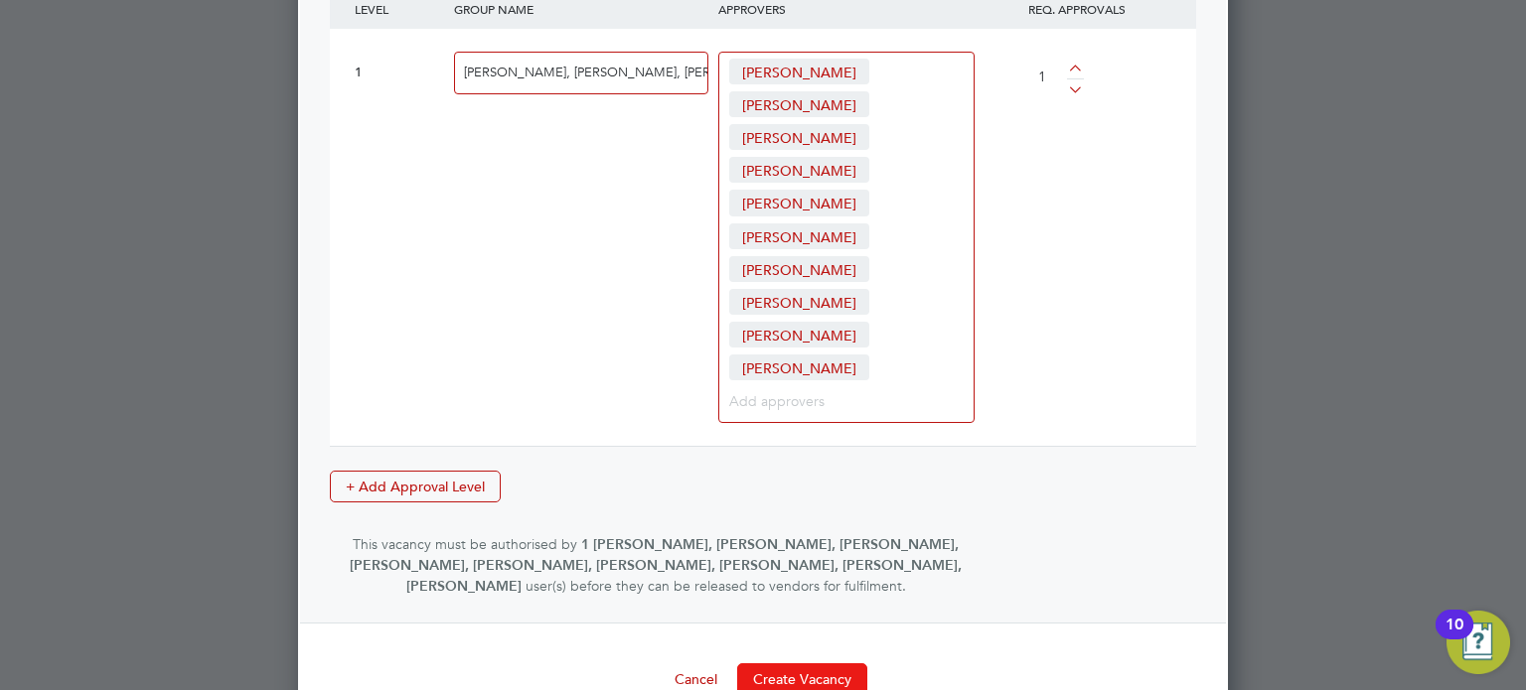
click at [809, 664] on button "Create Vacancy" at bounding box center [802, 680] width 130 height 32
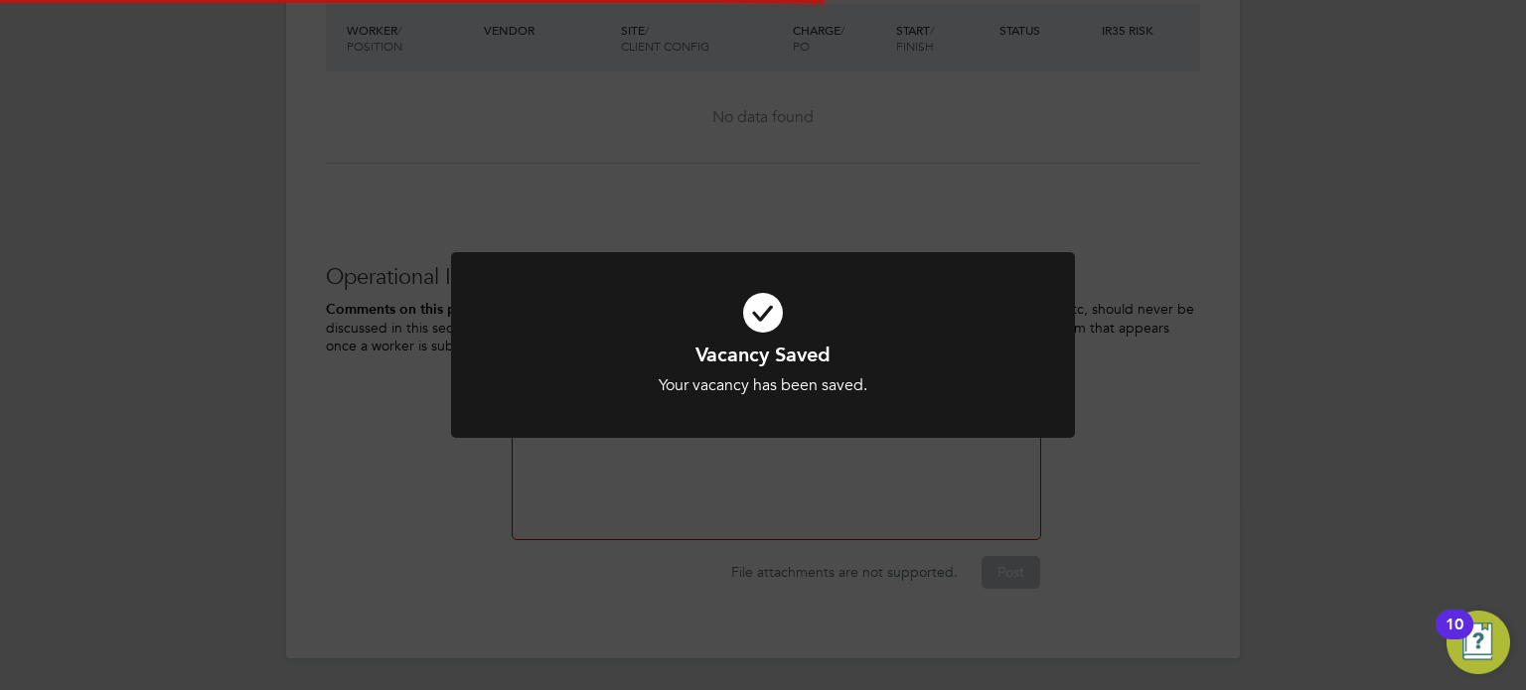
click at [1319, 417] on div "Vacancy Saved Your vacancy has been saved. Cancel Okay" at bounding box center [763, 345] width 1526 height 690
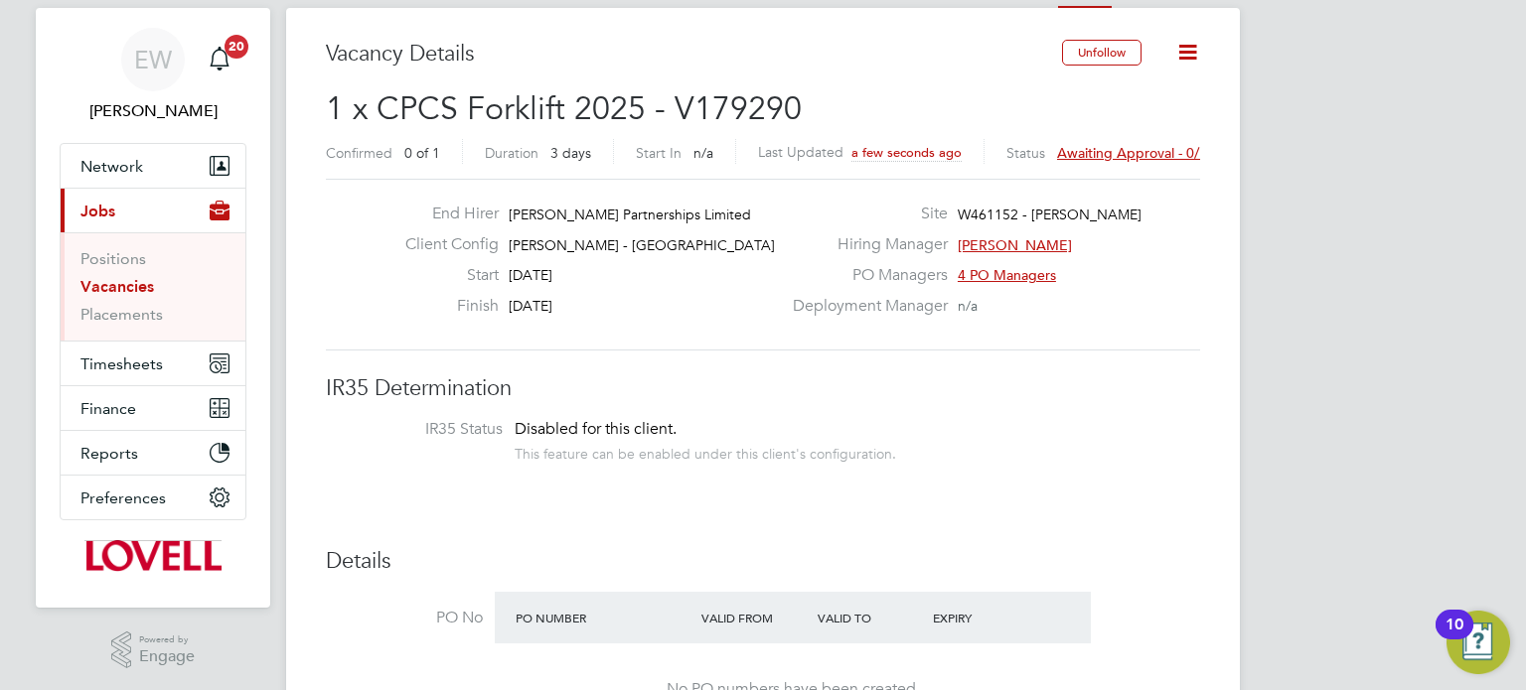
click at [1151, 149] on span "Awaiting approval - 0/1" at bounding box center [1132, 153] width 150 height 18
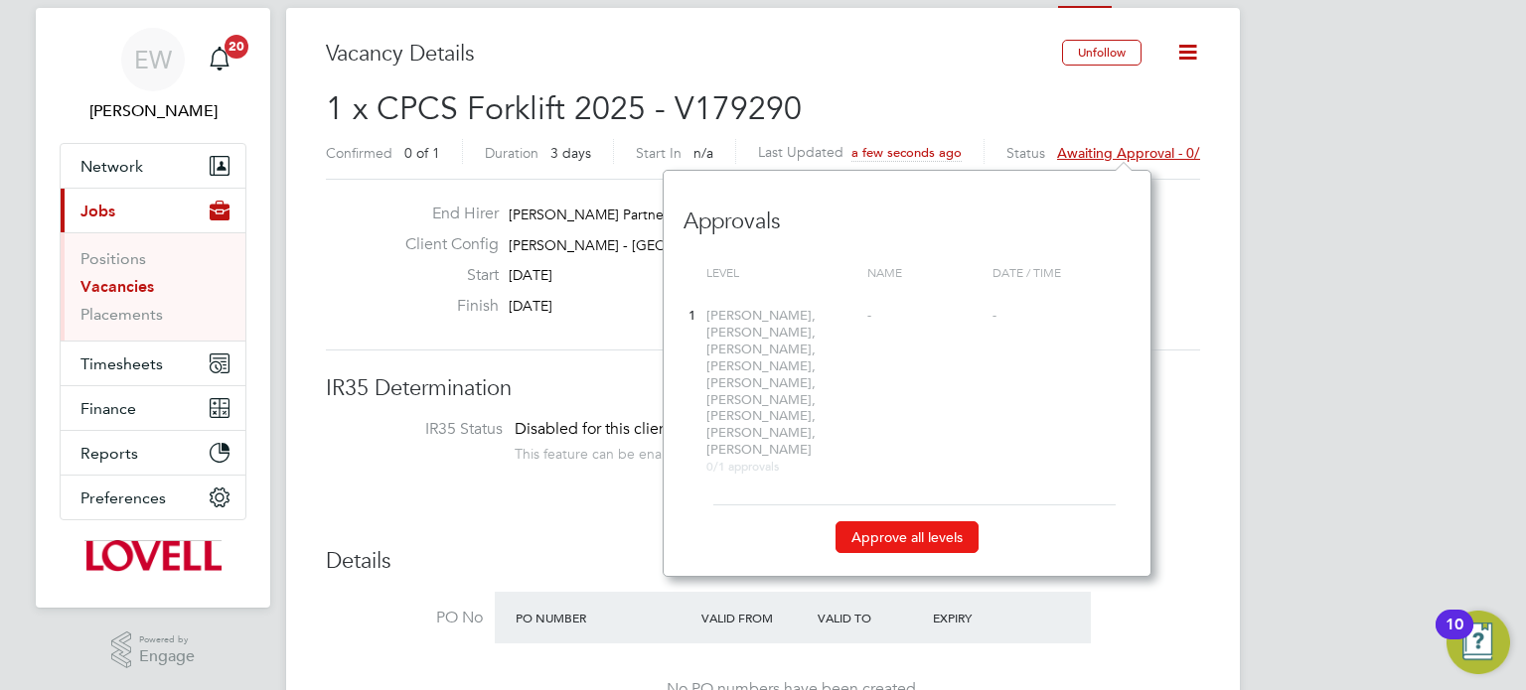
click at [881, 522] on button "Approve all levels" at bounding box center [906, 538] width 143 height 32
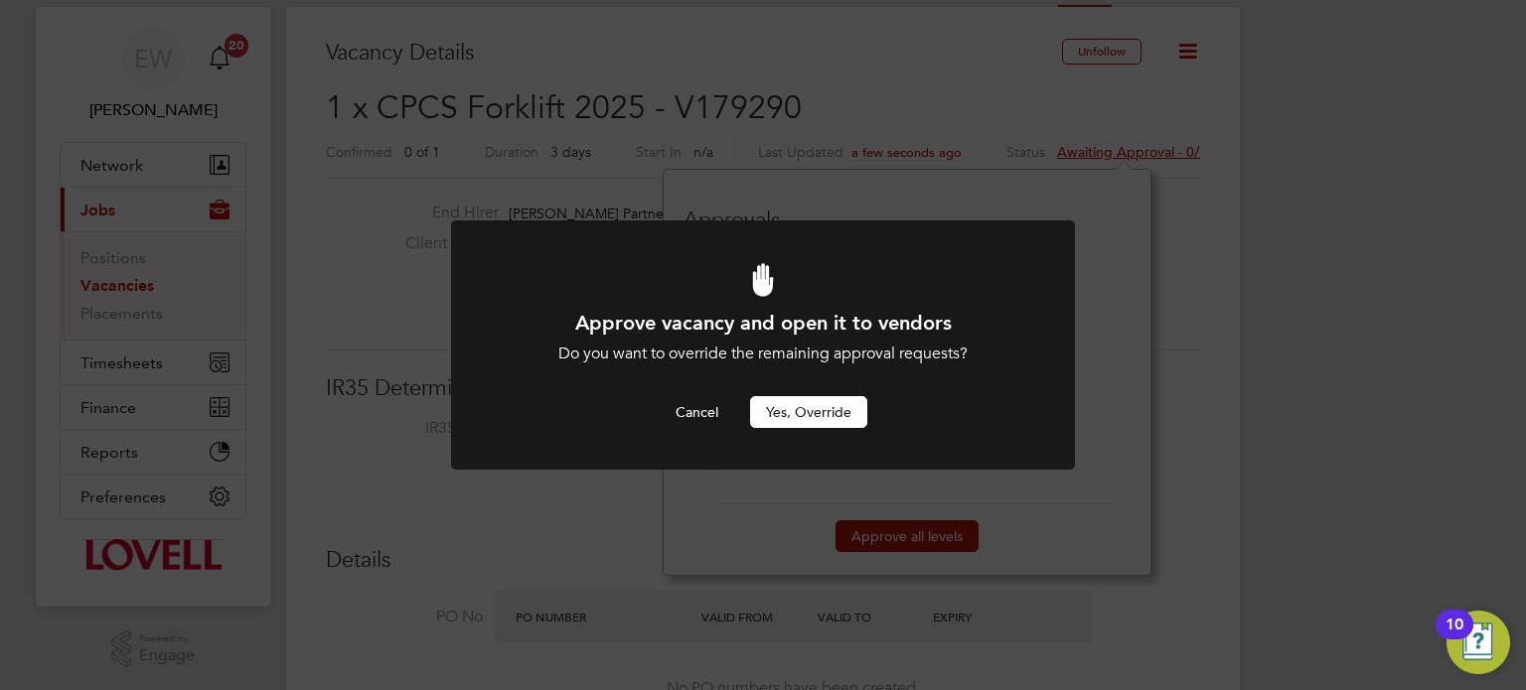
click at [856, 414] on button "Yes, Override" at bounding box center [808, 412] width 117 height 32
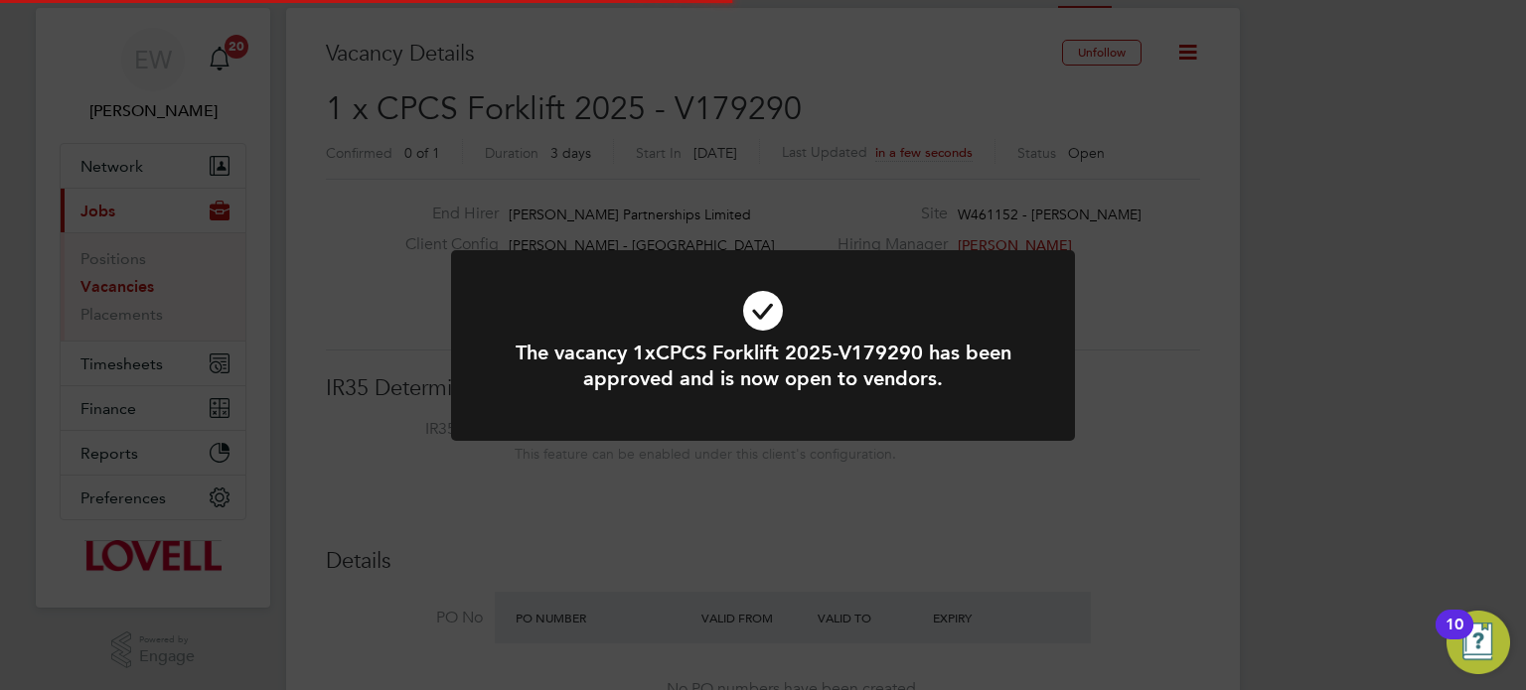
click at [1259, 319] on div "The vacancy 1xCPCS Forklift 2025-V179290 has been approved and is now open to v…" at bounding box center [763, 345] width 1526 height 690
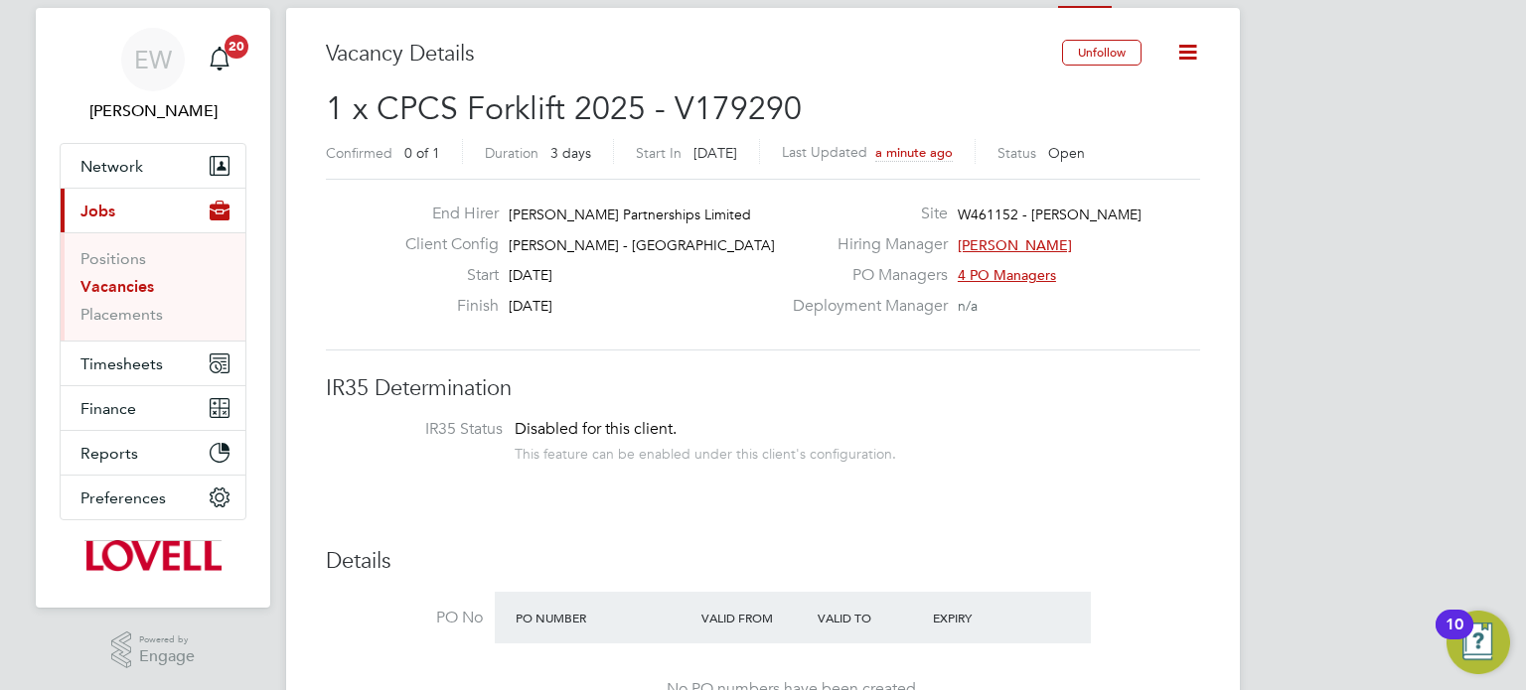
click at [99, 290] on link "Vacancies" at bounding box center [117, 286] width 74 height 19
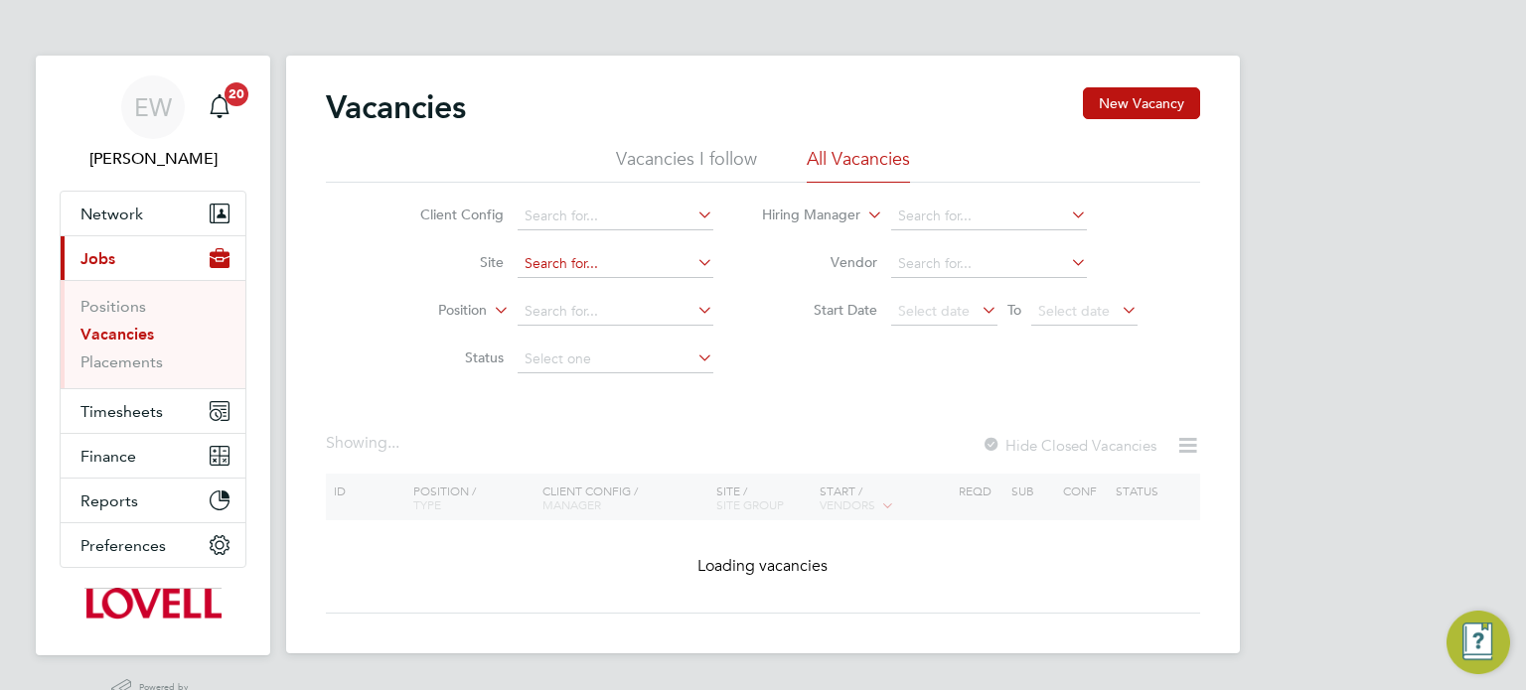
click at [553, 271] on input at bounding box center [616, 264] width 196 height 28
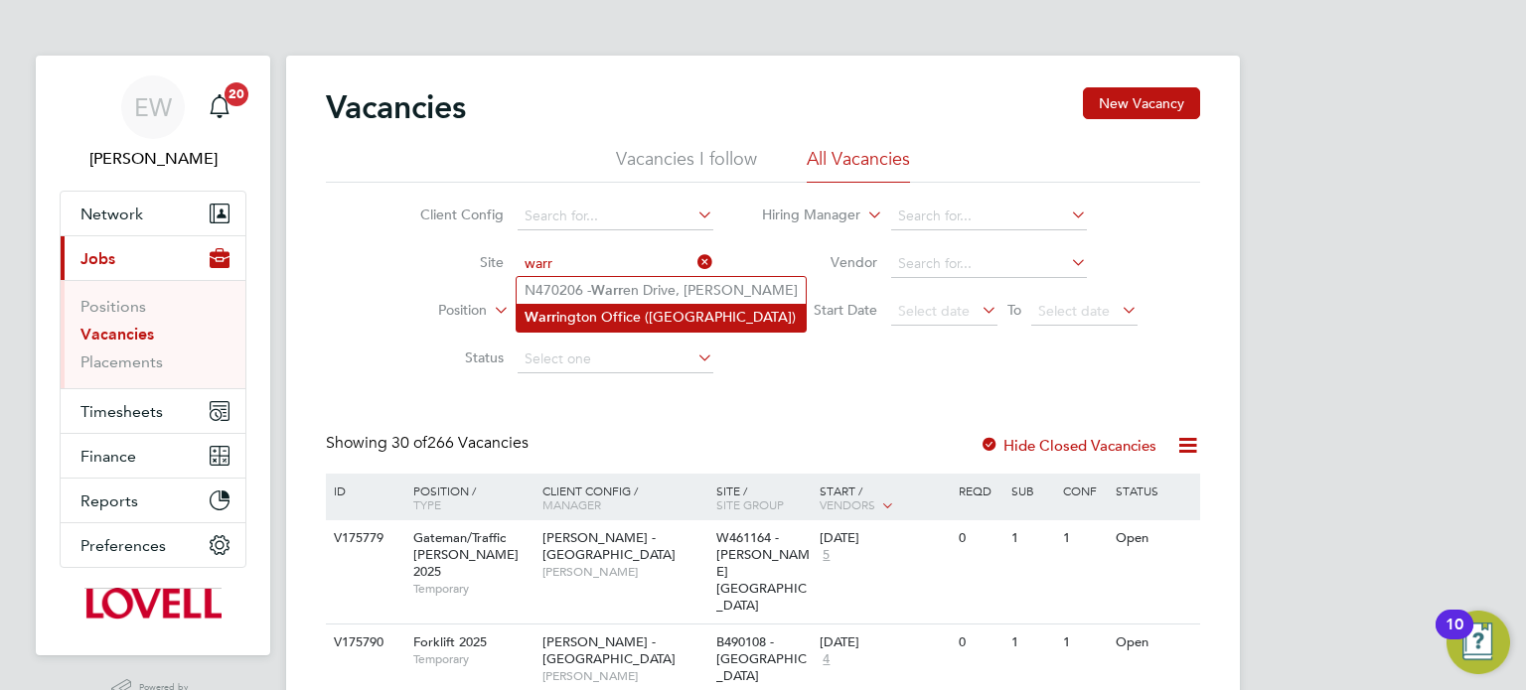
click at [597, 312] on li "Warr ington Office (Overhead)" at bounding box center [661, 317] width 289 height 27
type input "Warrington Office (Overhead)"
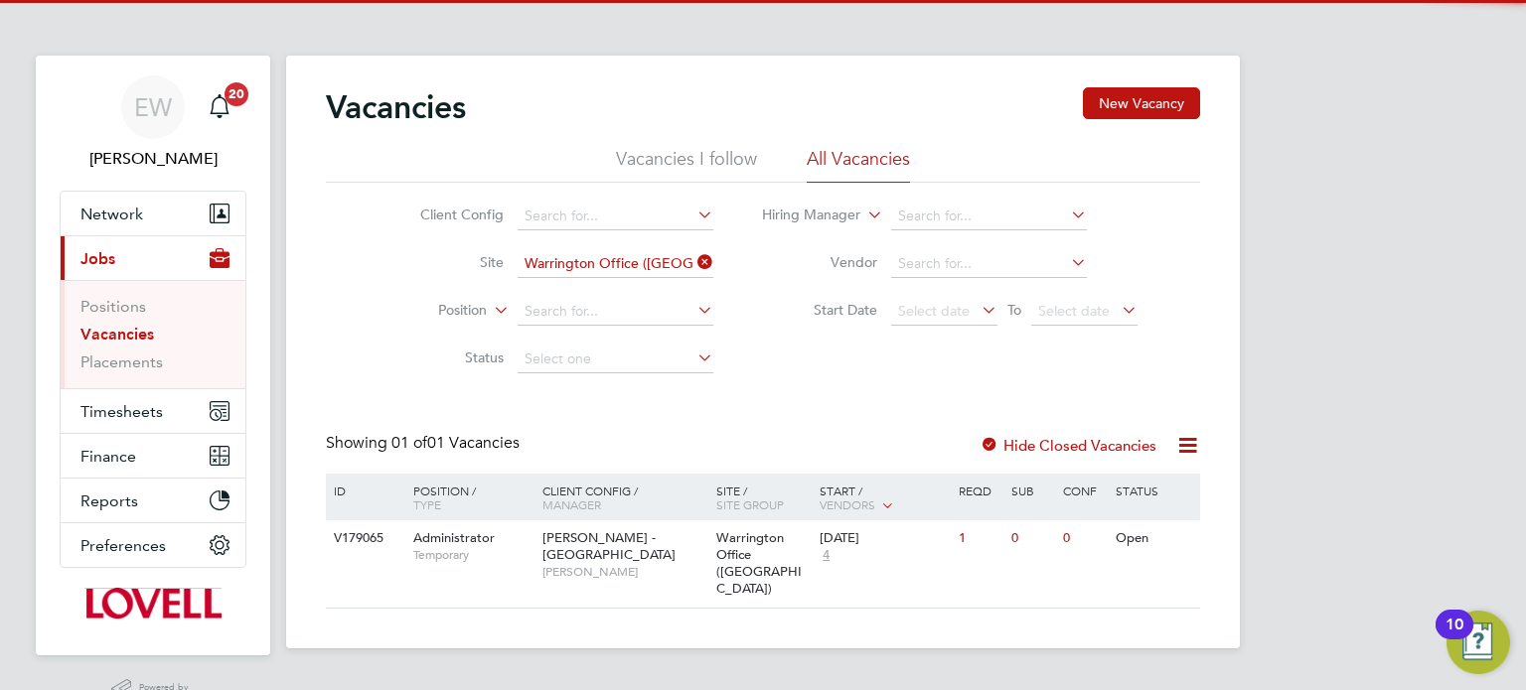
scroll to position [48, 0]
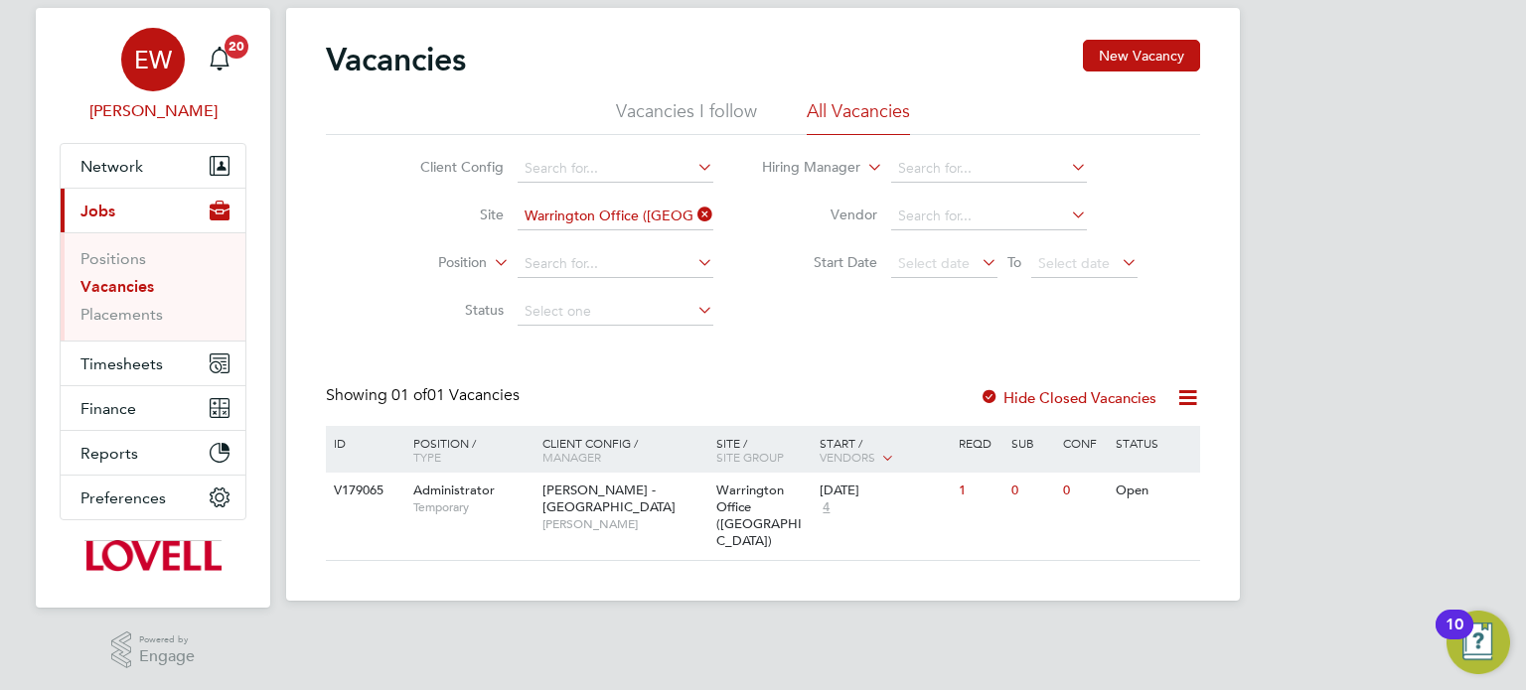
click at [170, 55] on span "EW" at bounding box center [153, 60] width 38 height 26
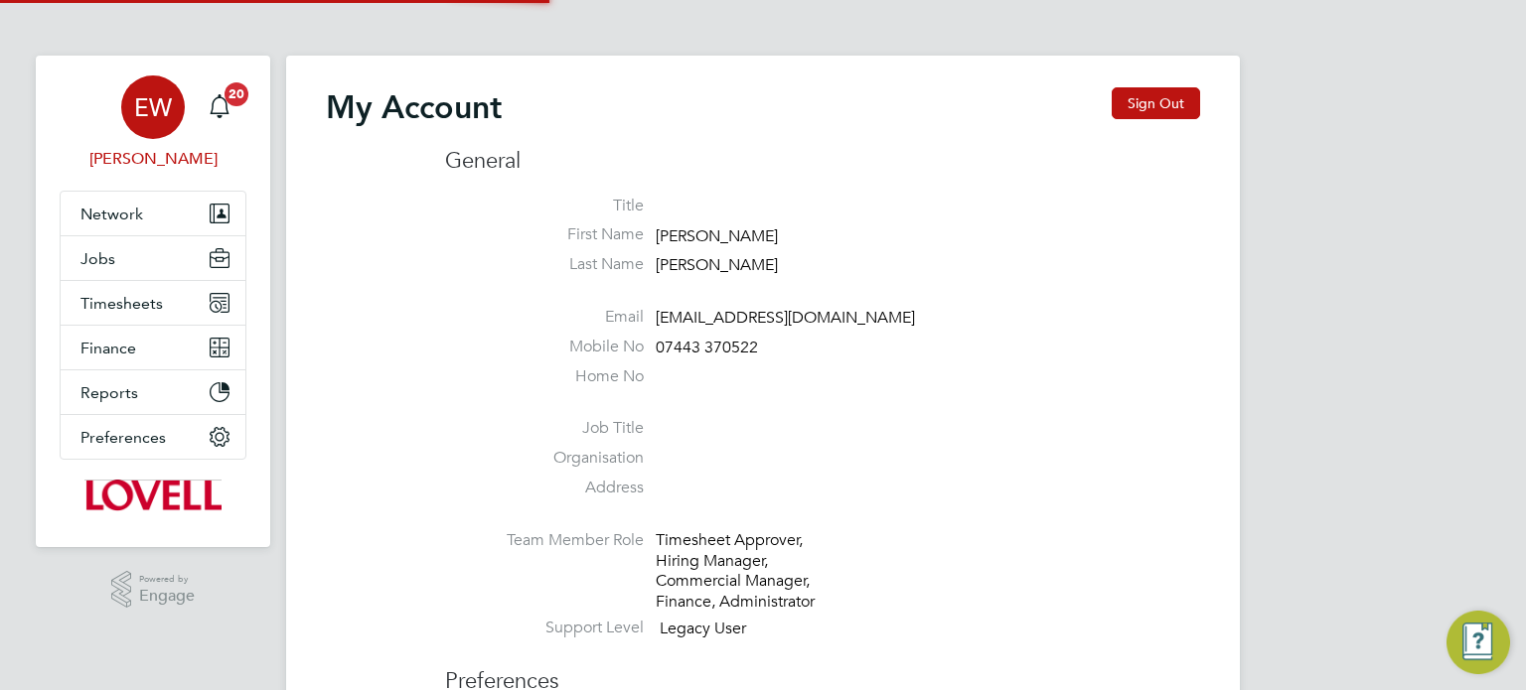
type input "labourdeskmslv@randstadcpe.com"
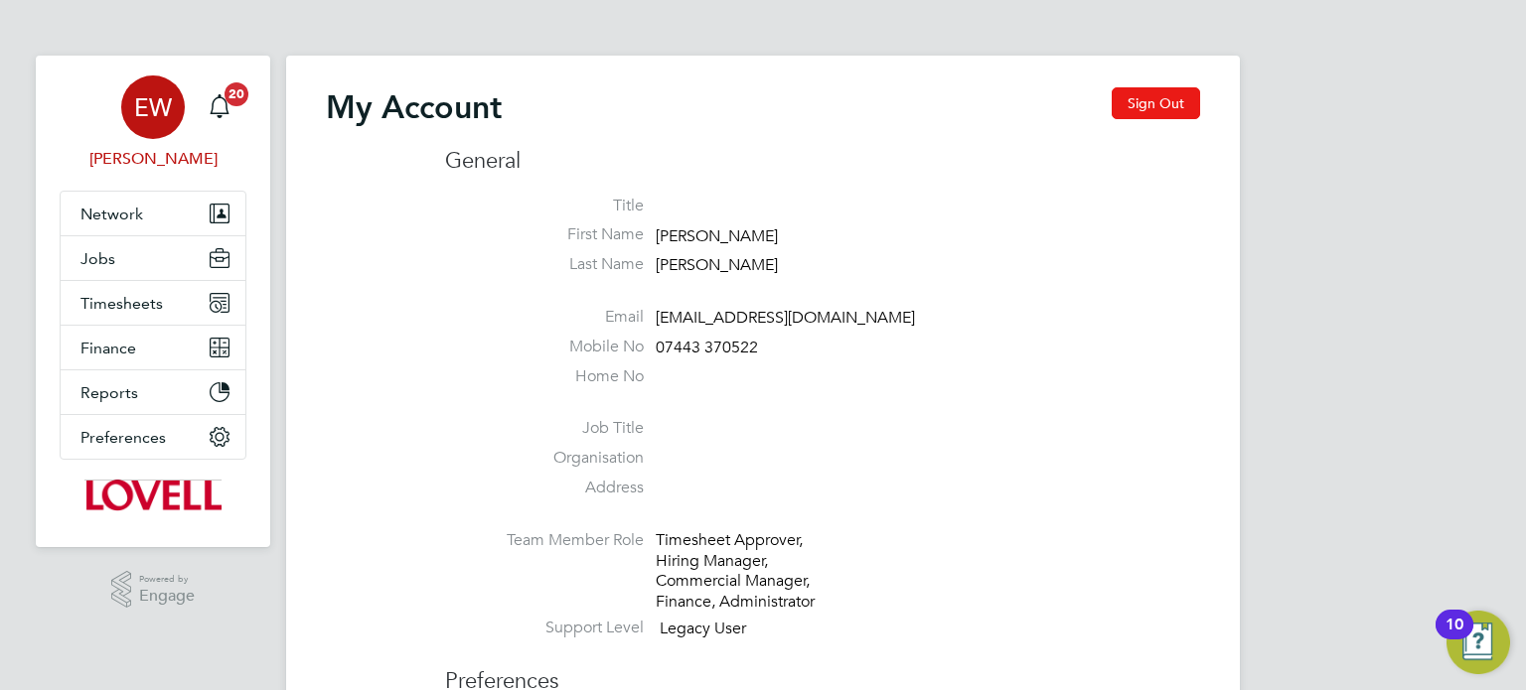
click at [1137, 99] on button "Sign Out" at bounding box center [1156, 103] width 88 height 32
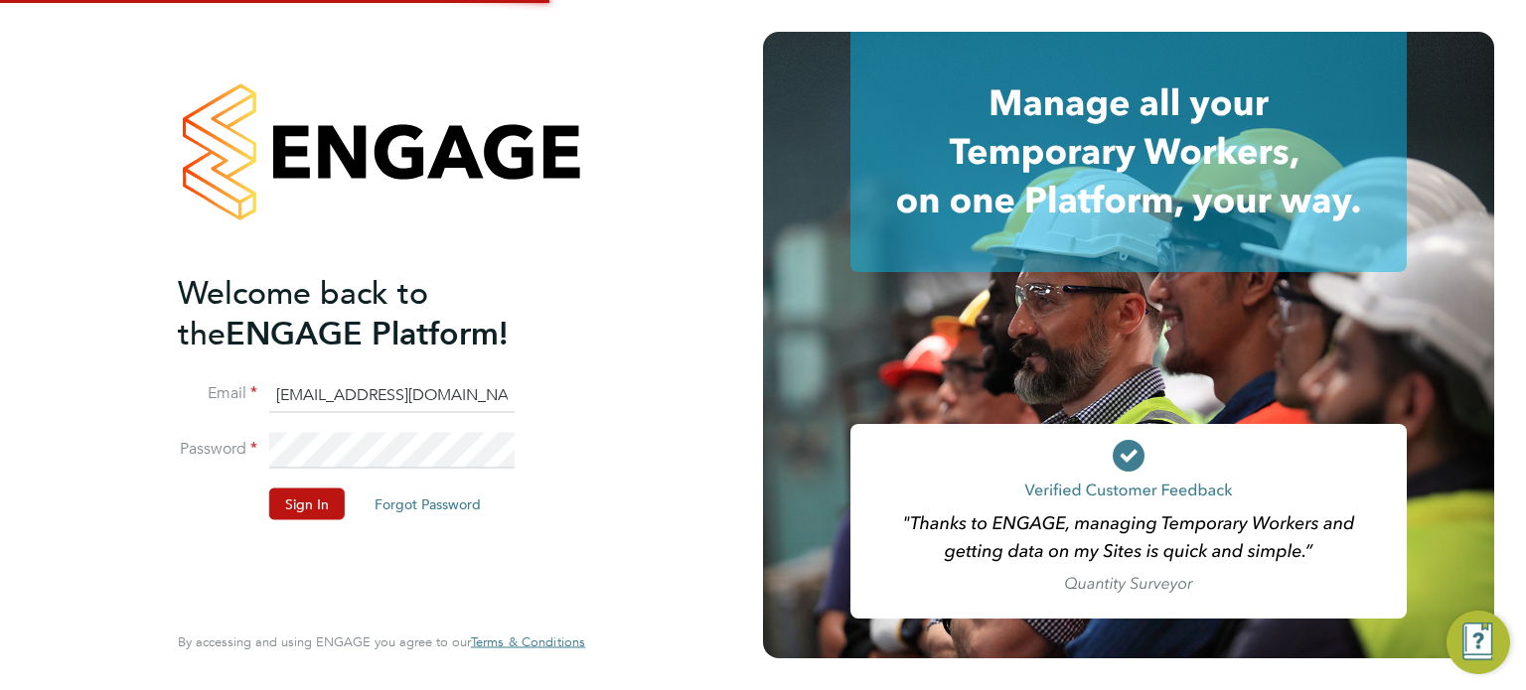
click at [445, 385] on input "labourdeskmslv@randstadcpe.com" at bounding box center [391, 396] width 245 height 36
type input "cscportals@randstadcpe.com"
click at [311, 497] on button "Sign In" at bounding box center [307, 504] width 76 height 32
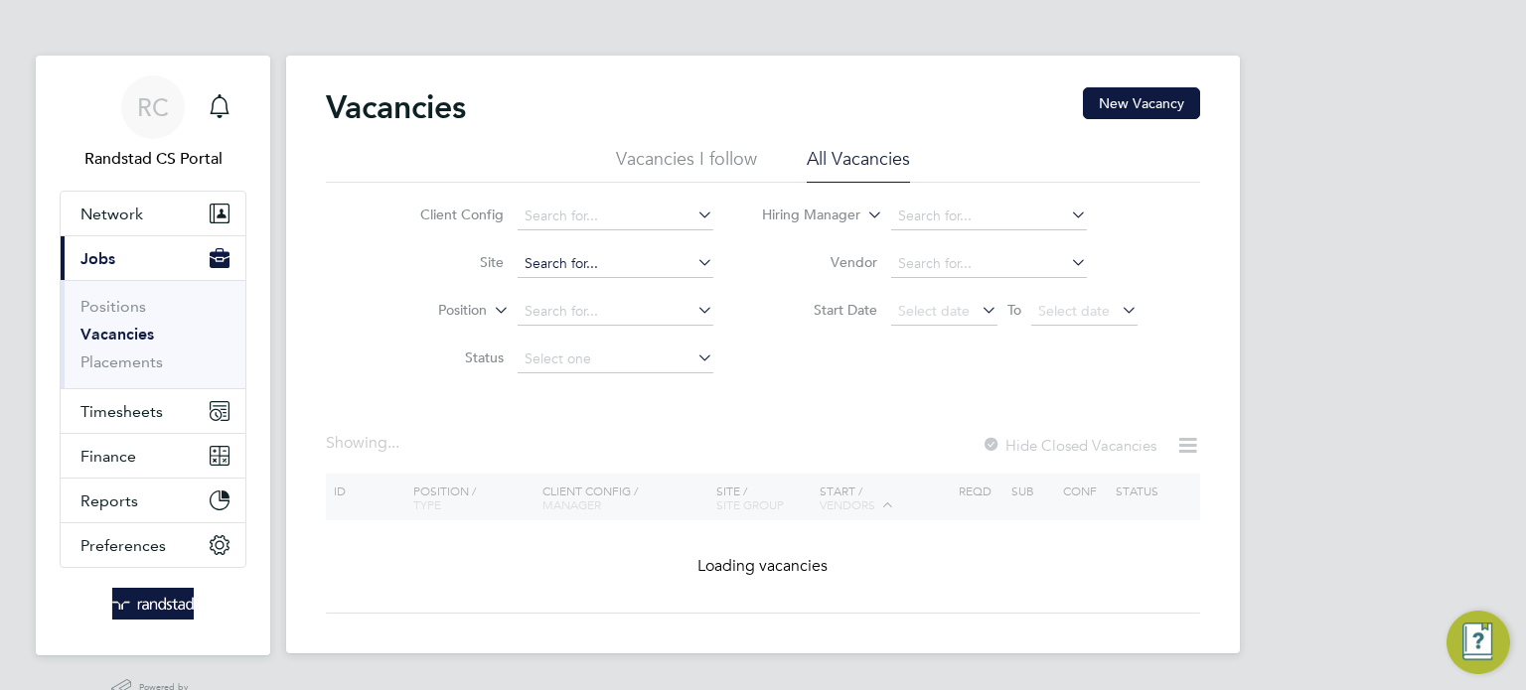
click at [557, 269] on input at bounding box center [616, 264] width 196 height 28
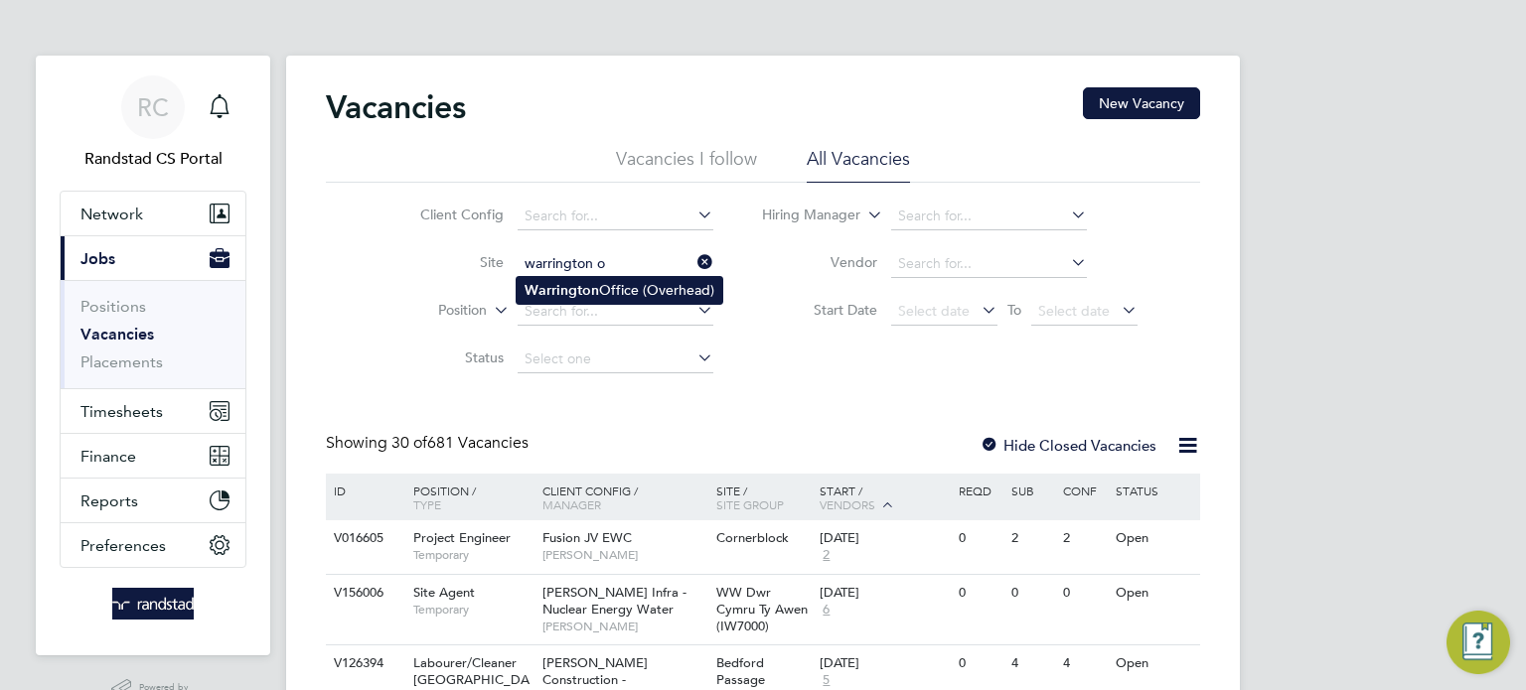
click at [644, 288] on li "Warringt o n Office (Overhead)" at bounding box center [620, 290] width 206 height 27
type input "Warrington Office ([GEOGRAPHIC_DATA])"
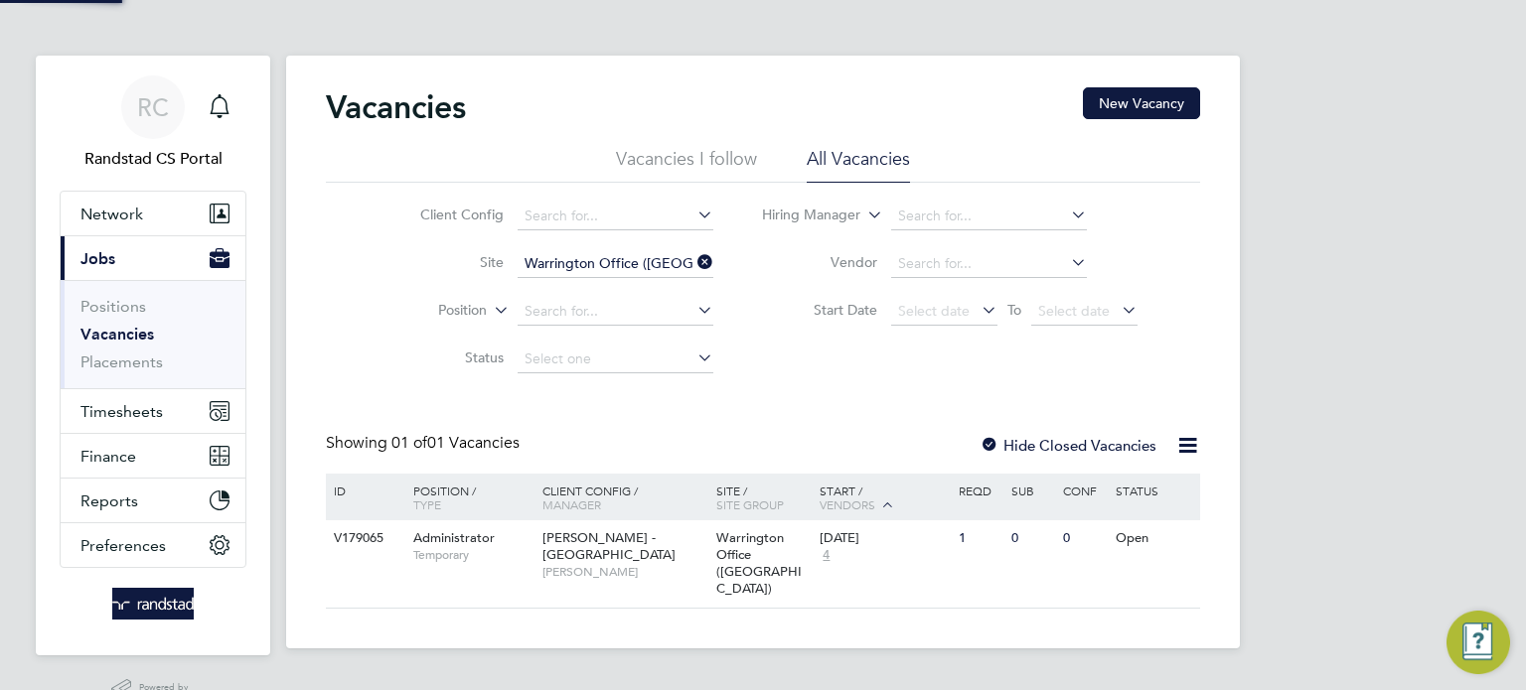
scroll to position [48, 0]
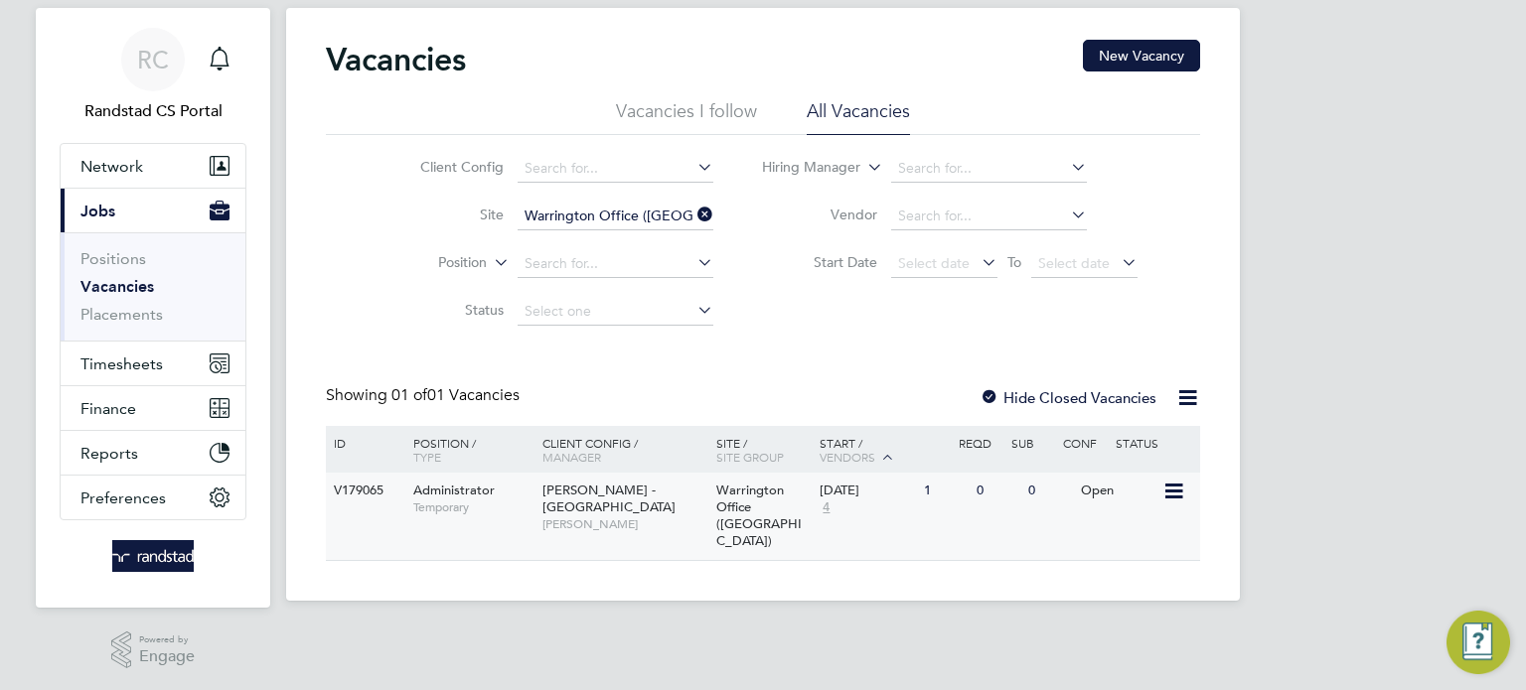
click at [711, 493] on div "Warrington Office ([GEOGRAPHIC_DATA])" at bounding box center [763, 516] width 104 height 87
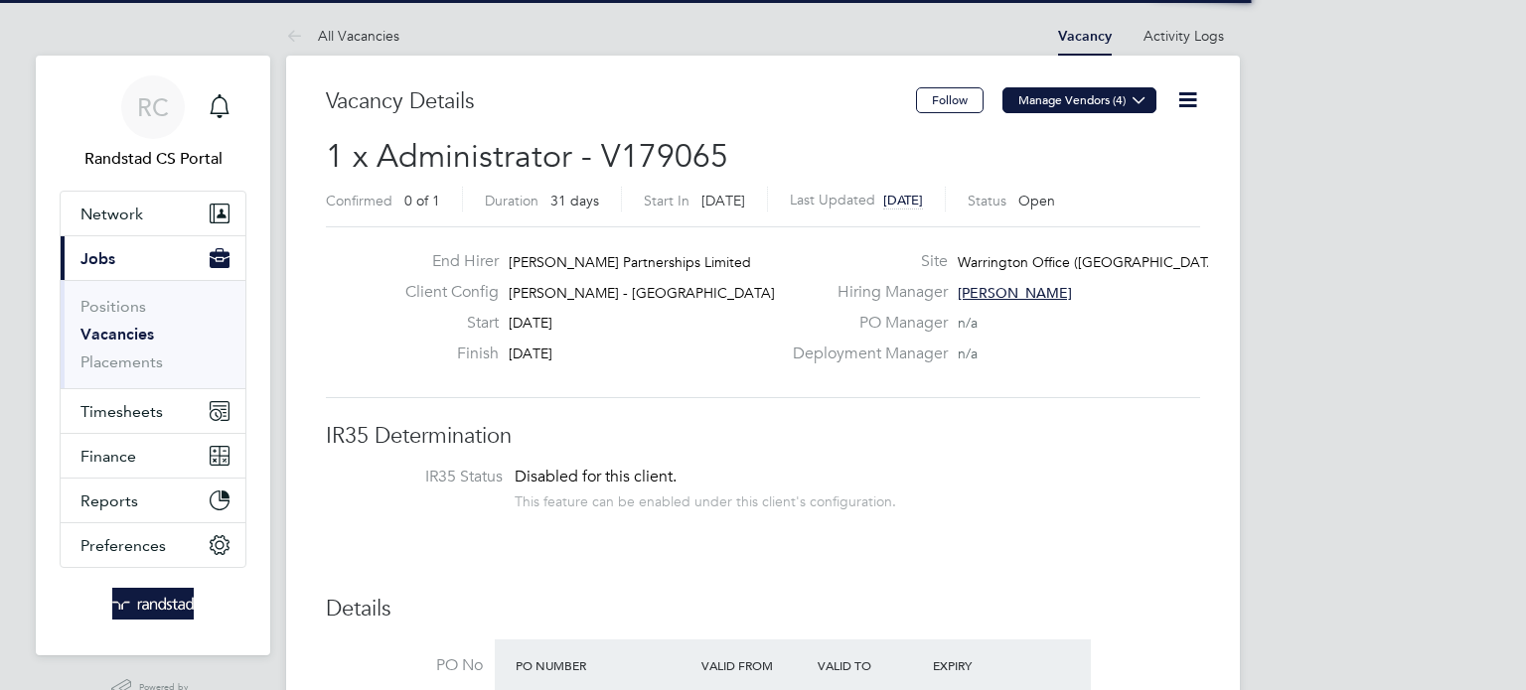
click at [1068, 107] on button "Manage Vendors (4)" at bounding box center [1079, 100] width 154 height 26
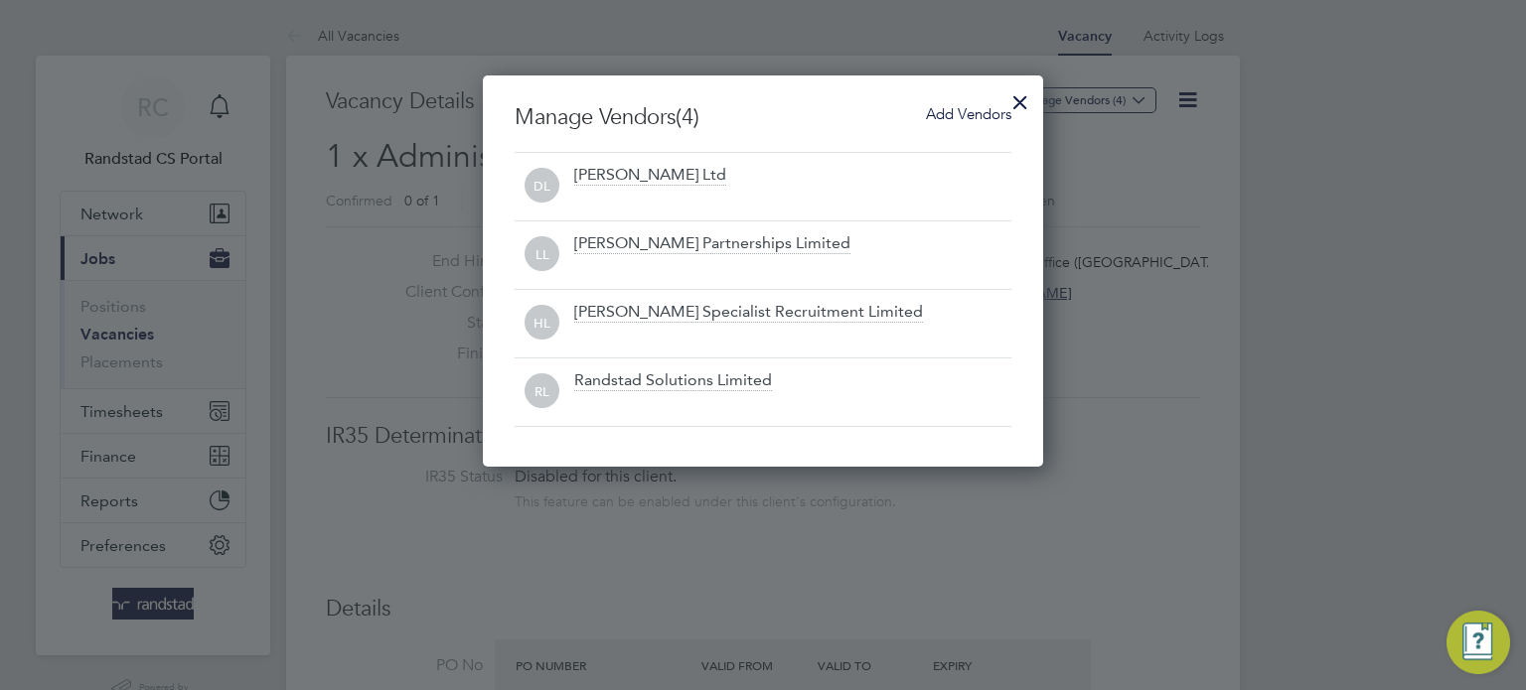
click at [976, 109] on span "Add Vendors" at bounding box center [968, 113] width 85 height 19
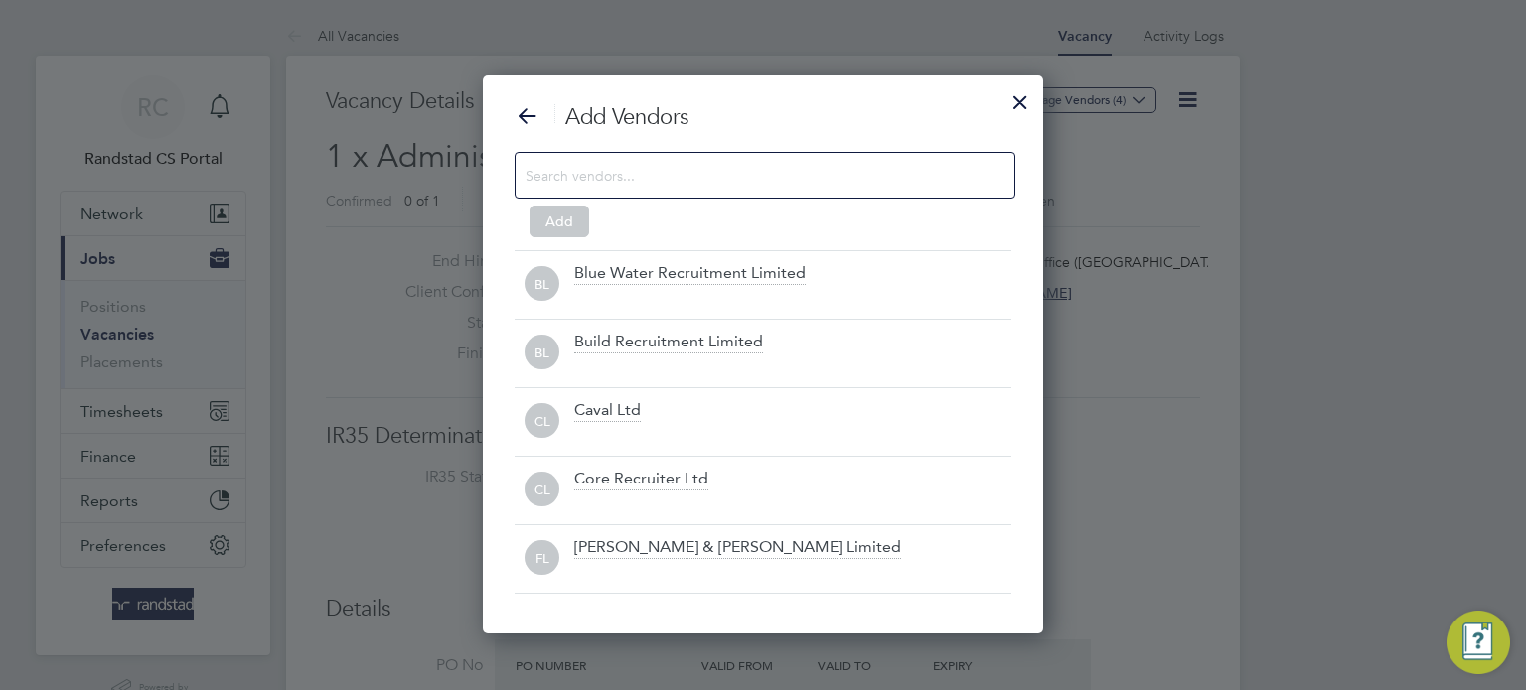
click at [797, 168] on input at bounding box center [749, 175] width 447 height 26
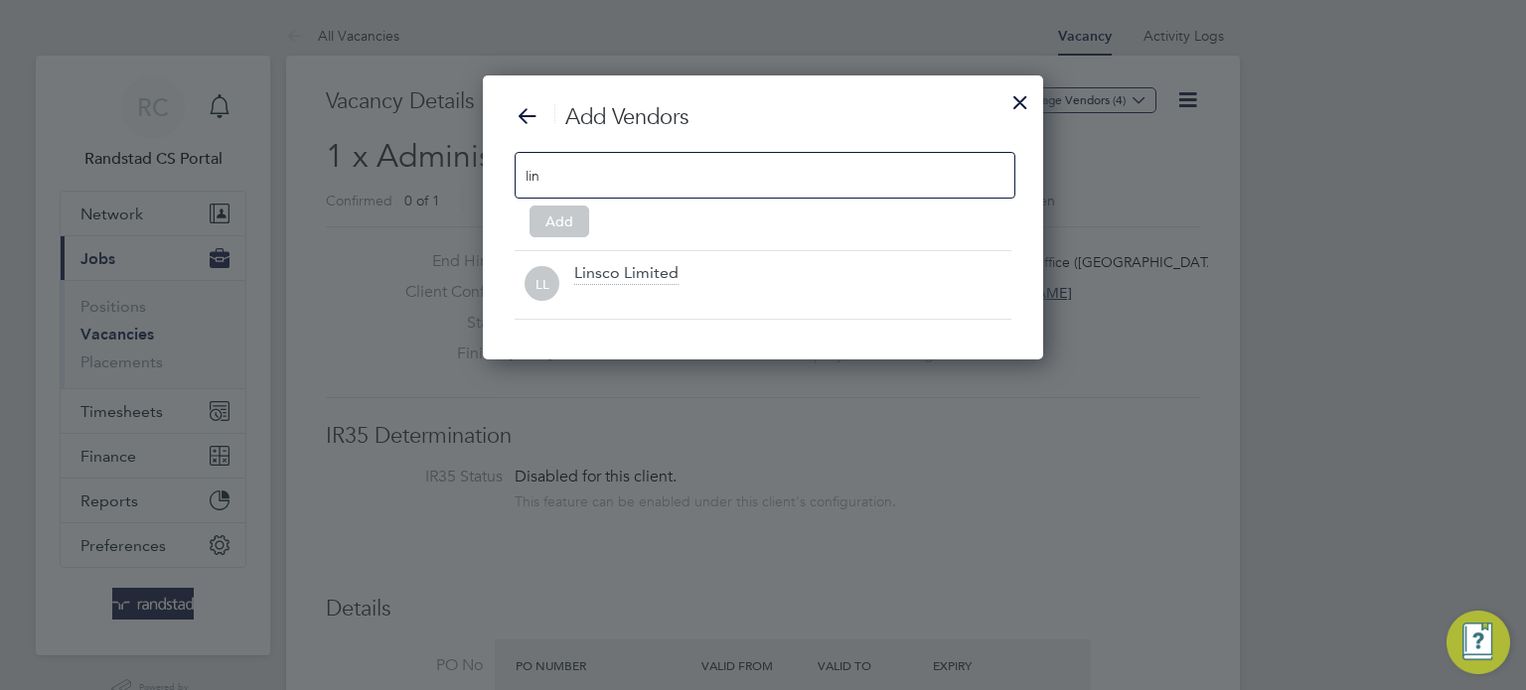
scroll to position [284, 561]
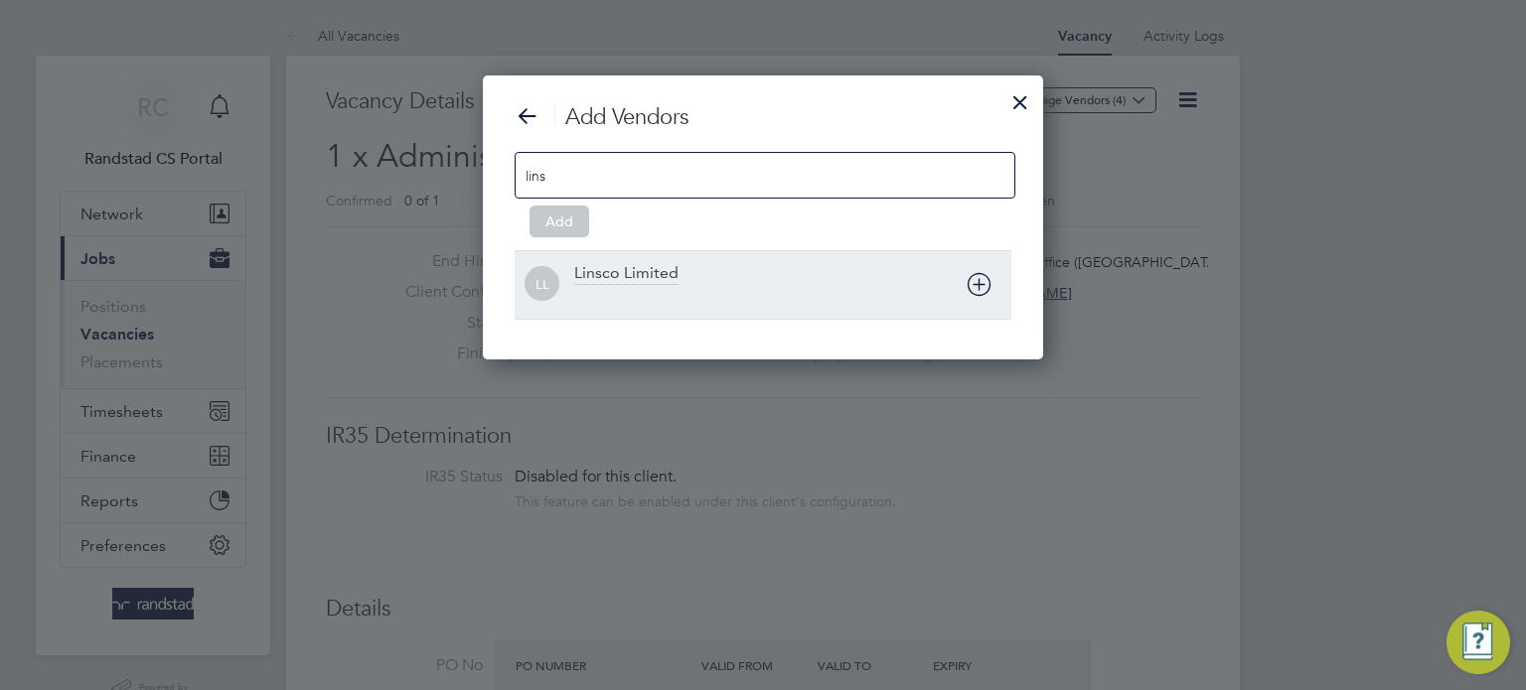
type input "lins"
click at [985, 287] on icon at bounding box center [979, 284] width 25 height 25
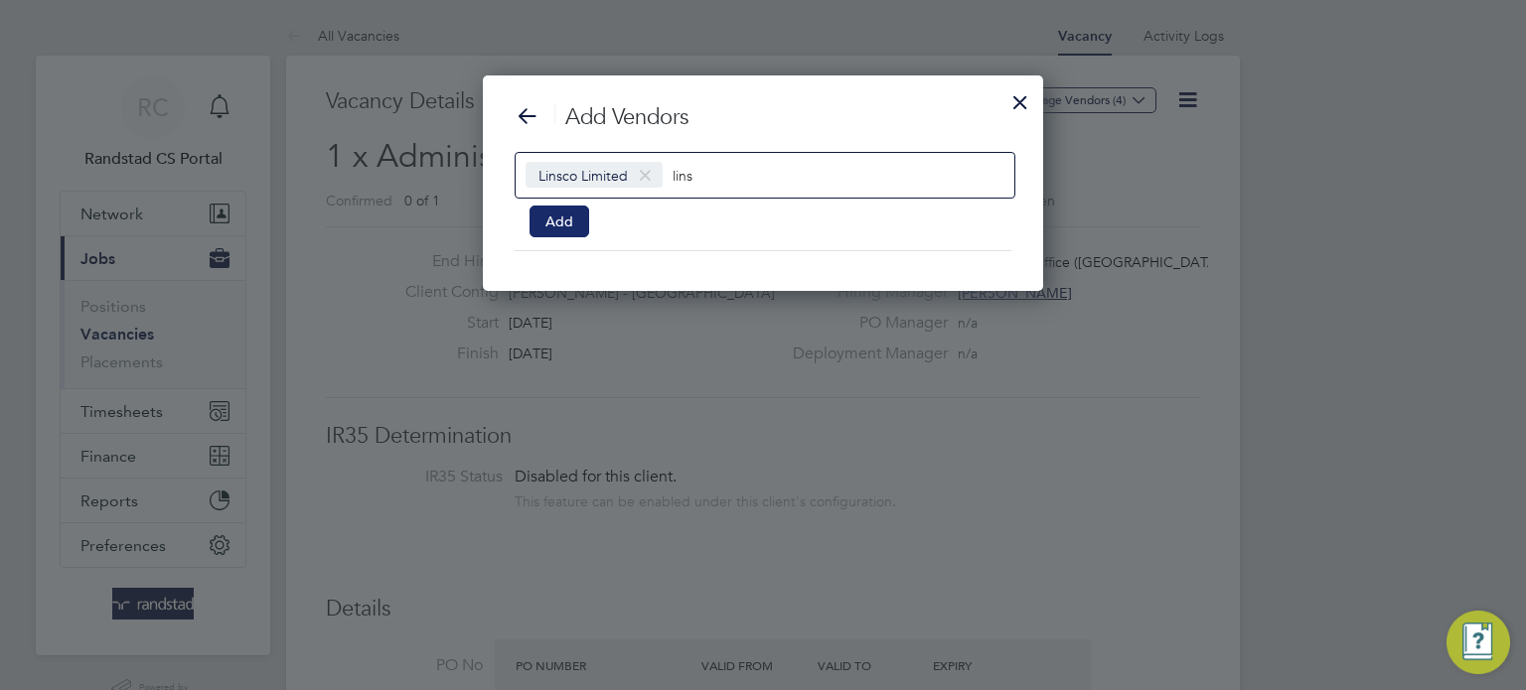
click at [542, 218] on button "Add" at bounding box center [559, 222] width 60 height 32
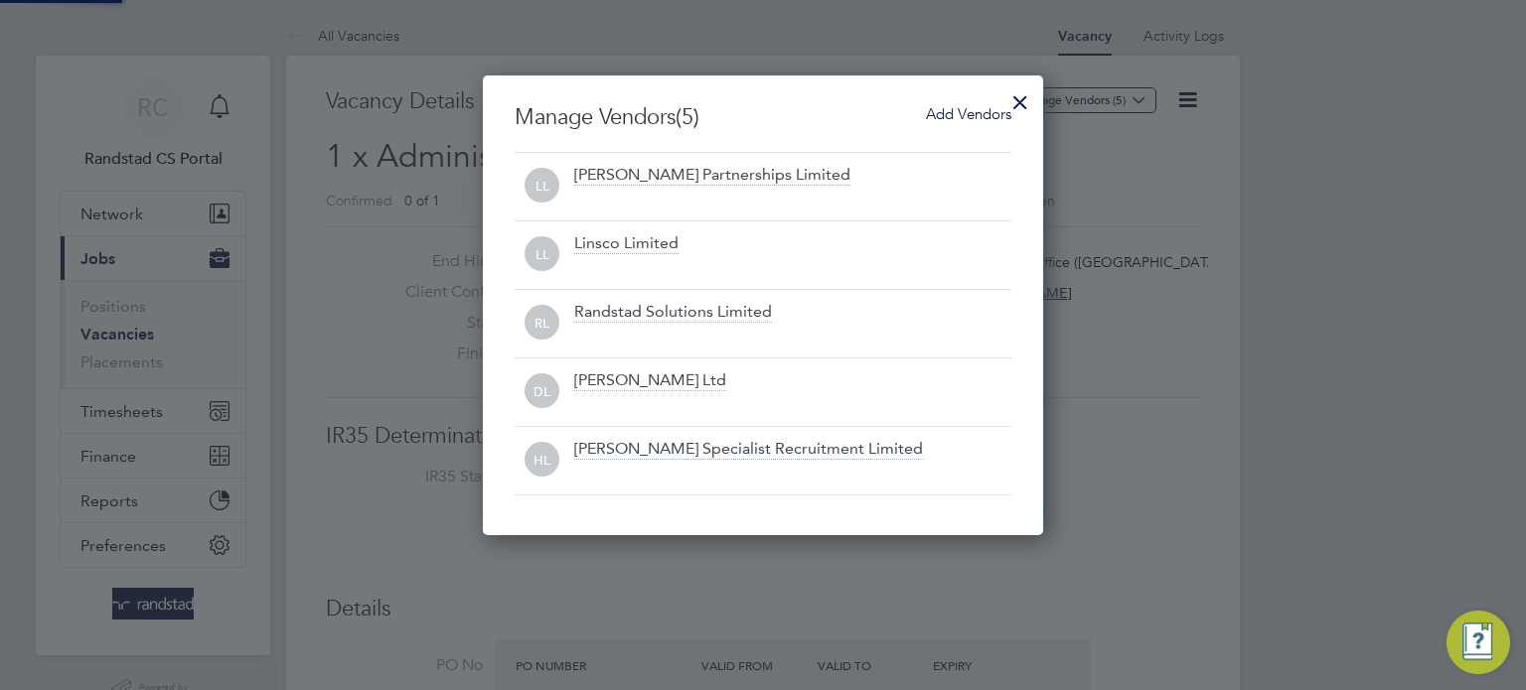
scroll to position [459, 561]
click at [1025, 96] on div at bounding box center [1020, 97] width 36 height 36
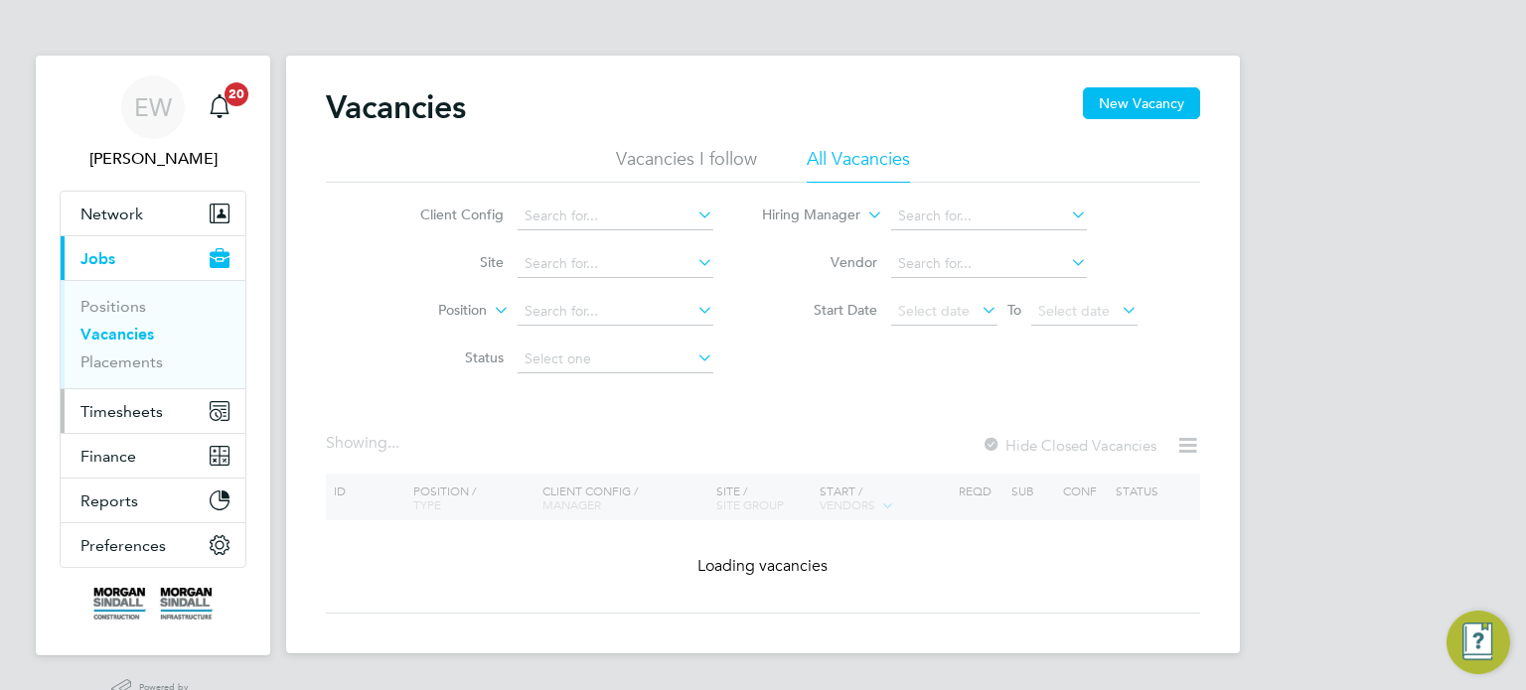
click at [120, 408] on span "Timesheets" at bounding box center [121, 411] width 82 height 19
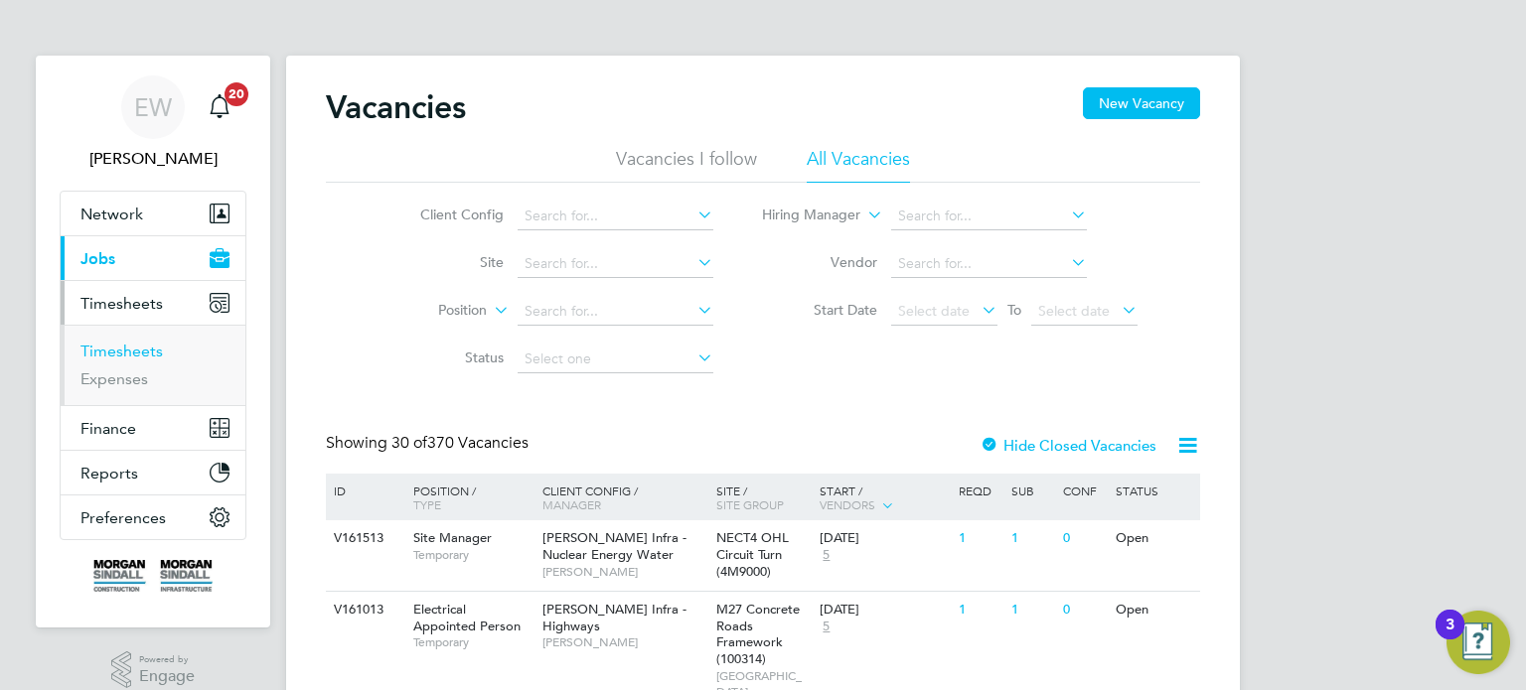
click at [130, 348] on link "Timesheets" at bounding box center [121, 351] width 82 height 19
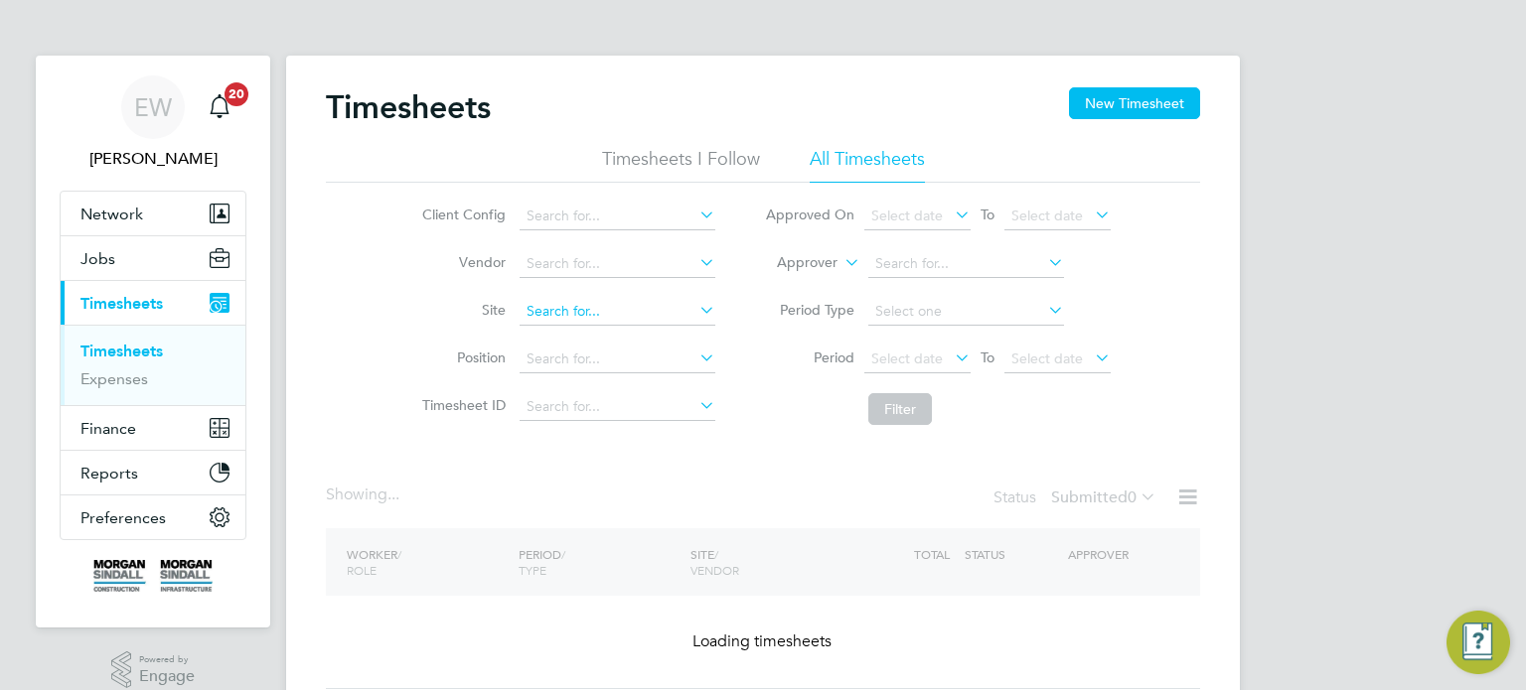
click at [584, 315] on input at bounding box center [618, 312] width 196 height 28
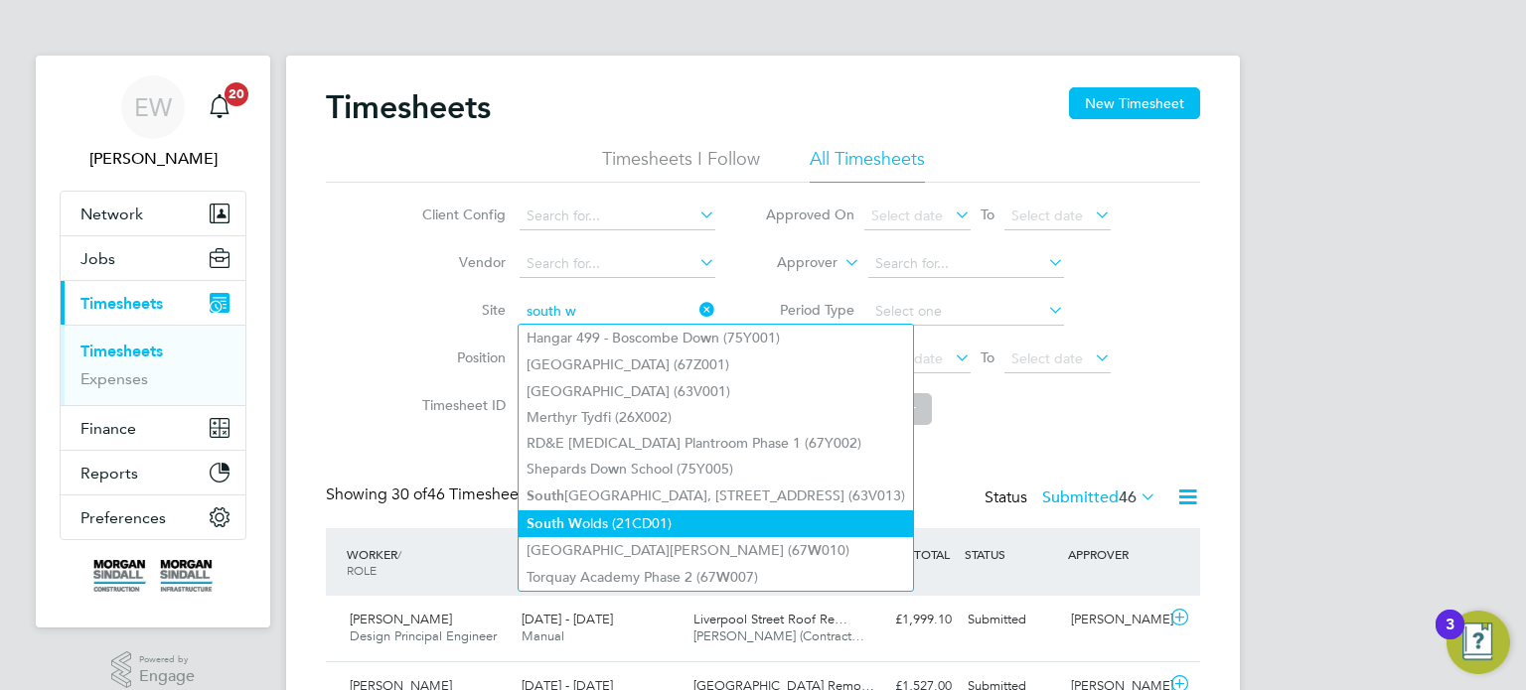
click at [605, 523] on li "South W olds (21CD01)" at bounding box center [716, 524] width 394 height 27
type input "South Wolds (21CD01)"
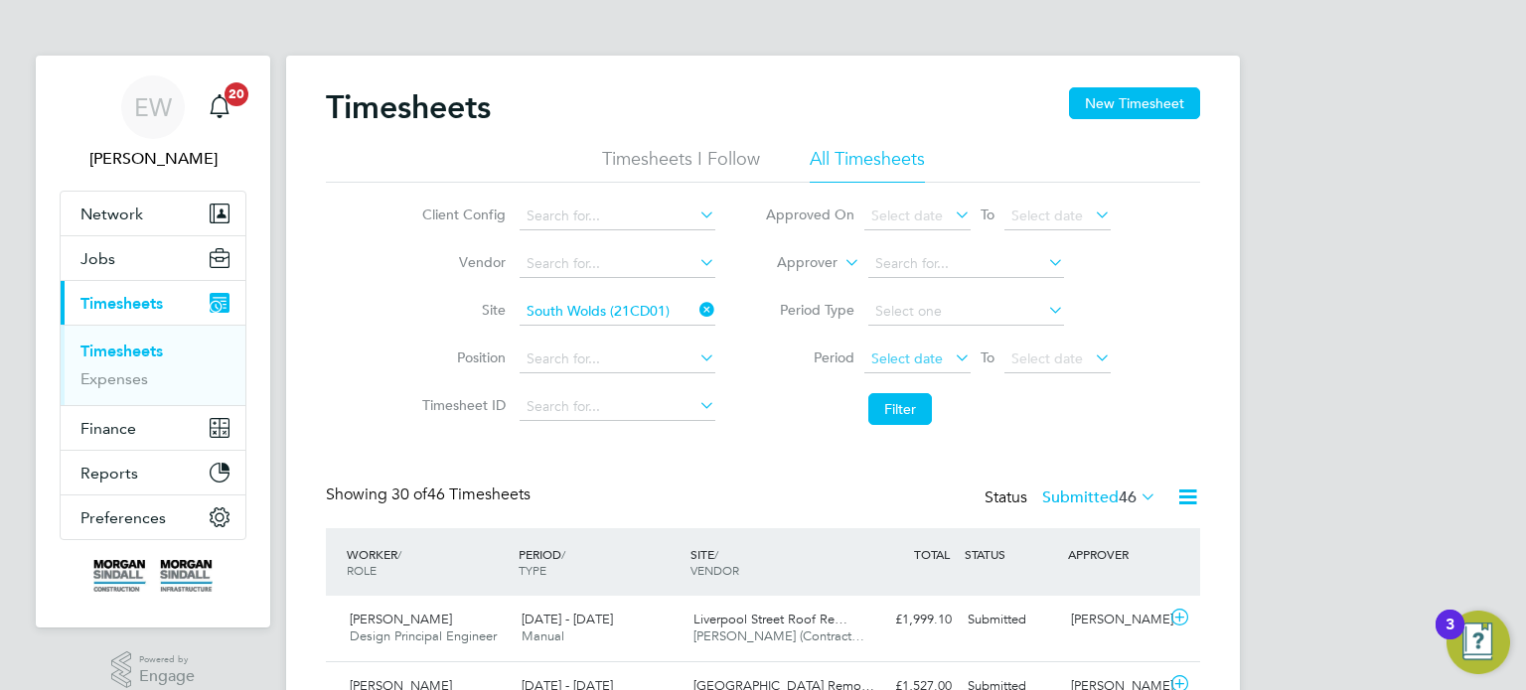
click at [899, 352] on span "Select date" at bounding box center [907, 359] width 72 height 18
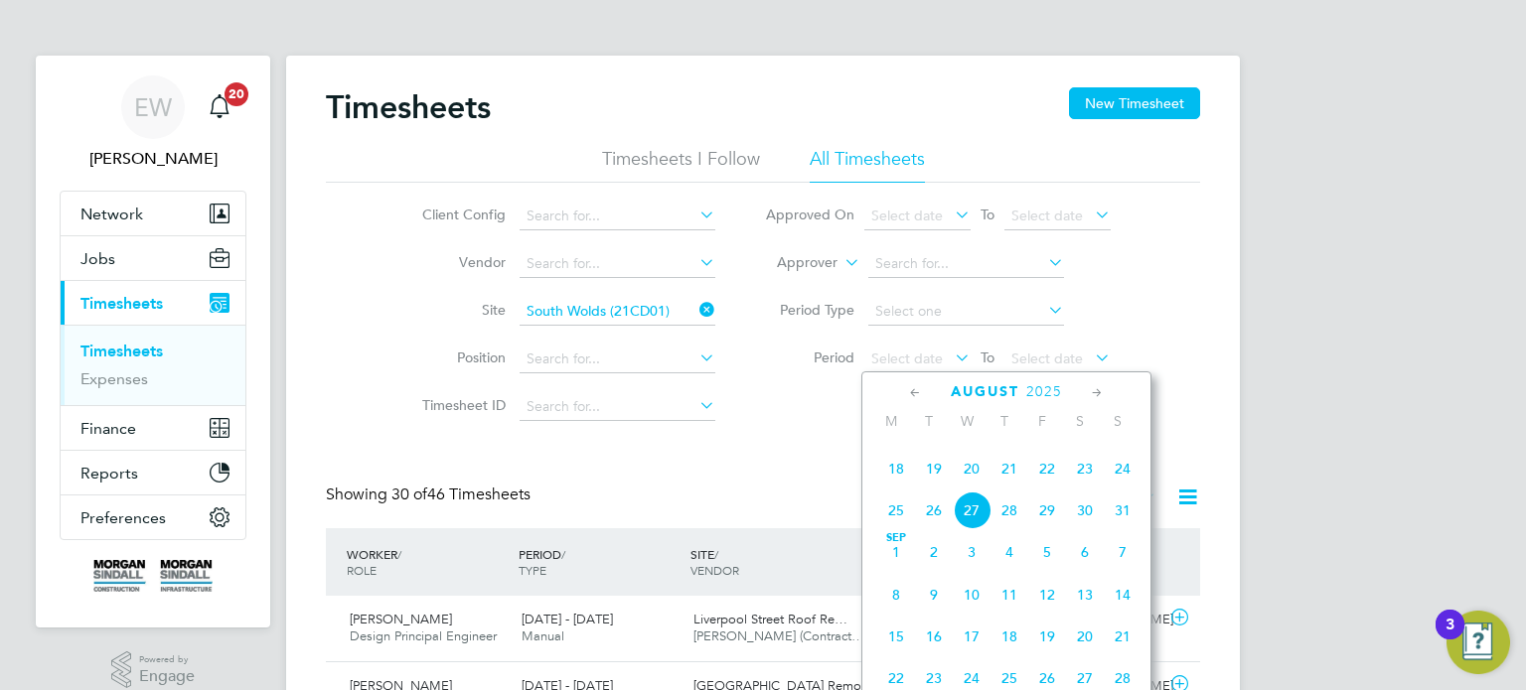
click at [1081, 446] on span "16" at bounding box center [1085, 427] width 38 height 38
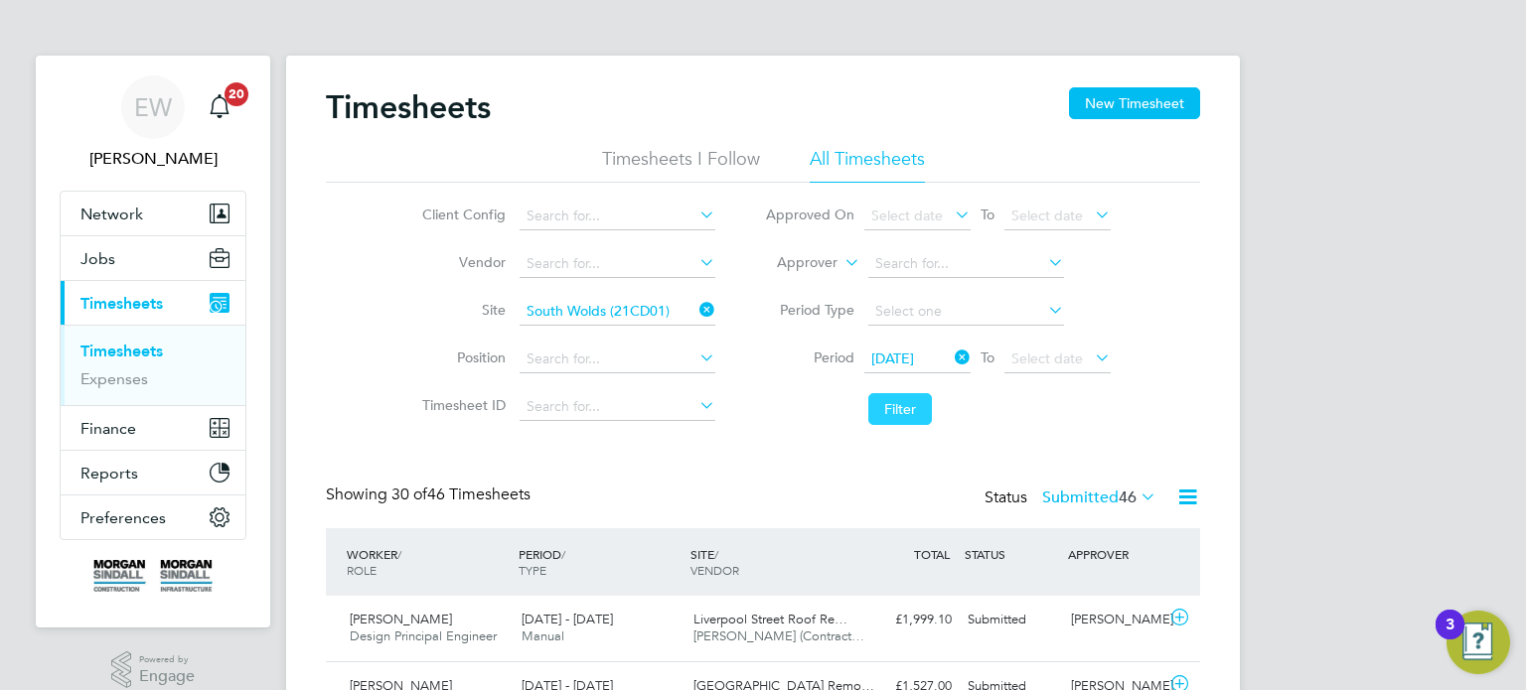
click at [900, 410] on button "Filter" at bounding box center [900, 409] width 64 height 32
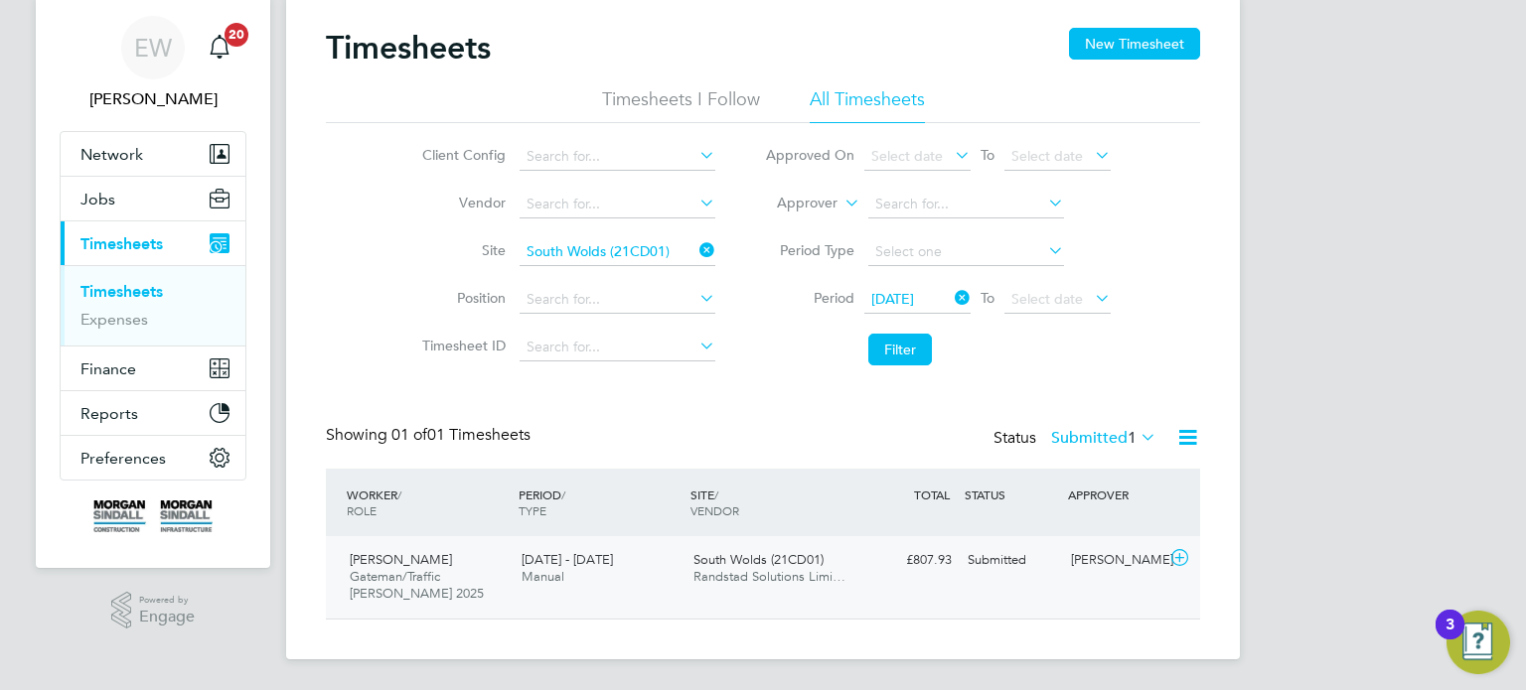
click at [1054, 578] on div "[PERSON_NAME] [PERSON_NAME]/Traffic [PERSON_NAME] 2025 [DATE] - [DATE] [DATE] -…" at bounding box center [763, 577] width 874 height 82
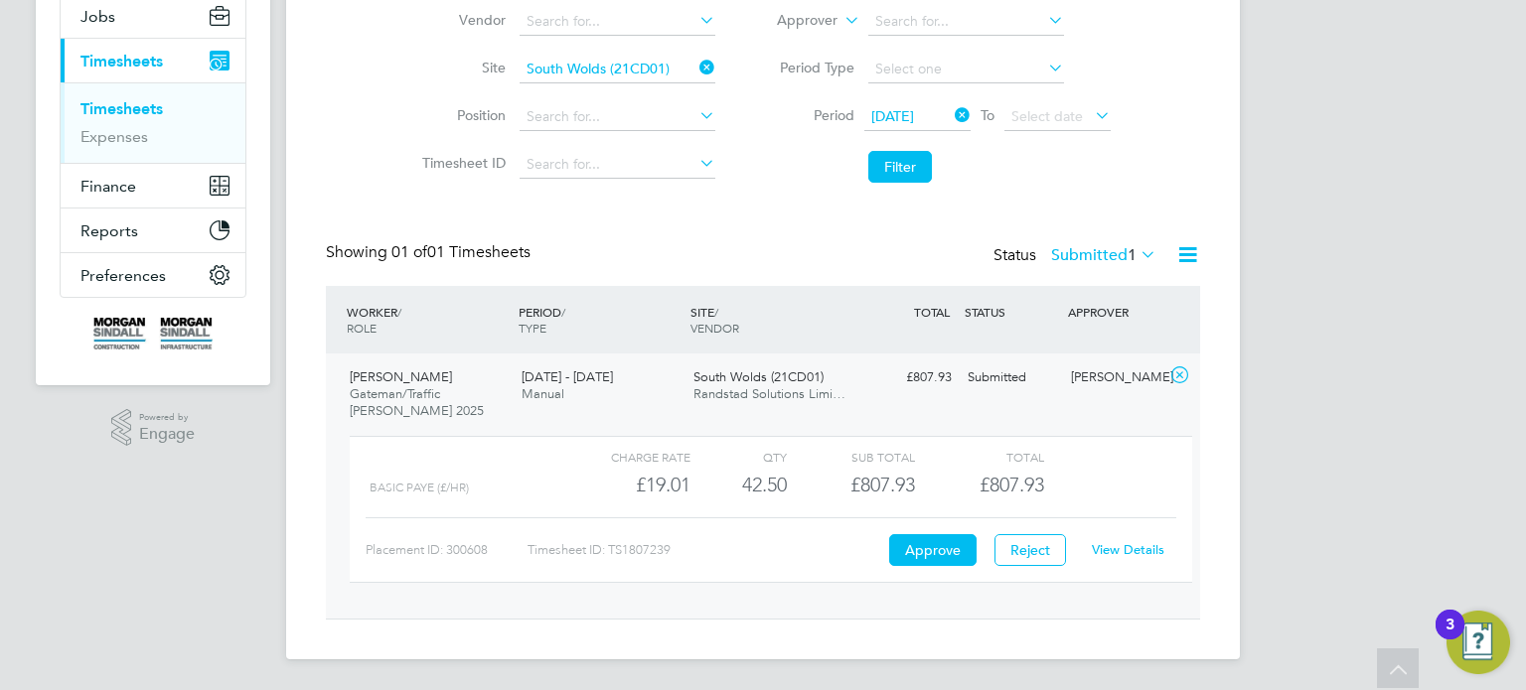
click at [1146, 564] on div "View Details" at bounding box center [1127, 550] width 97 height 32
click at [1141, 554] on link "View Details" at bounding box center [1128, 549] width 73 height 17
click at [909, 166] on button "Filter" at bounding box center [900, 167] width 64 height 32
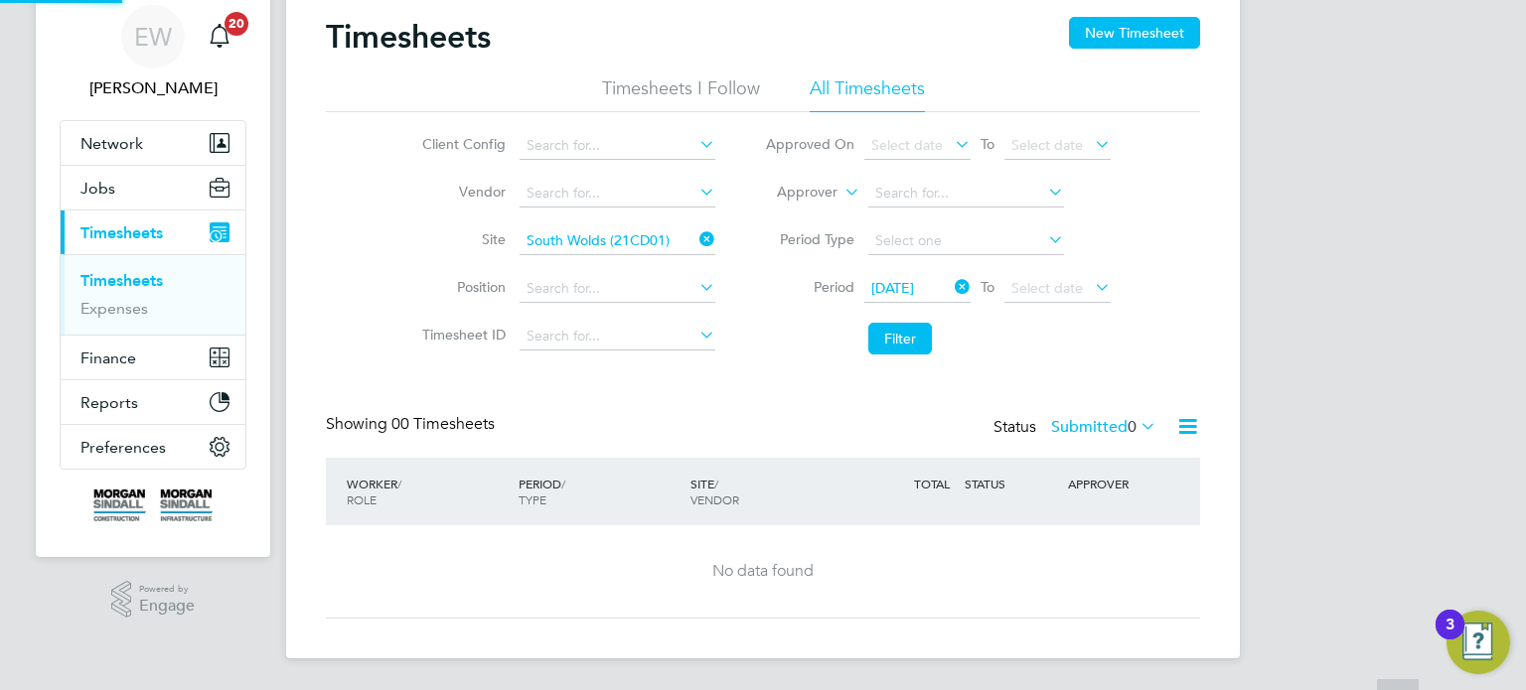
scroll to position [70, 0]
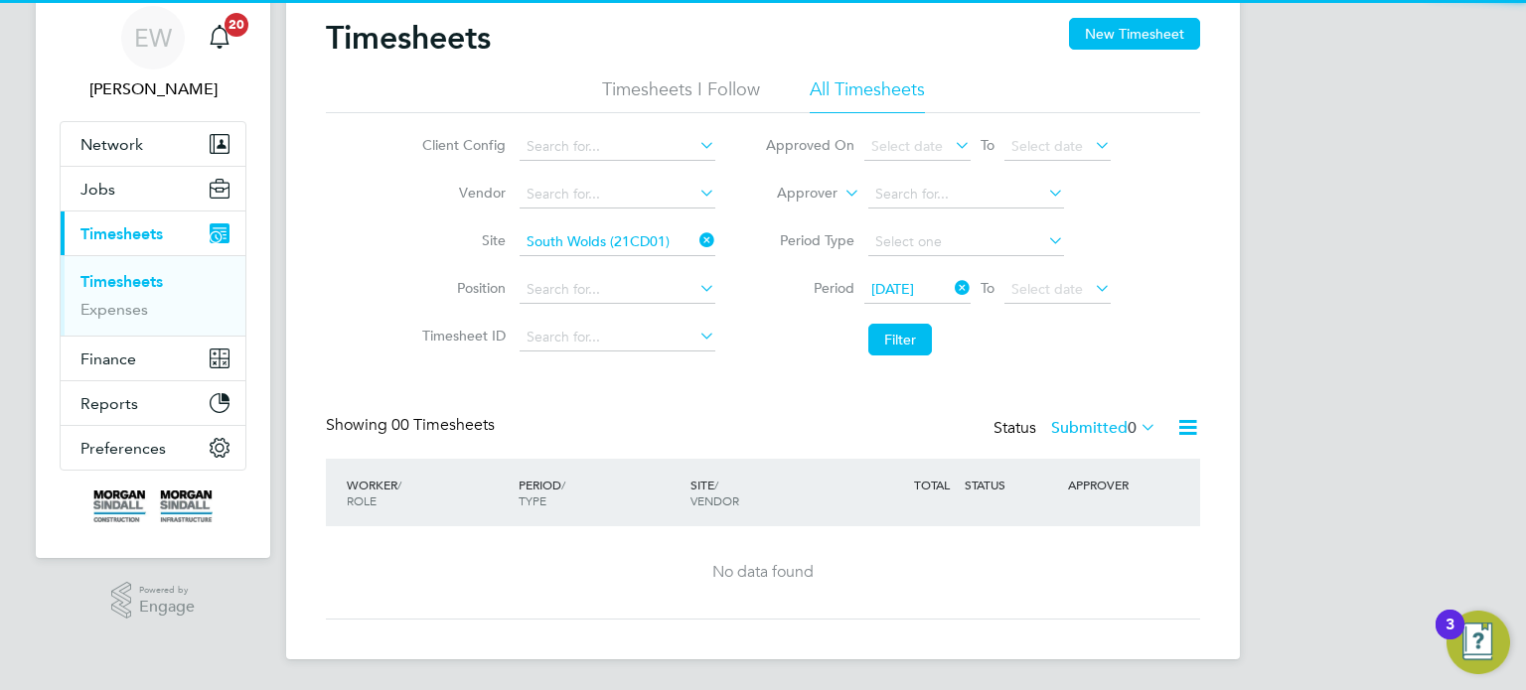
click at [695, 240] on icon at bounding box center [695, 241] width 0 height 28
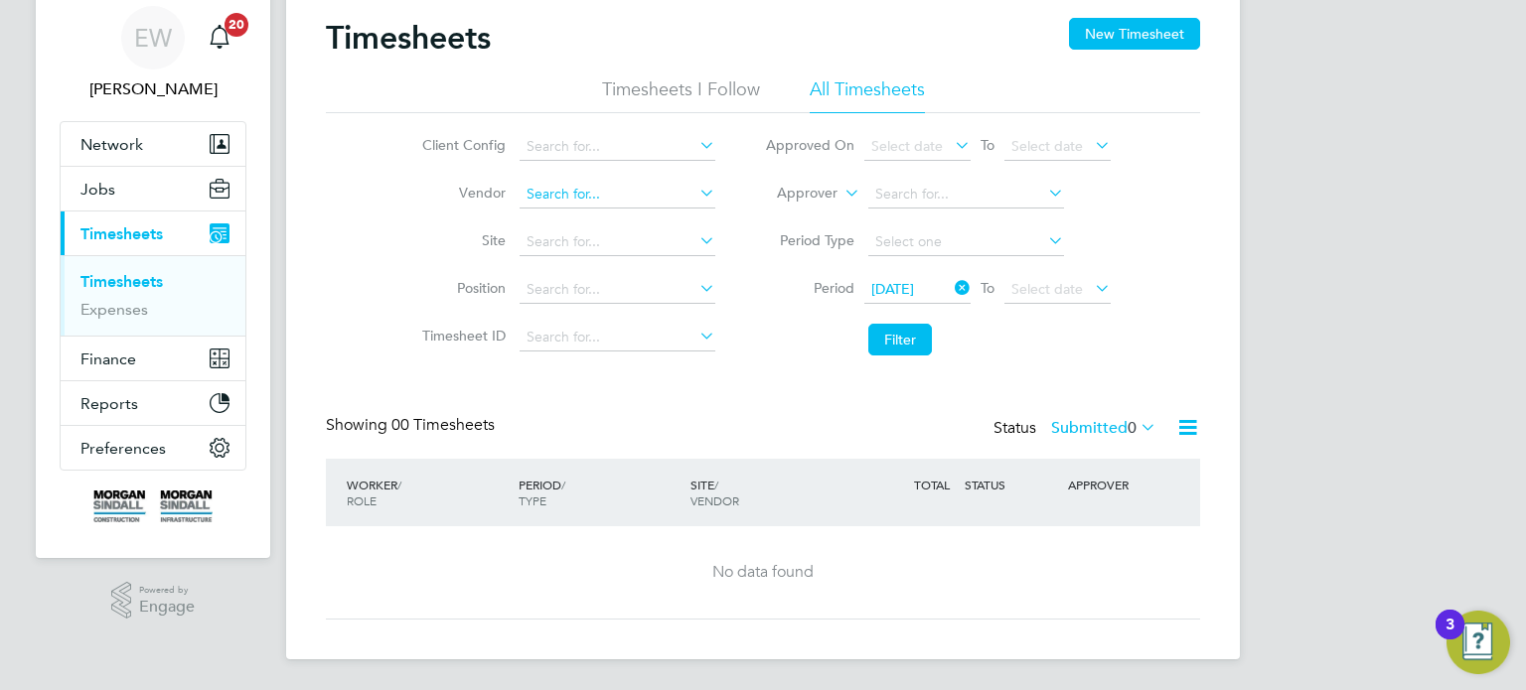
click at [629, 201] on input at bounding box center [618, 195] width 196 height 28
click at [638, 220] on li "Rand stad Solutions Limited" at bounding box center [617, 221] width 197 height 27
type input "Randstad Solutions Limited"
click at [1072, 283] on span "Select date" at bounding box center [1047, 289] width 72 height 18
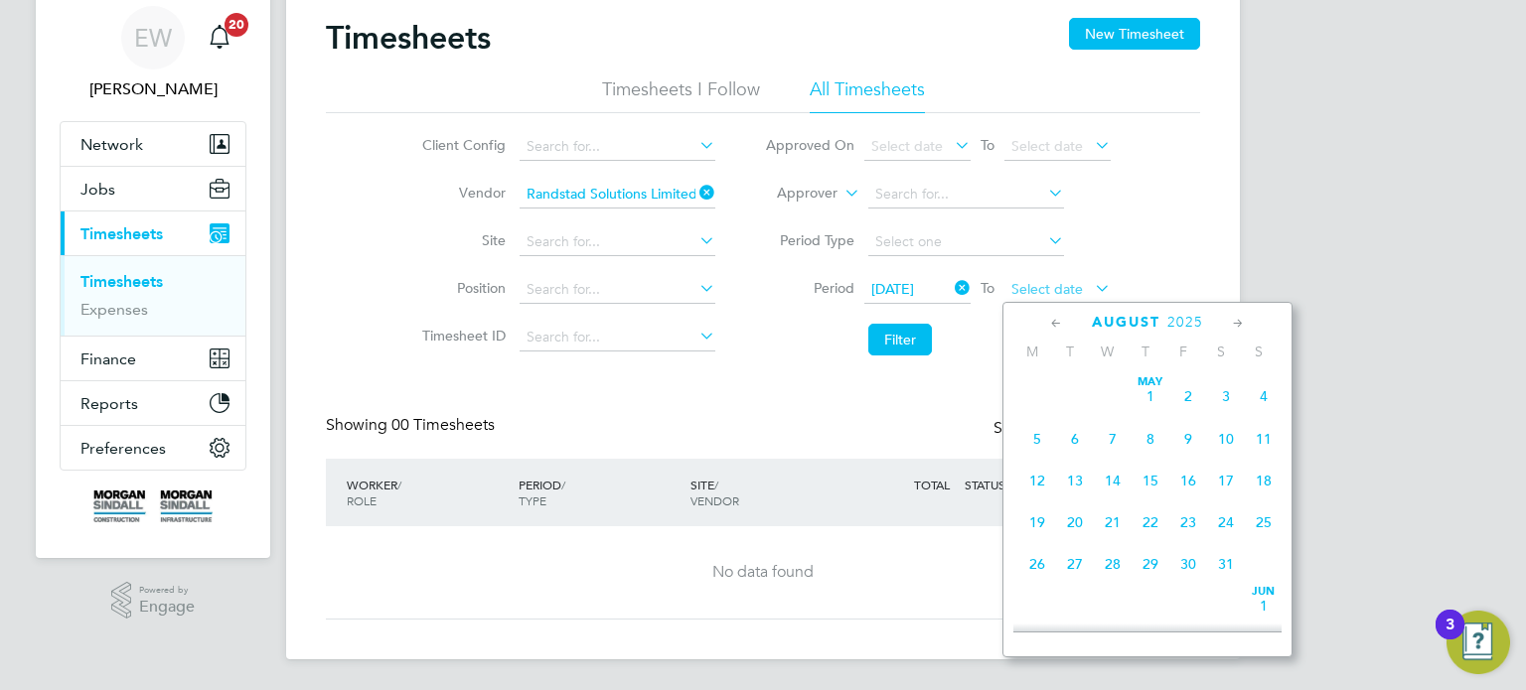
scroll to position [794, 0]
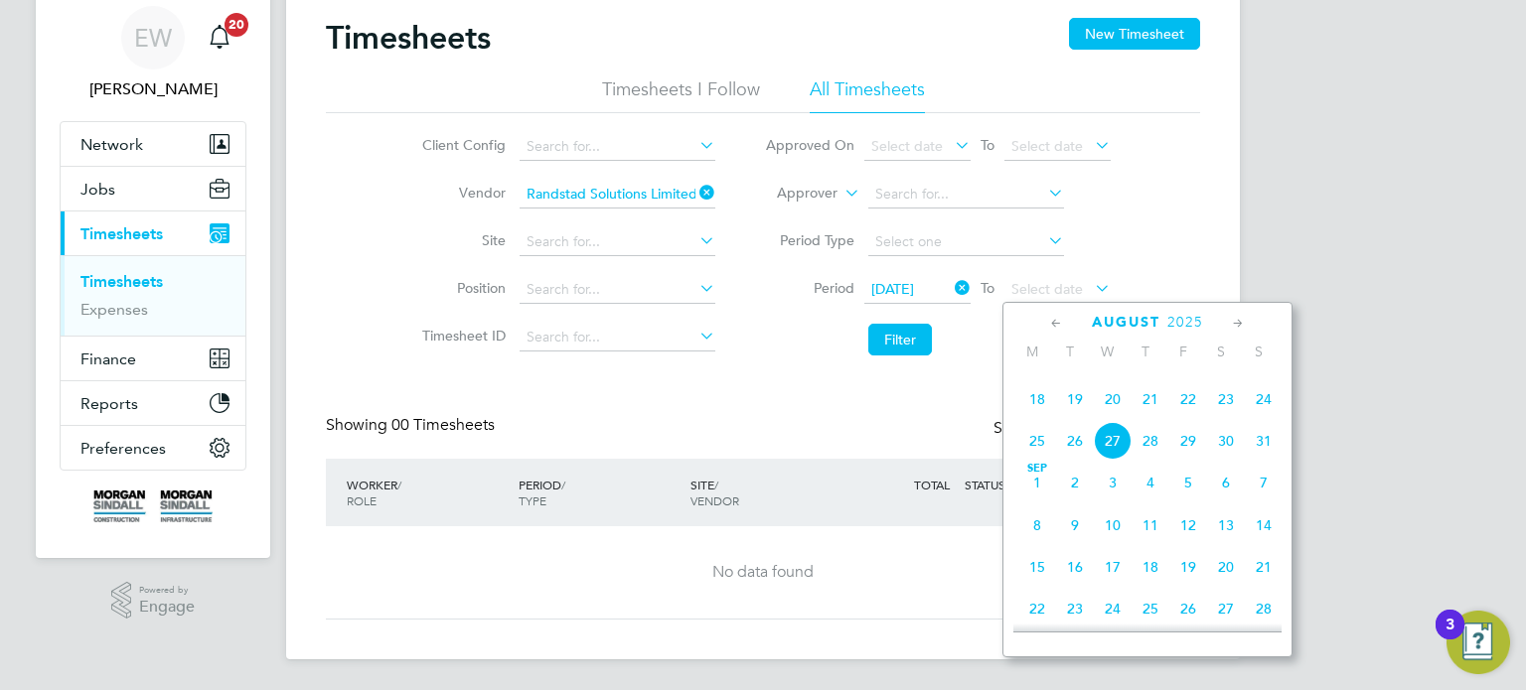
click at [1196, 418] on span "22" at bounding box center [1188, 399] width 38 height 38
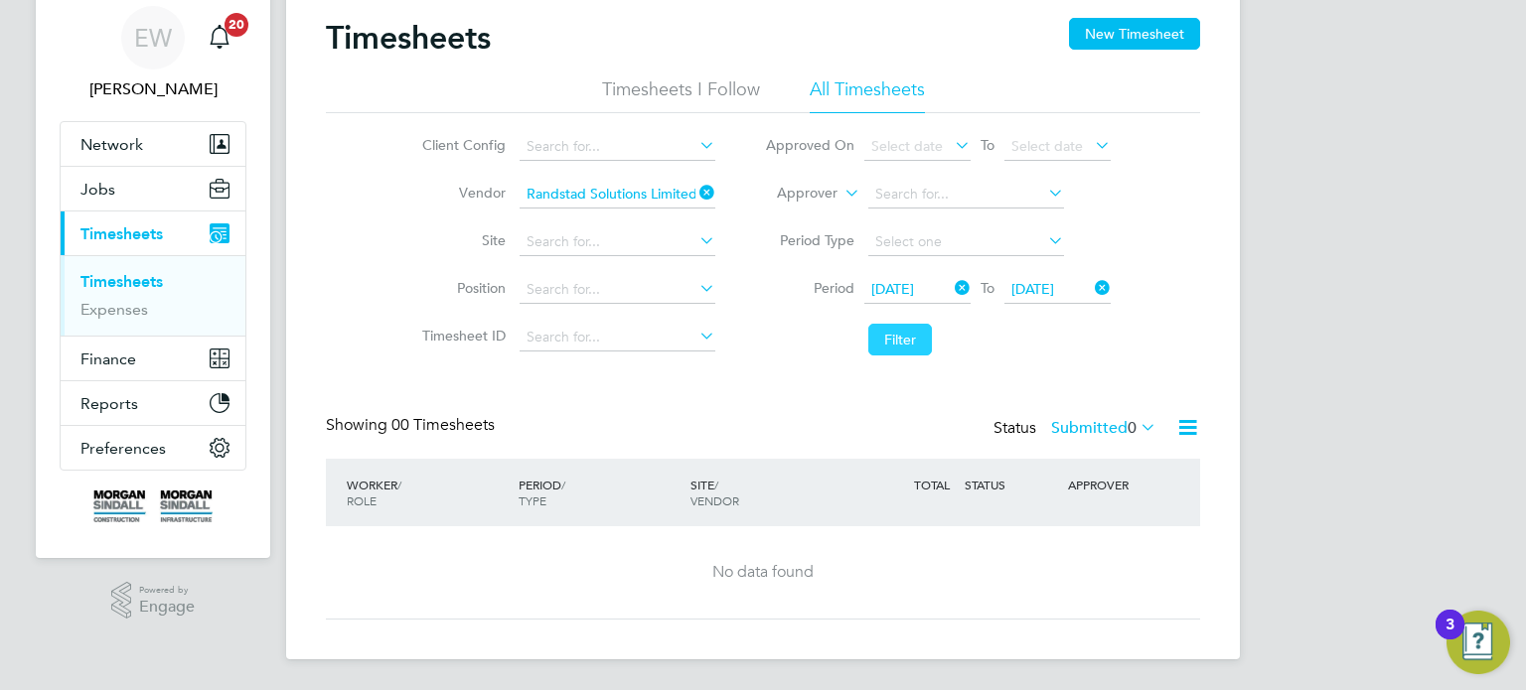
click at [910, 345] on button "Filter" at bounding box center [900, 340] width 64 height 32
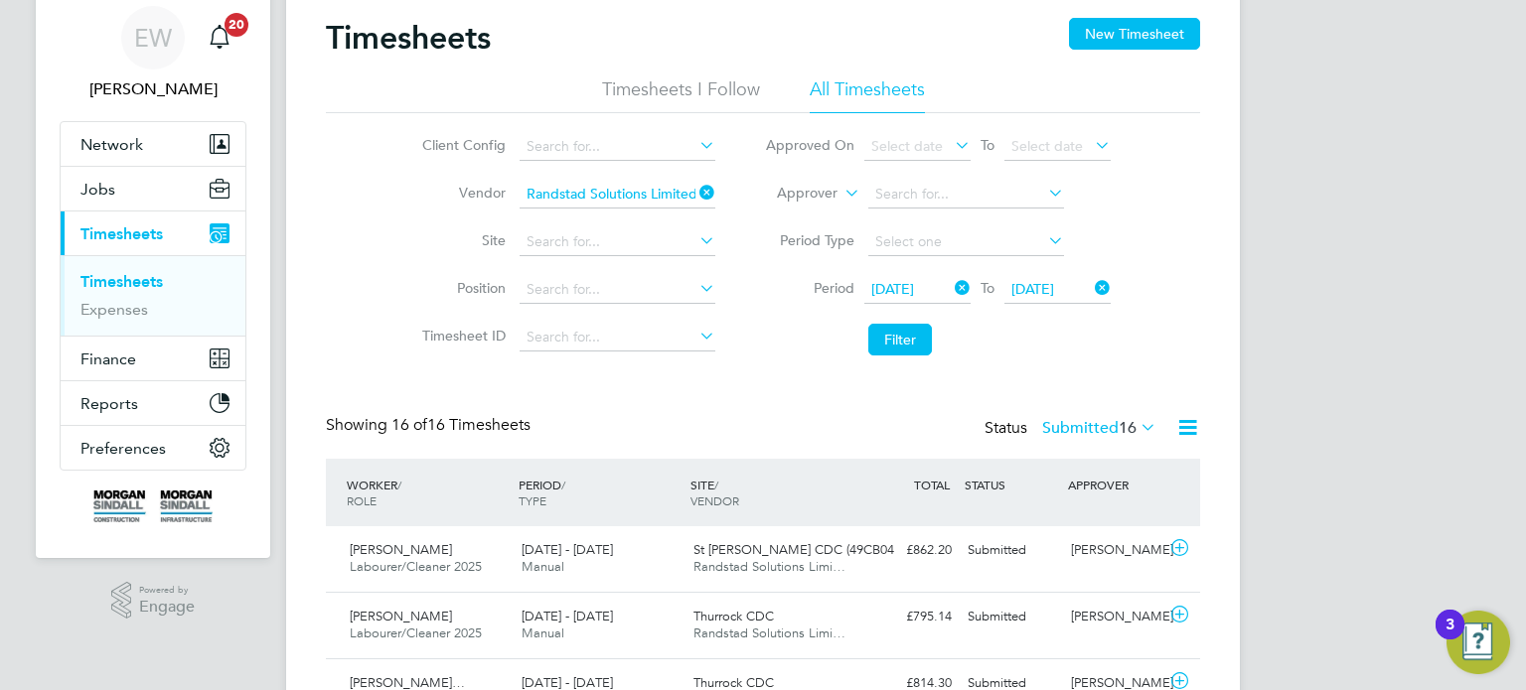
scroll to position [50, 173]
click at [910, 332] on button "Filter" at bounding box center [900, 340] width 64 height 32
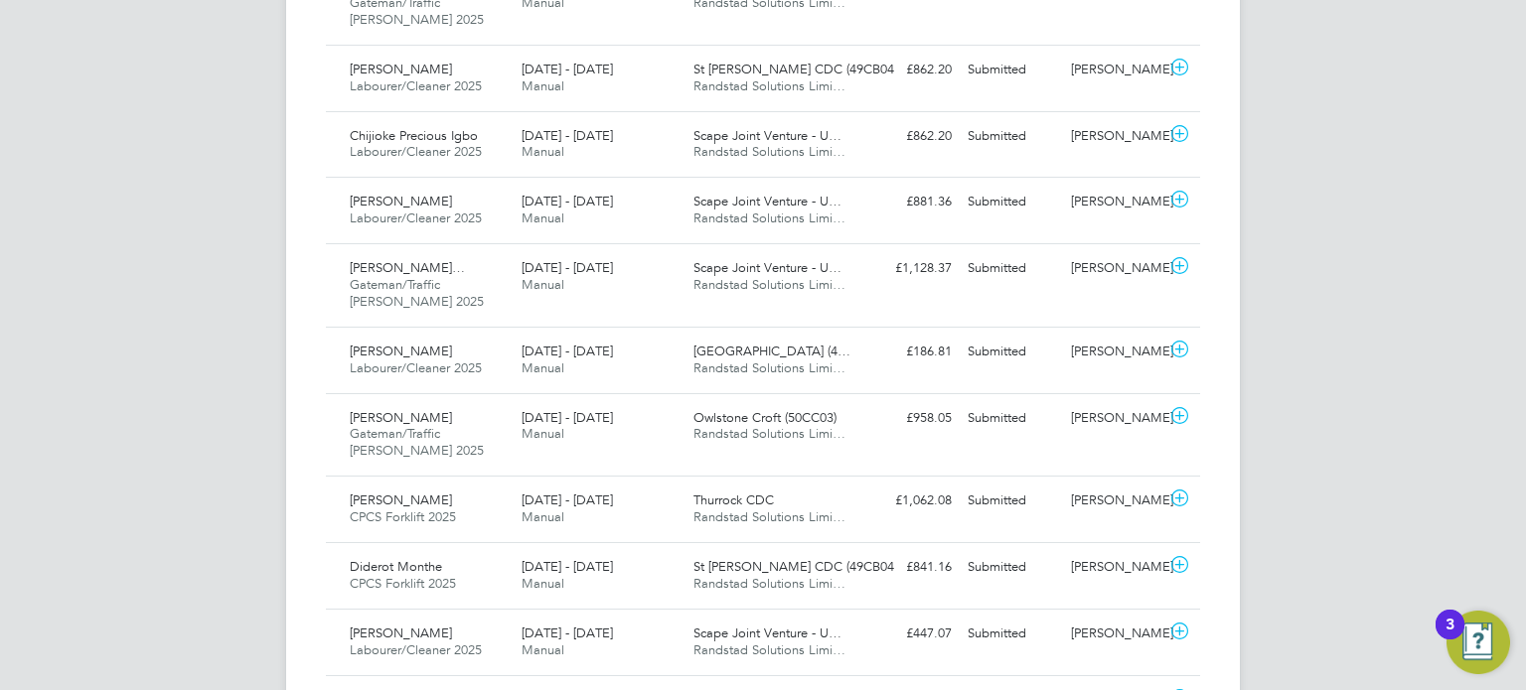
scroll to position [9, 10]
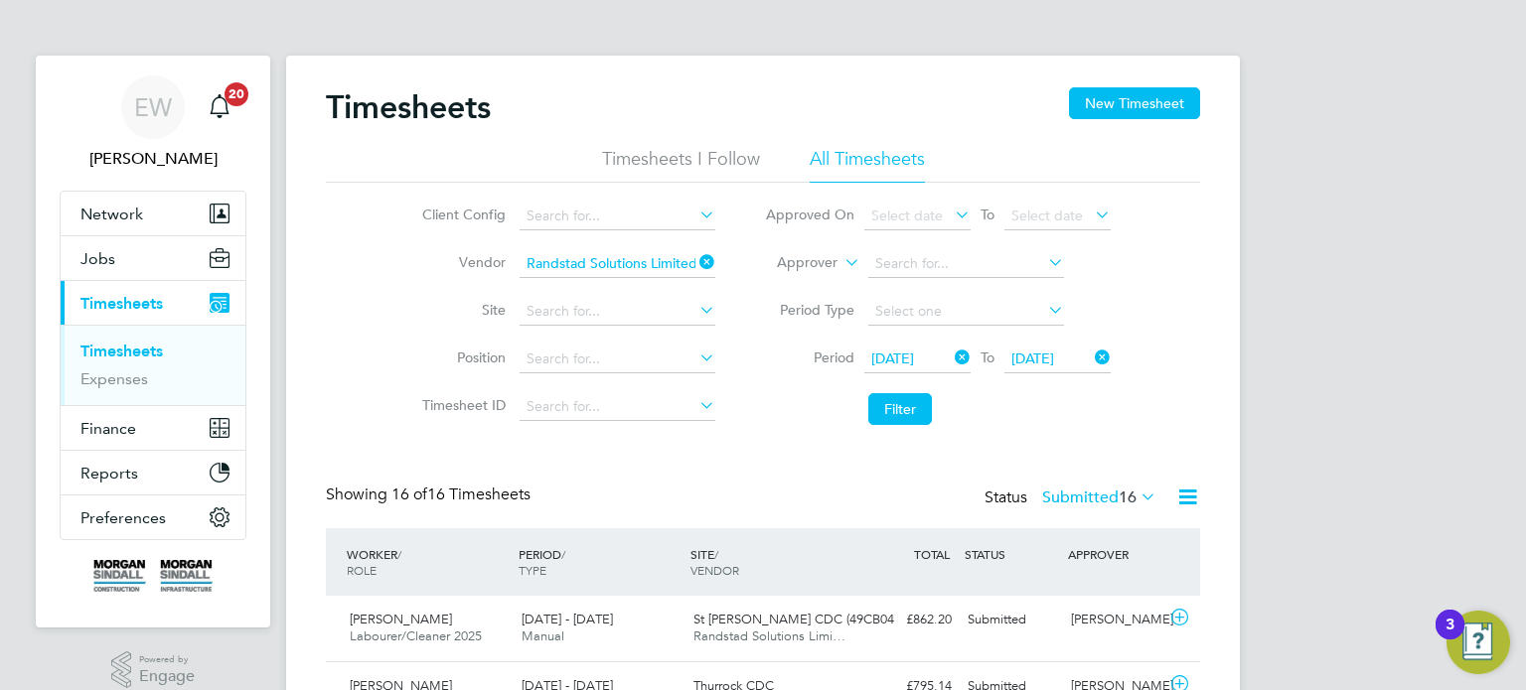
click at [695, 254] on icon at bounding box center [695, 262] width 0 height 28
click at [545, 311] on input at bounding box center [618, 312] width 196 height 28
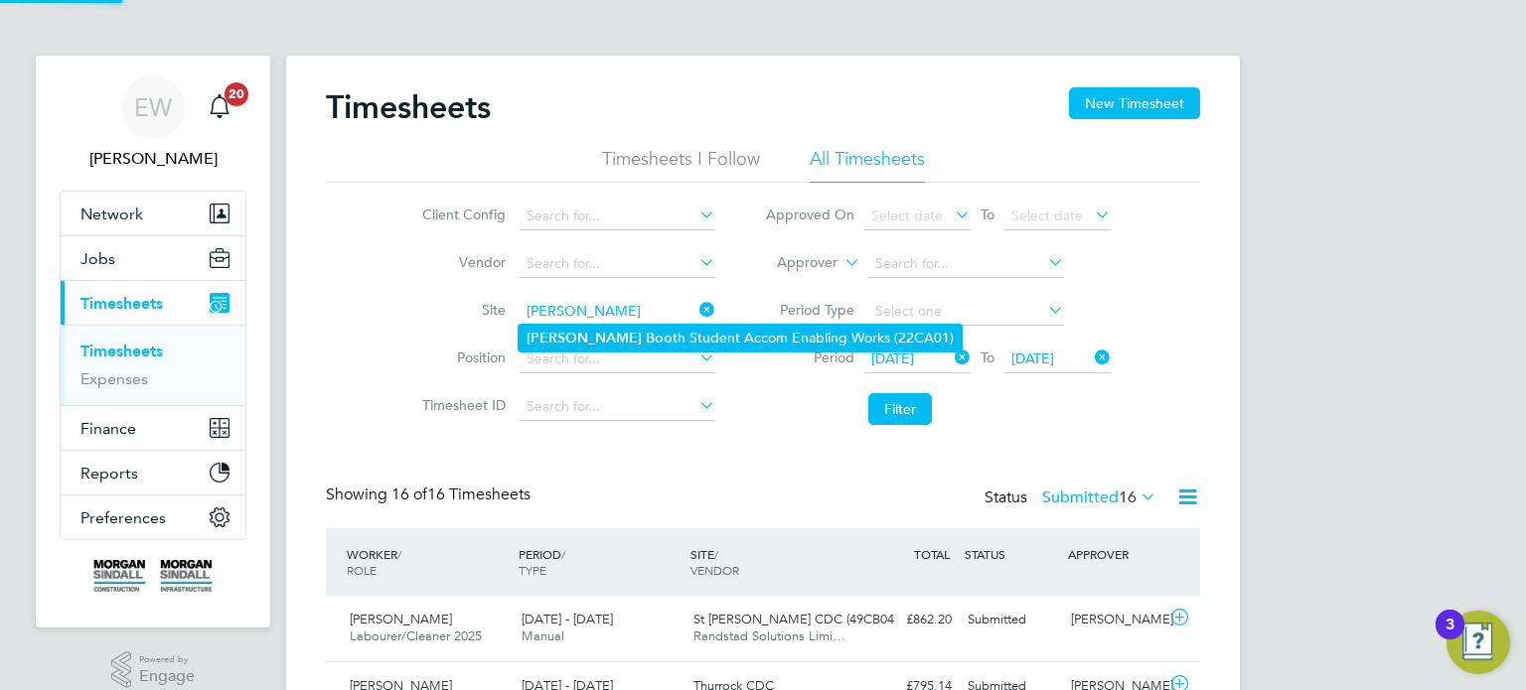
click at [612, 332] on li "Clive Boo th Student Accom Enabling Works (22CA01)" at bounding box center [740, 338] width 443 height 27
type input "Clive Booth Student Accom Enabling Works (22CA01)"
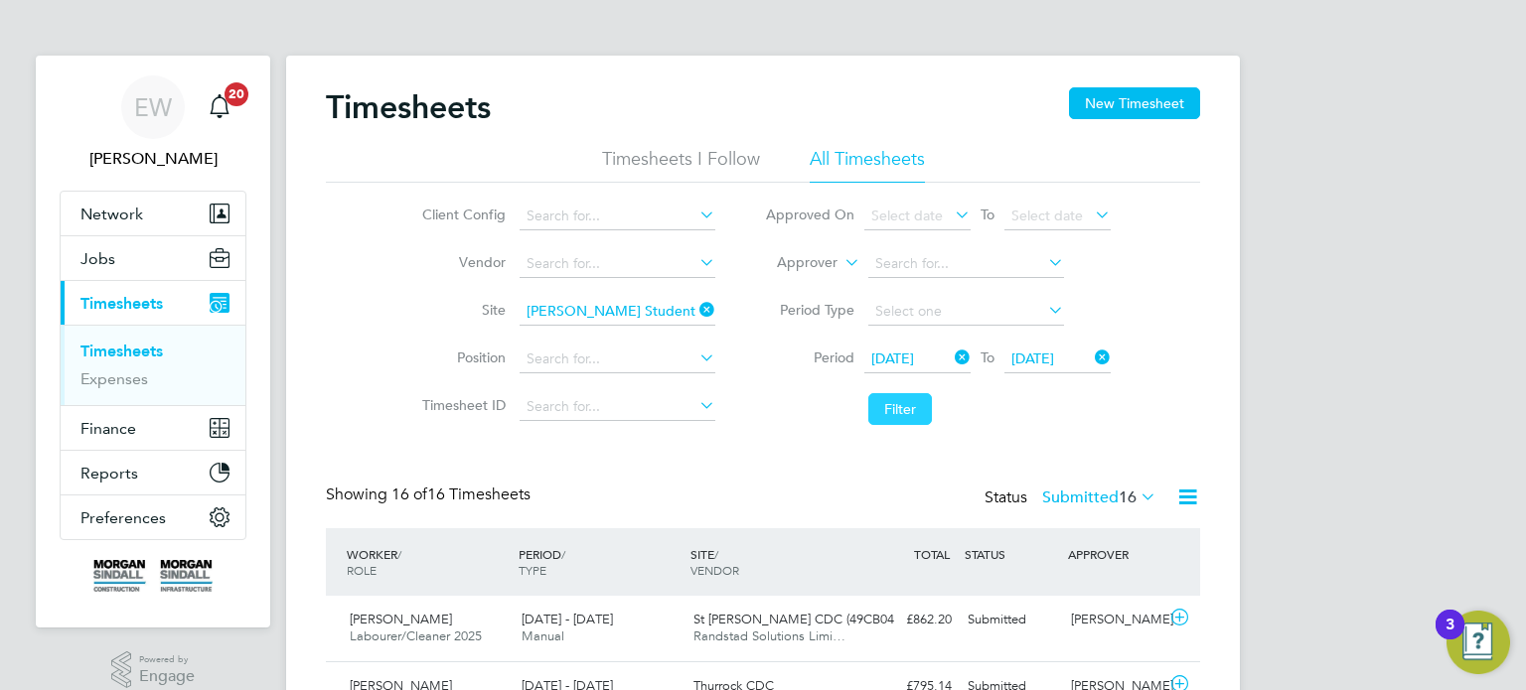
click at [897, 398] on button "Filter" at bounding box center [900, 409] width 64 height 32
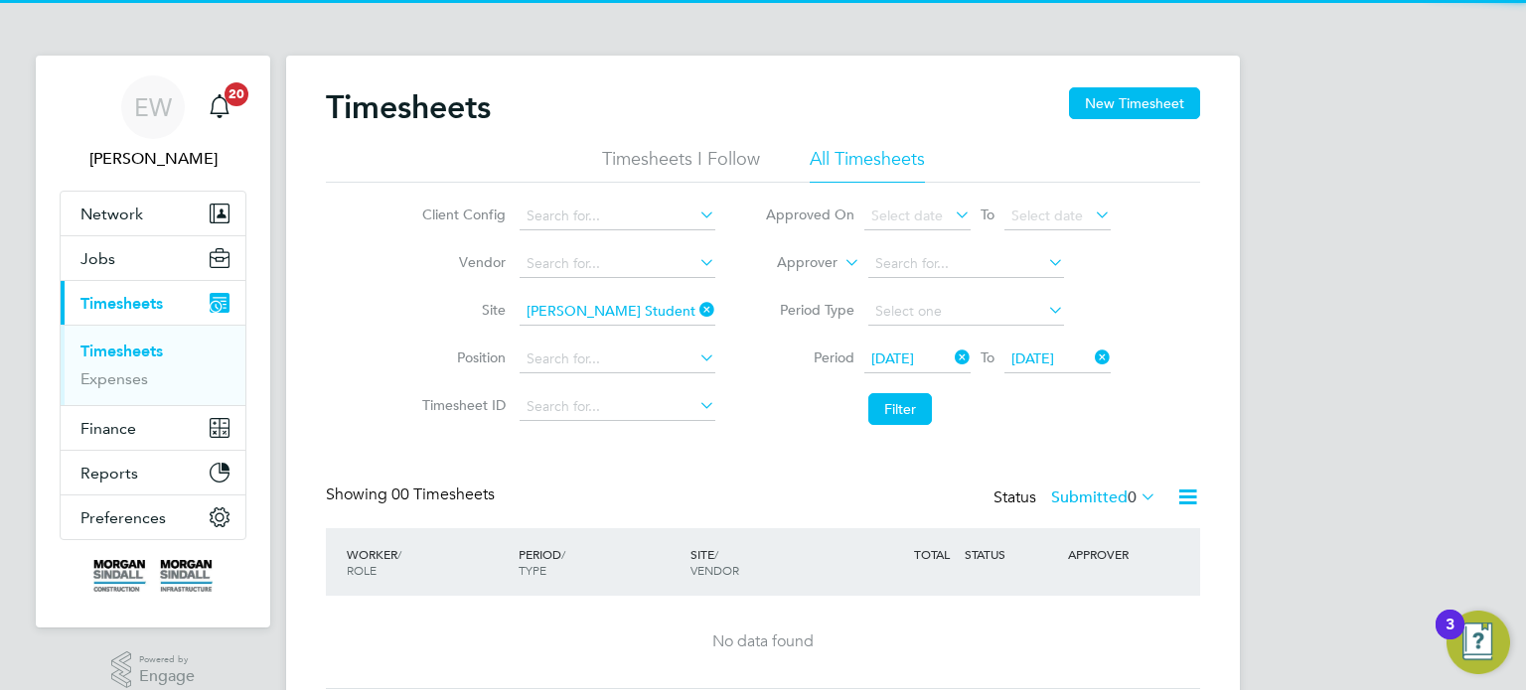
click at [1082, 490] on label "Submitted 0" at bounding box center [1103, 498] width 105 height 20
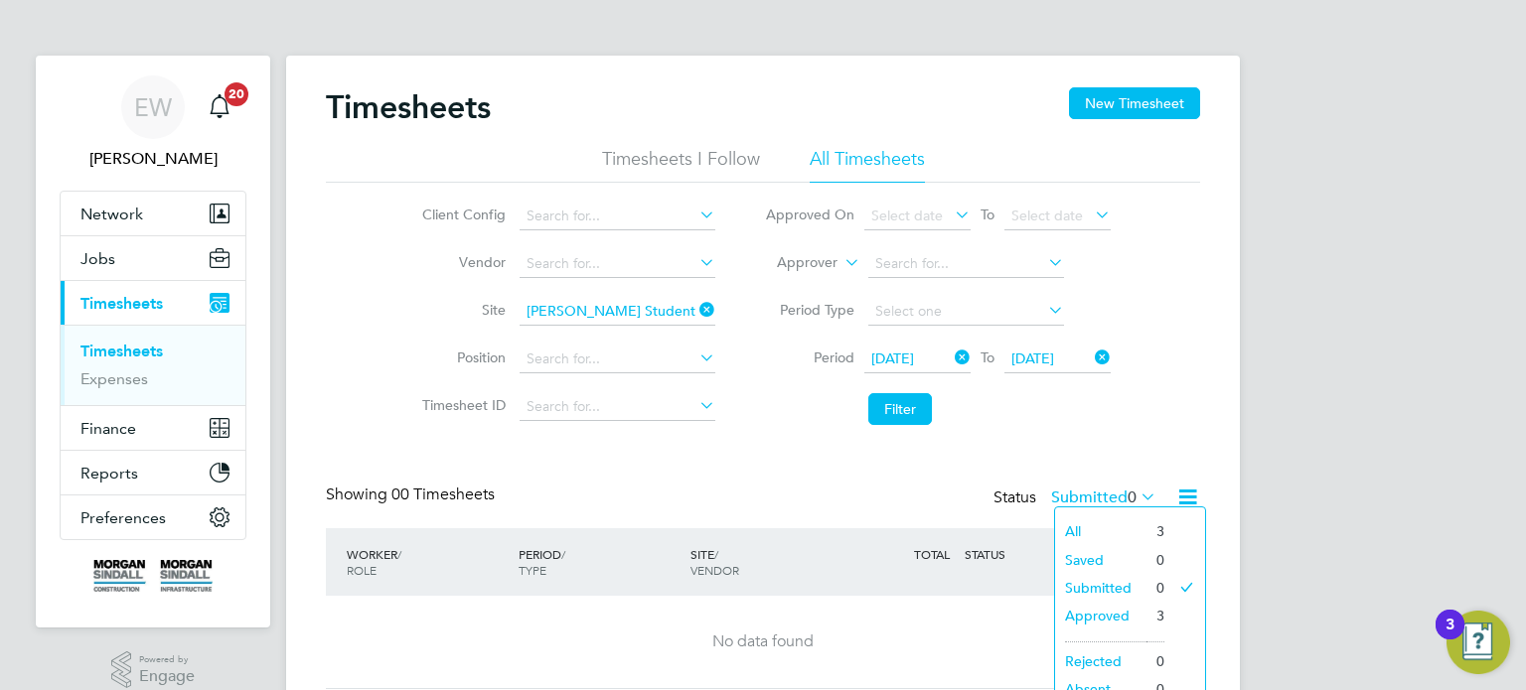
click at [1103, 622] on li "Approved" at bounding box center [1100, 616] width 91 height 28
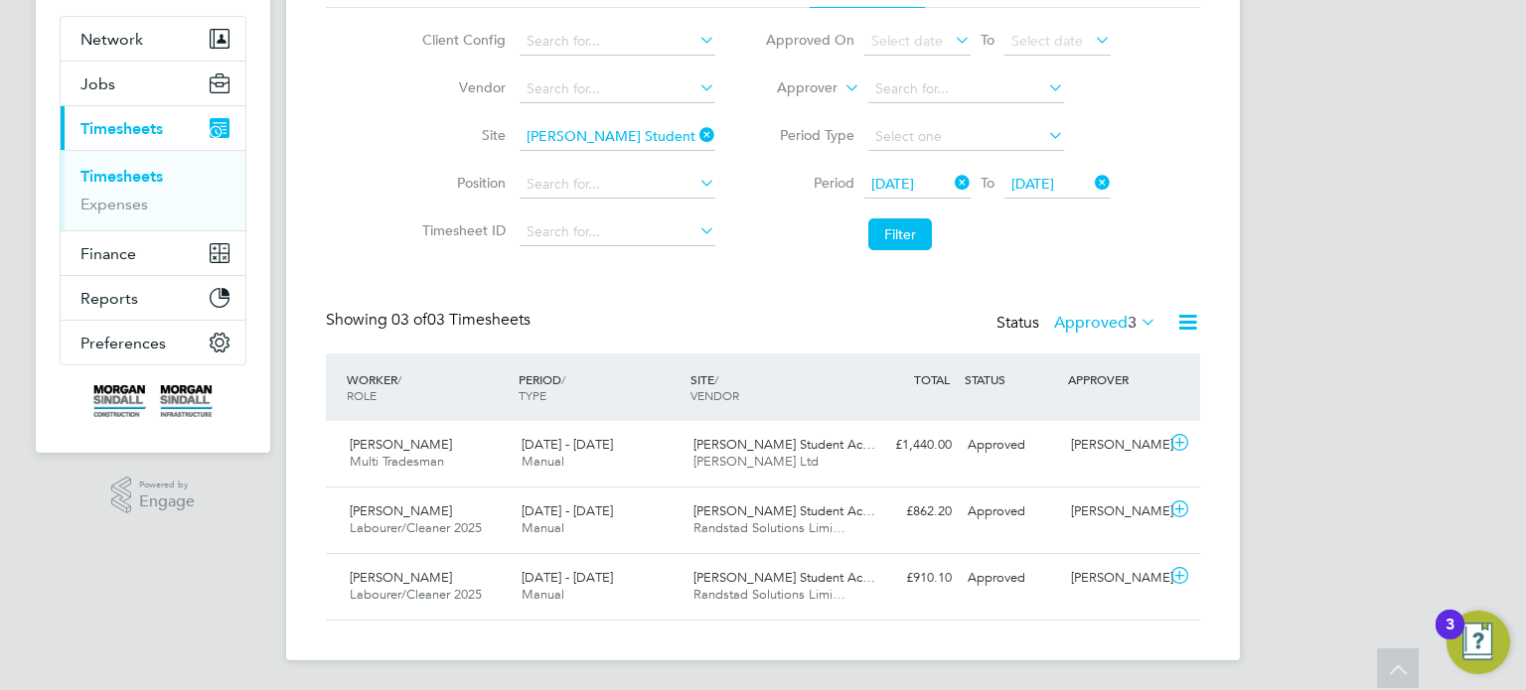
click at [695, 133] on icon at bounding box center [695, 135] width 0 height 28
click at [582, 102] on li "Vendor" at bounding box center [565, 90] width 349 height 48
click at [581, 100] on div "Timesheets New Timesheet Timesheets I Follow All Timesheets Client Config Vendo…" at bounding box center [763, 271] width 954 height 780
click at [614, 113] on li "Rand stad Solutions Limited" at bounding box center [617, 115] width 197 height 27
type input "Randstad Solutions Limited"
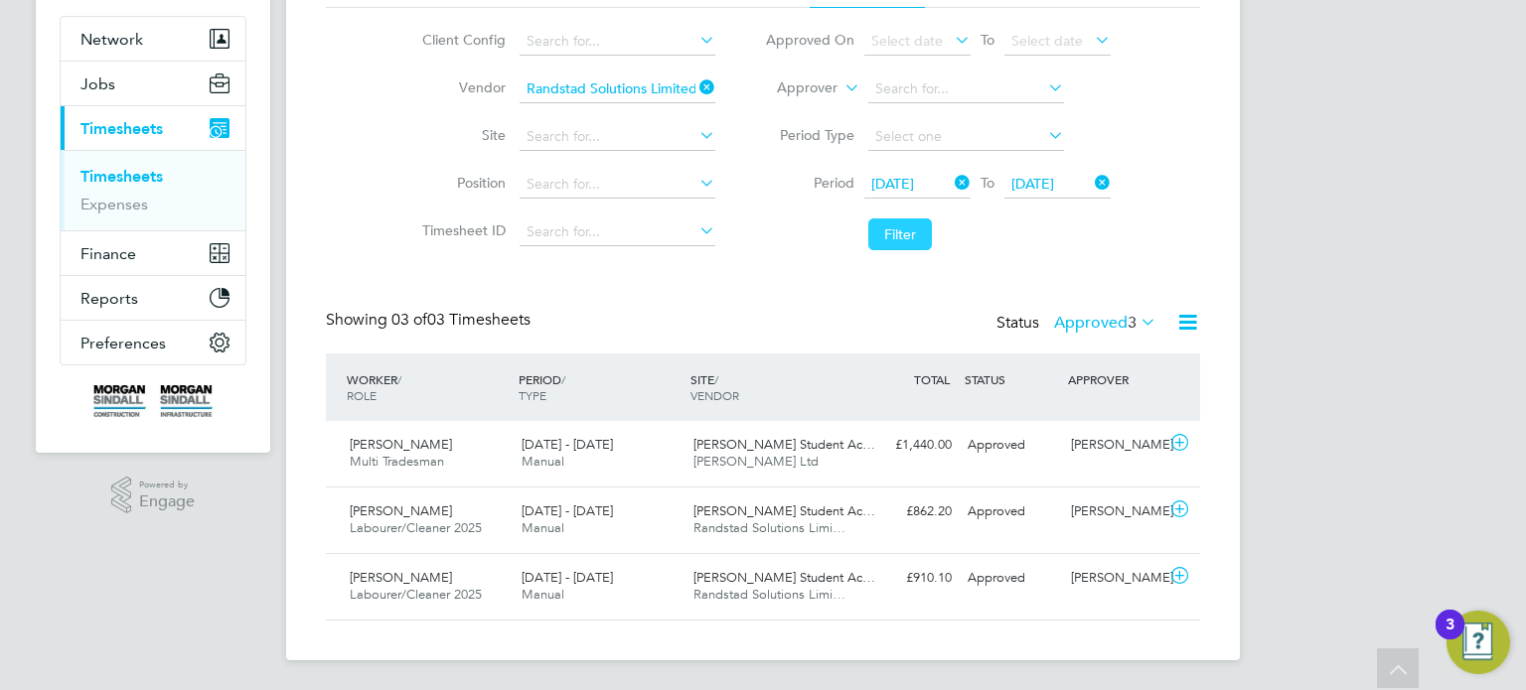
click at [912, 247] on button "Filter" at bounding box center [900, 235] width 64 height 32
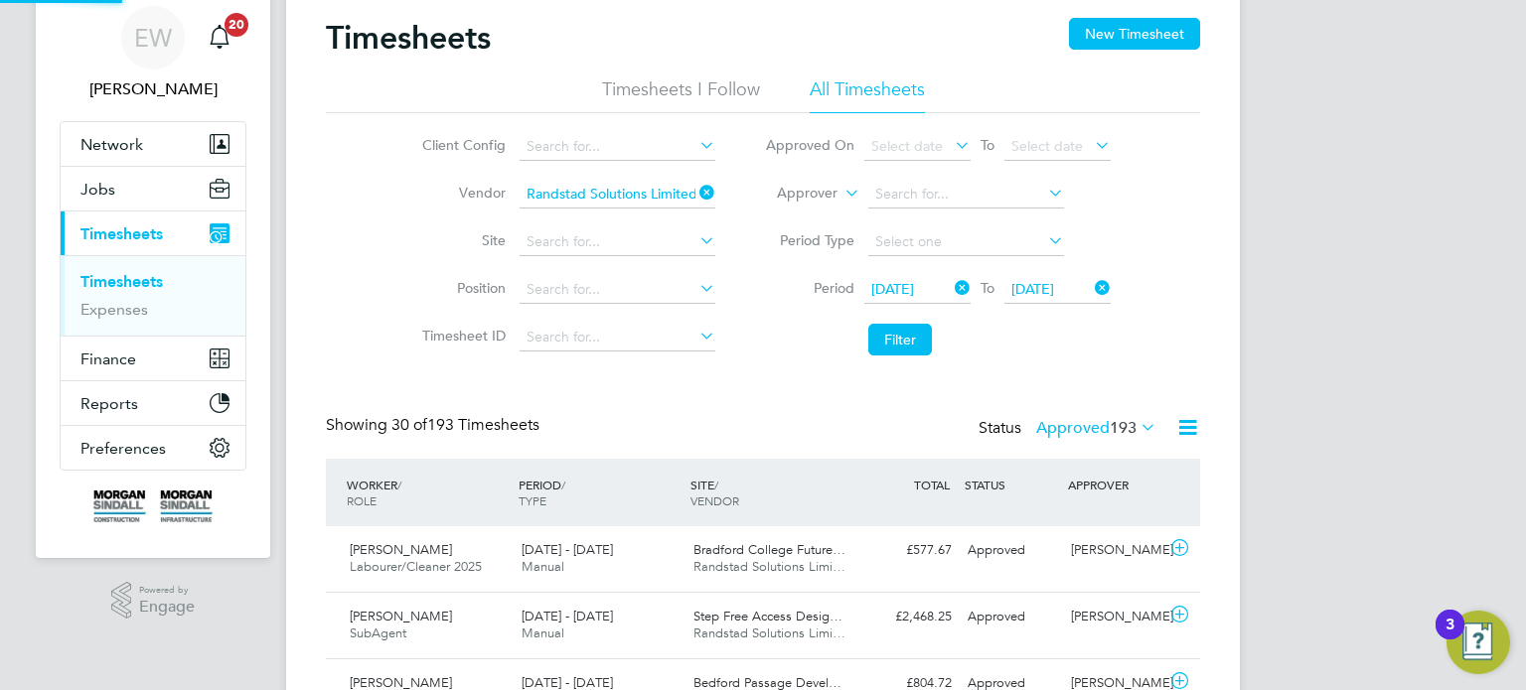
click at [1080, 418] on label "Approved 193" at bounding box center [1096, 428] width 120 height 20
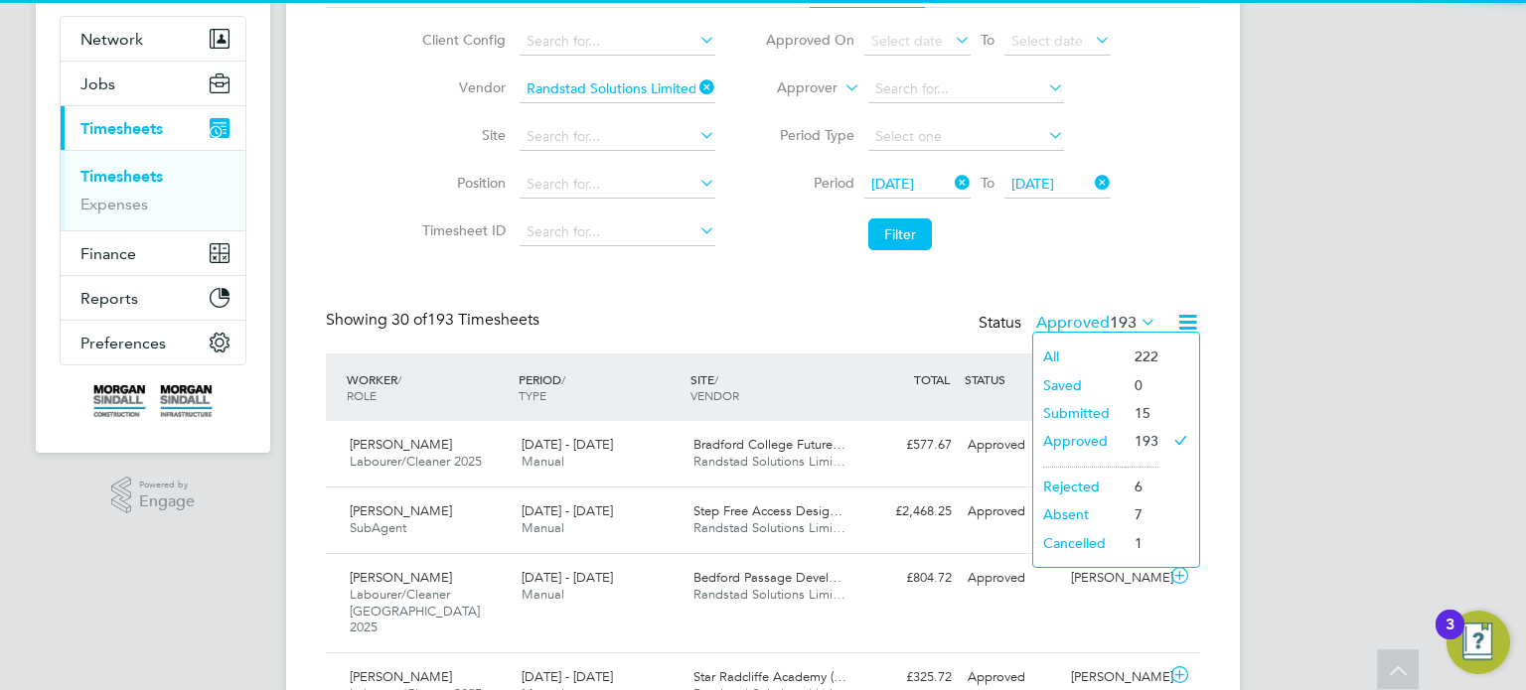
scroll to position [10, 10]
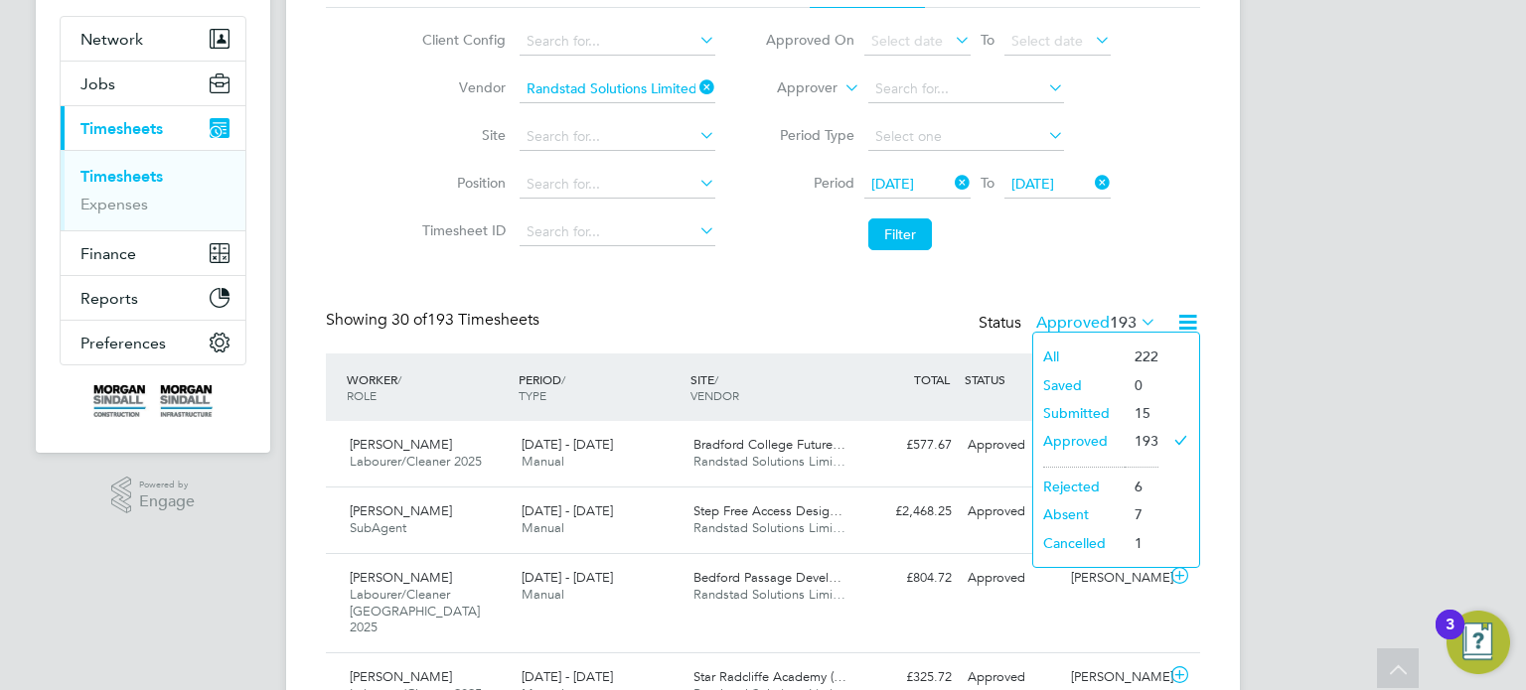
click at [1089, 409] on li "Submitted" at bounding box center [1078, 413] width 91 height 28
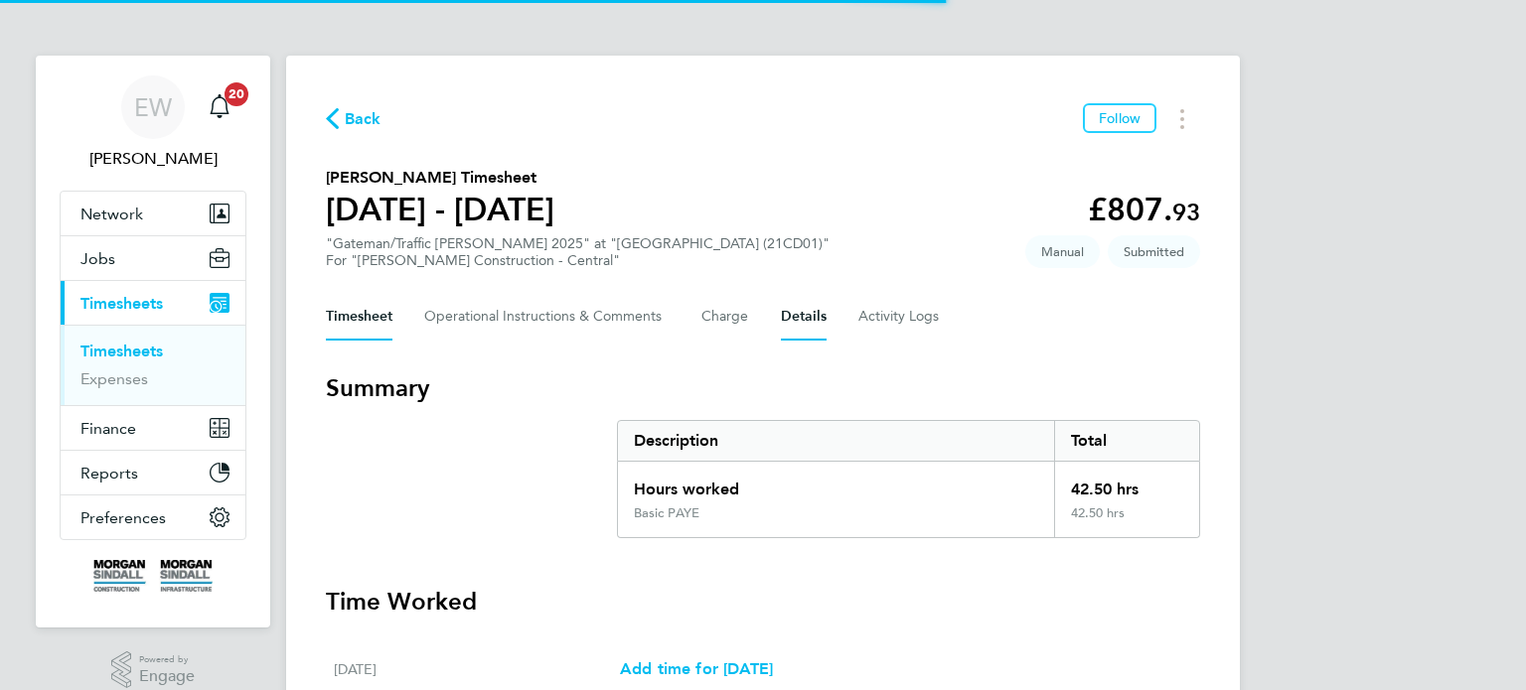
click at [781, 312] on button "Details" at bounding box center [804, 317] width 46 height 48
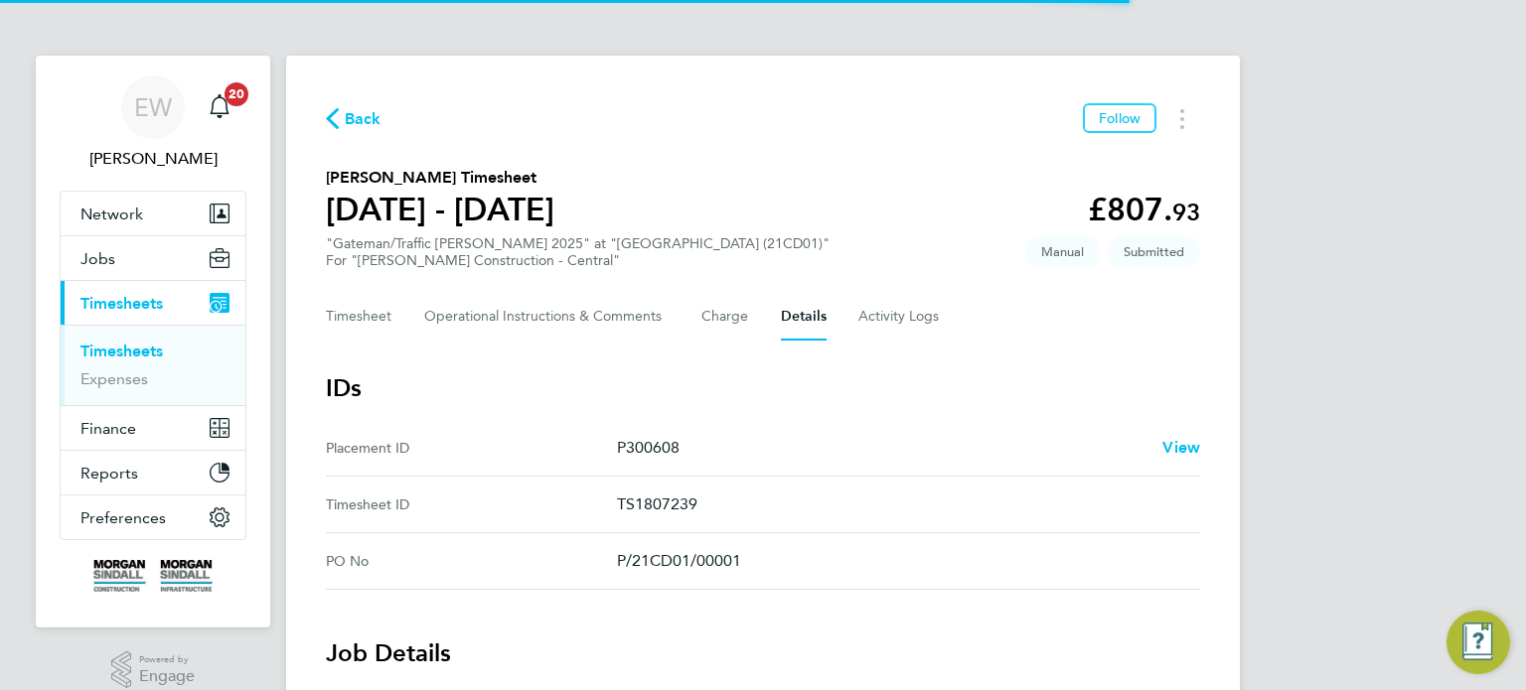
scroll to position [946, 0]
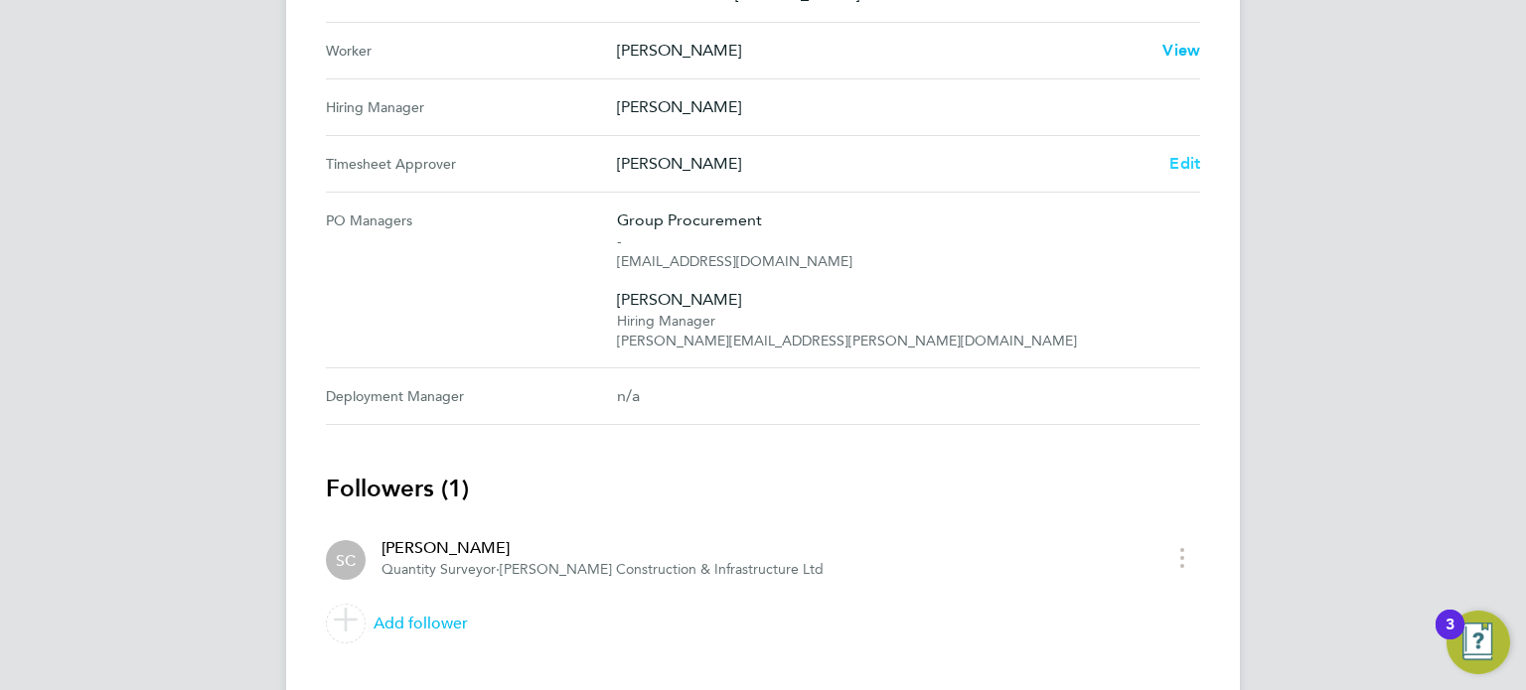
click at [1191, 168] on span "Edit" at bounding box center [1184, 163] width 31 height 19
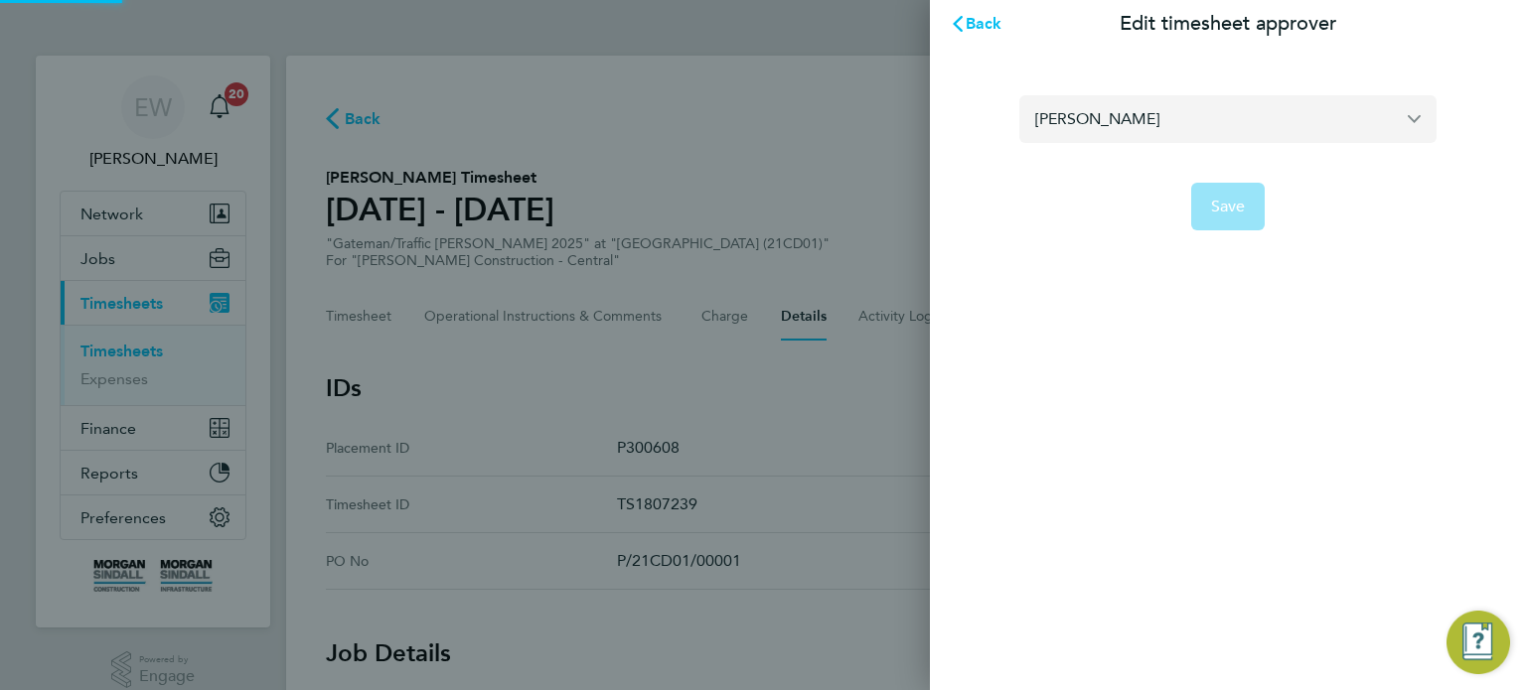
click at [1119, 118] on input "[PERSON_NAME]" at bounding box center [1227, 118] width 417 height 47
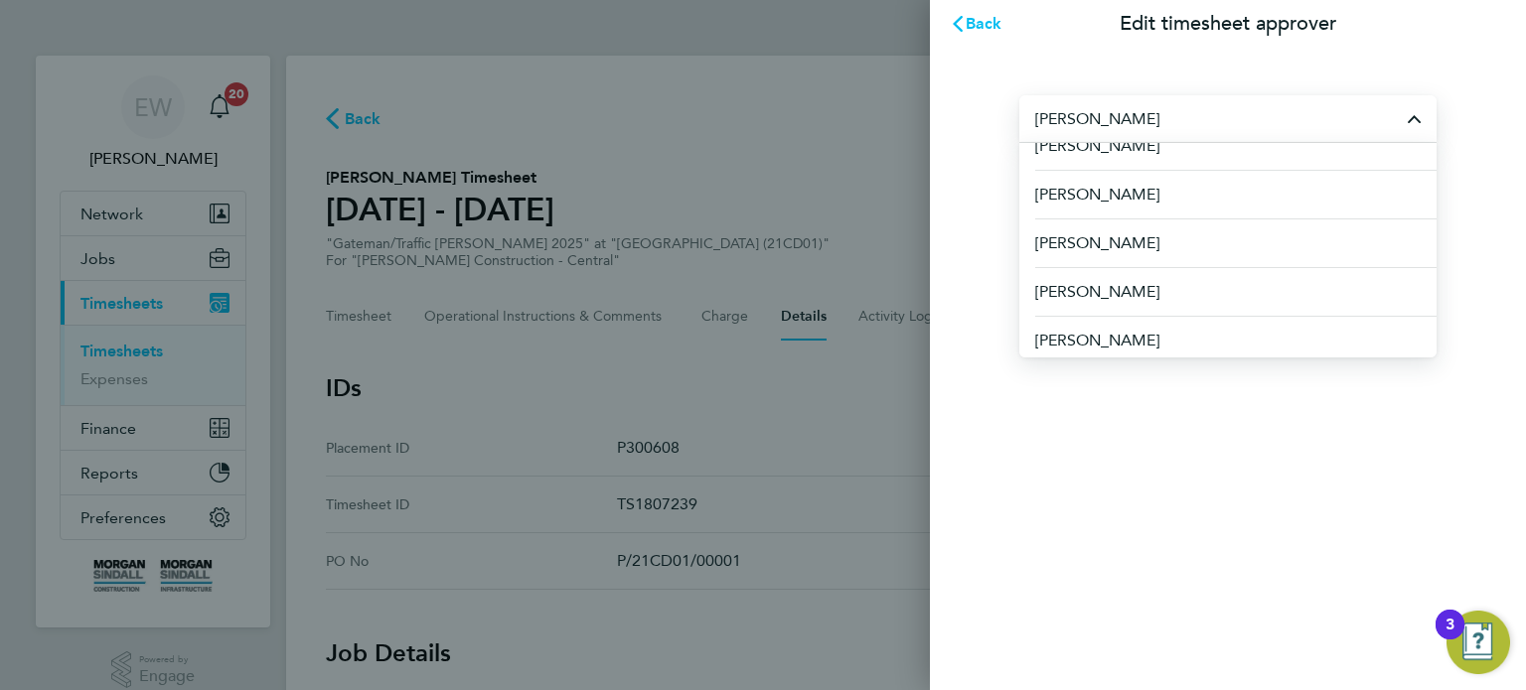
scroll to position [173, 0]
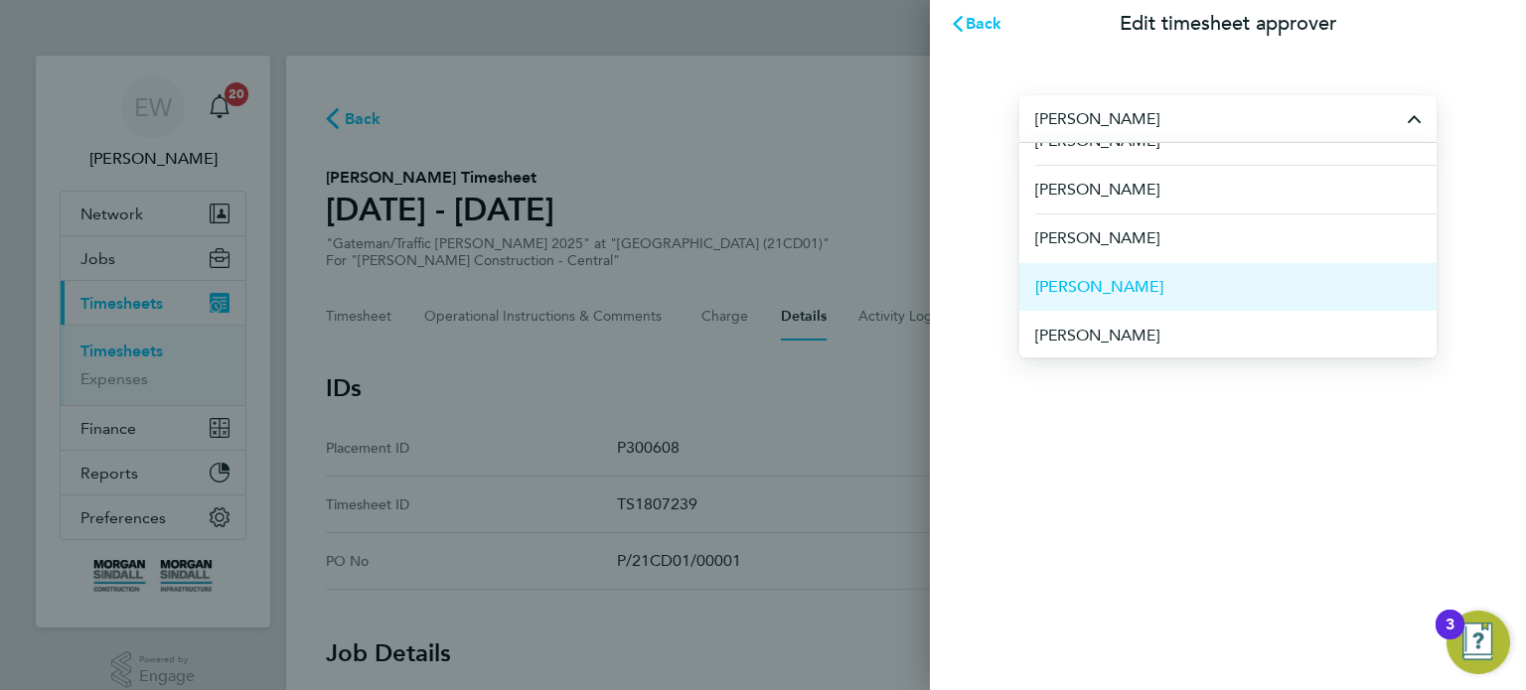
click at [1135, 303] on li "[PERSON_NAME]" at bounding box center [1227, 286] width 417 height 49
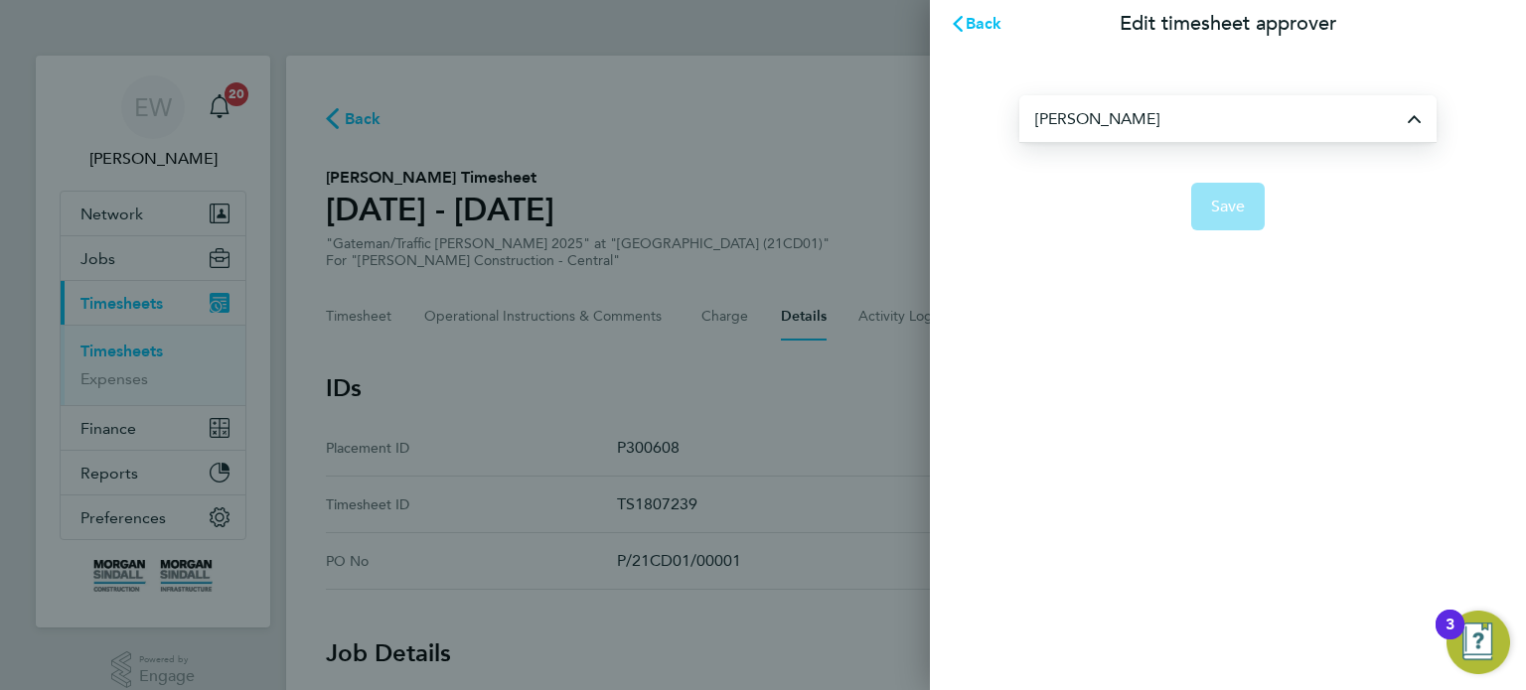
type input "[PERSON_NAME]"
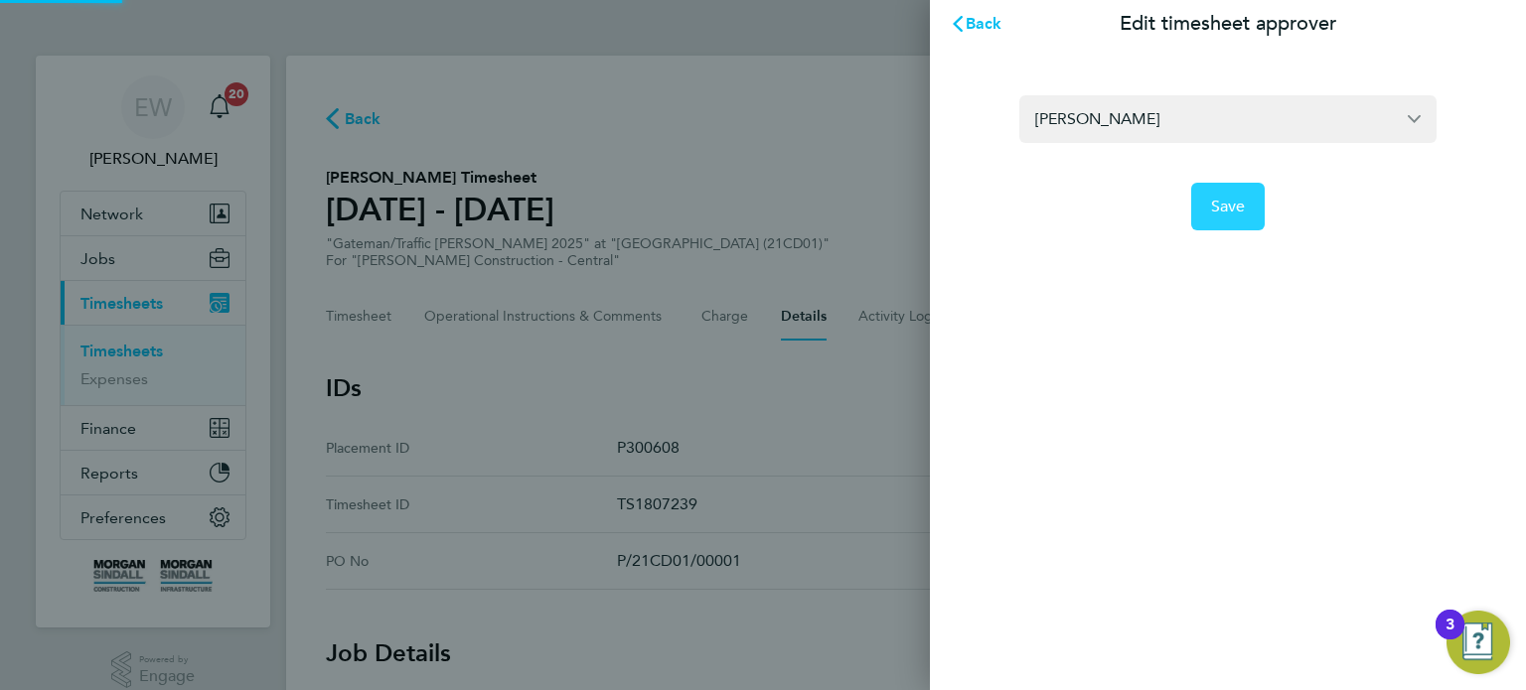
click at [1205, 200] on button "Save" at bounding box center [1228, 207] width 75 height 48
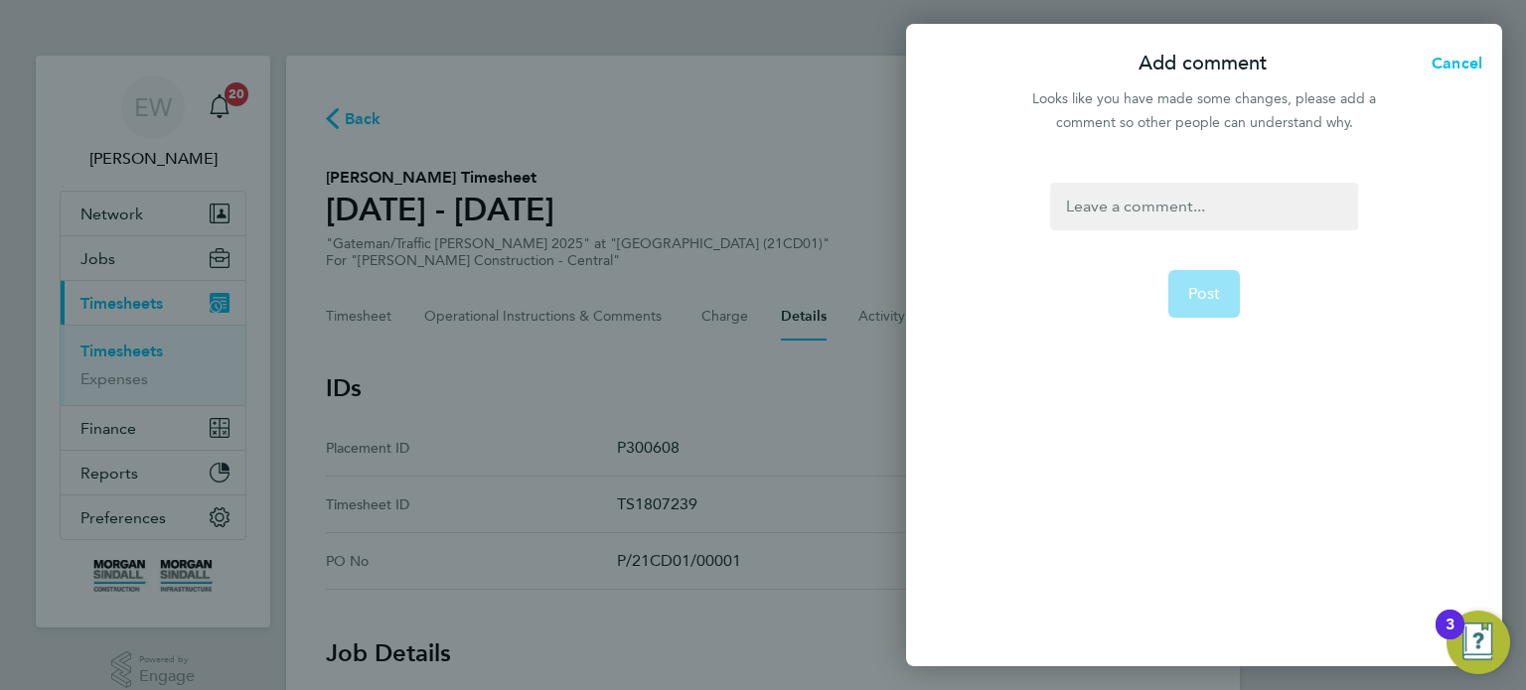
click at [1205, 200] on div at bounding box center [1203, 207] width 307 height 48
click at [1213, 286] on span "Post" at bounding box center [1204, 294] width 33 height 20
